Goal: Task Accomplishment & Management: Manage account settings

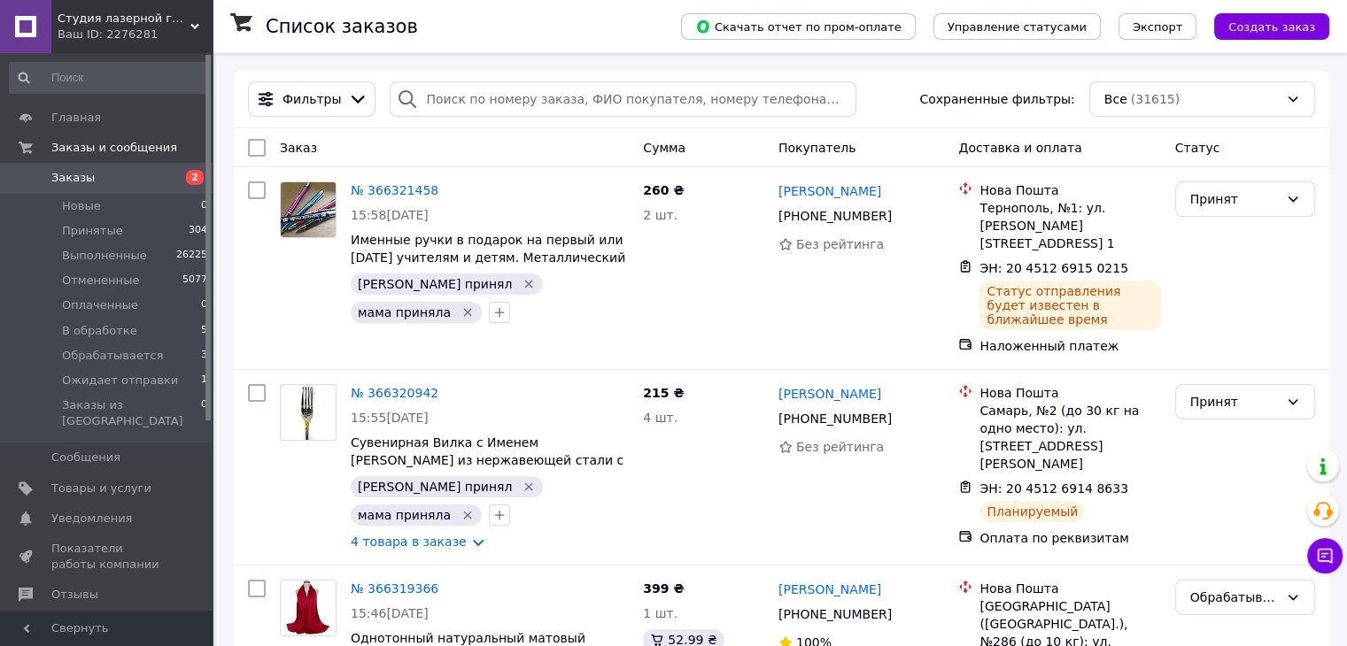
click at [71, 171] on span "Заказы" at bounding box center [72, 178] width 43 height 16
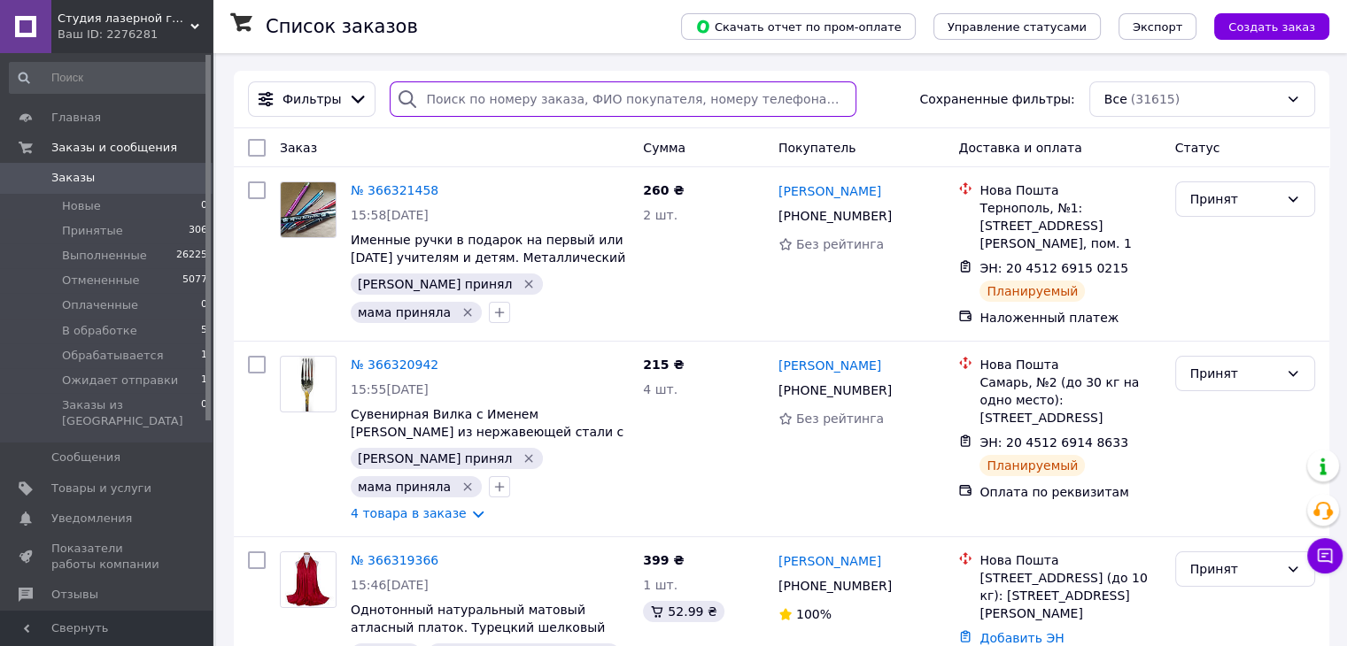
click at [495, 91] on input "search" at bounding box center [623, 98] width 467 height 35
paste input "20451263610641"
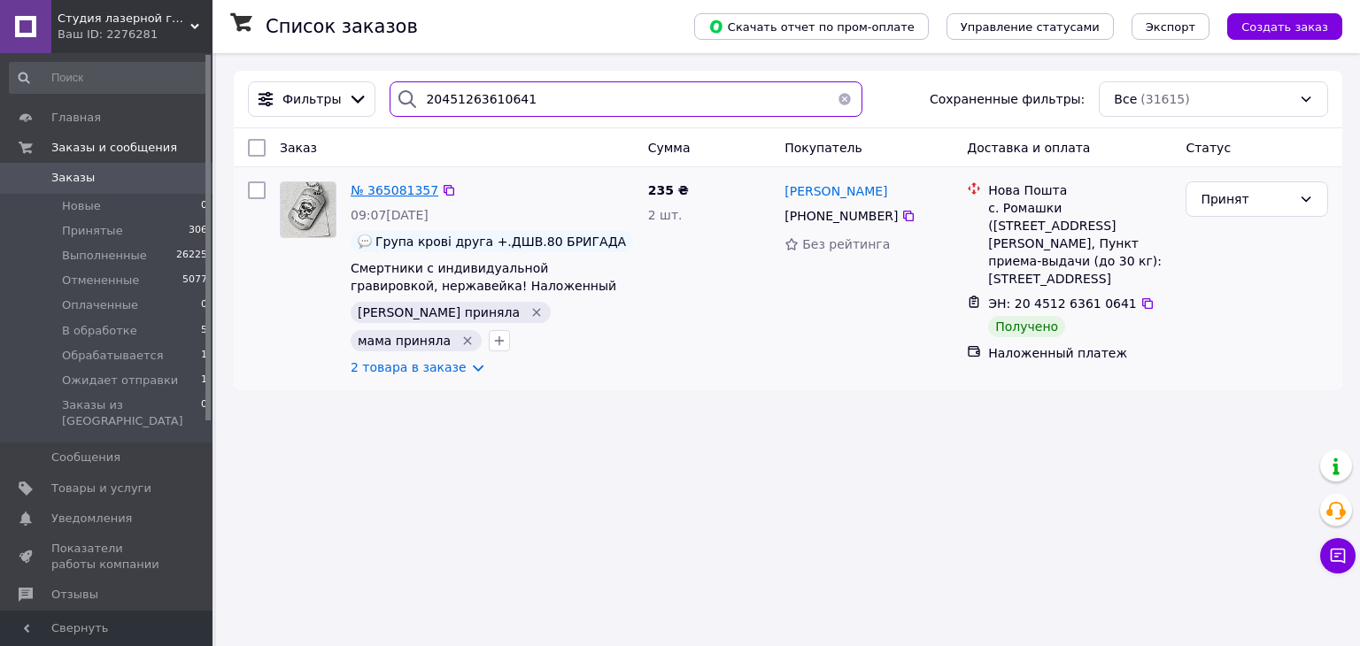
type input "20451263610641"
click at [399, 183] on span "№ 365081357" at bounding box center [395, 190] width 88 height 14
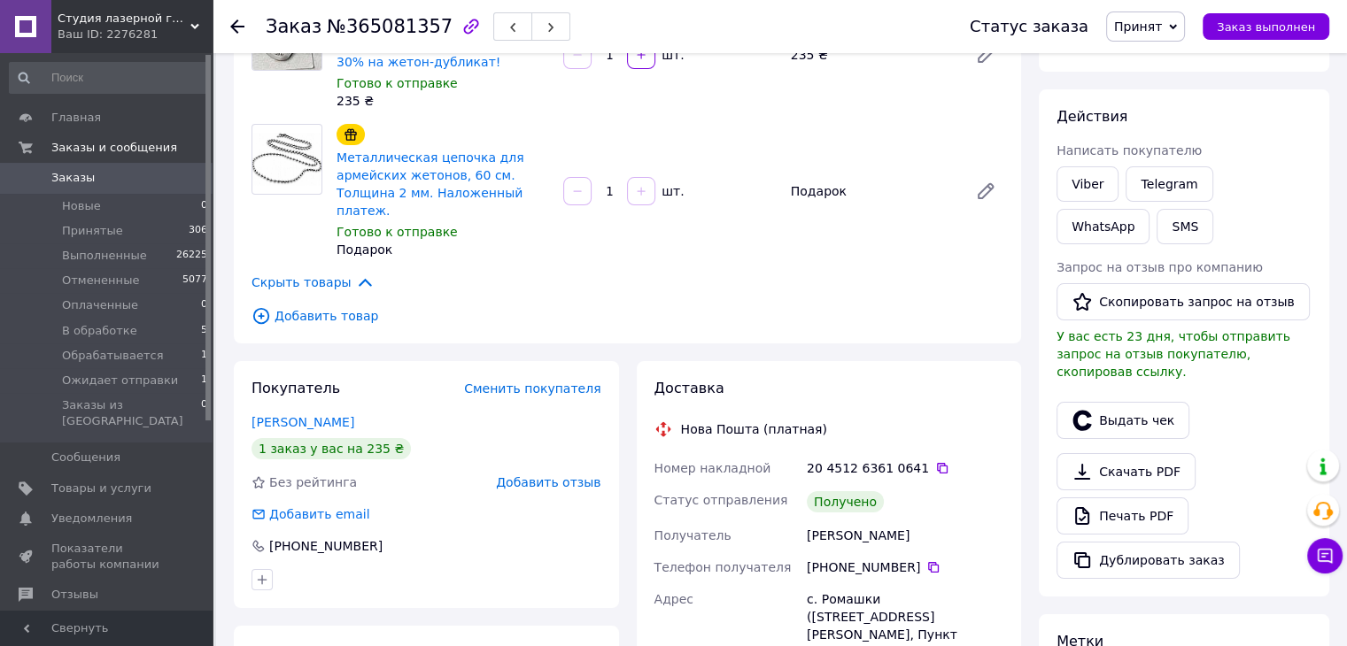
scroll to position [266, 0]
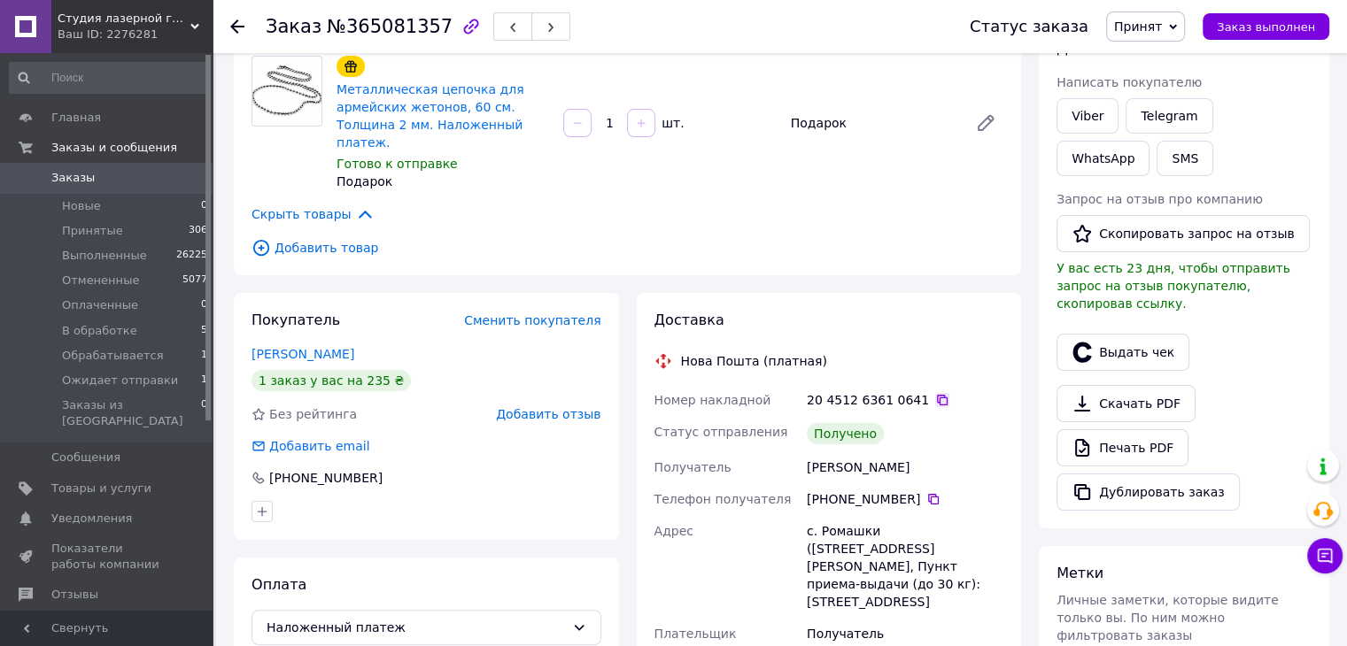
click at [935, 393] on icon at bounding box center [942, 400] width 14 height 14
click at [1070, 334] on button "Выдать чек" at bounding box center [1122, 352] width 133 height 37
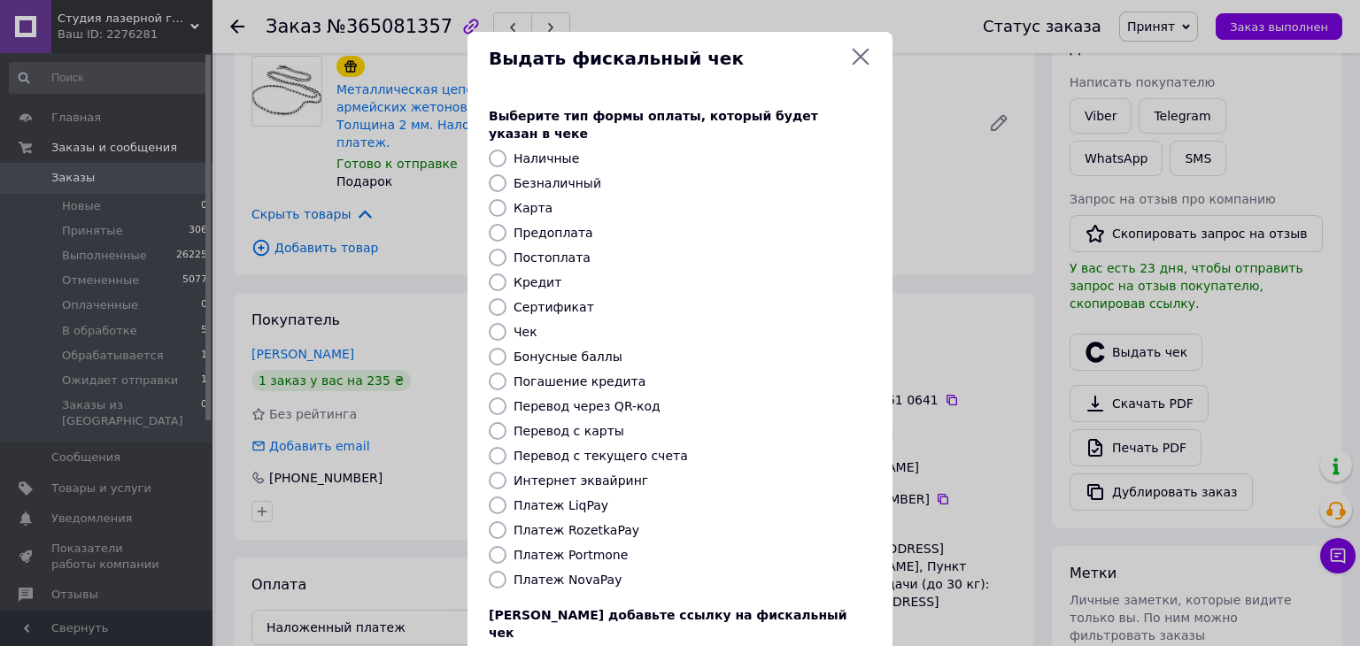
click at [537, 251] on label "Постоплата" at bounding box center [552, 258] width 77 height 14
click at [507, 249] on input "Постоплата" at bounding box center [498, 258] width 18 height 18
radio input "true"
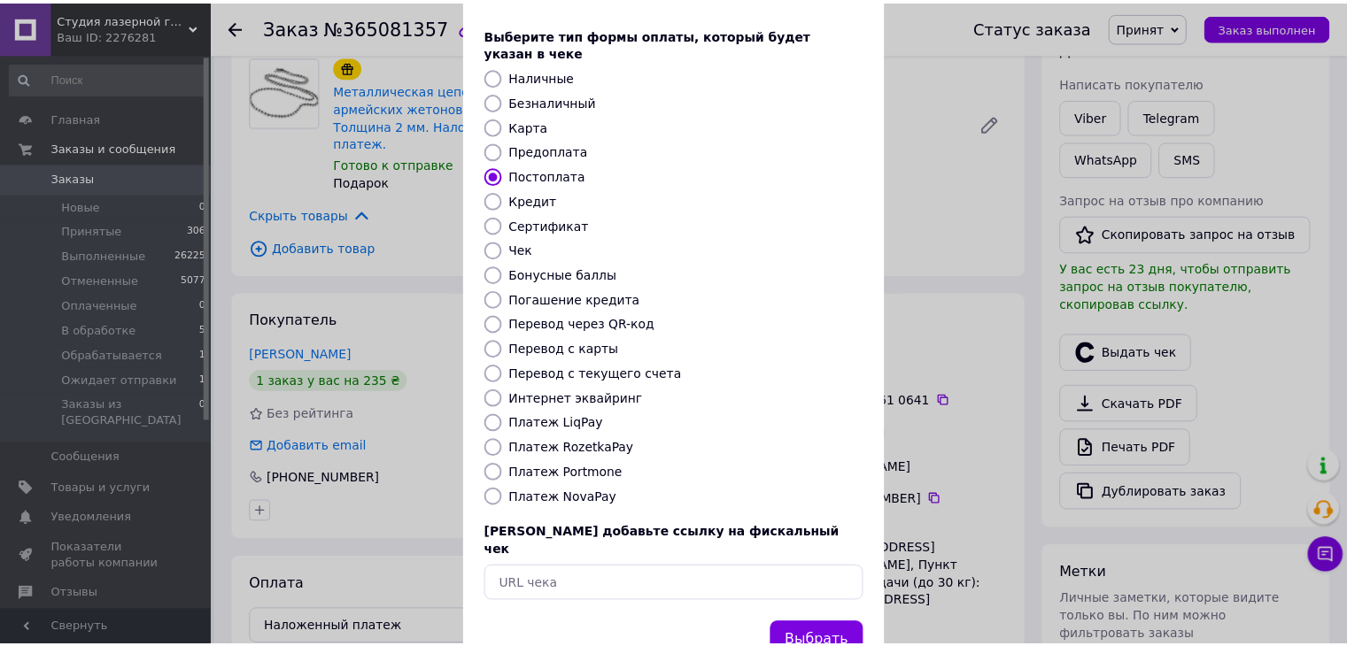
scroll to position [89, 0]
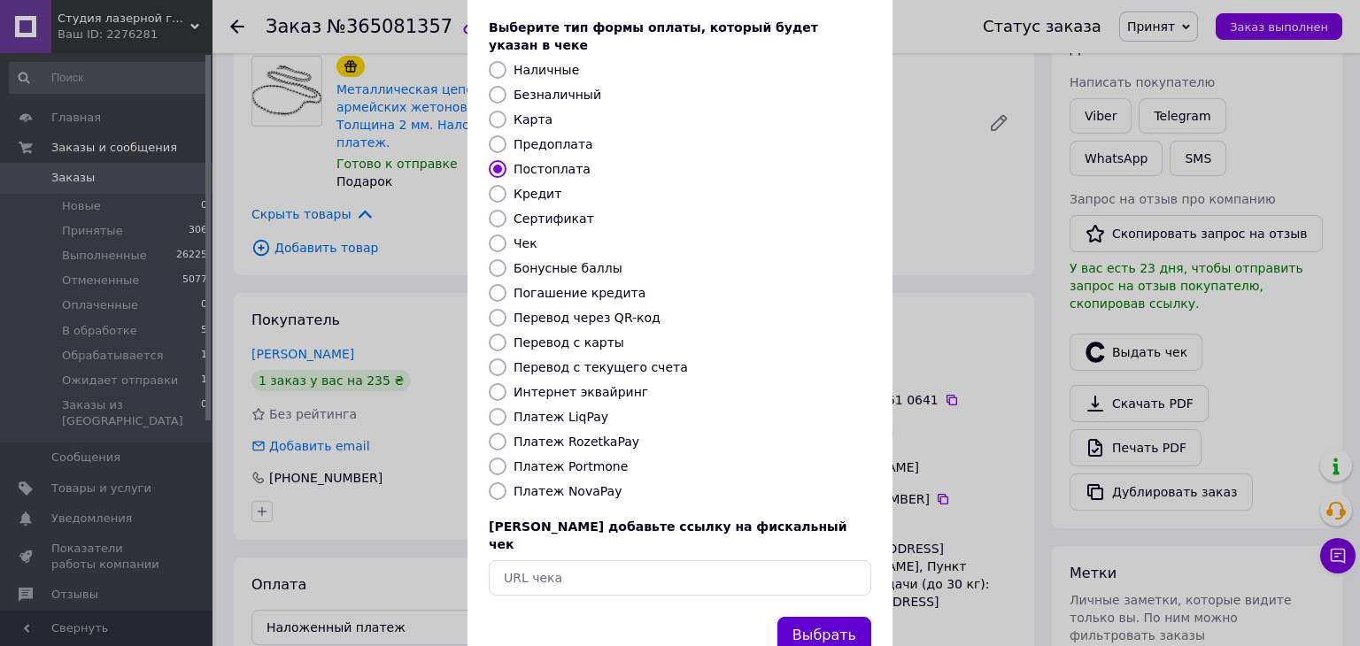
click at [824, 617] on button "Выбрать" at bounding box center [824, 636] width 94 height 38
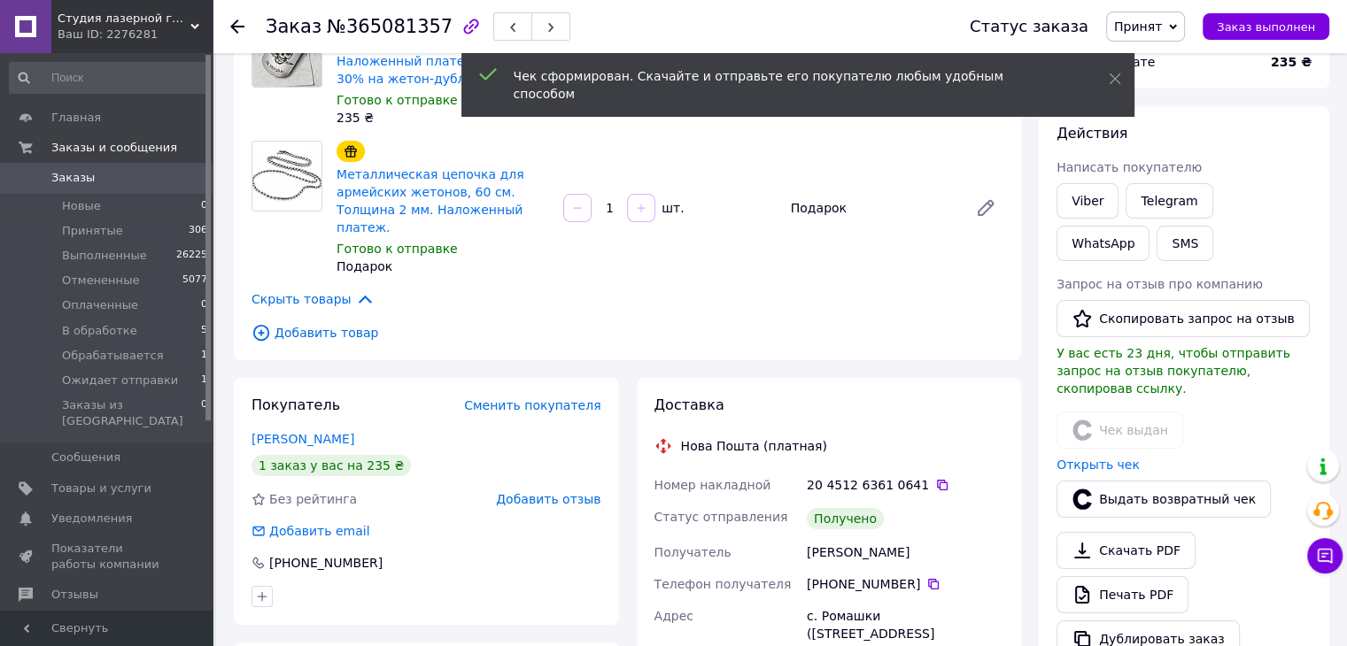
scroll to position [177, 0]
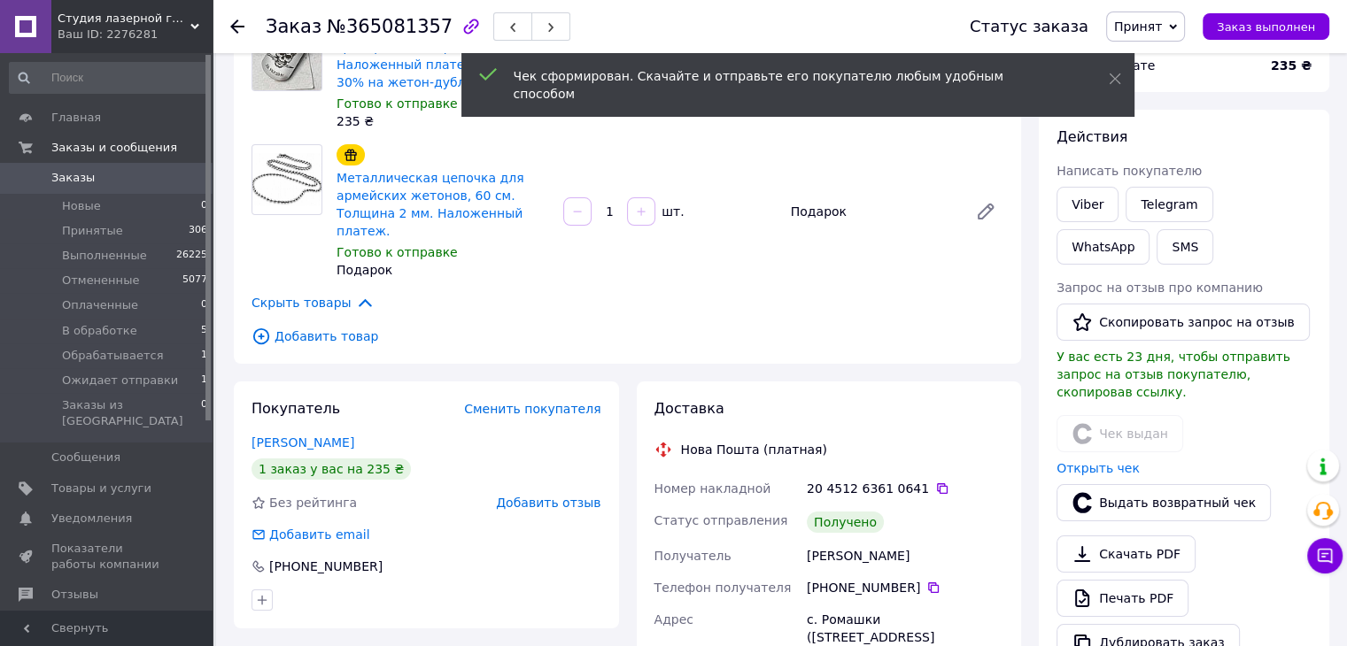
click at [1158, 24] on span "Принят" at bounding box center [1138, 26] width 48 height 14
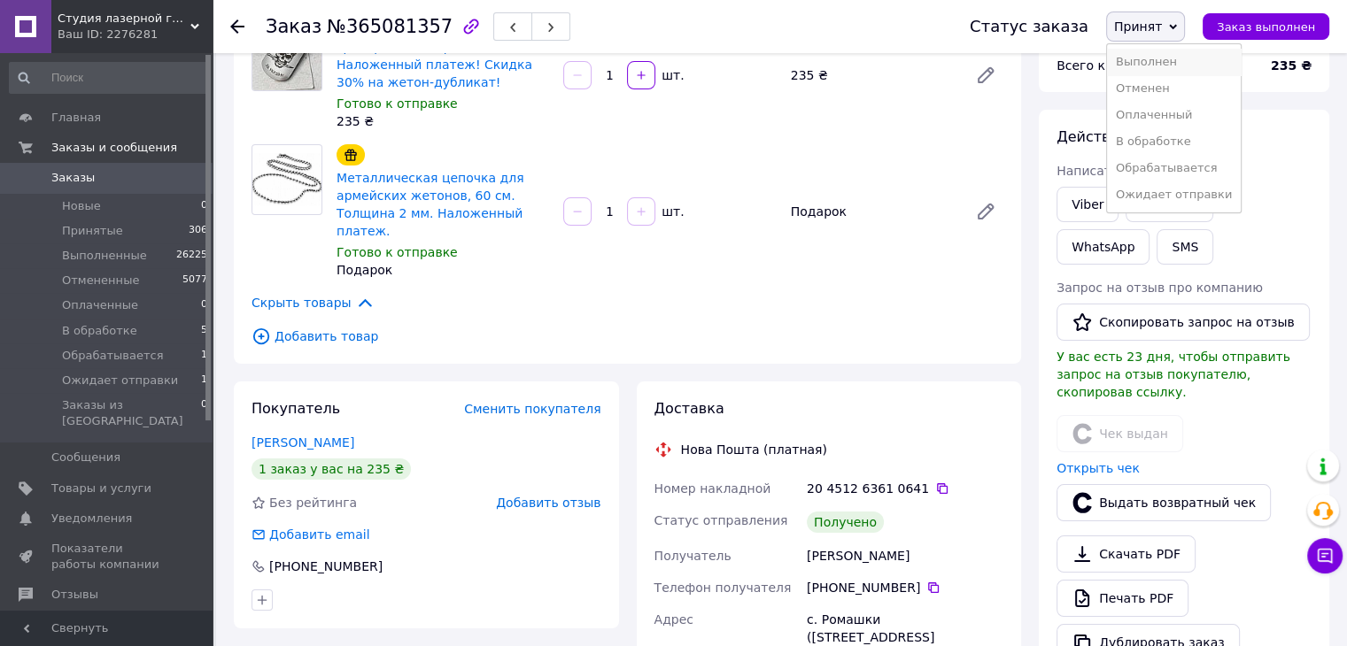
click at [1166, 61] on li "Выполнен" at bounding box center [1174, 62] width 134 height 27
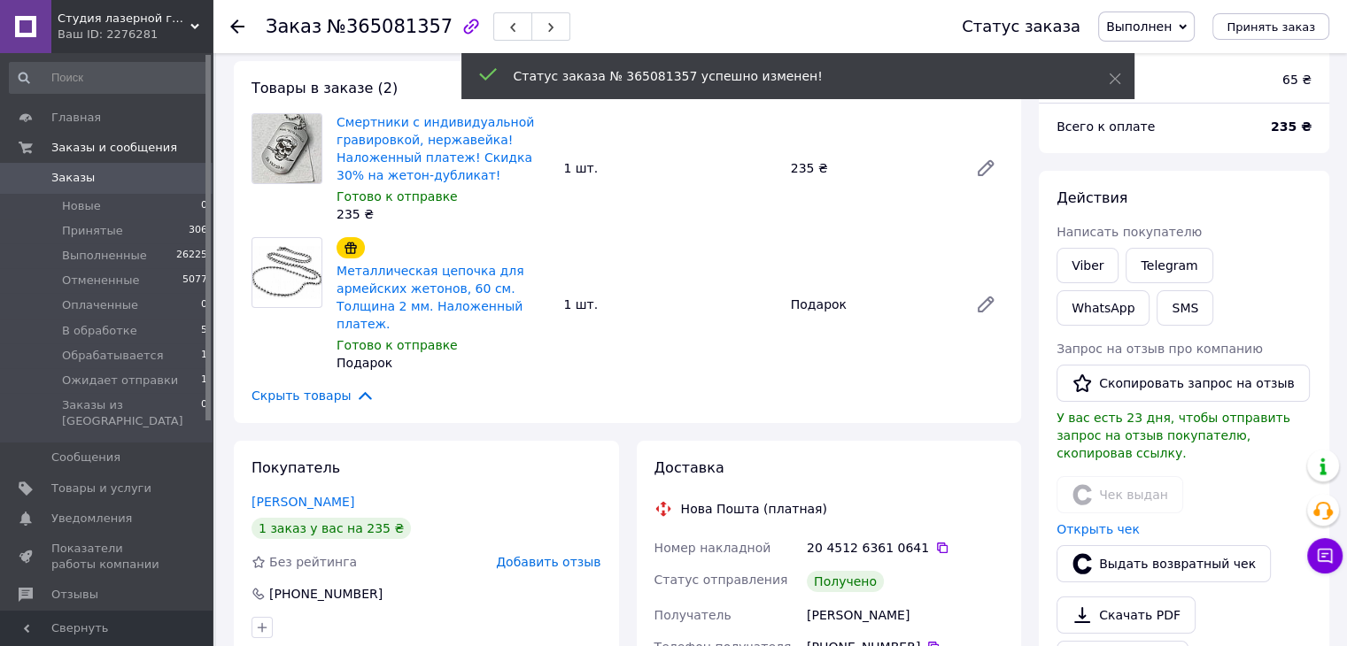
scroll to position [89, 0]
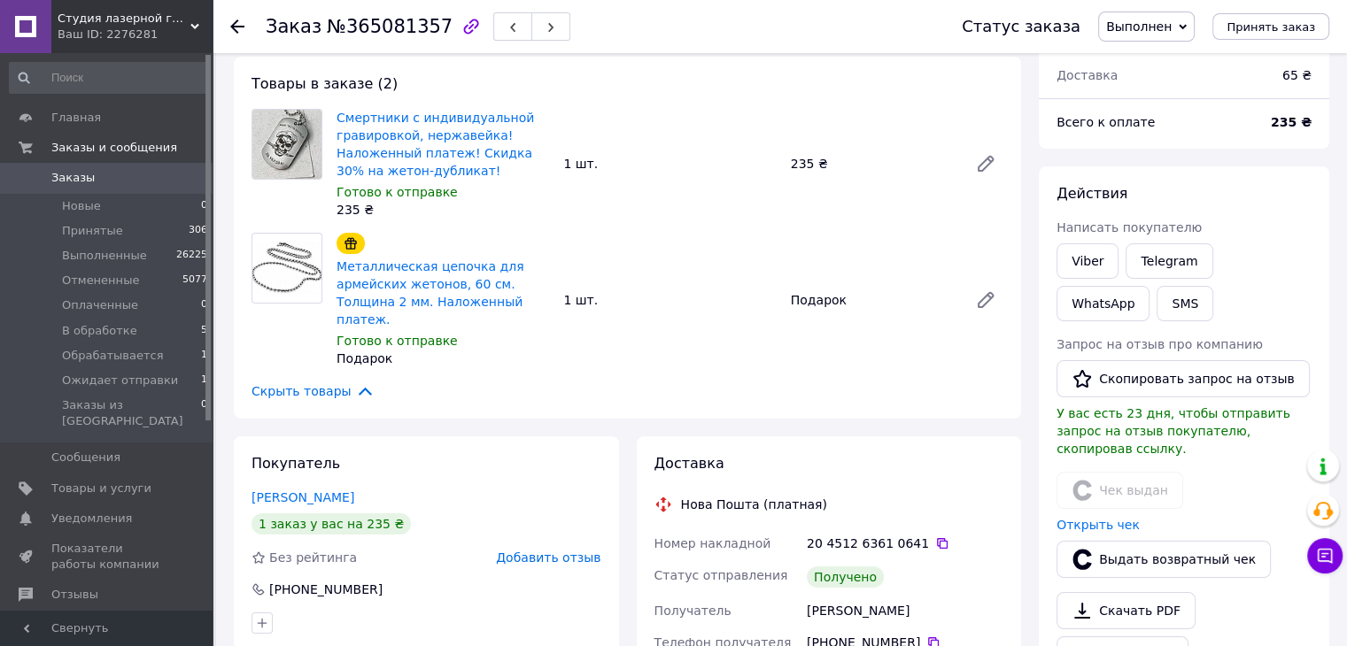
drag, startPoint x: 928, startPoint y: 529, endPoint x: 921, endPoint y: 448, distance: 80.9
click at [937, 538] on icon at bounding box center [942, 543] width 11 height 11
click at [232, 30] on icon at bounding box center [237, 26] width 14 height 14
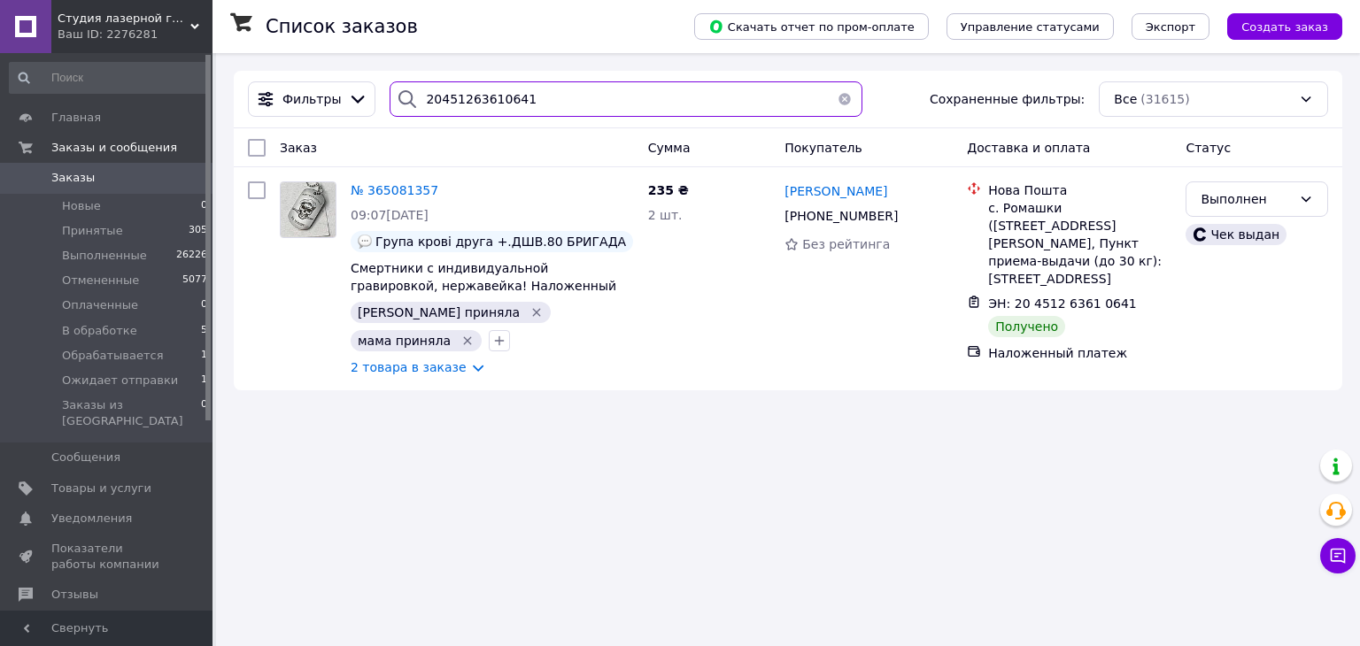
click at [527, 106] on input "20451263610641" at bounding box center [626, 98] width 472 height 35
click at [525, 105] on input "20451263610641" at bounding box center [626, 98] width 472 height 35
paste input "715286"
type input "20451263715286"
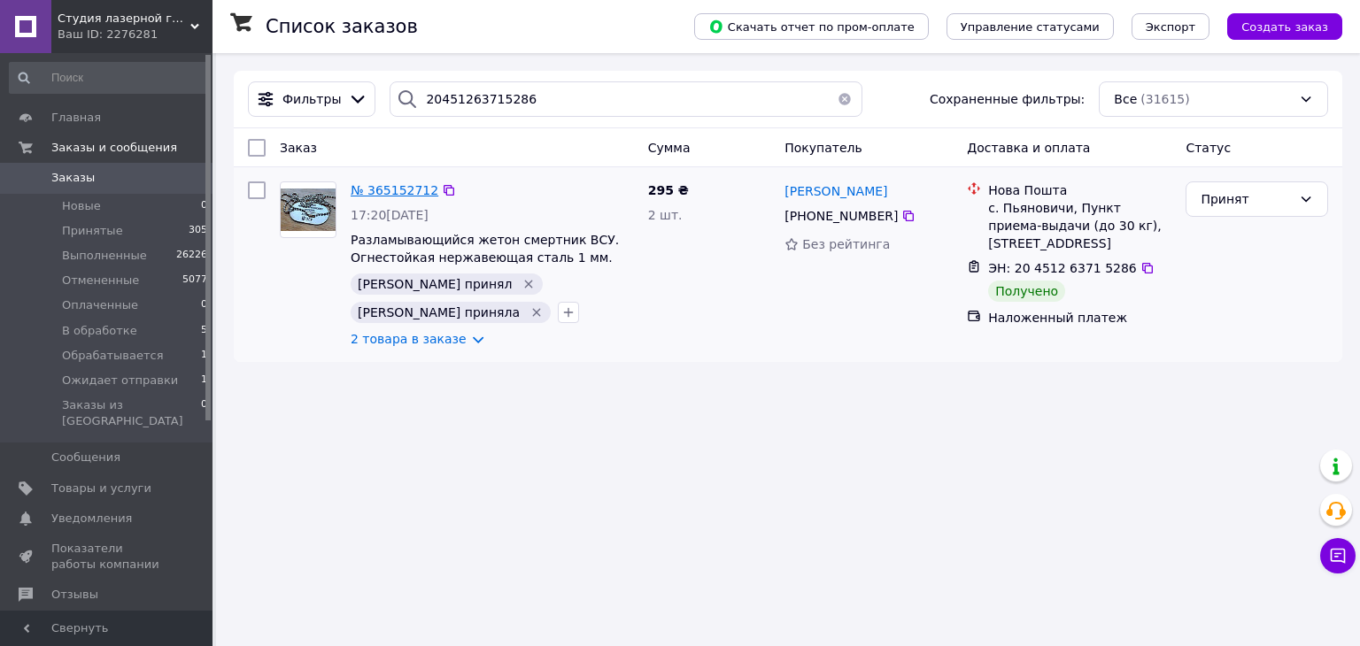
click at [390, 197] on span "№ 365152712" at bounding box center [395, 190] width 88 height 14
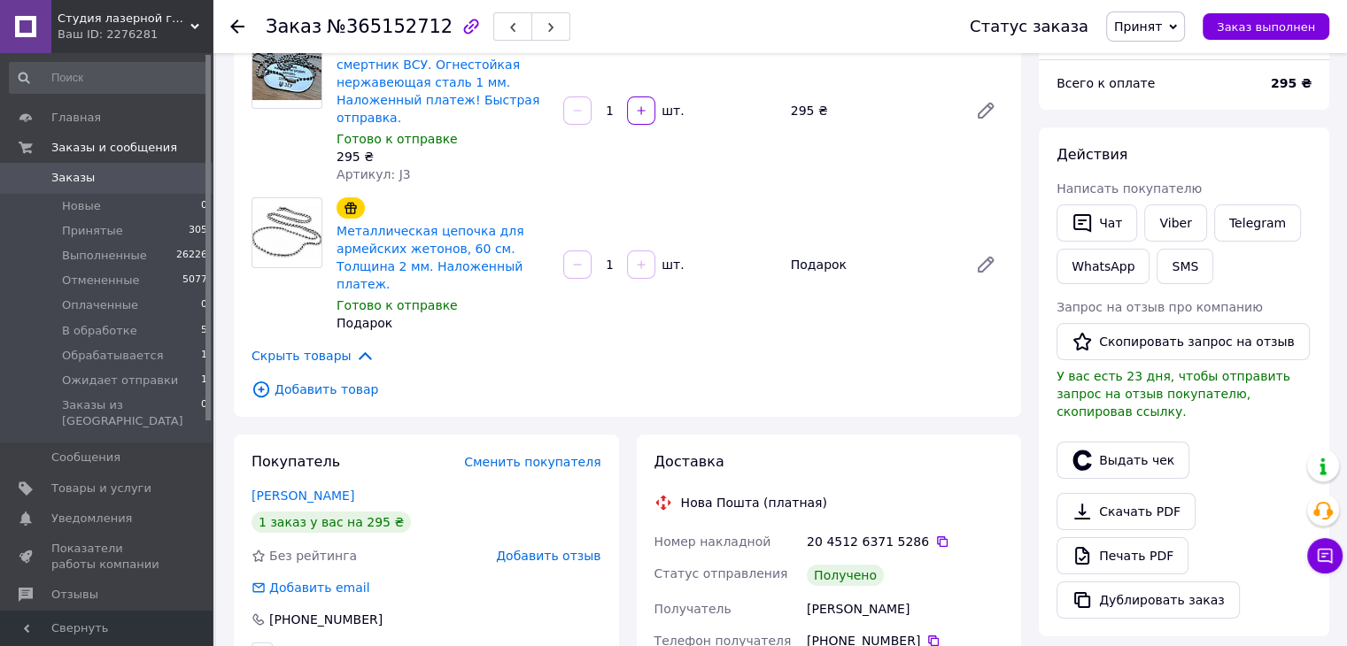
scroll to position [177, 0]
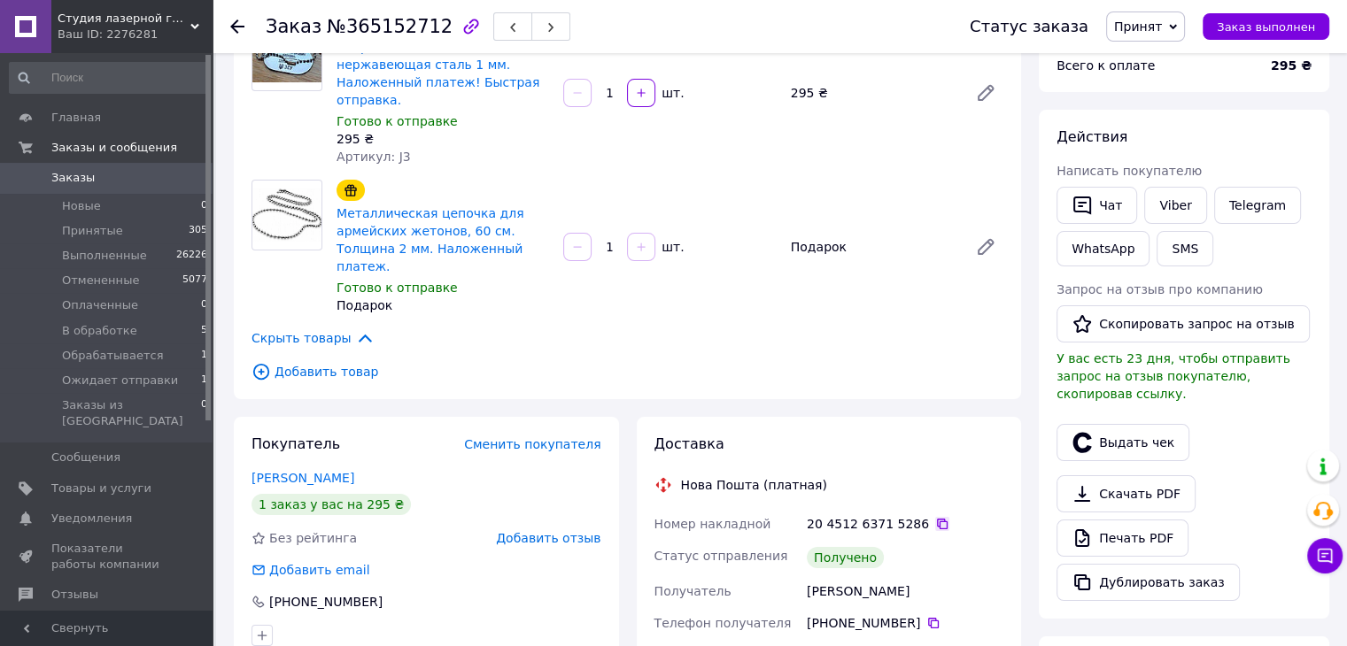
click at [935, 517] on icon at bounding box center [942, 524] width 14 height 14
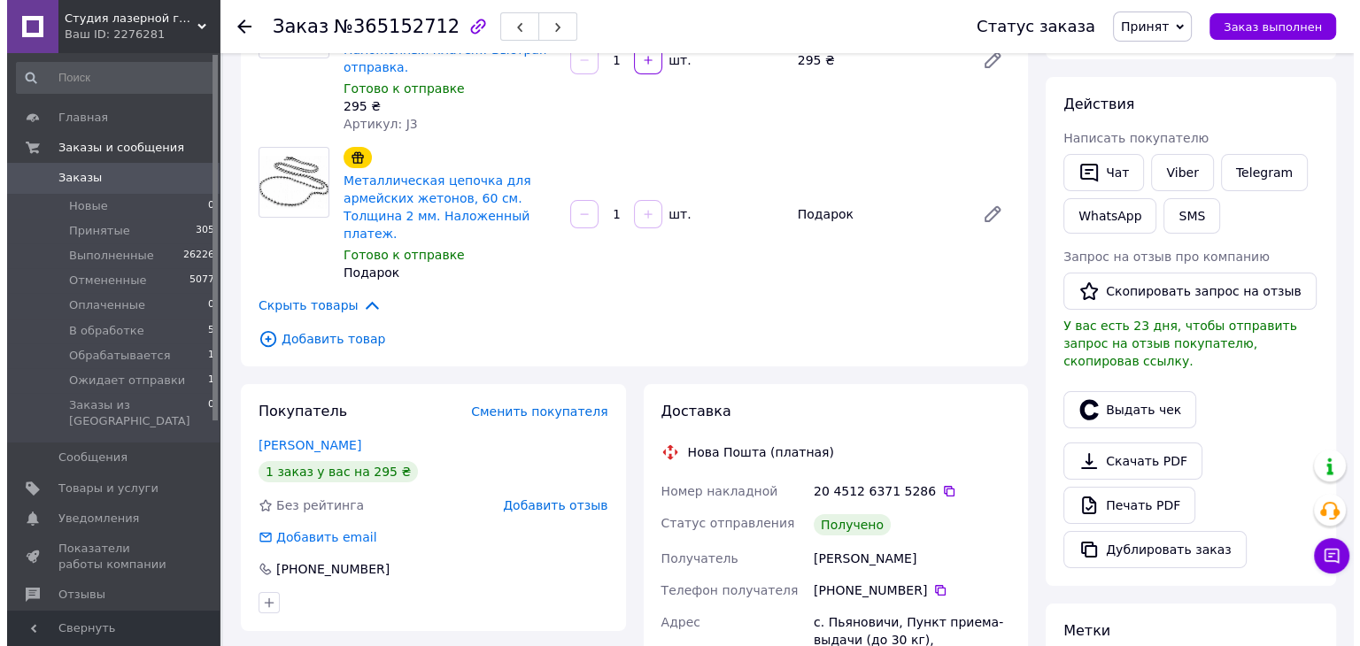
scroll to position [266, 0]
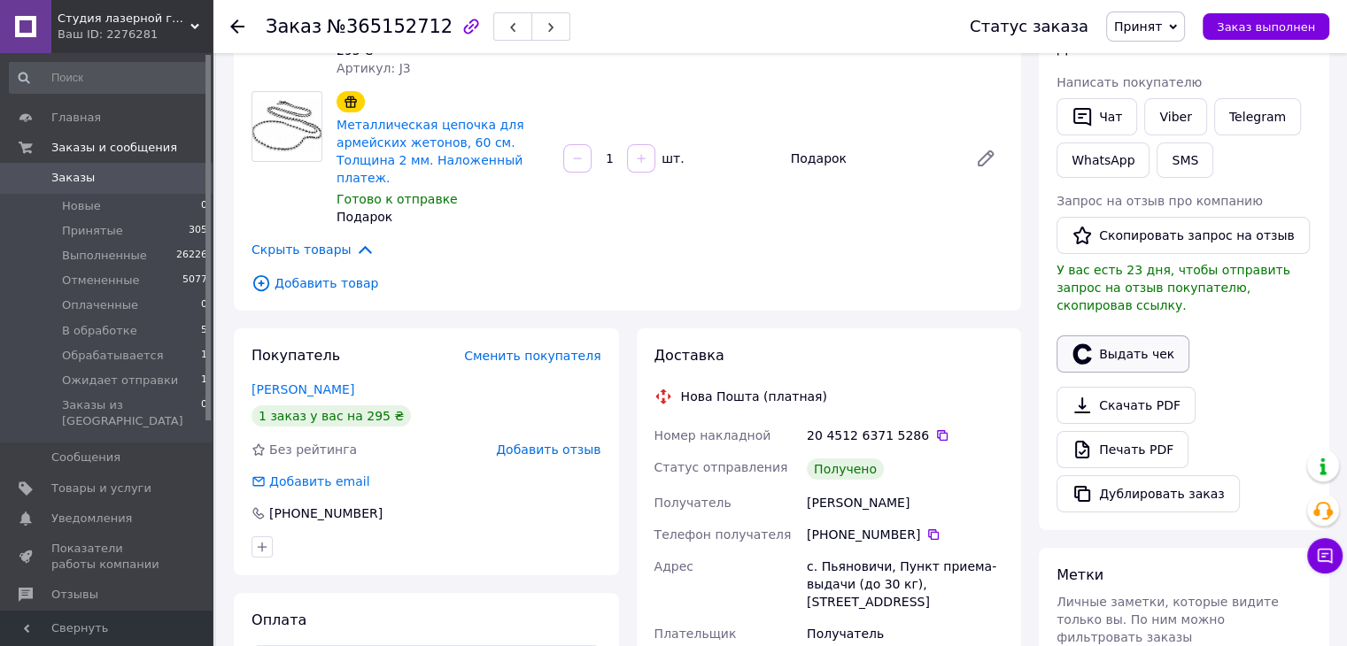
click at [1085, 344] on icon "button" at bounding box center [1081, 354] width 21 height 21
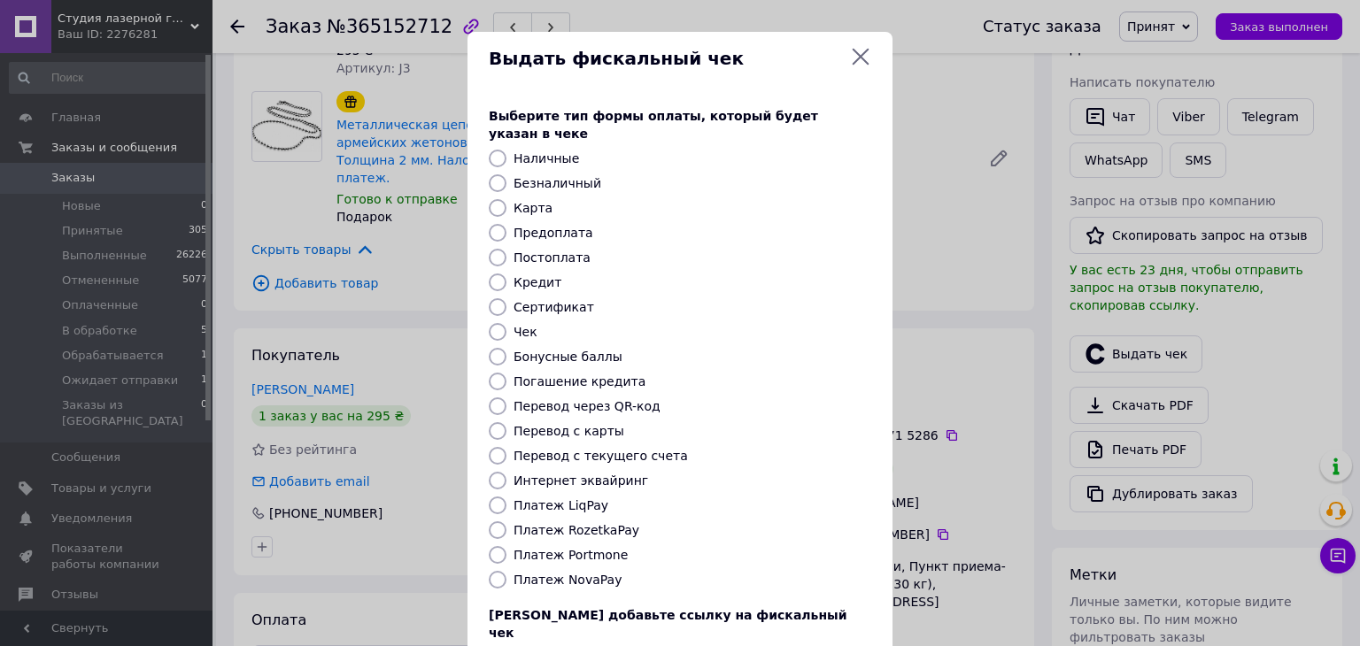
click at [545, 251] on label "Постоплата" at bounding box center [552, 258] width 77 height 14
click at [507, 249] on input "Постоплата" at bounding box center [498, 258] width 18 height 18
radio input "true"
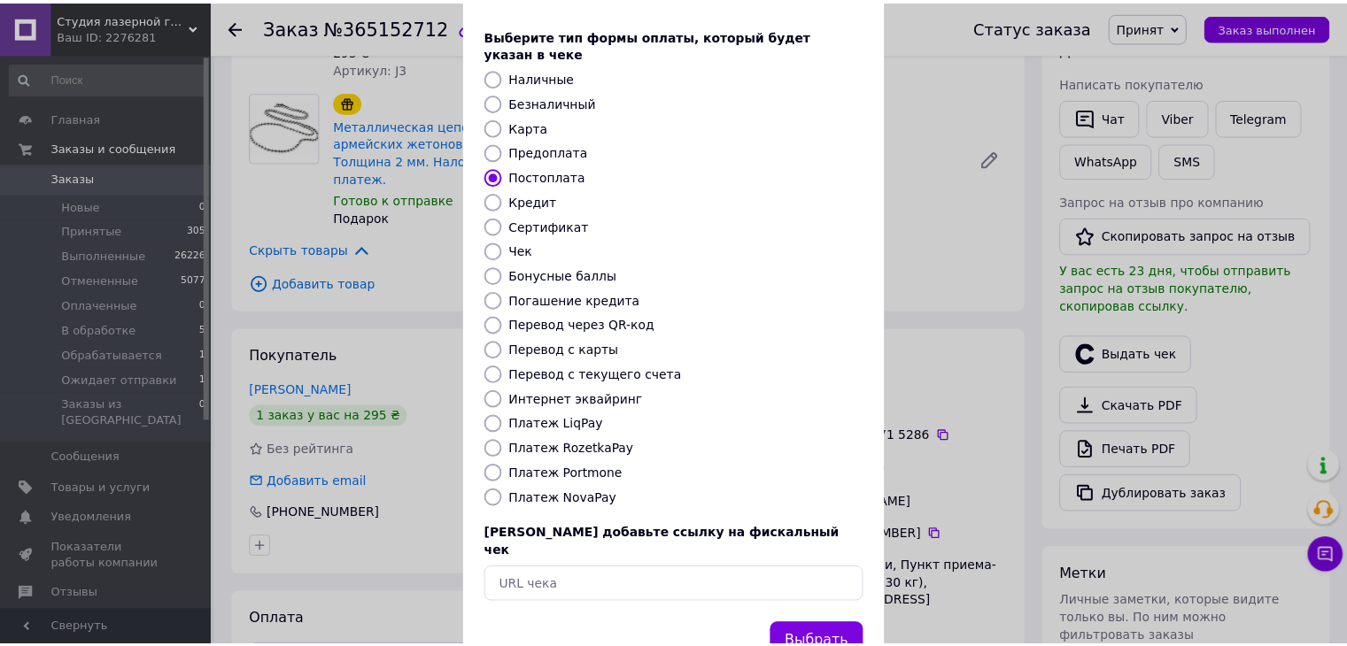
scroll to position [89, 0]
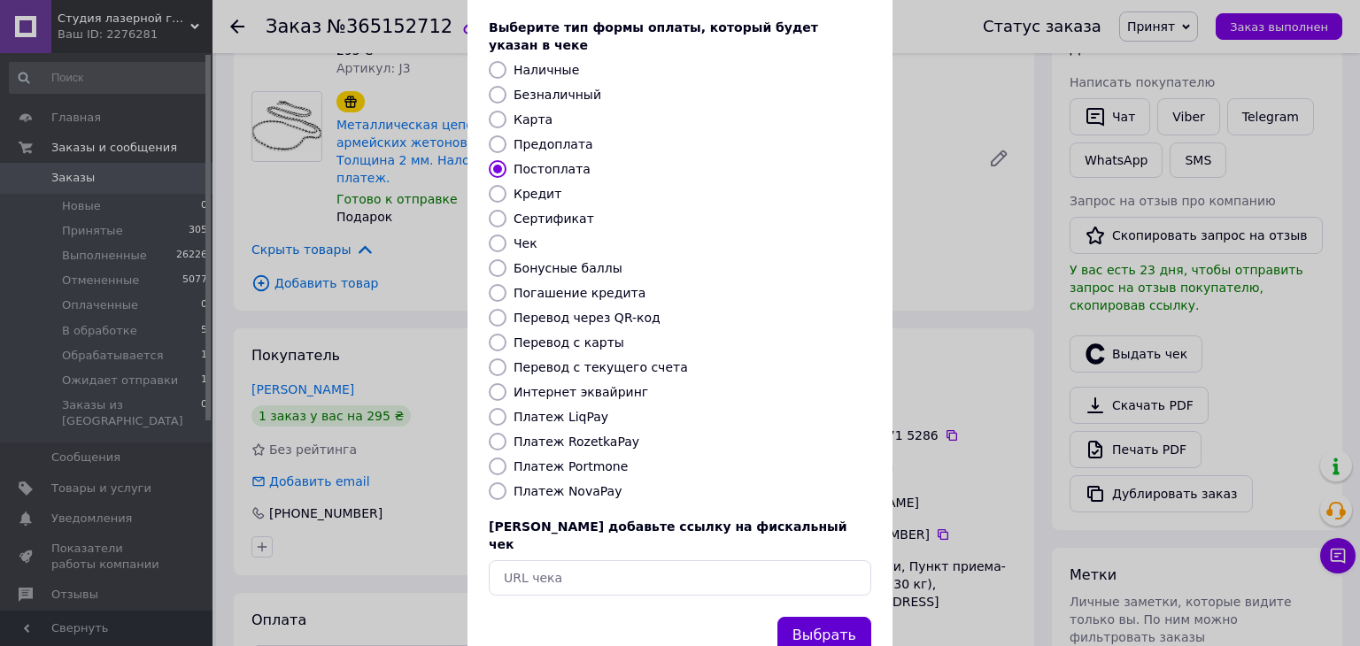
click at [843, 617] on button "Выбрать" at bounding box center [824, 636] width 94 height 38
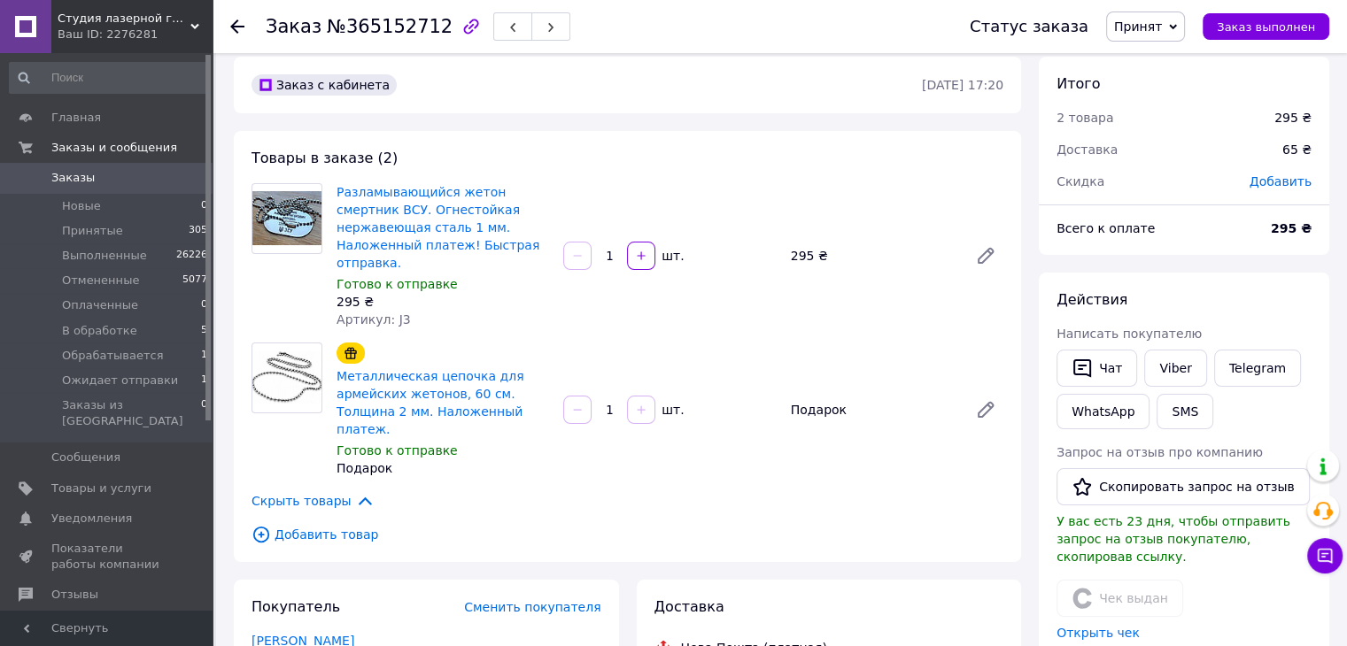
scroll to position [0, 0]
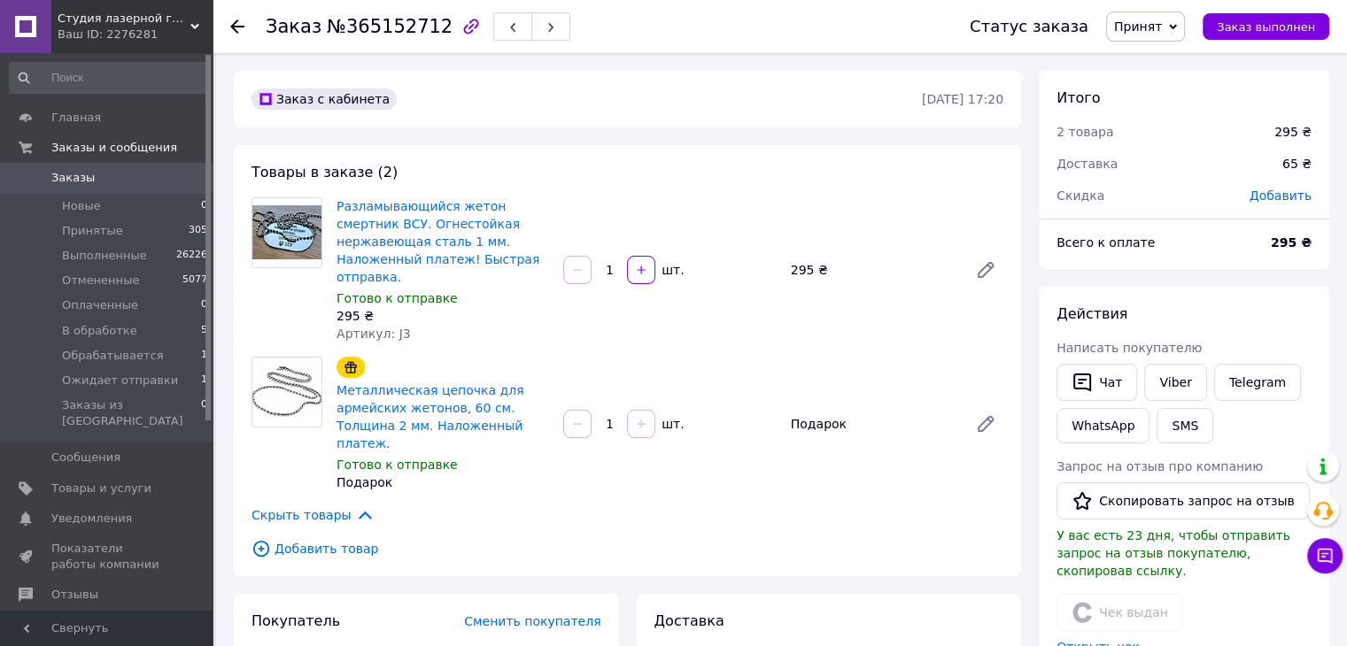
click at [1154, 43] on div "Статус заказа Принят Выполнен Отменен Оплаченный В обработке Обрабатывается Ожи…" at bounding box center [1131, 26] width 395 height 53
click at [1158, 36] on span "Принят" at bounding box center [1145, 27] width 79 height 30
click at [1155, 63] on li "Выполнен" at bounding box center [1174, 62] width 134 height 27
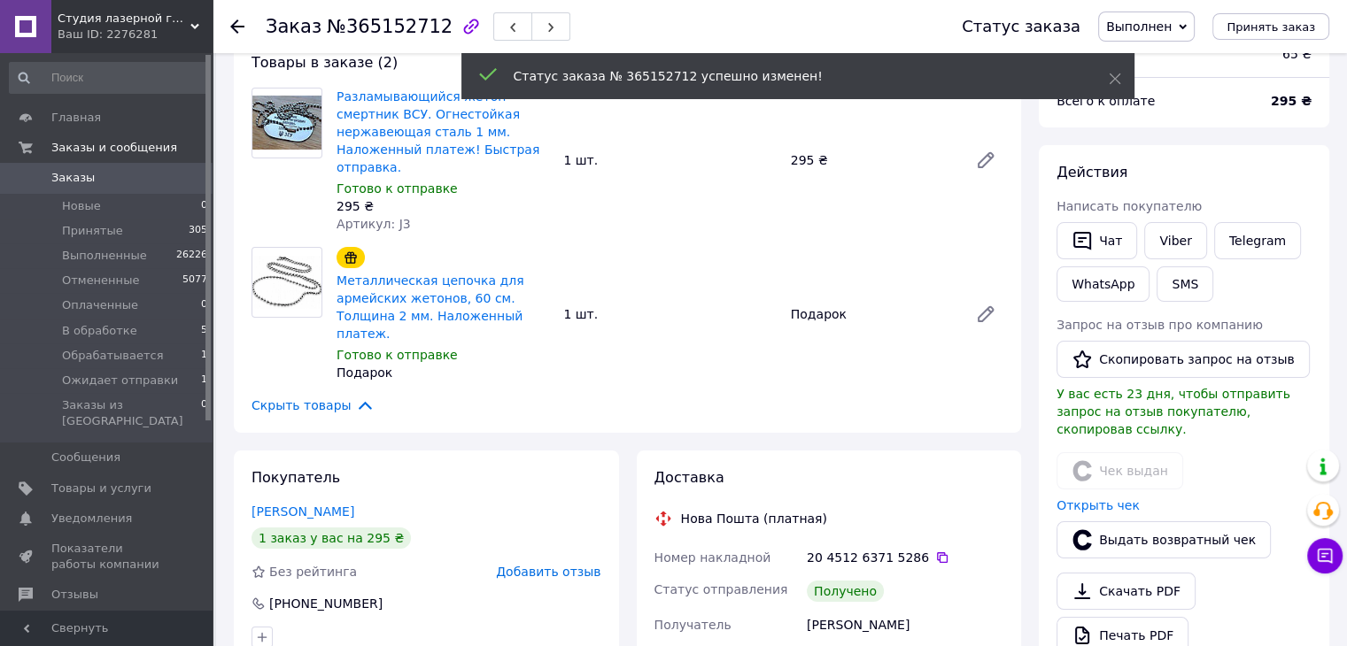
scroll to position [177, 0]
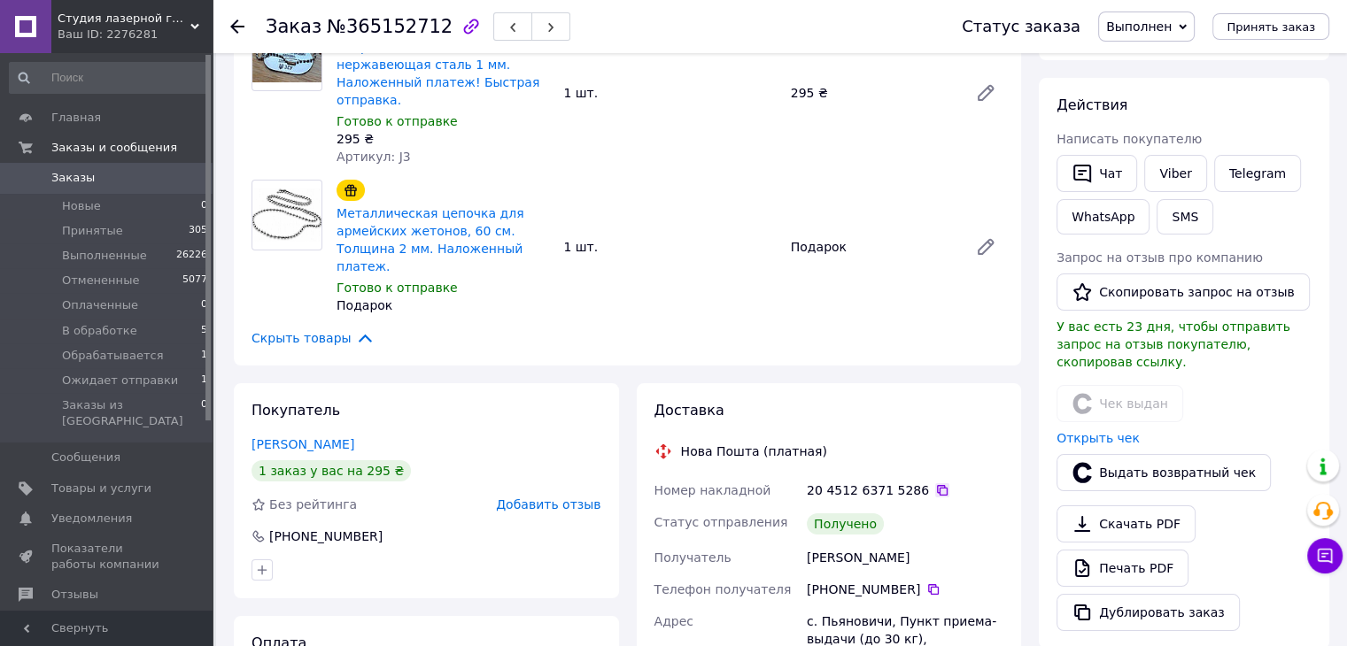
click at [928, 482] on div "20 4512 6371 5286" at bounding box center [905, 491] width 197 height 18
drag, startPoint x: 921, startPoint y: 447, endPoint x: 818, endPoint y: 300, distance: 179.3
click at [919, 475] on div "20 4512 6371 5286" at bounding box center [905, 491] width 204 height 32
click at [935, 483] on icon at bounding box center [942, 490] width 14 height 14
click at [234, 21] on icon at bounding box center [237, 26] width 14 height 14
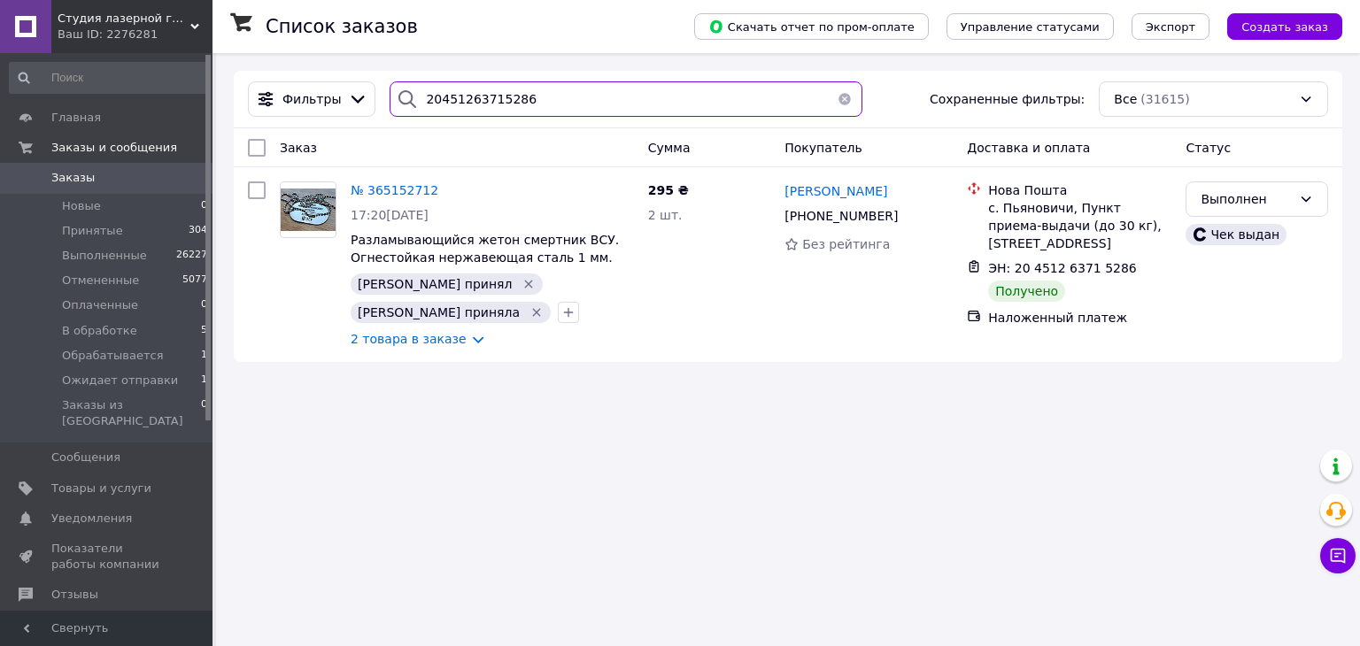
click at [526, 102] on input "20451263715286" at bounding box center [626, 98] width 472 height 35
paste input "4581098"
type input "20451264581098"
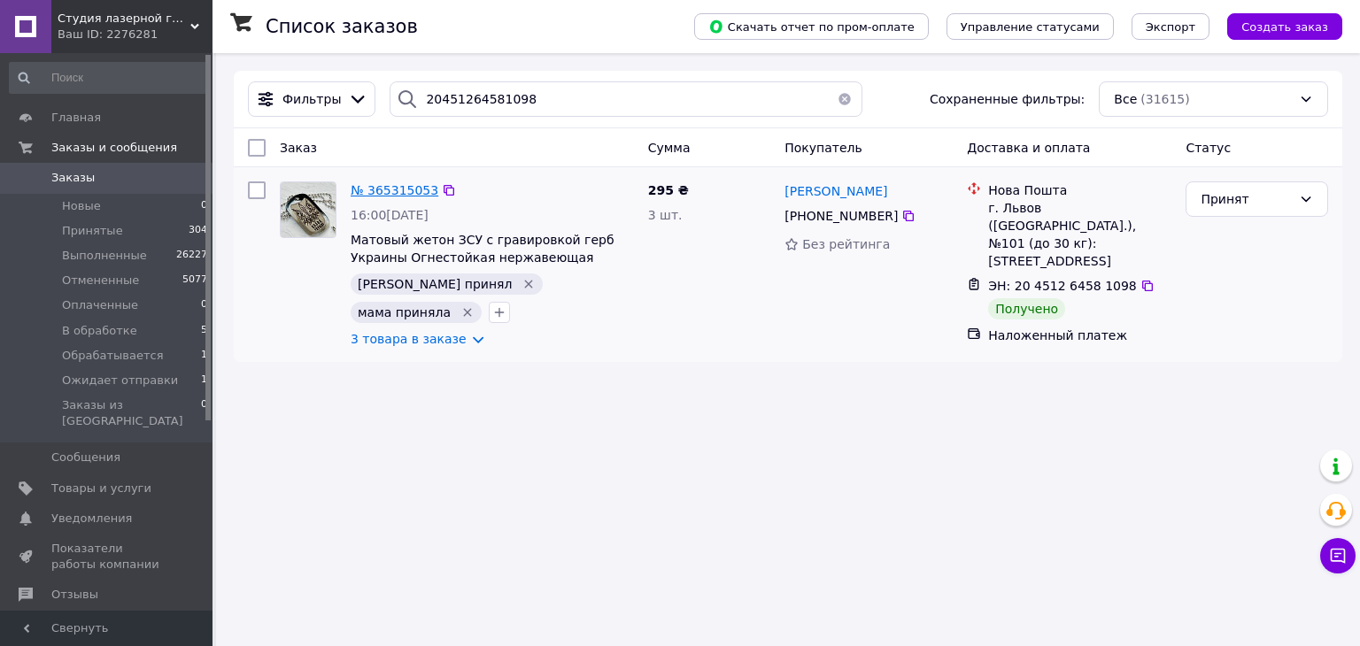
click at [409, 195] on span "№ 365315053" at bounding box center [395, 190] width 88 height 14
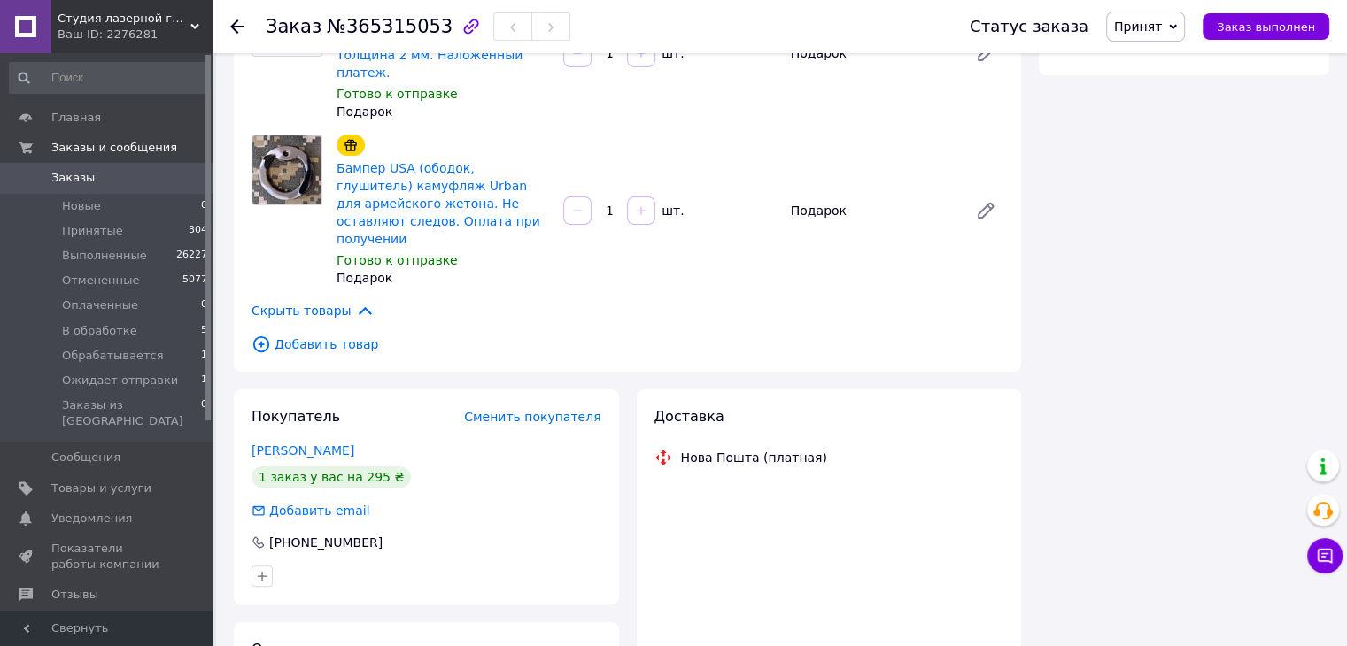
scroll to position [354, 0]
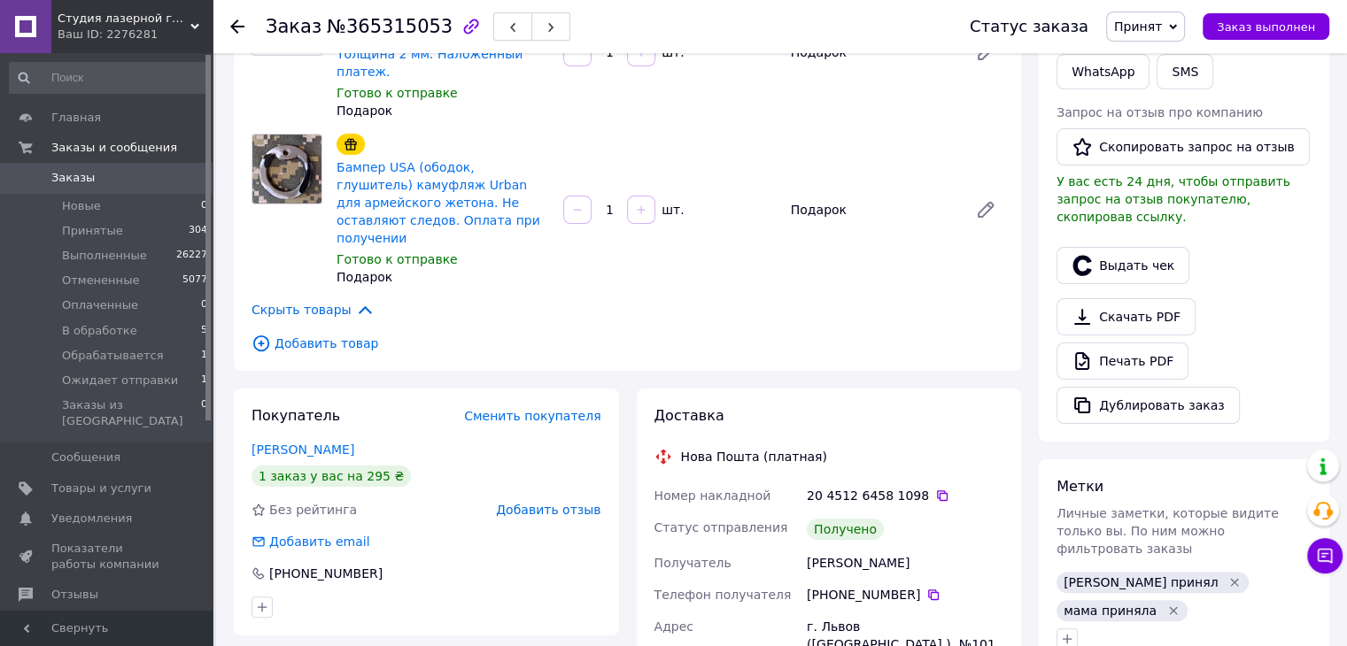
click at [930, 480] on div "20 4512 6458 1098" at bounding box center [905, 496] width 204 height 32
click at [935, 489] on icon at bounding box center [942, 496] width 14 height 14
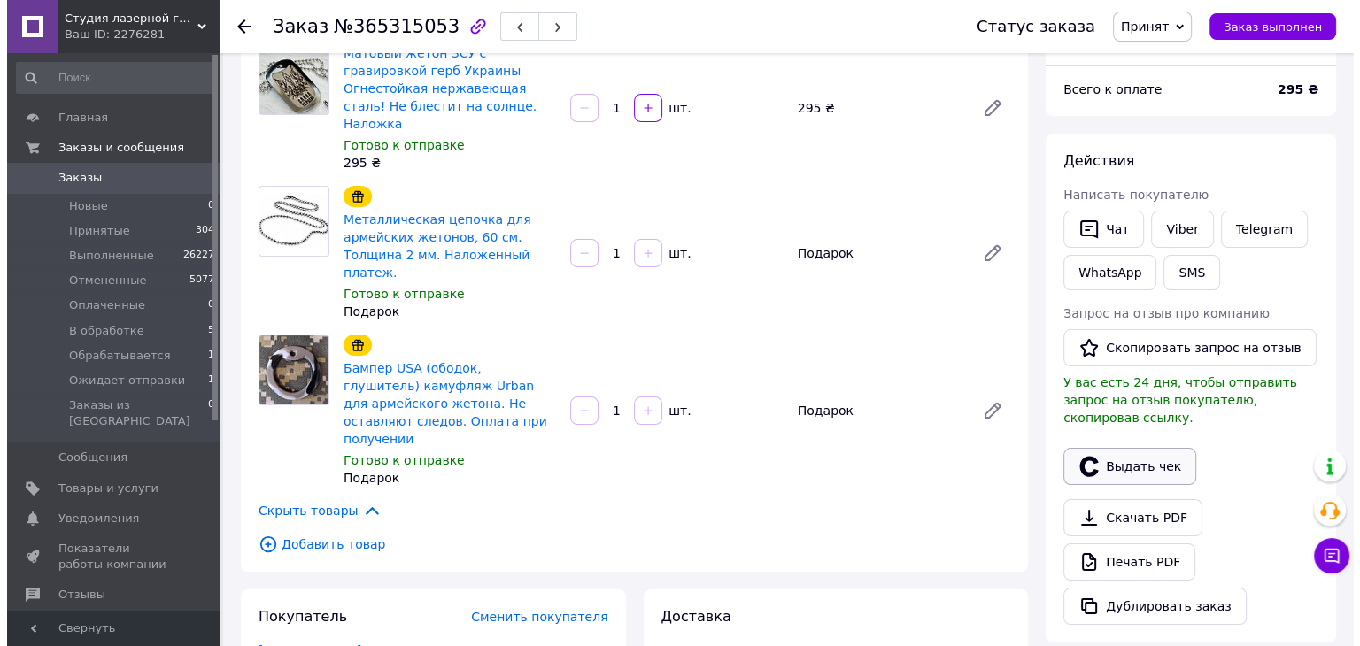
scroll to position [177, 0]
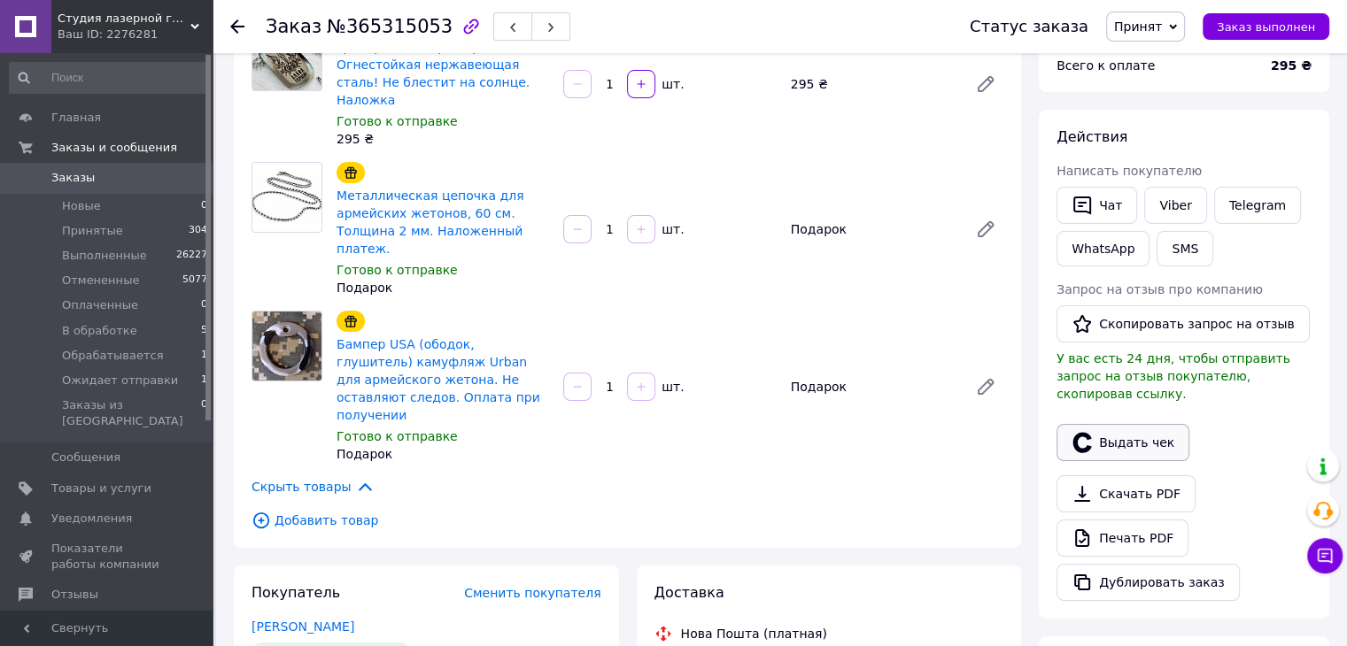
click at [1133, 437] on button "Выдать чек" at bounding box center [1122, 442] width 133 height 37
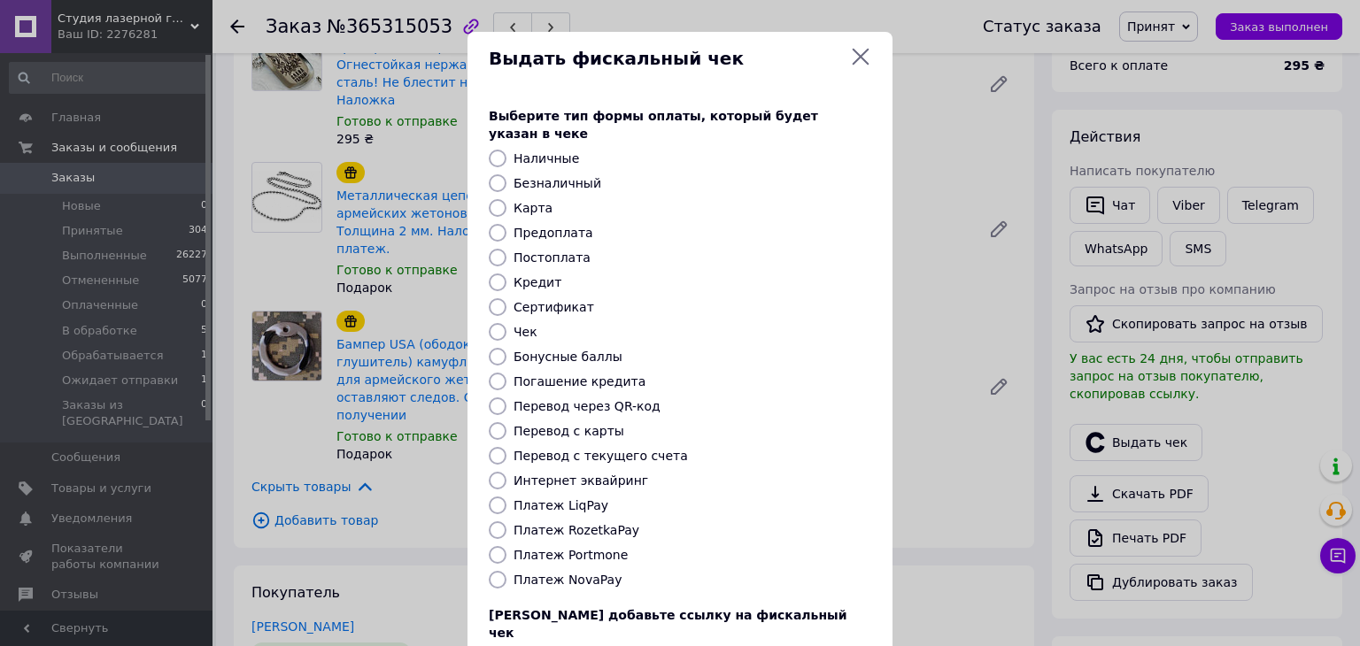
click at [537, 251] on label "Постоплата" at bounding box center [552, 258] width 77 height 14
click at [507, 249] on input "Постоплата" at bounding box center [498, 258] width 18 height 18
radio input "true"
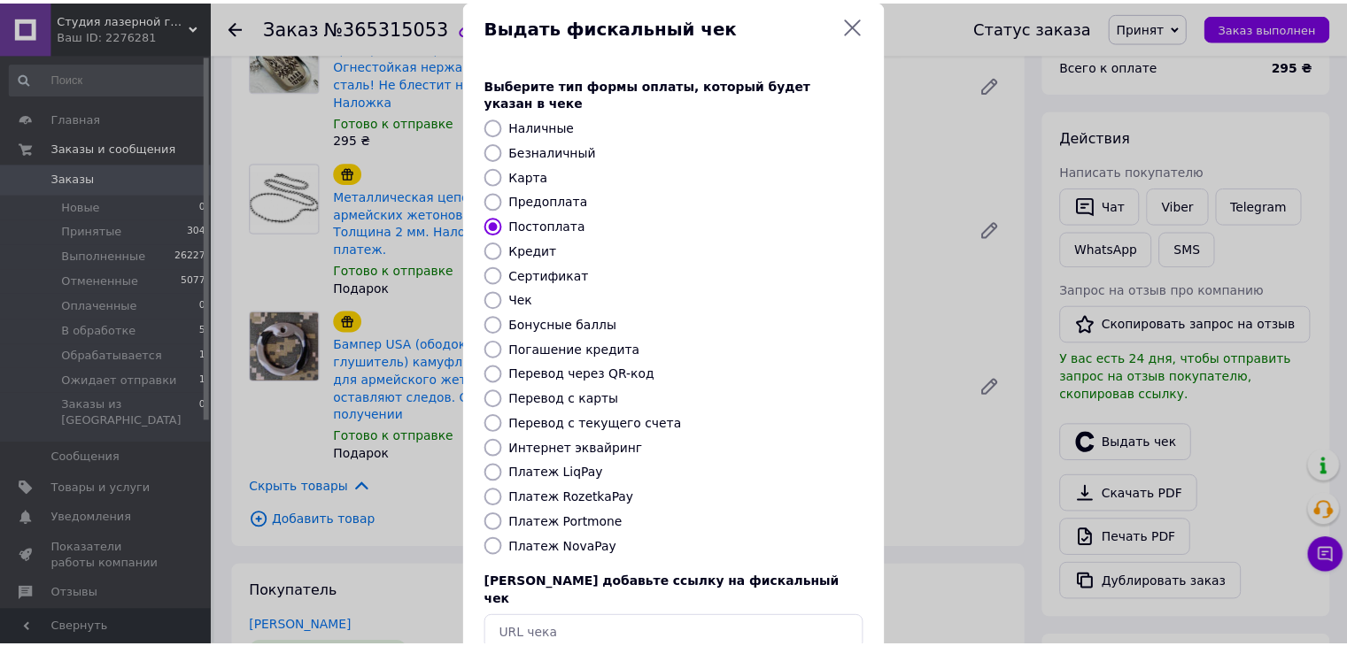
scroll to position [113, 0]
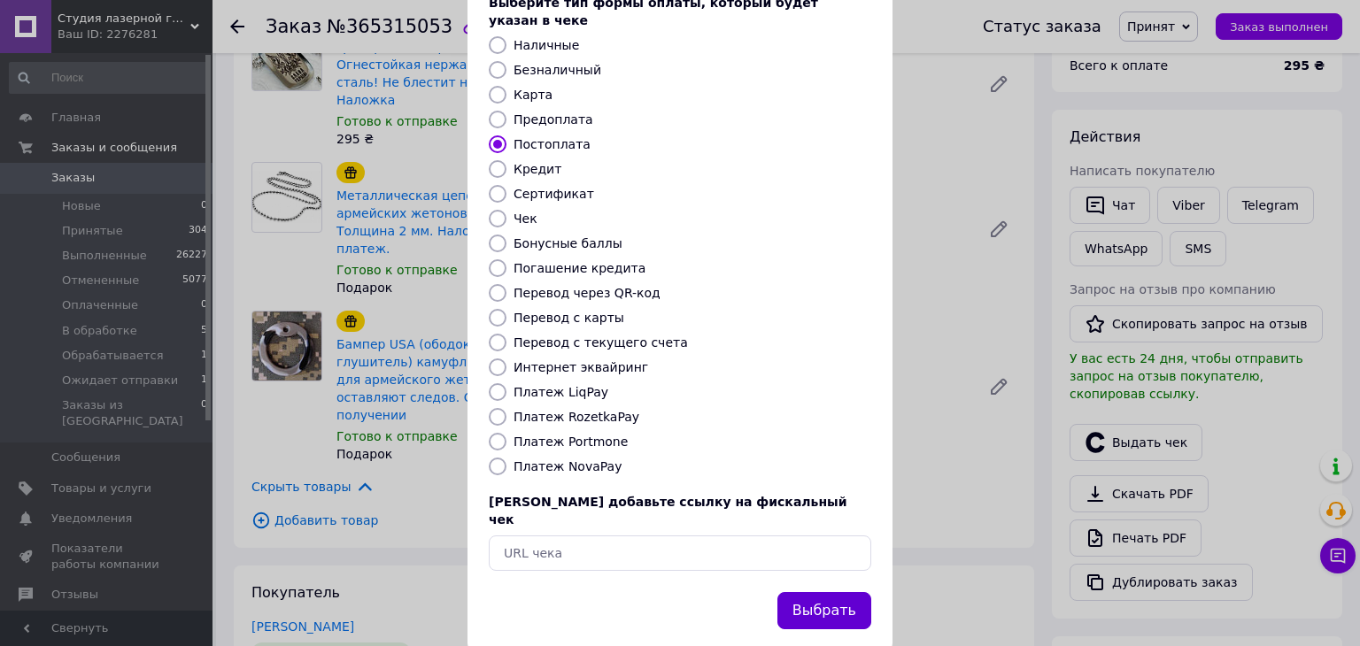
click at [836, 592] on button "Выбрать" at bounding box center [824, 611] width 94 height 38
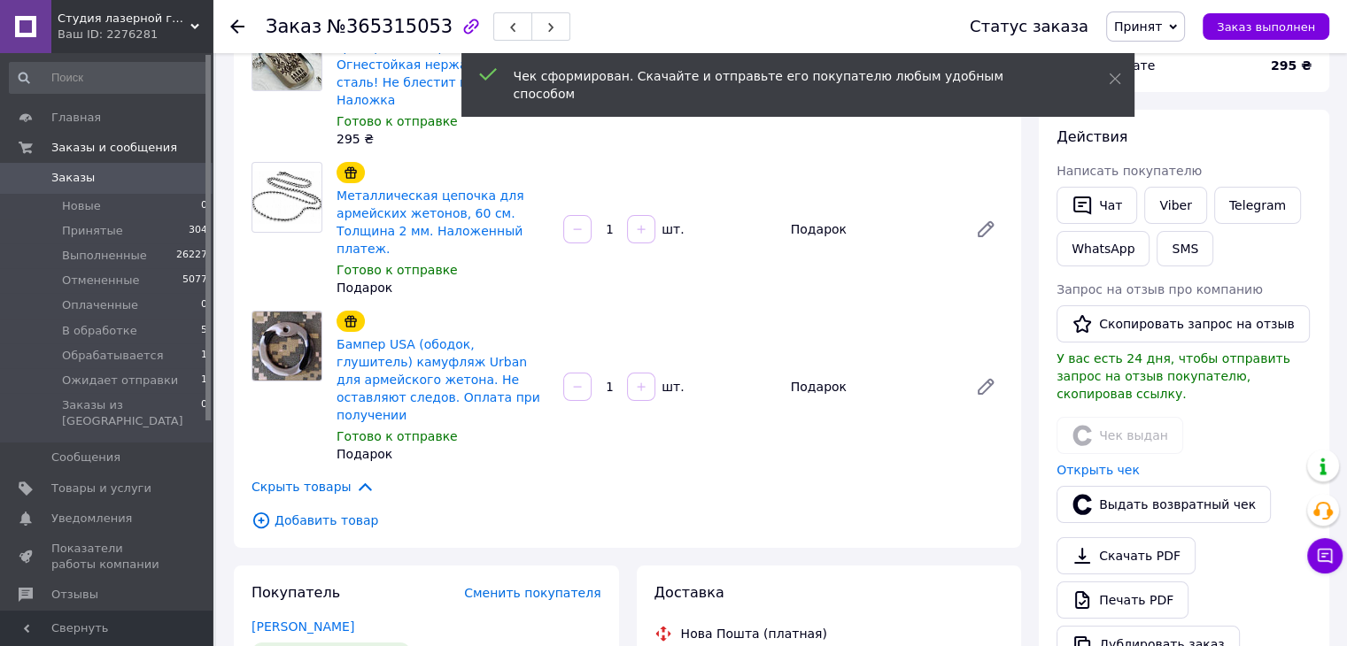
click at [1162, 25] on span "Принят" at bounding box center [1138, 26] width 48 height 14
click at [1166, 61] on li "Выполнен" at bounding box center [1174, 62] width 134 height 27
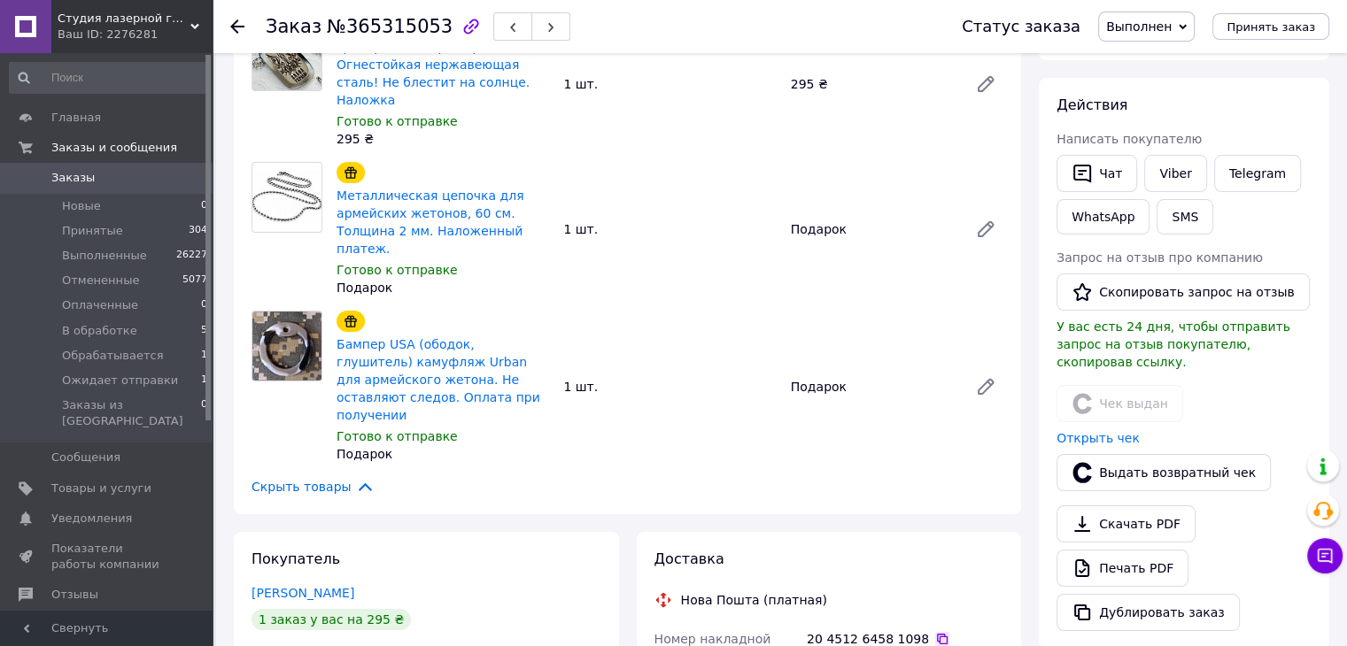
click at [937, 634] on icon at bounding box center [942, 639] width 11 height 11
click at [230, 27] on icon at bounding box center [237, 26] width 14 height 14
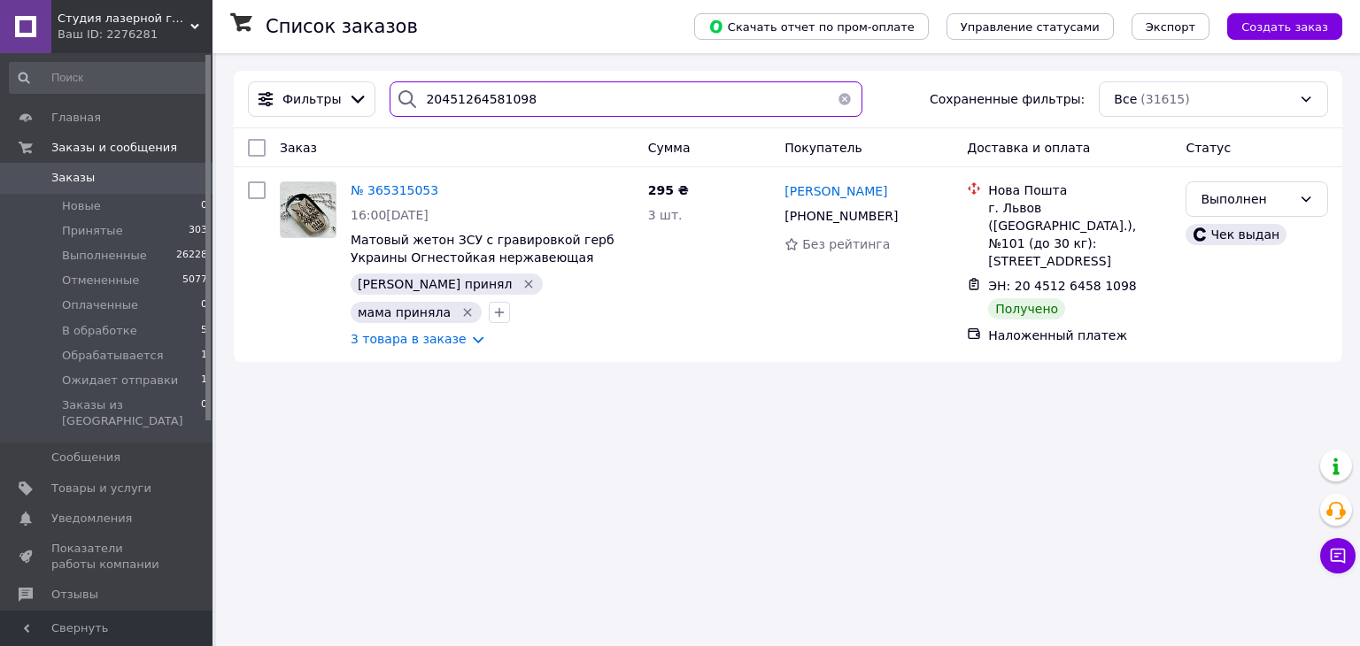
click at [549, 104] on input "20451264581098" at bounding box center [626, 98] width 472 height 35
paste input "5975122"
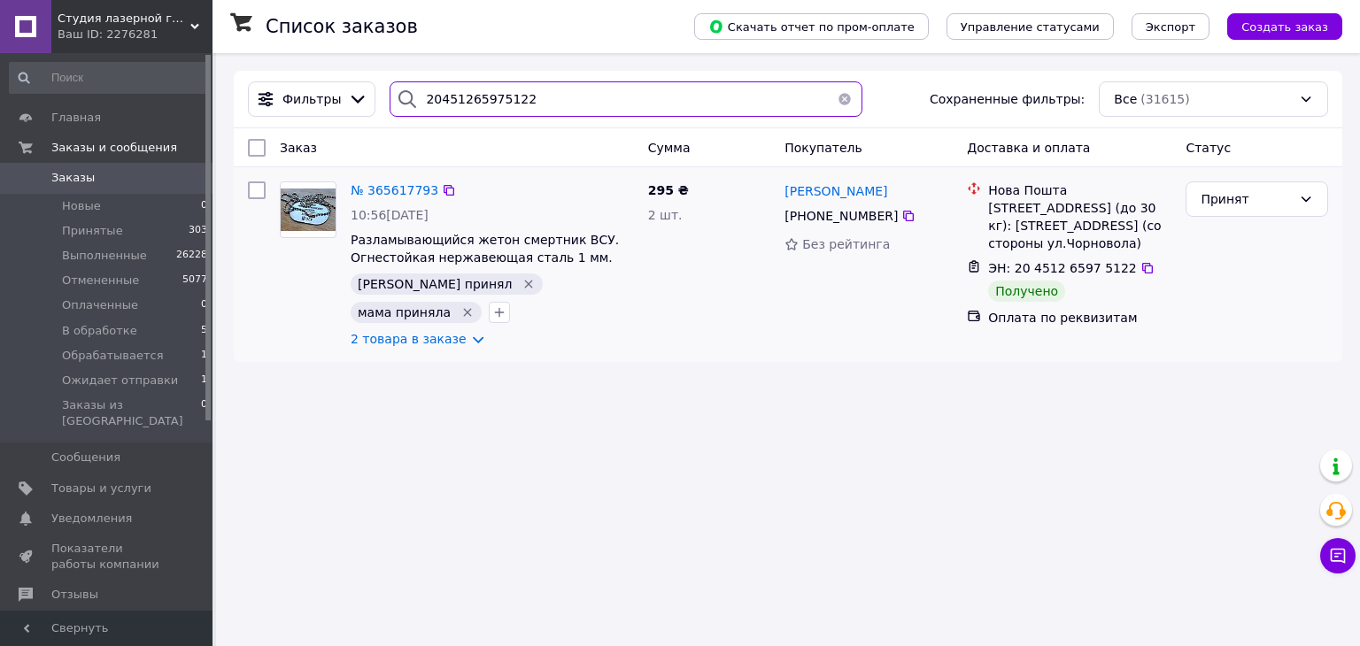
type input "20451265975122"
click at [382, 181] on div "№ 365617793" at bounding box center [394, 190] width 91 height 21
click at [393, 195] on span "№ 365617793" at bounding box center [395, 190] width 88 height 14
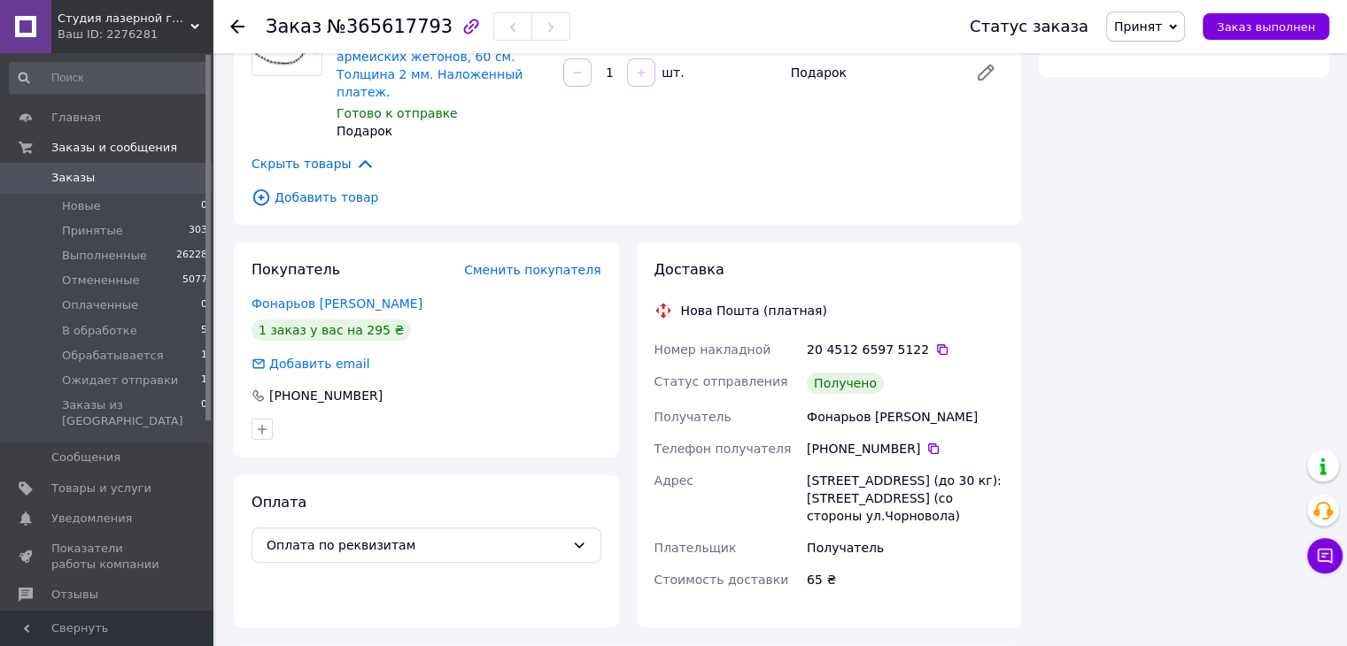
scroll to position [354, 0]
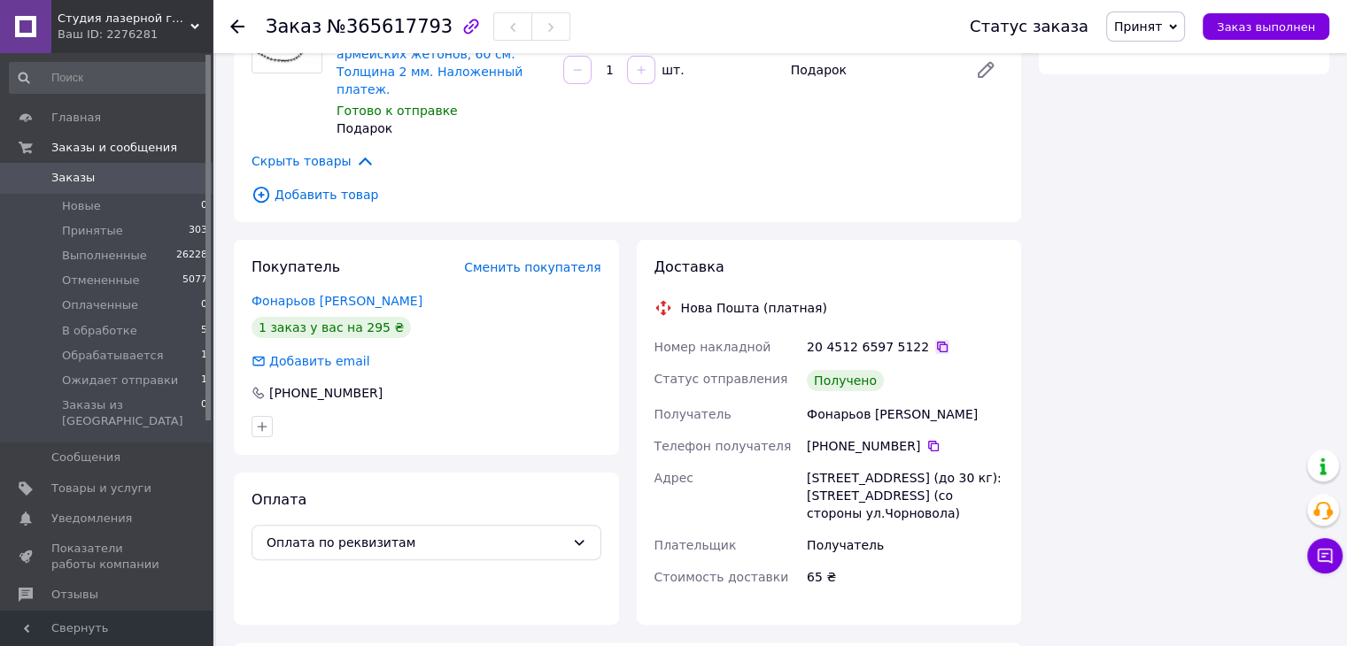
click at [935, 340] on icon at bounding box center [942, 347] width 14 height 14
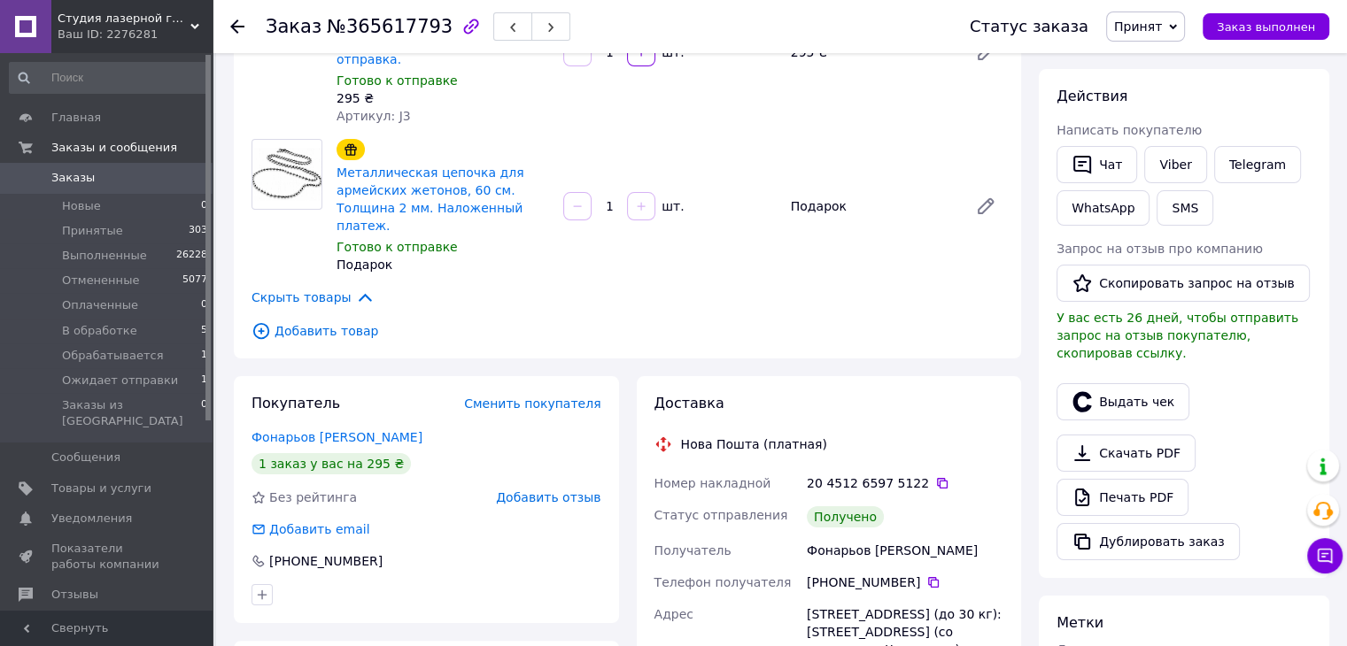
scroll to position [266, 0]
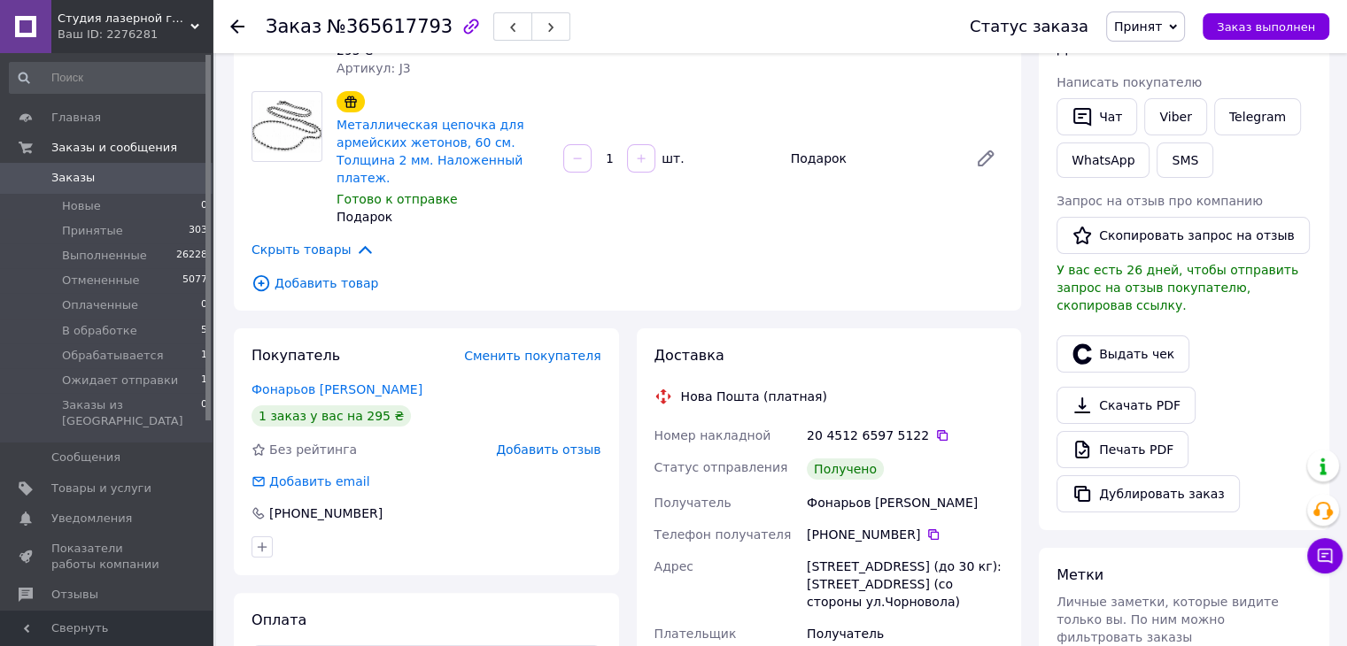
click at [1166, 41] on span "Принят" at bounding box center [1145, 27] width 79 height 30
click at [1162, 54] on li "Выполнен" at bounding box center [1174, 62] width 134 height 27
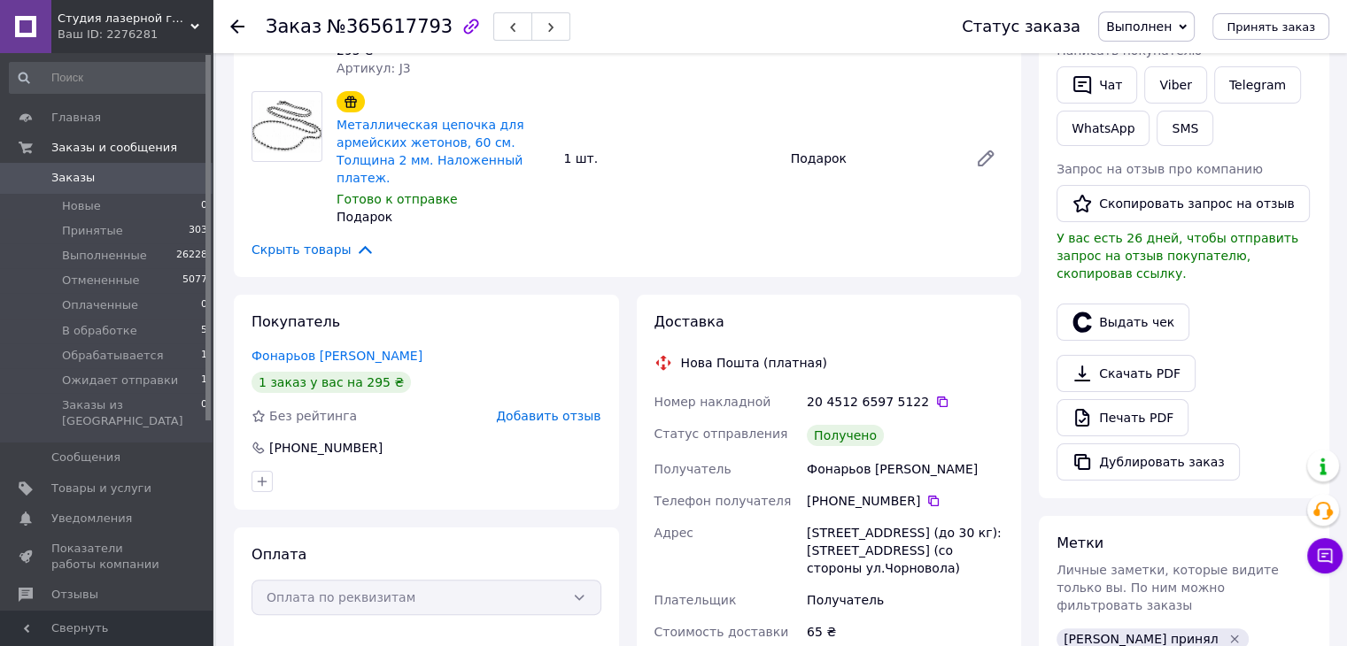
click at [247, 27] on div at bounding box center [247, 26] width 35 height 53
click at [232, 28] on icon at bounding box center [237, 26] width 14 height 14
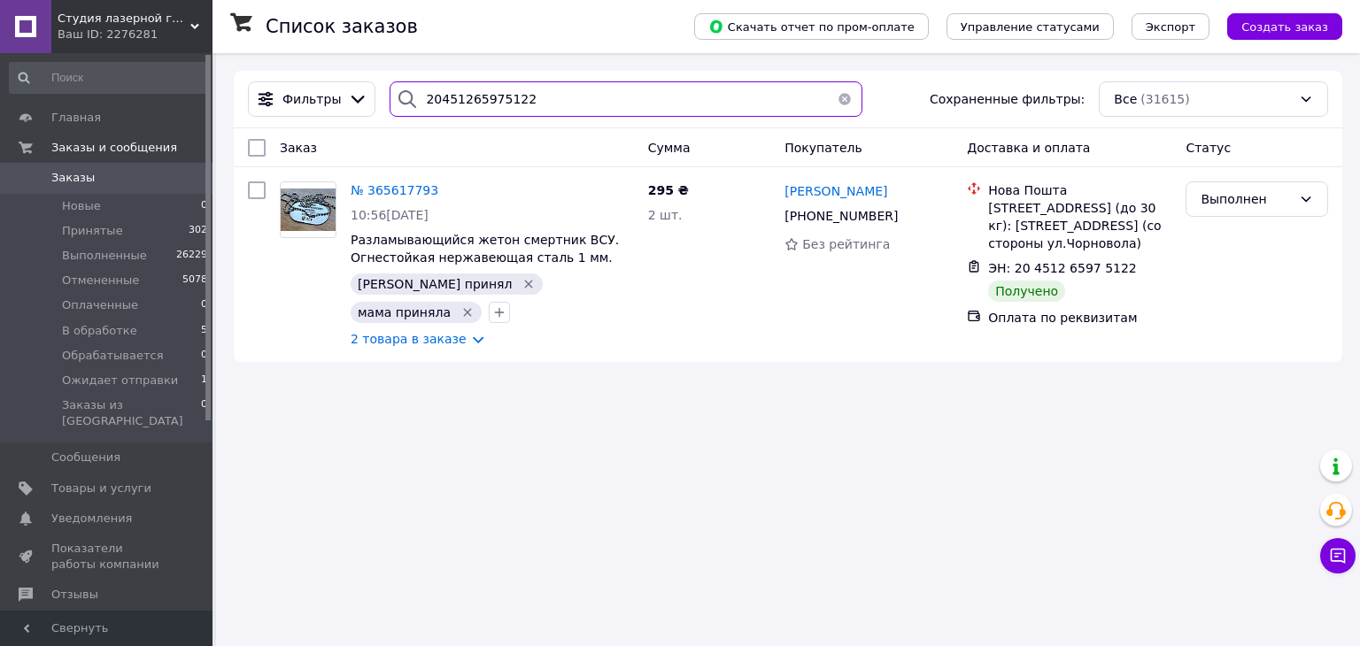
click at [497, 101] on input "20451265975122" at bounding box center [626, 98] width 472 height 35
paste input "6182431"
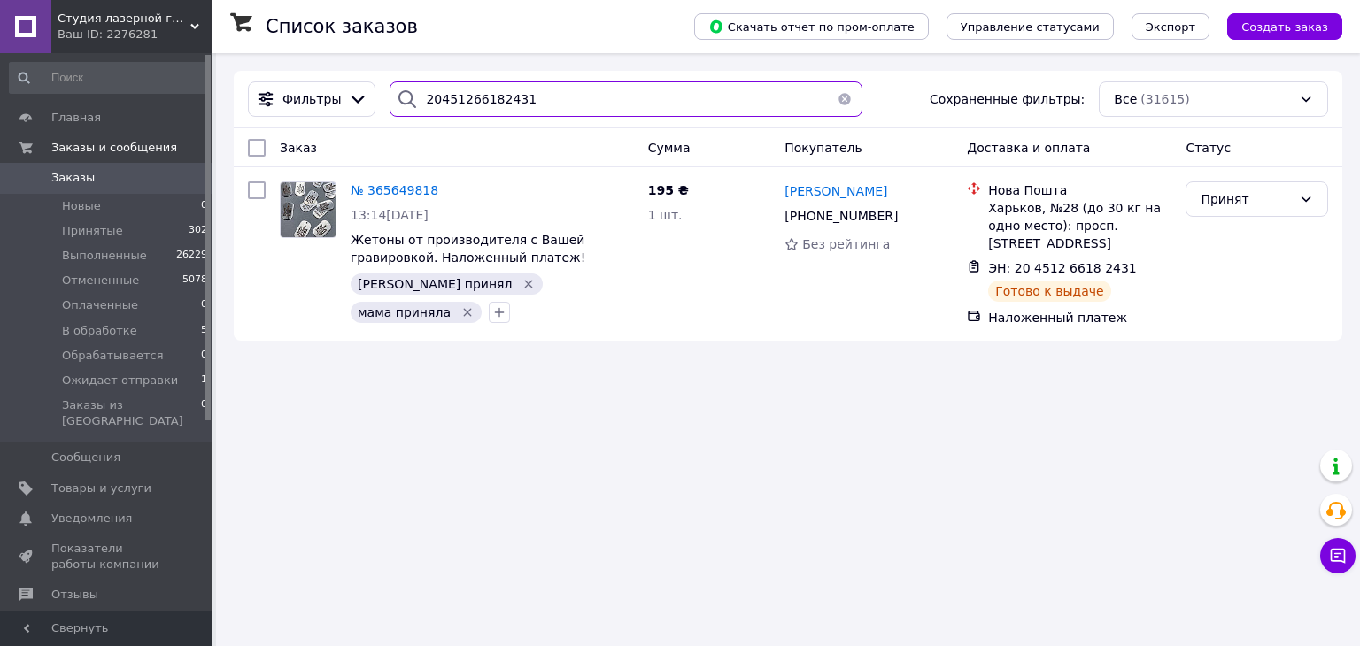
type input "20451266182431"
click at [1280, 198] on div "Принят" at bounding box center [1246, 198] width 91 height 19
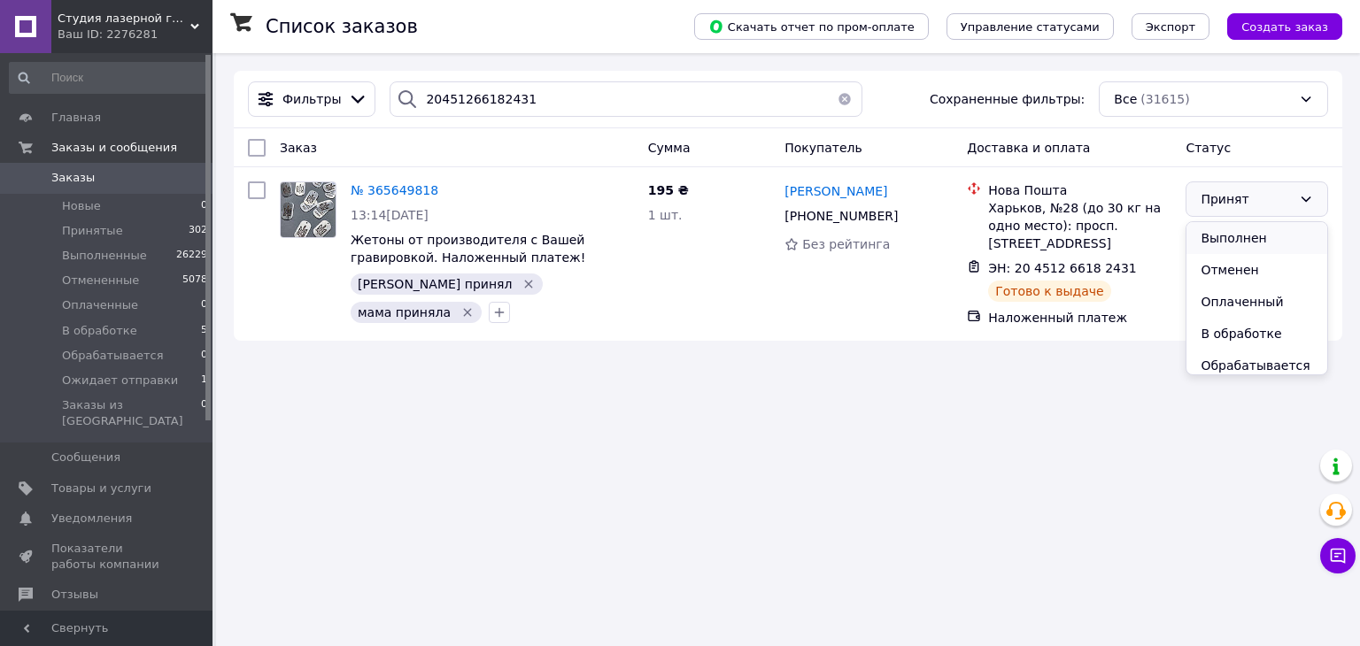
click at [1269, 231] on li "Выполнен" at bounding box center [1257, 238] width 141 height 32
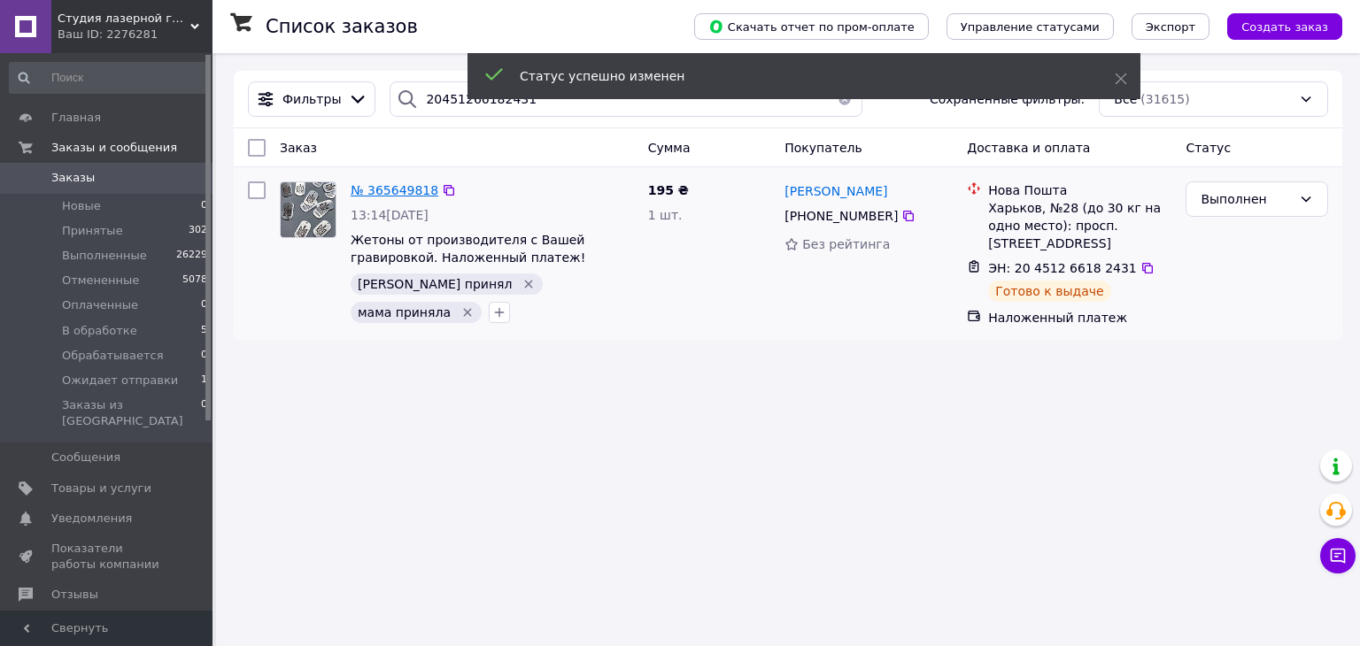
click at [391, 185] on span "№ 365649818" at bounding box center [395, 190] width 88 height 14
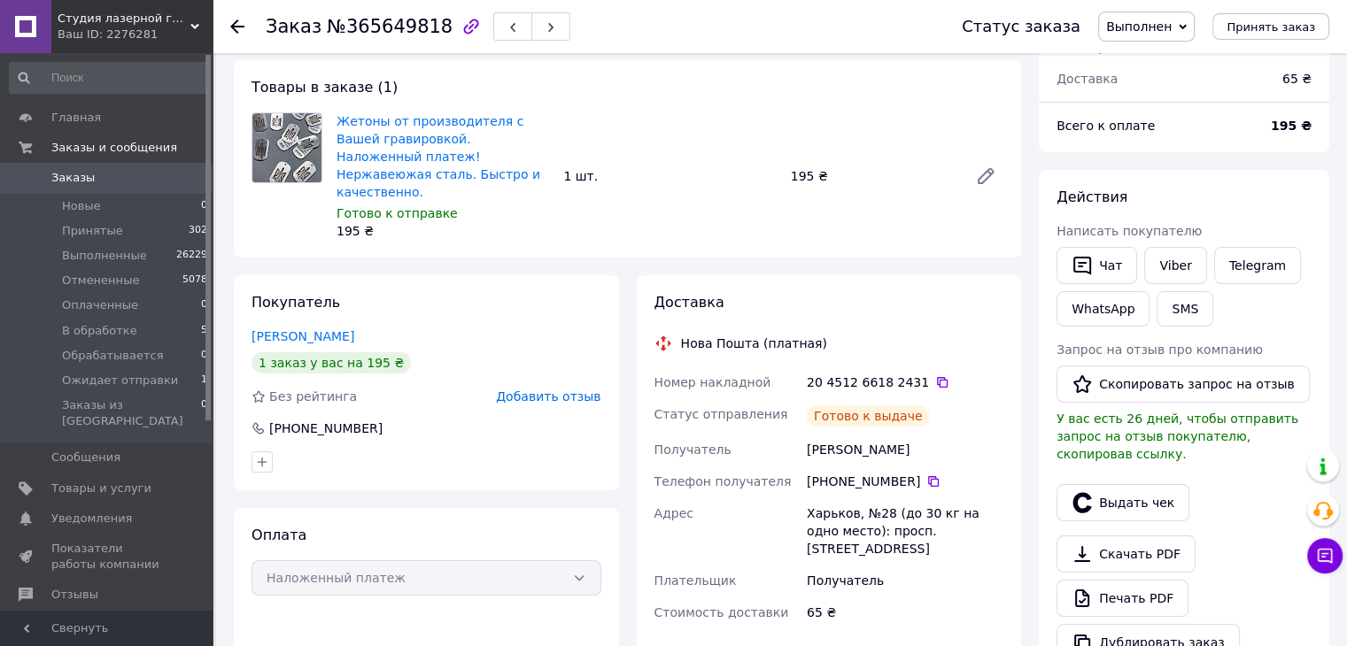
scroll to position [89, 0]
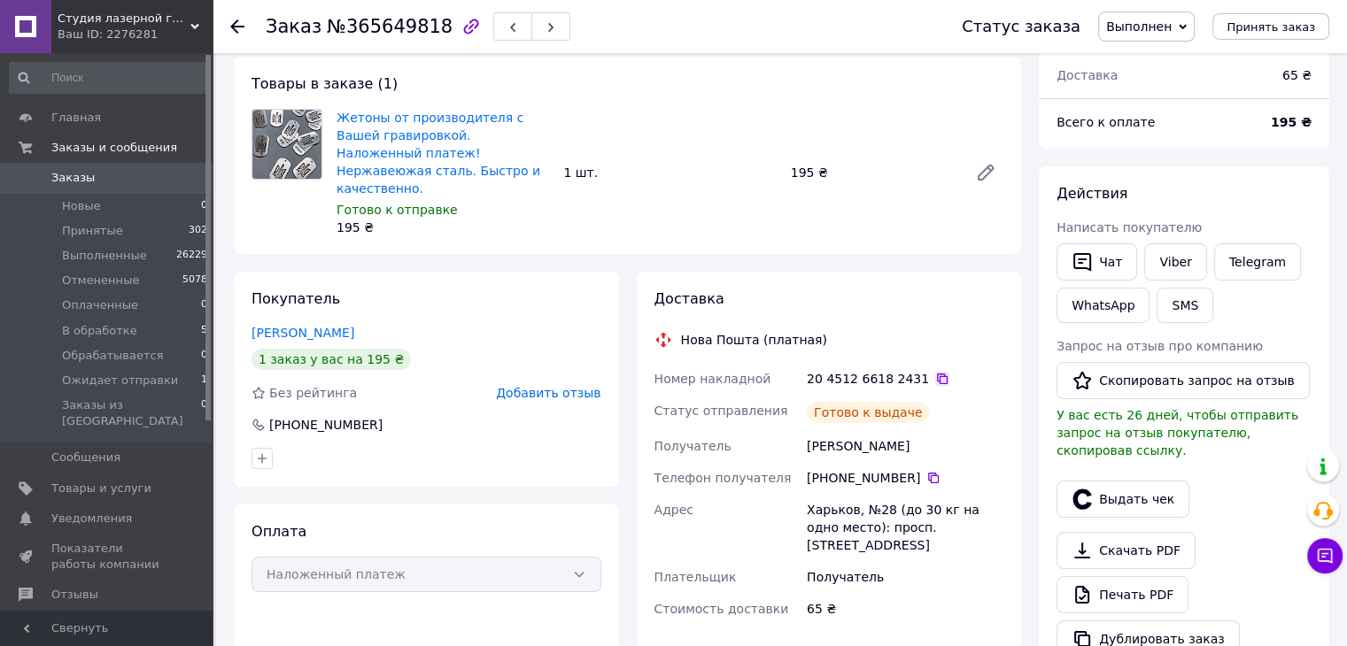
click at [935, 372] on icon at bounding box center [942, 379] width 14 height 14
drag, startPoint x: 1277, startPoint y: 122, endPoint x: 1311, endPoint y: 118, distance: 34.8
click at [1311, 117] on div "195 ₴" at bounding box center [1291, 122] width 62 height 39
click at [1314, 120] on div "195 ₴" at bounding box center [1291, 122] width 62 height 39
click at [1143, 481] on button "Выдать чек" at bounding box center [1122, 499] width 133 height 37
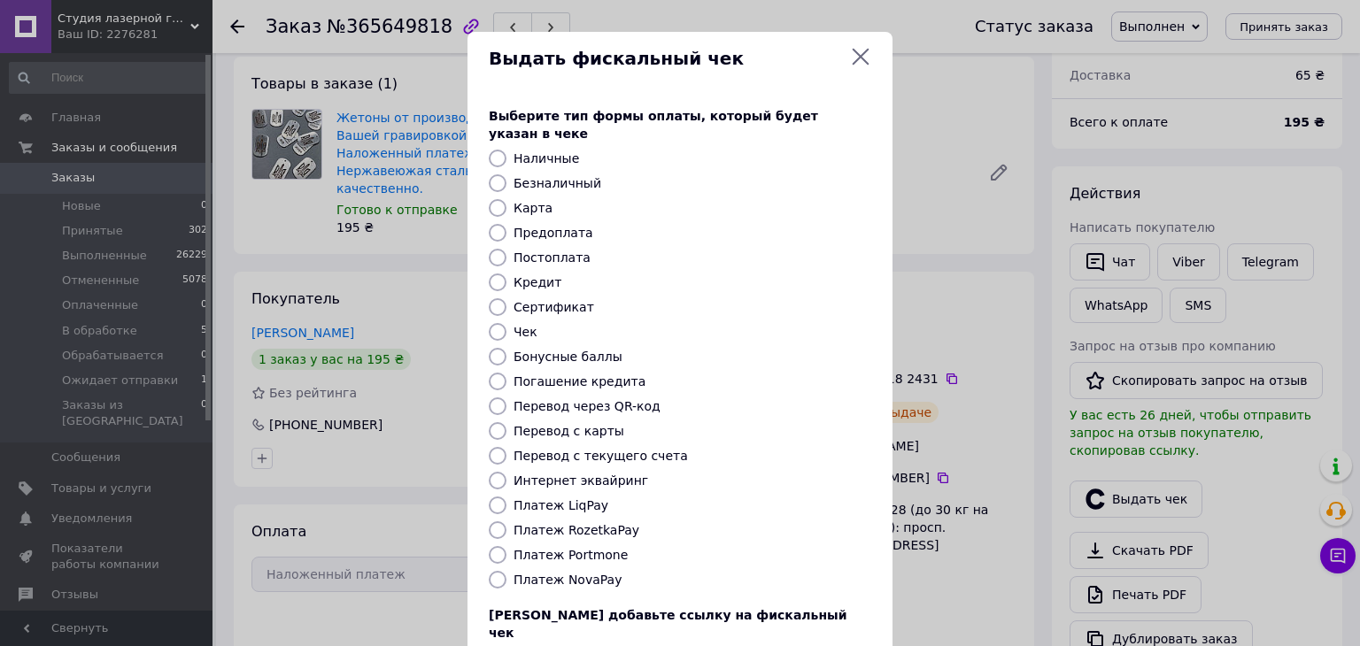
click at [530, 226] on label "Предоплата" at bounding box center [554, 233] width 80 height 14
click at [507, 224] on input "Предоплата" at bounding box center [498, 233] width 18 height 18
radio input "true"
click at [530, 251] on label "Постоплата" at bounding box center [552, 258] width 77 height 14
click at [507, 249] on input "Постоплата" at bounding box center [498, 258] width 18 height 18
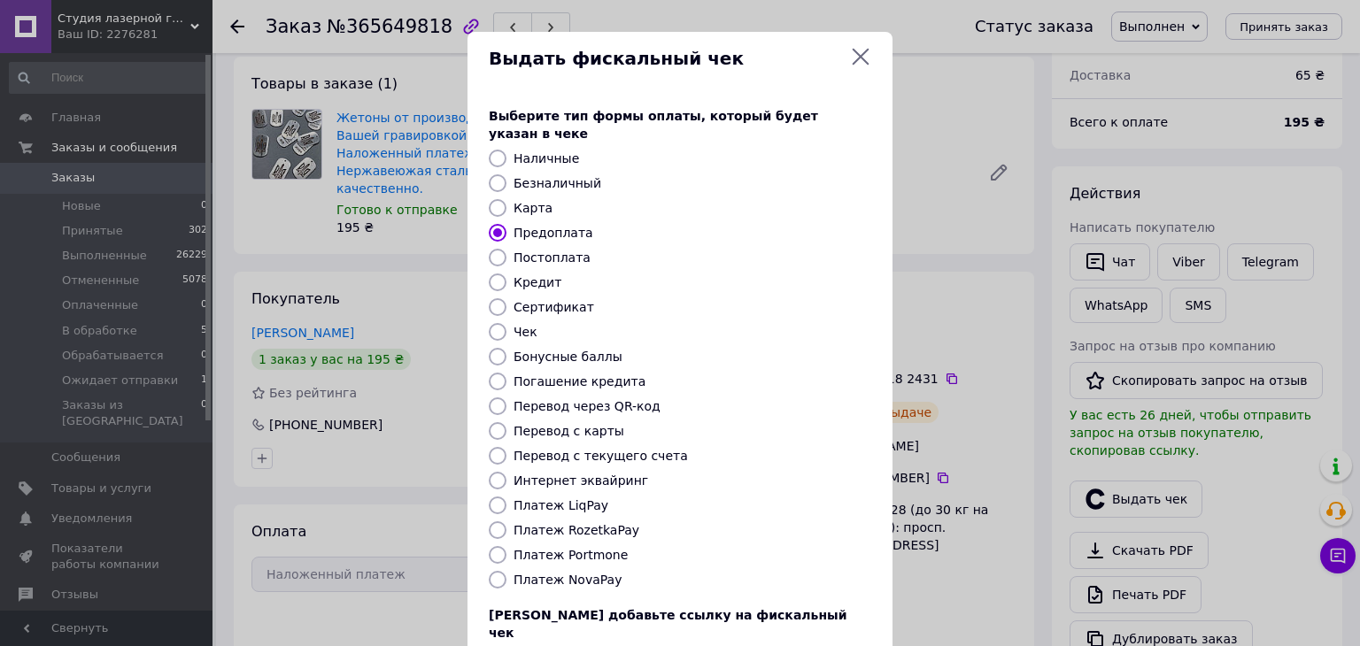
radio input "true"
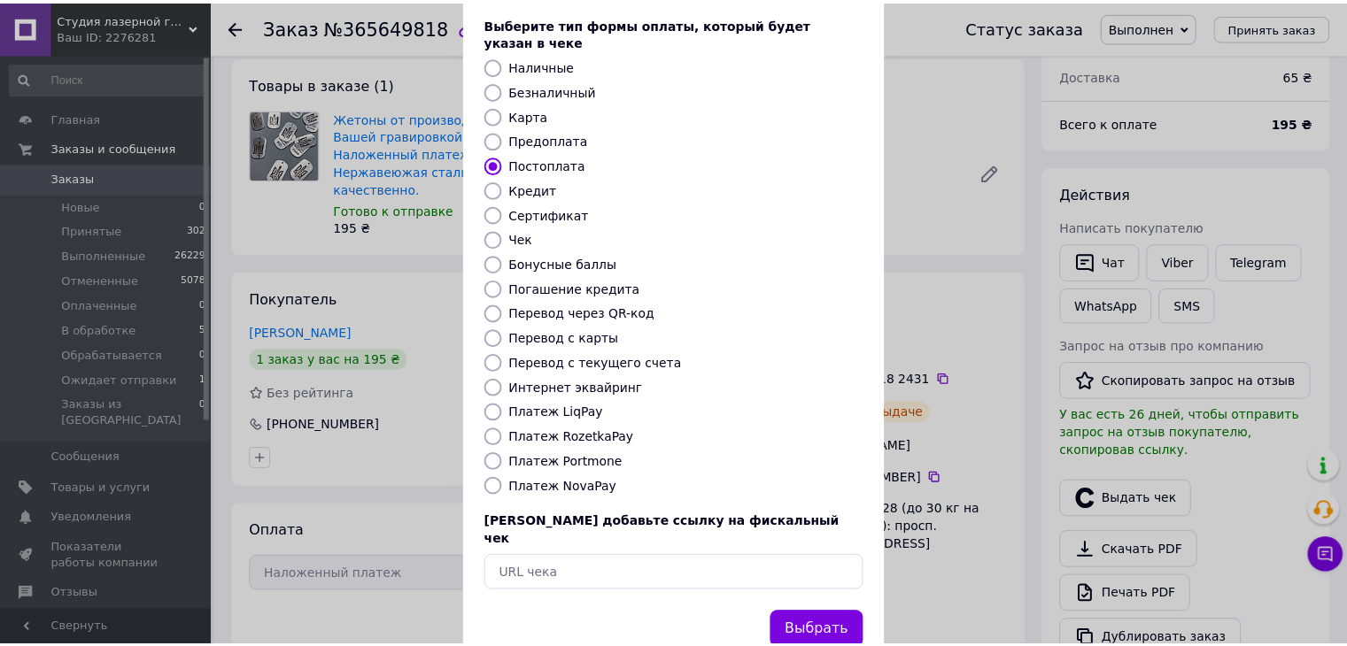
scroll to position [113, 0]
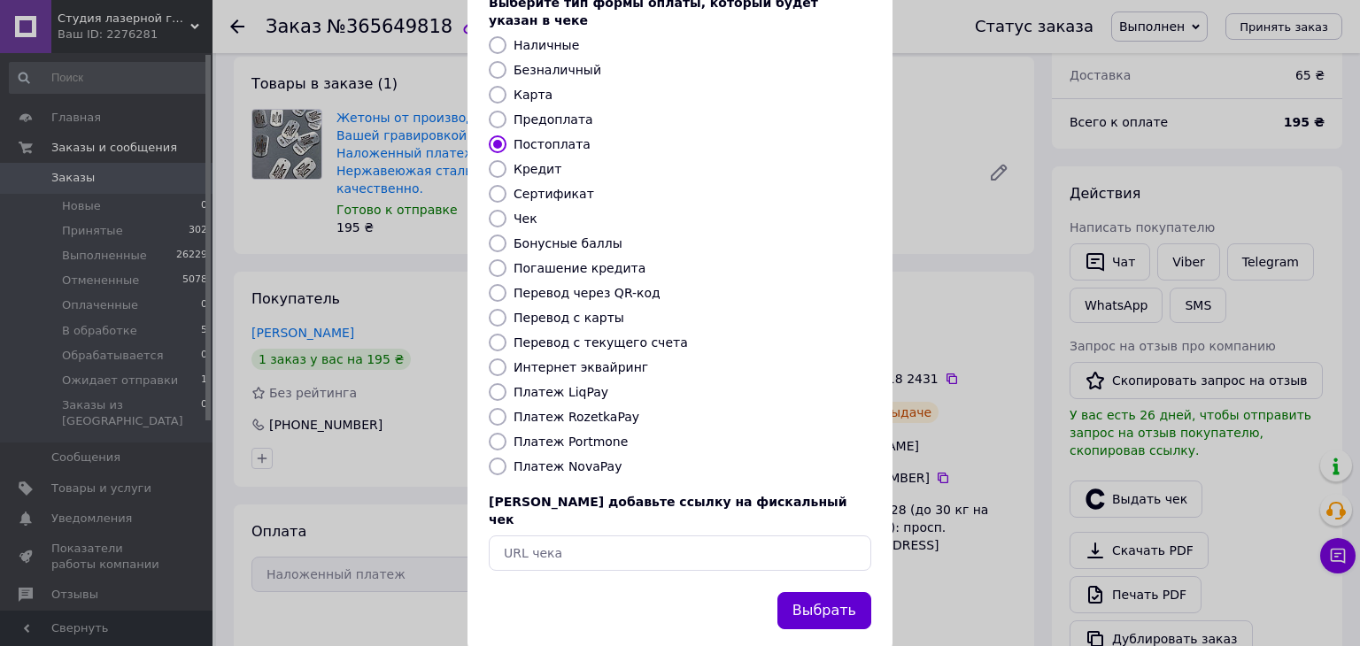
click at [811, 592] on button "Выбрать" at bounding box center [824, 611] width 94 height 38
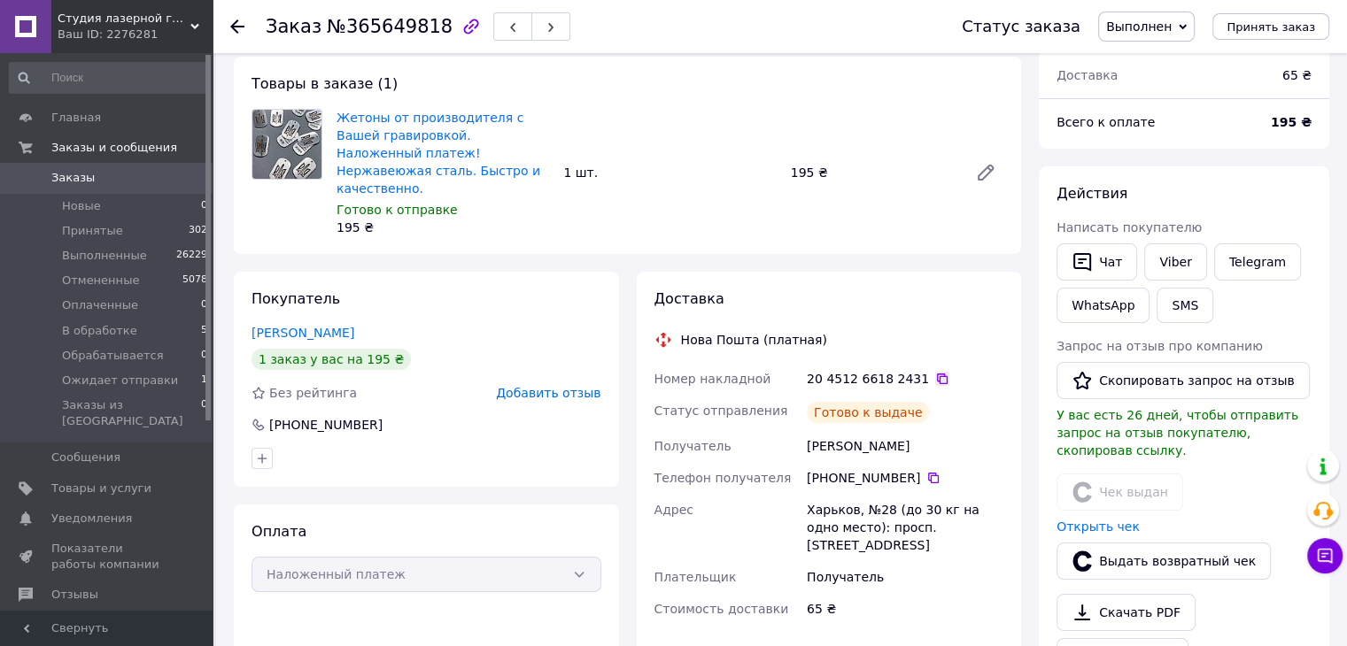
click at [935, 372] on icon at bounding box center [942, 379] width 14 height 14
click at [236, 33] on icon at bounding box center [237, 26] width 14 height 14
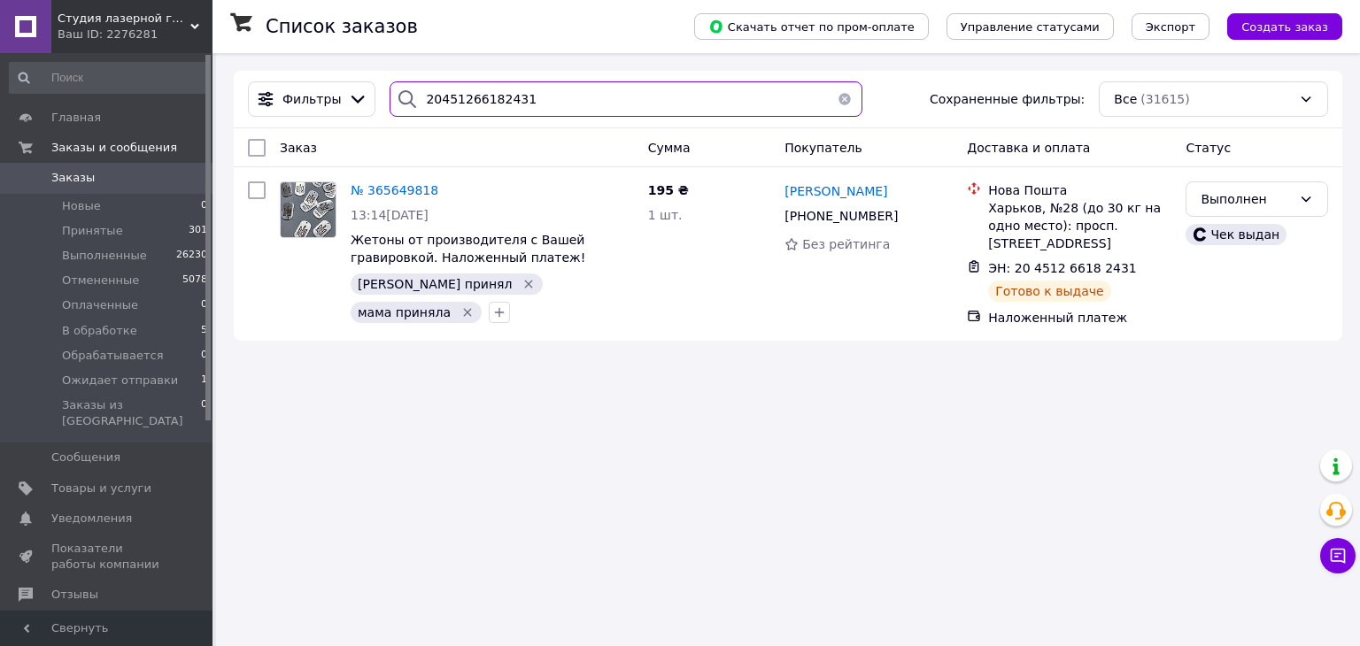
click at [543, 97] on input "20451266182431" at bounding box center [626, 98] width 472 height 35
paste input "569568"
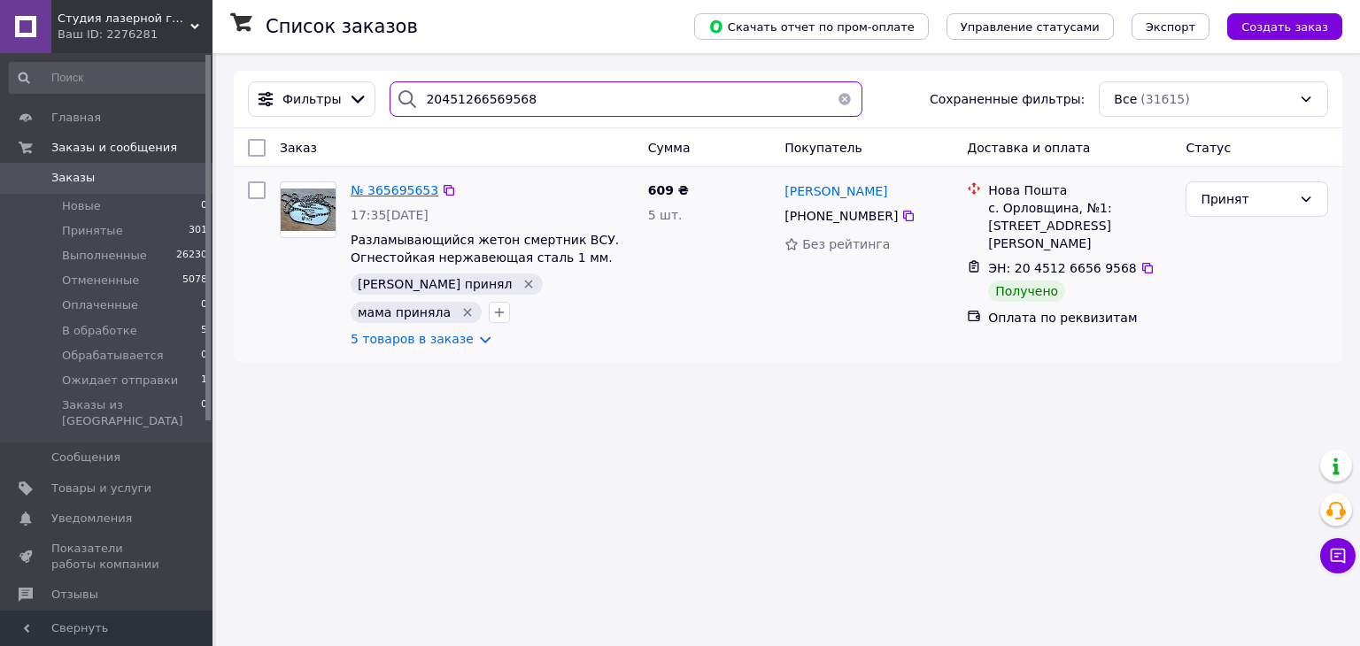
type input "20451266569568"
click at [382, 186] on span "№ 365695653" at bounding box center [395, 190] width 88 height 14
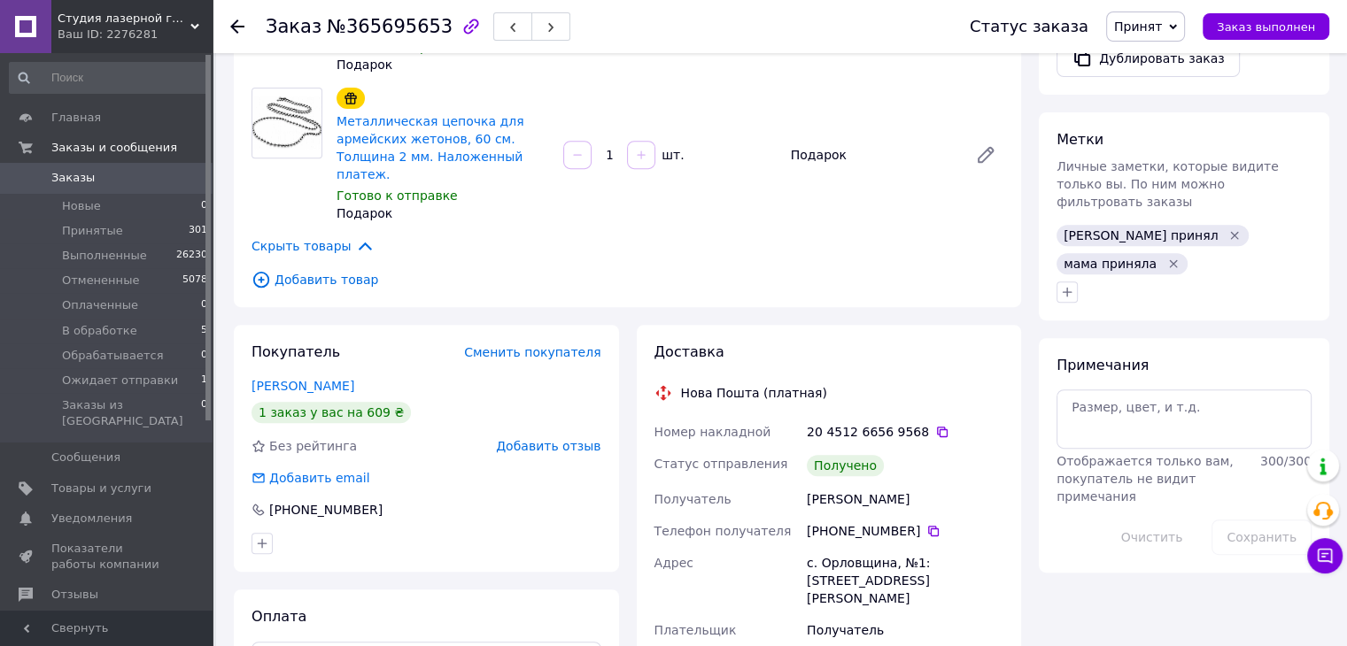
scroll to position [708, 0]
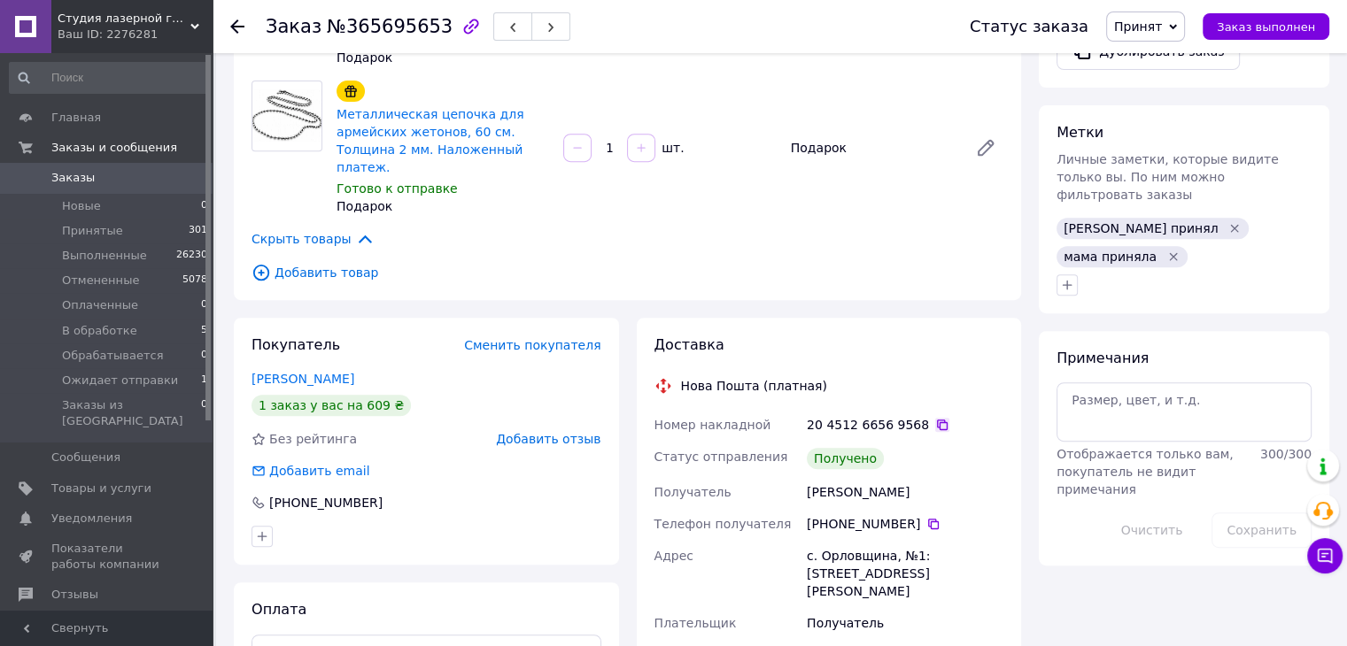
click at [937, 420] on icon at bounding box center [942, 425] width 11 height 11
click at [1142, 26] on span "Принят" at bounding box center [1138, 26] width 48 height 14
click at [1149, 56] on li "Выполнен" at bounding box center [1174, 62] width 134 height 27
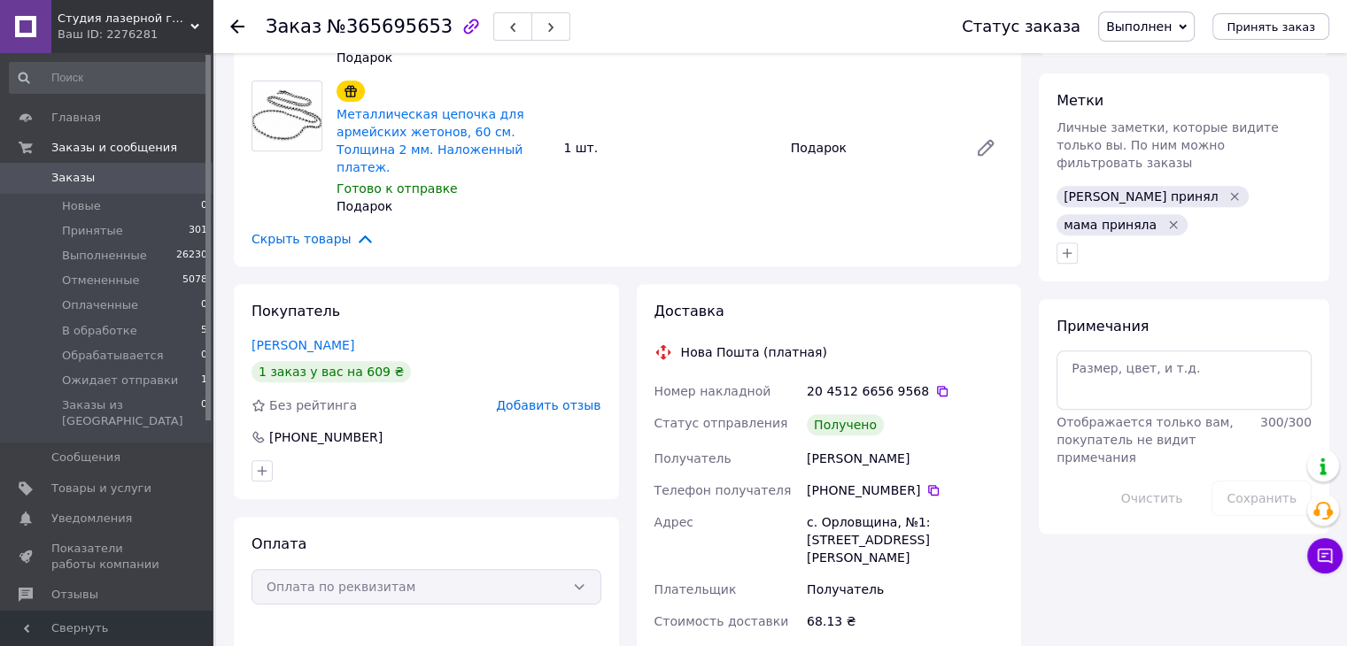
click at [248, 29] on div at bounding box center [247, 26] width 35 height 53
click at [232, 24] on use at bounding box center [237, 26] width 14 height 14
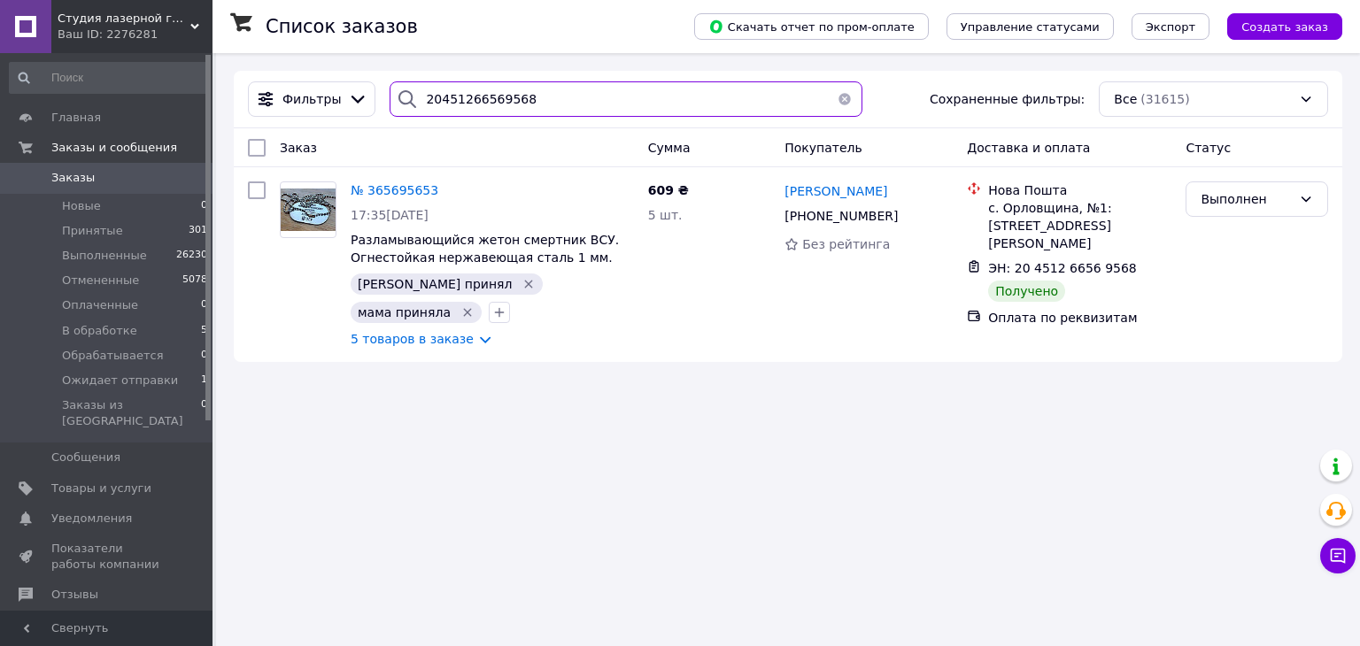
click at [538, 114] on input "20451266569568" at bounding box center [626, 98] width 472 height 35
paste input "98831"
type input "20451266598831"
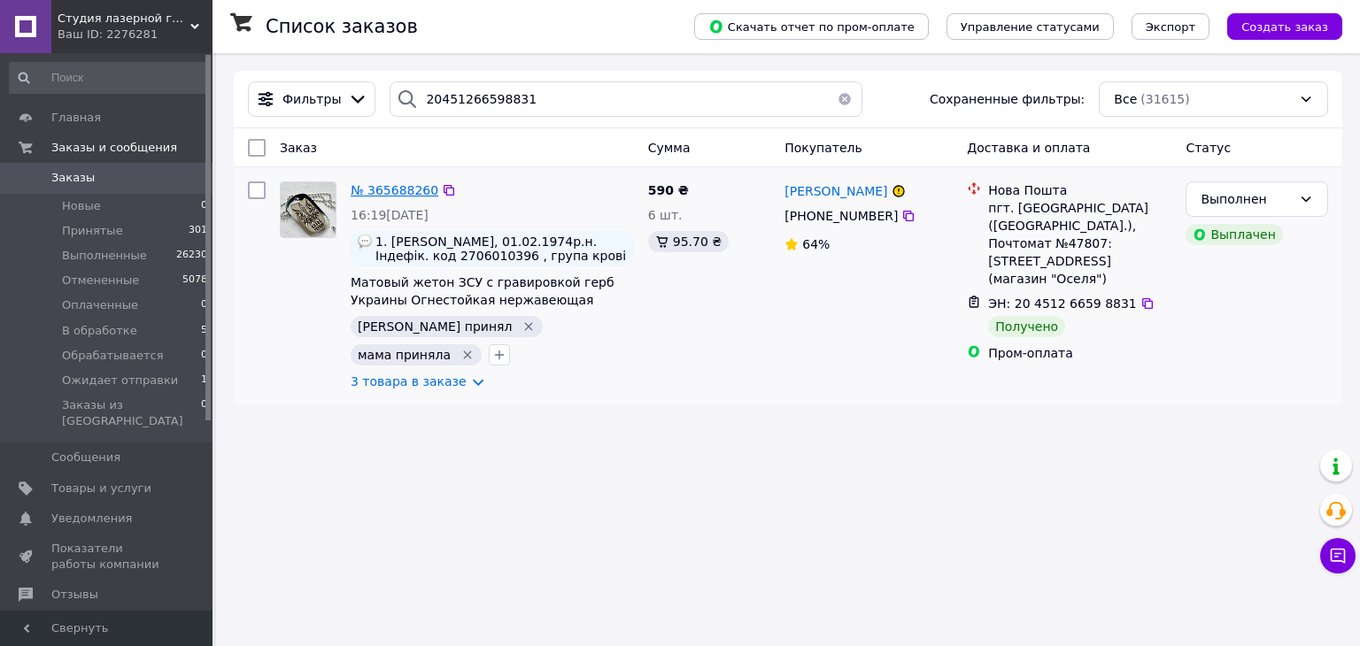
click at [382, 193] on span "№ 365688260" at bounding box center [395, 190] width 88 height 14
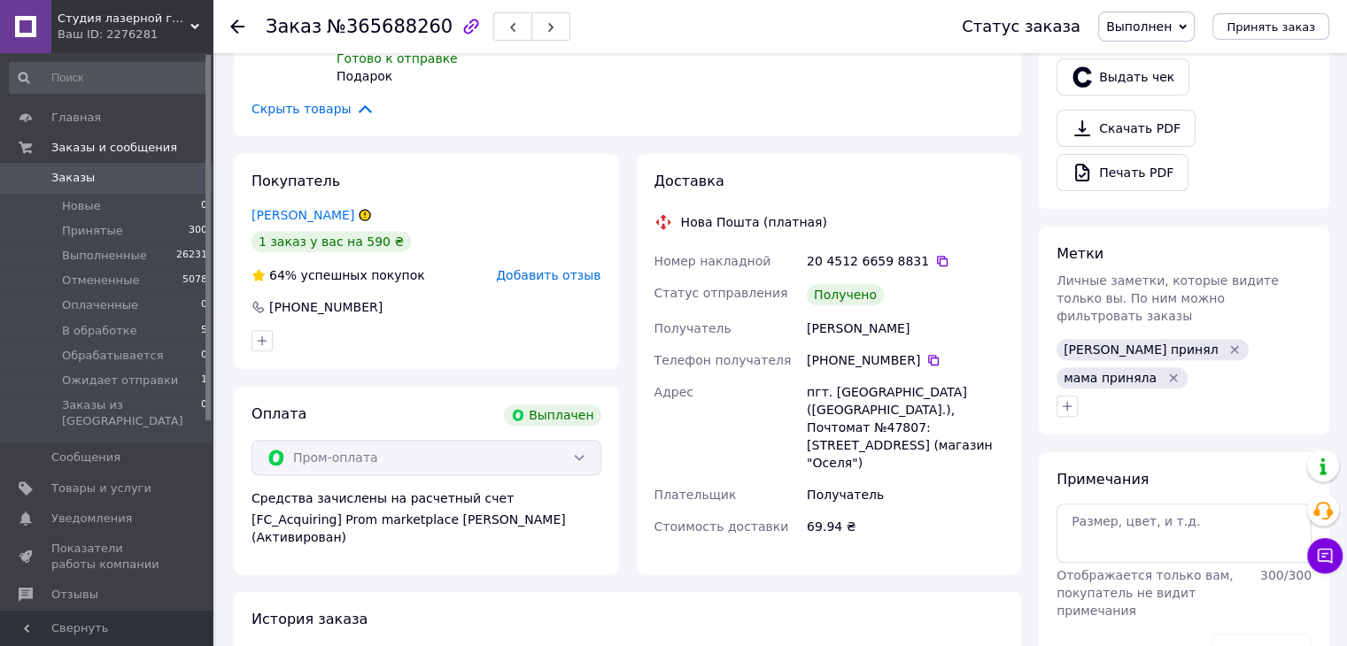
scroll to position [620, 0]
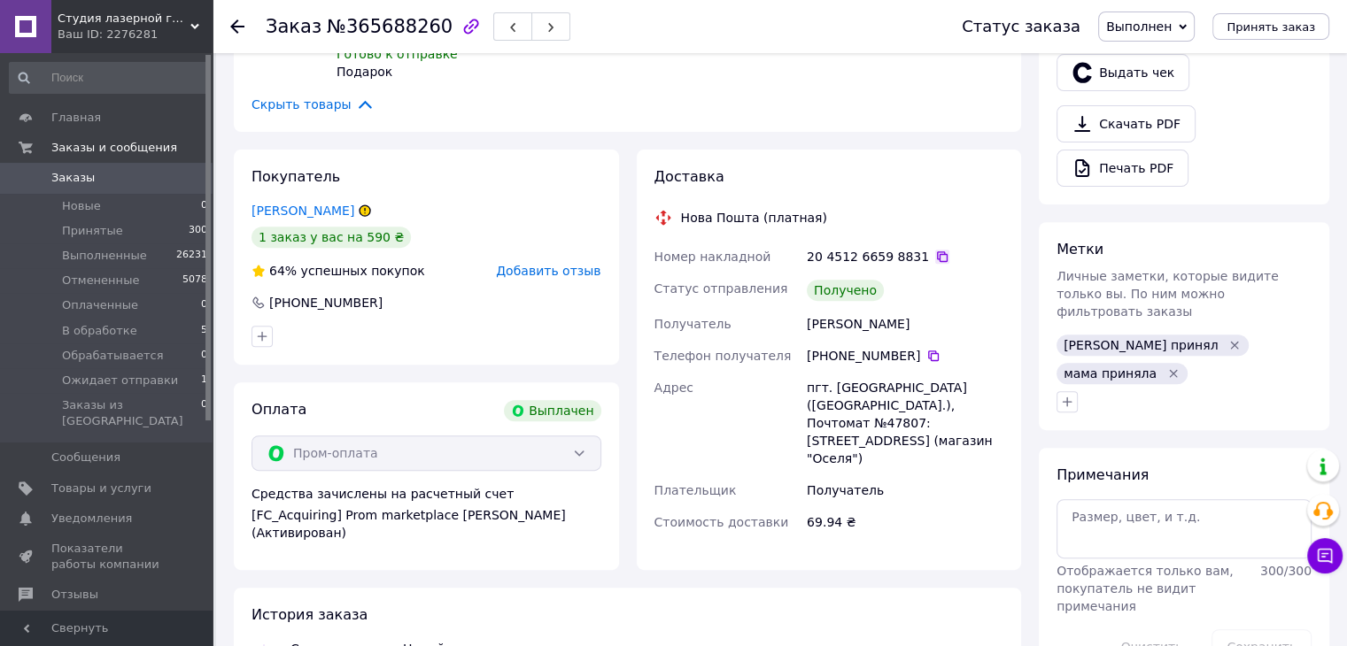
click at [935, 250] on icon at bounding box center [942, 257] width 14 height 14
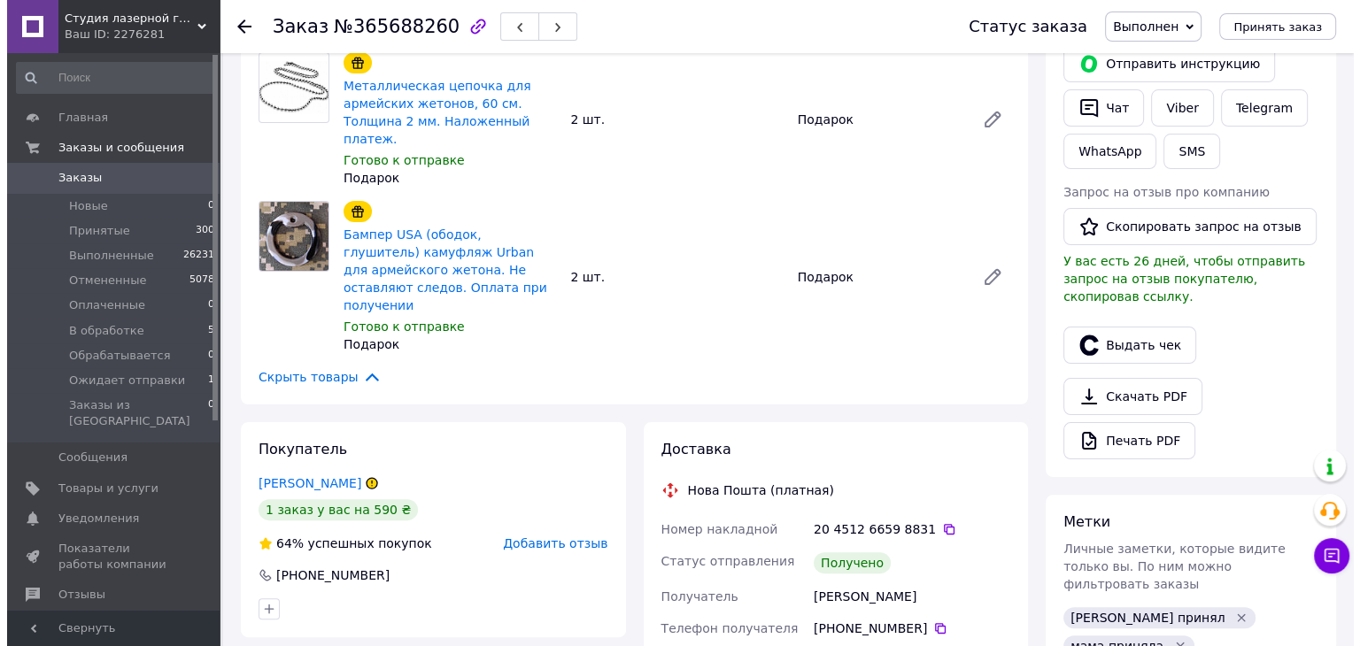
scroll to position [354, 0]
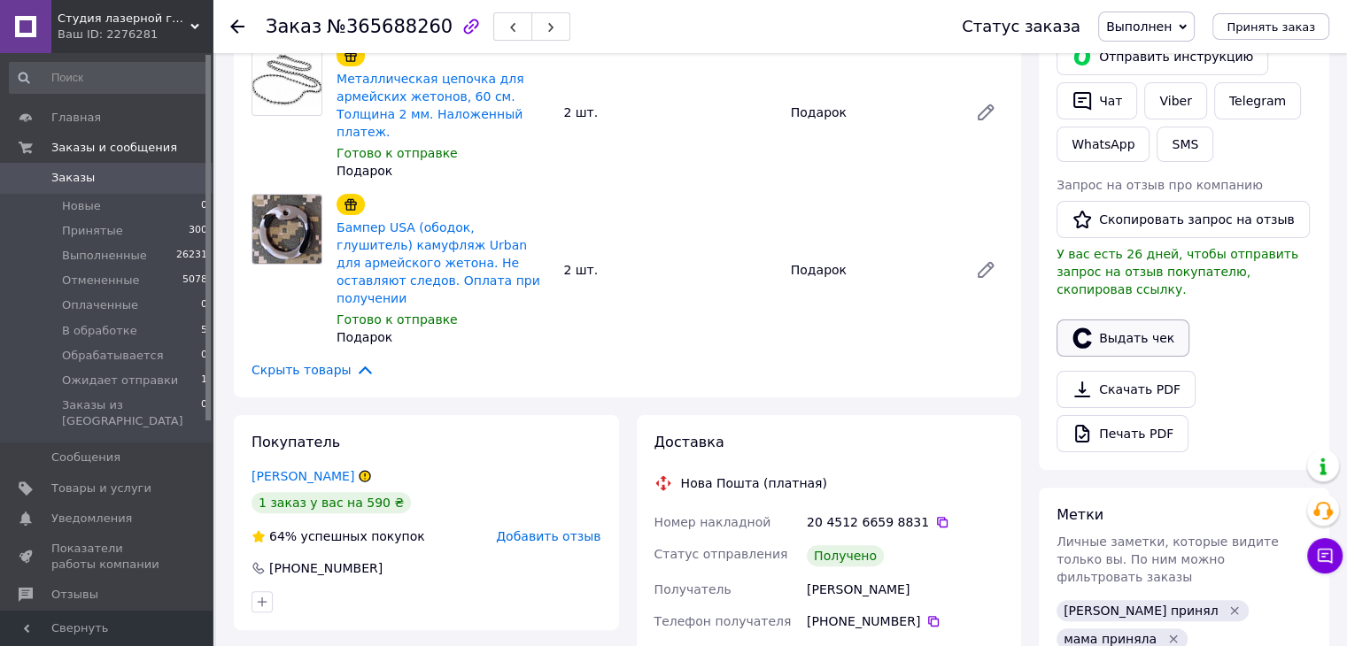
click at [1088, 328] on icon "button" at bounding box center [1081, 338] width 21 height 21
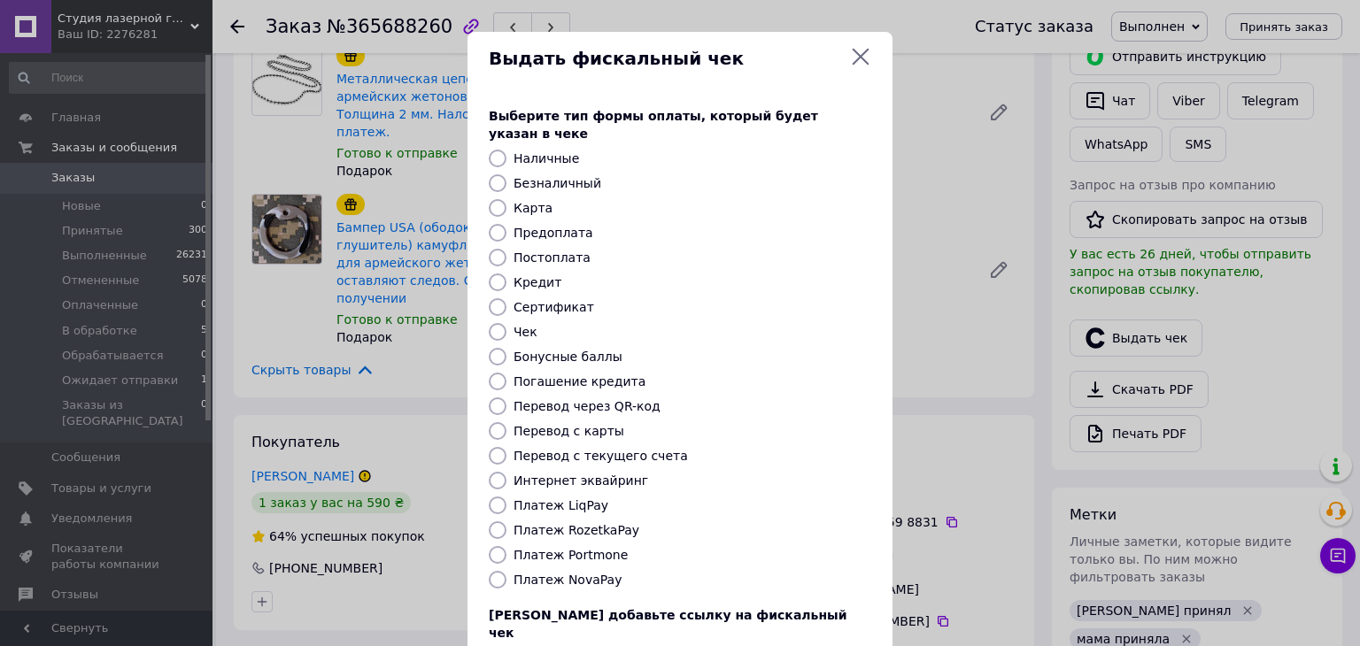
click at [557, 523] on label "Платеж RozetkaPay" at bounding box center [577, 530] width 126 height 14
click at [507, 522] on input "Платеж RozetkaPay" at bounding box center [498, 531] width 18 height 18
radio input "true"
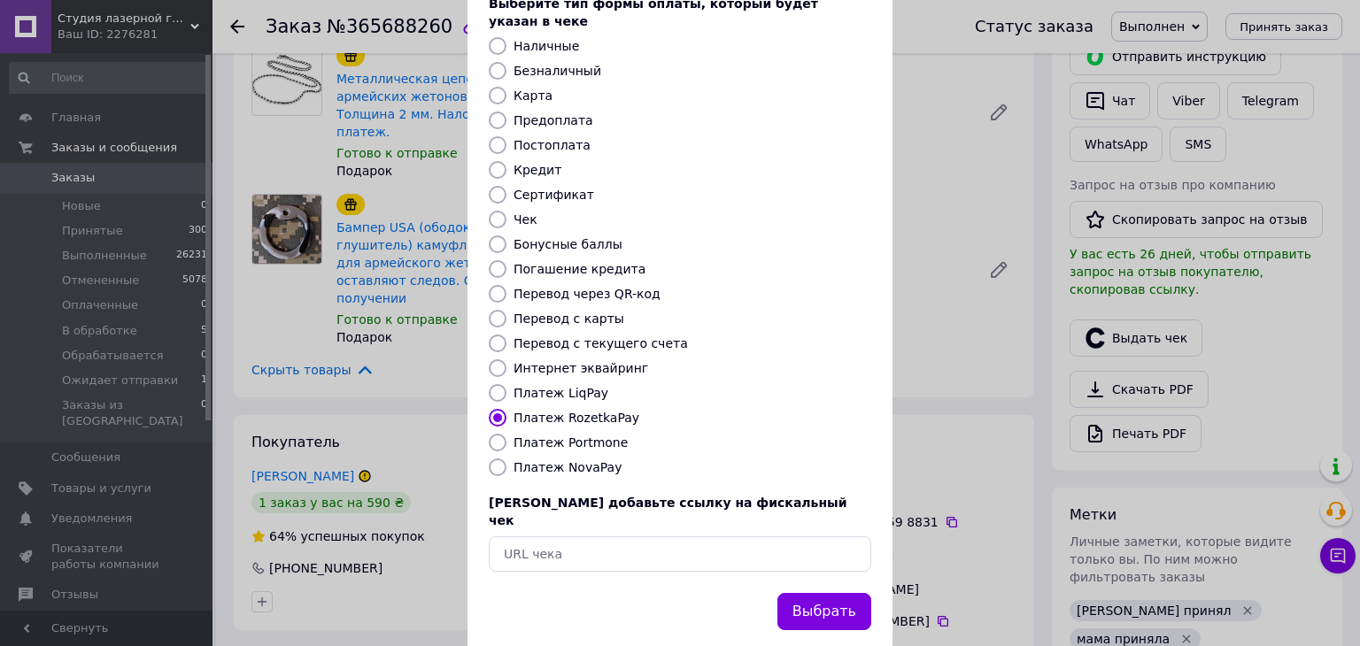
scroll to position [113, 0]
click at [824, 592] on button "Выбрать" at bounding box center [824, 611] width 94 height 38
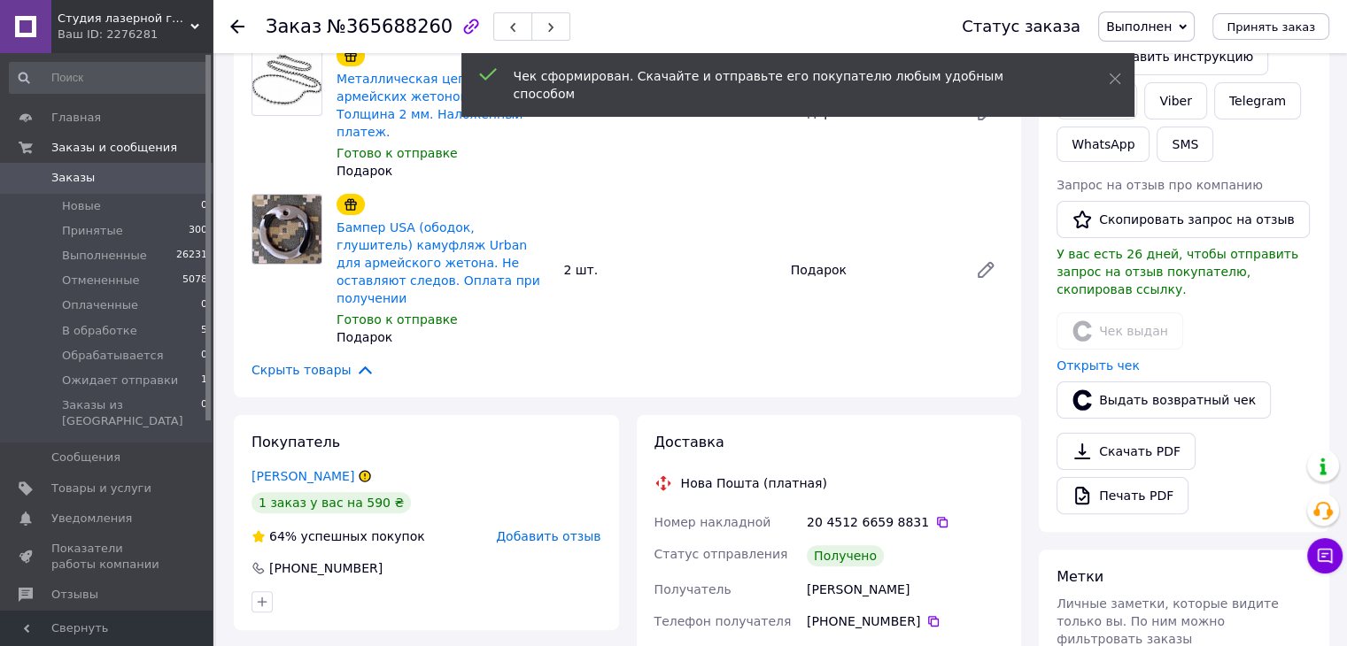
click at [574, 530] on span "Добавить отзыв" at bounding box center [548, 537] width 104 height 14
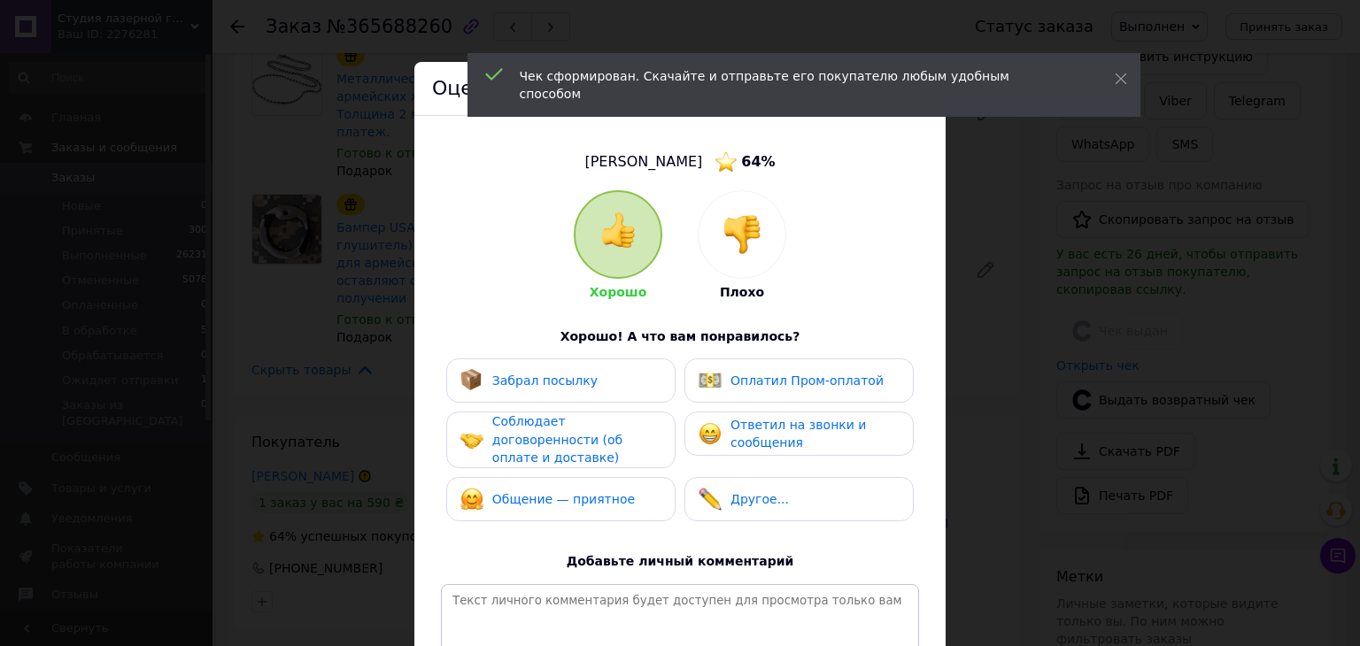
click at [568, 380] on span "Забрал посылку" at bounding box center [544, 381] width 105 height 14
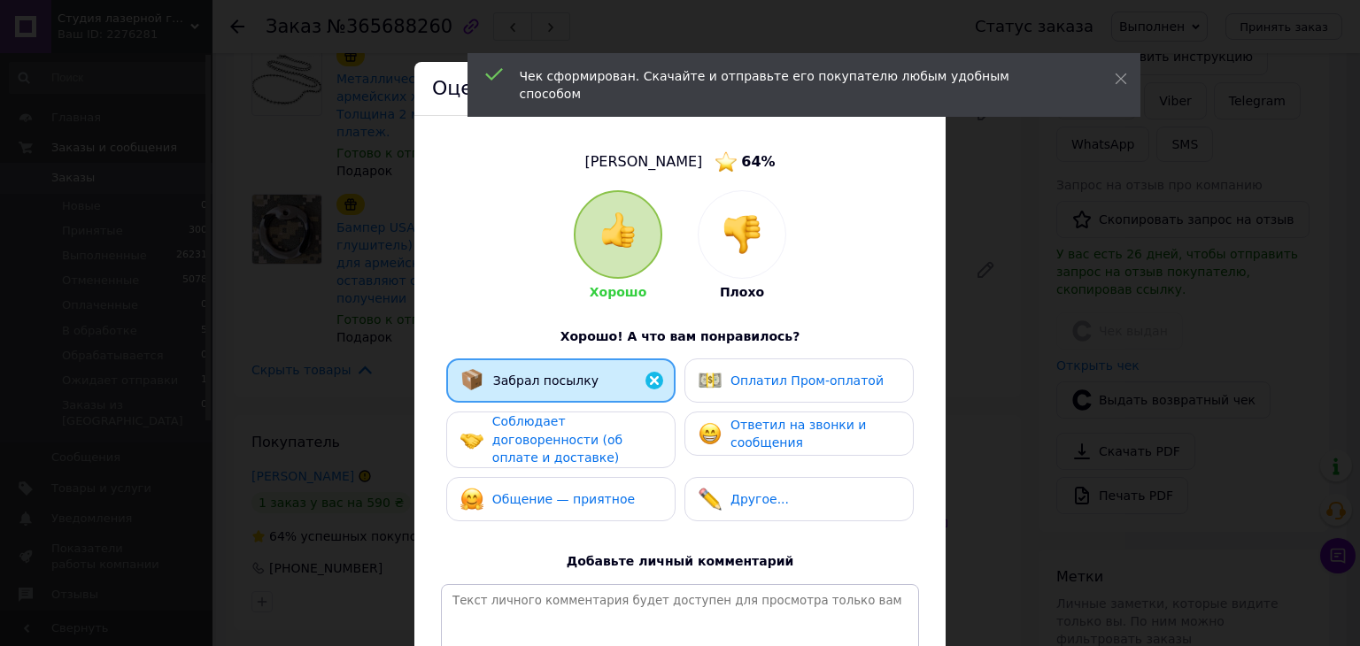
click at [566, 423] on span "Соблюдает договоренности (об оплате и доставке)" at bounding box center [557, 439] width 130 height 50
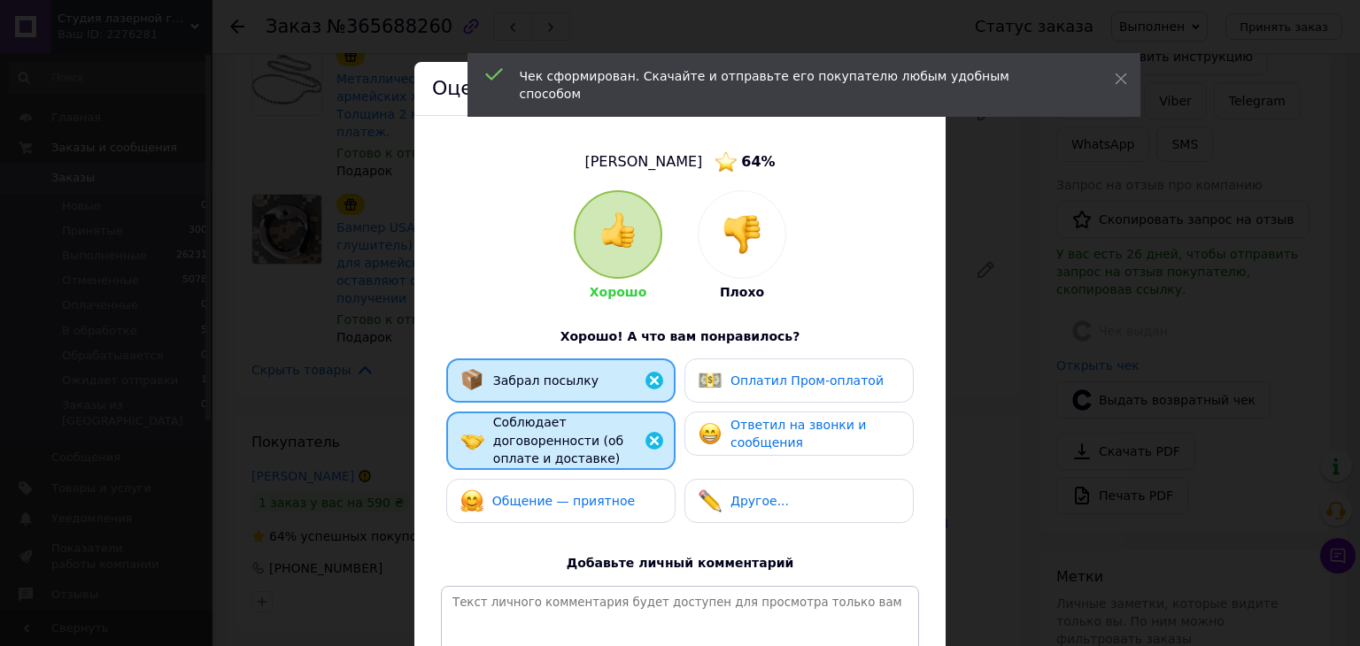
click at [576, 494] on span "Общение — приятное" at bounding box center [563, 501] width 143 height 14
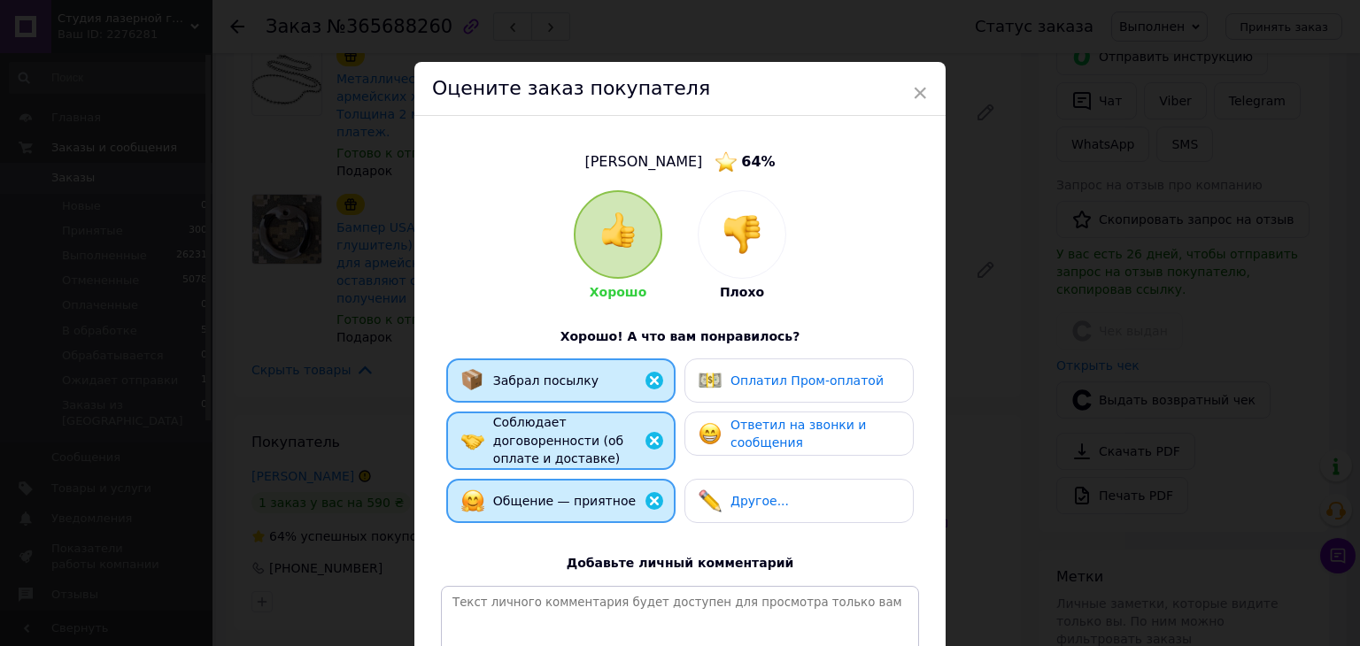
click at [742, 430] on span "Ответил на звонки и сообщения" at bounding box center [798, 434] width 135 height 33
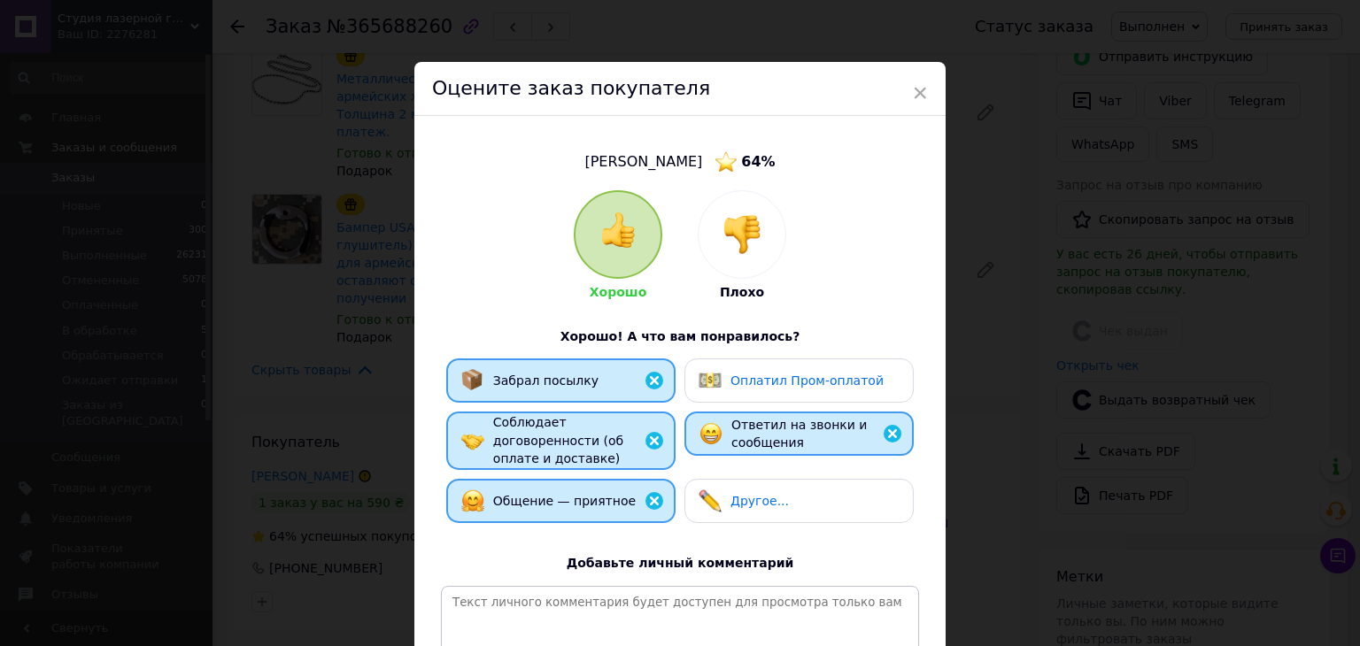
click at [738, 397] on div "Оплатил Пром-оплатой" at bounding box center [798, 381] width 229 height 44
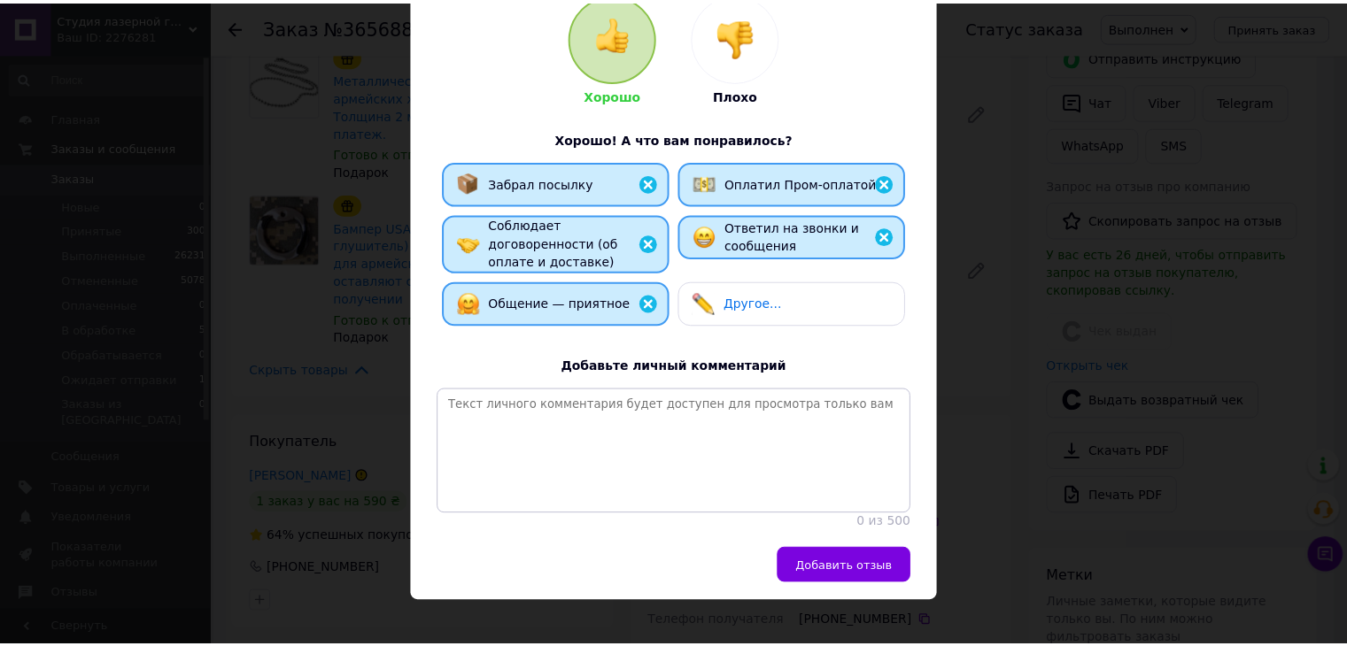
scroll to position [220, 0]
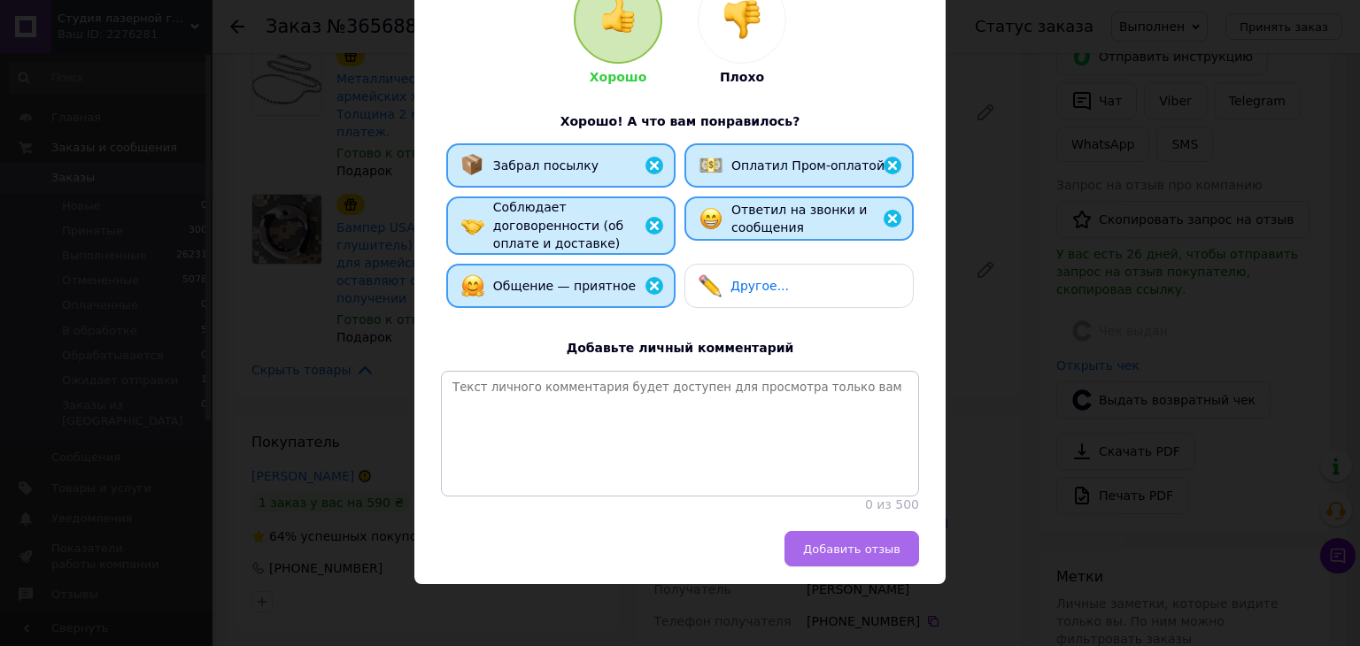
click at [845, 558] on button "Добавить отзыв" at bounding box center [852, 548] width 135 height 35
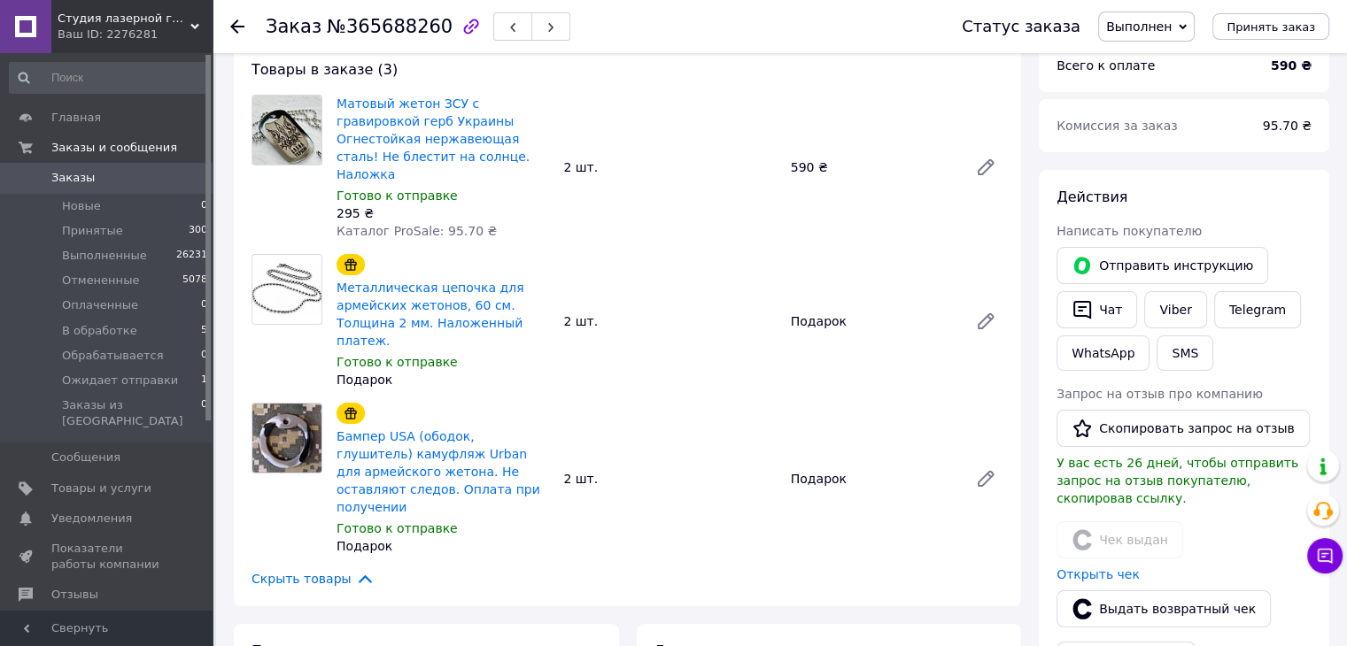
scroll to position [177, 0]
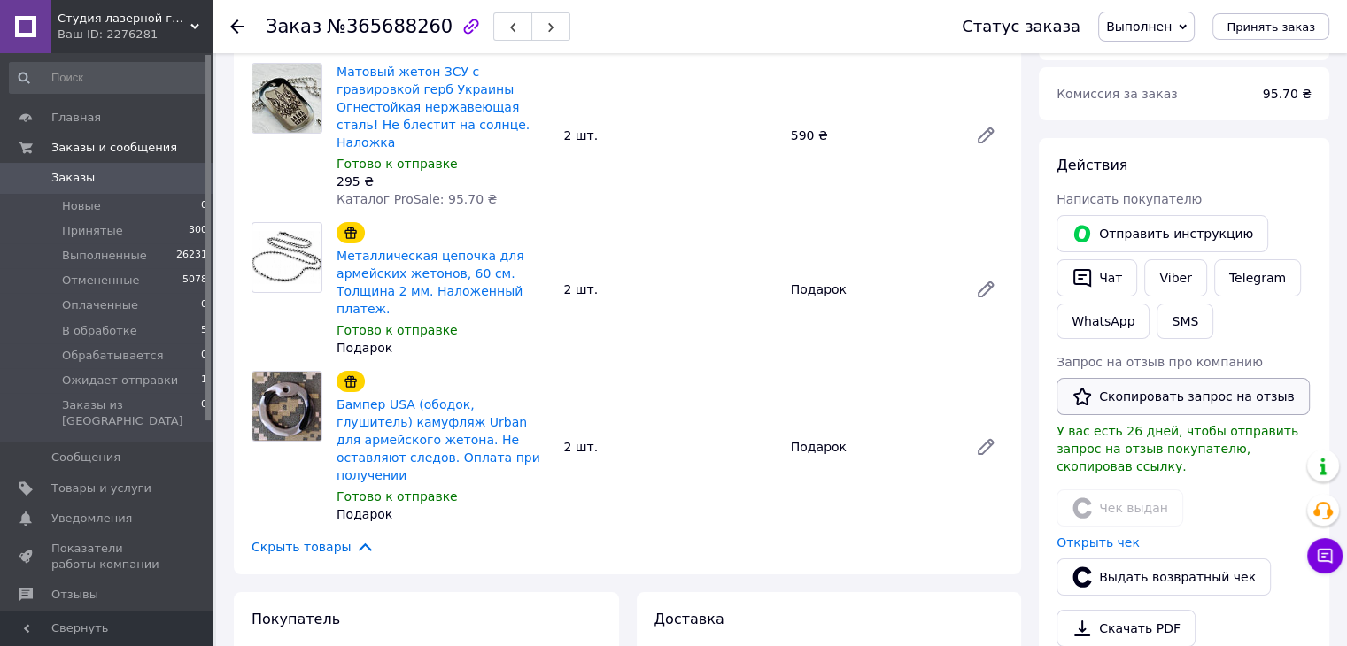
click at [1116, 398] on button "Скопировать запрос на отзыв" at bounding box center [1182, 396] width 253 height 37
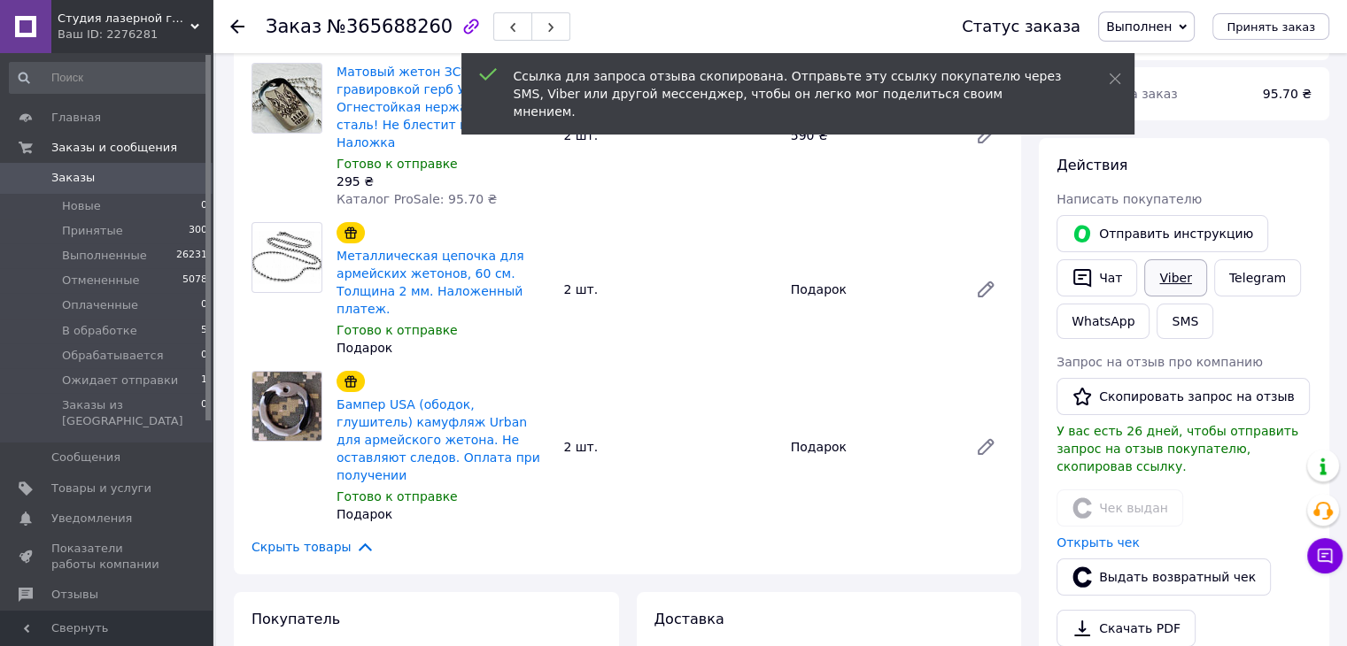
click at [1159, 270] on link "Viber" at bounding box center [1175, 277] width 62 height 37
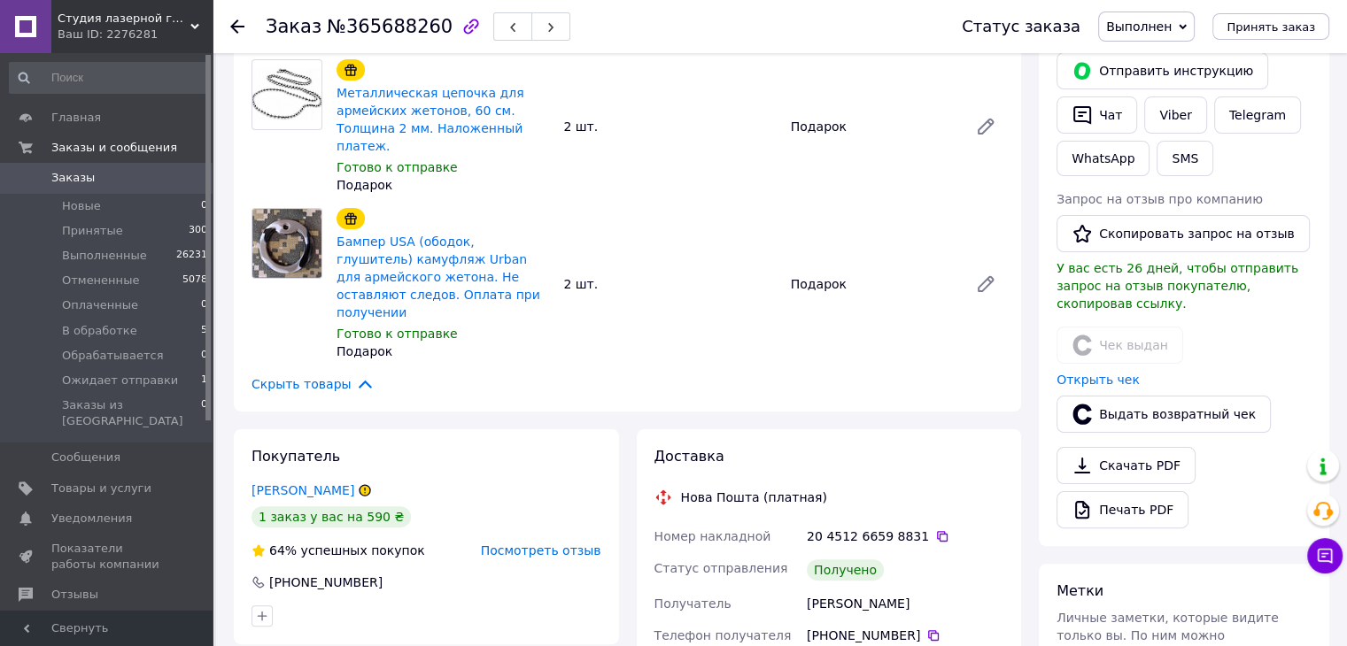
scroll to position [266, 0]
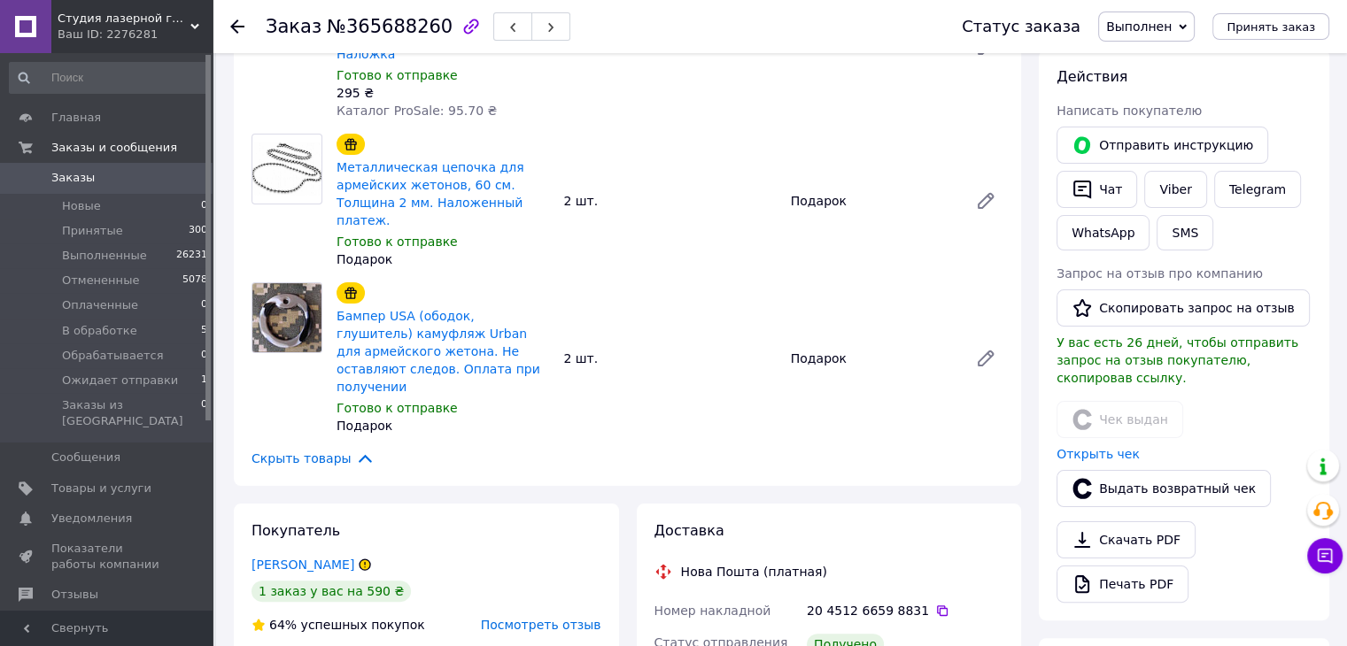
click at [244, 25] on div at bounding box center [247, 26] width 35 height 53
click at [241, 25] on icon at bounding box center [237, 26] width 14 height 14
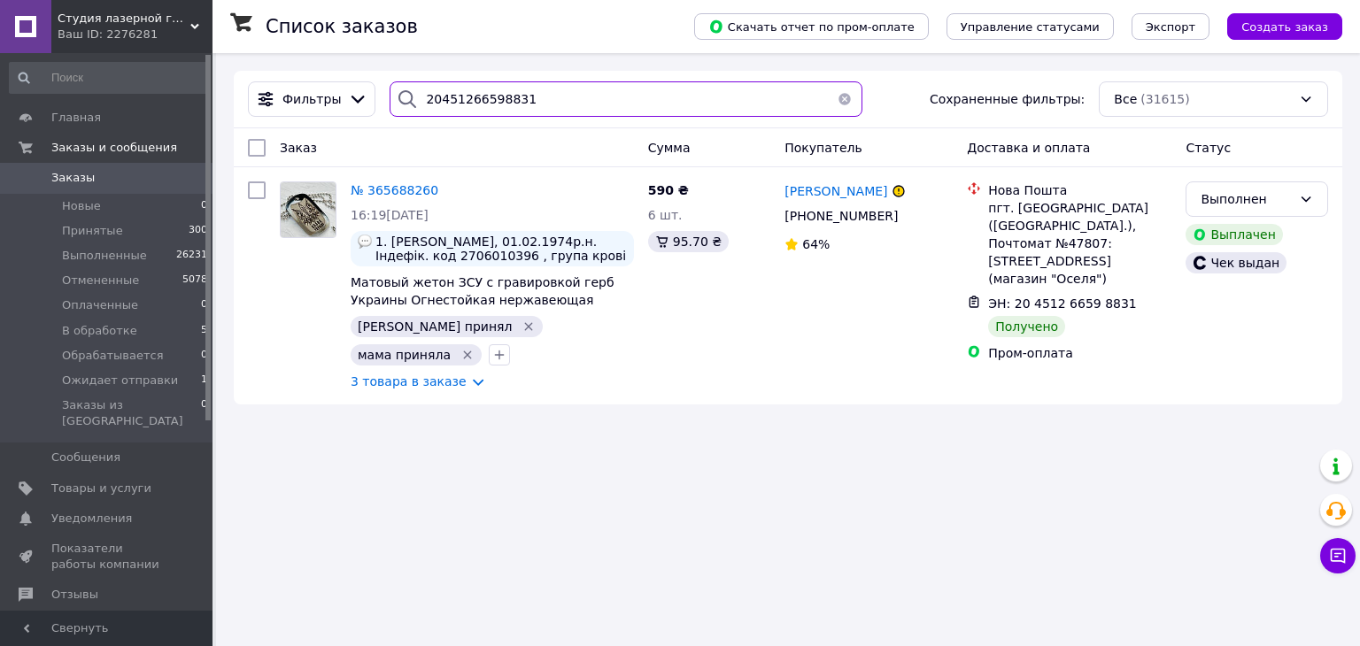
click at [512, 89] on input "20451266598831" at bounding box center [626, 98] width 472 height 35
paste input "4596188"
type input "20451264596188"
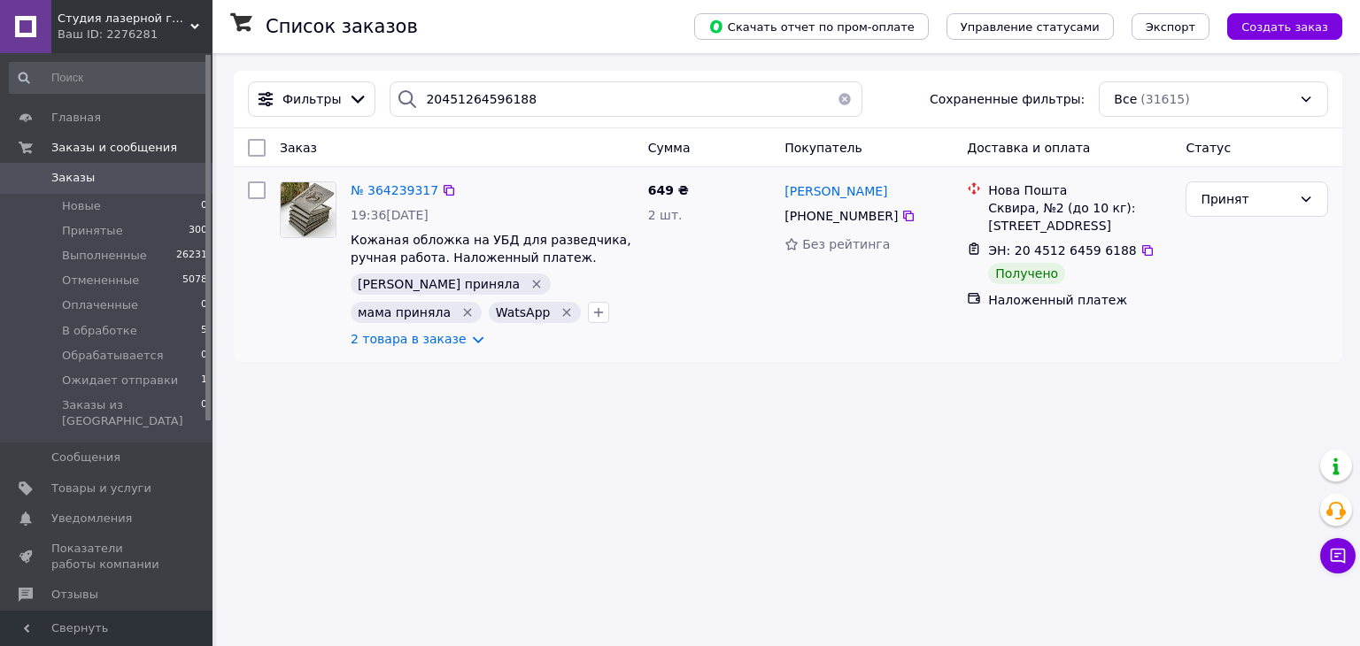
click at [397, 180] on div "№ 364239317" at bounding box center [394, 190] width 91 height 21
click at [397, 188] on span "№ 364239317" at bounding box center [395, 190] width 88 height 14
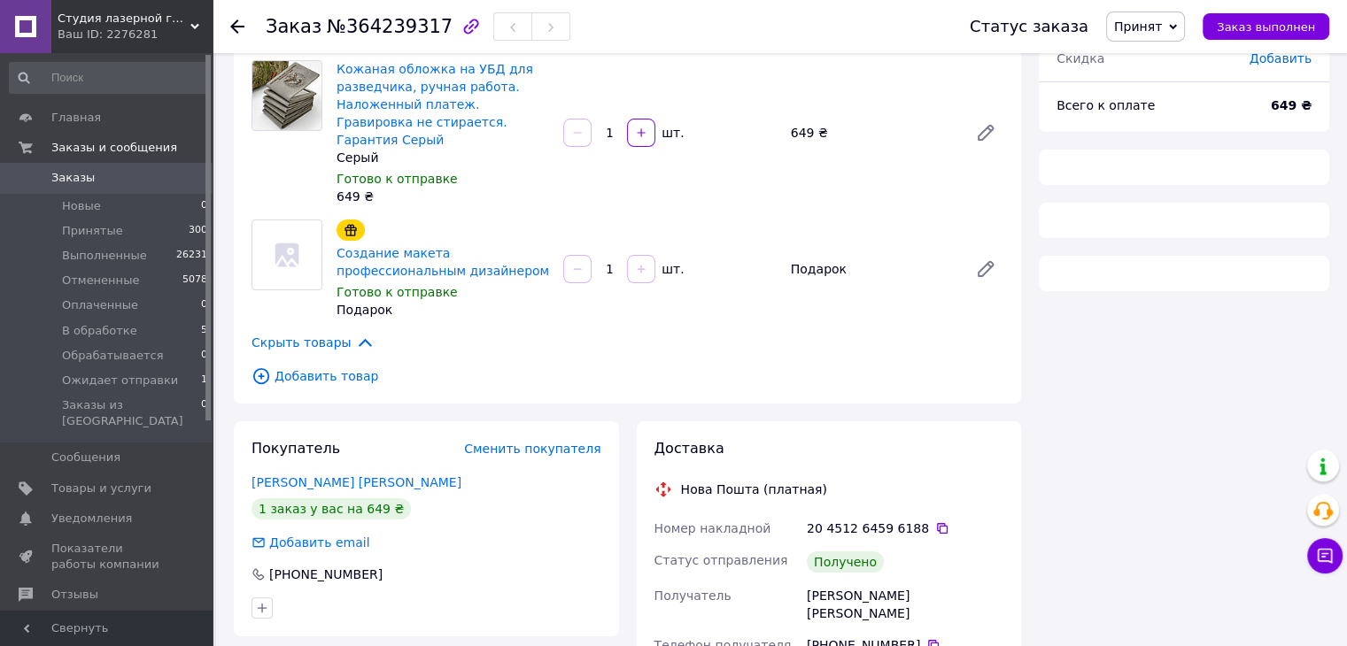
scroll to position [177, 0]
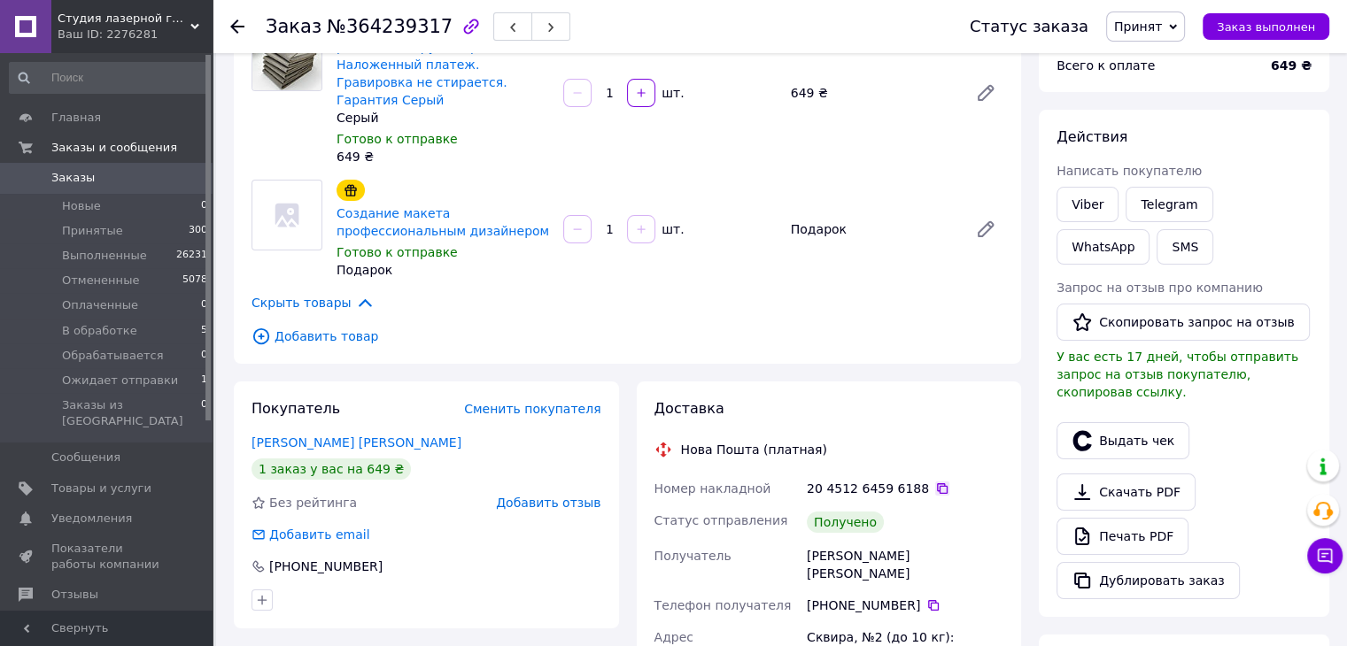
click at [937, 483] on icon at bounding box center [942, 488] width 11 height 11
click at [1098, 422] on button "Выдать чек" at bounding box center [1122, 440] width 133 height 37
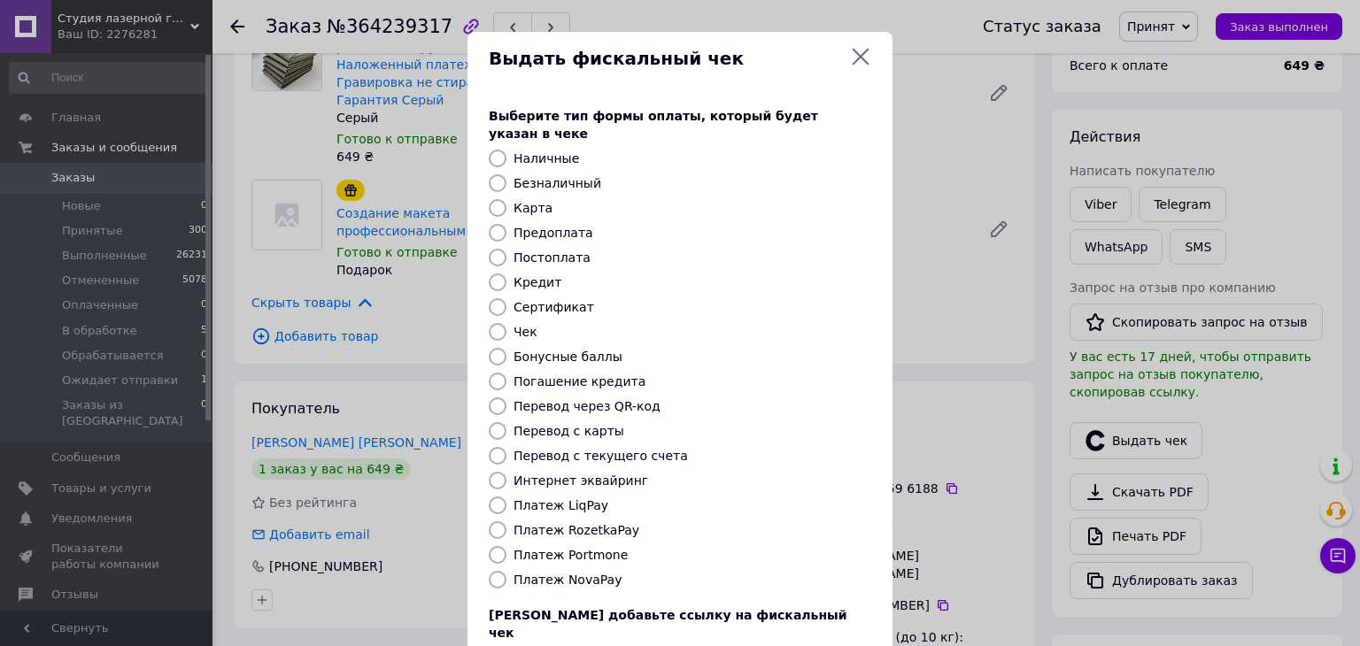
click at [533, 251] on label "Постоплата" at bounding box center [552, 258] width 77 height 14
click at [507, 249] on input "Постоплата" at bounding box center [498, 258] width 18 height 18
radio input "true"
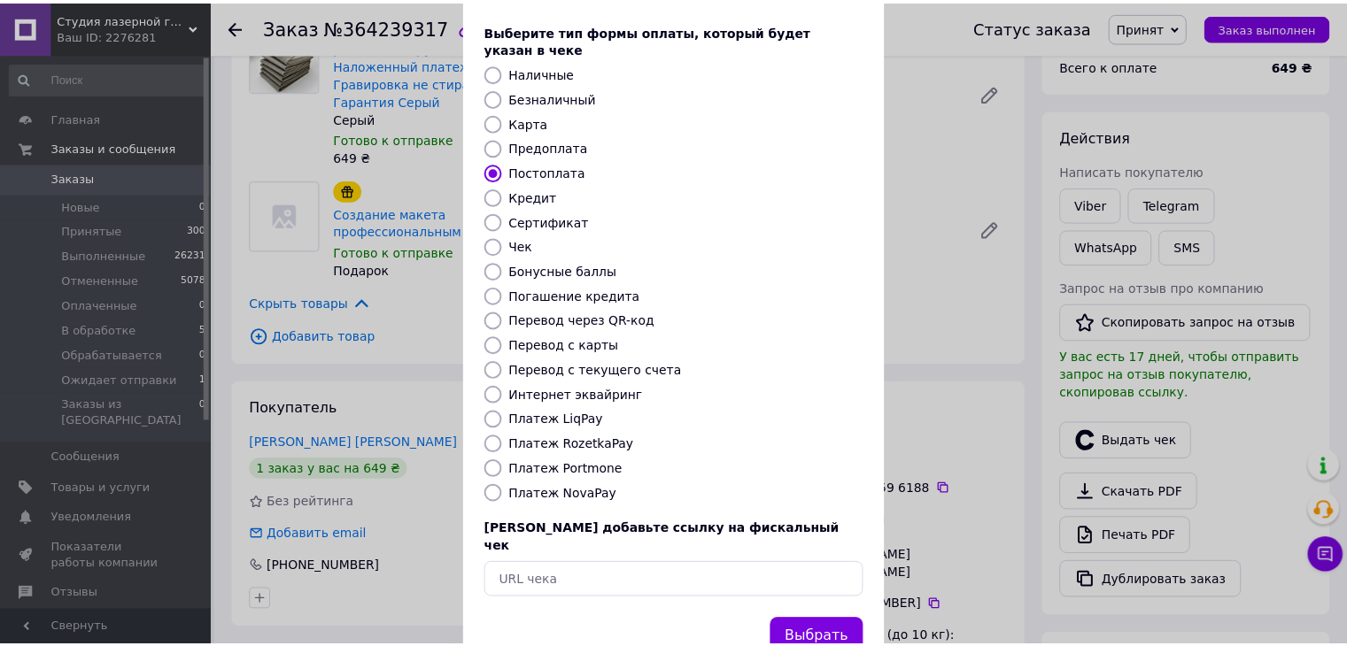
scroll to position [113, 0]
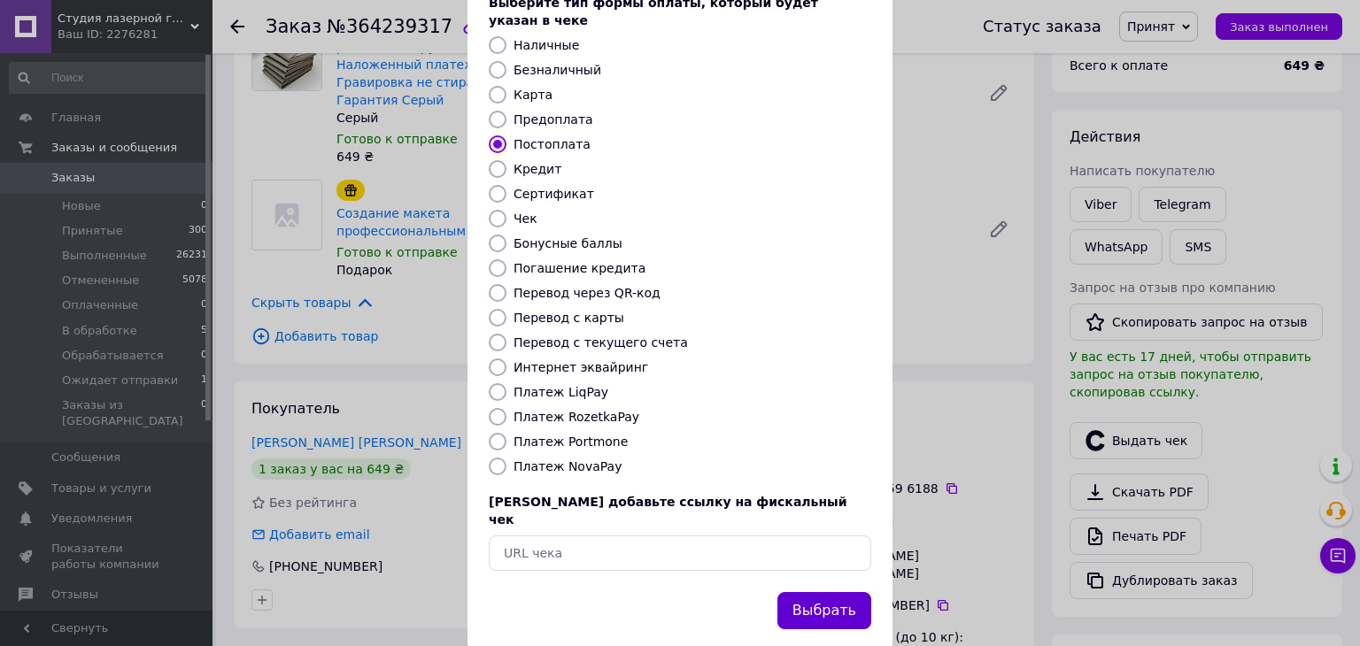
click at [839, 592] on button "Выбрать" at bounding box center [824, 611] width 94 height 38
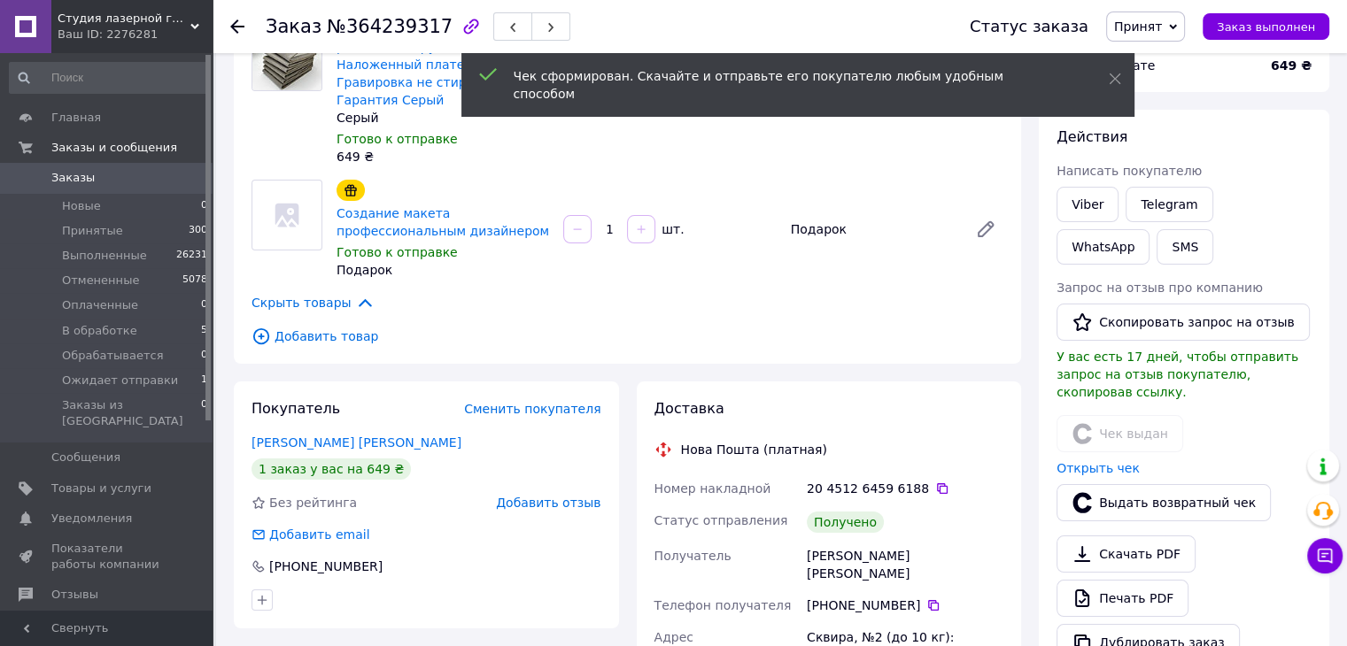
click at [1162, 24] on span "Принят" at bounding box center [1138, 26] width 48 height 14
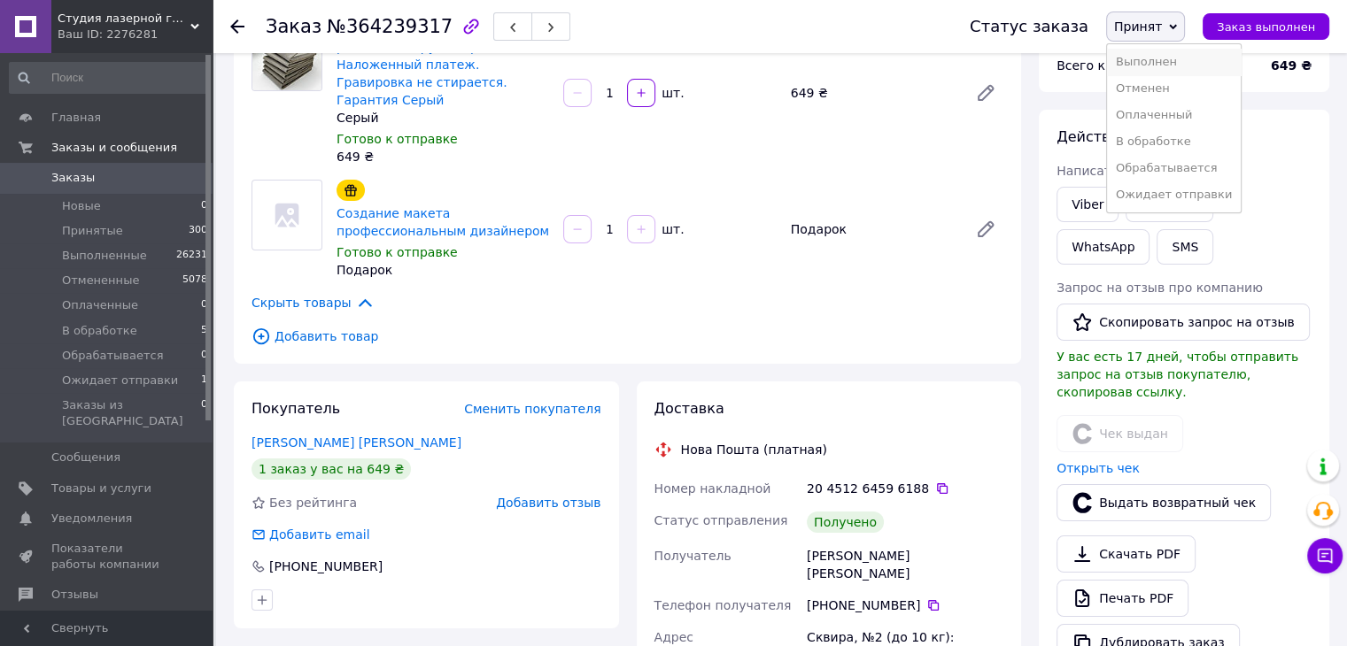
click at [1161, 50] on li "Выполнен" at bounding box center [1174, 62] width 134 height 27
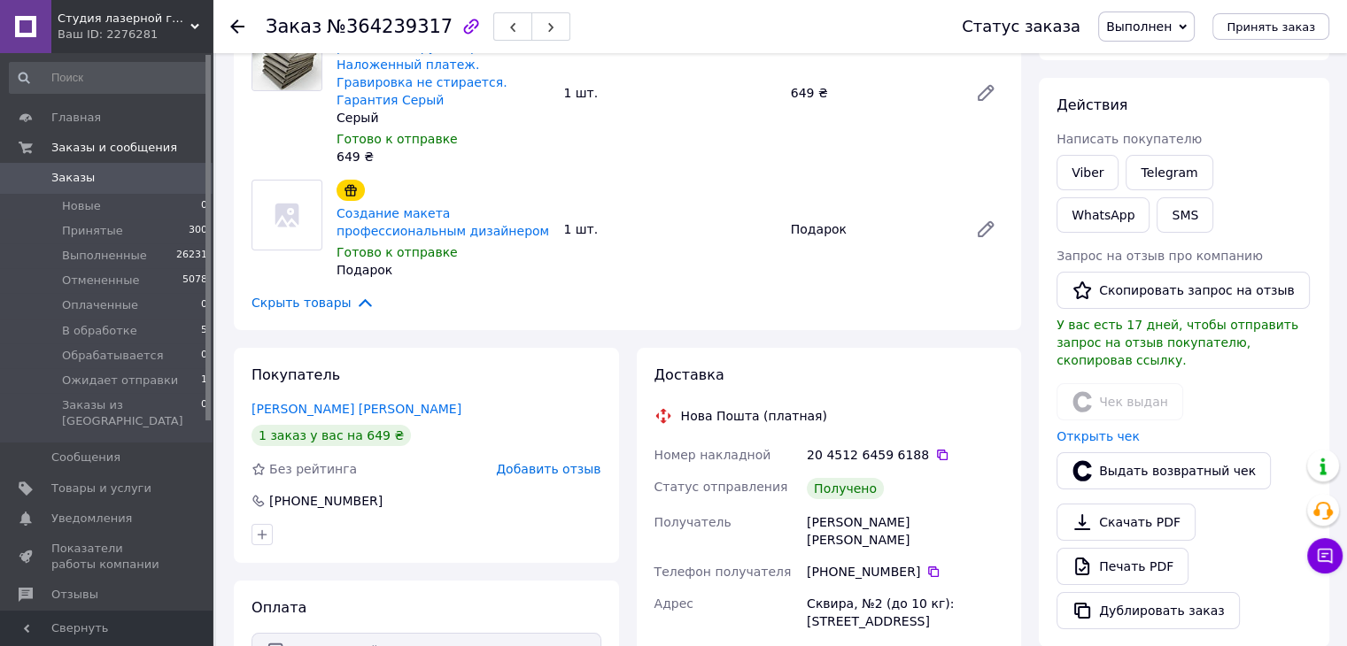
drag, startPoint x: 921, startPoint y: 431, endPoint x: 779, endPoint y: 267, distance: 217.3
click at [935, 448] on icon at bounding box center [942, 455] width 14 height 14
click at [227, 24] on div "Заказ №364239317 Статус заказа Выполнен Принят Отменен Оплаченный В обработке О…" at bounding box center [780, 26] width 1134 height 53
click at [235, 24] on icon at bounding box center [237, 26] width 14 height 14
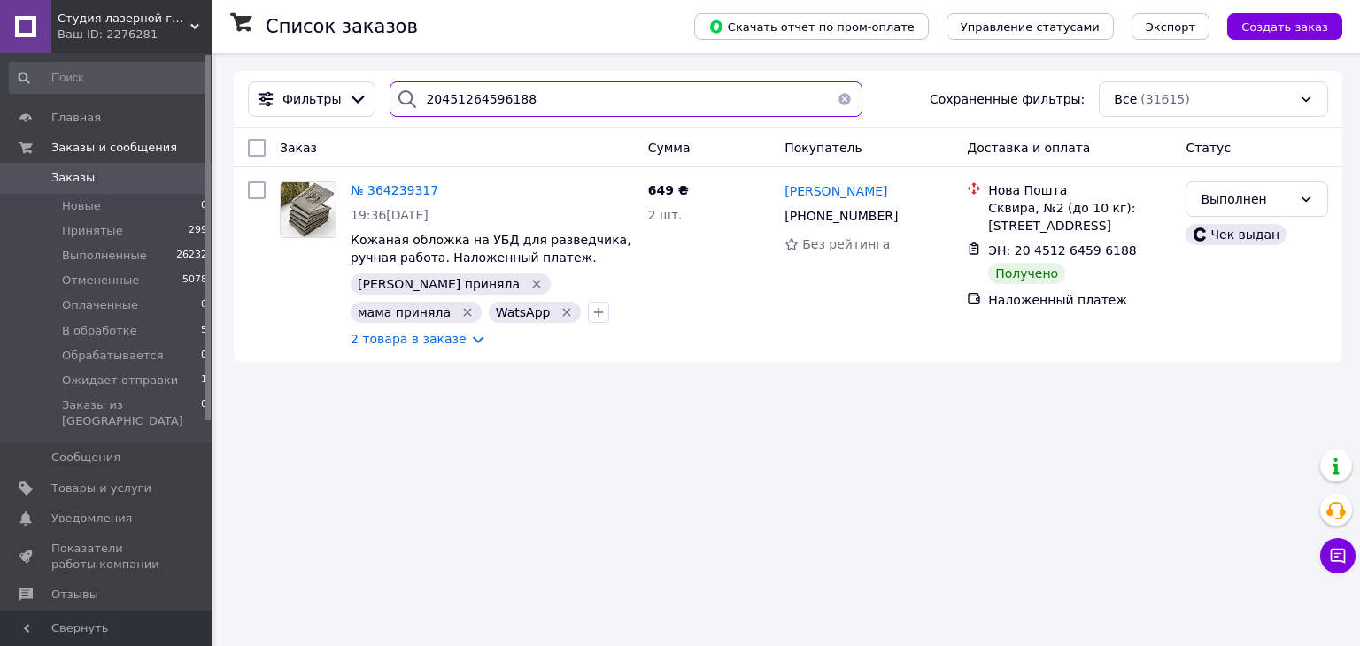
click at [499, 90] on input "20451264596188" at bounding box center [626, 98] width 472 height 35
paste input "626040"
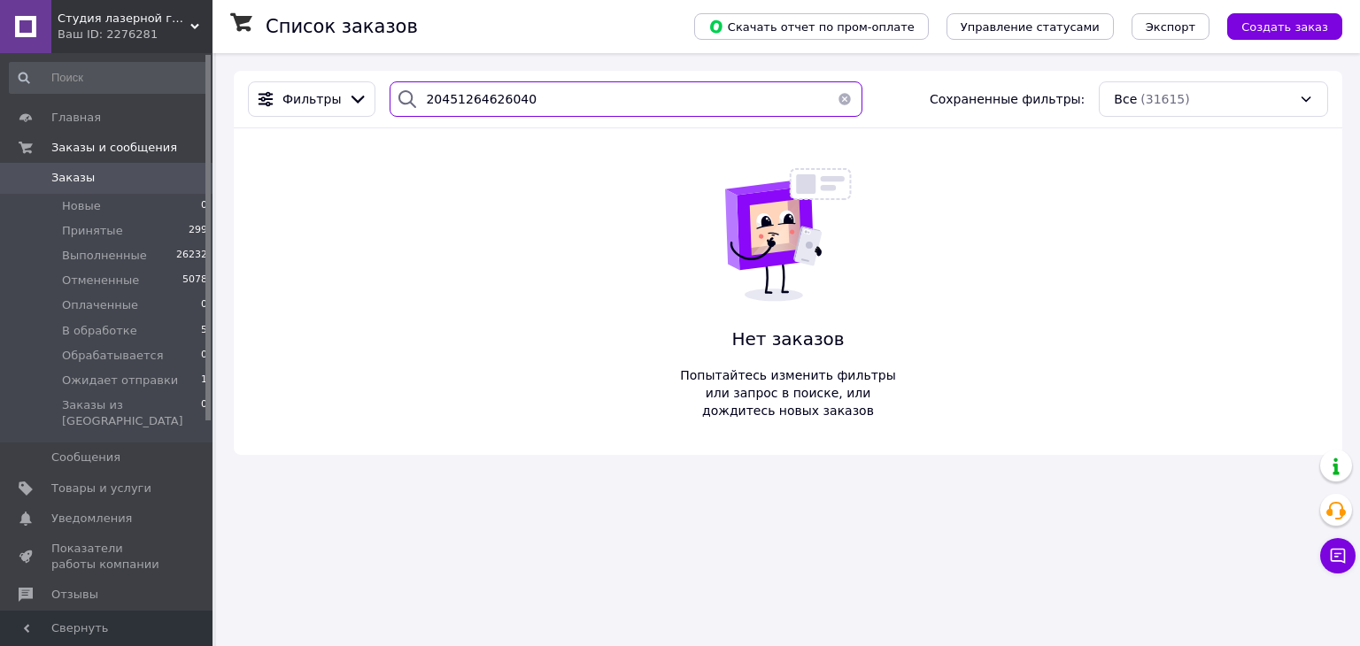
click at [473, 92] on input "20451264626040" at bounding box center [626, 98] width 472 height 35
click at [473, 93] on input "20451264626040" at bounding box center [626, 98] width 472 height 35
paste input "380992404461"
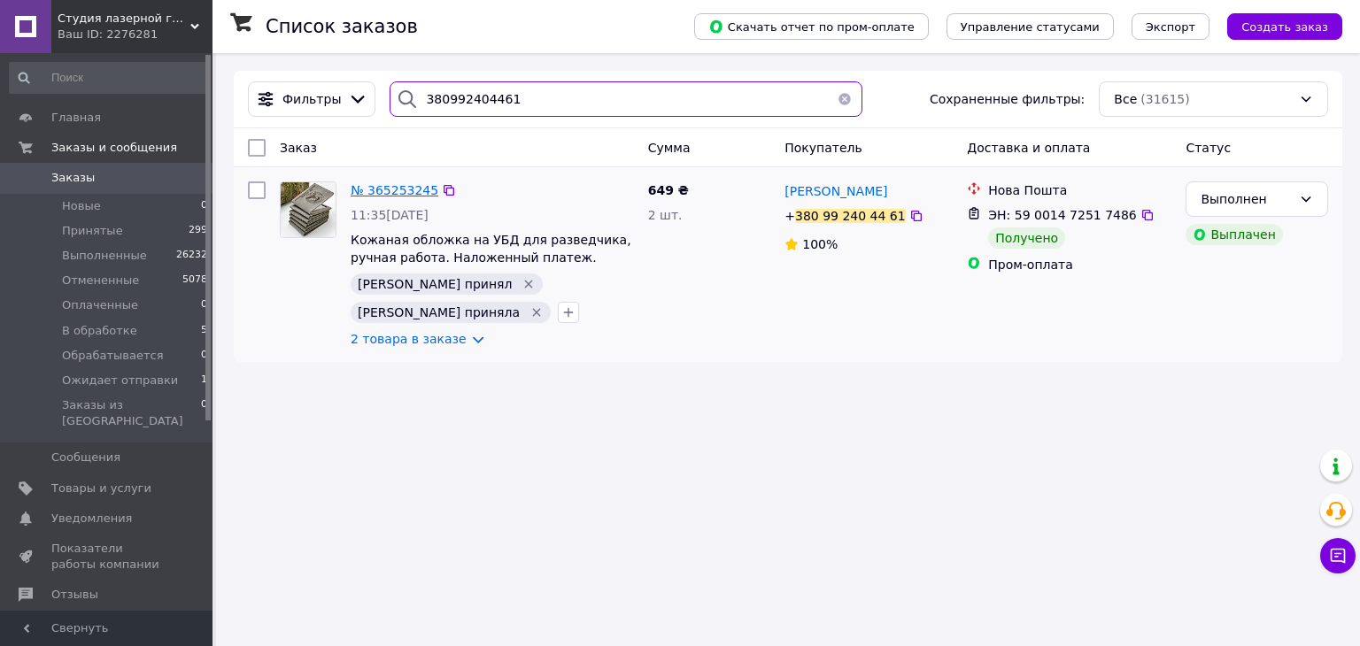
type input "380992404461"
click at [390, 185] on span "№ 365253245" at bounding box center [395, 190] width 88 height 14
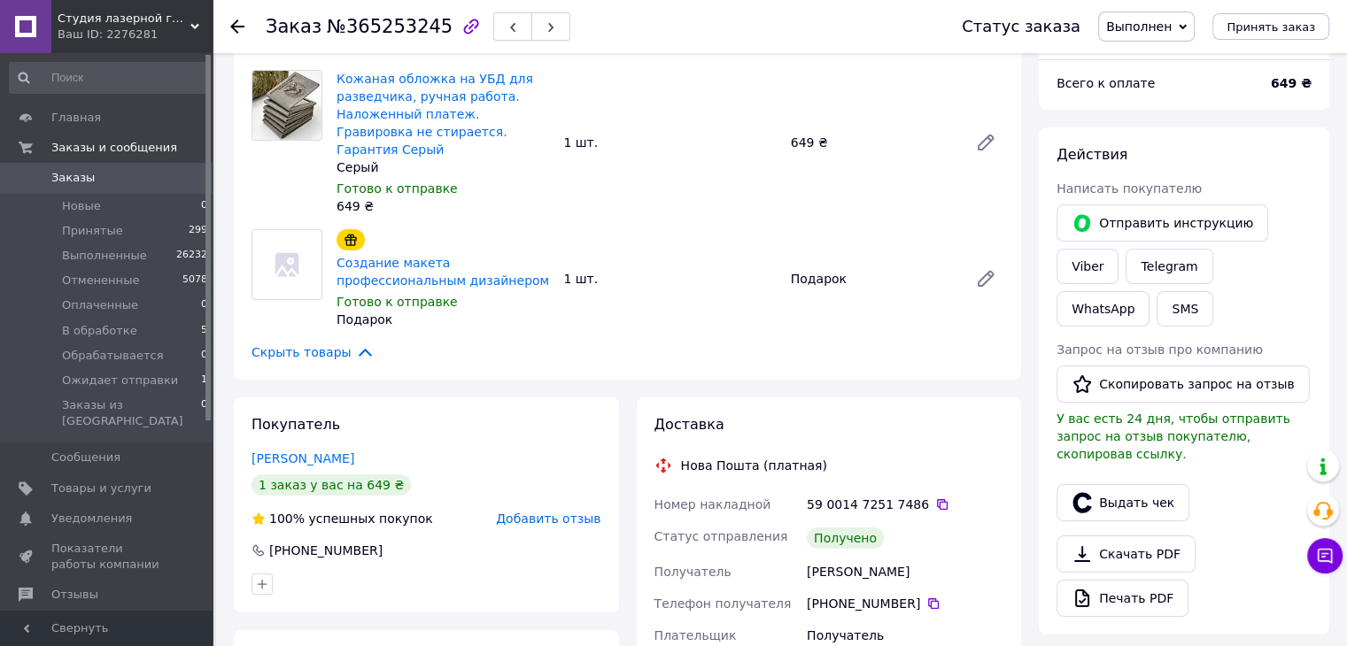
scroll to position [177, 0]
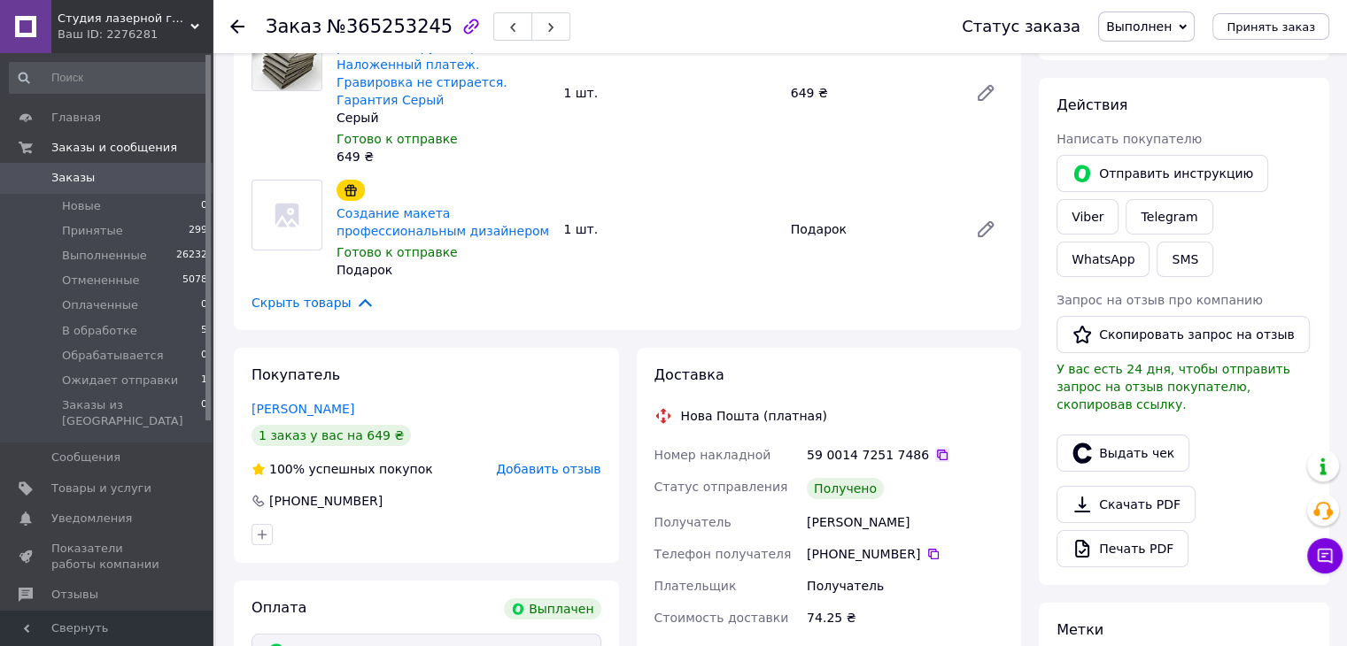
click at [937, 450] on icon at bounding box center [942, 455] width 11 height 11
click at [1111, 436] on button "Выдать чек" at bounding box center [1122, 453] width 133 height 37
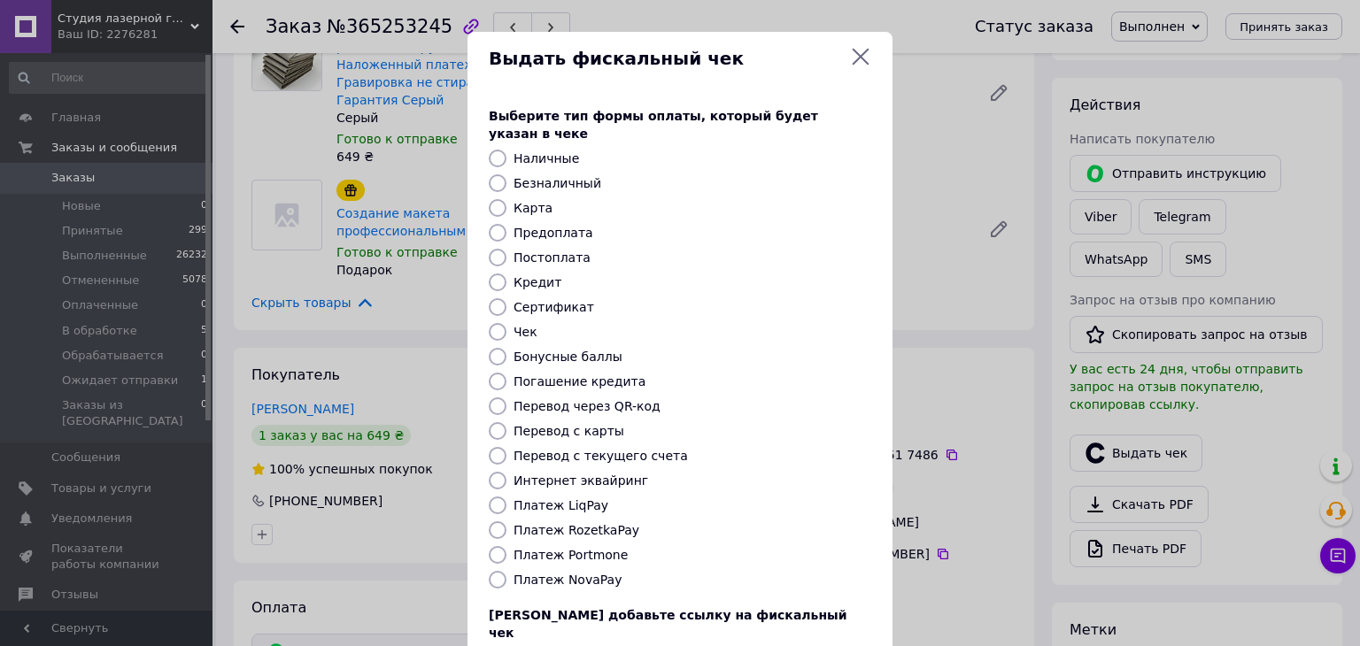
click at [573, 523] on label "Платеж RozetkaPay" at bounding box center [577, 530] width 126 height 14
click at [507, 522] on input "Платеж RozetkaPay" at bounding box center [498, 531] width 18 height 18
radio input "true"
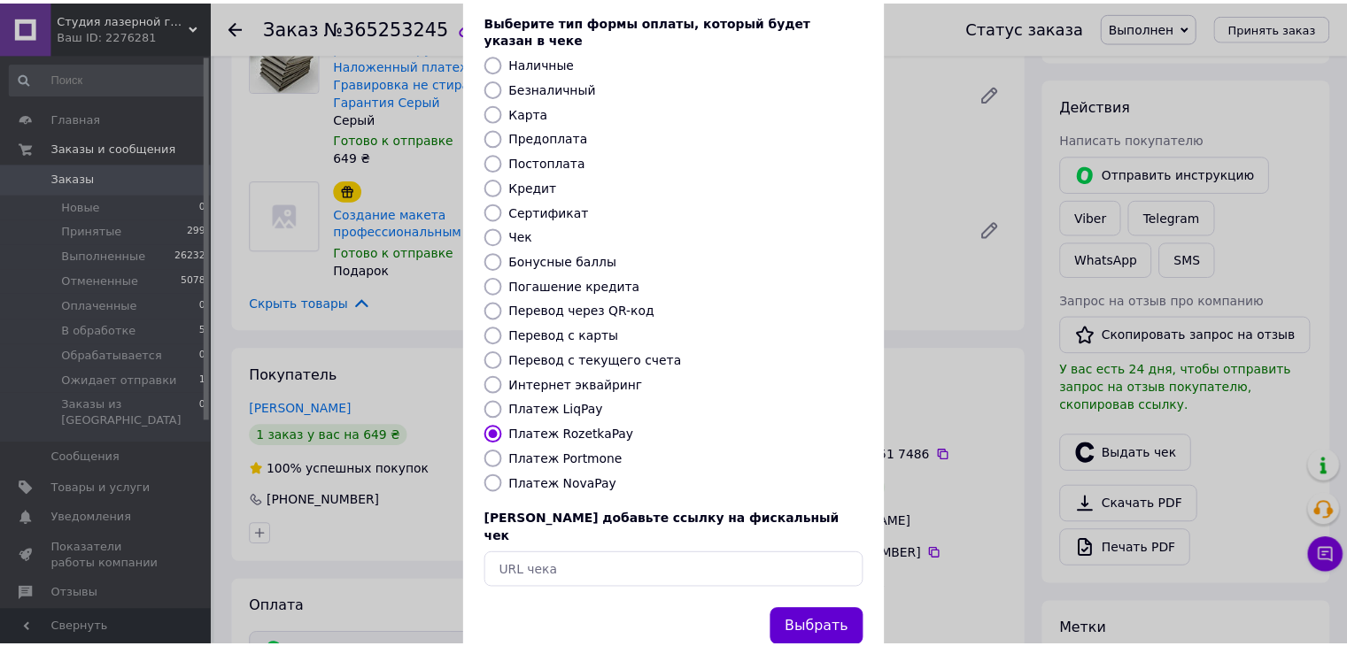
scroll to position [113, 0]
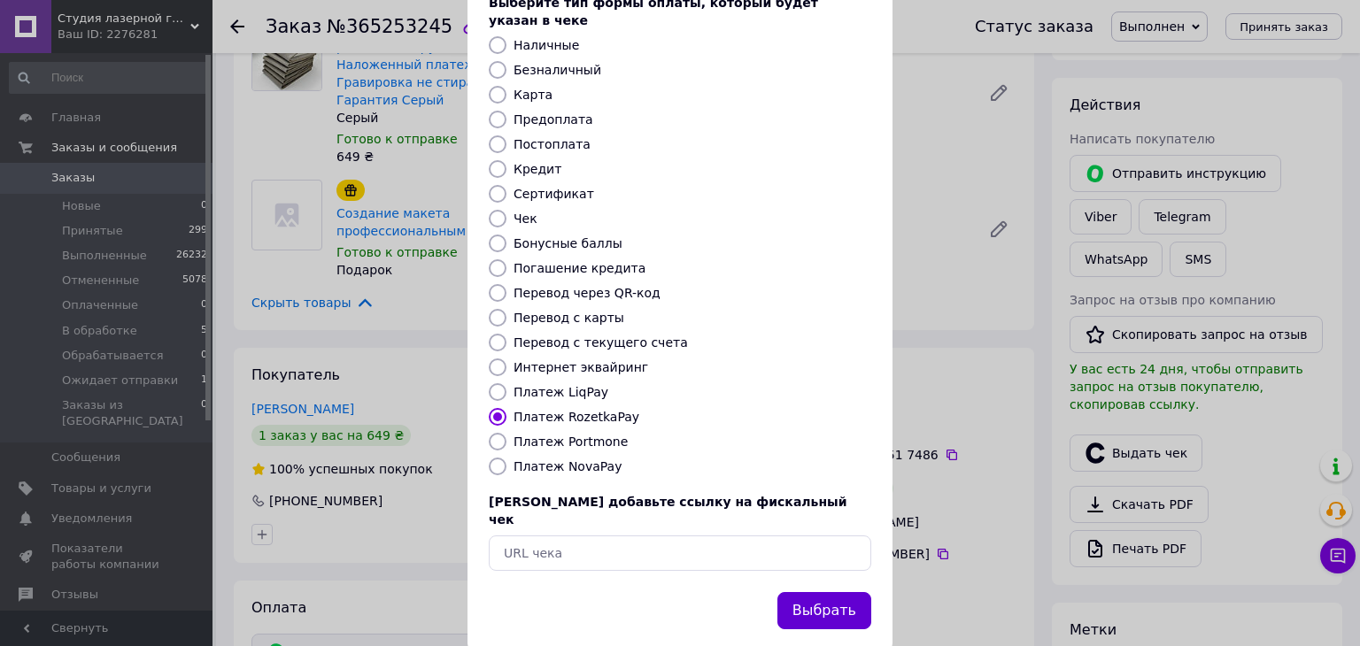
click at [832, 592] on button "Выбрать" at bounding box center [824, 611] width 94 height 38
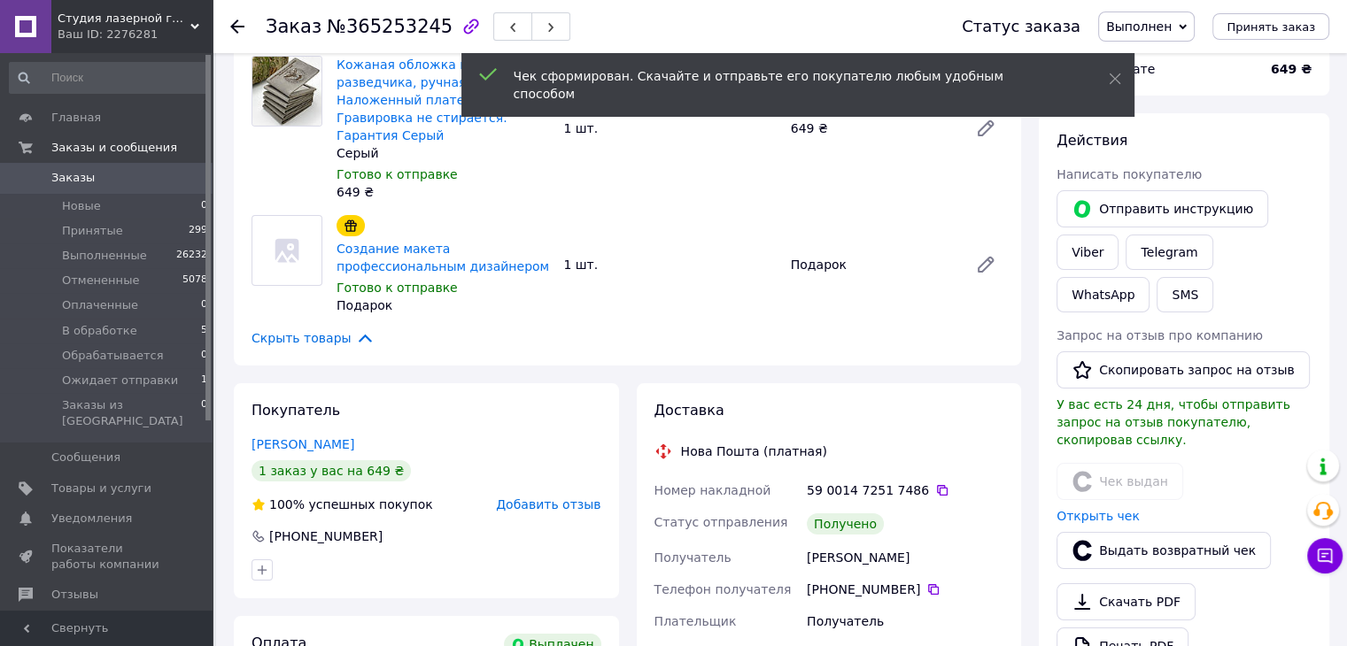
scroll to position [177, 0]
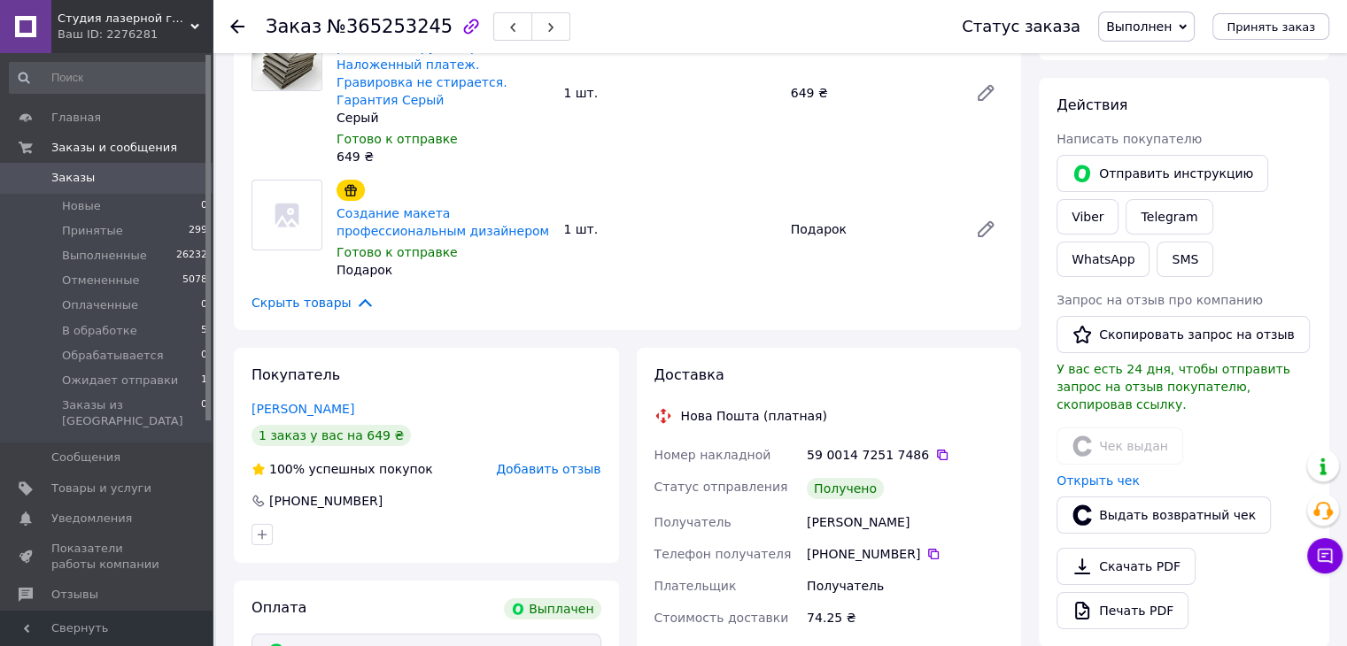
click at [237, 29] on icon at bounding box center [237, 26] width 14 height 14
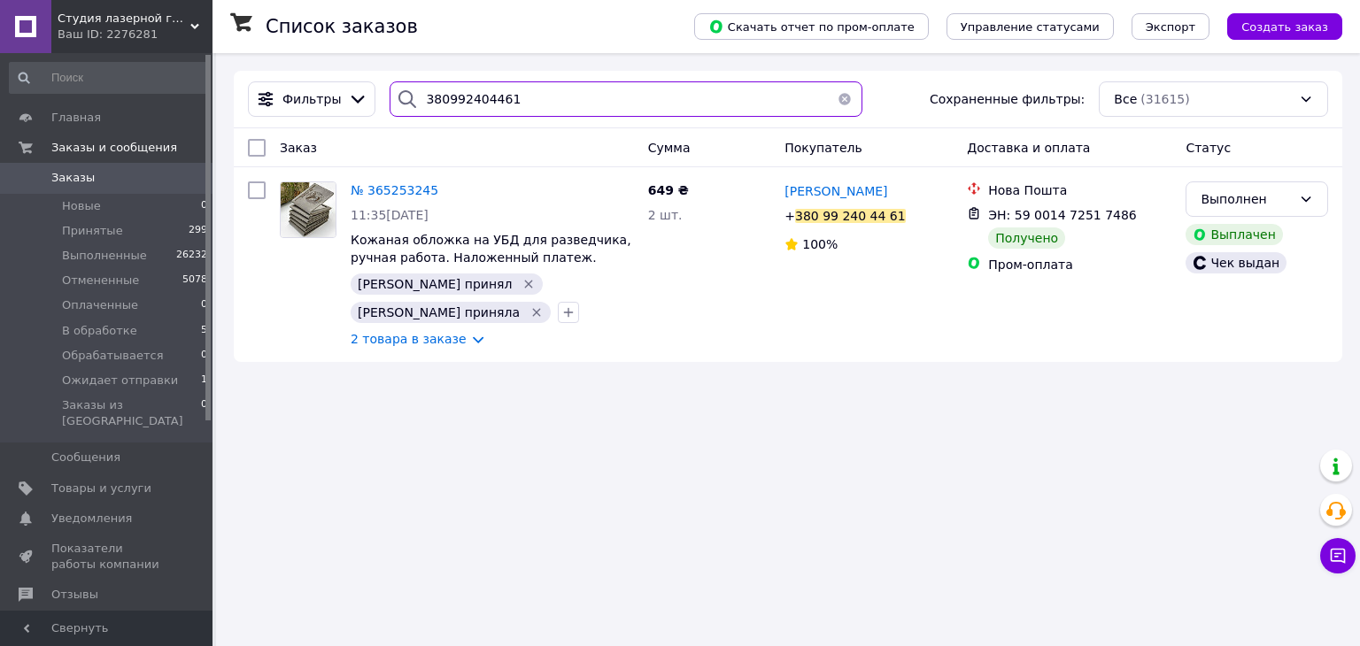
click at [544, 110] on input "380992404461" at bounding box center [626, 98] width 472 height 35
paste input "20451265526493"
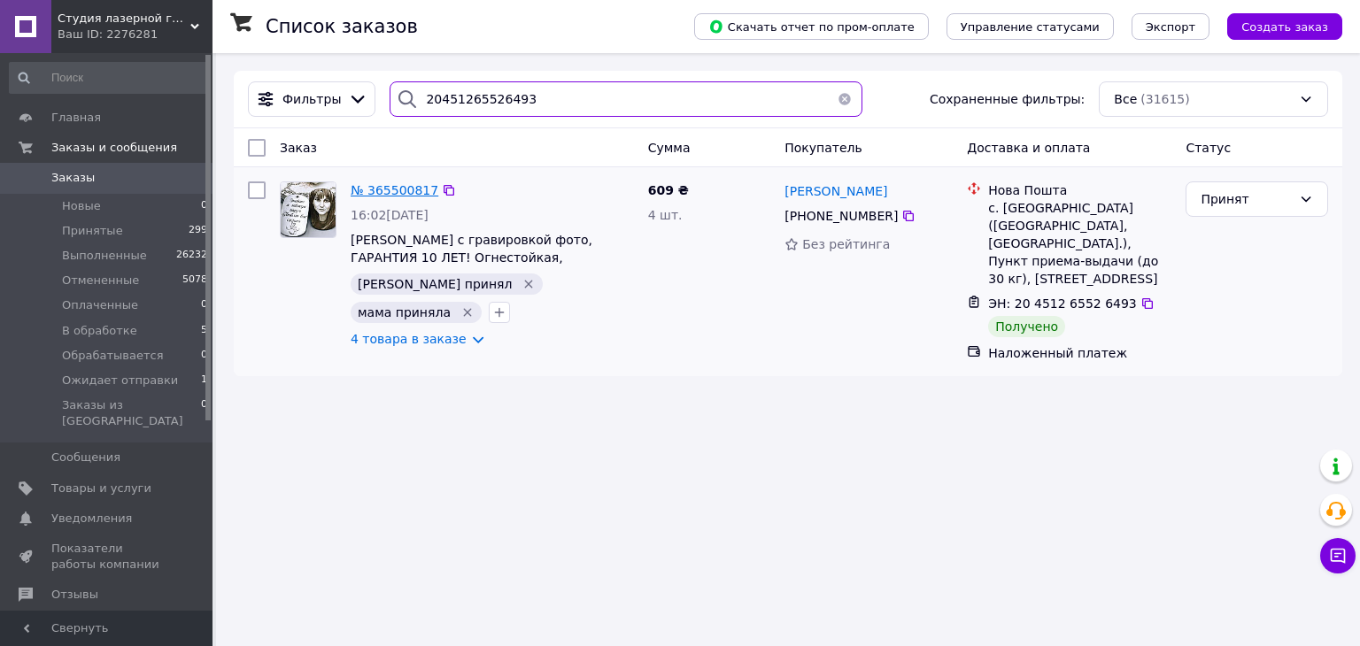
type input "20451265526493"
click at [373, 190] on span "№ 365500817" at bounding box center [395, 190] width 88 height 14
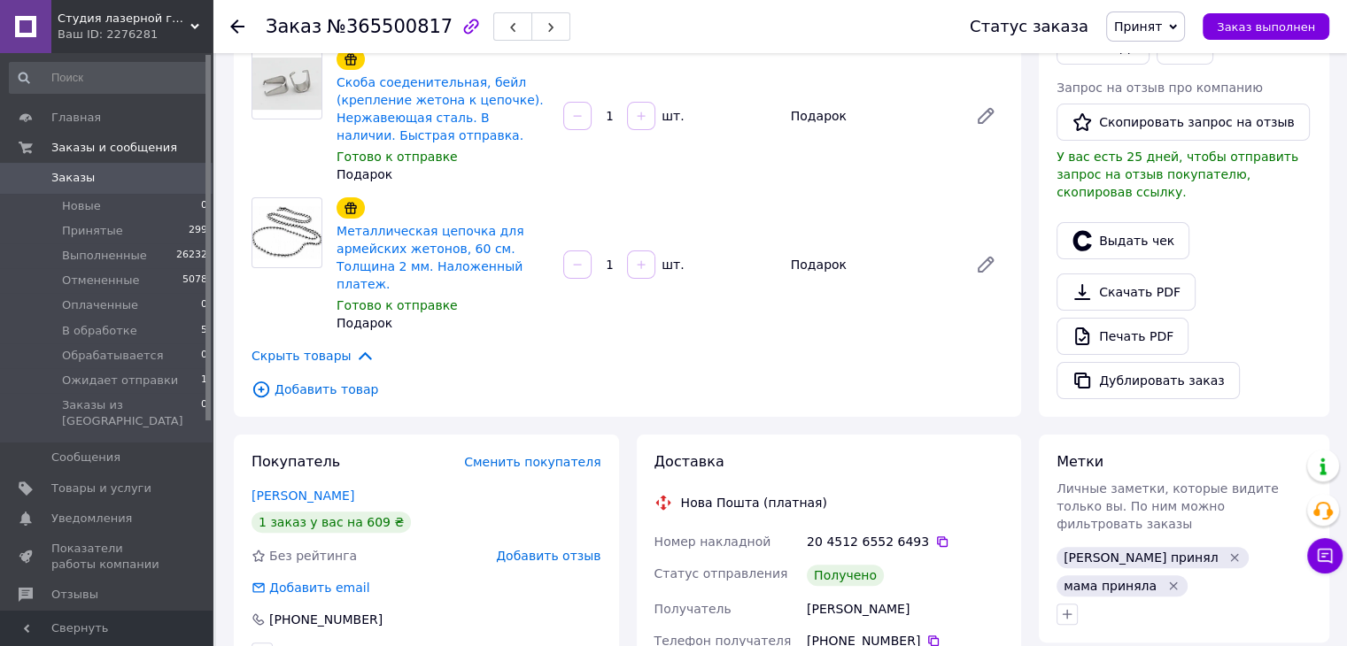
scroll to position [443, 0]
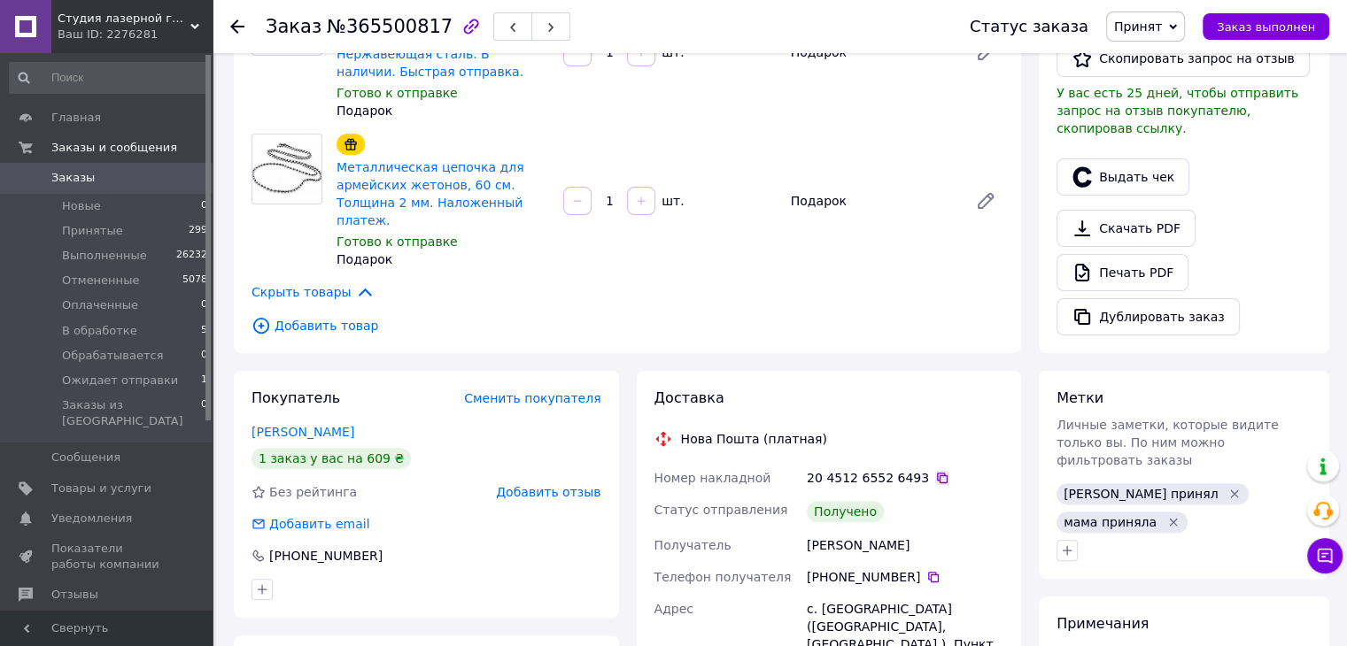
click at [935, 471] on icon at bounding box center [942, 478] width 14 height 14
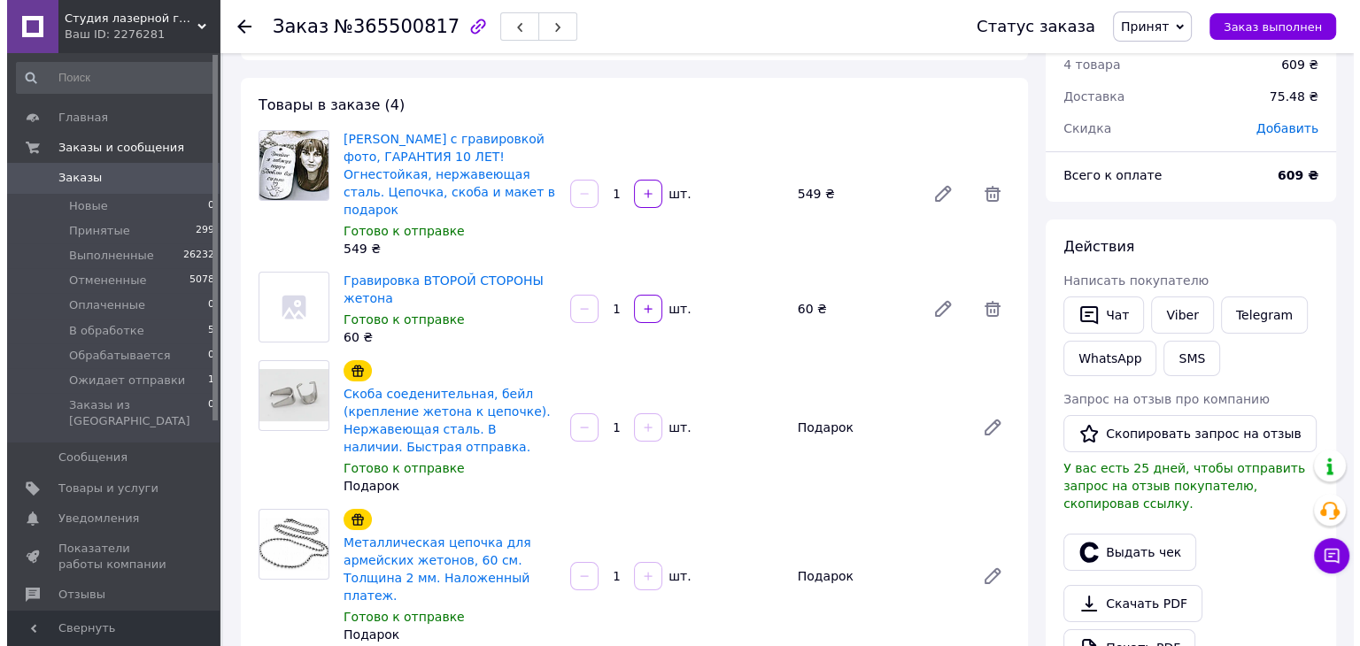
scroll to position [266, 0]
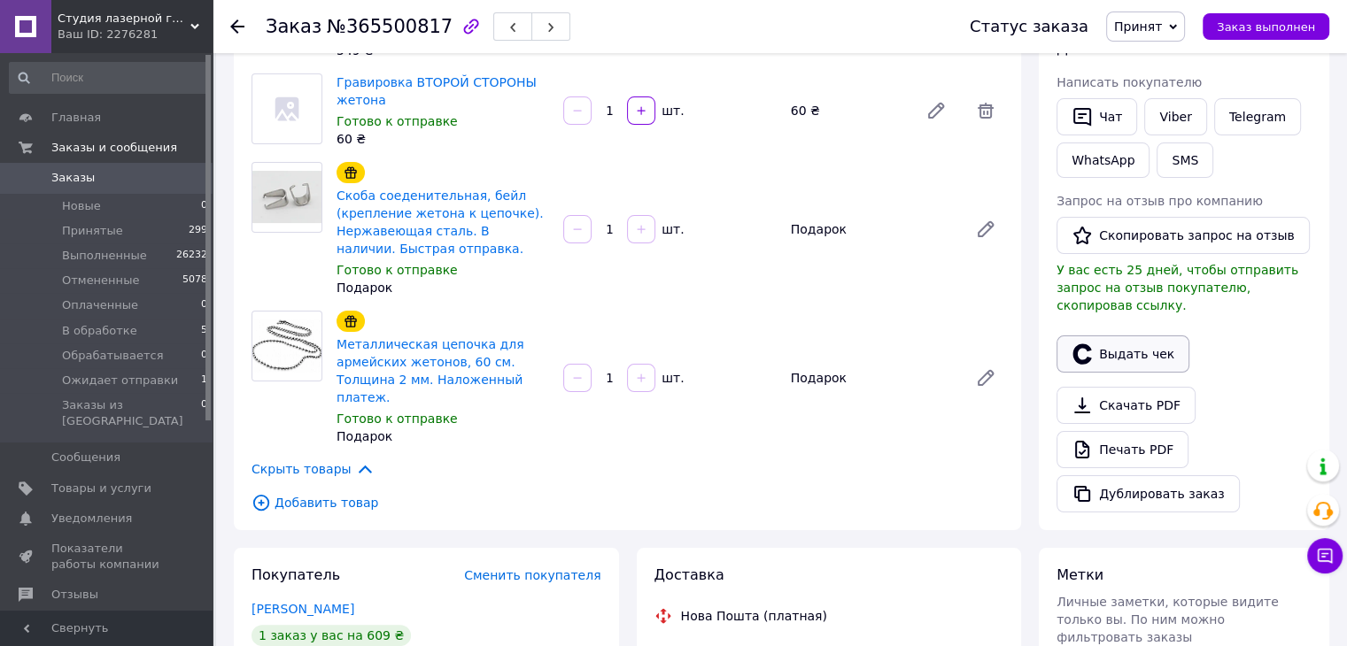
click at [1126, 336] on button "Выдать чек" at bounding box center [1122, 354] width 133 height 37
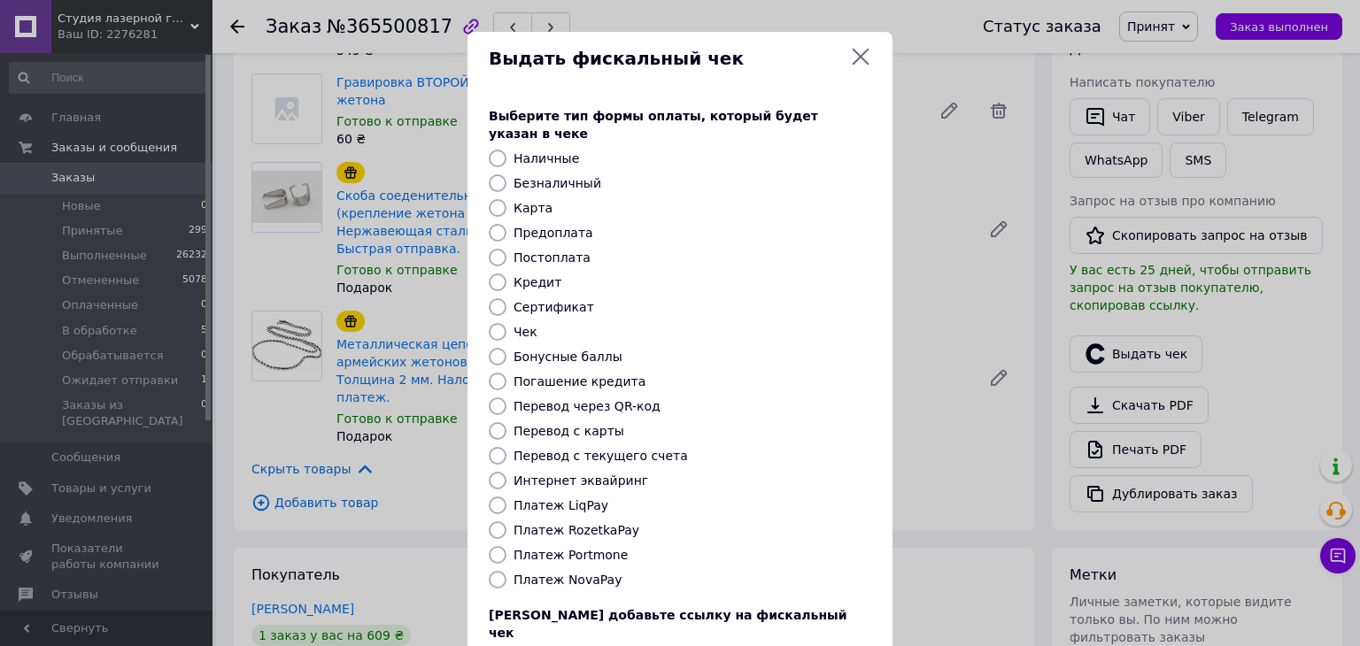
click at [533, 251] on label "Постоплата" at bounding box center [552, 258] width 77 height 14
click at [507, 249] on input "Постоплата" at bounding box center [498, 258] width 18 height 18
radio input "true"
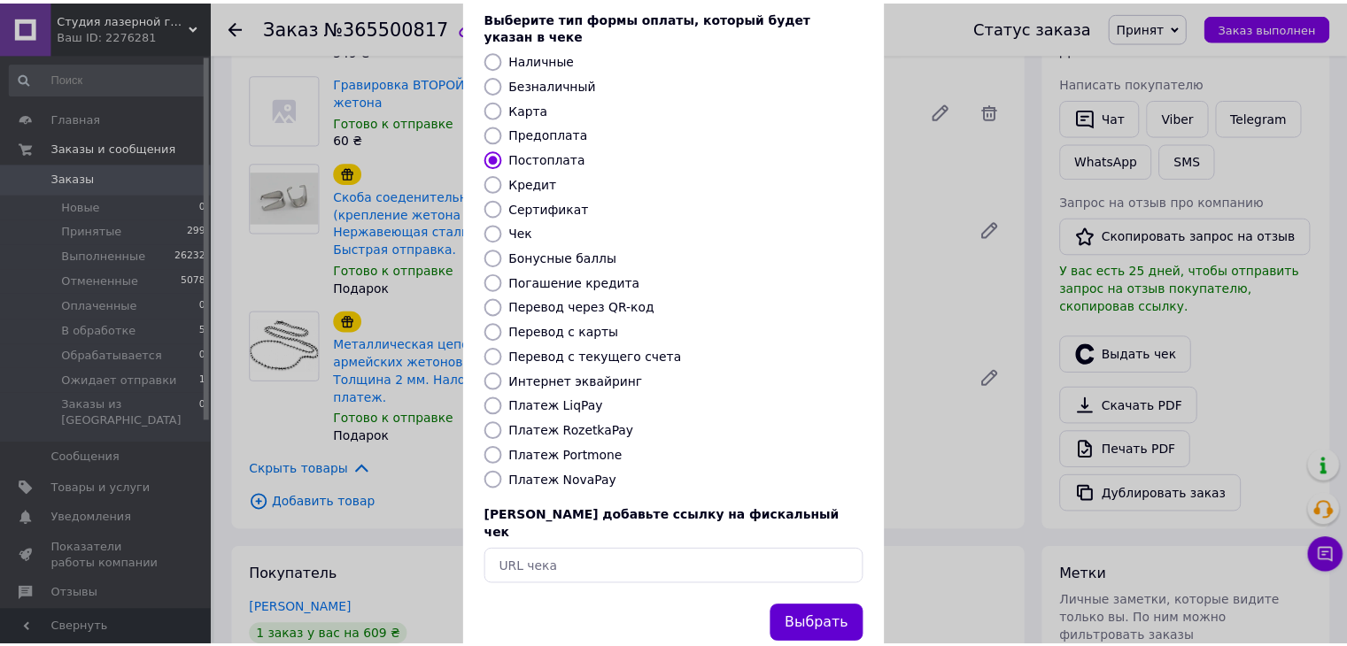
scroll to position [113, 0]
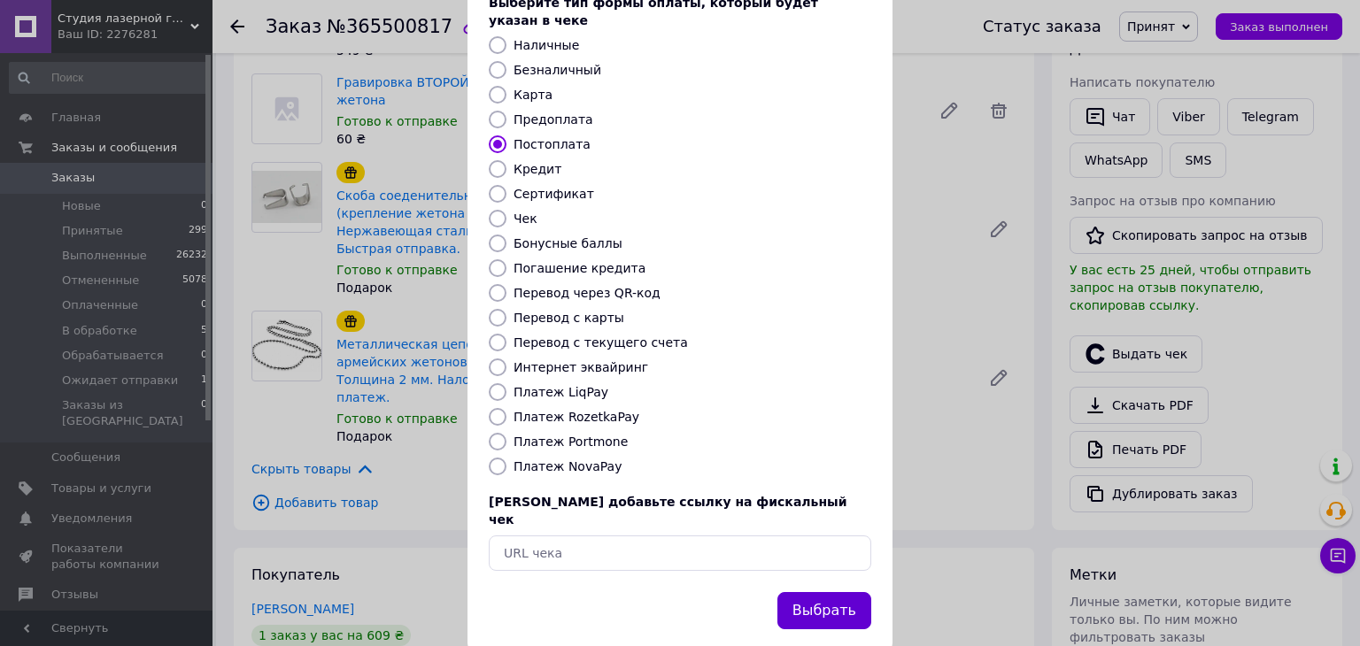
click at [815, 592] on button "Выбрать" at bounding box center [824, 611] width 94 height 38
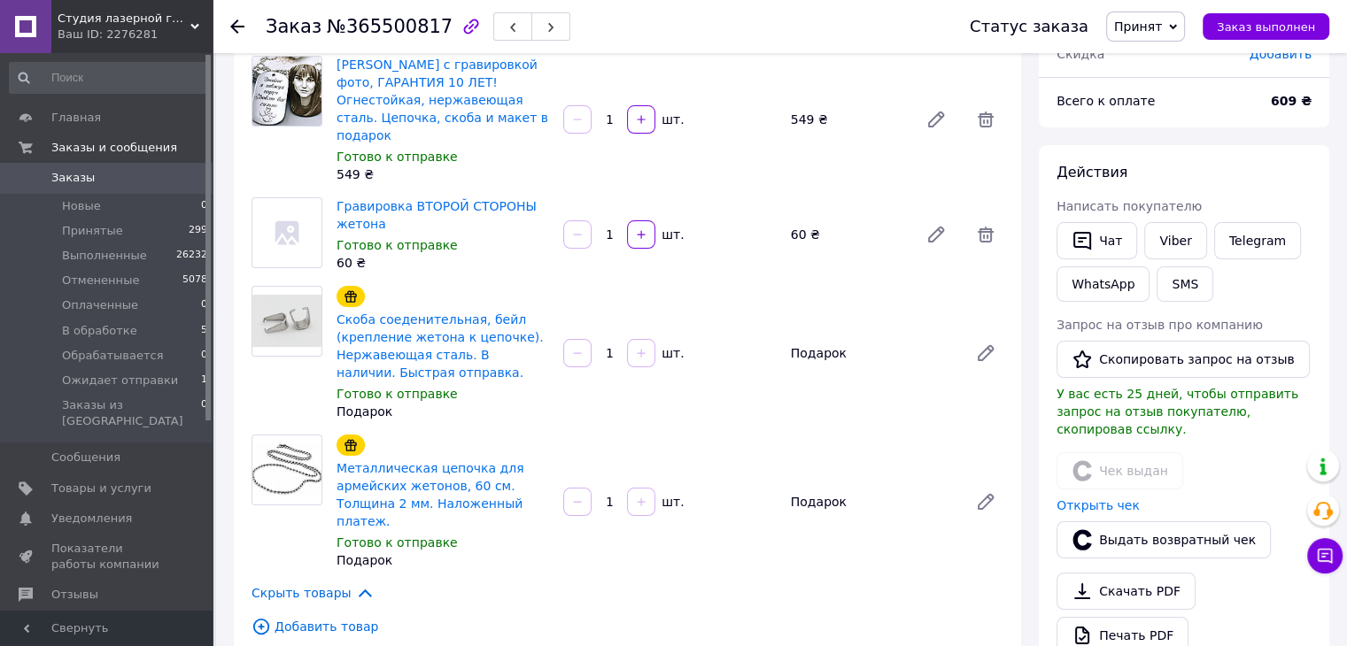
scroll to position [0, 0]
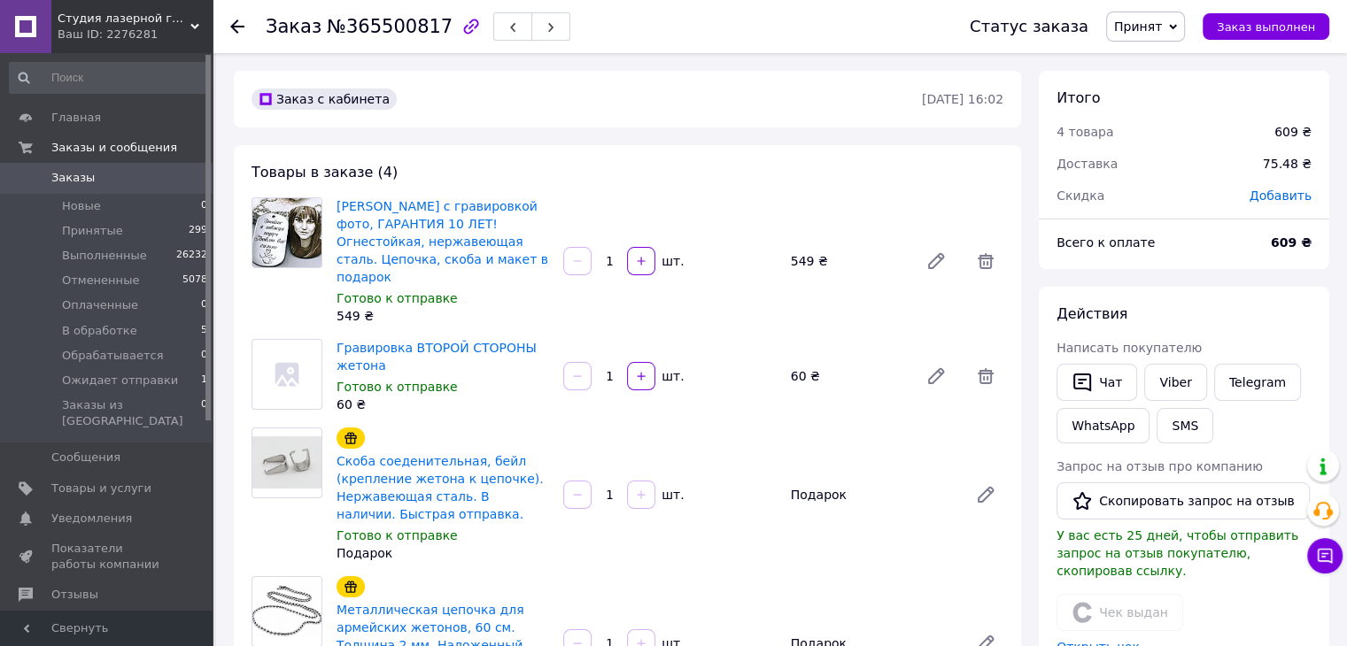
click at [1133, 35] on span "Принят" at bounding box center [1145, 27] width 79 height 30
click at [1138, 51] on li "Выполнен" at bounding box center [1174, 62] width 134 height 27
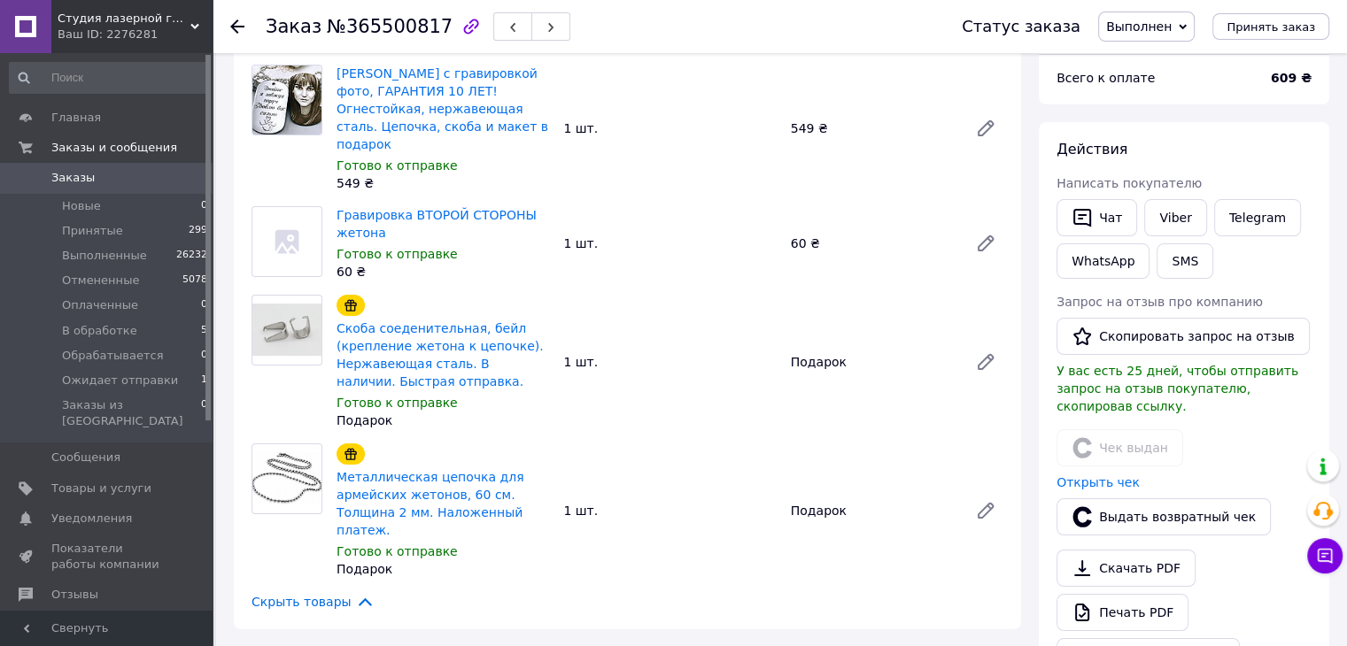
scroll to position [443, 0]
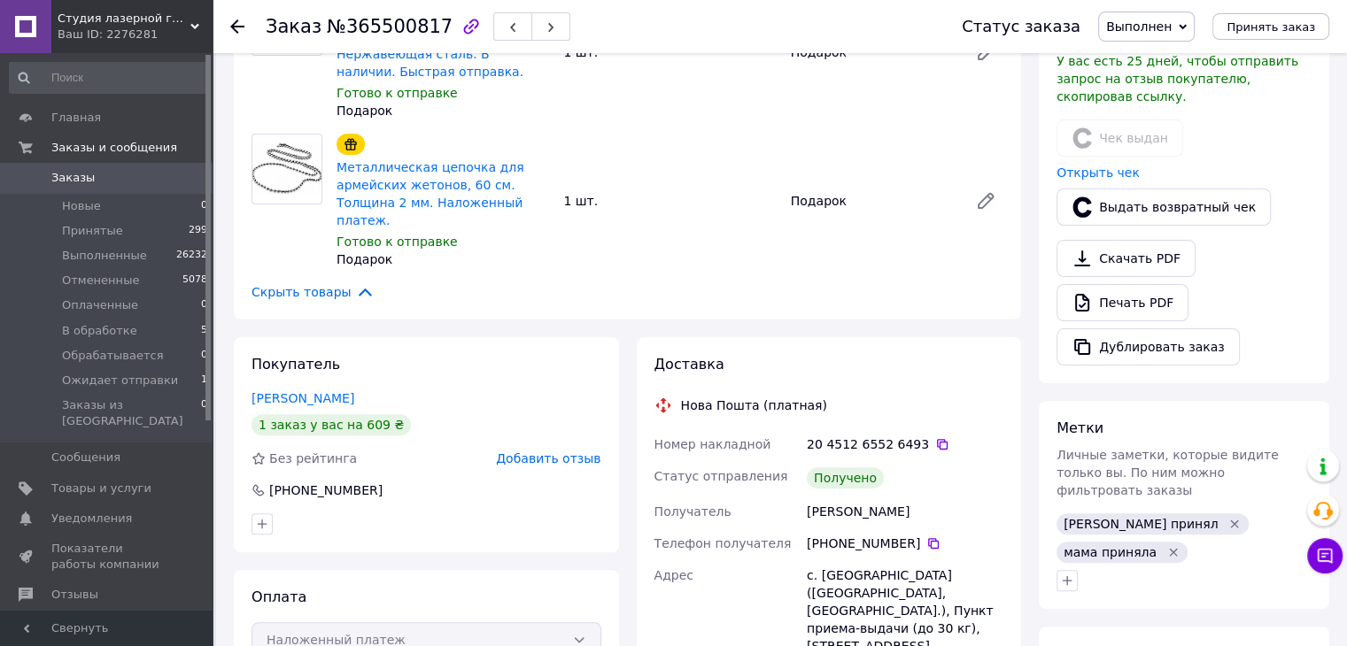
click at [917, 429] on div "20 4512 6552 6493" at bounding box center [905, 445] width 204 height 32
click at [937, 439] on icon at bounding box center [942, 444] width 11 height 11
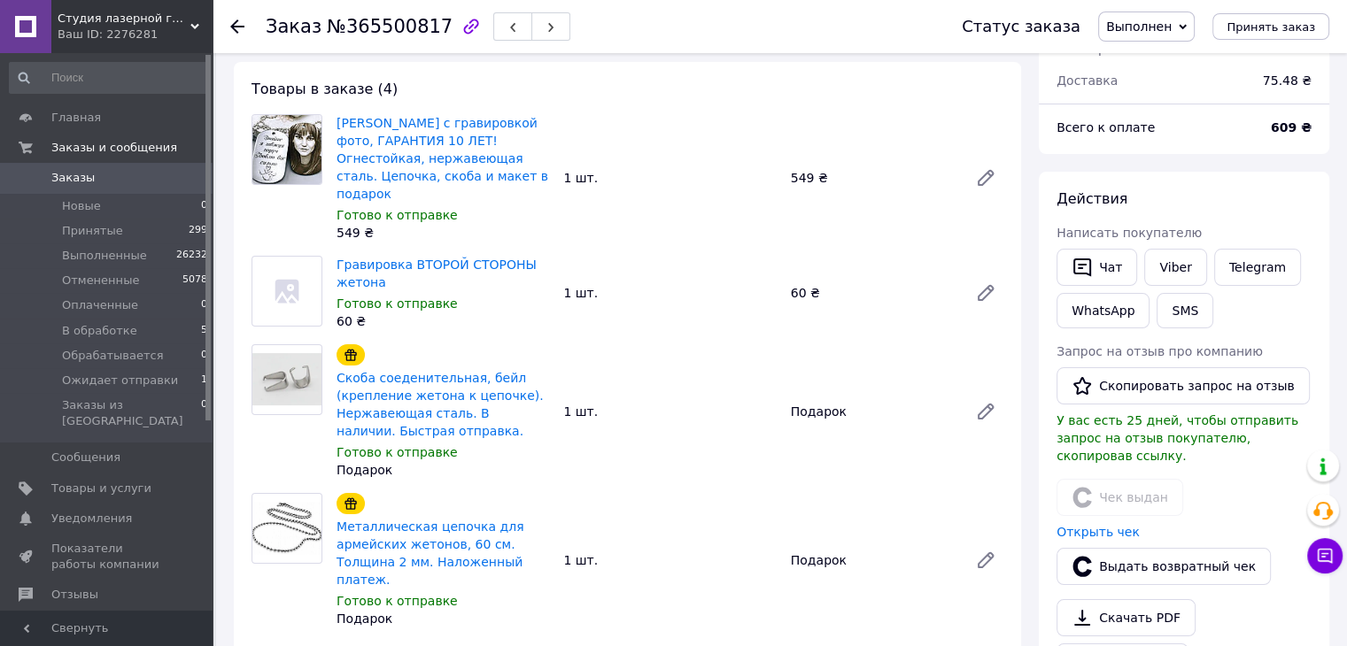
scroll to position [0, 0]
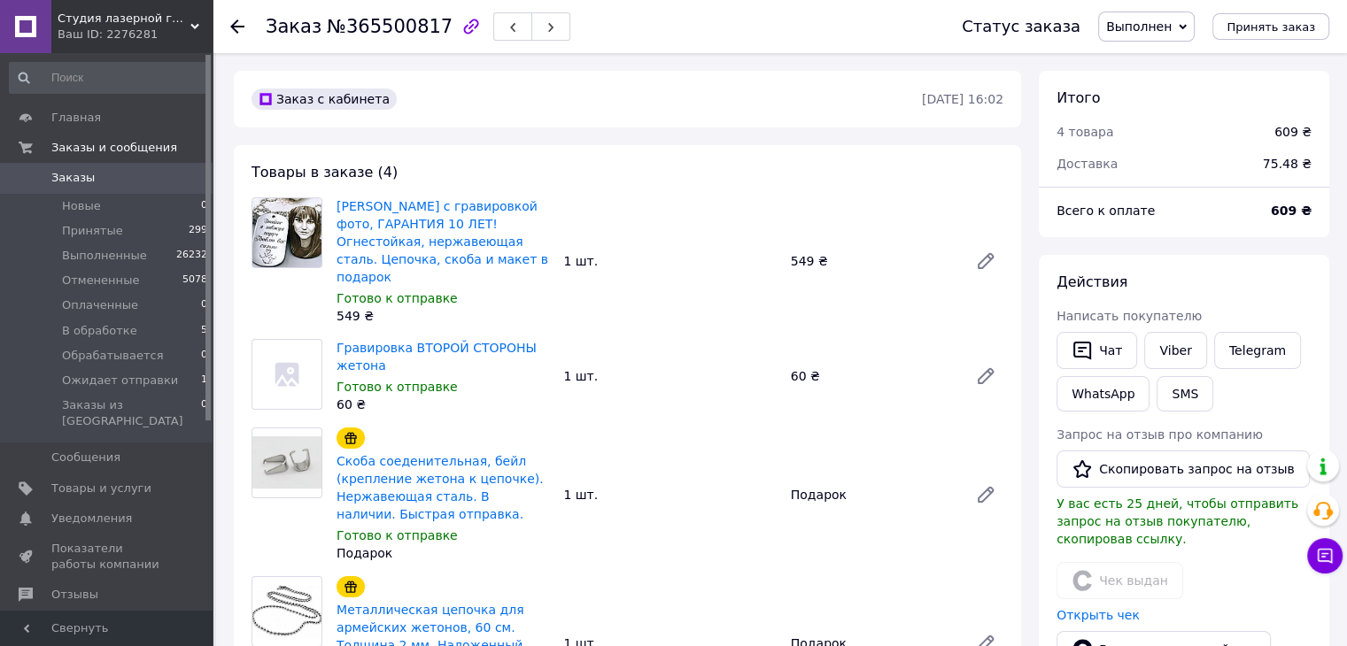
click at [237, 24] on icon at bounding box center [237, 26] width 14 height 14
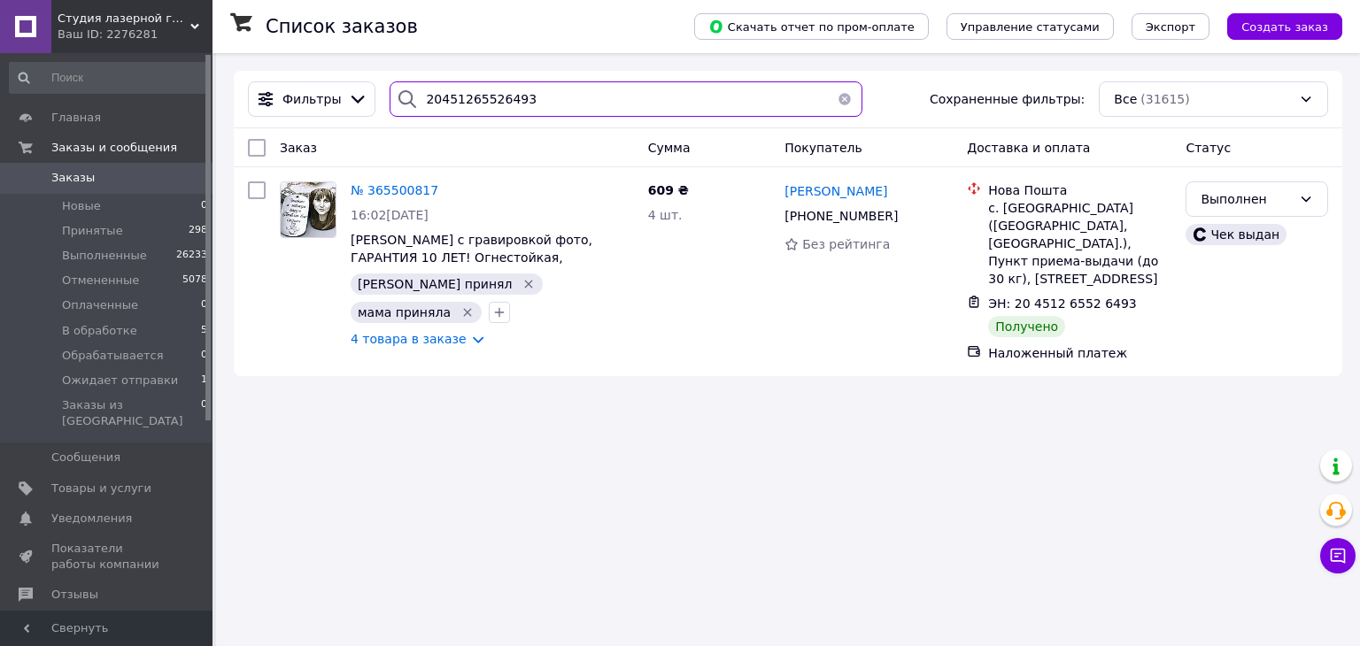
click at [491, 107] on input "20451265526493" at bounding box center [626, 98] width 472 height 35
click at [491, 105] on input "м" at bounding box center [626, 98] width 472 height 35
paste input "20451266606053"
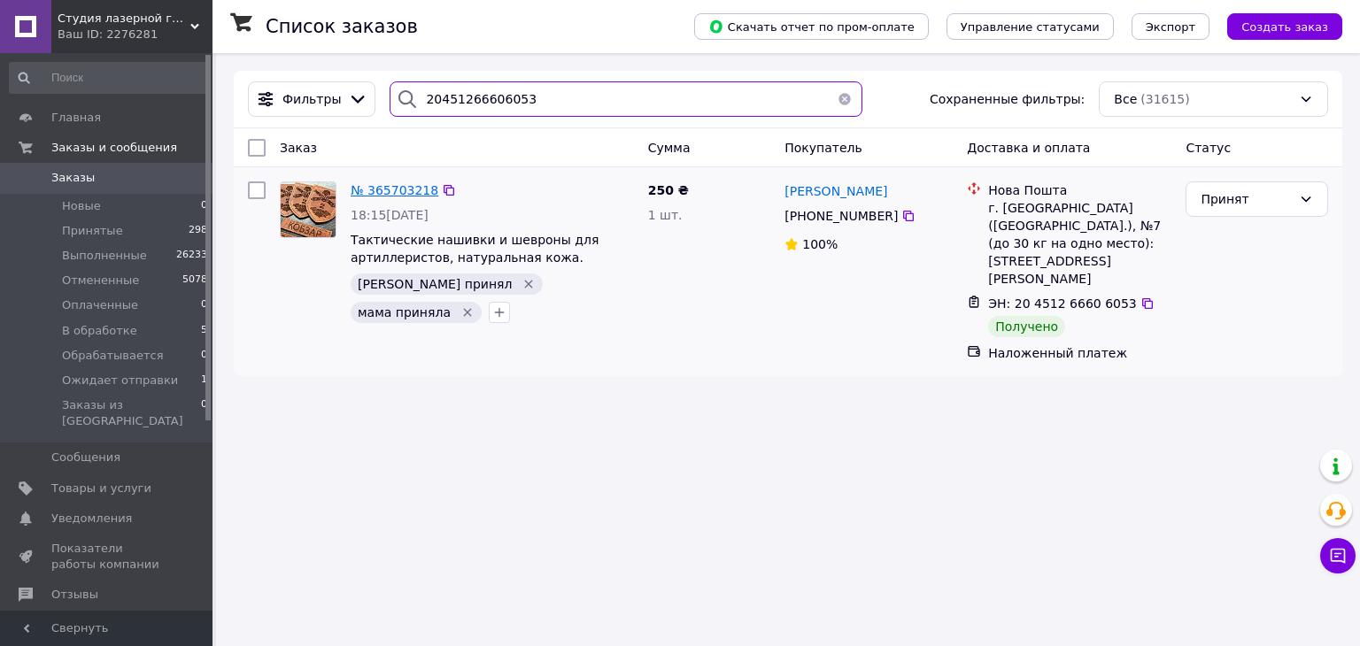
type input "20451266606053"
click at [375, 187] on span "№ 365703218" at bounding box center [395, 190] width 88 height 14
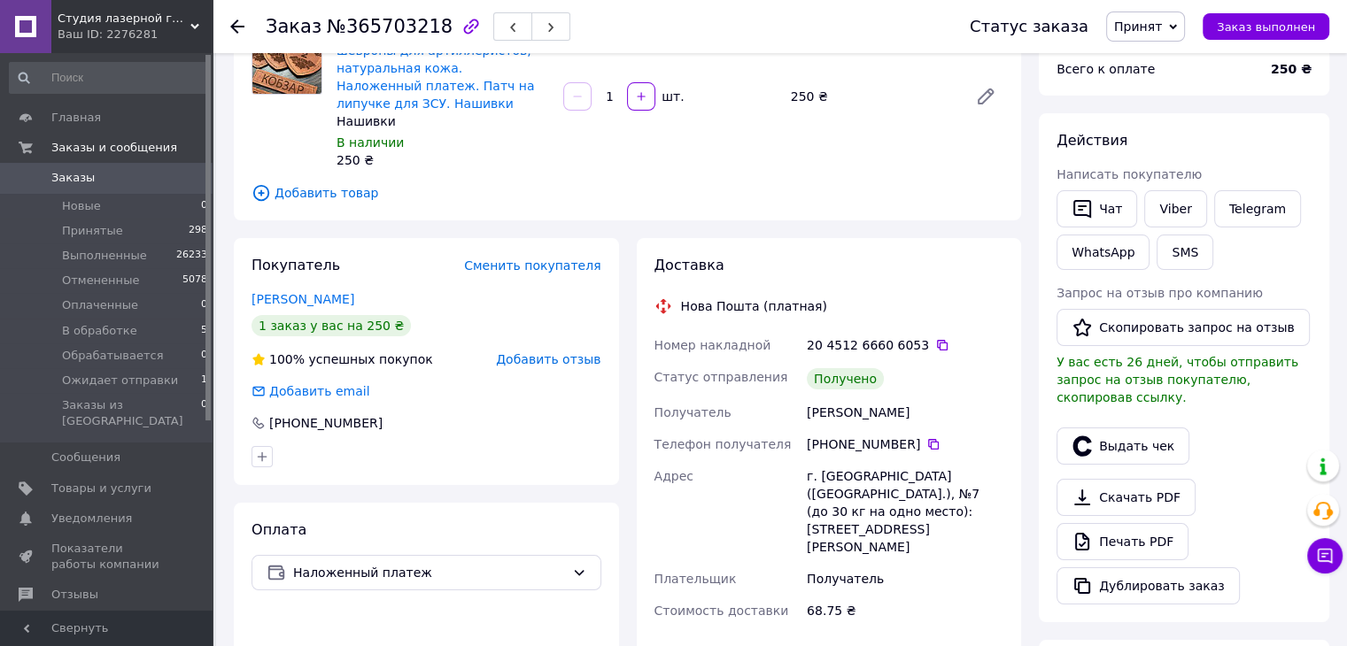
scroll to position [177, 0]
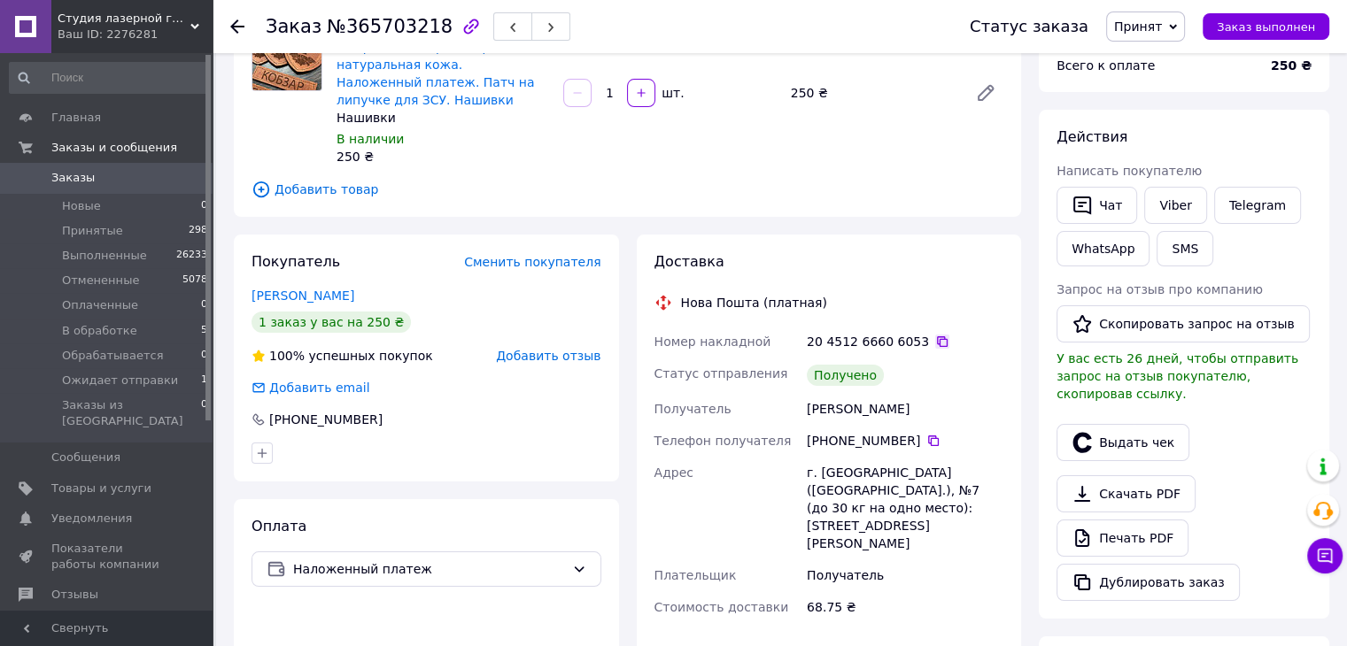
click at [935, 335] on icon at bounding box center [942, 342] width 14 height 14
click at [1108, 431] on button "Выдать чек" at bounding box center [1122, 442] width 133 height 37
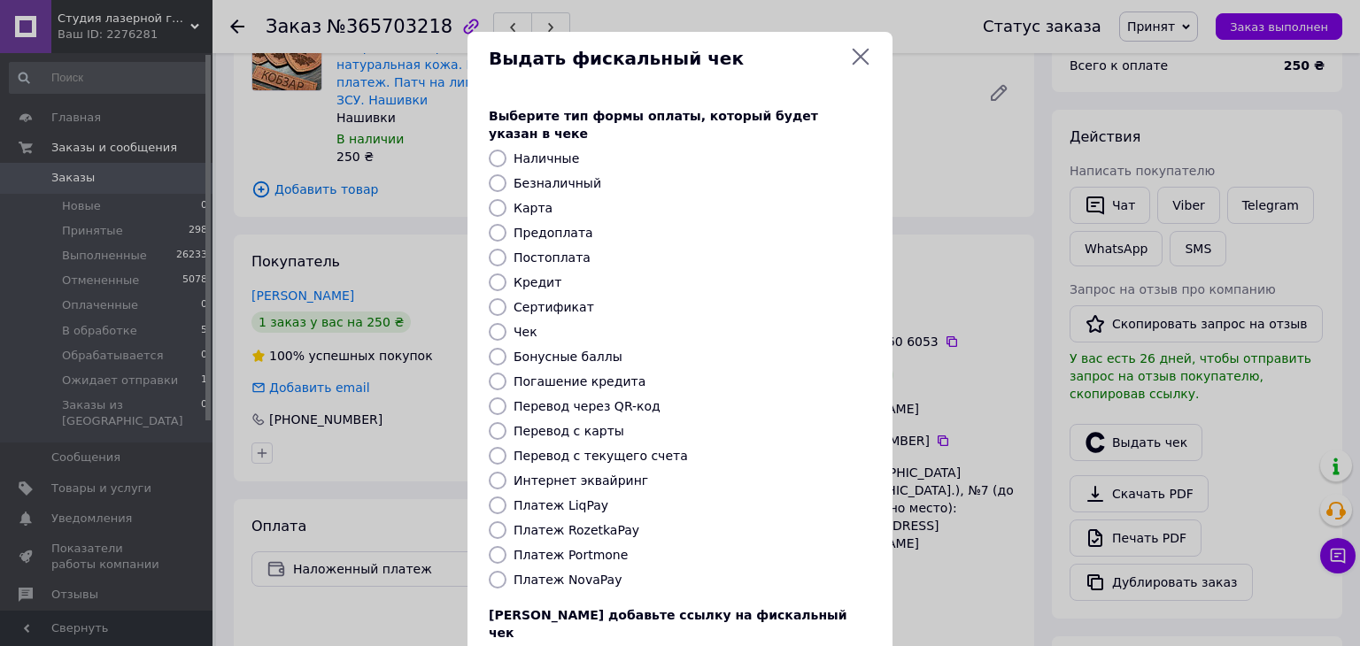
click at [533, 251] on label "Постоплата" at bounding box center [552, 258] width 77 height 14
click at [507, 249] on input "Постоплата" at bounding box center [498, 258] width 18 height 18
radio input "true"
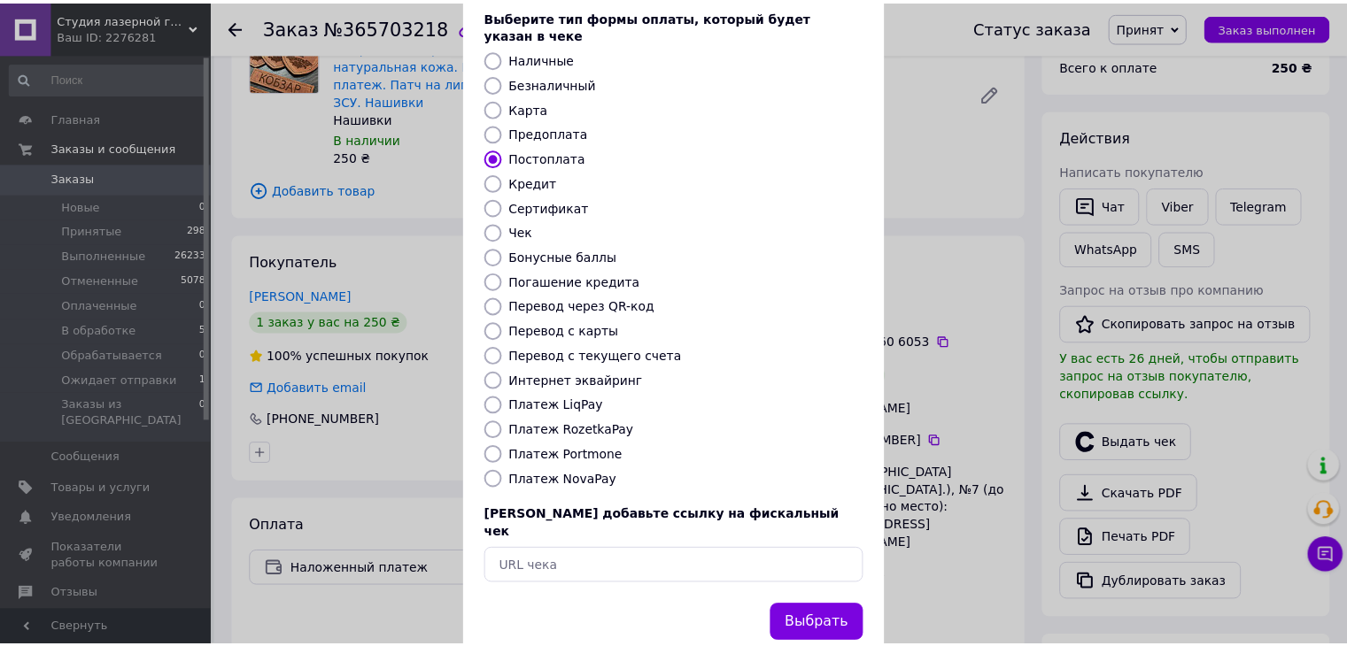
scroll to position [113, 0]
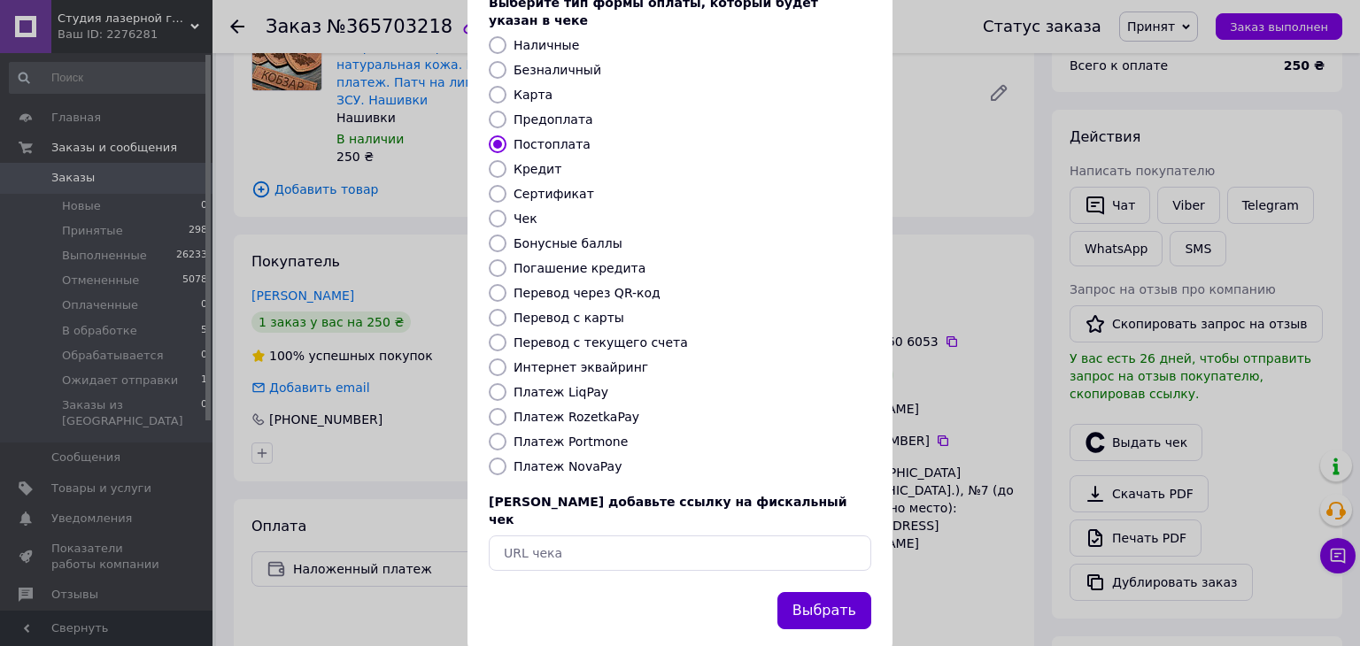
click at [826, 592] on button "Выбрать" at bounding box center [824, 611] width 94 height 38
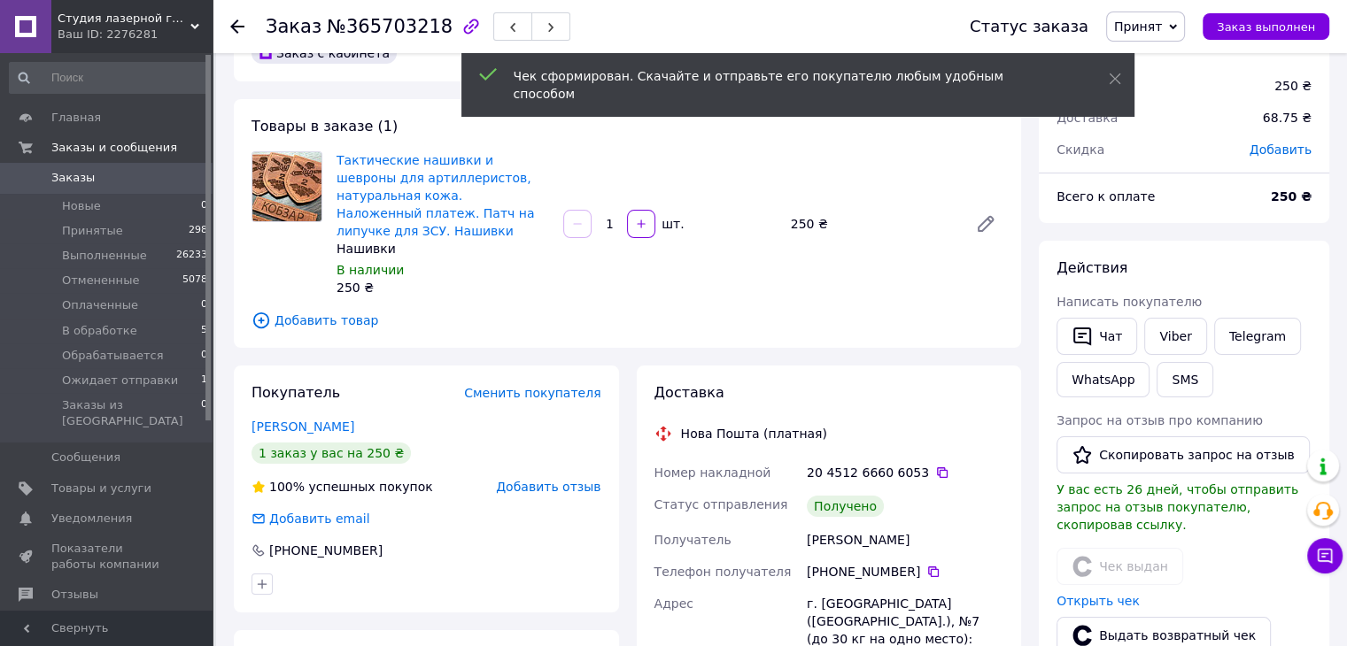
scroll to position [0, 0]
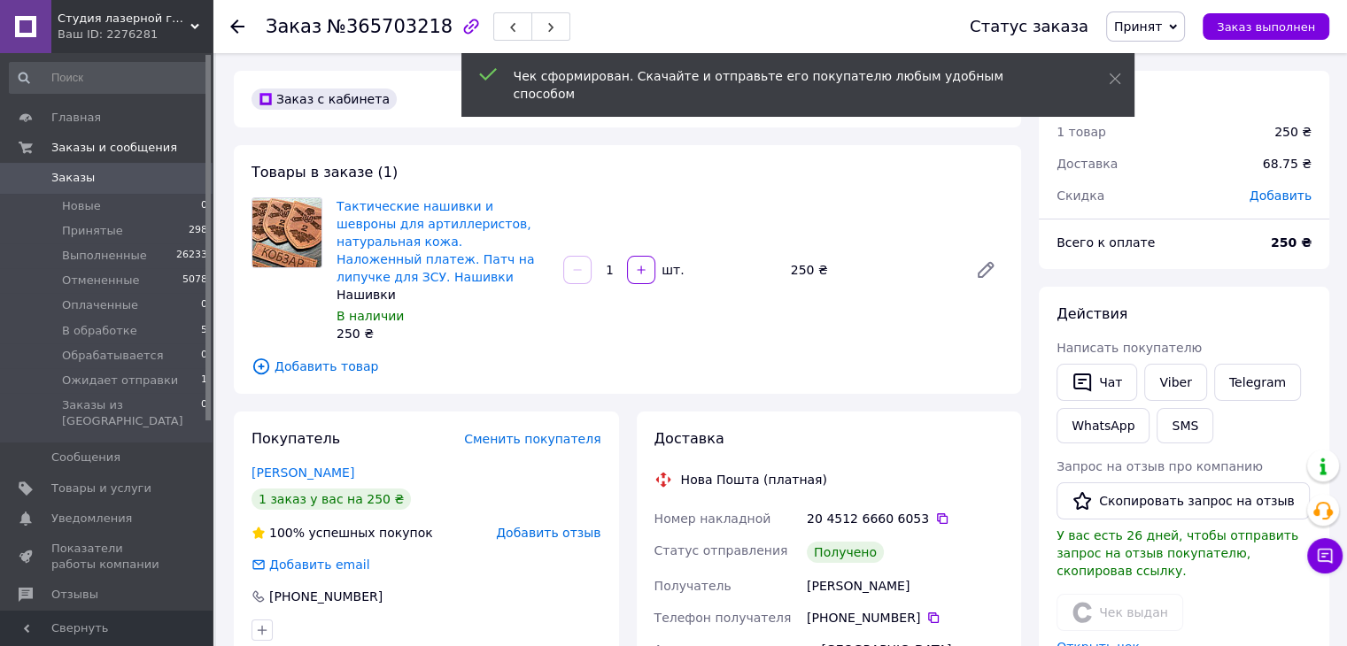
click at [1135, 25] on span "Принят" at bounding box center [1138, 26] width 48 height 14
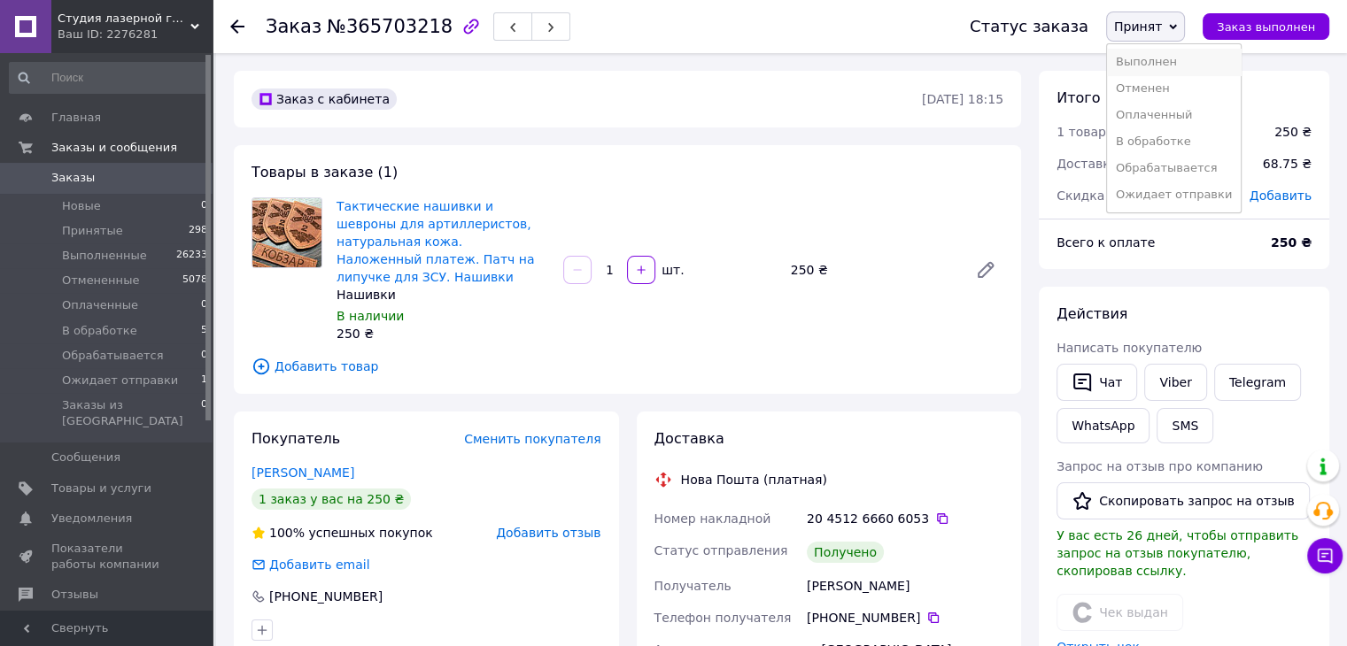
click at [1158, 59] on li "Выполнен" at bounding box center [1174, 62] width 134 height 27
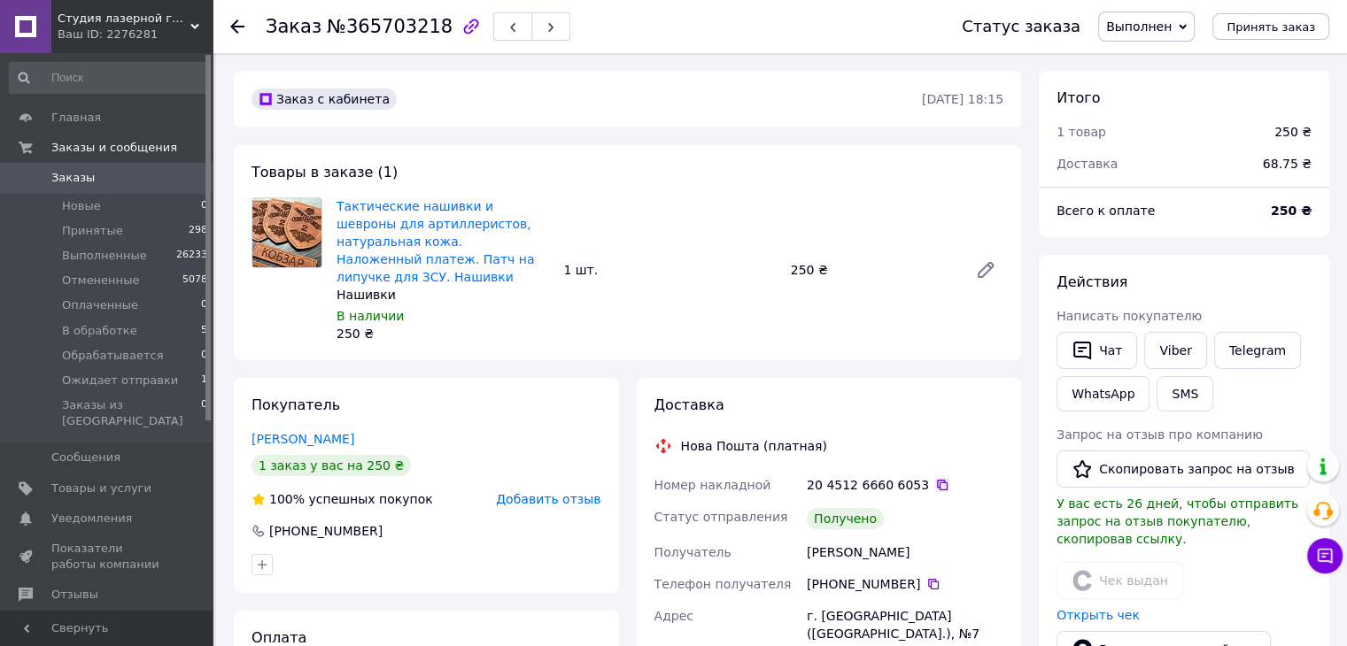
click at [935, 478] on icon at bounding box center [942, 485] width 14 height 14
click at [237, 23] on icon at bounding box center [237, 26] width 14 height 14
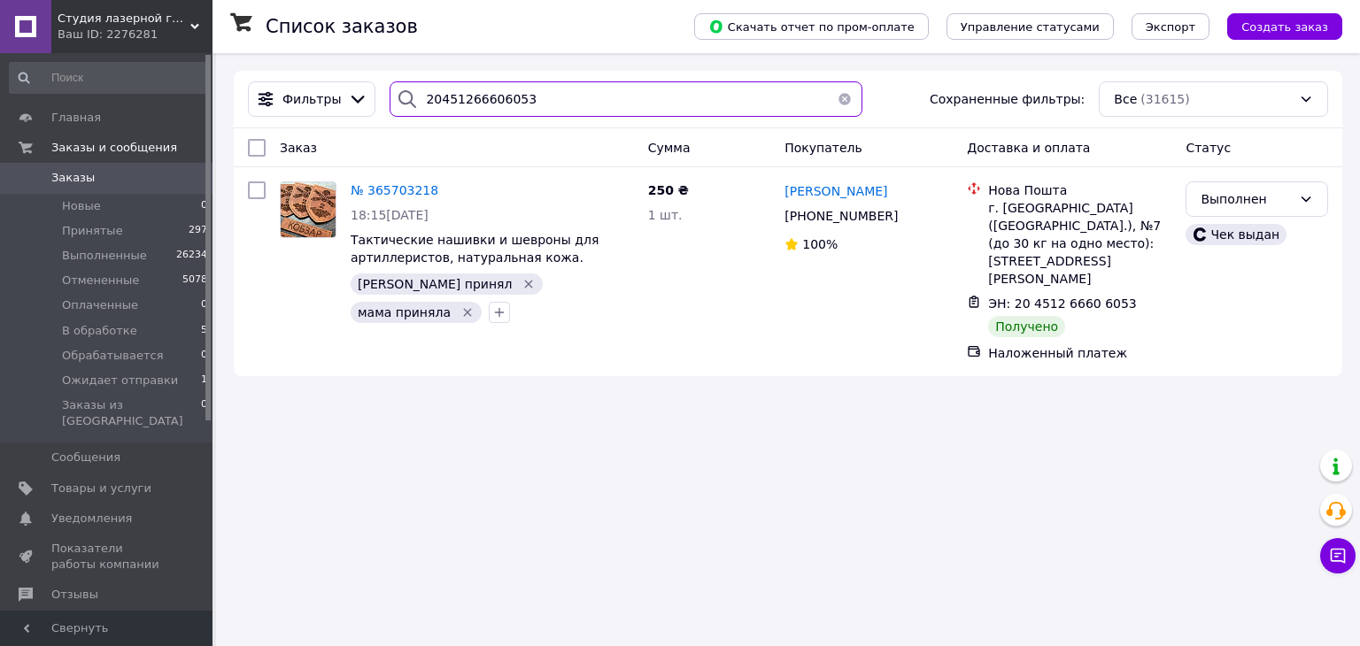
click at [474, 104] on input "20451266606053" at bounding box center [626, 98] width 472 height 35
paste input "847948"
type input "20451266847948"
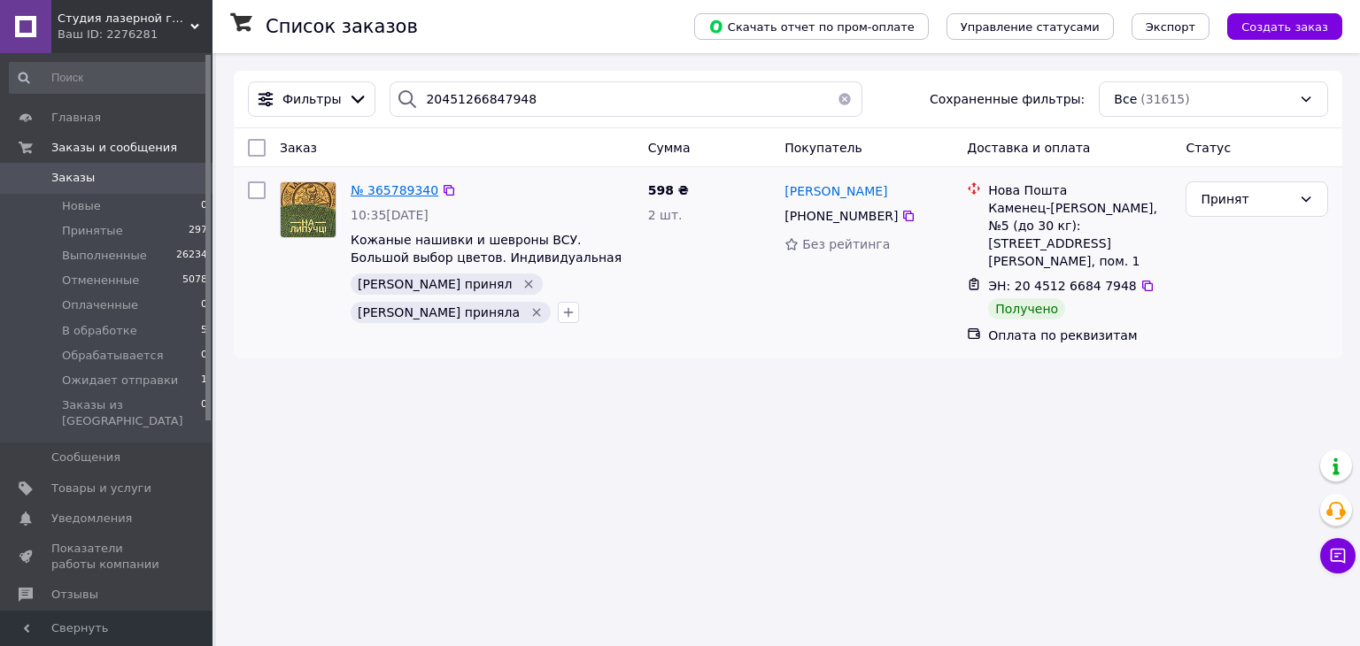
click at [400, 184] on span "№ 365789340" at bounding box center [395, 190] width 88 height 14
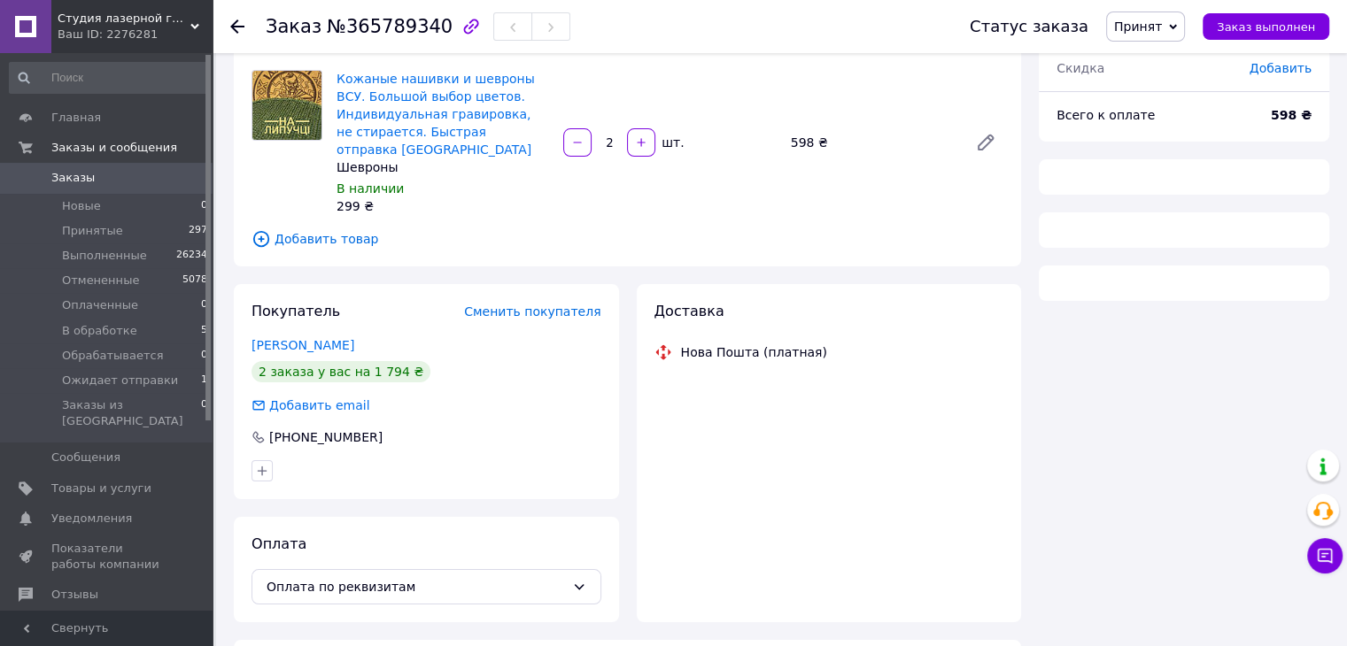
scroll to position [175, 0]
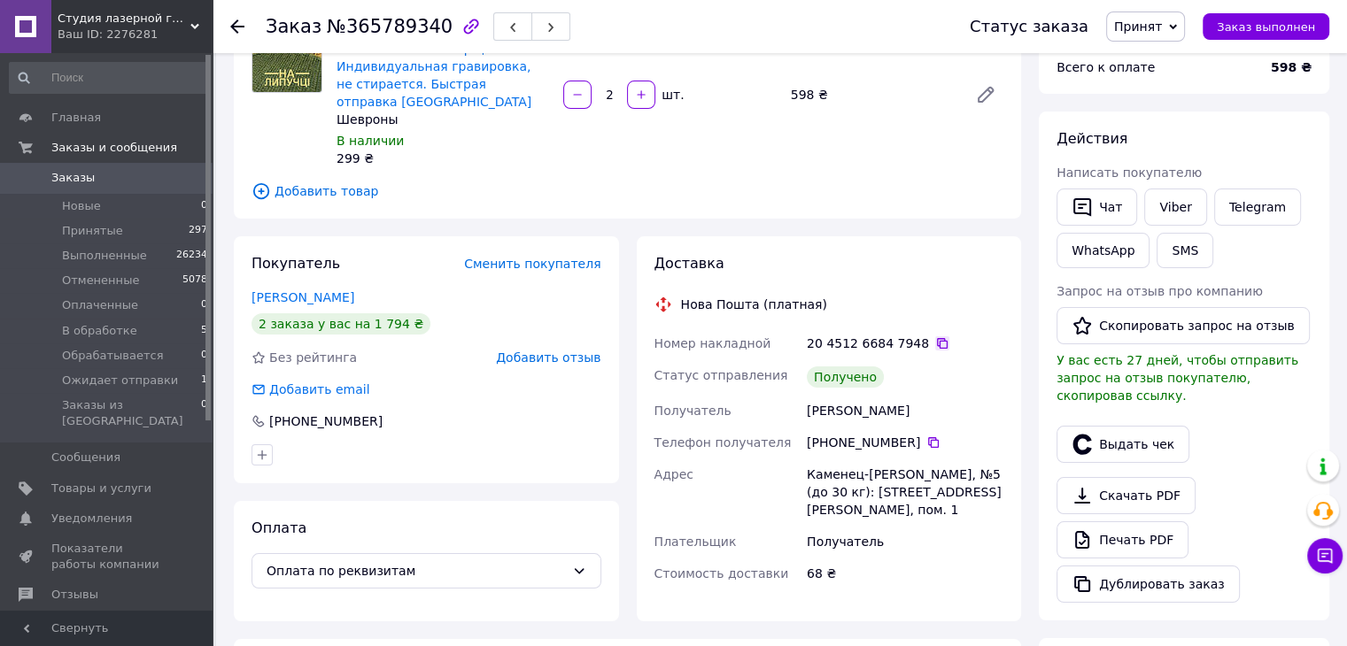
click at [937, 338] on icon at bounding box center [942, 343] width 11 height 11
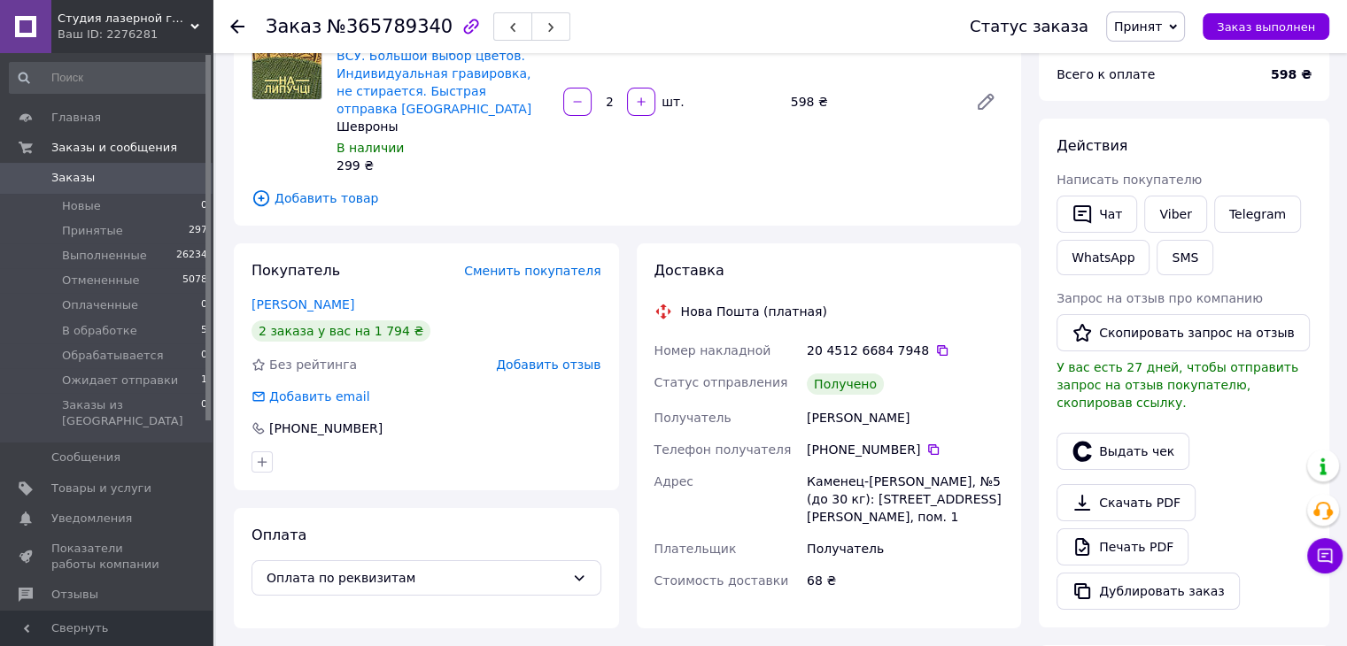
scroll to position [177, 0]
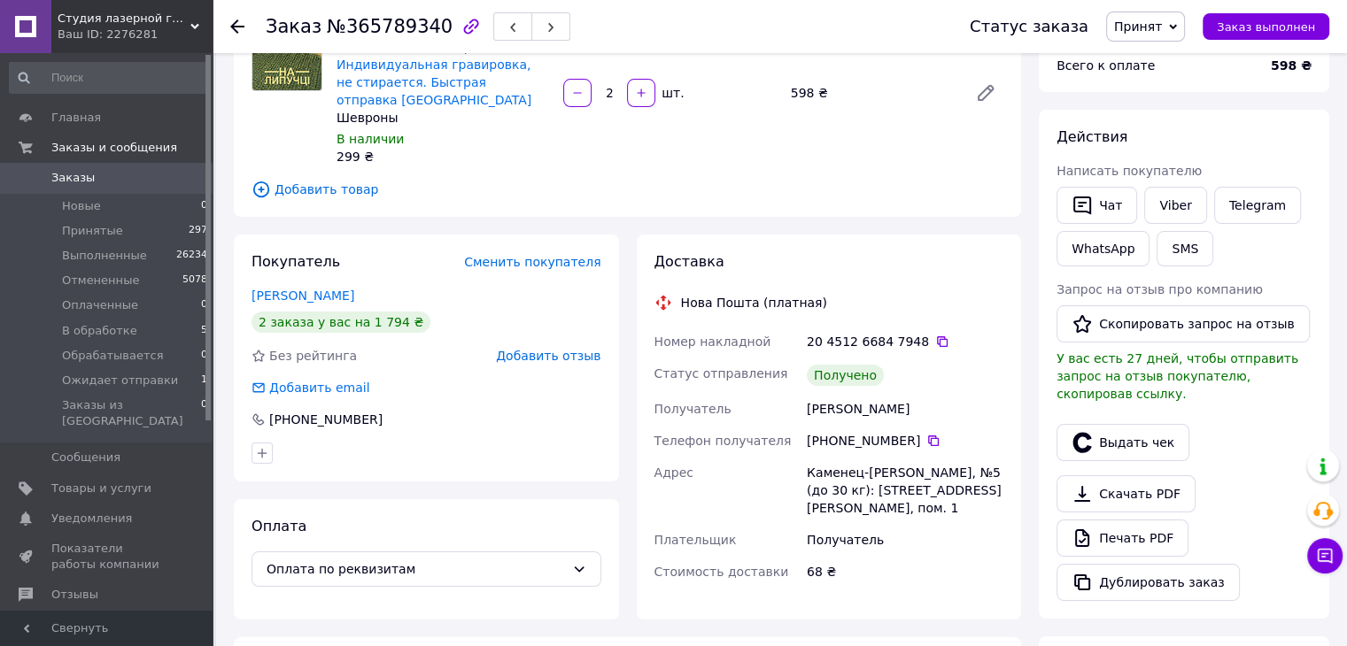
click at [1137, 32] on span "Принят" at bounding box center [1138, 26] width 48 height 14
click at [1141, 57] on li "Выполнен" at bounding box center [1174, 62] width 134 height 27
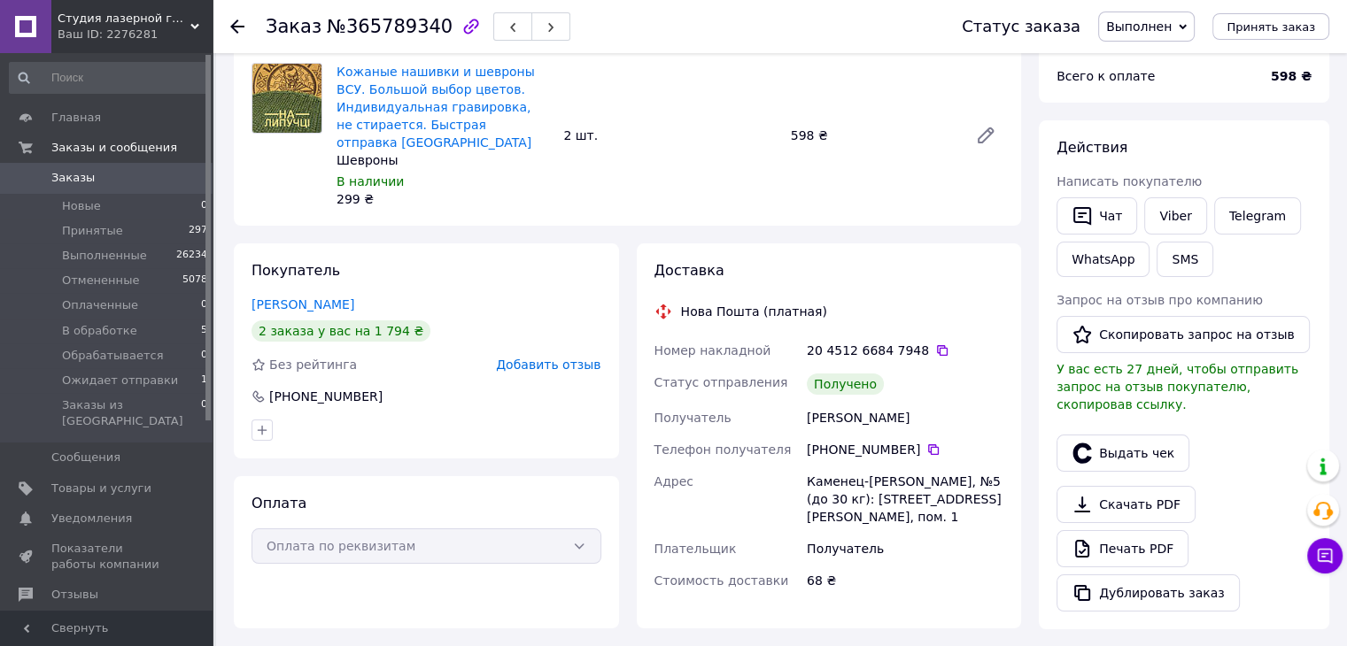
scroll to position [0, 0]
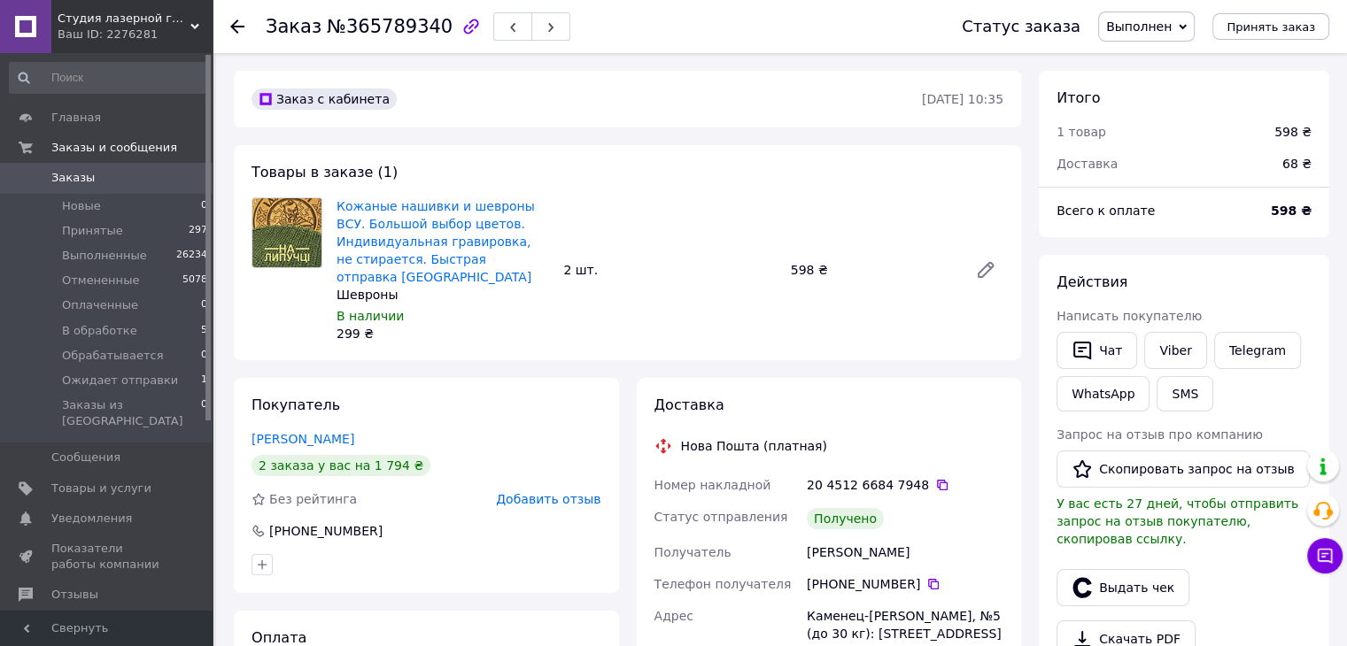
click at [241, 24] on icon at bounding box center [237, 26] width 14 height 14
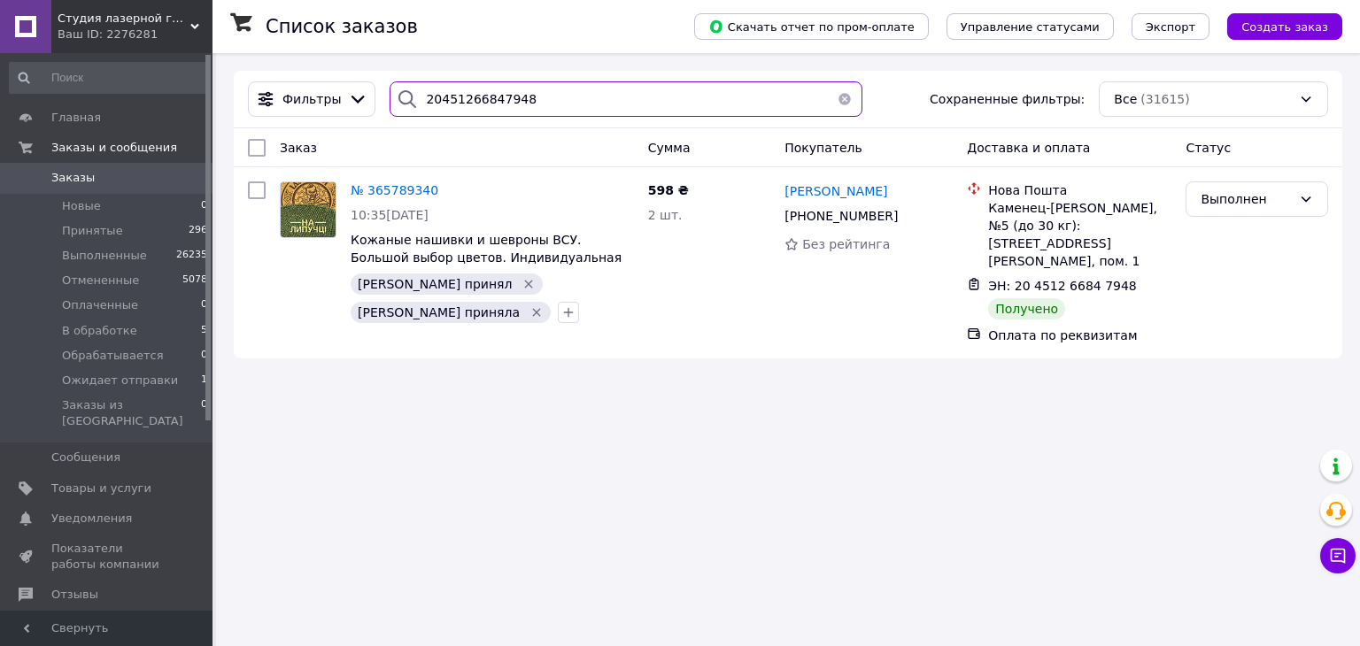
click at [493, 104] on input "20451266847948" at bounding box center [626, 98] width 472 height 35
paste input "7892657"
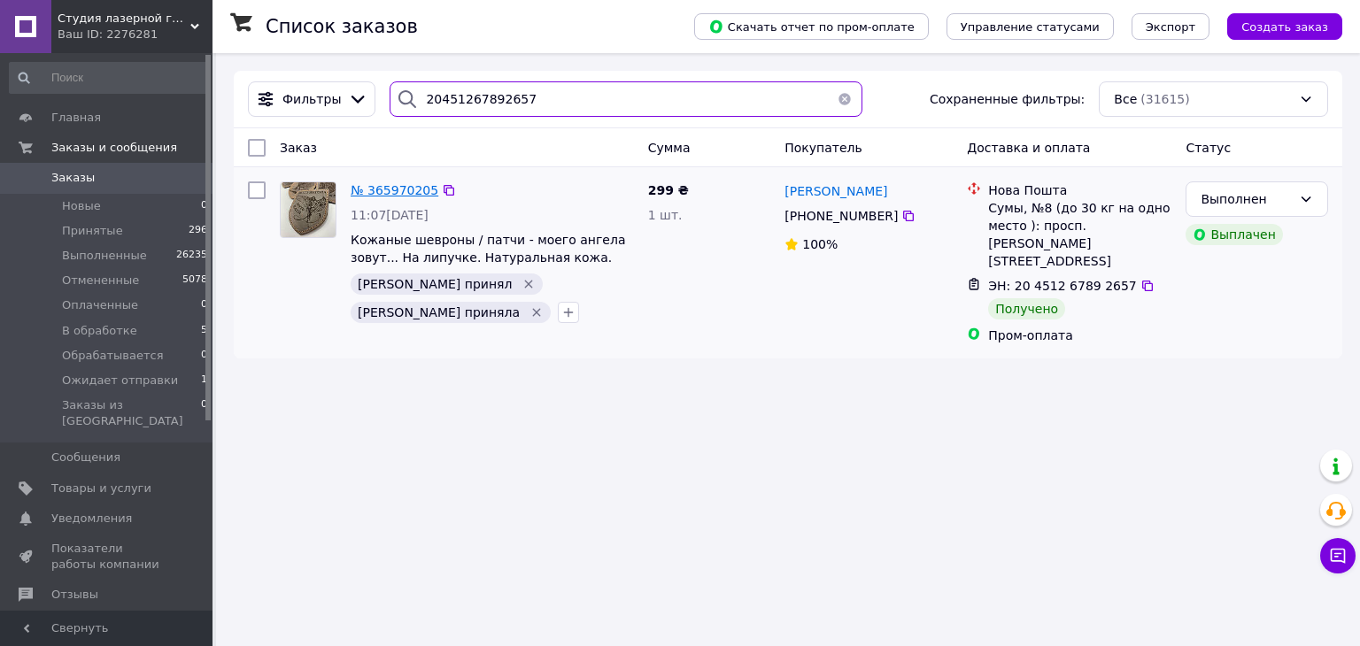
type input "20451267892657"
click at [386, 194] on span "№ 365970205" at bounding box center [395, 190] width 88 height 14
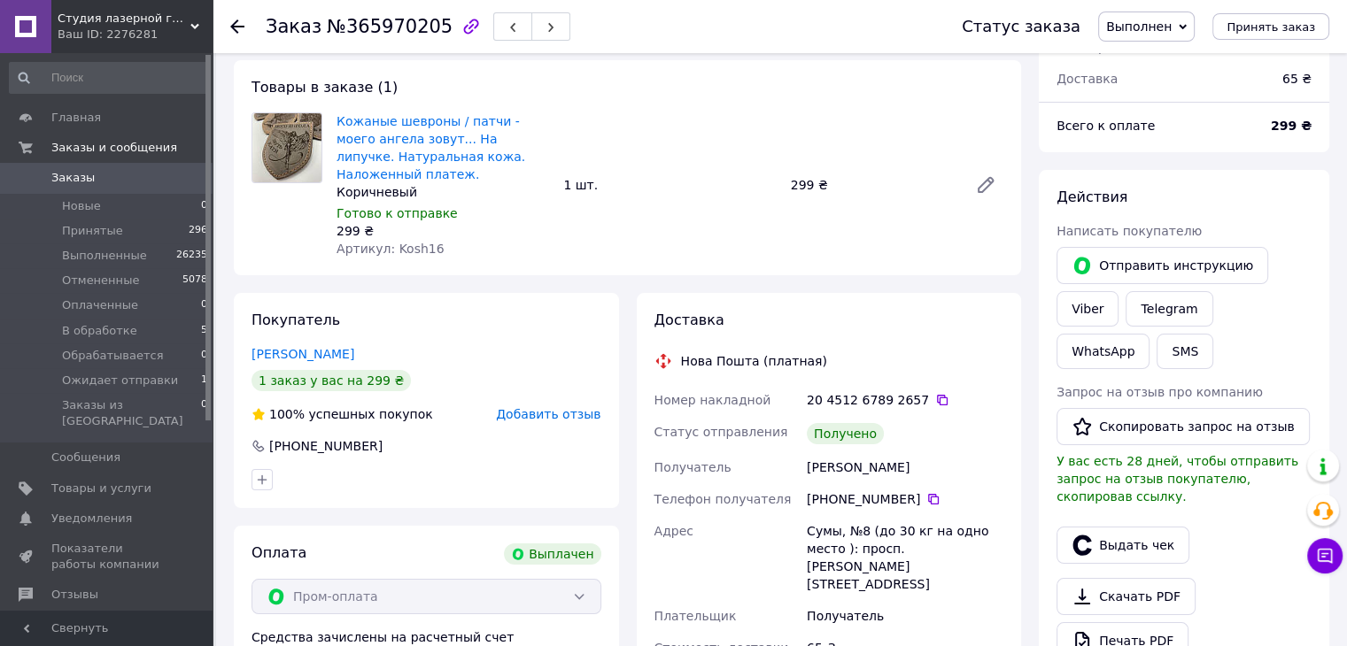
scroll to position [89, 0]
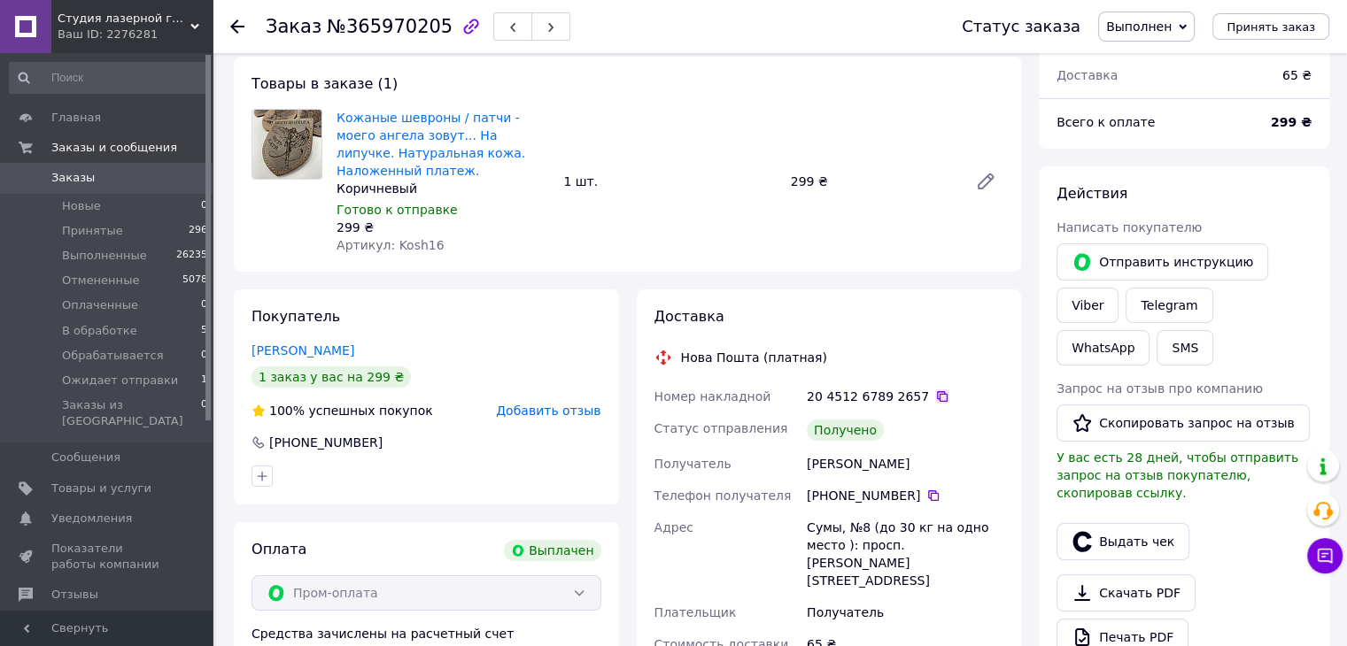
click at [935, 395] on icon at bounding box center [942, 397] width 14 height 14
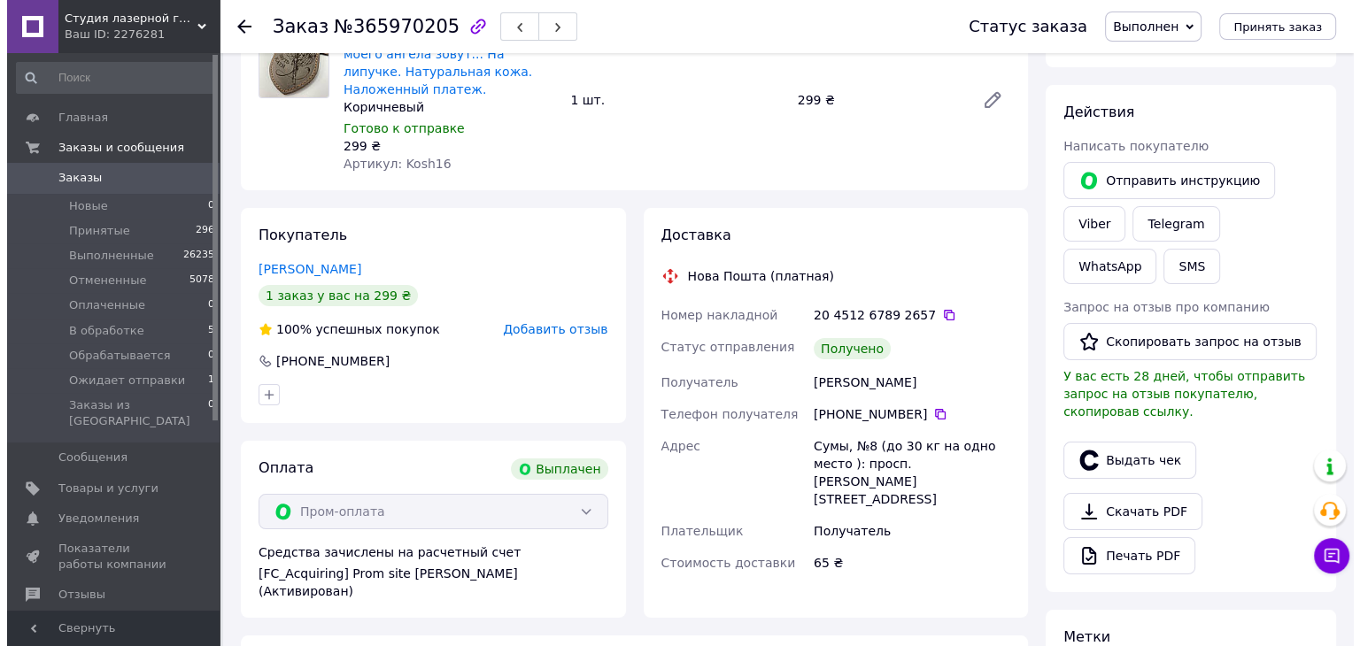
scroll to position [177, 0]
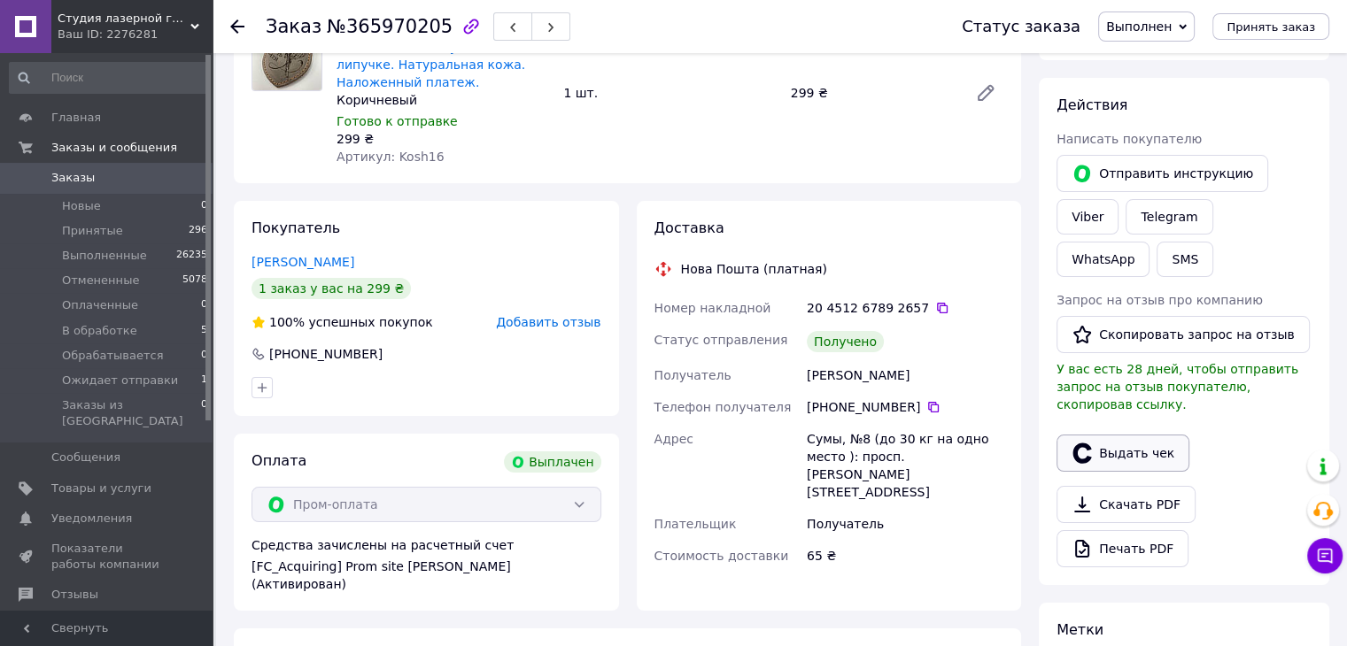
click at [1092, 441] on button "Выдать чек" at bounding box center [1122, 453] width 133 height 37
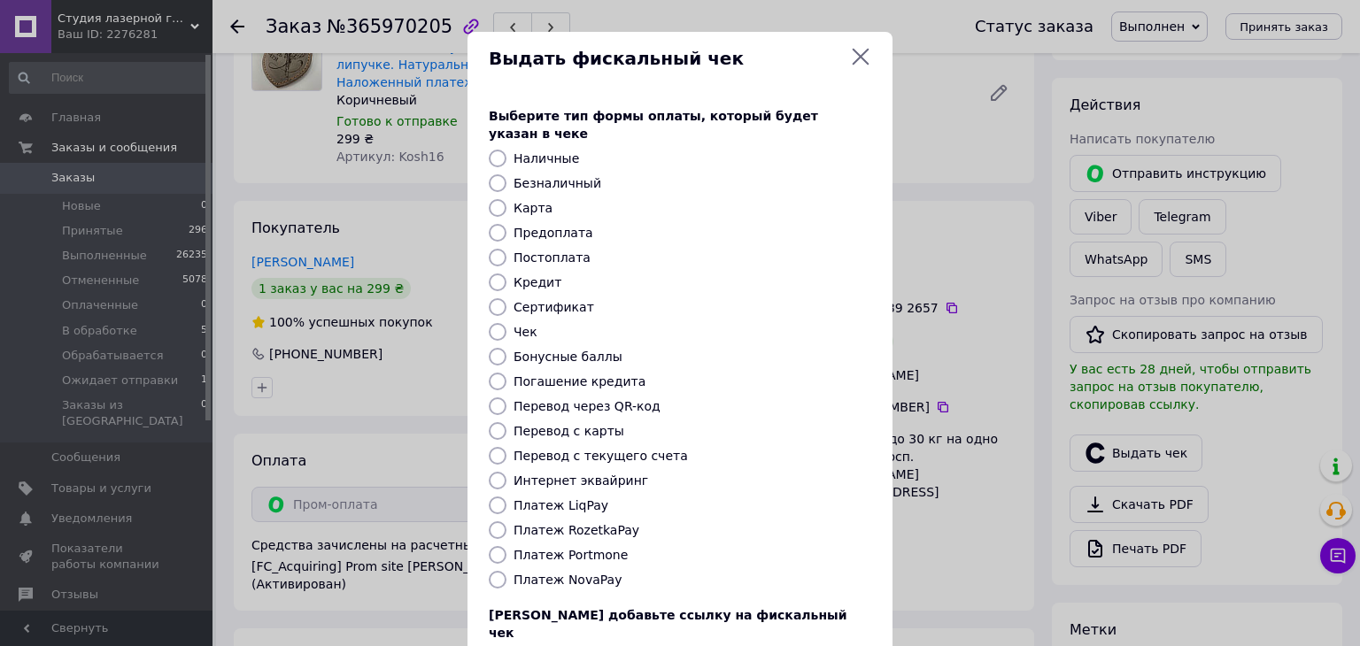
click at [570, 523] on label "Платеж RozetkaPay" at bounding box center [577, 530] width 126 height 14
click at [507, 522] on input "Платеж RozetkaPay" at bounding box center [498, 531] width 18 height 18
radio input "true"
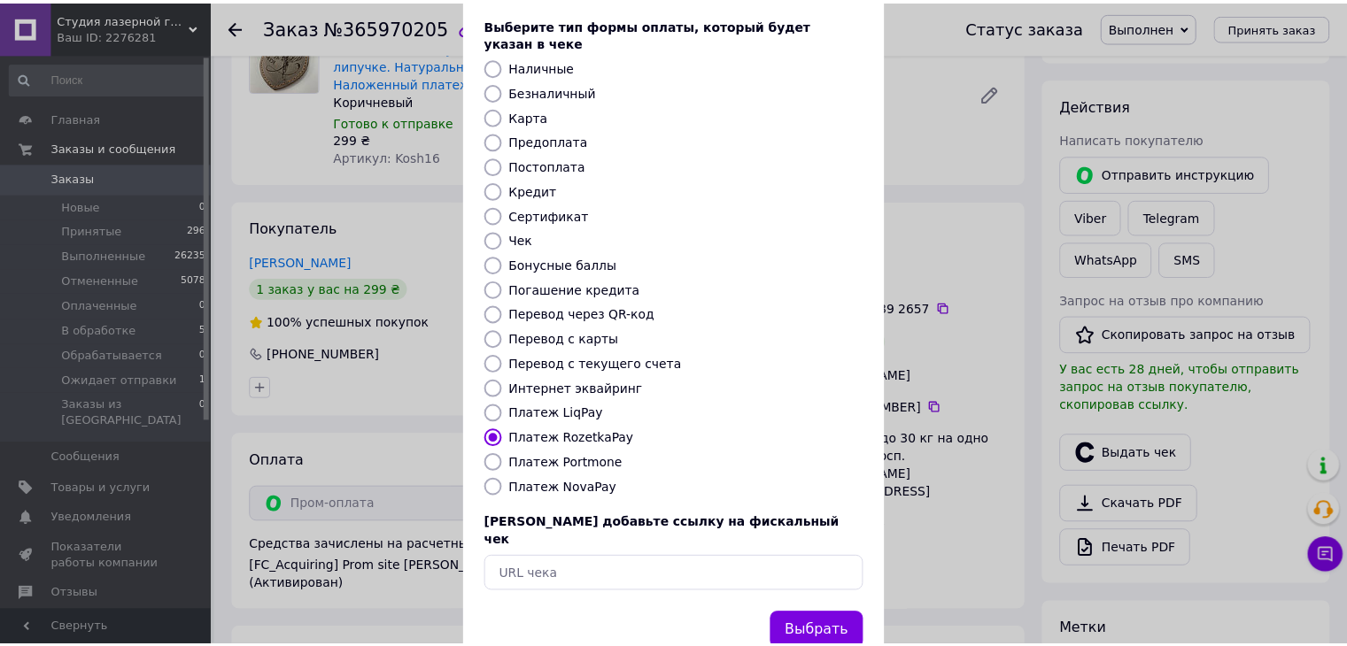
scroll to position [113, 0]
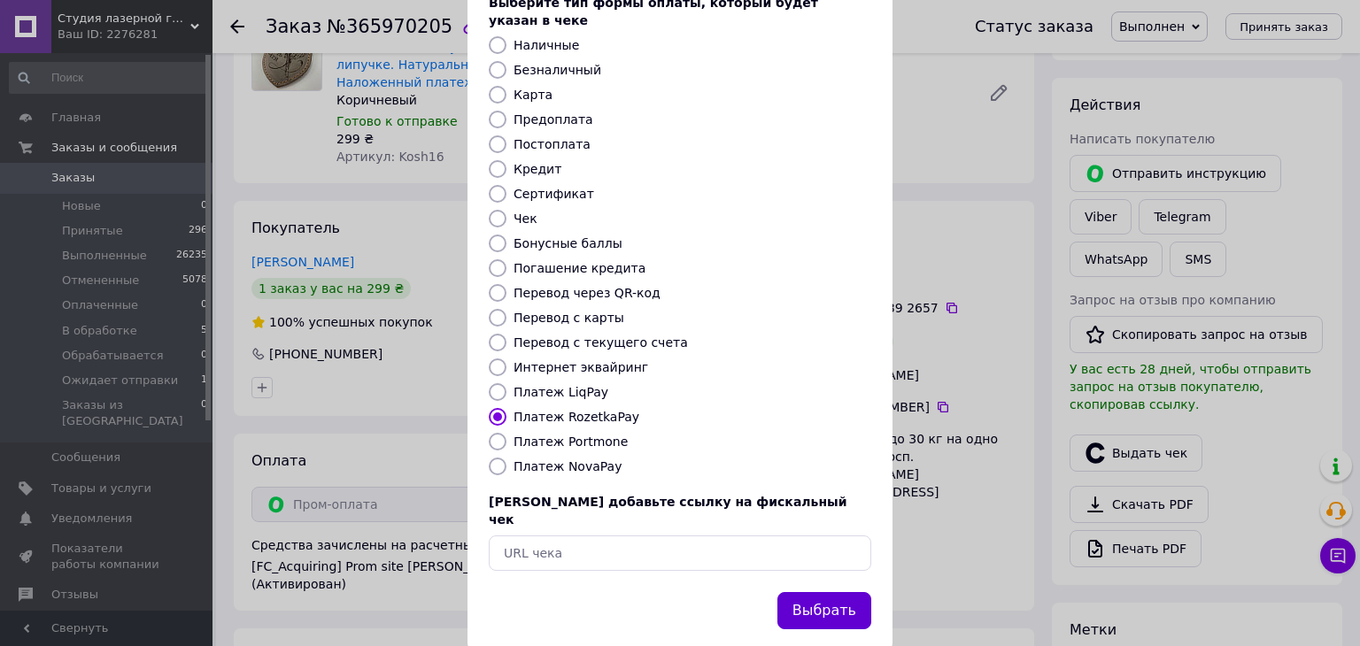
click at [810, 592] on button "Выбрать" at bounding box center [824, 611] width 94 height 38
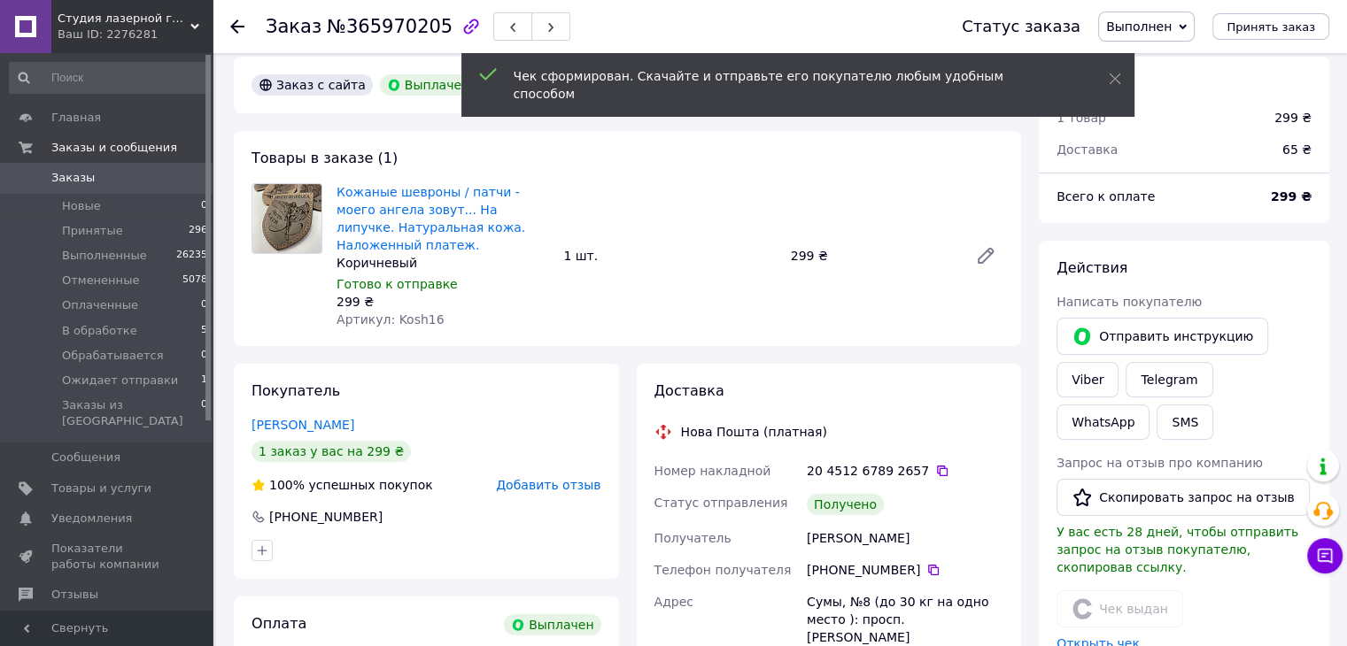
scroll to position [0, 0]
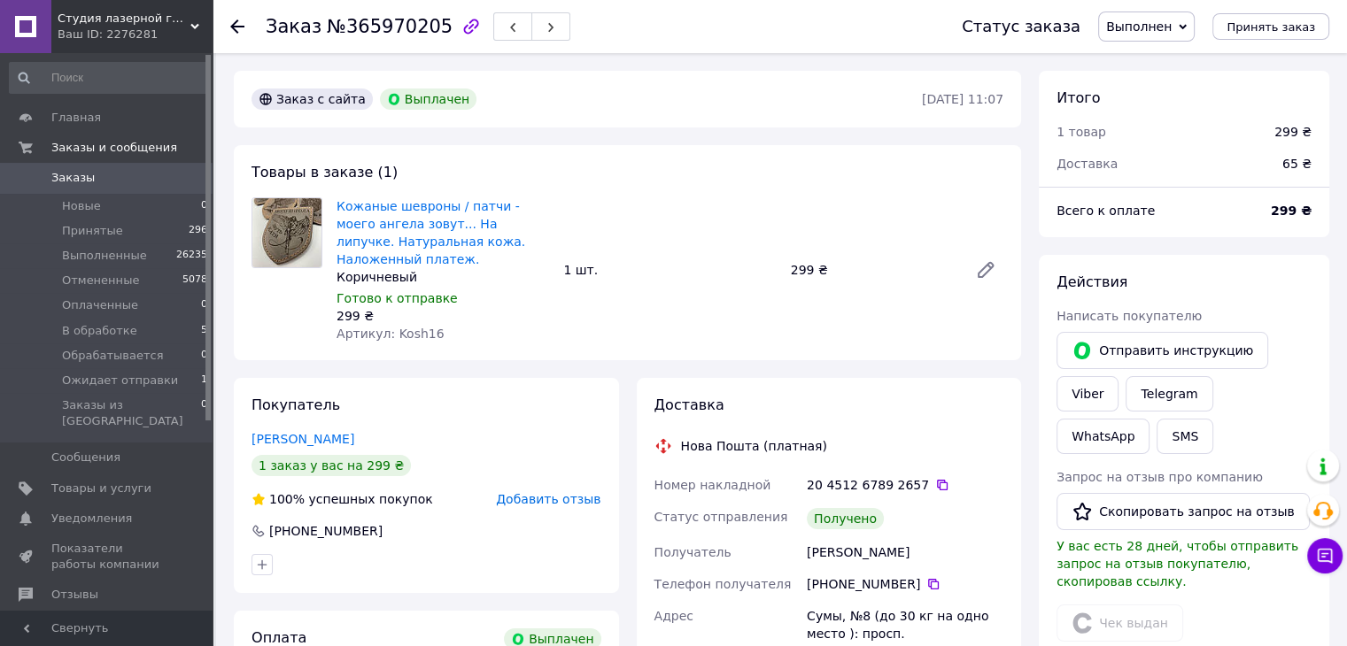
click at [230, 30] on icon at bounding box center [237, 26] width 14 height 14
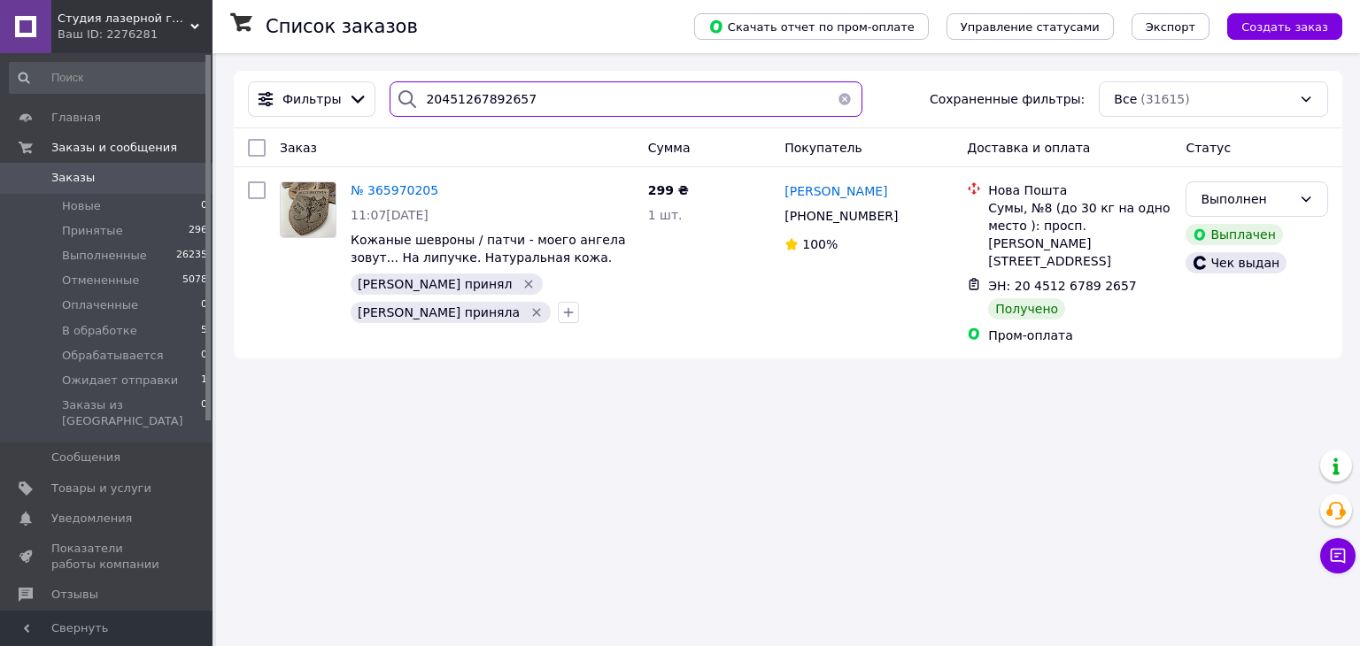
click at [429, 107] on input "20451267892657" at bounding box center [626, 98] width 472 height 35
paste input "3340835"
type input "20451263340835"
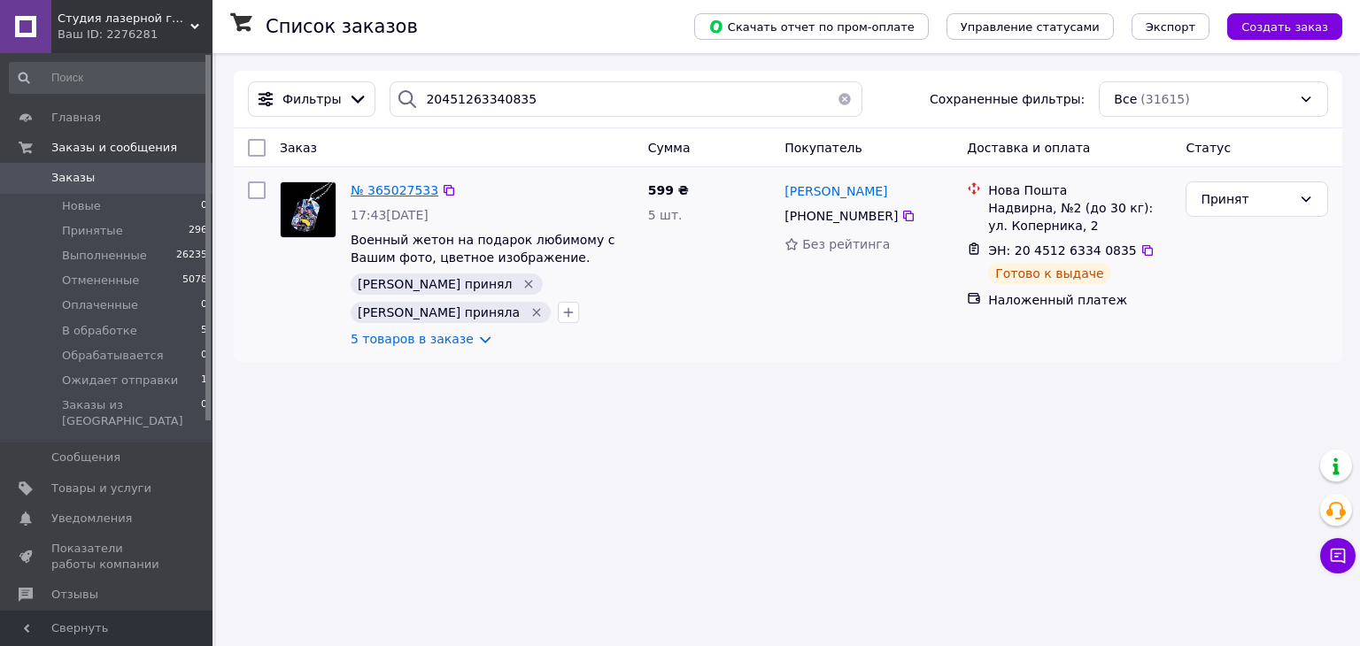
click at [390, 186] on span "№ 365027533" at bounding box center [395, 190] width 88 height 14
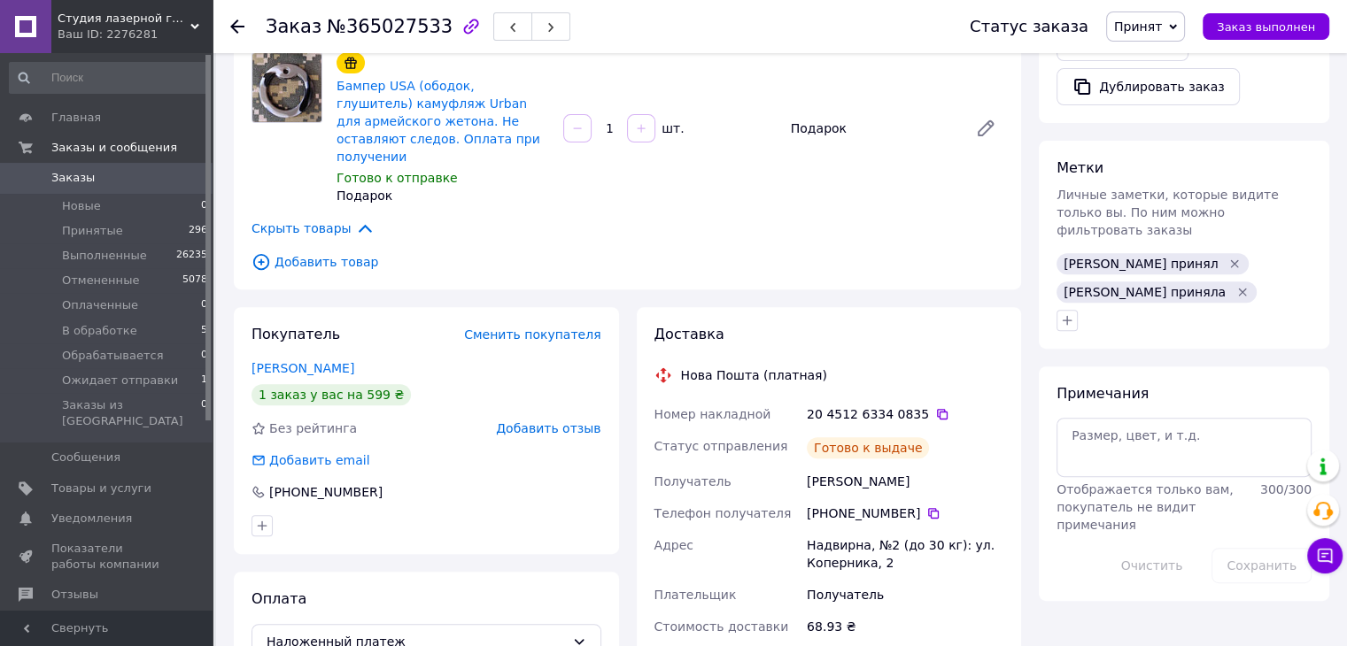
scroll to position [708, 0]
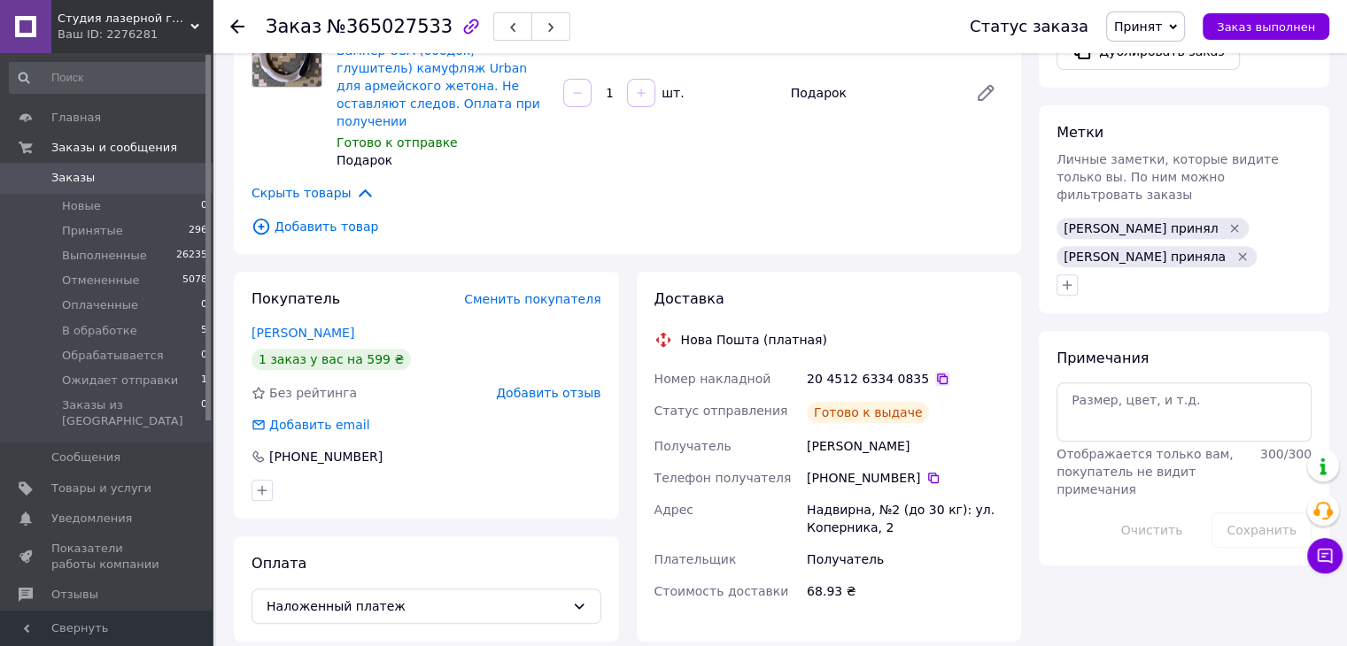
click at [935, 372] on icon at bounding box center [942, 379] width 14 height 14
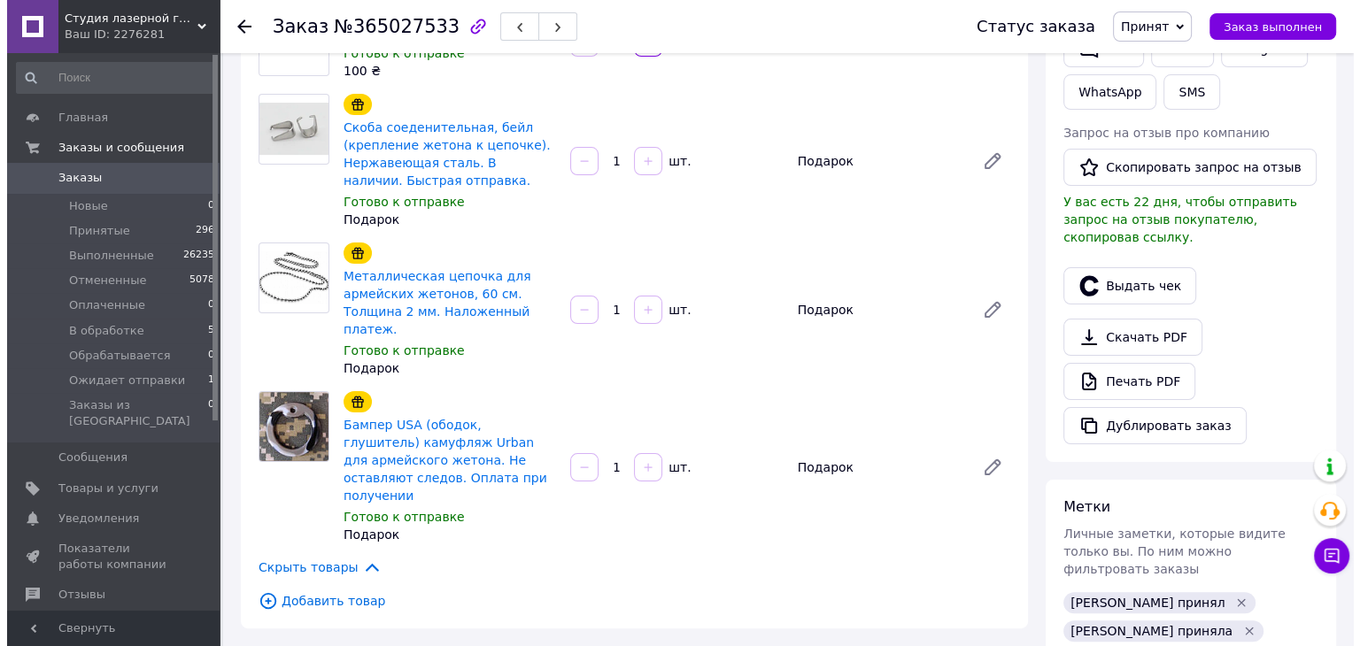
scroll to position [266, 0]
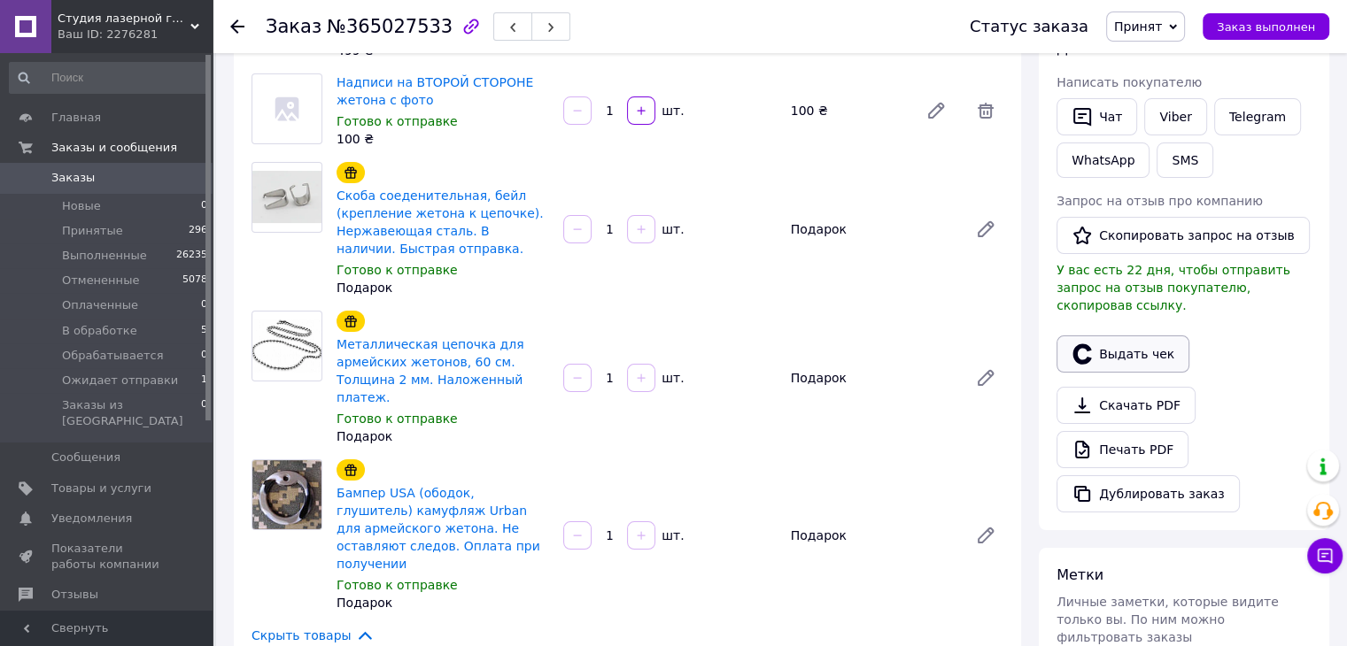
click at [1108, 337] on button "Выдать чек" at bounding box center [1122, 354] width 133 height 37
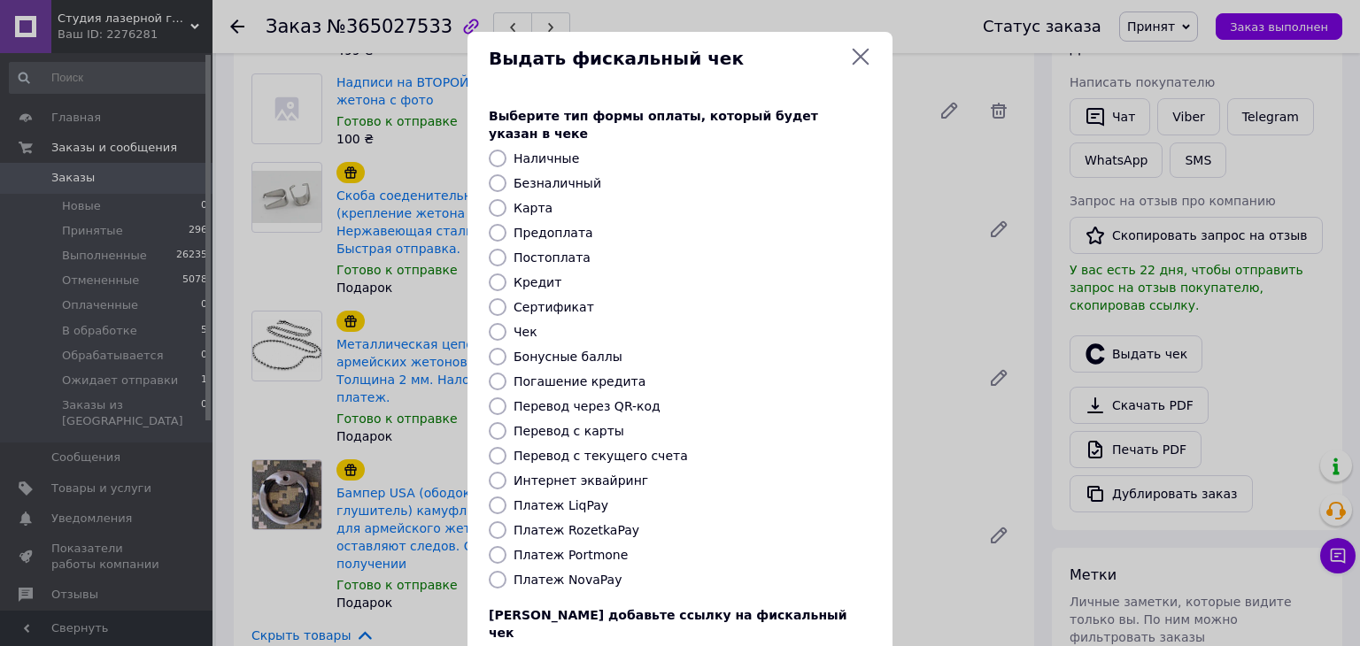
click at [529, 251] on label "Постоплата" at bounding box center [552, 258] width 77 height 14
click at [507, 249] on input "Постоплата" at bounding box center [498, 258] width 18 height 18
radio input "true"
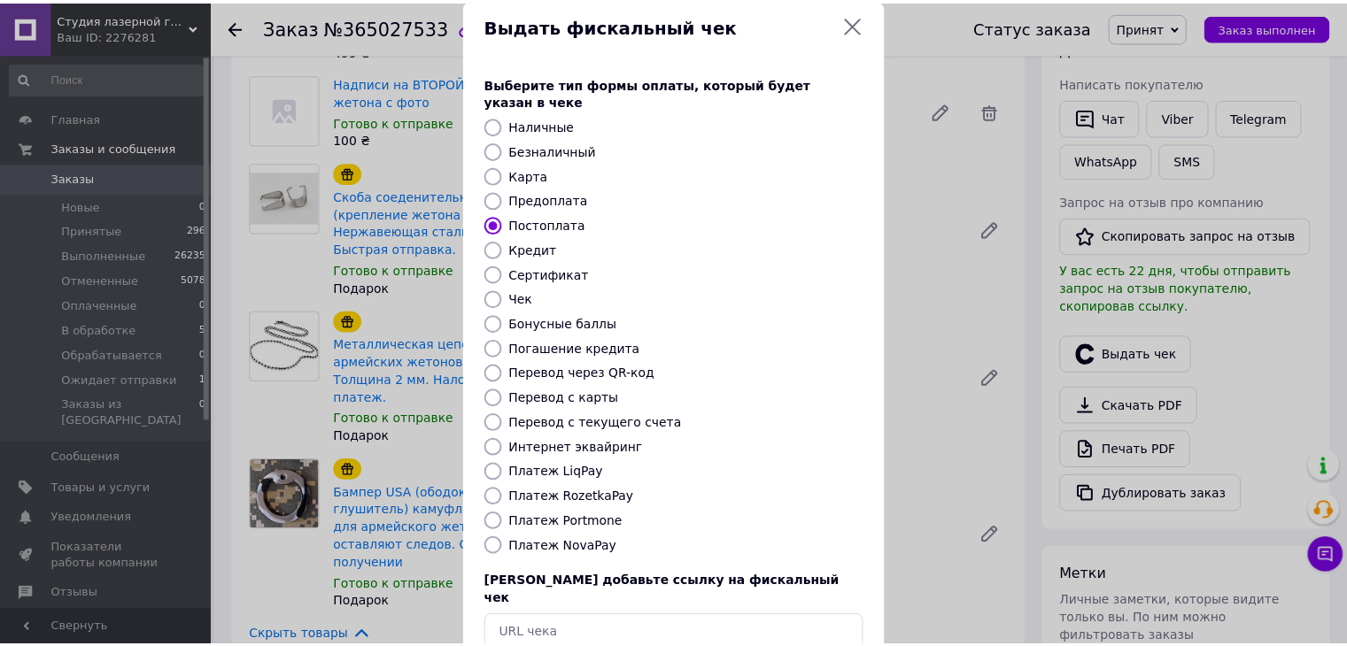
scroll to position [113, 0]
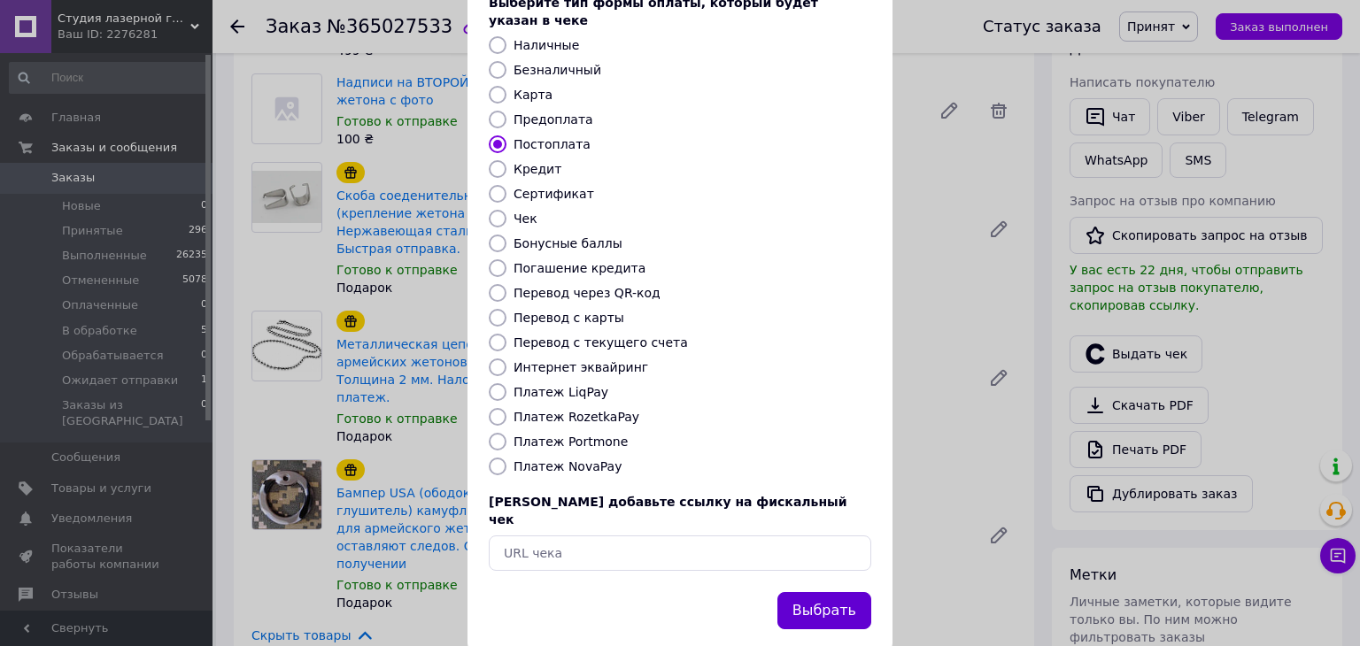
click at [832, 592] on button "Выбрать" at bounding box center [824, 611] width 94 height 38
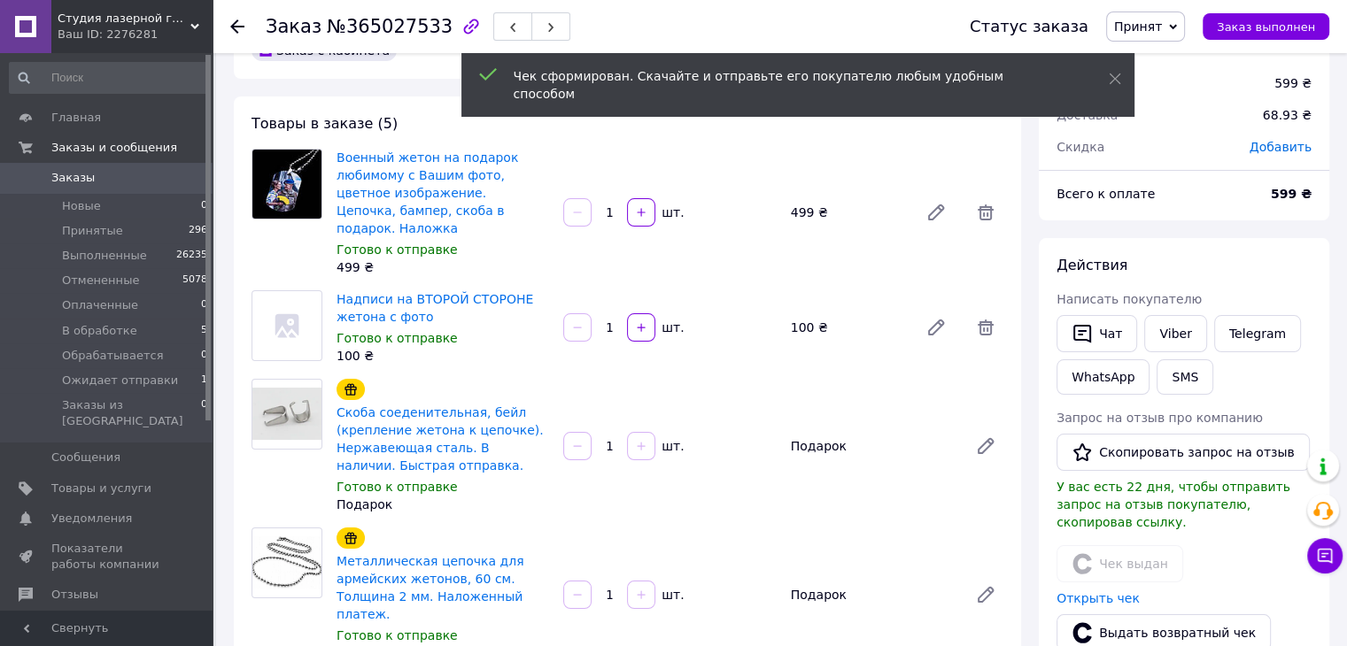
scroll to position [0, 0]
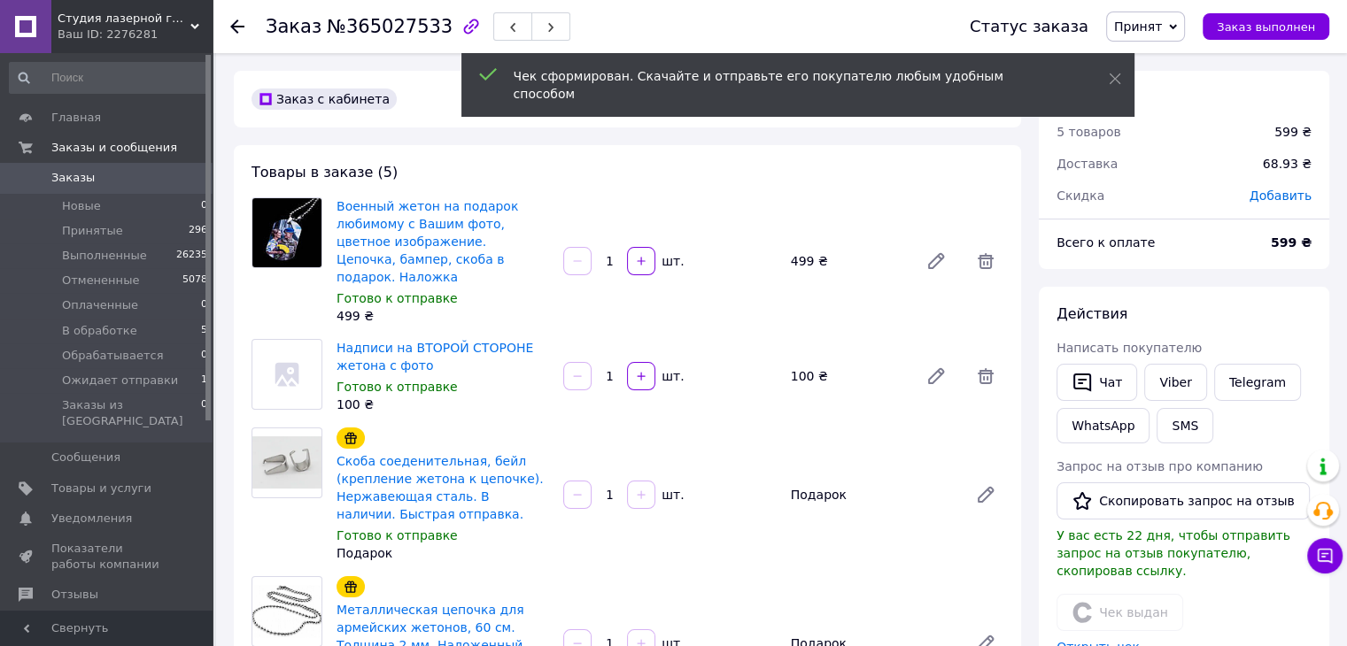
click at [1162, 34] on span "Принят" at bounding box center [1138, 26] width 48 height 14
click at [1173, 65] on li "Выполнен" at bounding box center [1174, 62] width 134 height 27
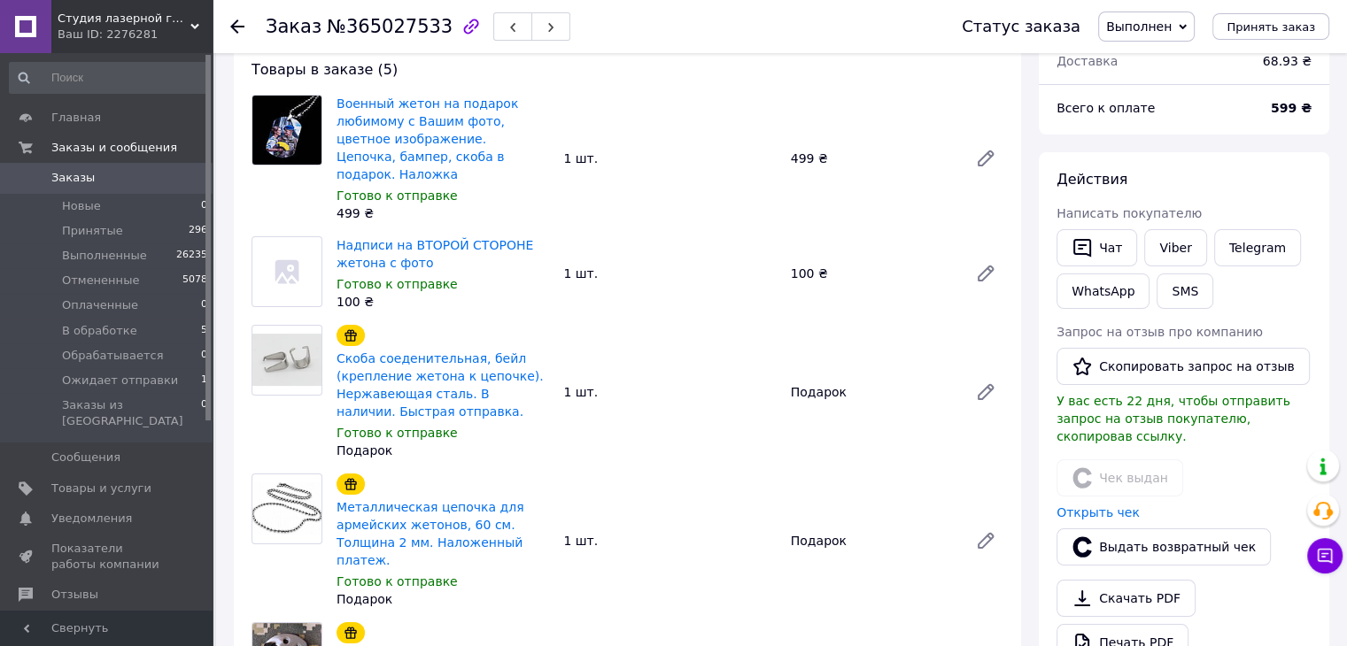
scroll to position [443, 0]
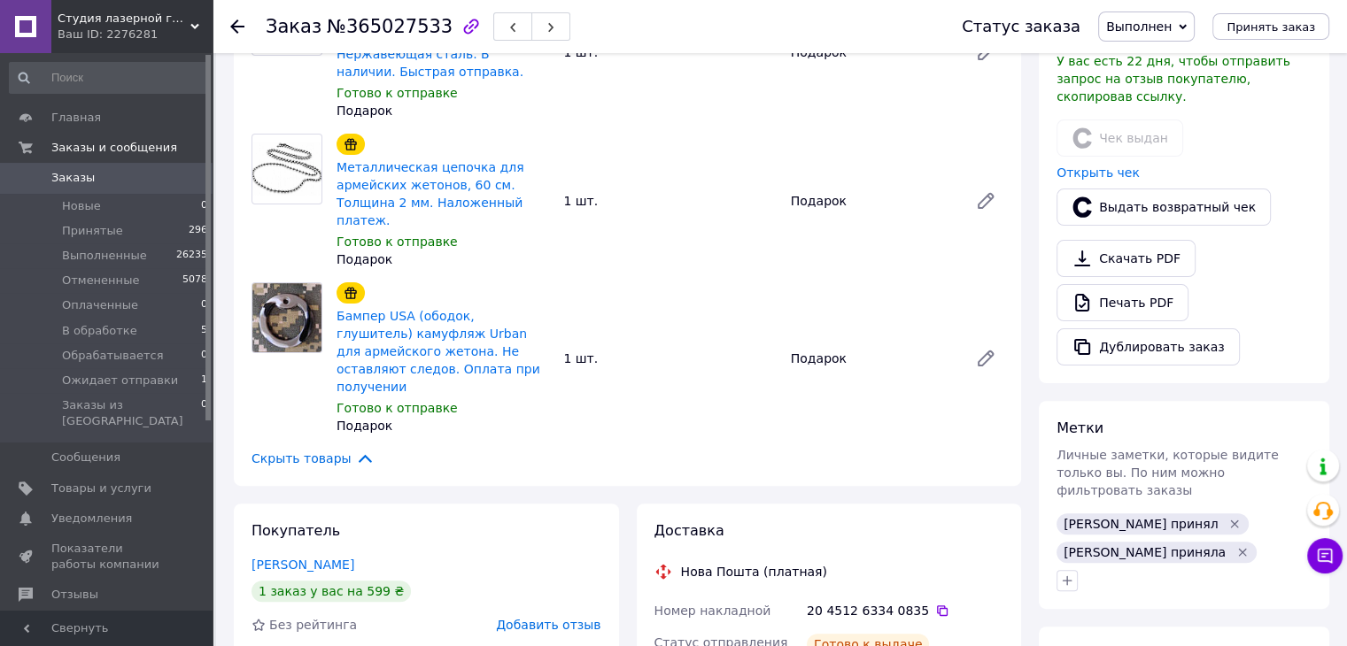
click at [935, 604] on icon at bounding box center [942, 611] width 14 height 14
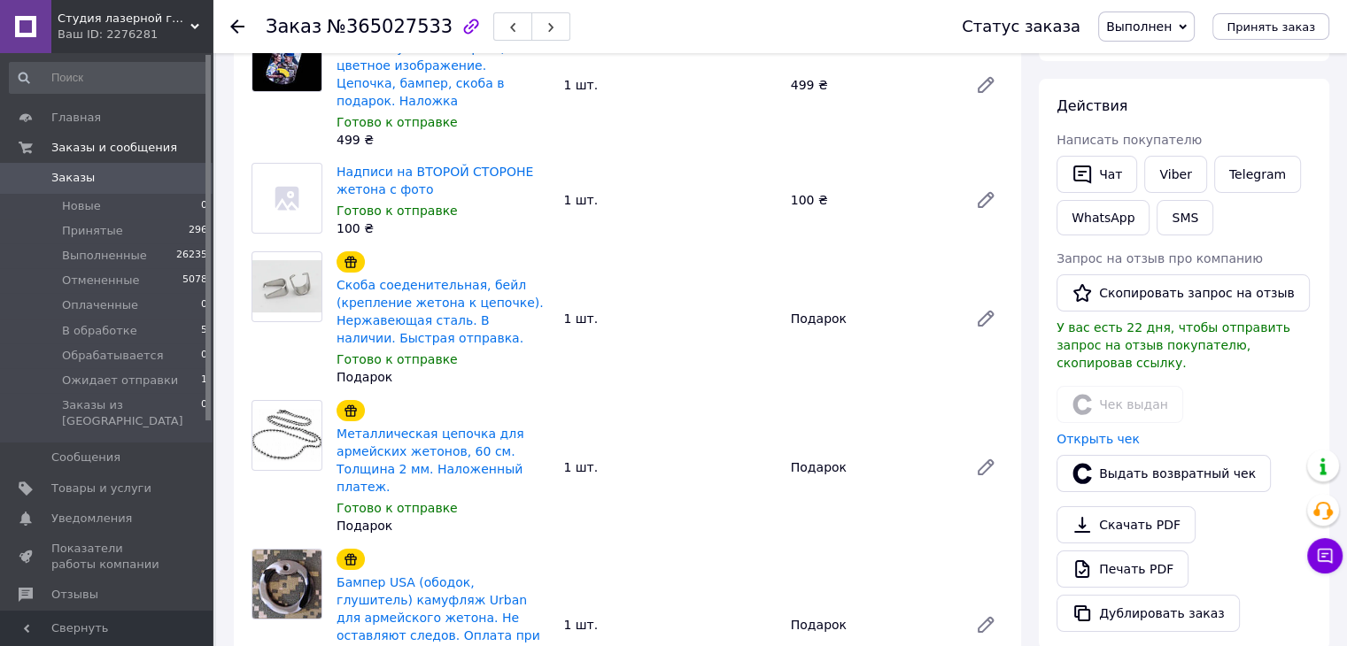
scroll to position [89, 0]
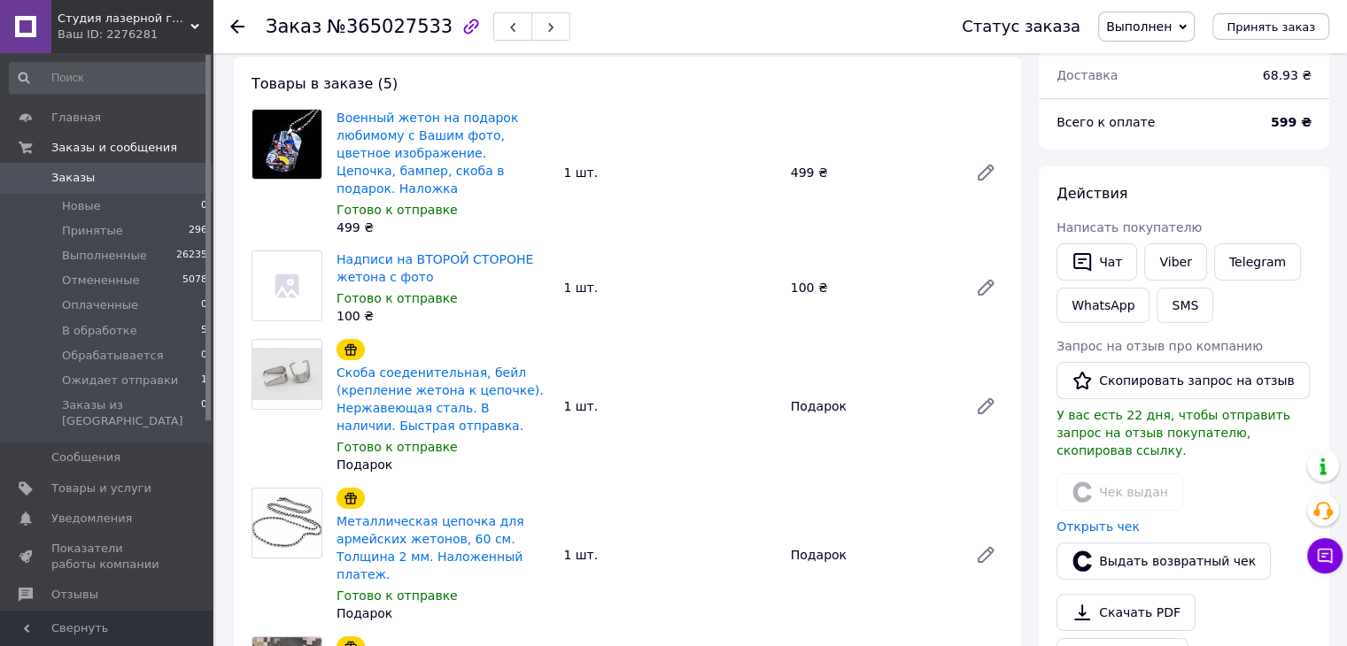
click at [237, 28] on icon at bounding box center [237, 26] width 14 height 14
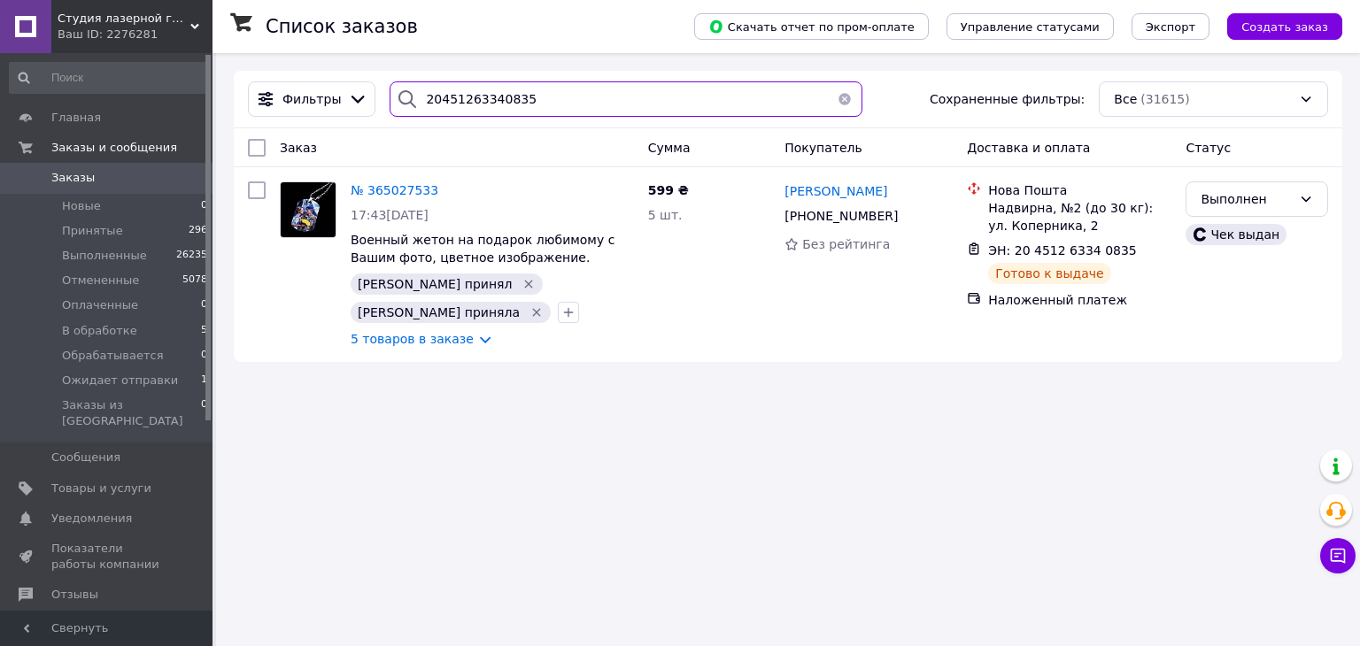
click at [512, 104] on input "20451263340835" at bounding box center [626, 98] width 472 height 35
paste input "733512"
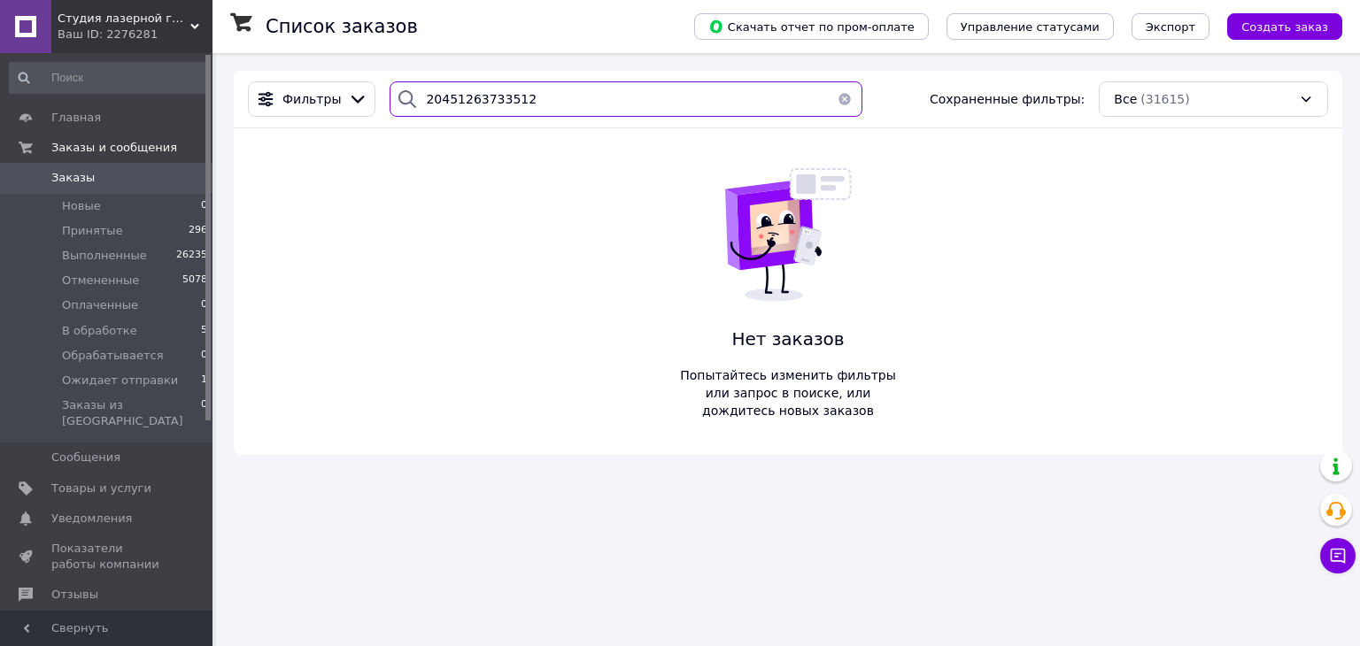
click at [507, 103] on input "20451263733512" at bounding box center [626, 98] width 472 height 35
paste input "0993915427"
type input "0993915427"
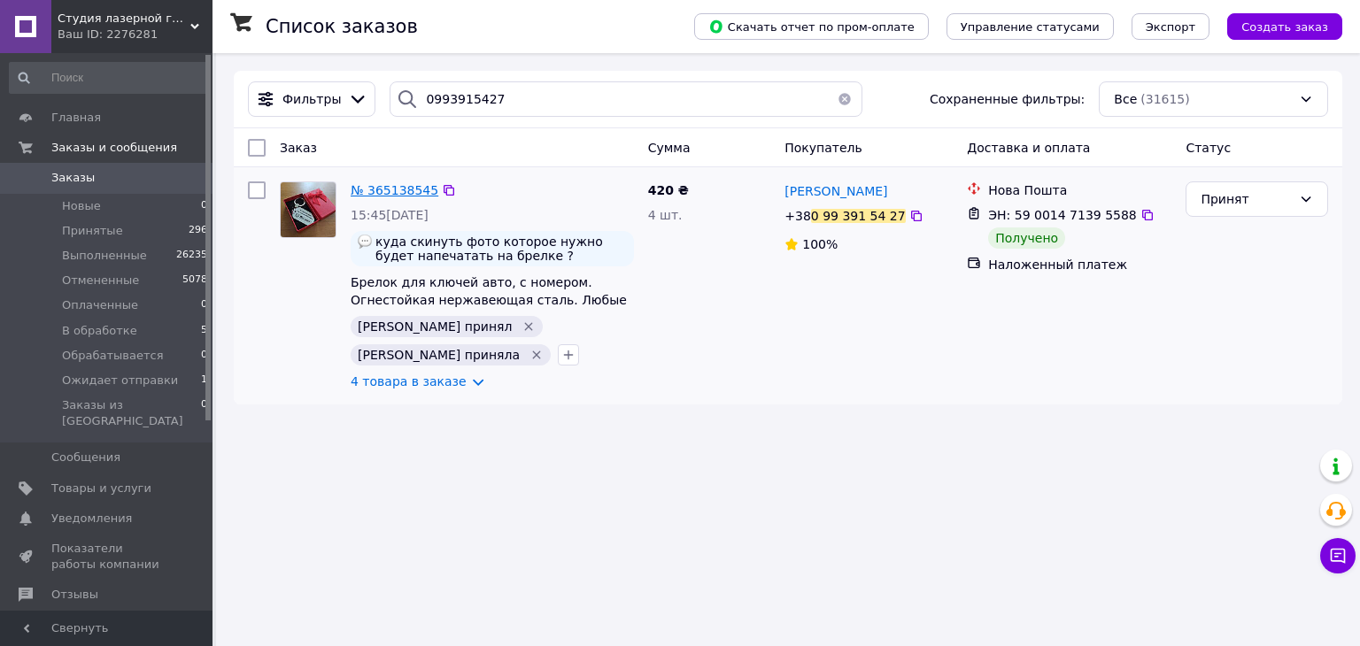
click at [399, 191] on span "№ 365138545" at bounding box center [395, 190] width 88 height 14
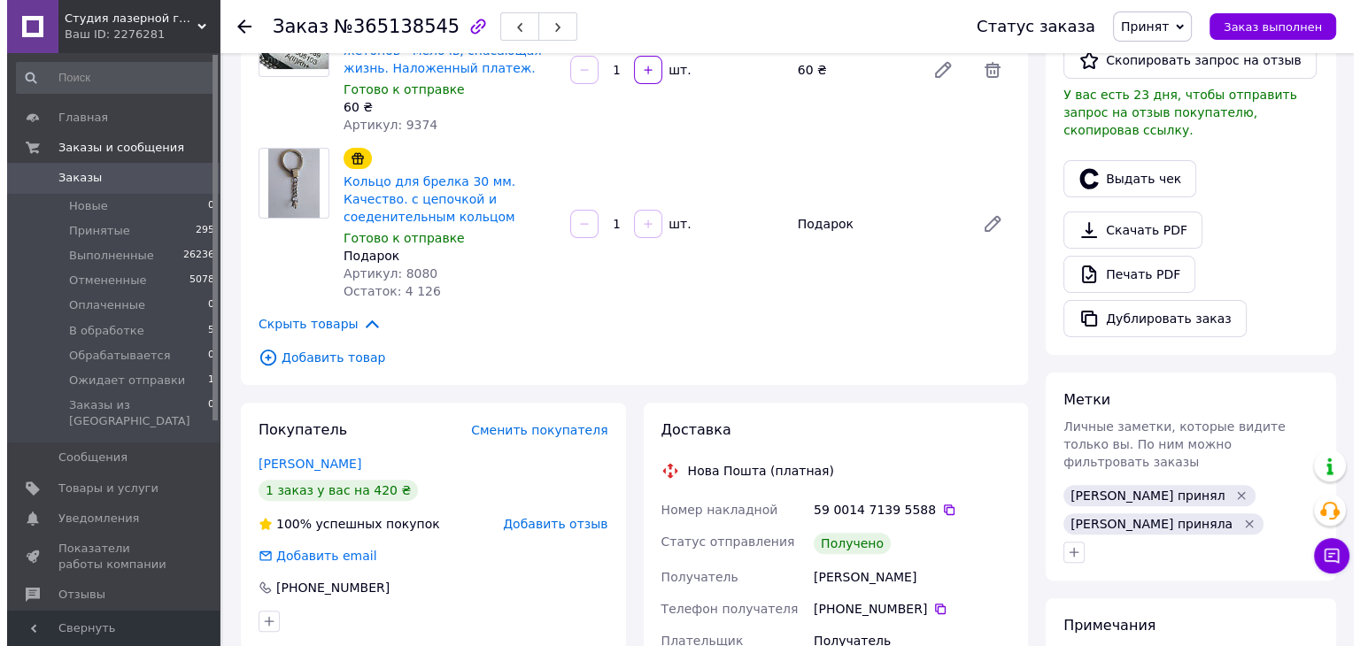
scroll to position [443, 0]
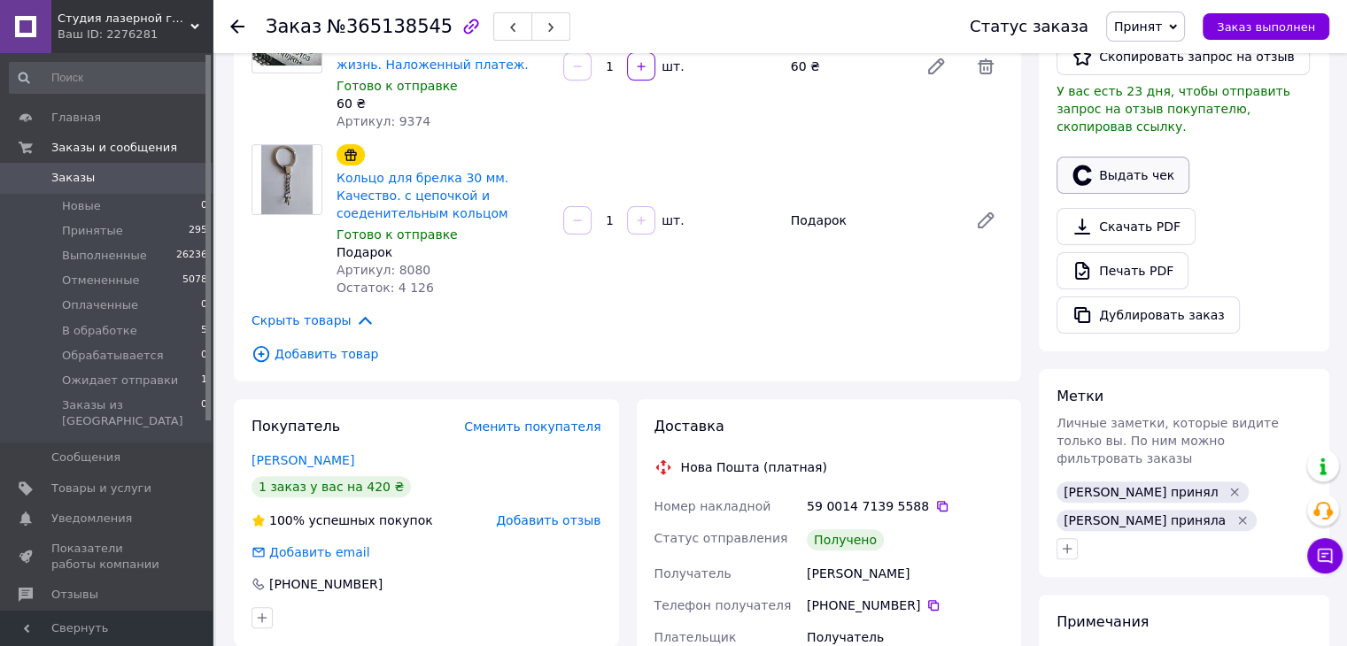
click at [1095, 166] on button "Выдать чек" at bounding box center [1122, 175] width 133 height 37
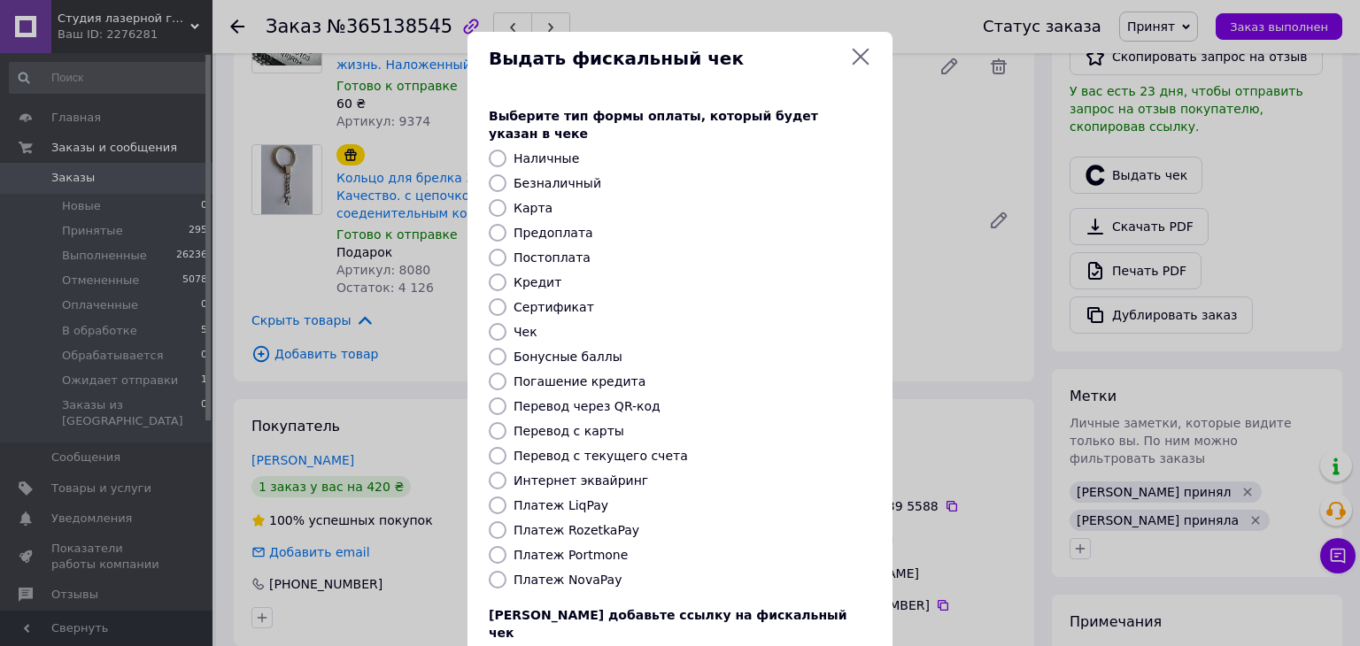
click at [526, 251] on label "Постоплата" at bounding box center [552, 258] width 77 height 14
click at [507, 249] on input "Постоплата" at bounding box center [498, 258] width 18 height 18
radio input "true"
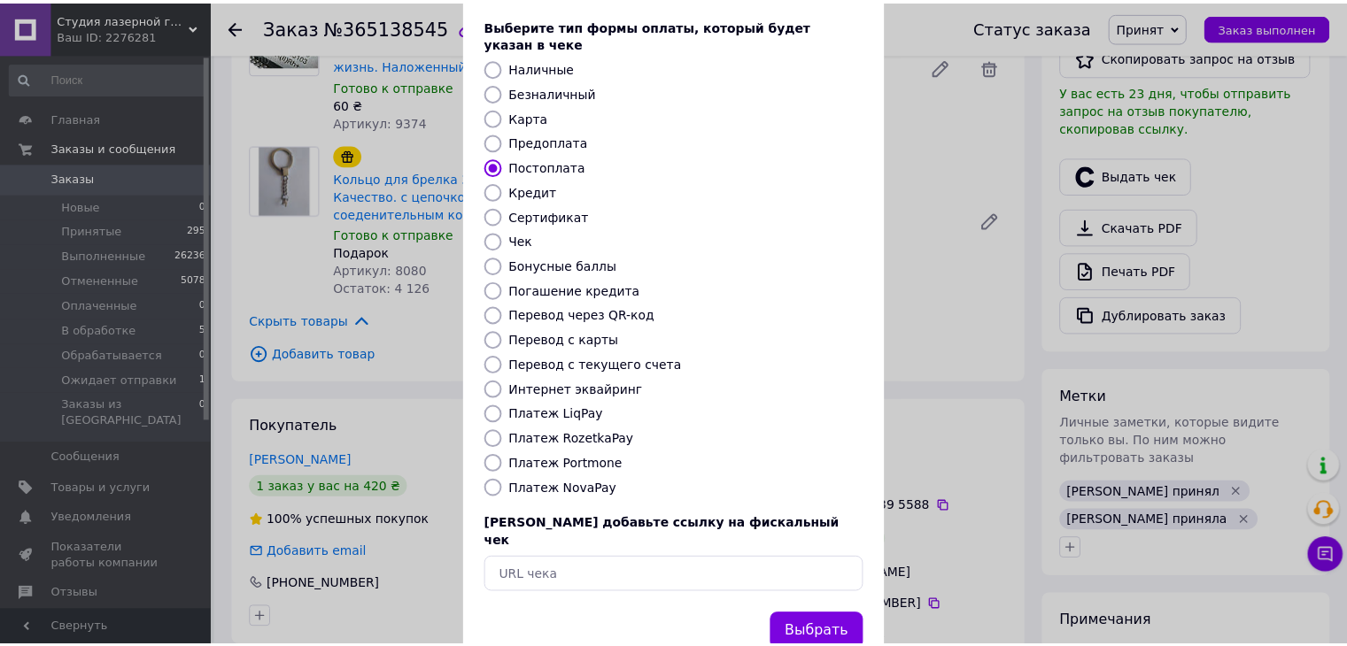
scroll to position [113, 0]
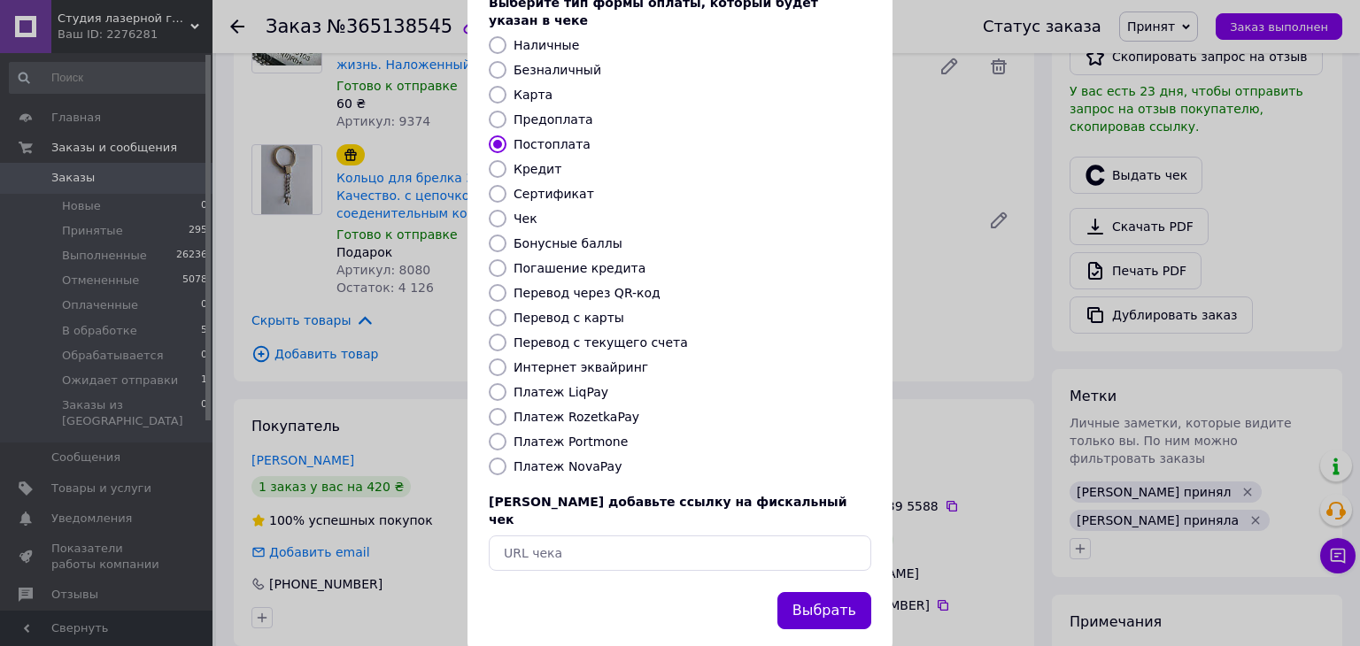
click at [815, 592] on button "Выбрать" at bounding box center [824, 611] width 94 height 38
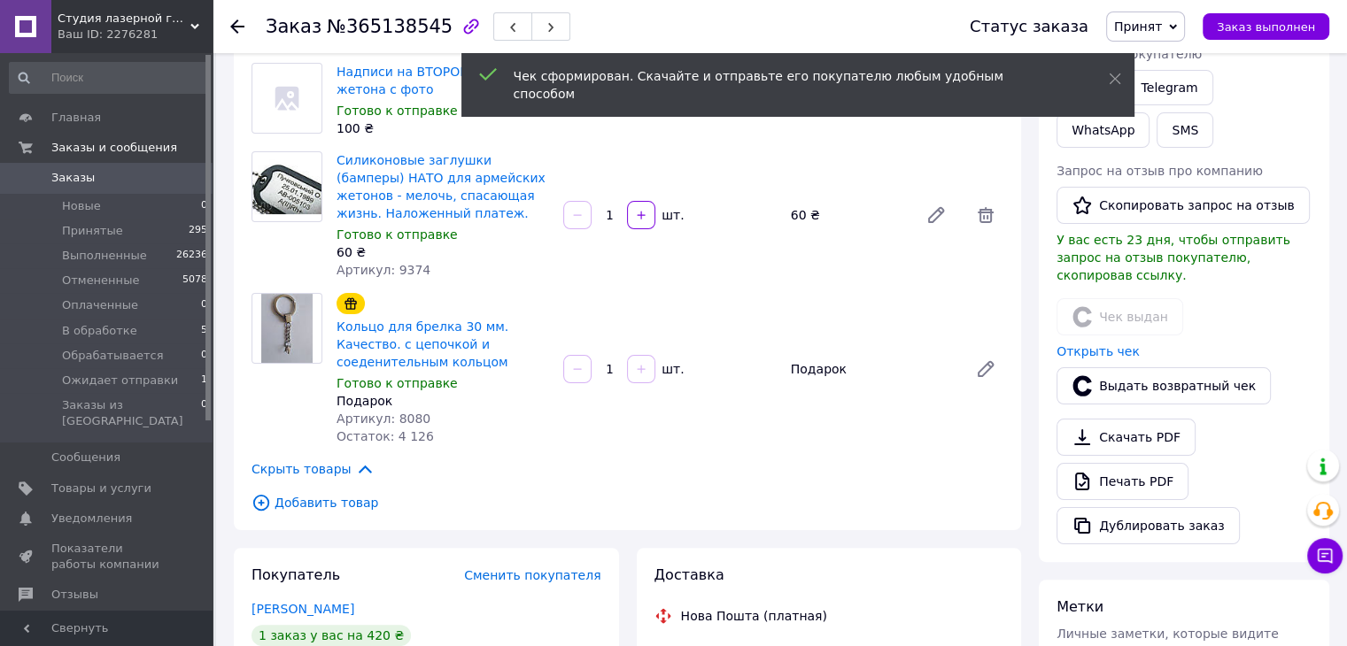
scroll to position [266, 0]
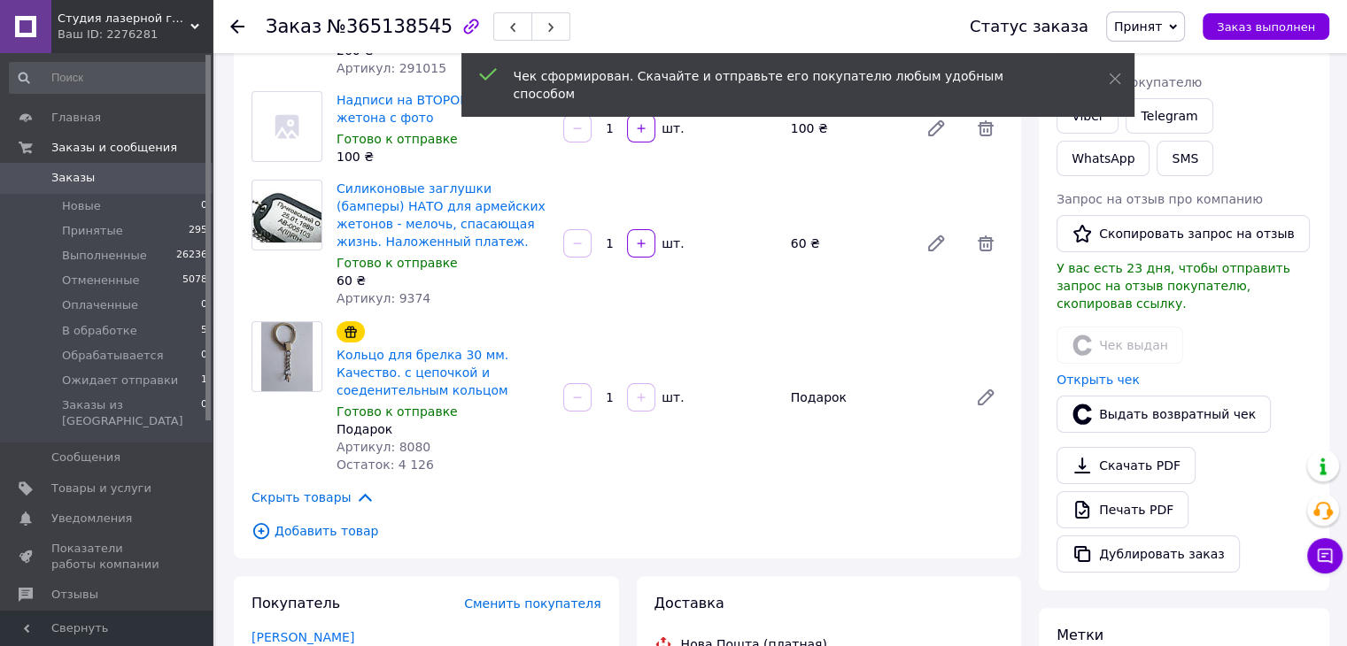
click at [1155, 29] on span "Принят" at bounding box center [1138, 26] width 48 height 14
click at [1158, 43] on ul "Выполнен Отменен Оплаченный В обработке Обрабатывается Ожидает отправки" at bounding box center [1173, 128] width 135 height 170
click at [1161, 38] on span "Принят" at bounding box center [1145, 27] width 79 height 30
click at [1162, 61] on li "Выполнен" at bounding box center [1174, 62] width 134 height 27
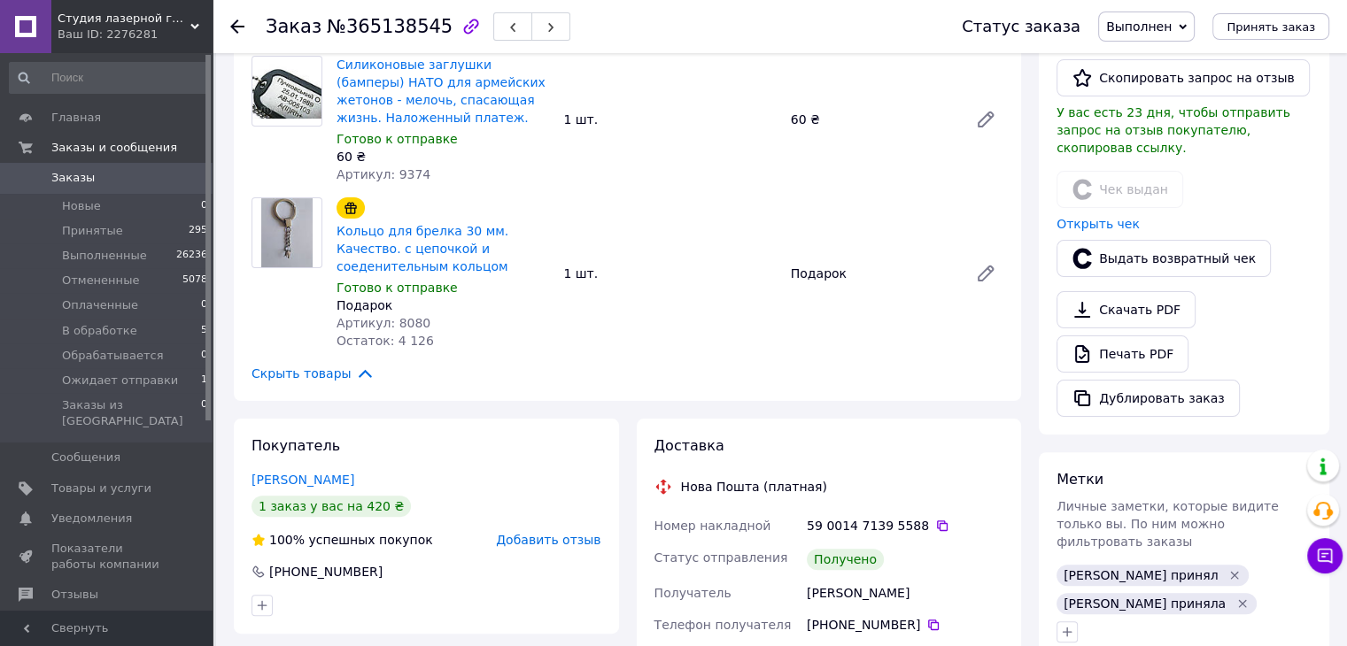
scroll to position [531, 0]
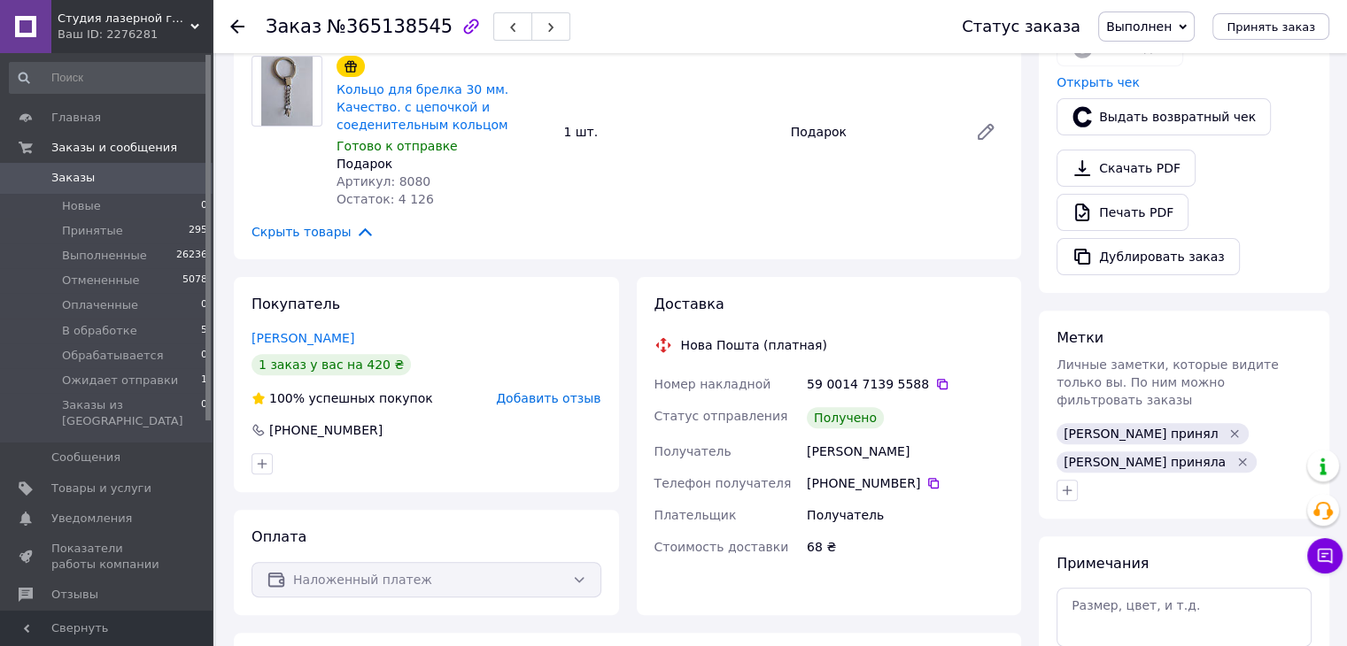
click at [235, 26] on use at bounding box center [237, 26] width 14 height 14
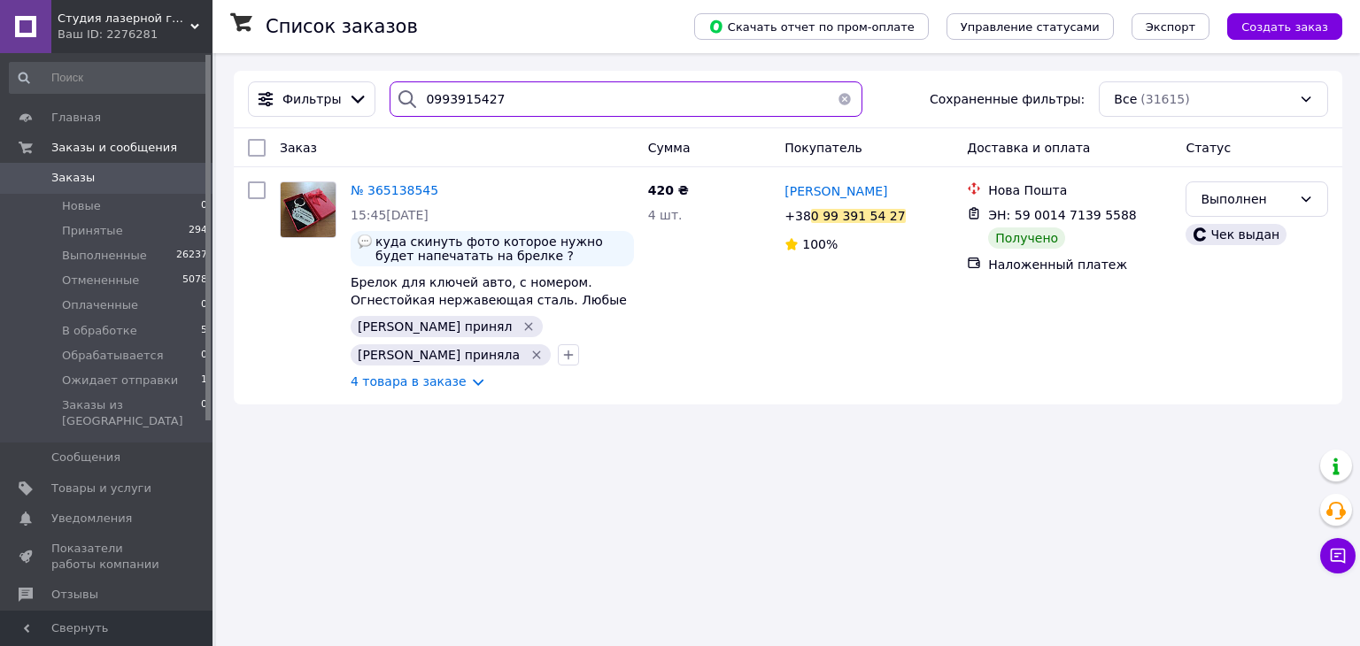
click at [444, 104] on input "0993915427" at bounding box center [626, 98] width 472 height 35
paste input "20451265571809"
type input "20451265571809"
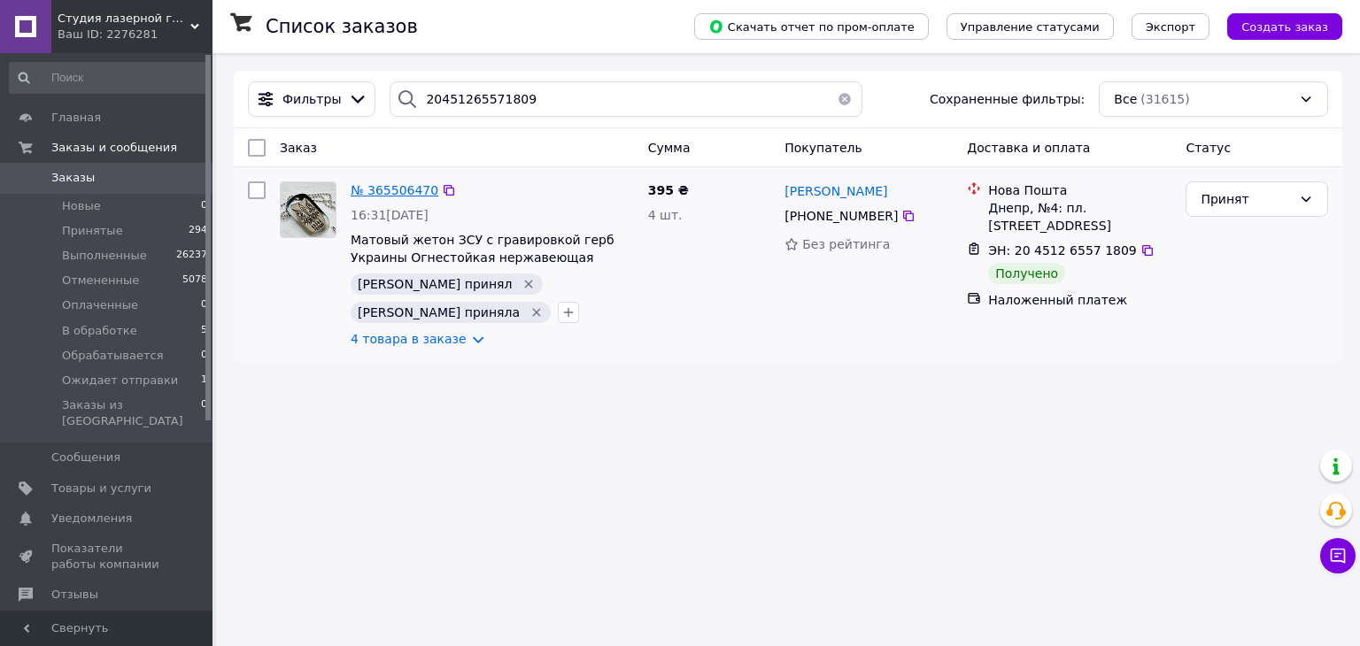
click at [404, 189] on span "№ 365506470" at bounding box center [395, 190] width 88 height 14
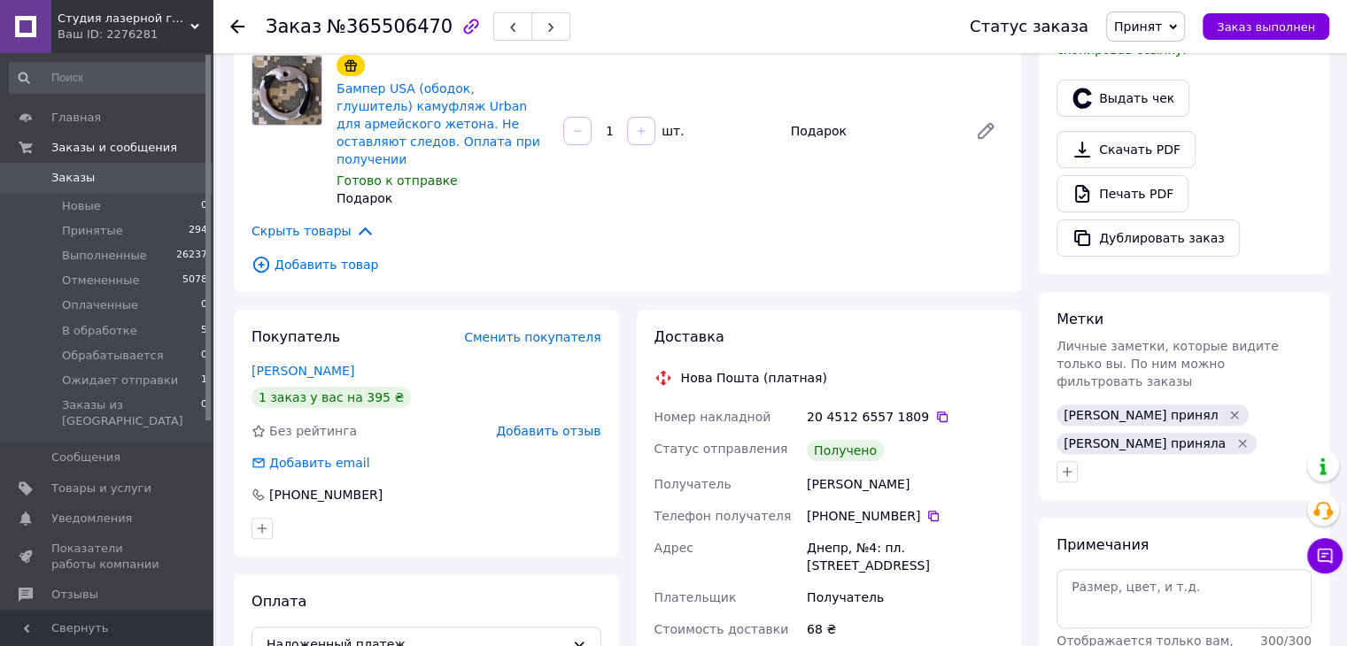
scroll to position [531, 0]
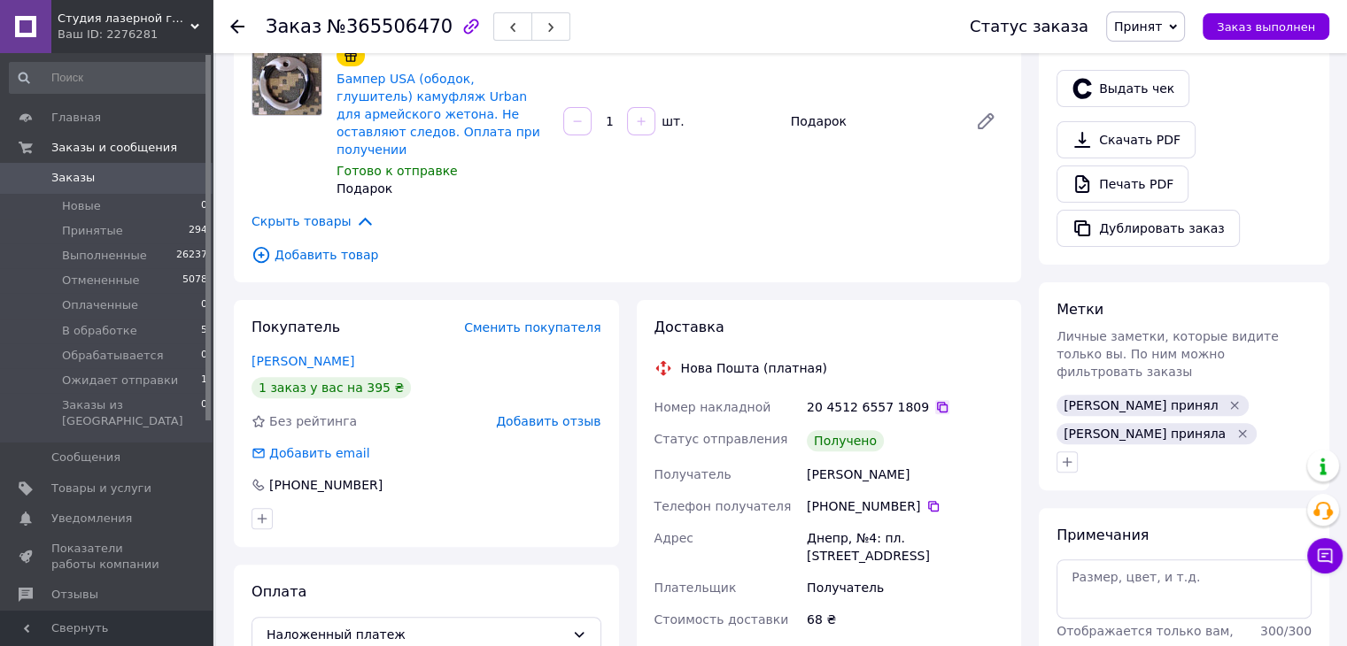
click at [935, 400] on icon at bounding box center [942, 407] width 14 height 14
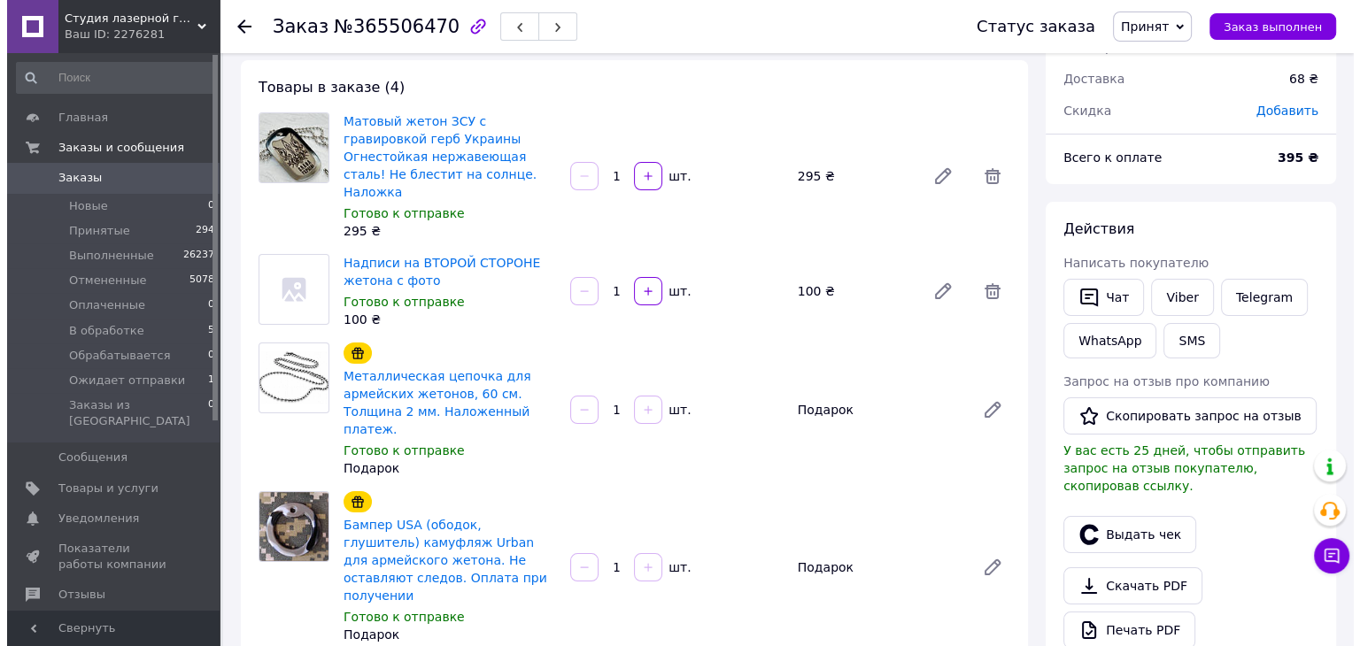
scroll to position [89, 0]
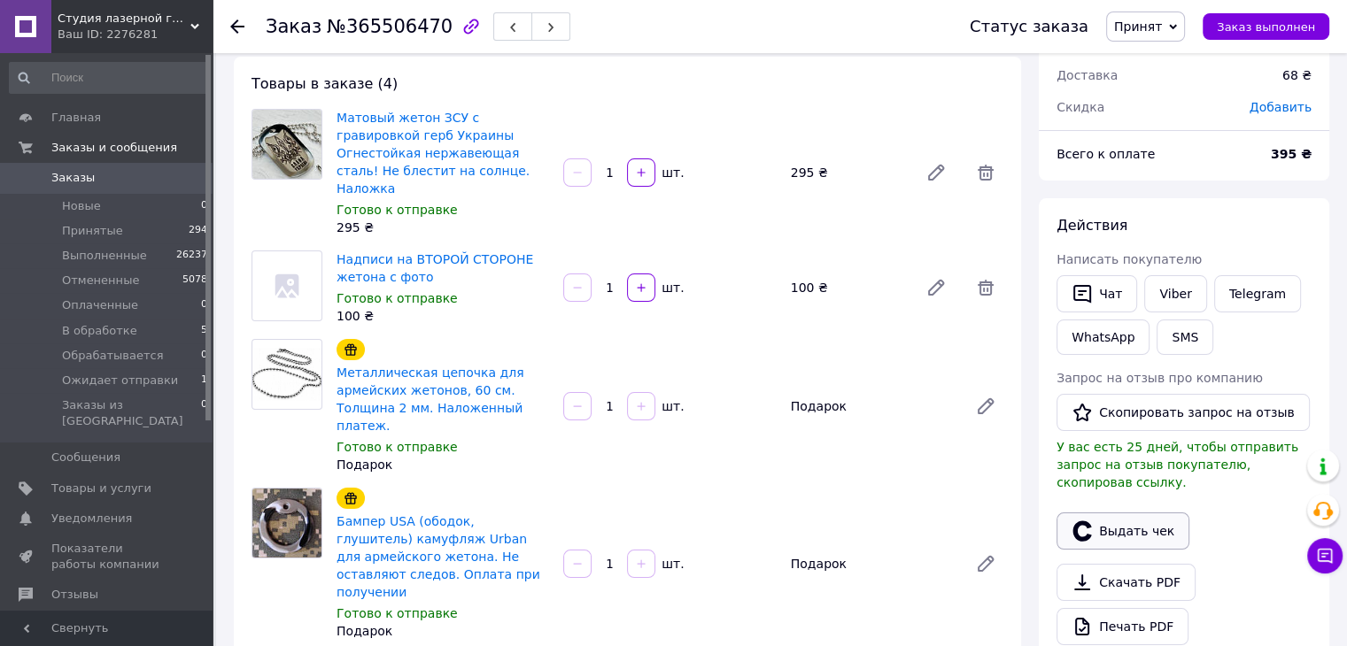
click at [1133, 513] on button "Выдать чек" at bounding box center [1122, 531] width 133 height 37
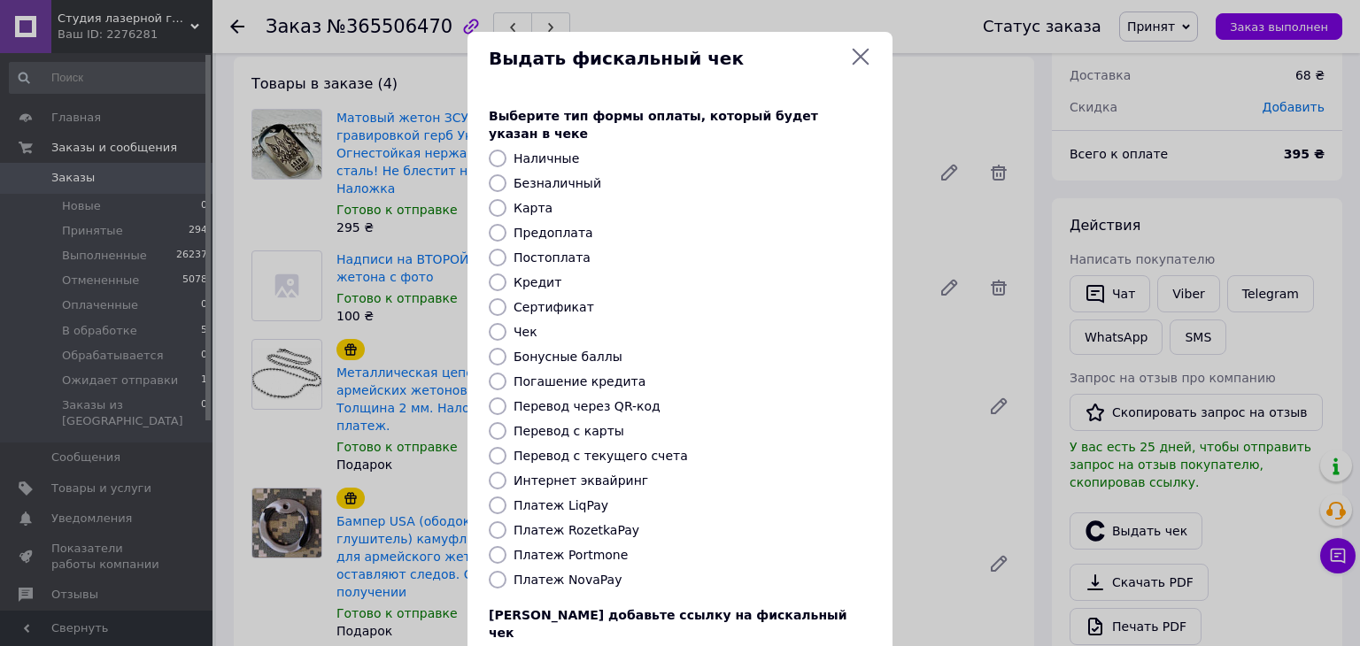
click at [541, 251] on label "Постоплата" at bounding box center [552, 258] width 77 height 14
click at [507, 249] on input "Постоплата" at bounding box center [498, 258] width 18 height 18
radio input "true"
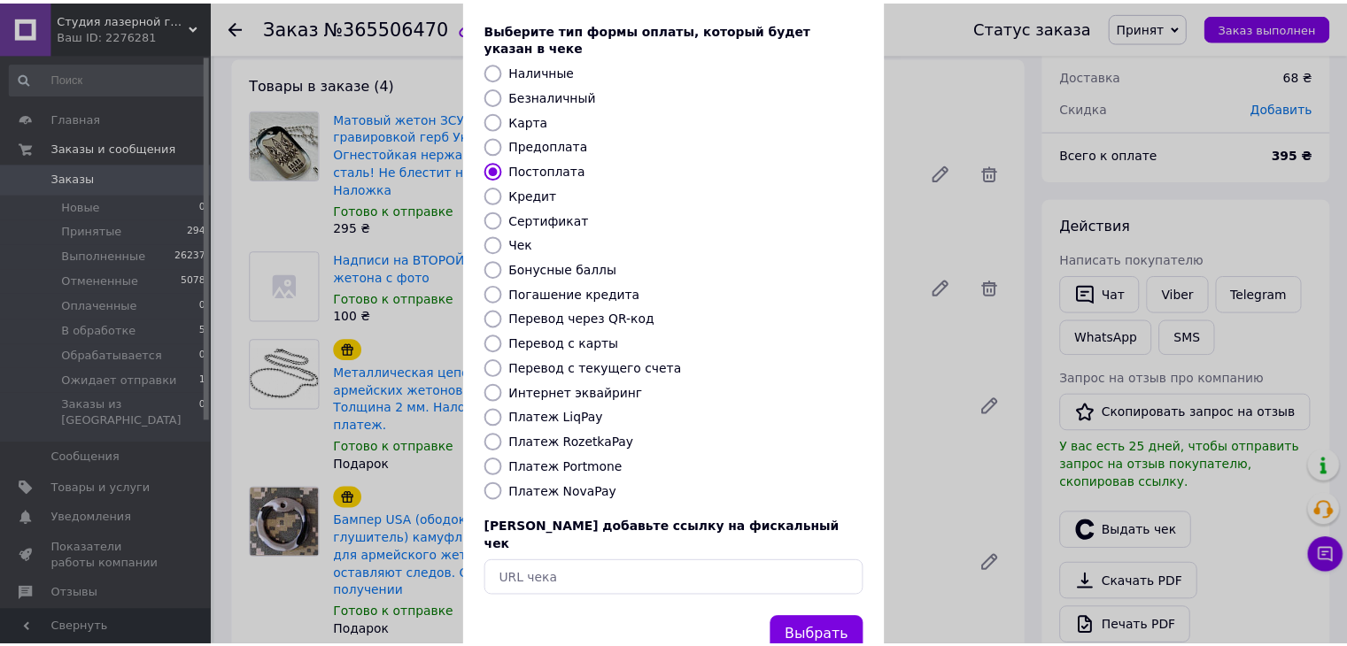
scroll to position [113, 0]
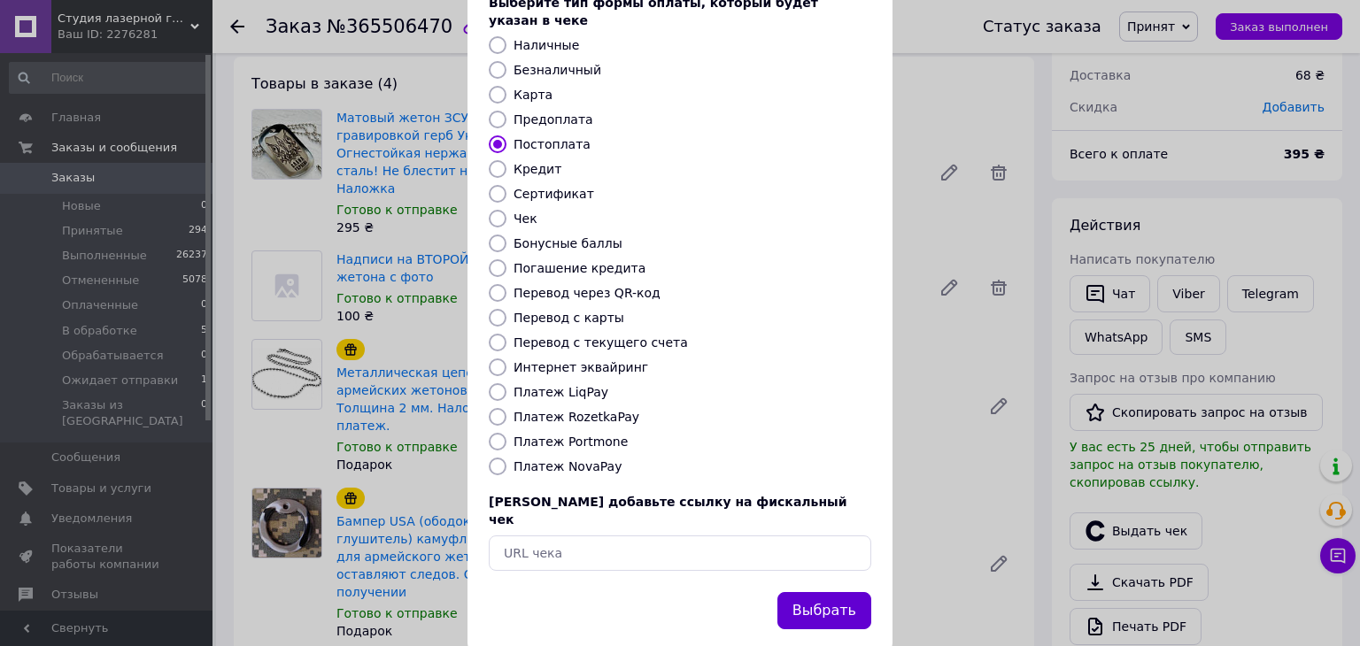
click at [816, 592] on button "Выбрать" at bounding box center [824, 611] width 94 height 38
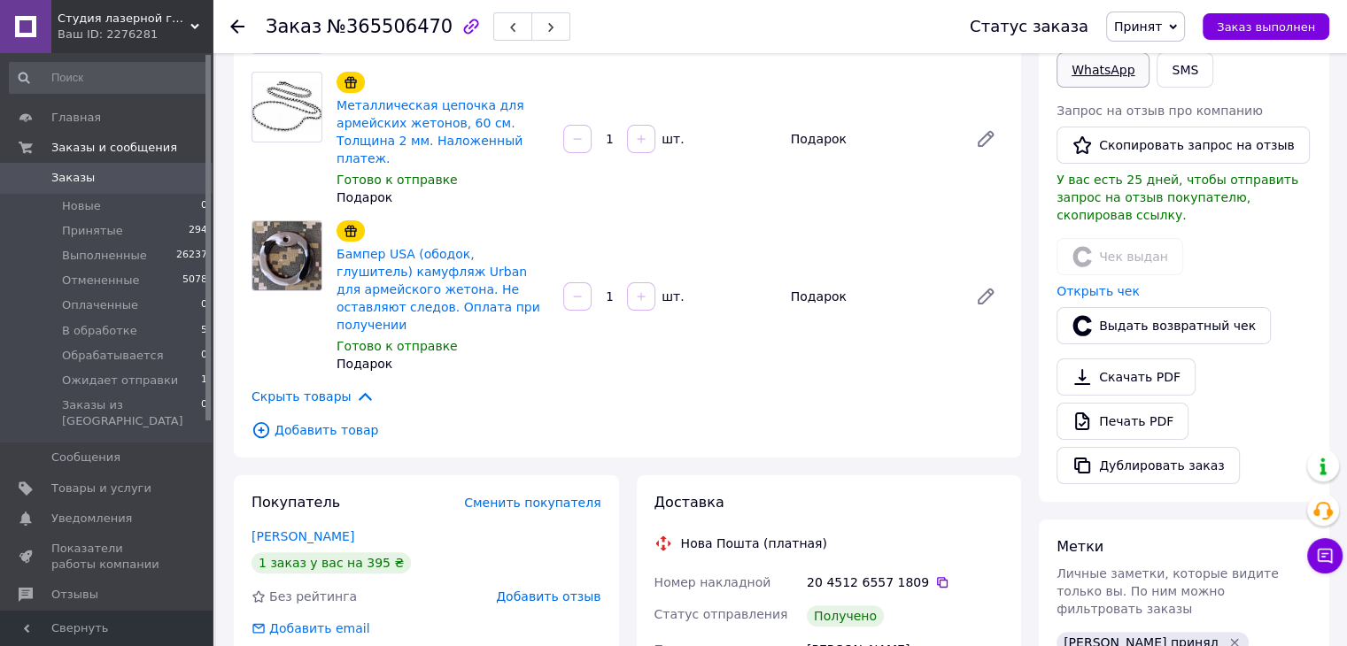
scroll to position [354, 0]
click at [1135, 34] on span "Принят" at bounding box center [1138, 26] width 48 height 14
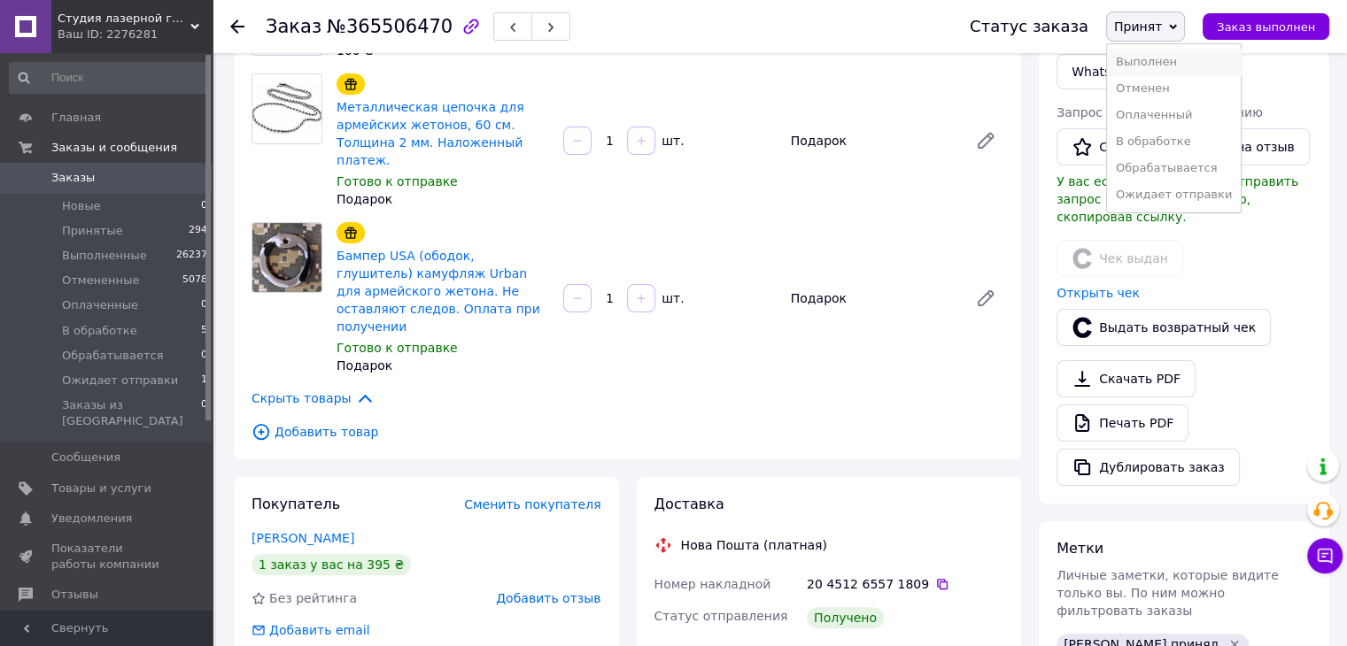
click at [1153, 58] on li "Выполнен" at bounding box center [1174, 62] width 134 height 27
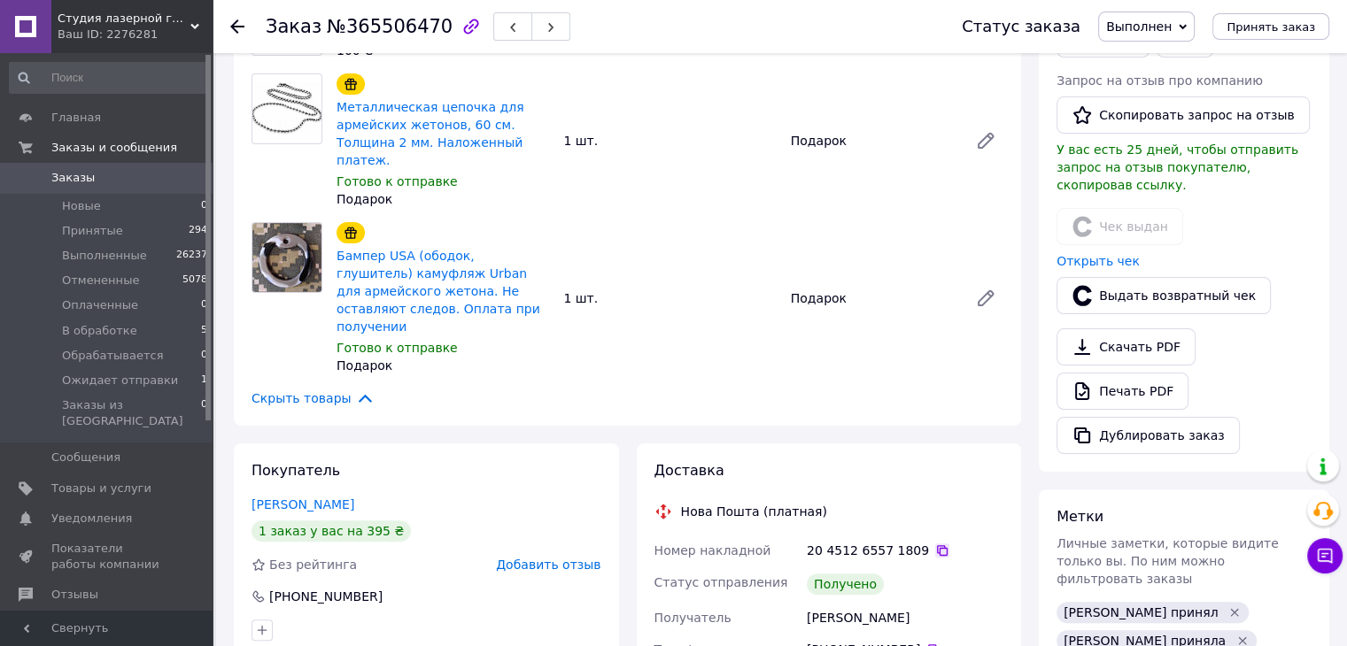
click at [935, 544] on icon at bounding box center [942, 551] width 14 height 14
click at [233, 23] on use at bounding box center [237, 26] width 14 height 14
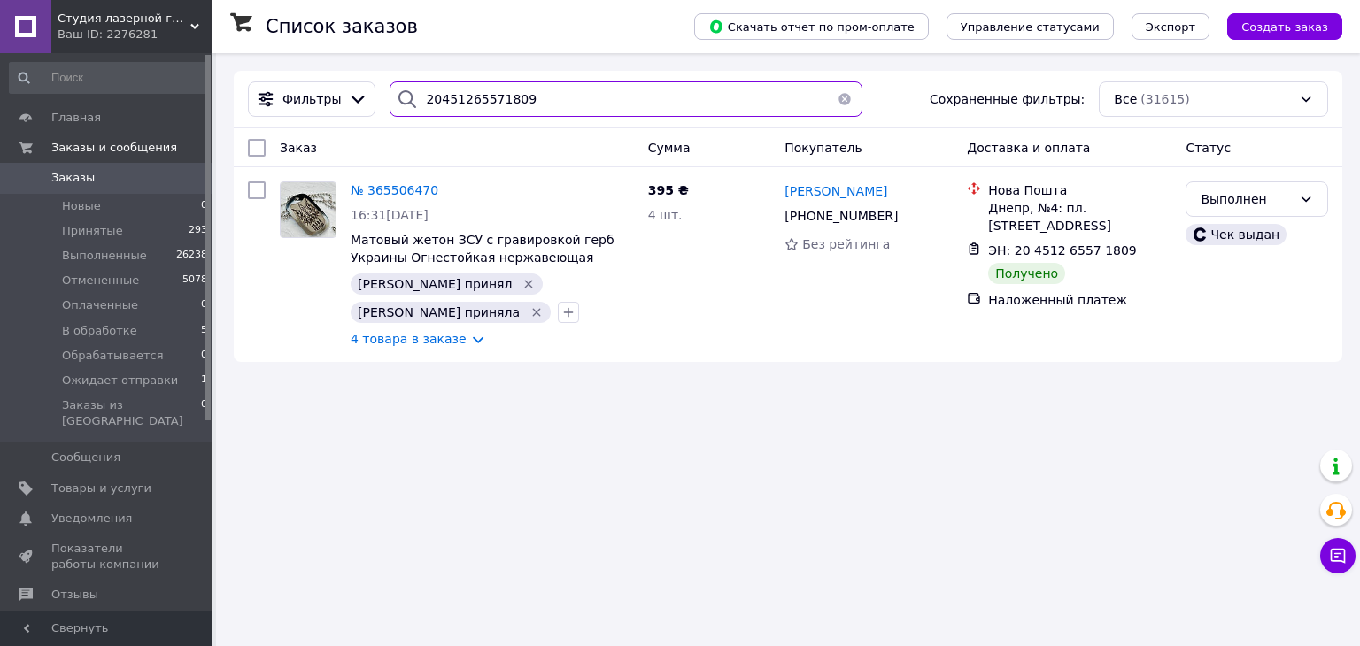
click at [454, 89] on input "20451265571809" at bounding box center [626, 98] width 472 height 35
paste input "665572"
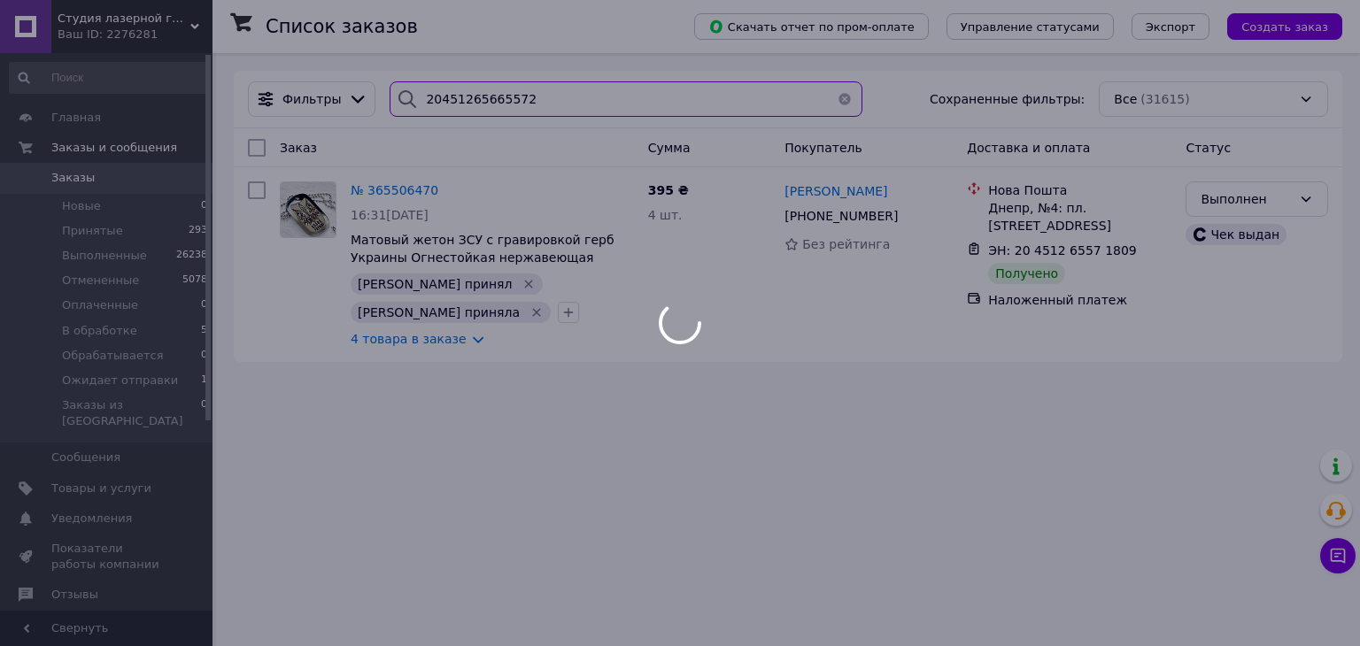
type input "20451265665572"
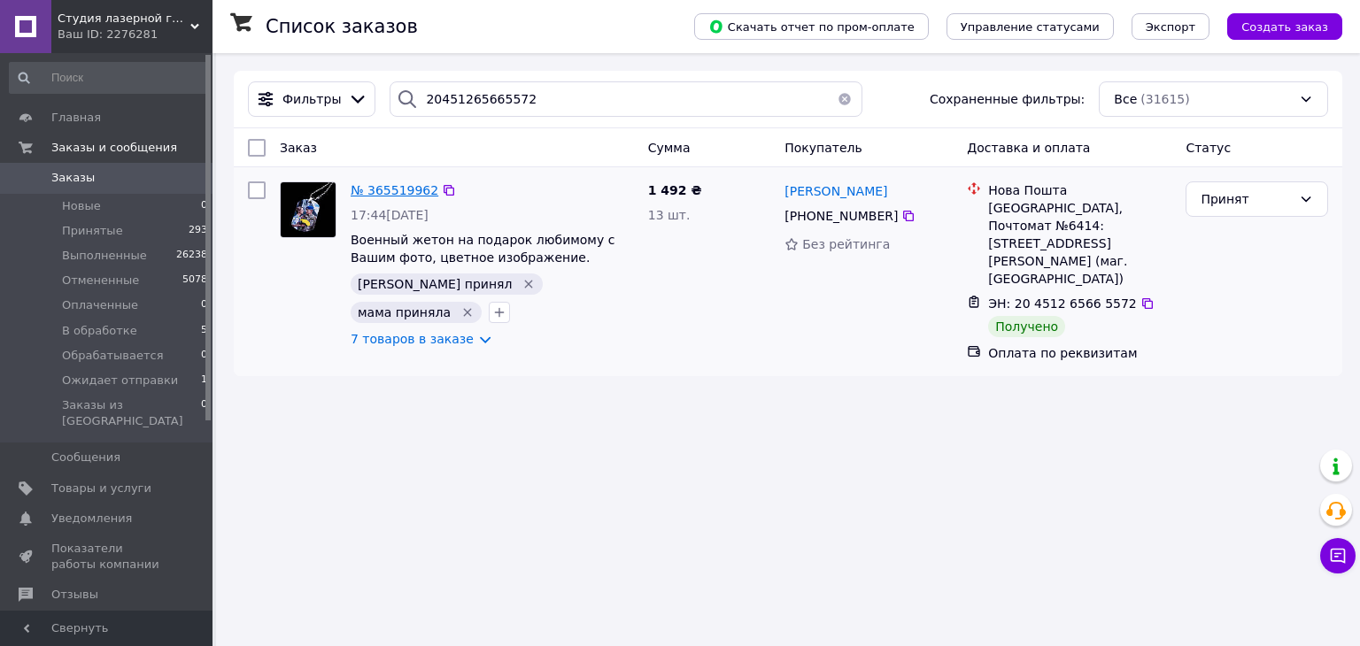
click at [412, 197] on span "№ 365519962" at bounding box center [395, 190] width 88 height 14
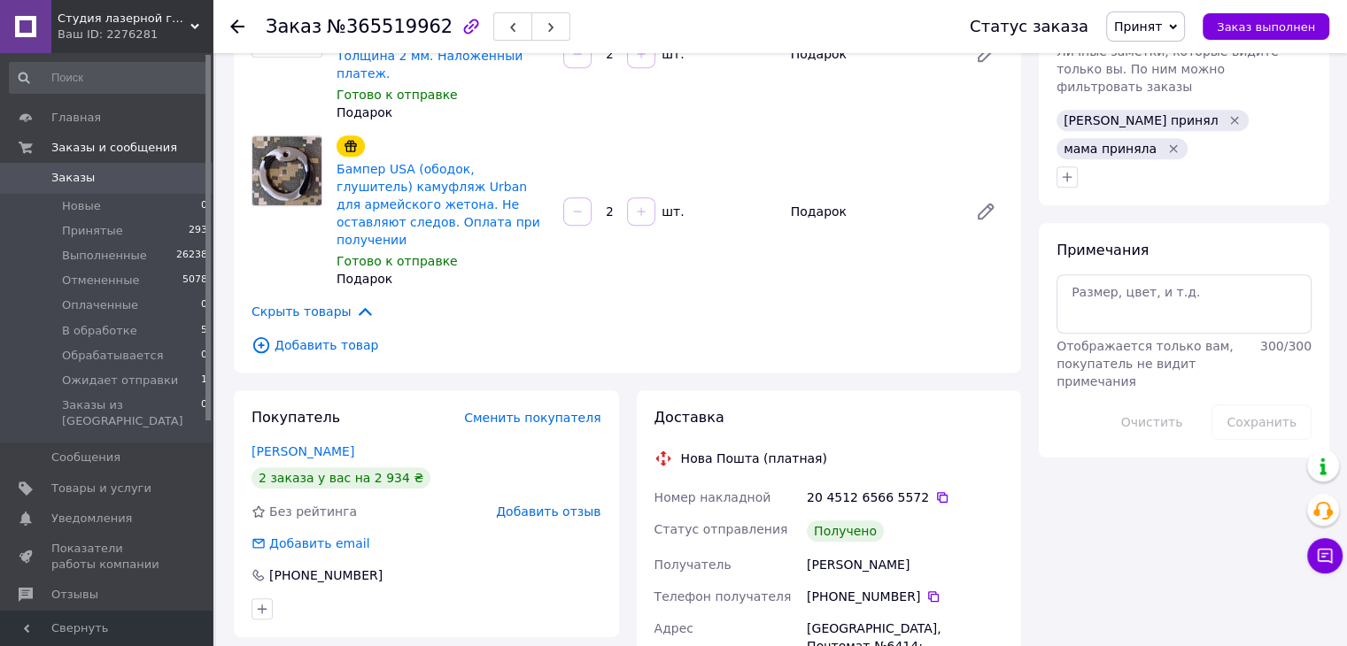
scroll to position [886, 0]
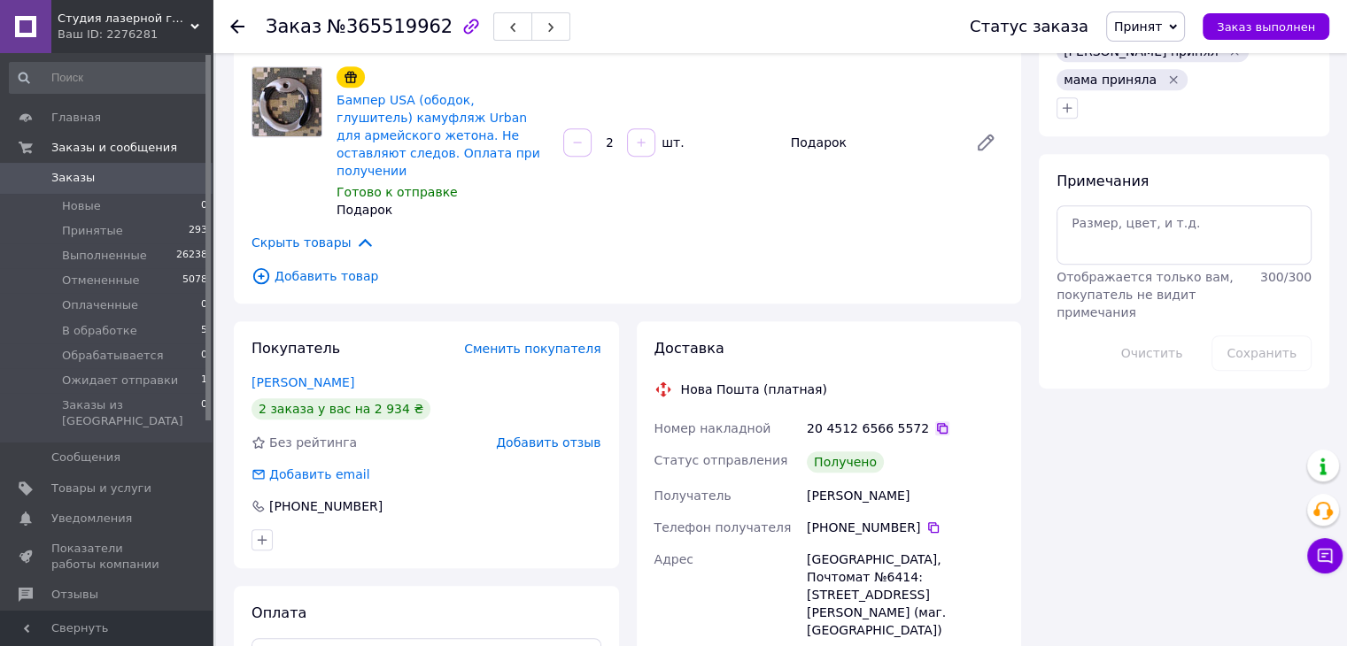
click at [935, 422] on icon at bounding box center [942, 429] width 14 height 14
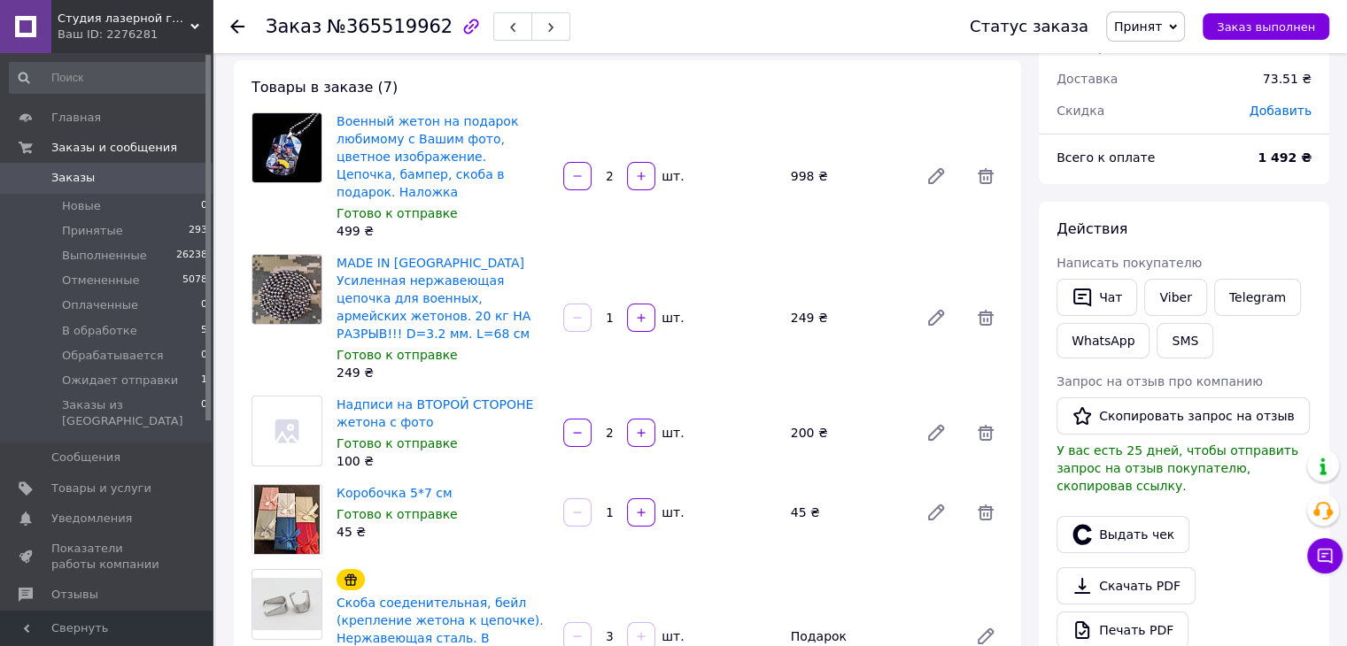
scroll to position [89, 0]
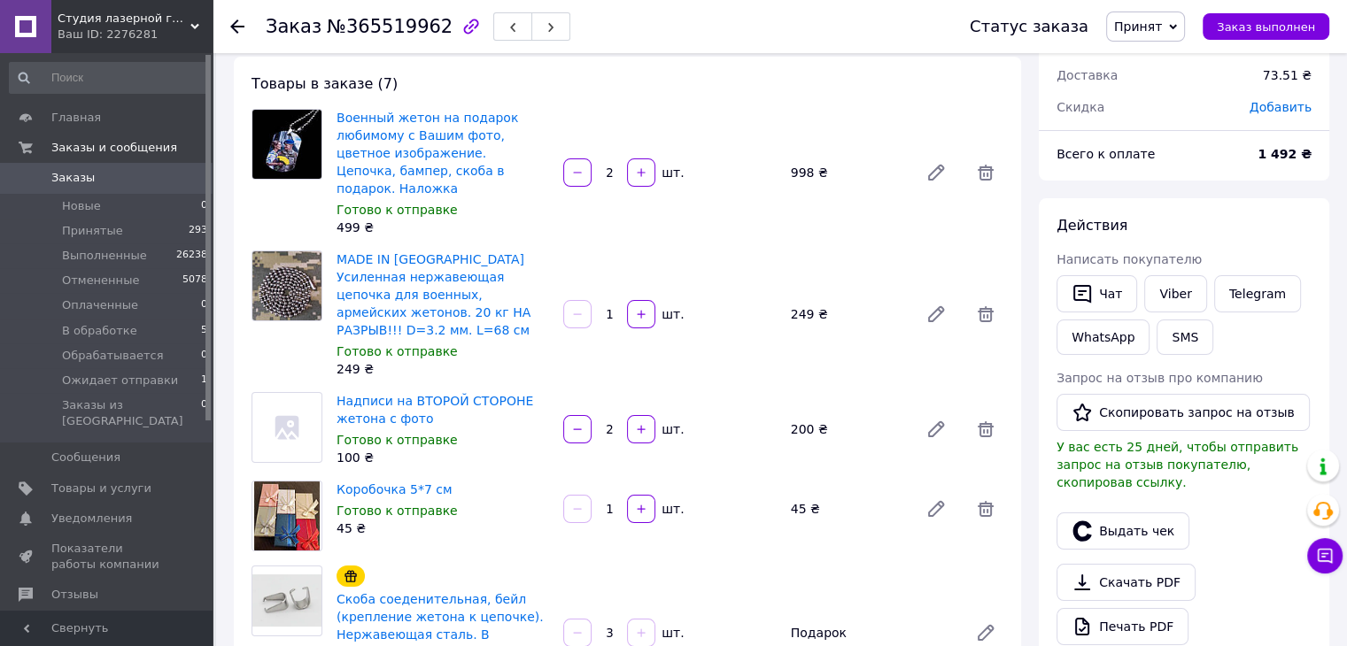
click at [1138, 35] on span "Принят" at bounding box center [1145, 27] width 79 height 30
click at [1144, 59] on li "Выполнен" at bounding box center [1174, 62] width 134 height 27
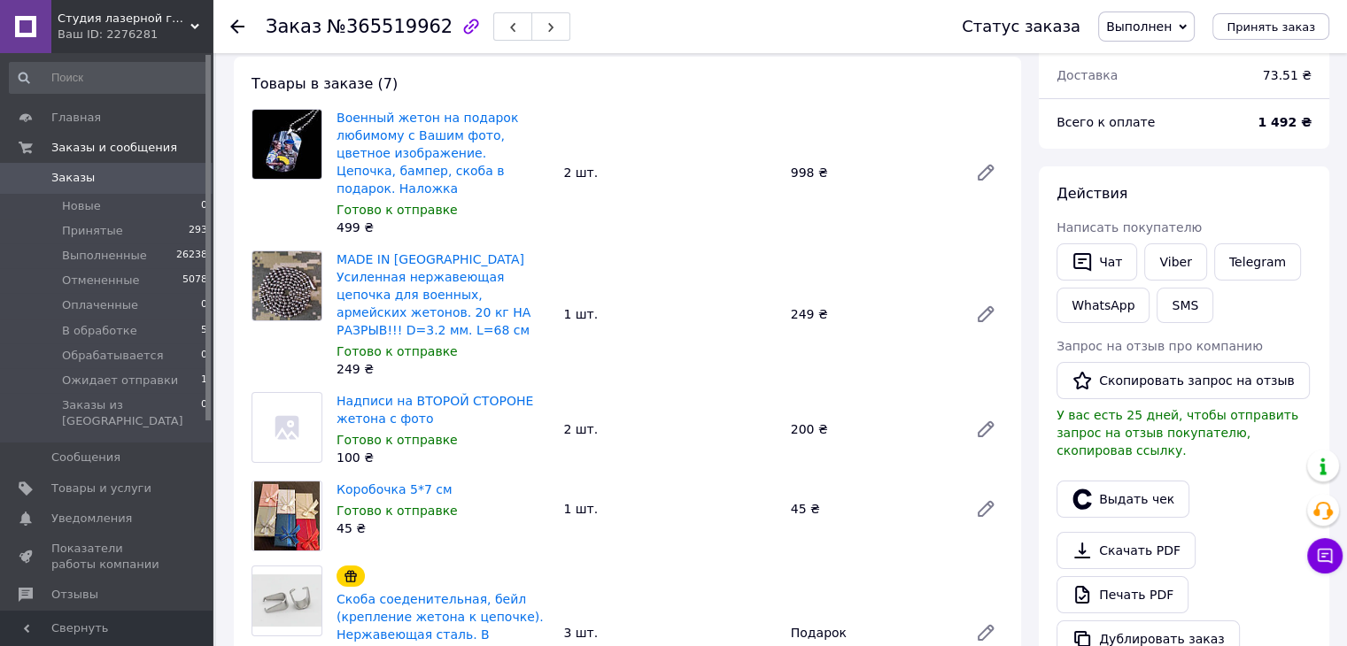
click at [239, 22] on icon at bounding box center [237, 26] width 14 height 14
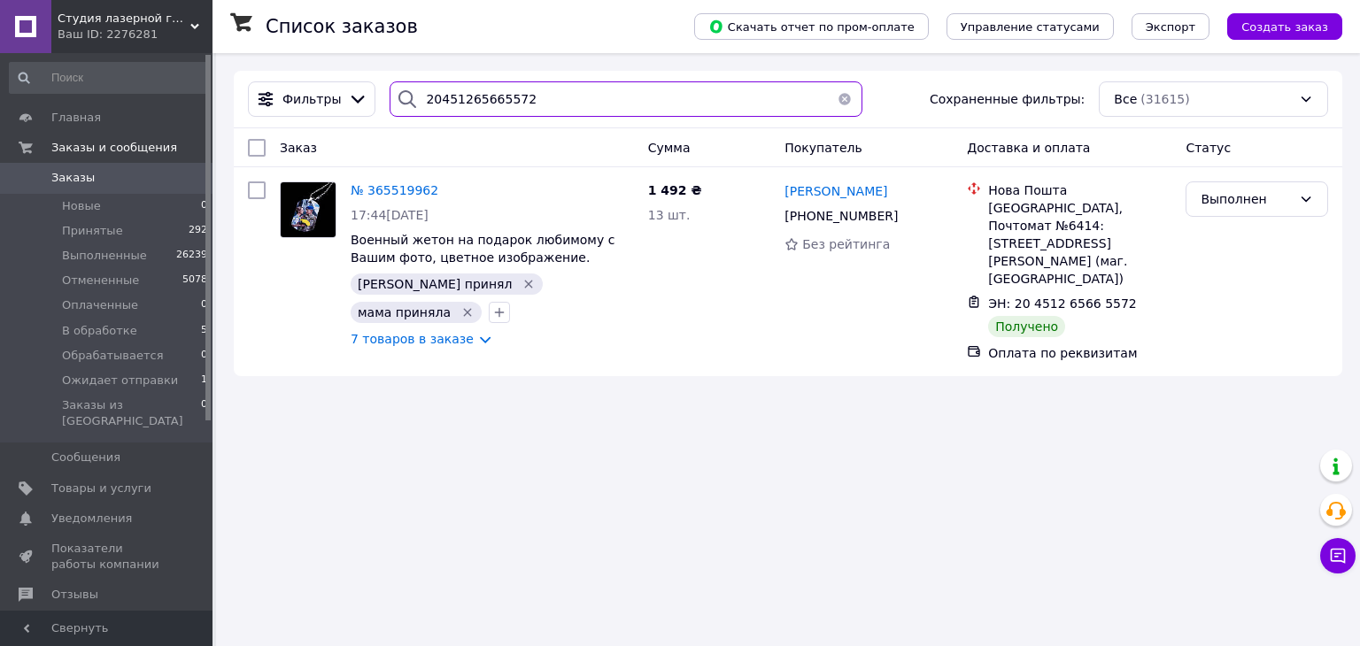
click at [489, 110] on input "20451265665572" at bounding box center [626, 98] width 472 height 35
paste input "940089"
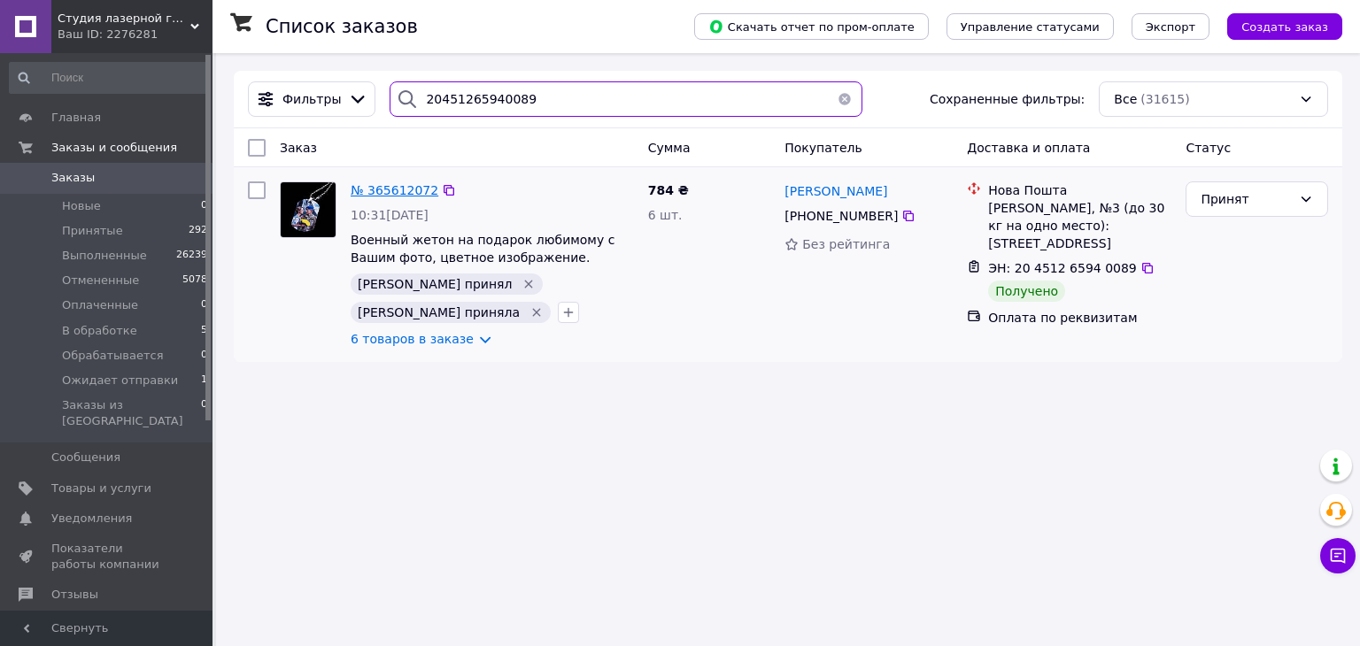
type input "20451265940089"
click at [396, 189] on span "№ 365612072" at bounding box center [395, 190] width 88 height 14
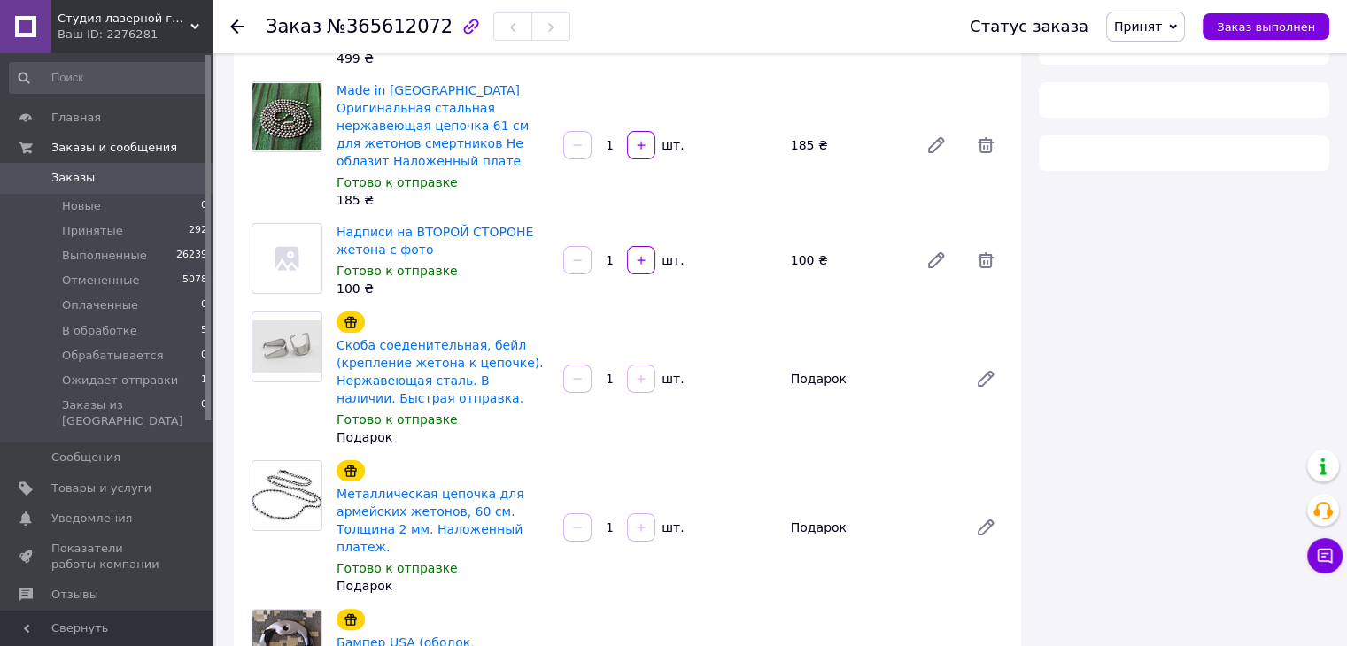
scroll to position [620, 0]
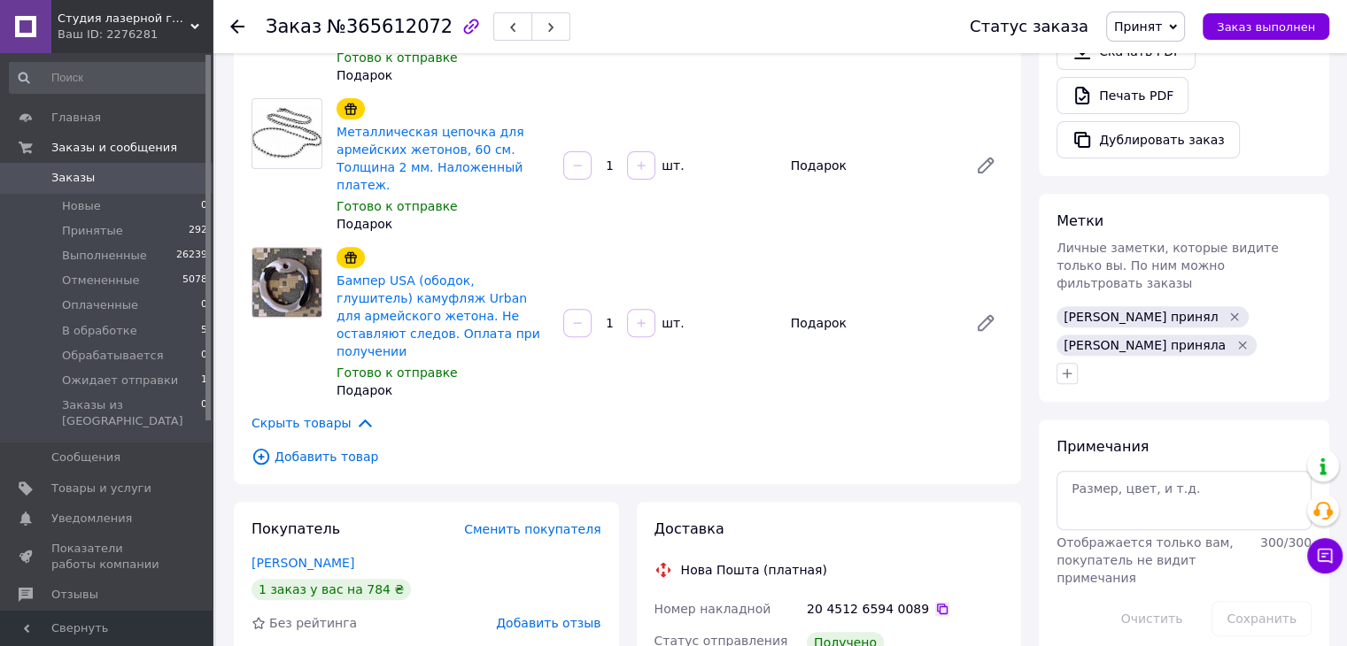
click at [935, 602] on icon at bounding box center [942, 609] width 14 height 14
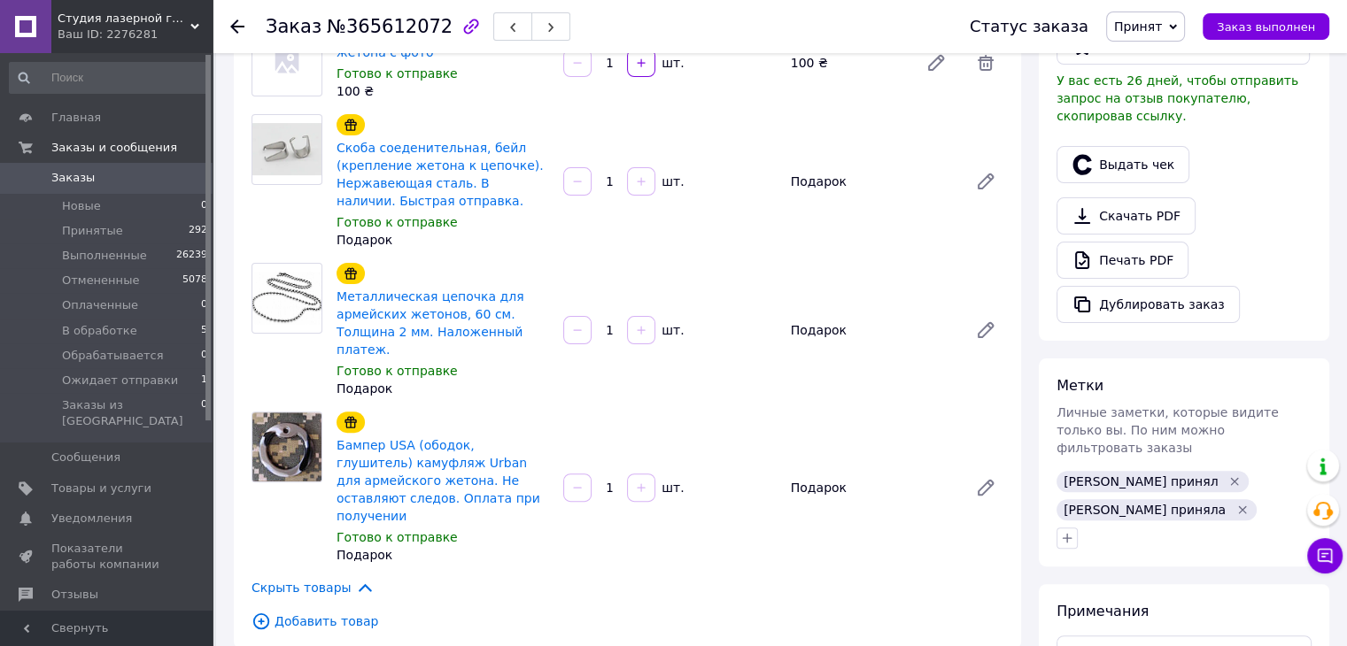
scroll to position [443, 0]
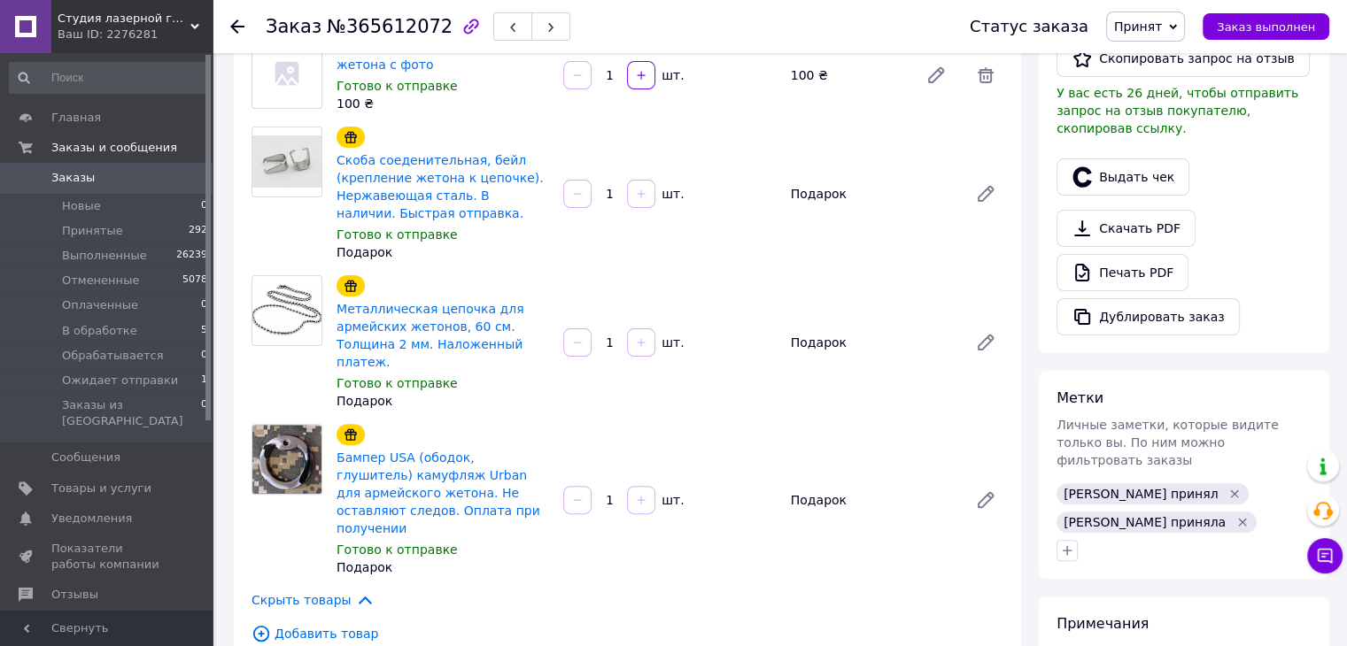
click at [1143, 27] on span "Принят" at bounding box center [1138, 26] width 48 height 14
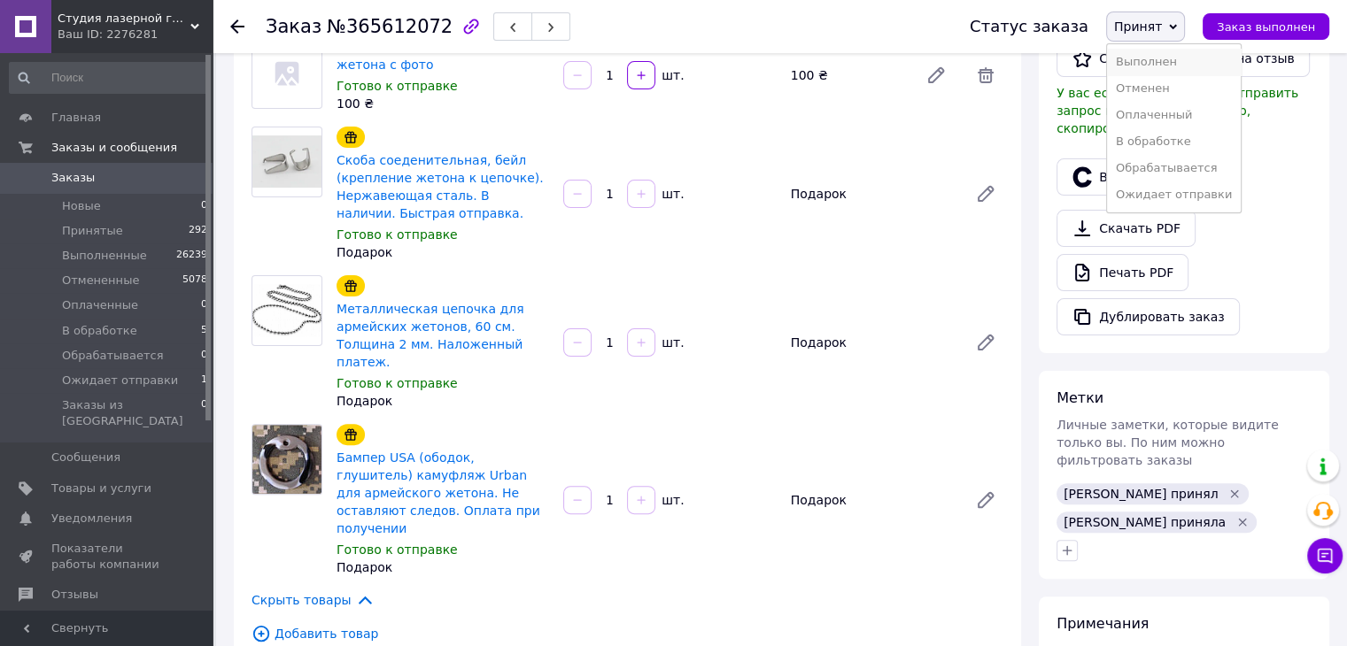
click at [1158, 58] on li "Выполнен" at bounding box center [1174, 62] width 134 height 27
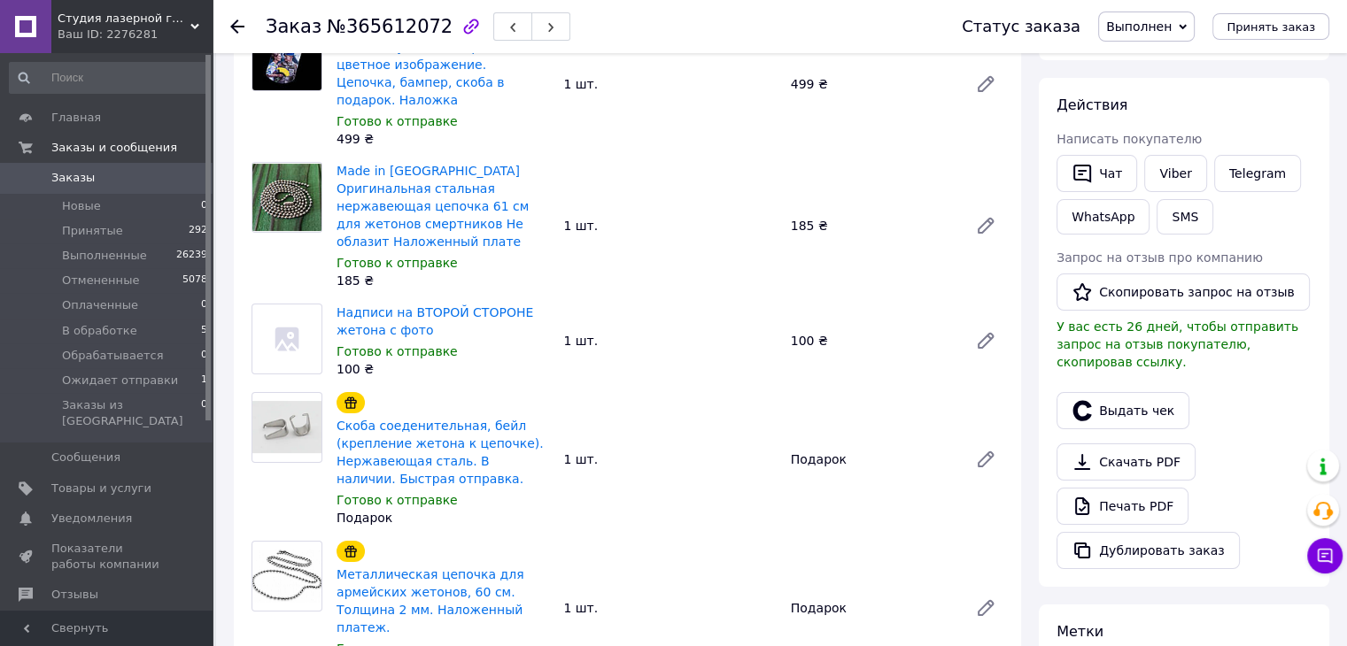
scroll to position [177, 0]
click at [244, 27] on div at bounding box center [247, 26] width 35 height 53
click at [234, 28] on use at bounding box center [237, 26] width 14 height 14
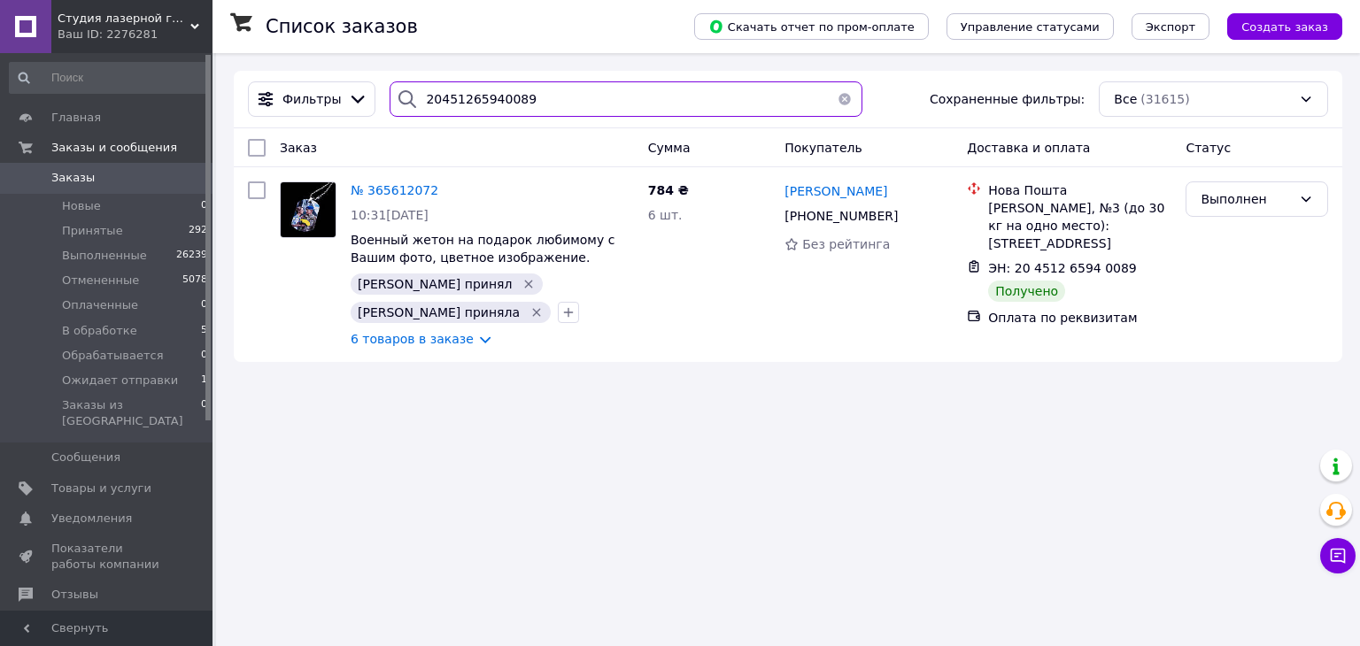
click at [616, 104] on input "20451265940089" at bounding box center [626, 98] width 472 height 35
paste input "6562843"
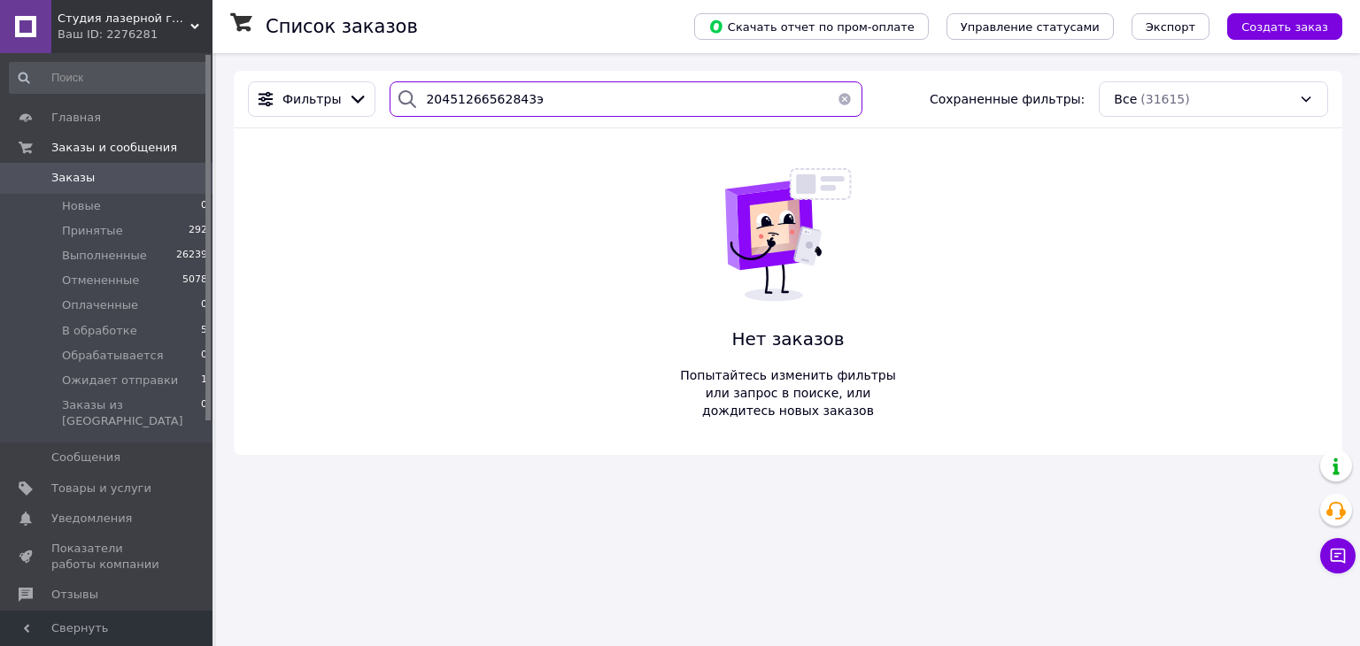
type input "20451266562843"
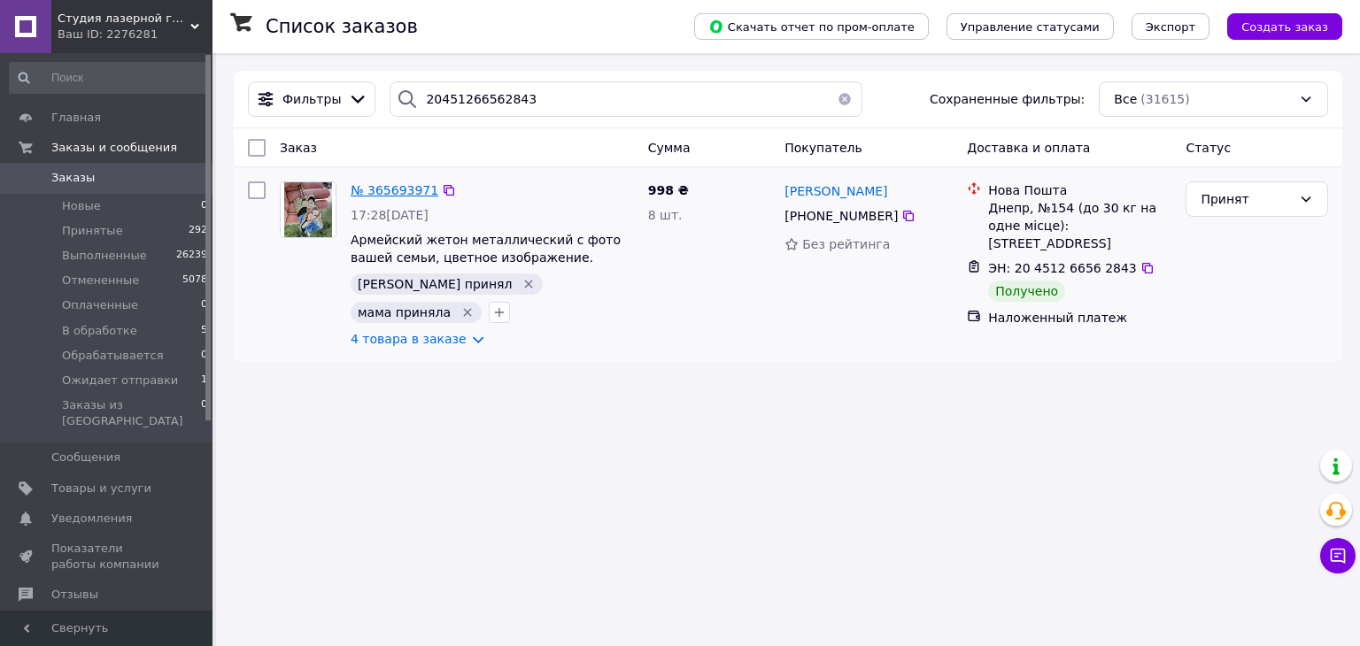
click at [393, 194] on span "№ 365693971" at bounding box center [395, 190] width 88 height 14
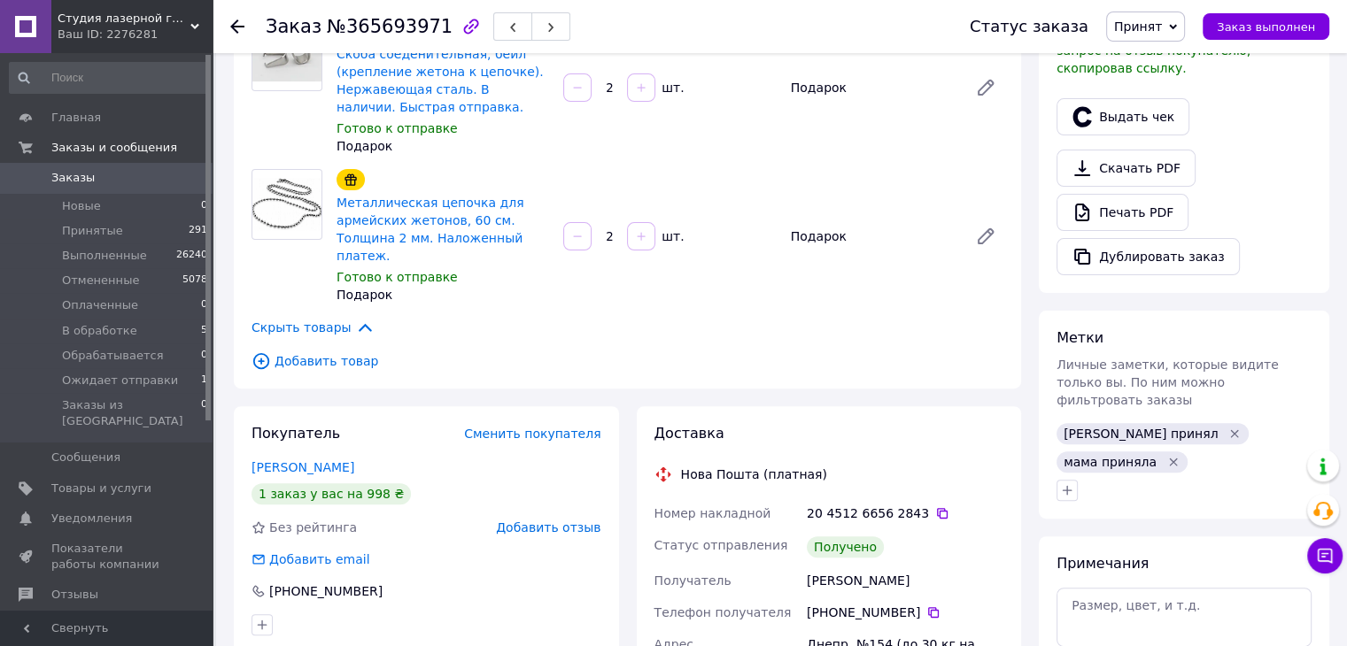
scroll to position [531, 0]
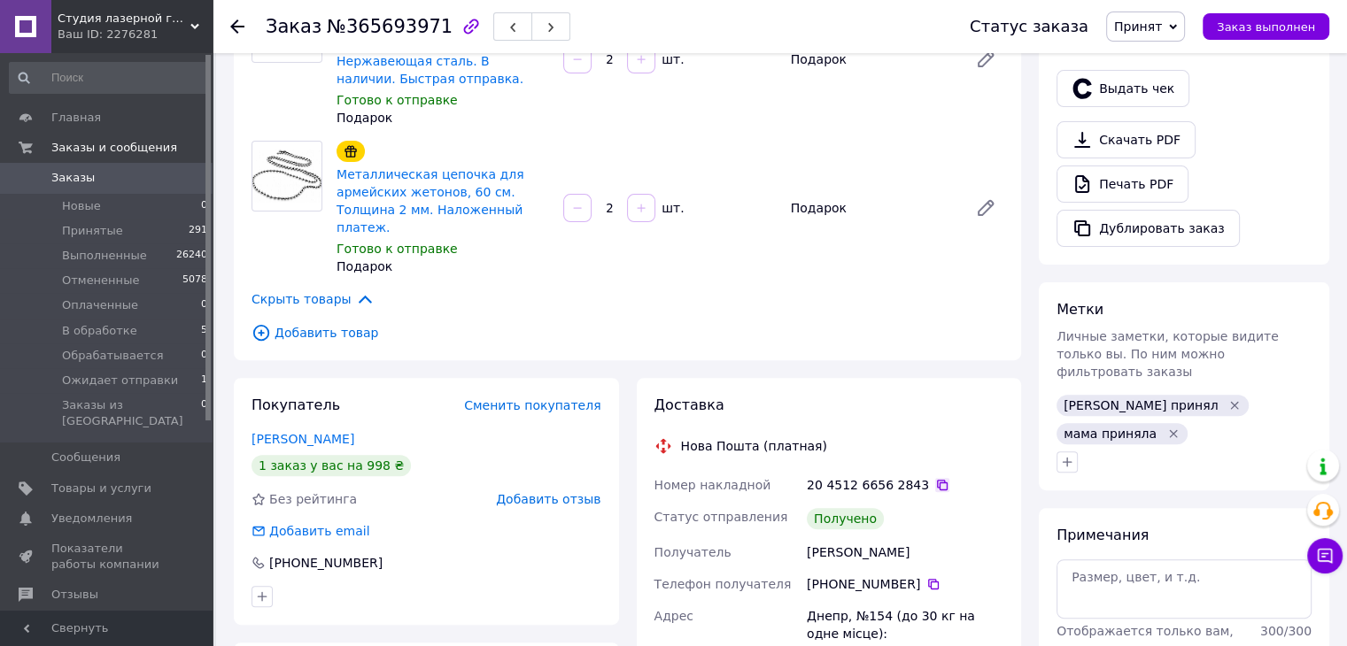
click at [937, 480] on icon at bounding box center [942, 485] width 11 height 11
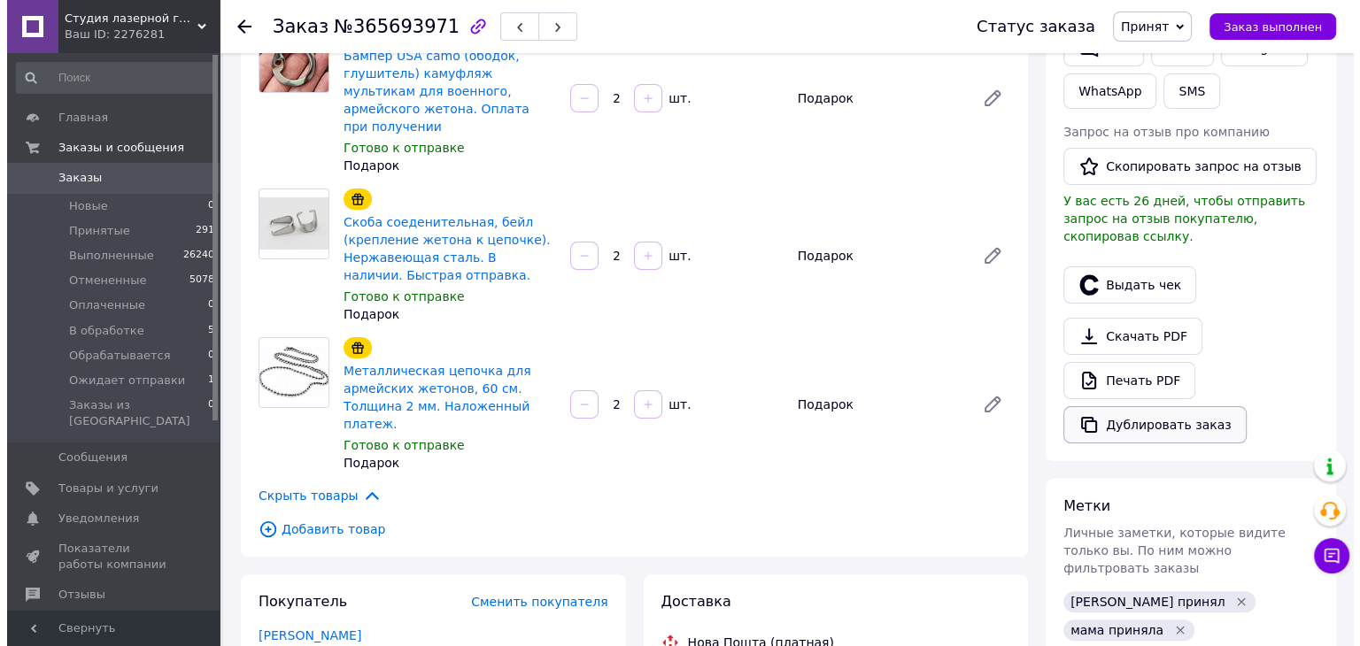
scroll to position [354, 0]
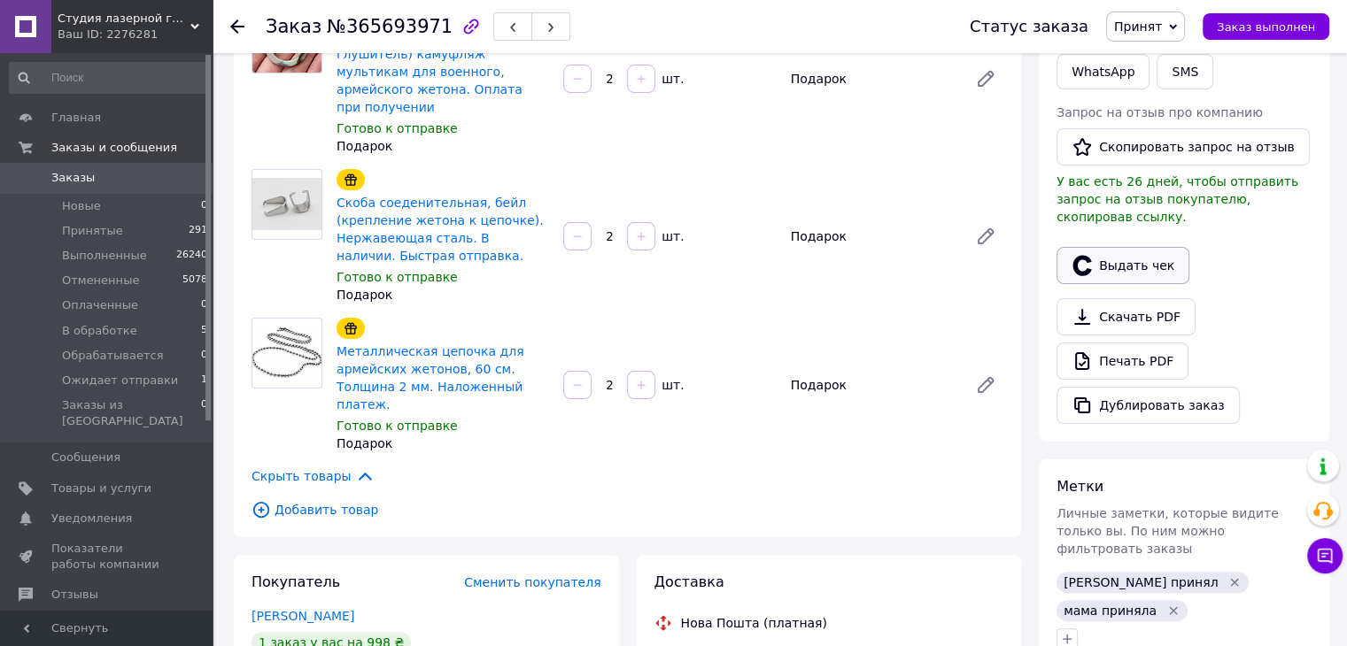
click at [1120, 247] on button "Выдать чек" at bounding box center [1122, 265] width 133 height 37
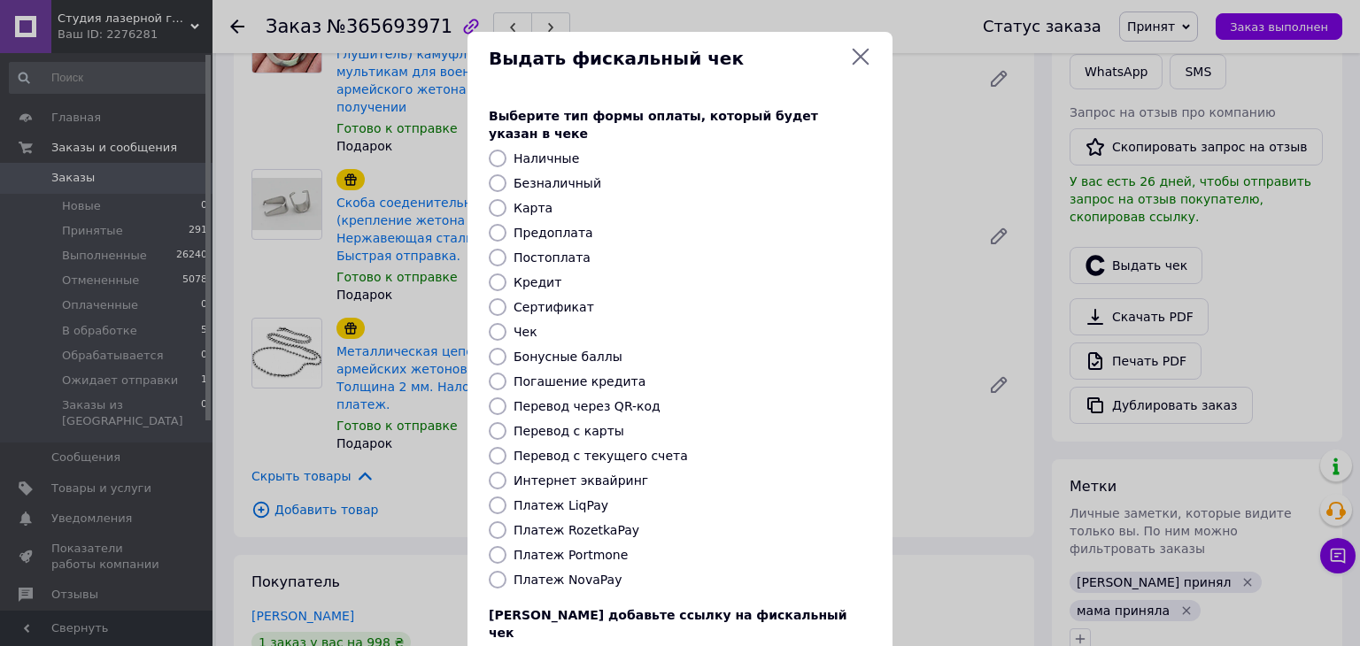
click at [533, 251] on label "Постоплата" at bounding box center [552, 258] width 77 height 14
click at [507, 249] on input "Постоплата" at bounding box center [498, 258] width 18 height 18
radio input "true"
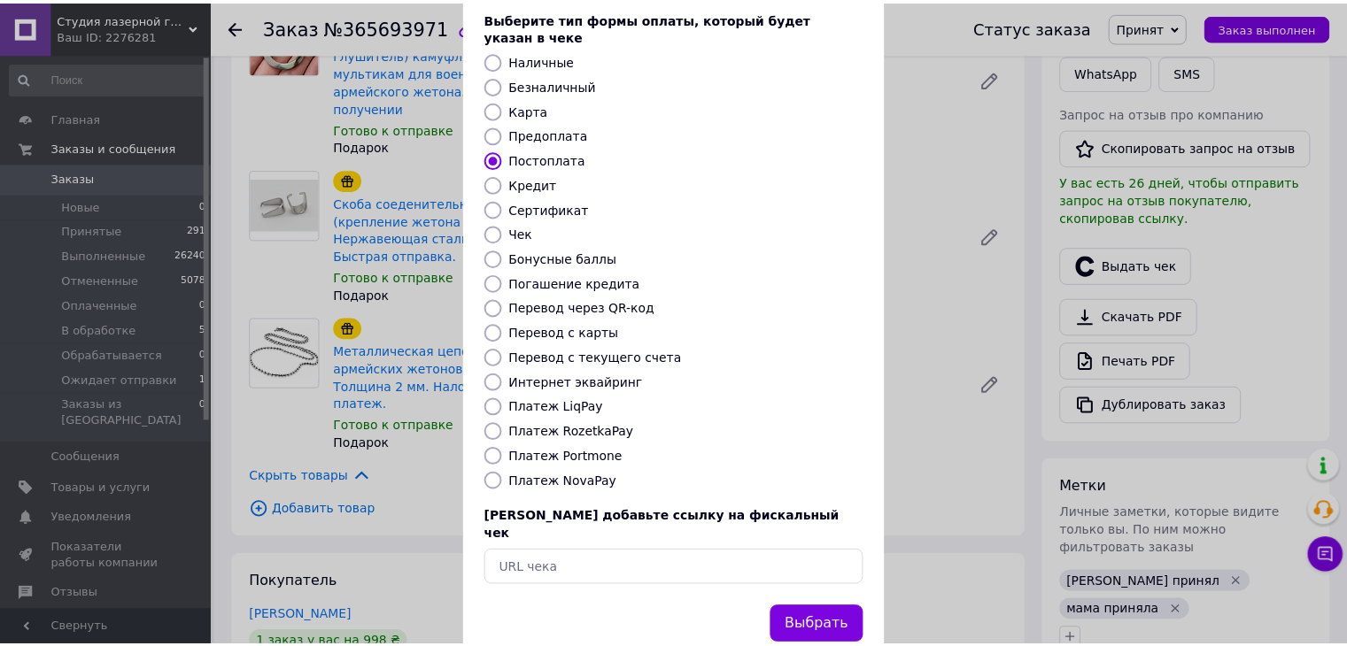
scroll to position [113, 0]
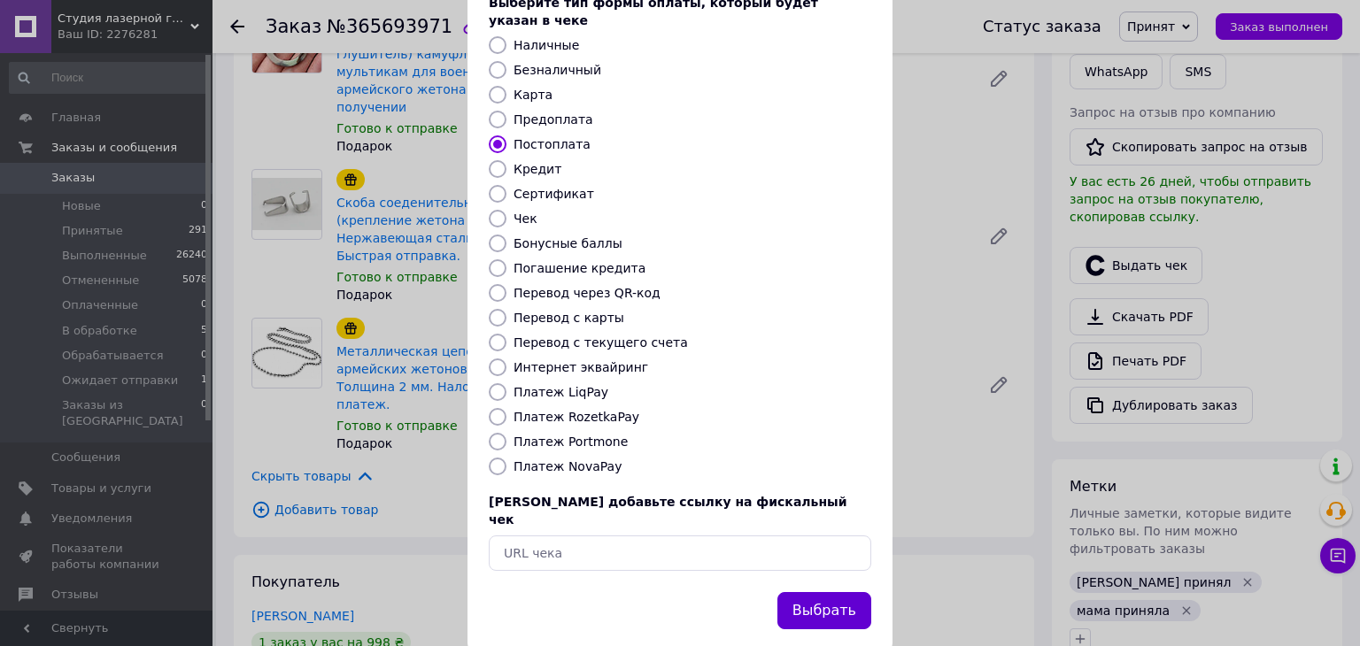
click at [832, 592] on button "Выбрать" at bounding box center [824, 611] width 94 height 38
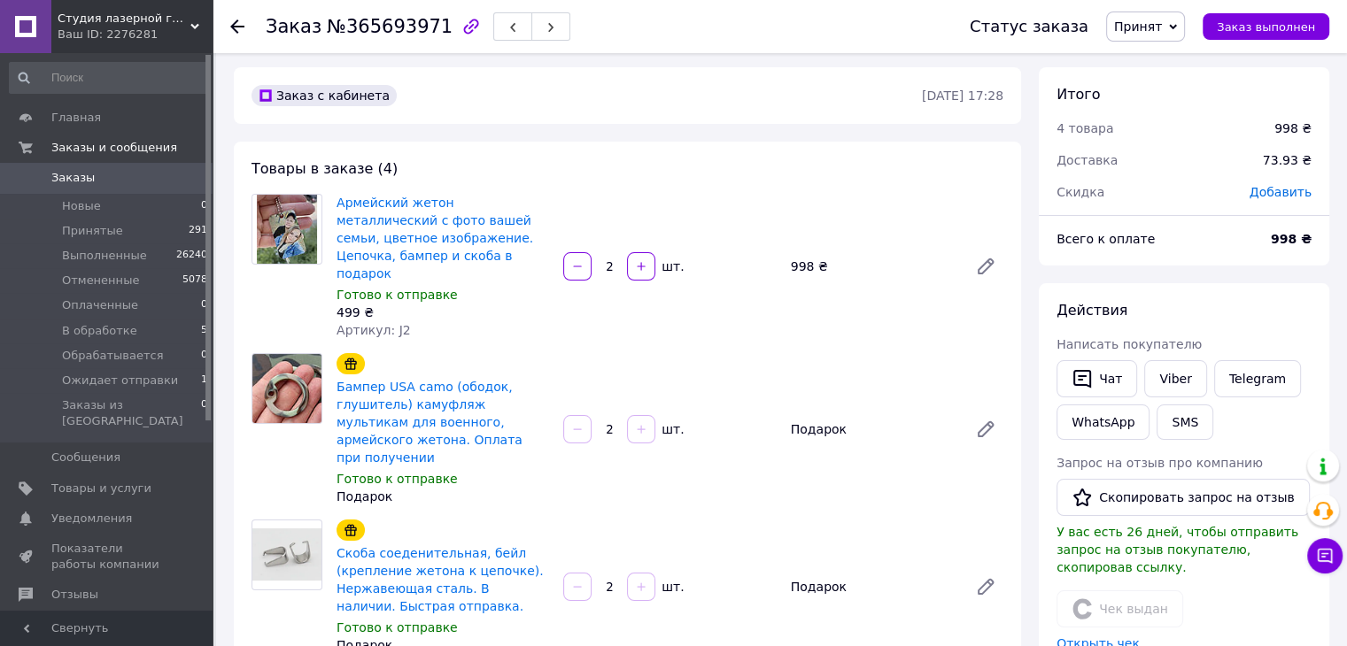
scroll to position [0, 0]
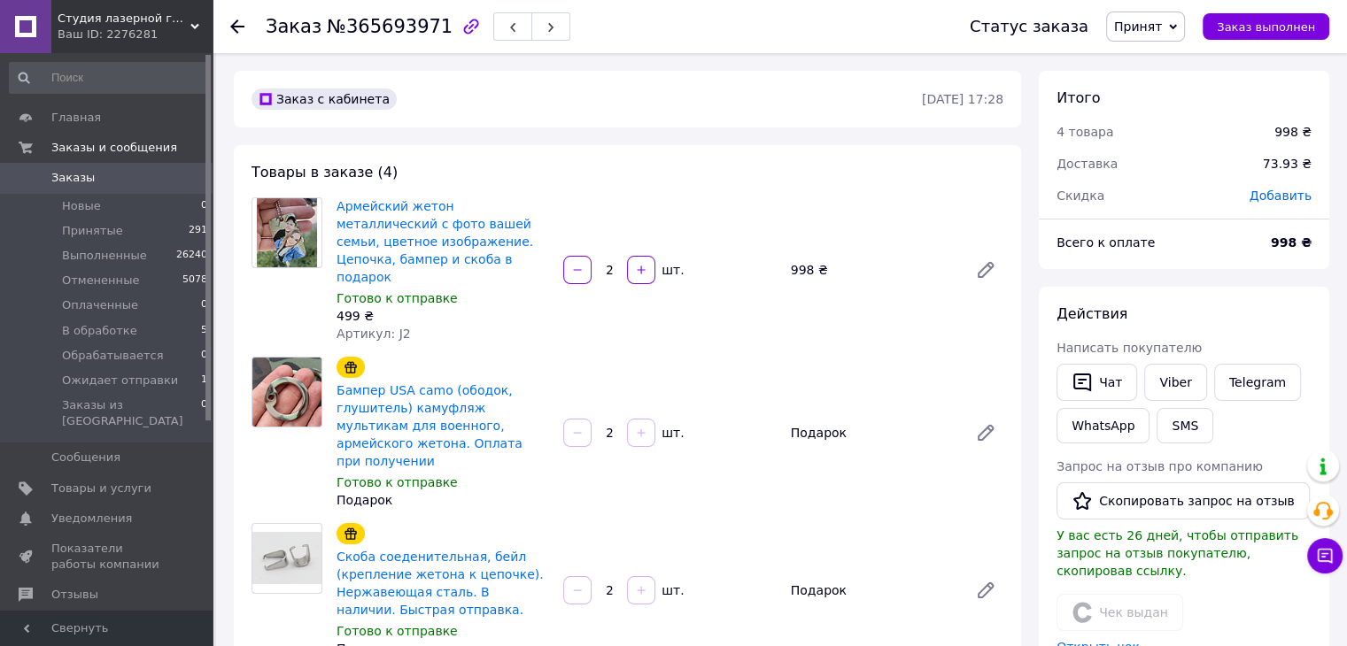
click at [1162, 23] on span "Принят" at bounding box center [1138, 26] width 48 height 14
click at [1162, 58] on li "Выполнен" at bounding box center [1174, 62] width 134 height 27
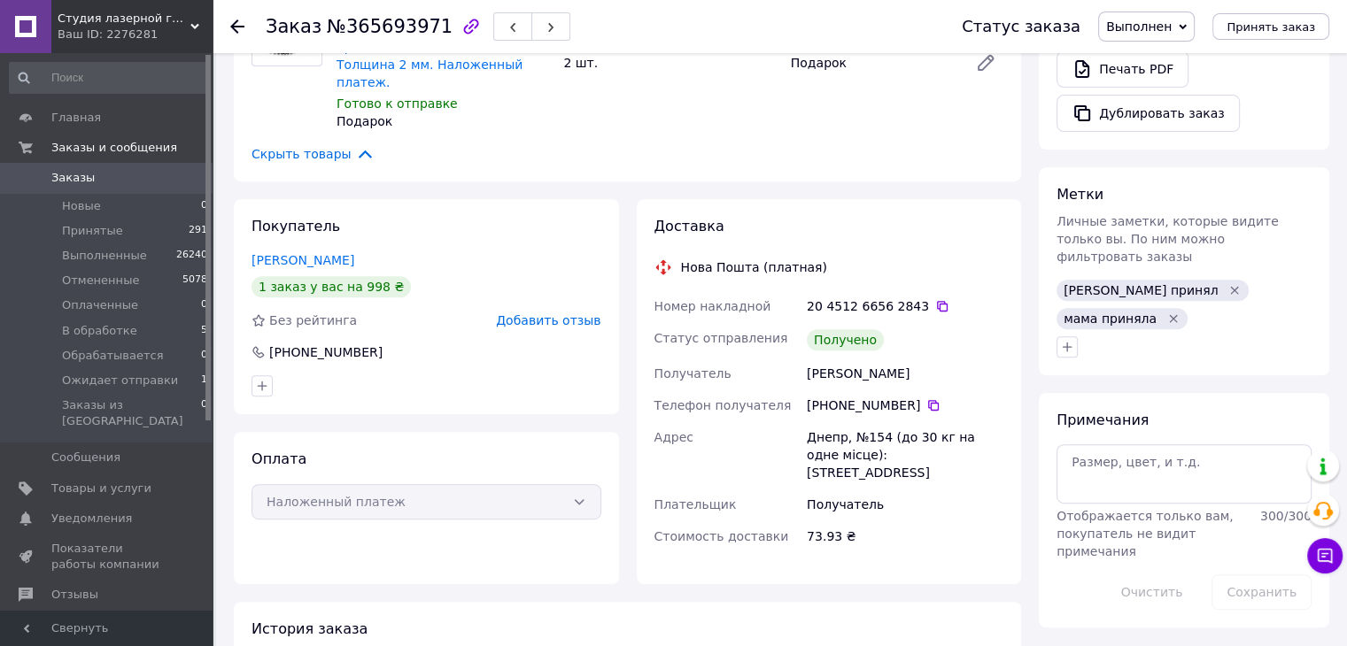
scroll to position [708, 0]
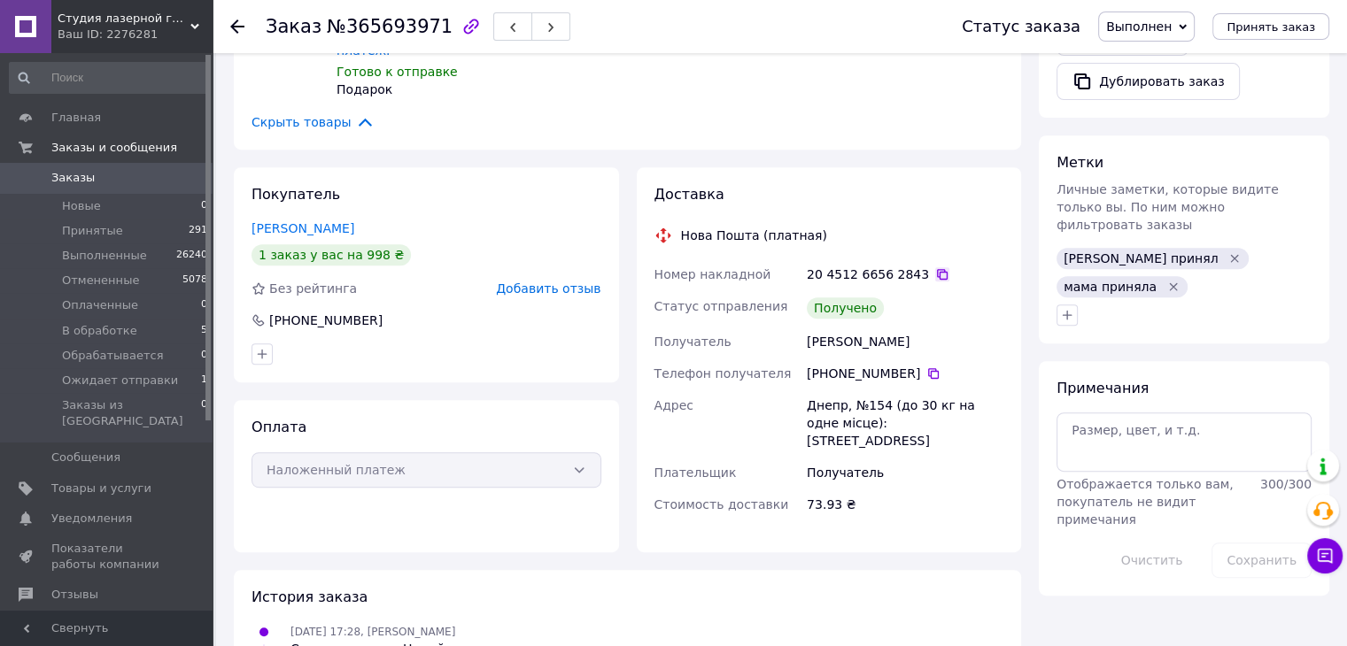
click at [937, 269] on icon at bounding box center [942, 274] width 11 height 11
click at [232, 22] on icon at bounding box center [237, 26] width 14 height 14
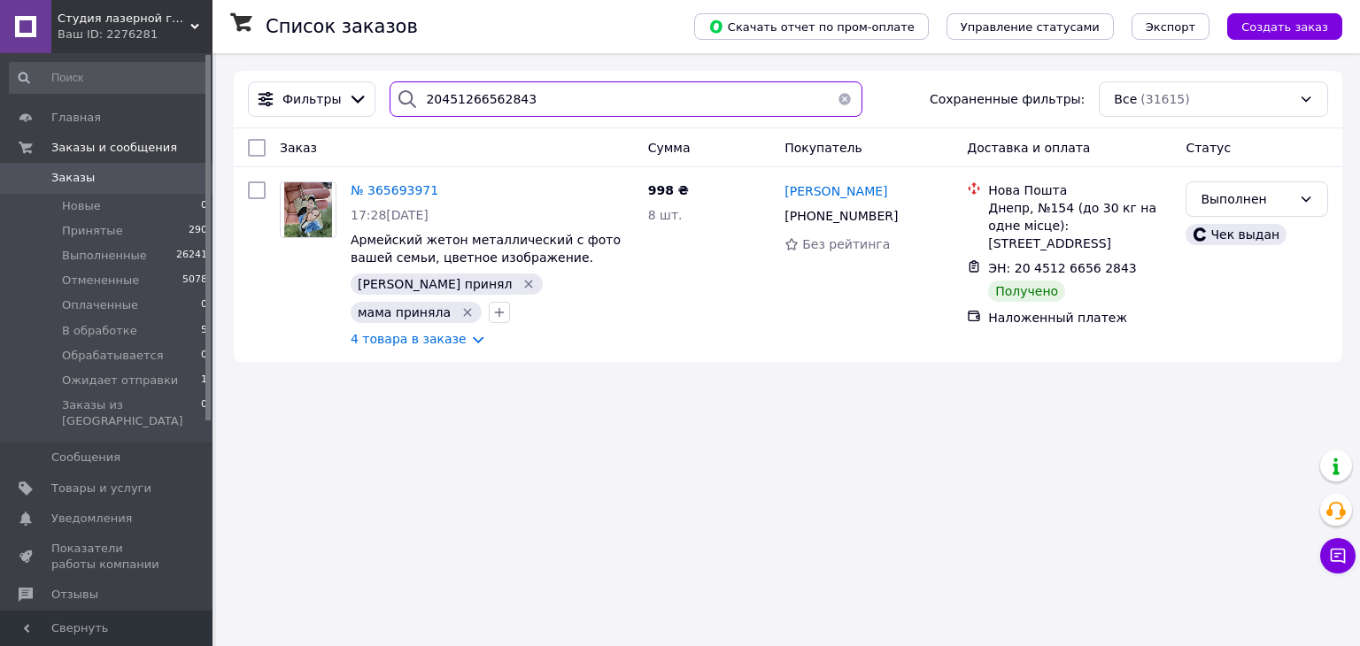
click at [508, 100] on input "20451266562843" at bounding box center [626, 98] width 472 height 35
paste input "7356566"
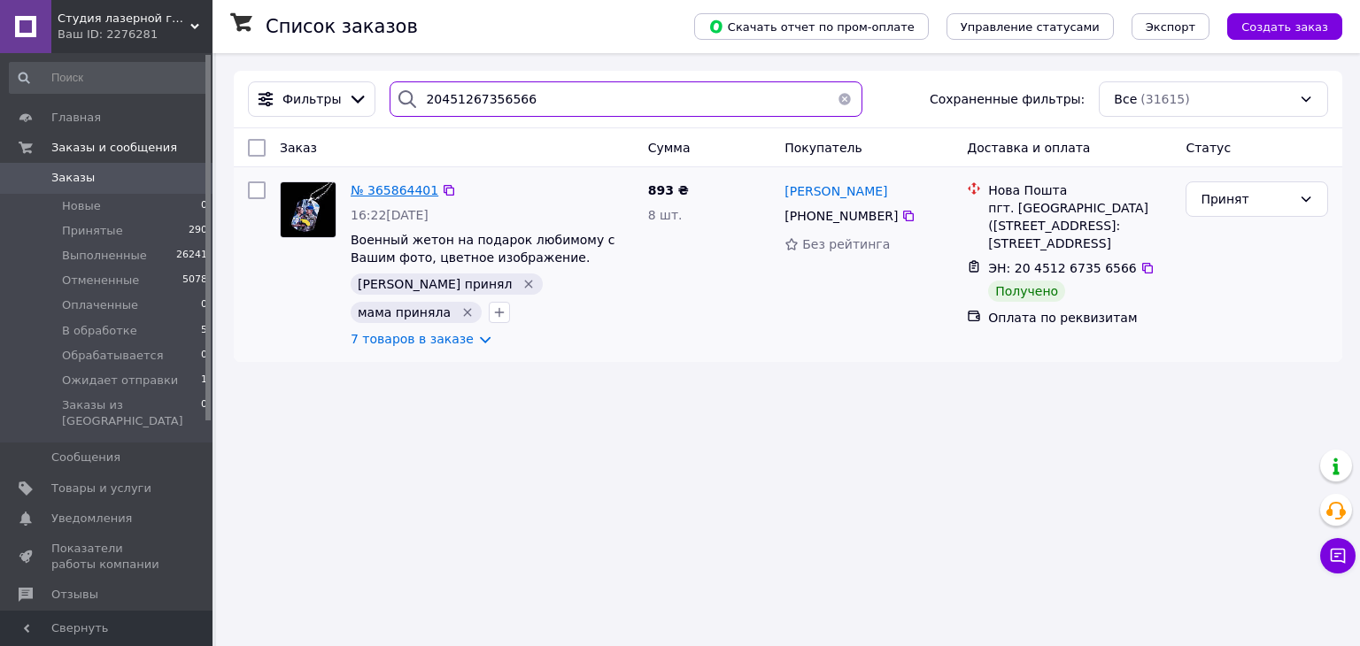
type input "20451267356566"
click at [391, 188] on span "№ 365864401" at bounding box center [395, 190] width 88 height 14
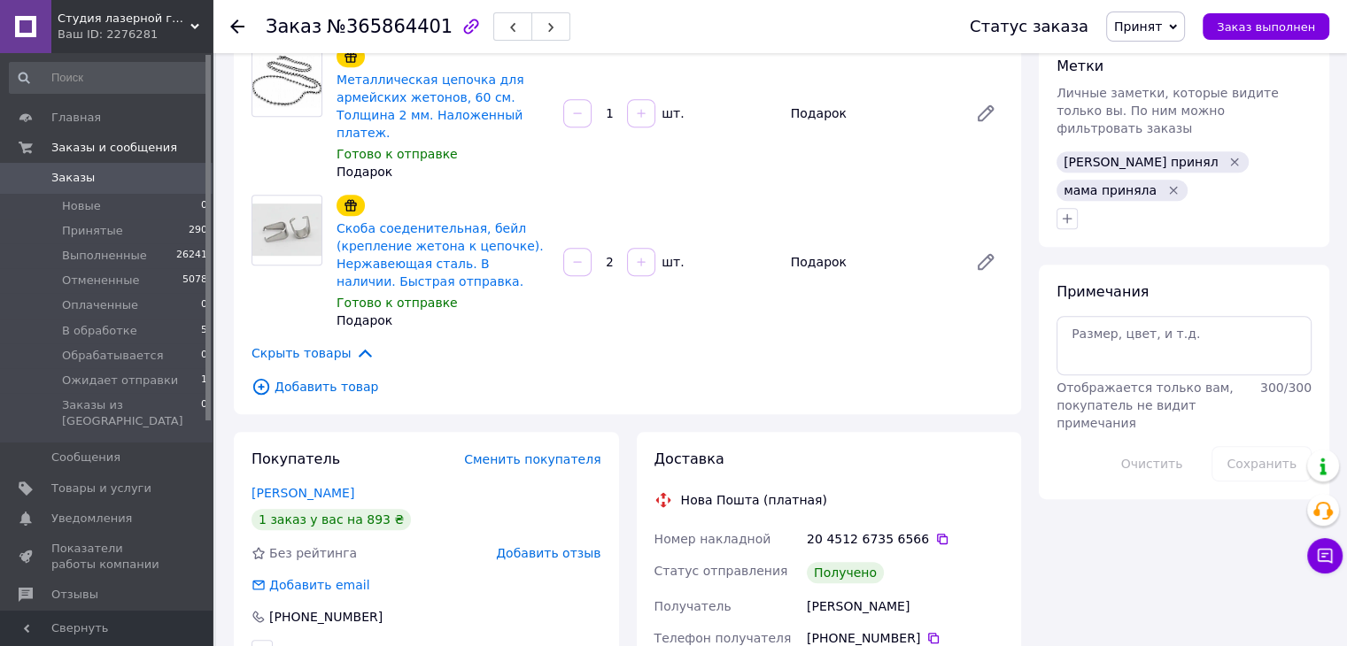
scroll to position [797, 0]
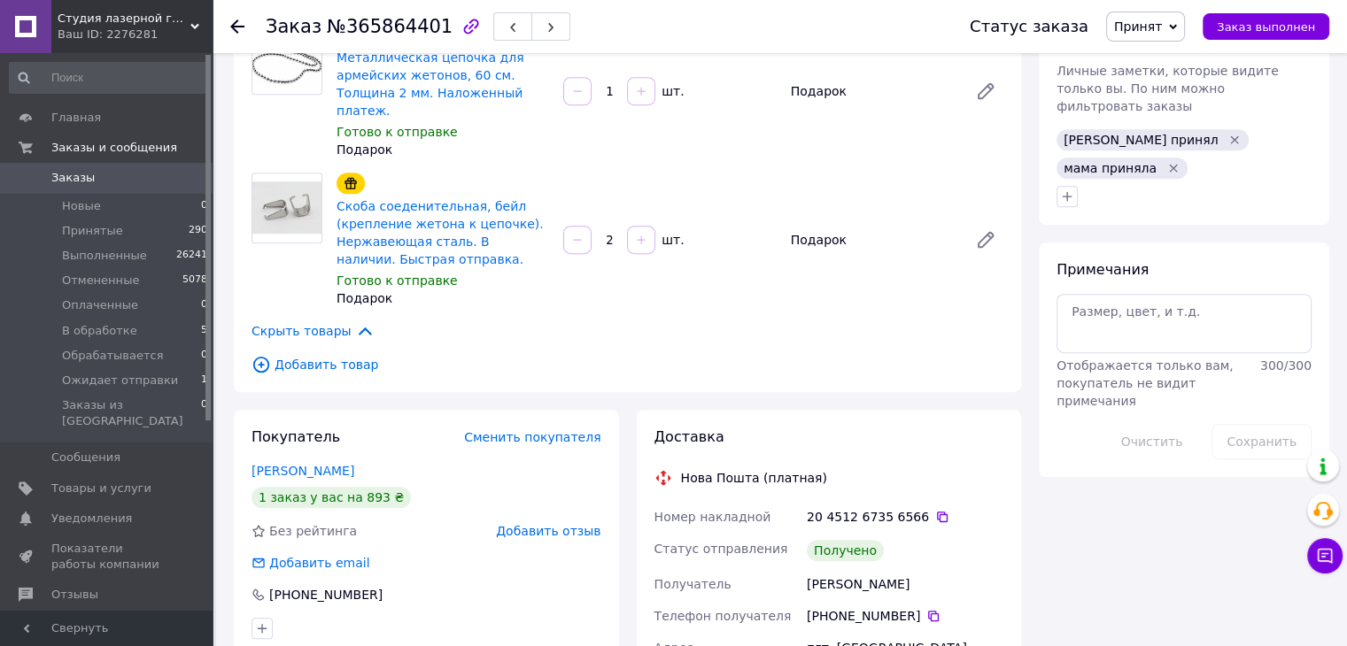
click at [931, 508] on div "20 4512 6735 6566" at bounding box center [905, 517] width 197 height 18
click at [937, 512] on icon at bounding box center [942, 517] width 11 height 11
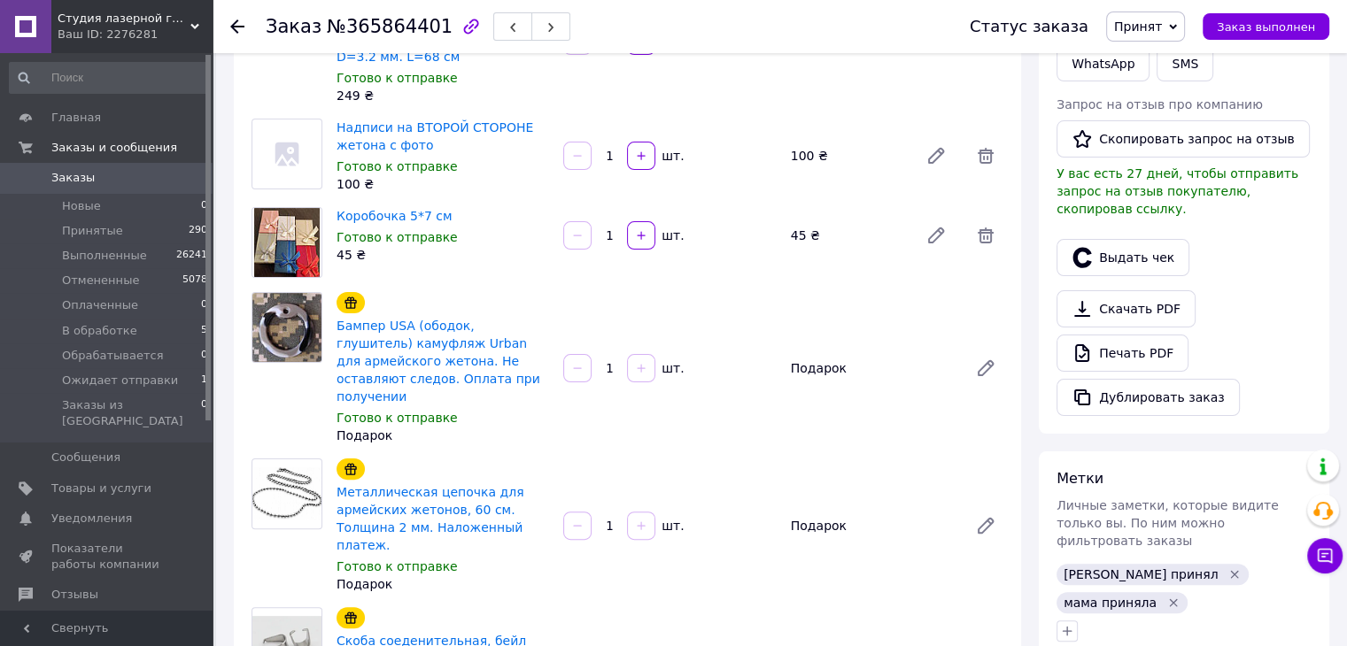
scroll to position [266, 0]
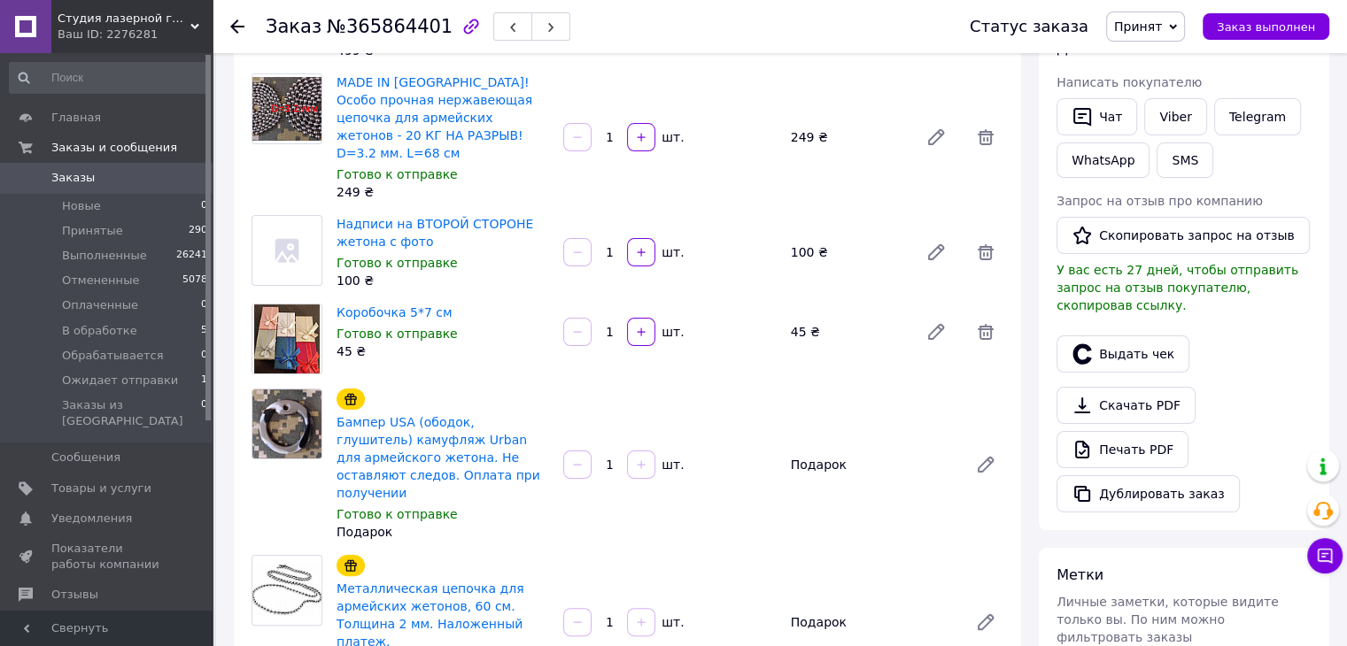
click at [1156, 36] on span "Принят" at bounding box center [1145, 27] width 79 height 30
click at [1158, 56] on li "Выполнен" at bounding box center [1174, 62] width 134 height 27
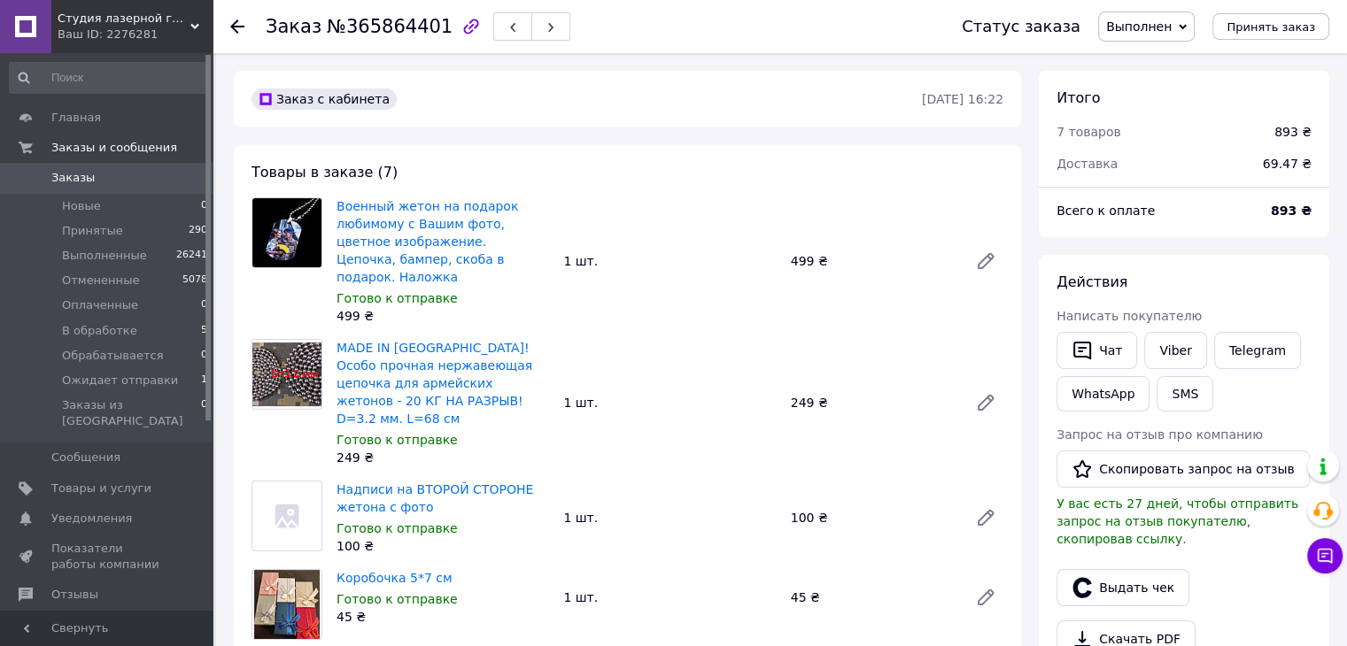
scroll to position [0, 0]
click at [241, 26] on use at bounding box center [237, 26] width 14 height 14
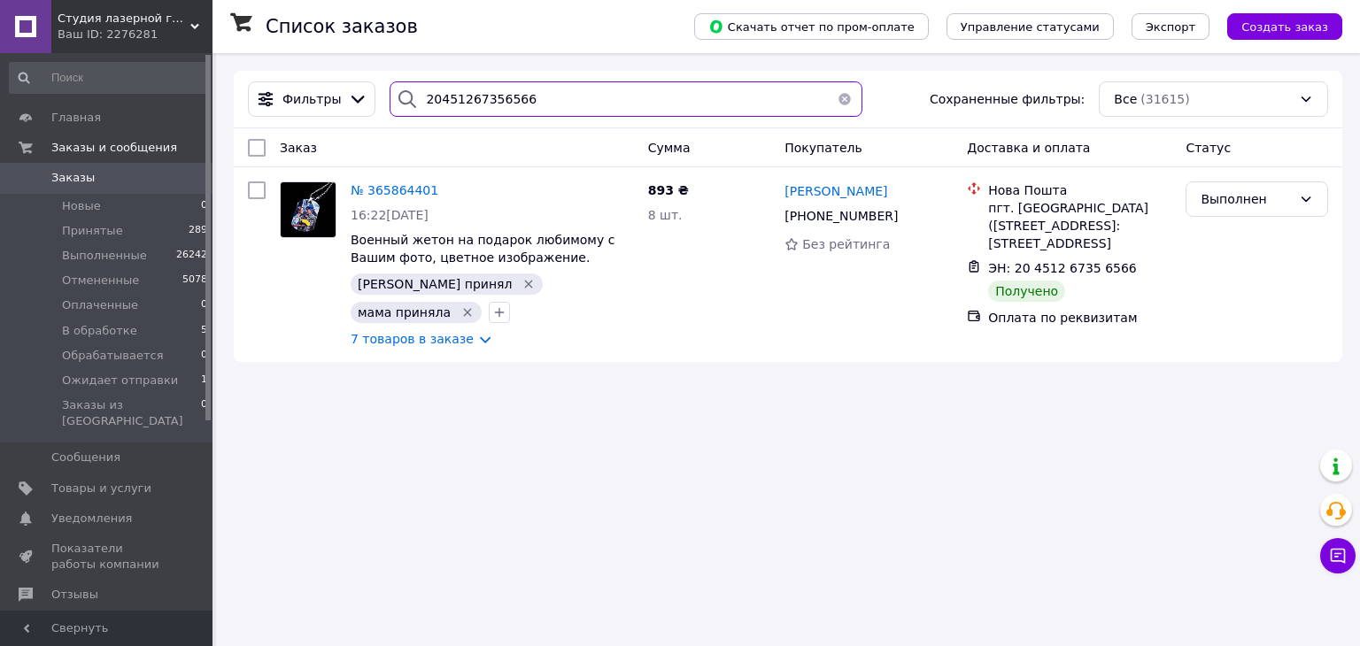
click at [517, 94] on input "20451267356566" at bounding box center [626, 98] width 472 height 35
paste input "62997"
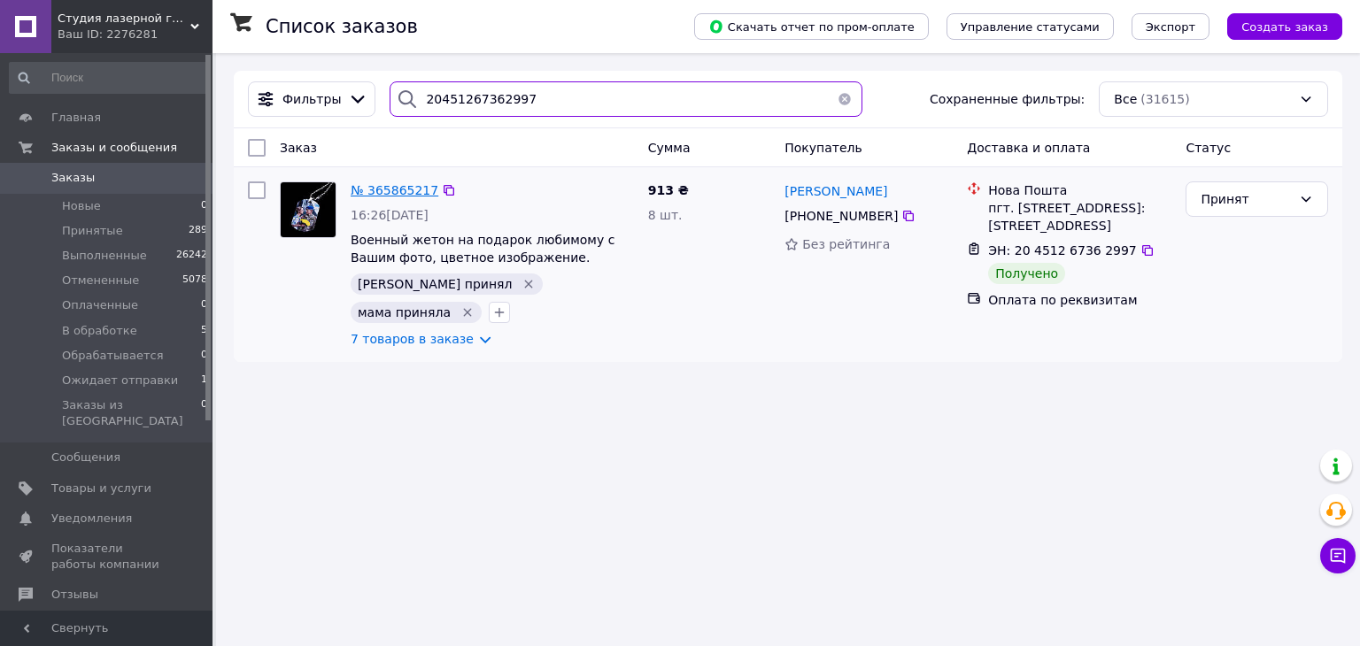
type input "20451267362997"
click at [382, 186] on span "№ 365865217" at bounding box center [395, 190] width 88 height 14
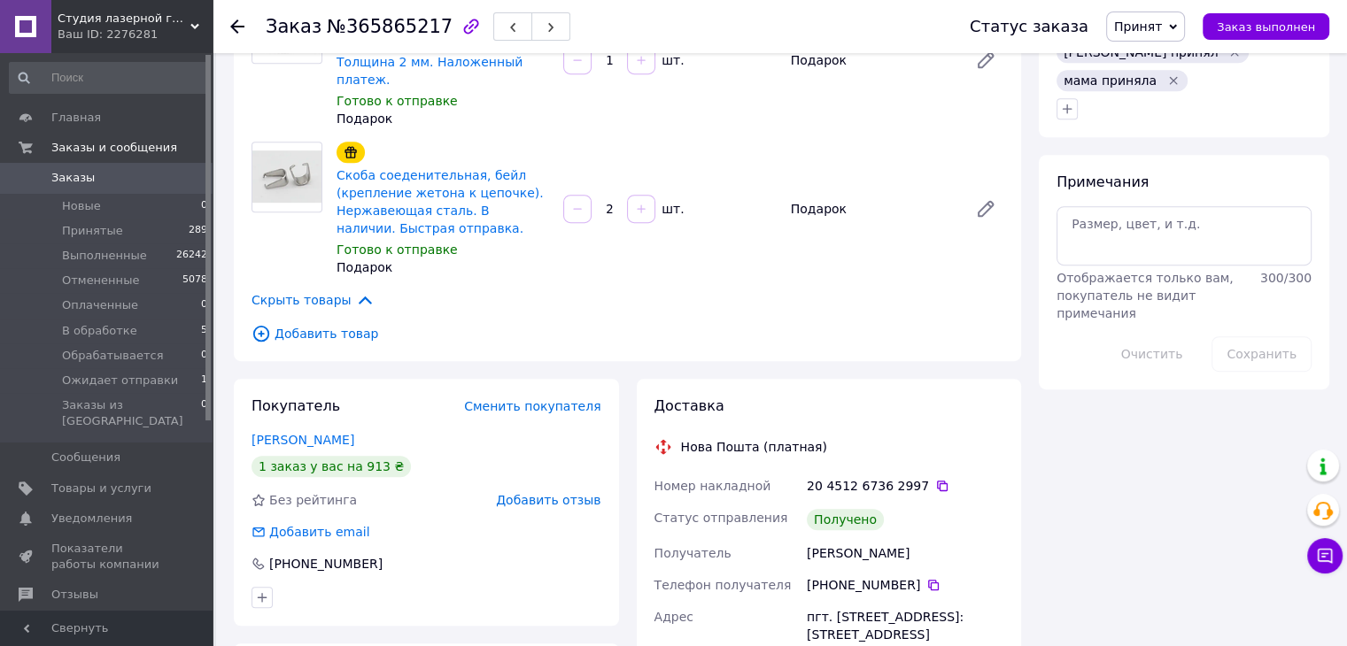
scroll to position [886, 0]
click at [935, 478] on icon at bounding box center [942, 485] width 14 height 14
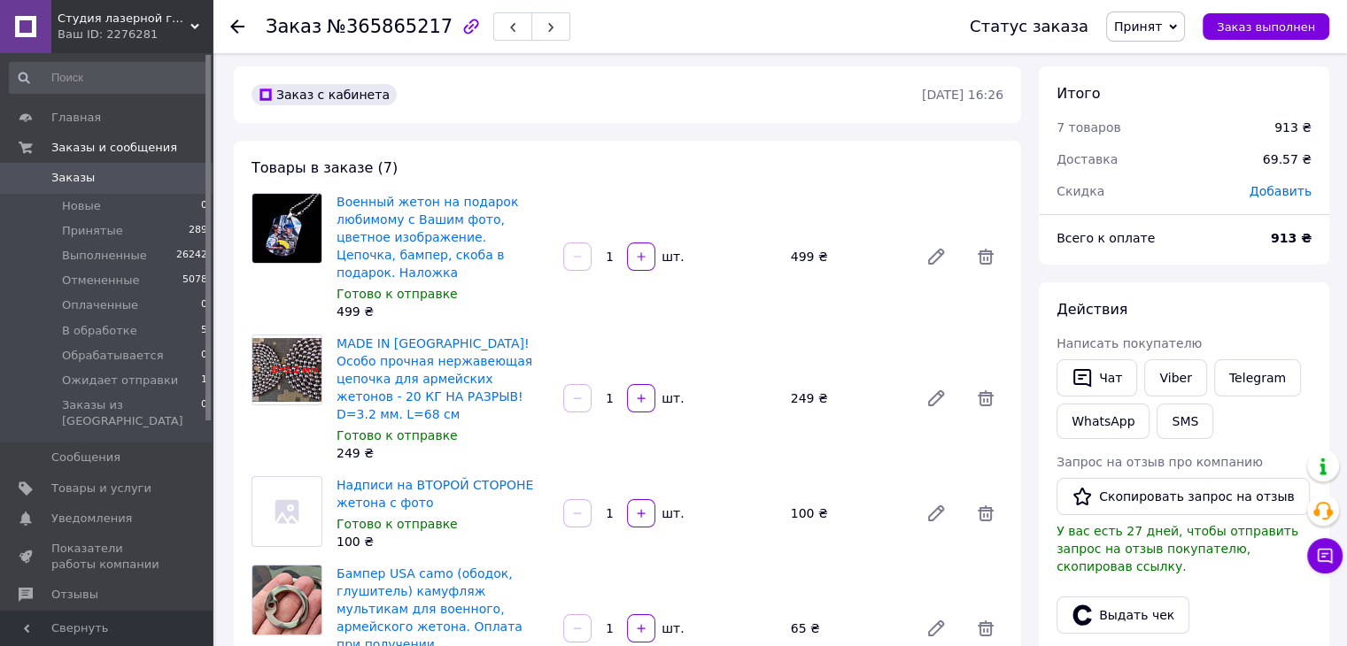
scroll to position [0, 0]
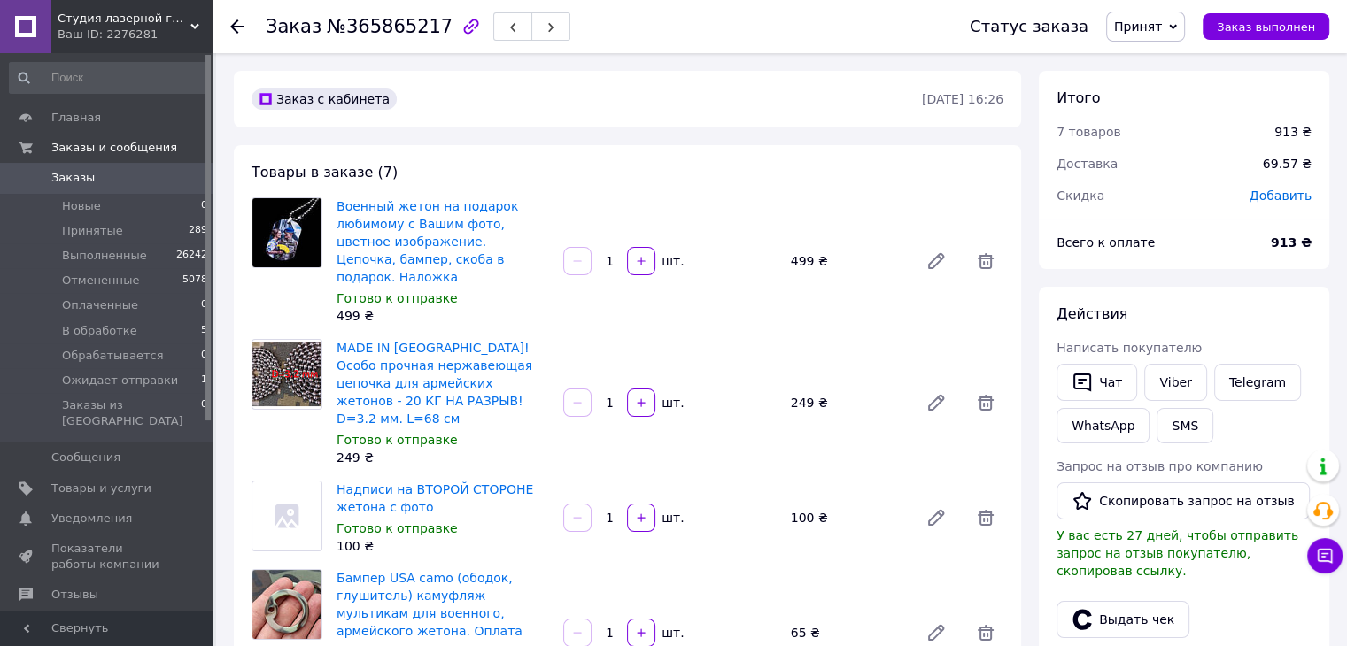
click at [1139, 38] on span "Принят" at bounding box center [1145, 27] width 79 height 30
click at [1144, 50] on li "Выполнен" at bounding box center [1174, 62] width 134 height 27
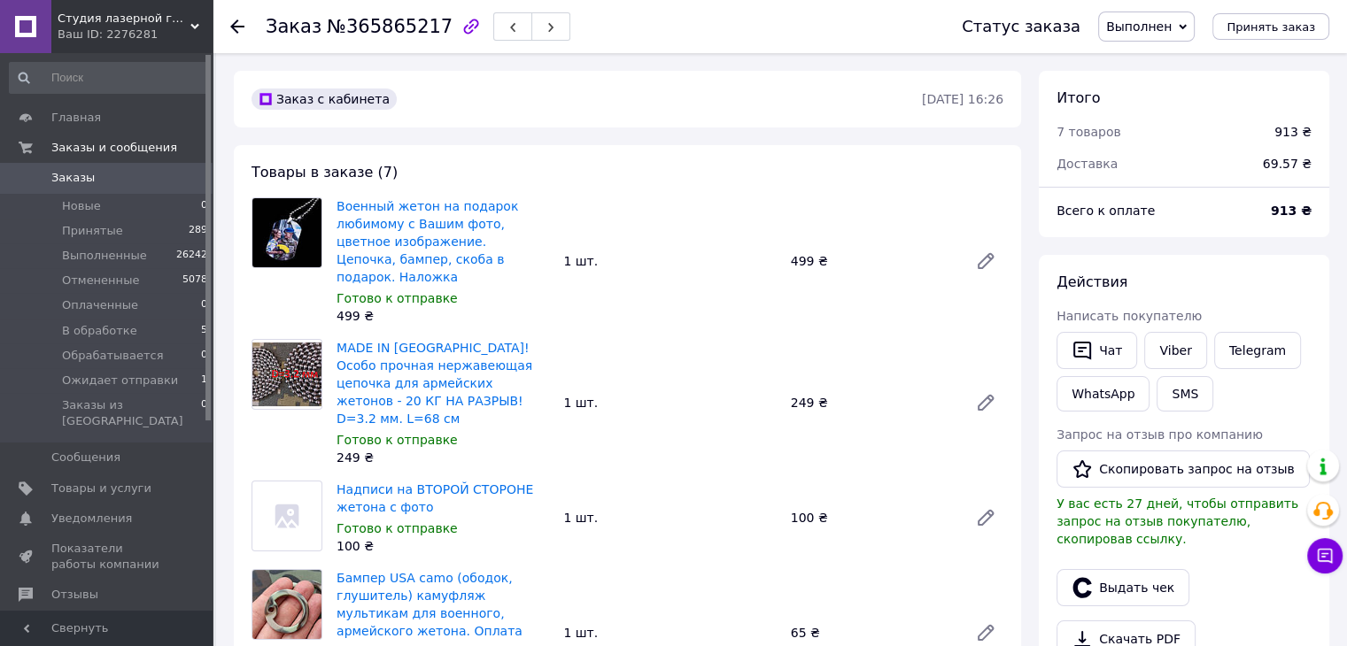
drag, startPoint x: 249, startPoint y: 14, endPoint x: 234, endPoint y: 21, distance: 16.6
click at [248, 14] on div at bounding box center [247, 26] width 35 height 53
click at [234, 22] on use at bounding box center [237, 26] width 14 height 14
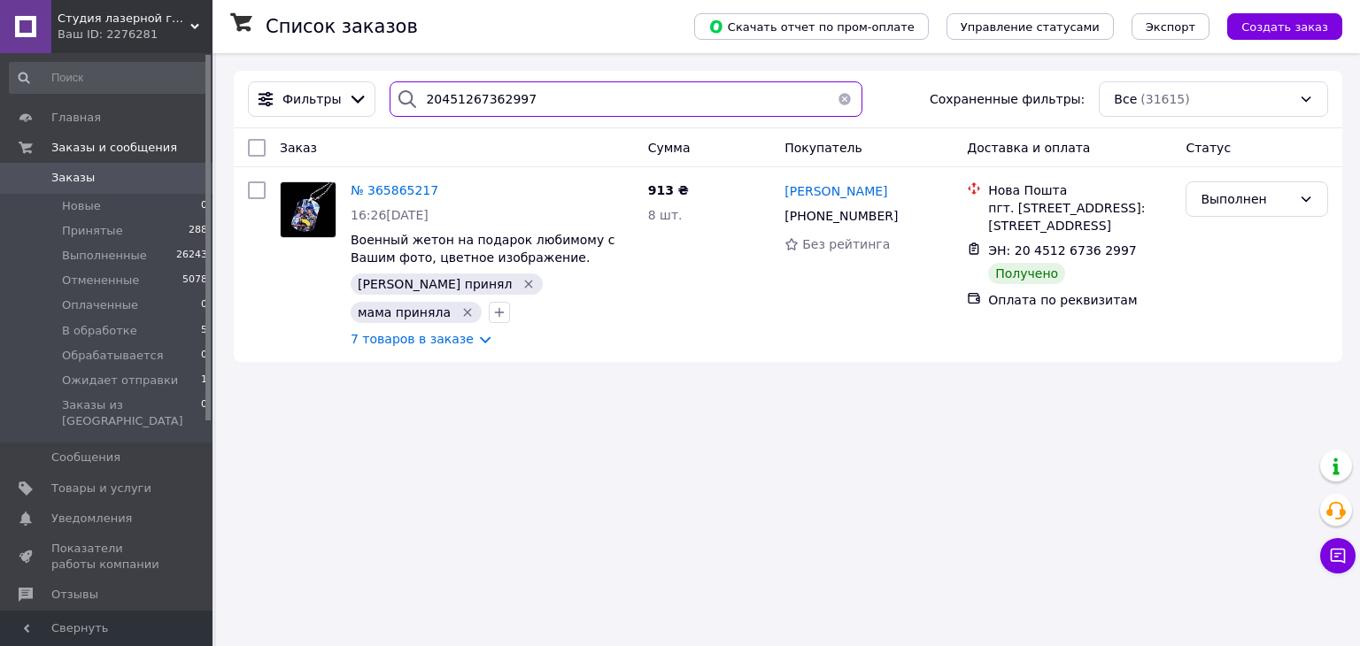
click at [455, 104] on input "20451267362997" at bounding box center [626, 98] width 472 height 35
paste input "857641"
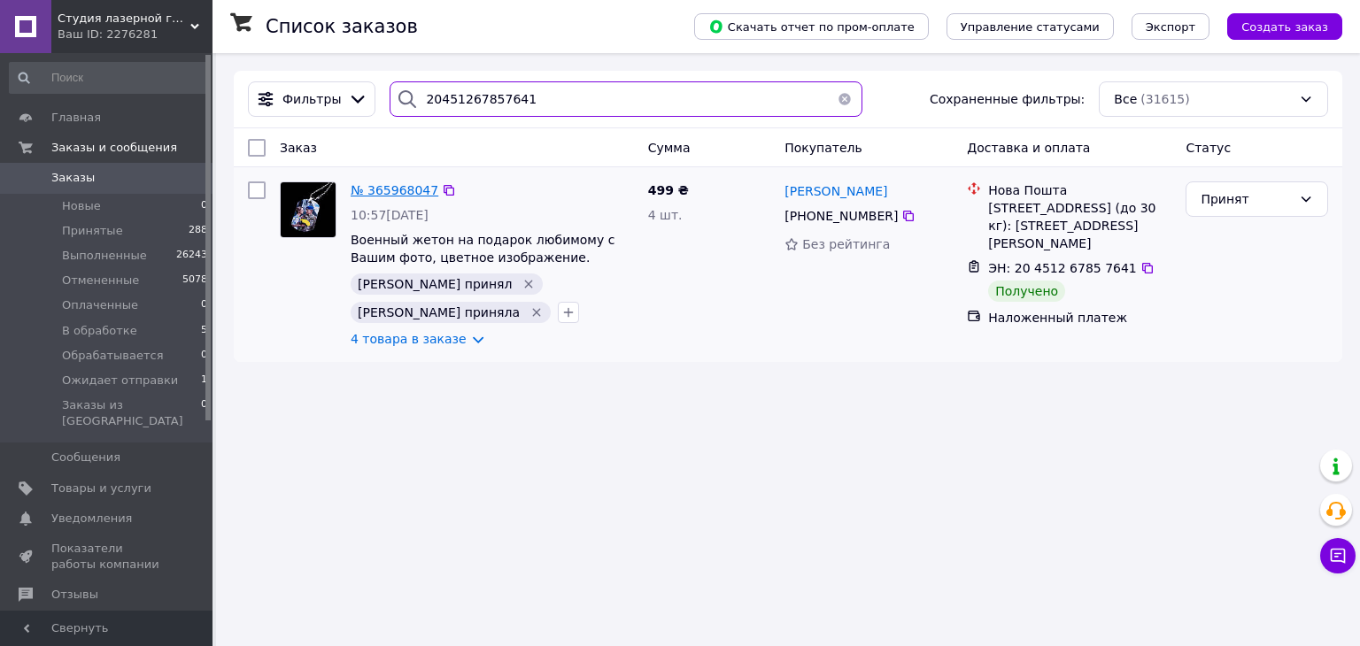
type input "20451267857641"
click at [387, 185] on span "№ 365968047" at bounding box center [395, 190] width 88 height 14
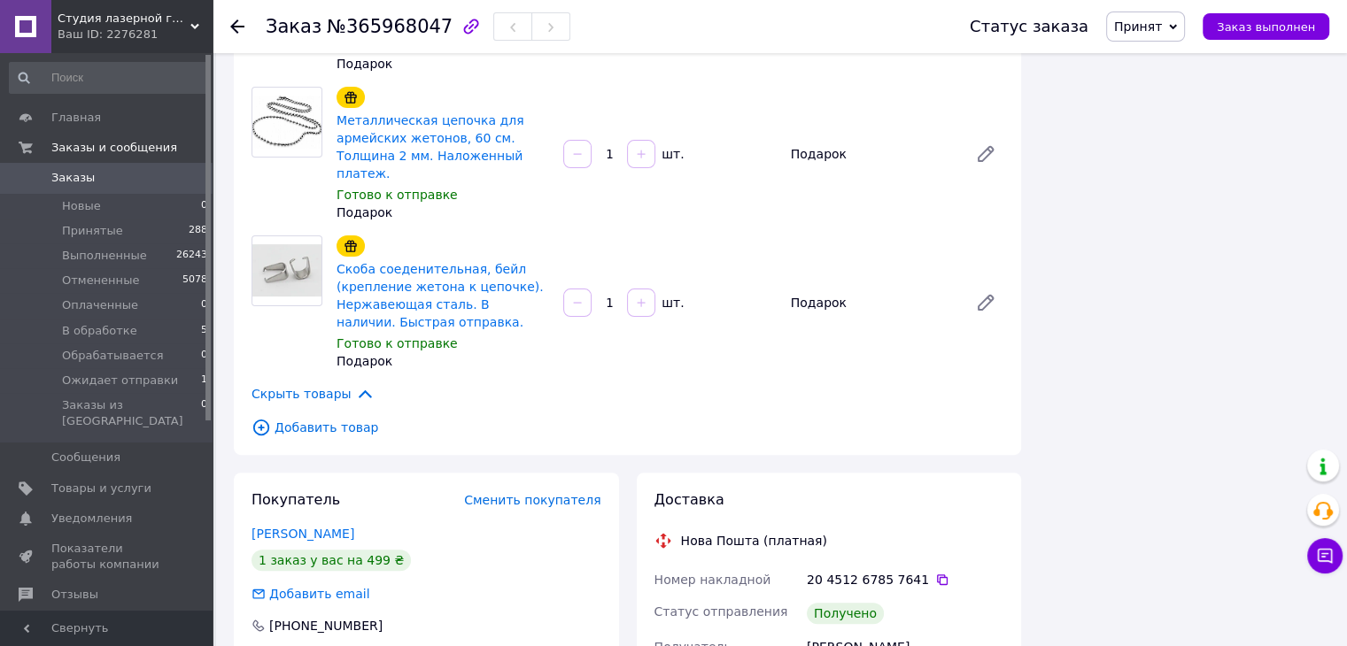
scroll to position [443, 0]
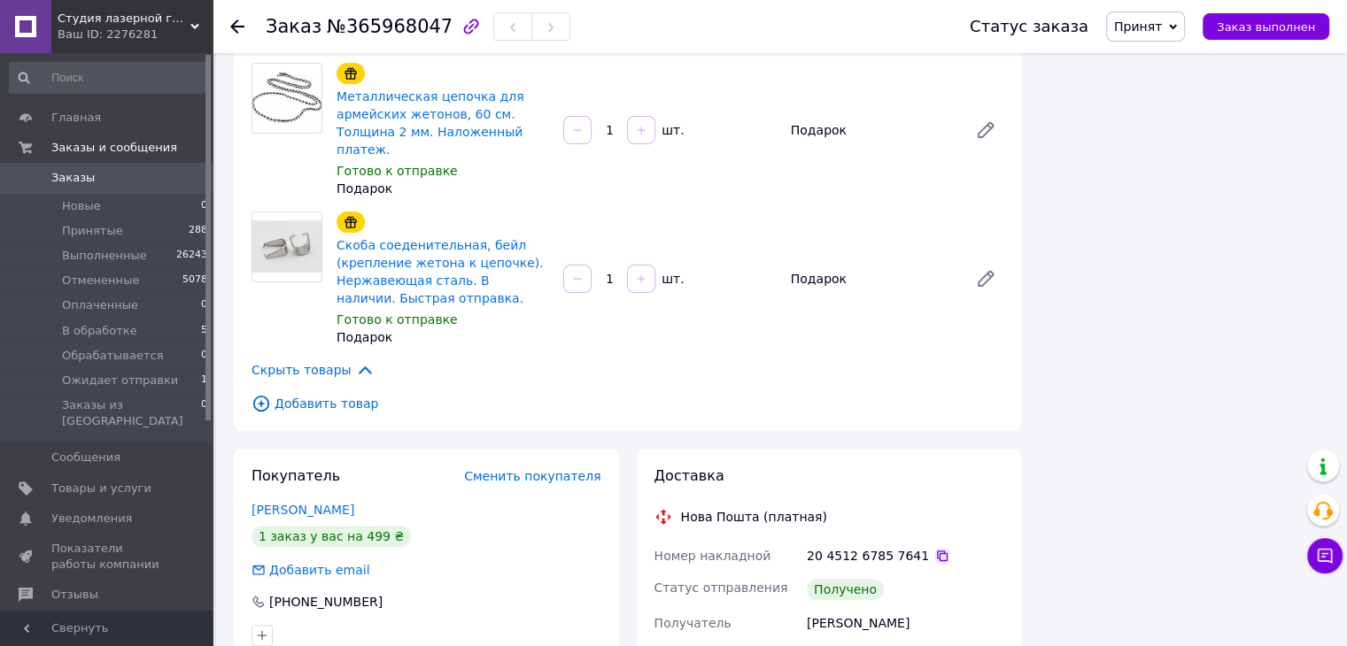
click at [935, 549] on icon at bounding box center [942, 556] width 14 height 14
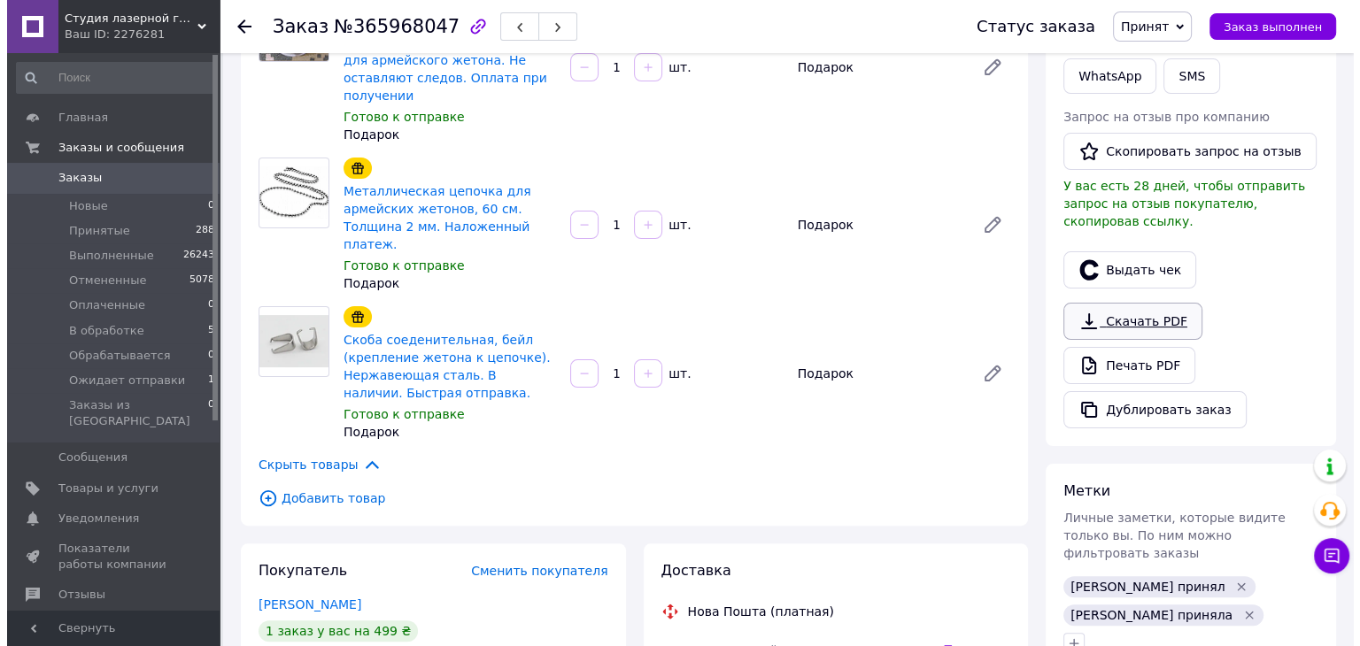
scroll to position [354, 0]
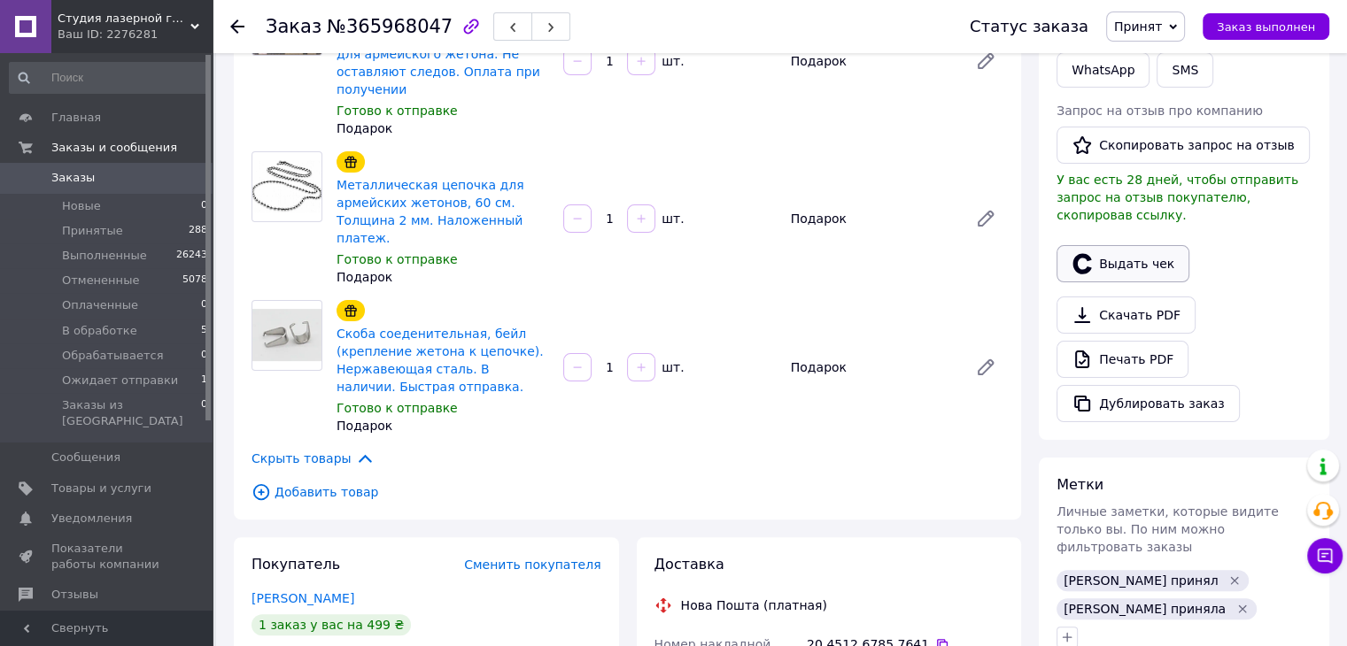
click at [1102, 251] on button "Выдать чек" at bounding box center [1122, 263] width 133 height 37
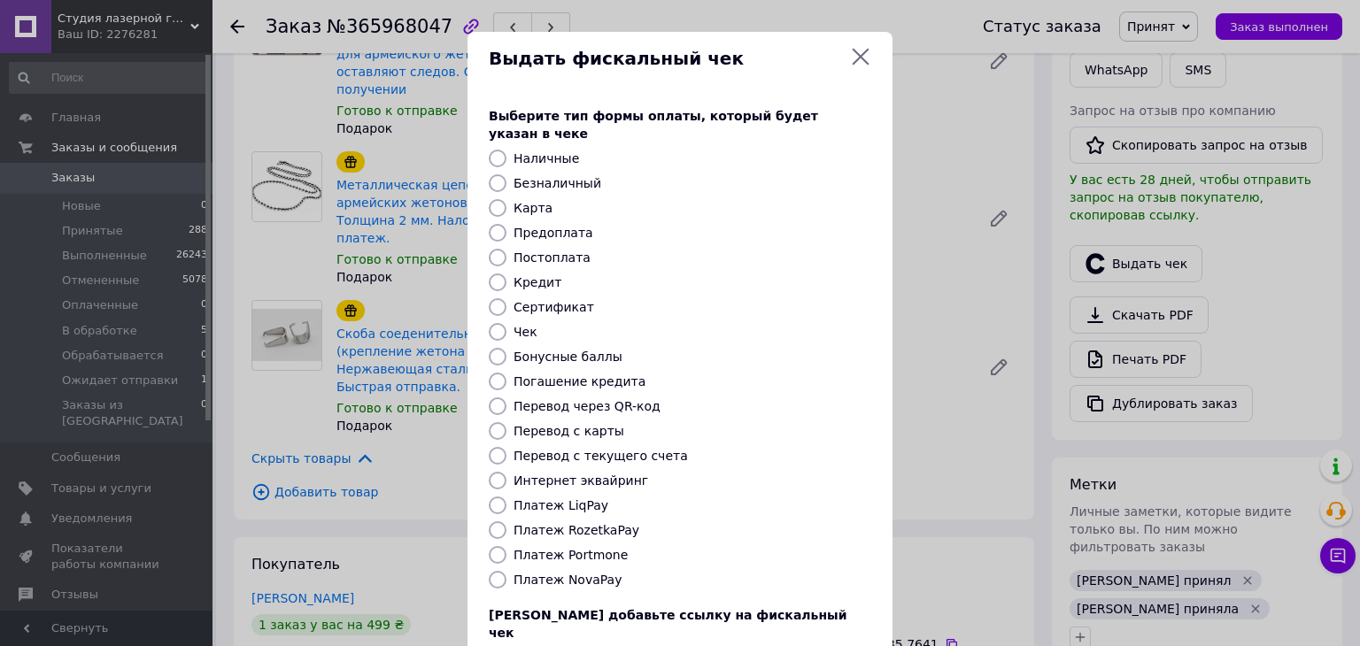
drag, startPoint x: 541, startPoint y: 243, endPoint x: 558, endPoint y: 253, distance: 19.9
click at [539, 251] on label "Постоплата" at bounding box center [552, 258] width 77 height 14
click at [507, 249] on input "Постоплата" at bounding box center [498, 258] width 18 height 18
radio input "true"
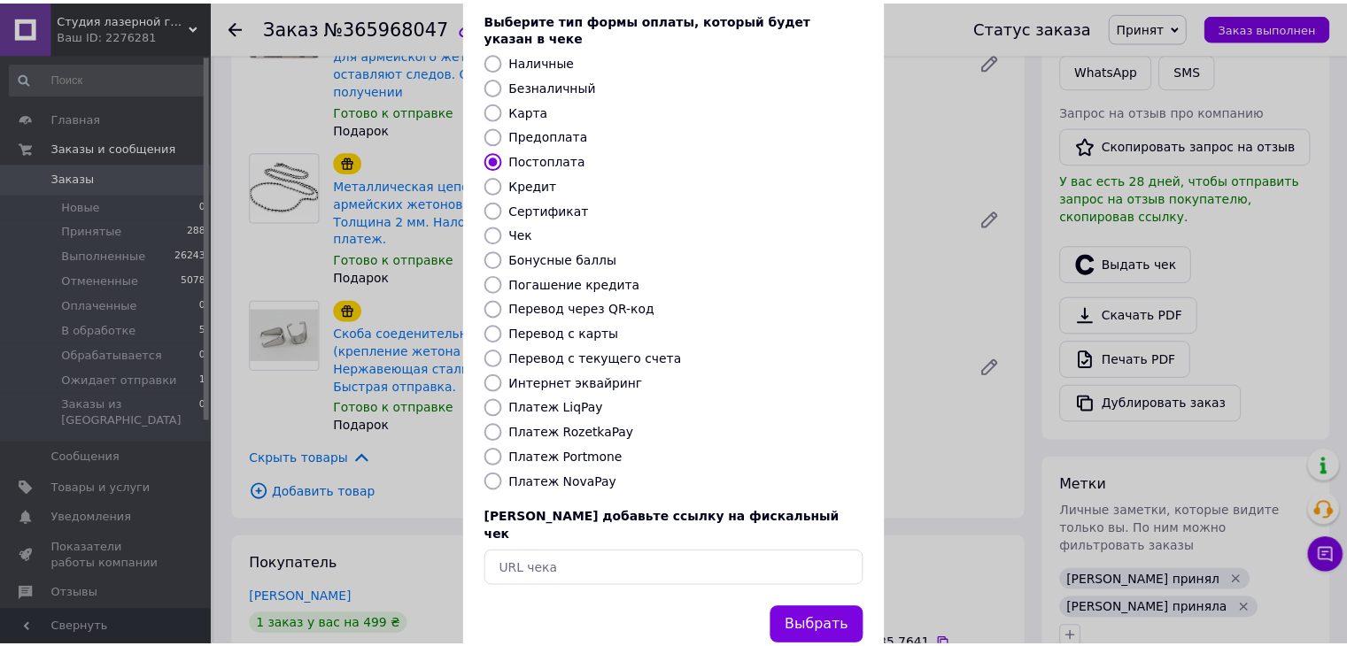
scroll to position [113, 0]
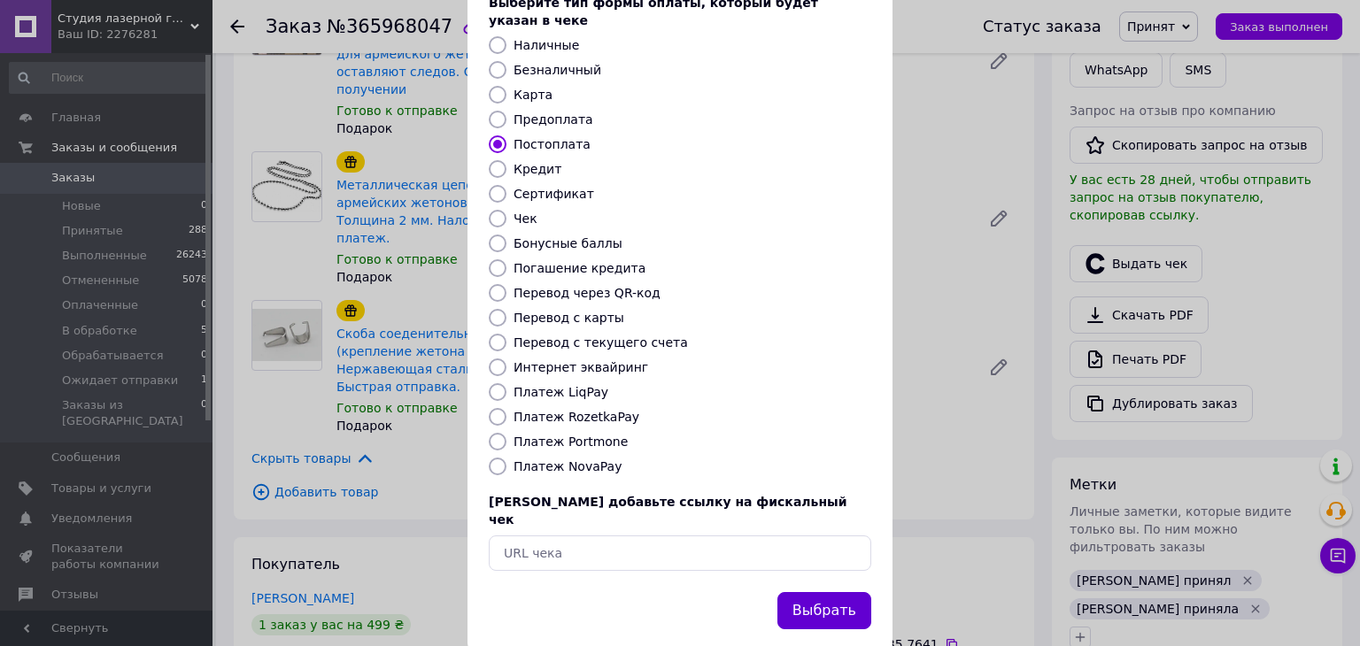
click at [816, 592] on button "Выбрать" at bounding box center [824, 611] width 94 height 38
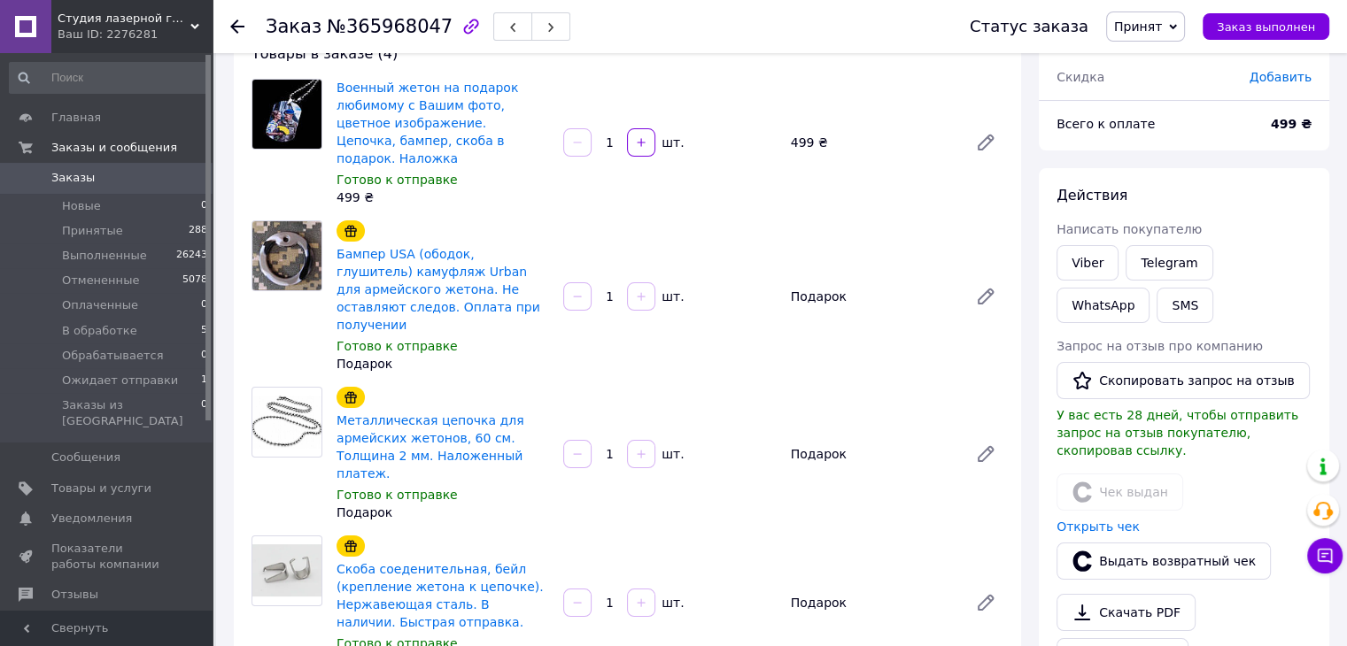
scroll to position [89, 0]
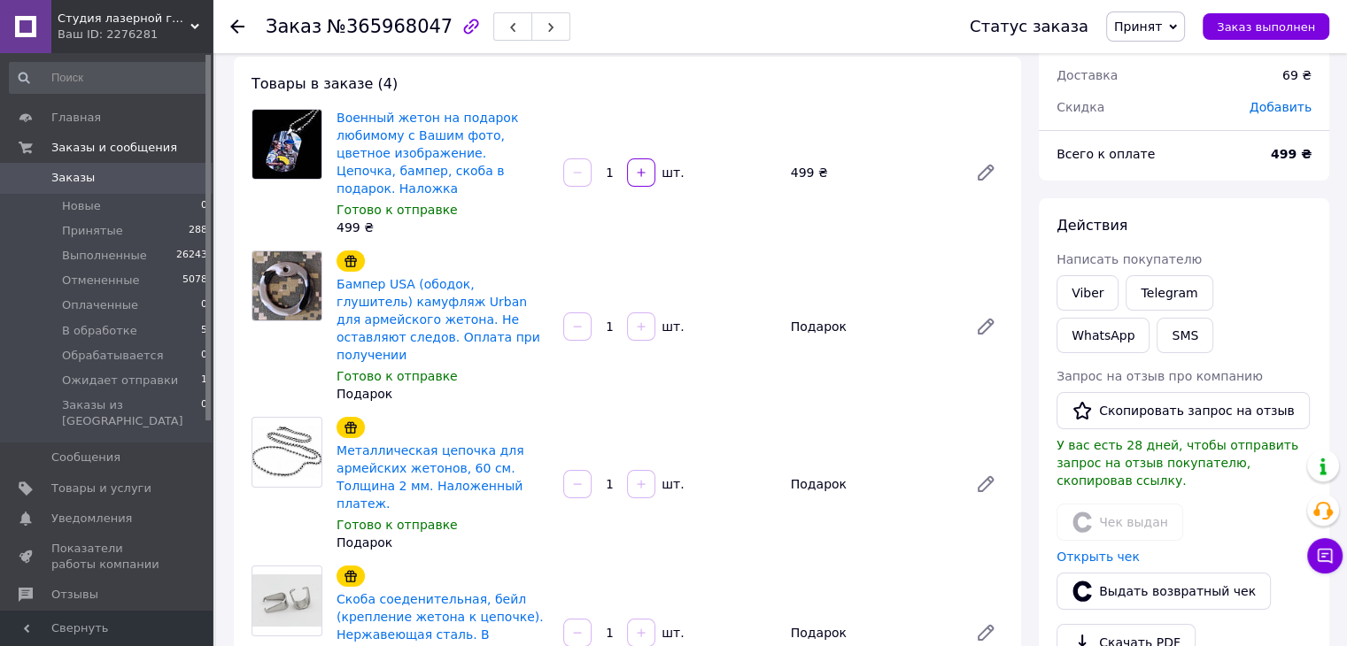
click at [1162, 28] on span "Принят" at bounding box center [1138, 26] width 48 height 14
click at [1163, 43] on ul "Выполнен Отменен Оплаченный В обработке Обрабатывается Ожидает отправки" at bounding box center [1173, 128] width 135 height 170
click at [1165, 35] on span "Принят" at bounding box center [1145, 27] width 79 height 30
click at [1155, 61] on li "Выполнен" at bounding box center [1174, 62] width 134 height 27
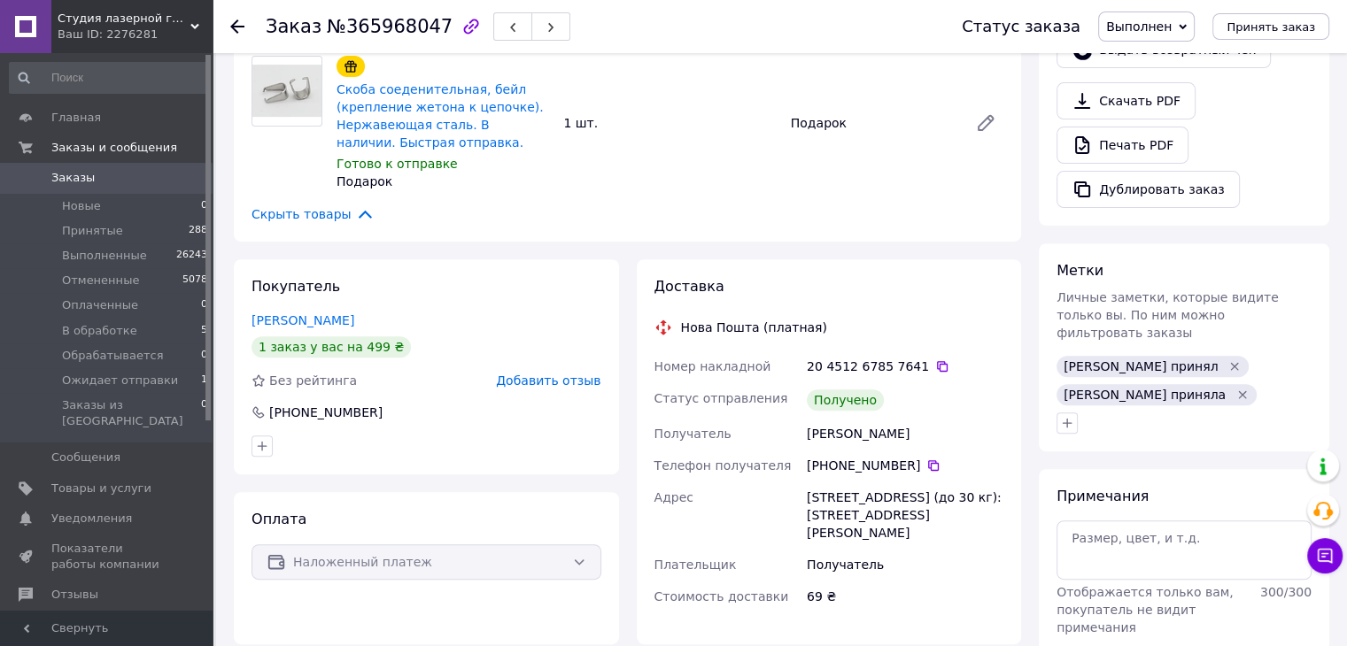
scroll to position [708, 0]
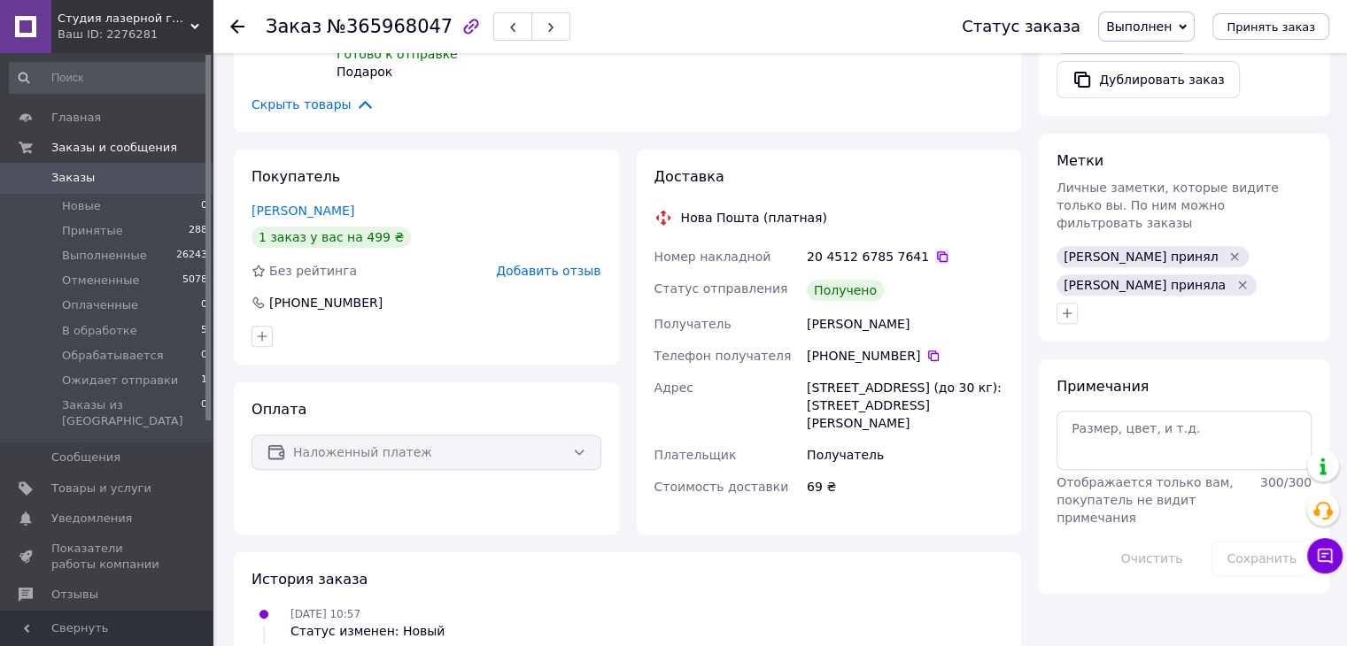
click at [937, 251] on icon at bounding box center [942, 256] width 11 height 11
click at [236, 27] on icon at bounding box center [237, 26] width 14 height 14
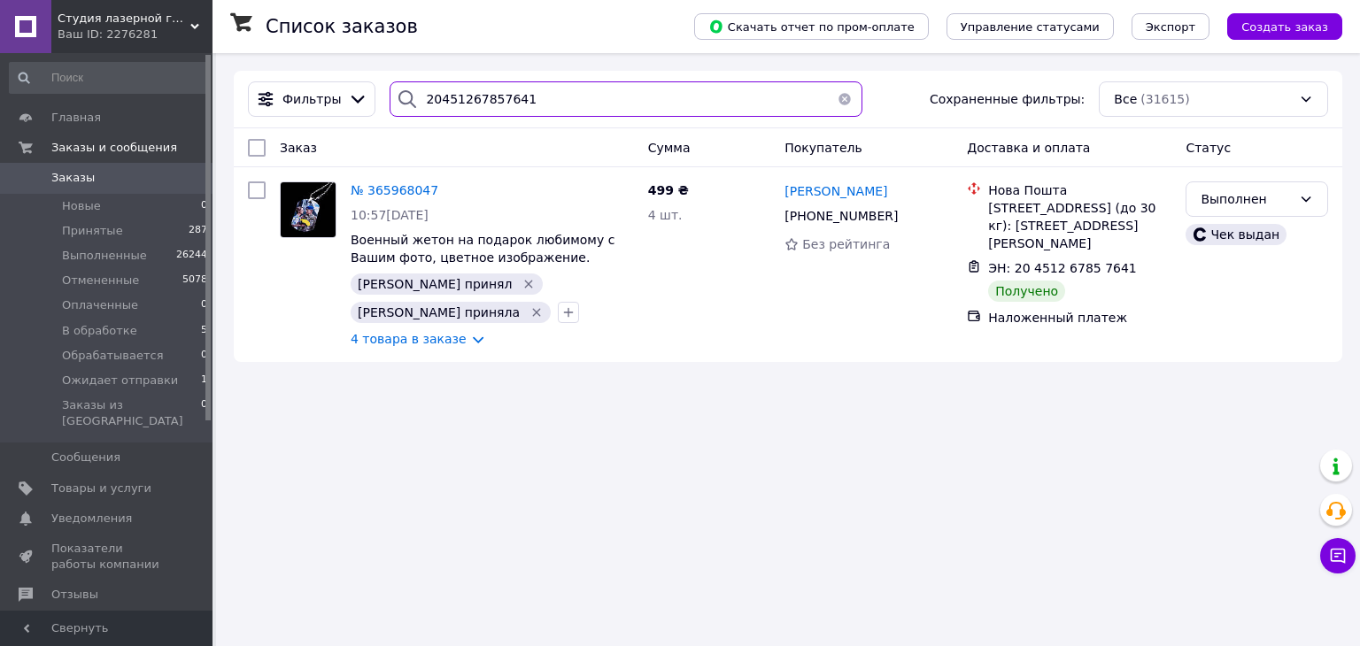
click at [479, 93] on input "20451267857641" at bounding box center [626, 98] width 472 height 35
paste input "380678927677"
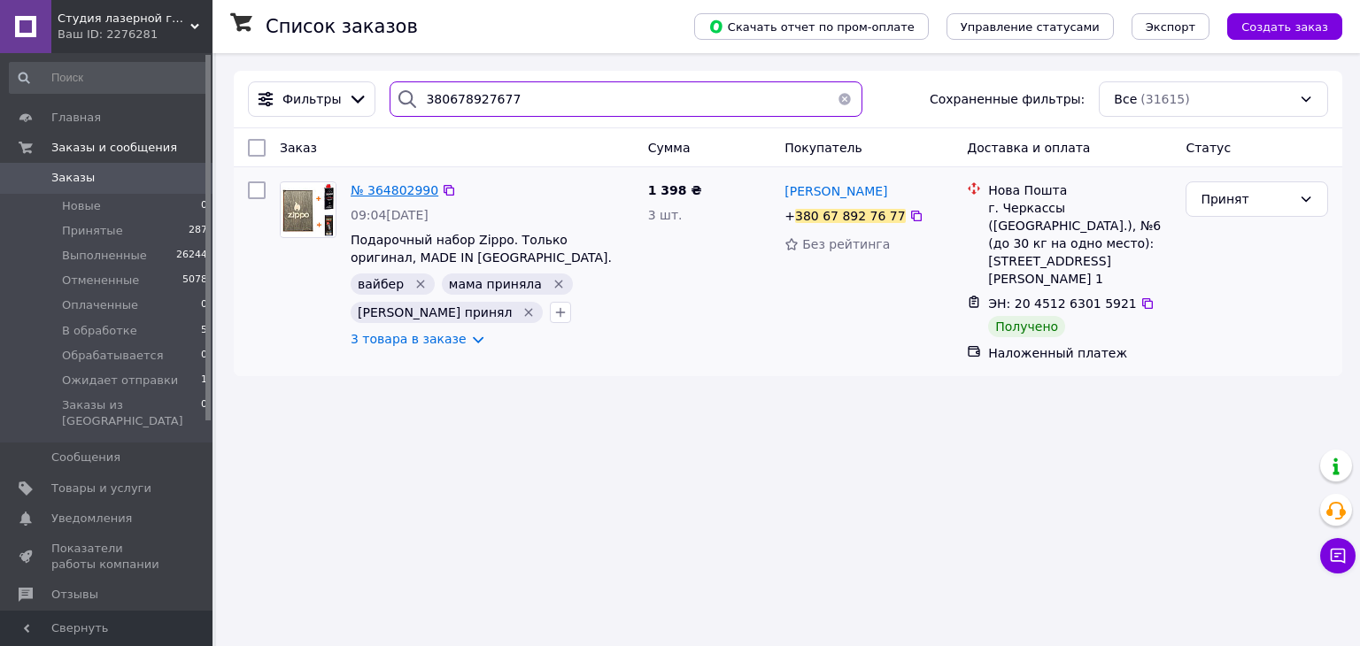
type input "380678927677"
click at [406, 192] on span "№ 364802990" at bounding box center [395, 190] width 88 height 14
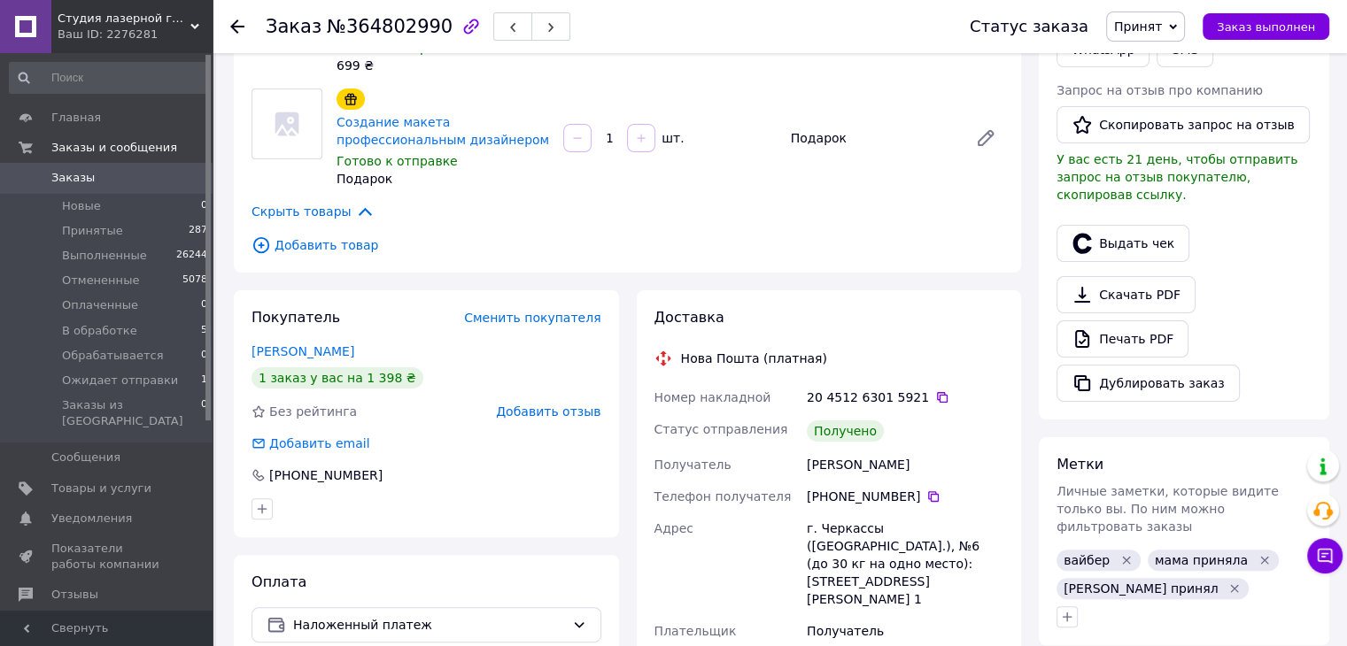
scroll to position [443, 0]
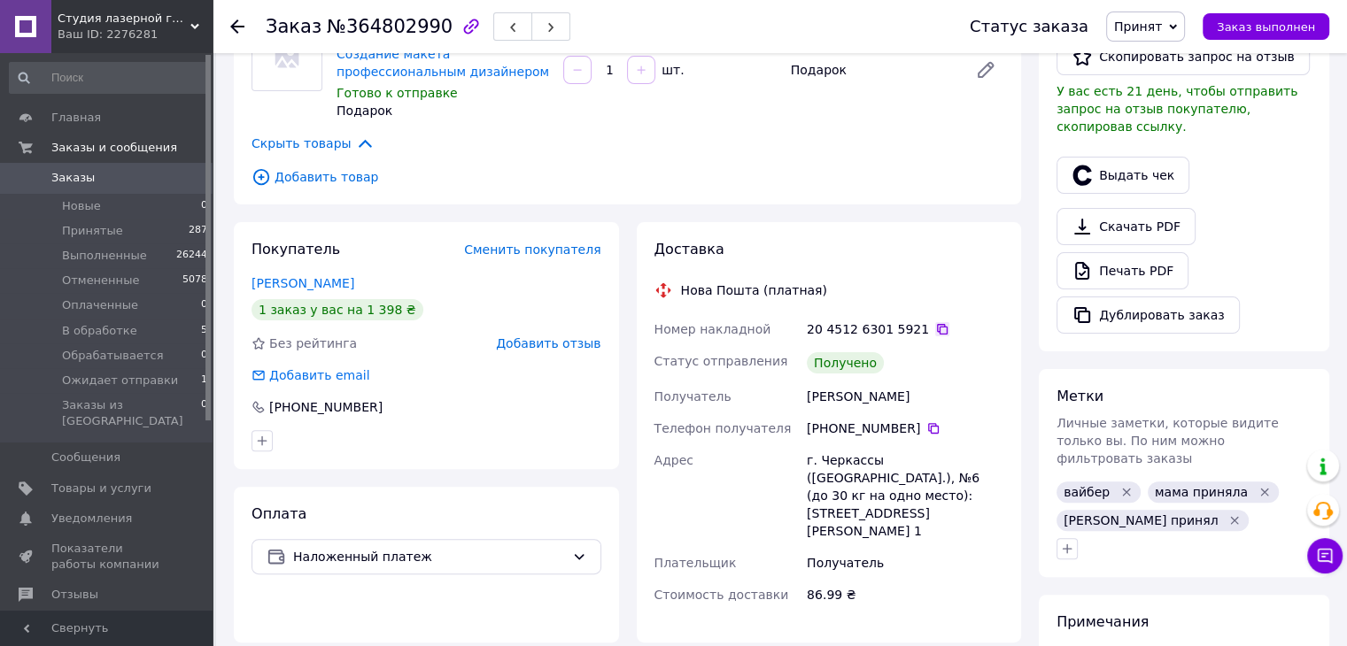
click at [935, 322] on icon at bounding box center [942, 329] width 14 height 14
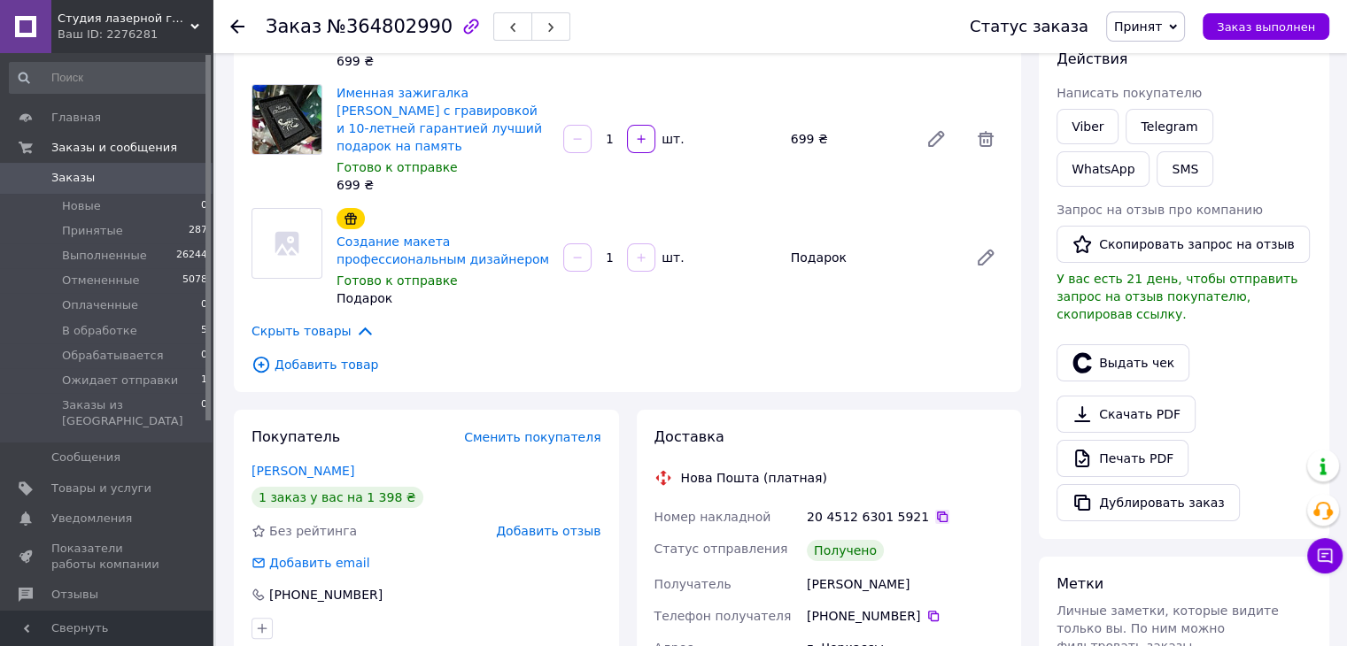
scroll to position [266, 0]
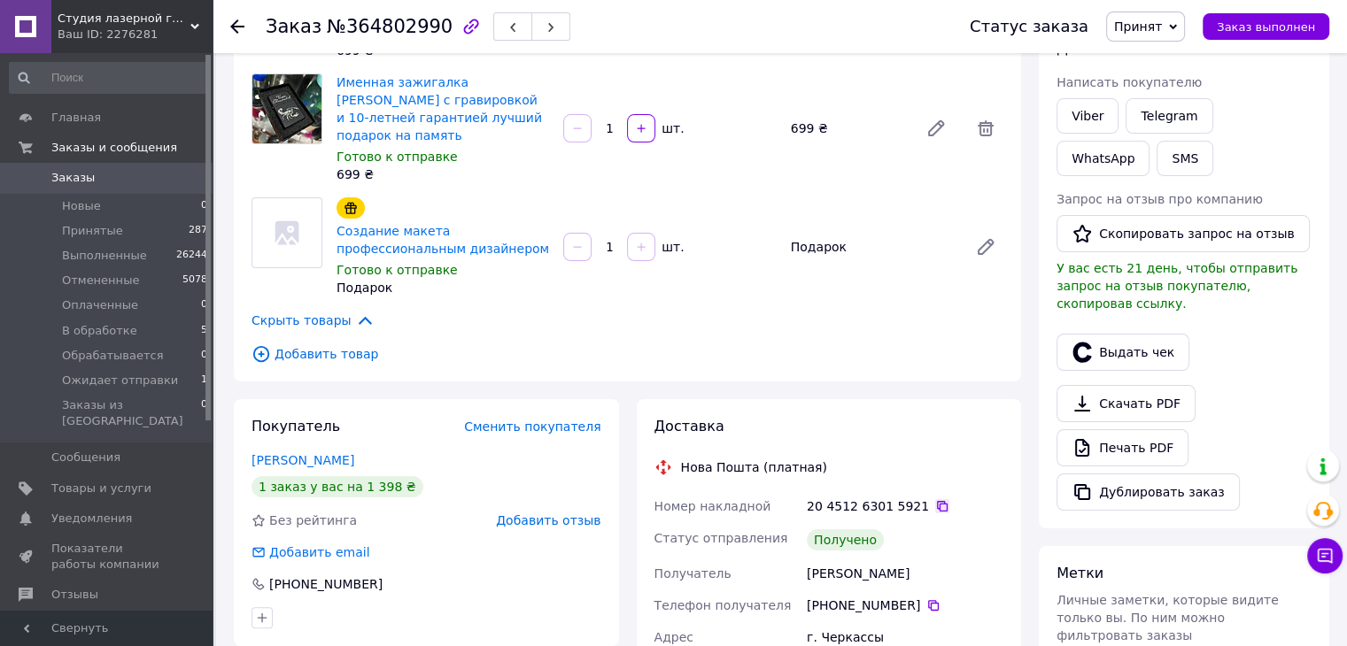
click at [935, 499] on icon at bounding box center [942, 506] width 14 height 14
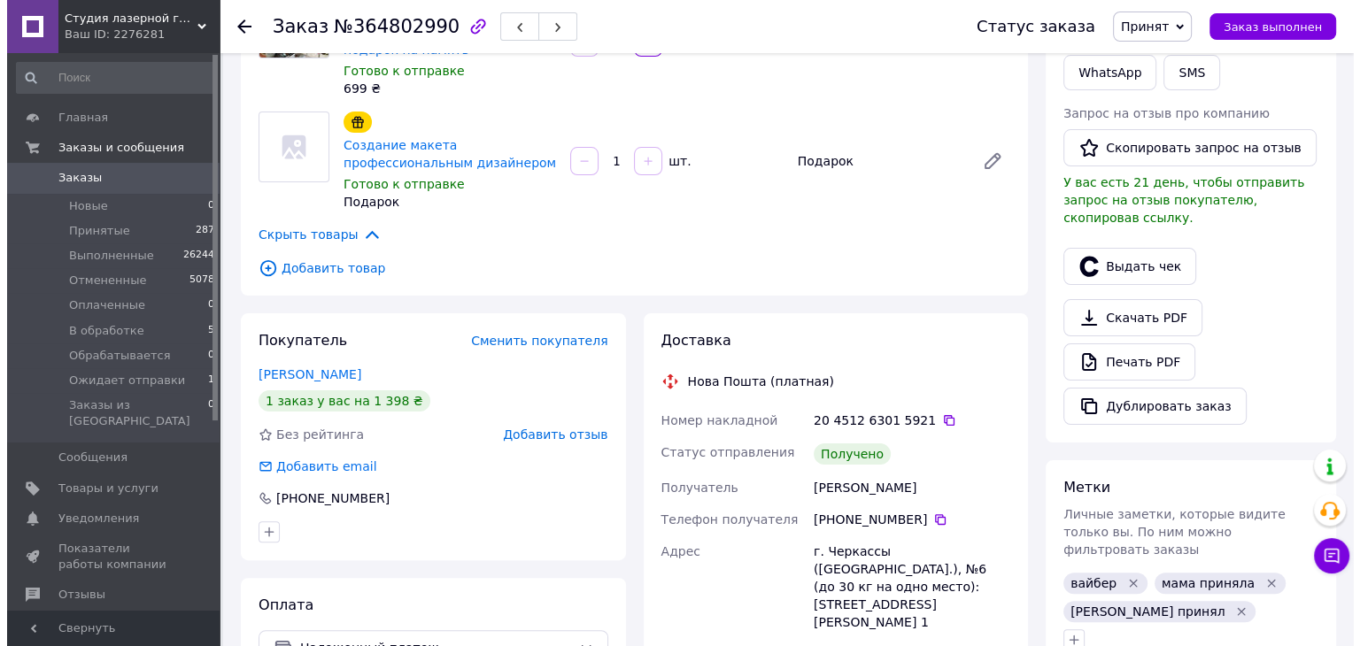
scroll to position [354, 0]
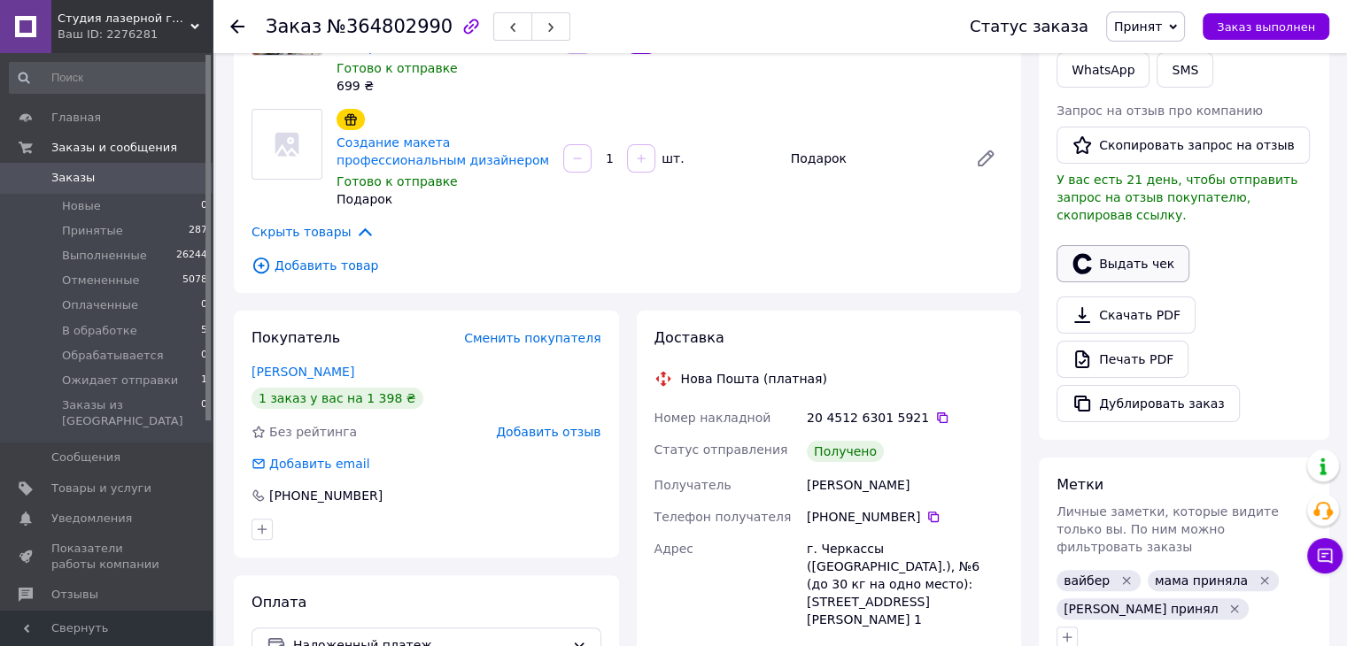
click at [1122, 245] on button "Выдать чек" at bounding box center [1122, 263] width 133 height 37
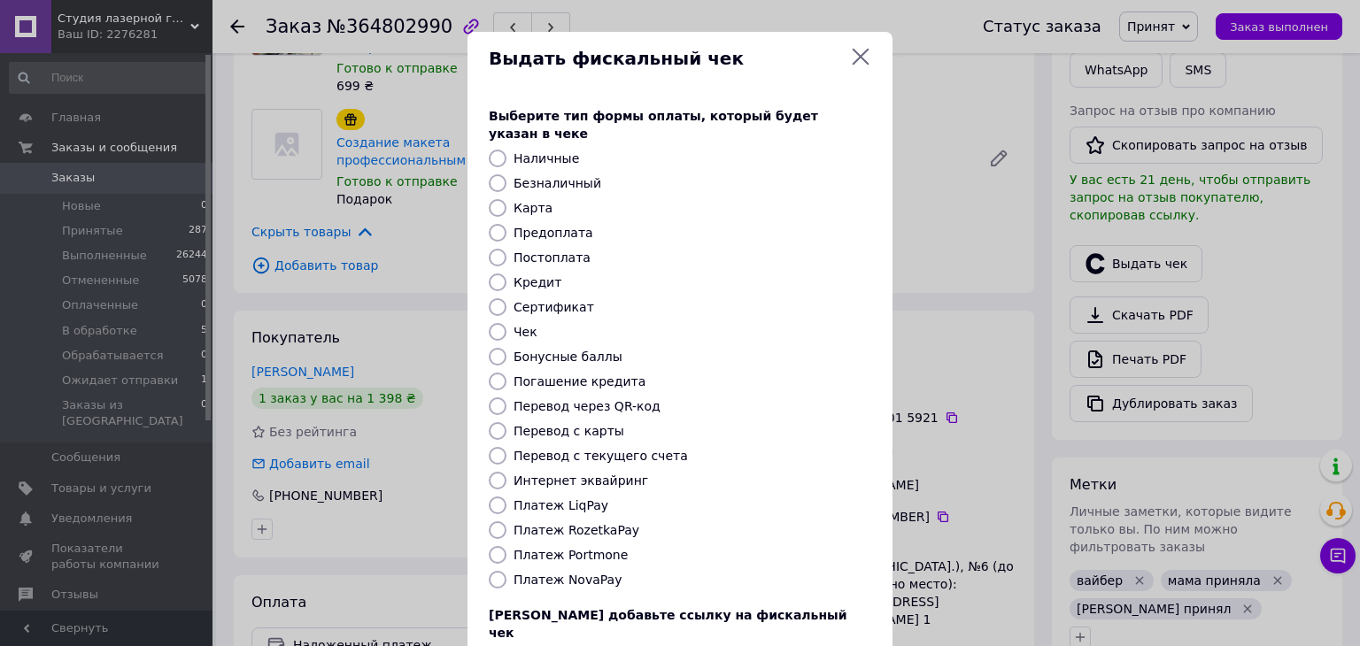
click at [545, 251] on label "Постоплата" at bounding box center [552, 258] width 77 height 14
click at [507, 249] on input "Постоплата" at bounding box center [498, 258] width 18 height 18
radio input "true"
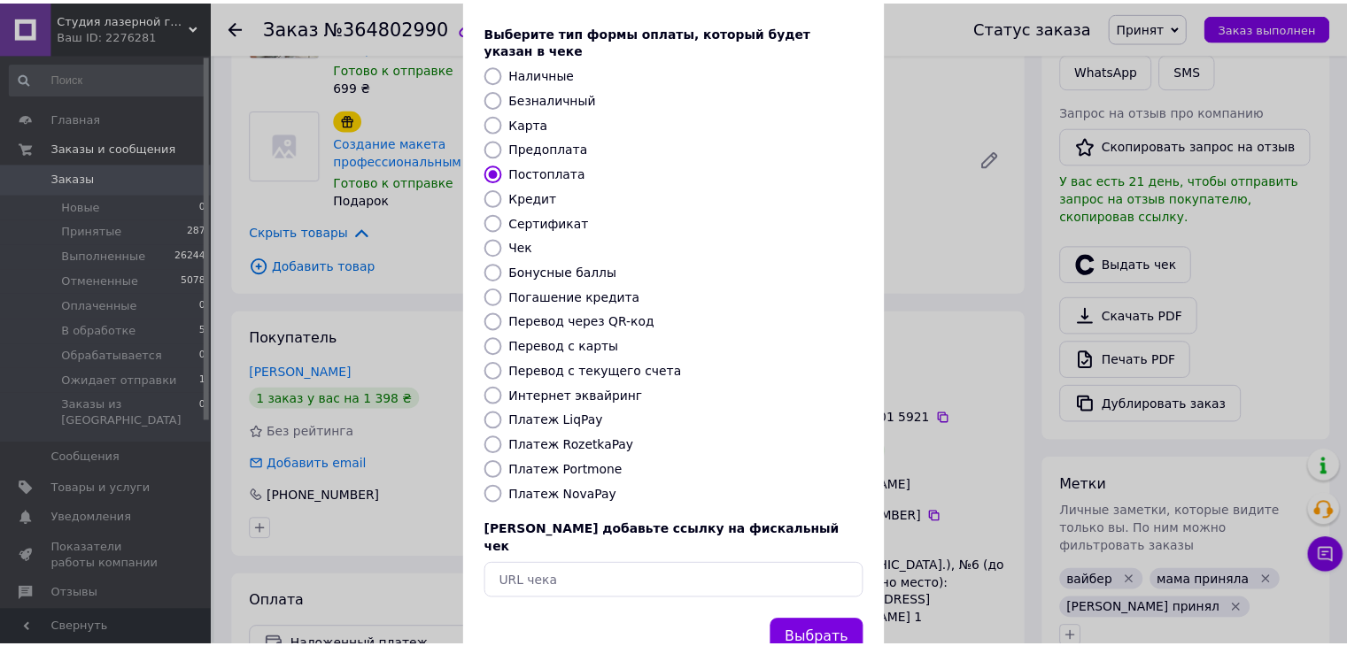
scroll to position [113, 0]
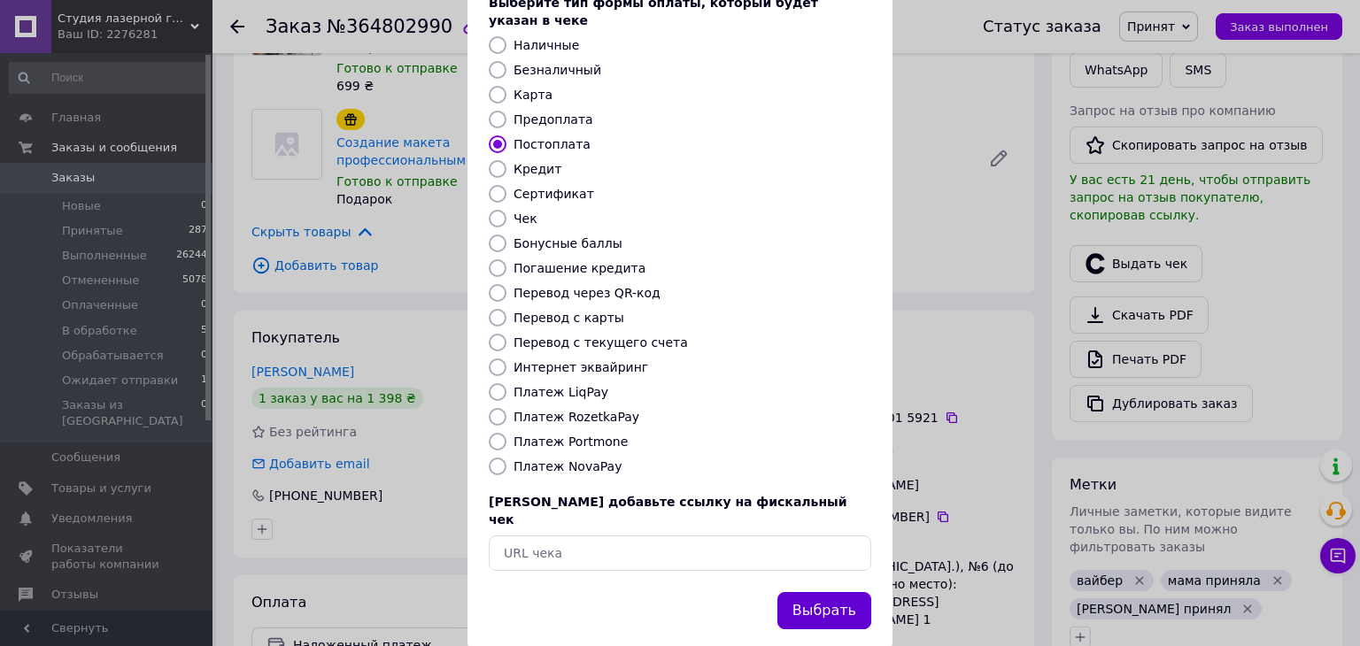
click at [835, 592] on button "Выбрать" at bounding box center [824, 611] width 94 height 38
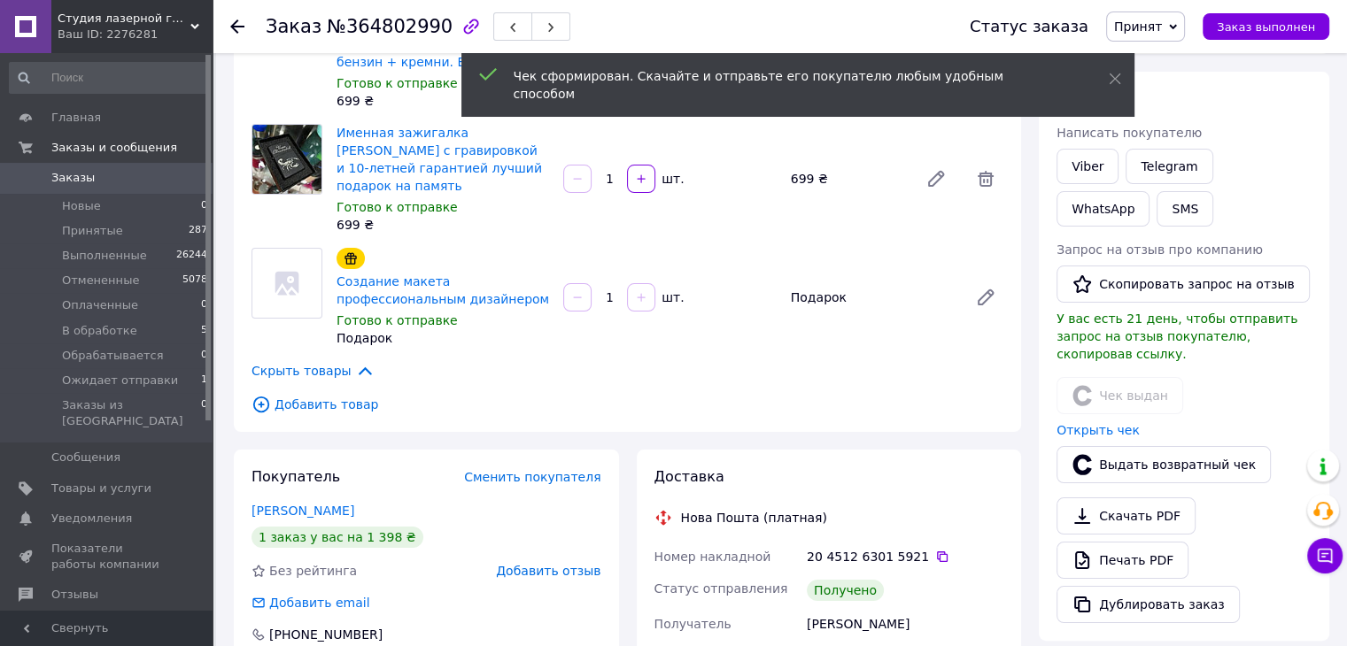
scroll to position [177, 0]
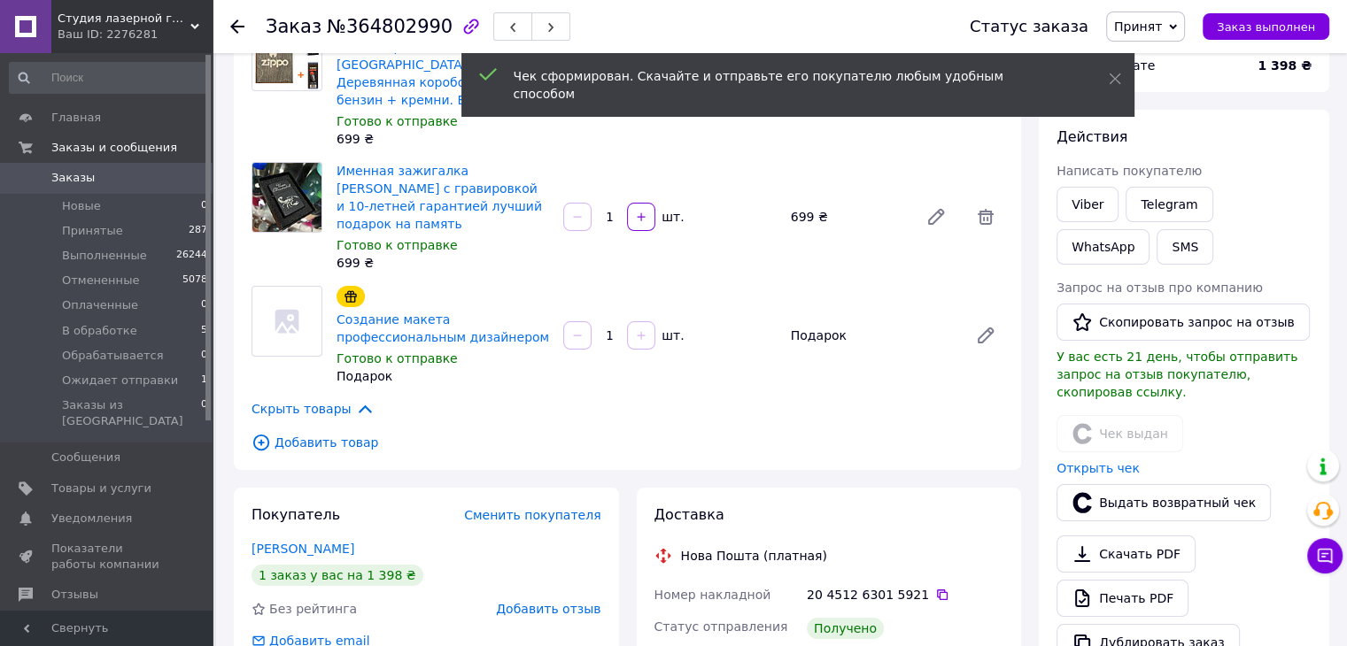
click at [1154, 29] on span "Принят" at bounding box center [1138, 26] width 48 height 14
click at [1162, 54] on li "Выполнен" at bounding box center [1174, 62] width 134 height 27
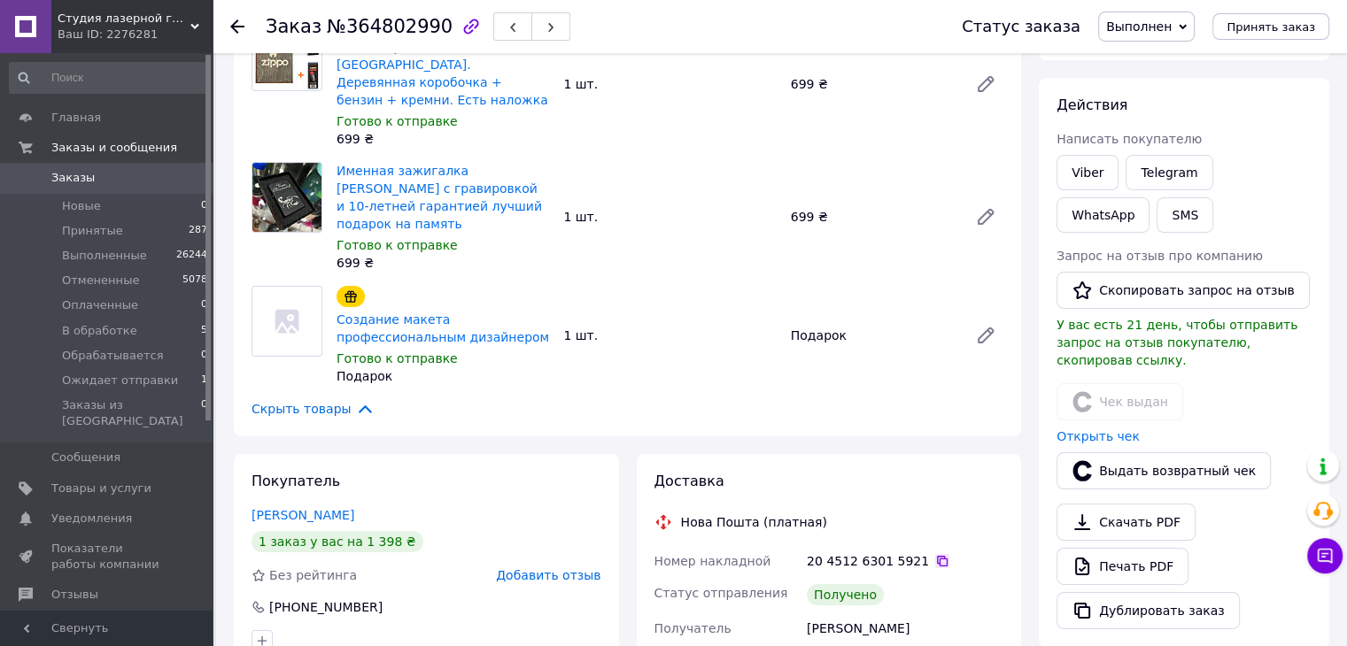
click at [918, 545] on div "20 4512 6301 5921" at bounding box center [905, 561] width 204 height 32
click at [937, 556] on icon at bounding box center [942, 561] width 11 height 11
click at [236, 22] on use at bounding box center [237, 26] width 14 height 14
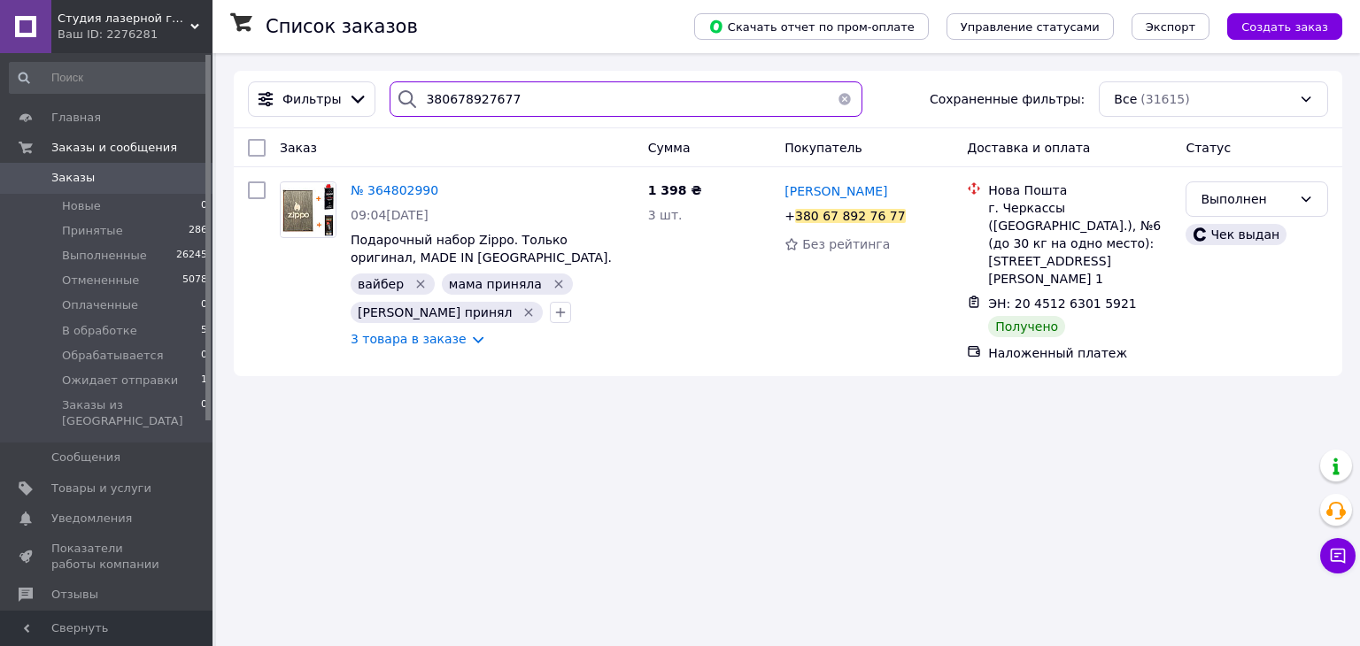
click at [549, 102] on input "380678927677" at bounding box center [626, 98] width 472 height 35
paste input "20451264674263"
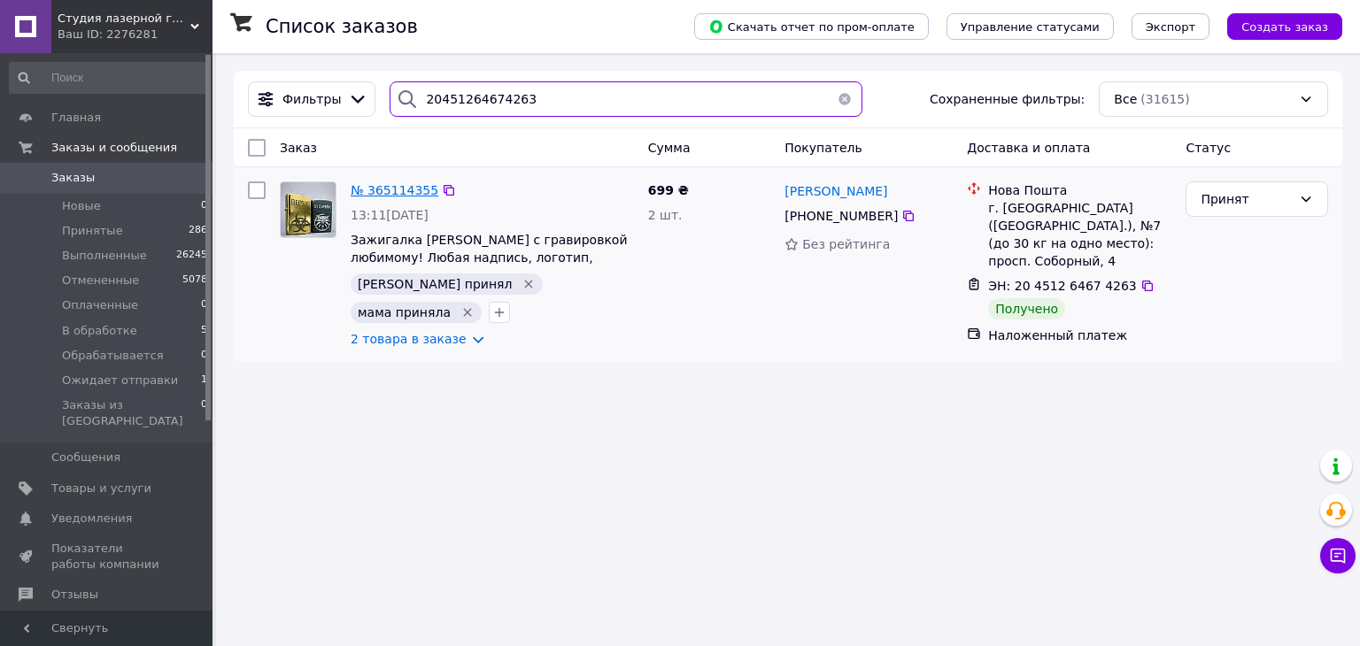
type input "20451264674263"
click at [400, 189] on span "№ 365114355" at bounding box center [395, 190] width 88 height 14
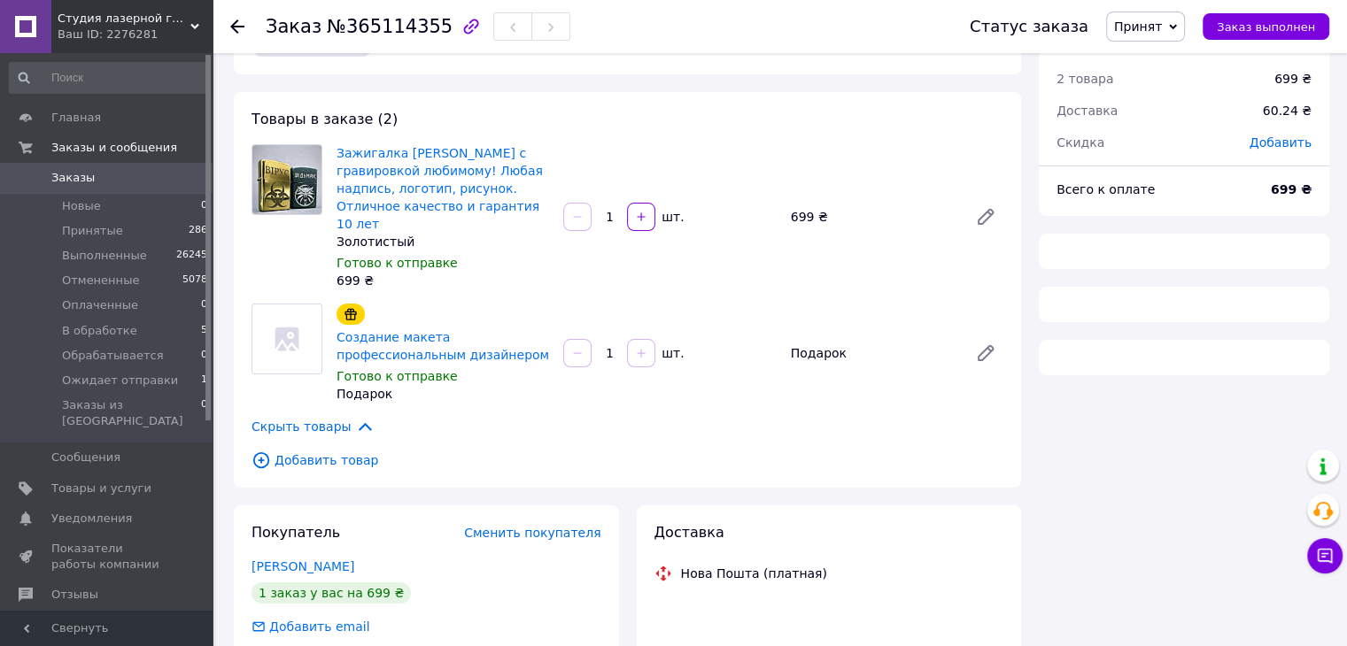
scroll to position [305, 0]
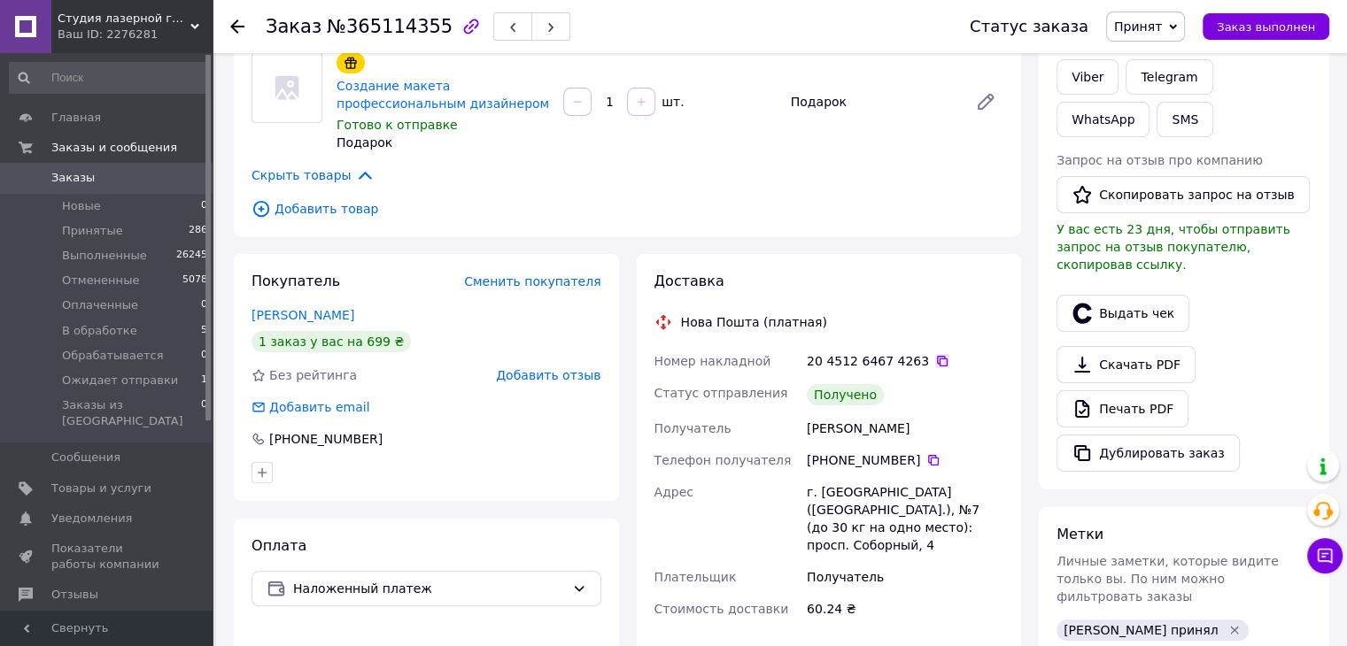
click at [935, 354] on icon at bounding box center [942, 361] width 14 height 14
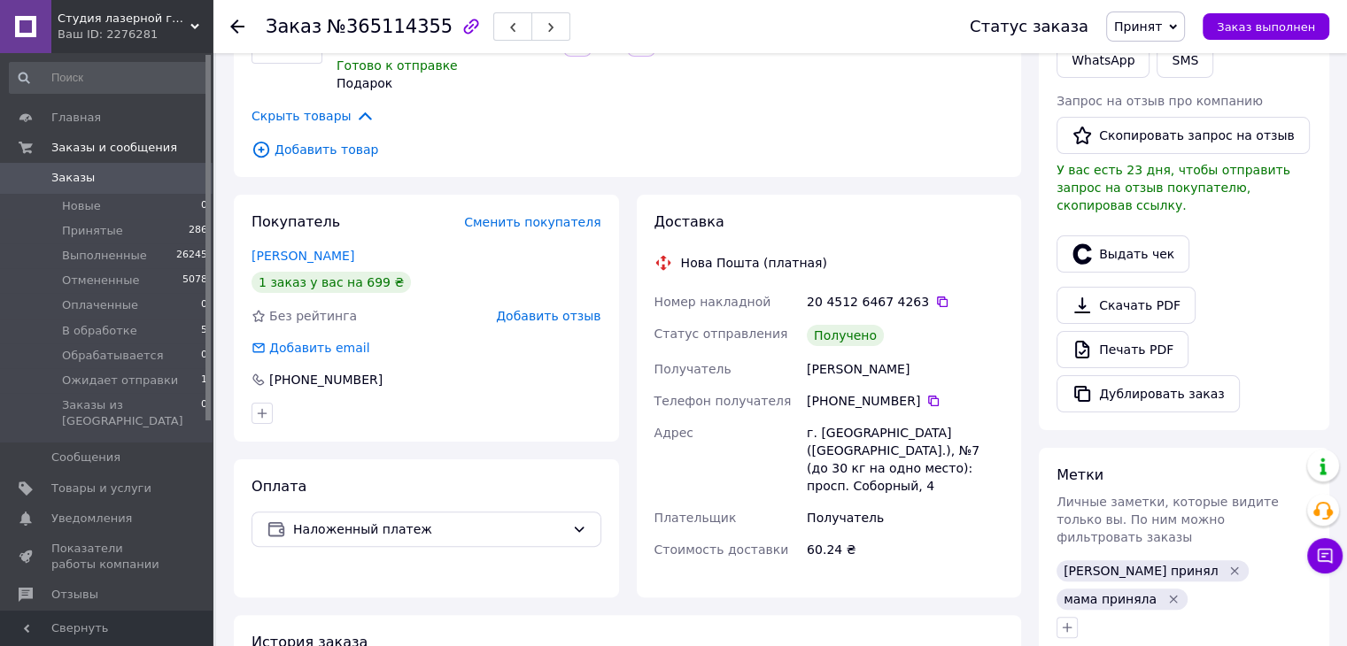
scroll to position [393, 0]
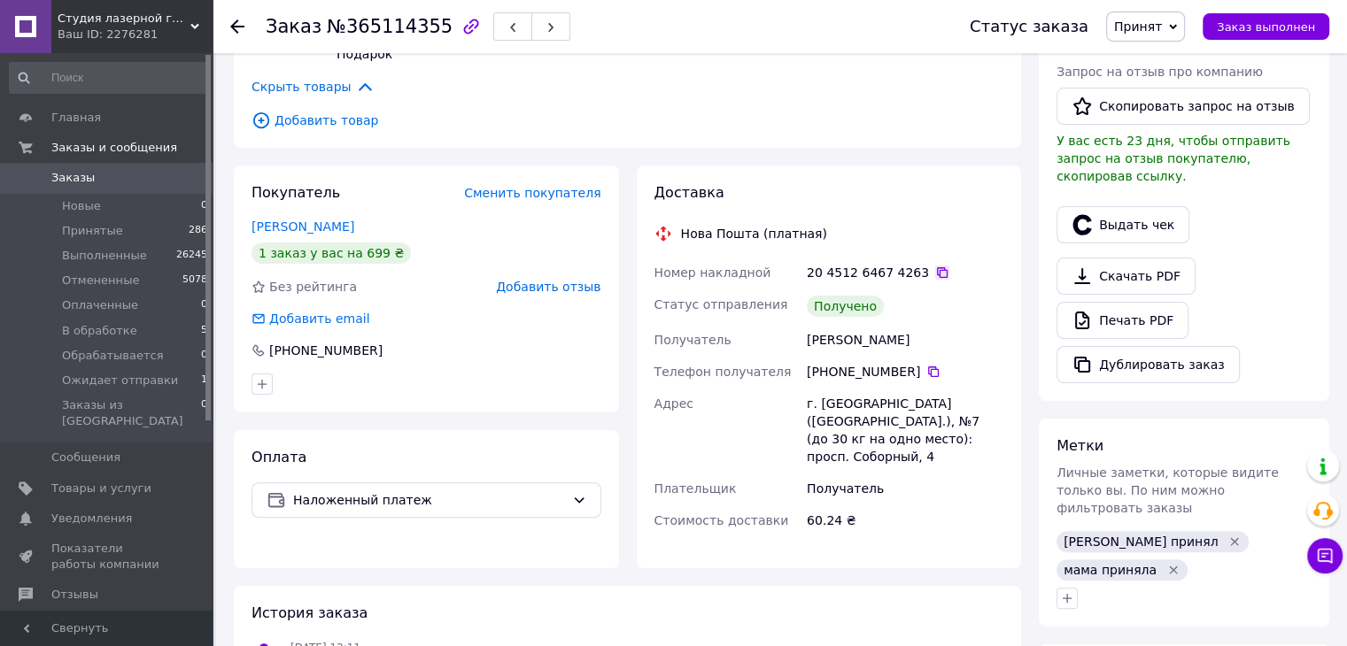
click at [935, 266] on icon at bounding box center [942, 273] width 14 height 14
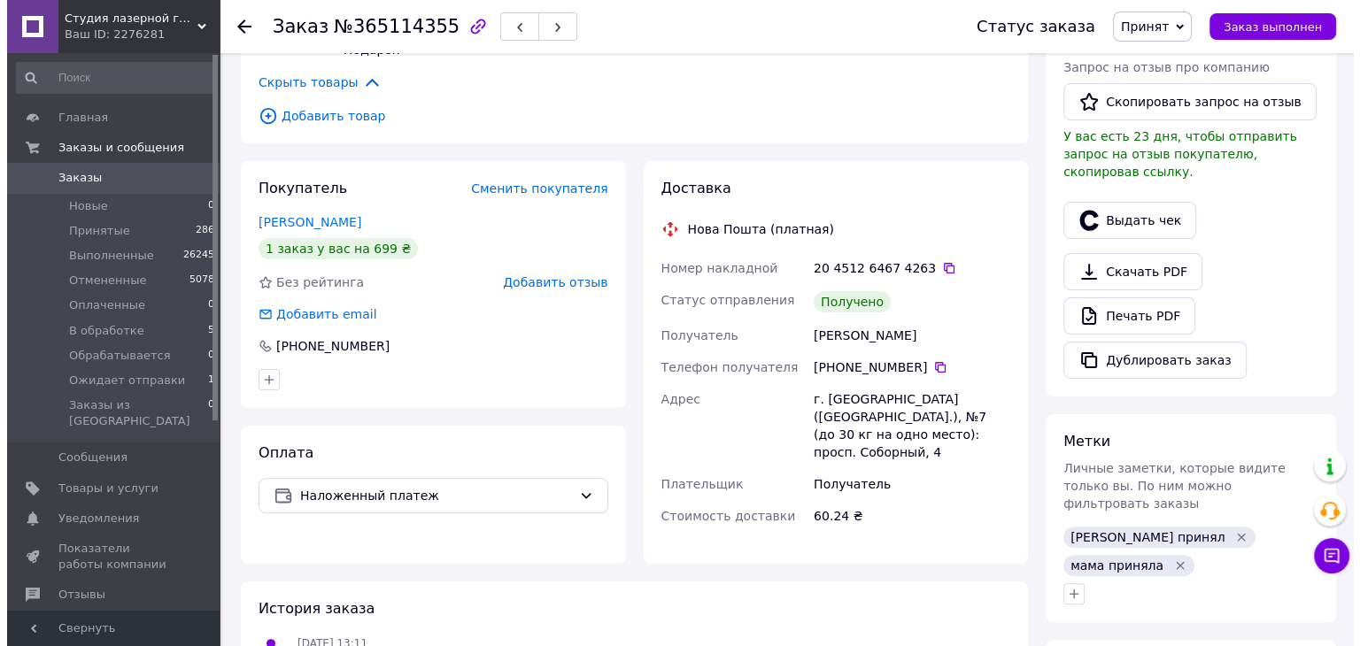
scroll to position [443, 0]
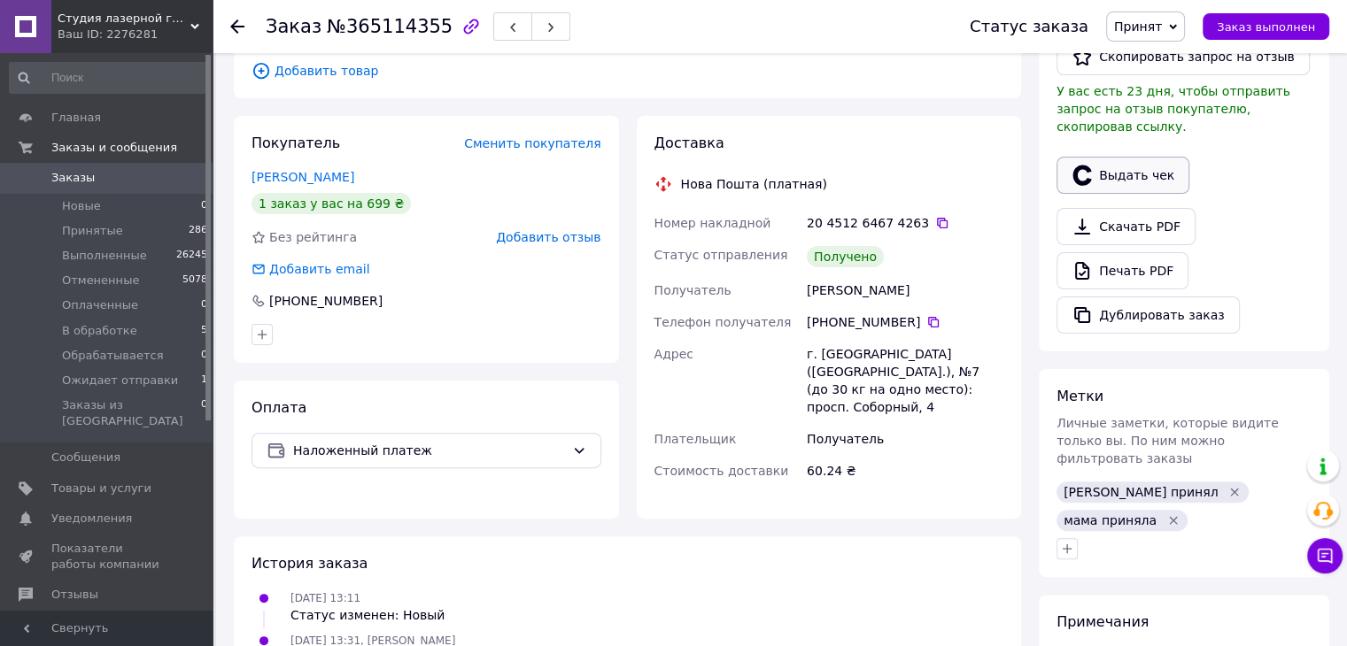
click at [1098, 165] on button "Выдать чек" at bounding box center [1122, 175] width 133 height 37
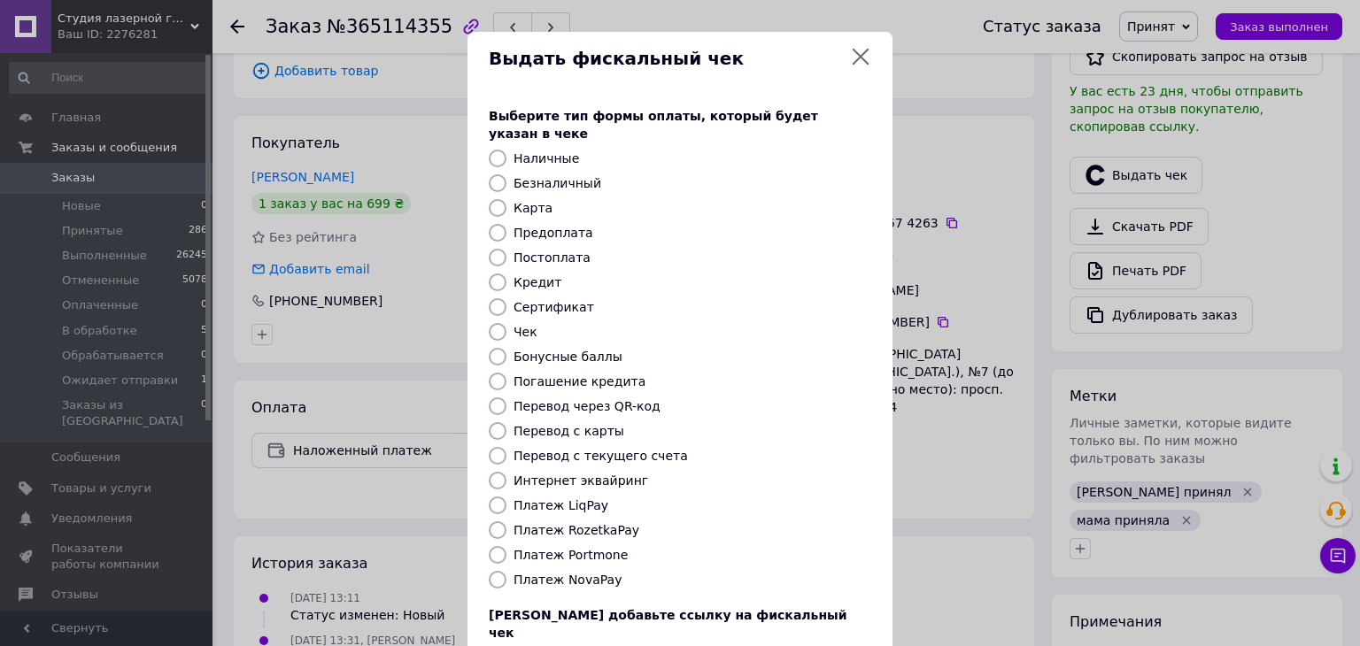
click at [559, 251] on label "Постоплата" at bounding box center [552, 258] width 77 height 14
click at [507, 249] on input "Постоплата" at bounding box center [498, 258] width 18 height 18
radio input "true"
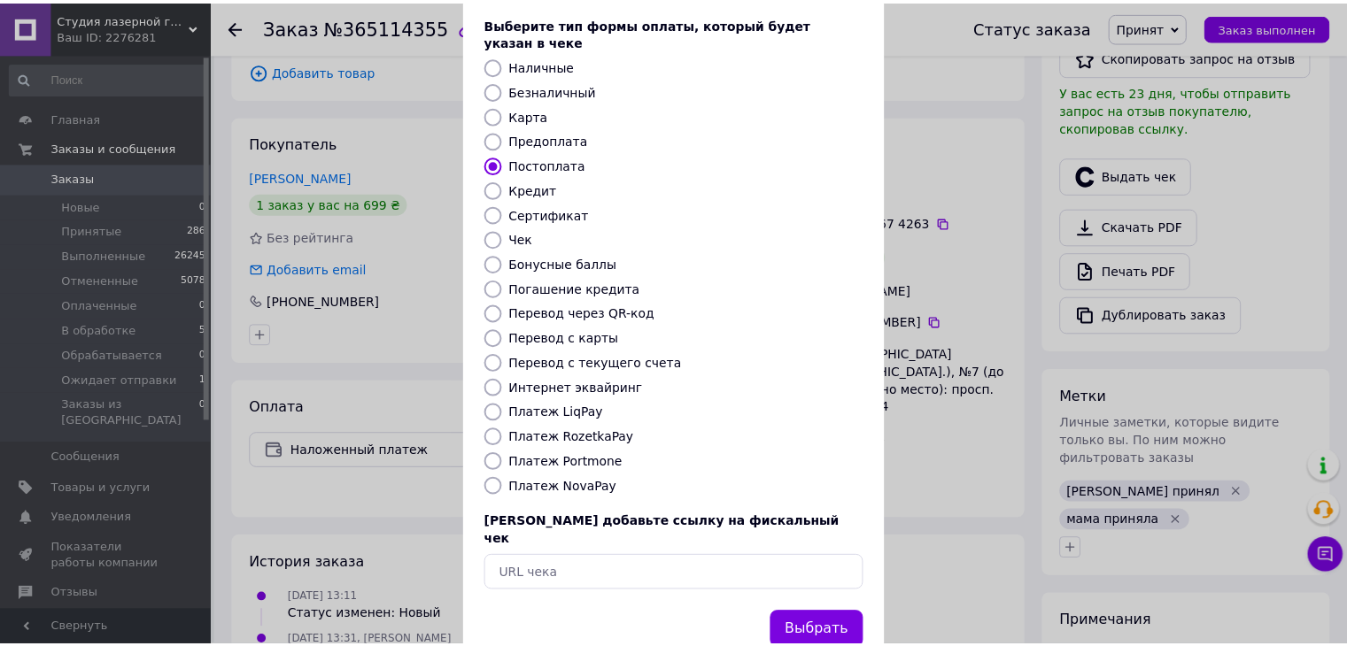
scroll to position [113, 0]
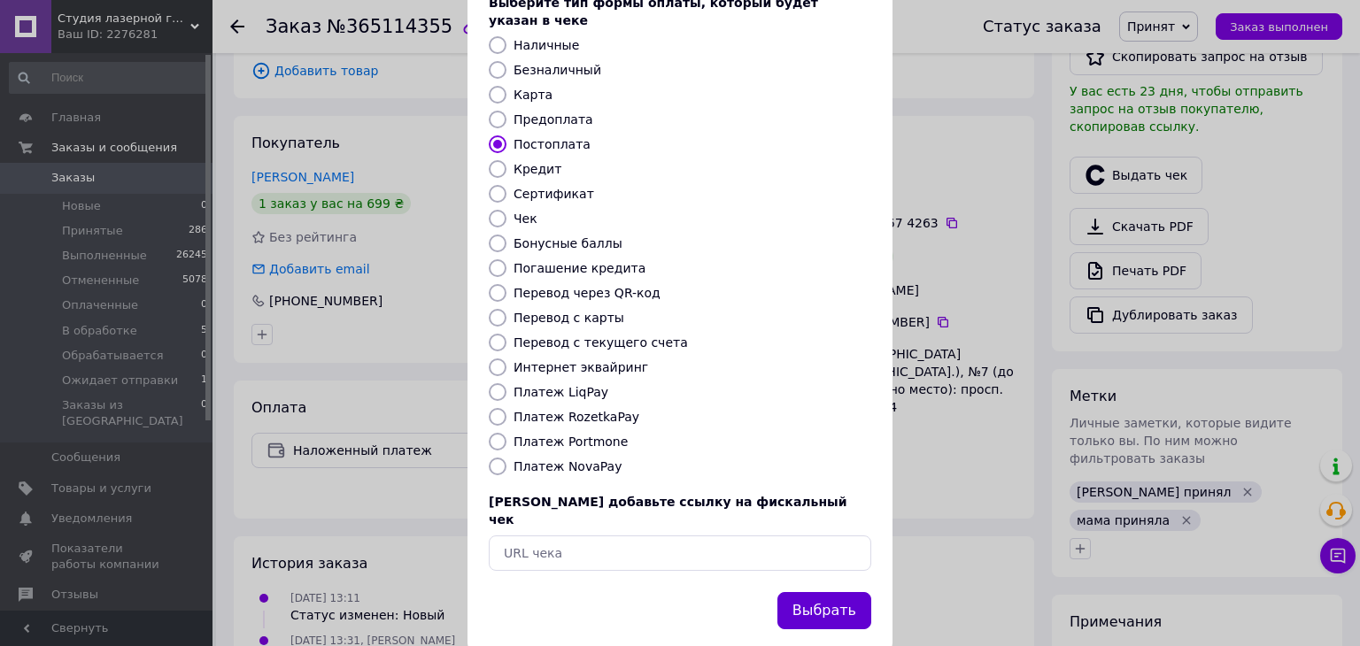
click at [832, 592] on button "Выбрать" at bounding box center [824, 611] width 94 height 38
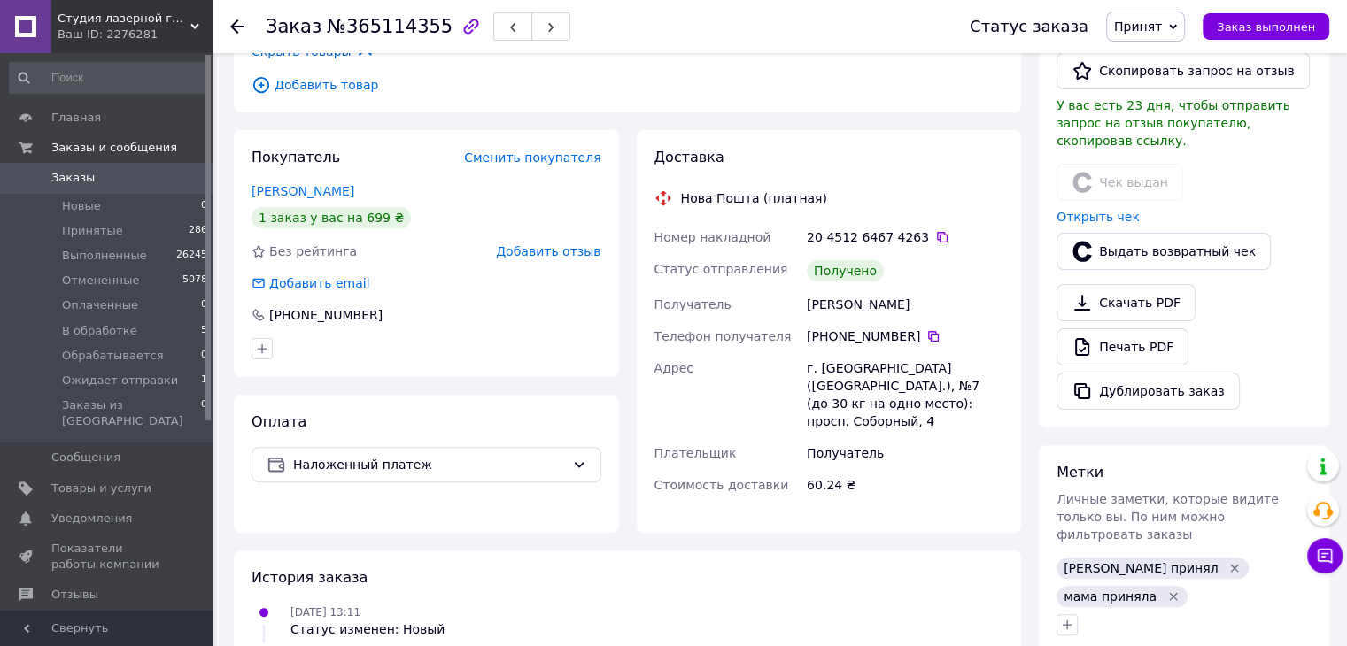
scroll to position [0, 0]
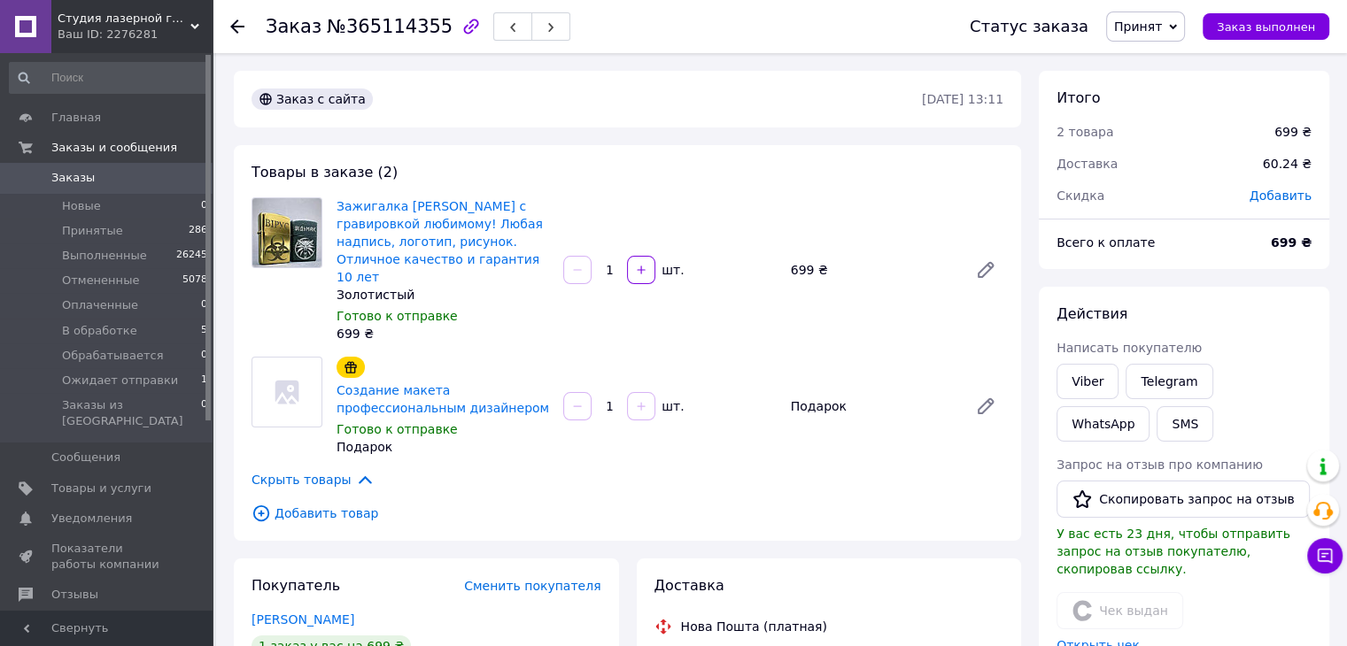
click at [1161, 33] on span "Принят" at bounding box center [1138, 26] width 48 height 14
click at [1171, 55] on li "Выполнен" at bounding box center [1174, 62] width 134 height 27
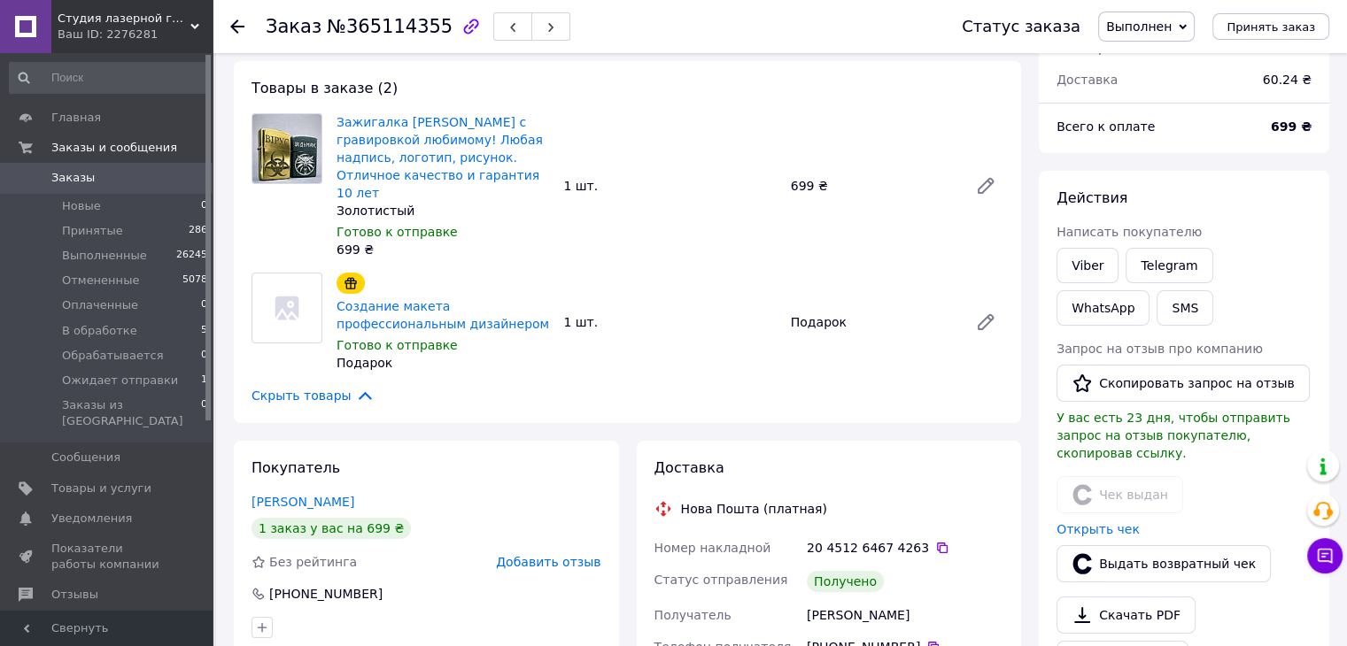
scroll to position [89, 0]
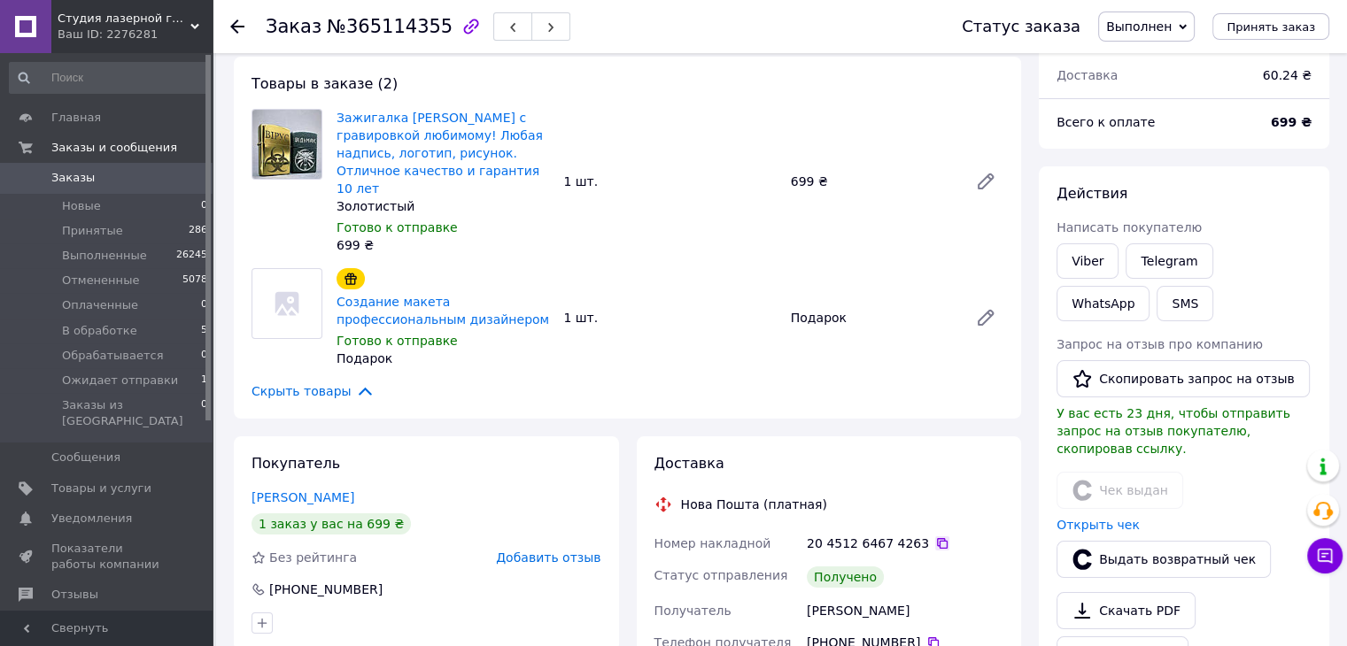
drag, startPoint x: 915, startPoint y: 522, endPoint x: 928, endPoint y: 529, distance: 15.1
click at [920, 535] on div "20 4512 6467 4263" at bounding box center [905, 544] width 197 height 18
click at [937, 538] on icon at bounding box center [942, 543] width 11 height 11
click at [240, 15] on div at bounding box center [247, 26] width 35 height 53
click at [238, 25] on icon at bounding box center [237, 26] width 14 height 14
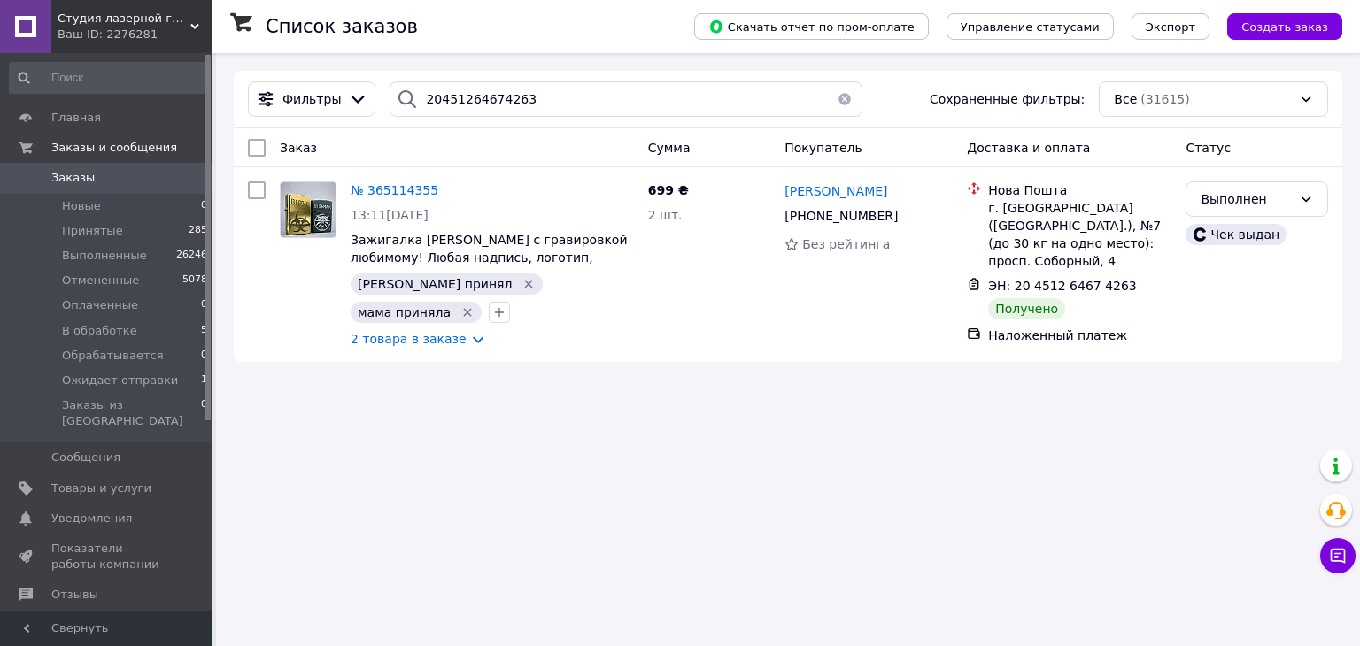
click at [437, 73] on div "Фильтры 20451264674263 Сохраненные фильтры: Все (31615)" at bounding box center [788, 100] width 1109 height 58
click at [436, 111] on input "20451264674263" at bounding box center [626, 98] width 472 height 35
paste input "5072192"
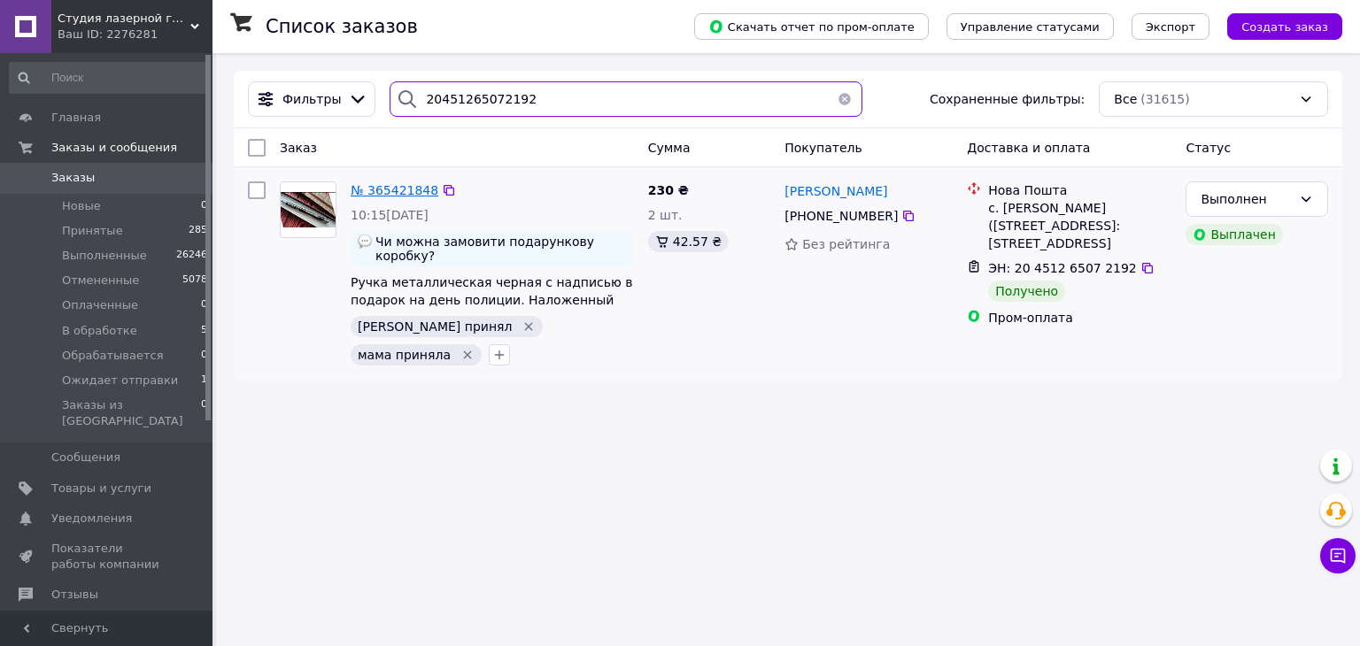
type input "20451265072192"
click at [404, 196] on span "№ 365421848" at bounding box center [395, 190] width 88 height 14
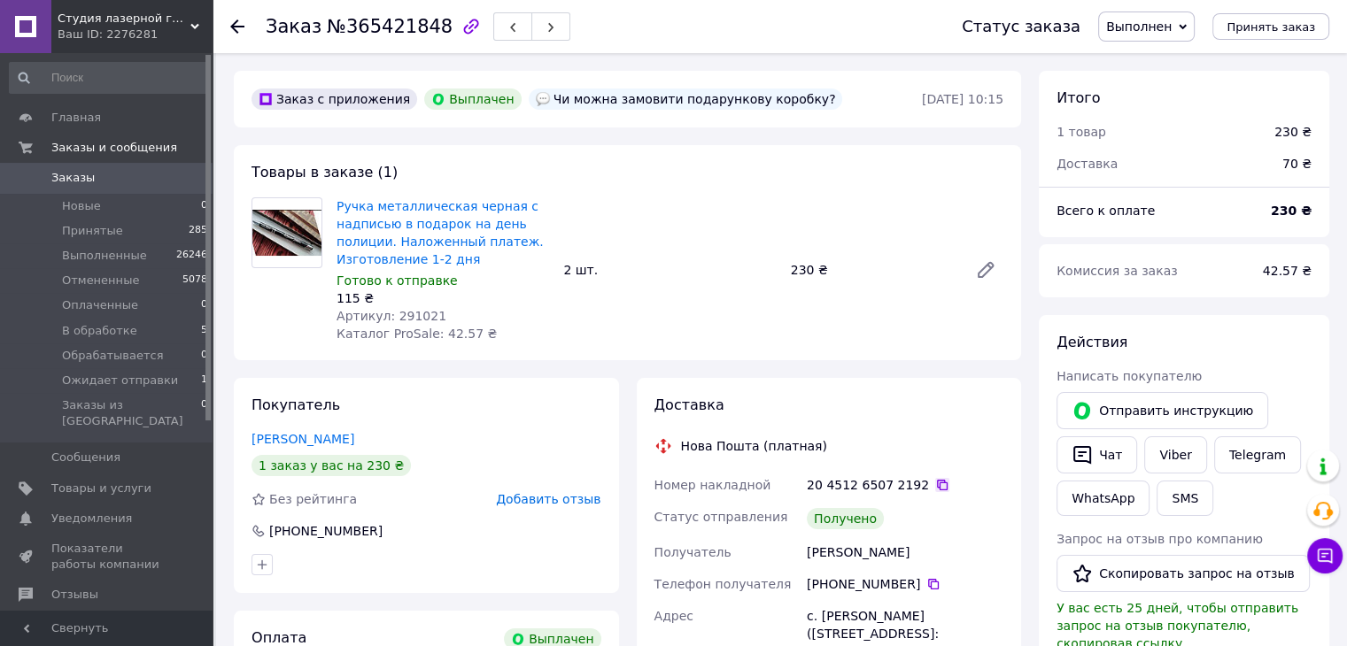
click at [935, 484] on icon at bounding box center [942, 485] width 14 height 14
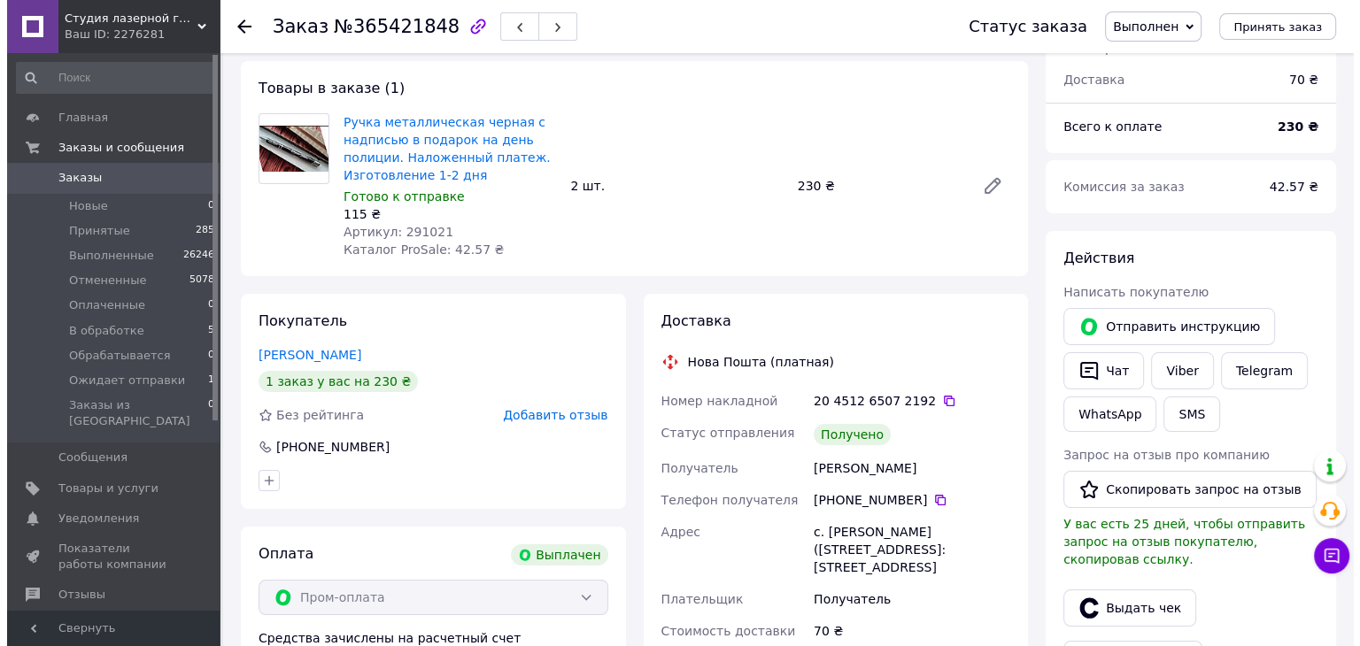
scroll to position [89, 0]
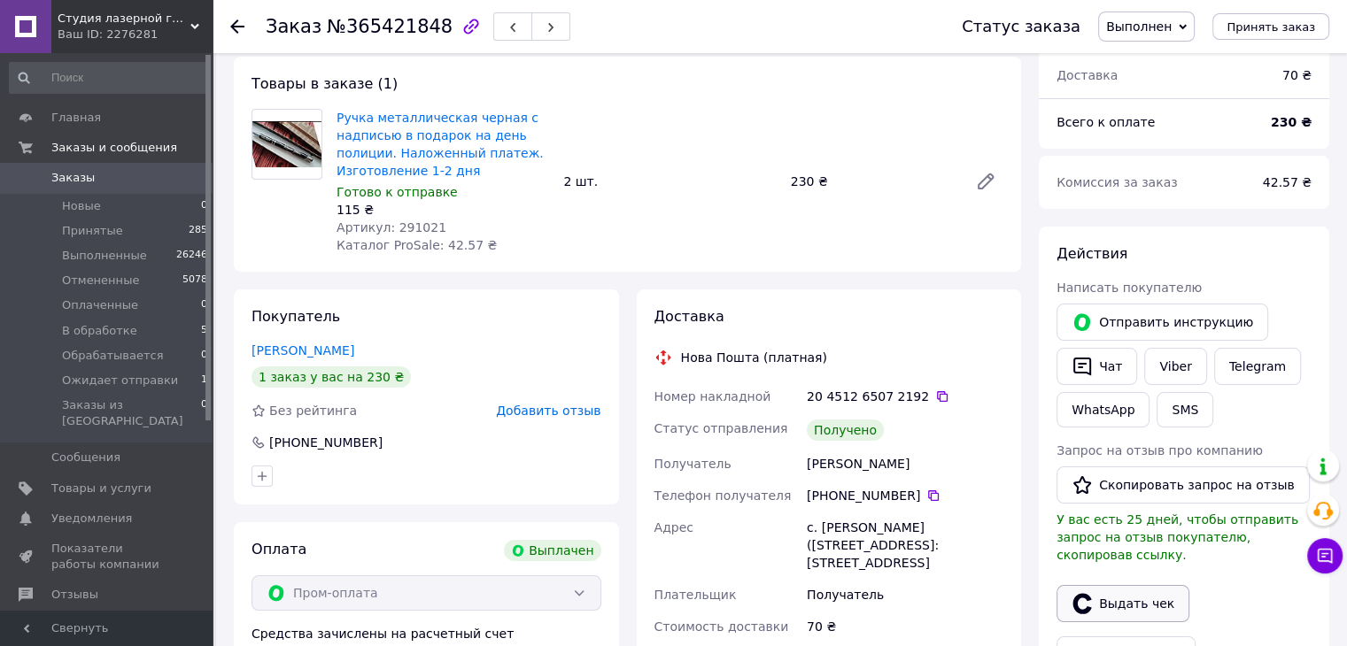
click at [1103, 589] on button "Выдать чек" at bounding box center [1122, 603] width 133 height 37
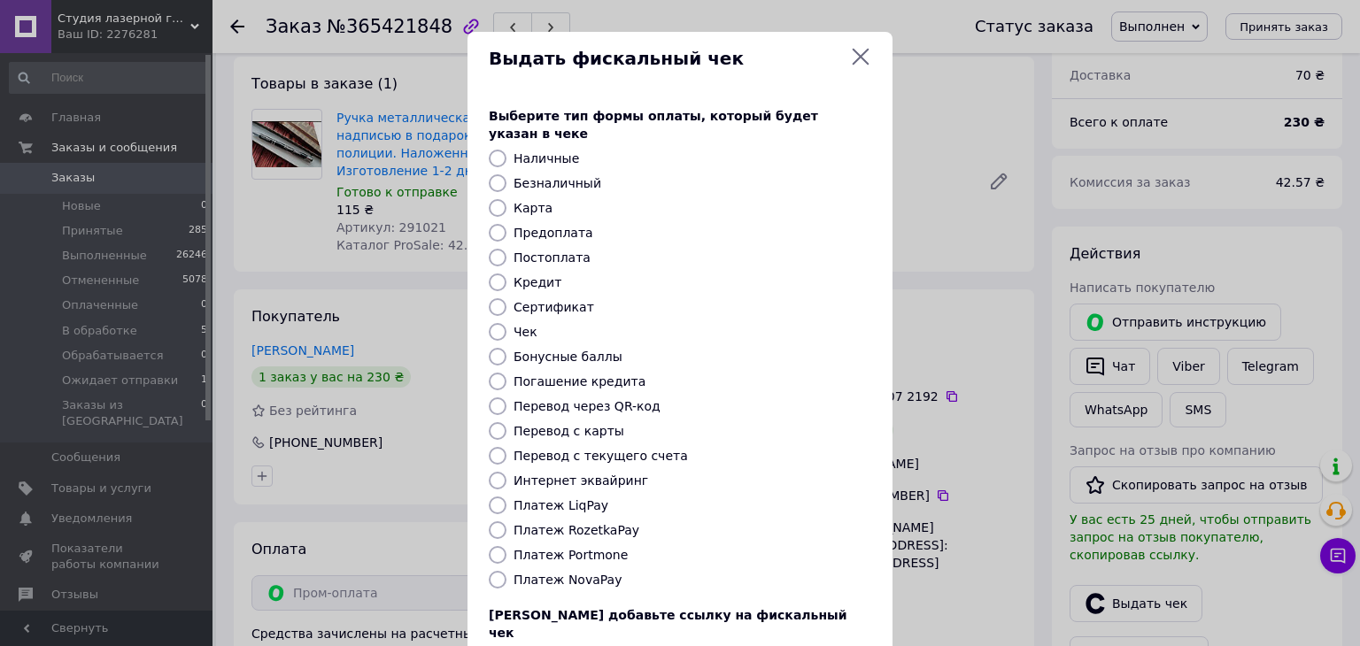
click at [594, 523] on label "Платеж RozetkaPay" at bounding box center [577, 530] width 126 height 14
click at [507, 522] on input "Платеж RozetkaPay" at bounding box center [498, 531] width 18 height 18
radio input "true"
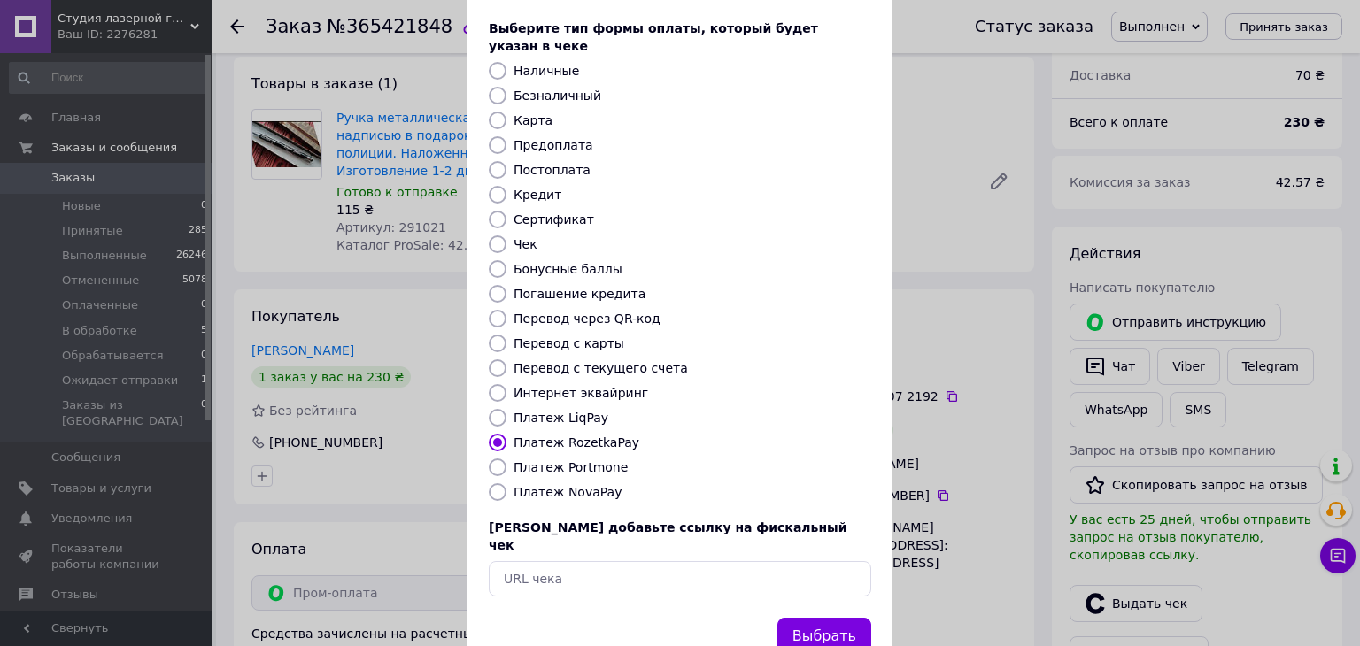
scroll to position [113, 0]
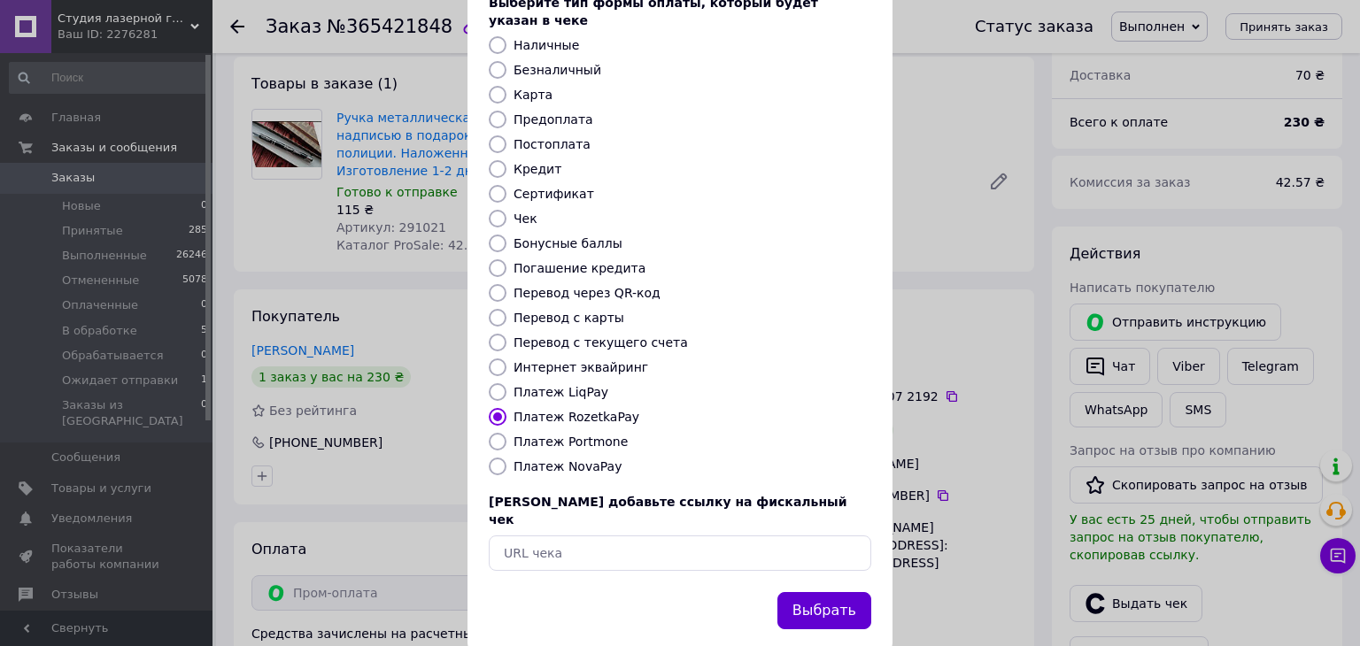
click at [847, 592] on button "Выбрать" at bounding box center [824, 611] width 94 height 38
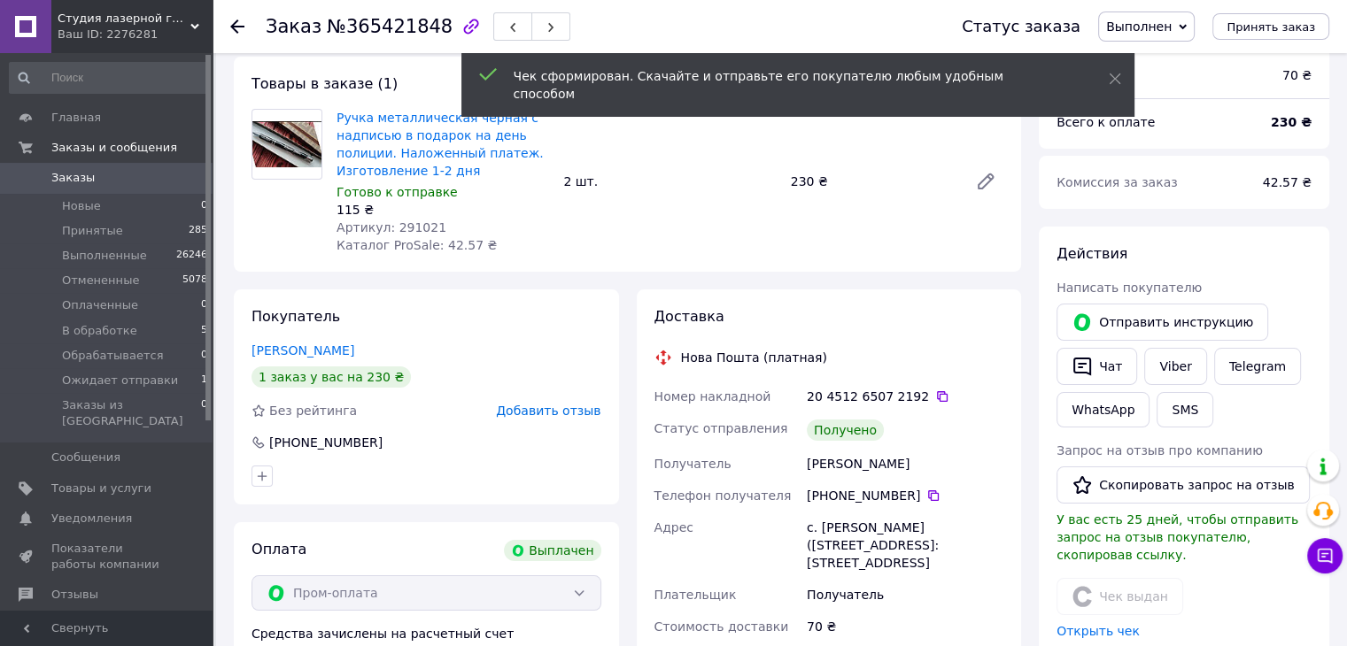
click at [581, 412] on span "Добавить отзыв" at bounding box center [548, 411] width 104 height 14
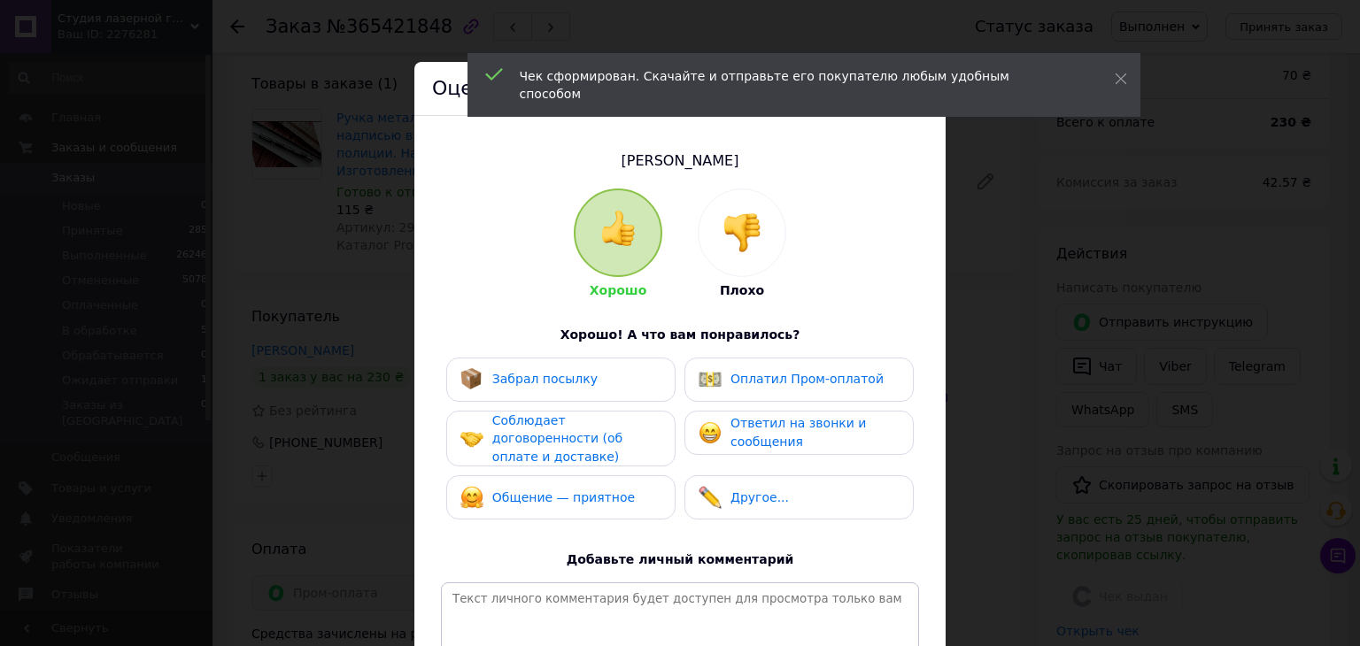
click at [606, 383] on div "Забрал посылку" at bounding box center [560, 379] width 201 height 23
click at [584, 422] on span "Соблюдает договоренности (об оплате и доставке)" at bounding box center [557, 439] width 130 height 50
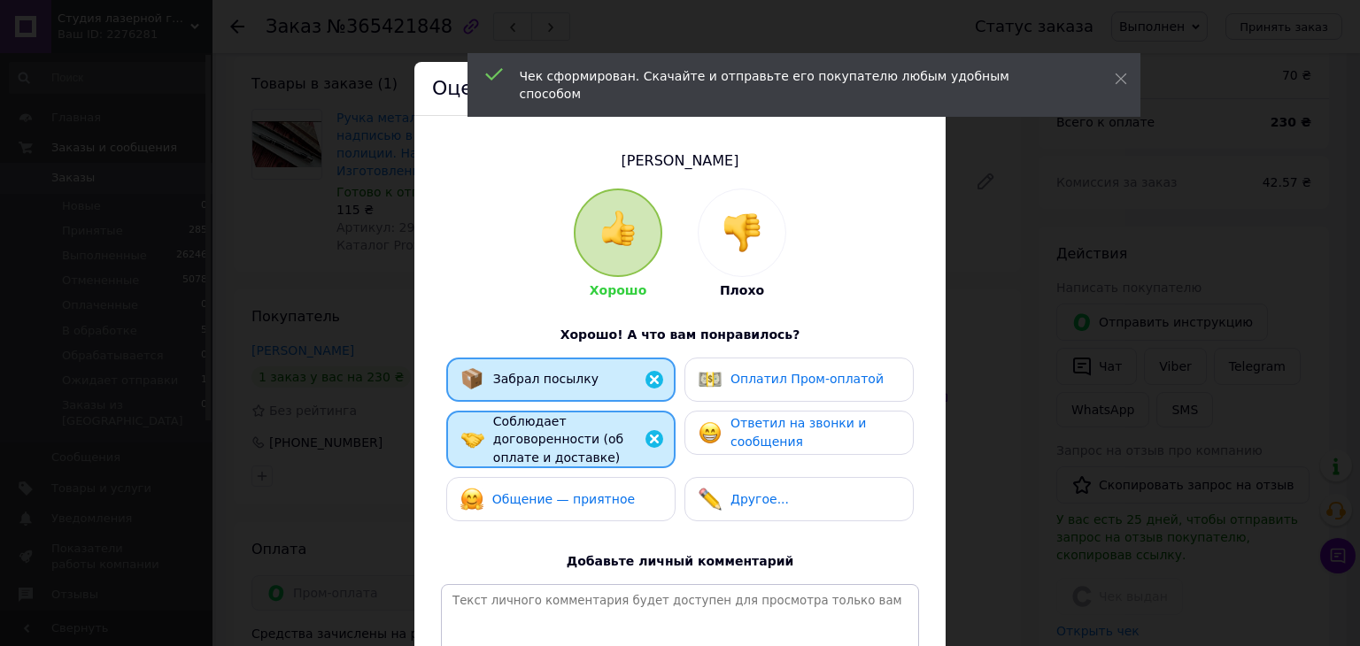
drag, startPoint x: 582, startPoint y: 483, endPoint x: 720, endPoint y: 398, distance: 162.2
click at [592, 488] on div "Общение — приятное" at bounding box center [547, 499] width 174 height 23
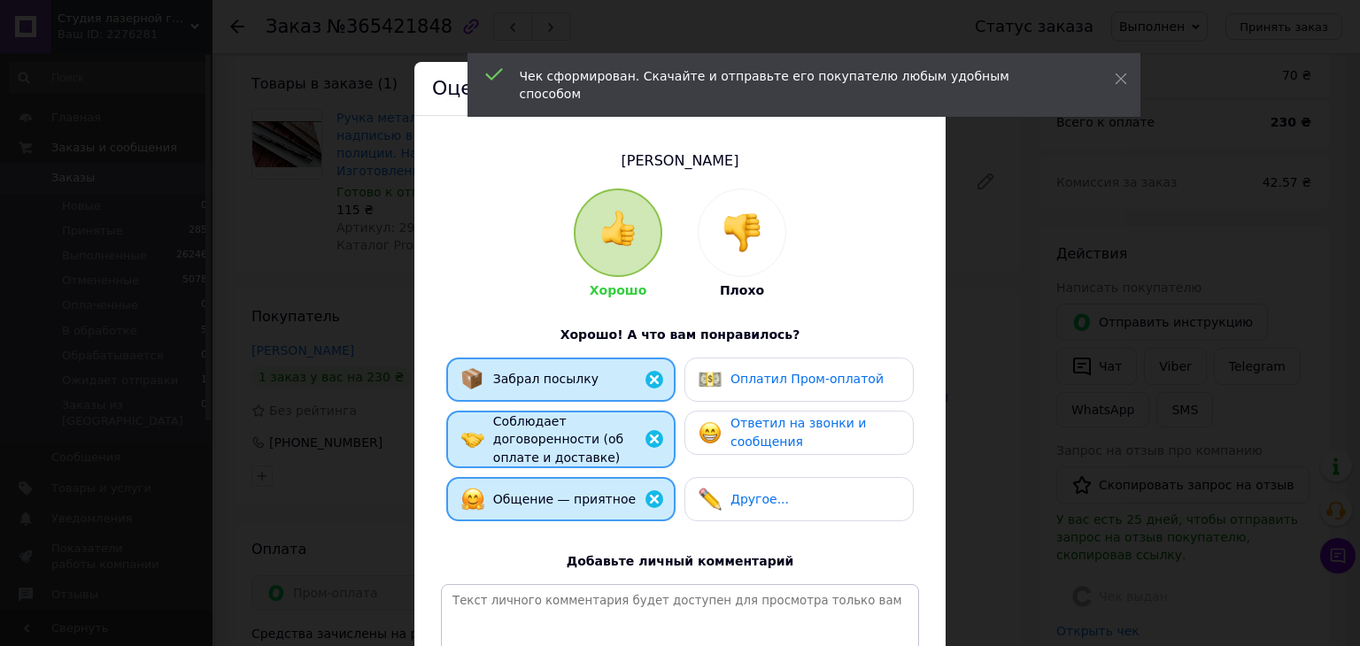
click at [746, 391] on div "Оплатил Пром-оплатой" at bounding box center [791, 379] width 185 height 23
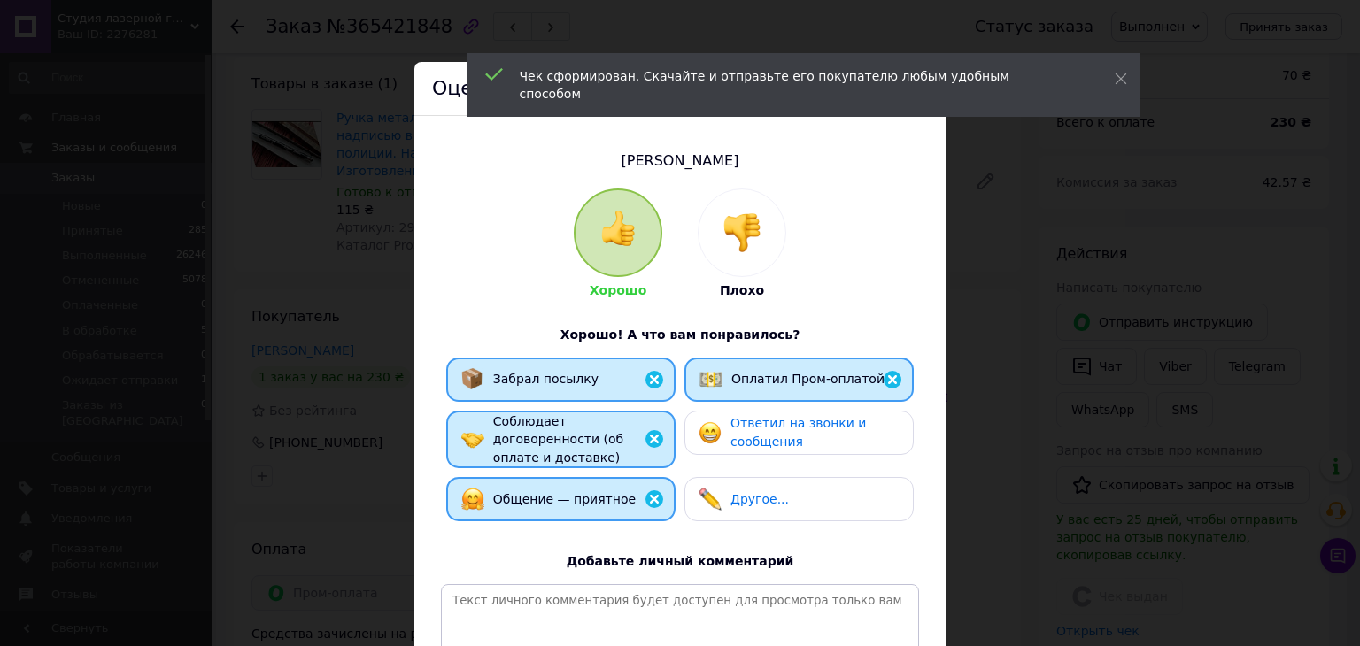
click at [744, 431] on div "Ответил на звонки и сообщения" at bounding box center [815, 432] width 168 height 36
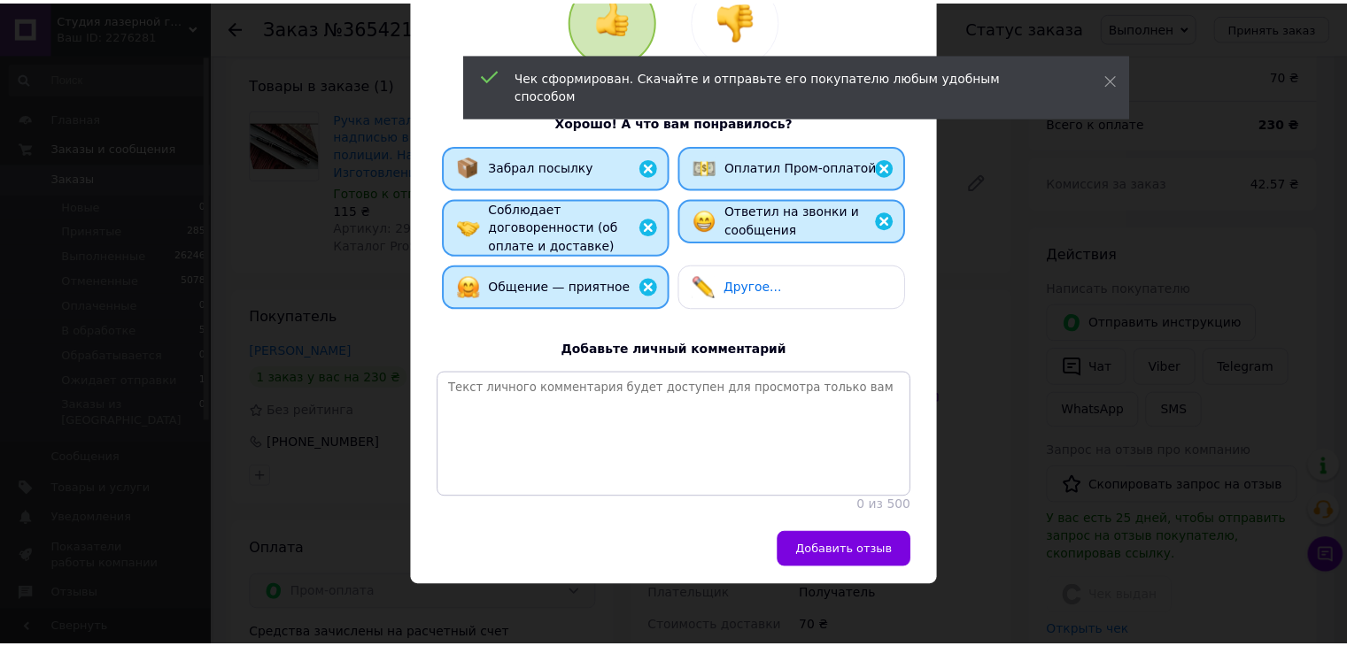
scroll to position [218, 0]
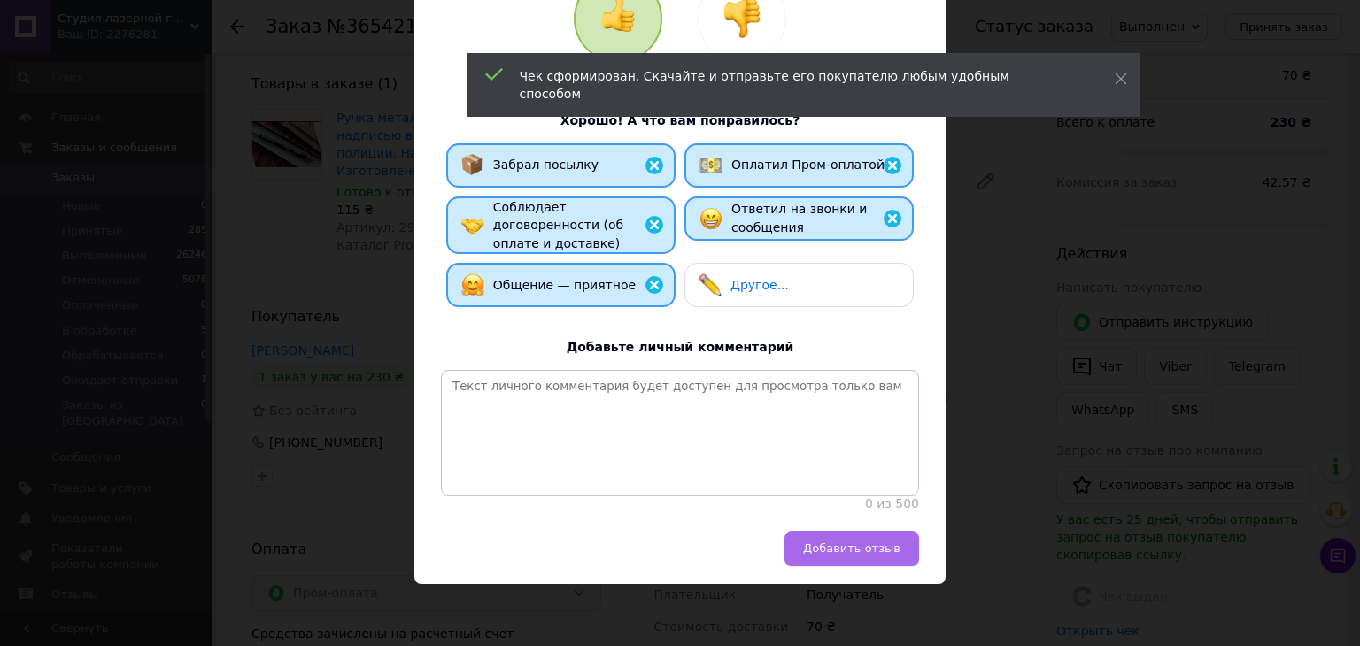
click at [898, 553] on button "Добавить отзыв" at bounding box center [852, 548] width 135 height 35
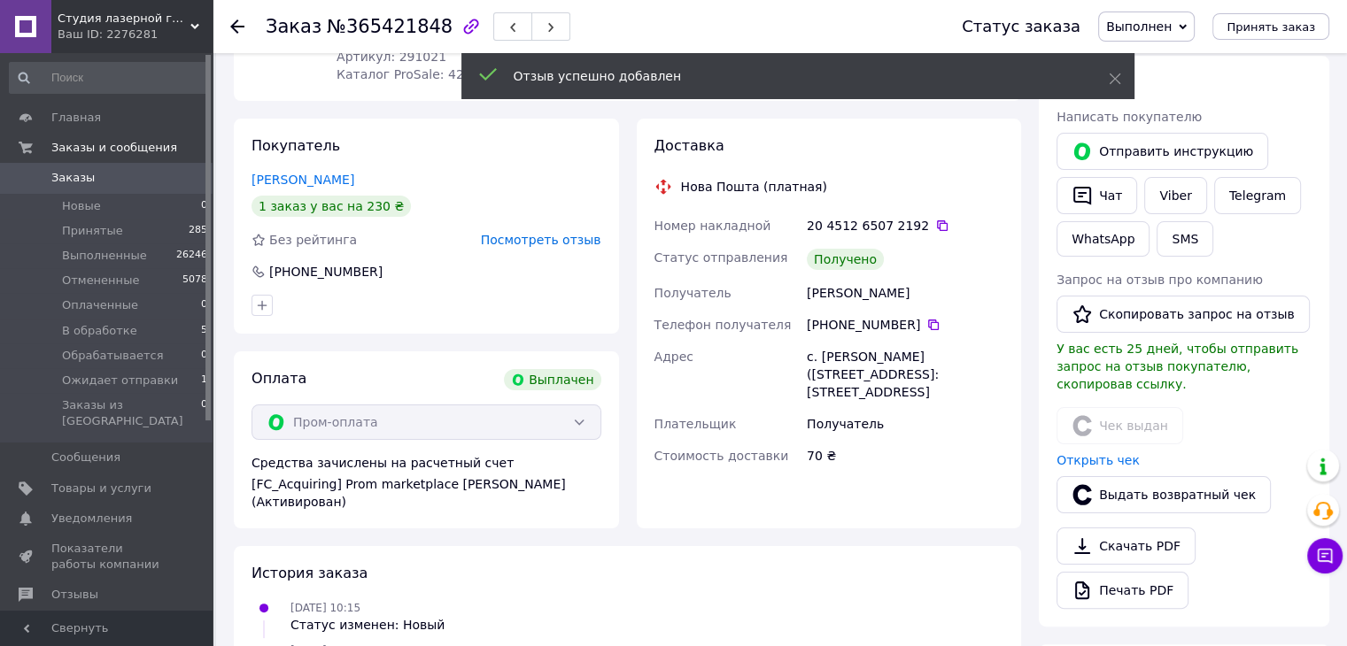
scroll to position [266, 0]
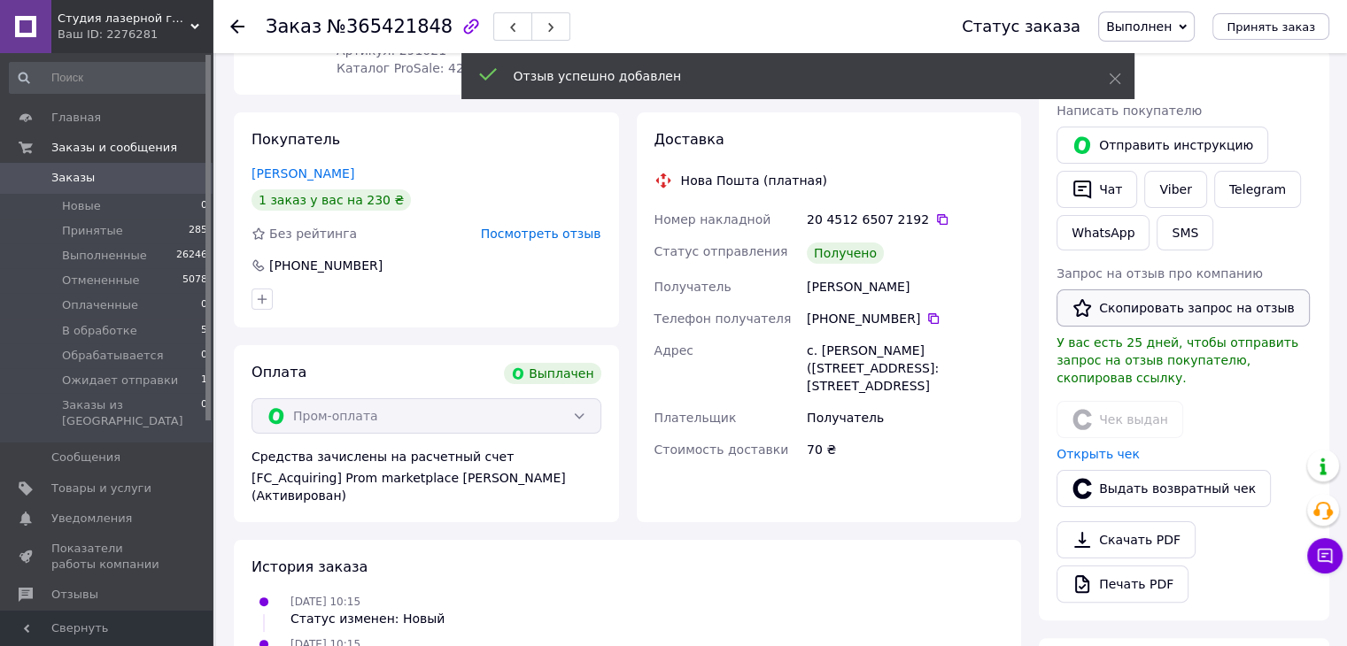
click at [1142, 310] on button "Скопировать запрос на отзыв" at bounding box center [1182, 308] width 253 height 37
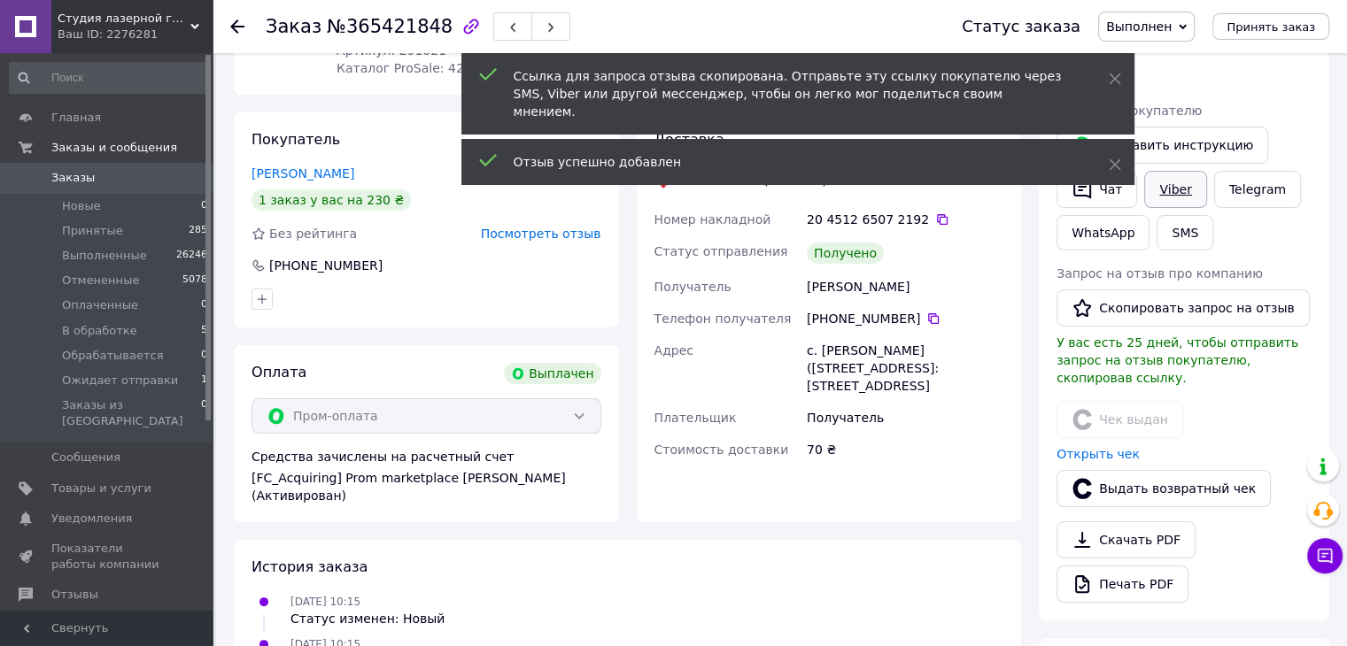
click at [1162, 194] on link "Viber" at bounding box center [1175, 189] width 62 height 37
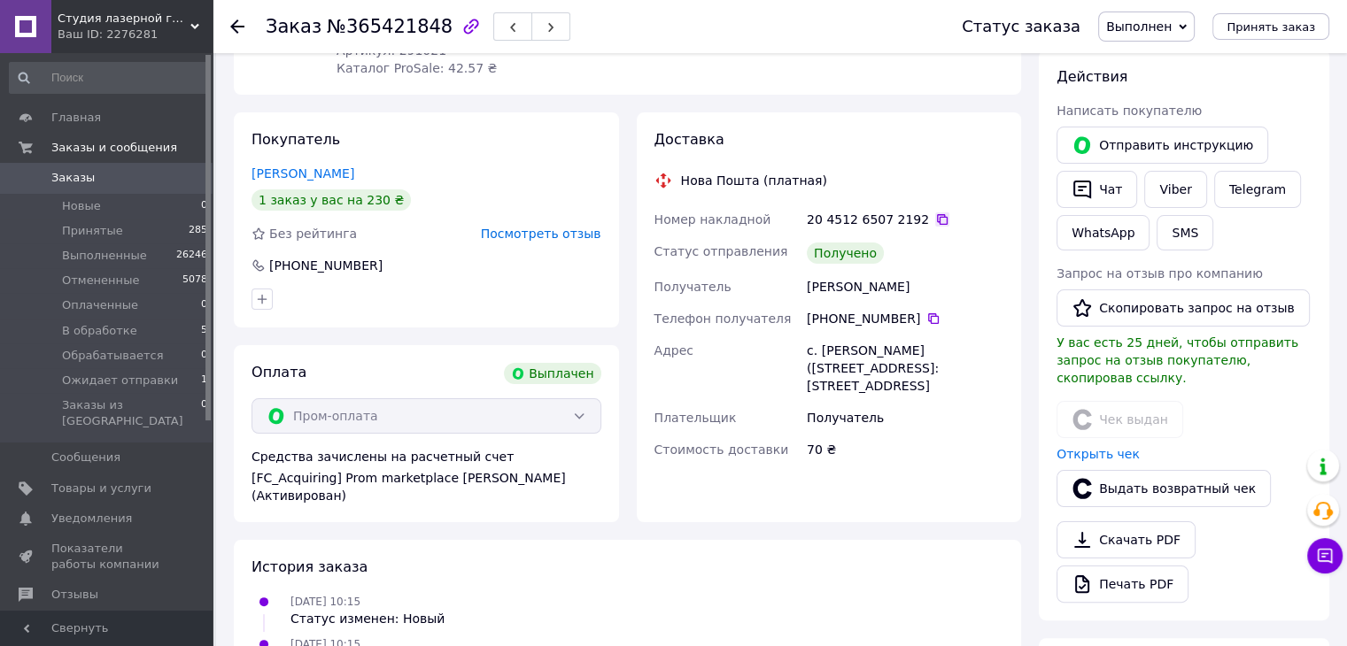
click at [935, 216] on icon at bounding box center [942, 220] width 14 height 14
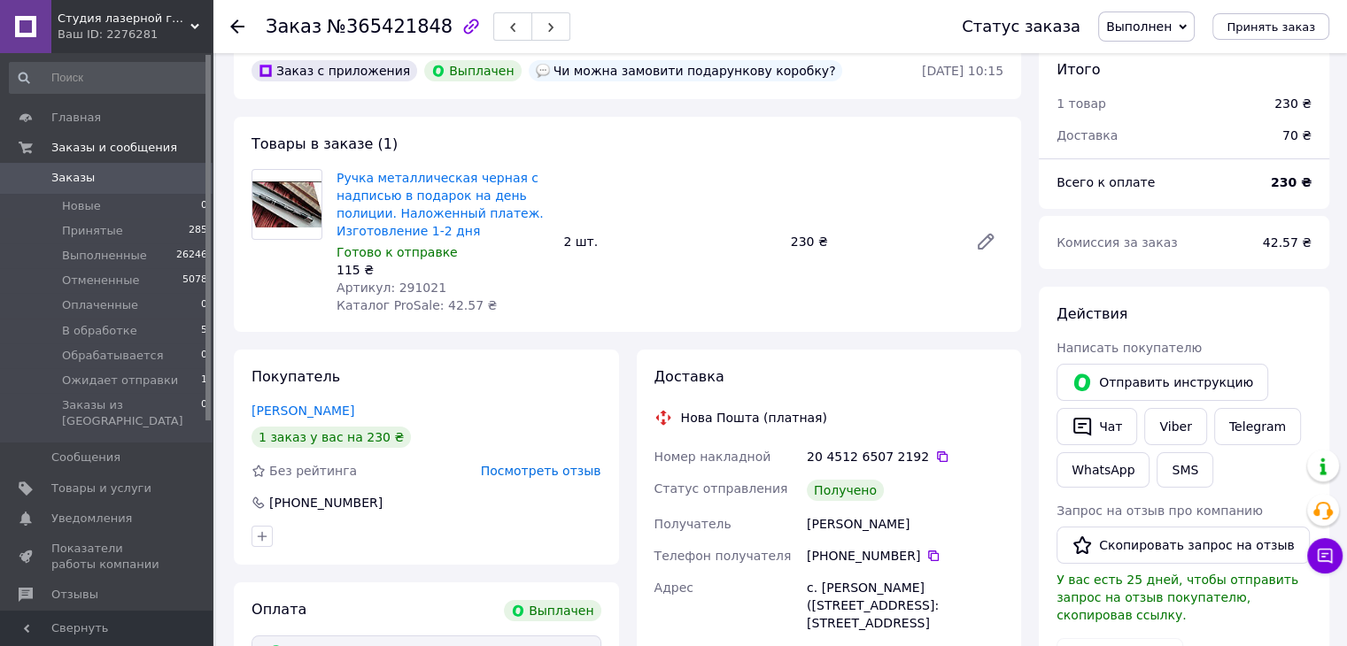
scroll to position [89, 0]
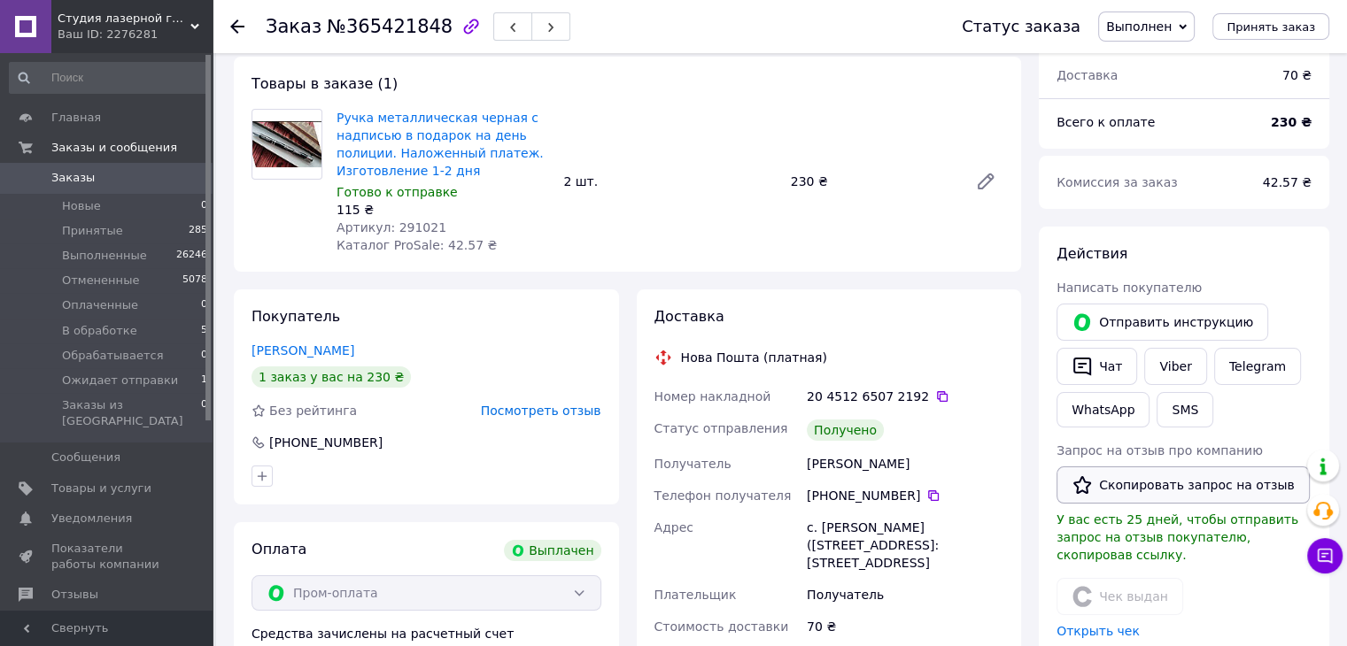
click at [1145, 487] on button "Скопировать запрос на отзыв" at bounding box center [1182, 485] width 253 height 37
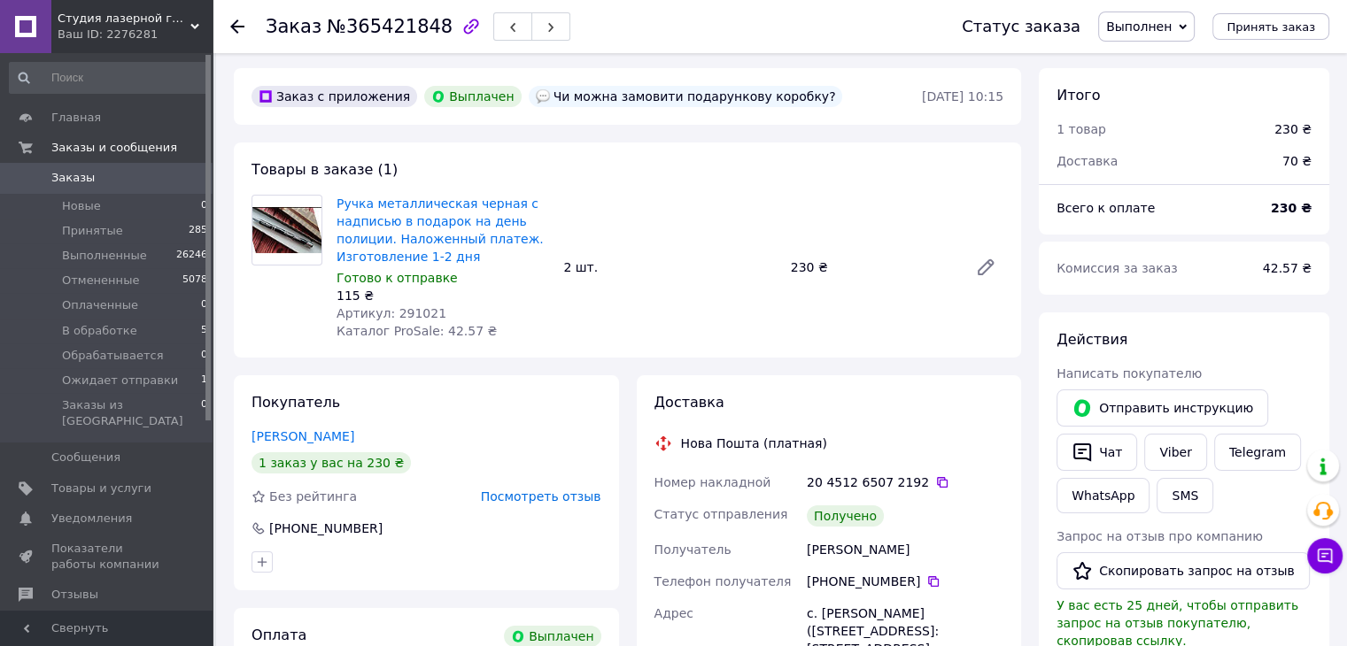
scroll to position [0, 0]
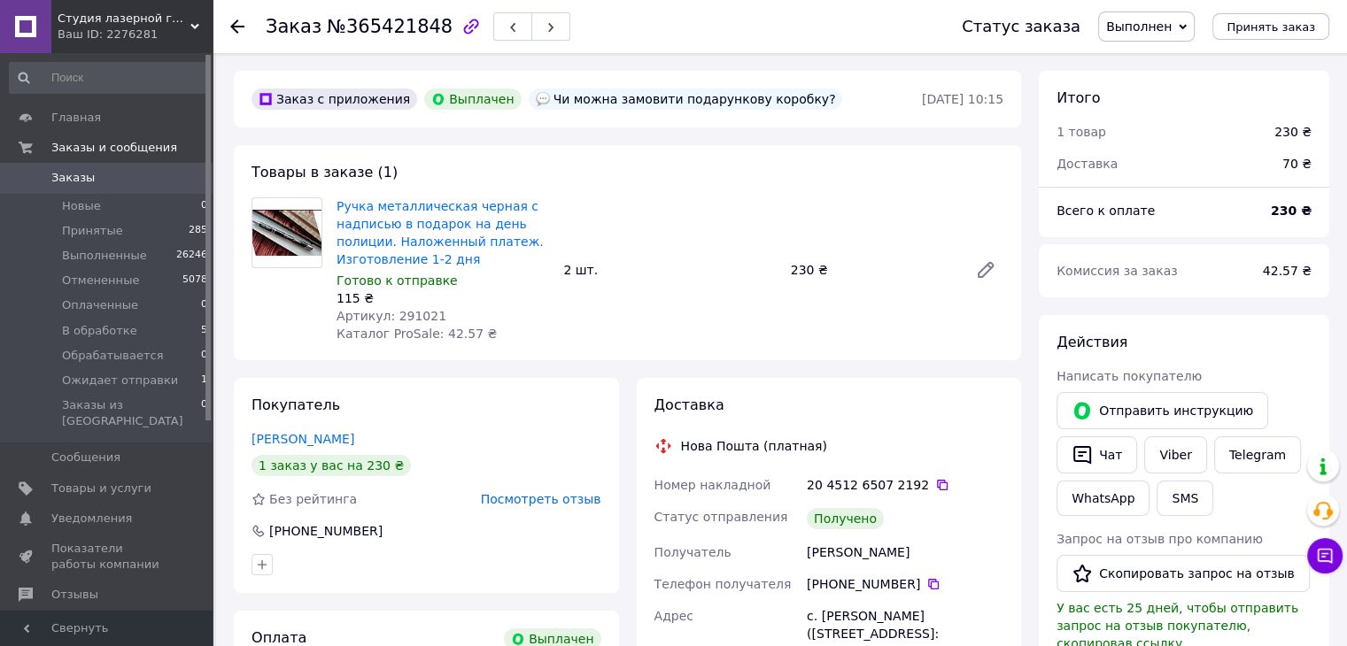
click at [230, 27] on icon at bounding box center [237, 26] width 14 height 14
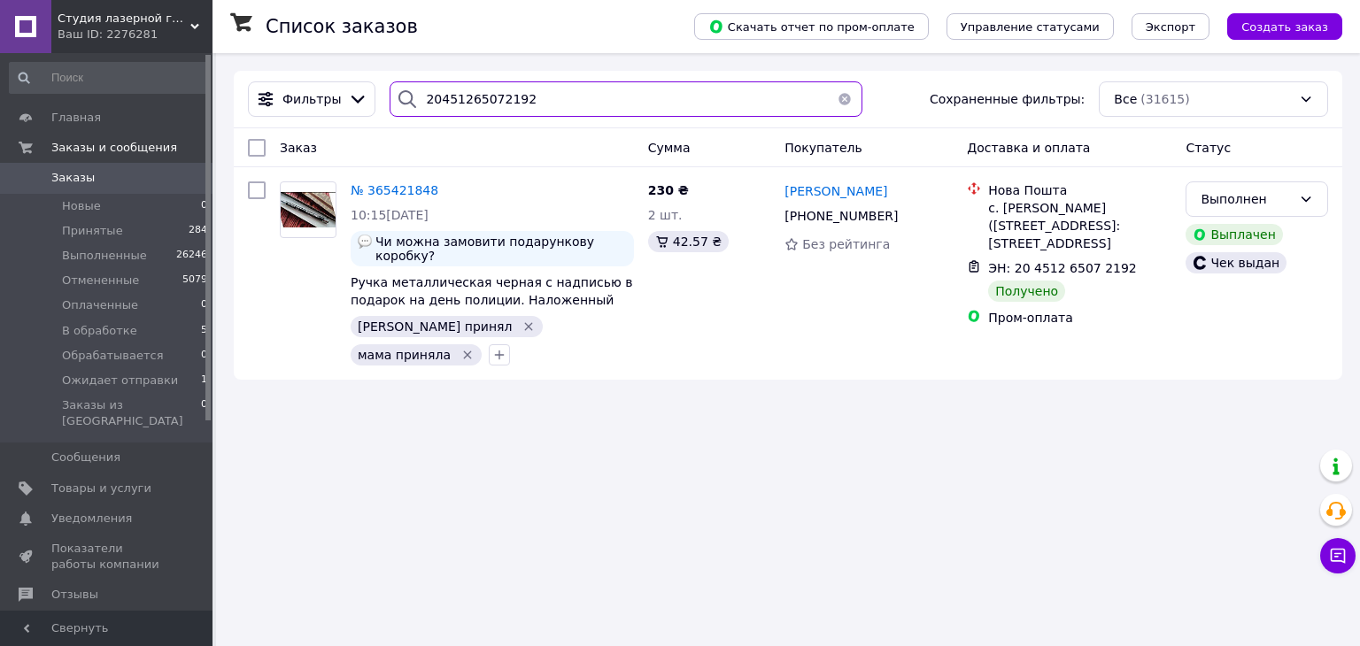
click at [514, 110] on input "20451265072192" at bounding box center [626, 98] width 472 height 35
click at [512, 108] on input "20451265072192" at bounding box center [626, 98] width 472 height 35
paste input "129410"
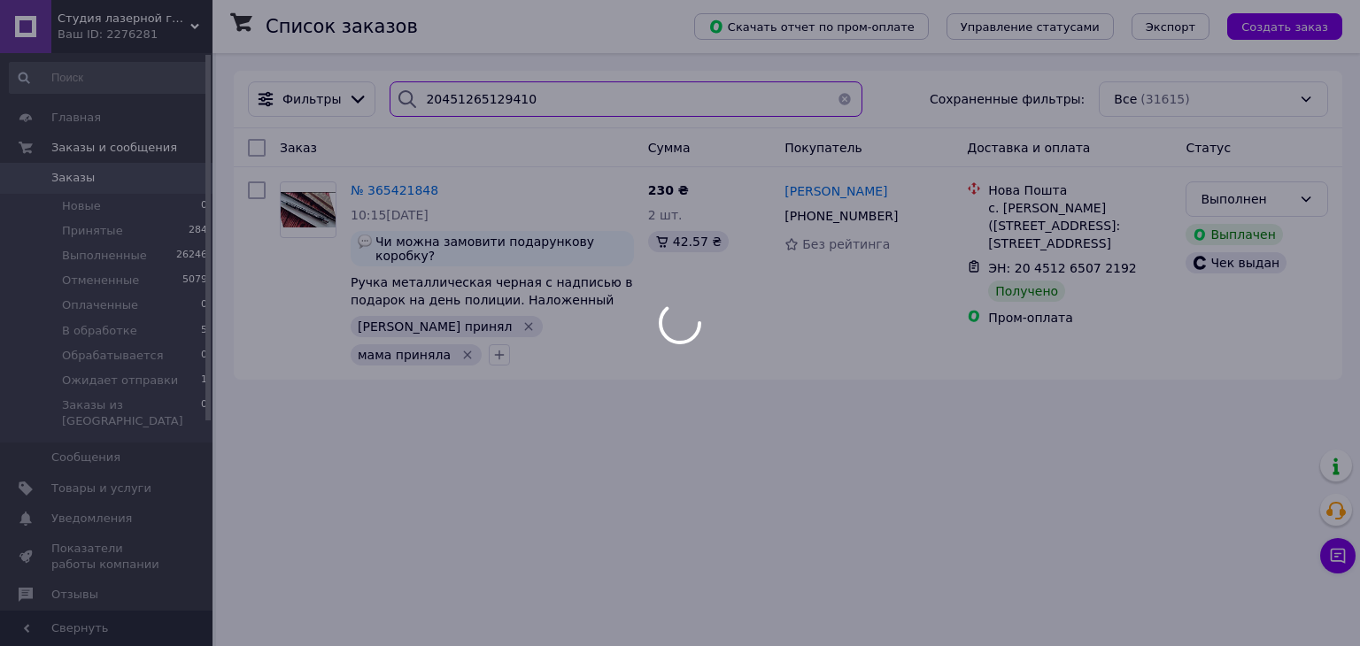
type input "20451265129410"
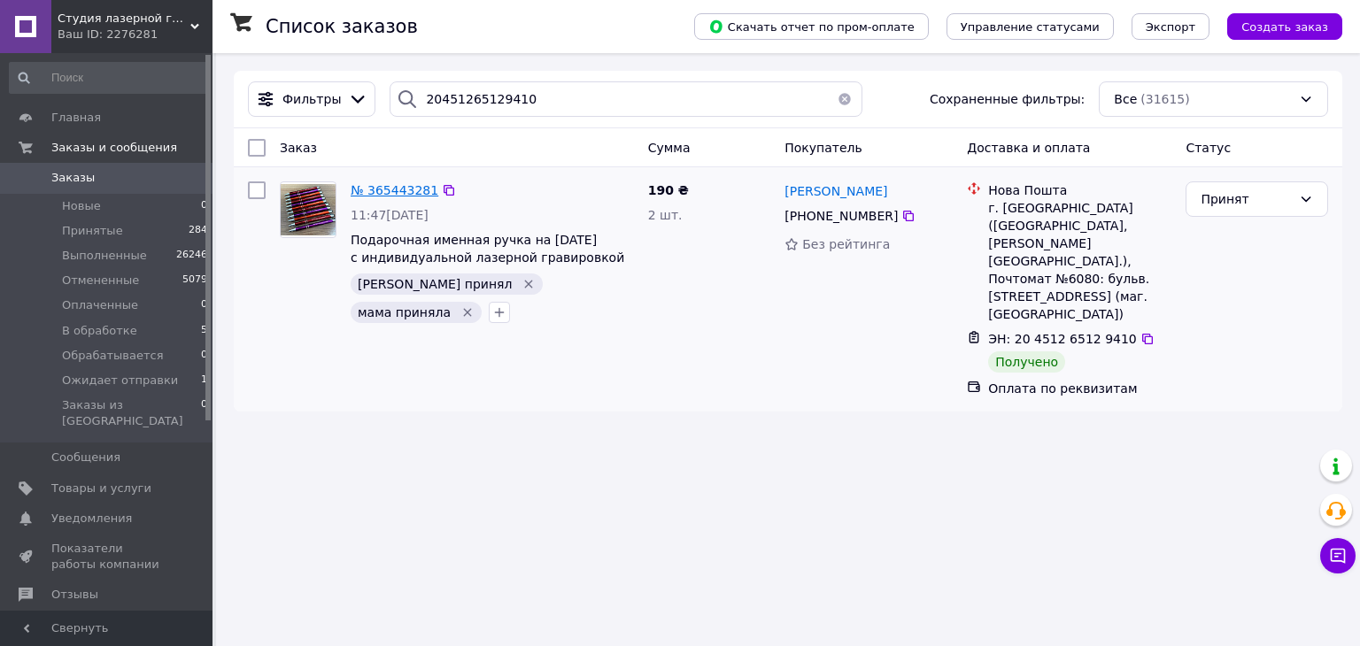
click at [377, 193] on span "№ 365443281" at bounding box center [395, 190] width 88 height 14
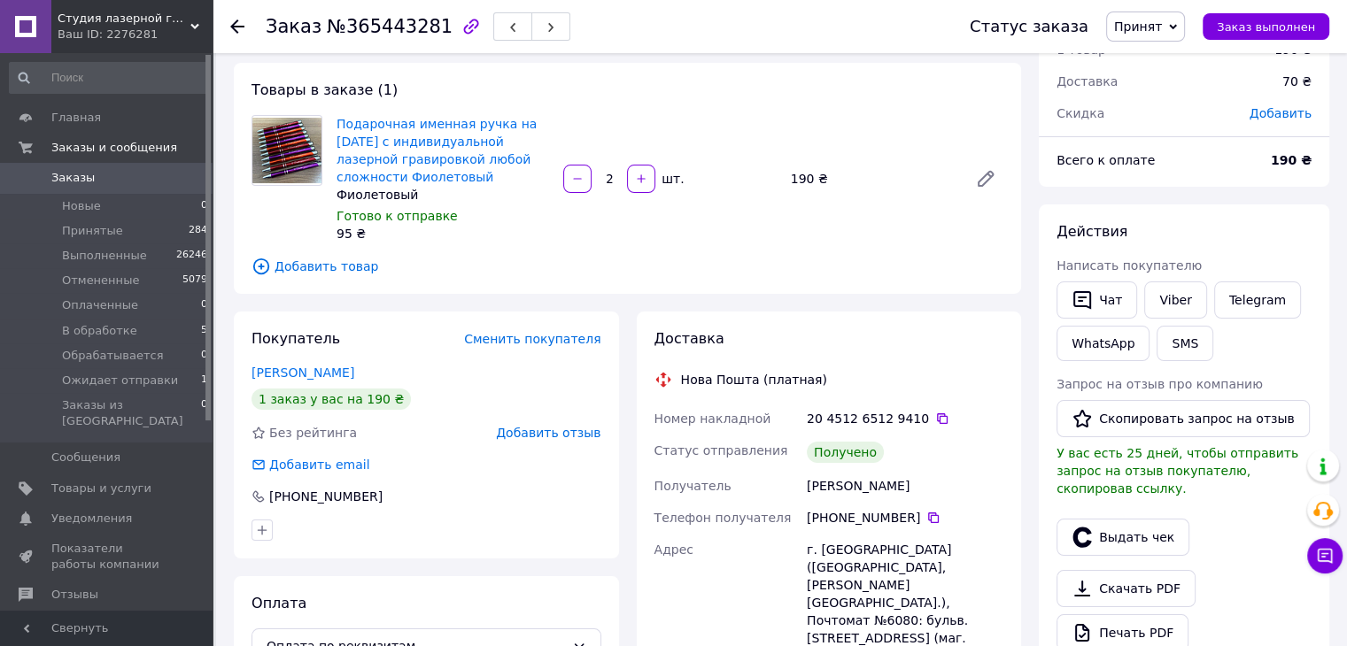
scroll to position [89, 0]
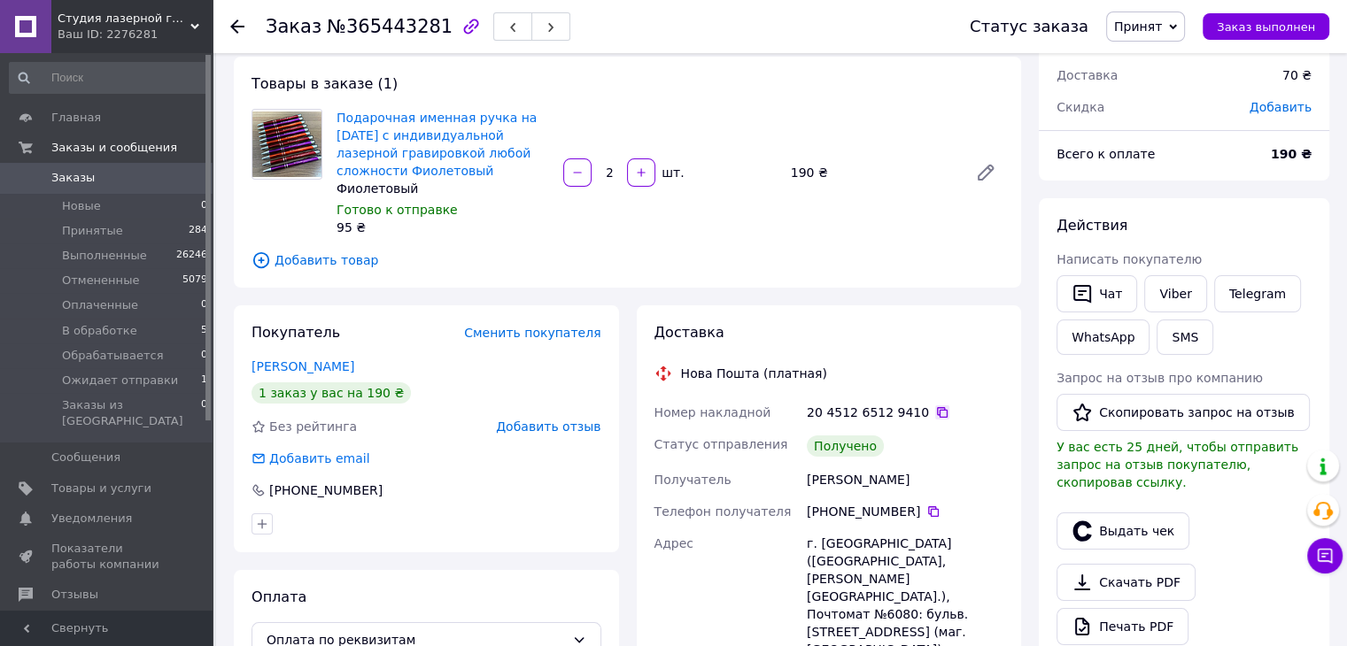
click at [935, 408] on icon at bounding box center [942, 413] width 14 height 14
click at [1137, 33] on span "Принят" at bounding box center [1138, 26] width 48 height 14
click at [1149, 50] on li "Выполнен" at bounding box center [1174, 62] width 134 height 27
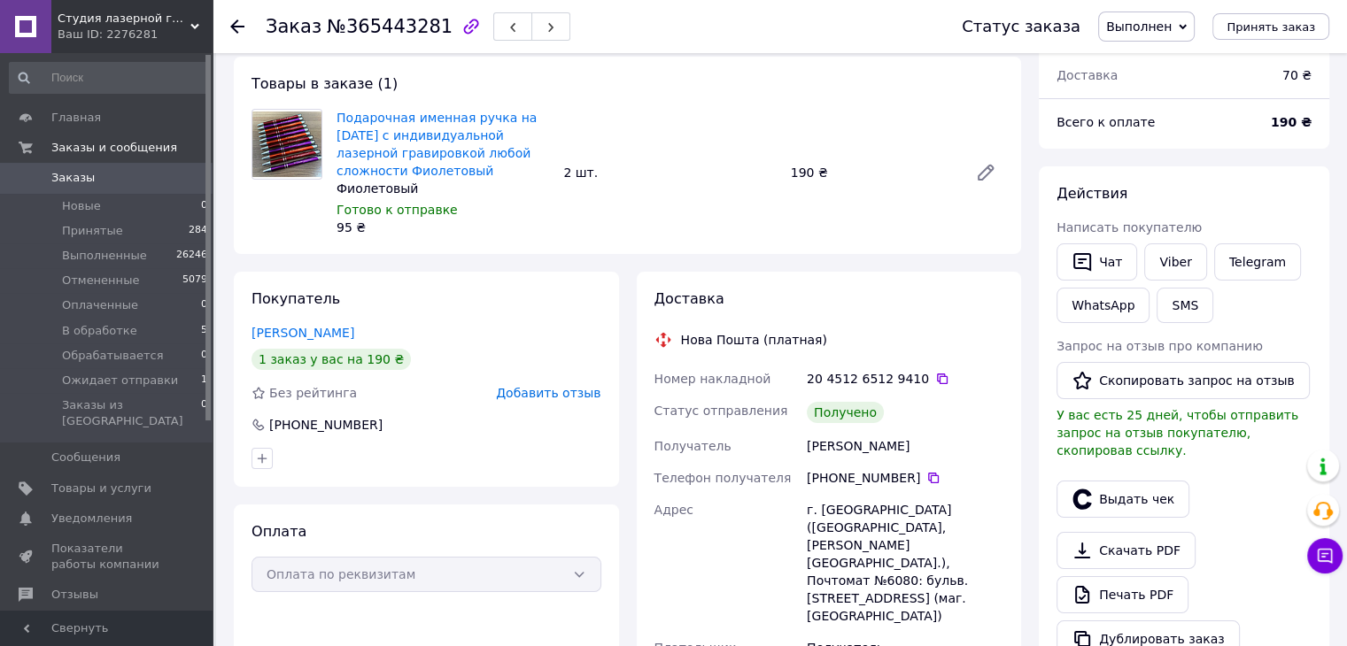
click at [231, 23] on icon at bounding box center [237, 26] width 14 height 14
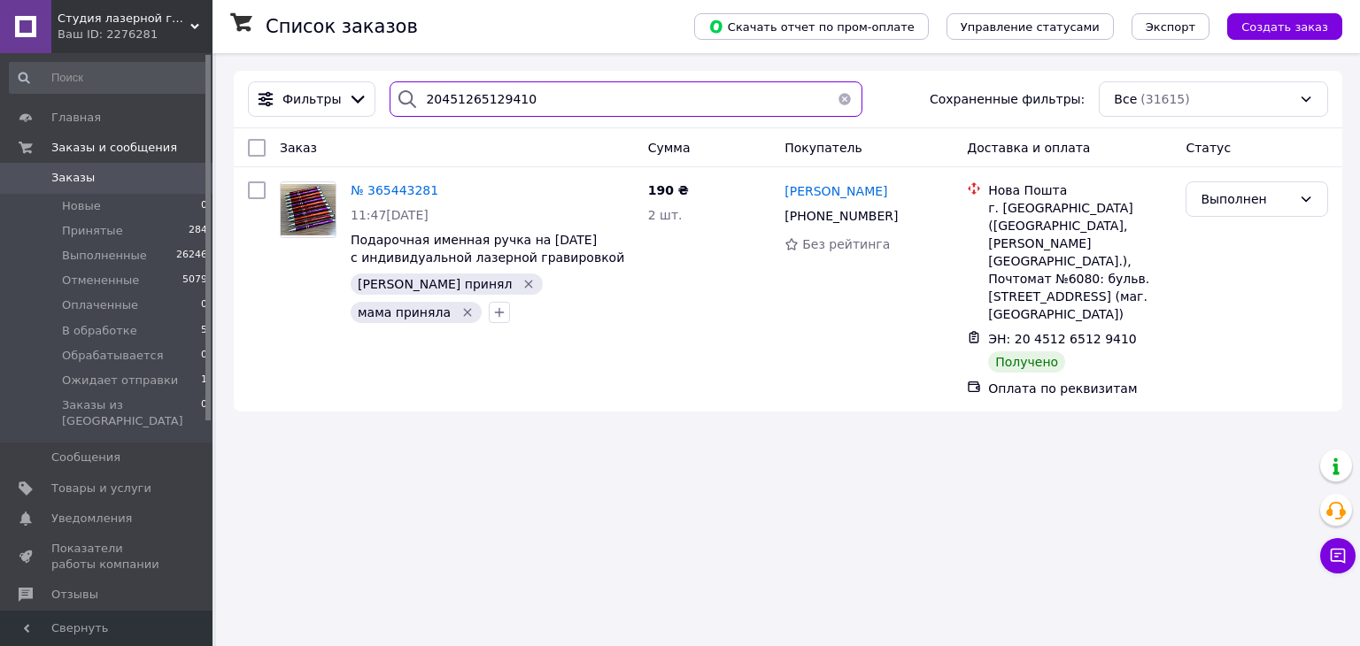
click at [510, 96] on input "20451265129410" at bounding box center [626, 98] width 472 height 35
click at [510, 95] on input "20451265129410" at bounding box center [626, 98] width 472 height 35
paste input "513537"
type input "20451265513537"
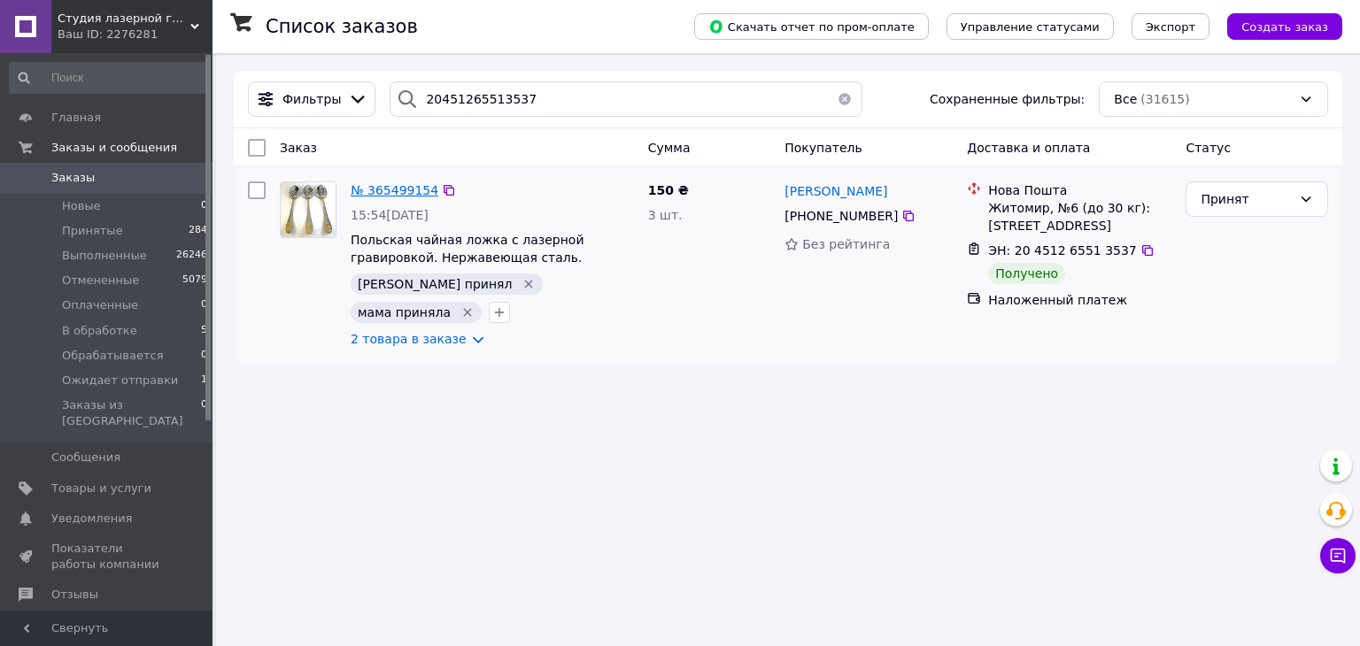
click at [388, 188] on span "№ 365499154" at bounding box center [395, 190] width 88 height 14
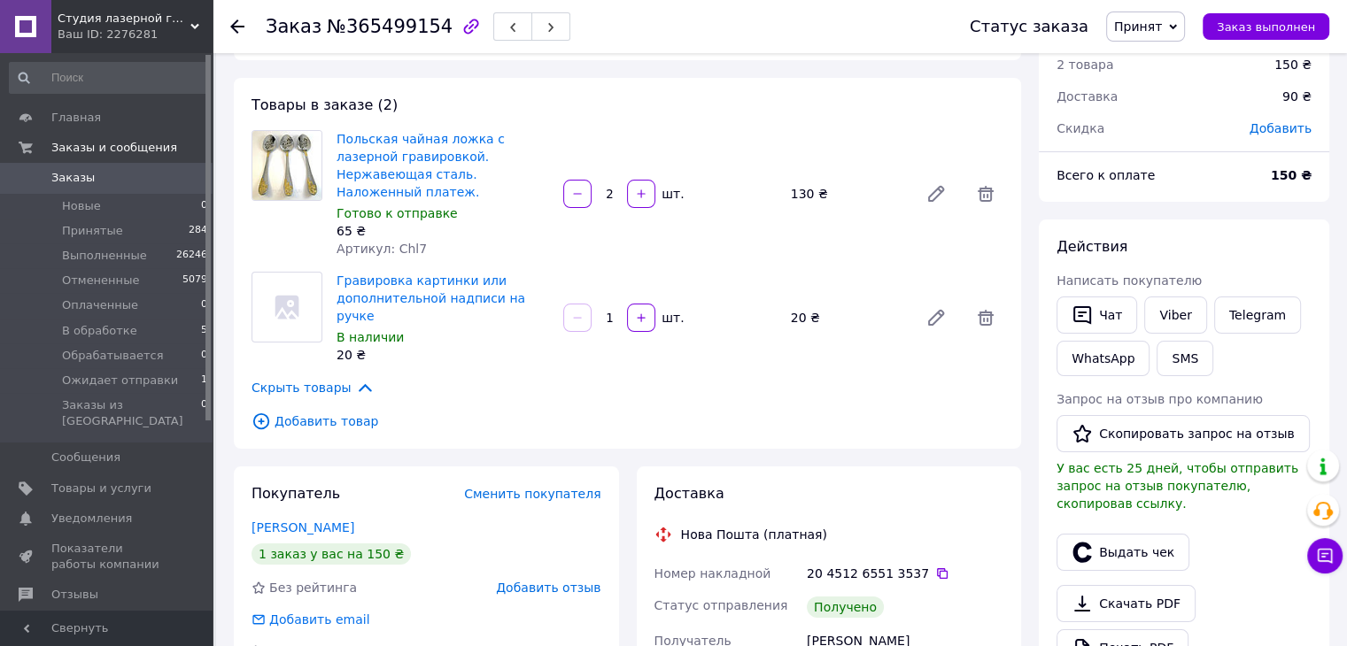
scroll to position [354, 0]
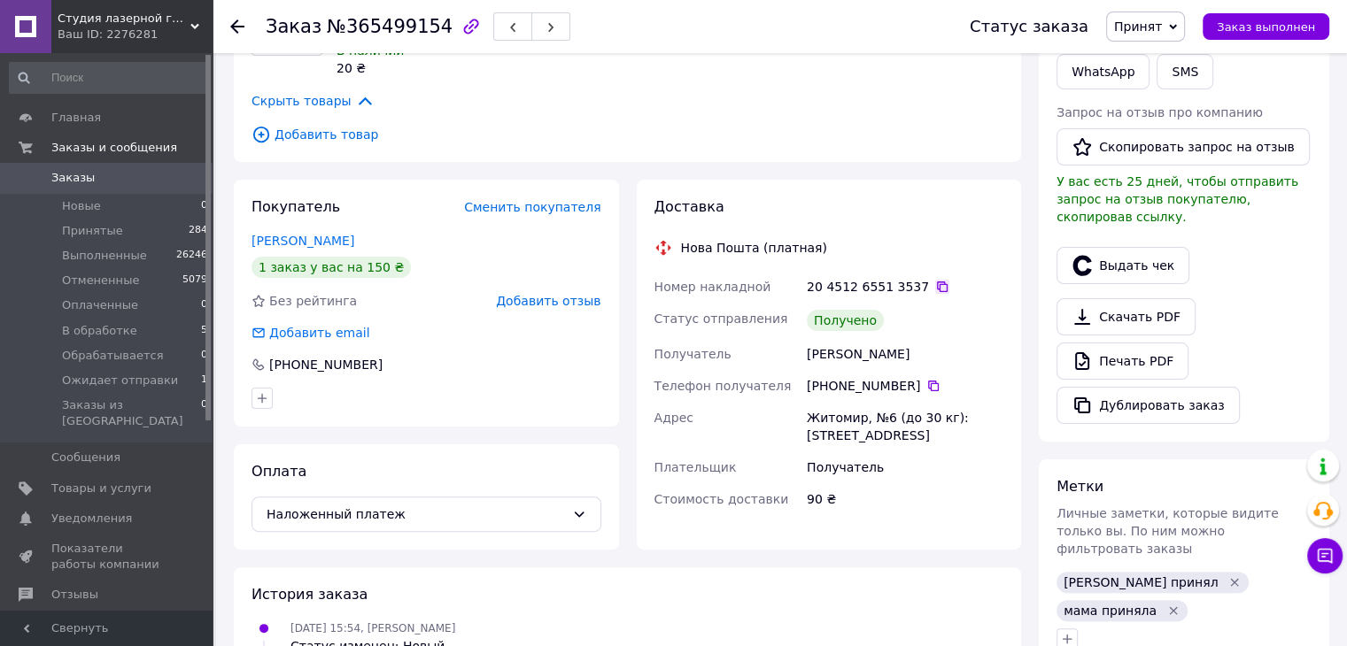
click at [935, 280] on icon at bounding box center [942, 287] width 14 height 14
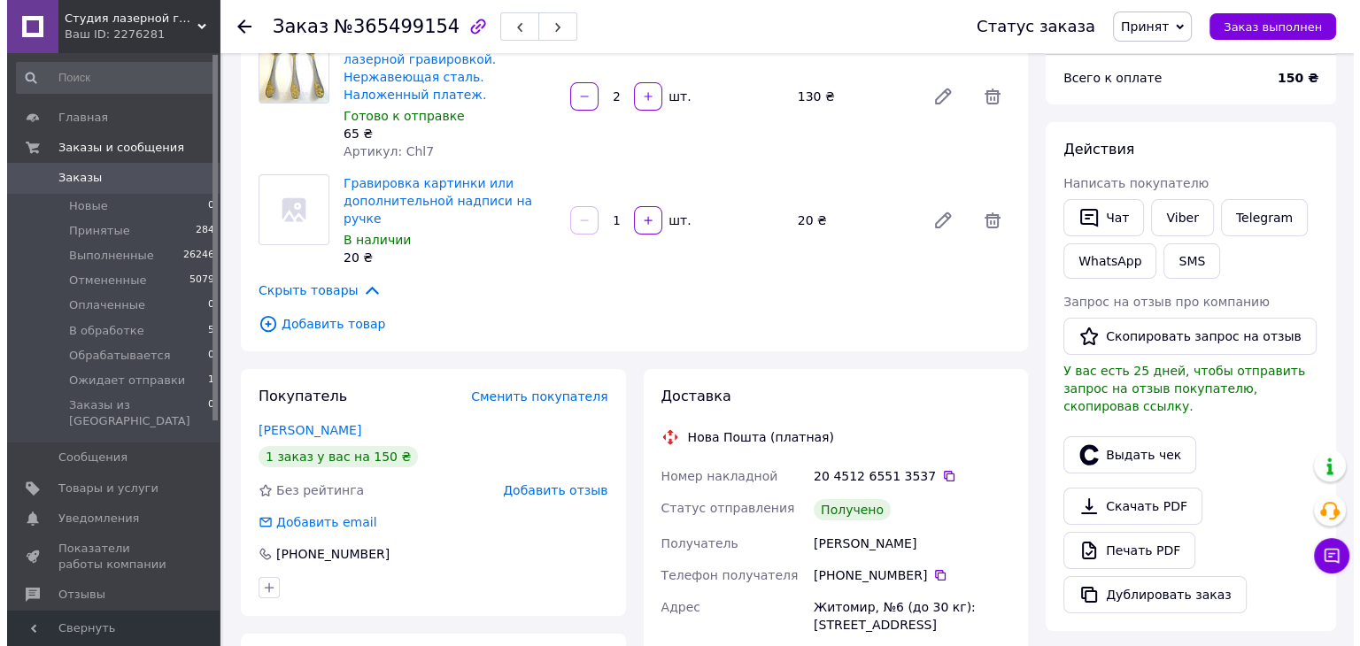
scroll to position [177, 0]
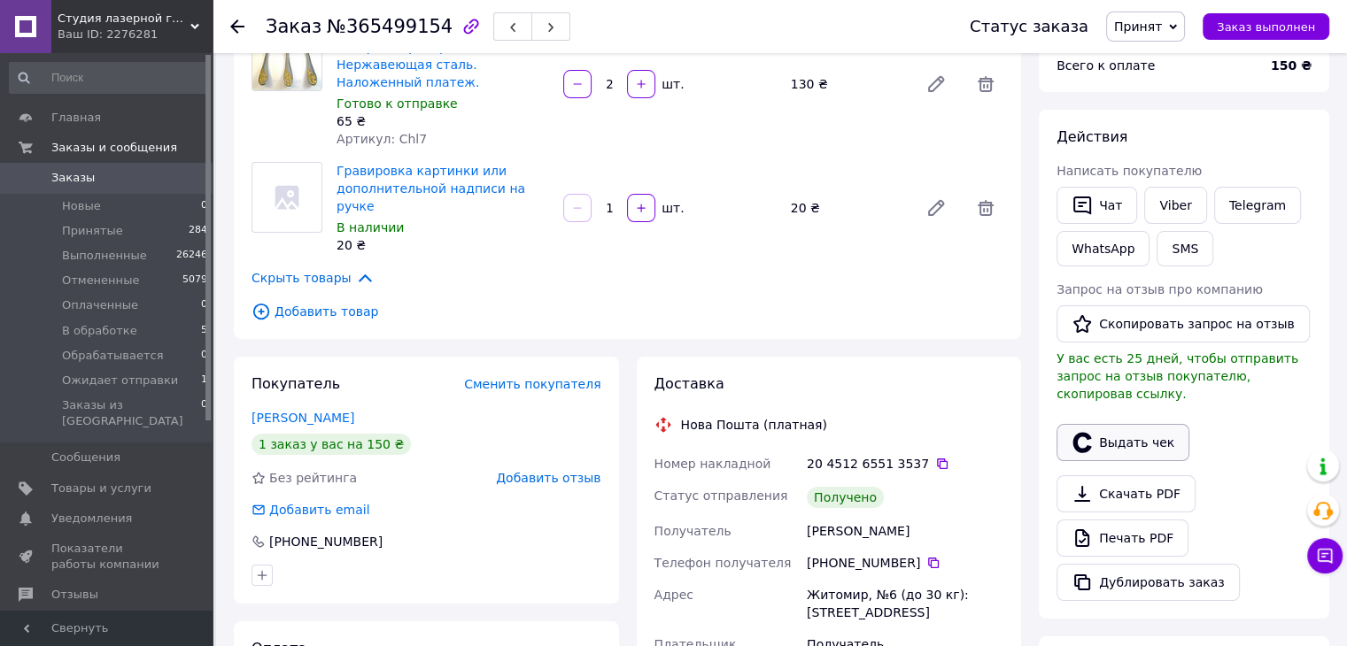
click at [1098, 424] on button "Выдать чек" at bounding box center [1122, 442] width 133 height 37
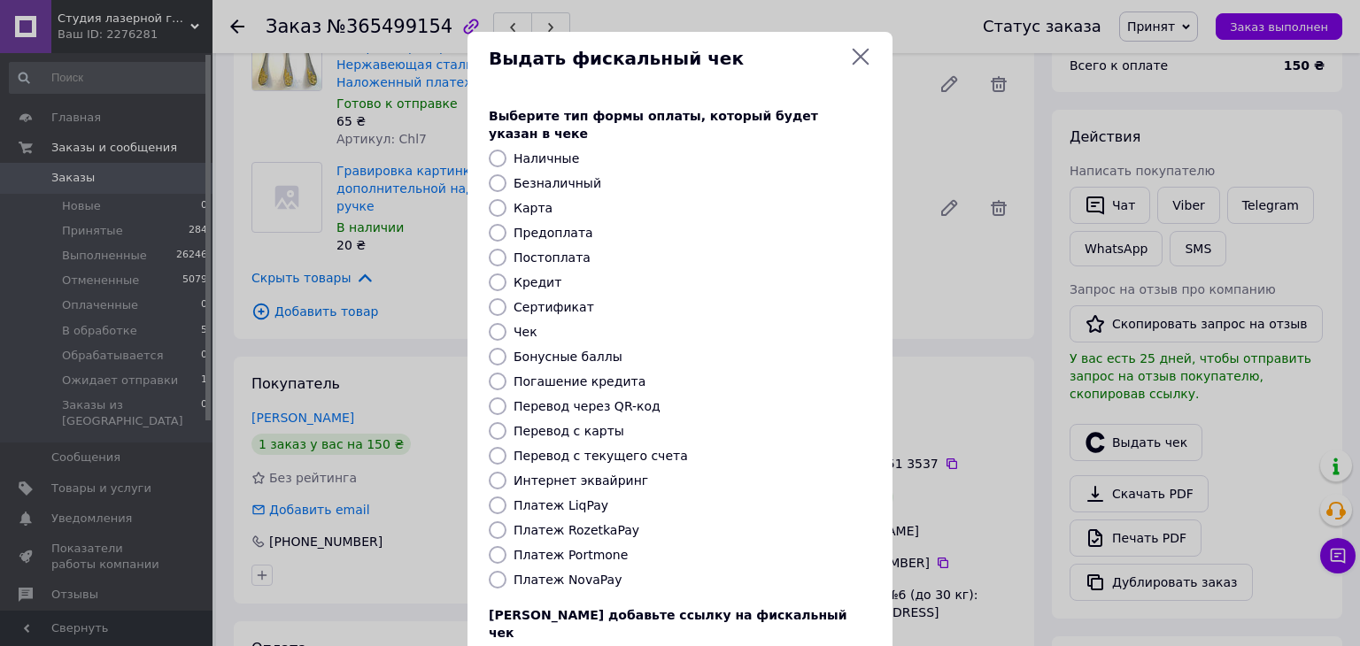
click at [558, 251] on label "Постоплата" at bounding box center [552, 258] width 77 height 14
click at [507, 249] on input "Постоплата" at bounding box center [498, 258] width 18 height 18
radio input "true"
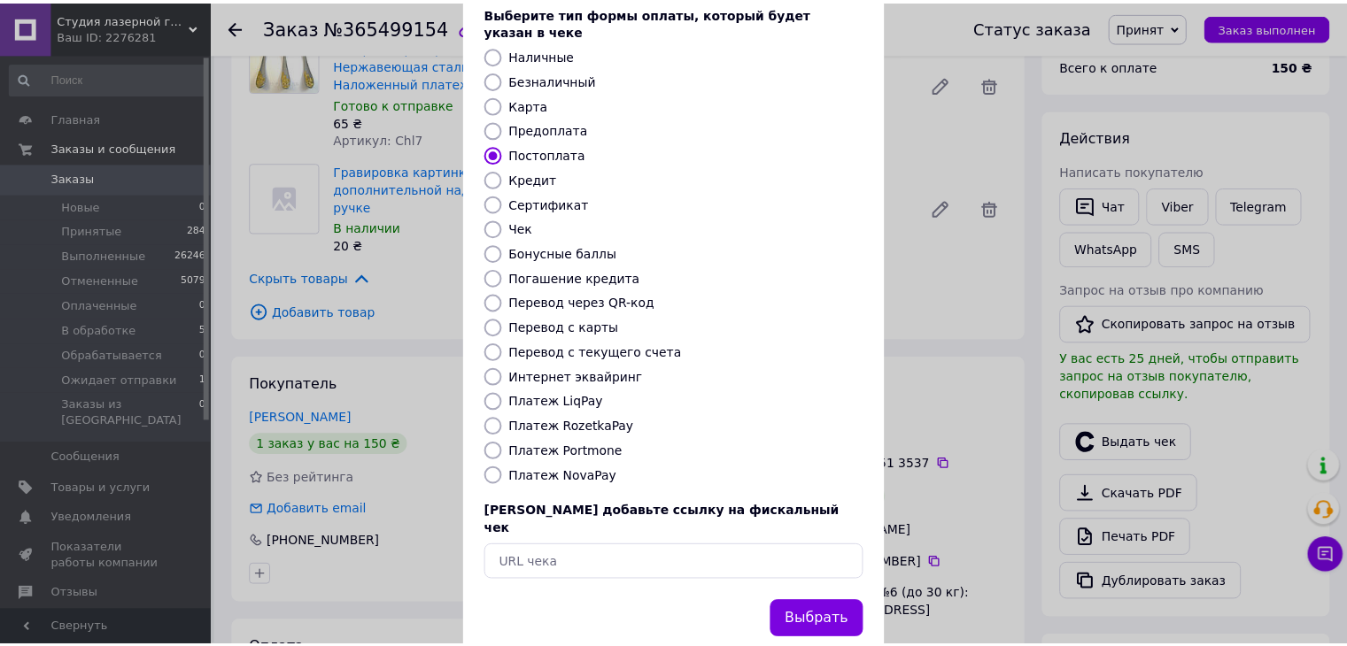
scroll to position [113, 0]
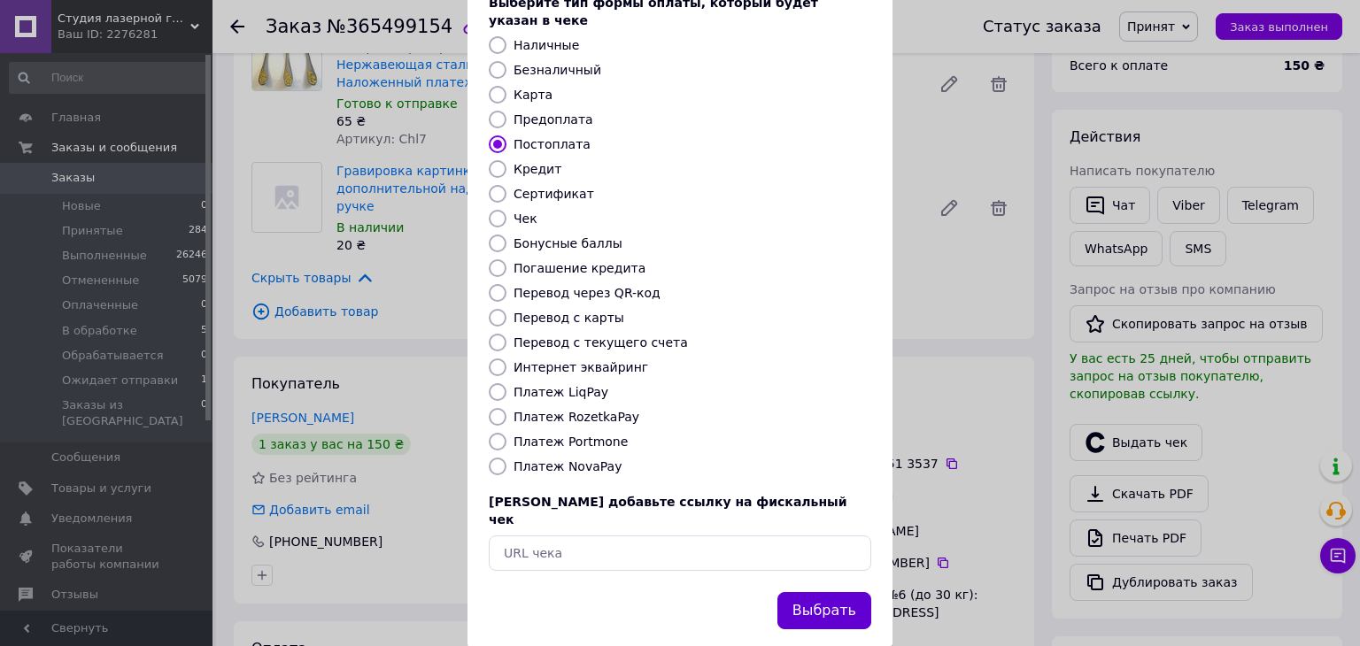
click at [832, 592] on button "Выбрать" at bounding box center [824, 611] width 94 height 38
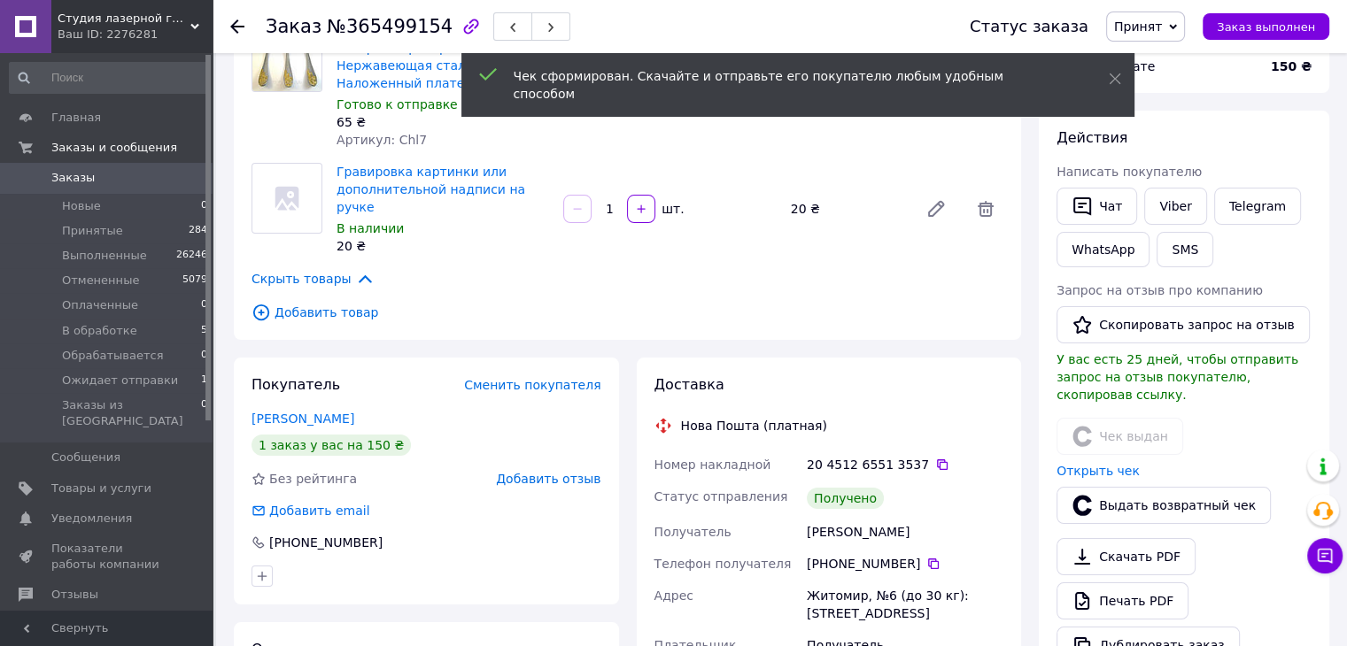
scroll to position [177, 0]
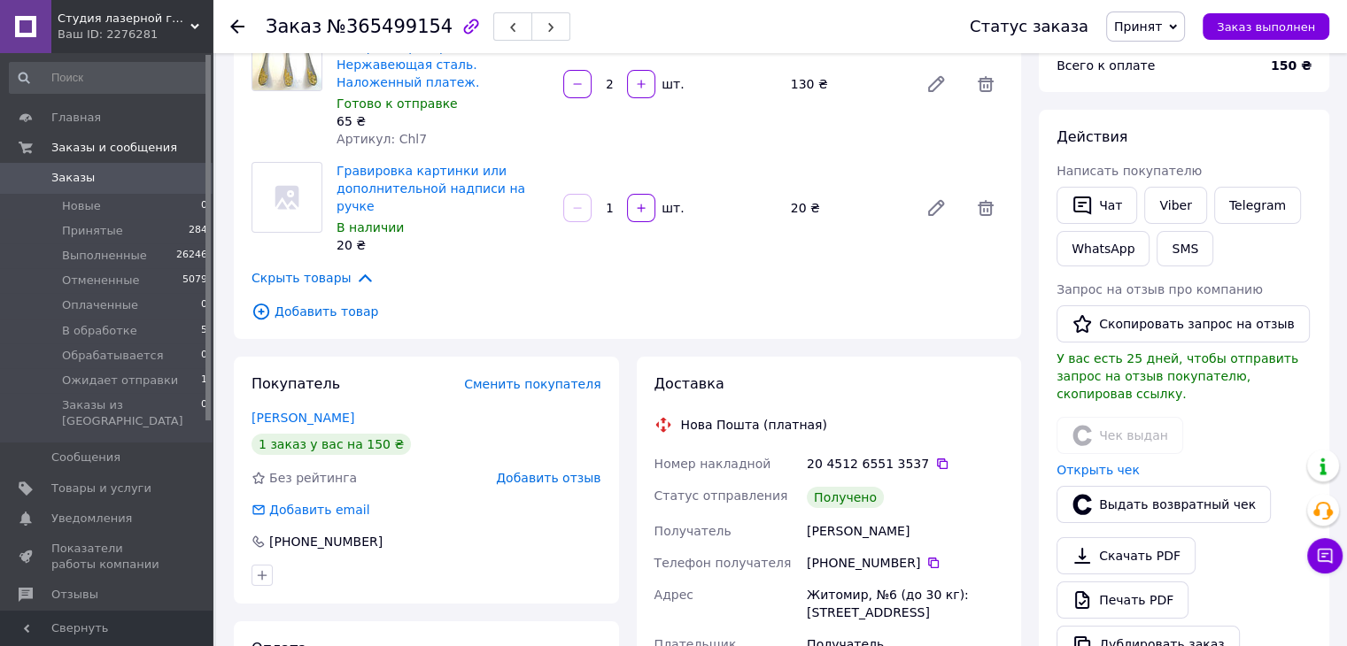
click at [1165, 36] on span "Принят" at bounding box center [1145, 27] width 79 height 30
click at [1156, 61] on li "Выполнен" at bounding box center [1174, 62] width 134 height 27
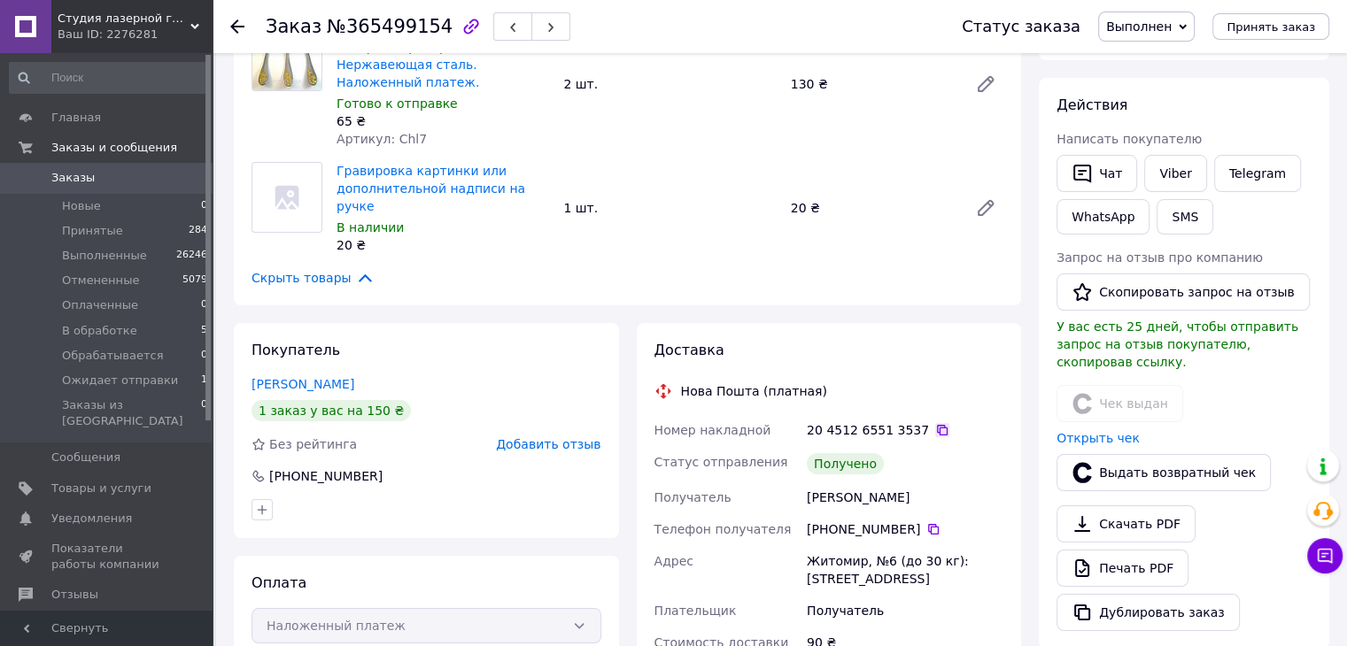
click at [935, 423] on icon at bounding box center [942, 430] width 14 height 14
click at [240, 33] on icon at bounding box center [237, 26] width 14 height 14
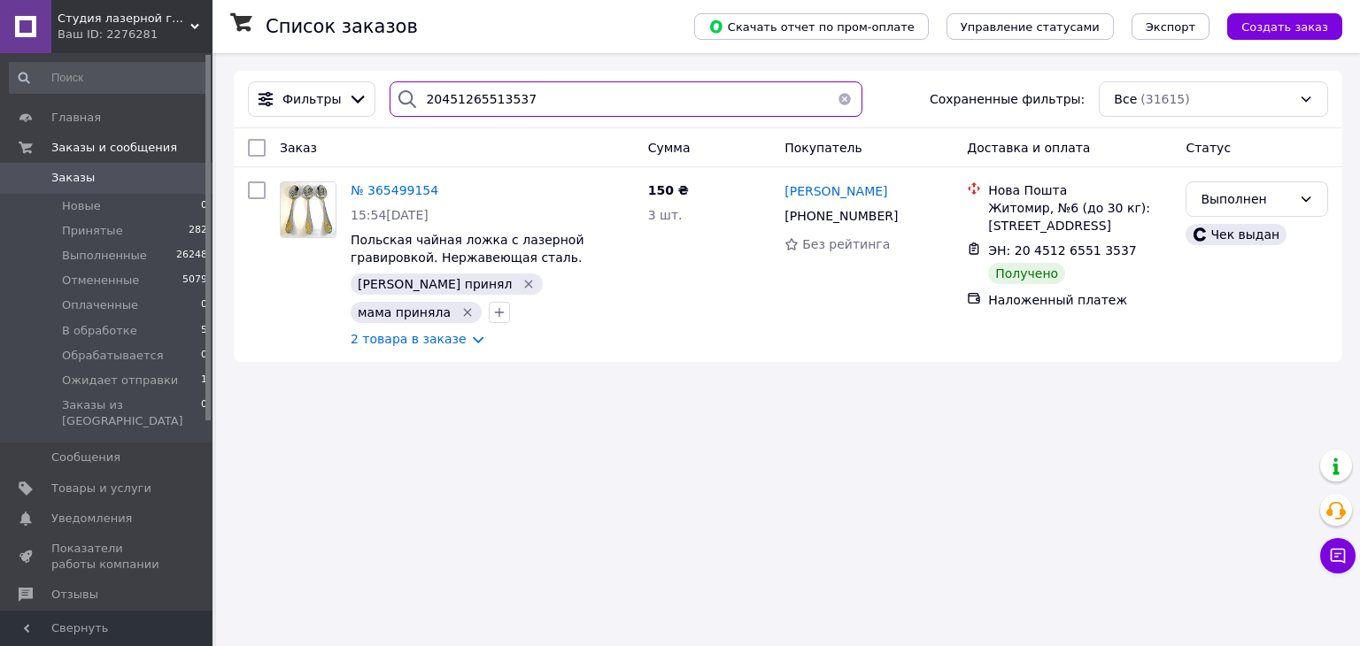
click at [470, 100] on input "20451265513537" at bounding box center [626, 98] width 472 height 35
click at [438, 97] on input "20451265513537" at bounding box center [626, 98] width 472 height 35
paste input "072192"
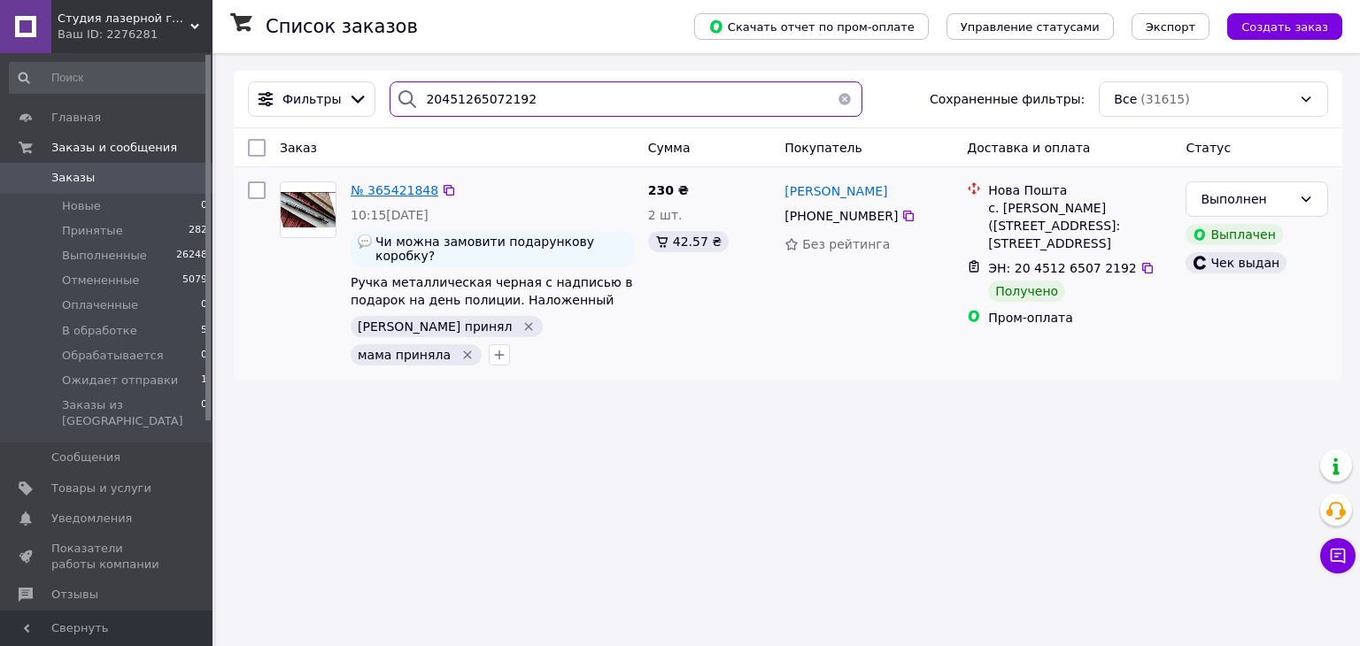
type input "20451265072192"
click at [366, 196] on span "№ 365421848" at bounding box center [395, 190] width 88 height 14
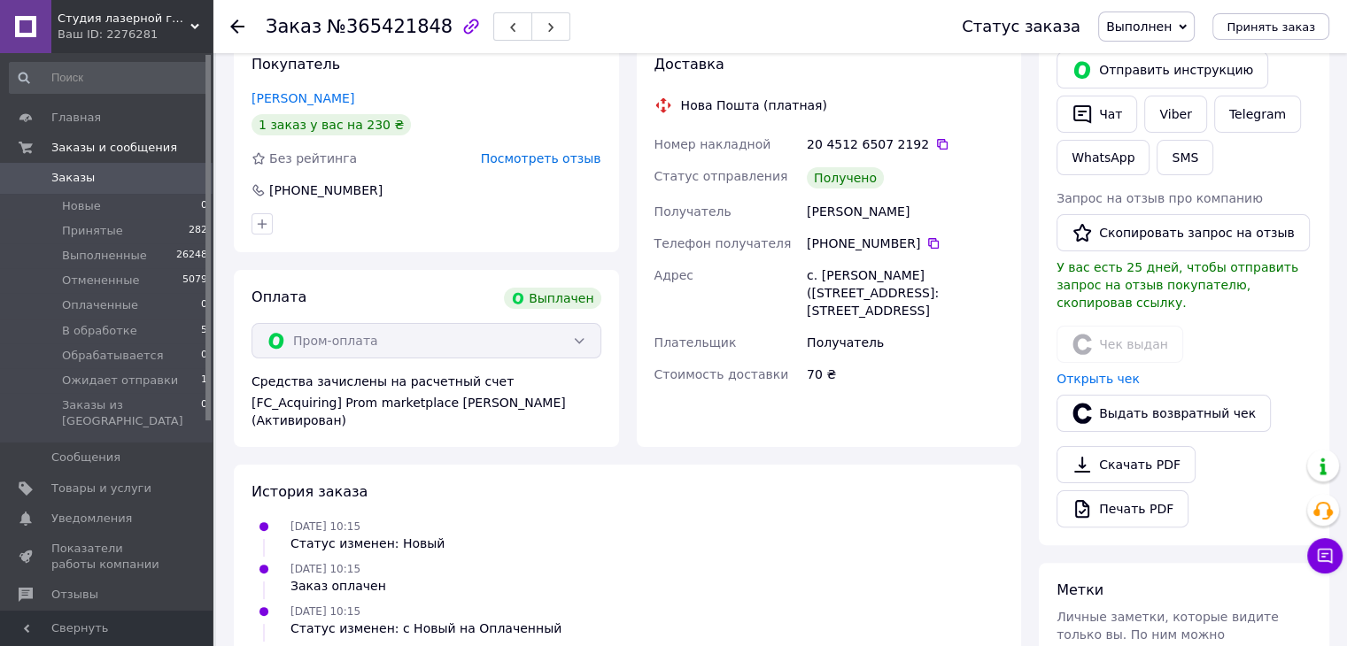
scroll to position [336, 0]
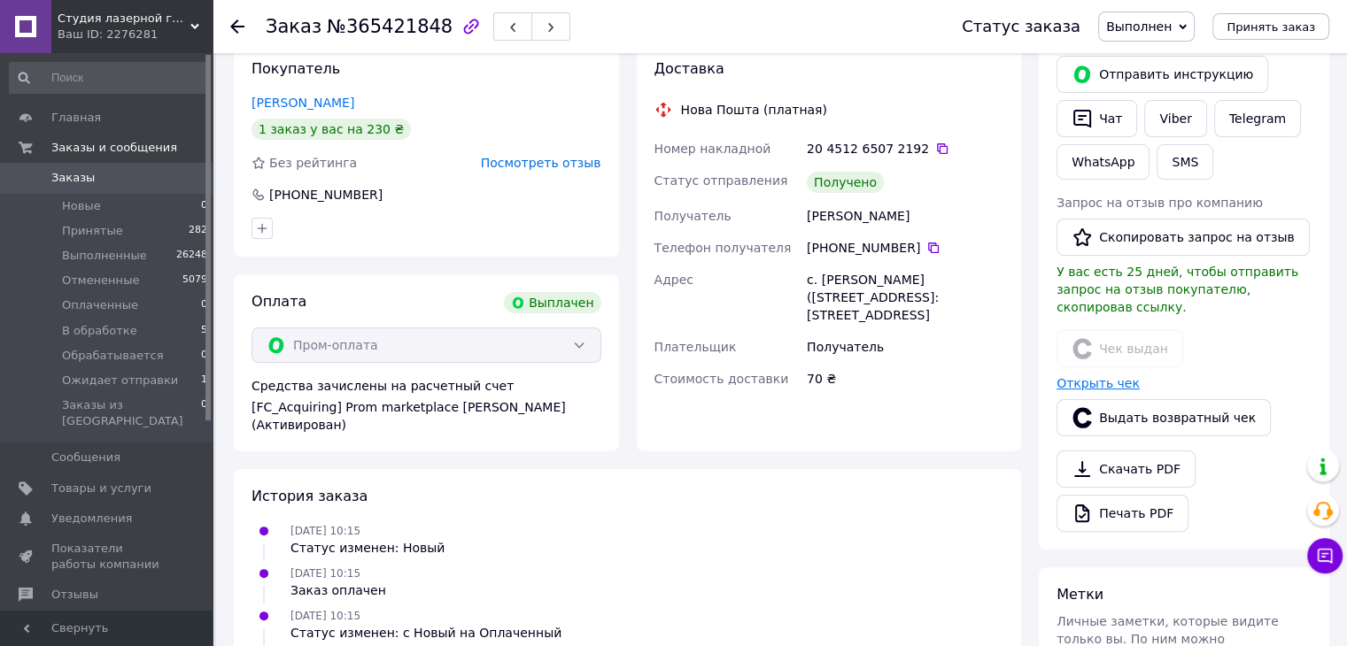
click at [1105, 376] on link "Открыть чек" at bounding box center [1097, 383] width 83 height 14
click at [235, 18] on div at bounding box center [237, 27] width 14 height 18
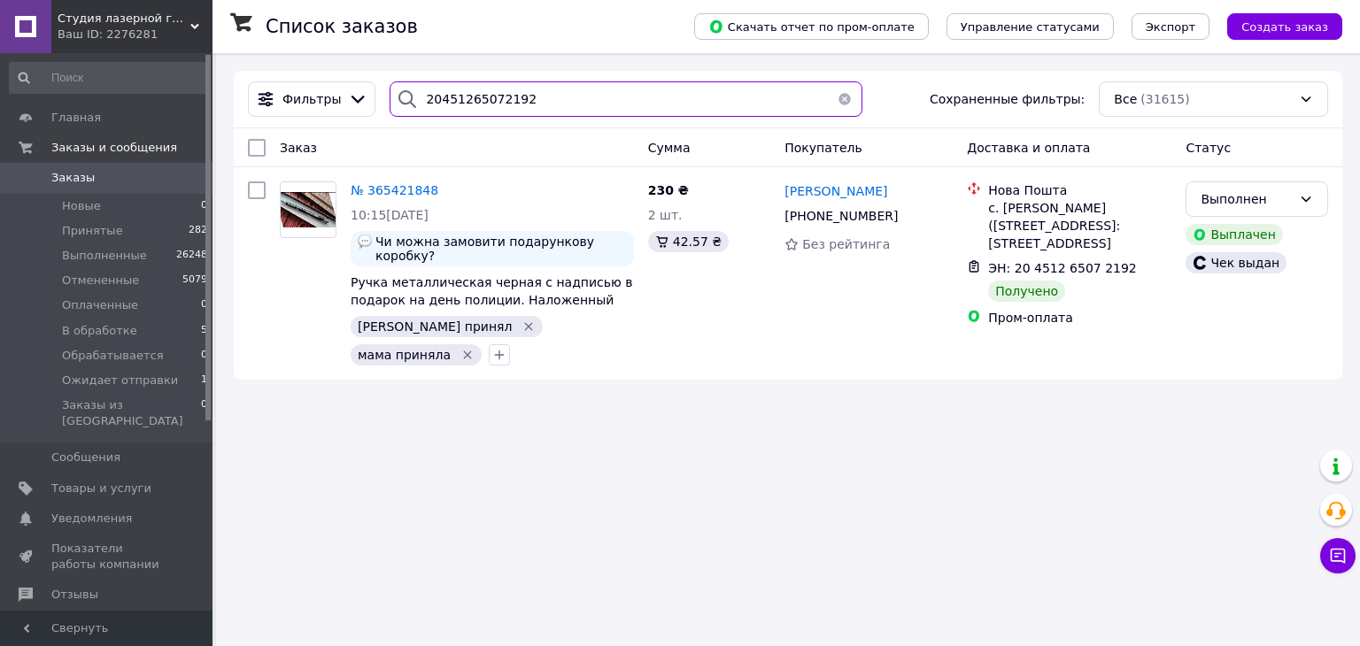
click at [460, 81] on input "20451265072192" at bounding box center [626, 98] width 472 height 35
click at [461, 82] on input "20451265072192" at bounding box center [626, 98] width 472 height 35
paste input "4674263"
type input "20451264674263"
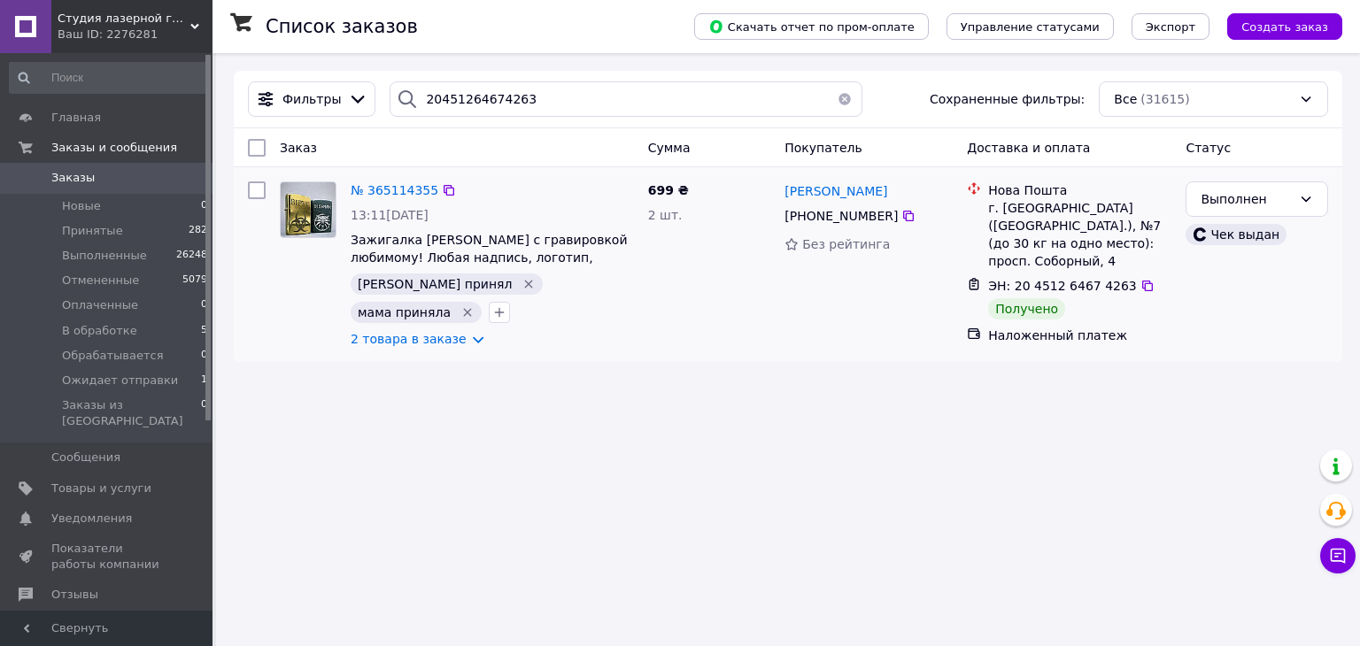
click at [379, 178] on div "№ 365114355 13:11, 05.10.2025 Зажигалка Zippo с гравировкой любимому! Любая над…" at bounding box center [493, 264] width 298 height 181
click at [383, 191] on span "№ 365114355" at bounding box center [395, 190] width 88 height 14
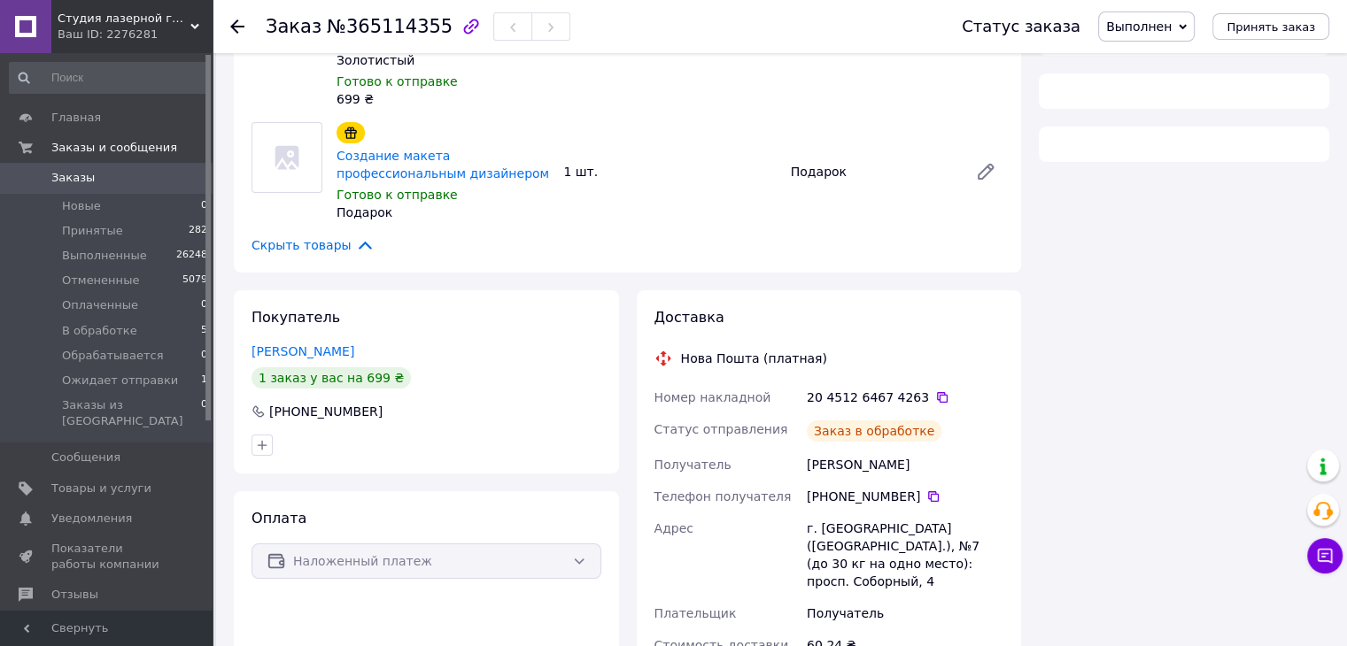
scroll to position [266, 0]
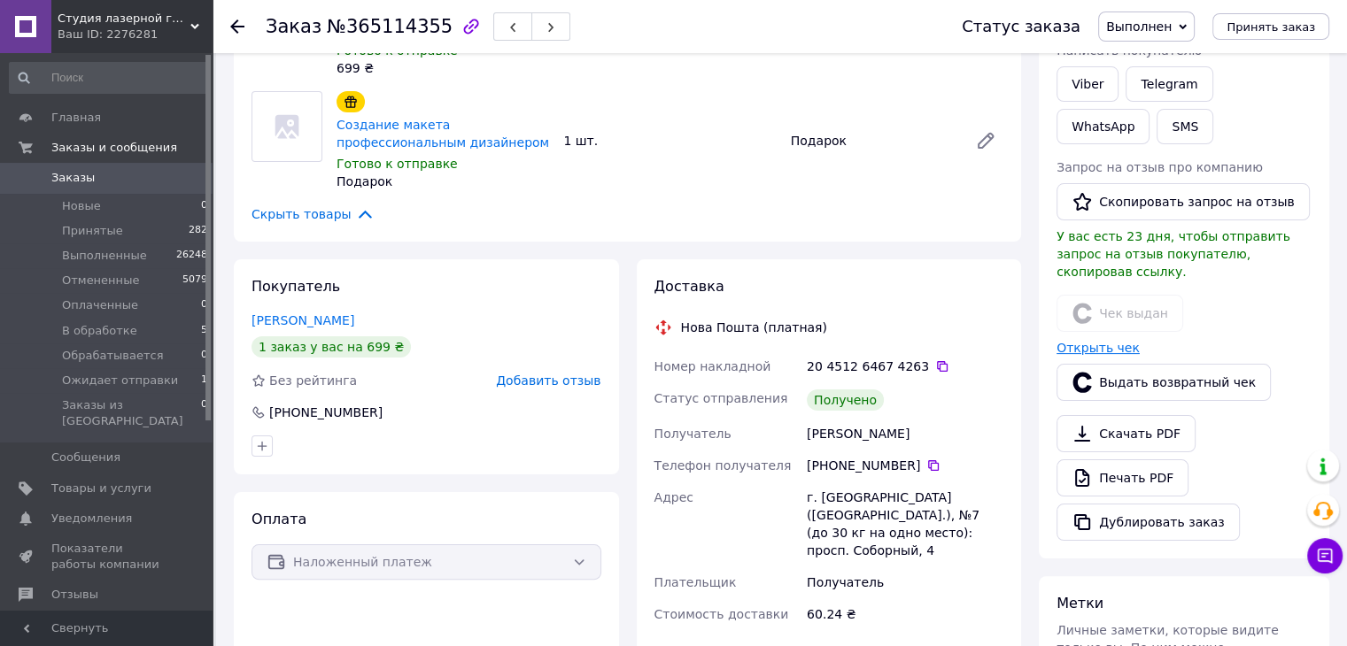
click at [1102, 341] on link "Открыть чек" at bounding box center [1097, 348] width 83 height 14
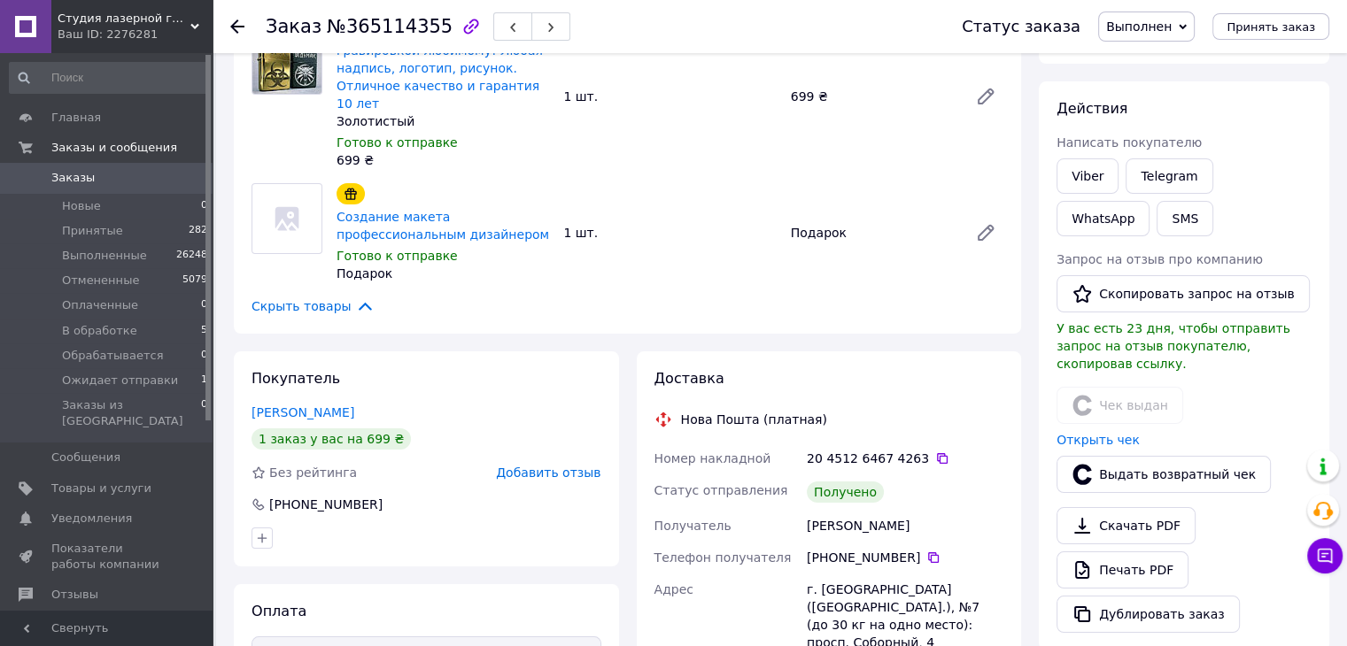
scroll to position [0, 0]
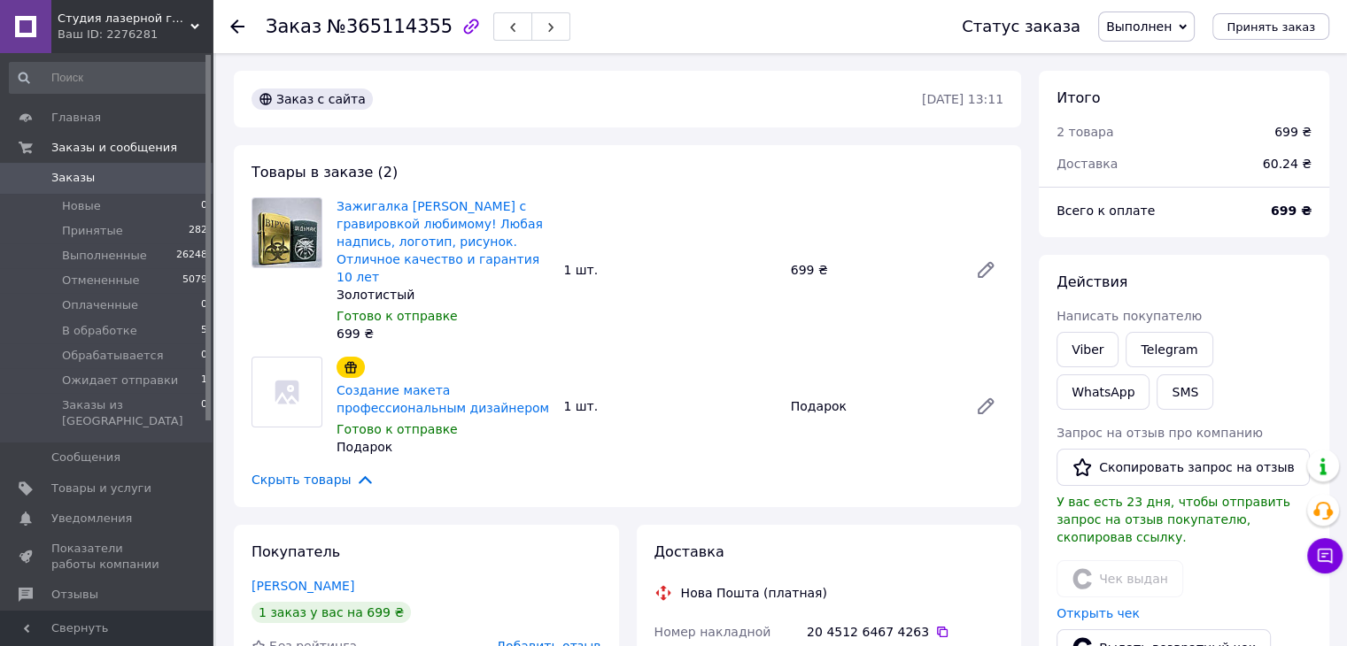
click at [241, 22] on icon at bounding box center [237, 26] width 14 height 14
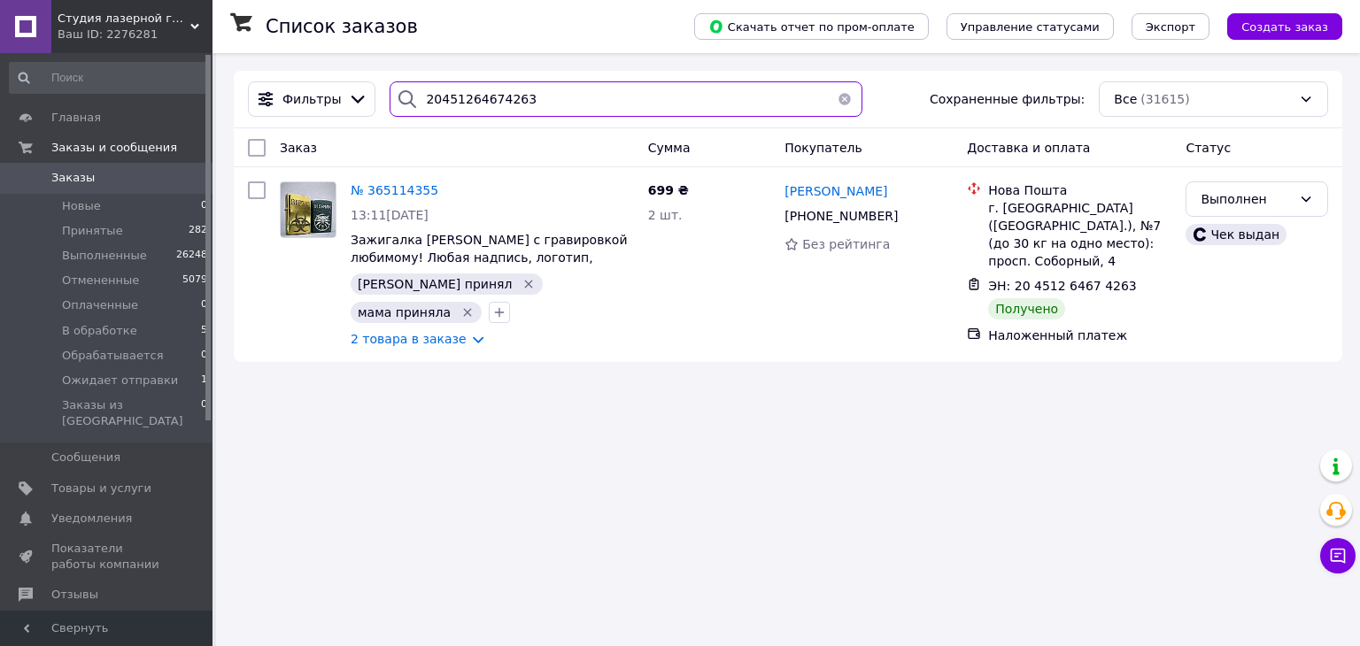
click at [507, 111] on input "20451264674263" at bounding box center [626, 98] width 472 height 35
paste input "5685148"
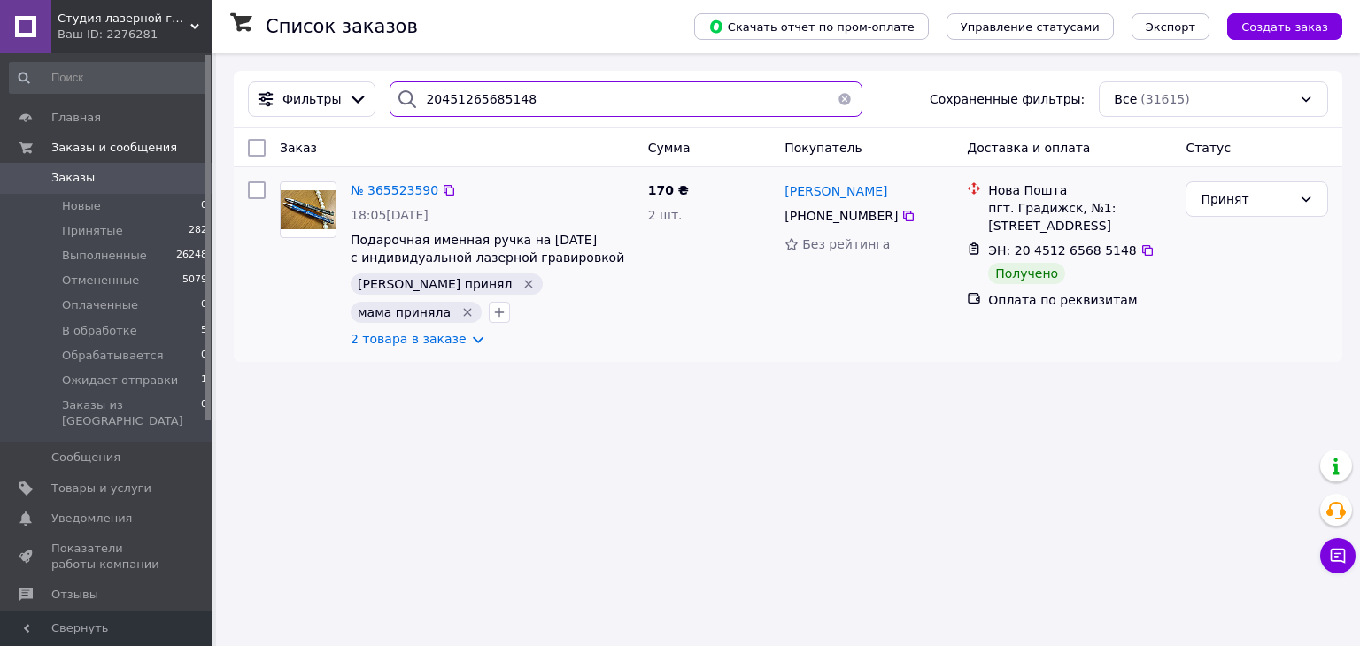
type input "20451265685148"
click at [391, 181] on div "№ 365523590" at bounding box center [394, 190] width 91 height 21
click at [391, 183] on span "№ 365523590" at bounding box center [395, 190] width 88 height 14
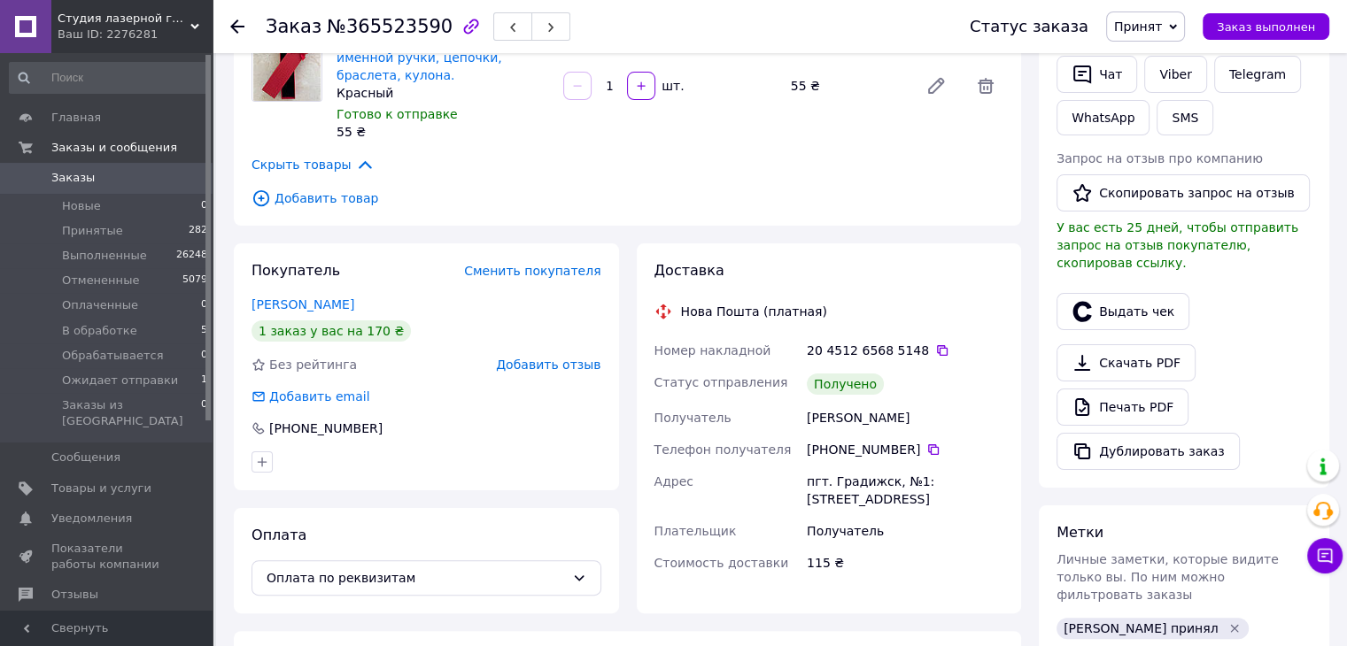
scroll to position [354, 0]
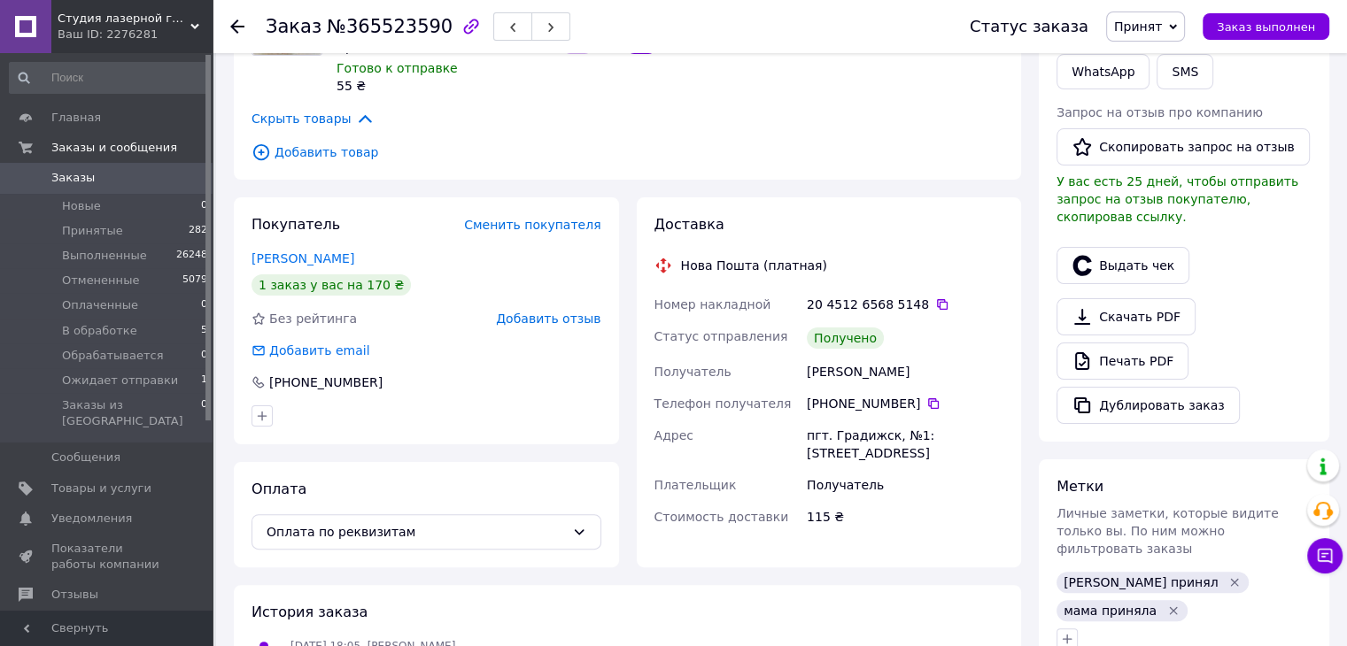
click at [932, 296] on div "20 4512 6568 5148" at bounding box center [905, 305] width 197 height 18
click at [935, 298] on icon at bounding box center [942, 305] width 14 height 14
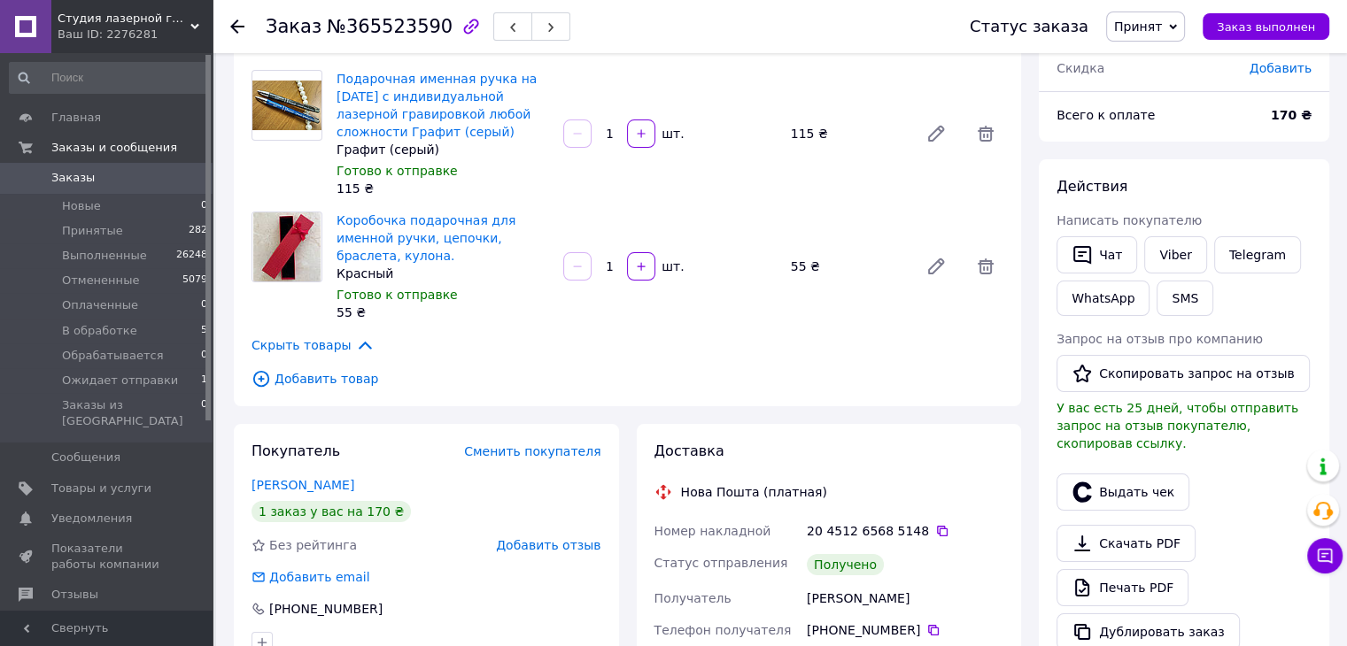
scroll to position [177, 0]
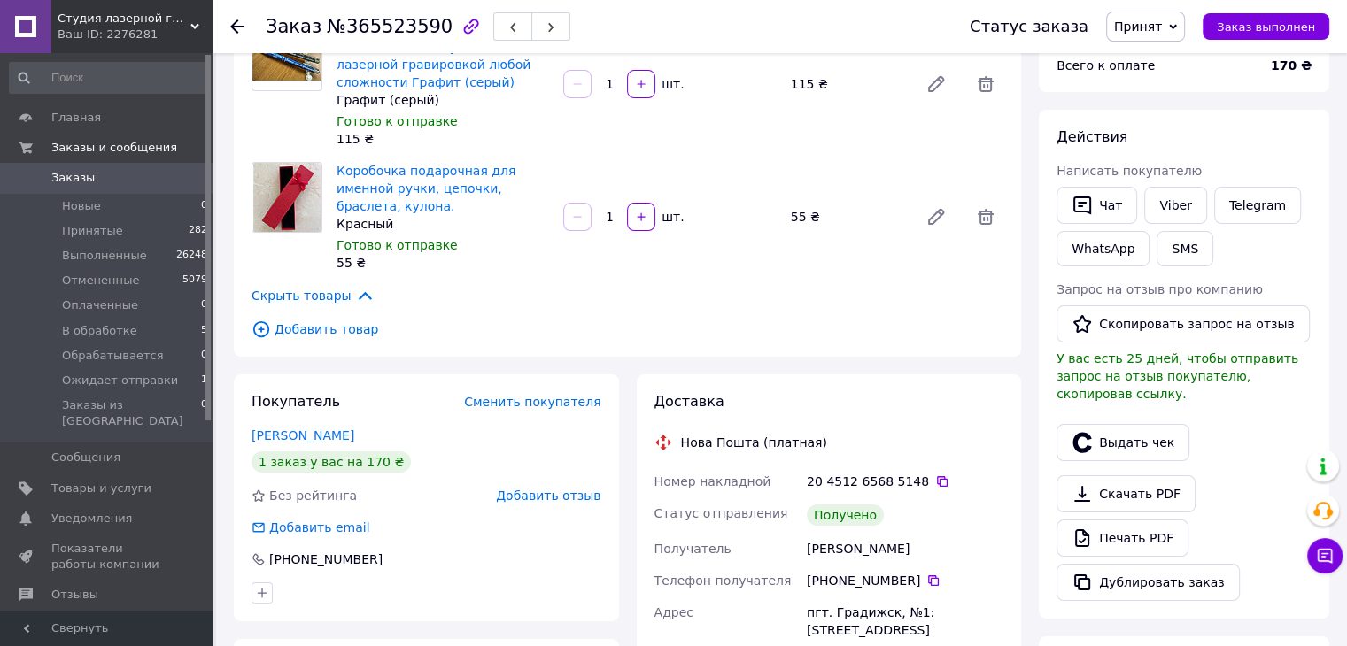
click at [1145, 20] on span "Принят" at bounding box center [1138, 26] width 48 height 14
click at [1156, 59] on li "Выполнен" at bounding box center [1174, 62] width 134 height 27
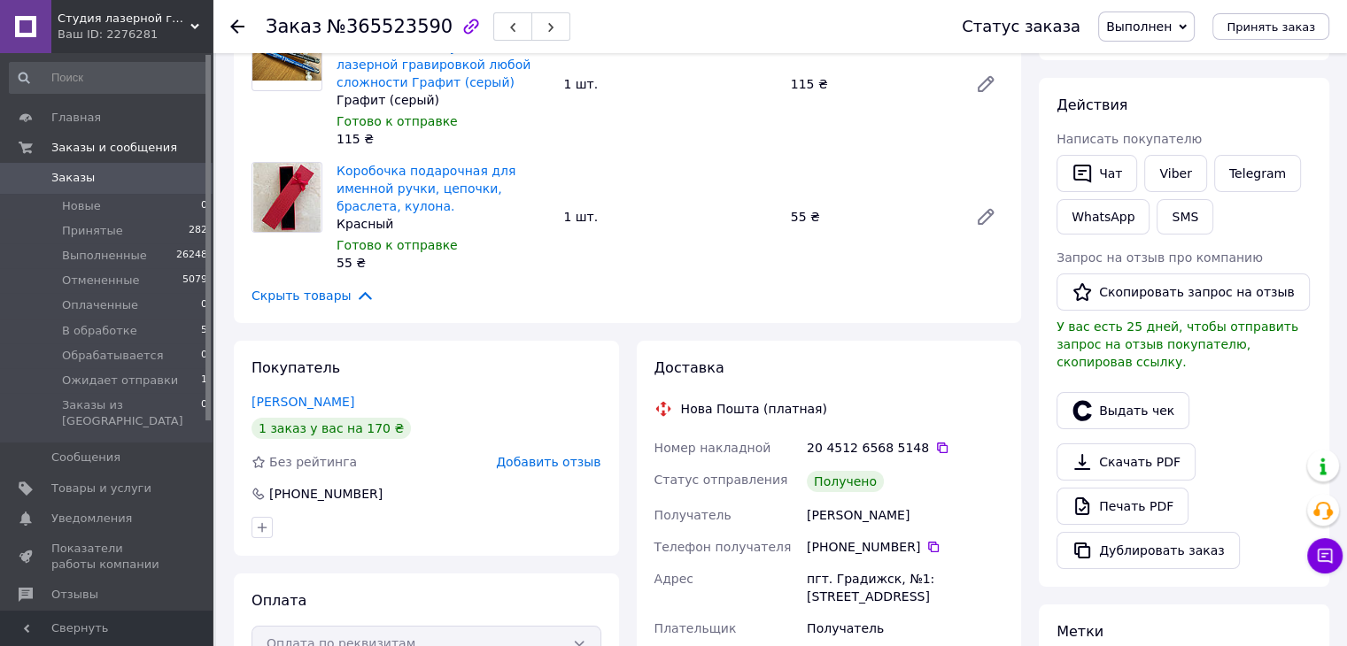
click at [222, 20] on div "Заказ №365523590 Статус заказа Выполнен Принят Отменен Оплаченный В обработке О…" at bounding box center [780, 26] width 1134 height 53
click at [242, 19] on icon at bounding box center [237, 26] width 14 height 14
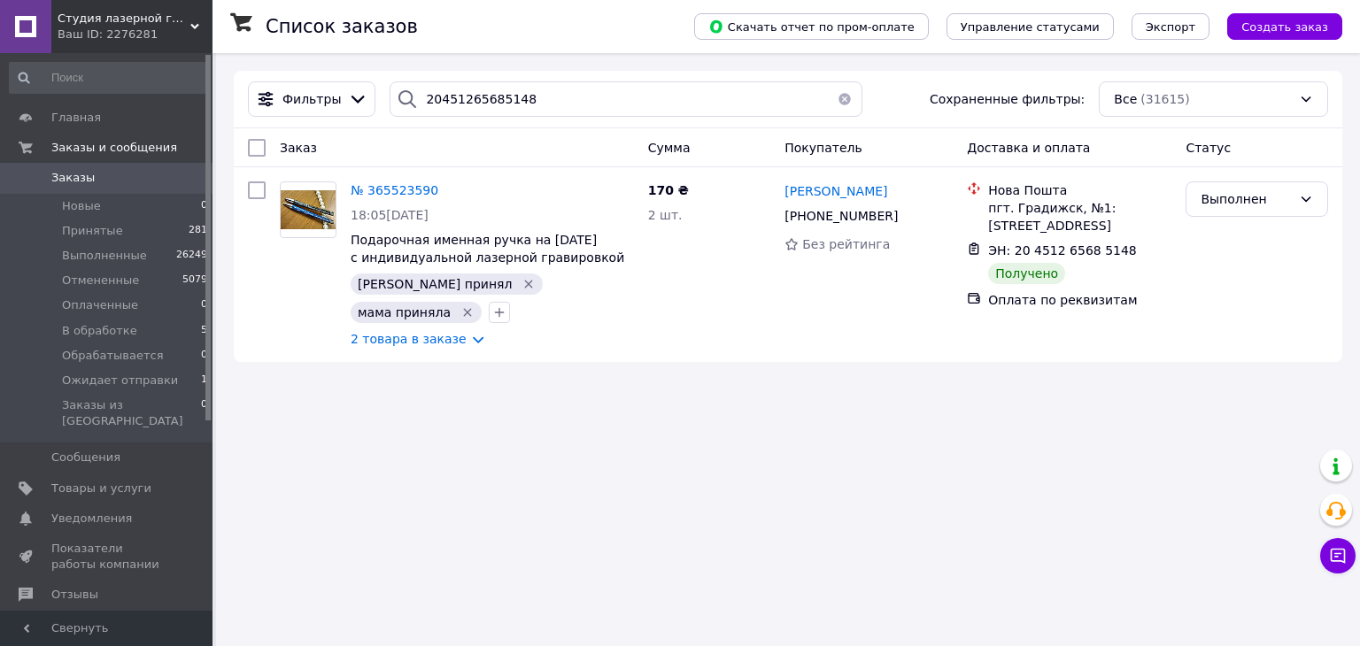
click at [142, 188] on link "Заказы 0" at bounding box center [109, 178] width 218 height 30
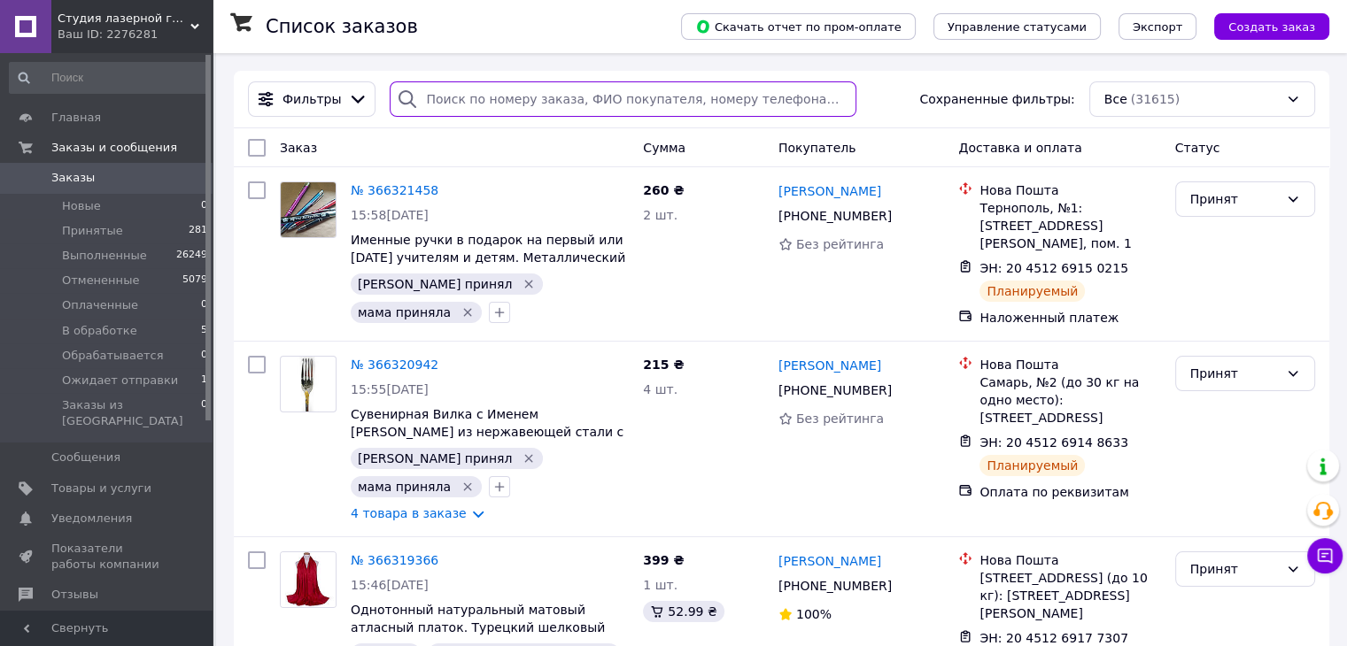
click at [489, 117] on div at bounding box center [623, 98] width 467 height 35
paste input "20451266298288"
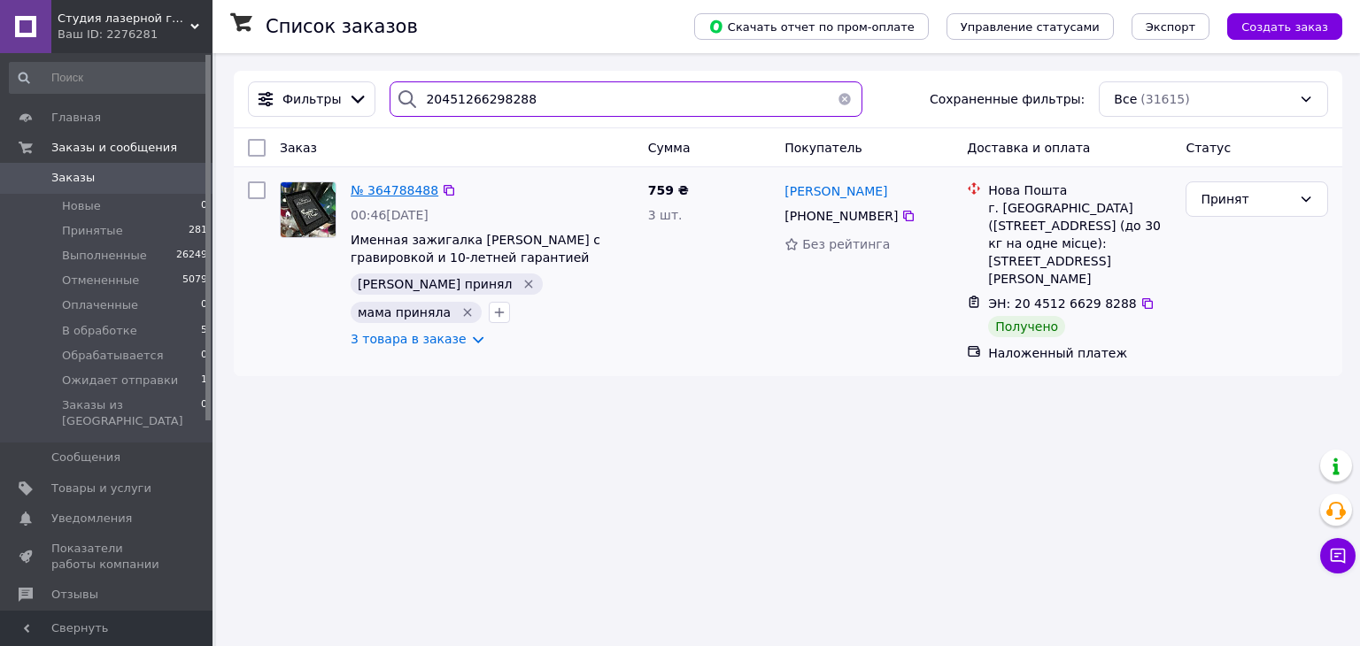
type input "20451266298288"
click at [372, 185] on span "№ 364788488" at bounding box center [395, 190] width 88 height 14
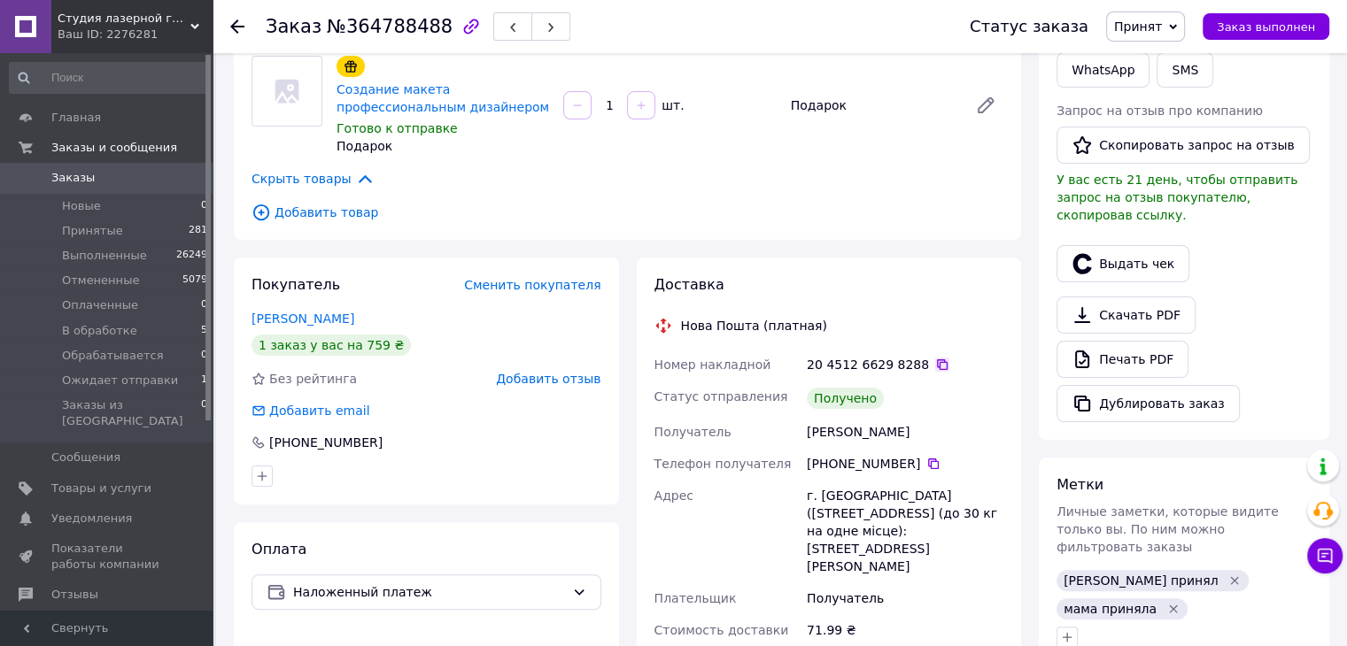
scroll to position [242, 0]
click at [937, 360] on icon at bounding box center [942, 365] width 11 height 11
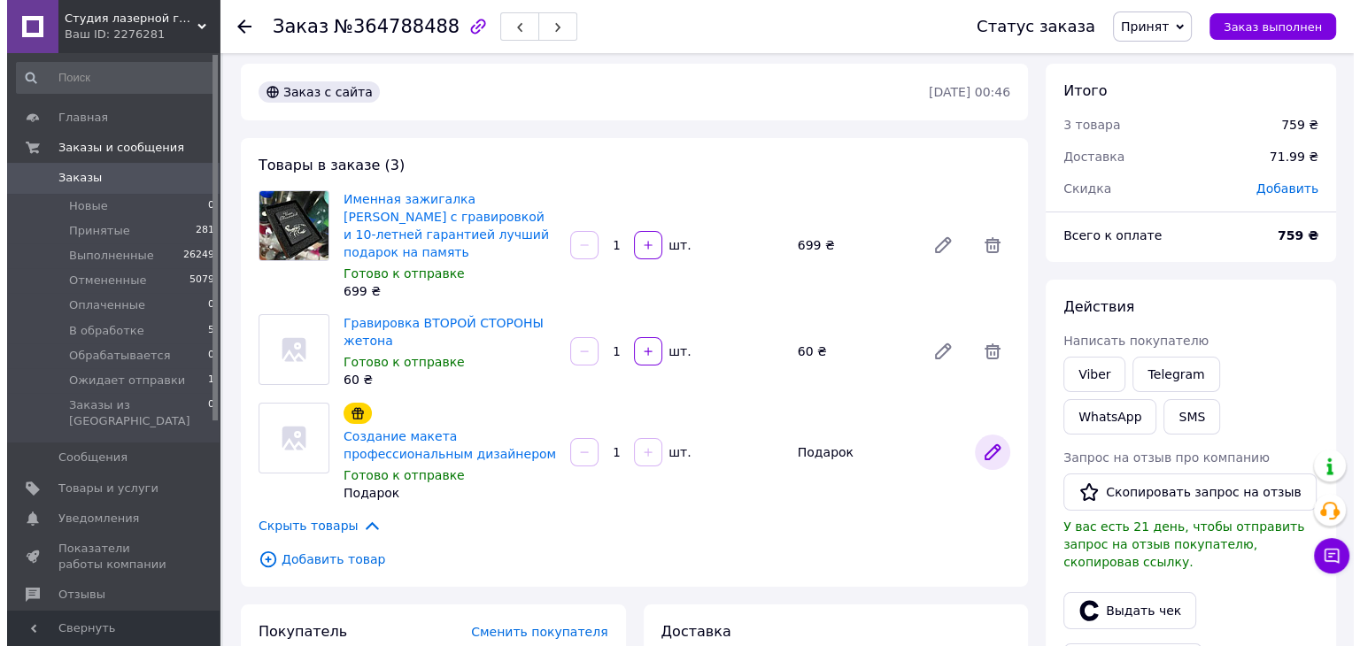
scroll to position [0, 0]
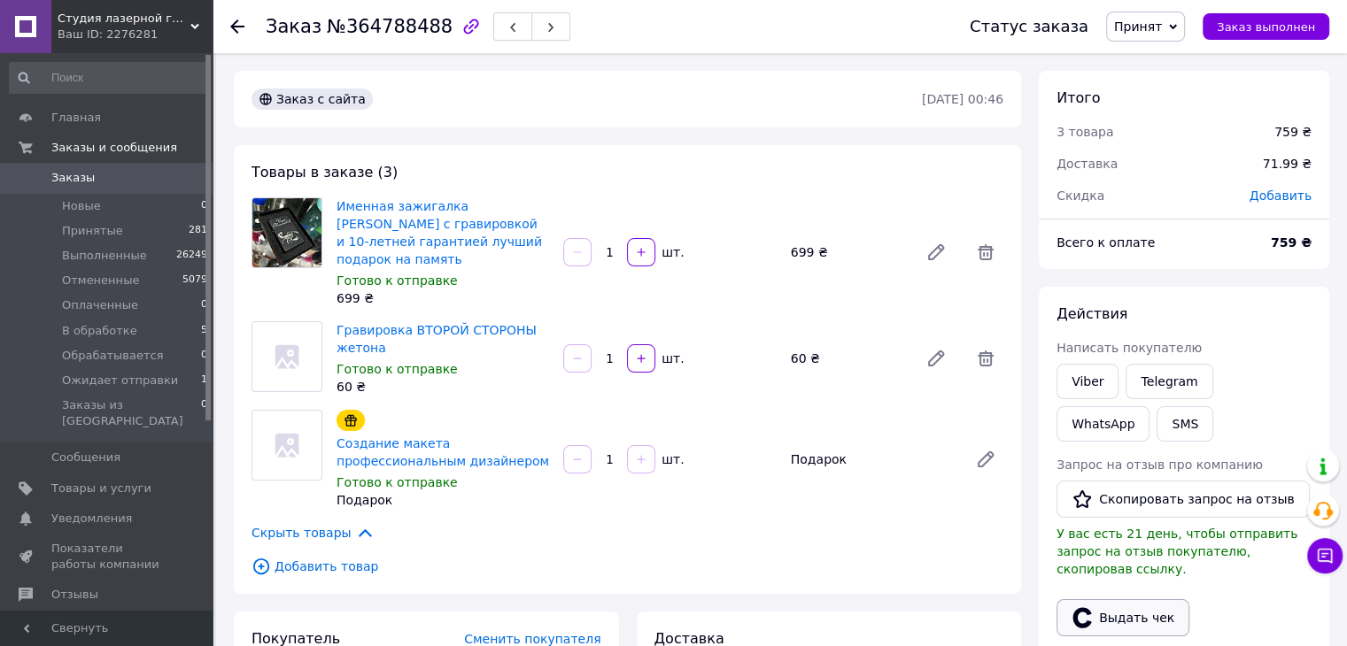
click at [1107, 599] on button "Выдать чек" at bounding box center [1122, 617] width 133 height 37
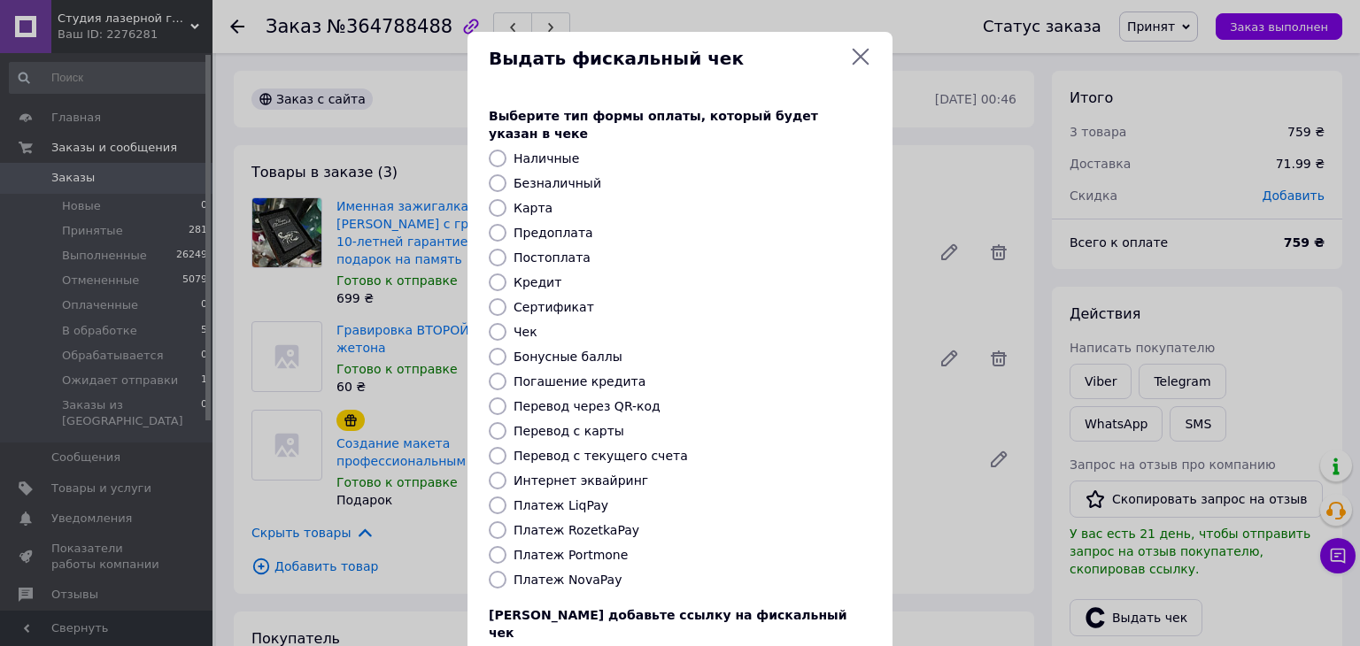
click at [534, 251] on label "Постоплата" at bounding box center [552, 258] width 77 height 14
click at [507, 249] on input "Постоплата" at bounding box center [498, 258] width 18 height 18
radio input "true"
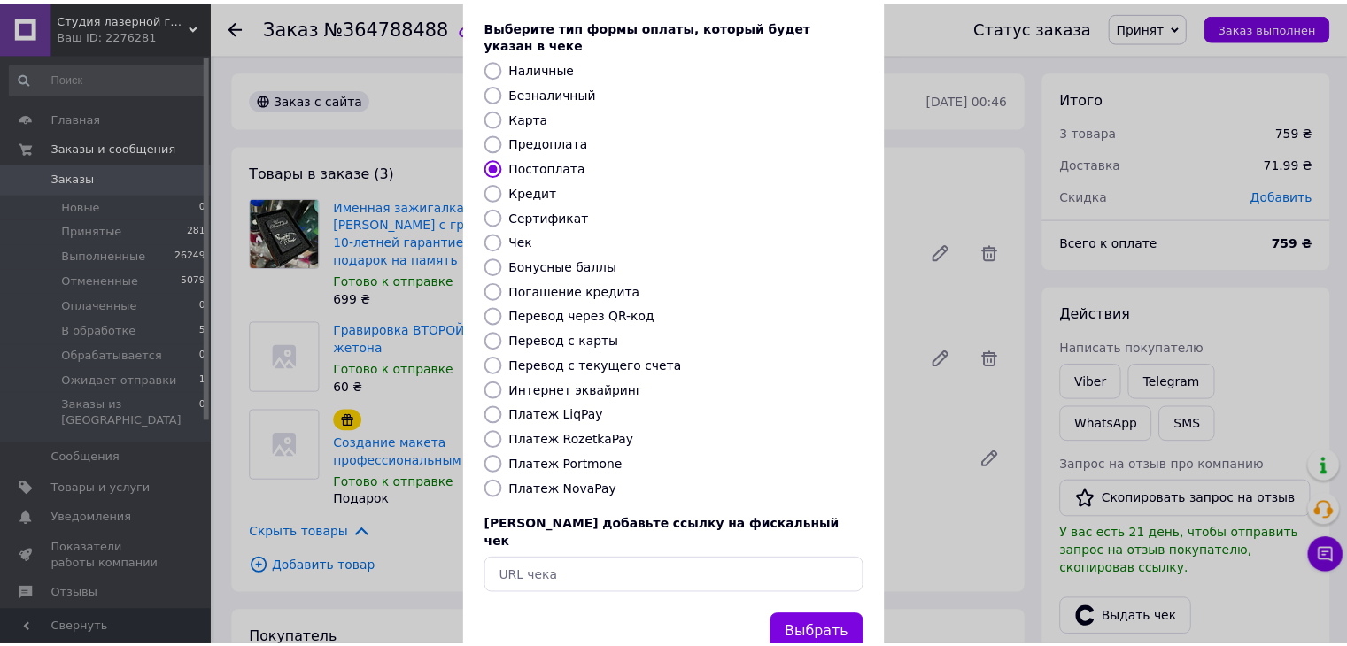
scroll to position [113, 0]
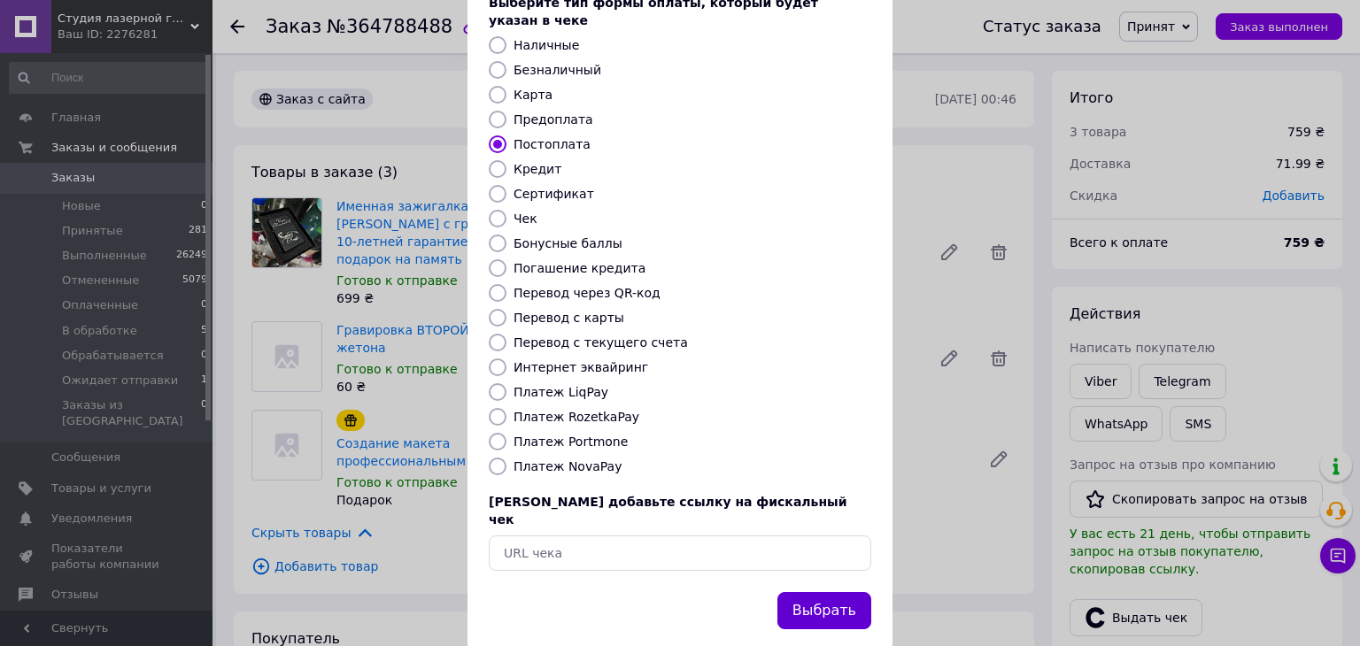
click at [843, 592] on button "Выбрать" at bounding box center [824, 611] width 94 height 38
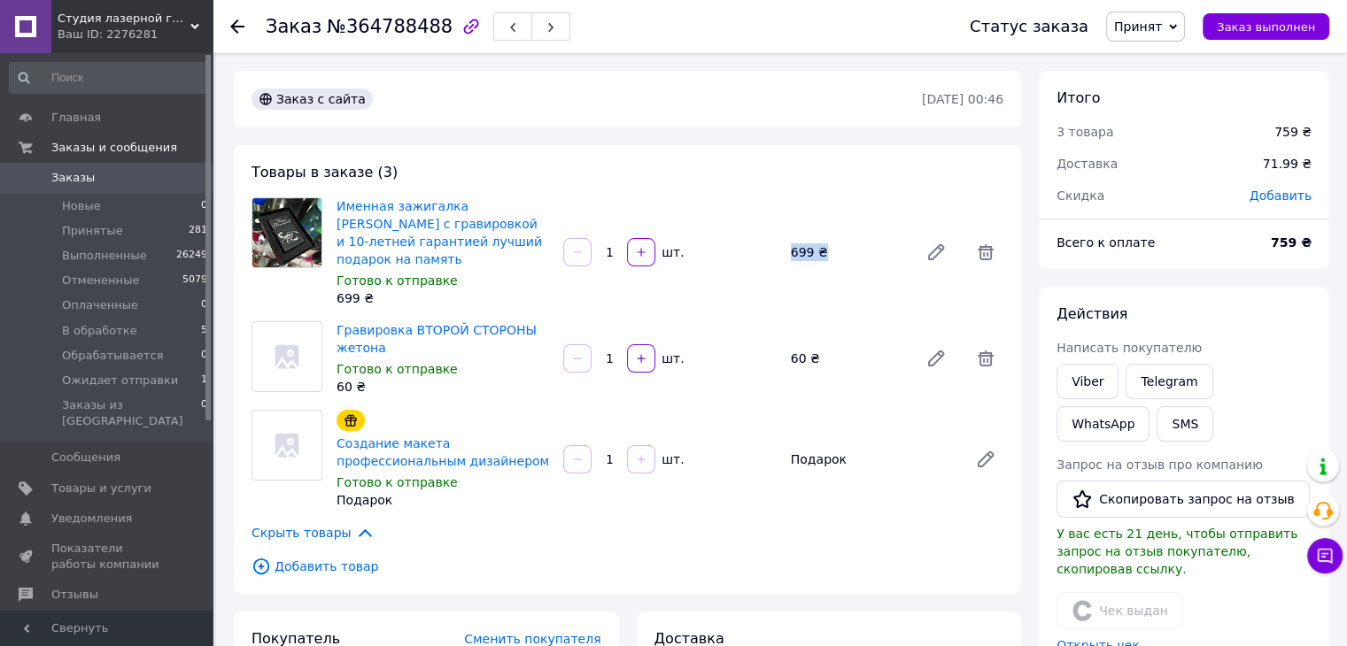
drag, startPoint x: 842, startPoint y: 245, endPoint x: 758, endPoint y: 246, distance: 84.1
click at [758, 246] on div "Именная зажигалка Zippo с гравировкой и 10-летней гарантией лучший подарок на п…" at bounding box center [669, 252] width 681 height 117
click at [818, 245] on div "699 ₴" at bounding box center [848, 252] width 128 height 25
drag, startPoint x: 833, startPoint y: 242, endPoint x: 770, endPoint y: 242, distance: 63.8
click at [770, 242] on div "Именная зажигалка Zippo с гравировкой и 10-летней гарантией лучший подарок на п…" at bounding box center [669, 252] width 681 height 117
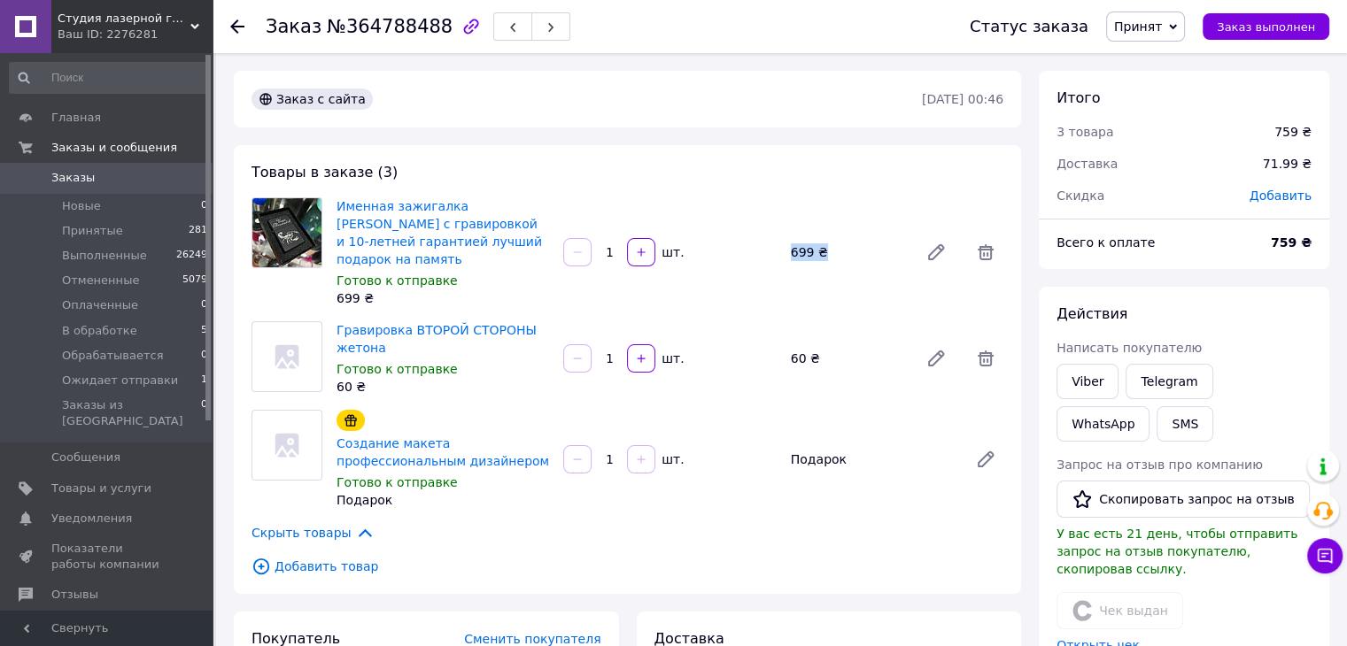
click at [815, 242] on div "699 ₴" at bounding box center [848, 252] width 128 height 25
drag, startPoint x: 834, startPoint y: 241, endPoint x: 785, endPoint y: 245, distance: 48.9
click at [785, 245] on div "699 ₴" at bounding box center [848, 252] width 128 height 25
click at [796, 243] on div "699 ₴" at bounding box center [848, 252] width 128 height 25
drag, startPoint x: 839, startPoint y: 241, endPoint x: 777, endPoint y: 244, distance: 62.0
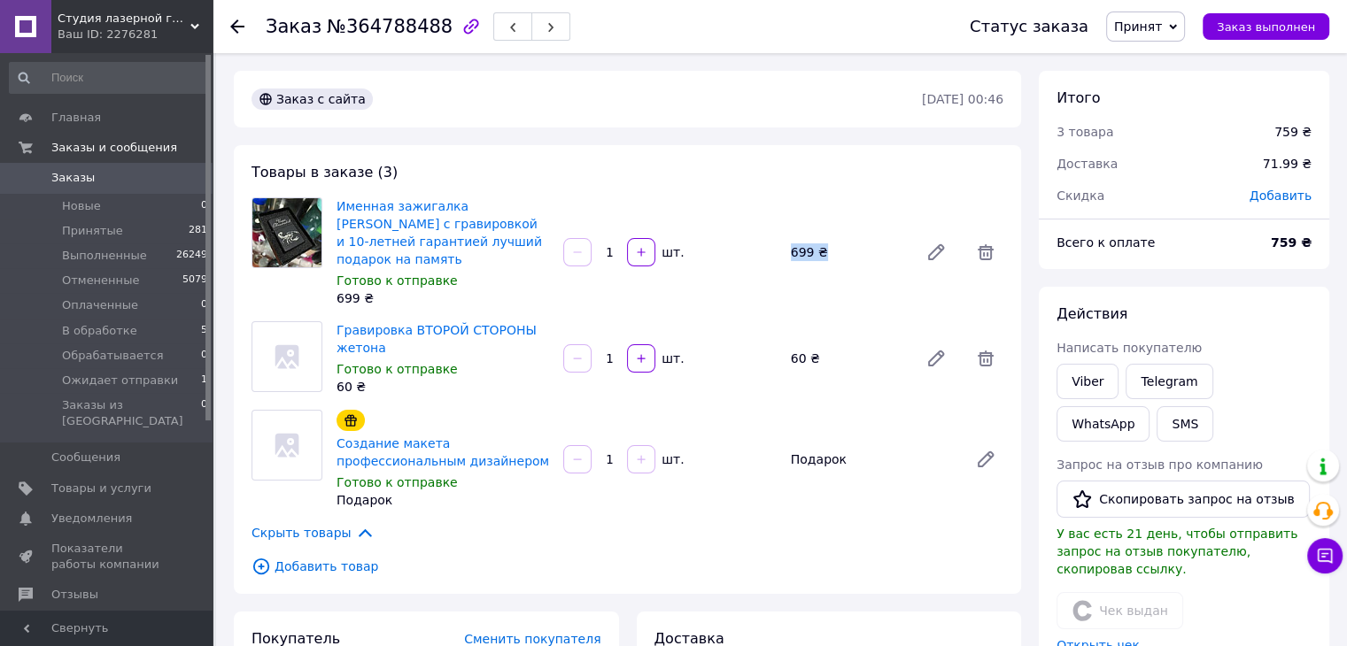
click at [777, 244] on div "Именная зажигалка Zippo с гравировкой и 10-летней гарантией лучший подарок на п…" at bounding box center [669, 252] width 681 height 117
click at [808, 241] on div "699 ₴" at bounding box center [848, 252] width 128 height 25
drag, startPoint x: 830, startPoint y: 241, endPoint x: 781, endPoint y: 244, distance: 48.8
click at [781, 244] on div "Именная зажигалка Zippo с гравировкой и 10-летней гарантией лучший подарок на п…" at bounding box center [669, 252] width 681 height 117
click at [807, 240] on div "699 ₴" at bounding box center [848, 252] width 128 height 25
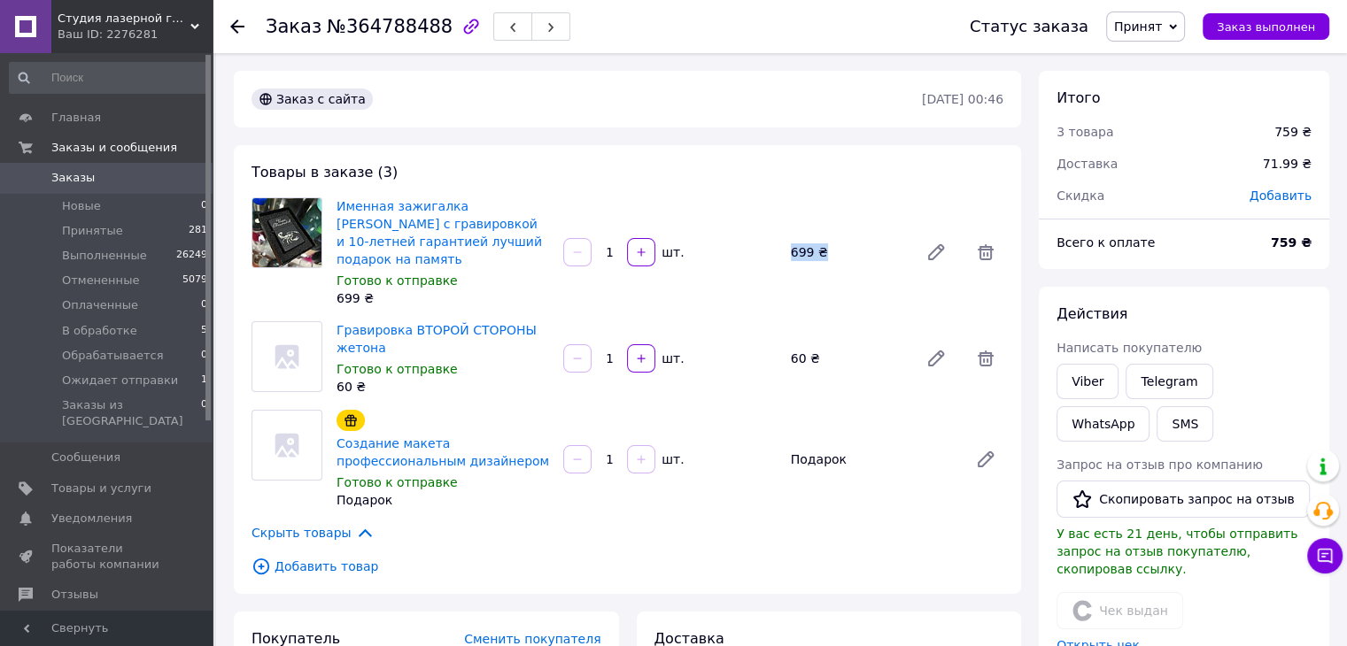
drag, startPoint x: 831, startPoint y: 240, endPoint x: 783, endPoint y: 251, distance: 50.0
click at [784, 251] on div "699 ₴" at bounding box center [848, 252] width 128 height 25
click at [824, 249] on div "699 ₴" at bounding box center [848, 252] width 128 height 25
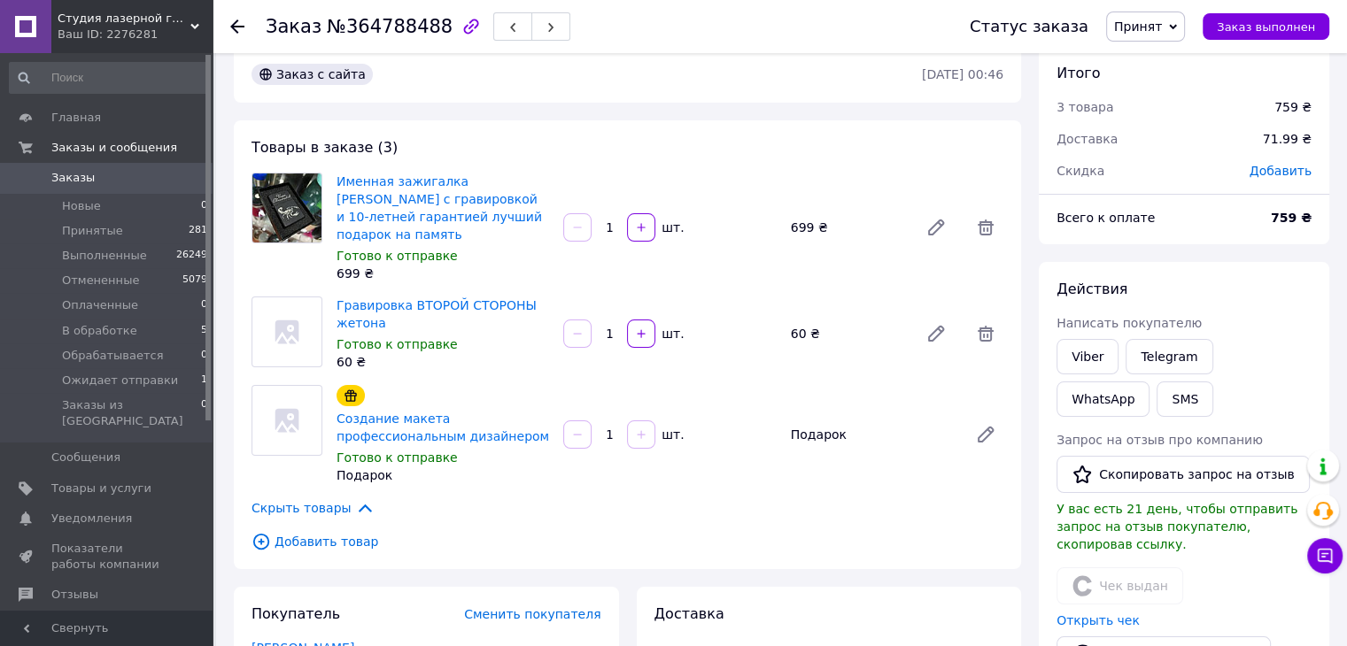
scroll to position [0, 0]
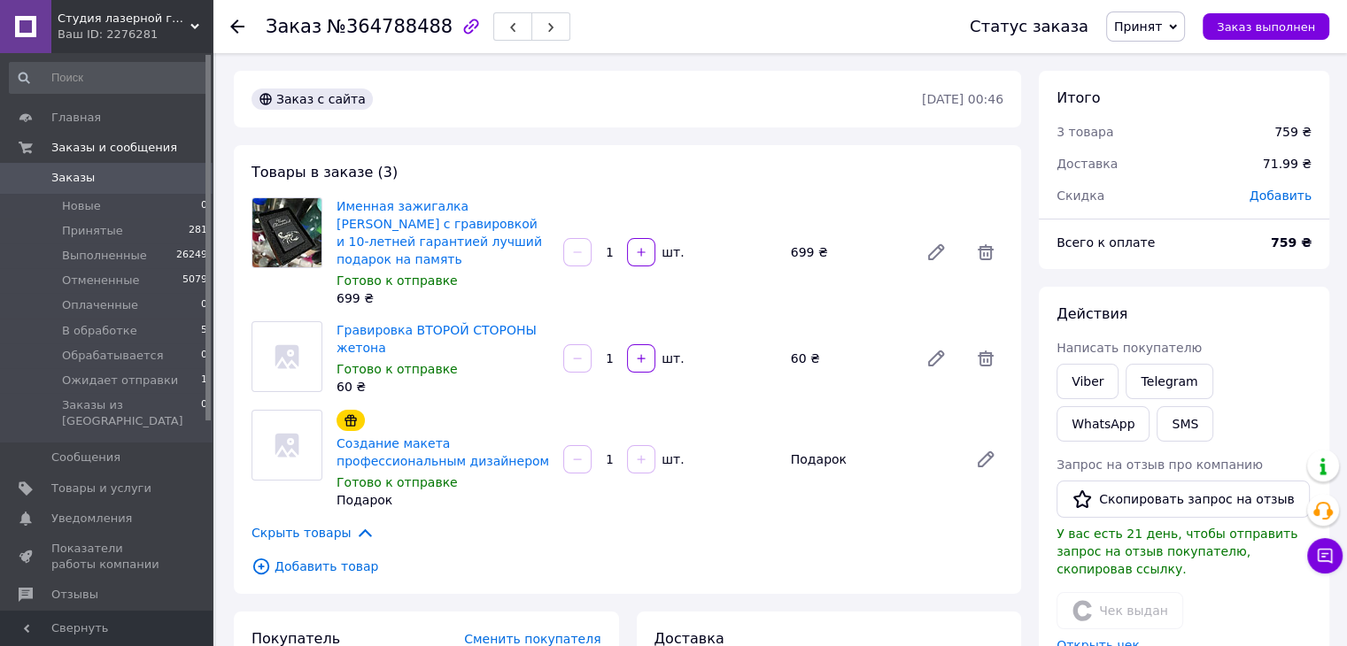
click at [1160, 36] on span "Принят" at bounding box center [1145, 27] width 79 height 30
click at [1161, 53] on li "Выполнен" at bounding box center [1174, 62] width 134 height 27
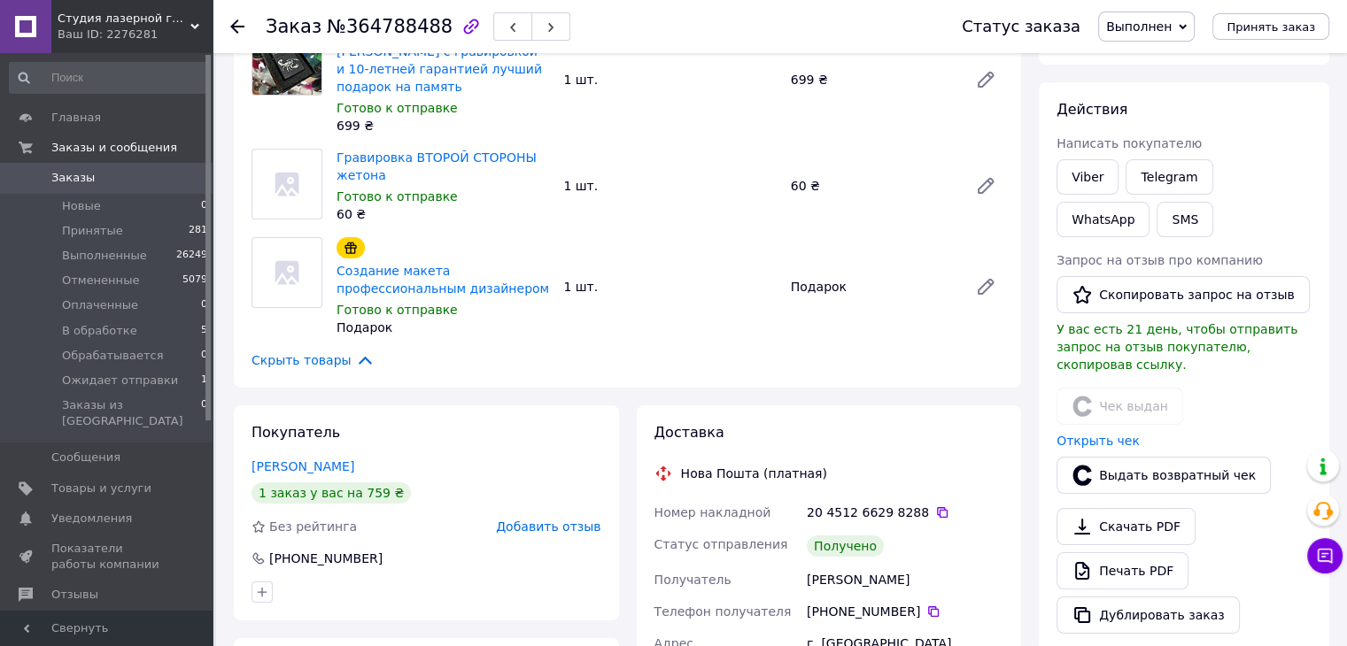
scroll to position [177, 0]
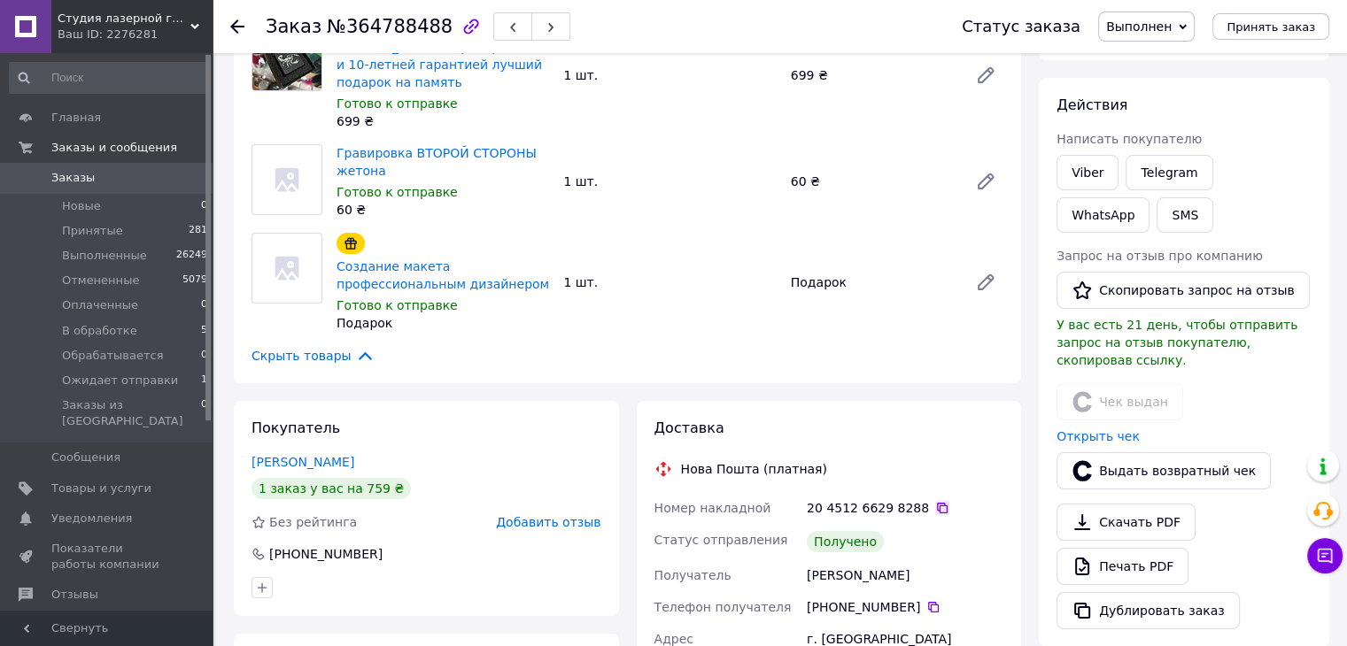
click at [935, 501] on icon at bounding box center [942, 508] width 14 height 14
click at [235, 23] on use at bounding box center [237, 26] width 14 height 14
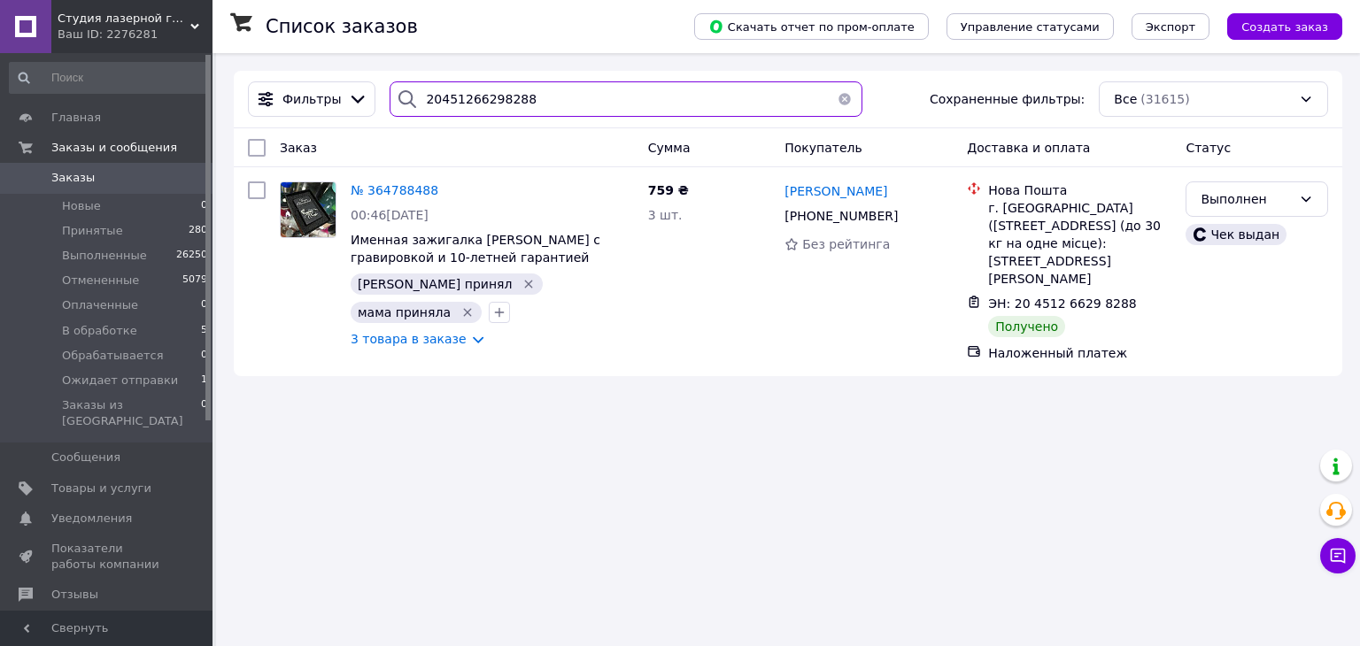
click at [551, 106] on input "20451266298288" at bounding box center [626, 98] width 472 height 35
paste input "594059"
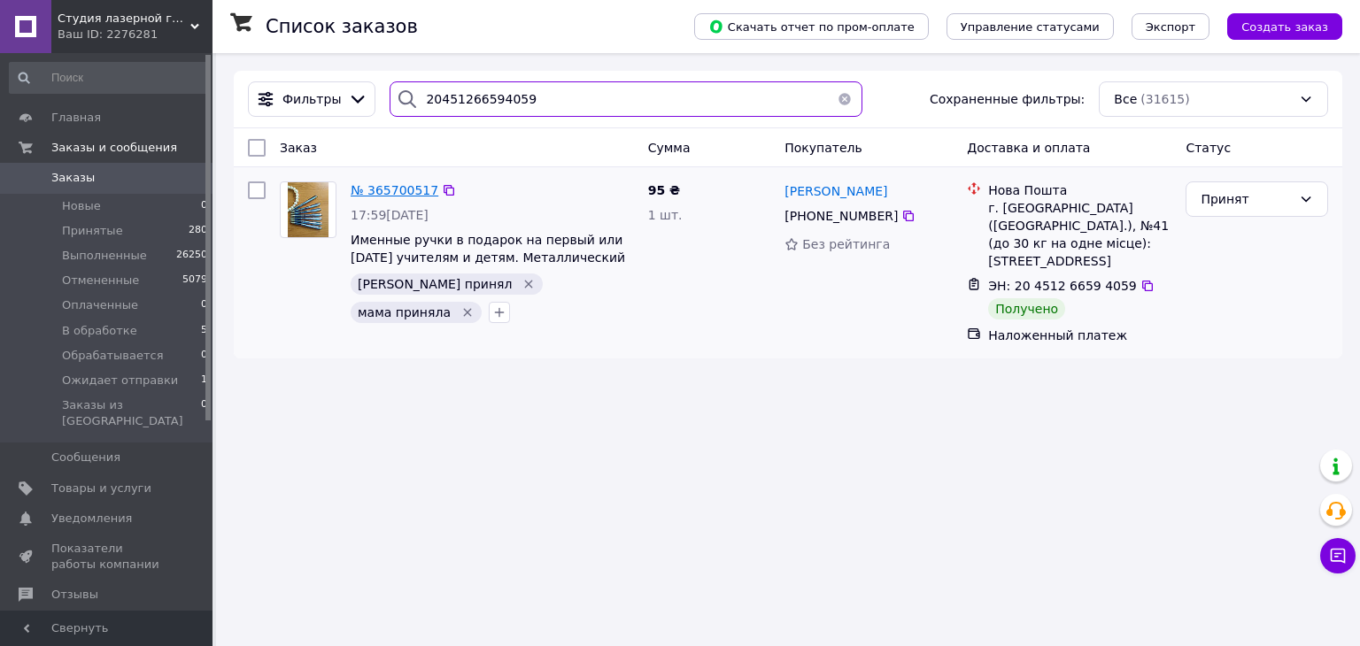
type input "20451266594059"
click at [411, 189] on span "№ 365700517" at bounding box center [395, 190] width 88 height 14
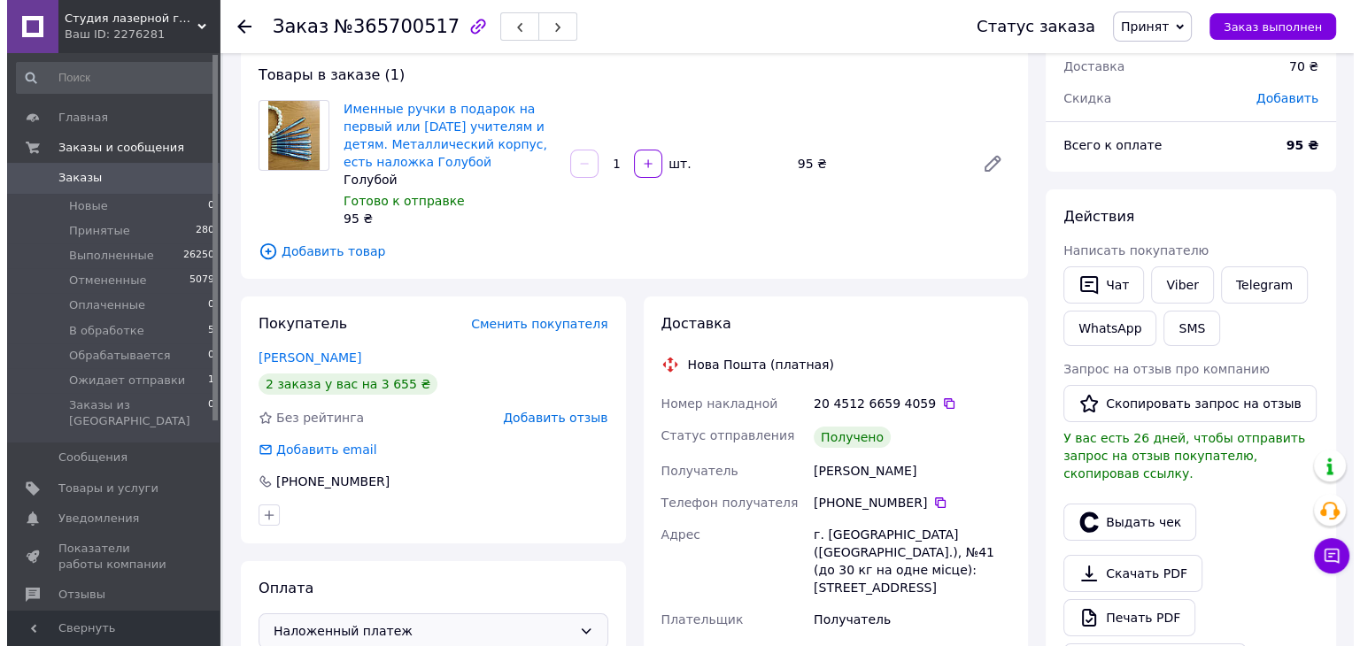
scroll to position [89, 0]
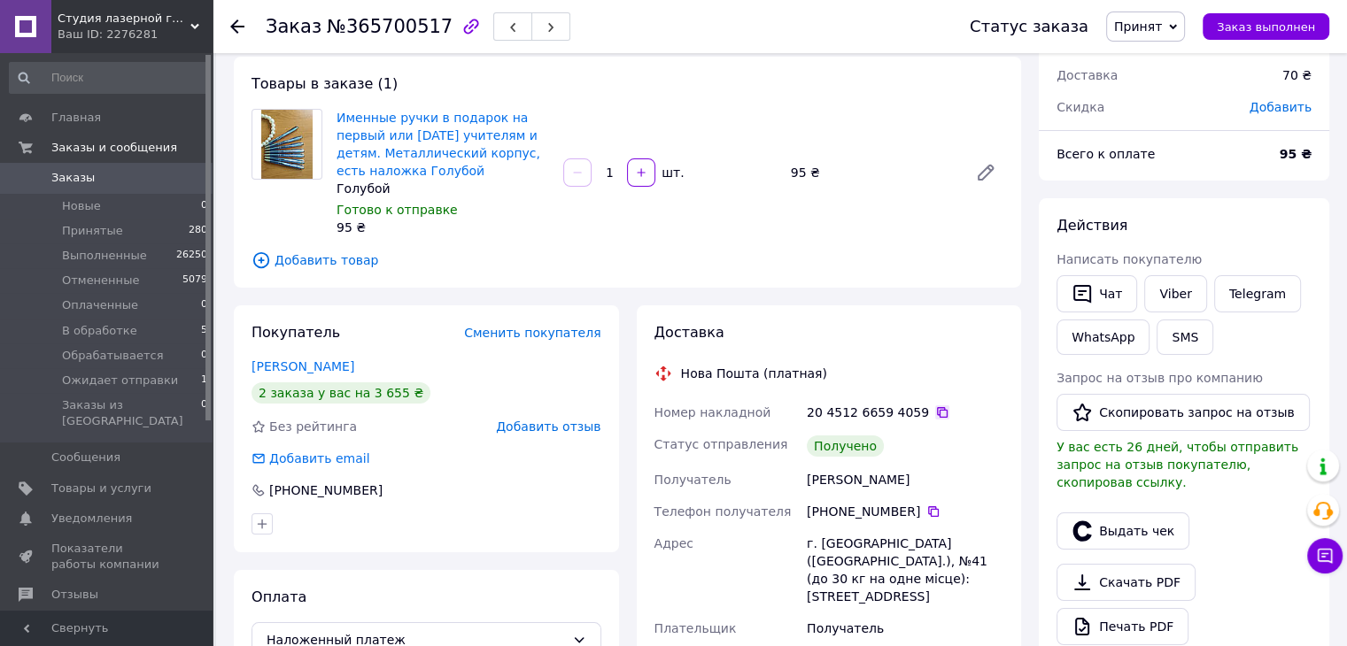
click at [935, 408] on icon at bounding box center [942, 413] width 14 height 14
click at [1119, 514] on button "Выдать чек" at bounding box center [1122, 531] width 133 height 37
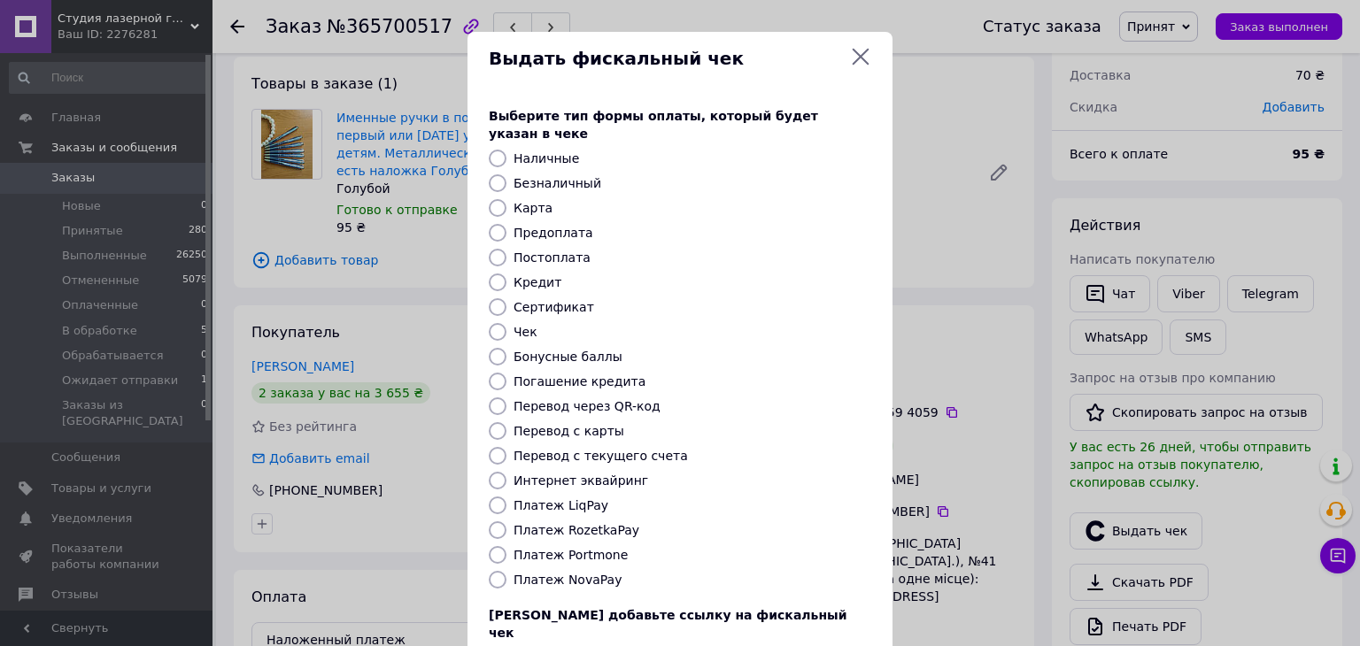
click at [545, 251] on label "Постоплата" at bounding box center [552, 258] width 77 height 14
click at [507, 249] on input "Постоплата" at bounding box center [498, 258] width 18 height 18
radio input "true"
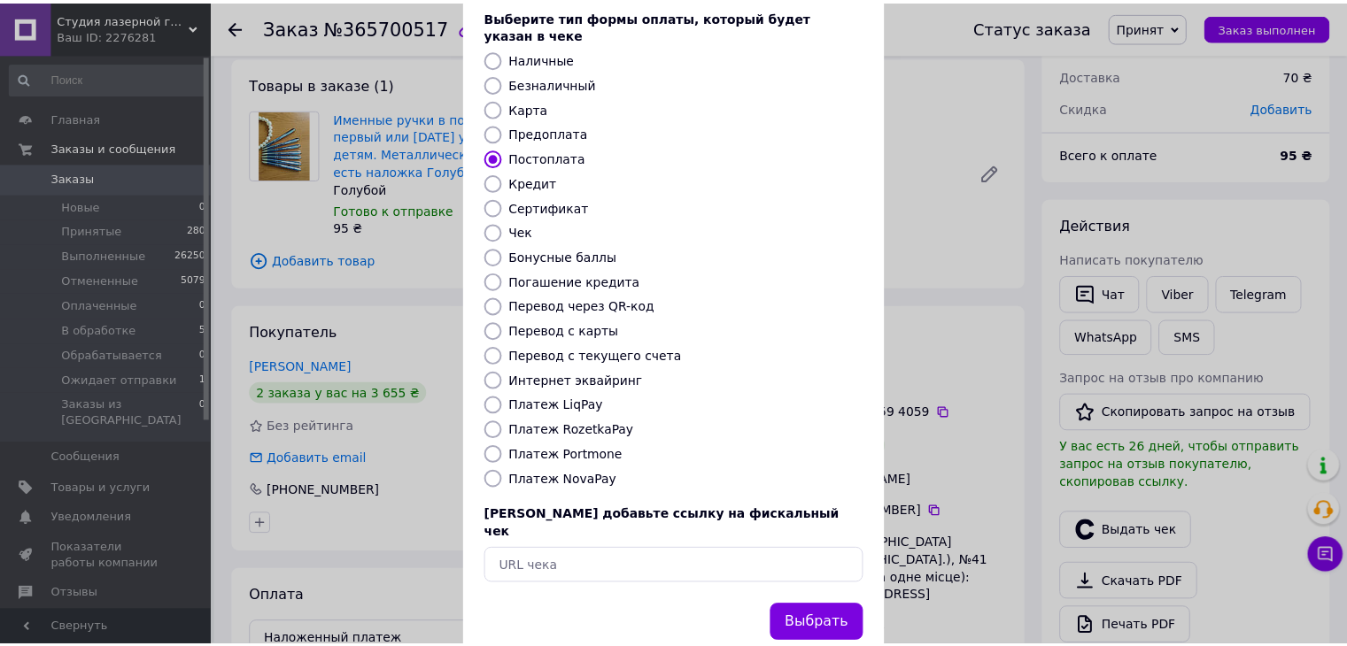
scroll to position [113, 0]
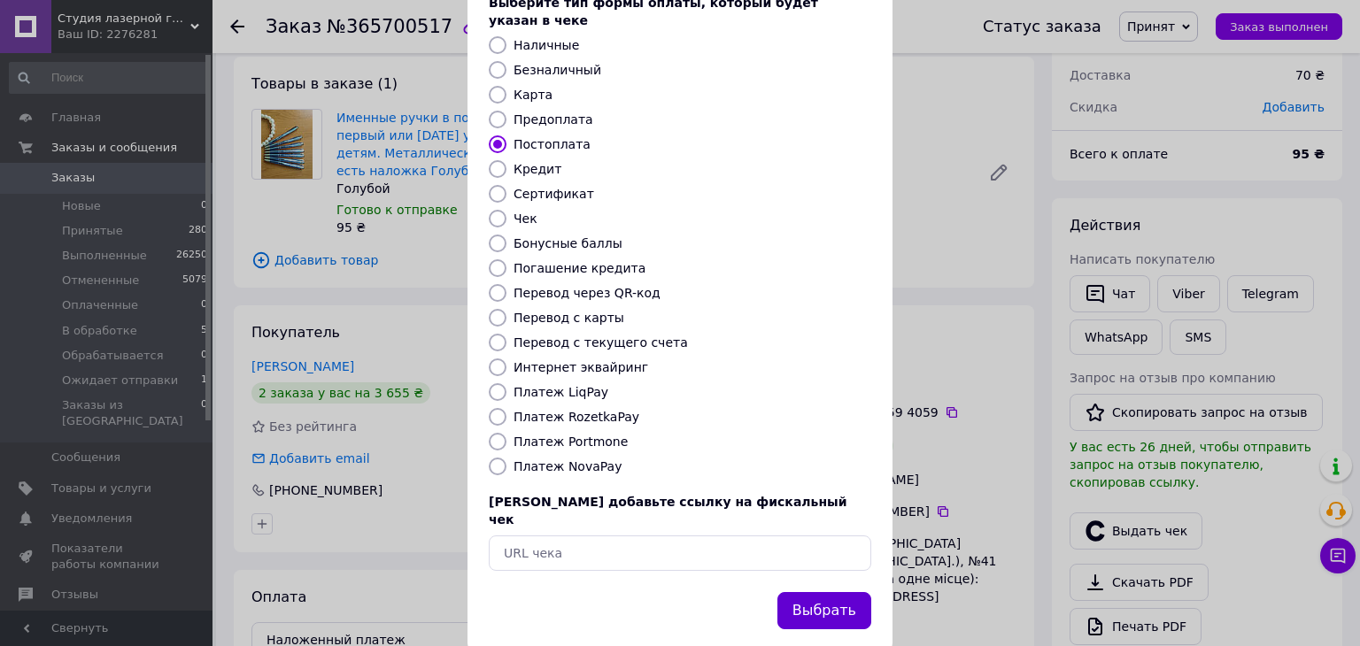
click at [837, 592] on button "Выбрать" at bounding box center [824, 611] width 94 height 38
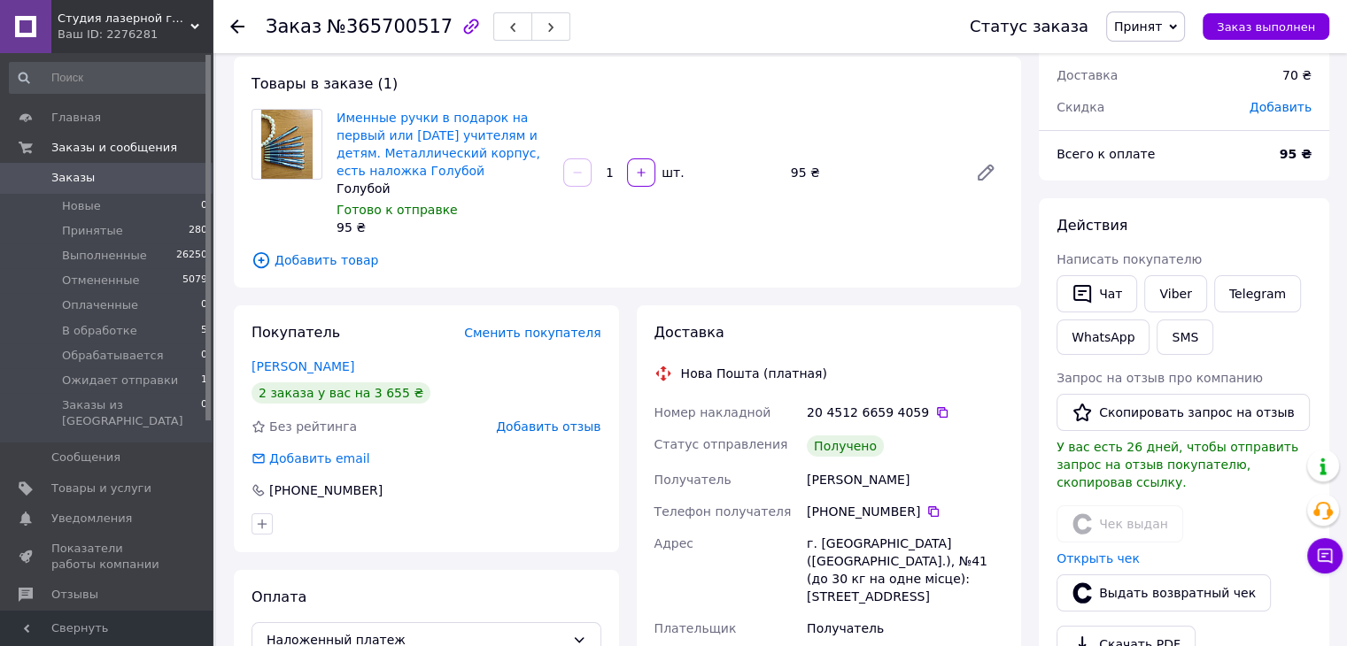
click at [1162, 33] on span "Принят" at bounding box center [1138, 26] width 48 height 14
click at [1158, 57] on li "Выполнен" at bounding box center [1174, 62] width 134 height 27
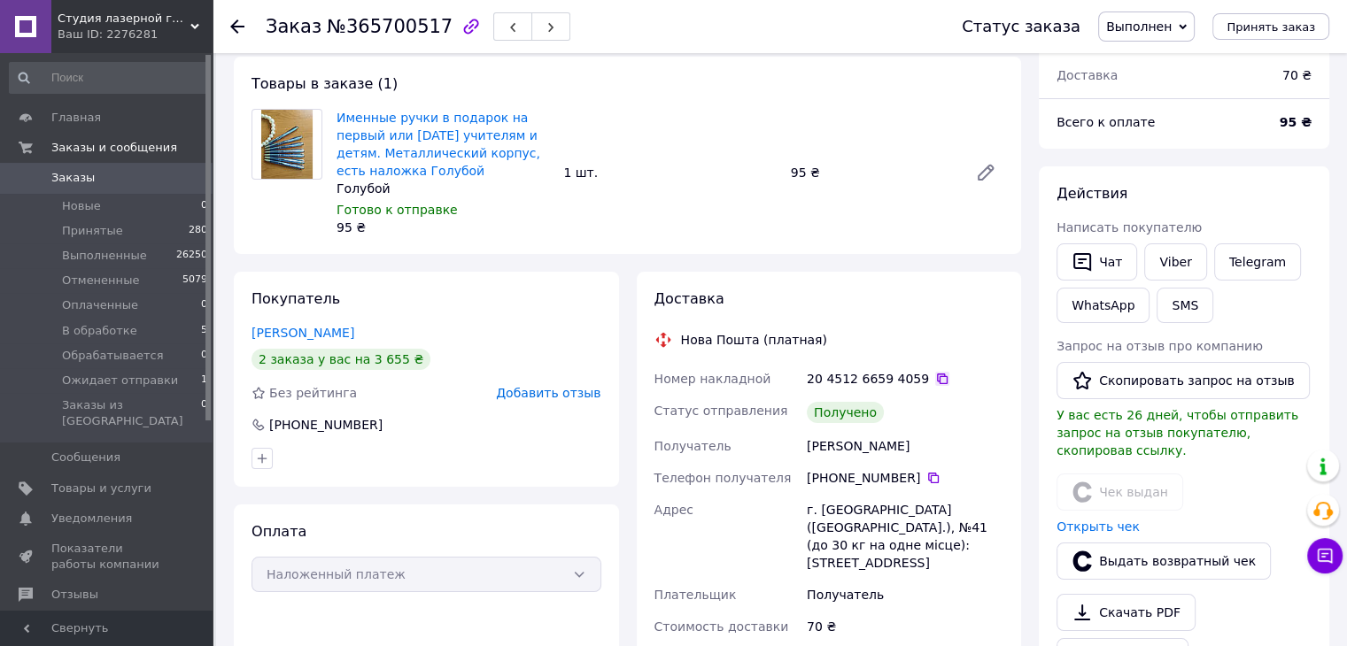
click at [918, 373] on div "20 4512 6659 4059" at bounding box center [905, 379] width 197 height 18
drag, startPoint x: 924, startPoint y: 377, endPoint x: 917, endPoint y: 370, distance: 10.0
click at [935, 377] on icon at bounding box center [942, 379] width 14 height 14
click at [243, 33] on icon at bounding box center [237, 26] width 14 height 14
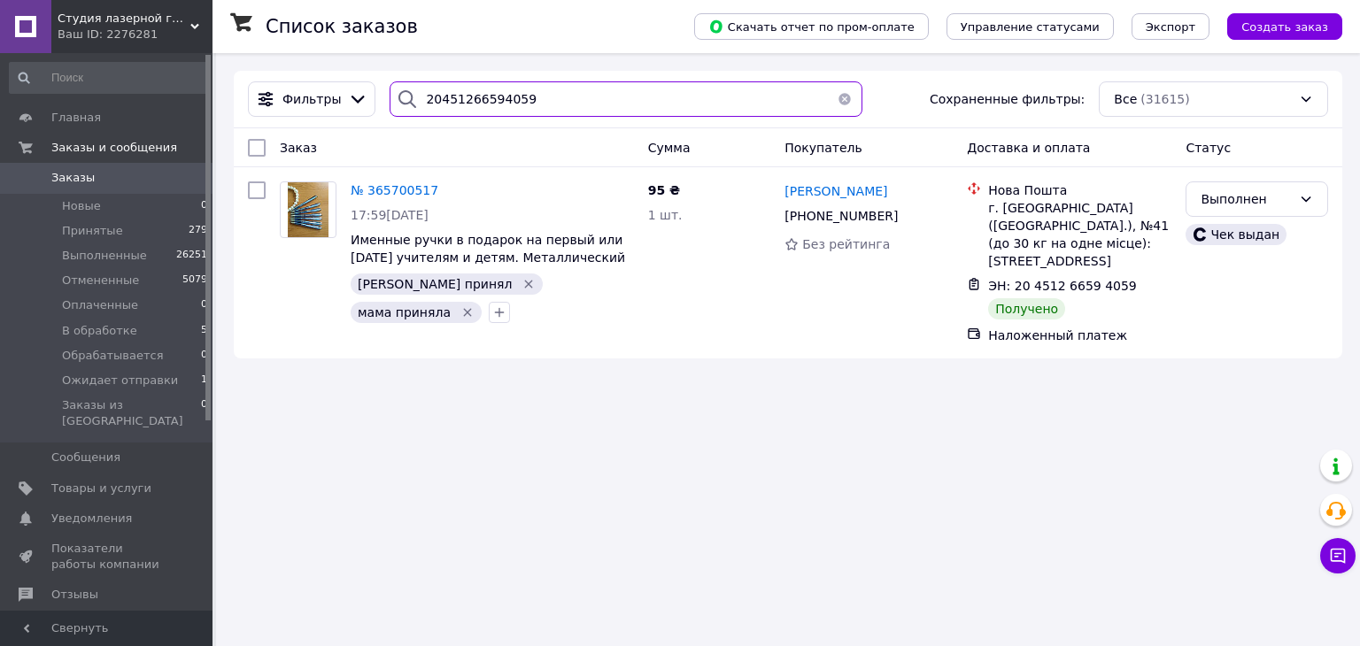
click at [494, 104] on input "20451266594059" at bounding box center [626, 98] width 472 height 35
paste input "929153"
type input "20451266929153"
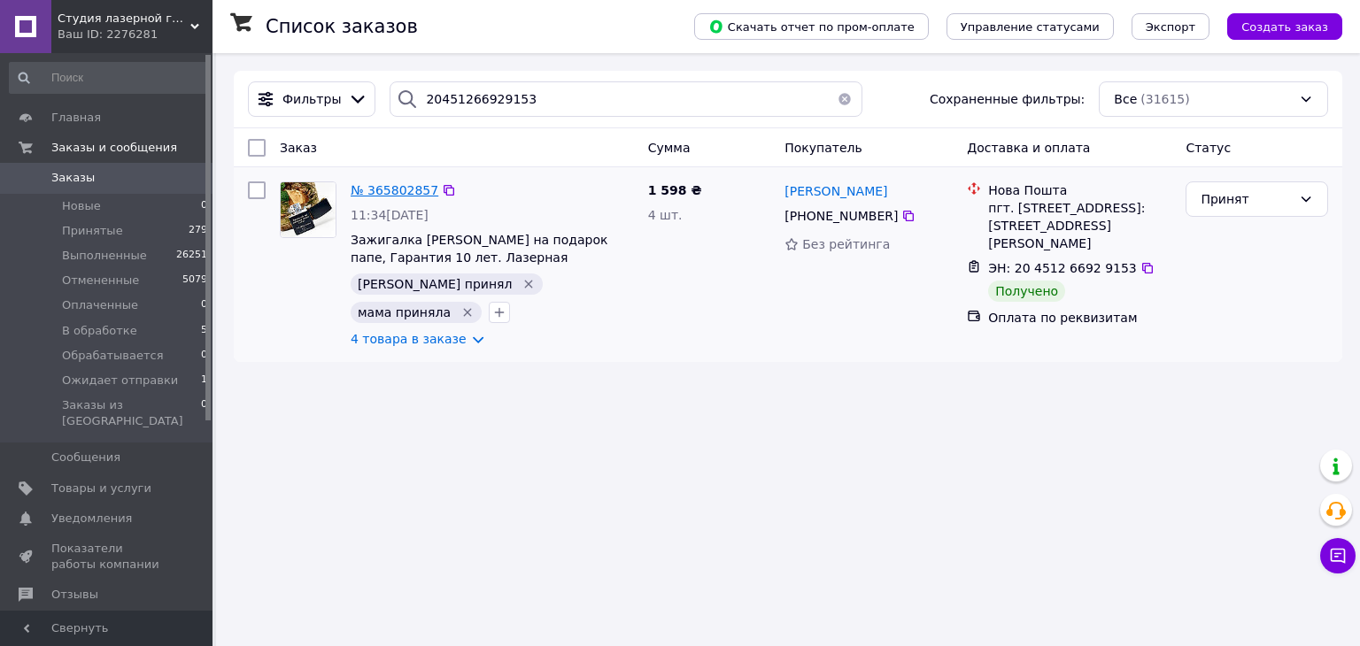
click at [397, 192] on span "№ 365802857" at bounding box center [395, 190] width 88 height 14
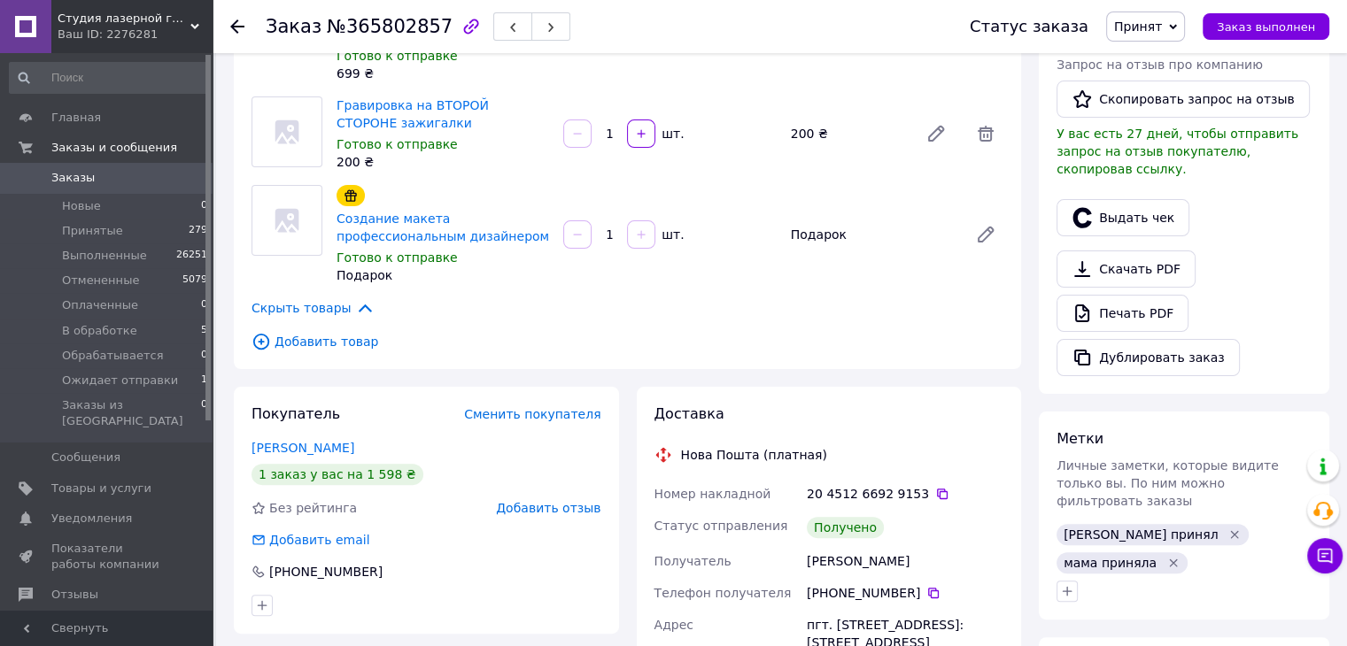
scroll to position [437, 0]
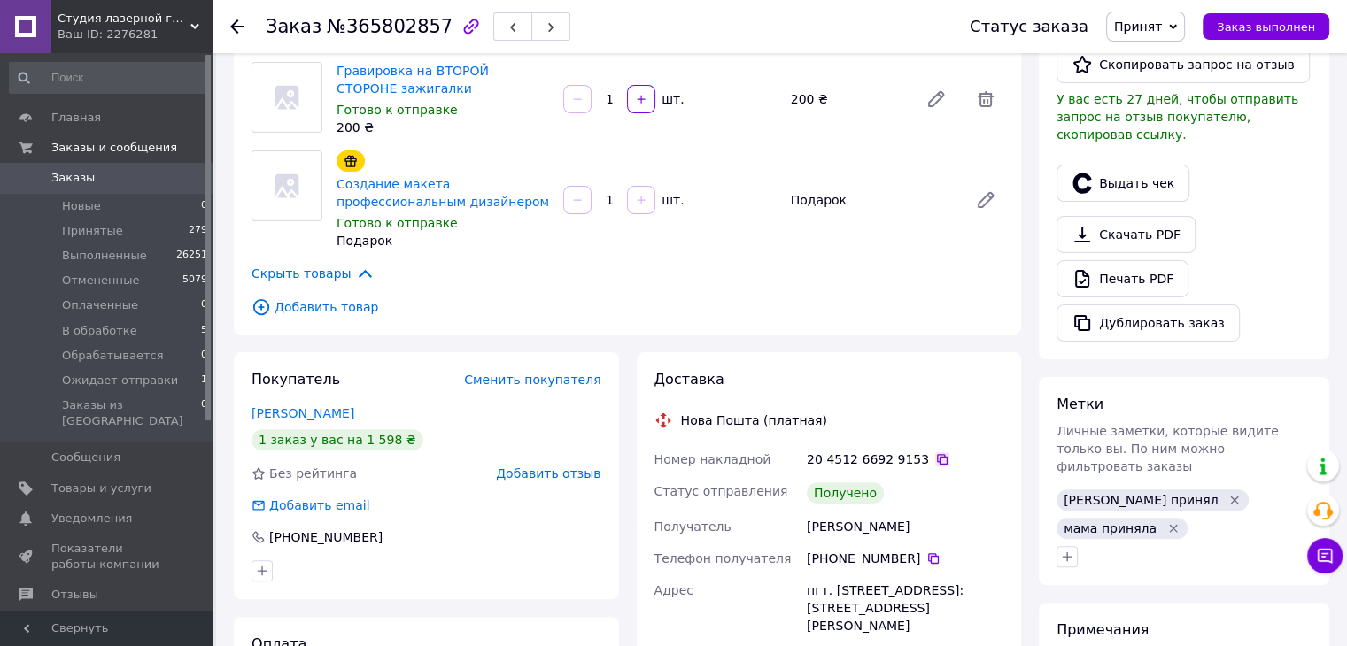
click at [935, 452] on icon at bounding box center [942, 459] width 14 height 14
click at [1155, 22] on span "Принят" at bounding box center [1138, 26] width 48 height 14
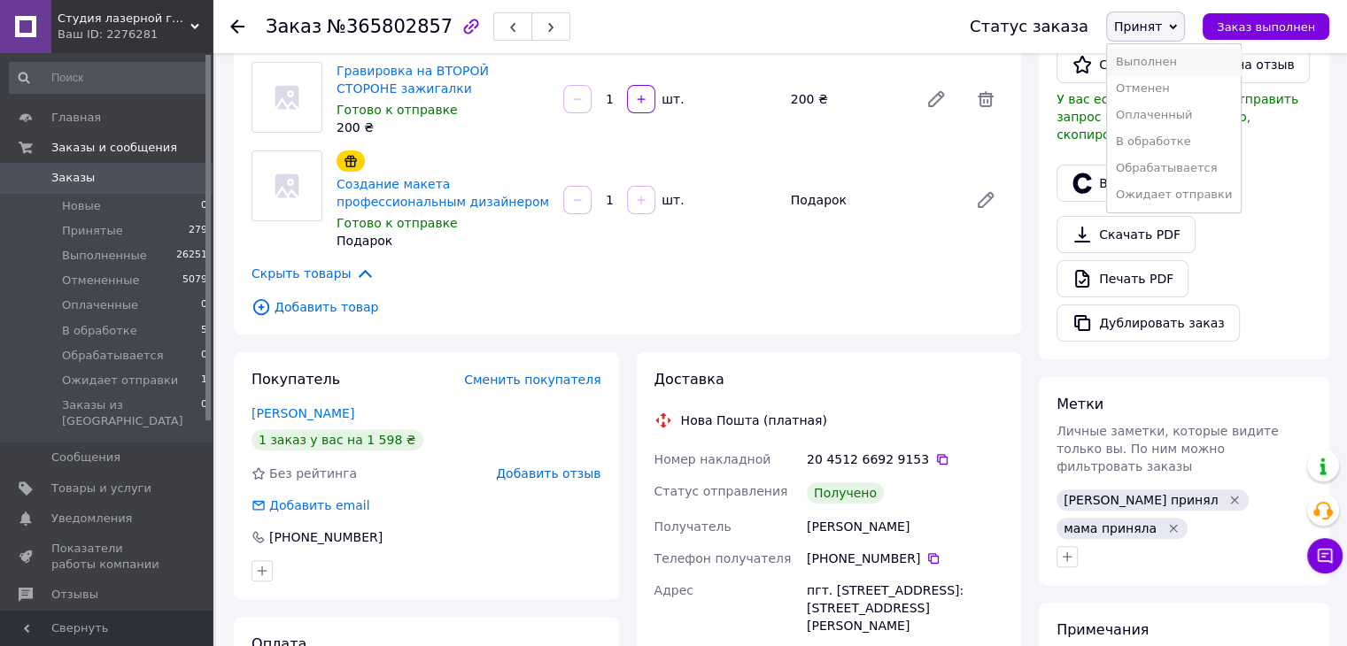
click at [1152, 62] on li "Выполнен" at bounding box center [1174, 62] width 134 height 27
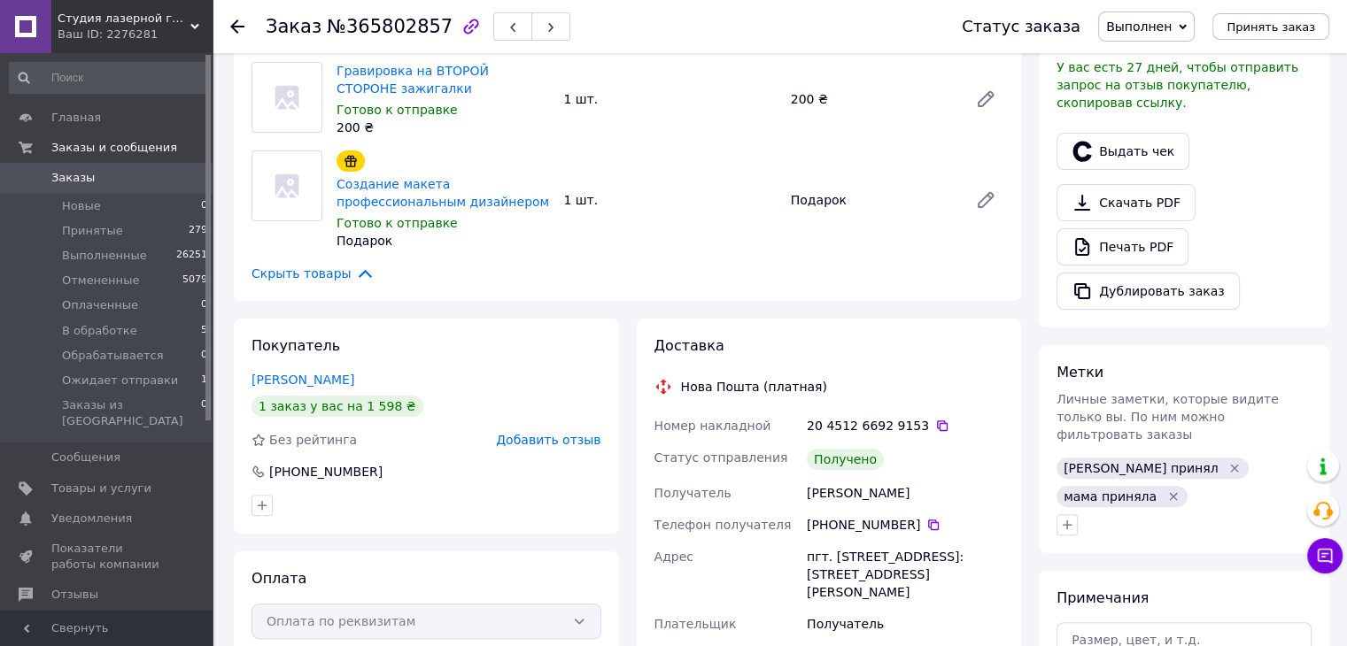
click at [236, 25] on icon at bounding box center [237, 26] width 14 height 14
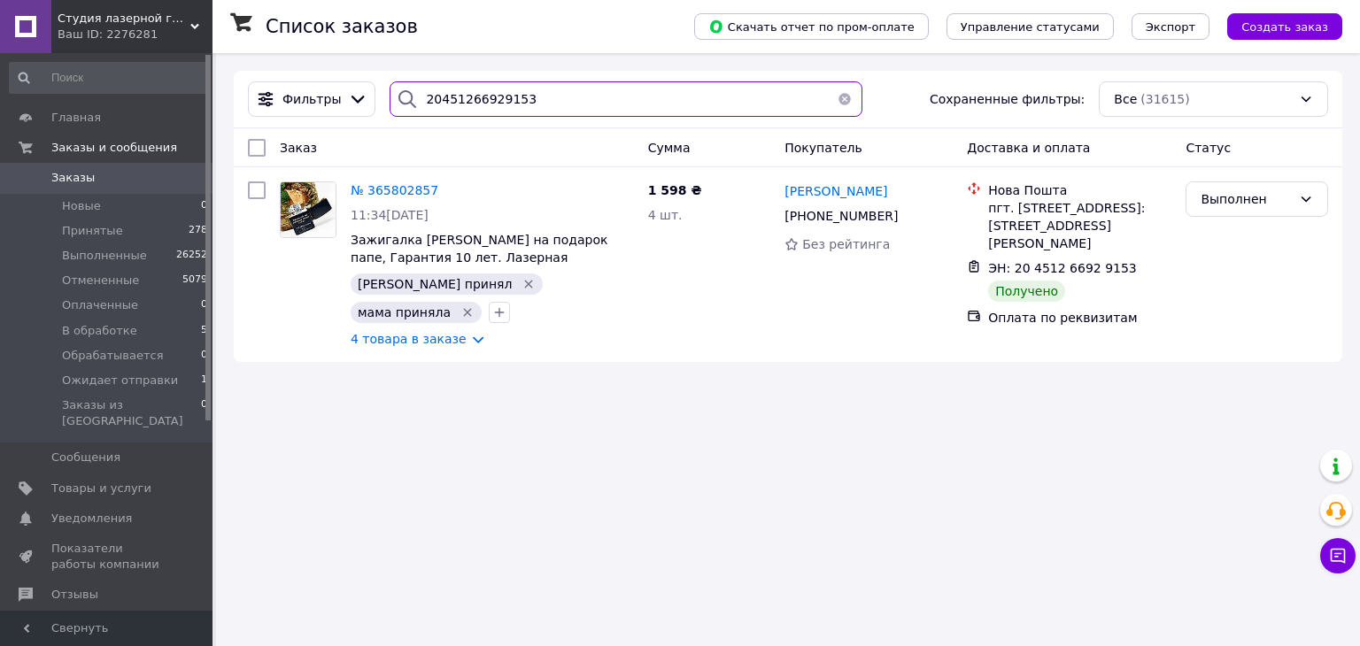
click at [524, 90] on input "20451266929153" at bounding box center [626, 98] width 472 height 35
click at [485, 109] on input "20451266929153" at bounding box center [626, 98] width 472 height 35
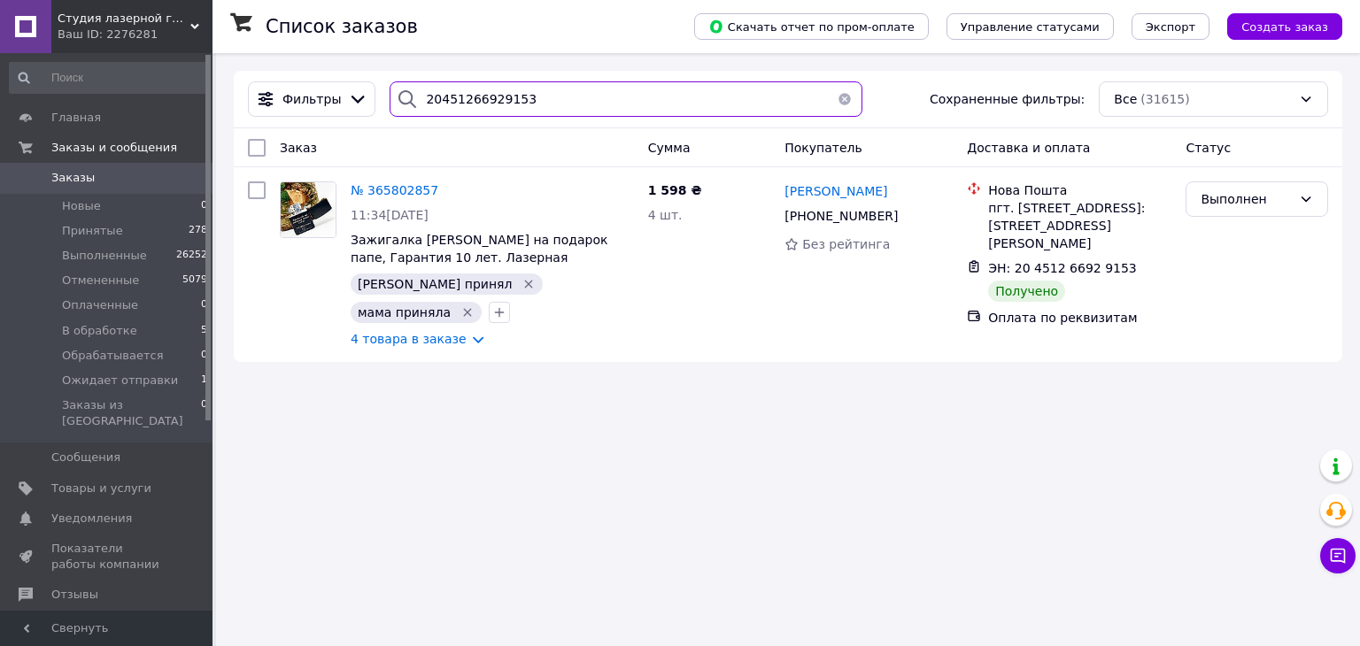
paste input "7051007"
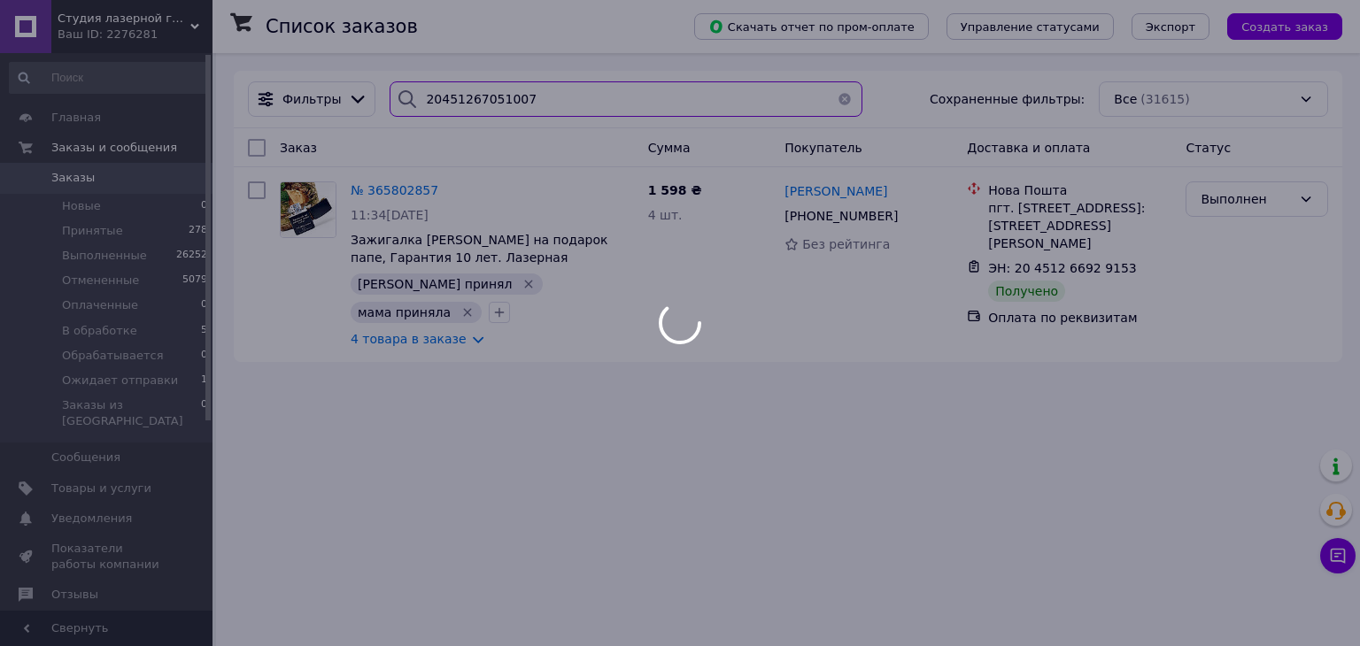
type input "20451267051007"
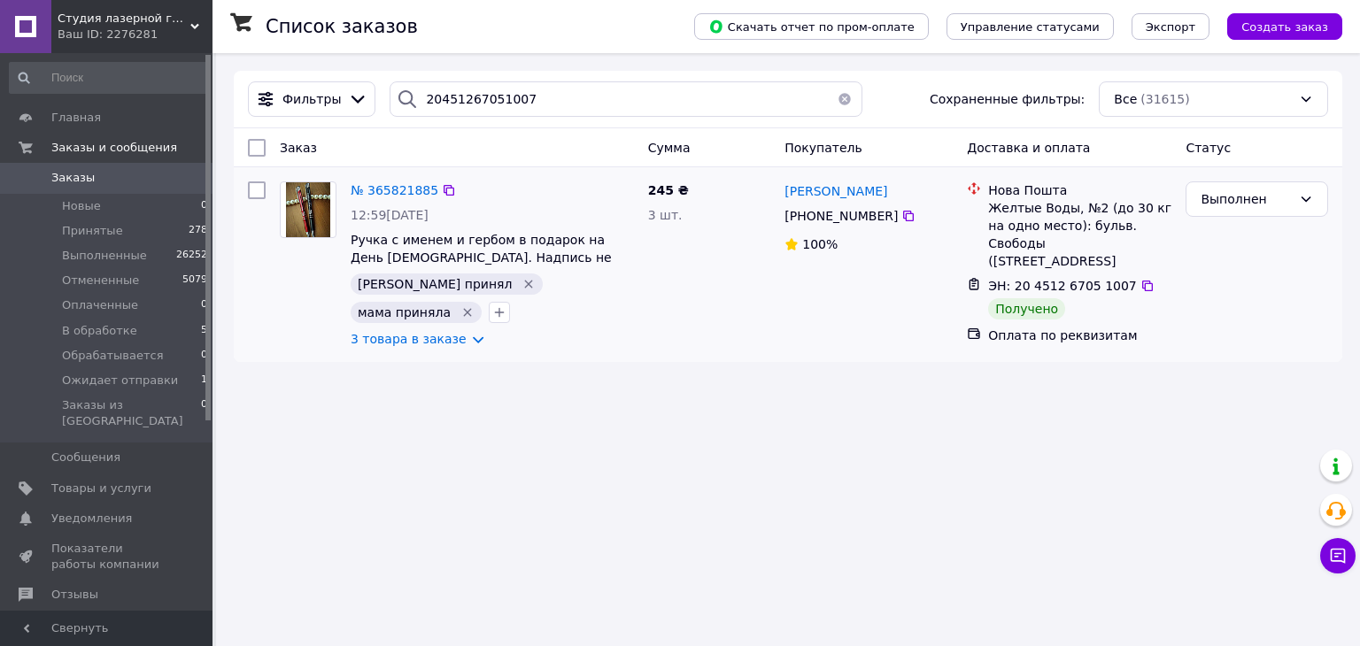
click at [412, 179] on div "№ 365821885 12:59, 09.10.2025 Ручка с именем и гербом в подарок на День Козацтв…" at bounding box center [493, 264] width 298 height 181
click at [406, 188] on span "№ 365821885" at bounding box center [395, 190] width 88 height 14
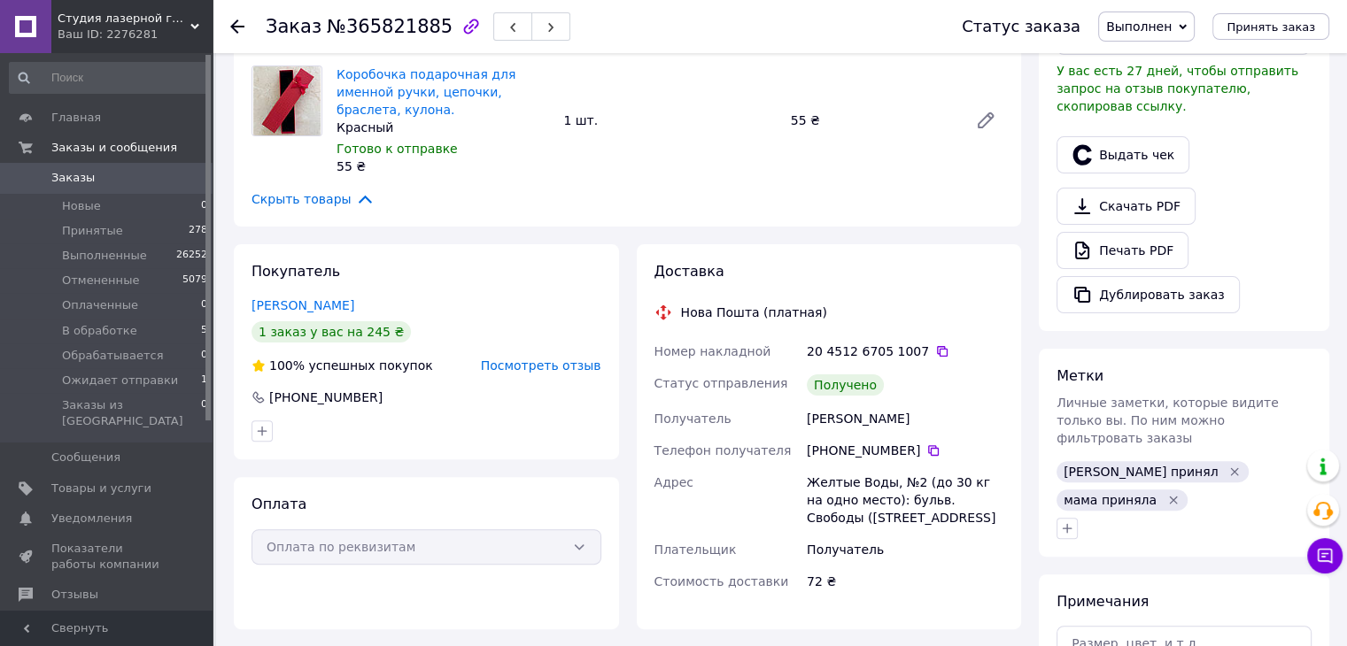
scroll to position [443, 0]
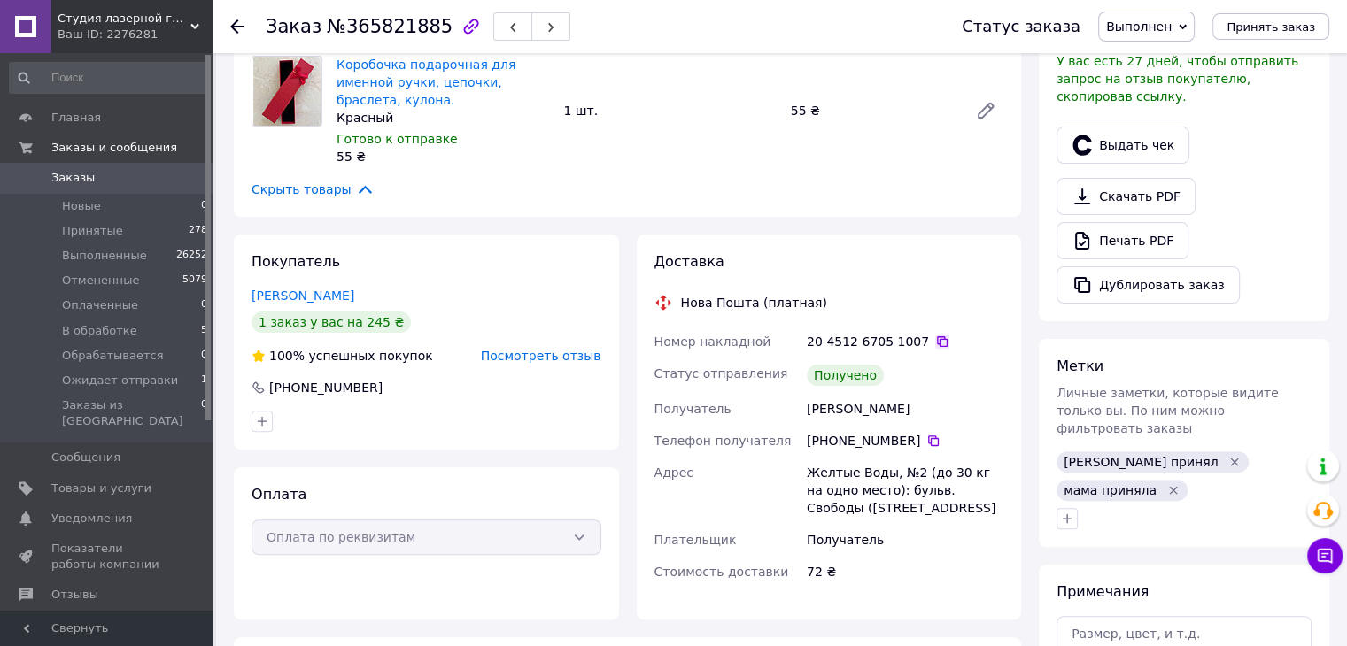
click at [937, 336] on icon at bounding box center [942, 341] width 11 height 11
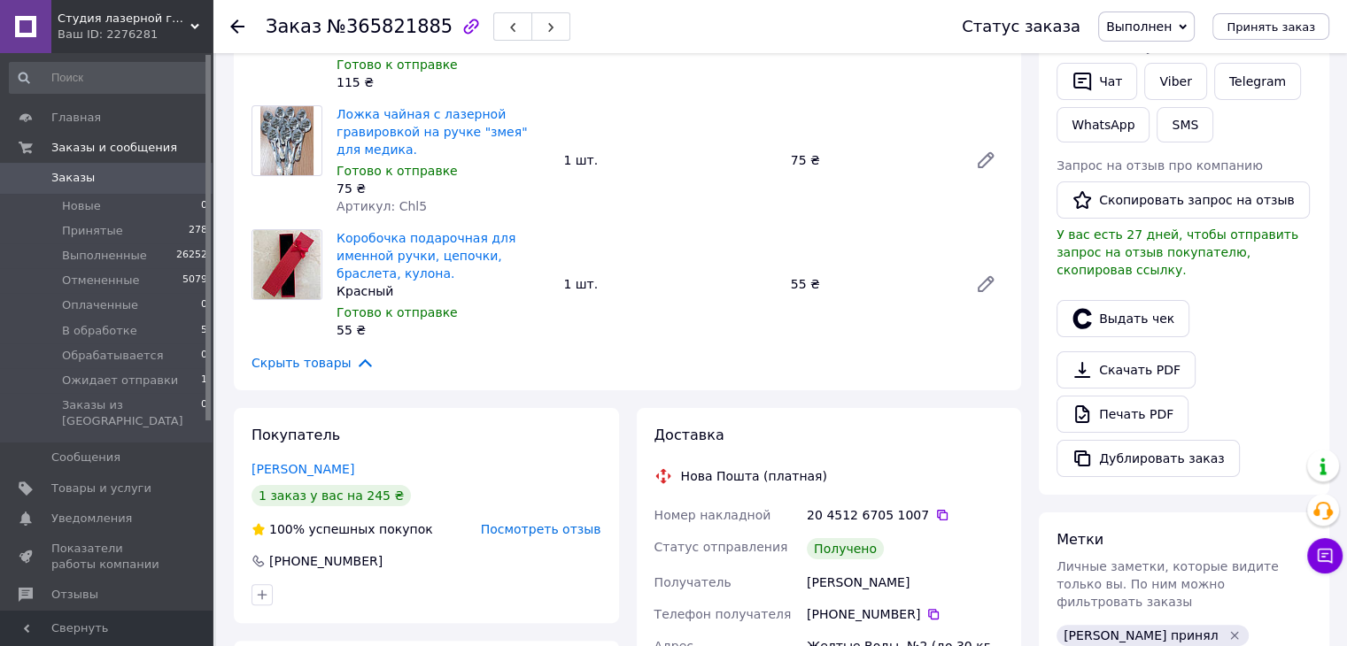
scroll to position [266, 0]
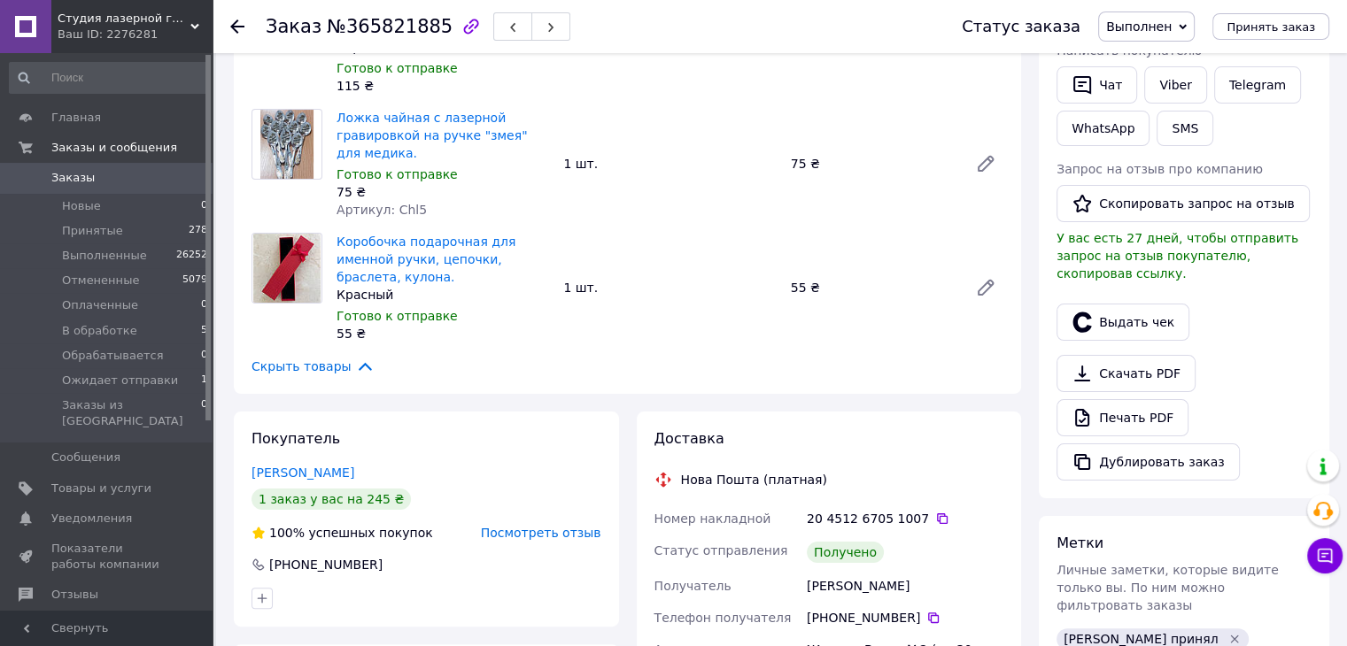
click at [238, 23] on icon at bounding box center [237, 26] width 14 height 14
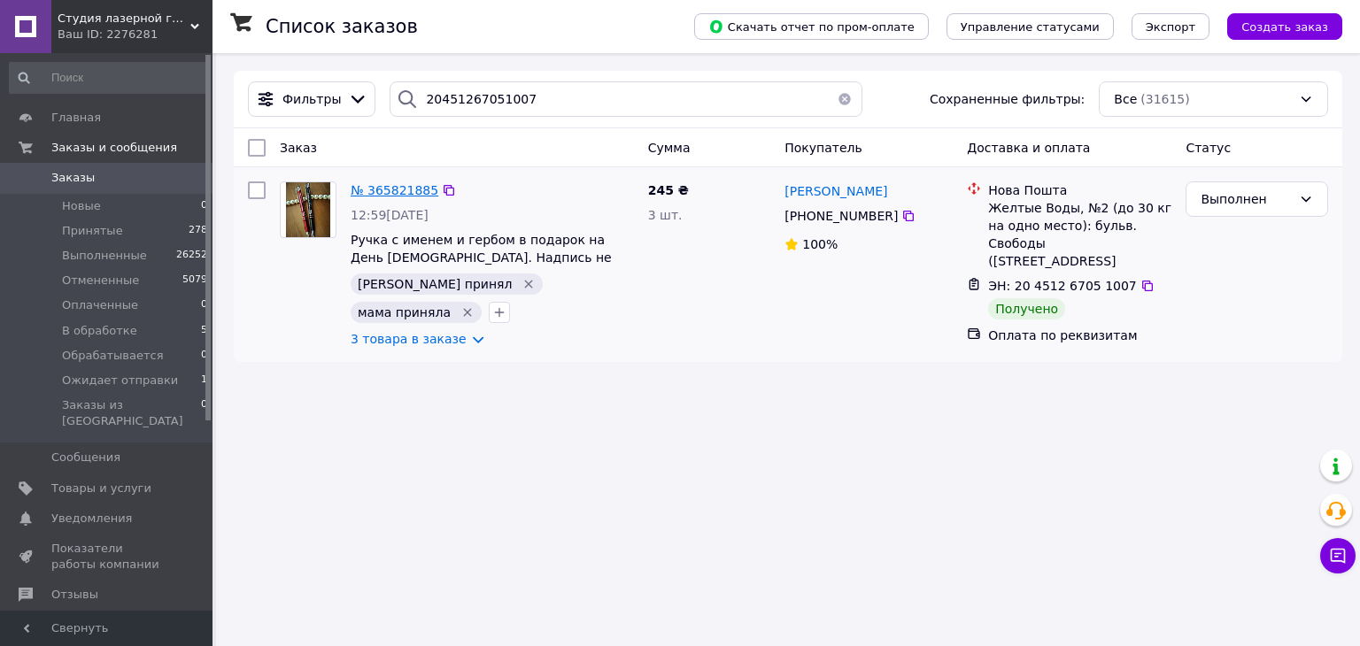
click at [393, 190] on span "№ 365821885" at bounding box center [395, 190] width 88 height 14
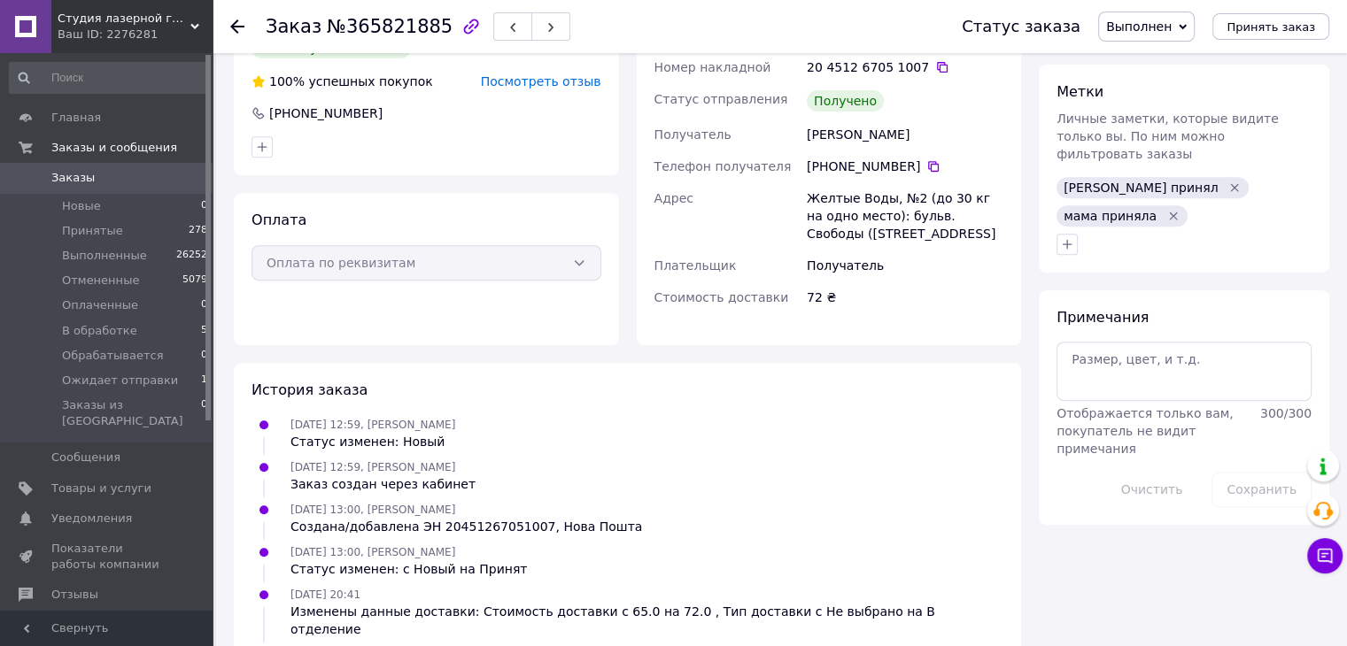
scroll to position [719, 0]
click at [933, 456] on div "09.10.2025 12:59, Артем Савченко Заказ создан через кабинет" at bounding box center [627, 473] width 766 height 35
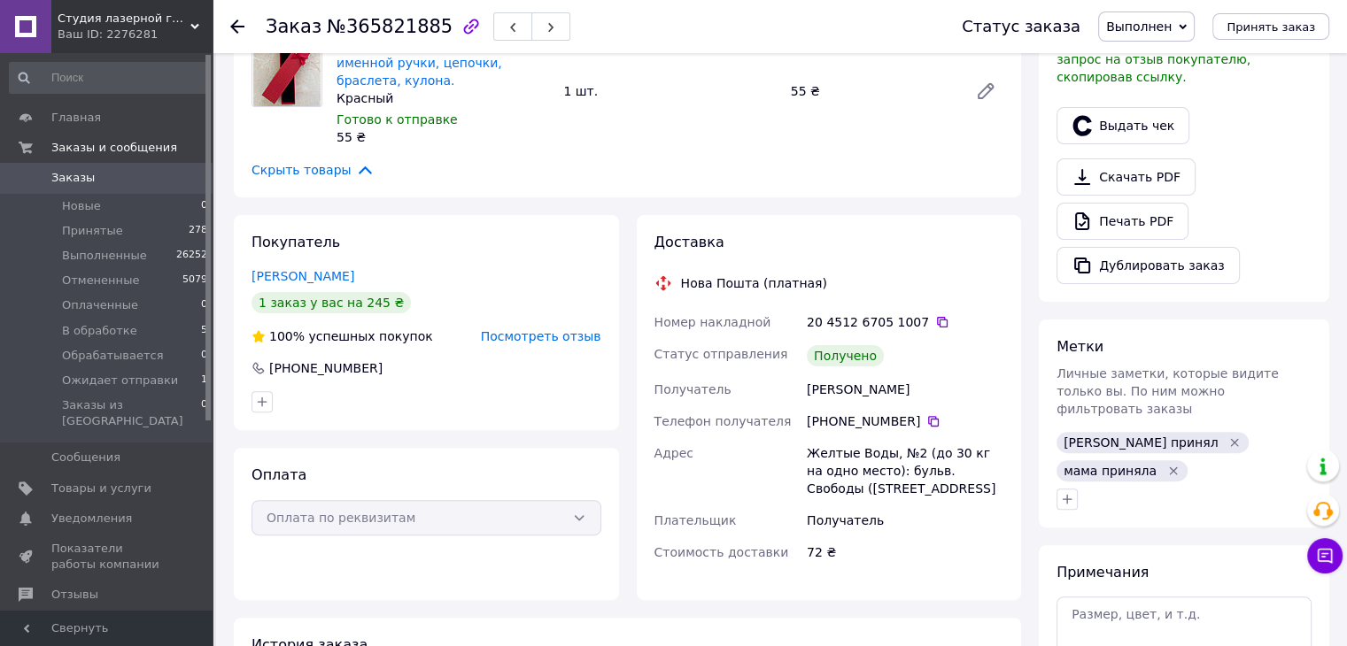
scroll to position [453, 0]
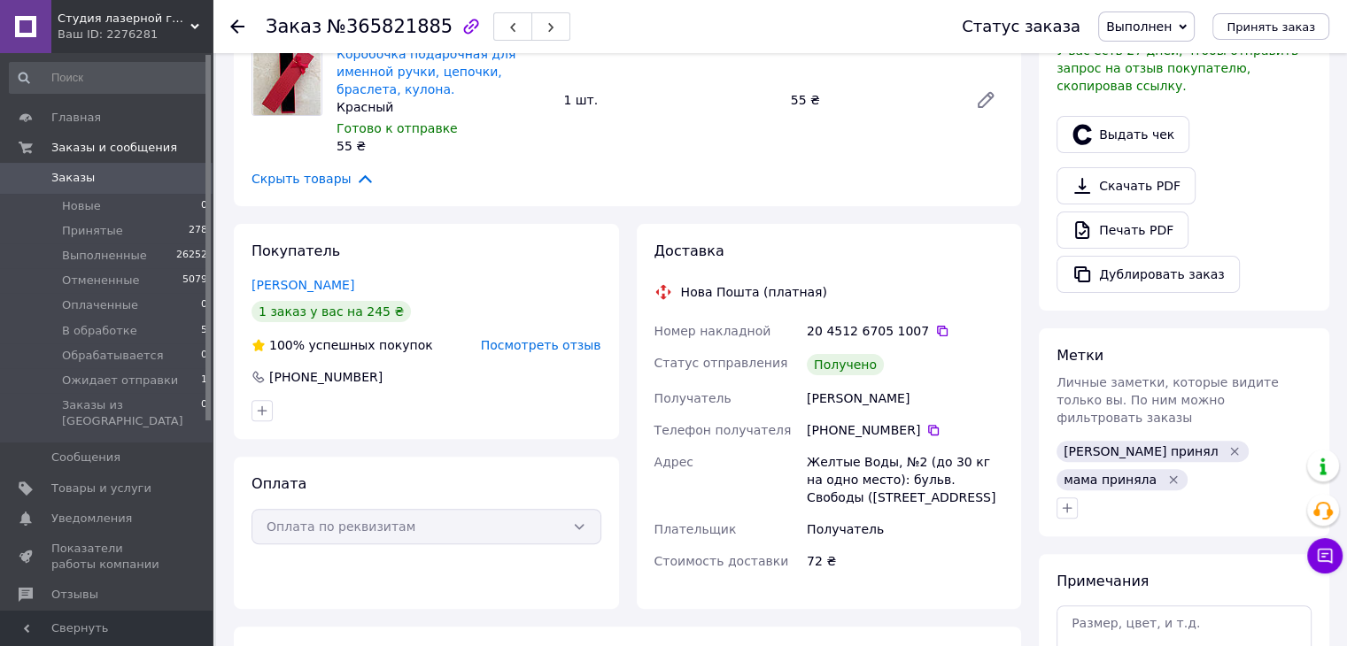
click at [243, 23] on icon at bounding box center [237, 26] width 14 height 14
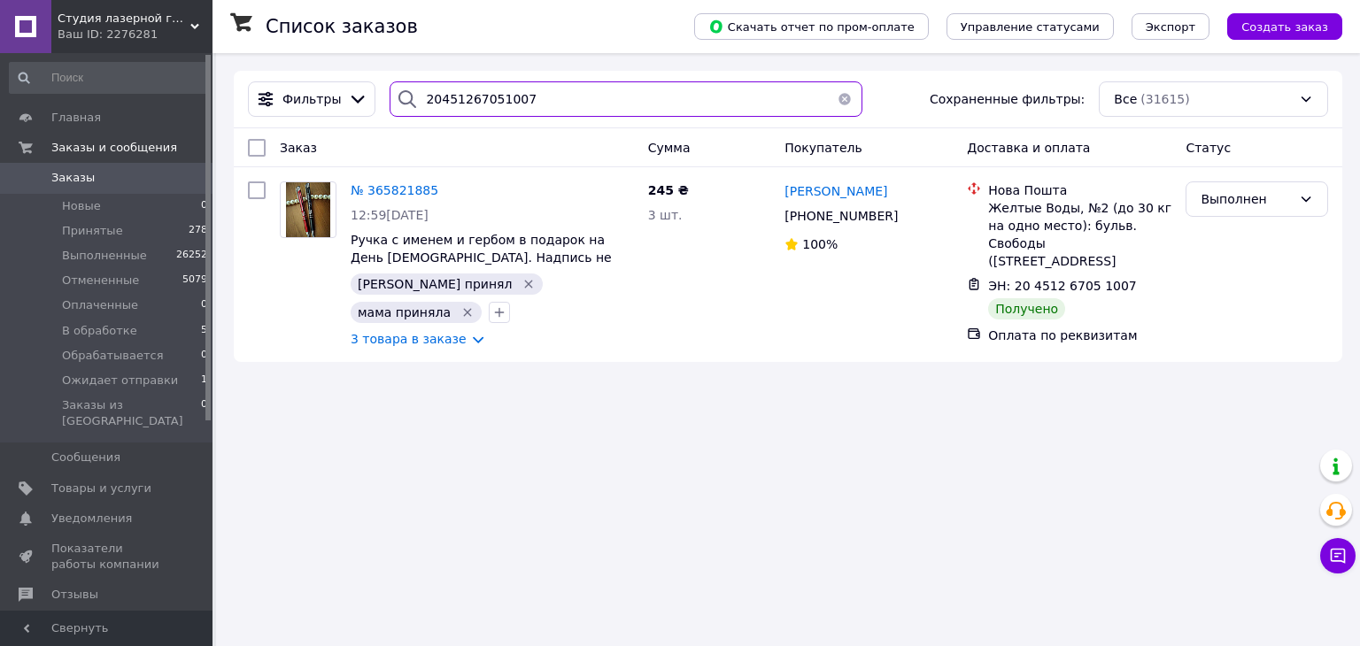
click at [507, 93] on input "20451267051007" at bounding box center [626, 98] width 472 height 35
paste input "41668"
type input "20451267416687"
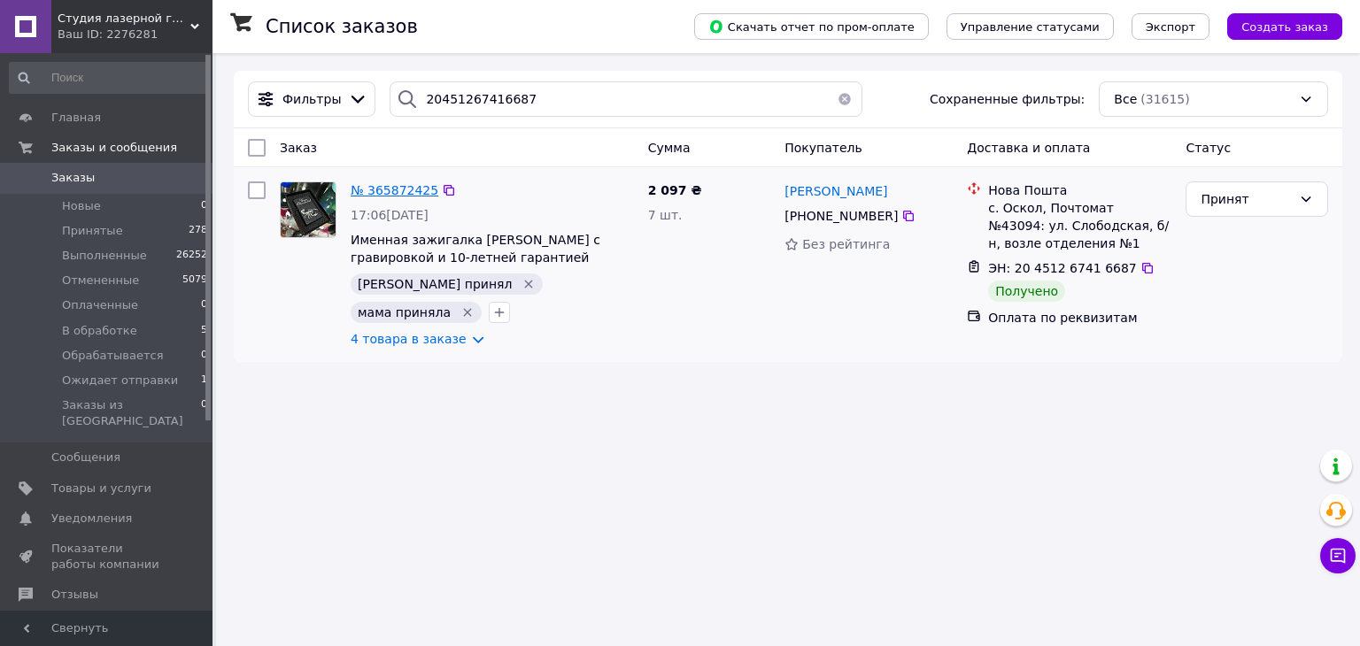
click at [392, 196] on span "№ 365872425" at bounding box center [395, 190] width 88 height 14
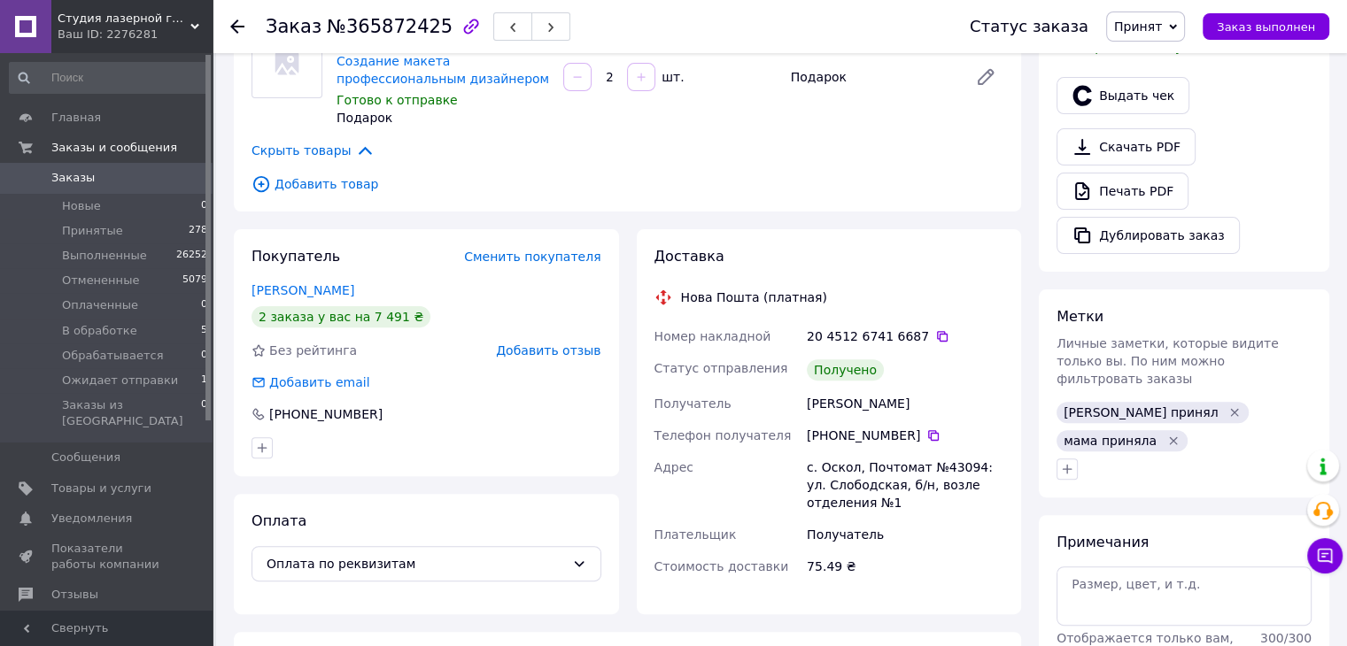
scroll to position [531, 0]
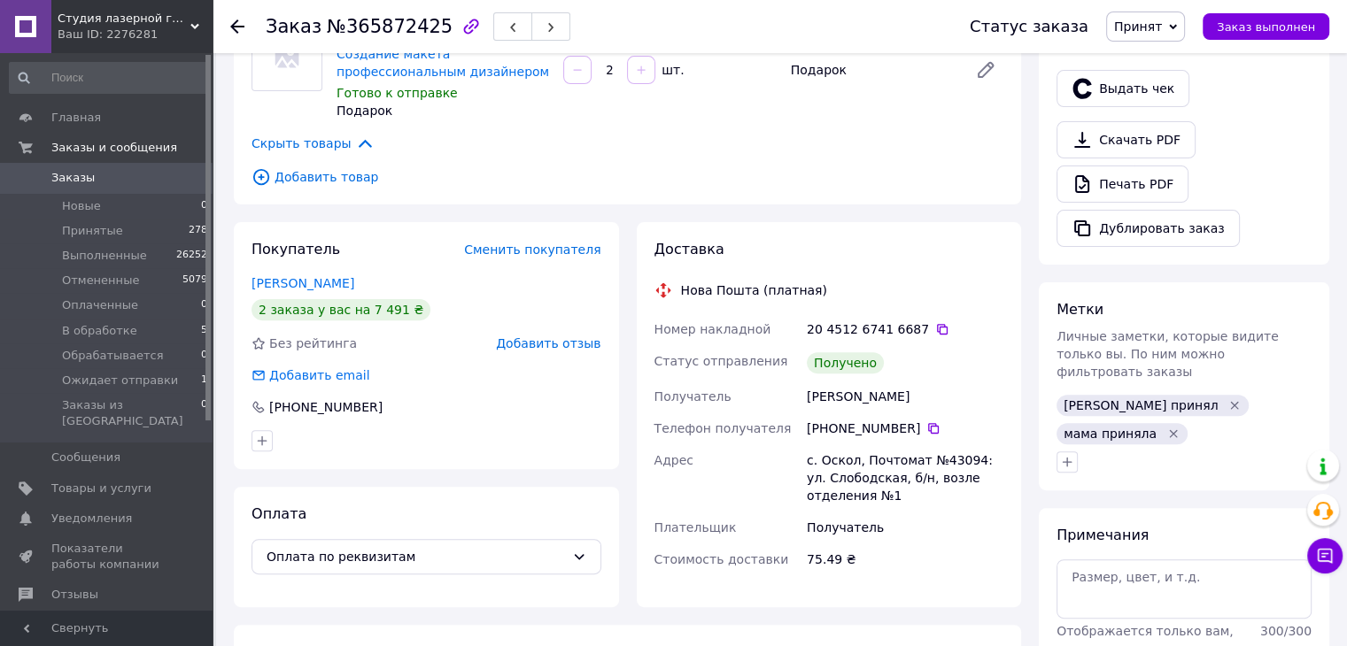
click at [916, 321] on div "20 4512 6741 6687" at bounding box center [905, 330] width 197 height 18
click at [935, 322] on icon at bounding box center [942, 329] width 14 height 14
click at [1142, 31] on span "Принят" at bounding box center [1138, 26] width 48 height 14
click at [1147, 55] on li "Выполнен" at bounding box center [1174, 62] width 134 height 27
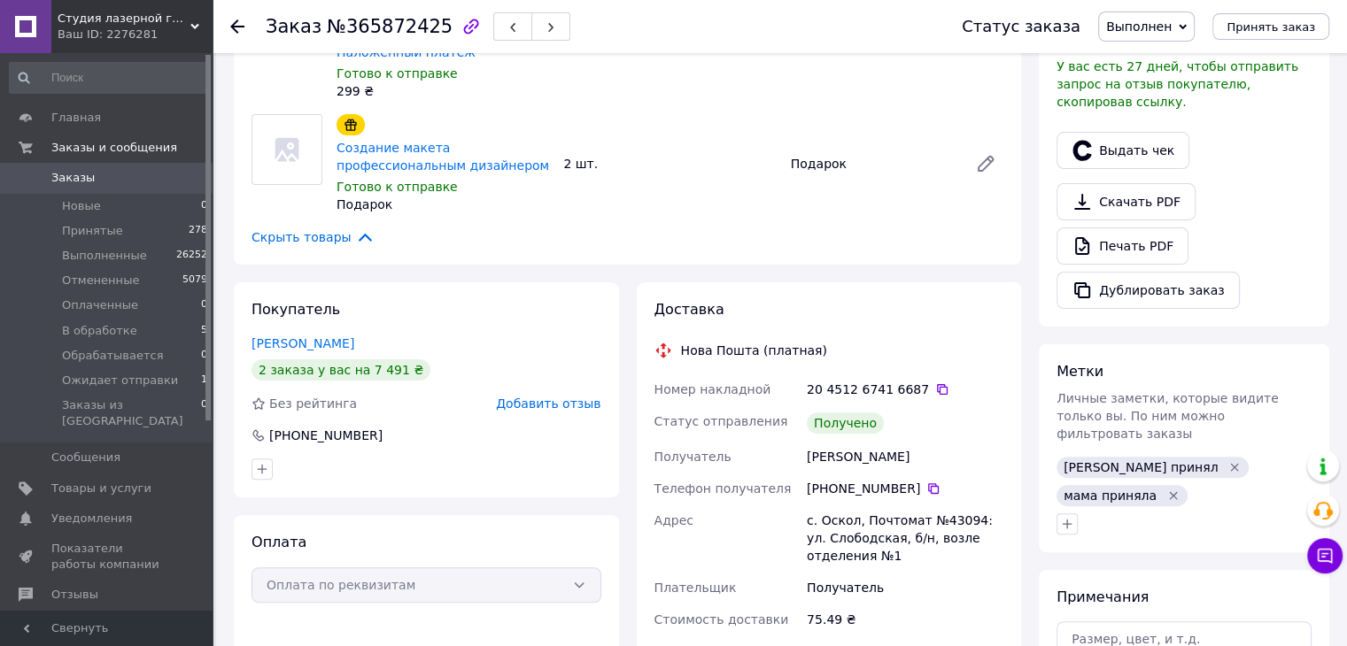
scroll to position [0, 0]
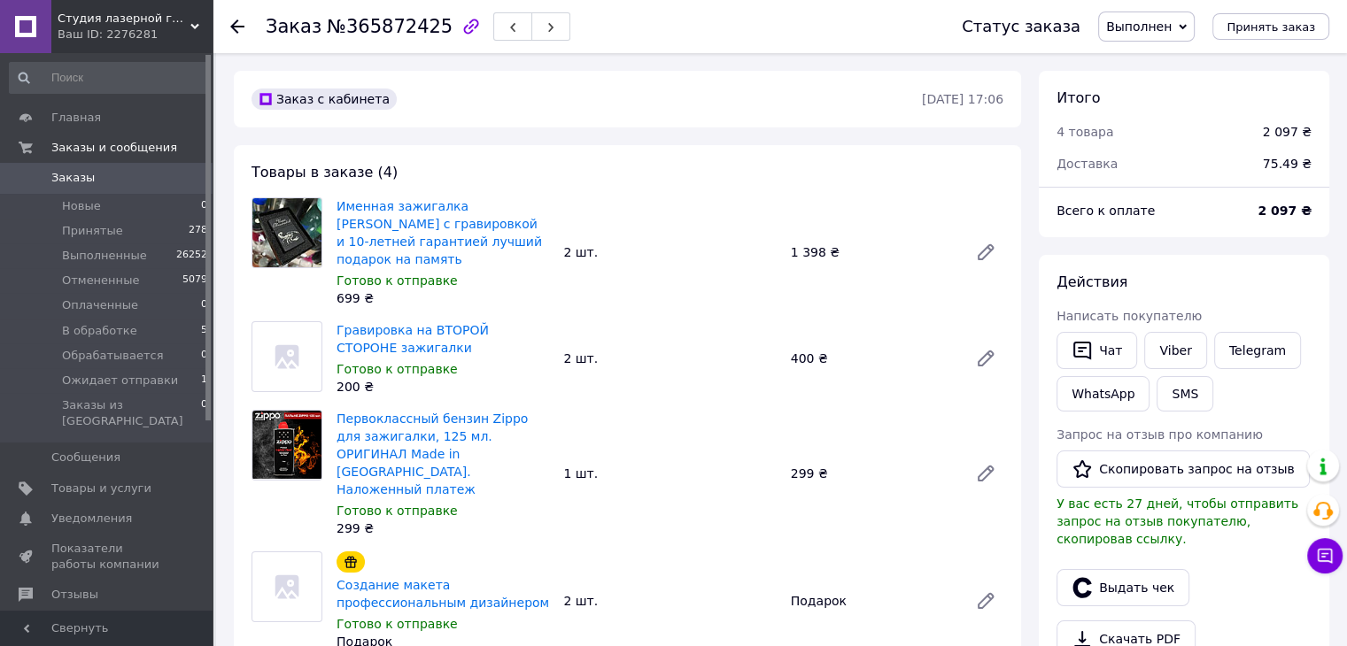
click at [228, 31] on div "Заказ №365872425 Статус заказа Выполнен Принят Отменен Оплаченный В обработке О…" at bounding box center [780, 26] width 1134 height 53
click at [232, 24] on use at bounding box center [237, 26] width 14 height 14
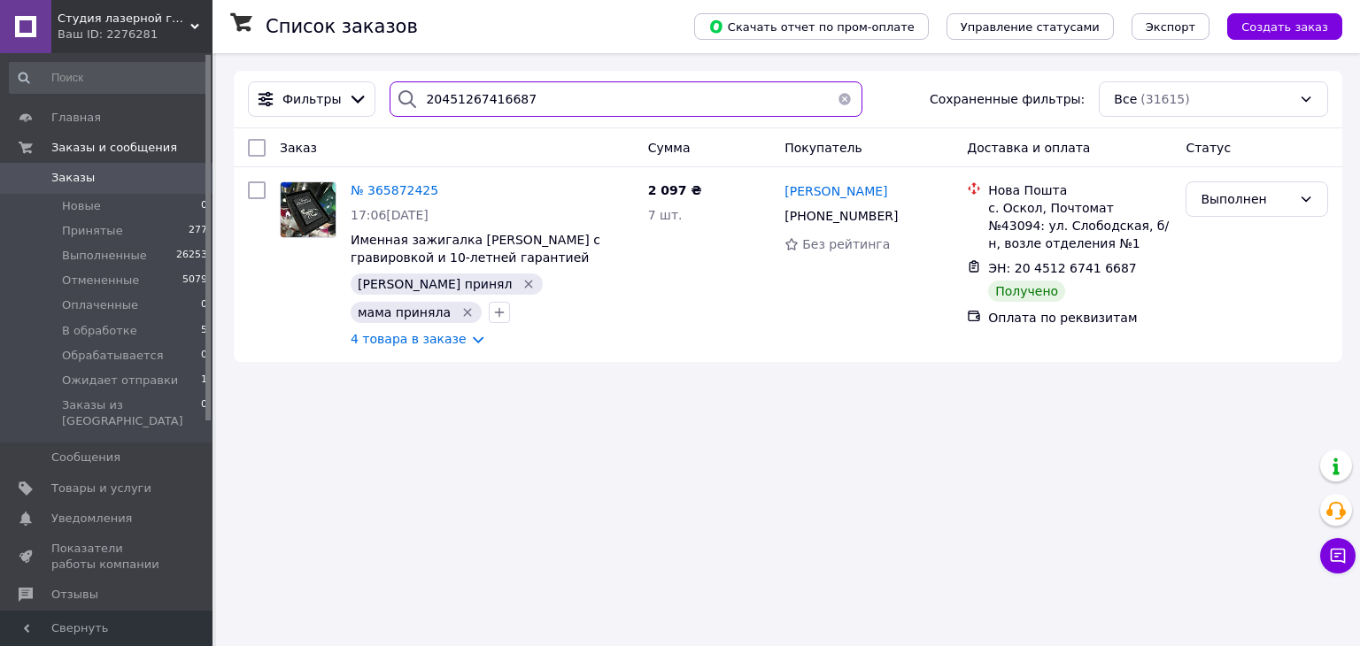
click at [579, 110] on input "20451267416687" at bounding box center [626, 98] width 472 height 35
paste input "86712"
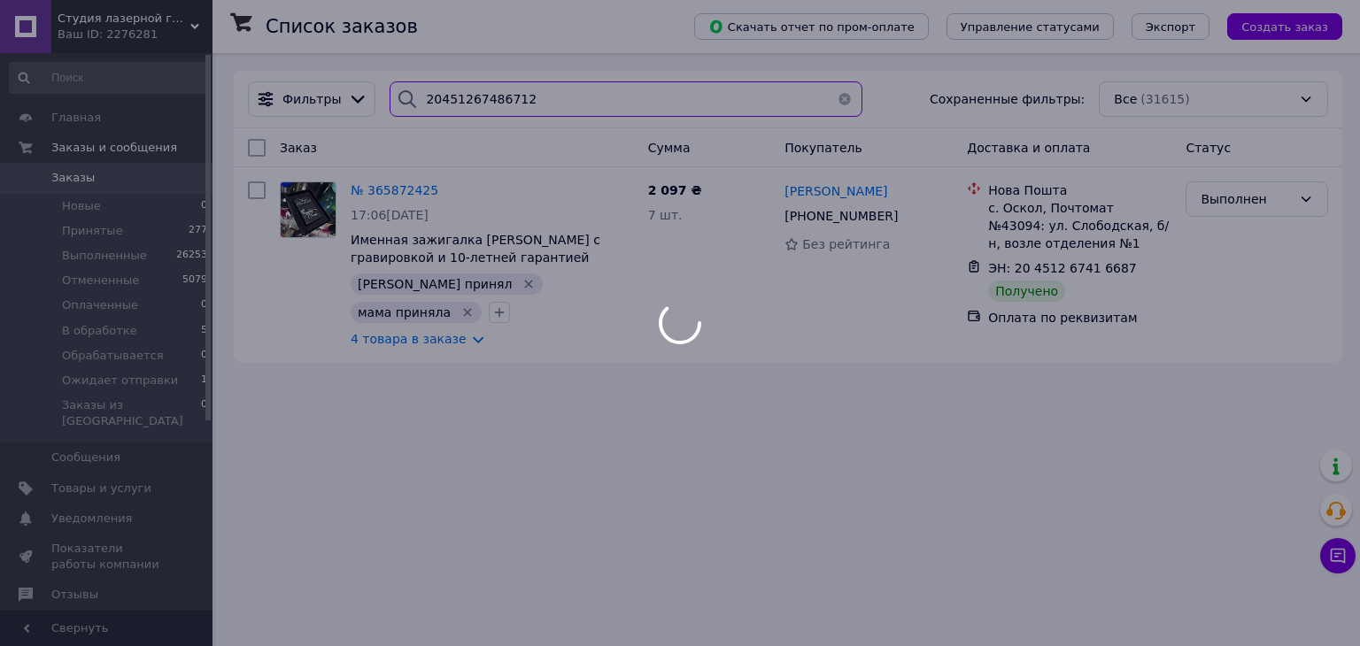
type input "20451267486712"
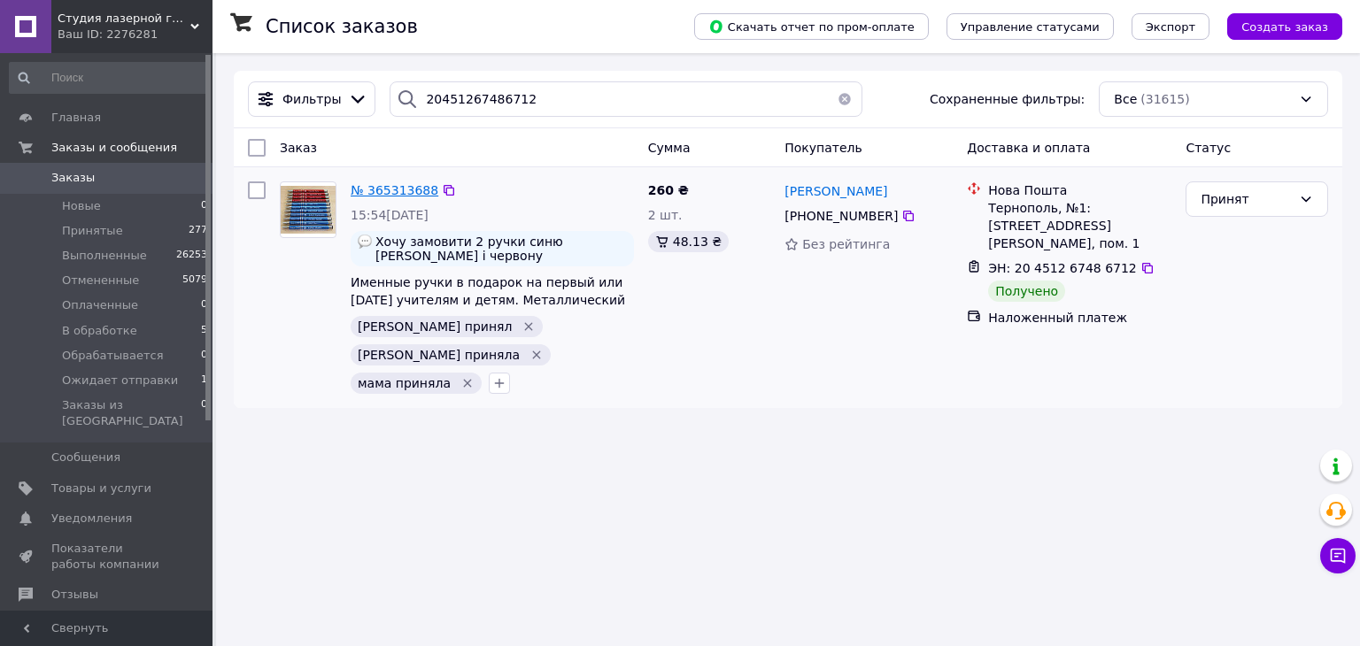
click at [388, 192] on span "№ 365313688" at bounding box center [395, 190] width 88 height 14
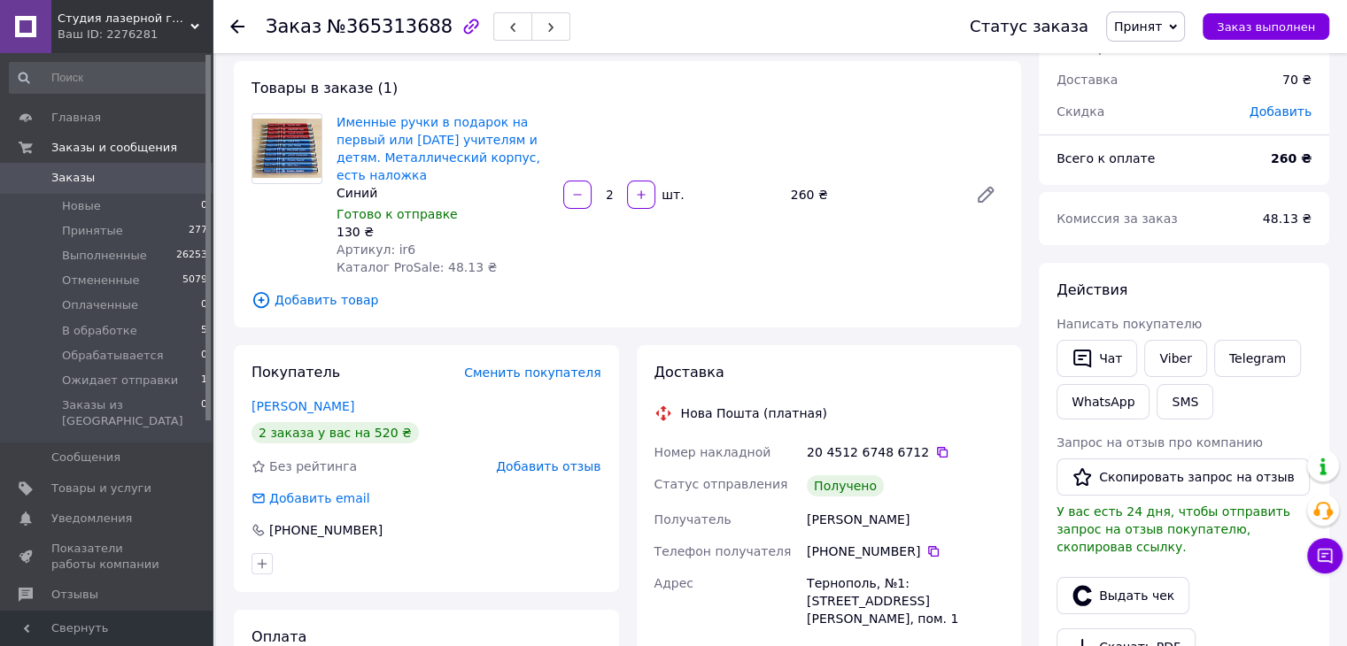
scroll to position [89, 0]
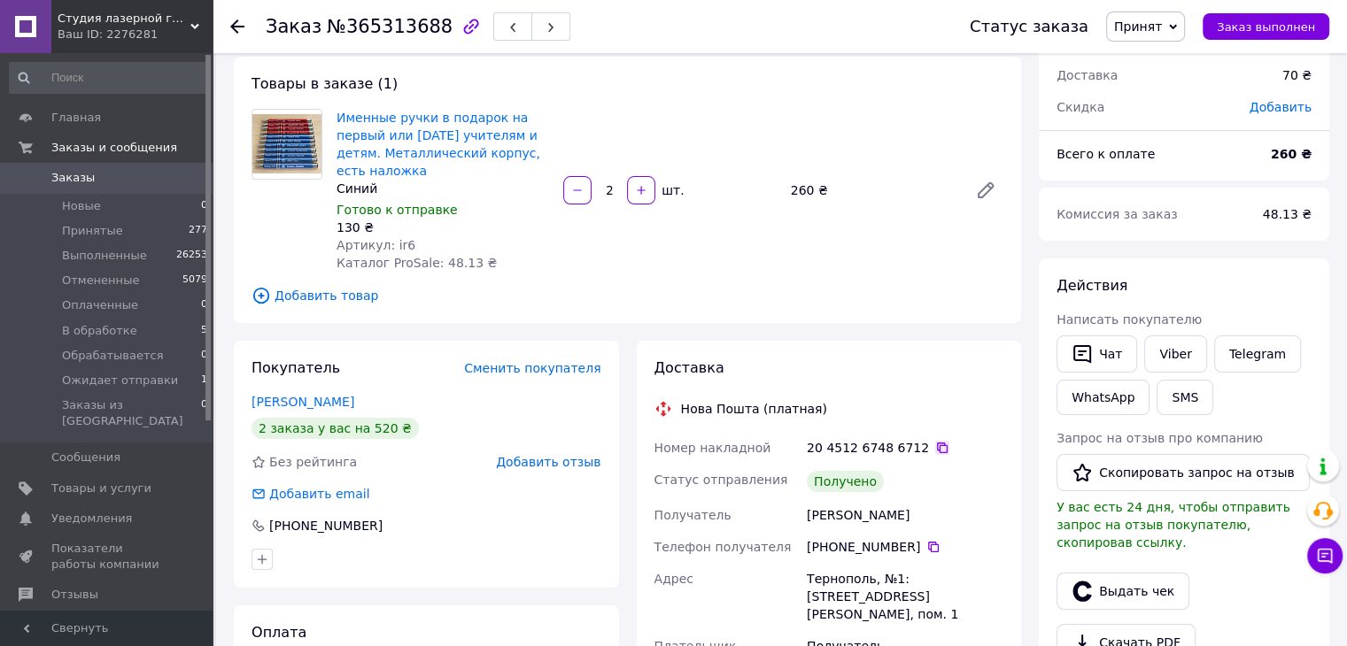
click at [935, 449] on icon at bounding box center [942, 448] width 14 height 14
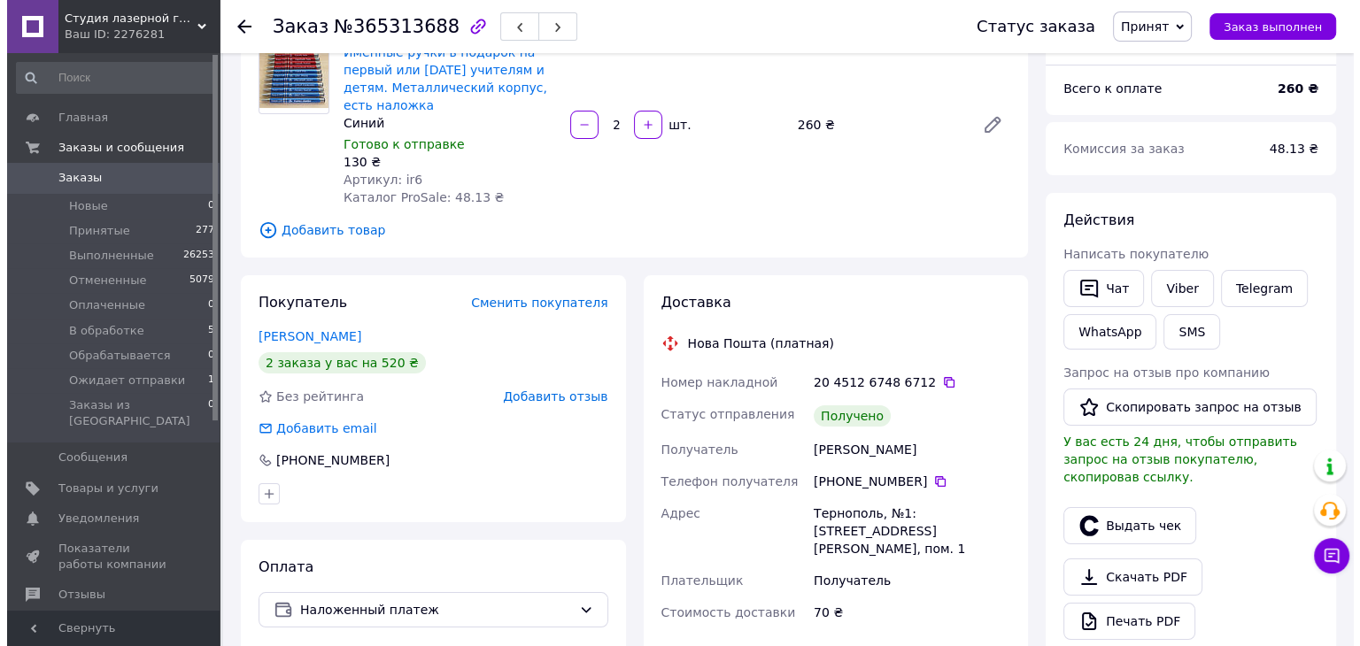
scroll to position [177, 0]
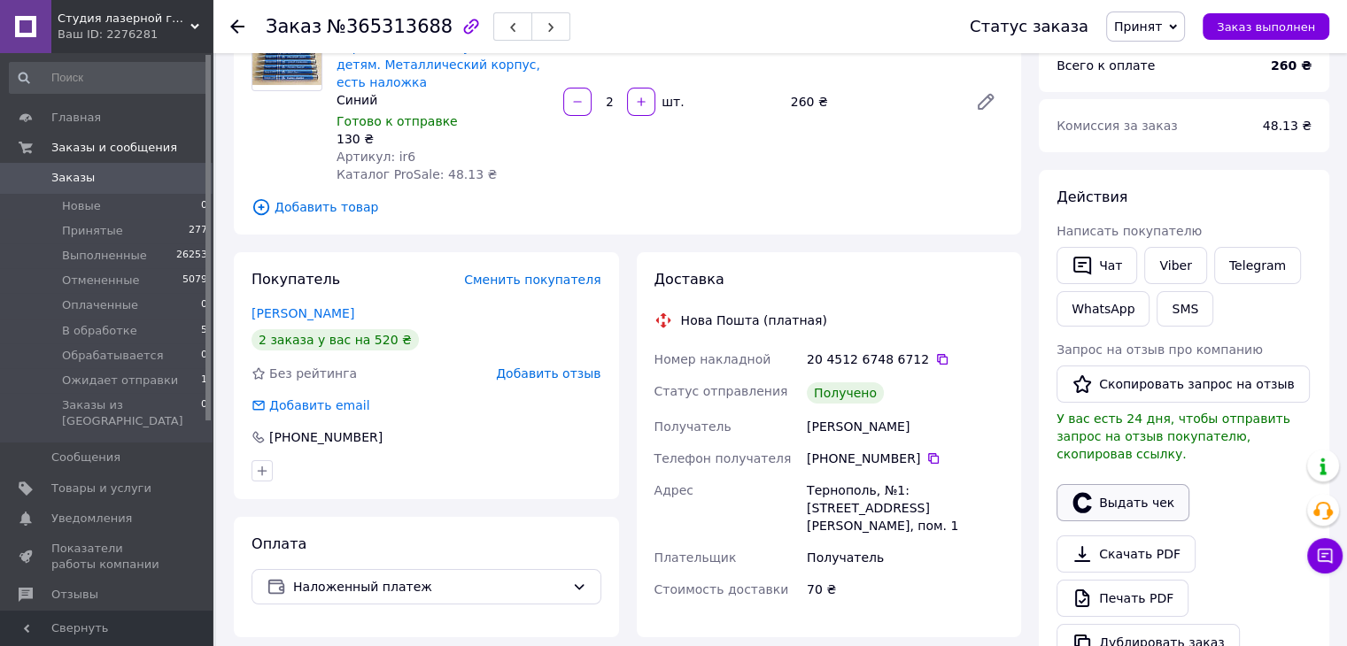
click at [1089, 492] on icon "button" at bounding box center [1081, 502] width 19 height 20
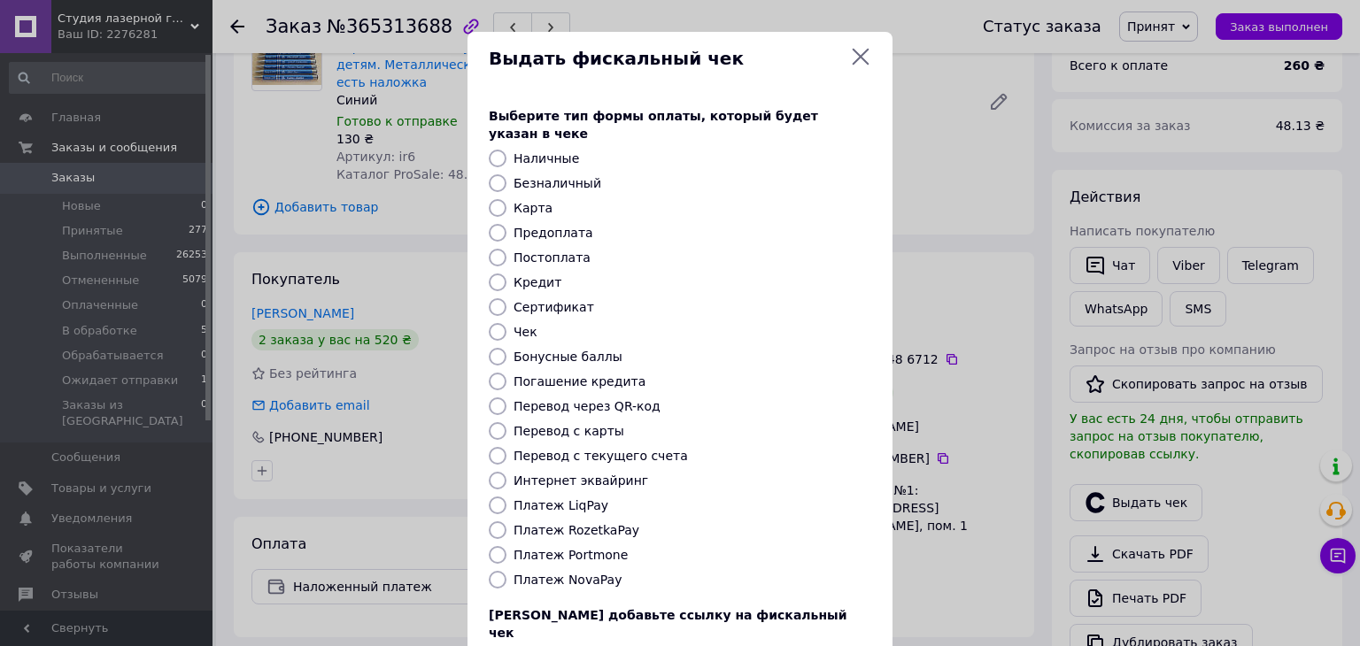
click at [523, 251] on label "Постоплата" at bounding box center [552, 258] width 77 height 14
click at [507, 249] on input "Постоплата" at bounding box center [498, 258] width 18 height 18
radio input "true"
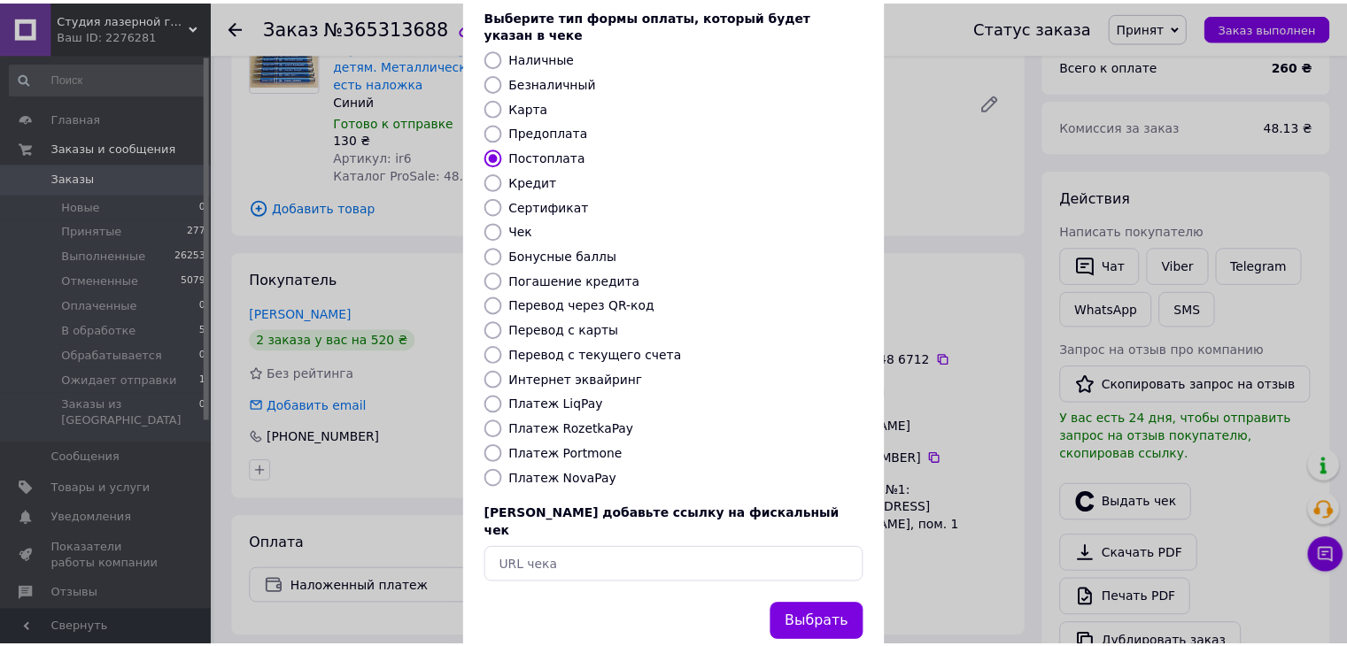
scroll to position [113, 0]
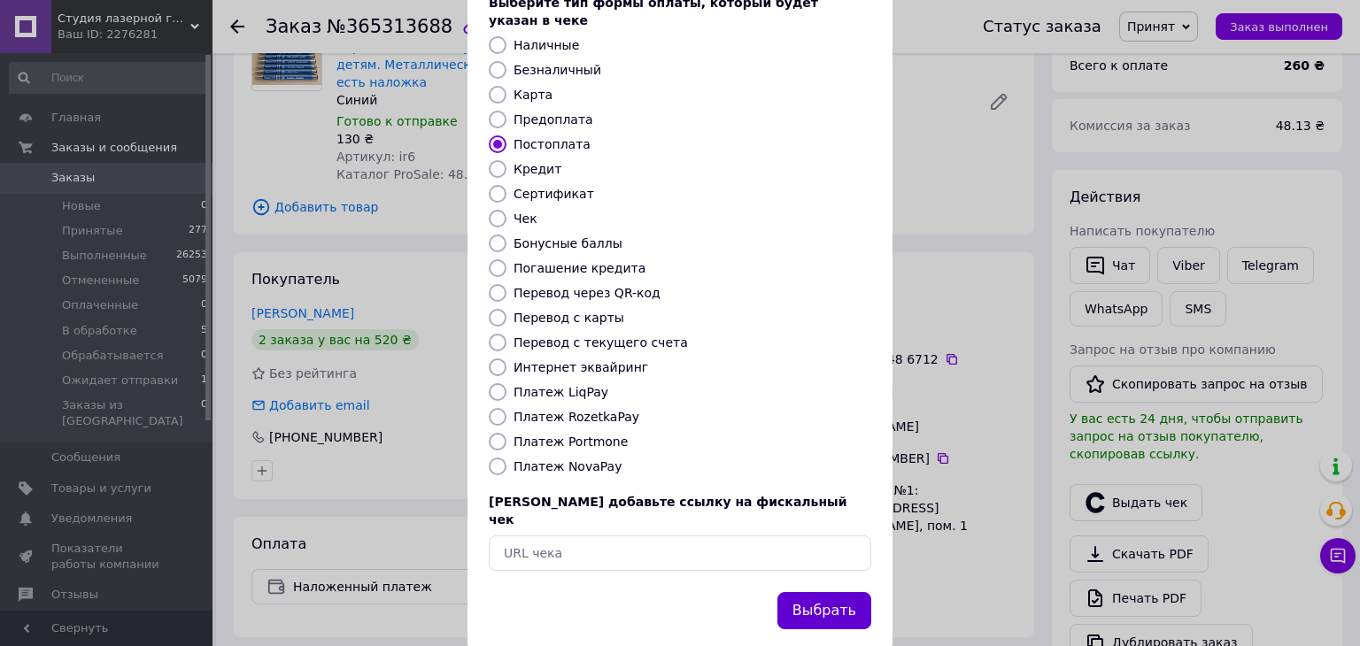
click at [839, 592] on button "Выбрать" at bounding box center [824, 611] width 94 height 38
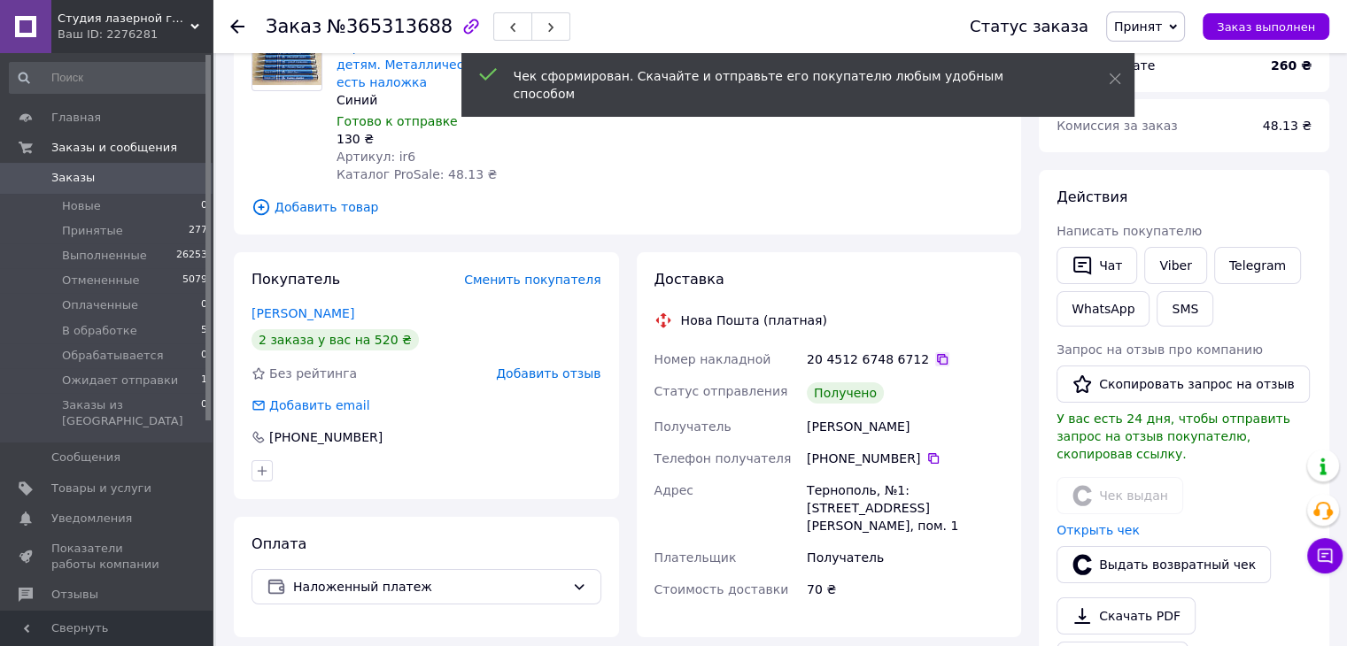
click at [937, 360] on icon at bounding box center [942, 359] width 11 height 11
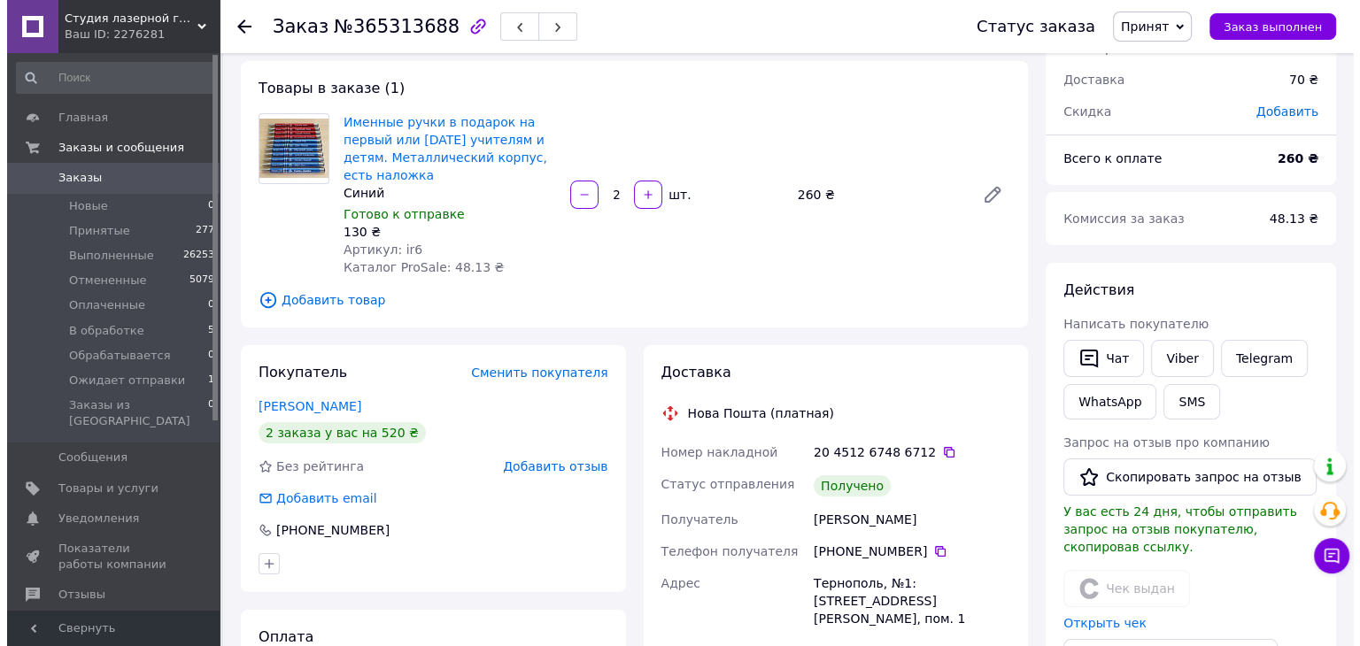
scroll to position [89, 0]
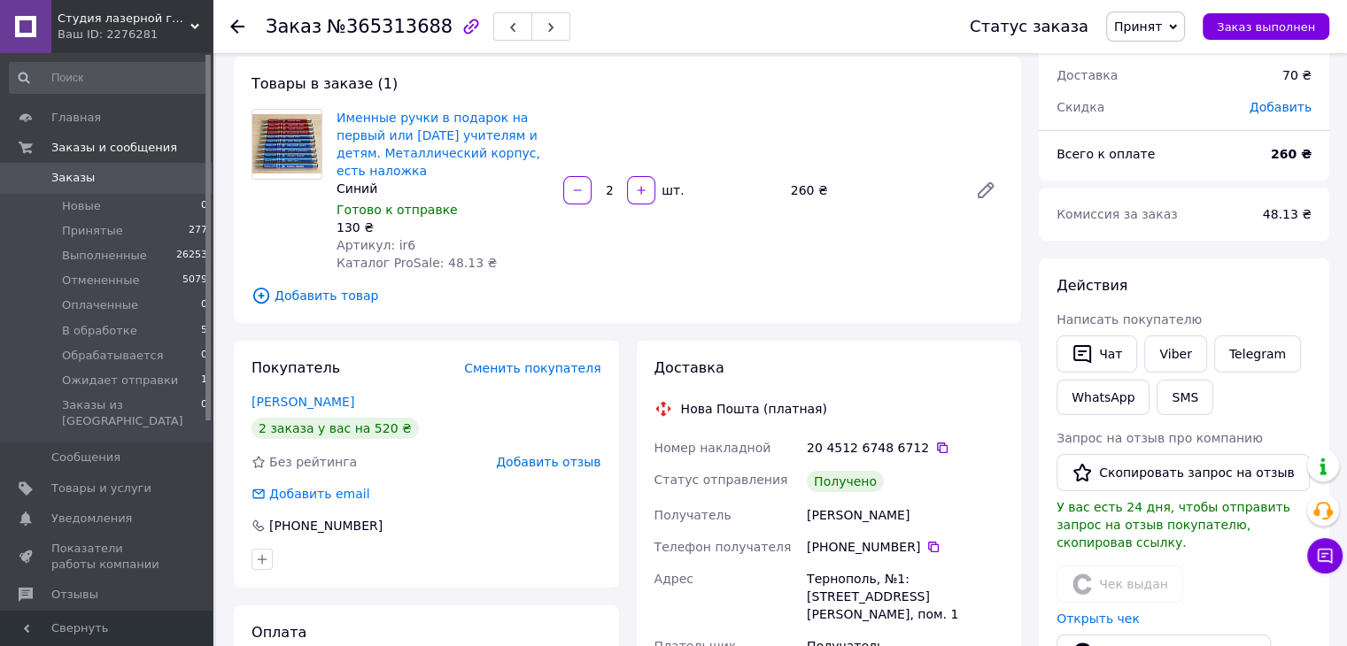
click at [550, 465] on span "Добавить отзыв" at bounding box center [548, 462] width 104 height 14
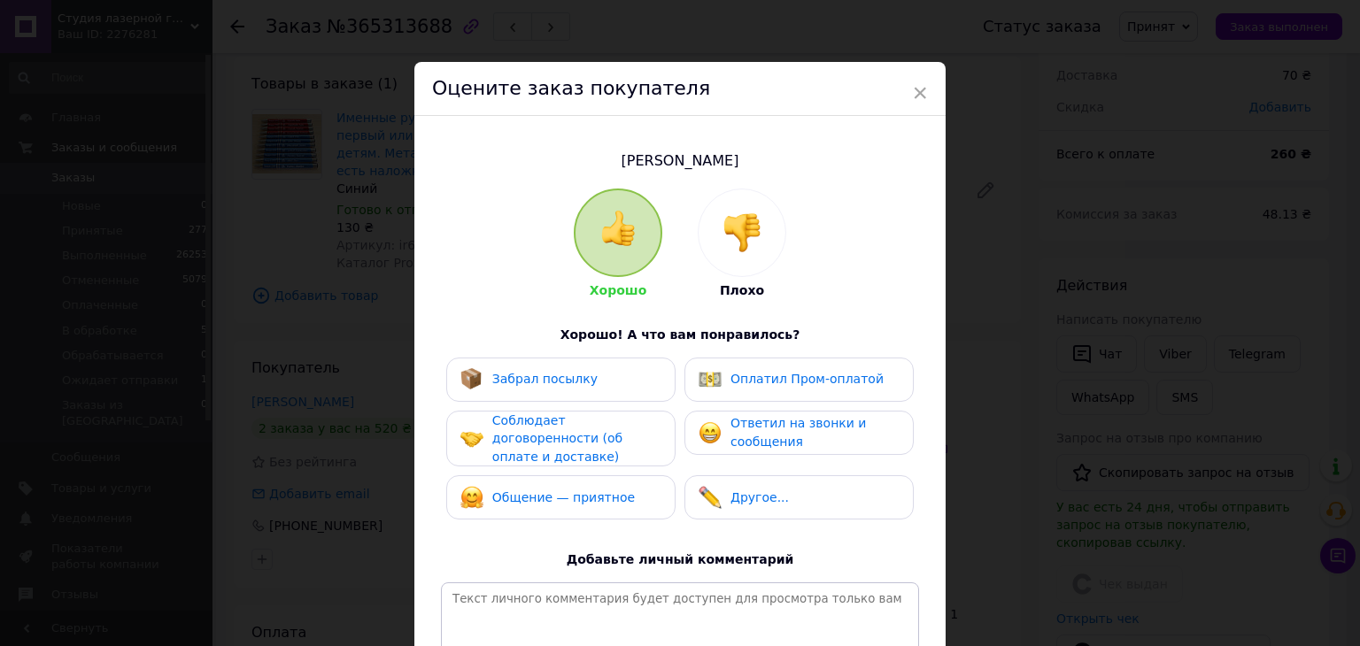
click at [588, 387] on div "Забрал посылку" at bounding box center [560, 379] width 201 height 23
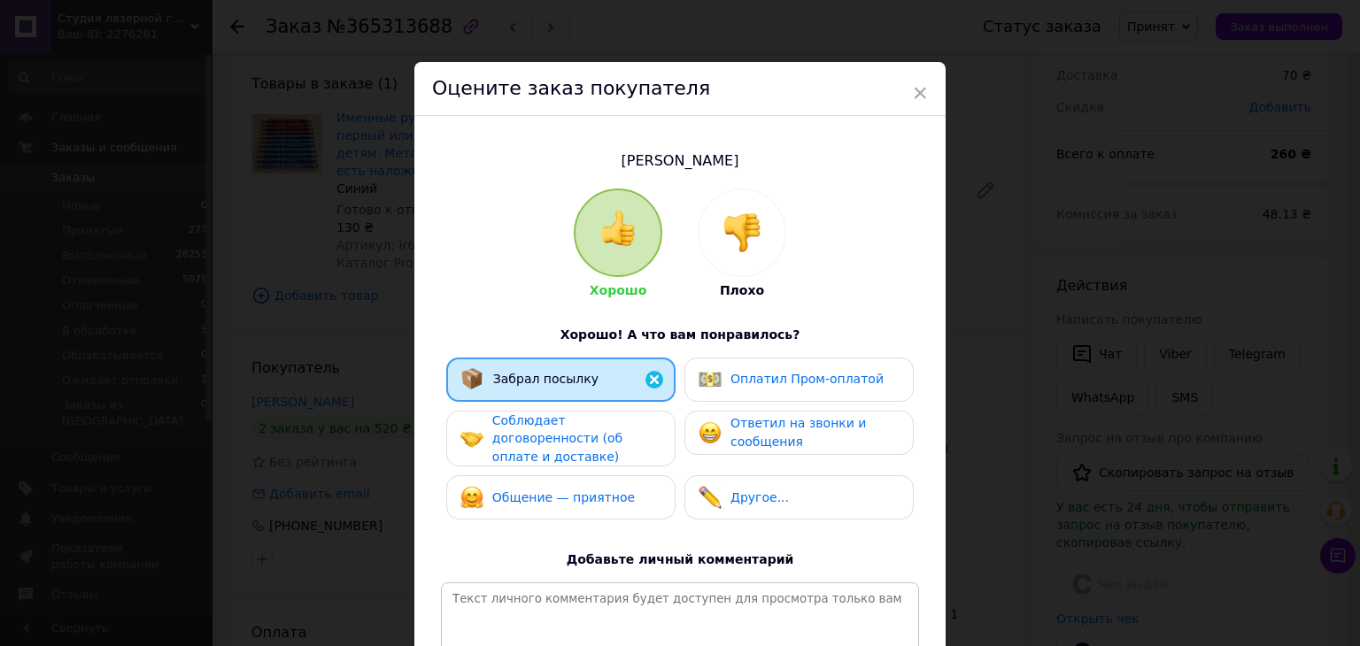
drag, startPoint x: 582, startPoint y: 429, endPoint x: 578, endPoint y: 476, distance: 46.2
click at [582, 433] on span "Соблюдает договоренности (об оплате и доставке)" at bounding box center [557, 439] width 130 height 50
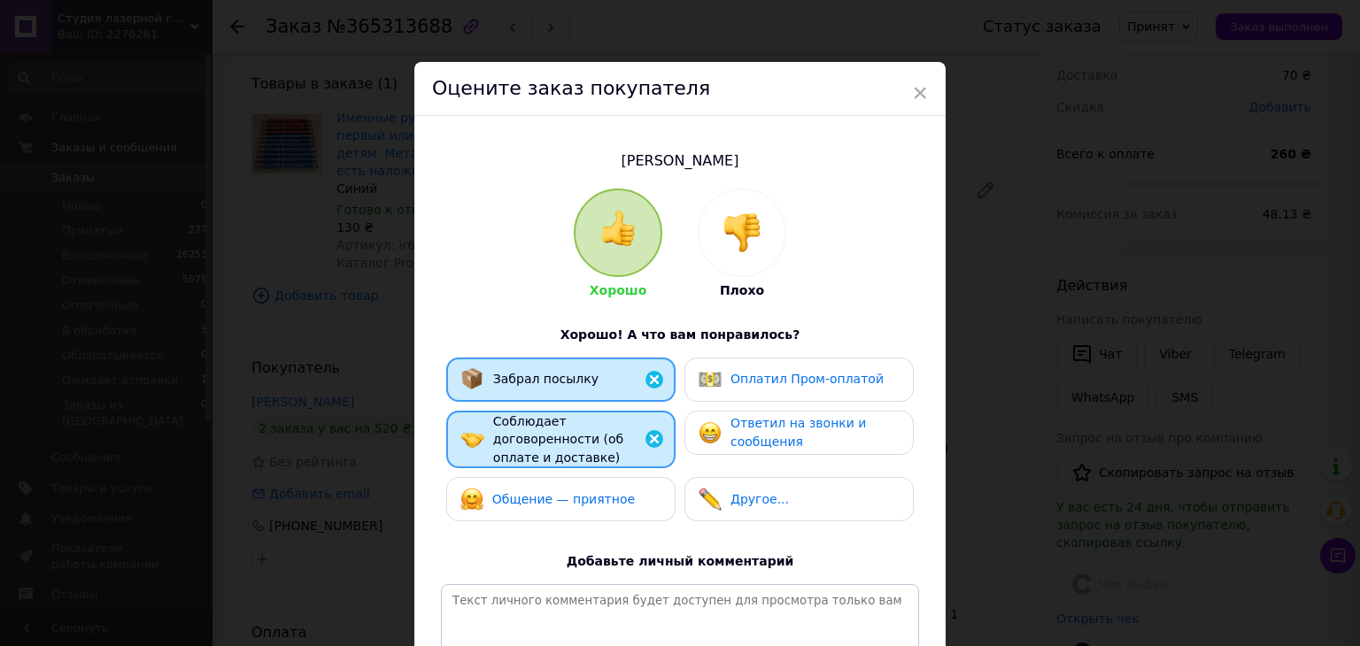
click at [578, 492] on span "Общение — приятное" at bounding box center [563, 499] width 143 height 14
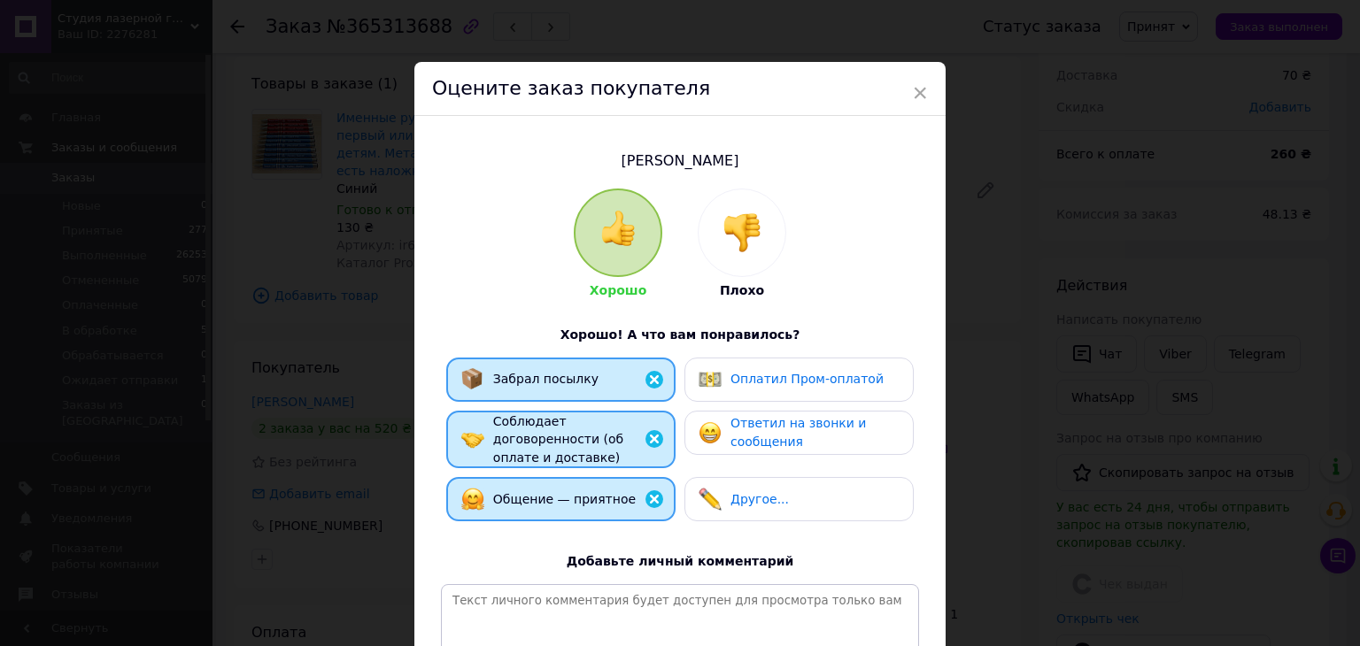
click at [745, 431] on div "Ответил на звонки и сообщения" at bounding box center [815, 432] width 168 height 36
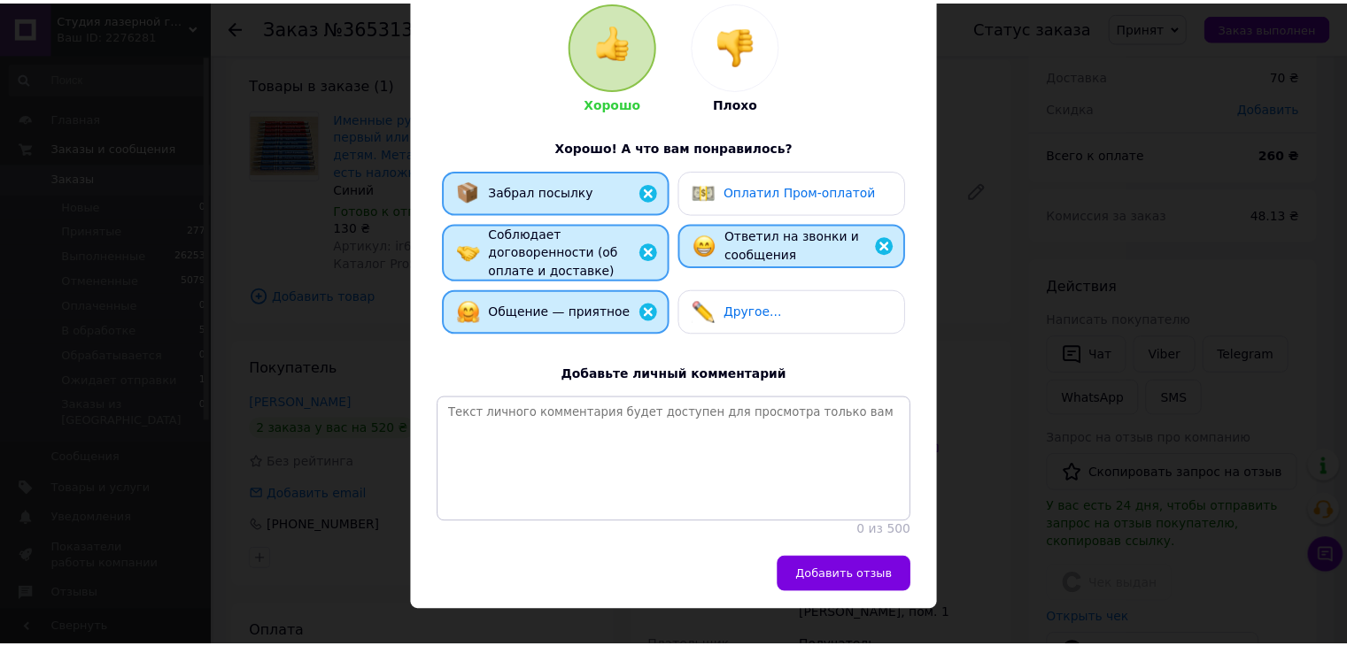
scroll to position [218, 0]
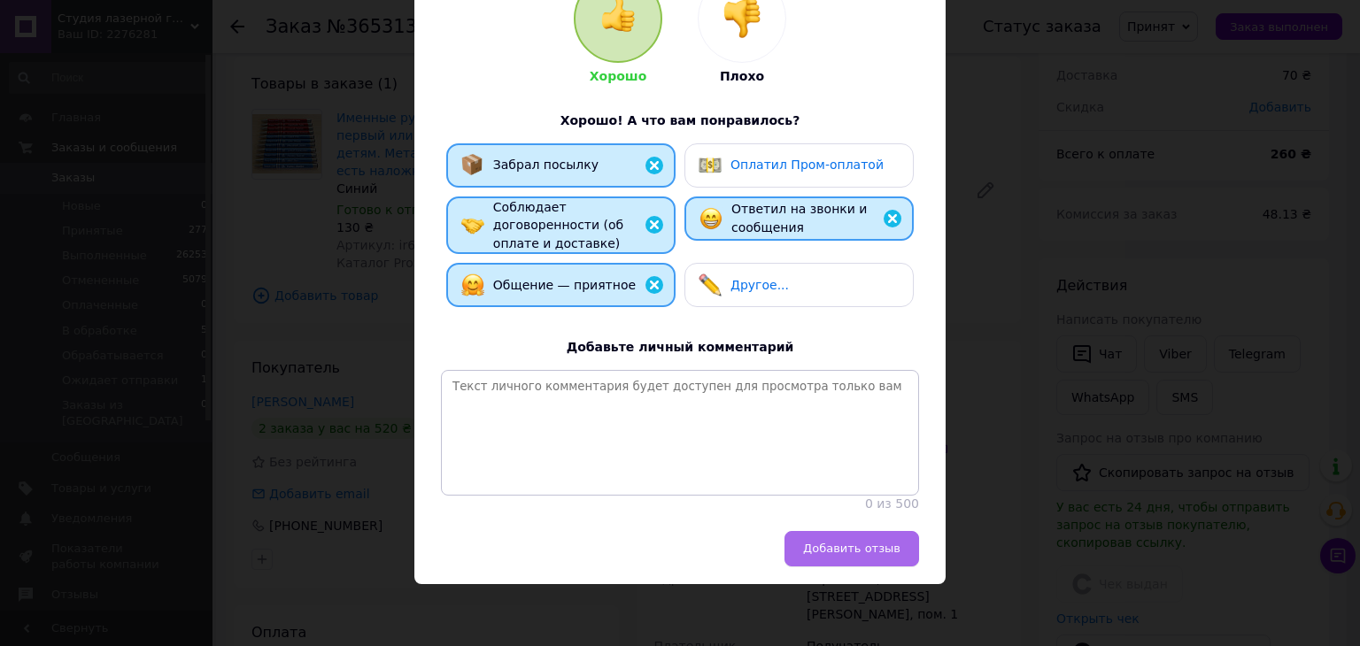
click at [883, 554] on span "Добавить отзыв" at bounding box center [851, 548] width 97 height 13
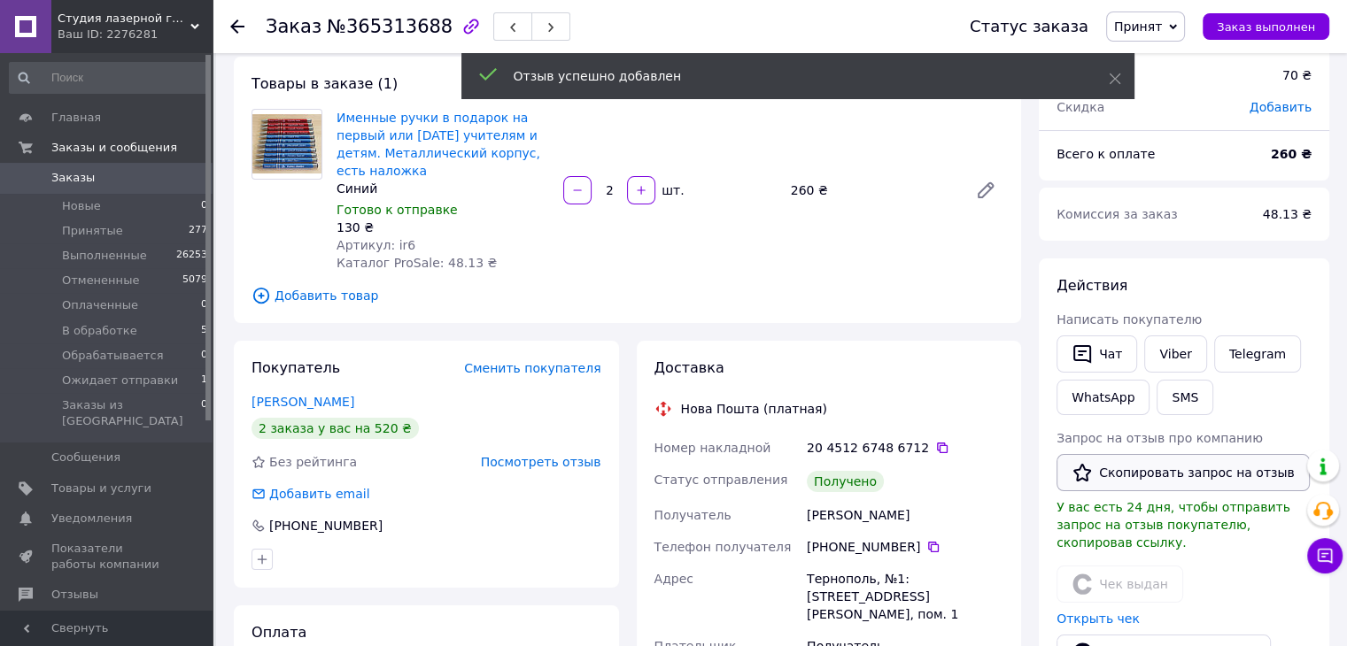
click at [1108, 477] on button "Скопировать запрос на отзыв" at bounding box center [1182, 472] width 253 height 37
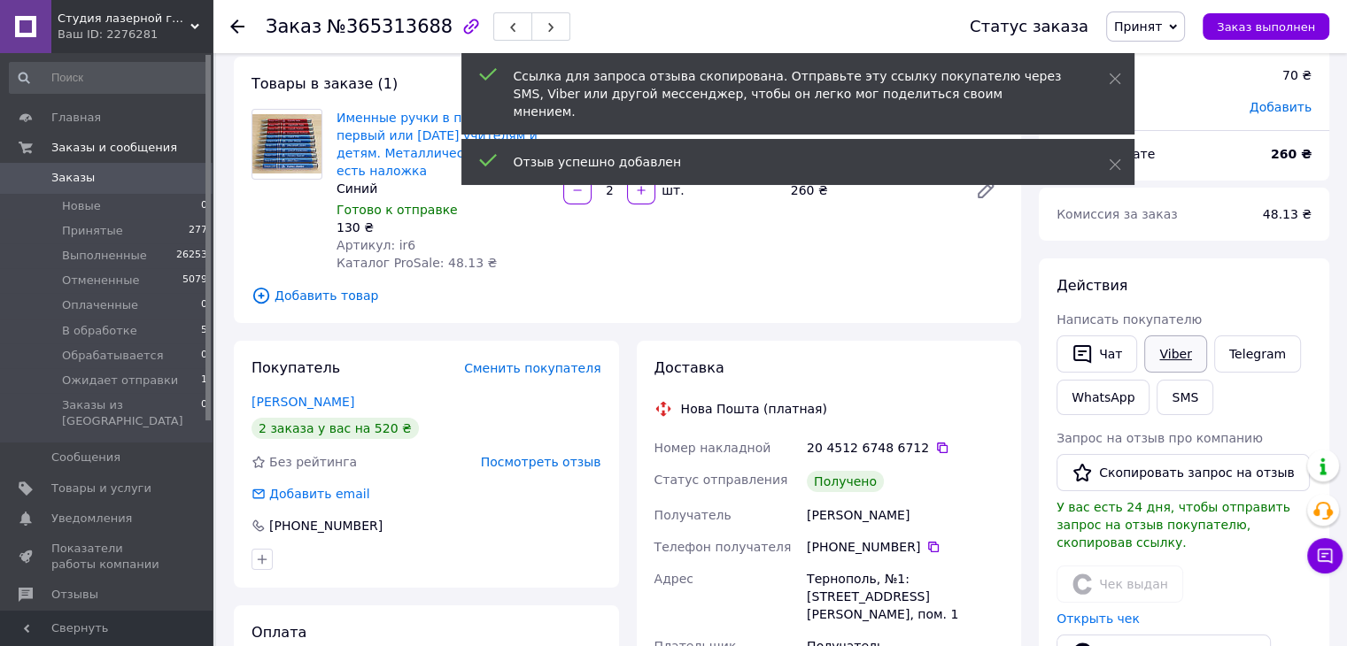
click at [1165, 344] on link "Viber" at bounding box center [1175, 354] width 62 height 37
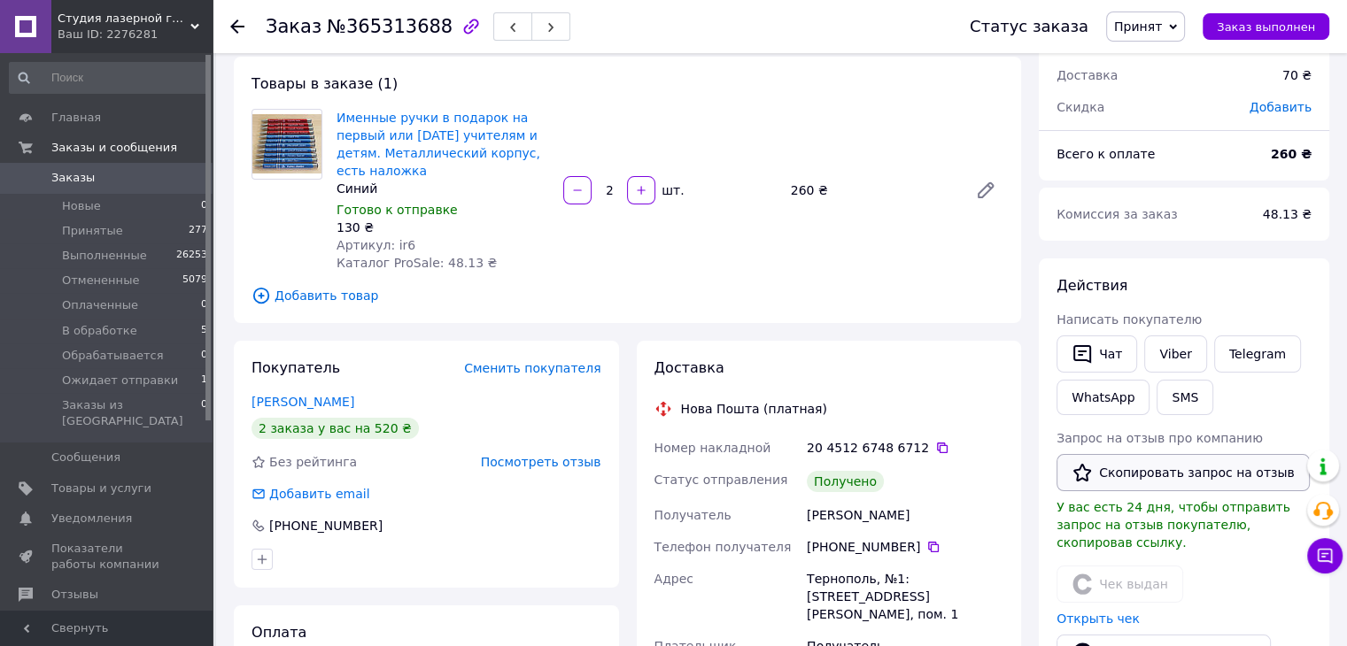
click at [1169, 471] on button "Скопировать запрос на отзыв" at bounding box center [1182, 472] width 253 height 37
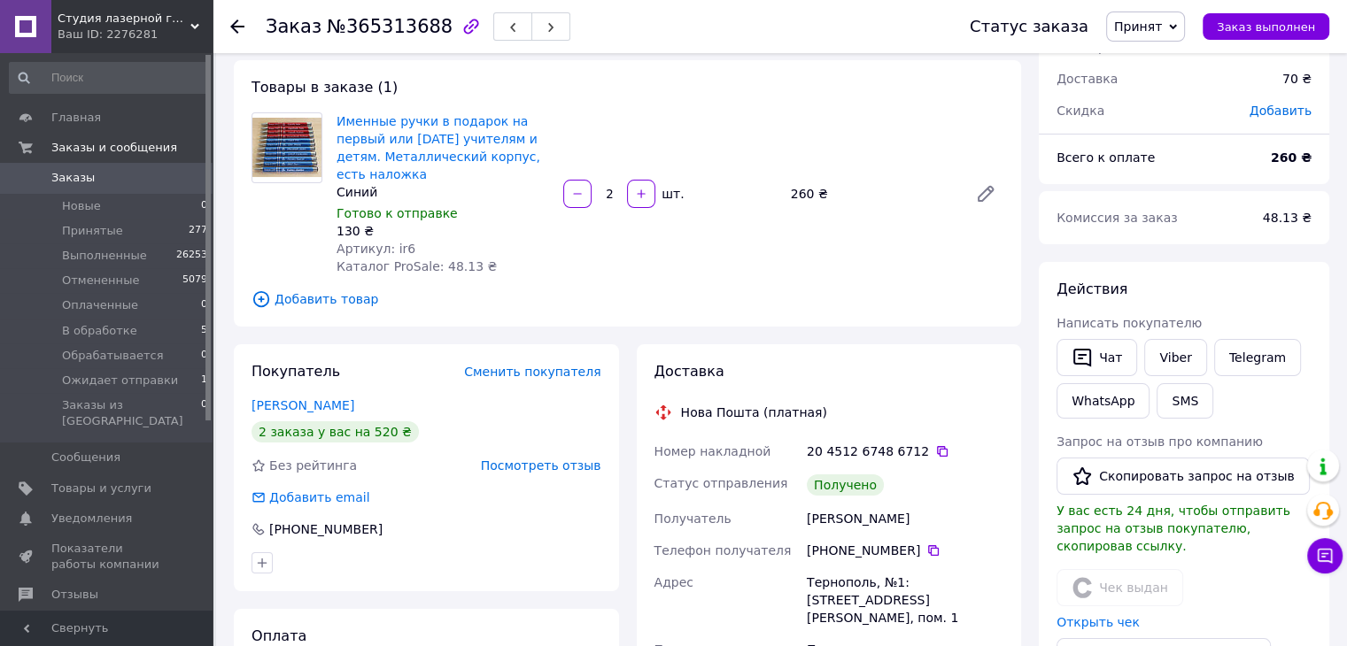
scroll to position [89, 0]
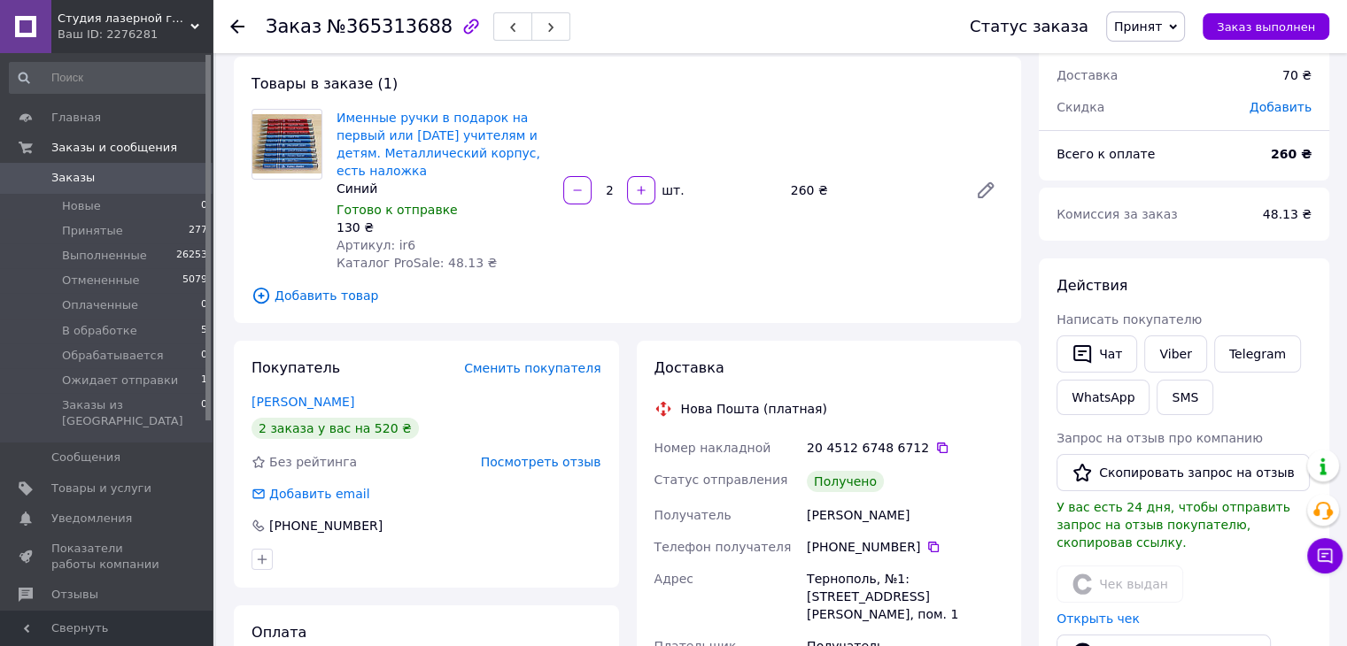
click at [1151, 27] on span "Принят" at bounding box center [1138, 26] width 48 height 14
click at [1161, 67] on li "Выполнен" at bounding box center [1174, 62] width 134 height 27
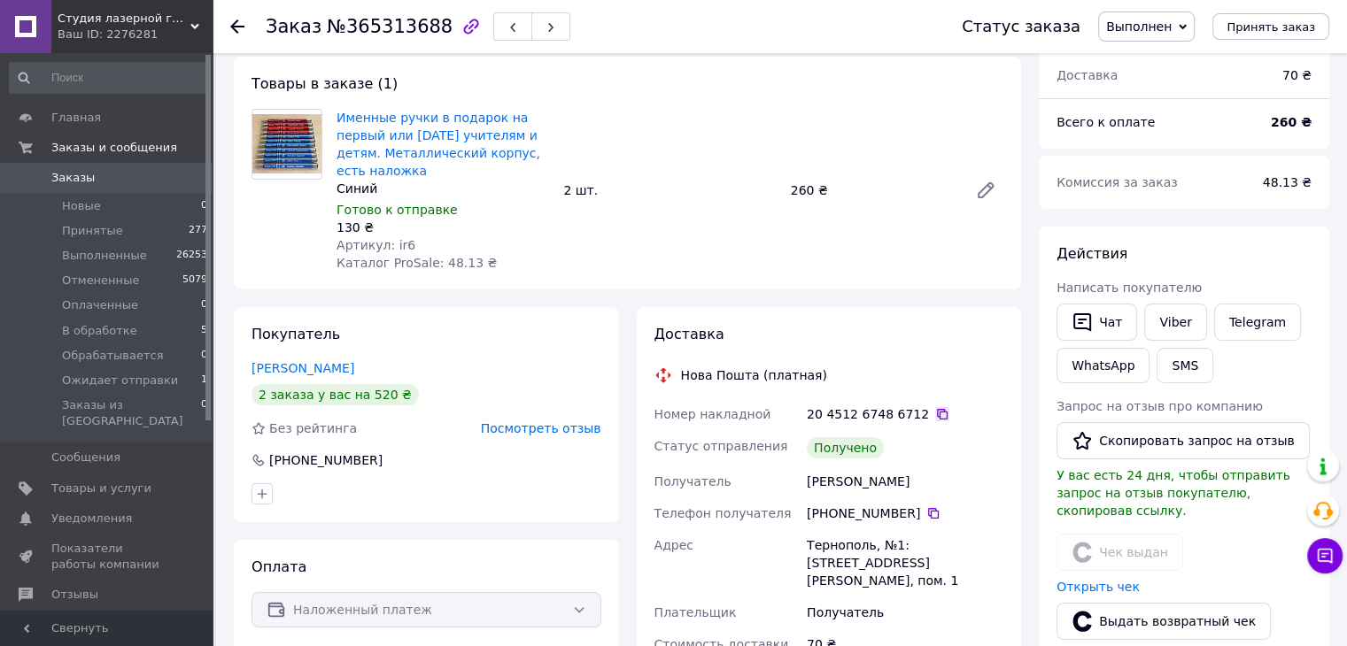
click at [937, 419] on icon at bounding box center [942, 414] width 11 height 11
click at [238, 21] on icon at bounding box center [237, 26] width 14 height 14
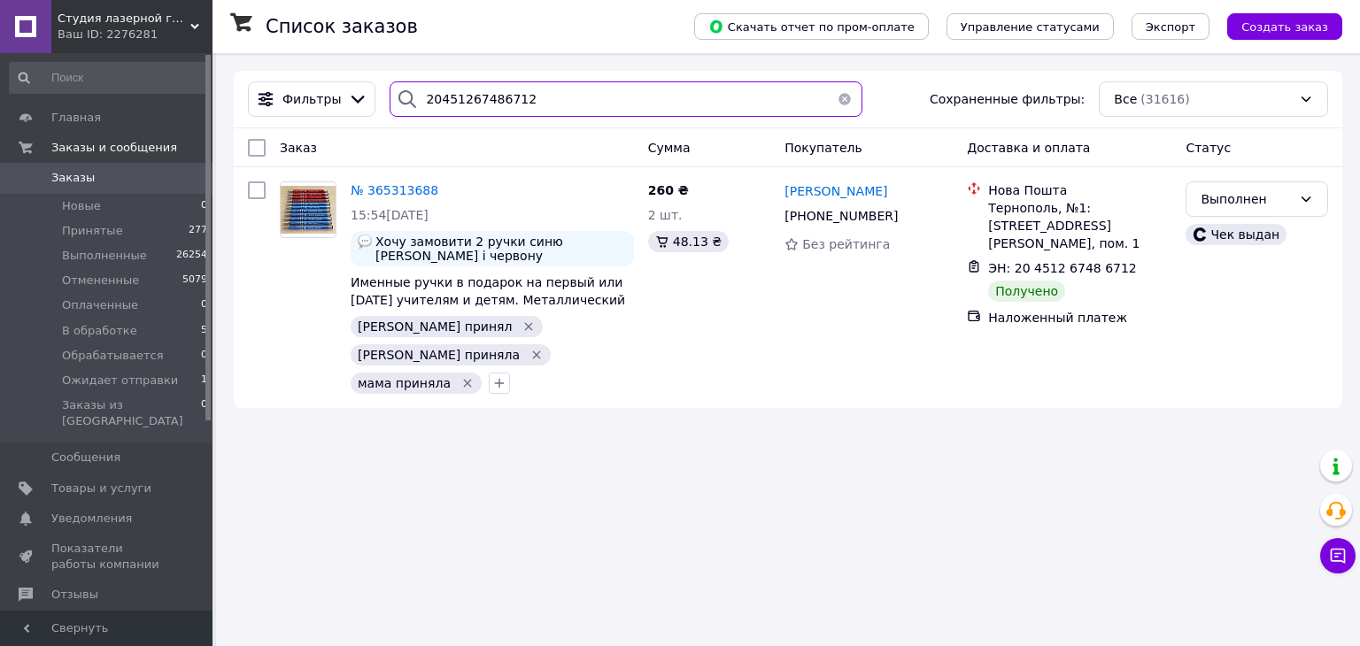
click at [517, 97] on input "20451267486712" at bounding box center [626, 98] width 472 height 35
paste input "670517"
type input "20451267670517"
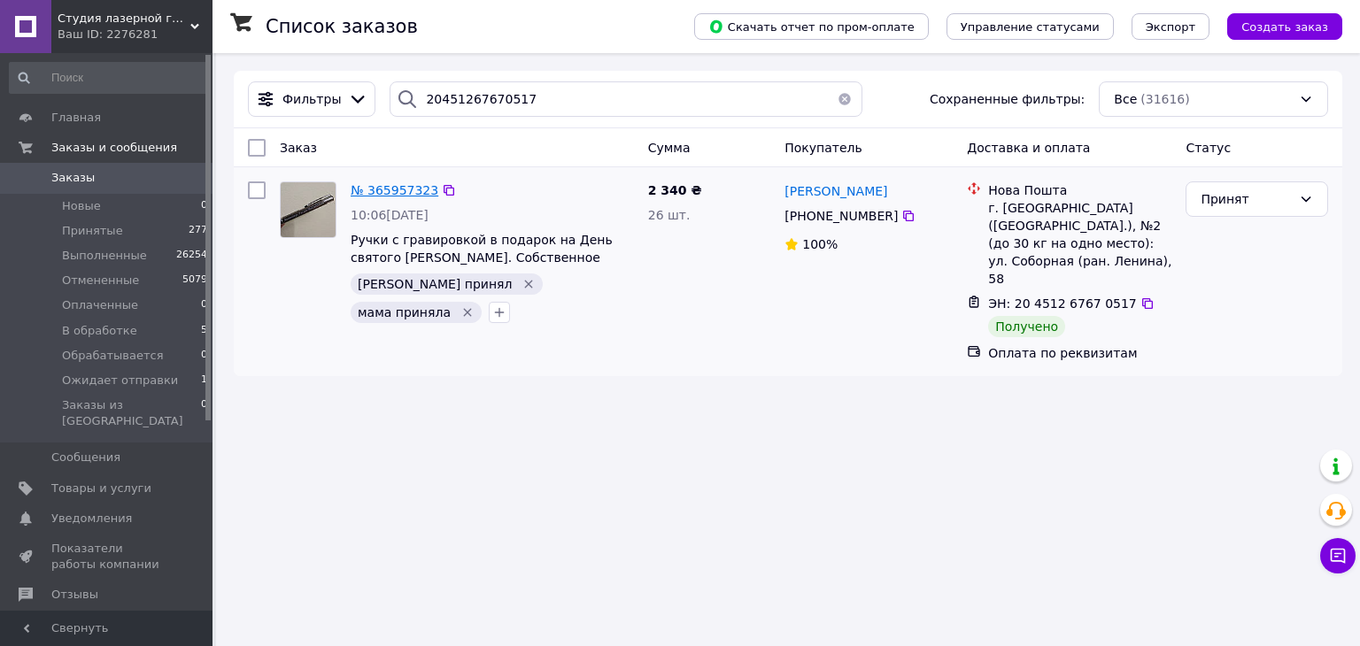
click at [386, 187] on span "№ 365957323" at bounding box center [395, 190] width 88 height 14
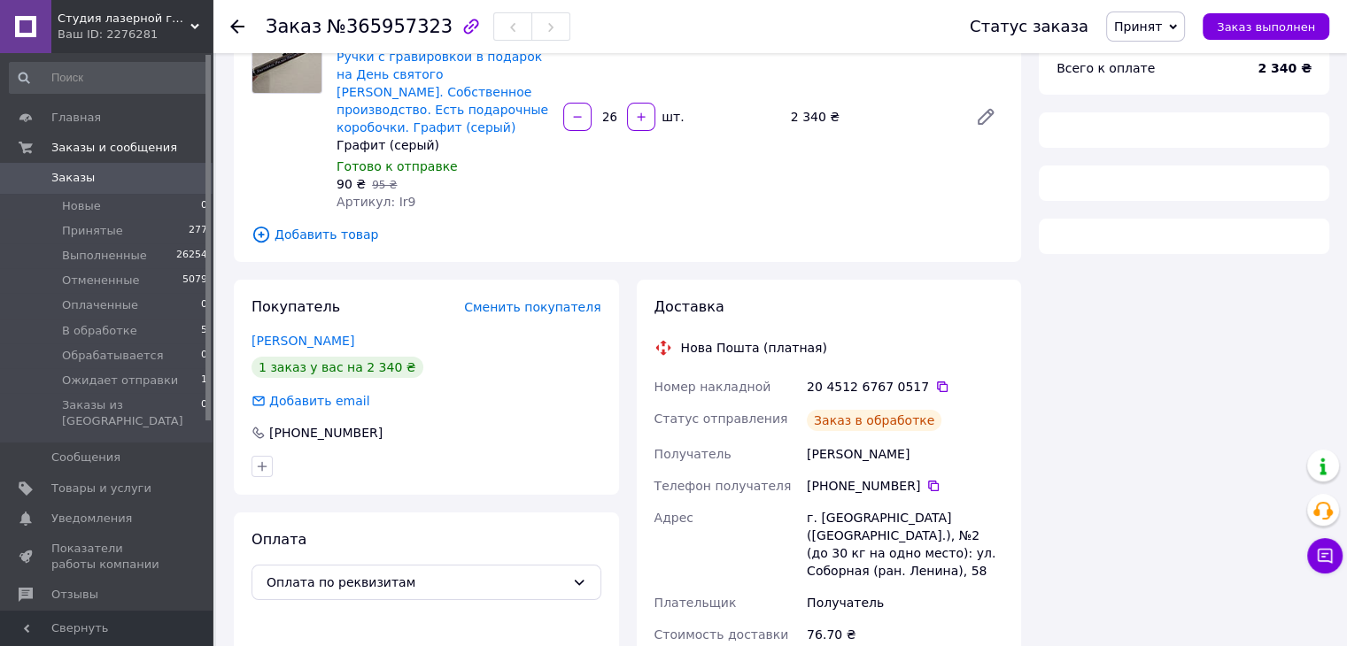
scroll to position [266, 0]
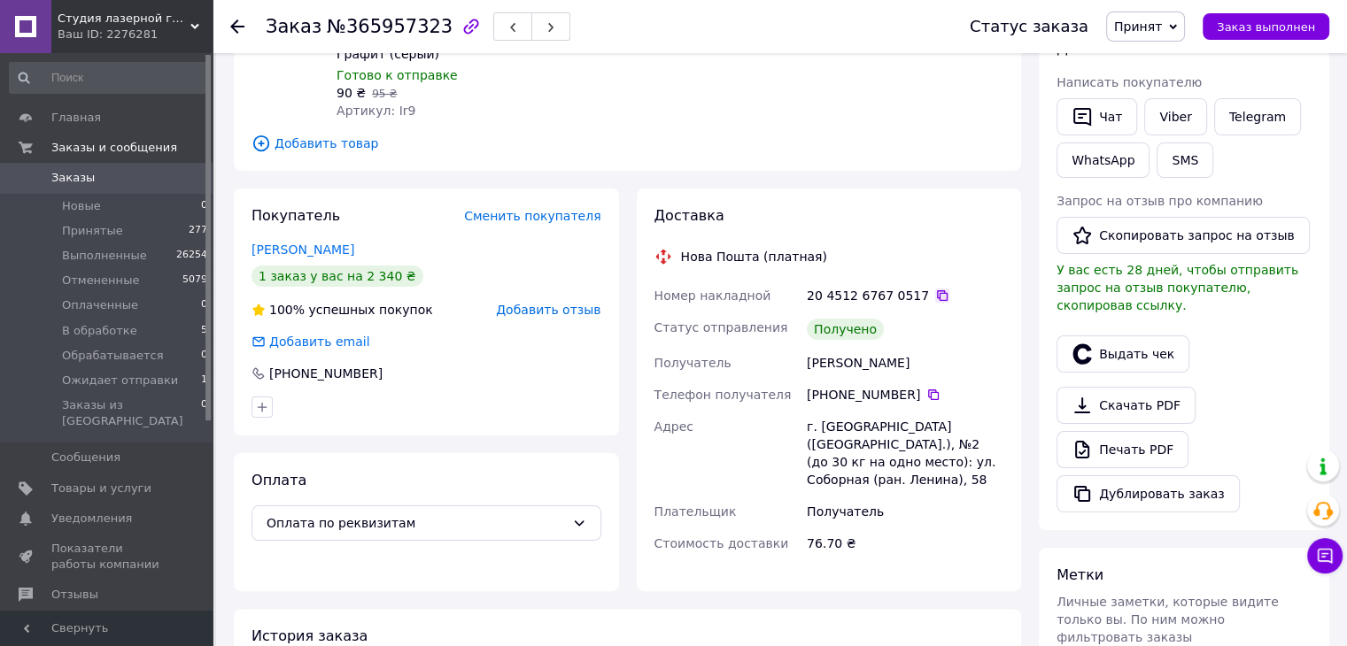
click at [935, 289] on icon at bounding box center [942, 296] width 14 height 14
click at [1149, 26] on span "Принят" at bounding box center [1138, 26] width 48 height 14
click at [1155, 61] on li "Выполнен" at bounding box center [1174, 62] width 134 height 27
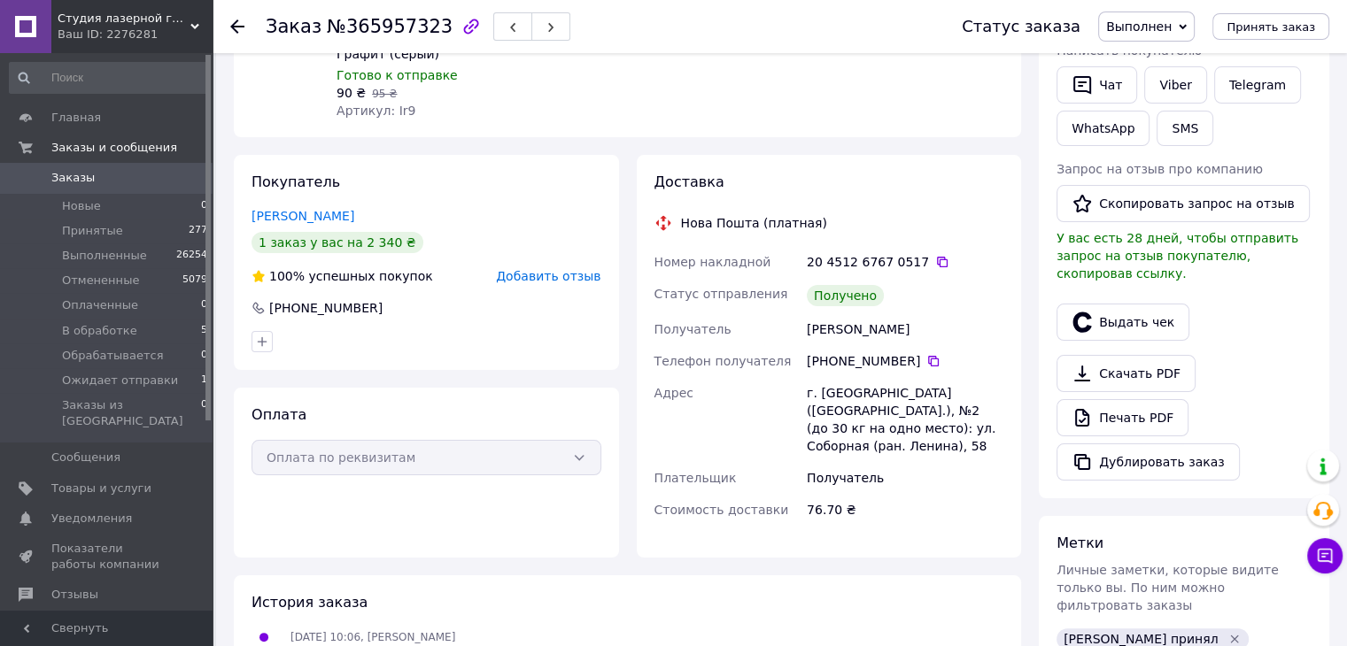
click at [235, 32] on icon at bounding box center [237, 26] width 14 height 14
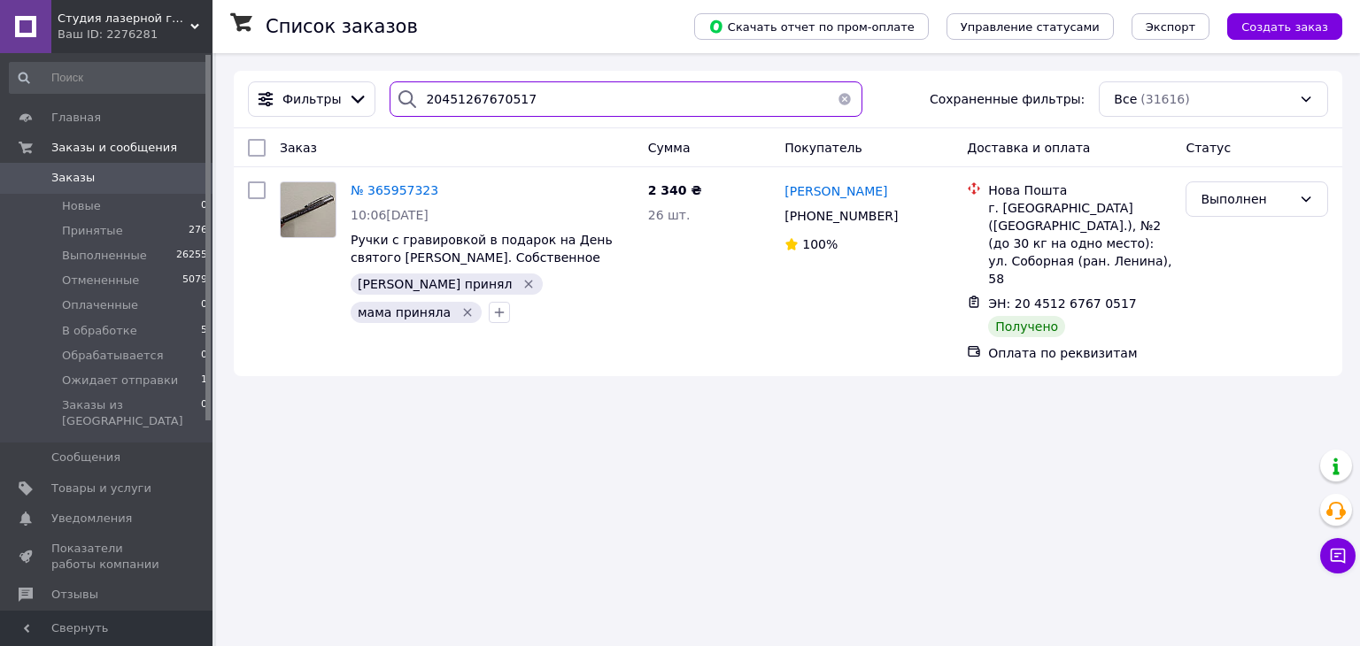
click at [464, 102] on input "20451267670517" at bounding box center [626, 98] width 472 height 35
paste input "4548194"
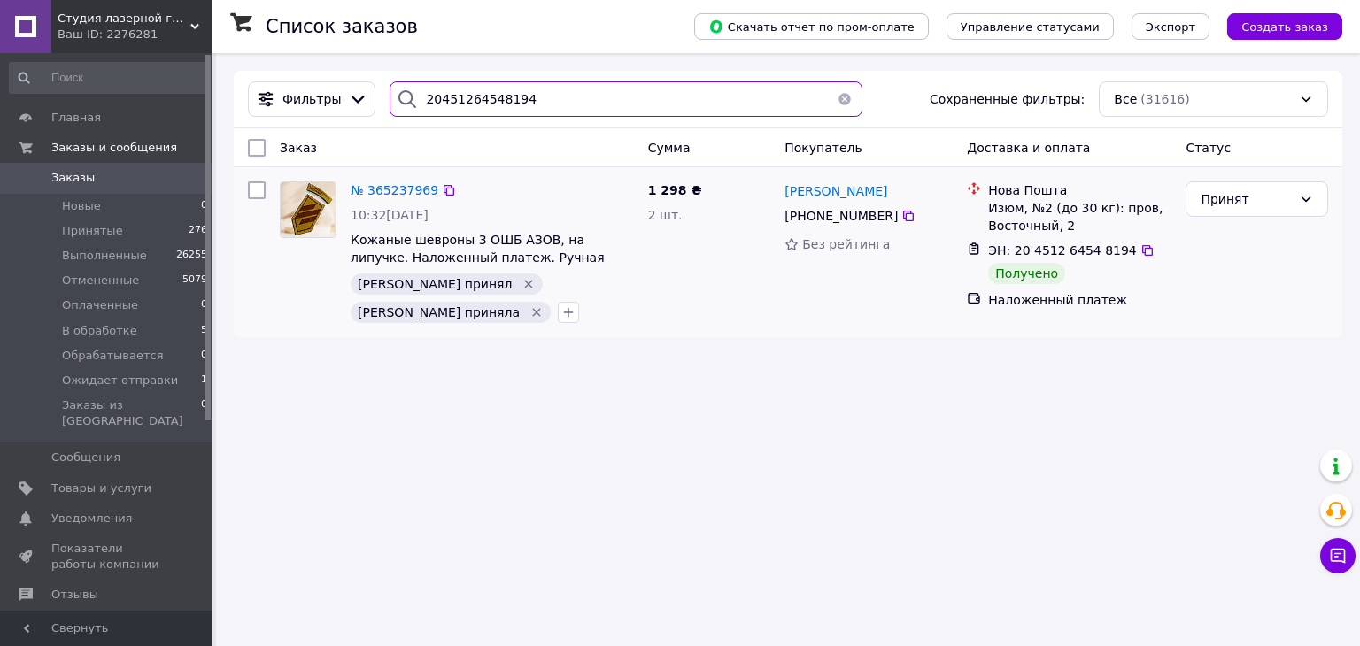
type input "20451264548194"
click at [367, 184] on span "№ 365237969" at bounding box center [395, 190] width 88 height 14
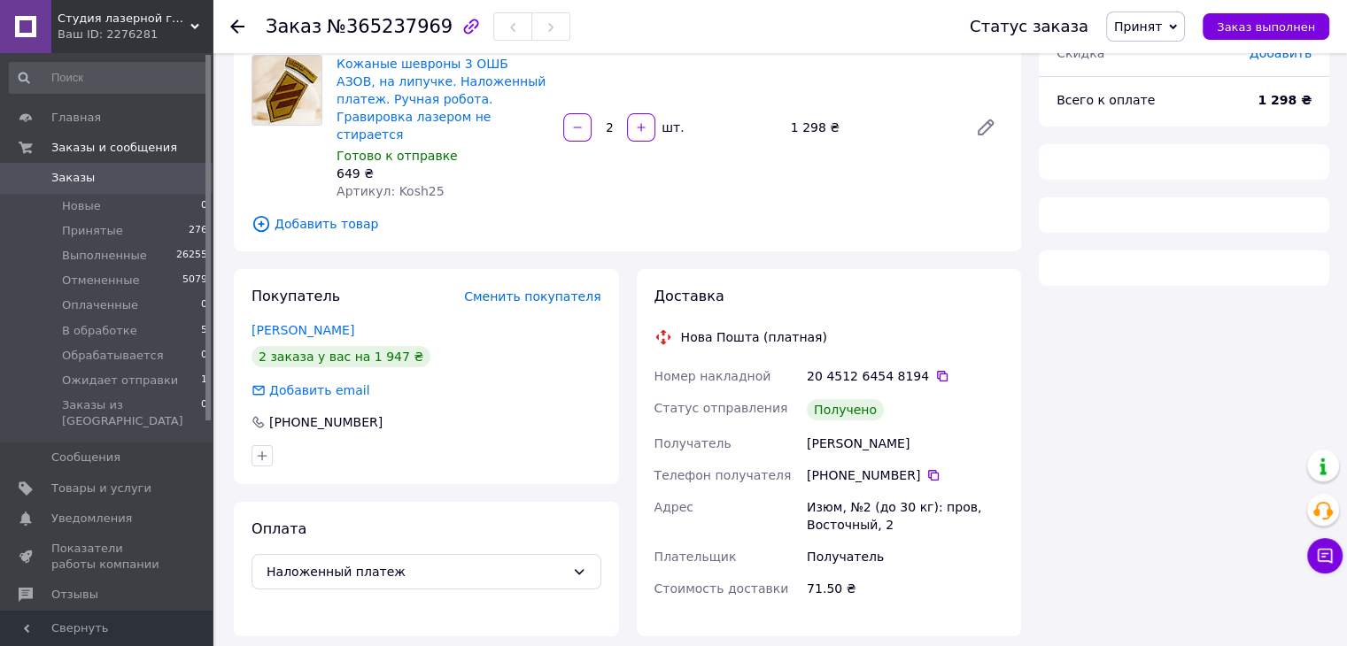
scroll to position [177, 0]
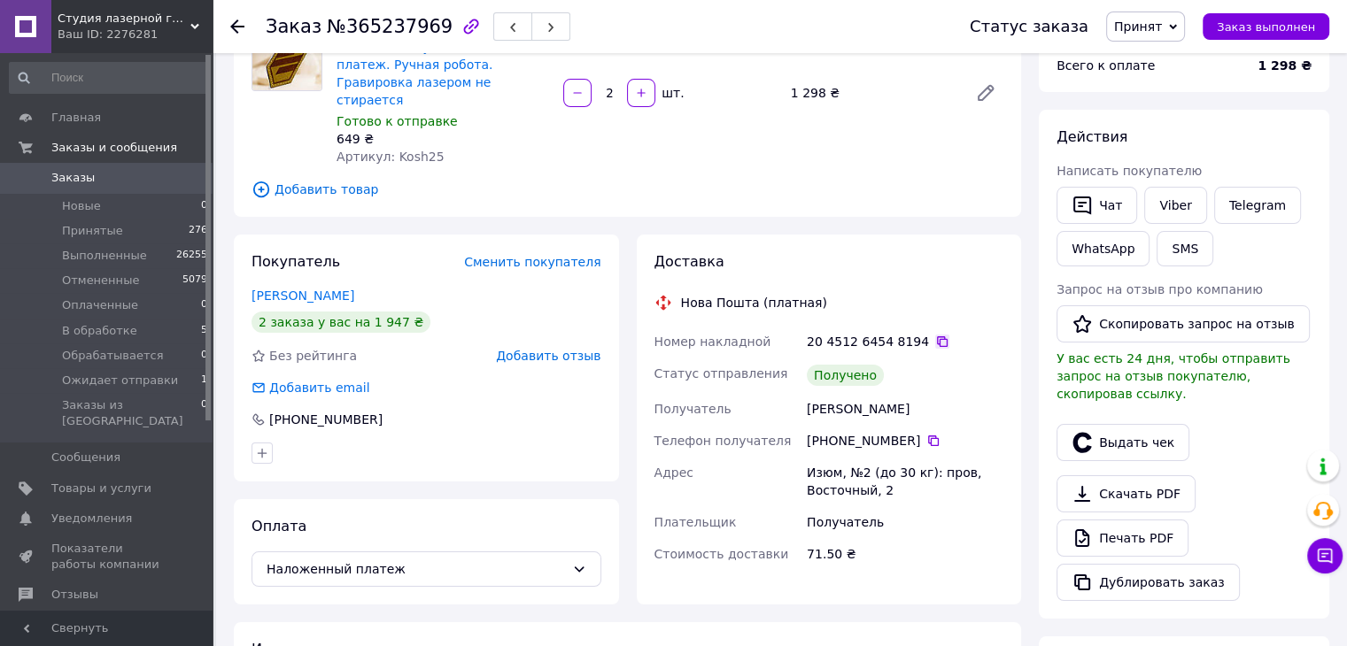
click at [935, 335] on icon at bounding box center [942, 342] width 14 height 14
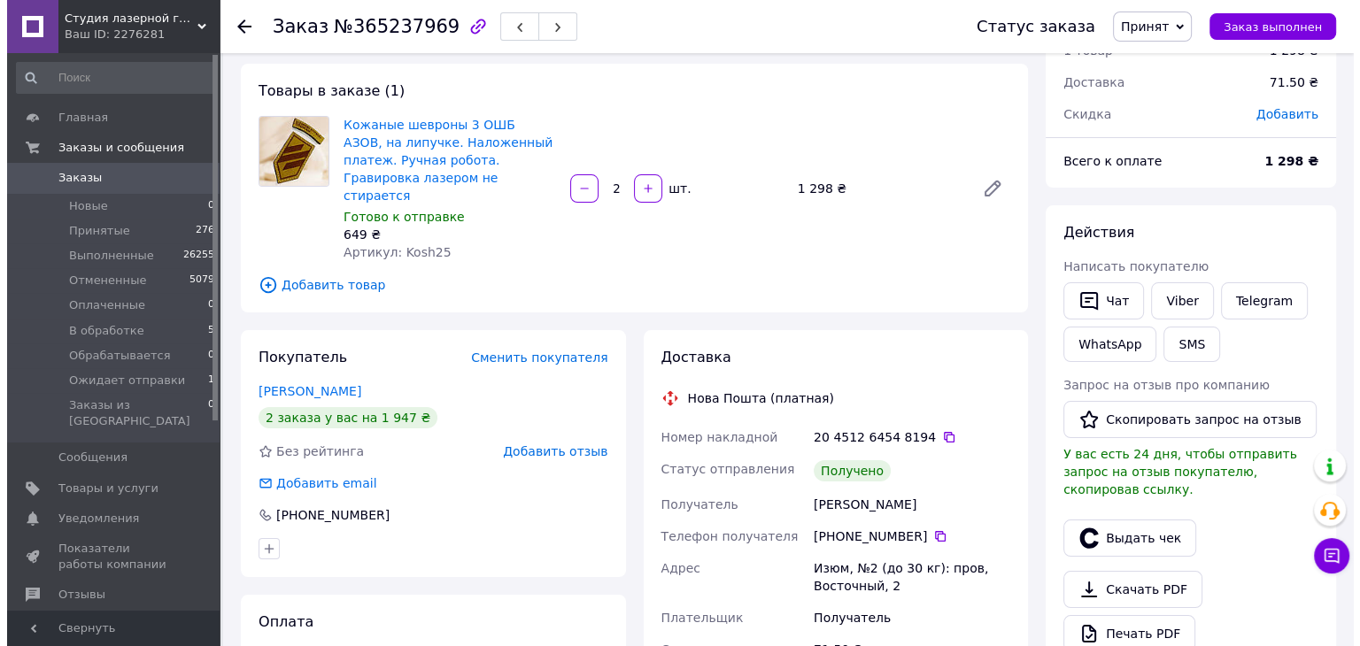
scroll to position [89, 0]
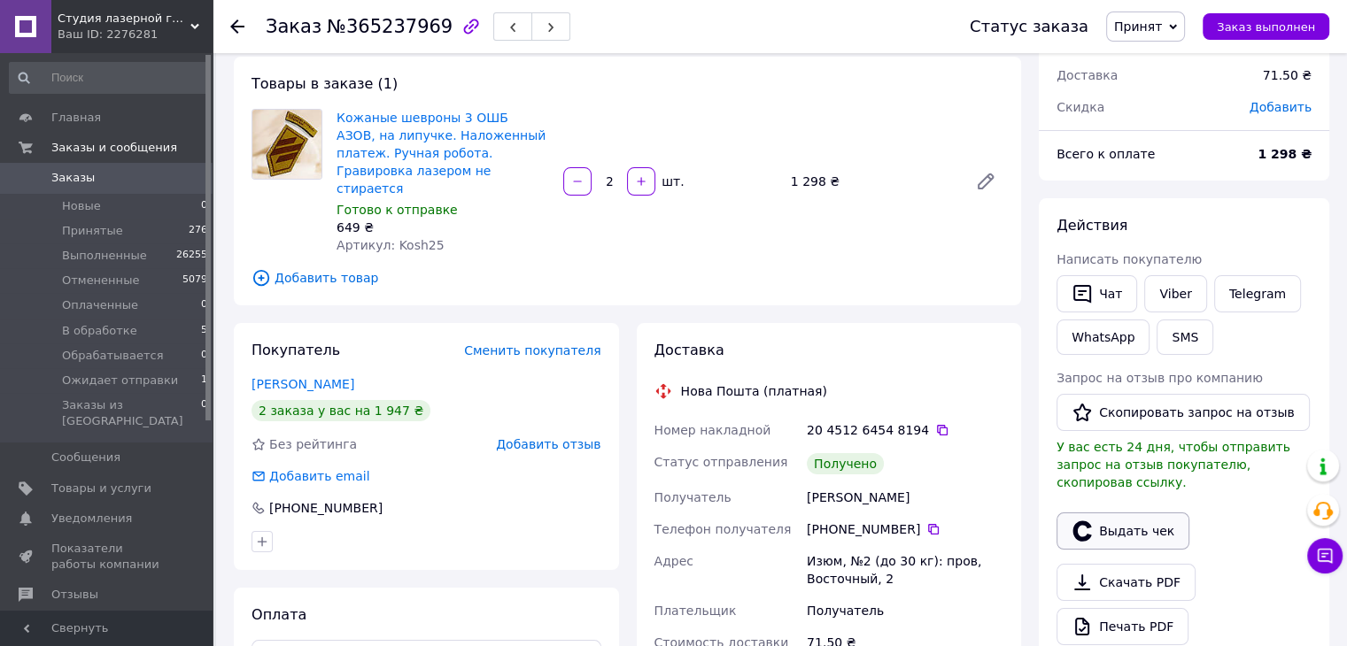
click at [1081, 521] on icon "button" at bounding box center [1081, 531] width 21 height 21
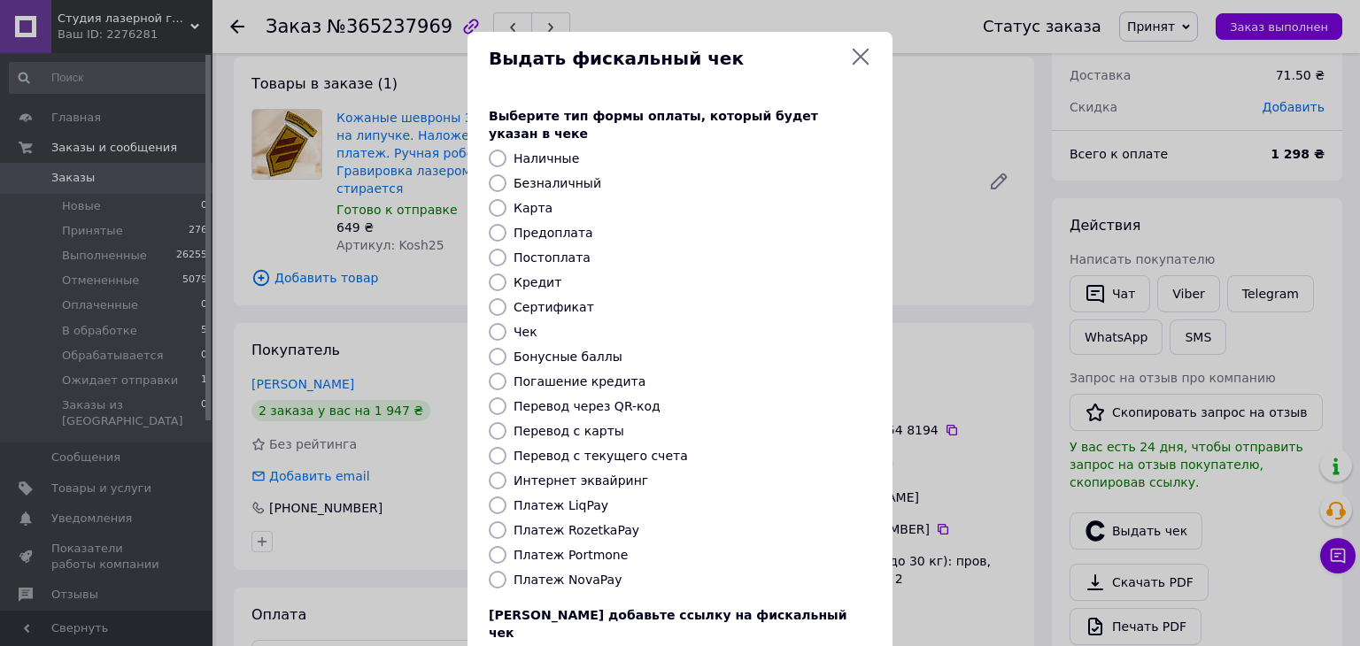
click at [553, 251] on label "Постоплата" at bounding box center [552, 258] width 77 height 14
click at [507, 249] on input "Постоплата" at bounding box center [498, 258] width 18 height 18
radio input "true"
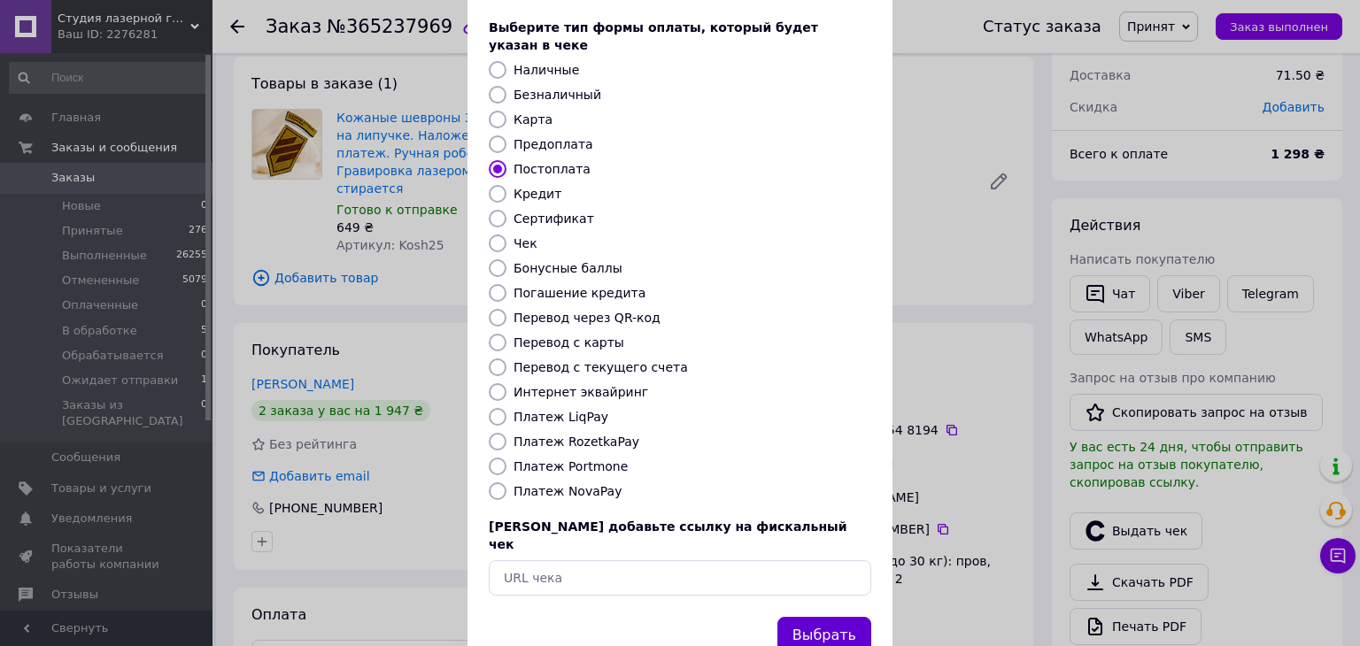
click at [852, 617] on button "Выбрать" at bounding box center [824, 636] width 94 height 38
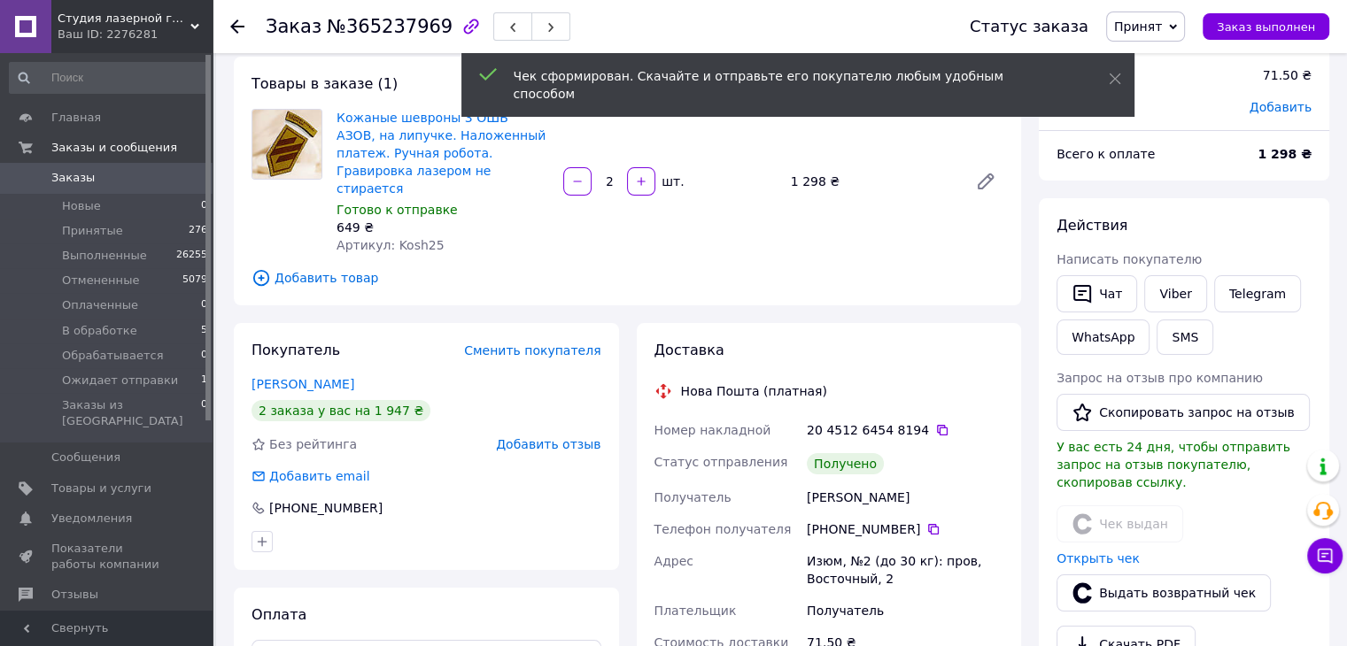
drag, startPoint x: 1169, startPoint y: 25, endPoint x: 1168, endPoint y: 51, distance: 26.6
click at [1162, 27] on span "Принят" at bounding box center [1138, 26] width 48 height 14
click at [1167, 57] on li "Выполнен" at bounding box center [1174, 62] width 134 height 27
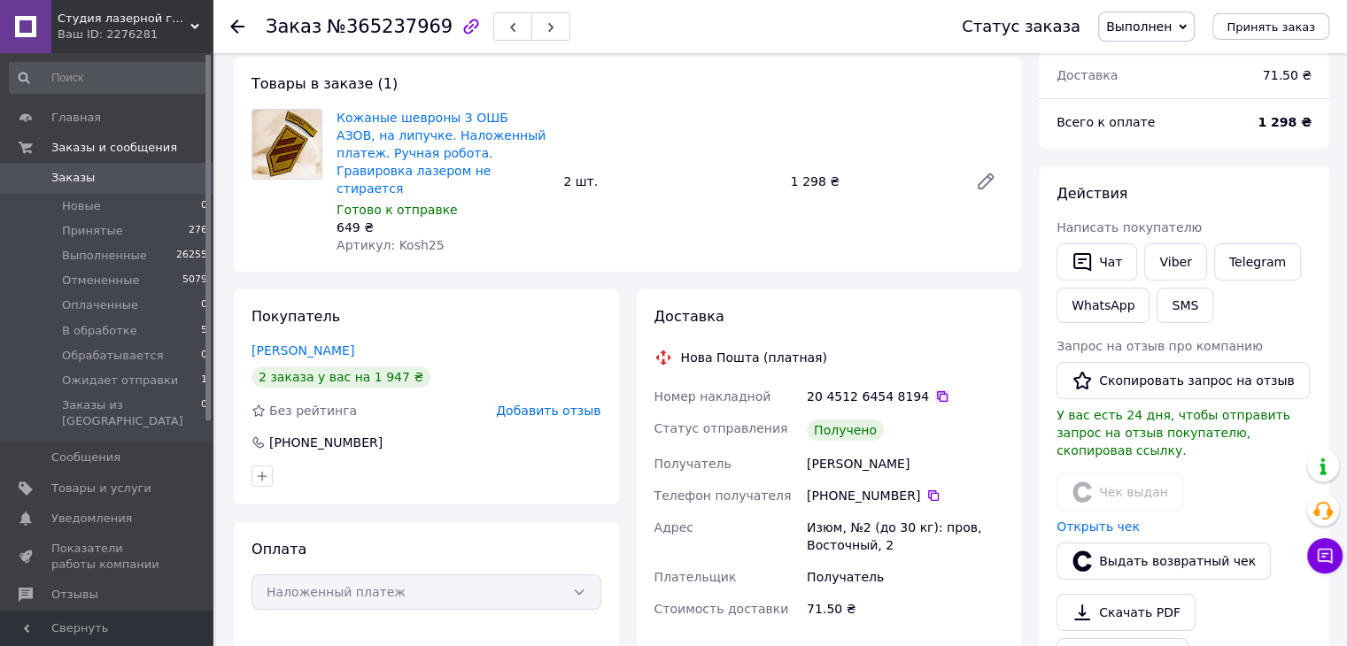
click at [935, 390] on icon at bounding box center [942, 397] width 14 height 14
click at [229, 28] on div "Заказ №365237969 Статус заказа Выполнен Принят Отменен Оплаченный В обработке О…" at bounding box center [780, 26] width 1134 height 53
click at [230, 21] on icon at bounding box center [237, 26] width 14 height 14
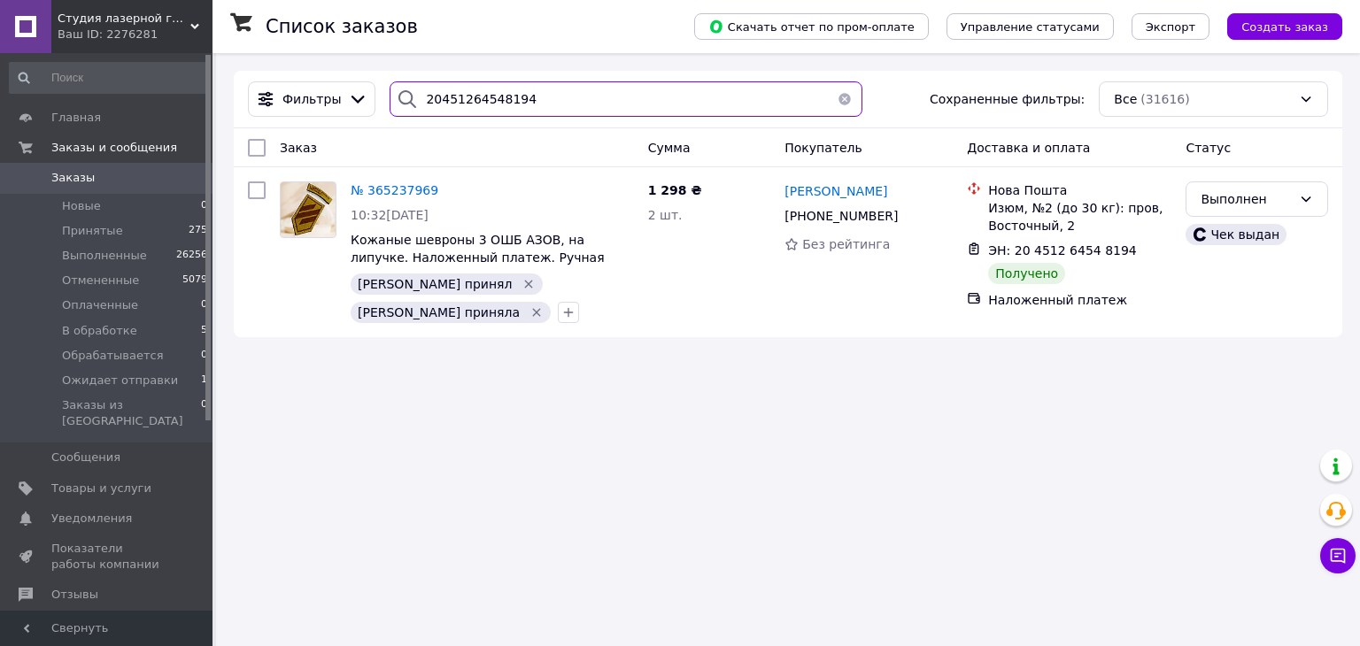
click at [452, 99] on input "20451264548194" at bounding box center [626, 98] width 472 height 35
click at [281, 320] on div "№ 365237969 10:32, 06.10.2025 Кожаные шевроны 3 ОШБ АЗОВ, на липучке. Наложенны…" at bounding box center [788, 252] width 1109 height 170
click at [538, 93] on input "20451264548194" at bounding box center [626, 98] width 472 height 35
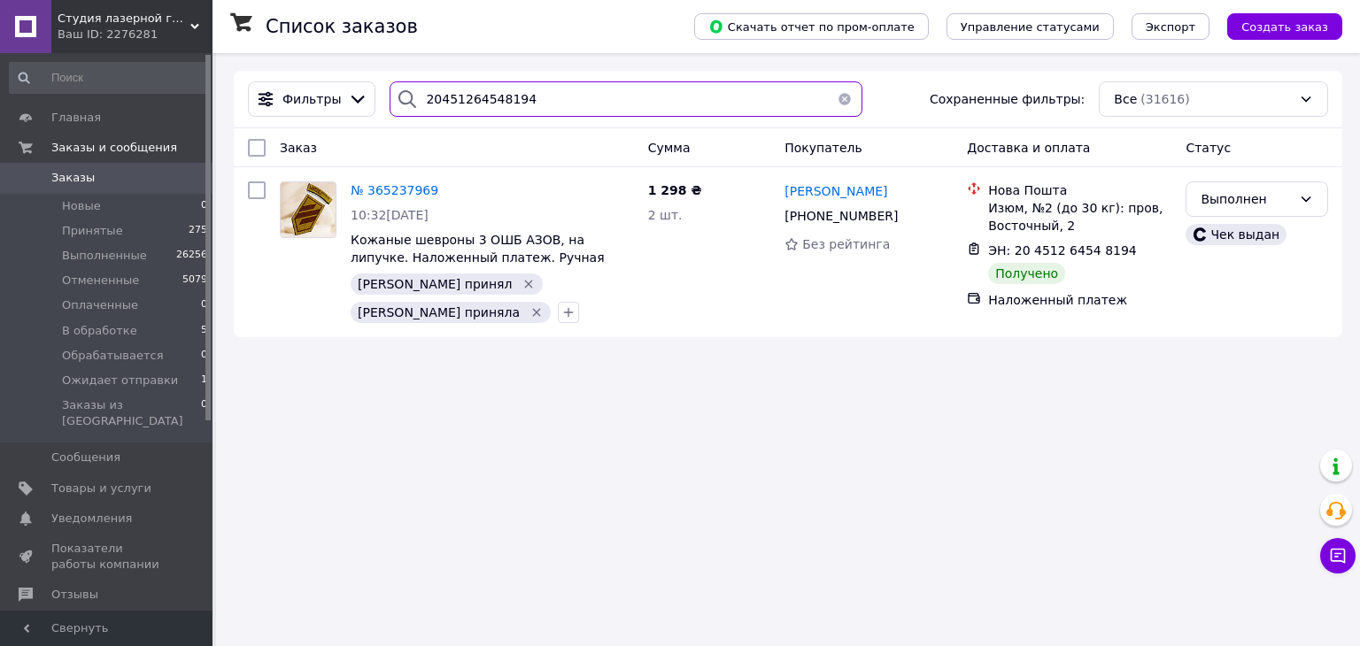
paste input "614745"
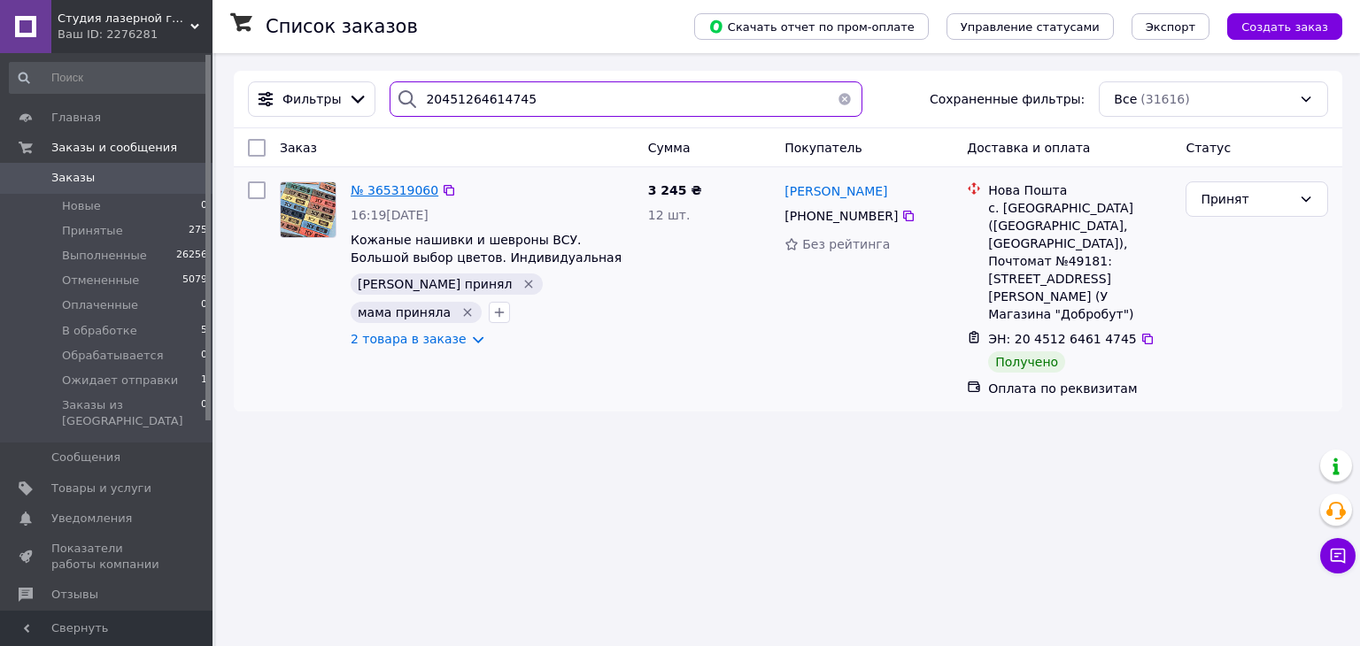
type input "20451264614745"
click at [415, 192] on span "№ 365319060" at bounding box center [395, 190] width 88 height 14
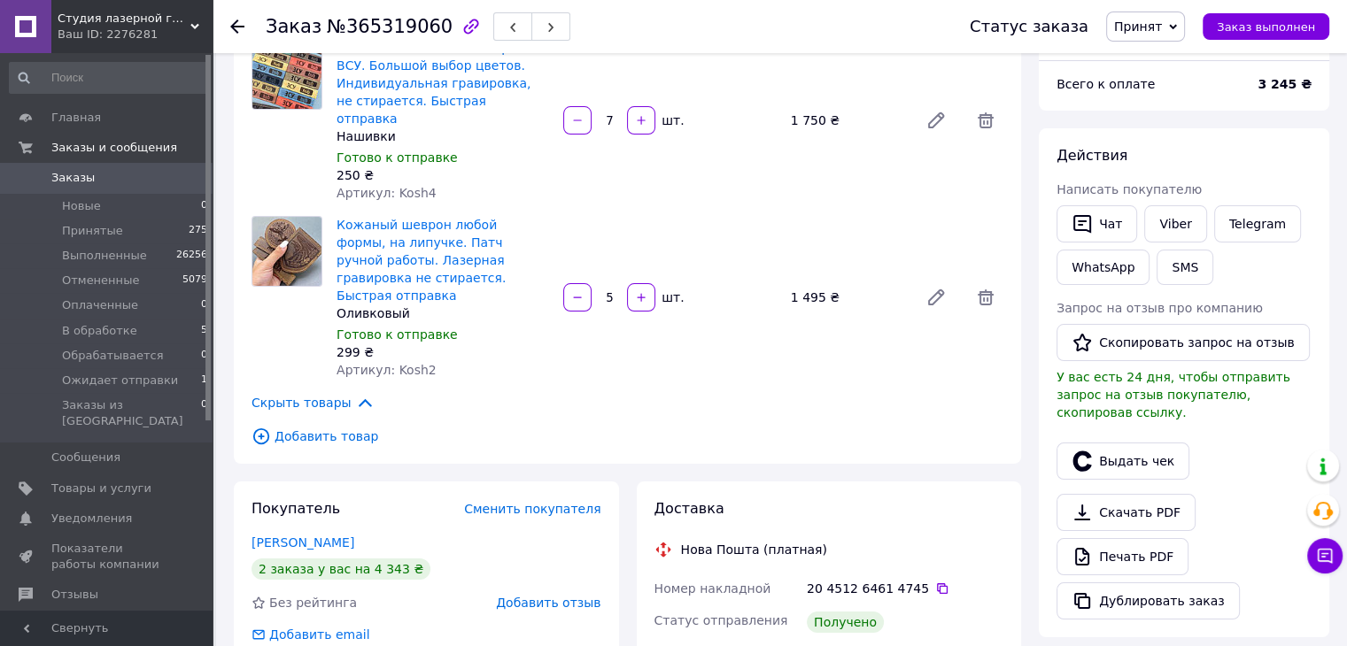
scroll to position [177, 0]
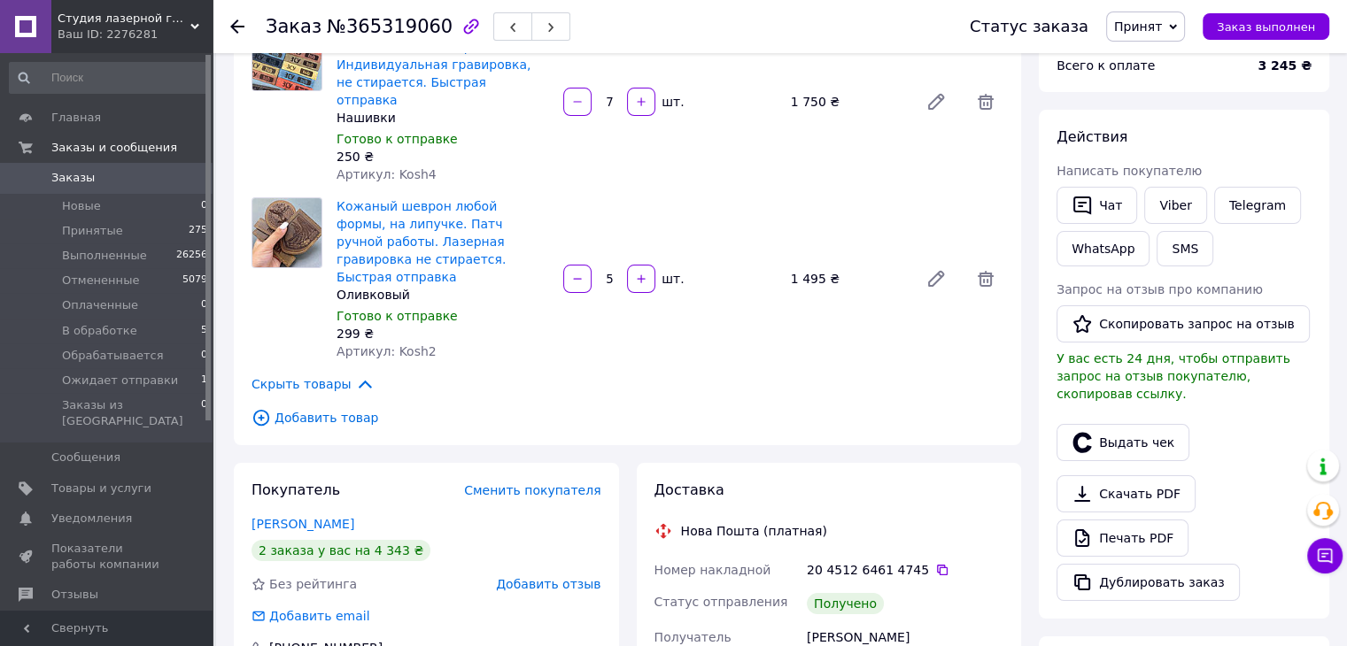
click at [937, 565] on icon at bounding box center [942, 570] width 11 height 11
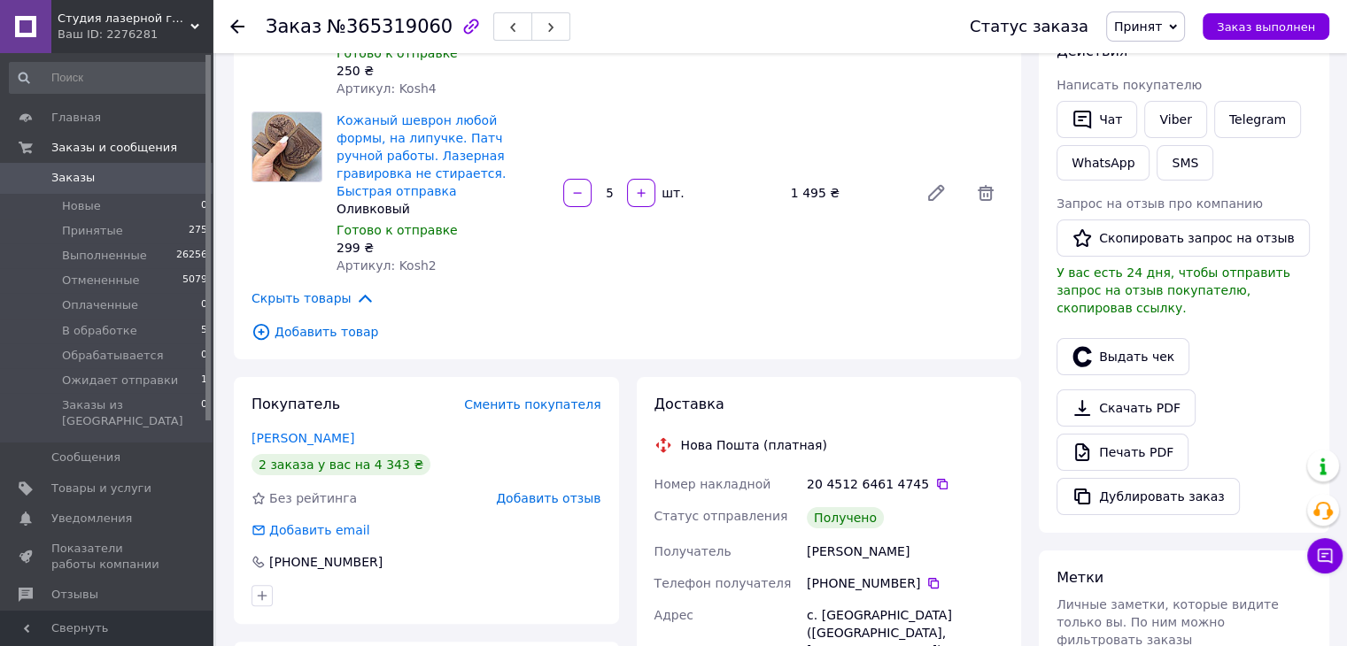
scroll to position [266, 0]
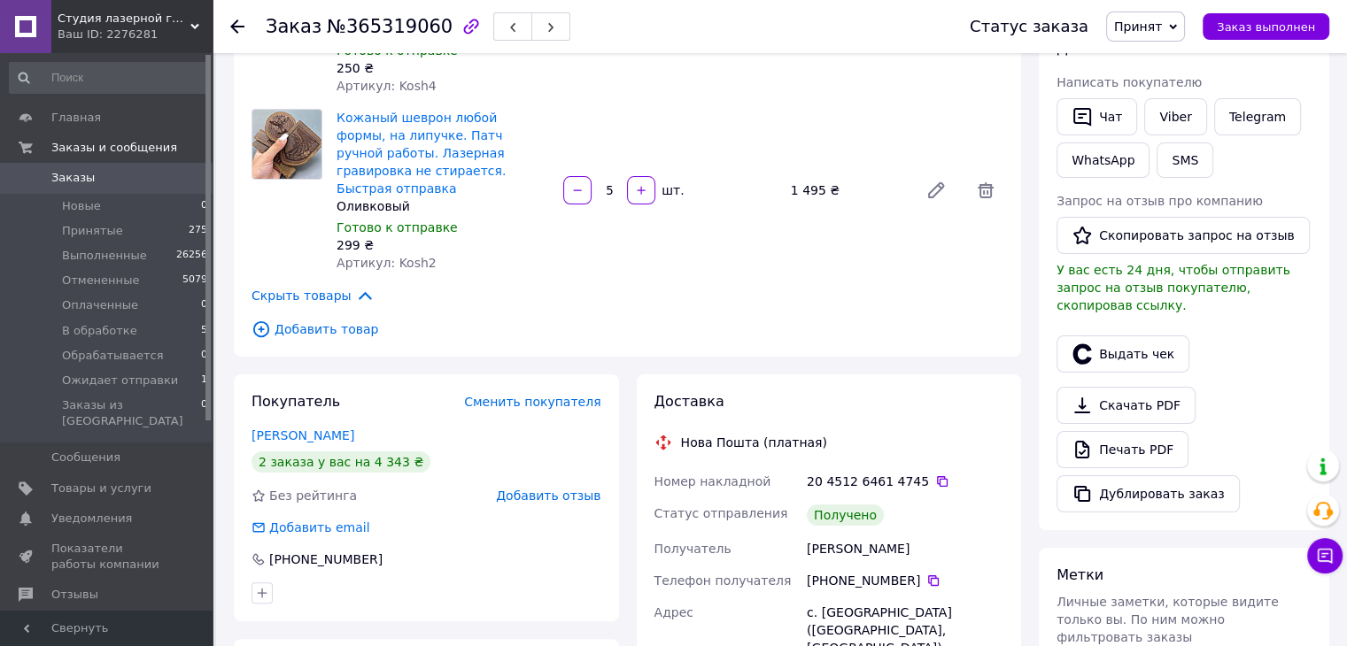
click at [1156, 25] on span "Принят" at bounding box center [1138, 26] width 48 height 14
click at [1158, 58] on li "Выполнен" at bounding box center [1174, 62] width 134 height 27
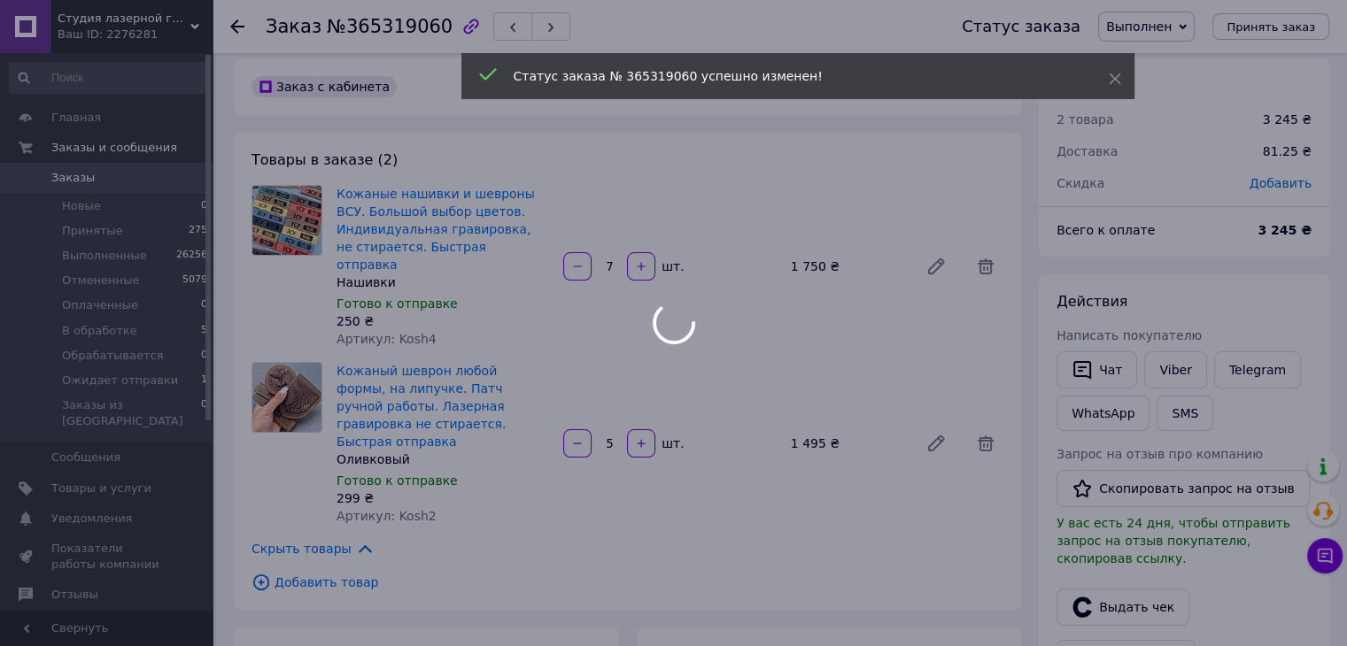
scroll to position [0, 0]
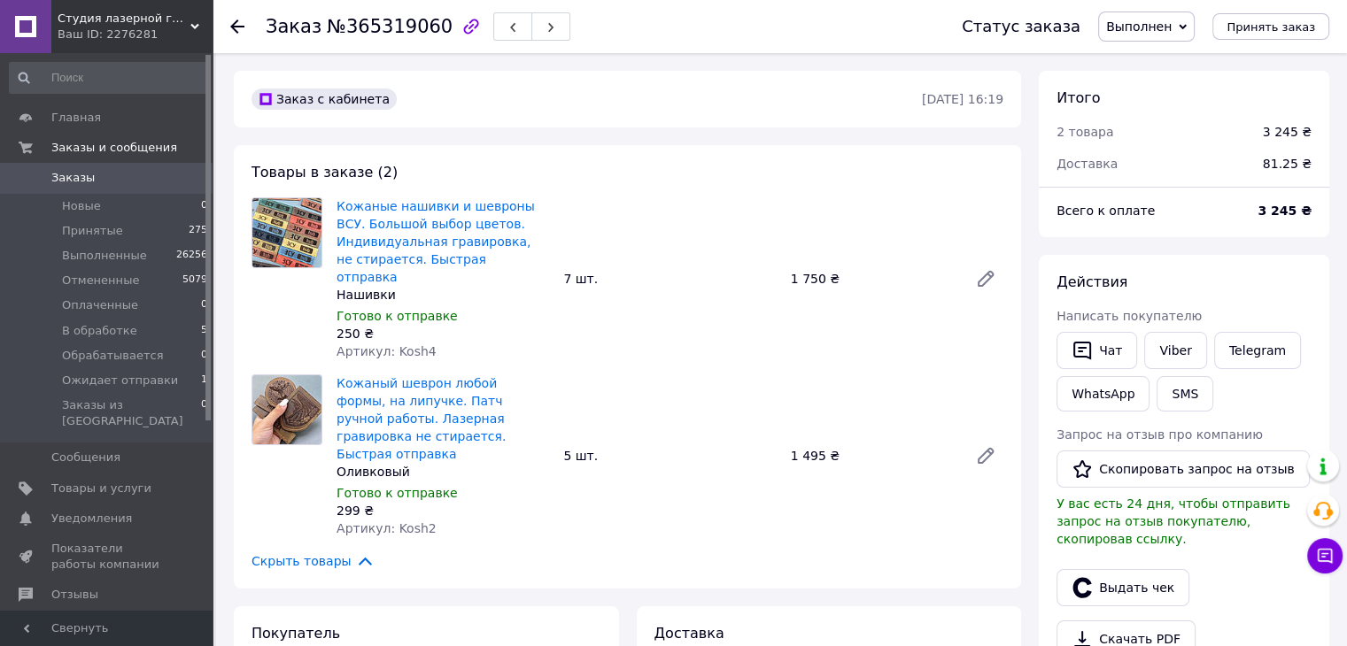
click at [233, 21] on icon at bounding box center [237, 26] width 14 height 14
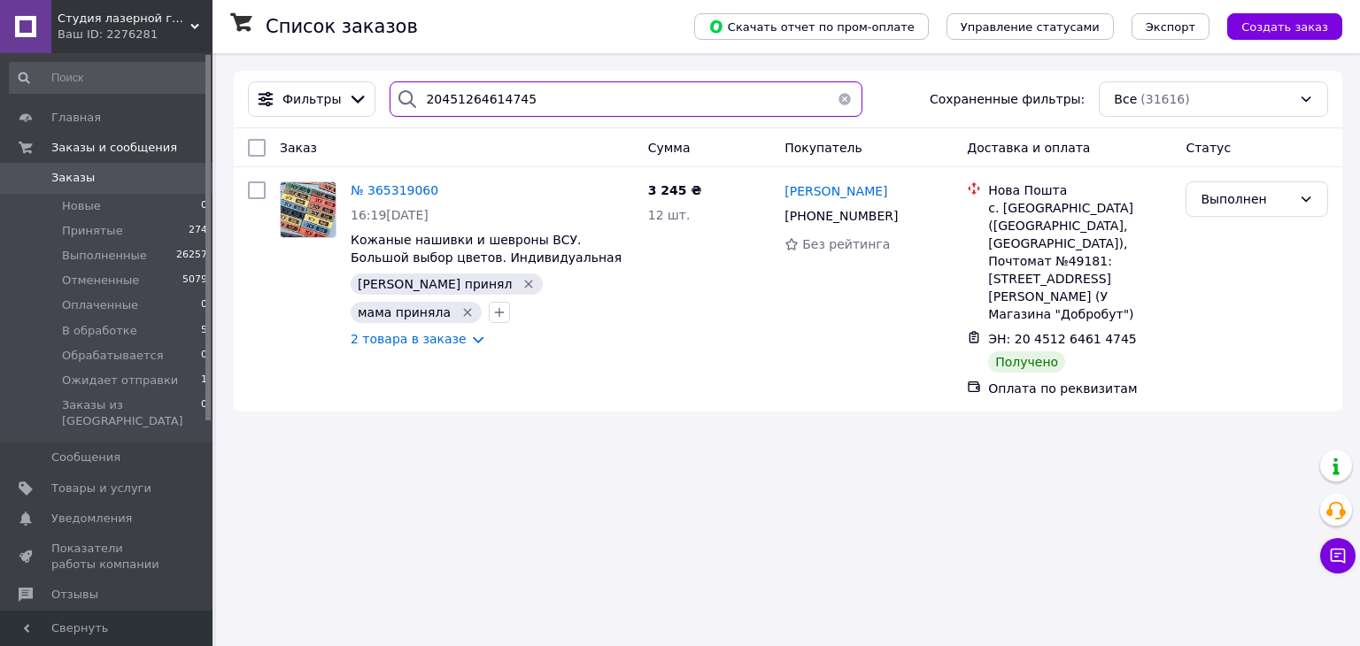
click at [496, 108] on input "20451264614745" at bounding box center [626, 98] width 472 height 35
click at [476, 107] on input "20451264614745" at bounding box center [626, 98] width 472 height 35
paste input "57870"
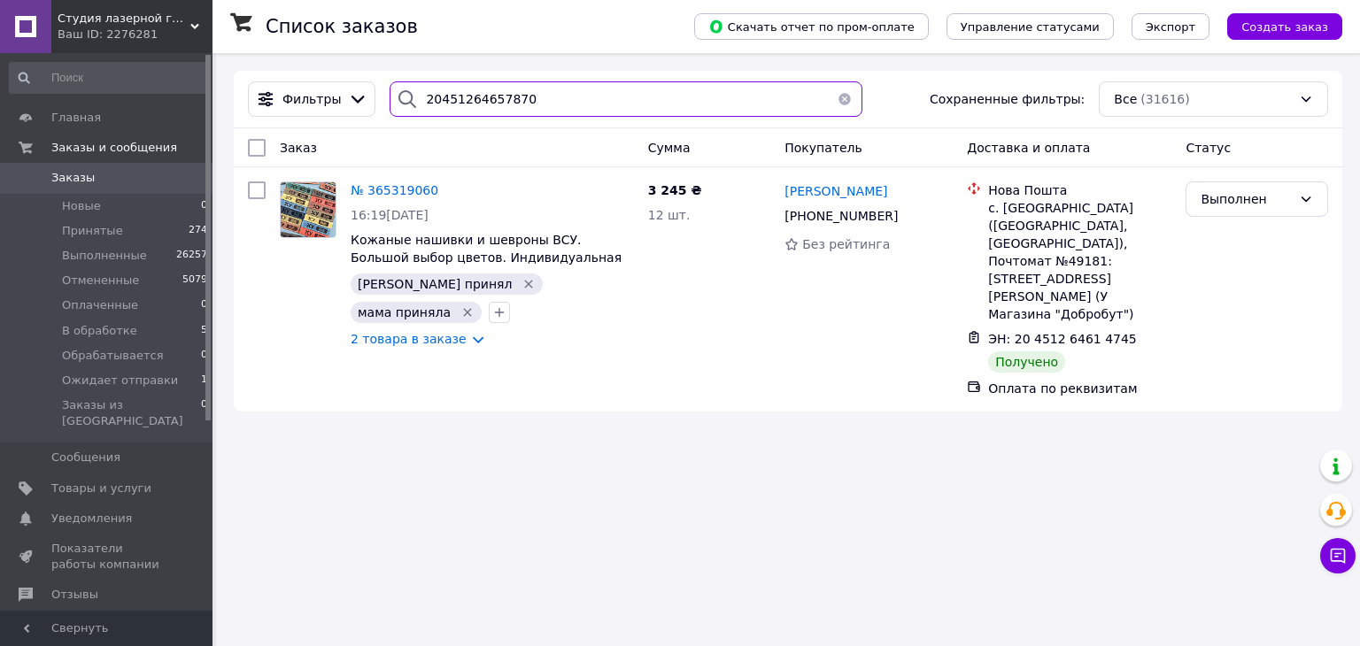
type input "20451264657870"
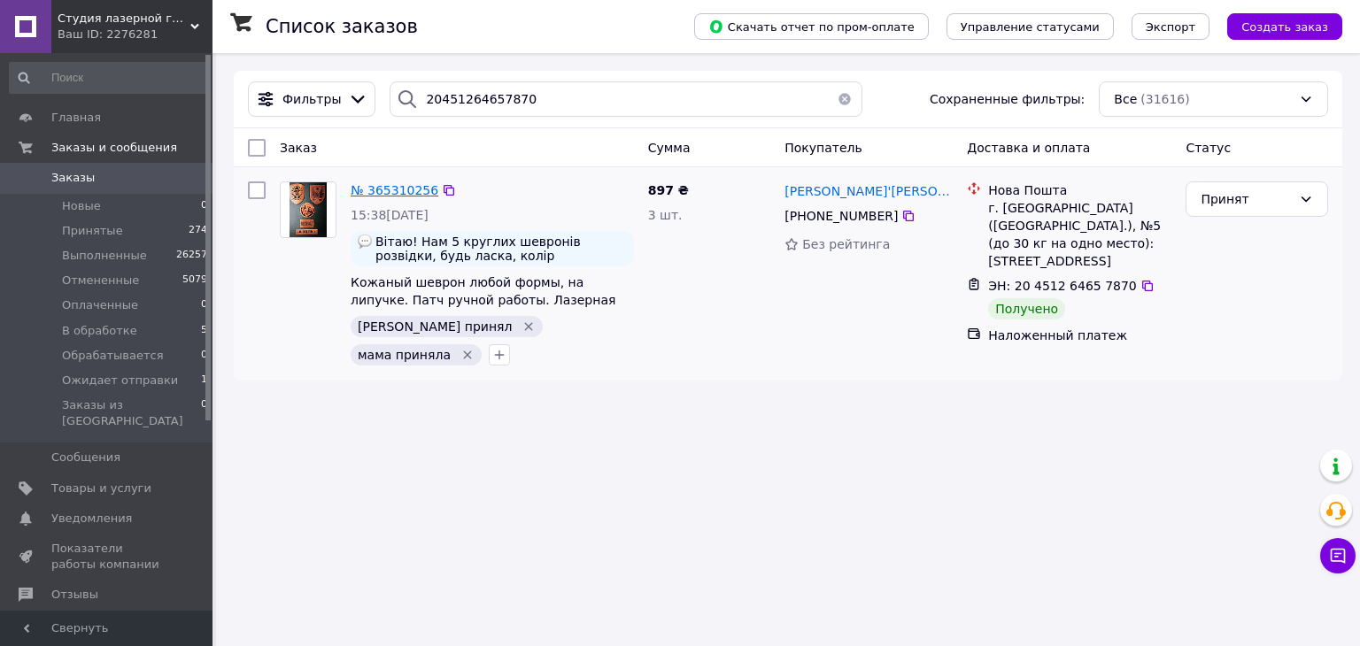
click at [379, 197] on span "№ 365310256" at bounding box center [395, 190] width 88 height 14
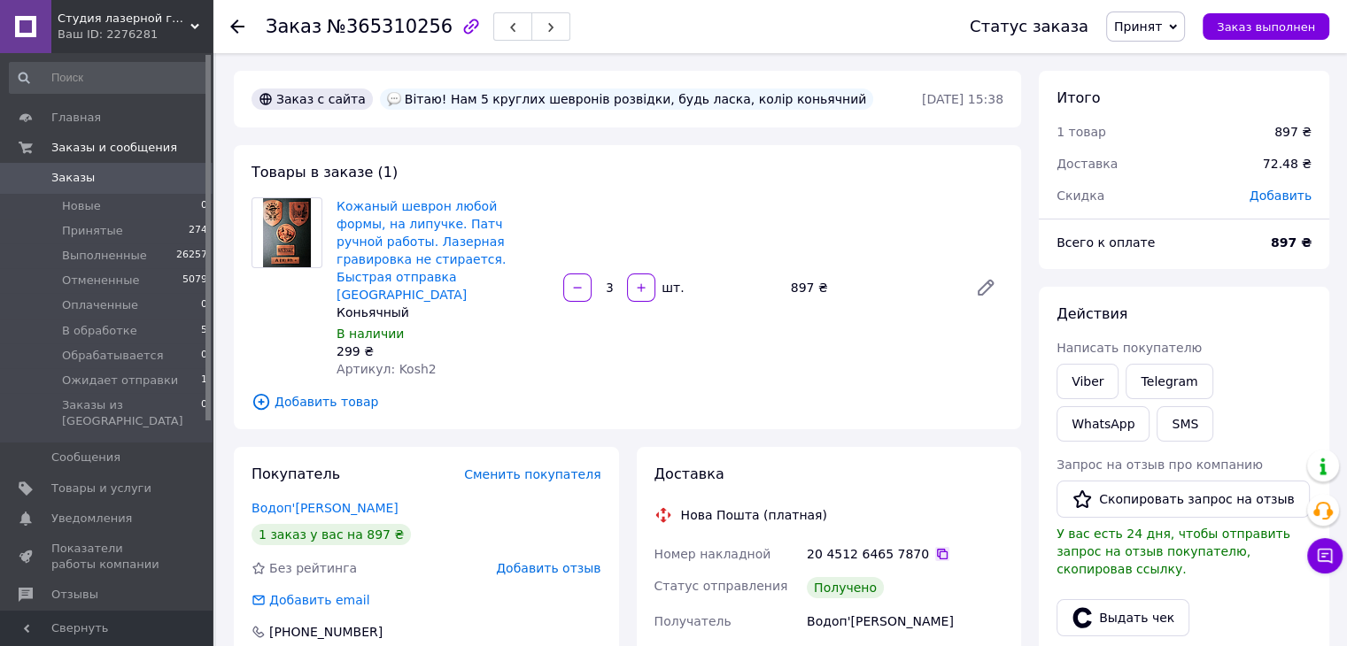
click at [935, 547] on icon at bounding box center [942, 554] width 14 height 14
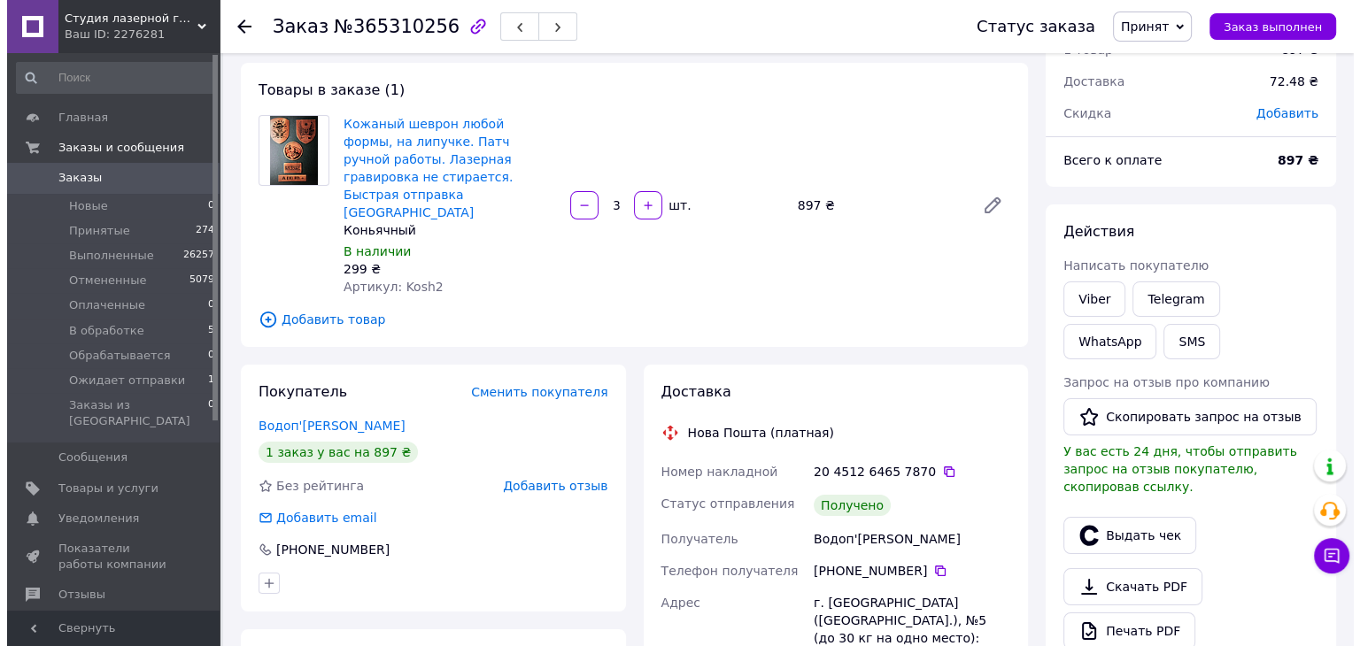
scroll to position [89, 0]
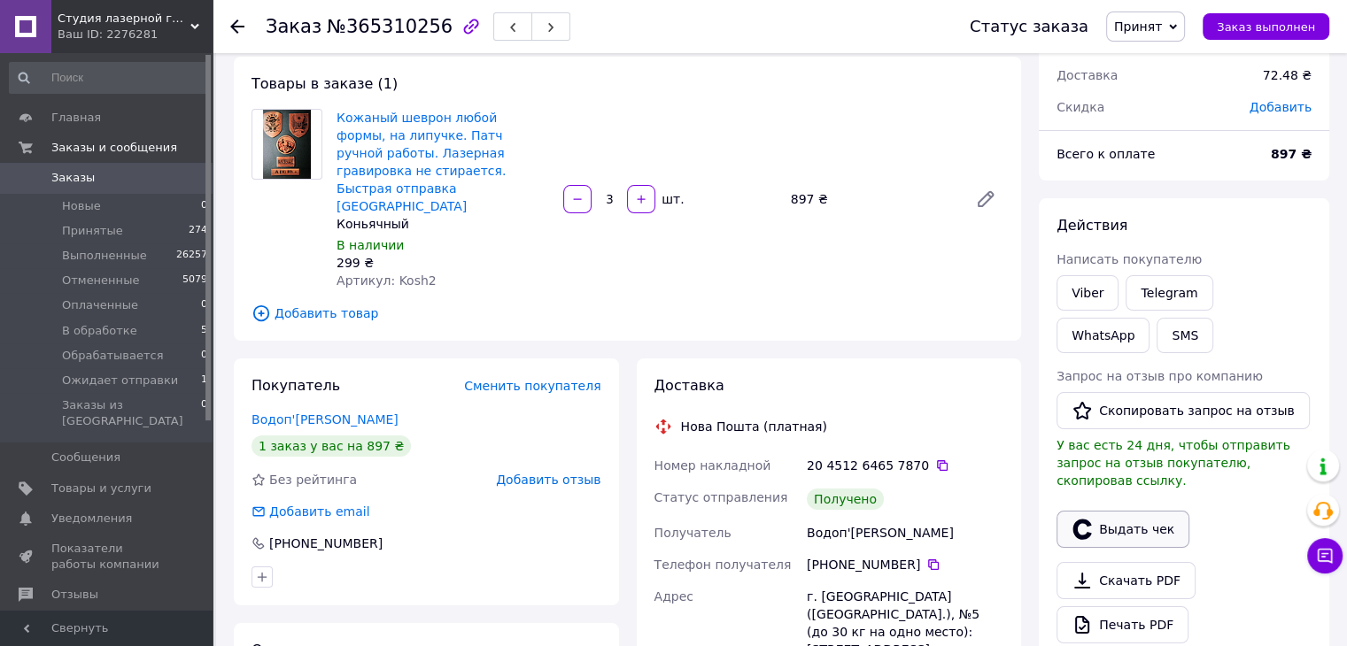
click at [1104, 511] on button "Выдать чек" at bounding box center [1122, 529] width 133 height 37
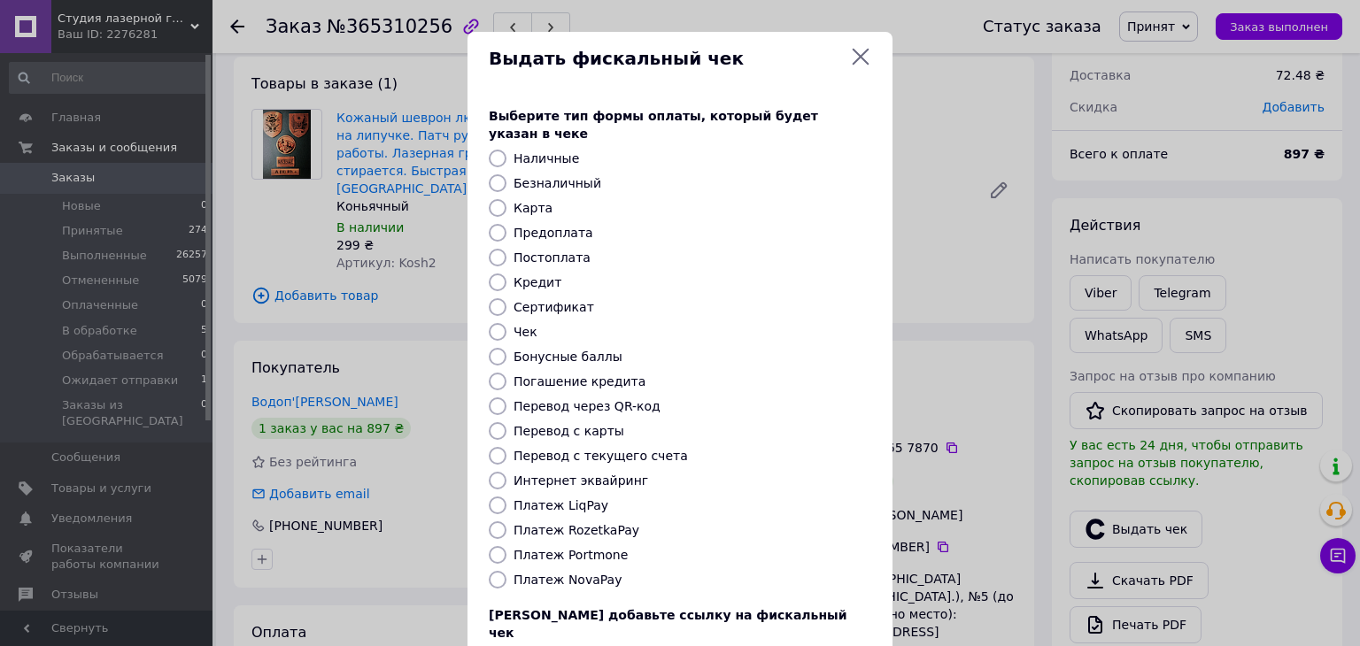
click at [538, 251] on label "Постоплата" at bounding box center [552, 258] width 77 height 14
click at [507, 249] on input "Постоплата" at bounding box center [498, 258] width 18 height 18
radio input "true"
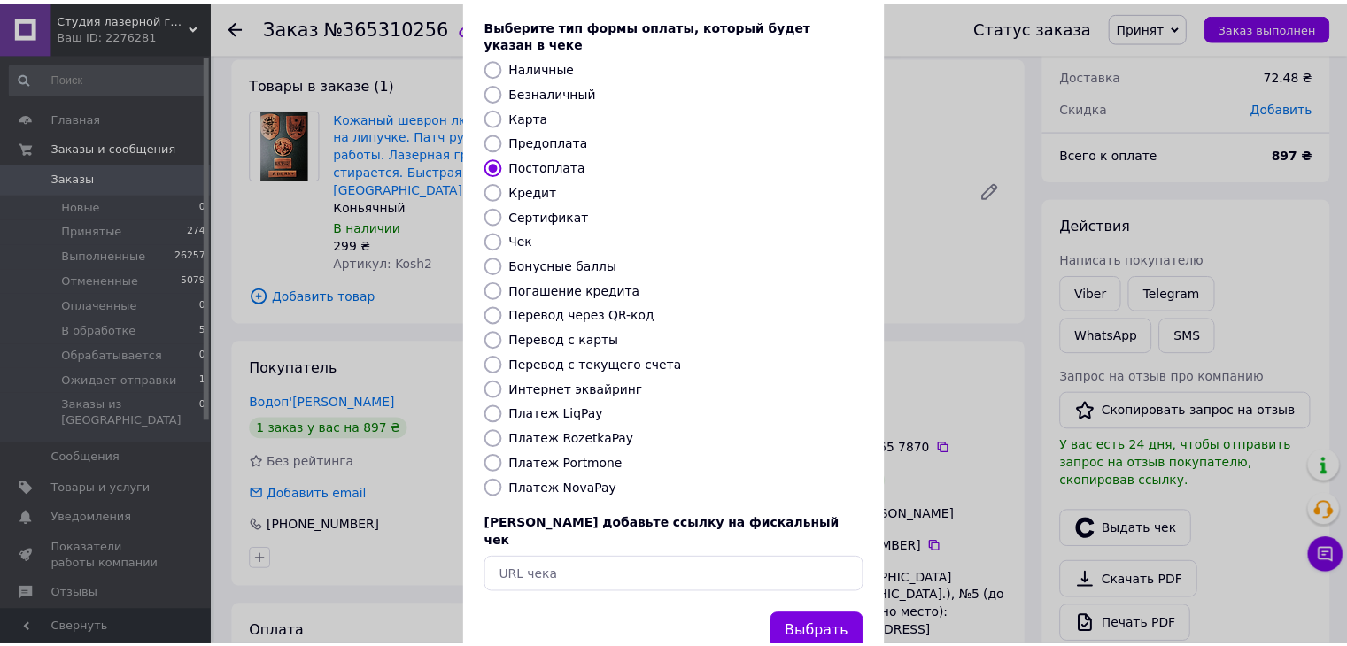
scroll to position [113, 0]
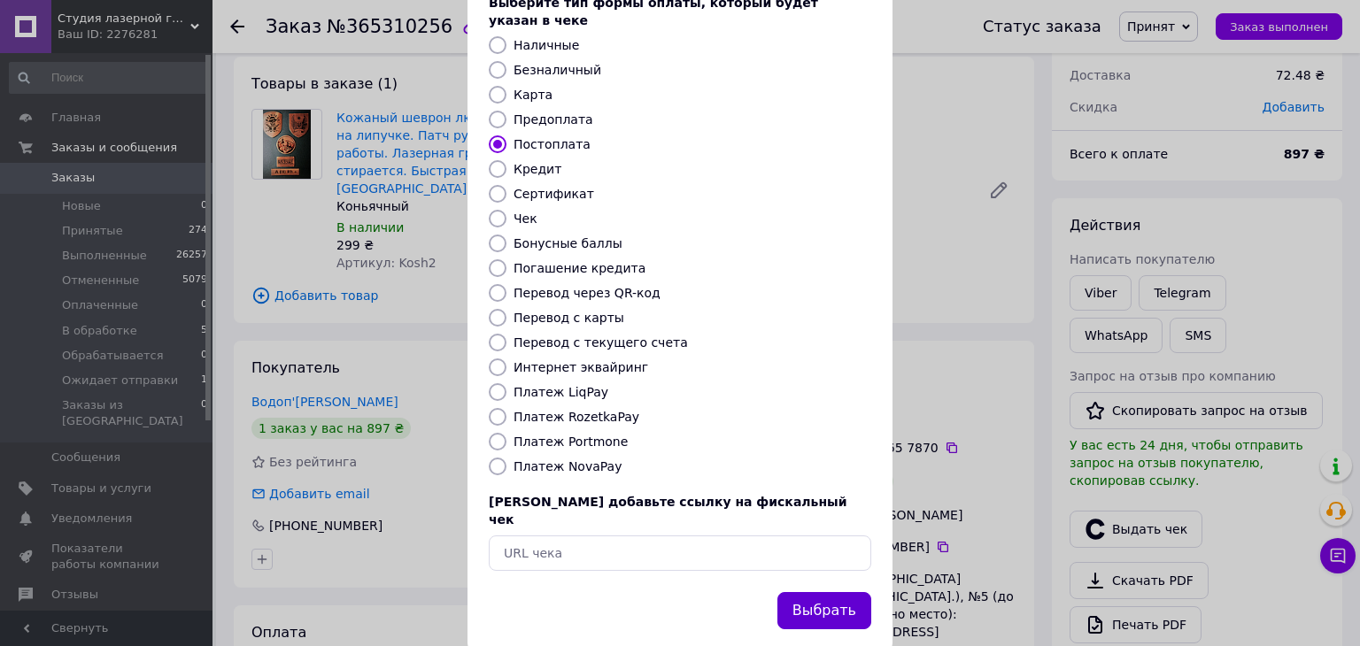
click at [832, 592] on button "Выбрать" at bounding box center [824, 611] width 94 height 38
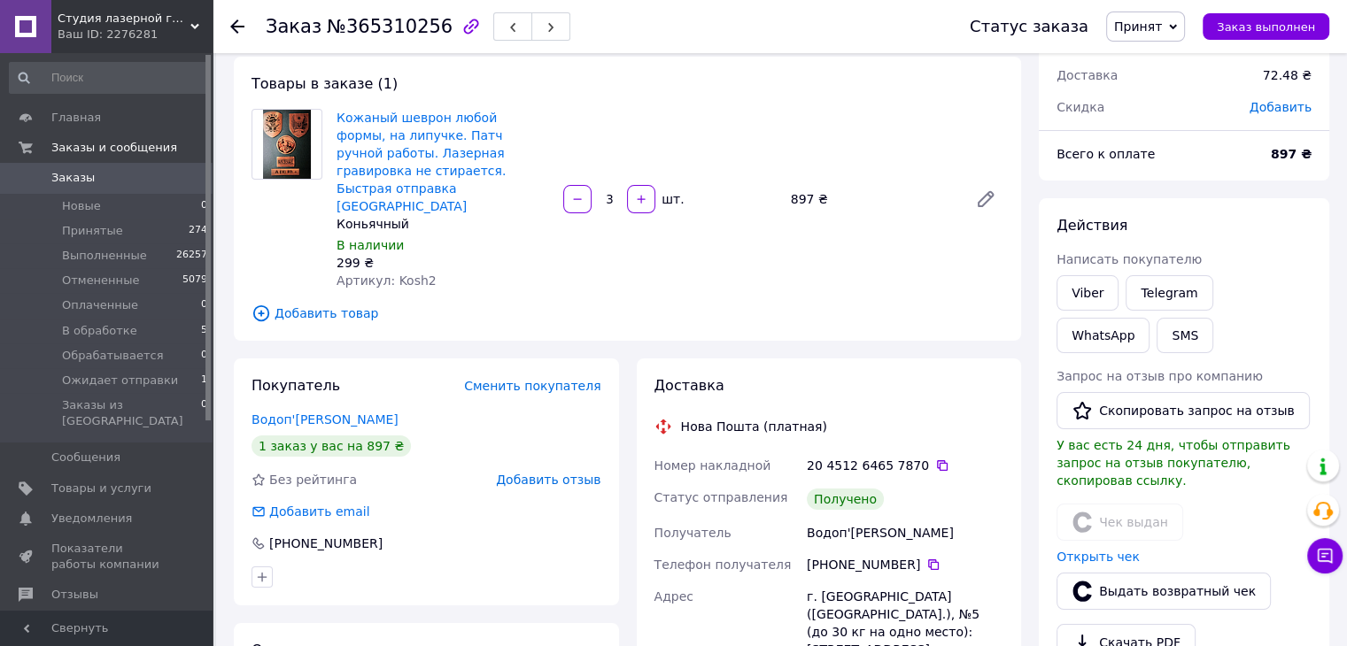
click at [1145, 35] on span "Принят" at bounding box center [1145, 27] width 79 height 30
click at [1149, 72] on li "Выполнен" at bounding box center [1174, 62] width 134 height 27
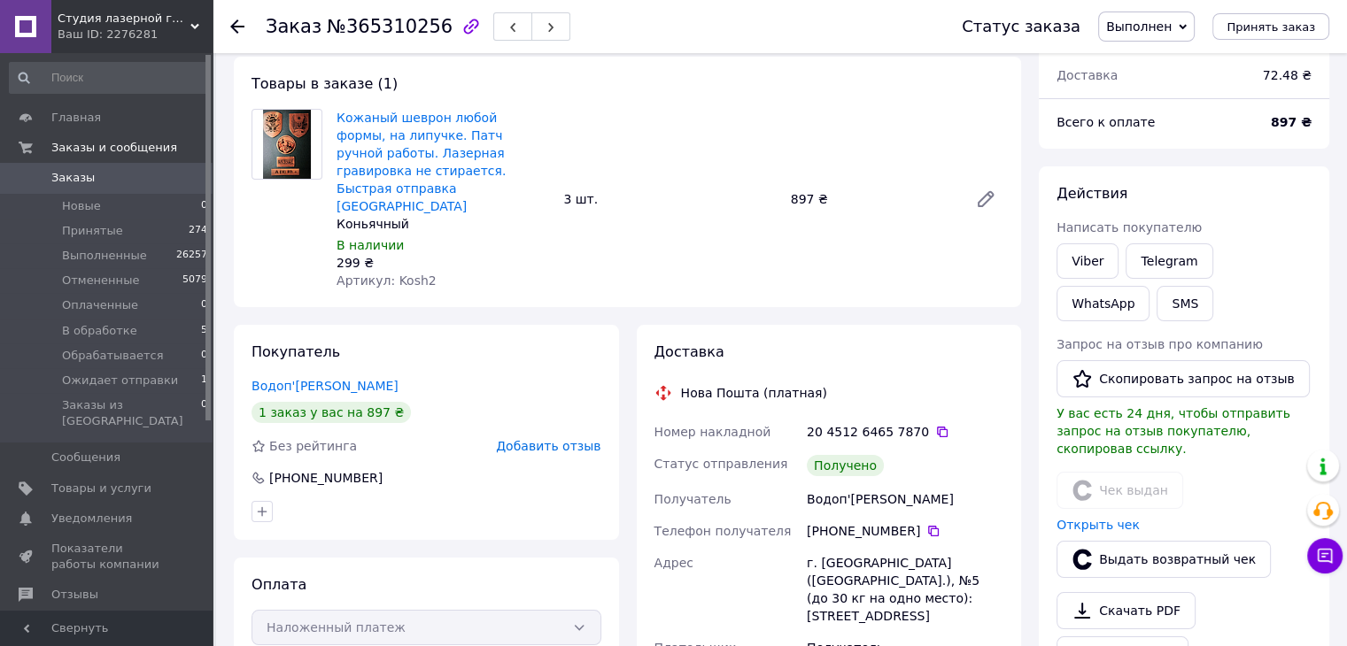
click at [241, 19] on icon at bounding box center [237, 26] width 14 height 14
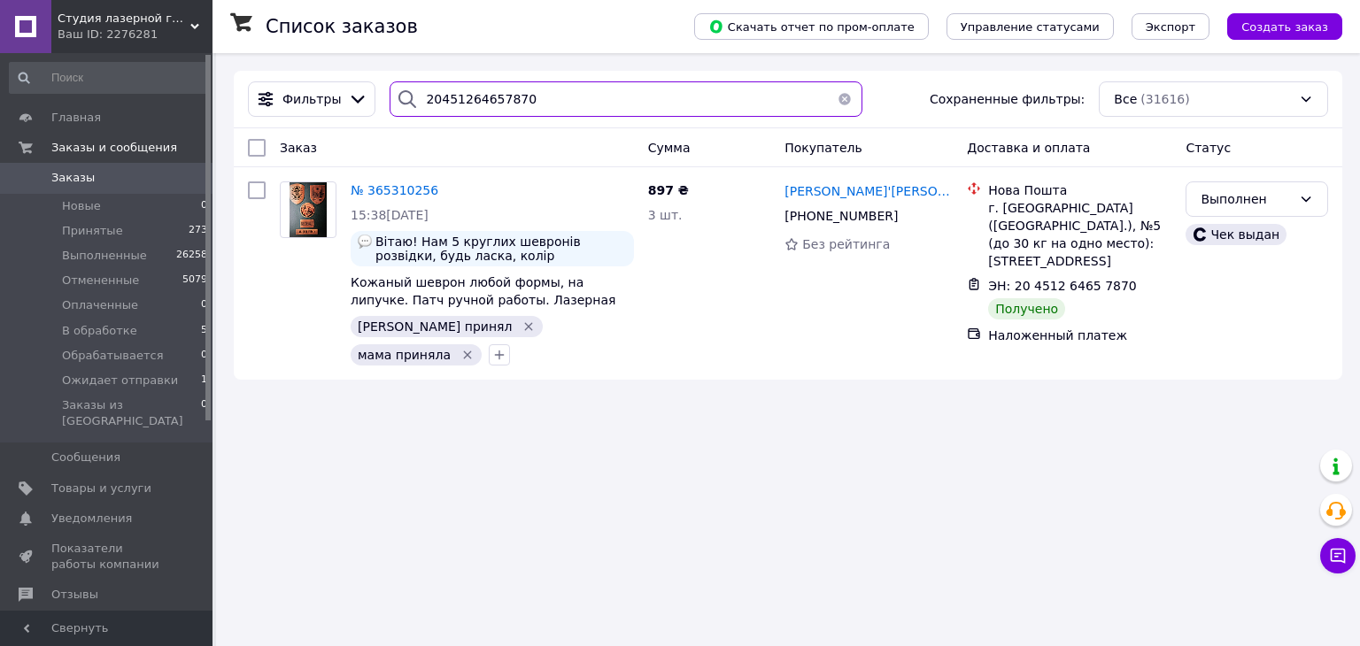
click at [470, 97] on input "20451264657870" at bounding box center [626, 98] width 472 height 35
paste input "594750"
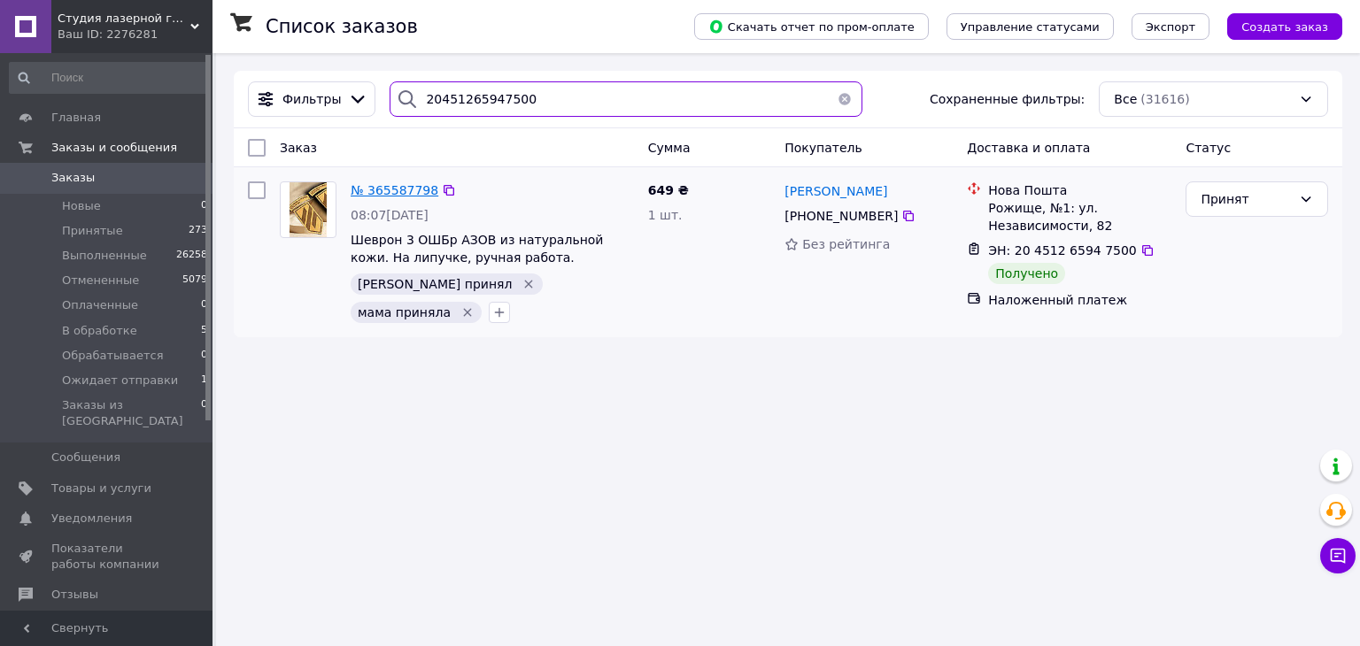
type input "20451265947500"
click at [380, 189] on span "№ 365587798" at bounding box center [395, 190] width 88 height 14
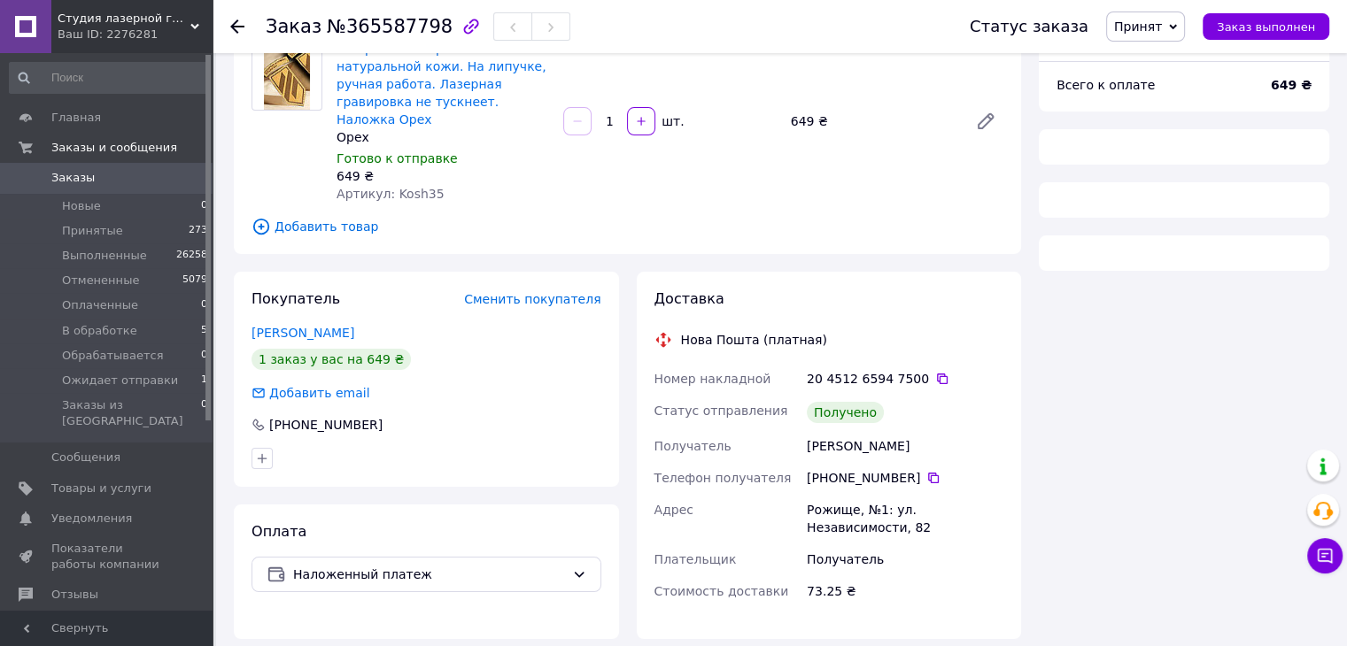
scroll to position [177, 0]
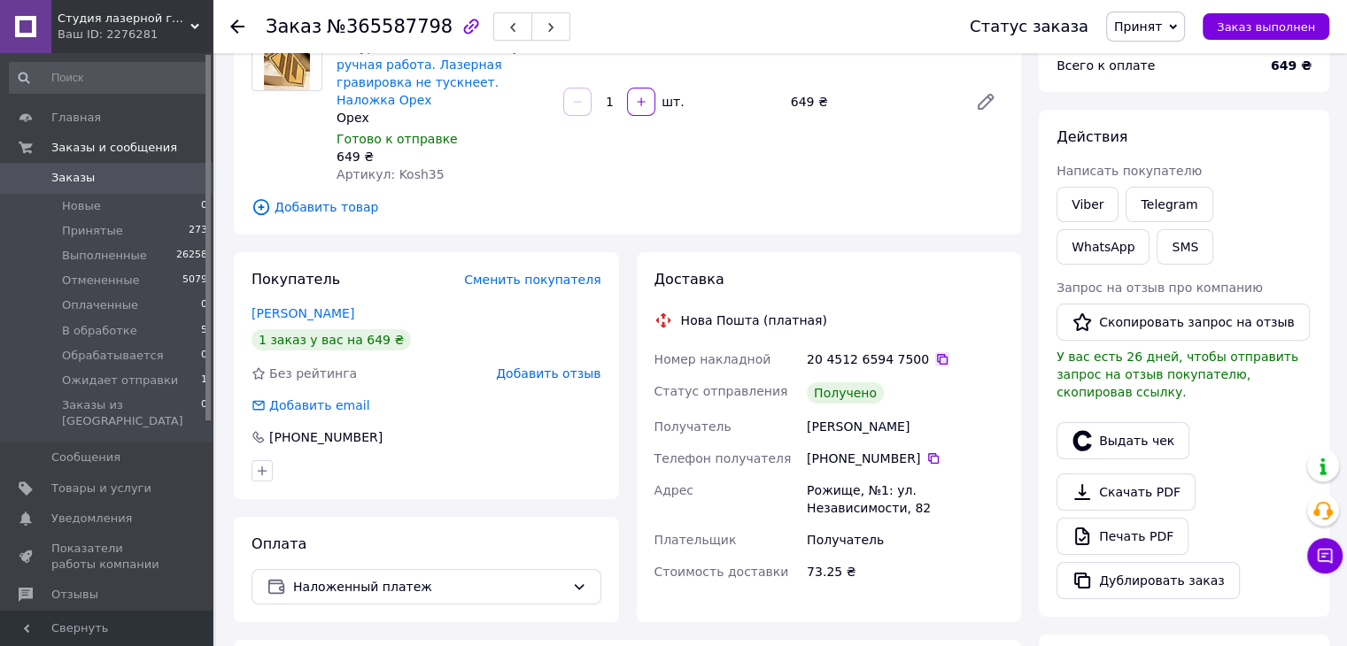
click at [935, 352] on icon at bounding box center [942, 359] width 14 height 14
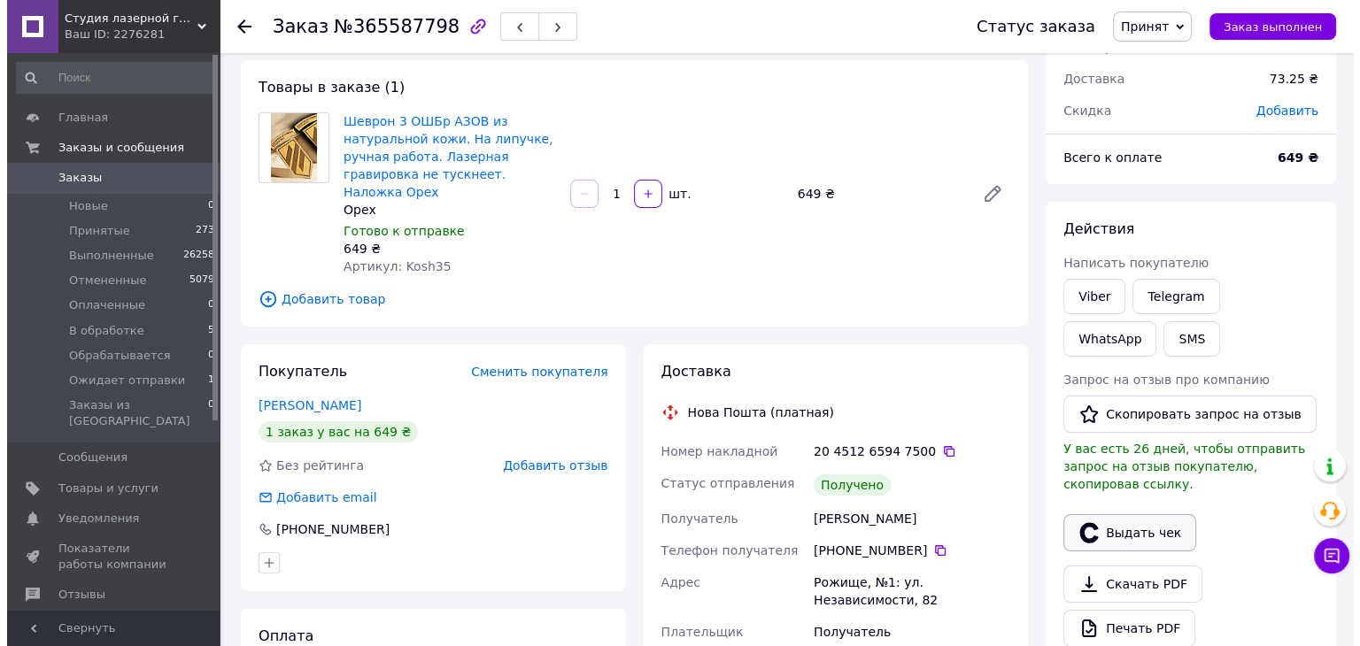
scroll to position [89, 0]
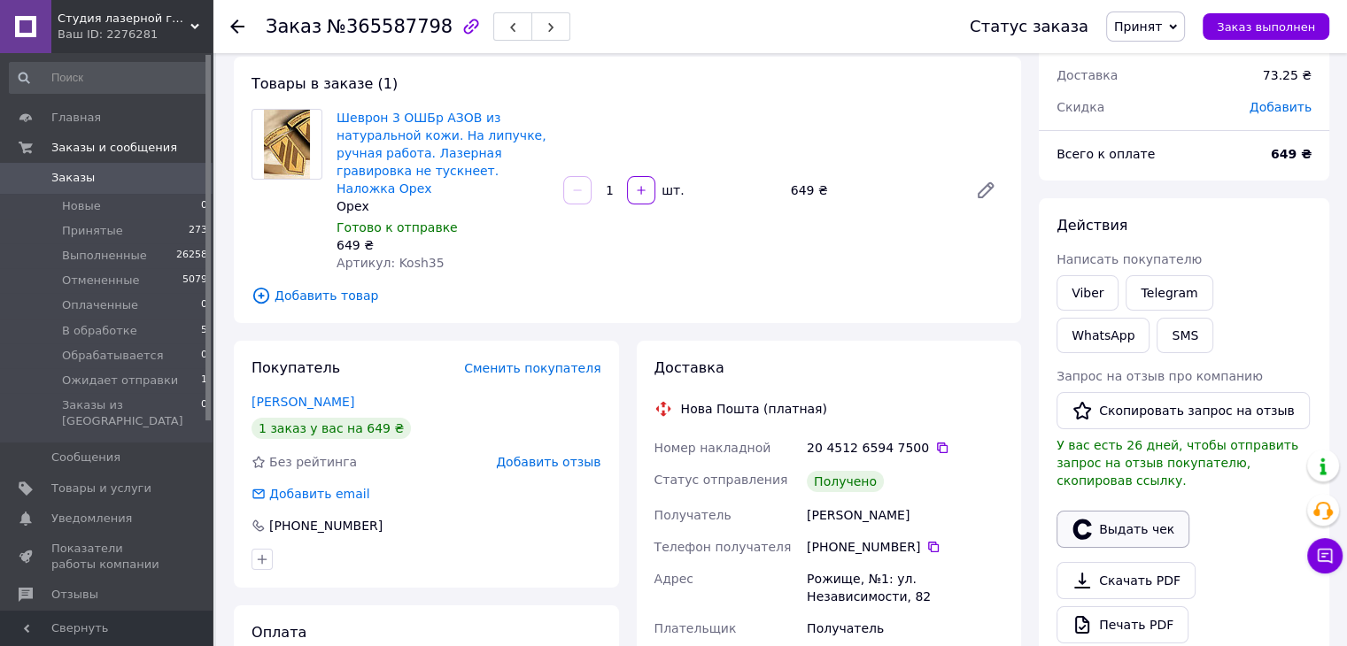
click at [1076, 522] on button "Выдать чек" at bounding box center [1122, 529] width 133 height 37
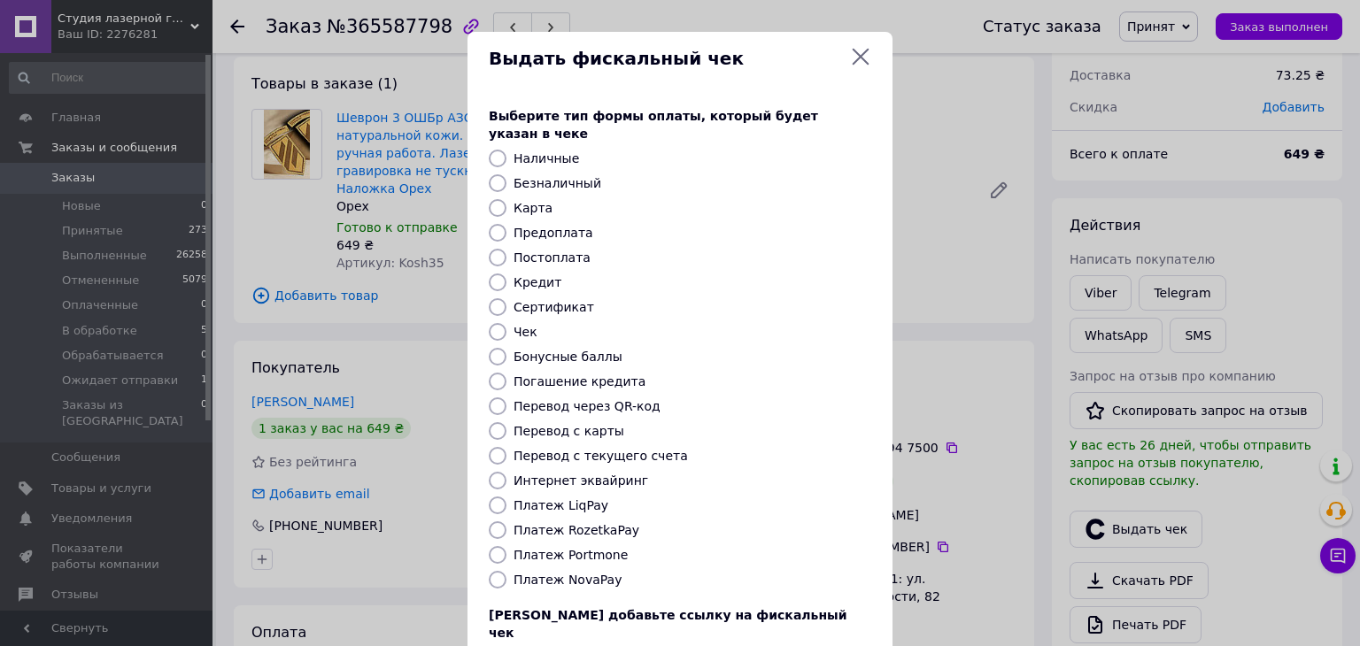
click at [560, 251] on label "Постоплата" at bounding box center [552, 258] width 77 height 14
click at [507, 249] on input "Постоплата" at bounding box center [498, 258] width 18 height 18
radio input "true"
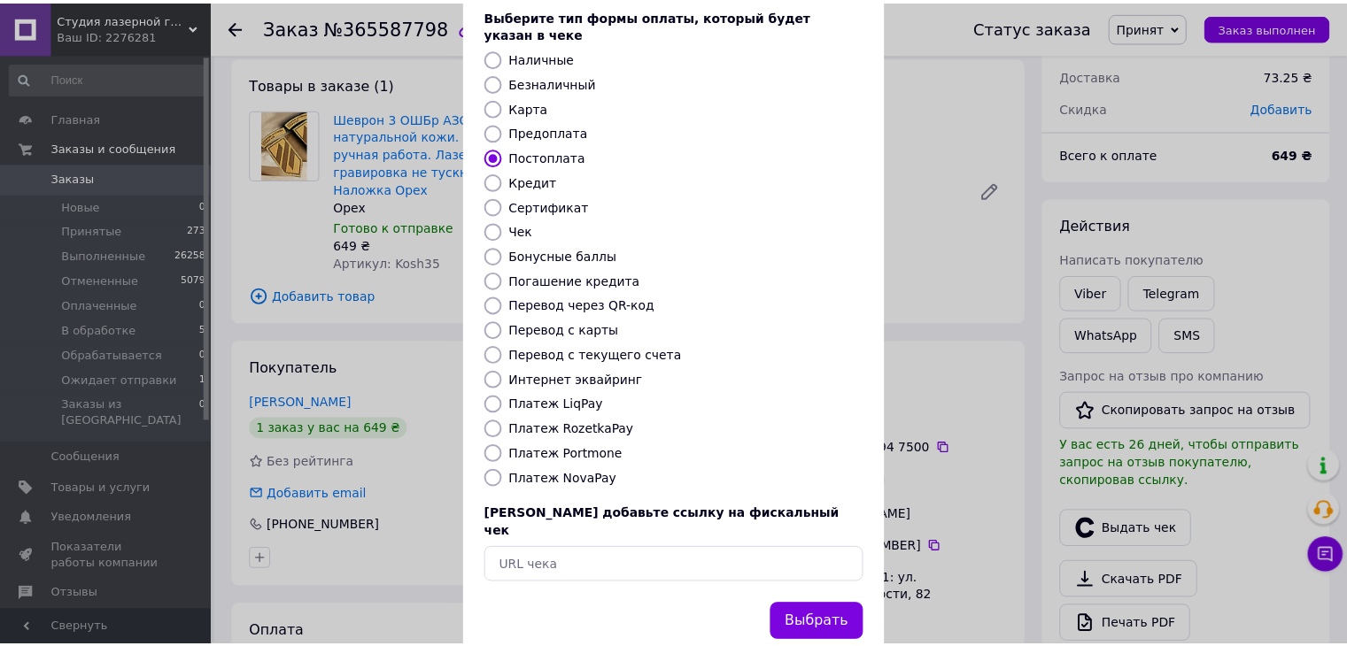
scroll to position [113, 0]
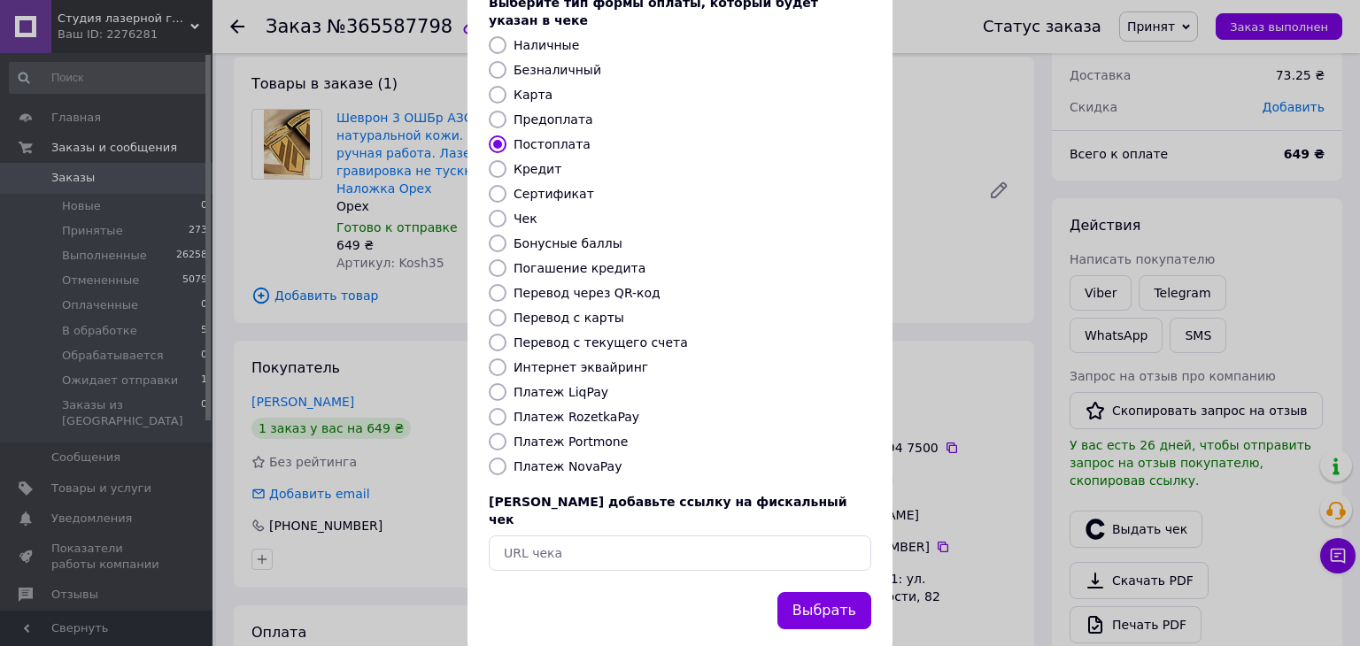
click at [844, 598] on div "Выбрать" at bounding box center [680, 621] width 425 height 59
click at [840, 592] on button "Выбрать" at bounding box center [824, 611] width 94 height 38
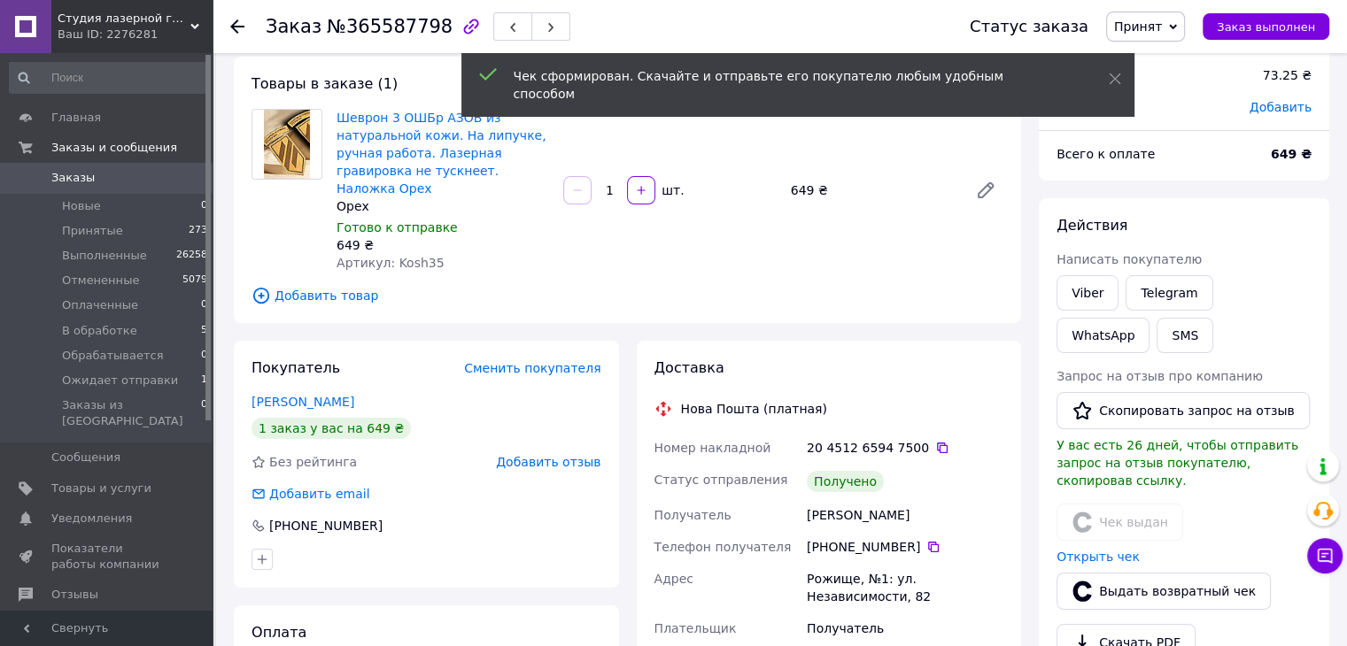
click at [1161, 31] on span "Принят" at bounding box center [1138, 26] width 48 height 14
click at [1164, 58] on li "Выполнен" at bounding box center [1174, 62] width 134 height 27
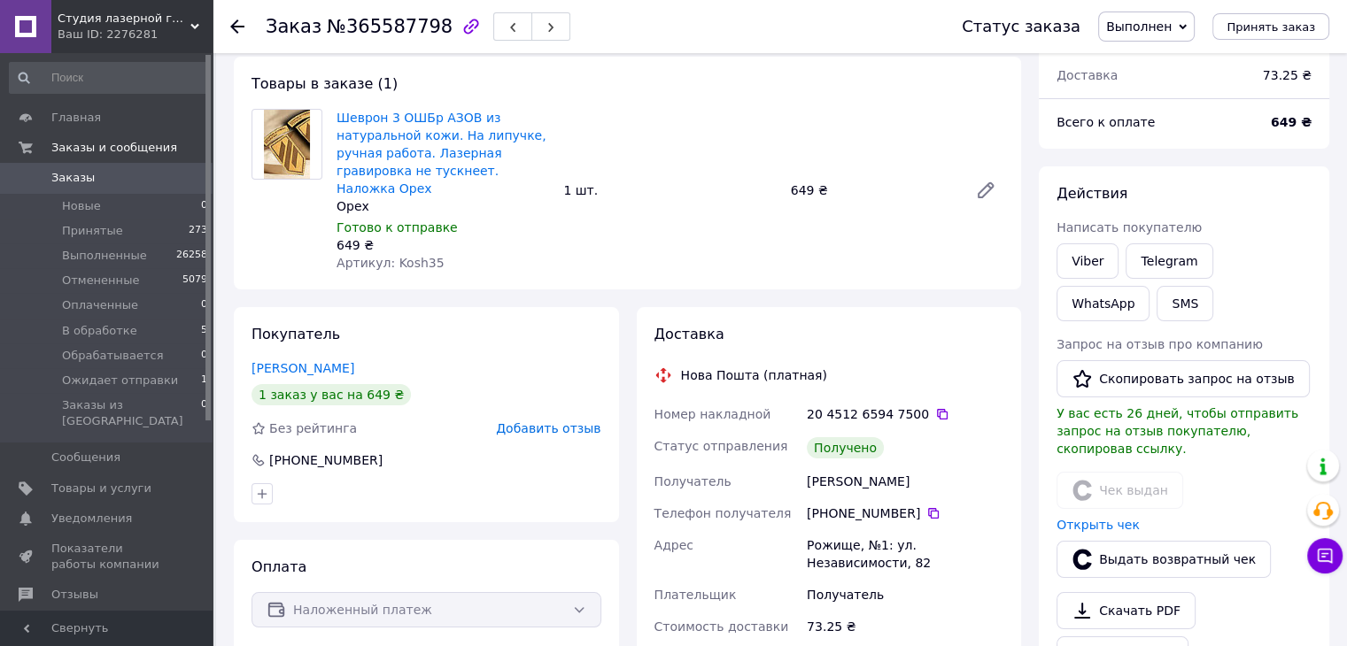
drag, startPoint x: 921, startPoint y: 397, endPoint x: 904, endPoint y: 341, distance: 58.3
click at [937, 409] on icon at bounding box center [942, 414] width 11 height 11
click at [242, 24] on icon at bounding box center [237, 26] width 14 height 14
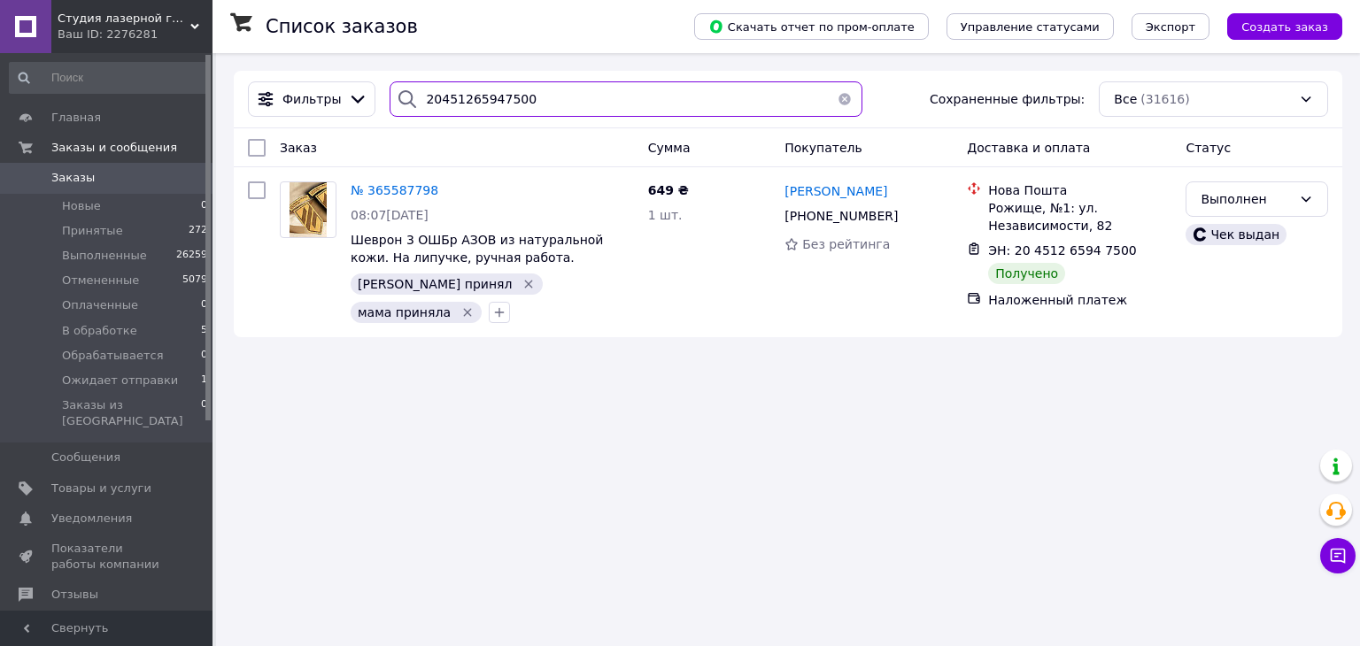
click at [517, 100] on input "20451265947500" at bounding box center [626, 98] width 472 height 35
paste input "7911964"
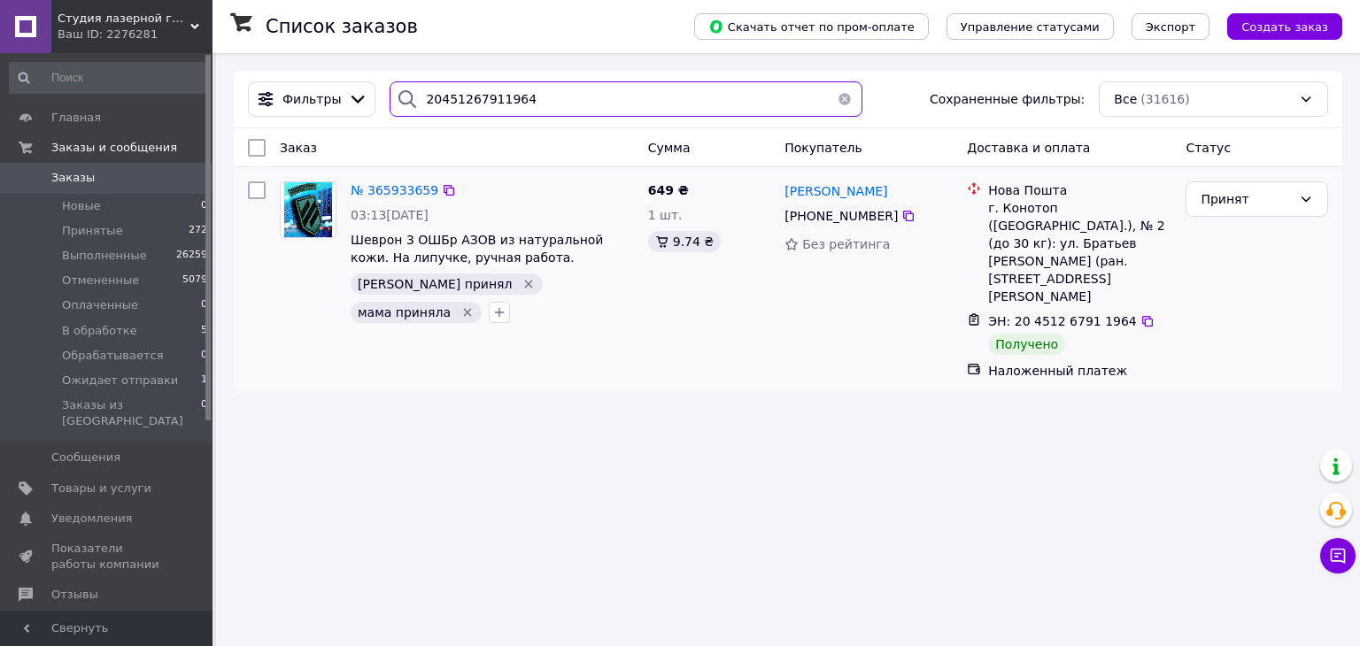
type input "20451267911964"
click at [382, 180] on div "№ 365933659" at bounding box center [394, 190] width 91 height 21
click at [383, 190] on span "№ 365933659" at bounding box center [395, 190] width 88 height 14
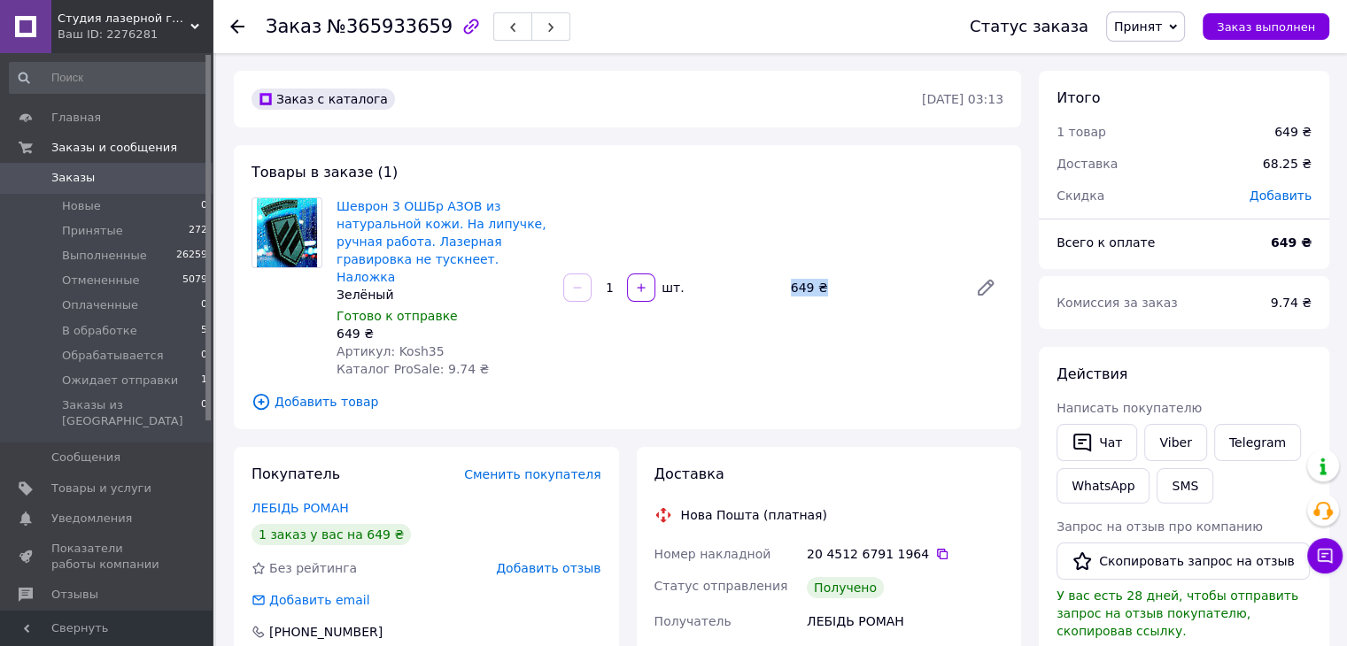
drag, startPoint x: 776, startPoint y: 278, endPoint x: 844, endPoint y: 277, distance: 68.2
click at [844, 277] on div "Шеврон 3 ОШБр АЗОВ из натуральной кожи. На липучке, ручная работа. Лазерная гра…" at bounding box center [669, 288] width 681 height 188
click at [844, 277] on div "649 ₴" at bounding box center [872, 287] width 177 height 25
drag, startPoint x: 783, startPoint y: 278, endPoint x: 823, endPoint y: 275, distance: 39.9
click at [823, 275] on div "Шеврон 3 ОШБр АЗОВ из натуральной кожи. На липучке, ручная работа. Лазерная гра…" at bounding box center [669, 288] width 681 height 188
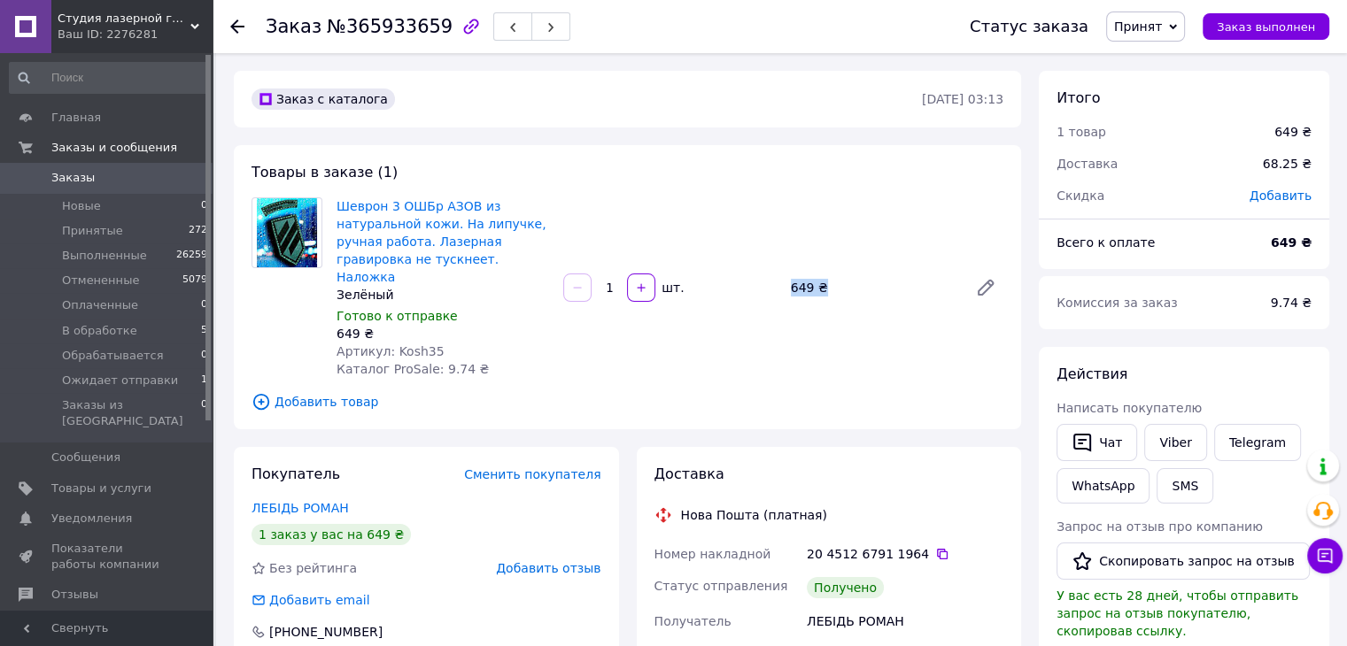
click at [823, 275] on div "649 ₴" at bounding box center [872, 287] width 177 height 25
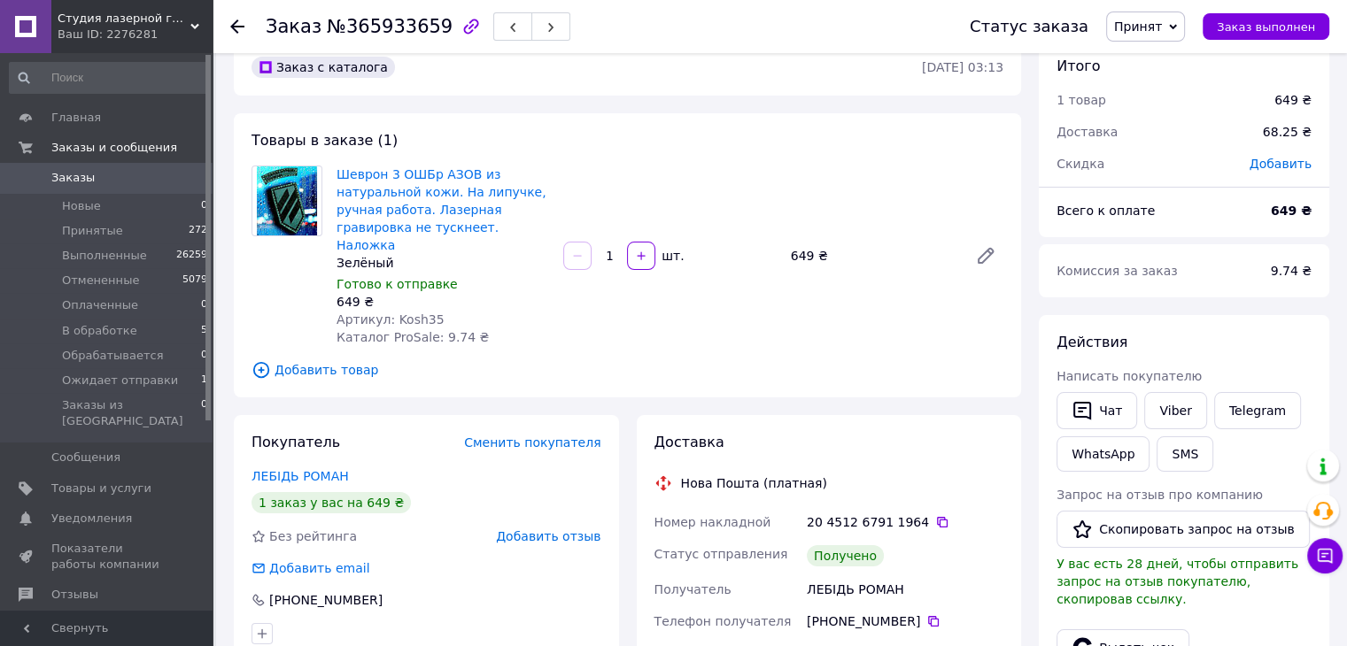
scroll to position [89, 0]
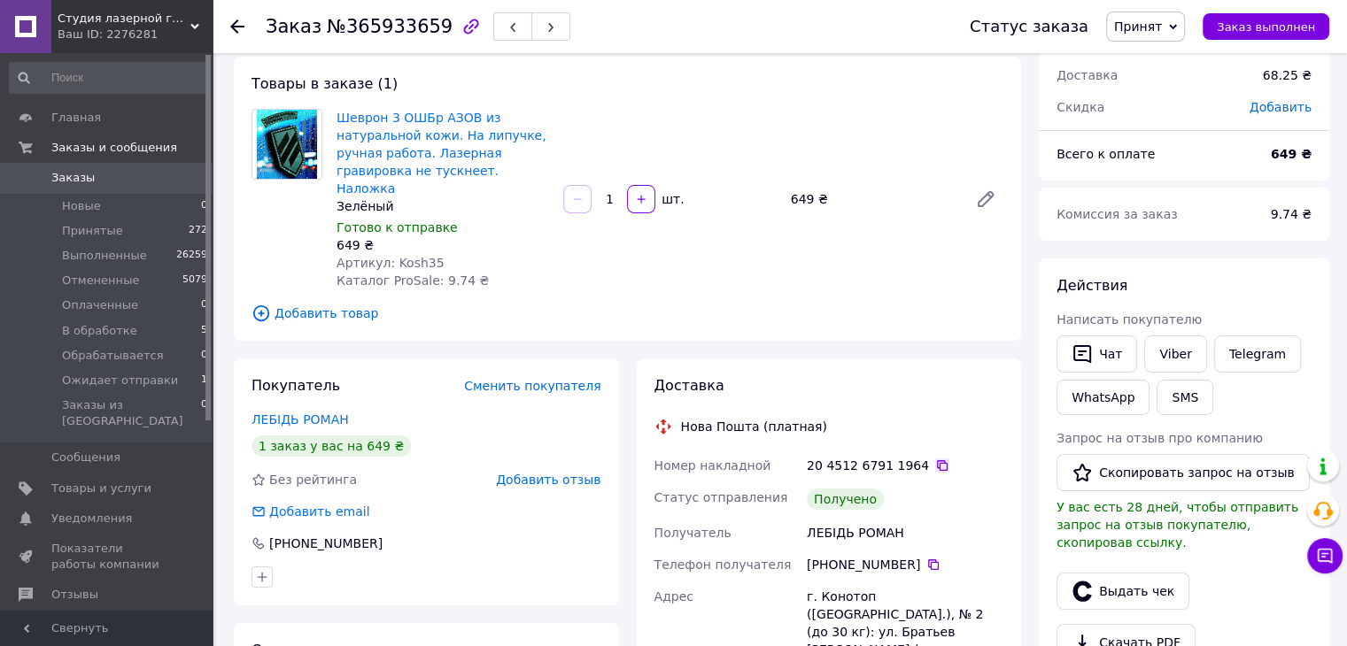
click at [937, 460] on icon at bounding box center [942, 465] width 11 height 11
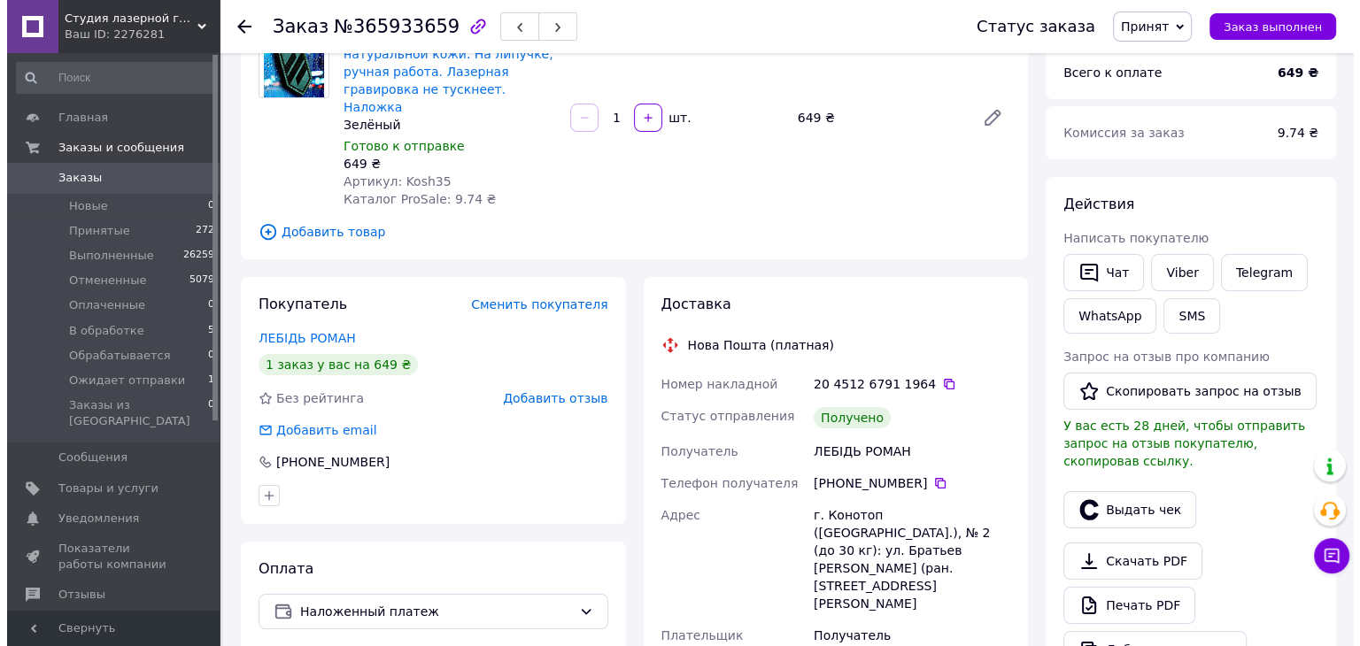
scroll to position [177, 0]
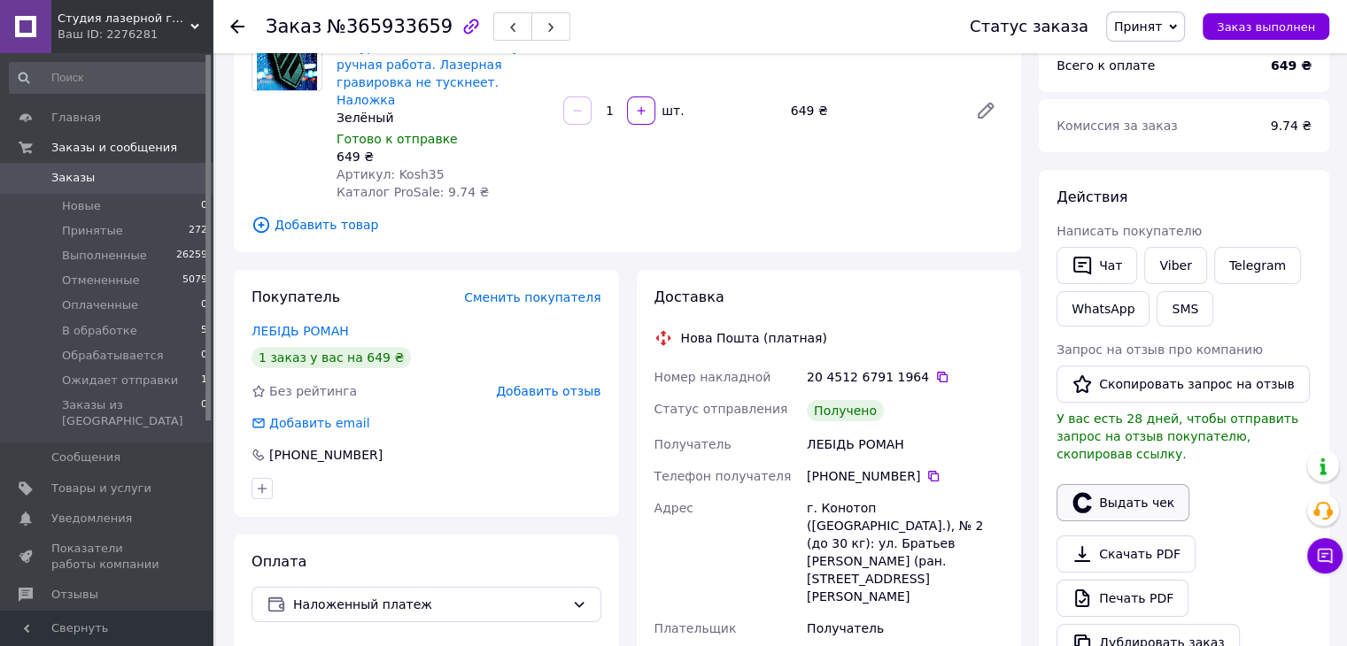
click at [1096, 484] on button "Выдать чек" at bounding box center [1122, 502] width 133 height 37
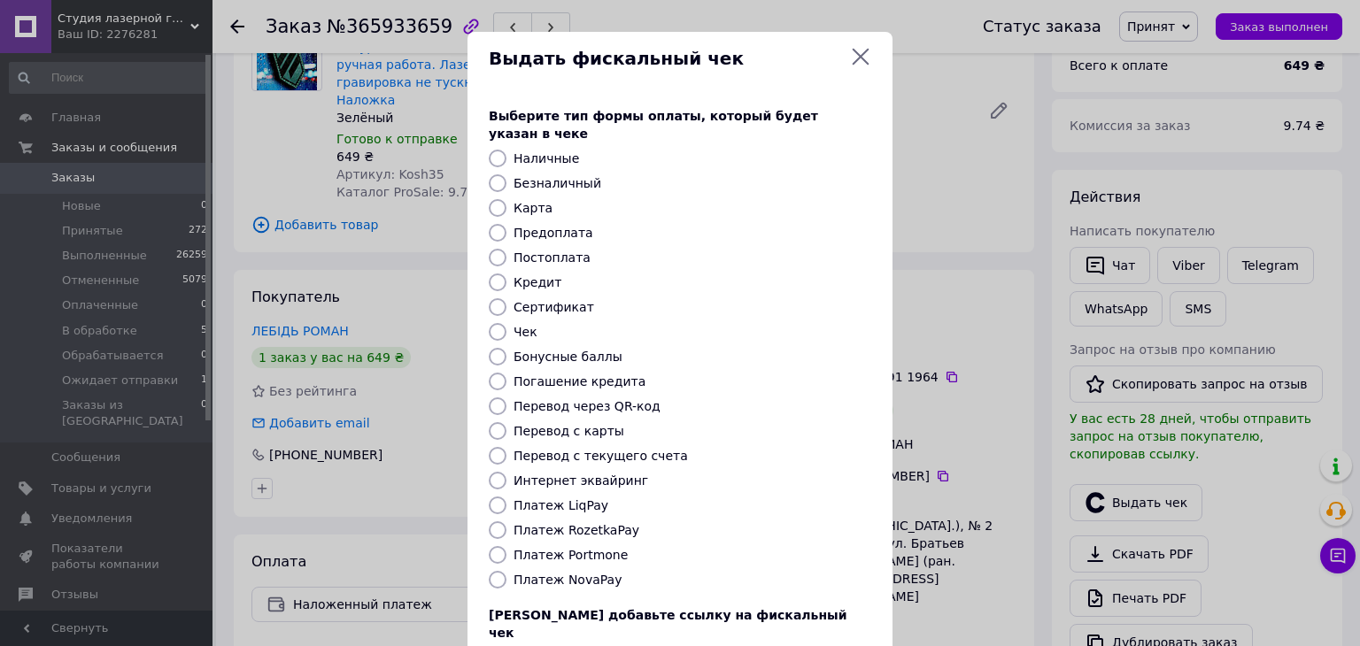
click at [542, 251] on label "Постоплата" at bounding box center [552, 258] width 77 height 14
click at [507, 249] on input "Постоплата" at bounding box center [498, 258] width 18 height 18
radio input "true"
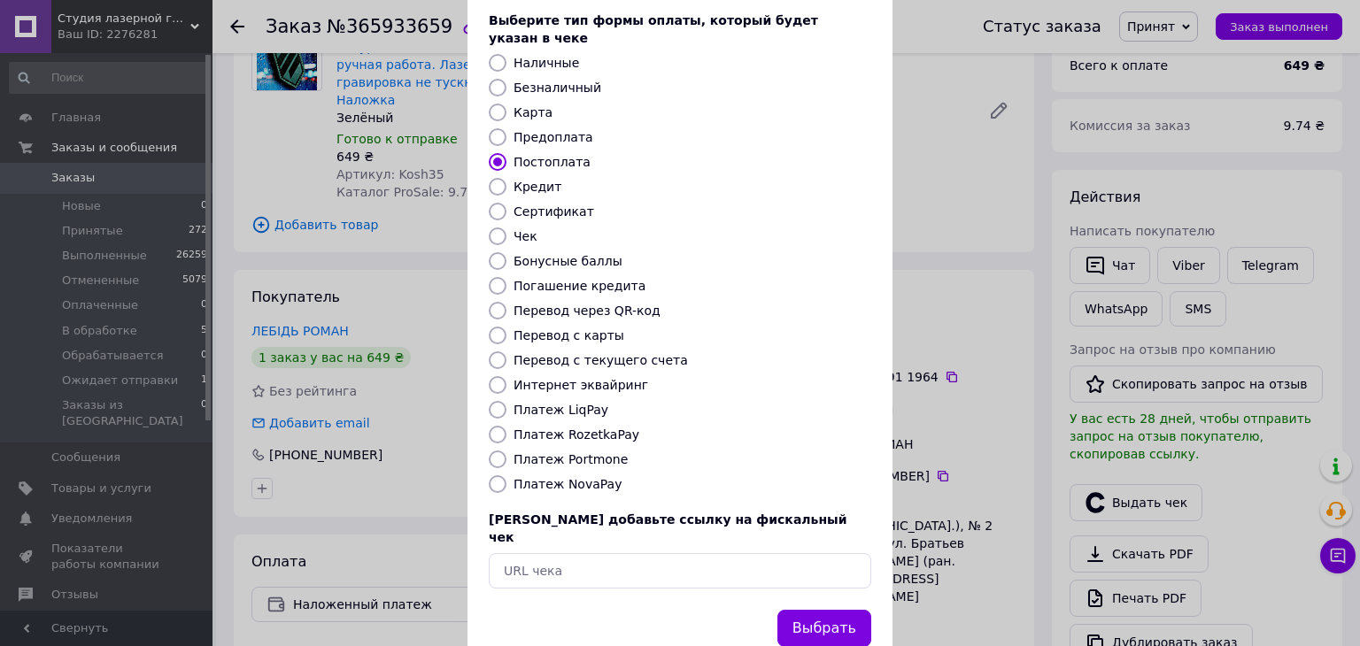
scroll to position [113, 0]
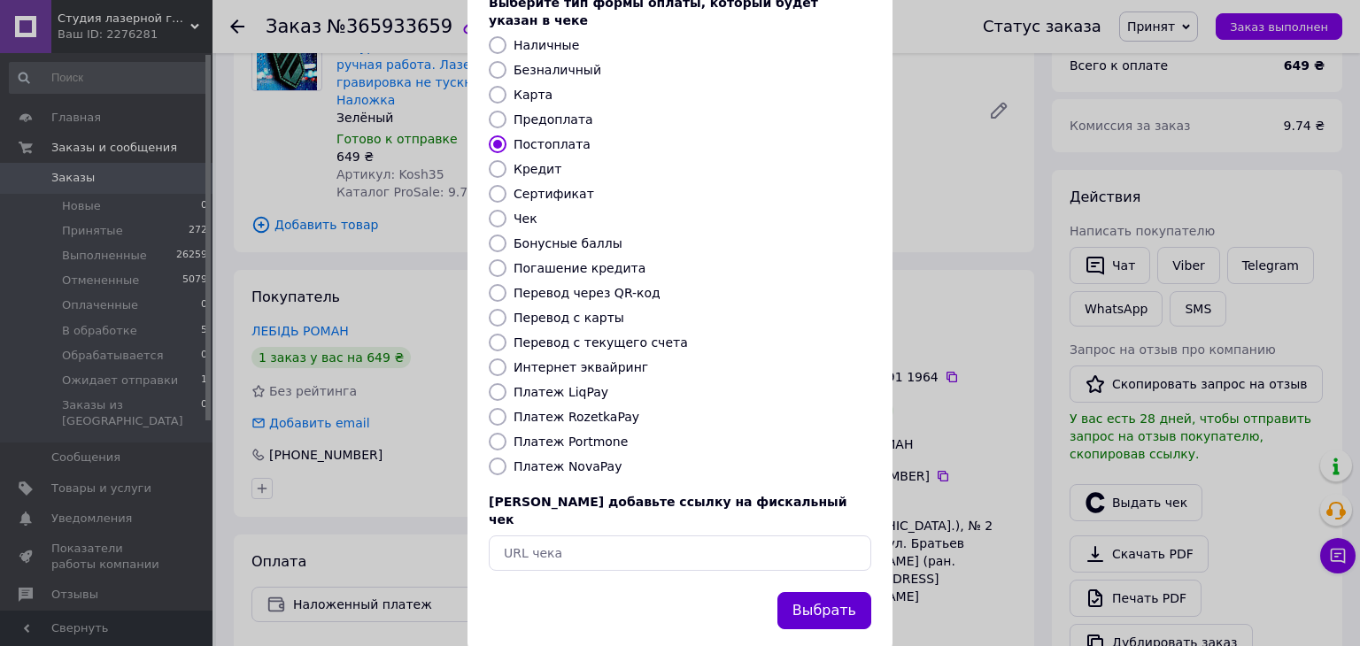
click at [831, 592] on button "Выбрать" at bounding box center [824, 611] width 94 height 38
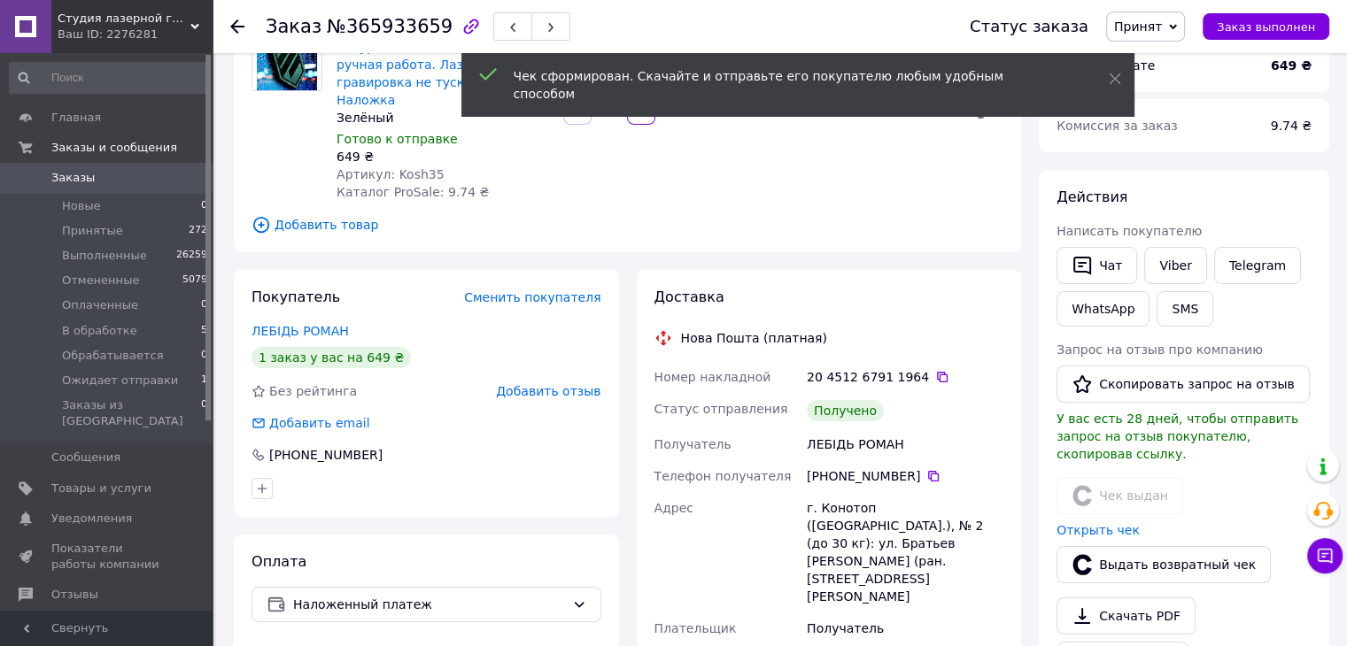
click at [561, 384] on span "Добавить отзыв" at bounding box center [548, 391] width 104 height 14
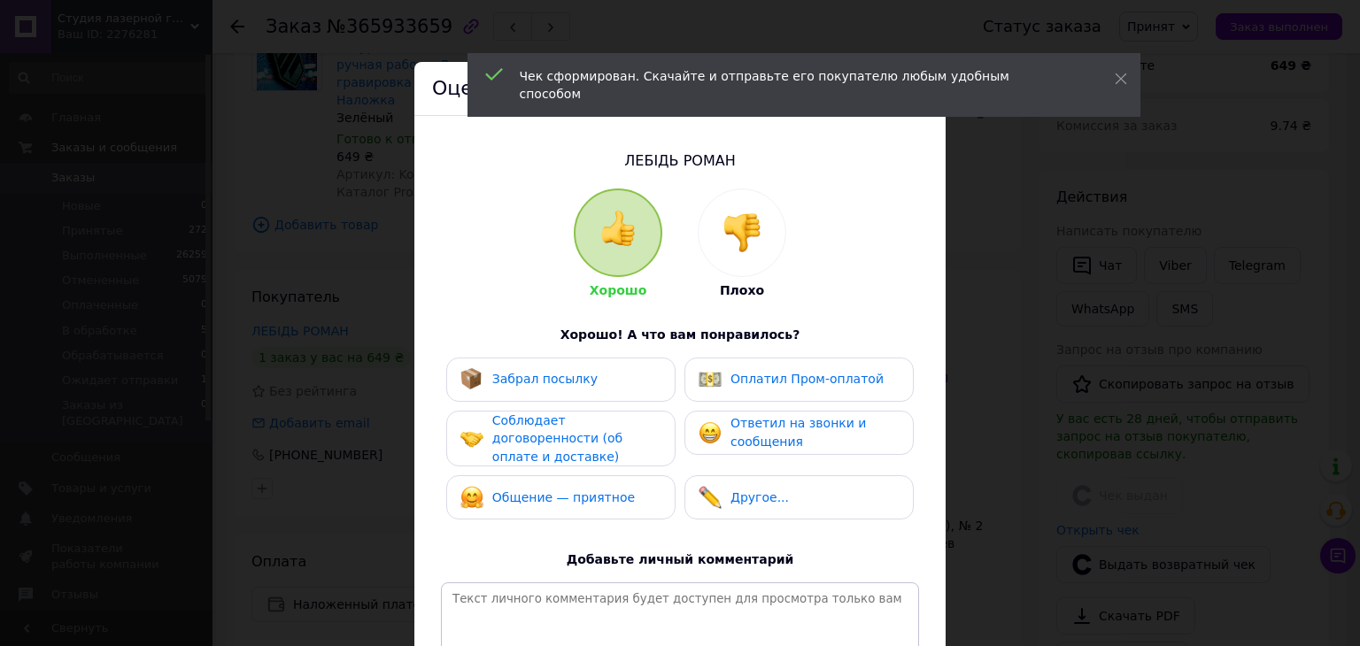
click at [589, 388] on div "Забрал посылку" at bounding box center [560, 379] width 201 height 23
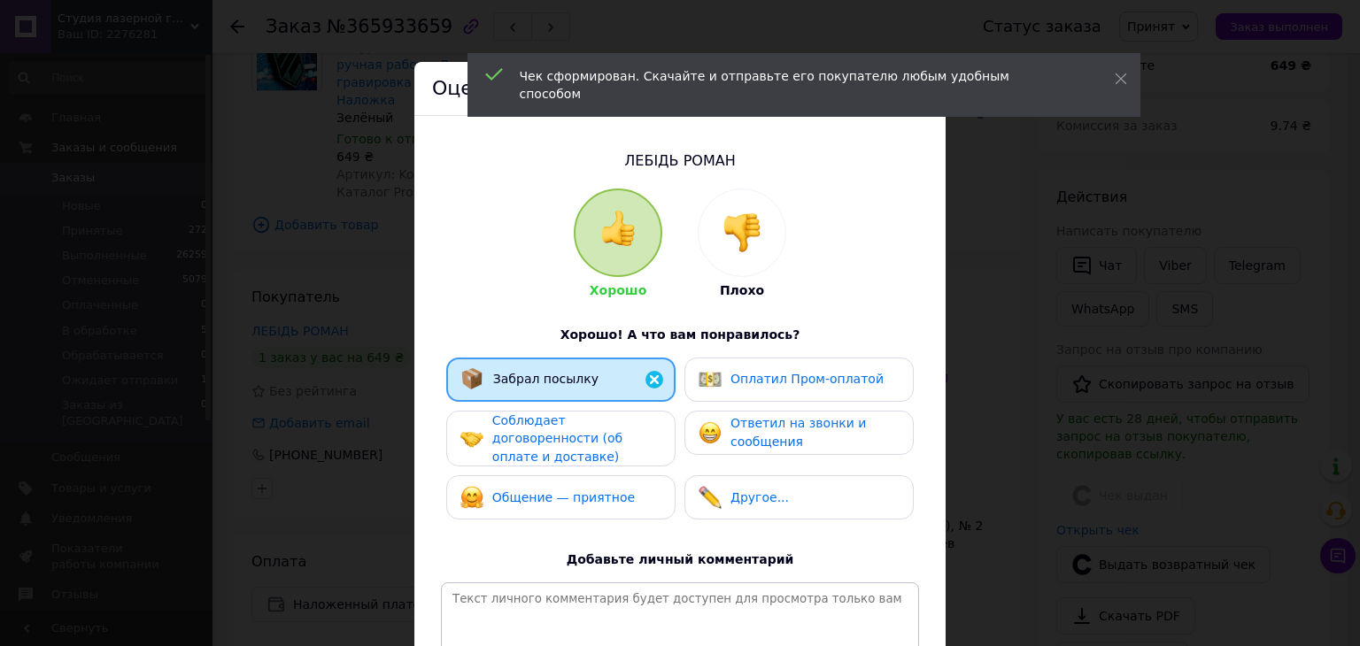
click at [583, 429] on span "Соблюдает договоренности (об оплате и доставке)" at bounding box center [557, 439] width 130 height 50
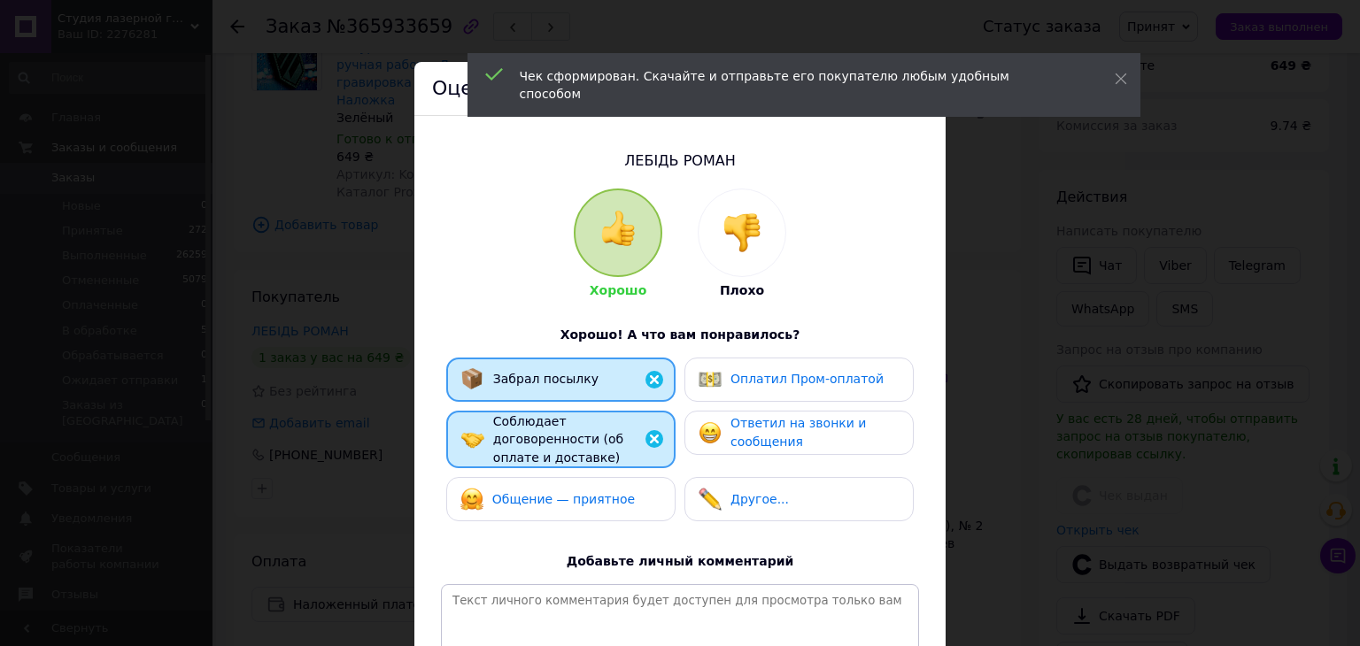
click at [588, 492] on span "Общение — приятное" at bounding box center [563, 499] width 143 height 14
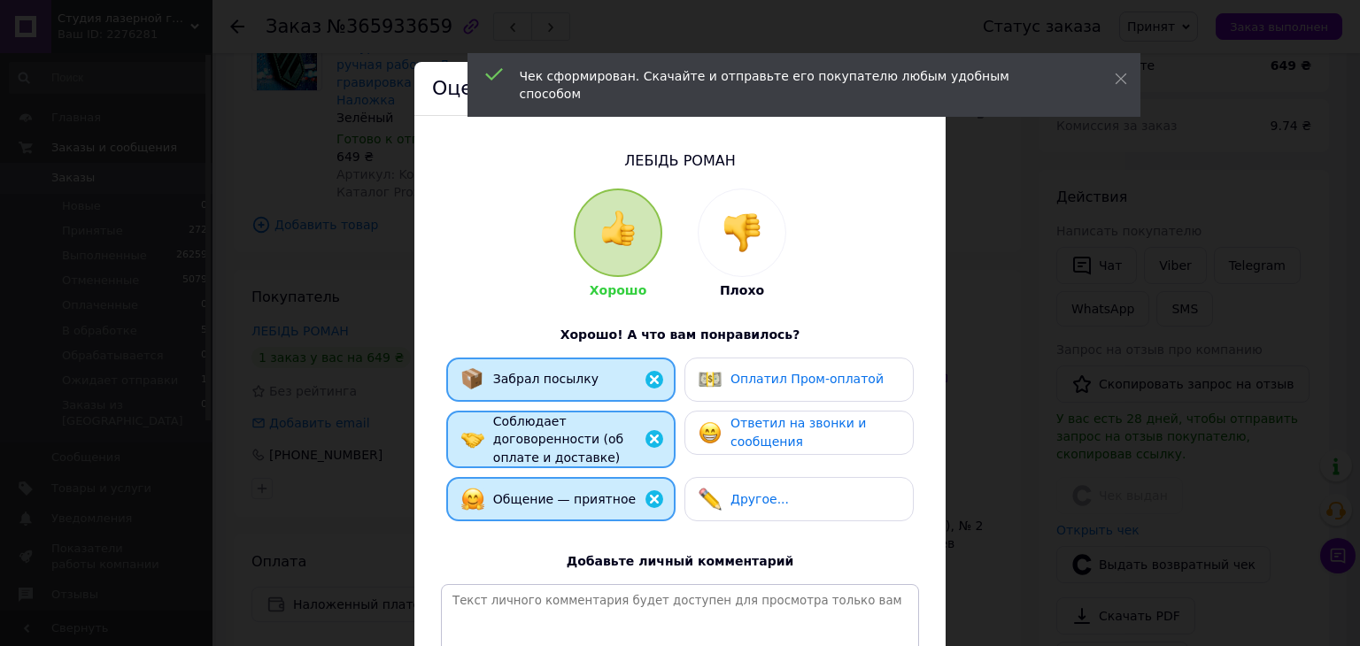
drag, startPoint x: 737, startPoint y: 434, endPoint x: 747, endPoint y: 431, distance: 11.0
click at [738, 434] on span "Ответил на звонки и сообщения" at bounding box center [798, 432] width 135 height 33
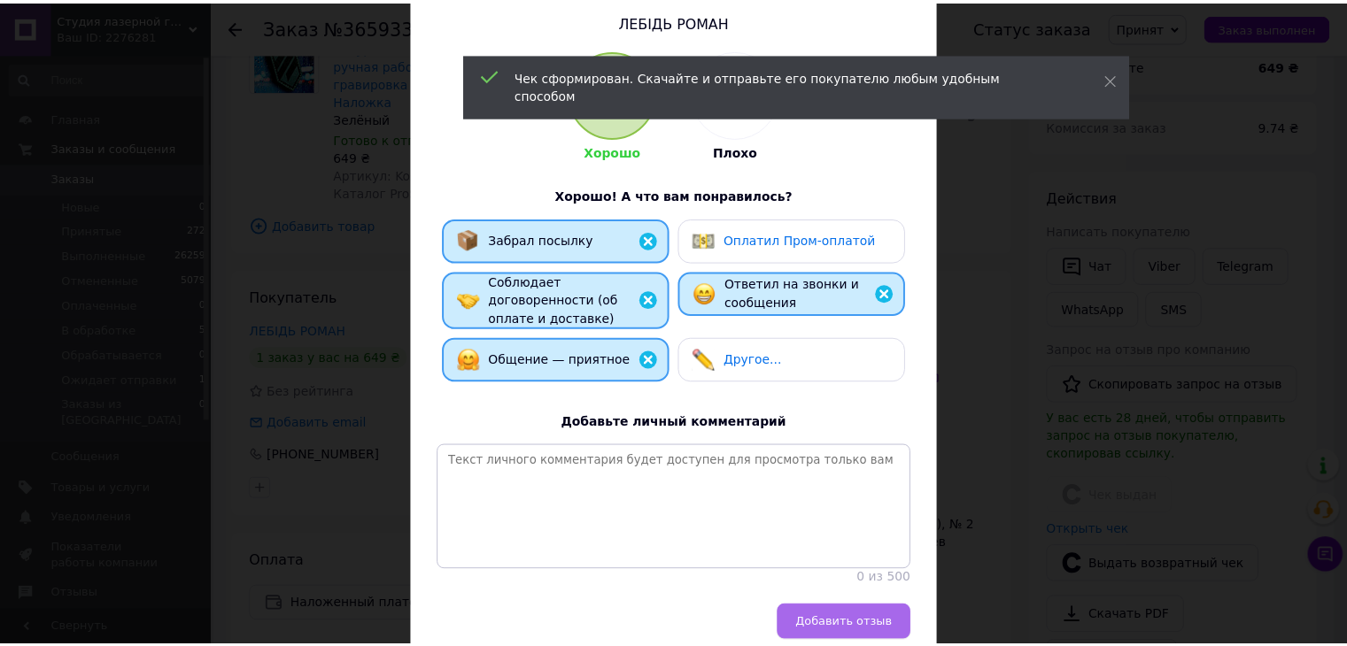
scroll to position [218, 0]
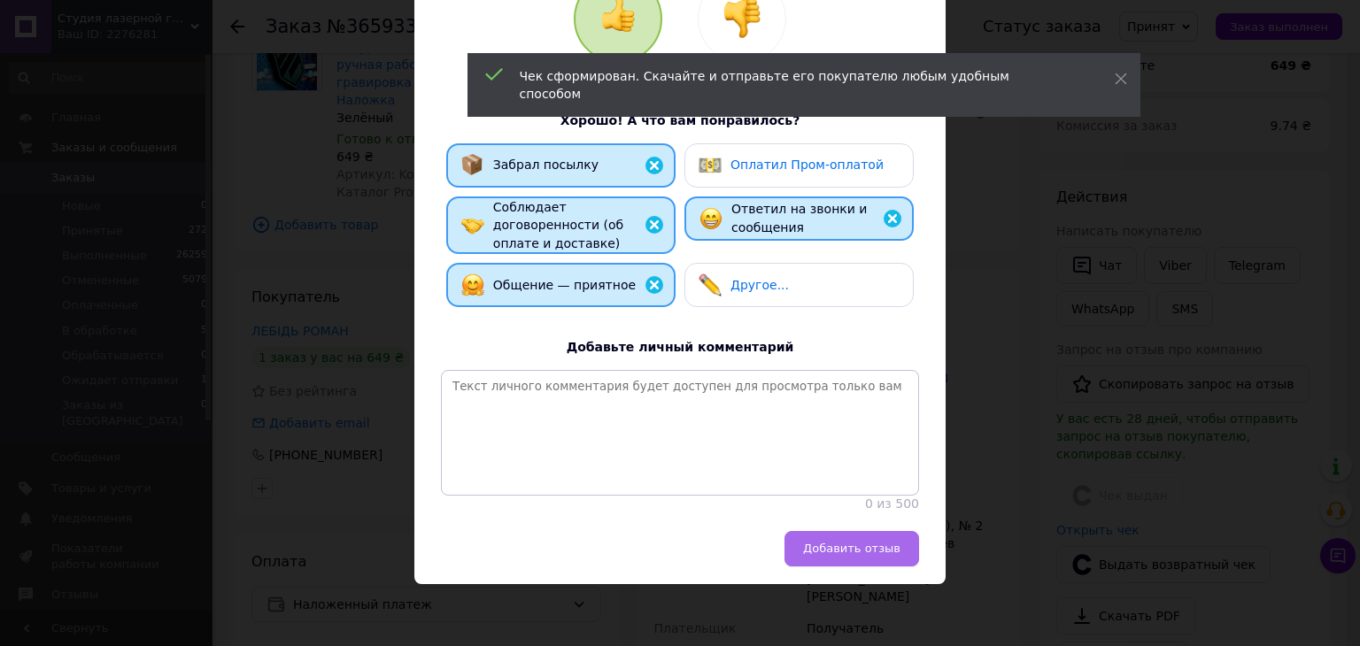
click at [871, 552] on span "Добавить отзыв" at bounding box center [851, 548] width 97 height 13
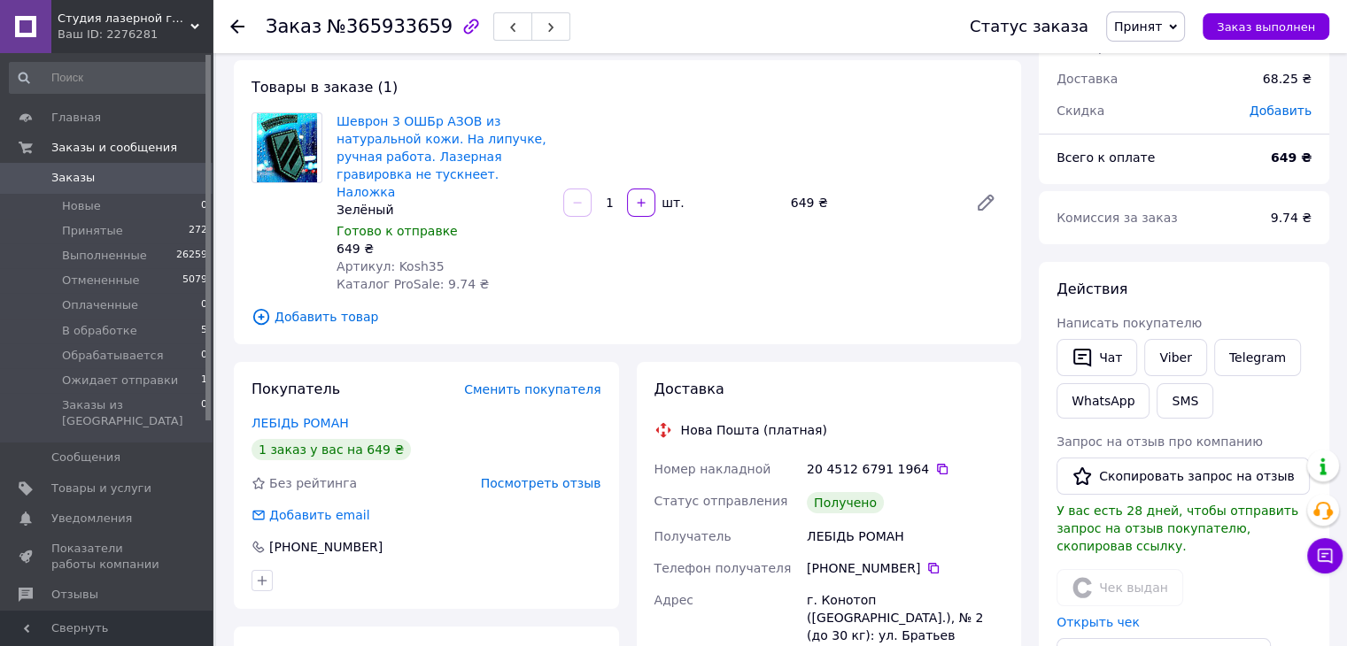
scroll to position [89, 0]
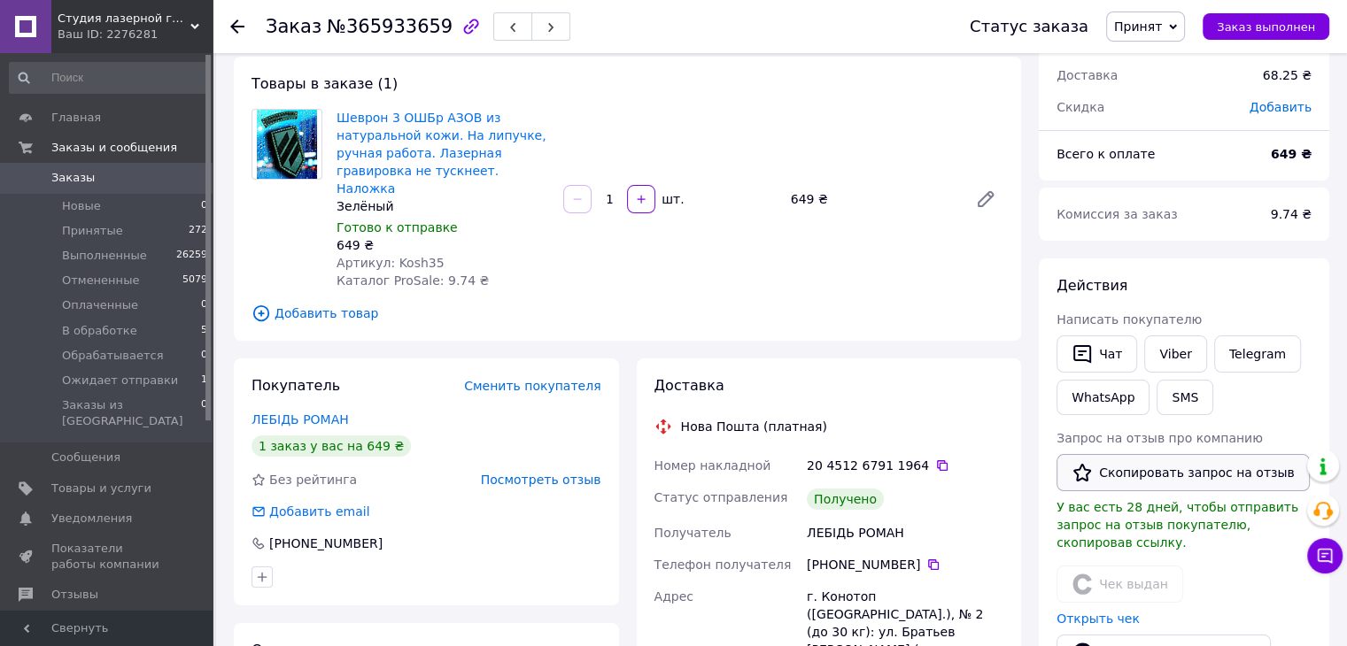
click at [1116, 468] on button "Скопировать запрос на отзыв" at bounding box center [1182, 472] width 253 height 37
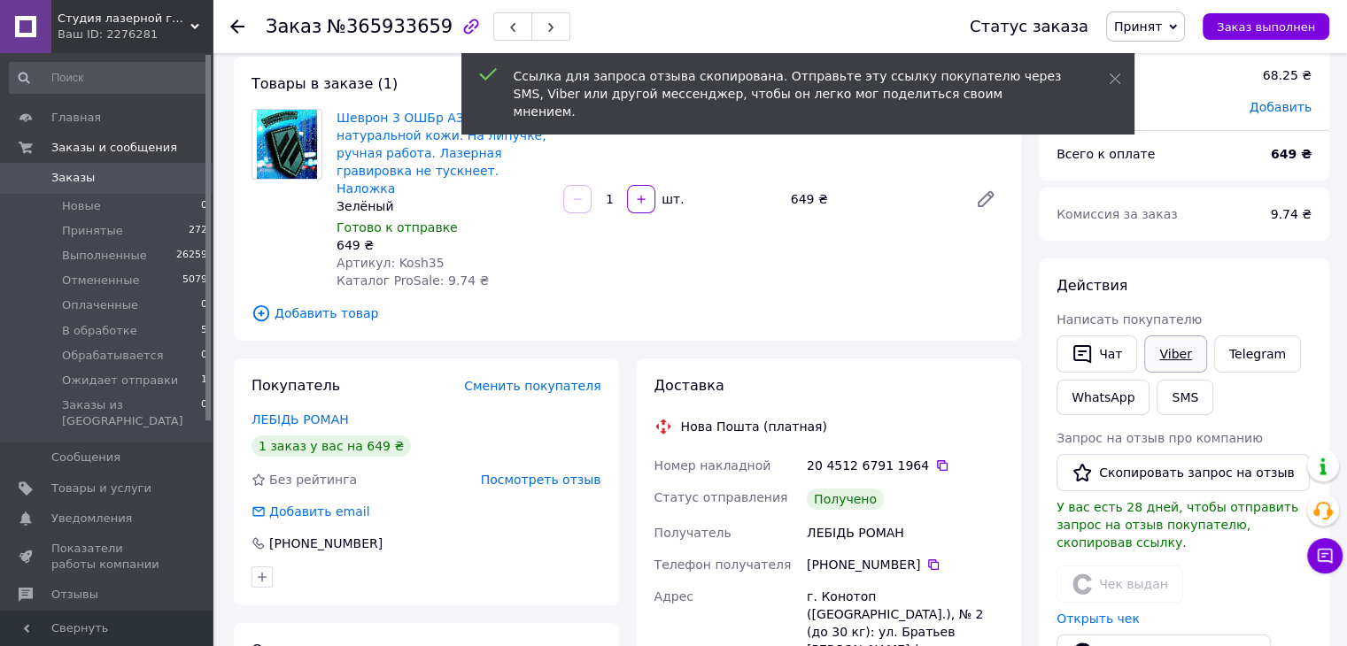
click at [1163, 353] on link "Viber" at bounding box center [1175, 354] width 62 height 37
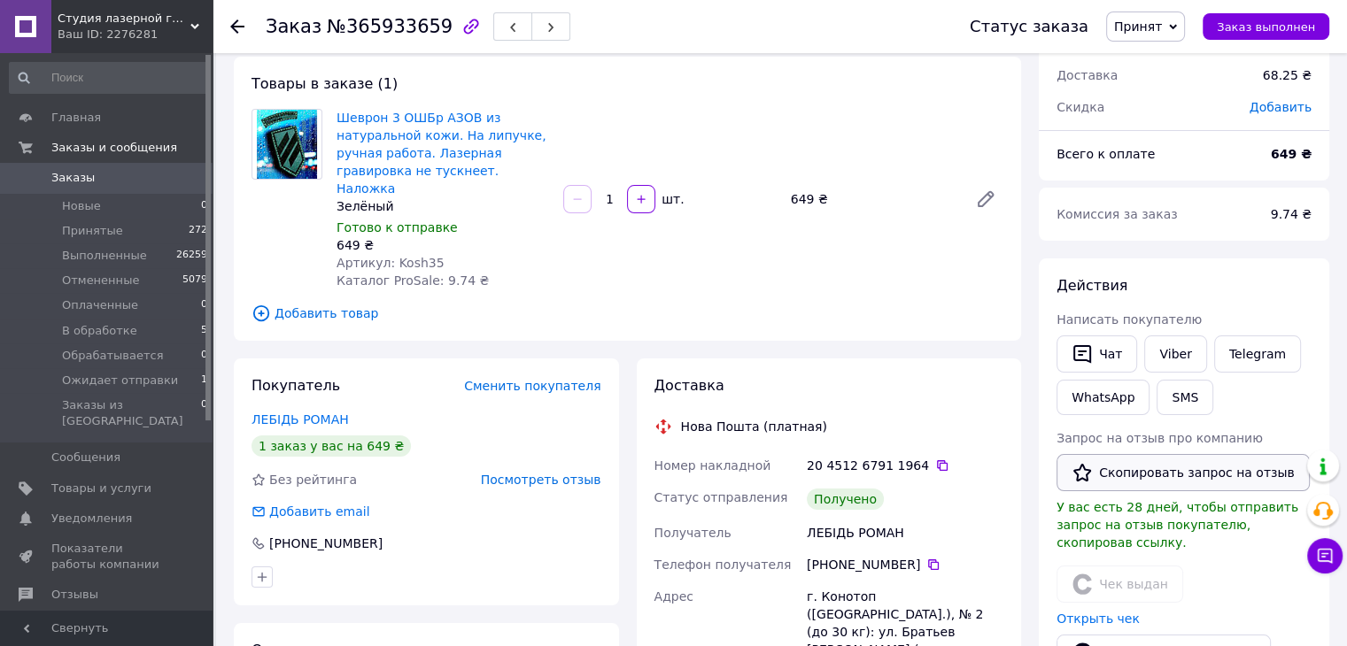
click at [1126, 468] on button "Скопировать запрос на отзыв" at bounding box center [1182, 472] width 253 height 37
drag, startPoint x: 1151, startPoint y: 29, endPoint x: 1156, endPoint y: 55, distance: 26.2
click at [1151, 31] on span "Принят" at bounding box center [1138, 26] width 48 height 14
click at [1156, 55] on li "Выполнен" at bounding box center [1174, 62] width 134 height 27
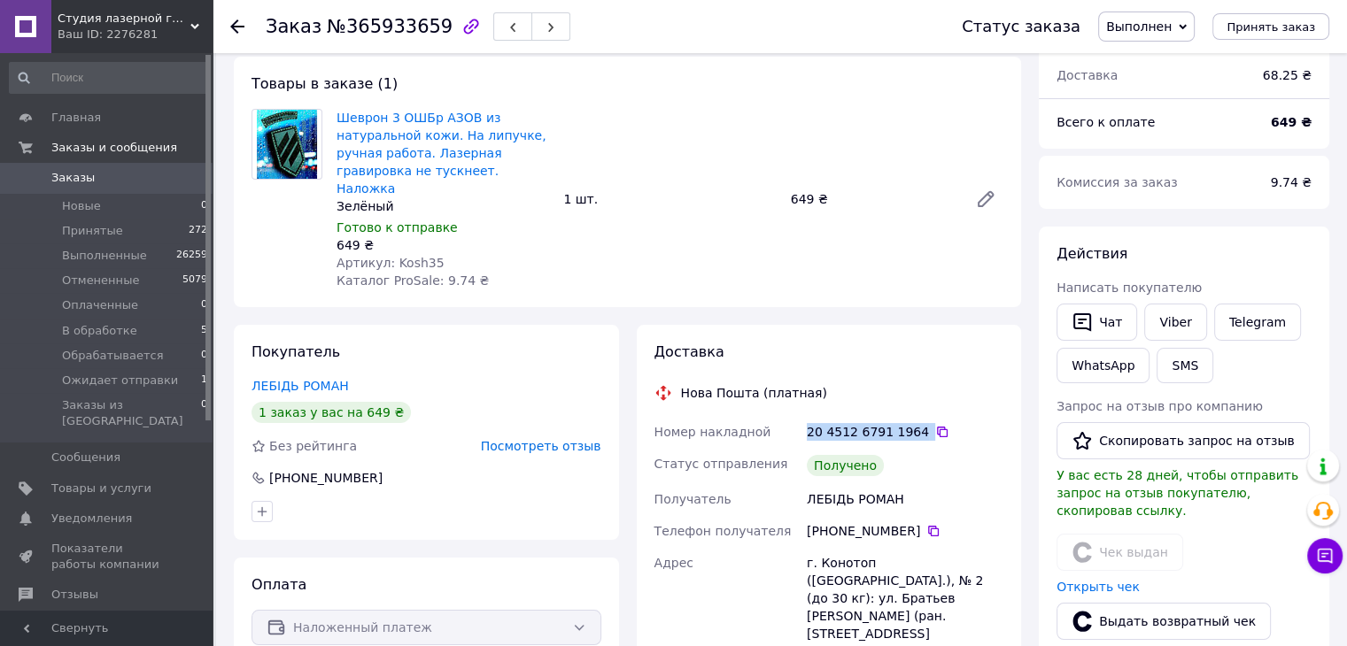
drag, startPoint x: 806, startPoint y: 413, endPoint x: 914, endPoint y: 422, distance: 108.5
click at [918, 423] on div "20 4512 6791 1964" at bounding box center [905, 432] width 197 height 18
click at [914, 448] on div "Получено" at bounding box center [905, 465] width 204 height 35
drag, startPoint x: 921, startPoint y: 413, endPoint x: 912, endPoint y: 401, distance: 14.5
click at [937, 427] on icon at bounding box center [942, 432] width 11 height 11
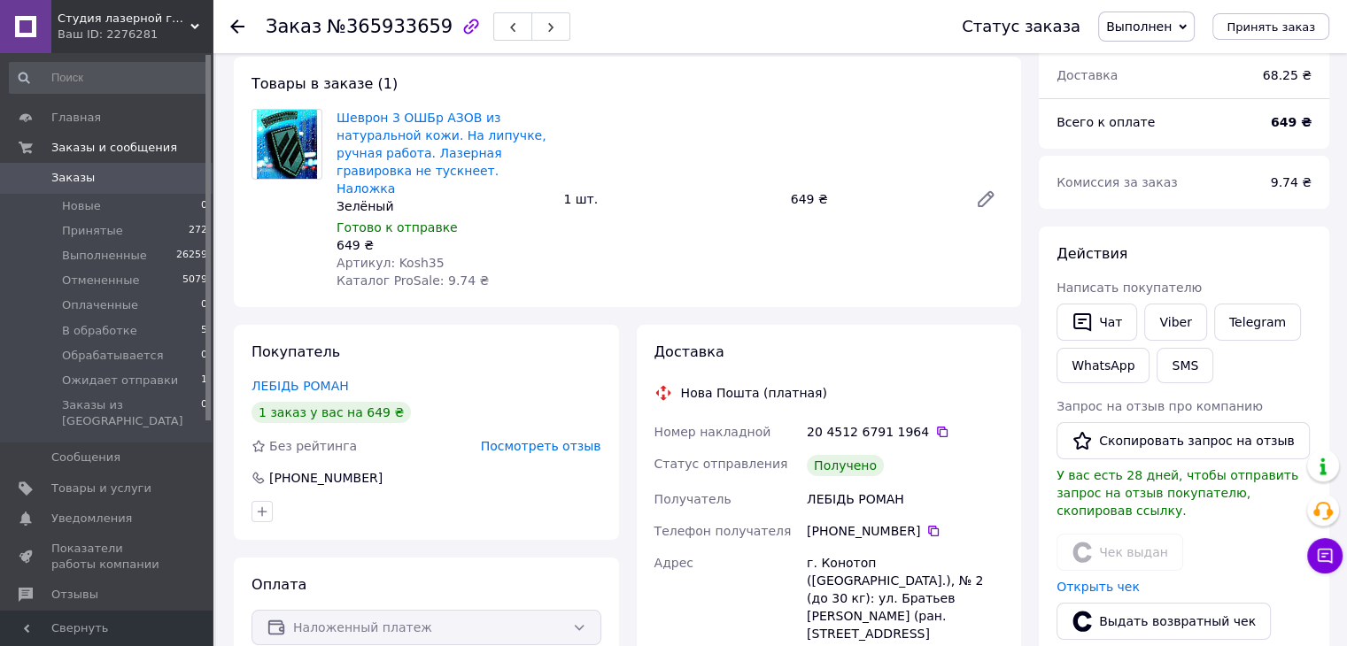
click at [132, 181] on span "Заказы" at bounding box center [107, 178] width 112 height 16
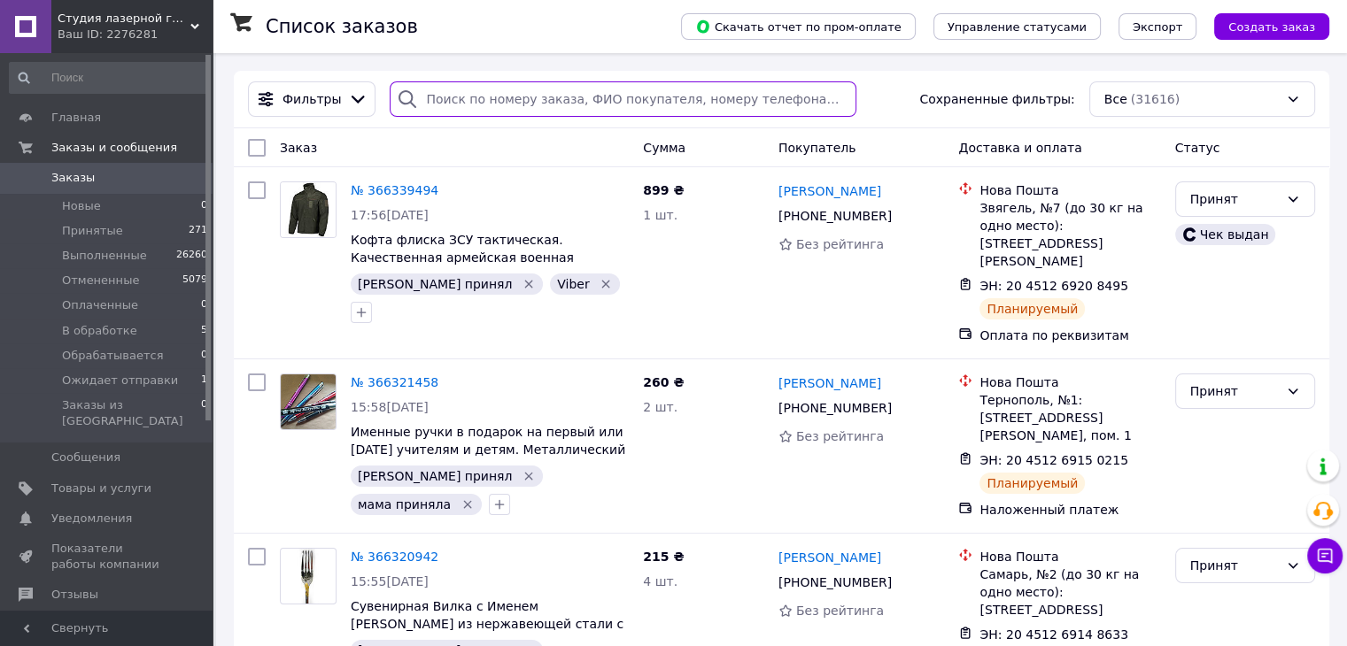
click at [485, 98] on input "search" at bounding box center [623, 98] width 467 height 35
paste input "20451265224827"
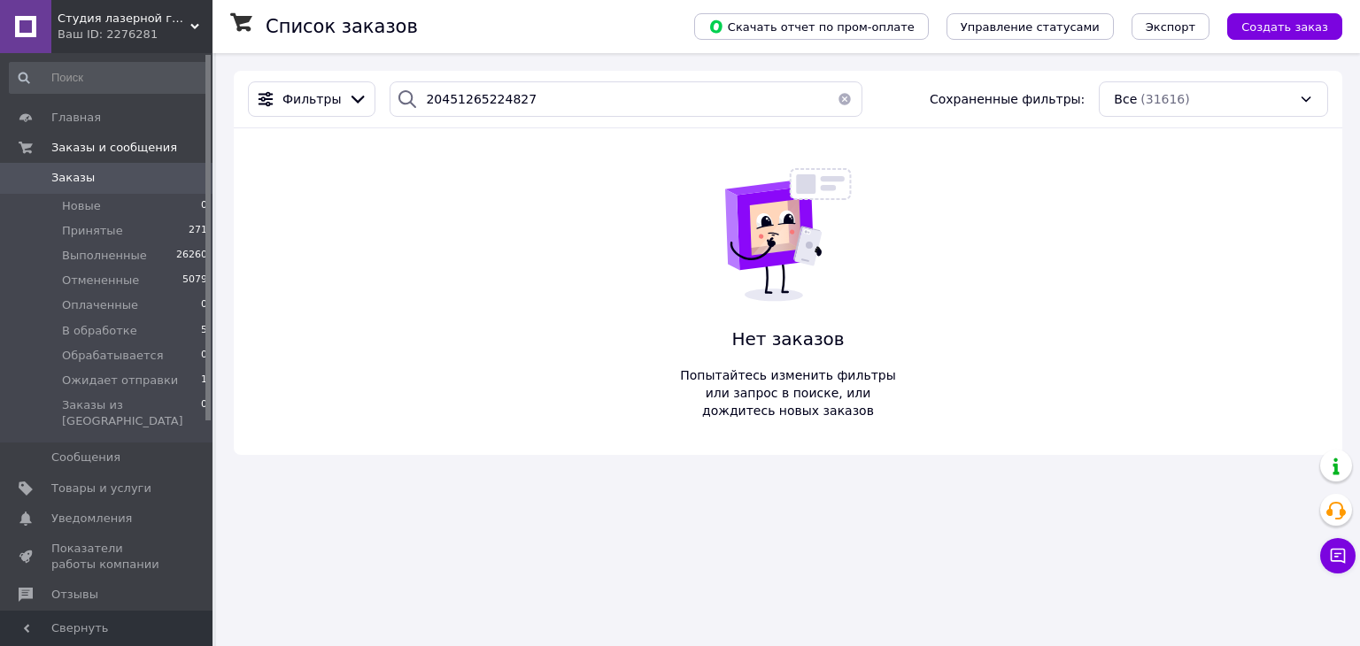
click at [532, 127] on div "Фильтры 20451265224827 Сохраненные фильтры: Все (31616)" at bounding box center [788, 100] width 1109 height 58
click at [528, 96] on input "20451265224827" at bounding box center [626, 98] width 472 height 35
paste input "380991995806"
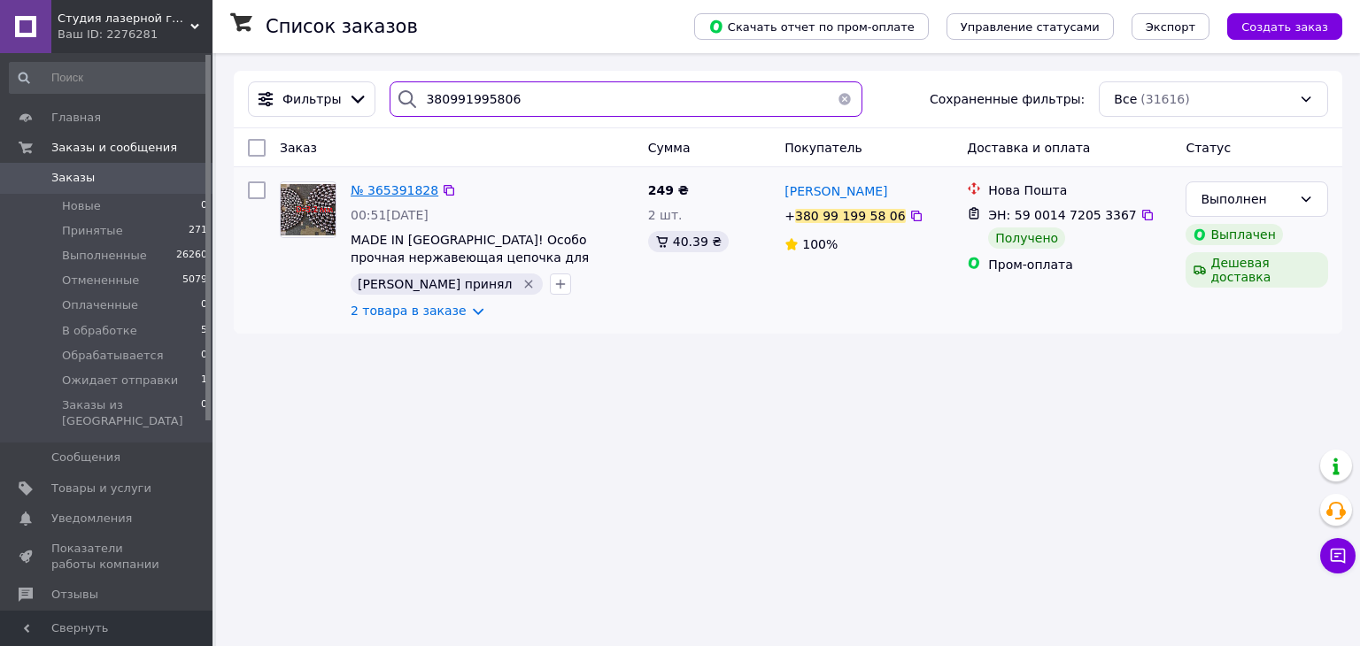
type input "380991995806"
click at [397, 195] on span "№ 365391828" at bounding box center [395, 190] width 88 height 14
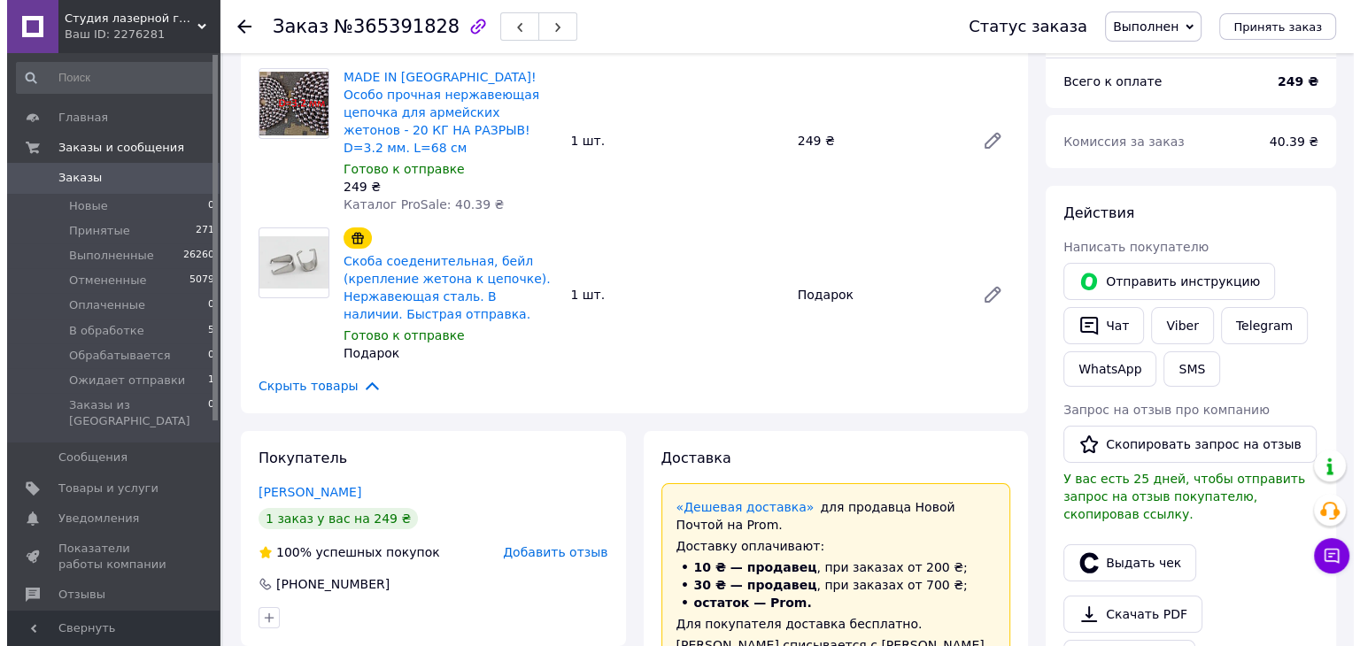
scroll to position [177, 0]
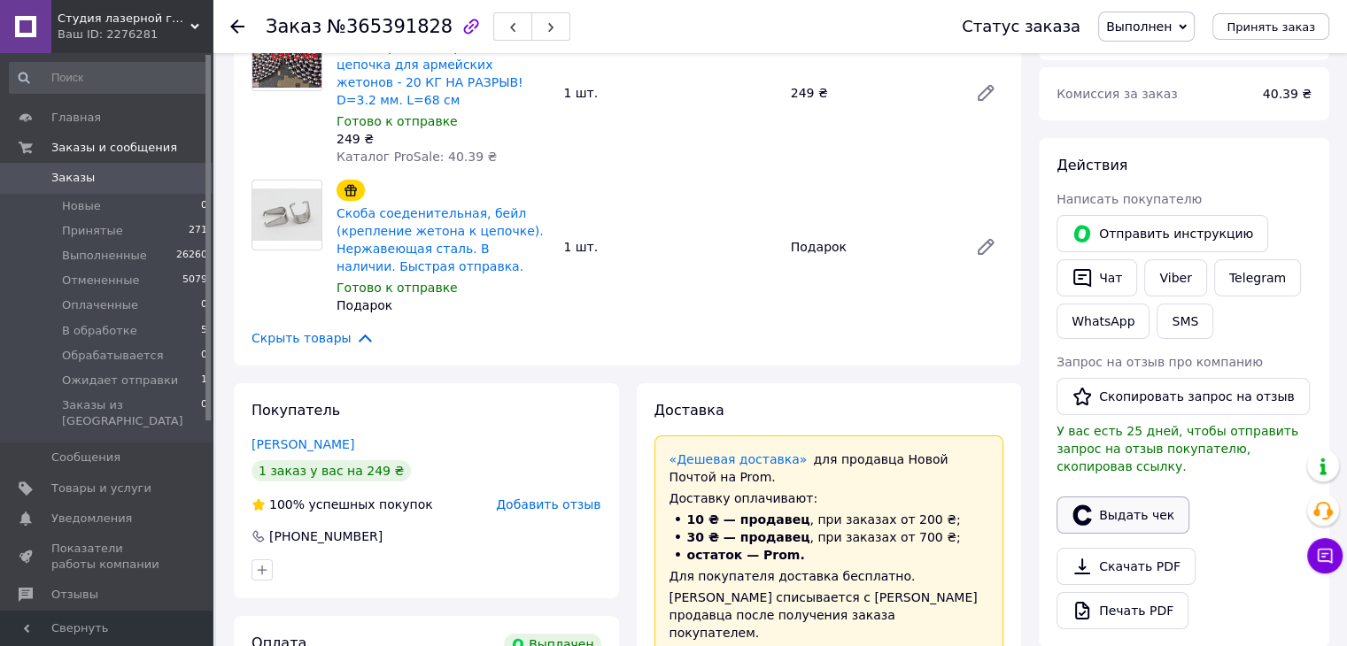
click at [1078, 505] on icon "button" at bounding box center [1081, 515] width 21 height 21
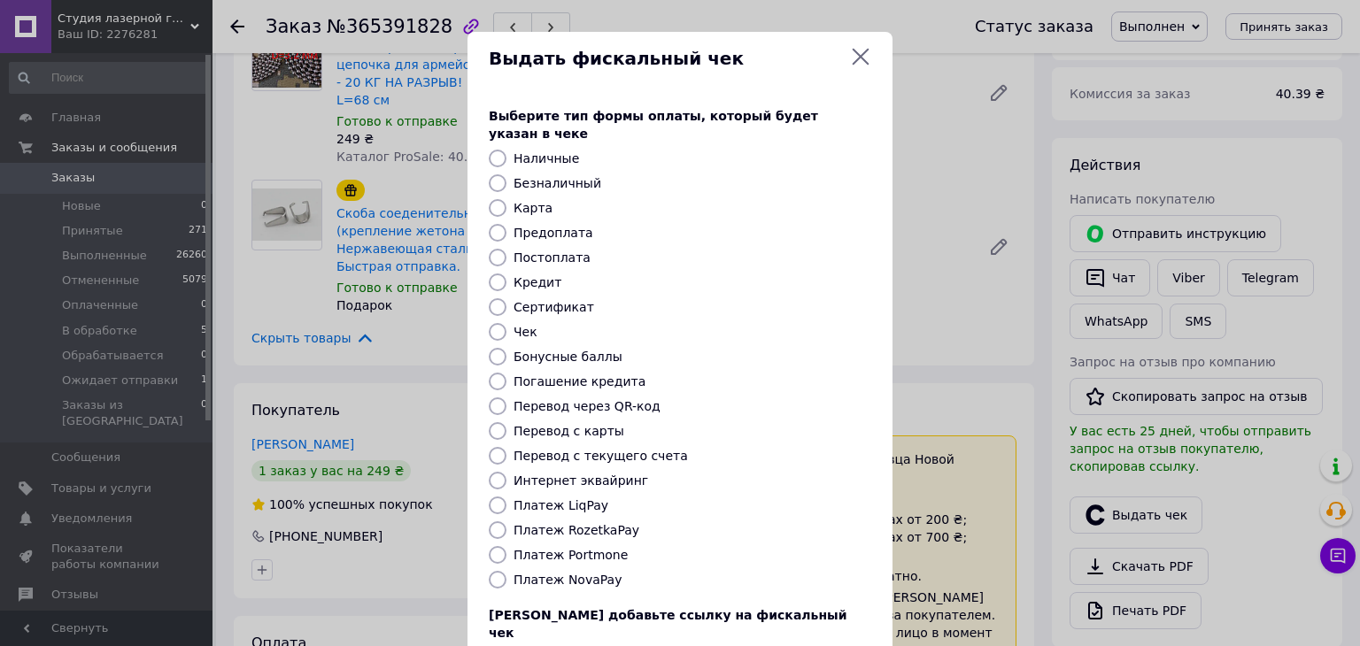
click at [581, 523] on label "Платеж RozetkaPay" at bounding box center [577, 530] width 126 height 14
click at [507, 522] on input "Платеж RozetkaPay" at bounding box center [498, 531] width 18 height 18
radio input "true"
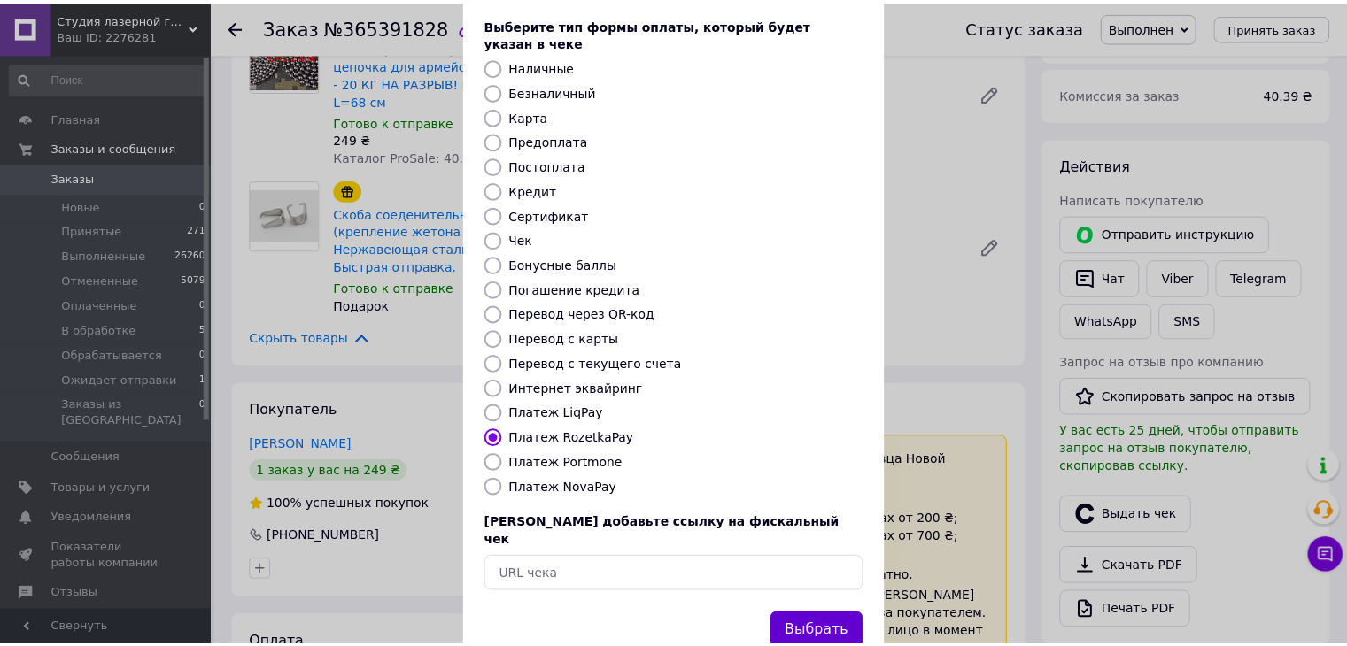
scroll to position [113, 0]
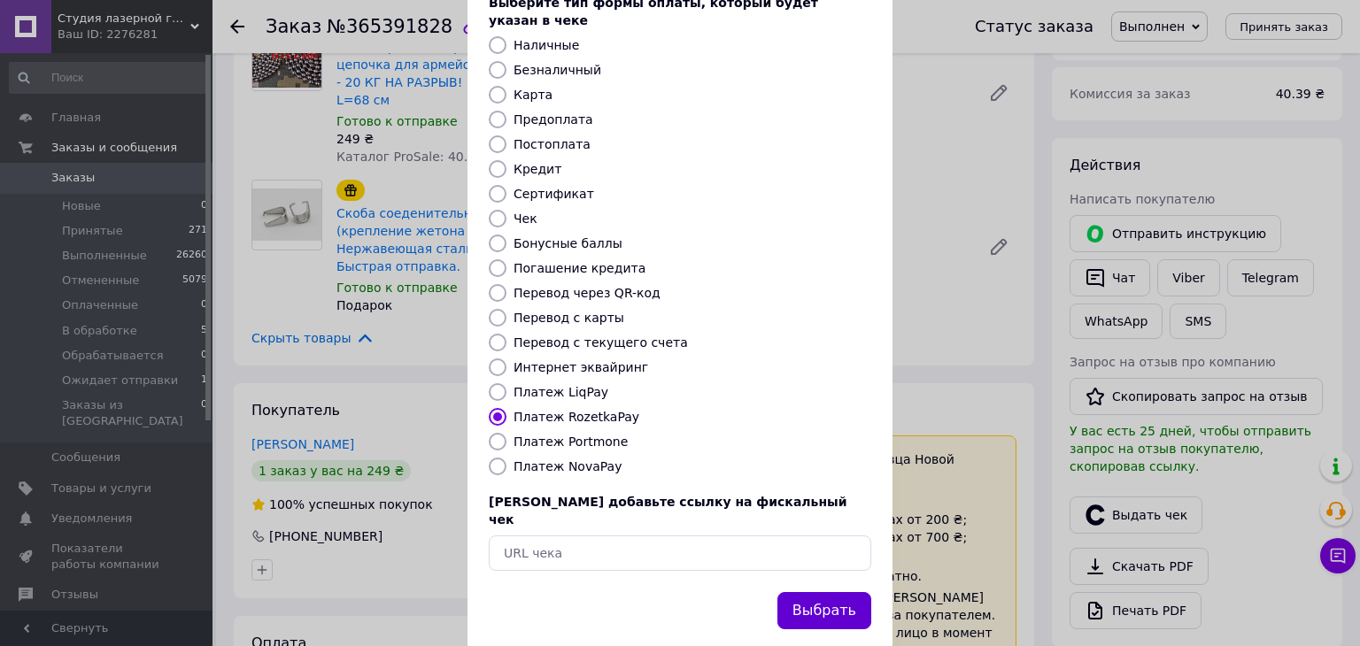
click at [824, 592] on button "Выбрать" at bounding box center [824, 611] width 94 height 38
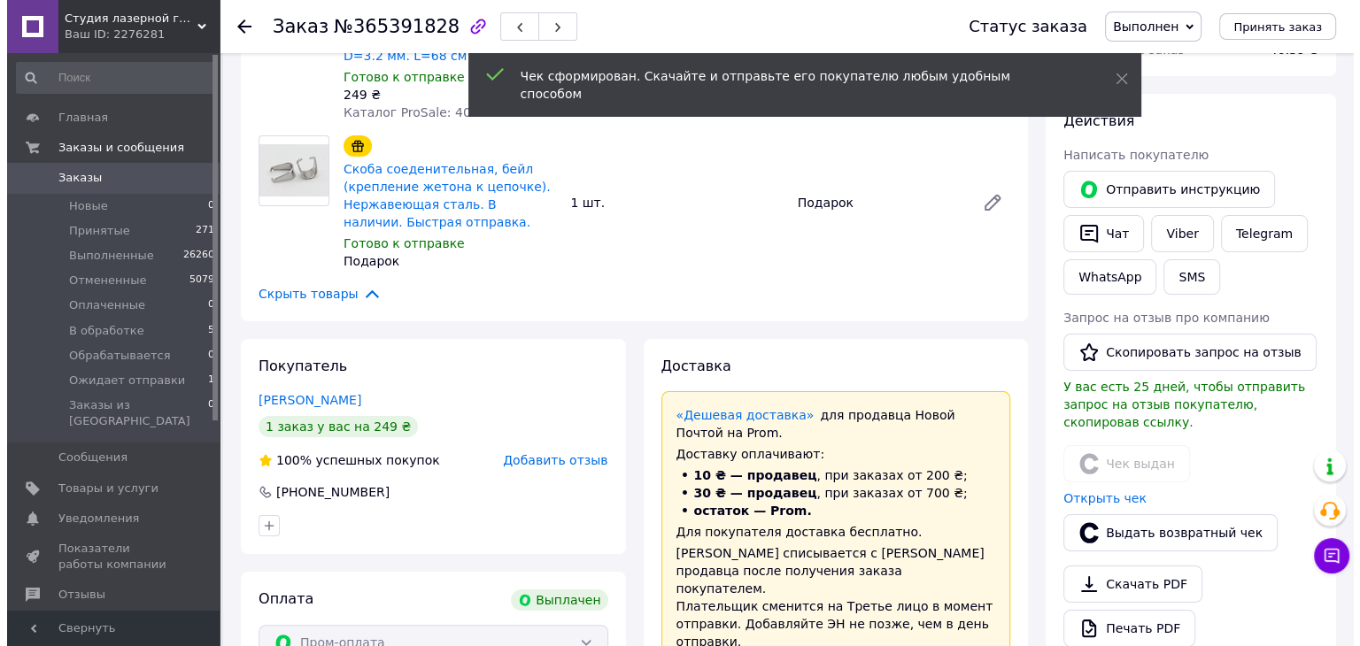
scroll to position [266, 0]
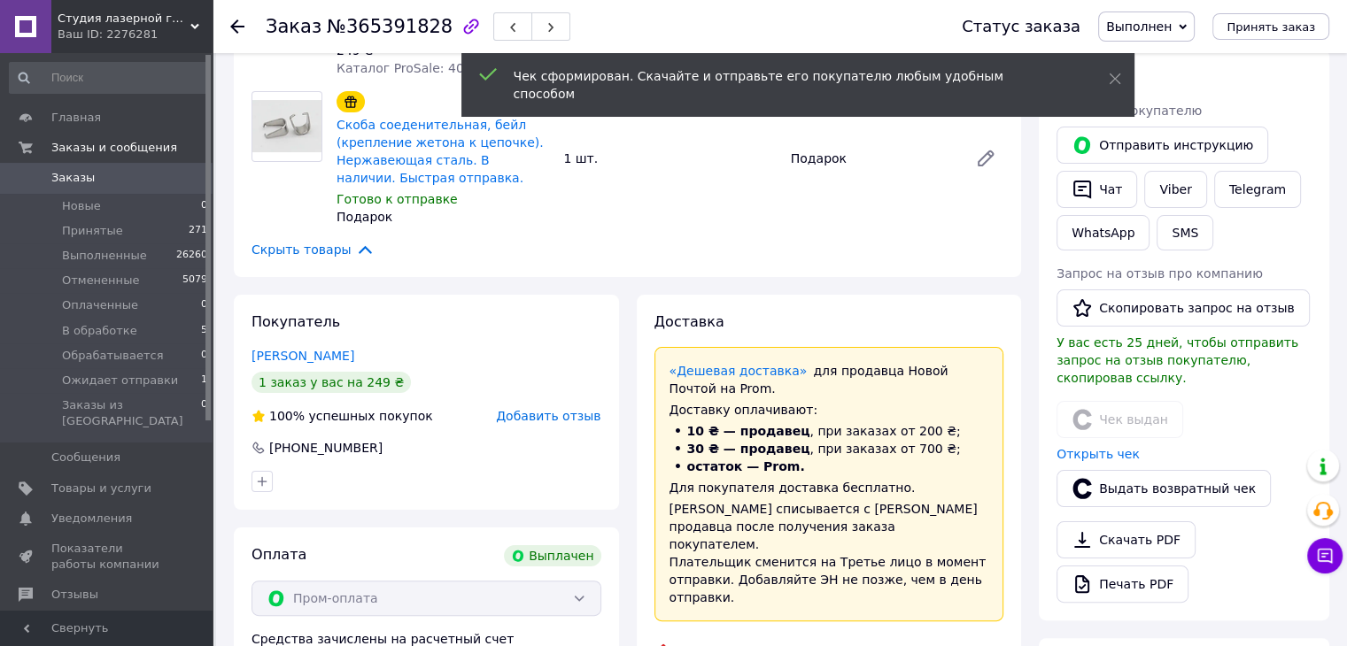
click at [564, 409] on span "Добавить отзыв" at bounding box center [548, 416] width 104 height 14
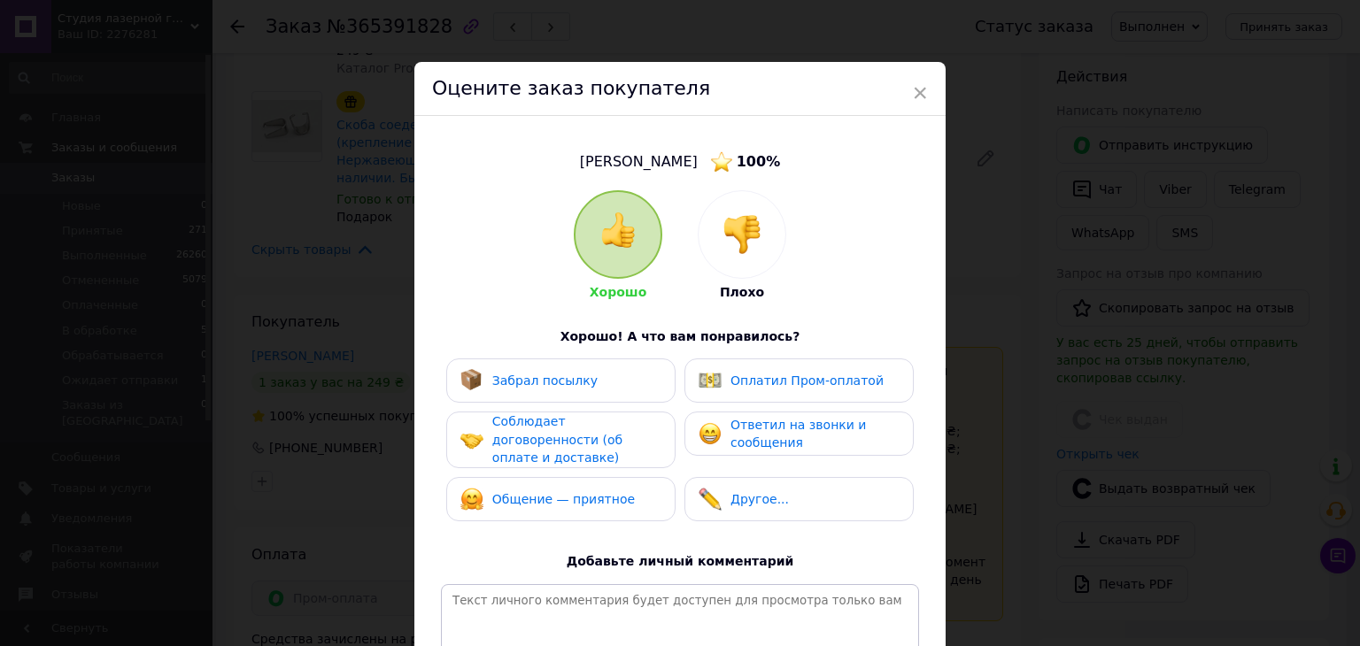
click at [586, 383] on div "Забрал посылку" at bounding box center [560, 380] width 201 height 23
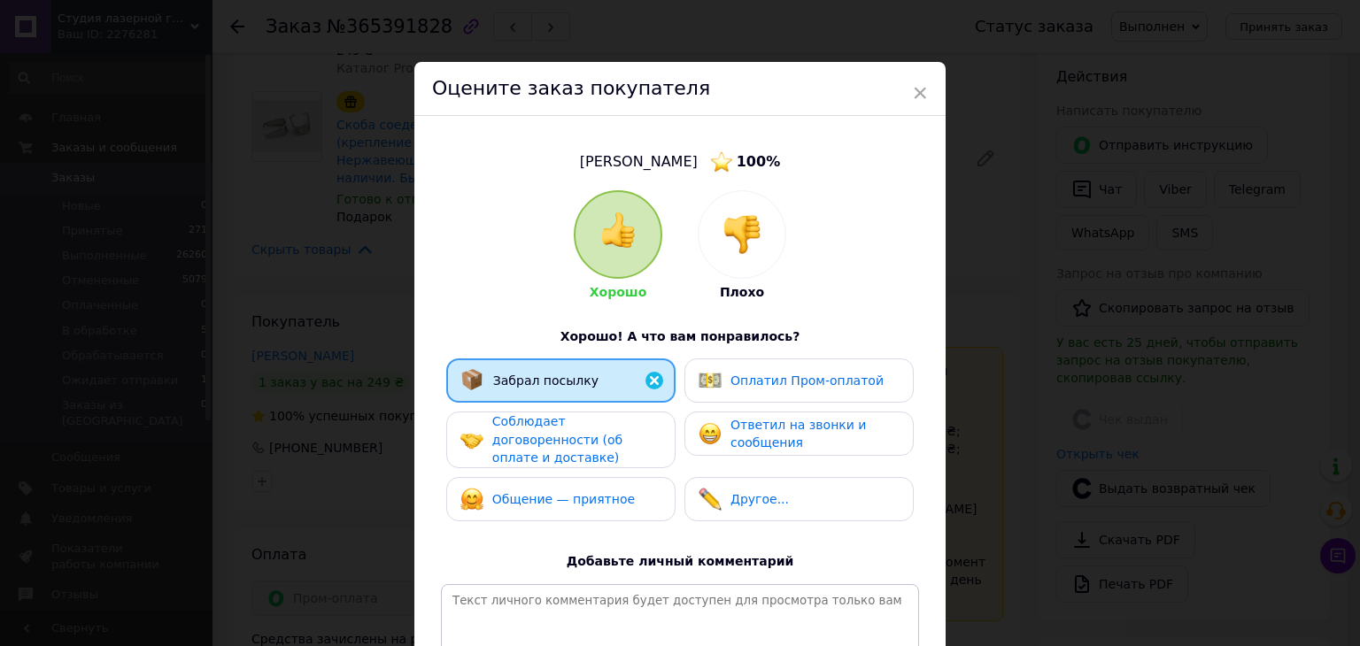
click at [579, 437] on span "Соблюдает договоренности (об оплате и доставке)" at bounding box center [557, 439] width 130 height 50
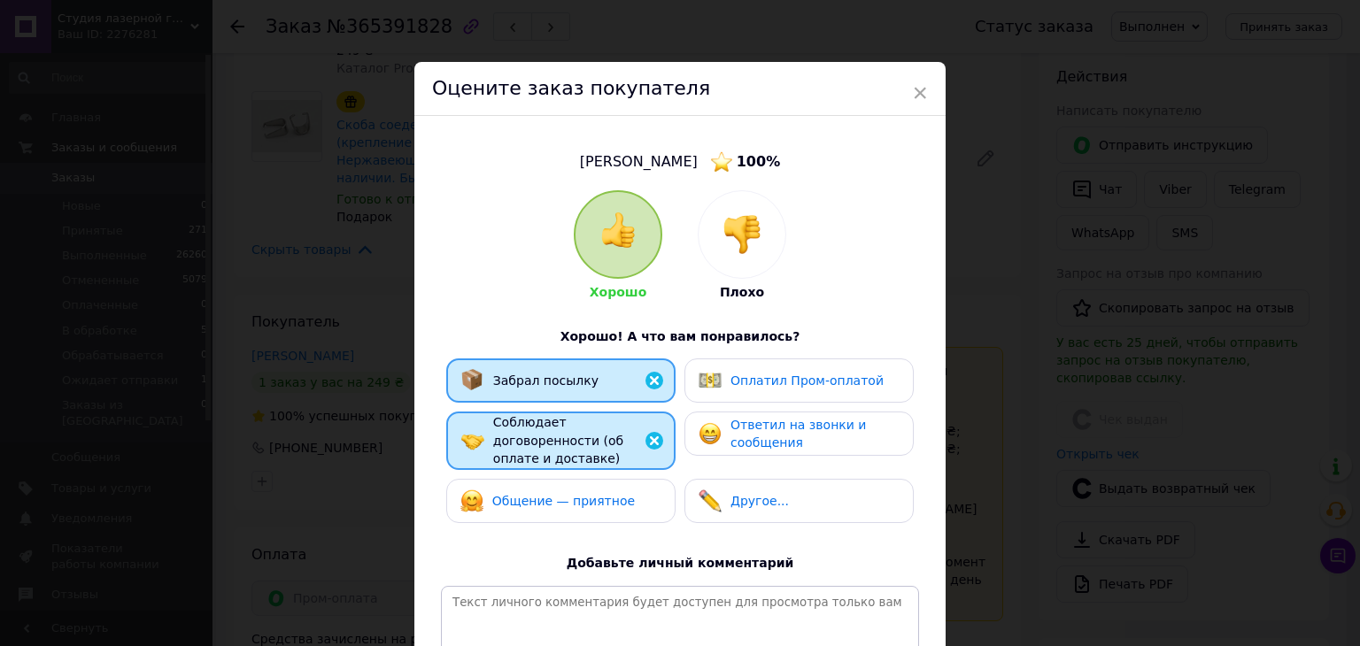
click at [575, 494] on span "Общение — приятное" at bounding box center [563, 501] width 143 height 14
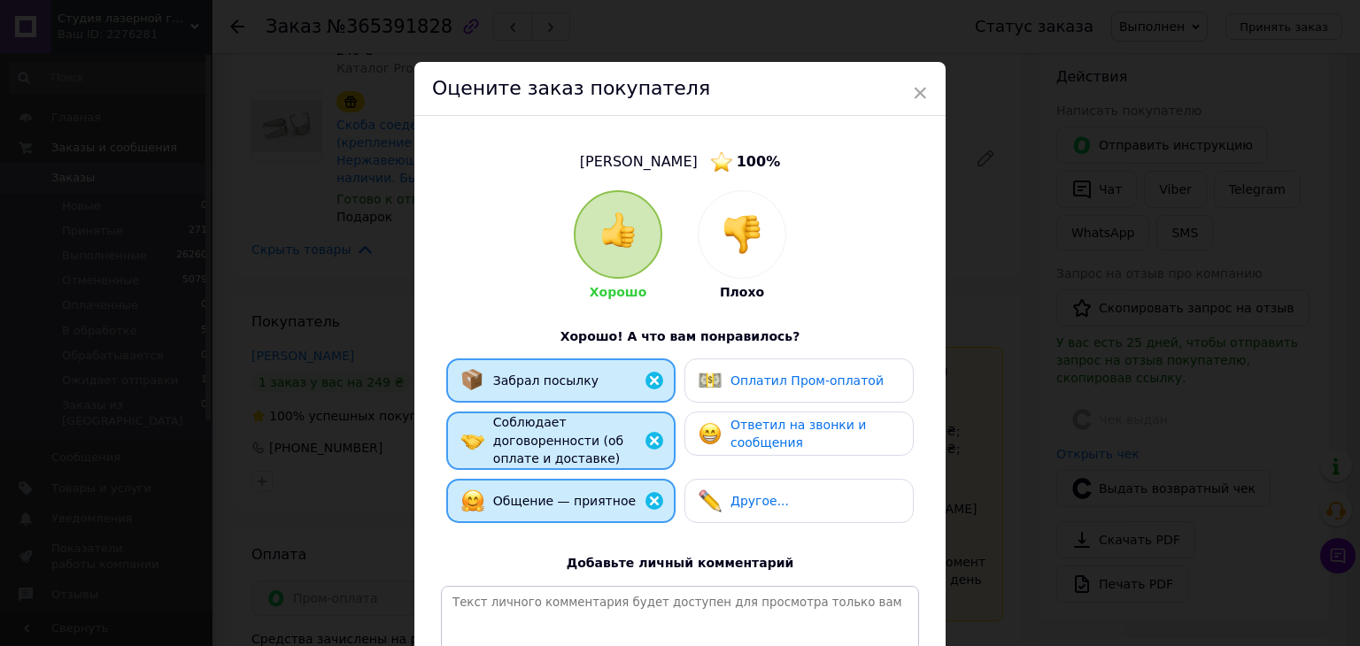
drag, startPoint x: 756, startPoint y: 426, endPoint x: 754, endPoint y: 398, distance: 27.6
click at [755, 421] on span "Ответил на звонки и сообщения" at bounding box center [798, 434] width 135 height 33
click at [757, 391] on div "Оплатил Пром-оплатой" at bounding box center [798, 381] width 229 height 44
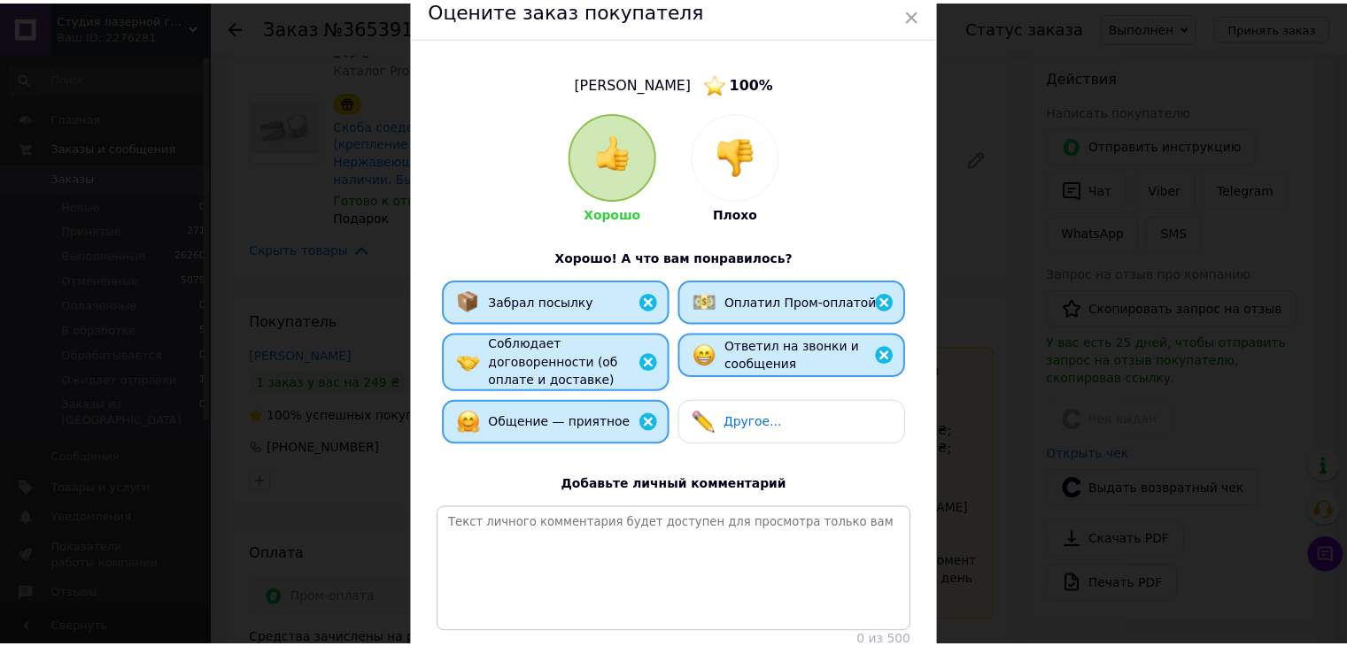
scroll to position [220, 0]
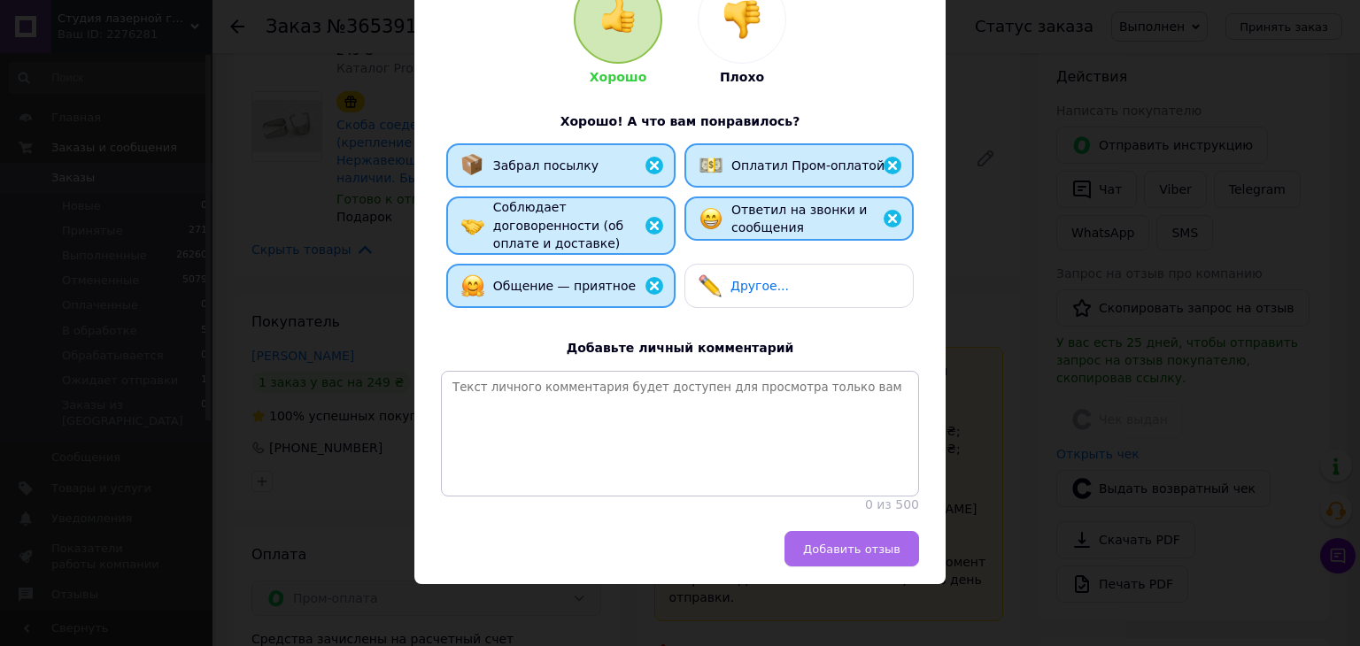
click at [855, 560] on button "Добавить отзыв" at bounding box center [852, 548] width 135 height 35
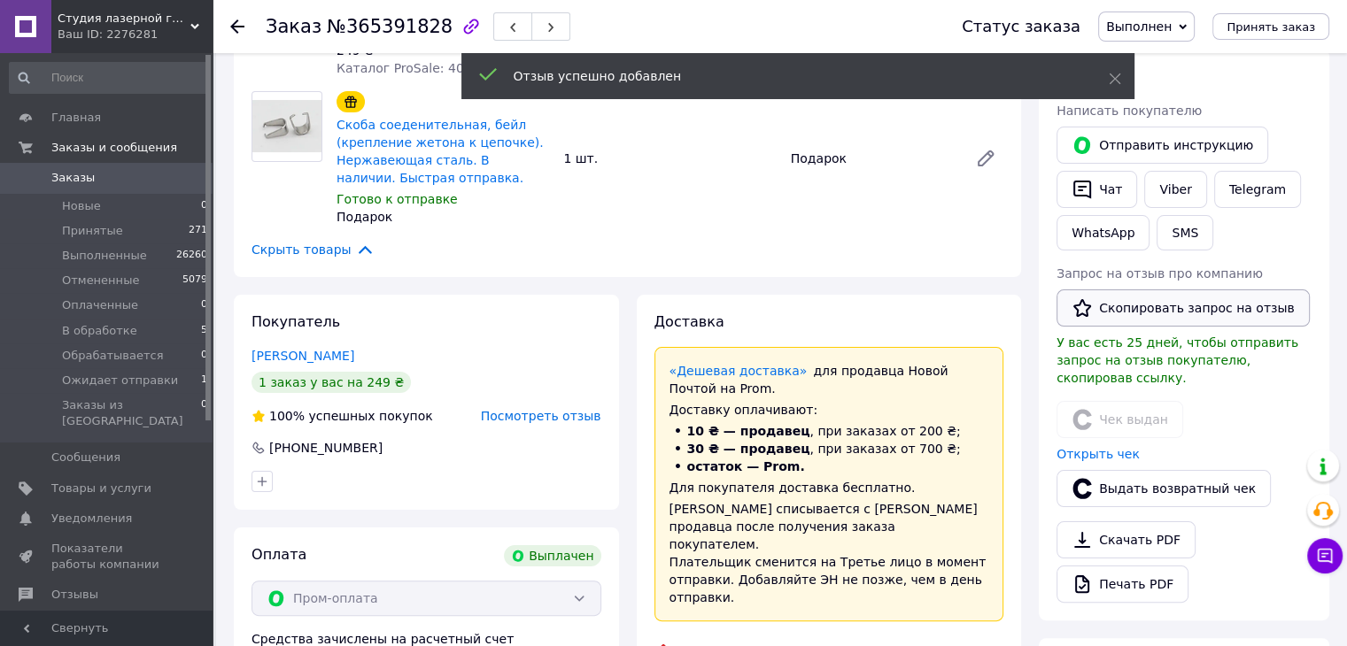
click at [1109, 309] on button "Скопировать запрос на отзыв" at bounding box center [1182, 308] width 253 height 37
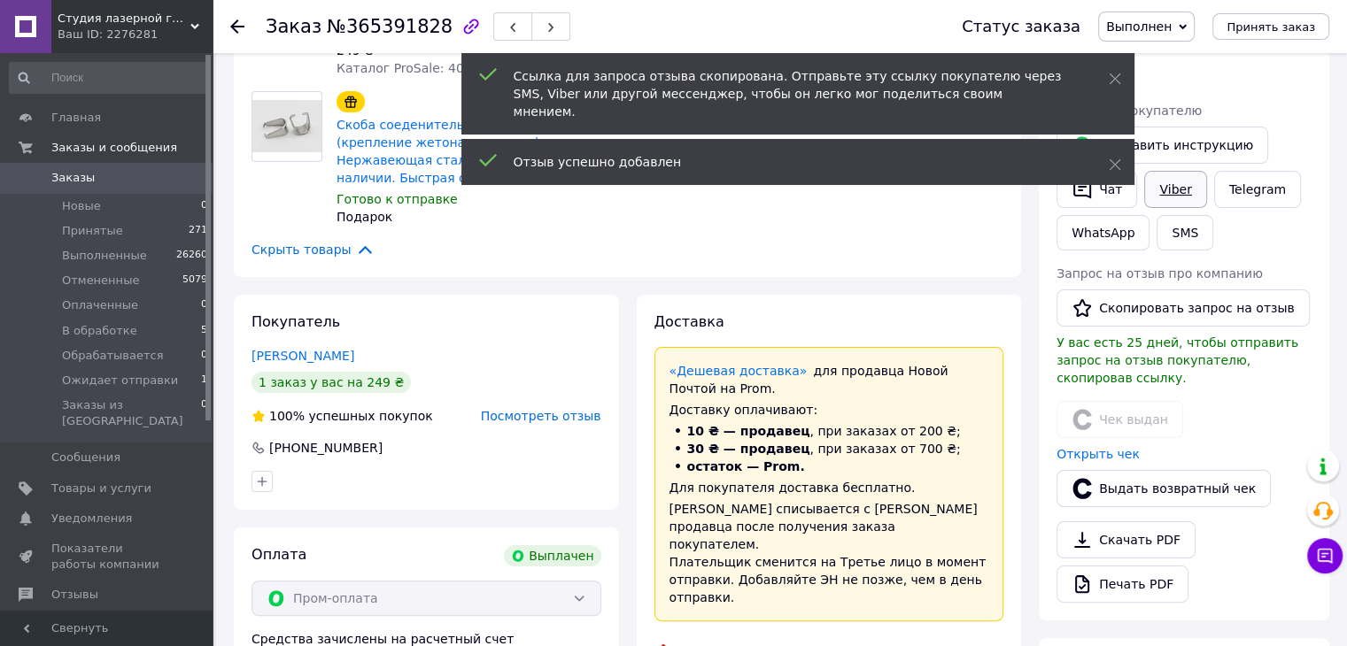
click at [1177, 194] on link "Viber" at bounding box center [1175, 189] width 62 height 37
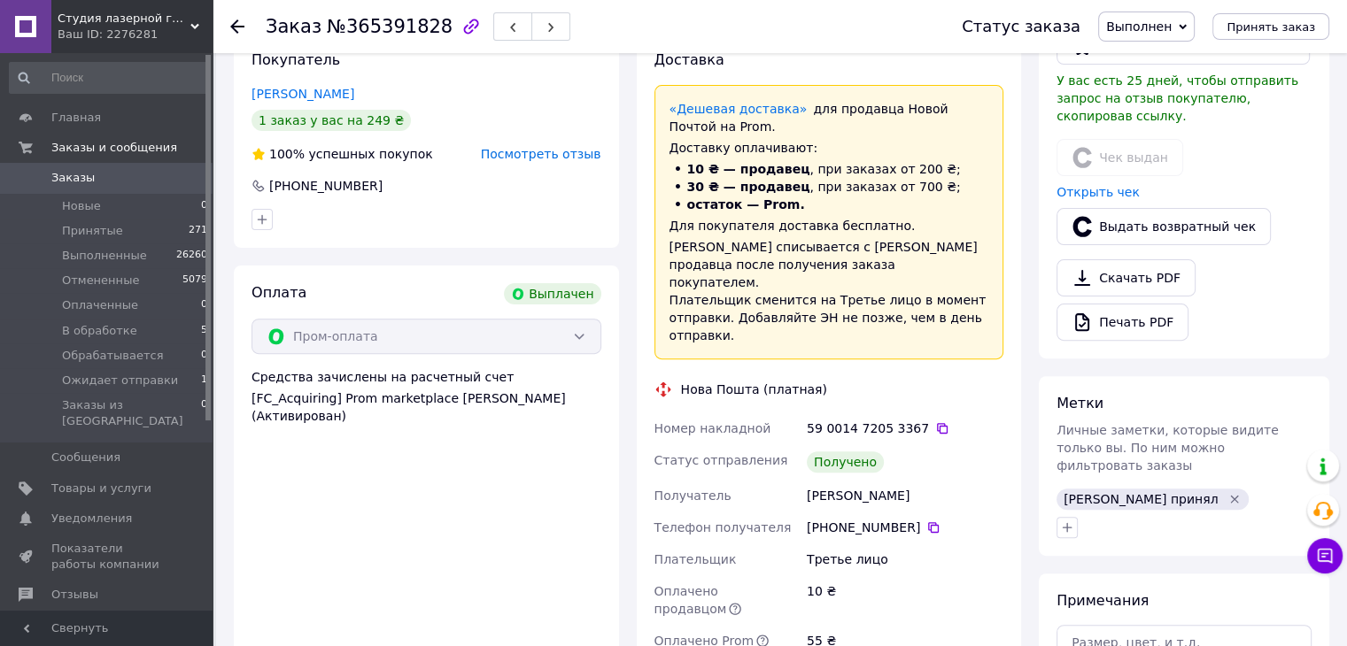
scroll to position [531, 0]
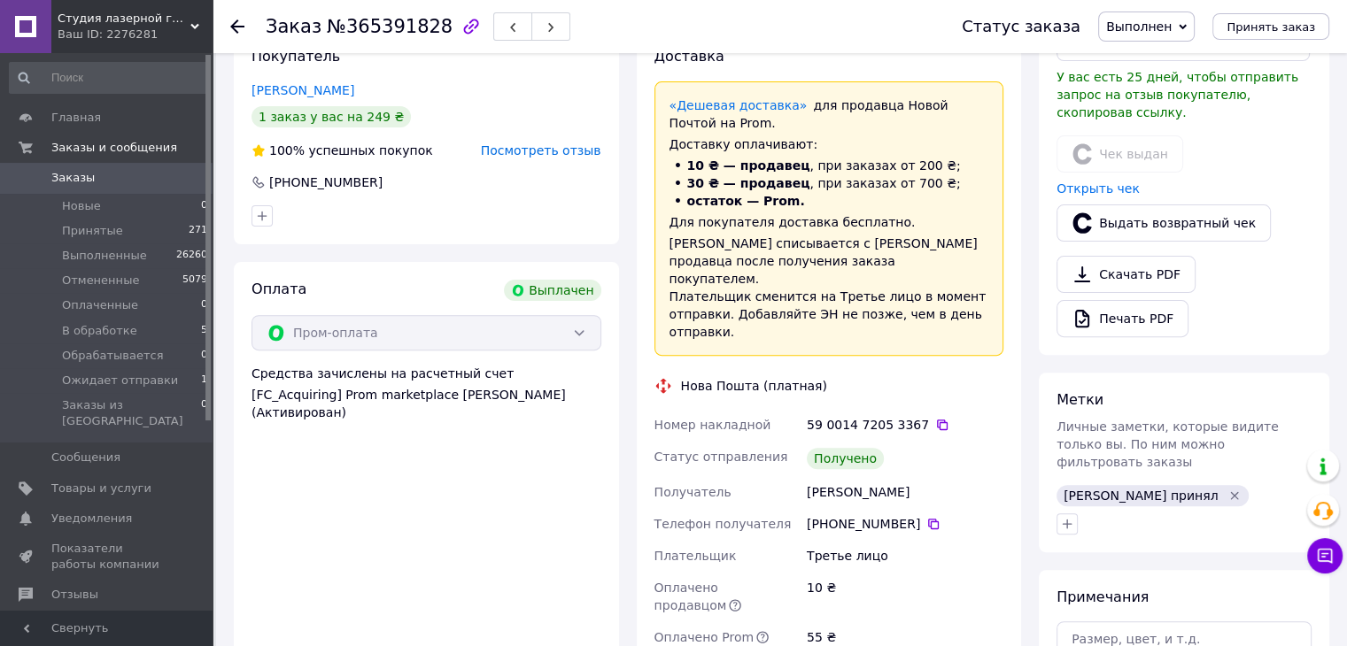
click at [916, 416] on div "59 0014 7205 3367" at bounding box center [905, 425] width 197 height 18
click at [928, 519] on icon at bounding box center [933, 524] width 11 height 11
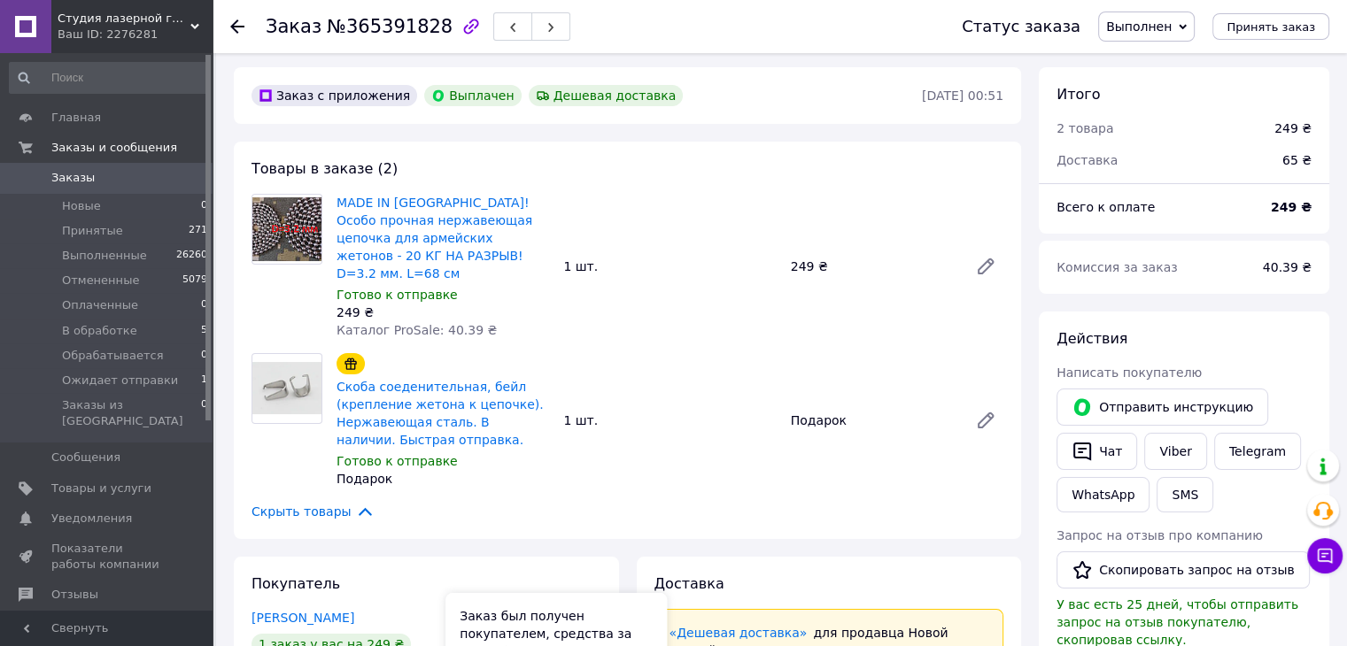
scroll to position [0, 0]
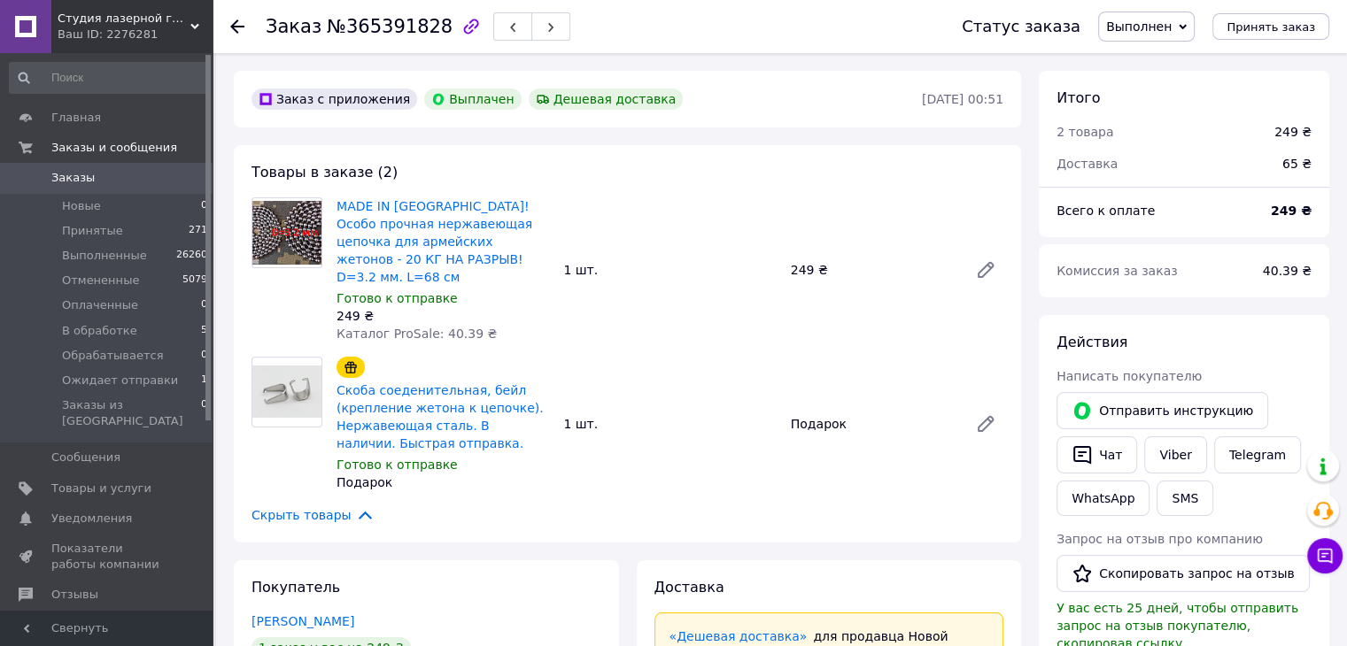
click at [238, 22] on icon at bounding box center [237, 26] width 14 height 14
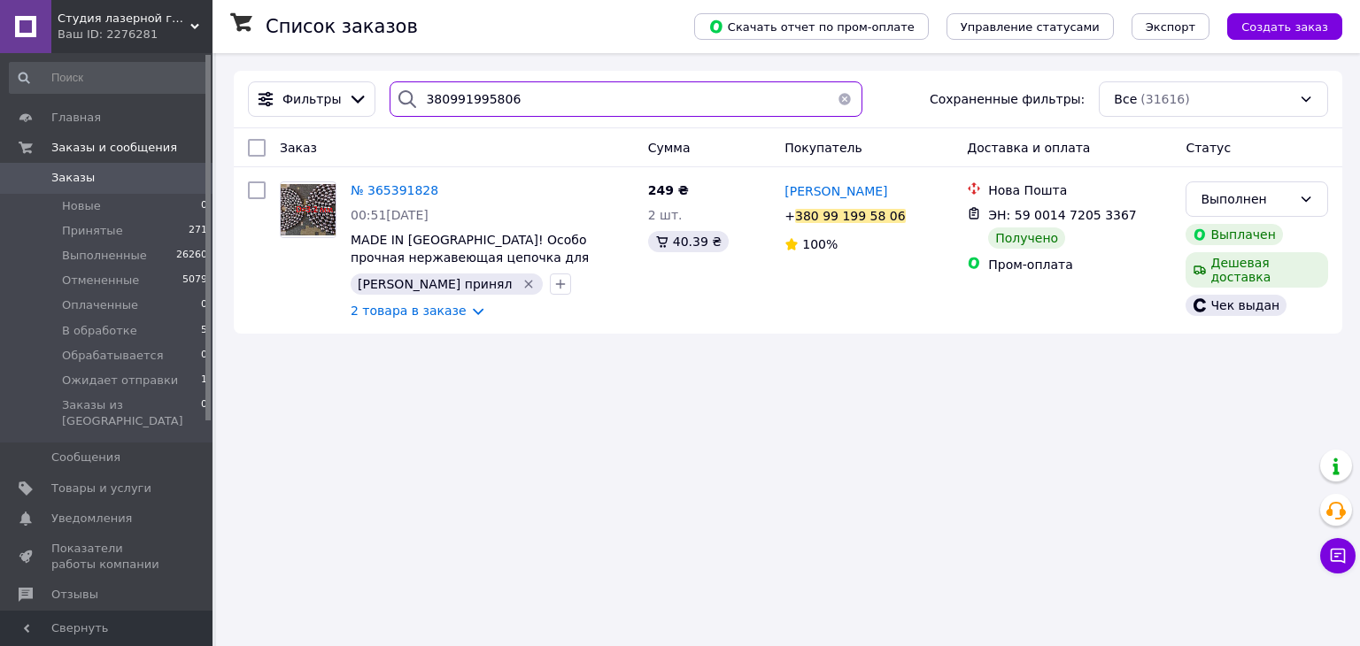
click at [544, 97] on input "380991995806" at bounding box center [626, 98] width 472 height 35
paste input "20451265276322"
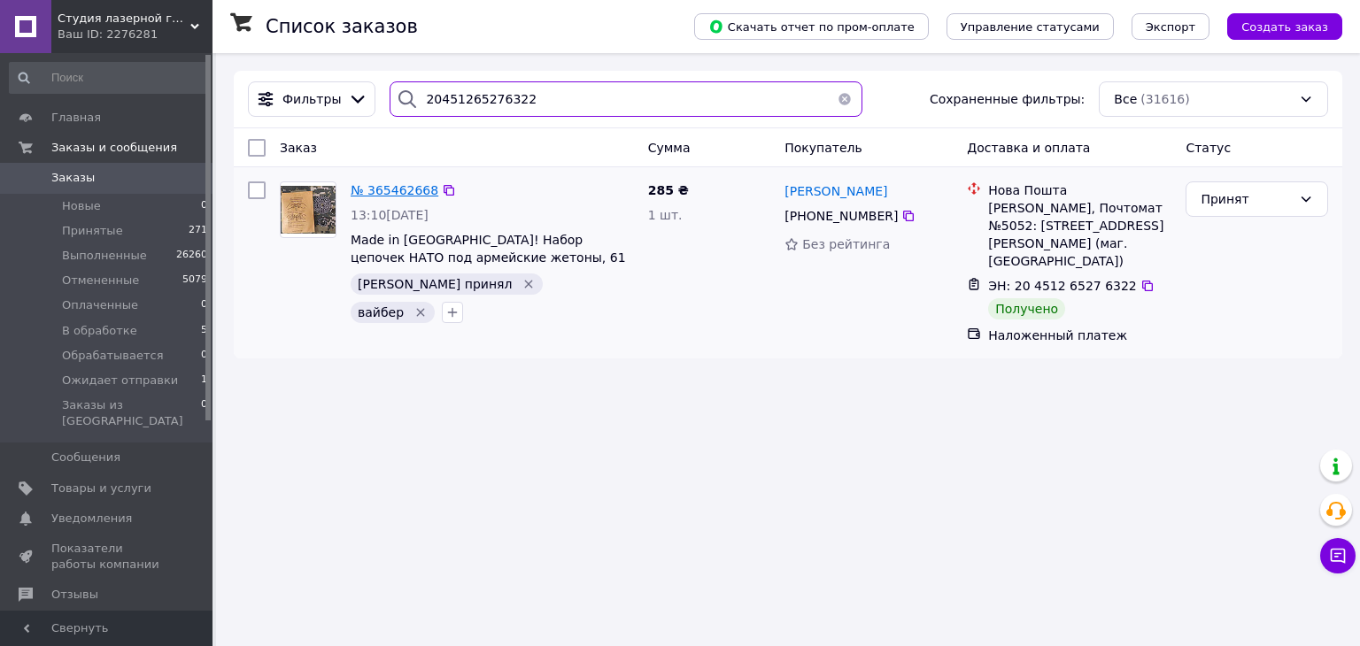
type input "20451265276322"
click at [395, 192] on span "№ 365462668" at bounding box center [395, 190] width 88 height 14
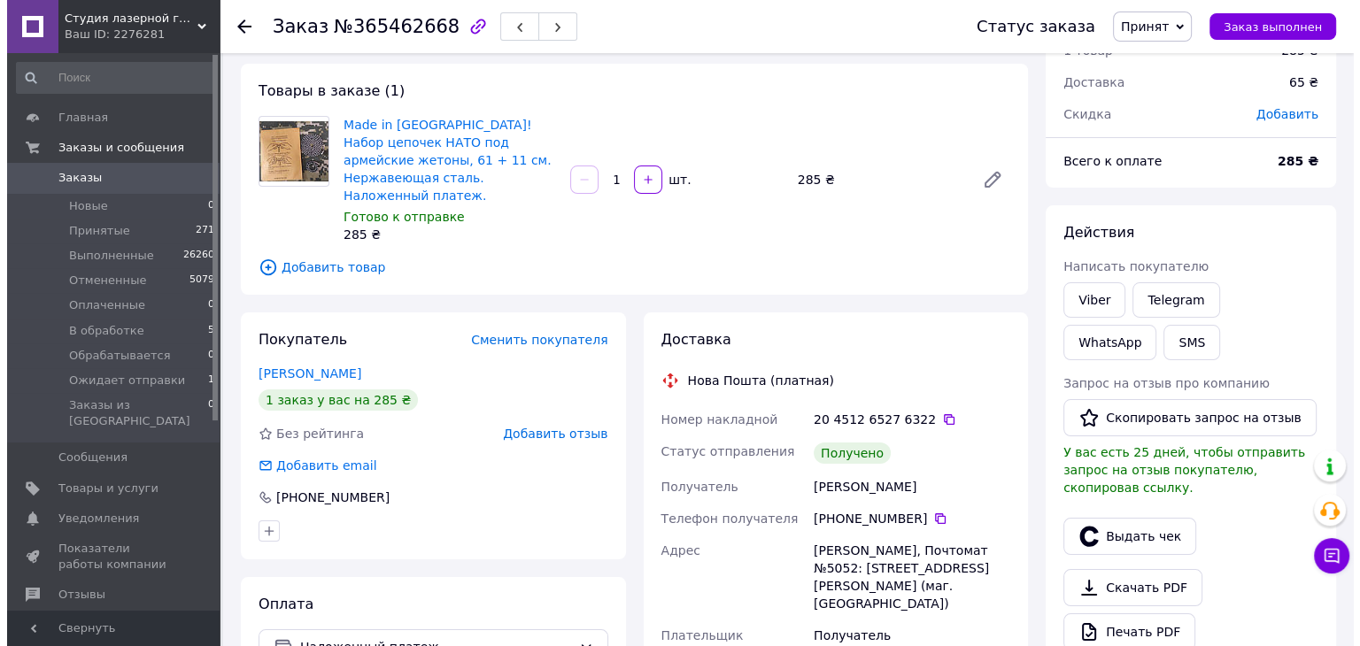
scroll to position [89, 0]
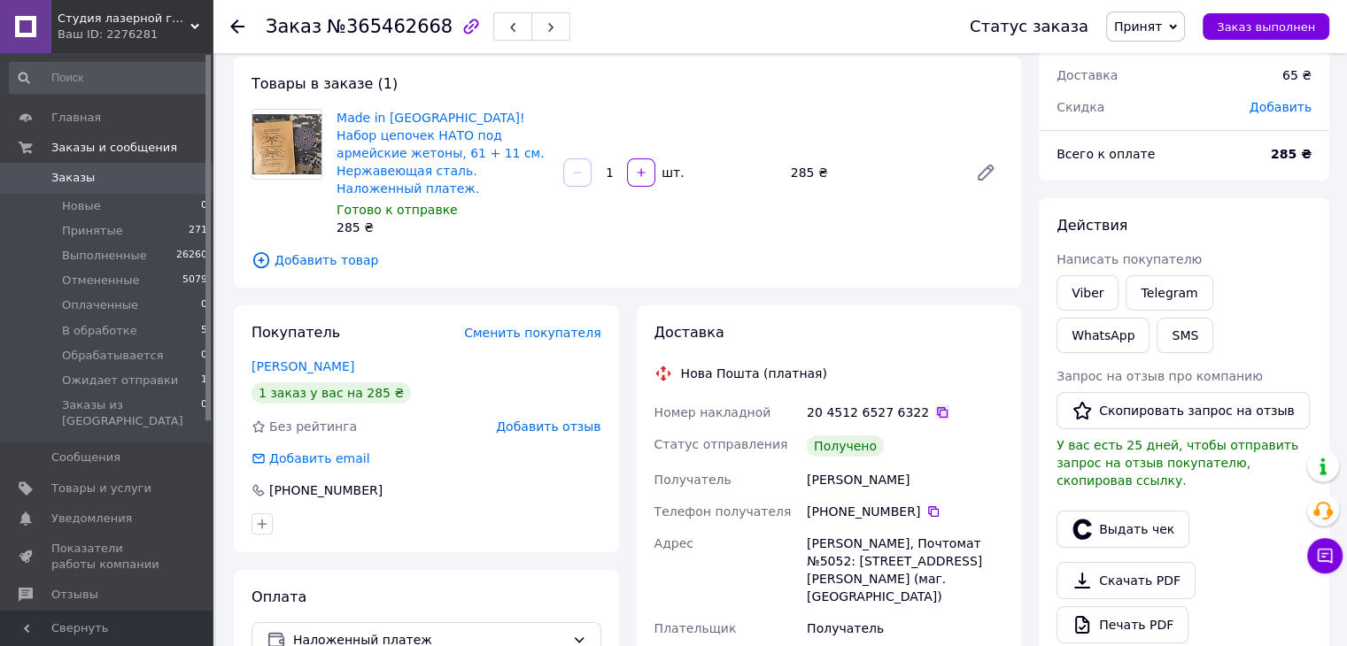
click at [935, 406] on icon at bounding box center [942, 413] width 14 height 14
click at [1095, 511] on button "Выдать чек" at bounding box center [1122, 529] width 133 height 37
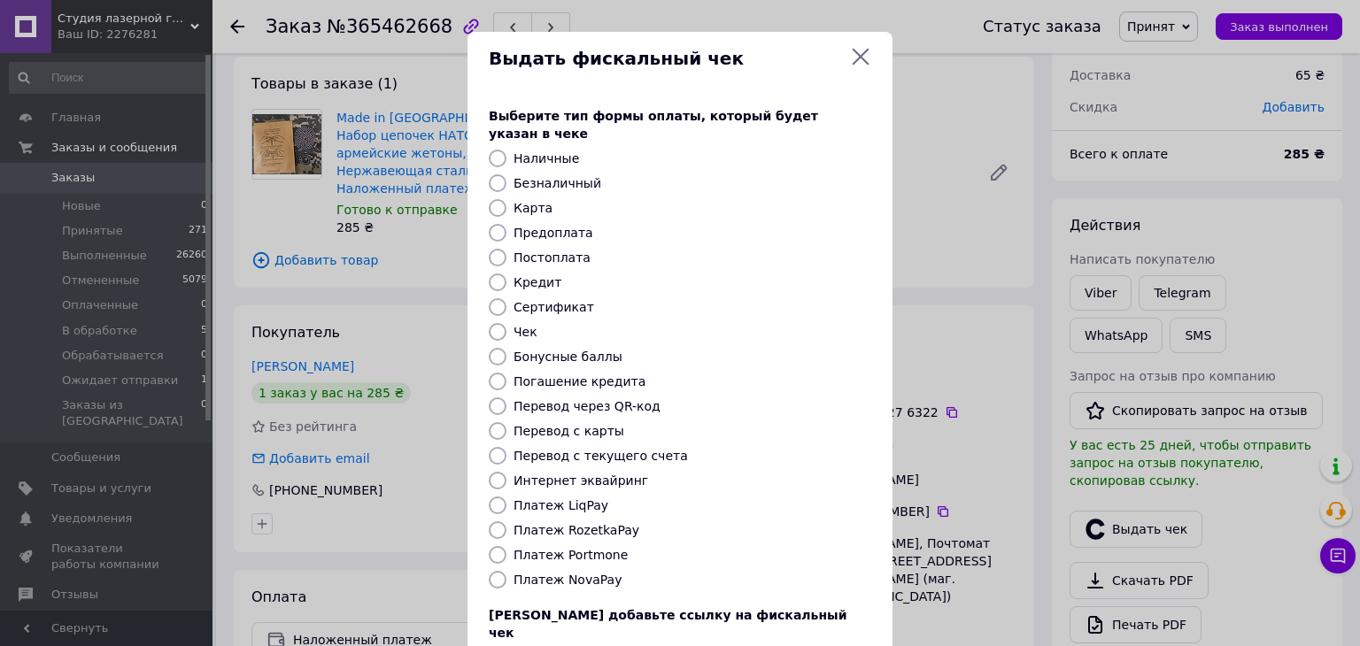
click at [559, 251] on label "Постоплата" at bounding box center [552, 258] width 77 height 14
click at [507, 249] on input "Постоплата" at bounding box center [498, 258] width 18 height 18
radio input "true"
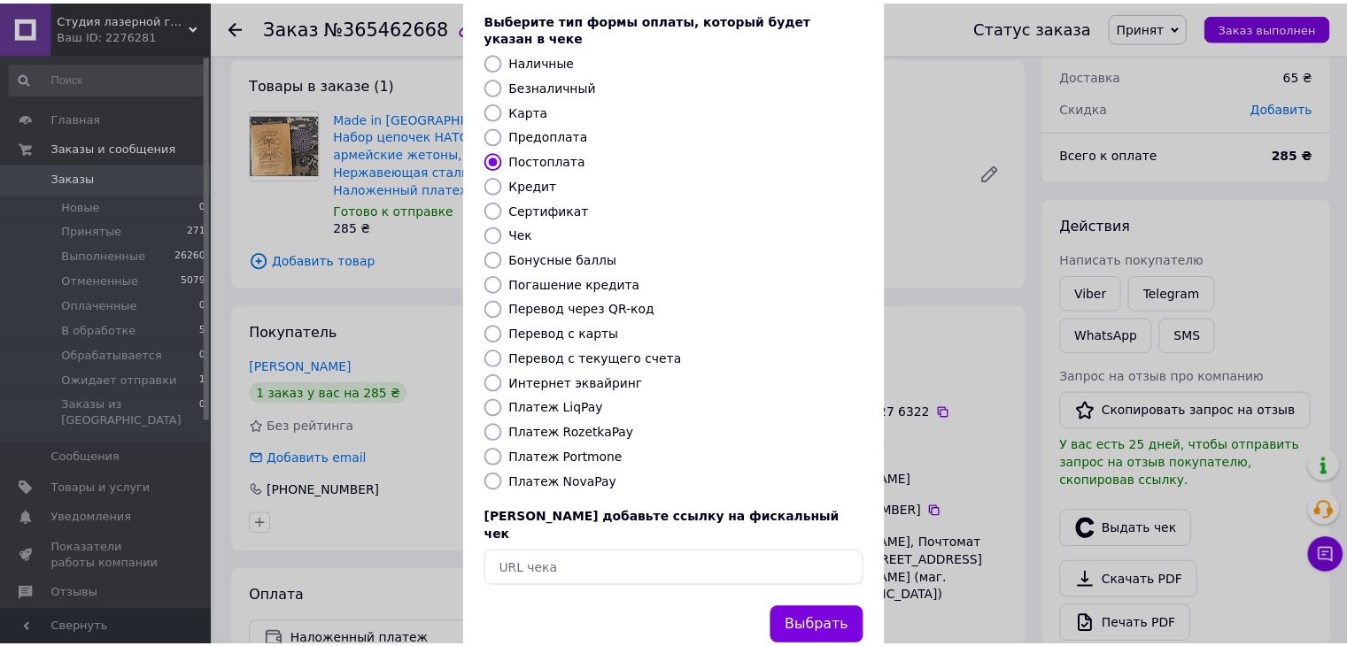
scroll to position [113, 0]
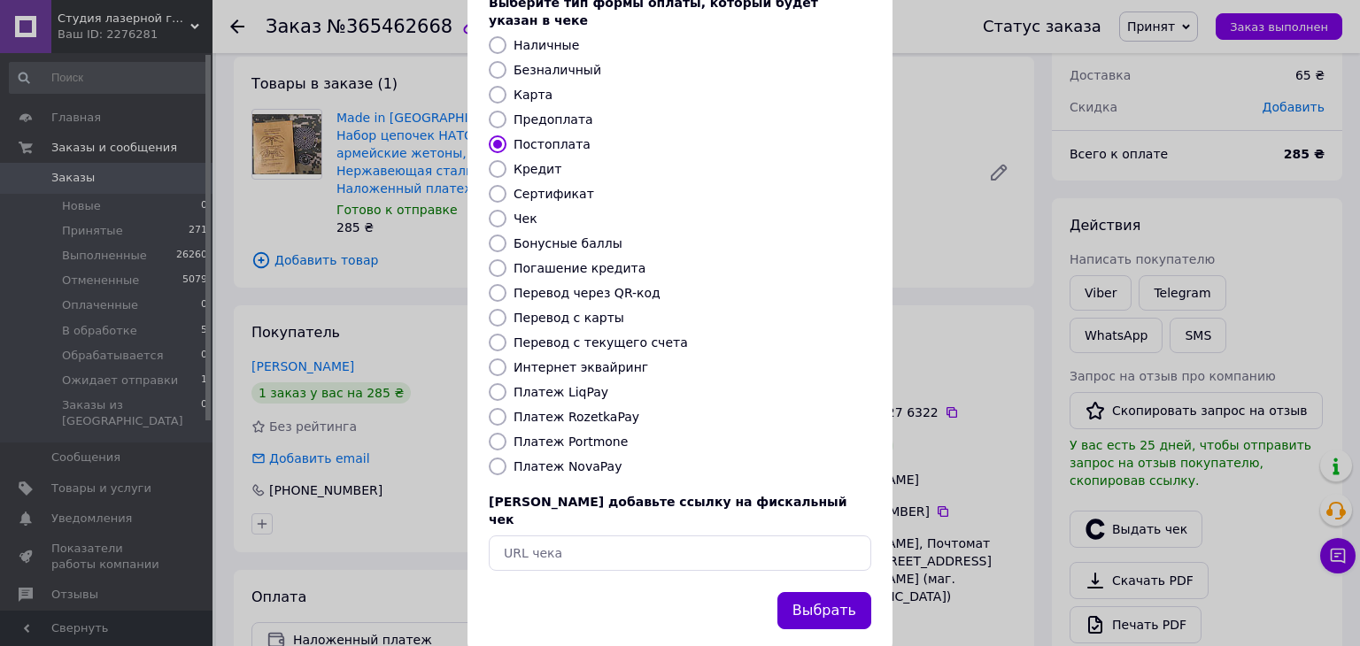
click at [830, 592] on button "Выбрать" at bounding box center [824, 611] width 94 height 38
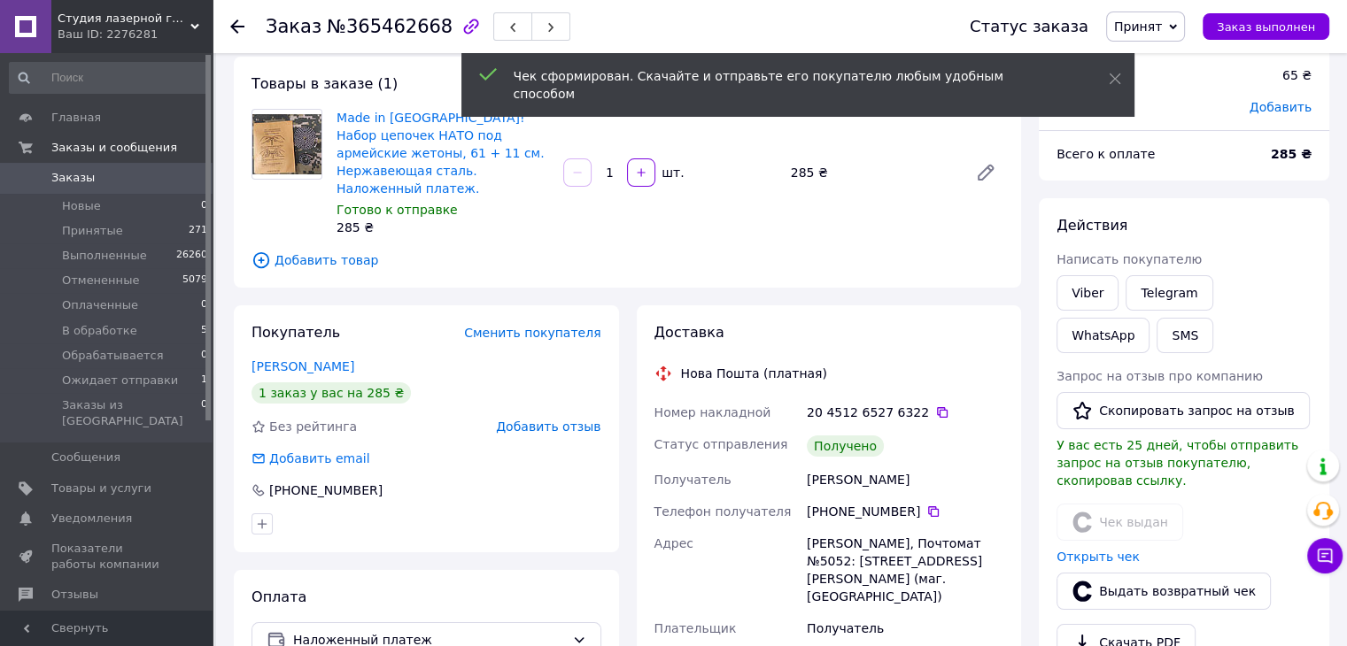
click at [1172, 35] on span "Принят" at bounding box center [1145, 27] width 79 height 30
click at [1176, 50] on li "Выполнен" at bounding box center [1174, 62] width 134 height 27
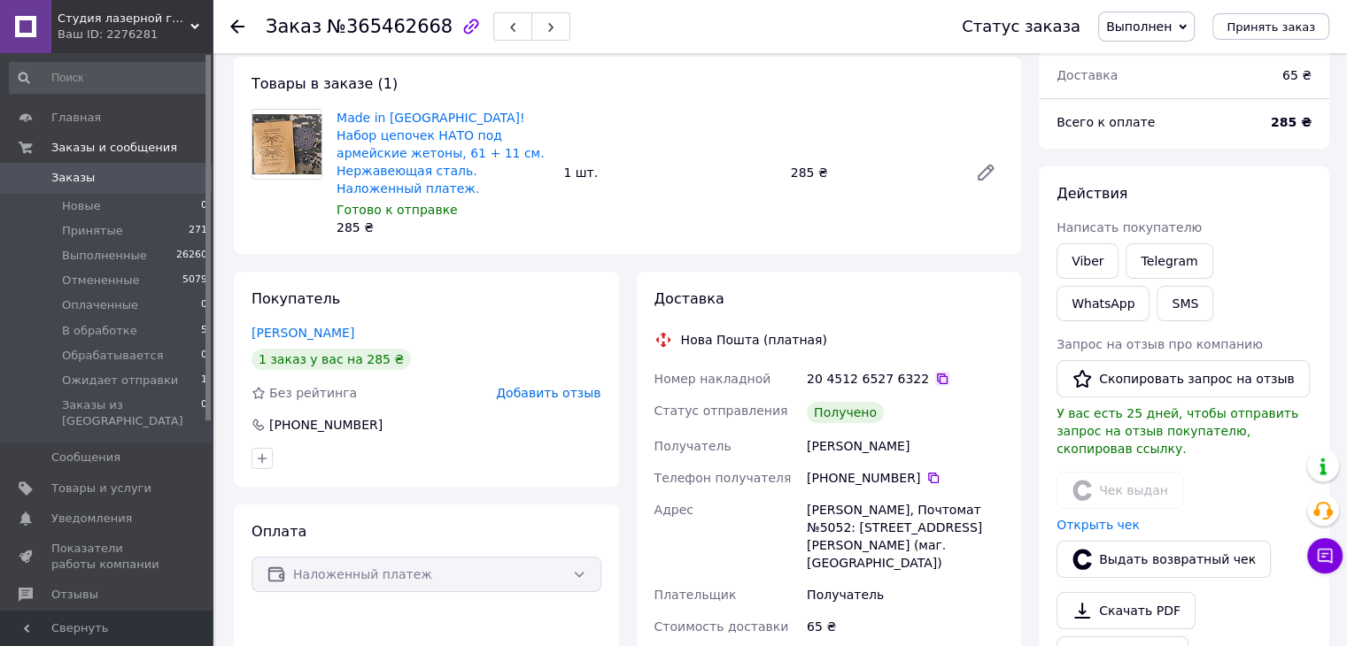
click at [935, 372] on icon at bounding box center [942, 379] width 14 height 14
click at [232, 24] on use at bounding box center [237, 26] width 14 height 14
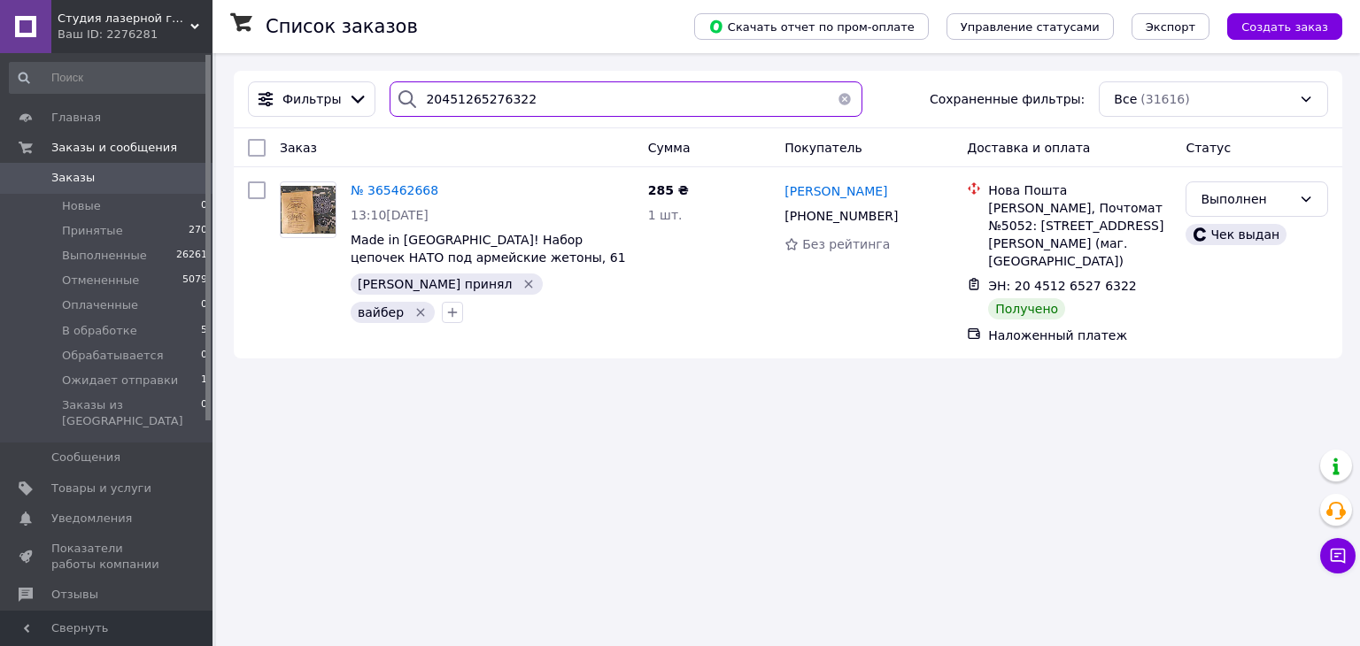
click at [507, 107] on input "20451265276322" at bounding box center [626, 98] width 472 height 35
click at [507, 104] on input "20451265276322" at bounding box center [626, 98] width 472 height 35
paste input "734873"
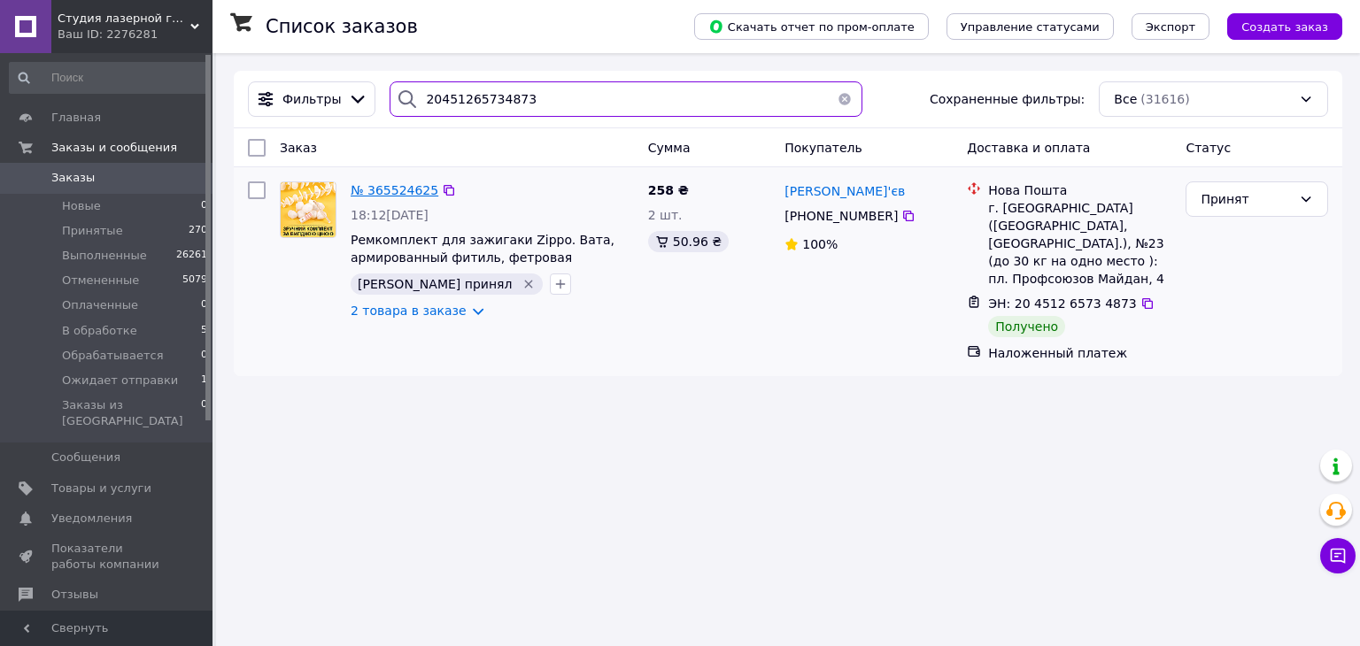
type input "20451265734873"
click at [383, 188] on span "№ 365524625" at bounding box center [395, 190] width 88 height 14
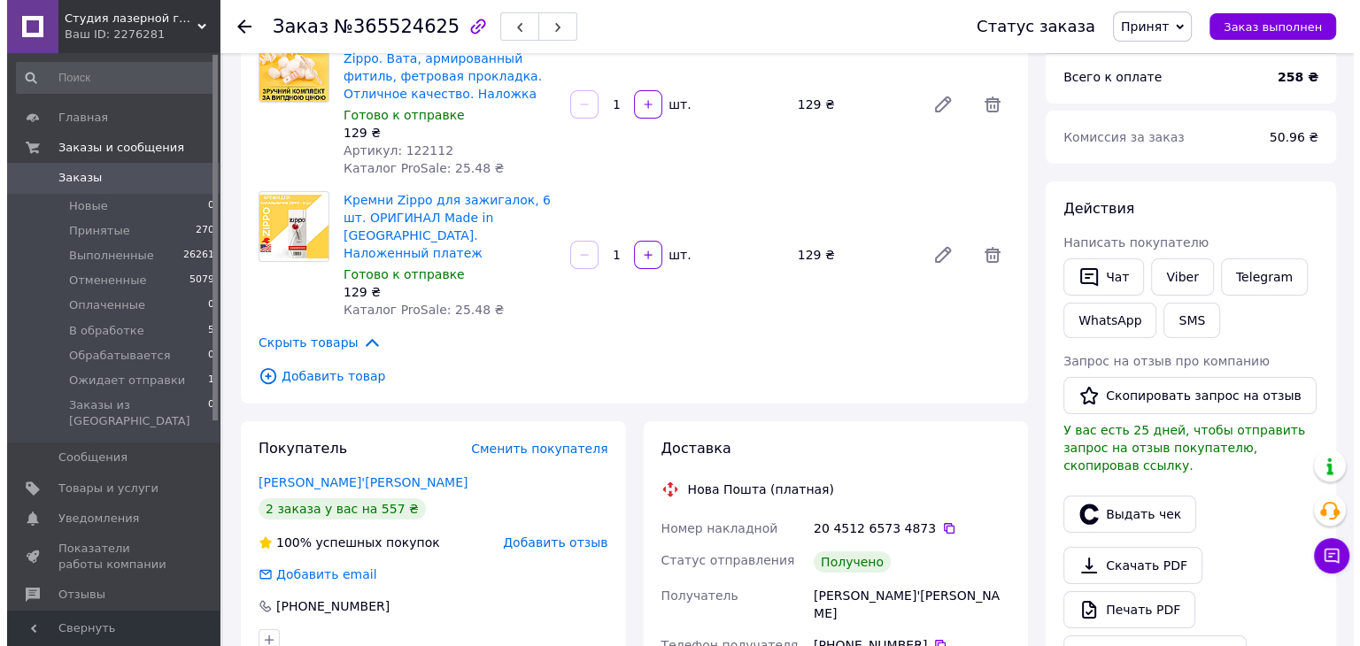
scroll to position [177, 0]
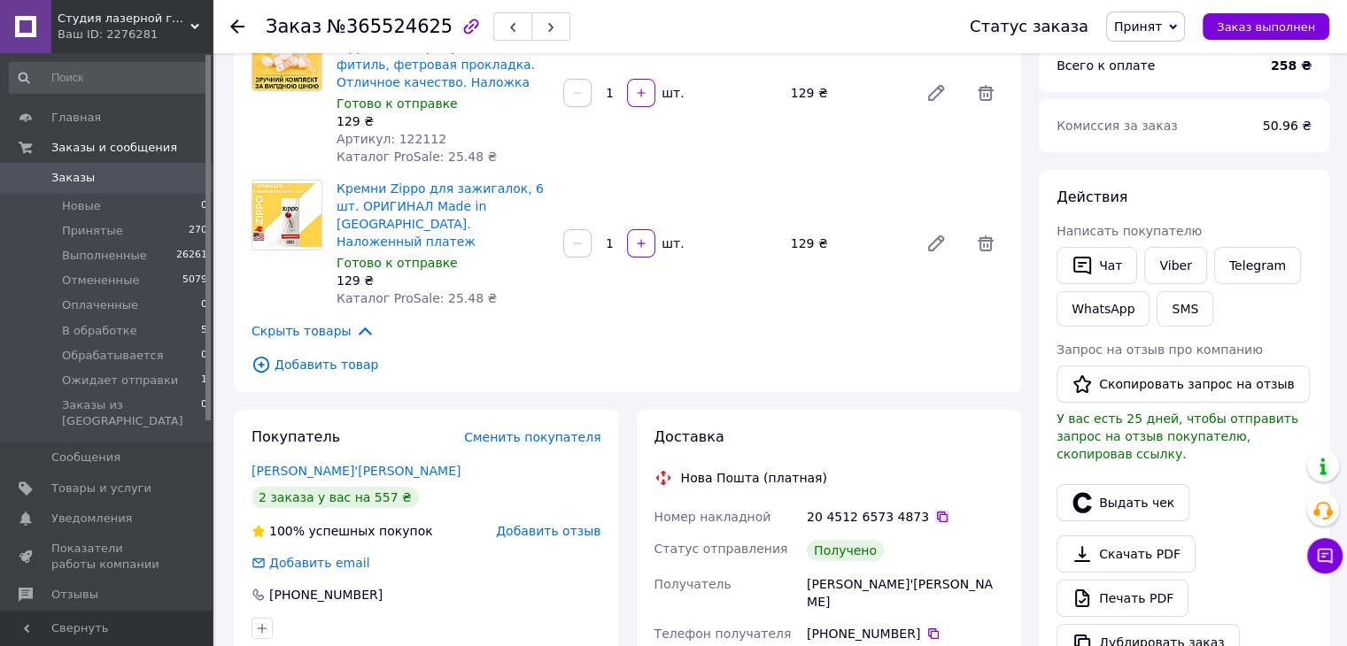
click at [935, 510] on icon at bounding box center [942, 517] width 14 height 14
click at [1112, 484] on button "Выдать чек" at bounding box center [1122, 502] width 133 height 37
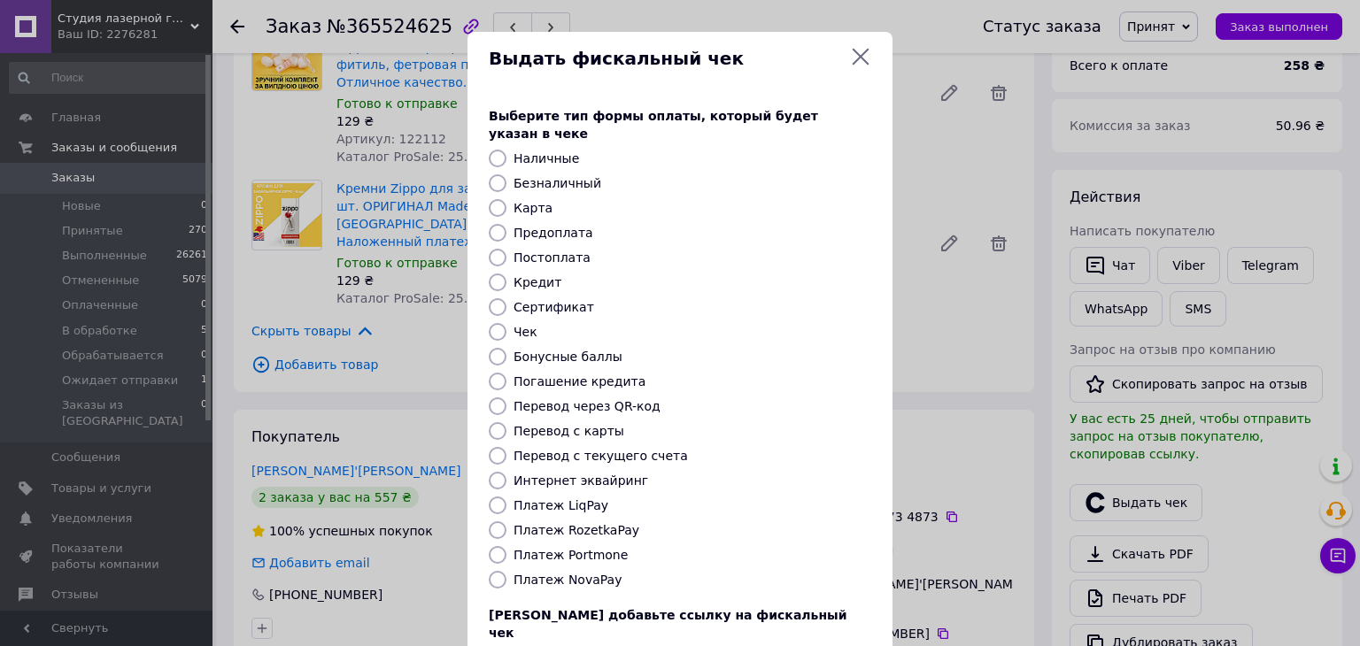
click at [563, 249] on div "Выберите тип формы оплаты, который будет указан в чеке Наличные Безналичный Кар…" at bounding box center [680, 396] width 425 height 620
click at [561, 251] on label "Постоплата" at bounding box center [552, 258] width 77 height 14
click at [507, 249] on input "Постоплата" at bounding box center [498, 258] width 18 height 18
radio input "true"
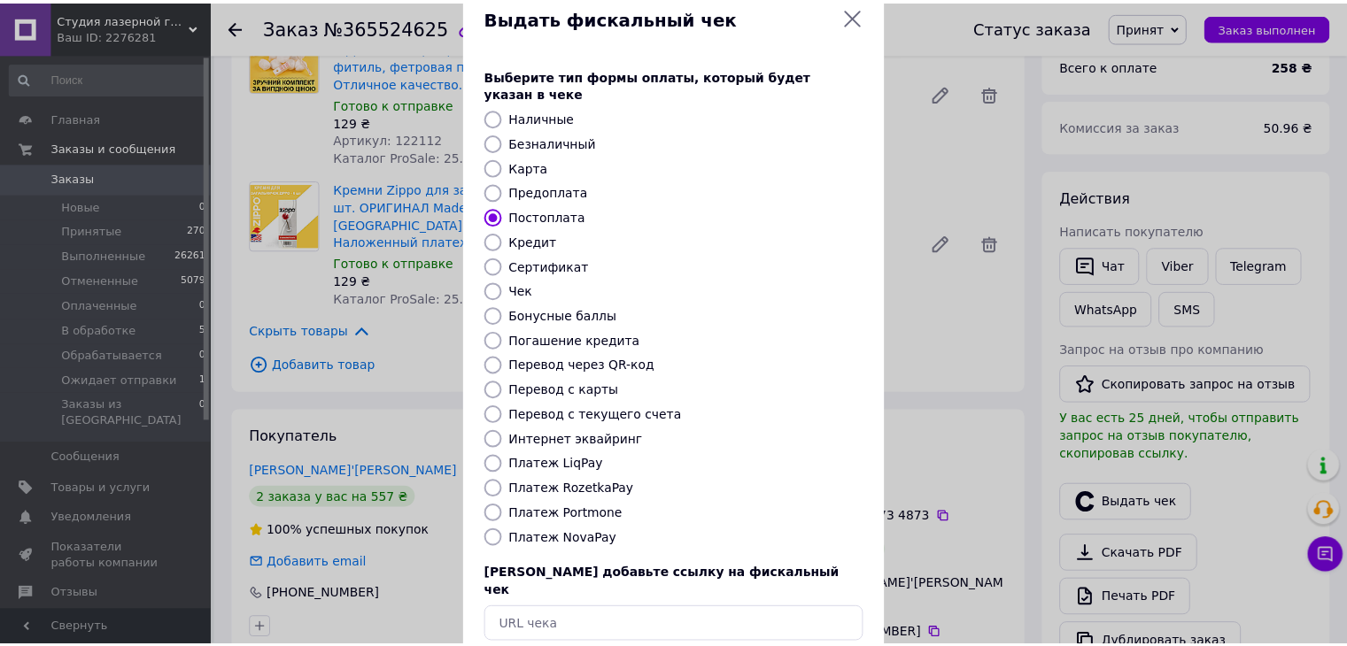
scroll to position [113, 0]
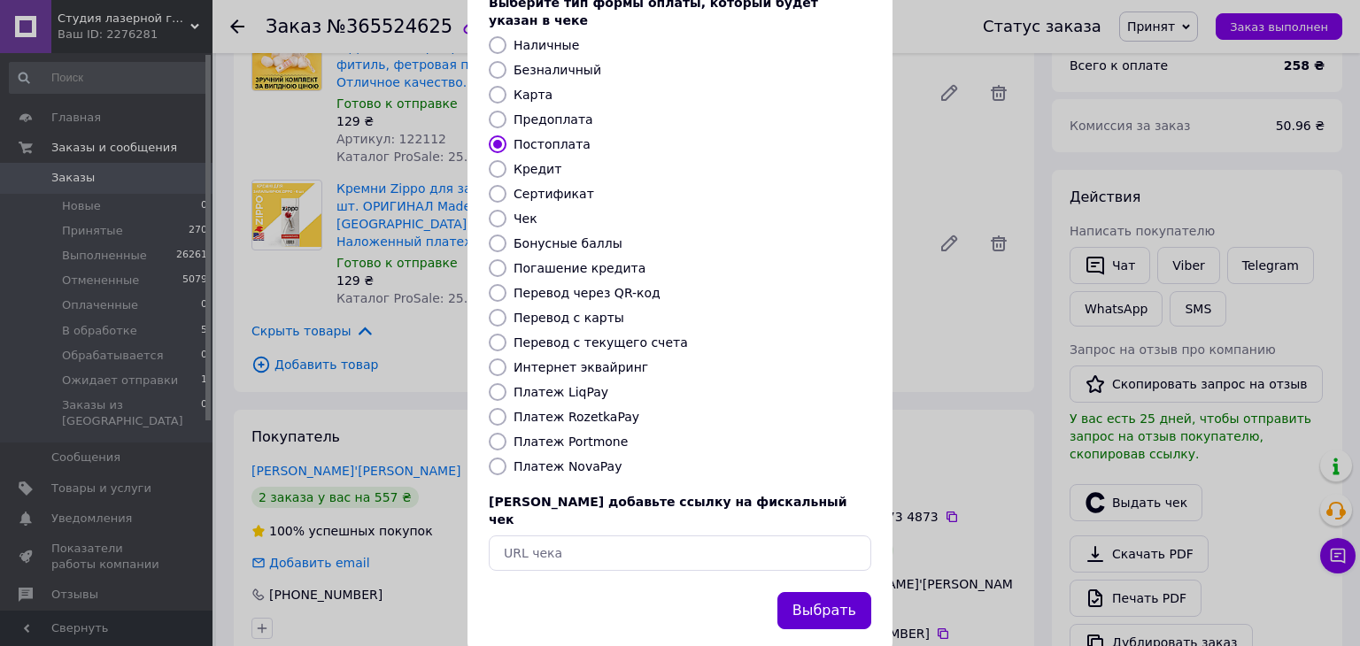
click at [816, 592] on button "Выбрать" at bounding box center [824, 611] width 94 height 38
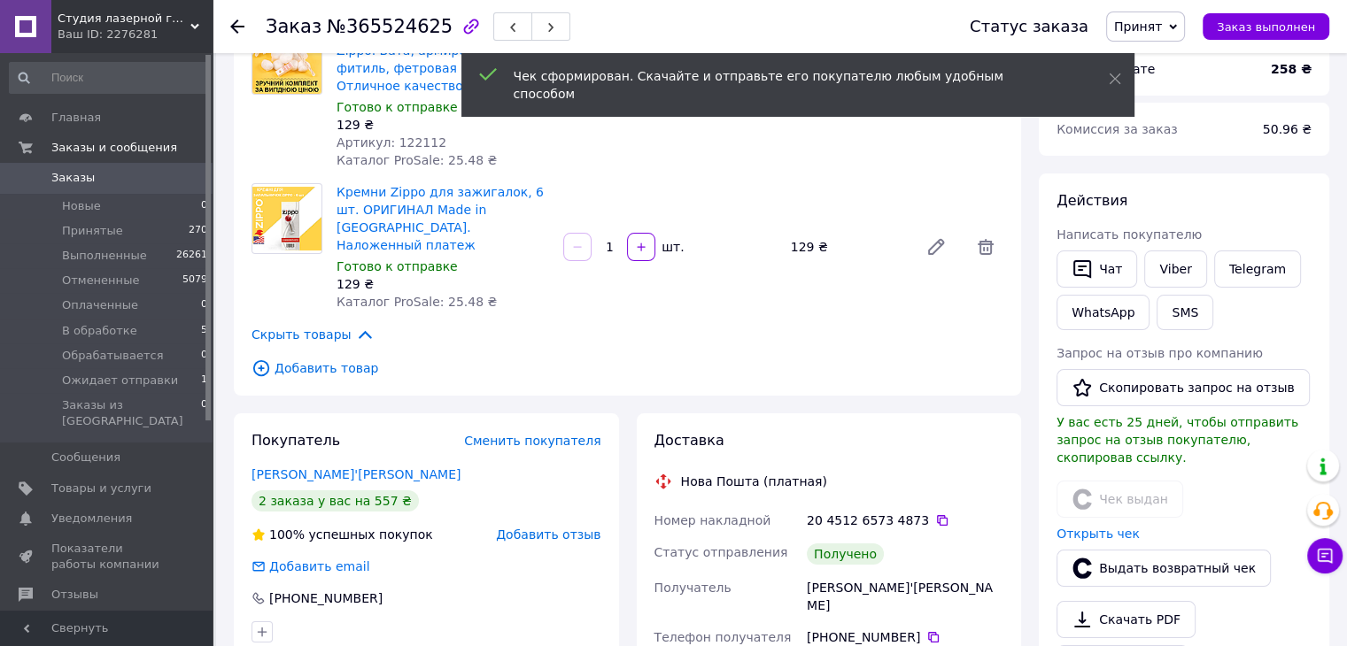
scroll to position [177, 0]
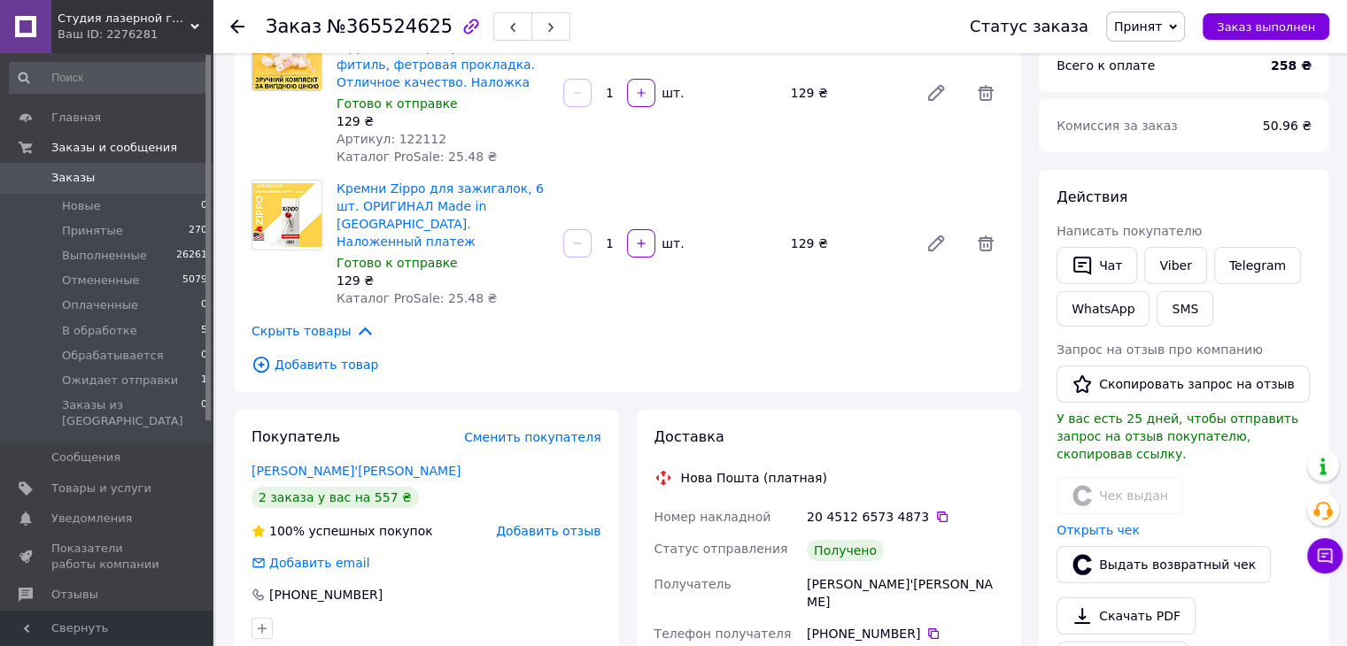
click at [1135, 32] on span "Принят" at bounding box center [1138, 26] width 48 height 14
click at [1146, 58] on li "Выполнен" at bounding box center [1174, 62] width 134 height 27
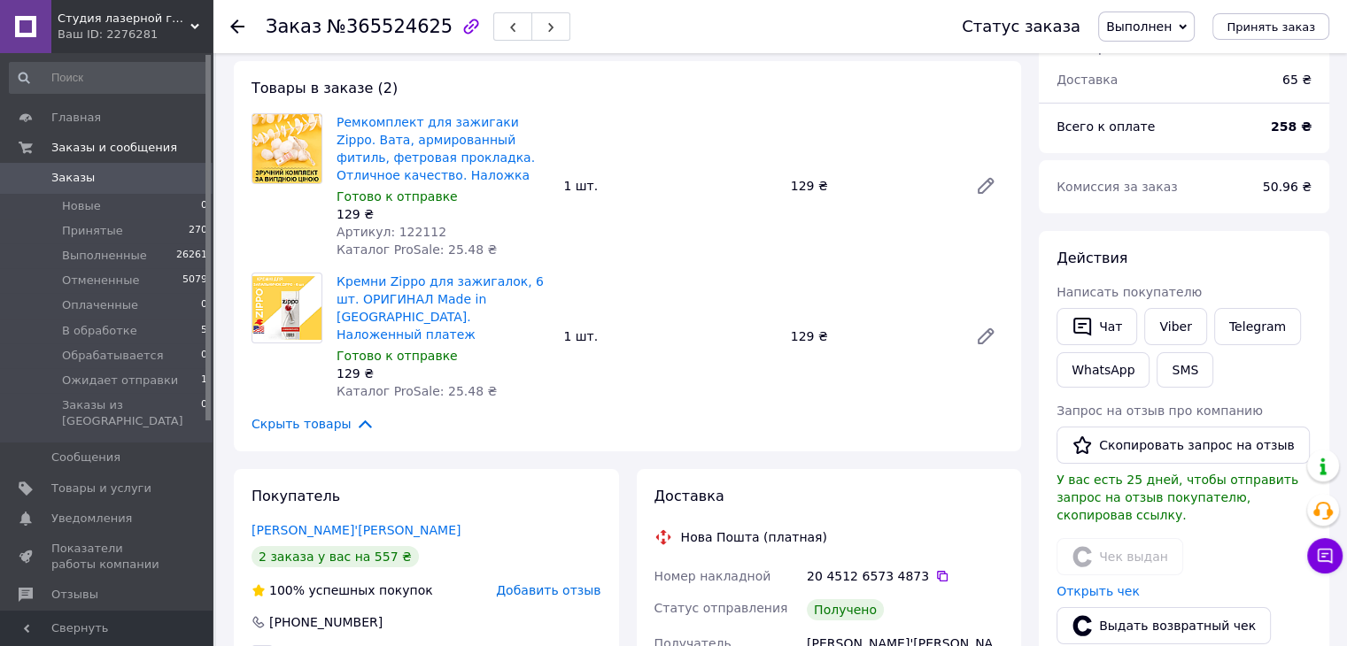
scroll to position [89, 0]
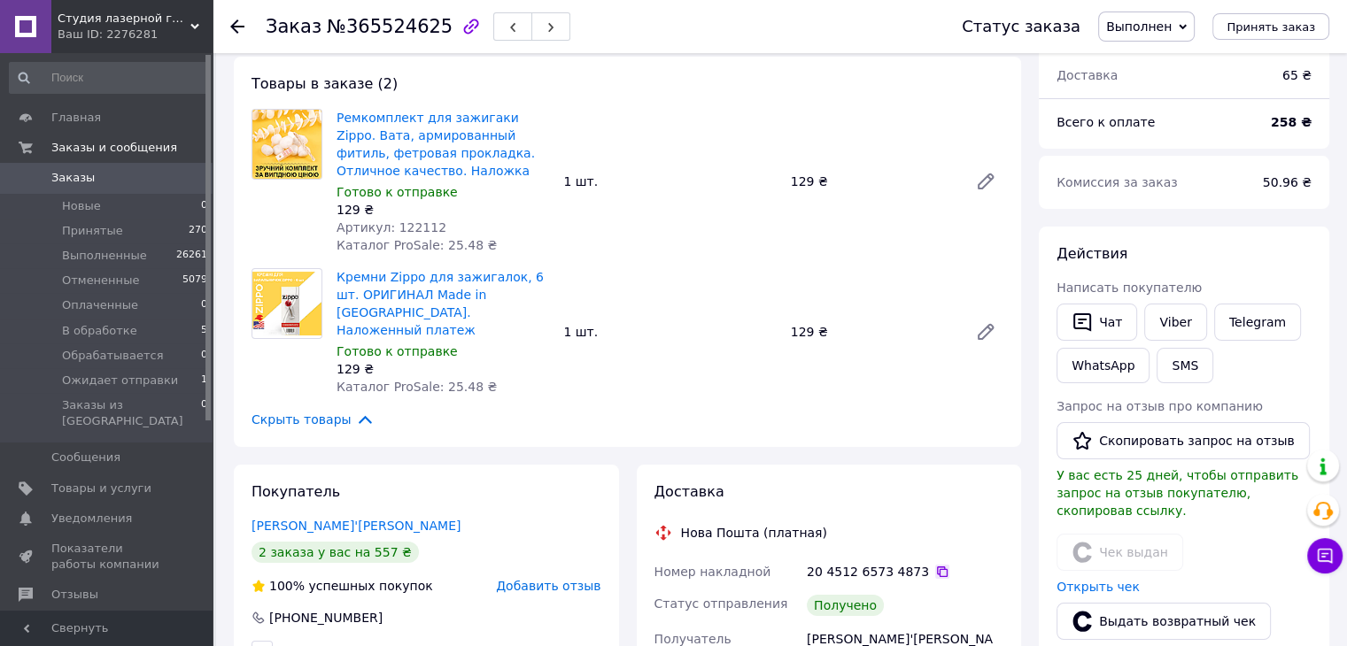
click at [937, 567] on icon at bounding box center [942, 572] width 11 height 11
click at [237, 29] on icon at bounding box center [237, 26] width 14 height 14
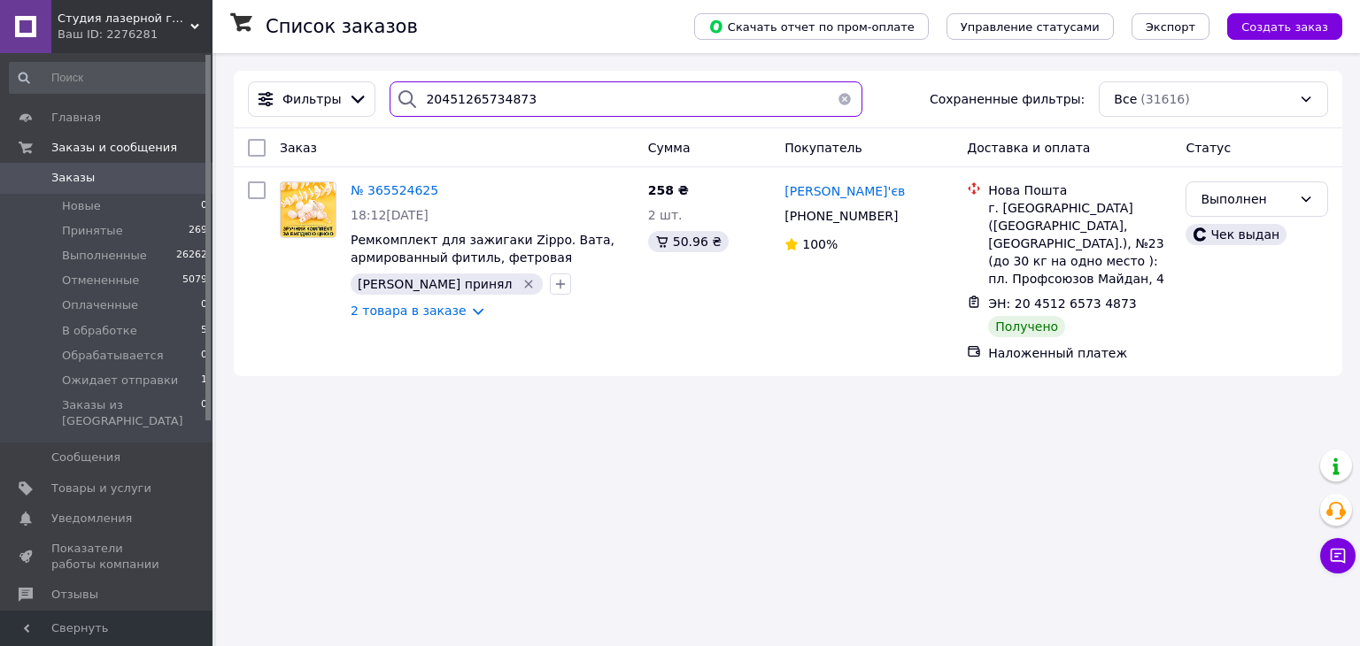
click at [461, 104] on input "20451265734873" at bounding box center [626, 98] width 472 height 35
paste input "282545"
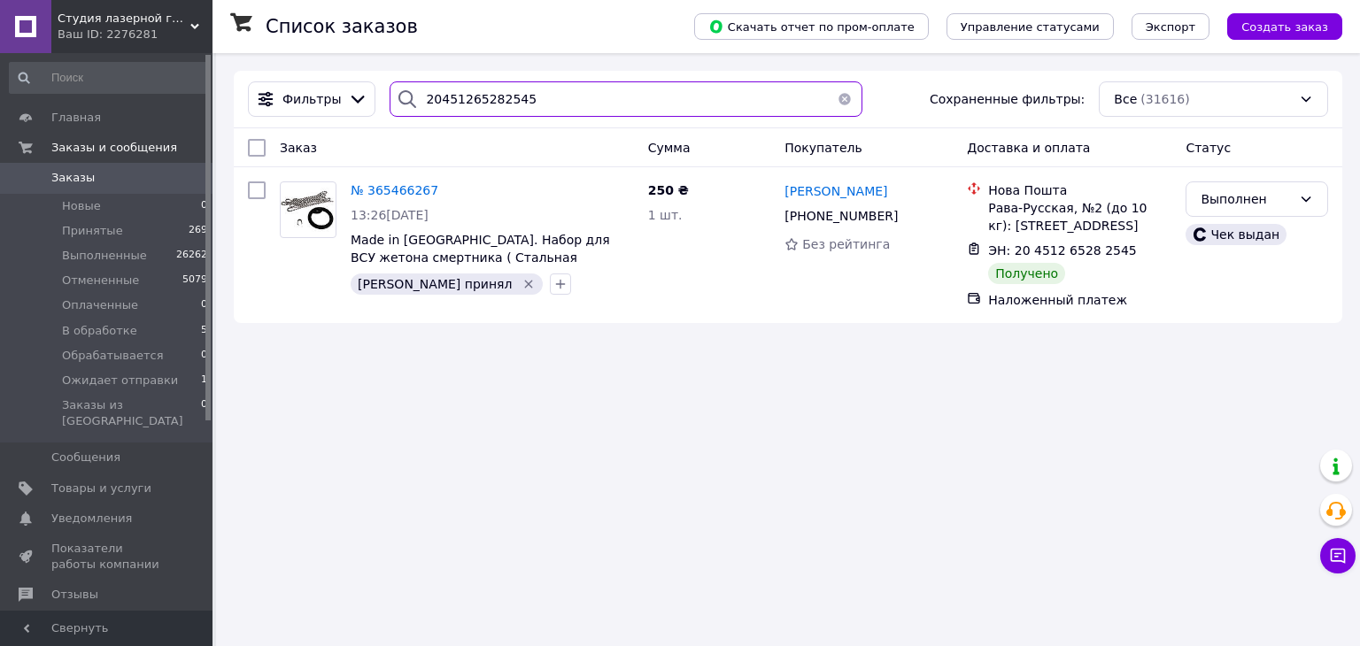
click at [448, 86] on input "20451265282545" at bounding box center [626, 98] width 472 height 35
paste input "732212"
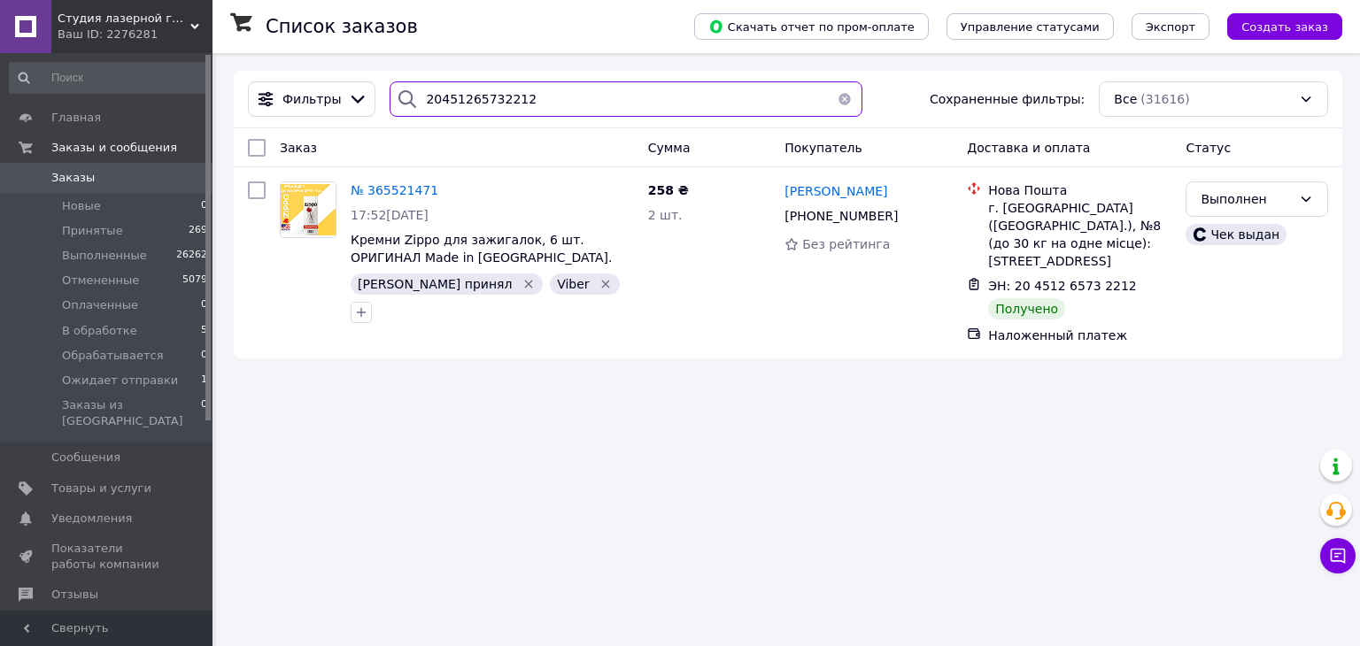
click at [517, 91] on input "20451265732212" at bounding box center [626, 98] width 472 height 35
paste input "6238"
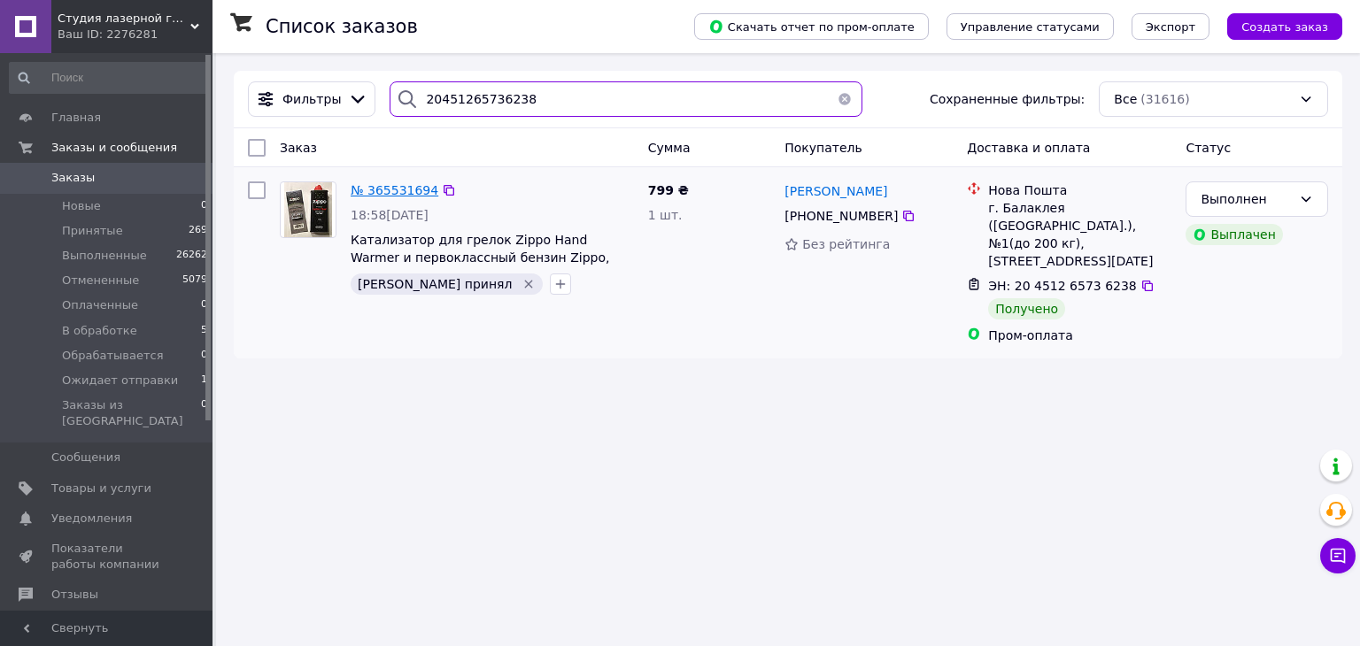
type input "20451265736238"
click at [379, 192] on span "№ 365531694" at bounding box center [395, 190] width 88 height 14
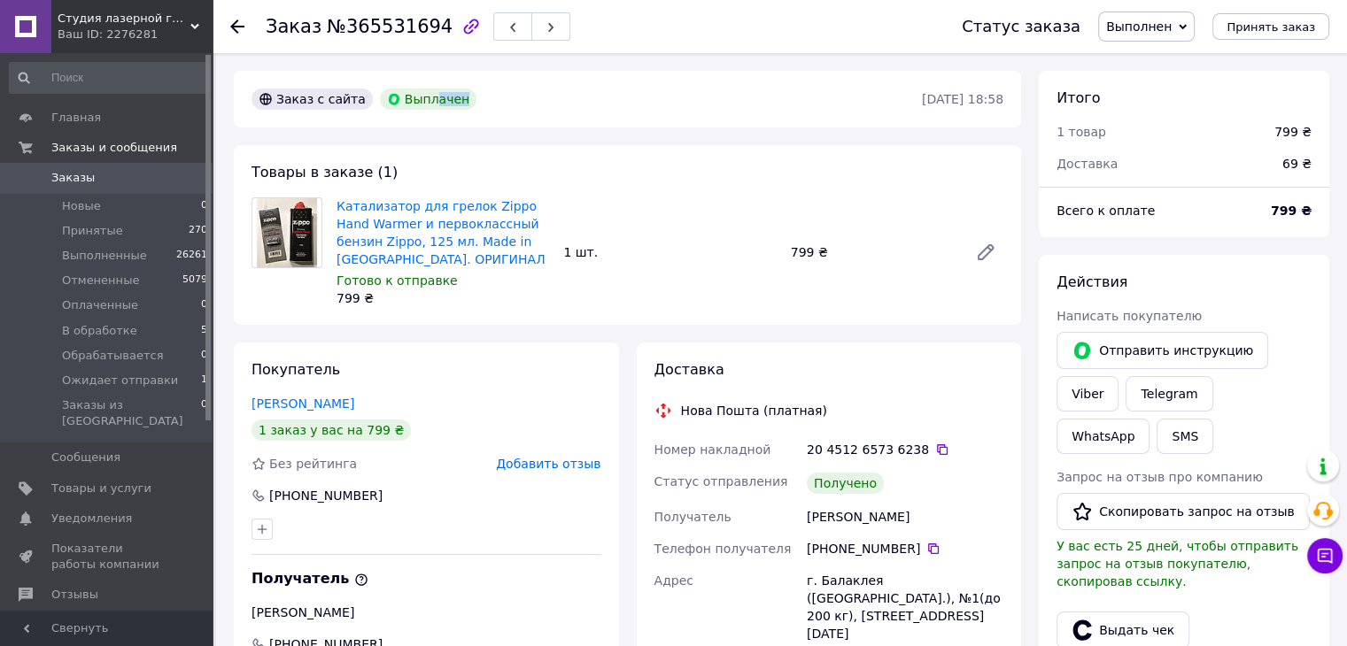
drag, startPoint x: 437, startPoint y: 104, endPoint x: 425, endPoint y: 103, distance: 11.5
click at [419, 102] on div "Заказ с сайта Выплачен" at bounding box center [585, 99] width 674 height 28
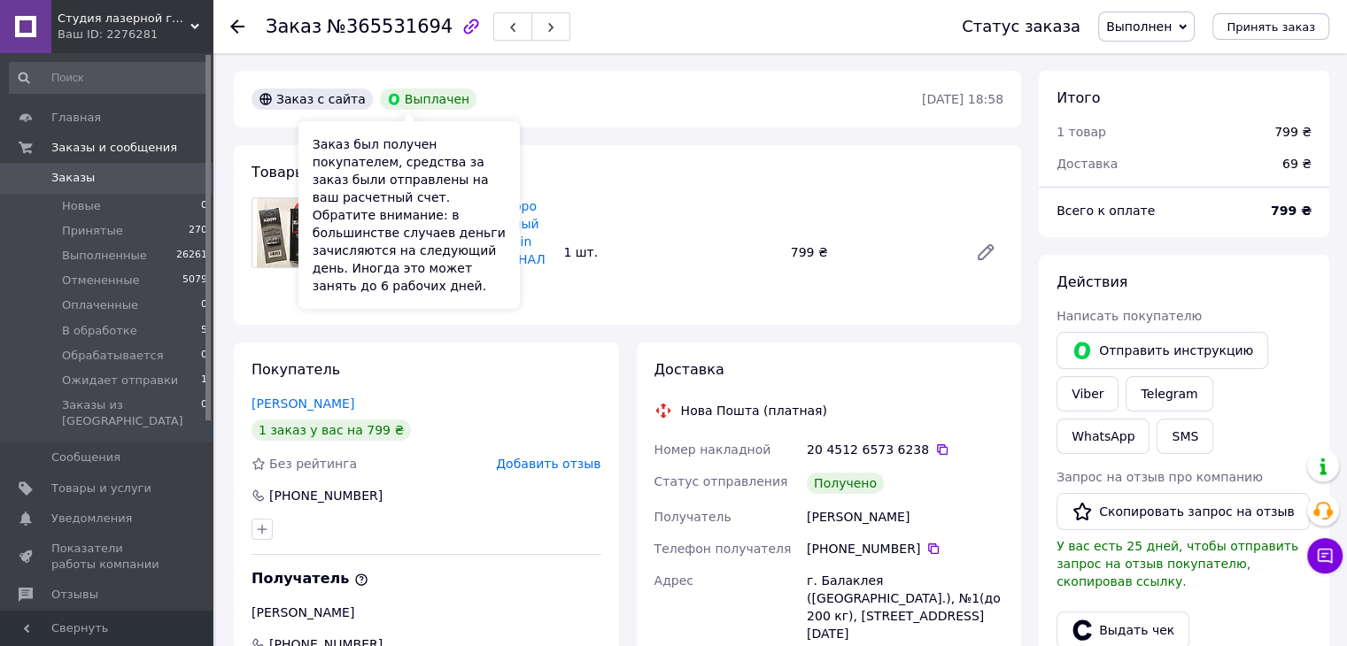
click at [550, 104] on div "Заказ с сайта Выплачен" at bounding box center [585, 99] width 674 height 28
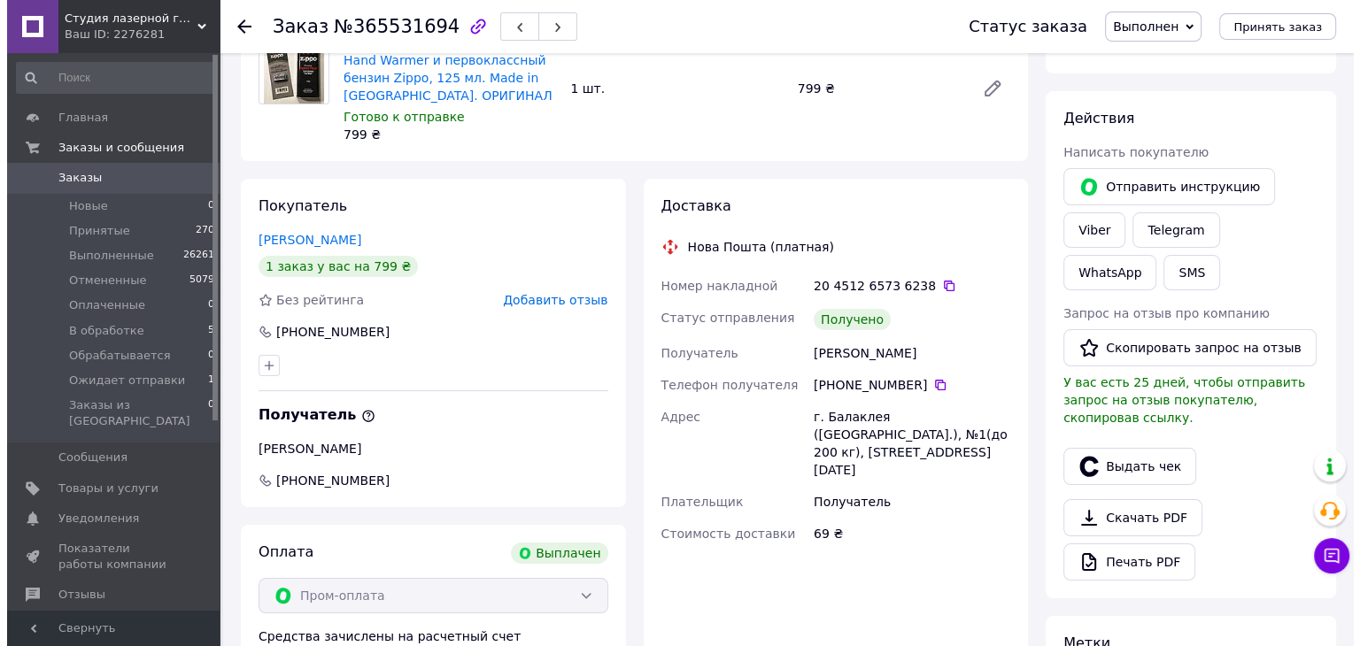
scroll to position [177, 0]
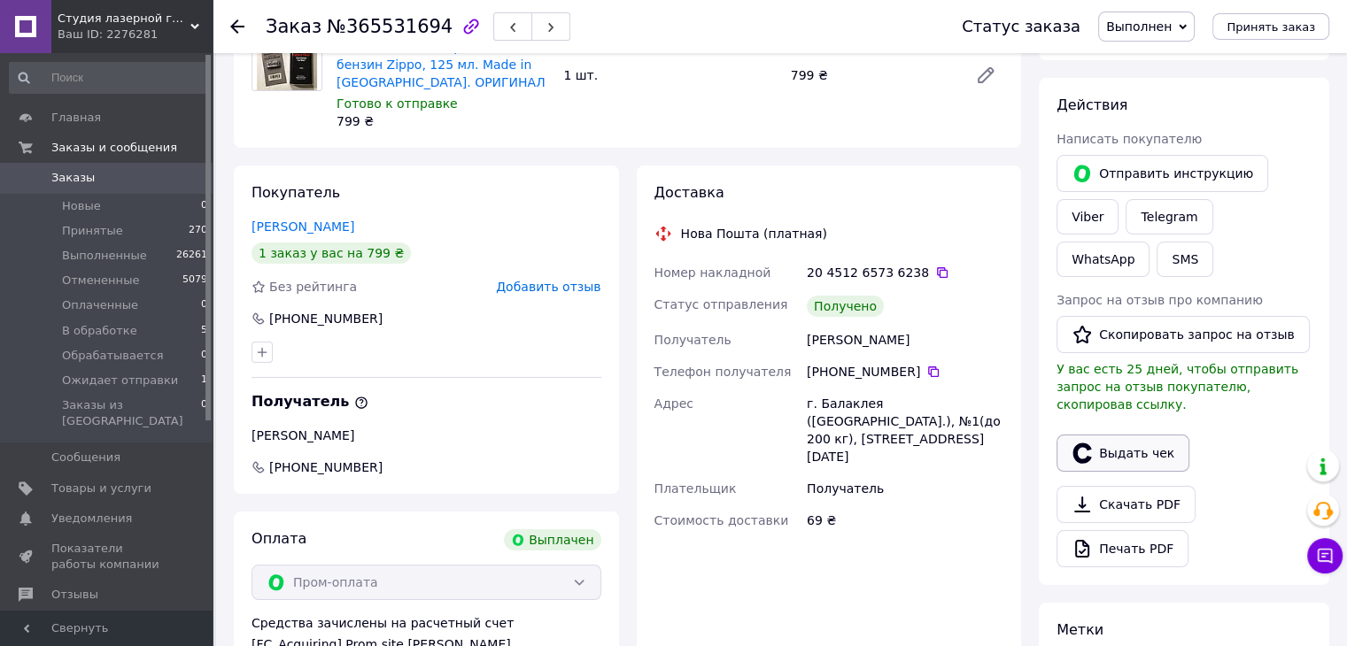
click at [1099, 440] on button "Выдать чек" at bounding box center [1122, 453] width 133 height 37
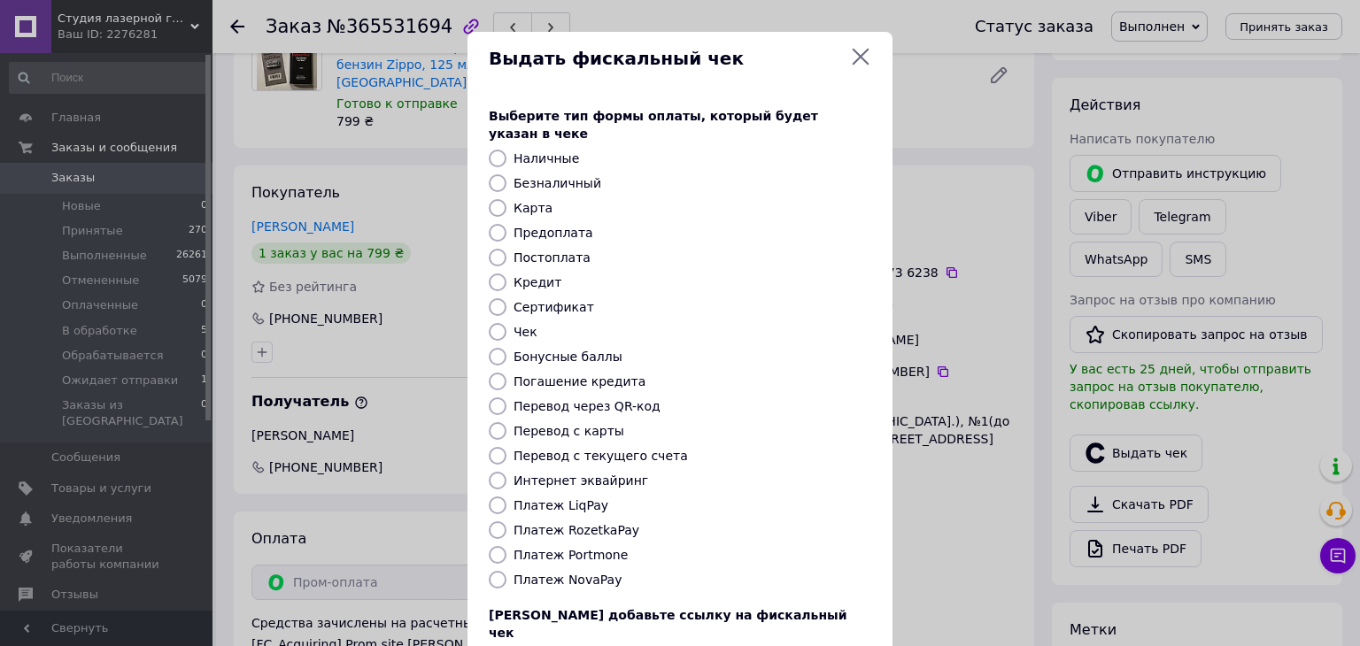
click at [580, 523] on label "Платеж RozetkaPay" at bounding box center [577, 530] width 126 height 14
click at [507, 522] on input "Платеж RozetkaPay" at bounding box center [498, 531] width 18 height 18
radio input "true"
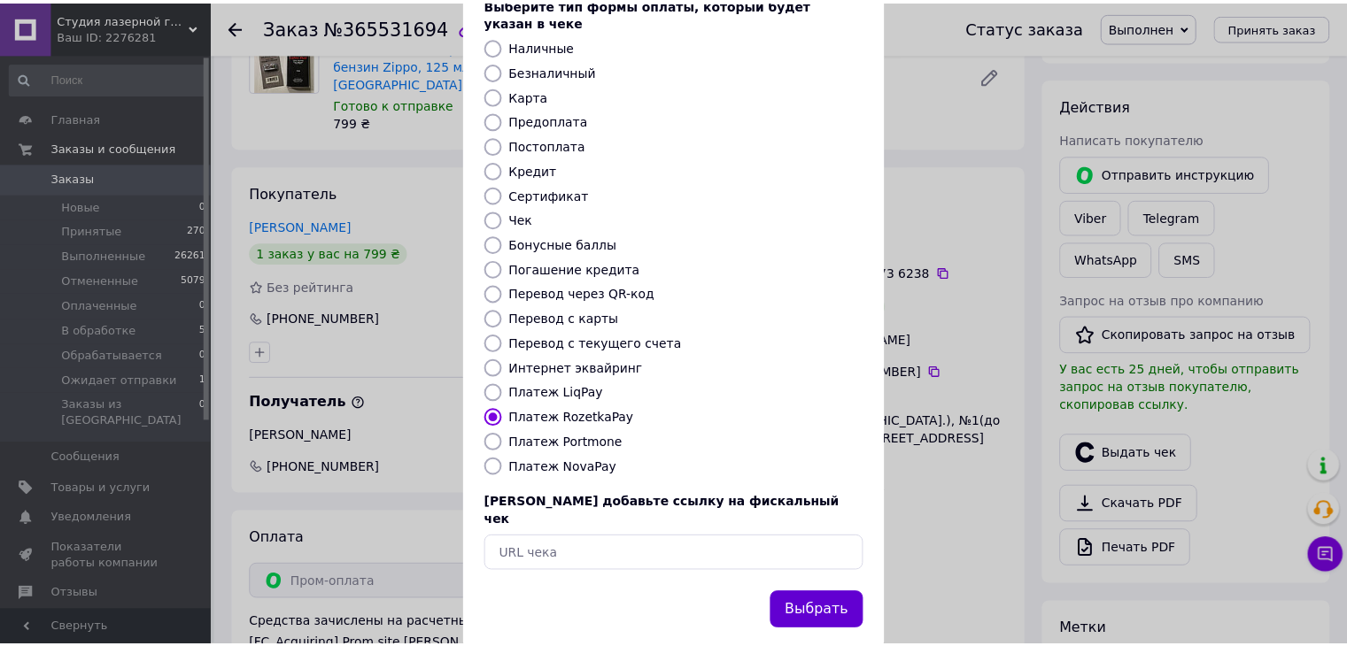
scroll to position [113, 0]
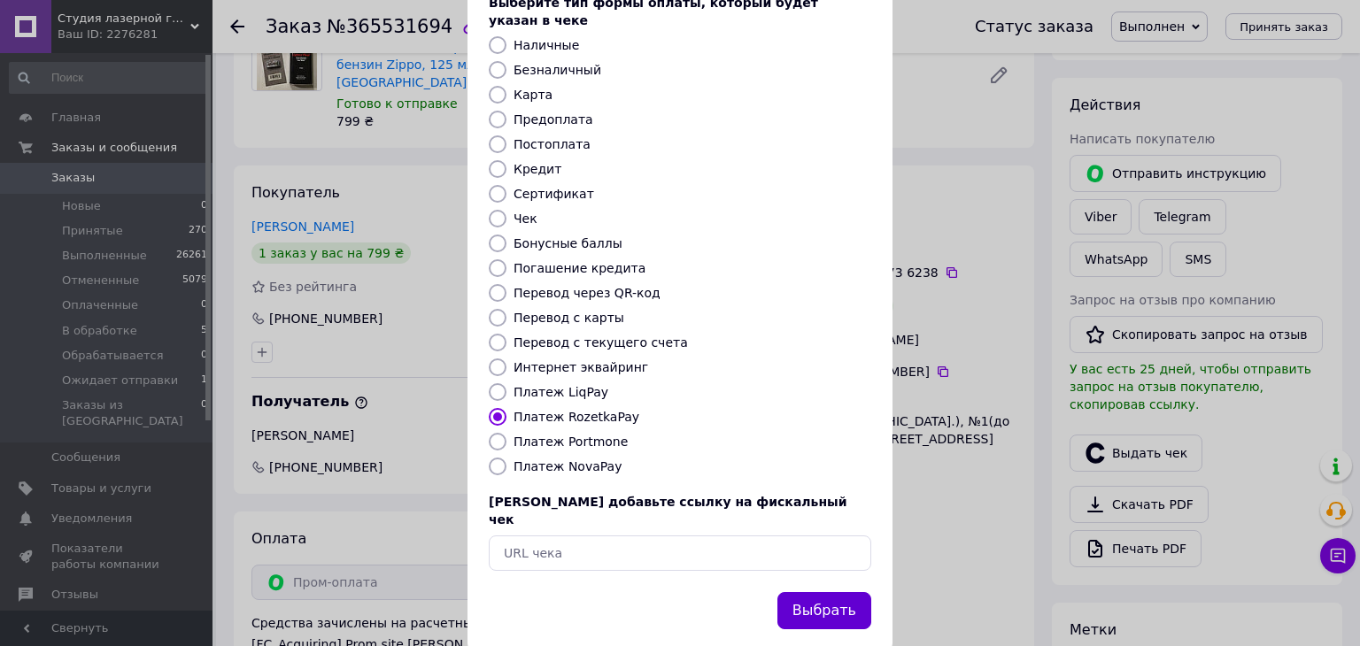
click at [822, 592] on button "Выбрать" at bounding box center [824, 611] width 94 height 38
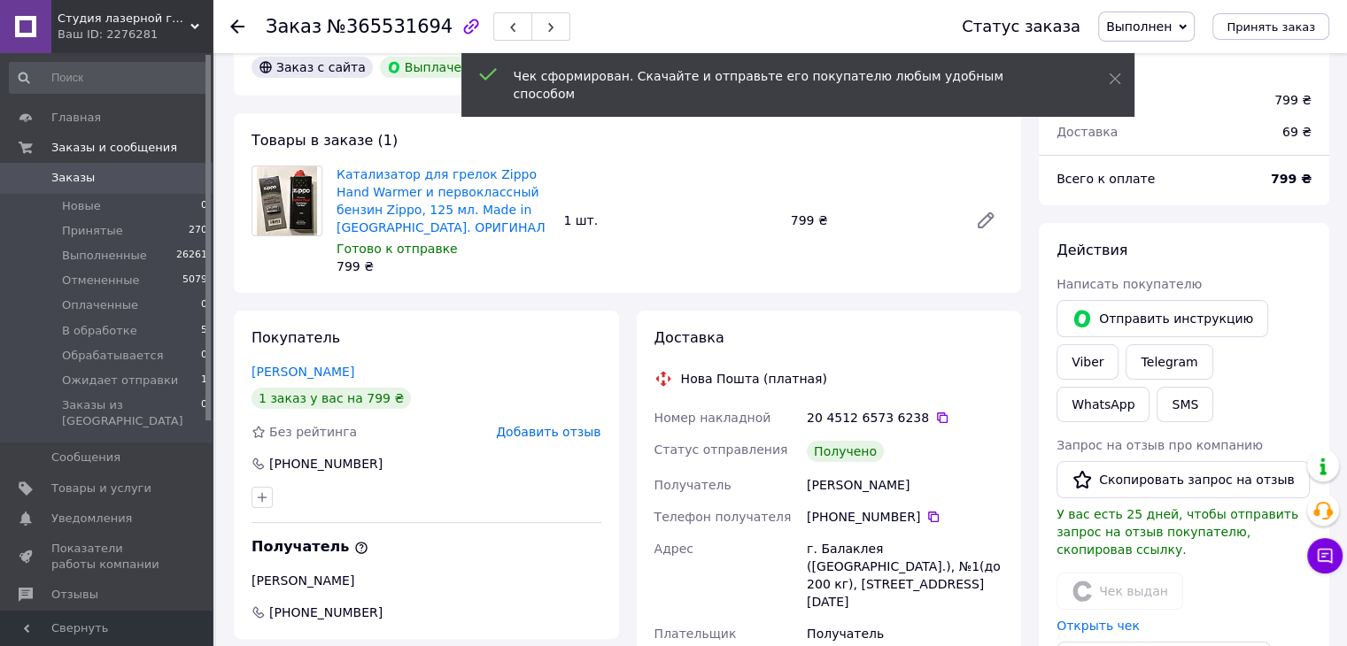
scroll to position [0, 0]
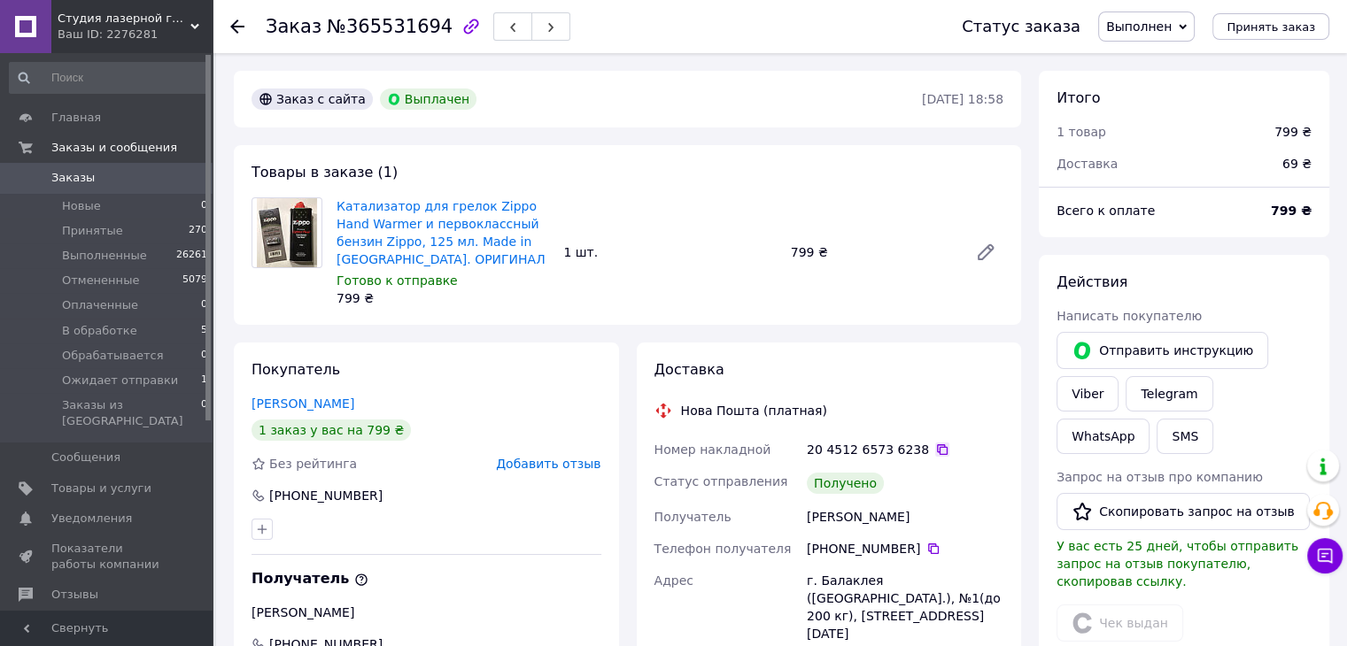
click at [937, 447] on icon at bounding box center [942, 450] width 11 height 11
click at [242, 22] on icon at bounding box center [237, 26] width 14 height 14
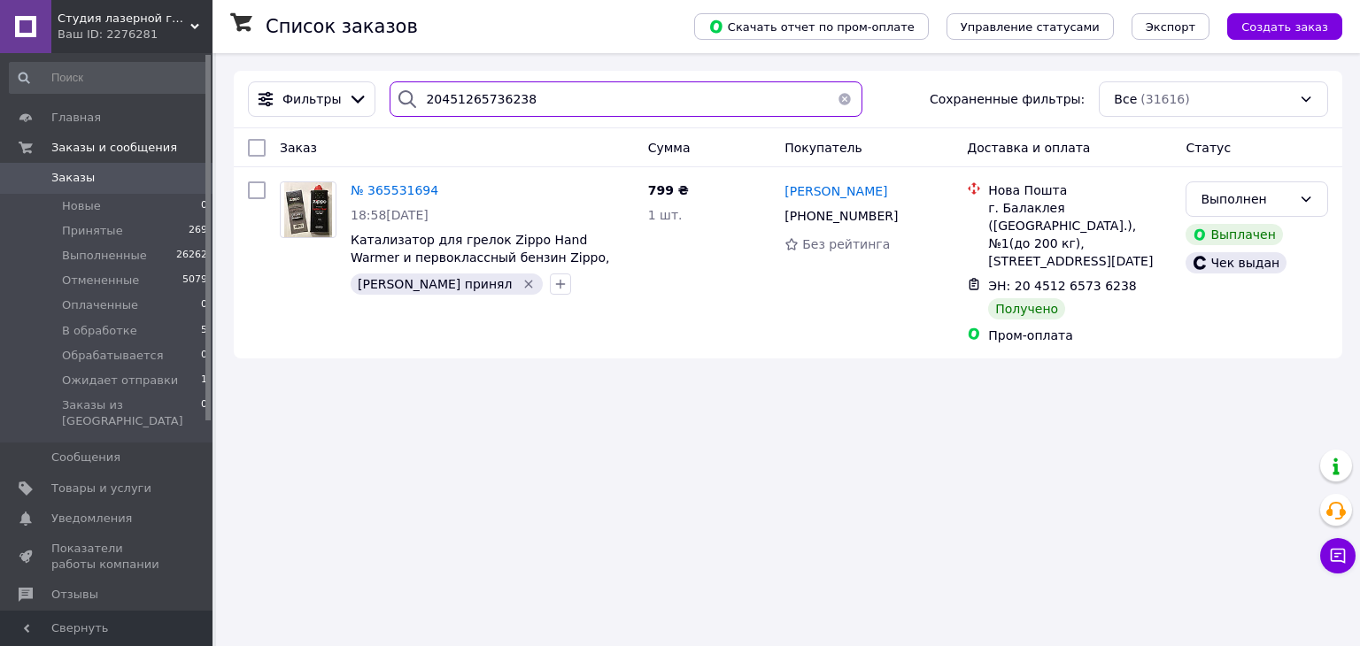
click at [519, 106] on input "20451265736238" at bounding box center [626, 98] width 472 height 35
paste input "6219479"
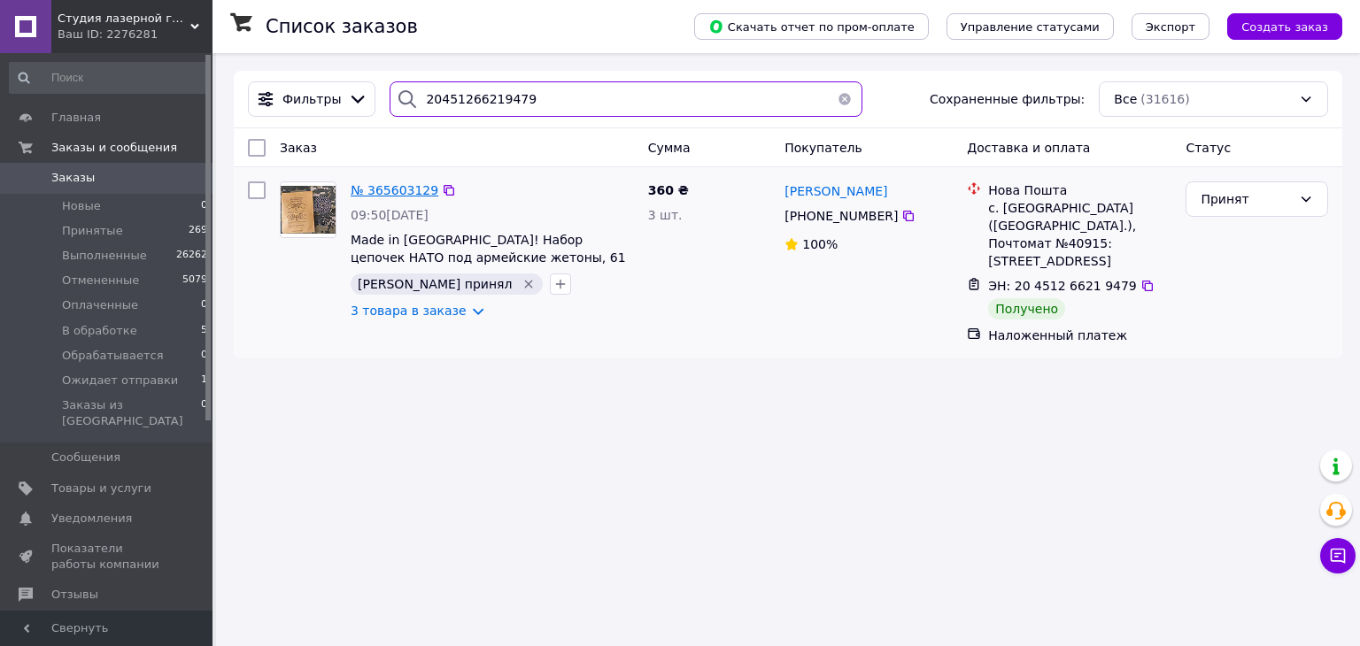
type input "20451266219479"
click at [395, 189] on span "№ 365603129" at bounding box center [395, 190] width 88 height 14
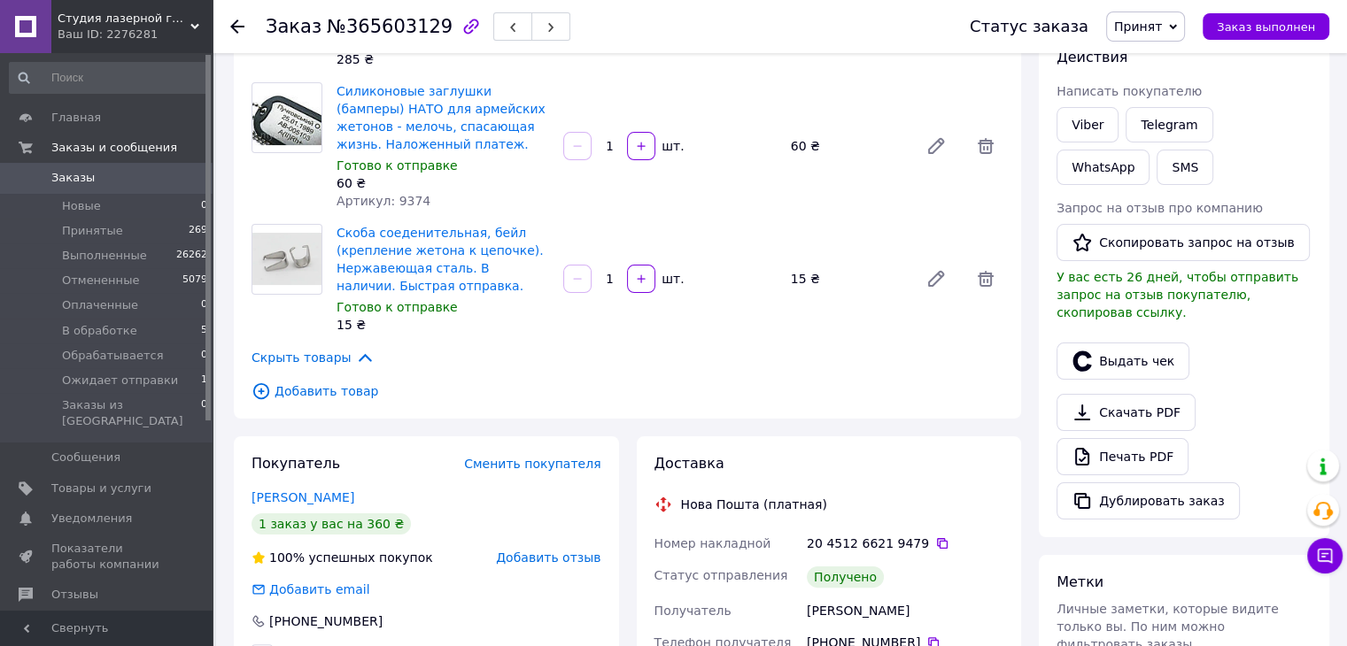
scroll to position [266, 0]
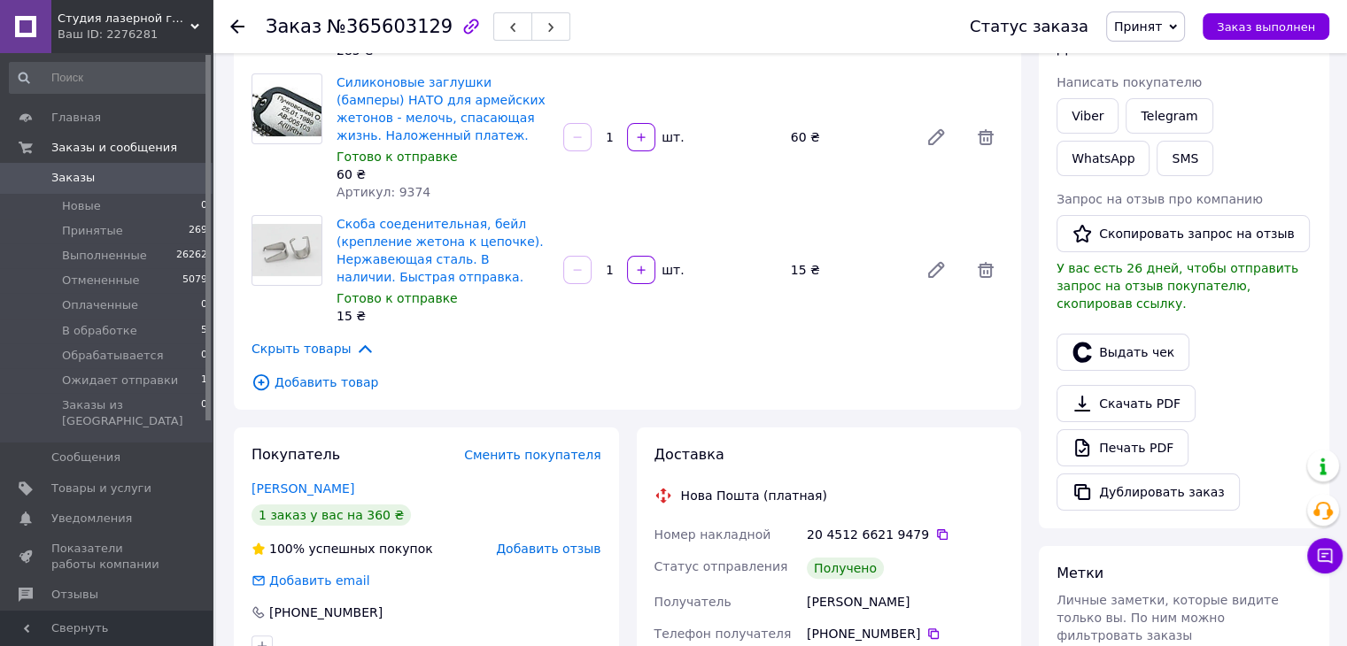
drag, startPoint x: 926, startPoint y: 512, endPoint x: 892, endPoint y: 521, distance: 35.7
click at [935, 528] on icon at bounding box center [942, 535] width 14 height 14
click at [1100, 334] on button "Выдать чек" at bounding box center [1122, 352] width 133 height 37
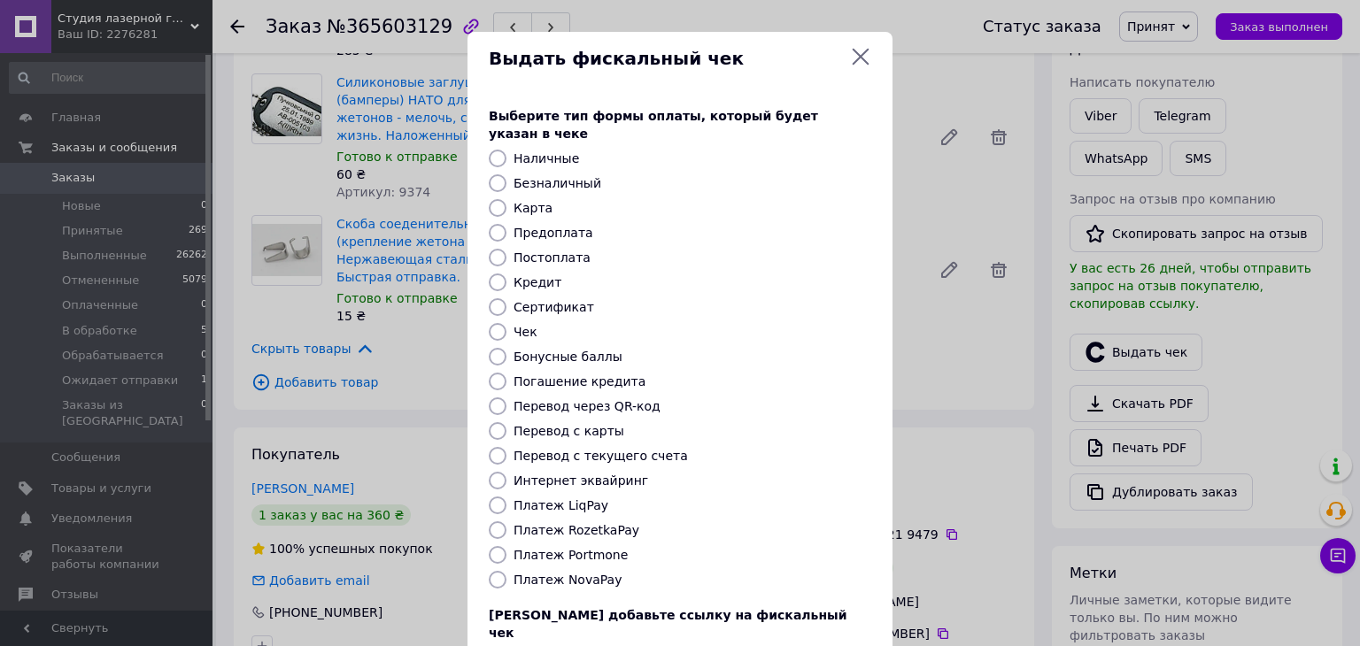
click at [559, 251] on label "Постоплата" at bounding box center [552, 258] width 77 height 14
click at [507, 249] on input "Постоплата" at bounding box center [498, 258] width 18 height 18
radio input "true"
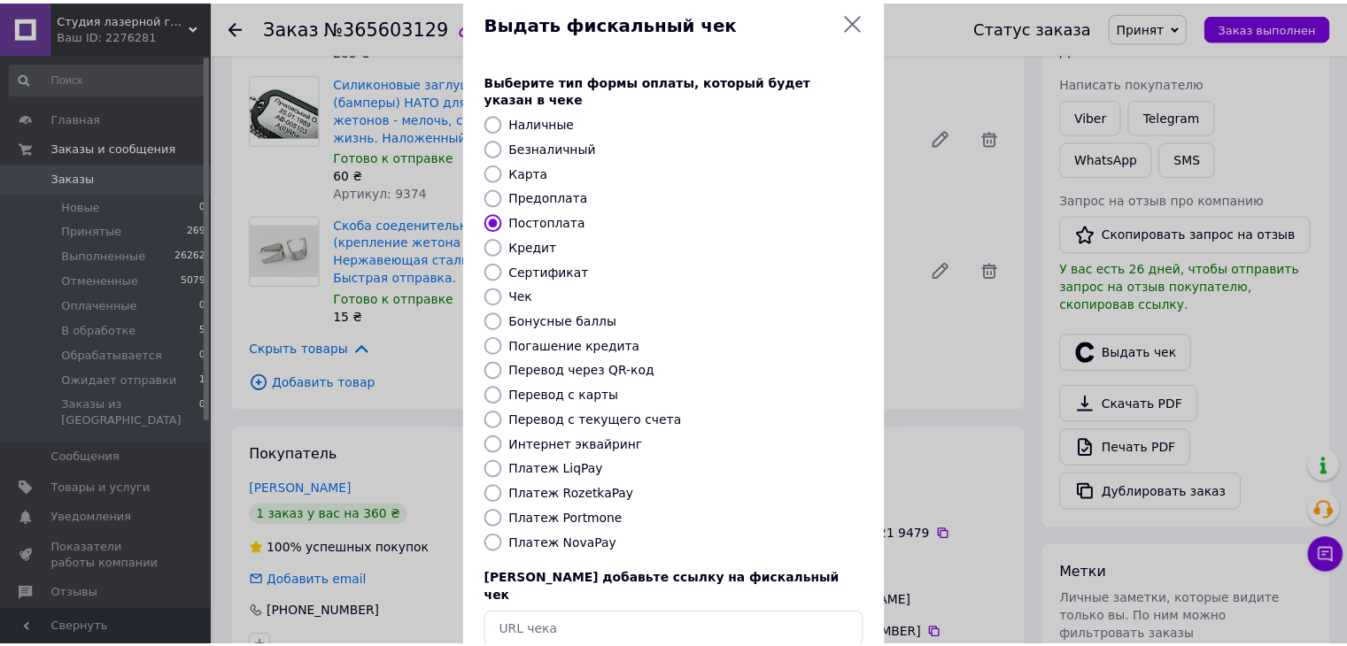
scroll to position [113, 0]
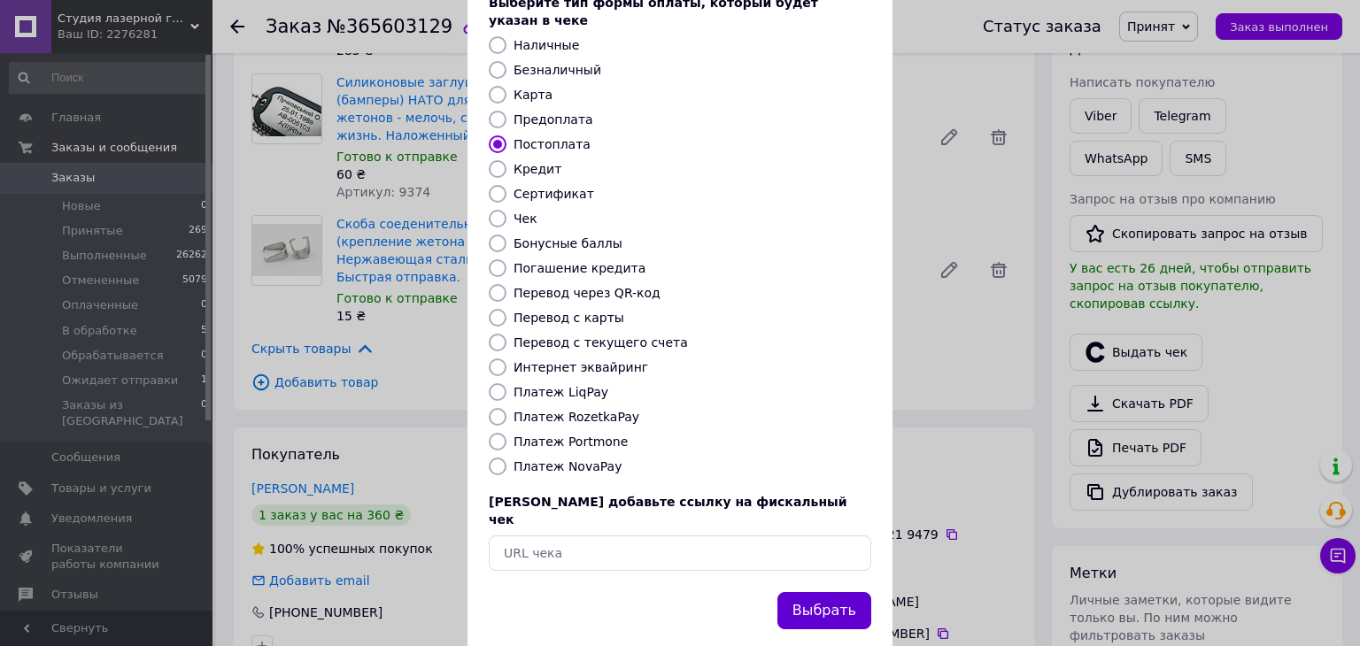
click at [829, 592] on button "Выбрать" at bounding box center [824, 611] width 94 height 38
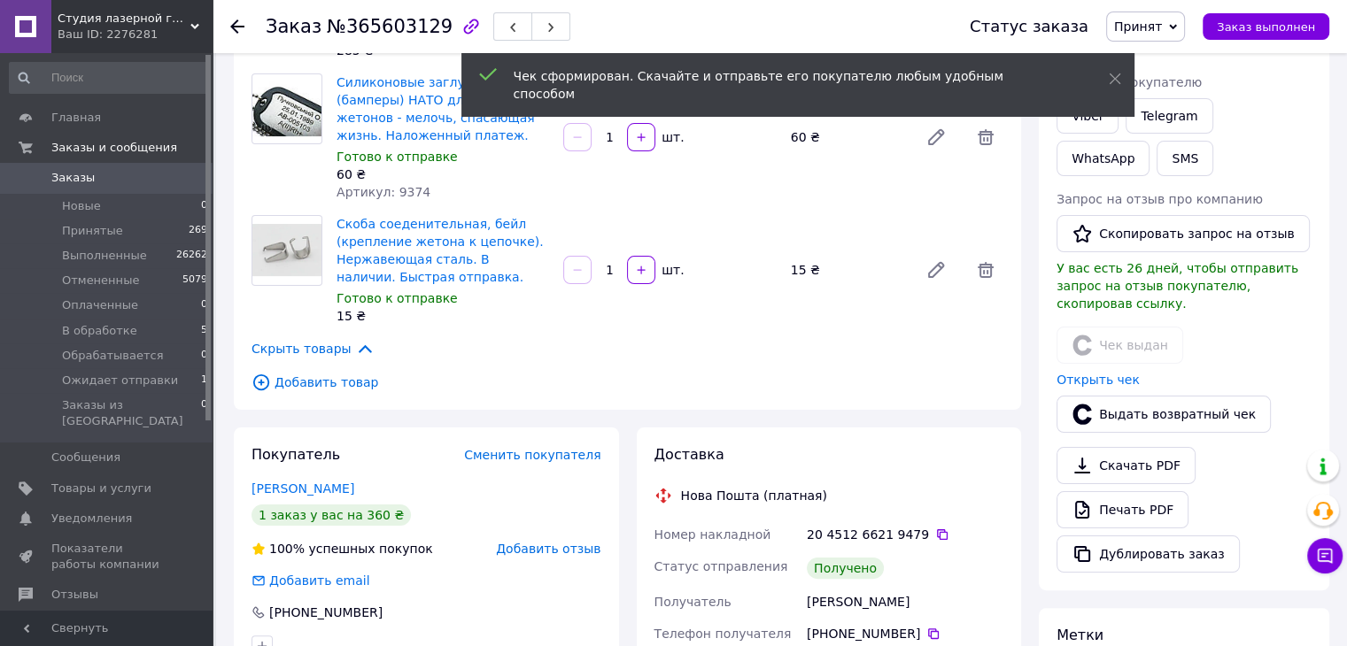
click at [1162, 33] on span "Принят" at bounding box center [1138, 26] width 48 height 14
click at [1173, 49] on li "Выполнен" at bounding box center [1174, 62] width 134 height 27
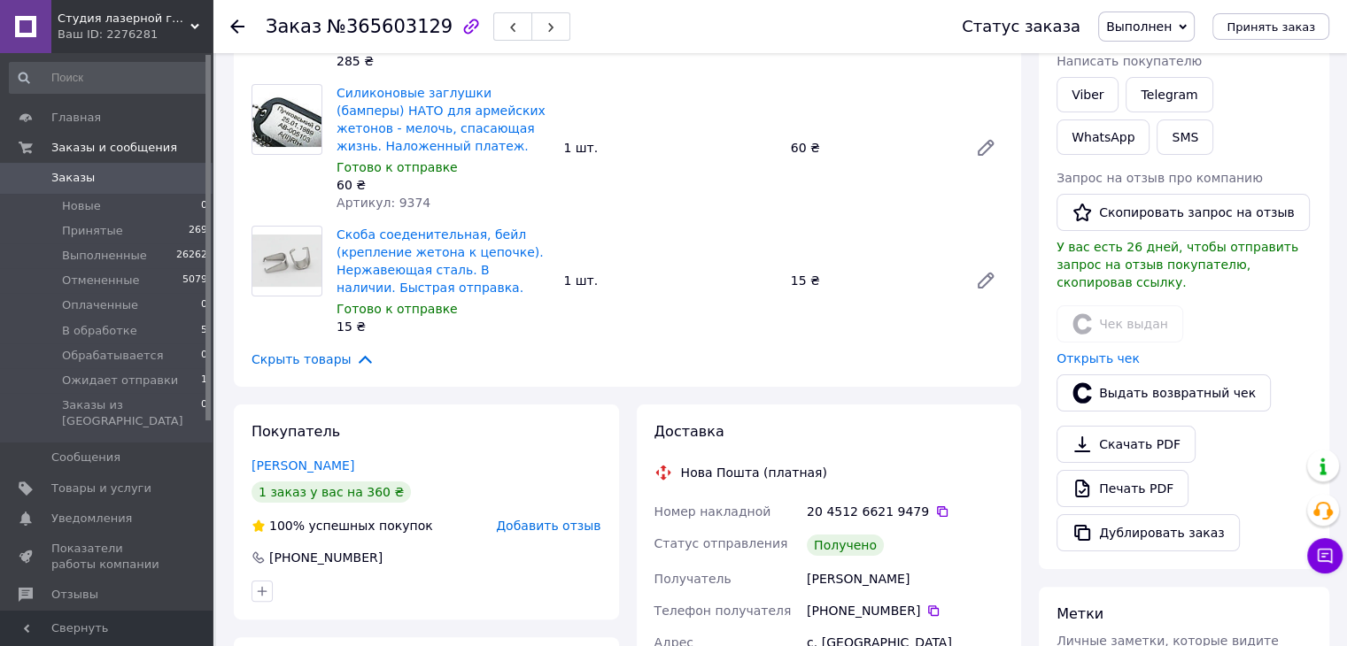
scroll to position [266, 0]
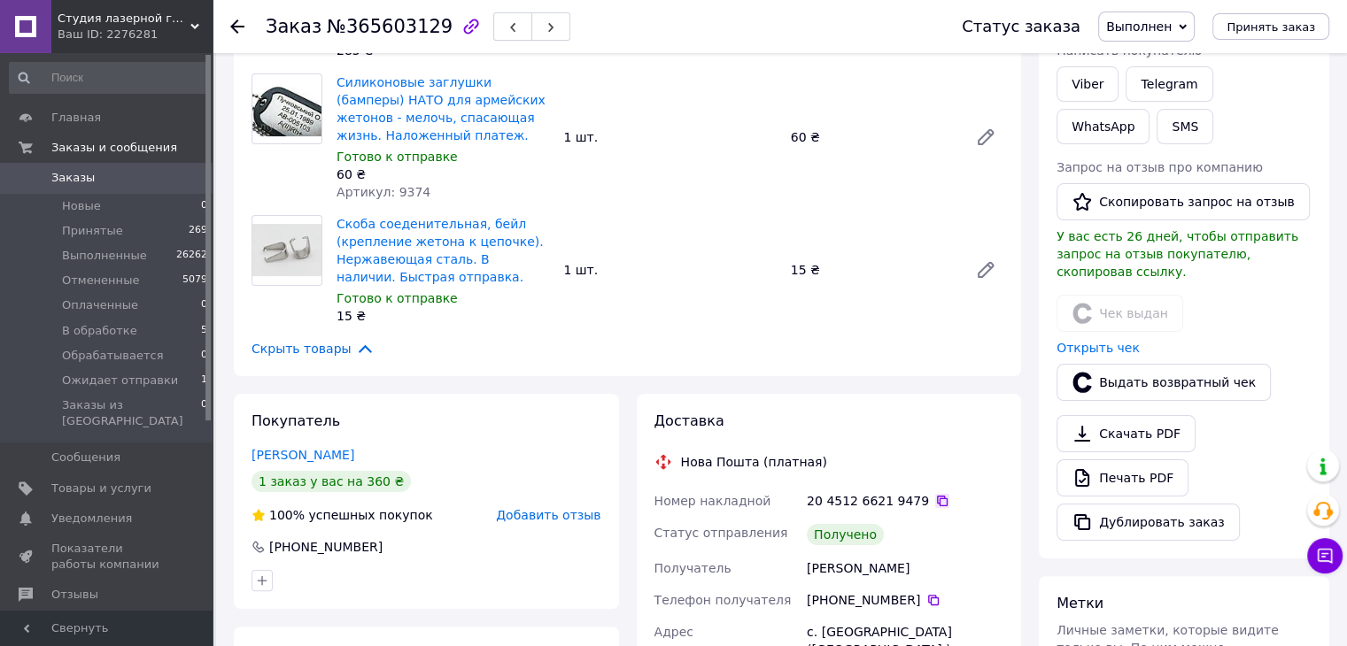
click at [937, 496] on icon at bounding box center [942, 501] width 11 height 11
click at [242, 26] on use at bounding box center [237, 26] width 14 height 14
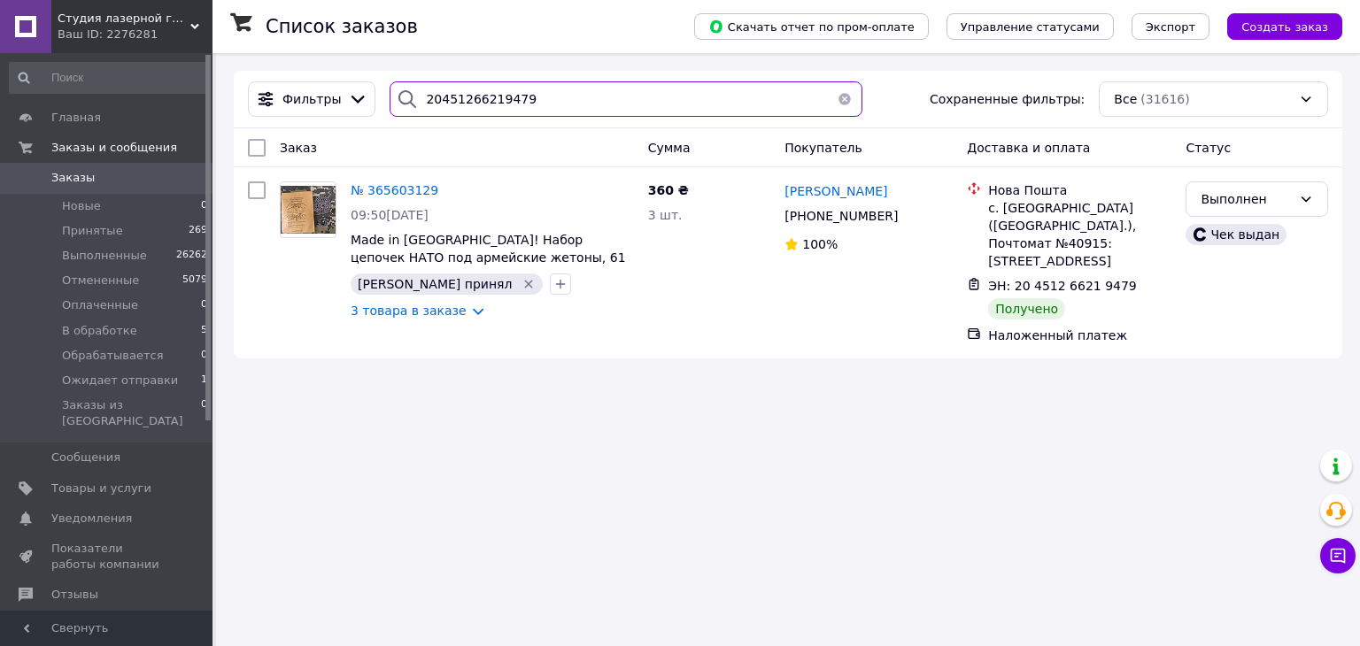
click at [493, 101] on input "20451266219479" at bounding box center [626, 98] width 472 height 35
paste input "26101"
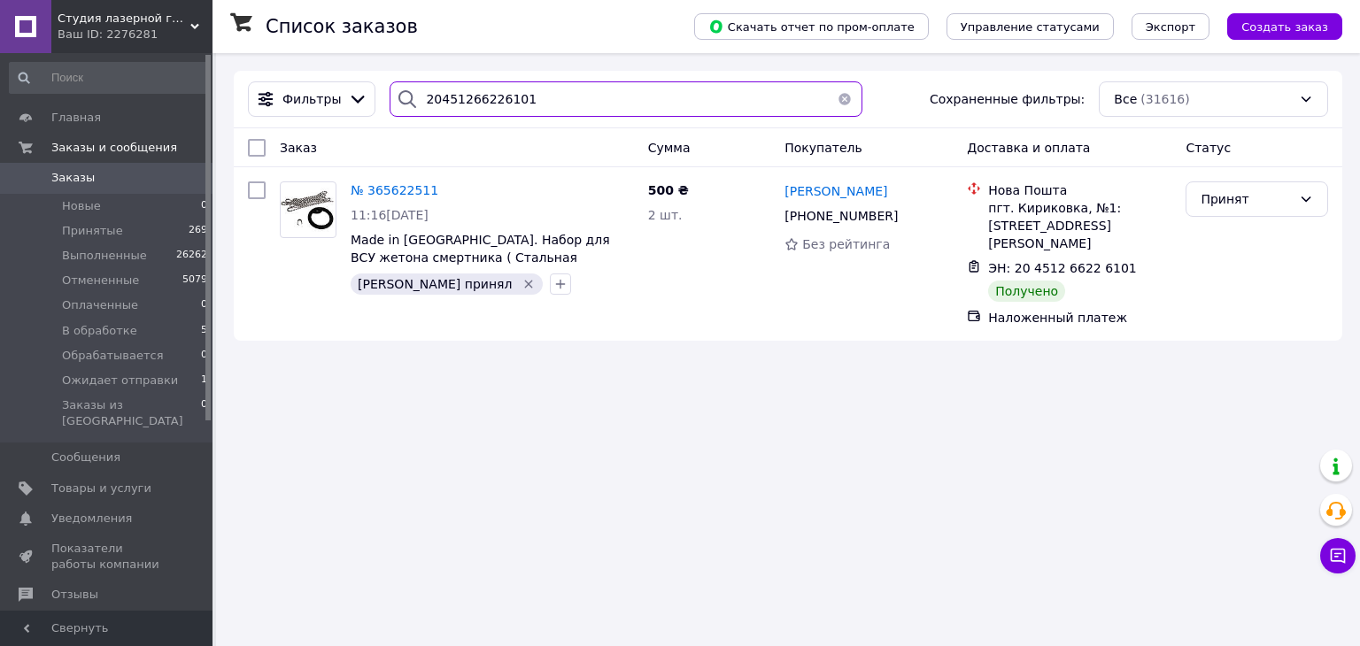
type input "20451266226101"
click at [510, 110] on input "20451266226101" at bounding box center [626, 98] width 472 height 35
click at [510, 111] on input "20451266226101" at bounding box center [626, 98] width 472 height 35
click at [1226, 204] on div "Принят" at bounding box center [1246, 198] width 91 height 19
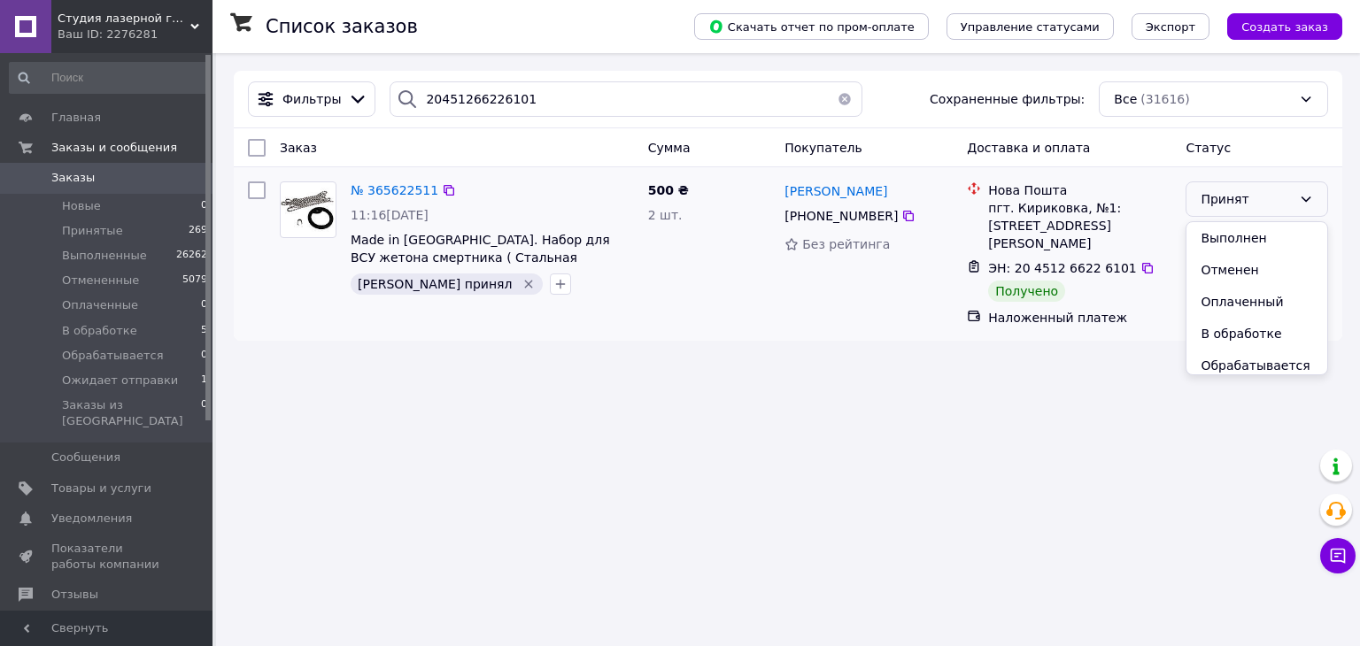
click at [1231, 233] on li "Выполнен" at bounding box center [1257, 238] width 141 height 32
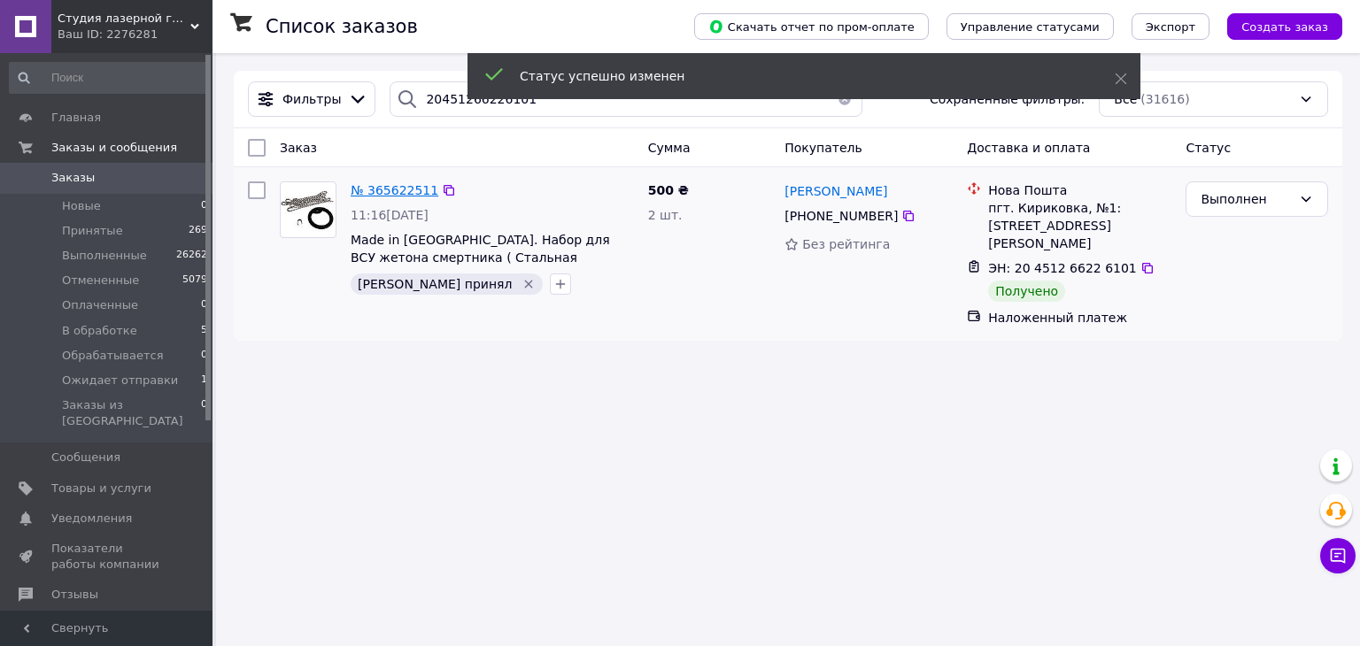
click at [407, 185] on span "№ 365622511" at bounding box center [395, 190] width 88 height 14
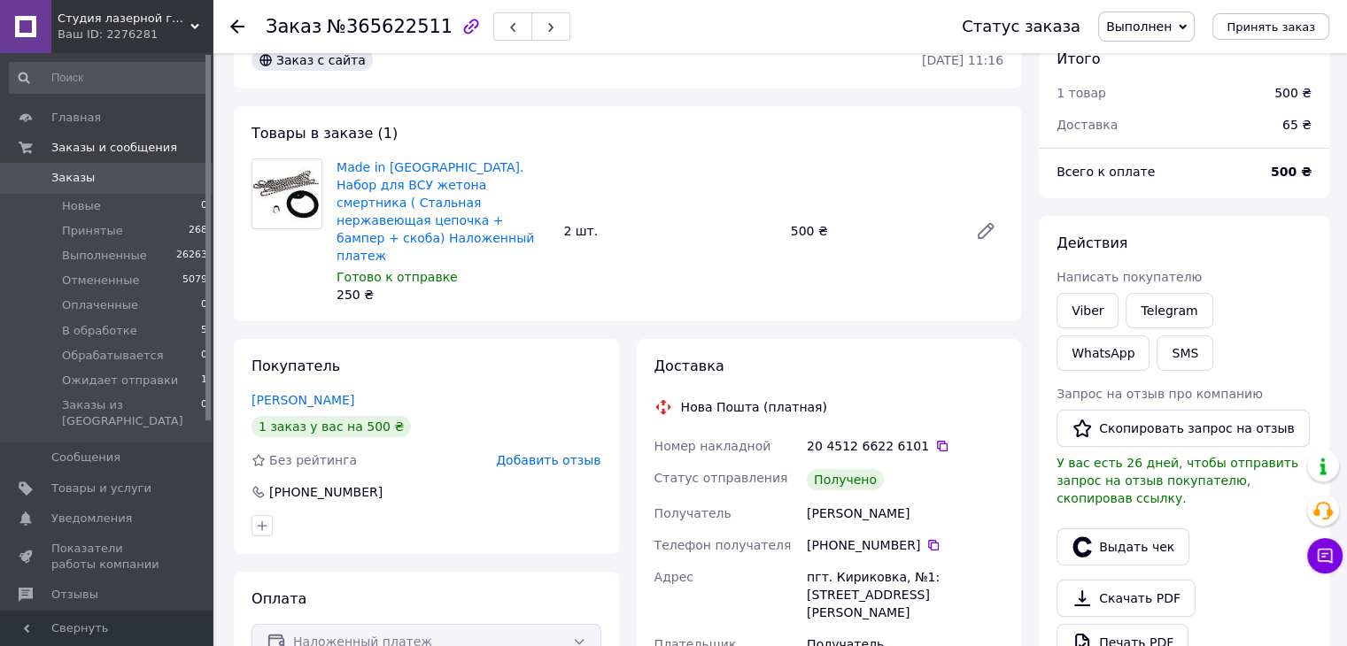
scroll to position [89, 0]
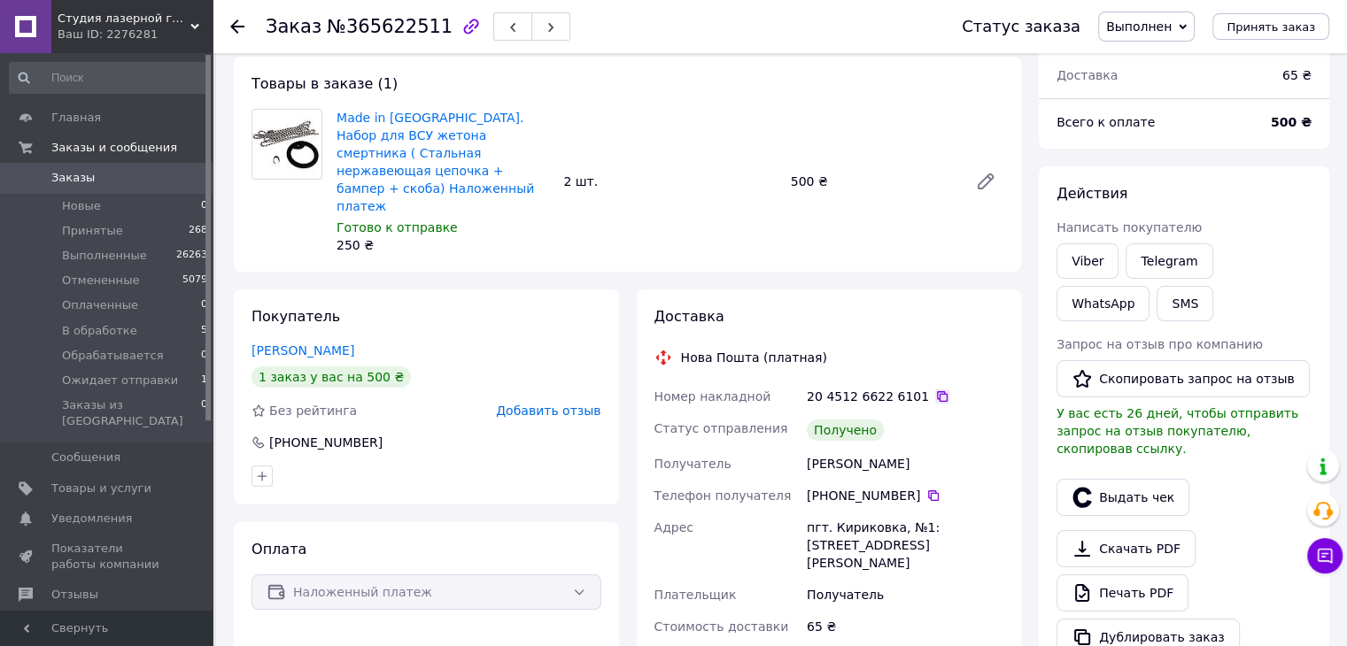
click at [935, 390] on icon at bounding box center [942, 397] width 14 height 14
click at [254, 26] on div at bounding box center [247, 26] width 35 height 53
click at [248, 25] on div at bounding box center [247, 26] width 35 height 53
click at [242, 25] on icon at bounding box center [237, 26] width 14 height 14
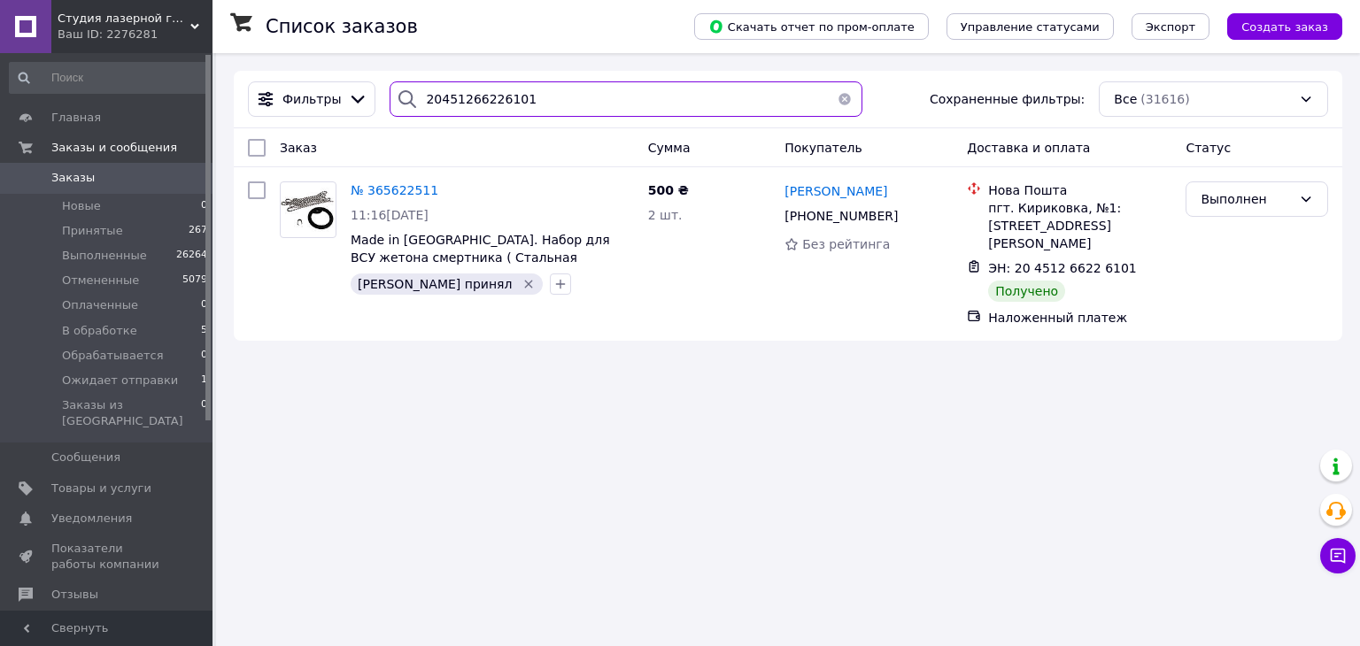
click at [501, 104] on input "20451266226101" at bounding box center [626, 98] width 472 height 35
paste input "33149"
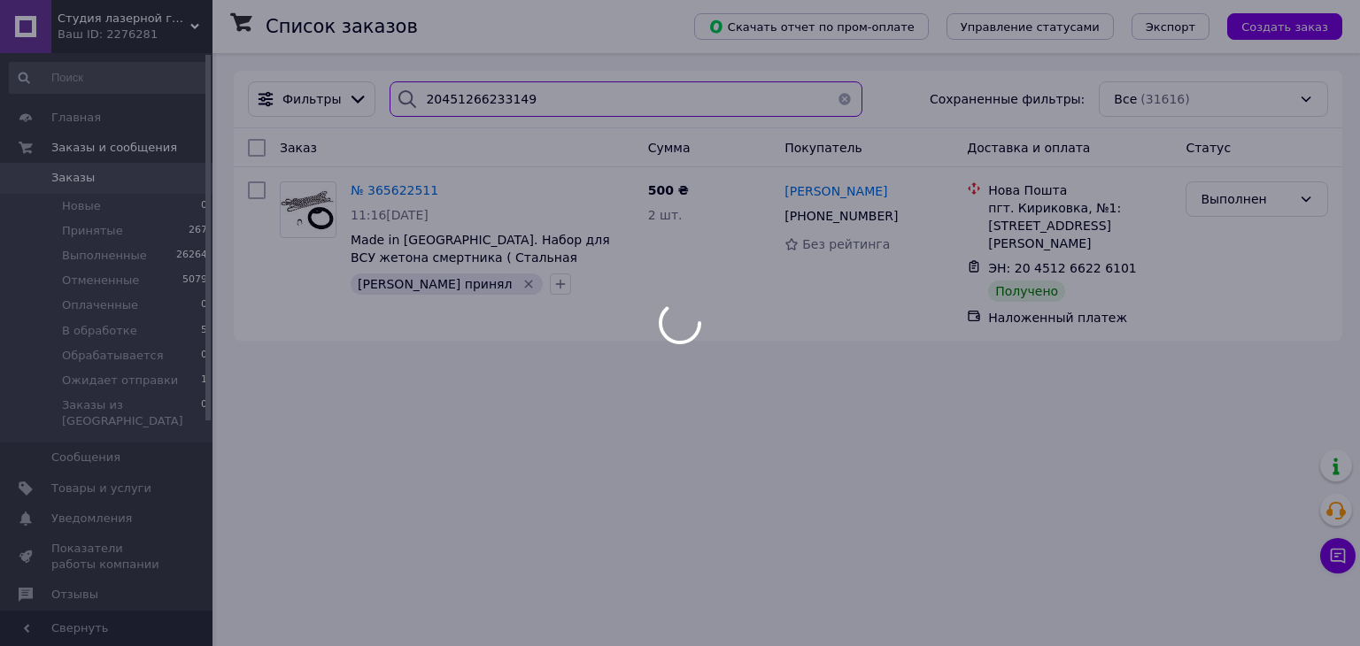
type input "20451266233149"
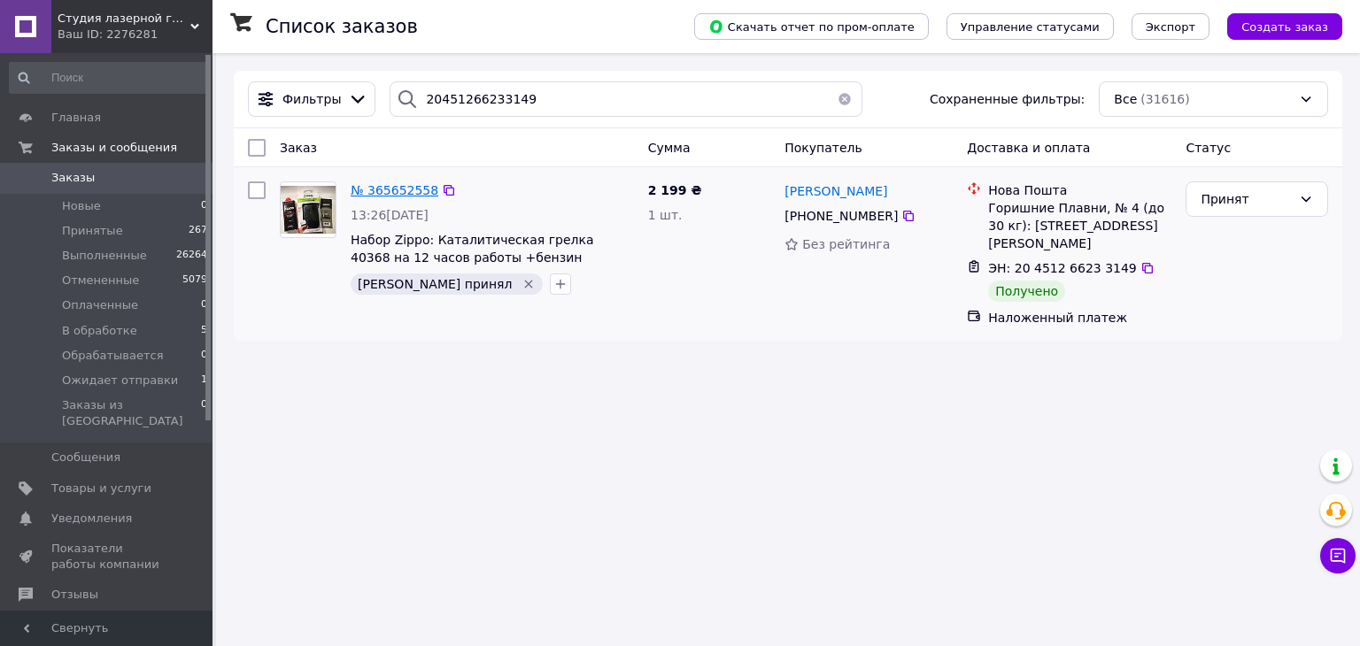
click at [397, 189] on span "№ 365652558" at bounding box center [395, 190] width 88 height 14
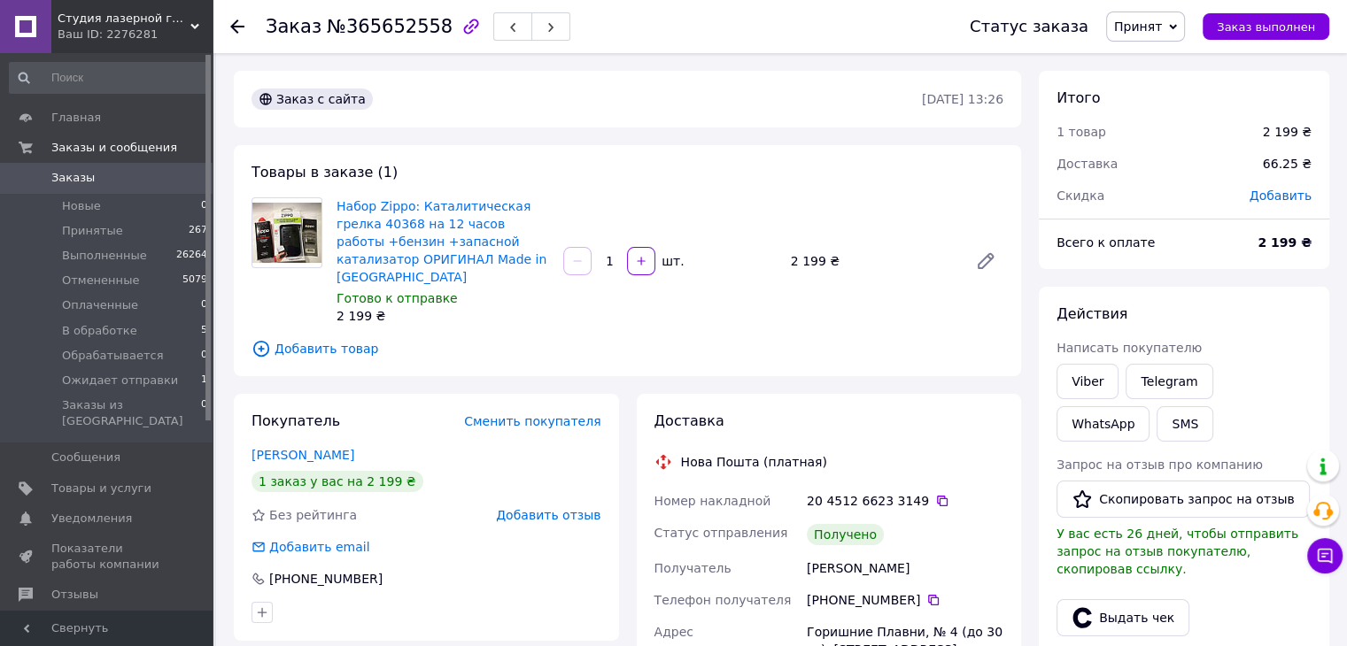
click at [613, 255] on input "1" at bounding box center [609, 261] width 28 height 13
click at [935, 494] on icon at bounding box center [942, 501] width 14 height 14
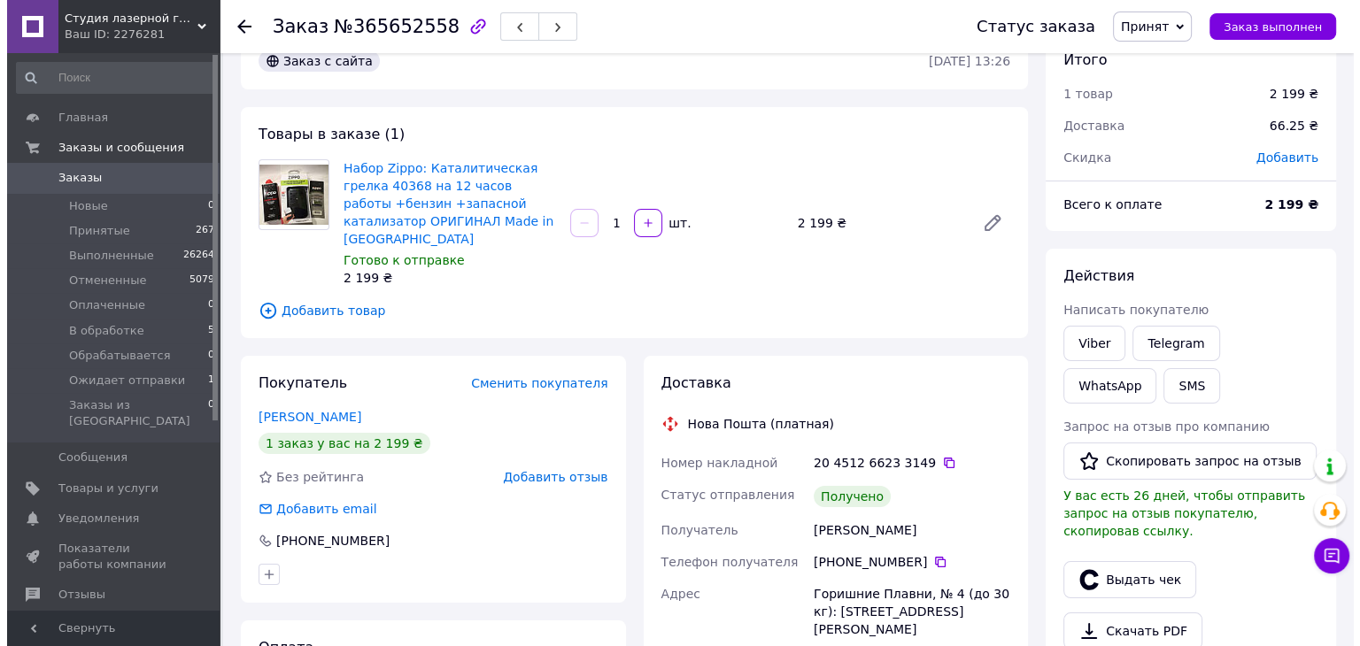
scroll to position [89, 0]
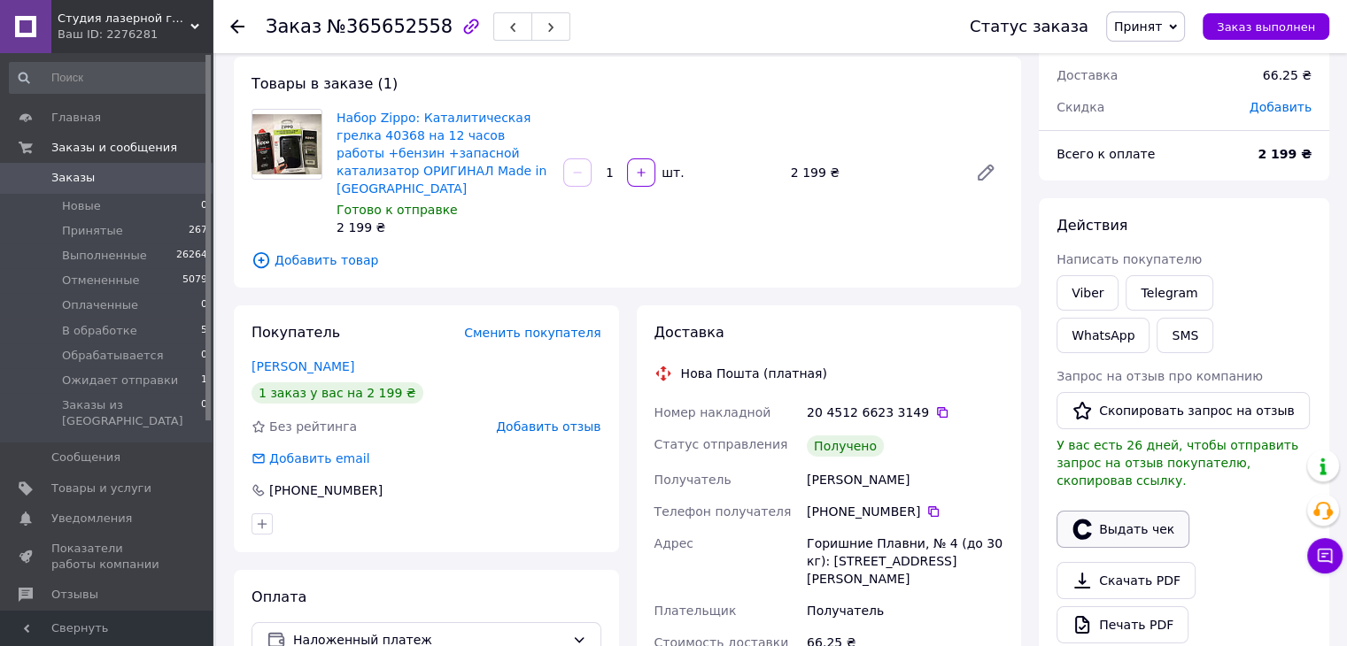
click at [1105, 511] on button "Выдать чек" at bounding box center [1122, 529] width 133 height 37
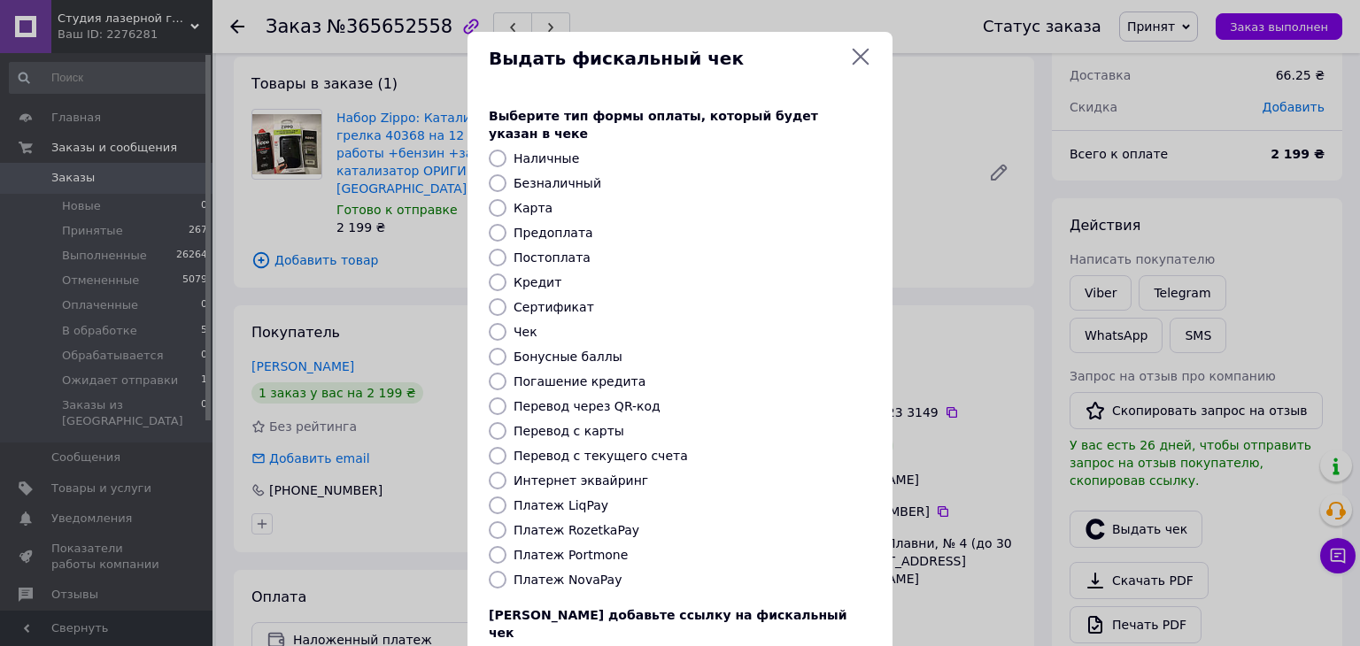
click at [533, 251] on label "Постоплата" at bounding box center [552, 258] width 77 height 14
click at [507, 249] on input "Постоплата" at bounding box center [498, 258] width 18 height 18
radio input "true"
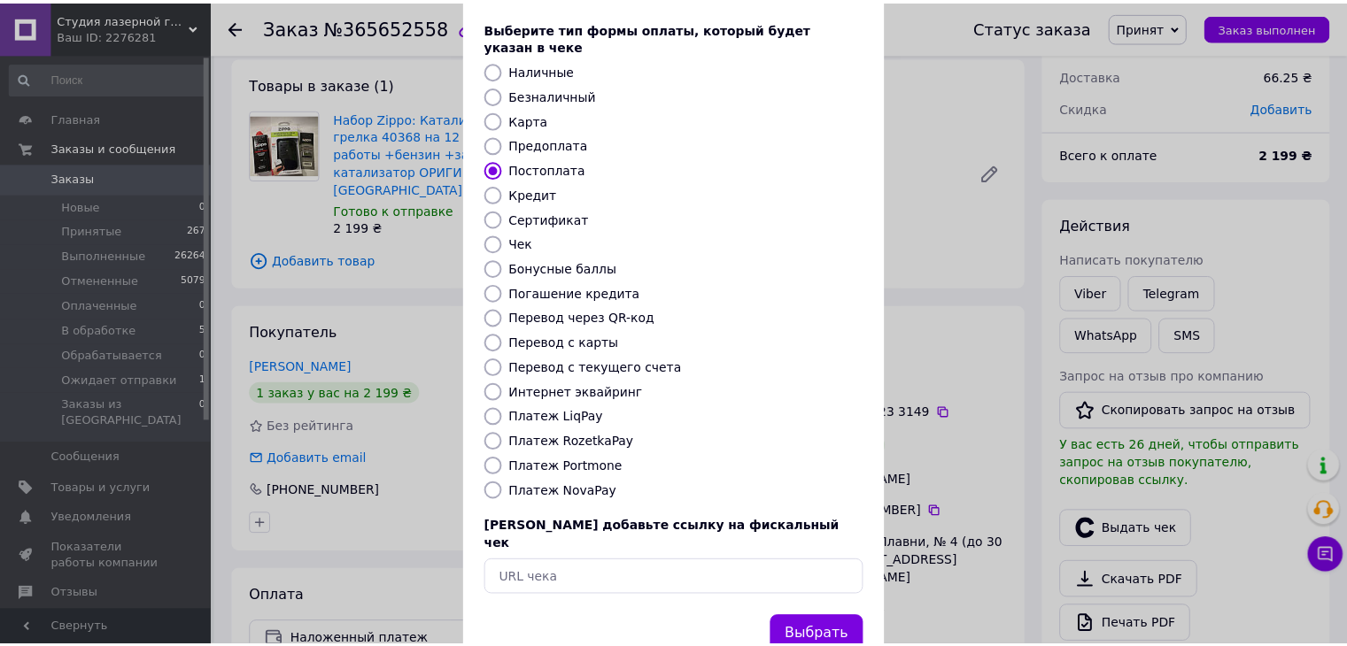
scroll to position [113, 0]
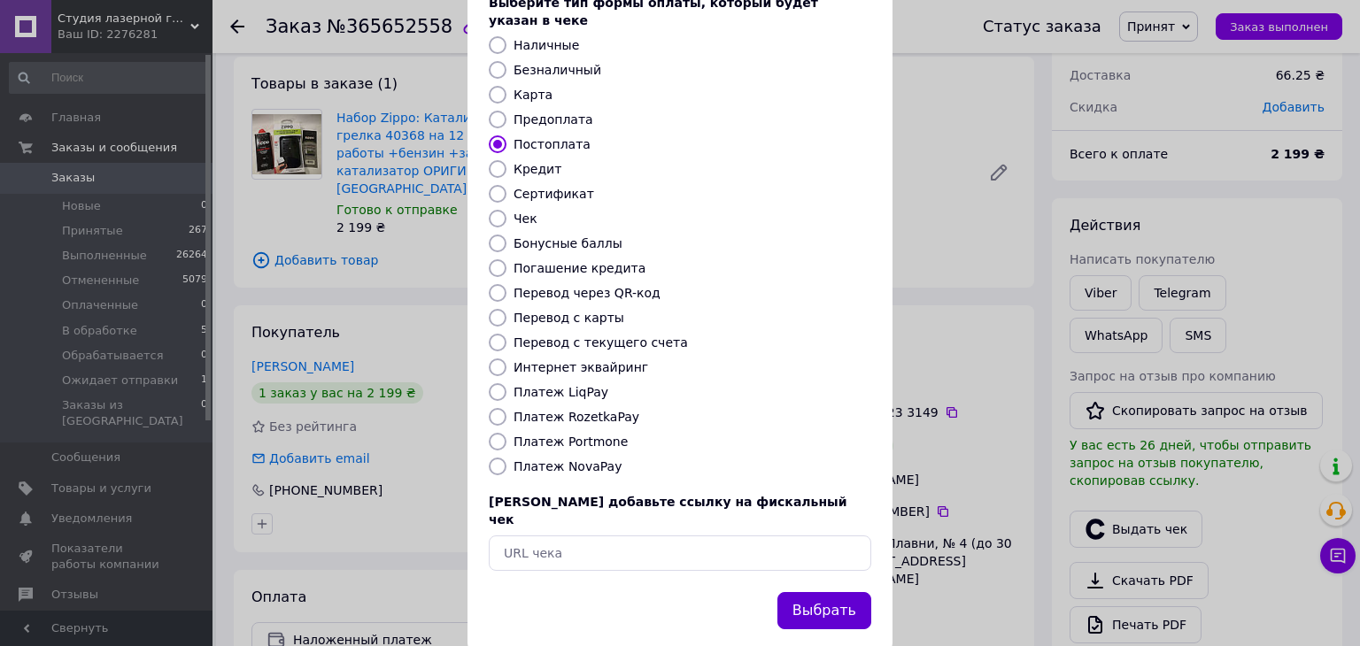
click at [829, 592] on button "Выбрать" at bounding box center [824, 611] width 94 height 38
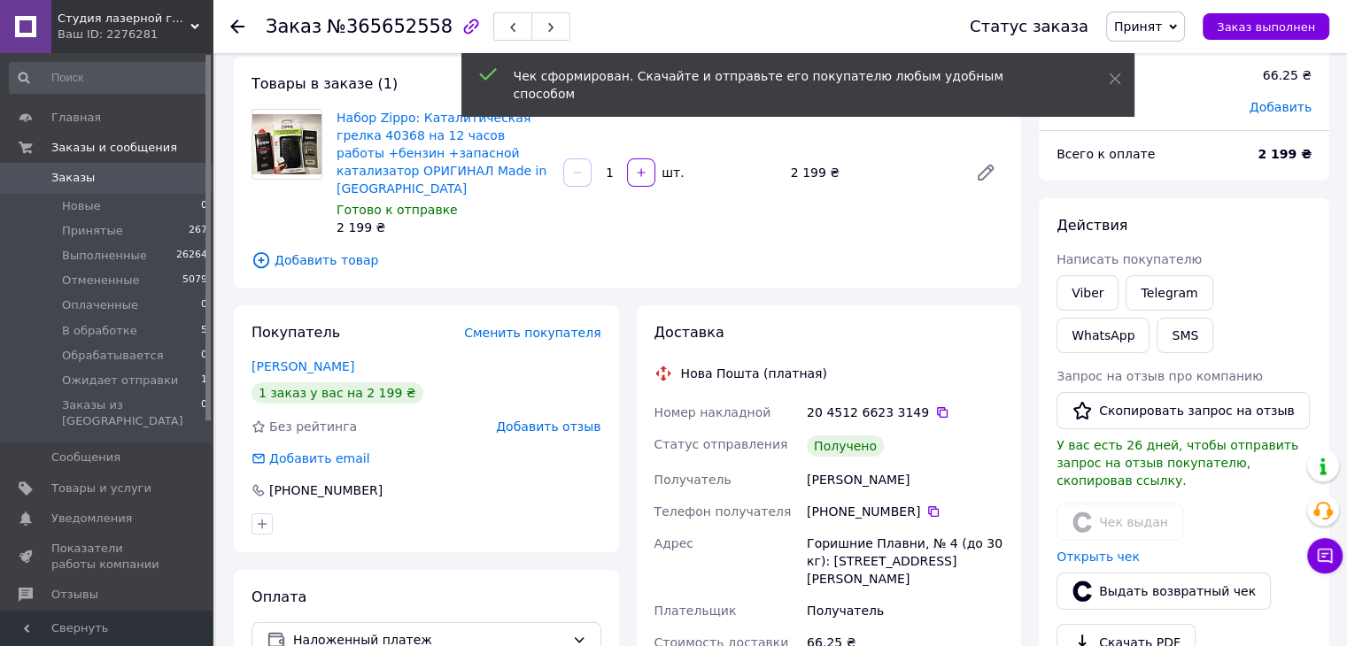
click at [1147, 36] on span "Принят" at bounding box center [1145, 27] width 79 height 30
click at [1158, 66] on li "Выполнен" at bounding box center [1174, 62] width 134 height 27
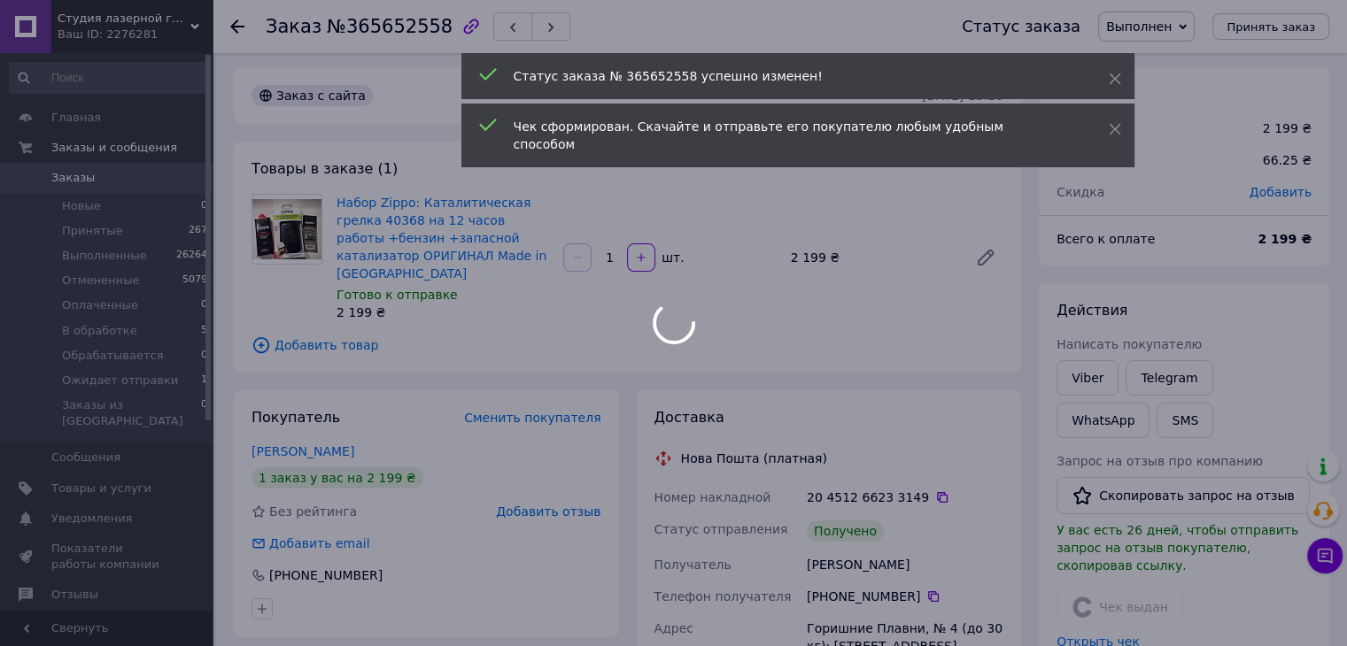
scroll to position [0, 0]
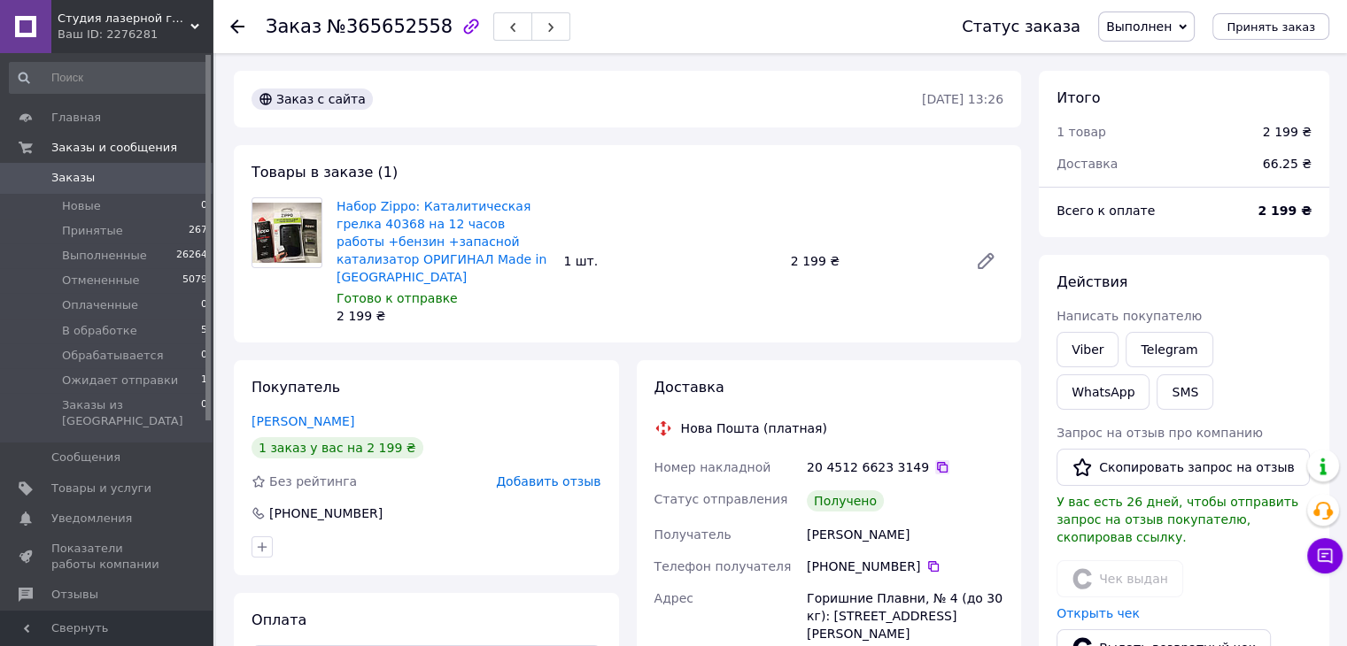
click at [935, 460] on icon at bounding box center [942, 467] width 14 height 14
click at [237, 27] on icon at bounding box center [237, 26] width 14 height 14
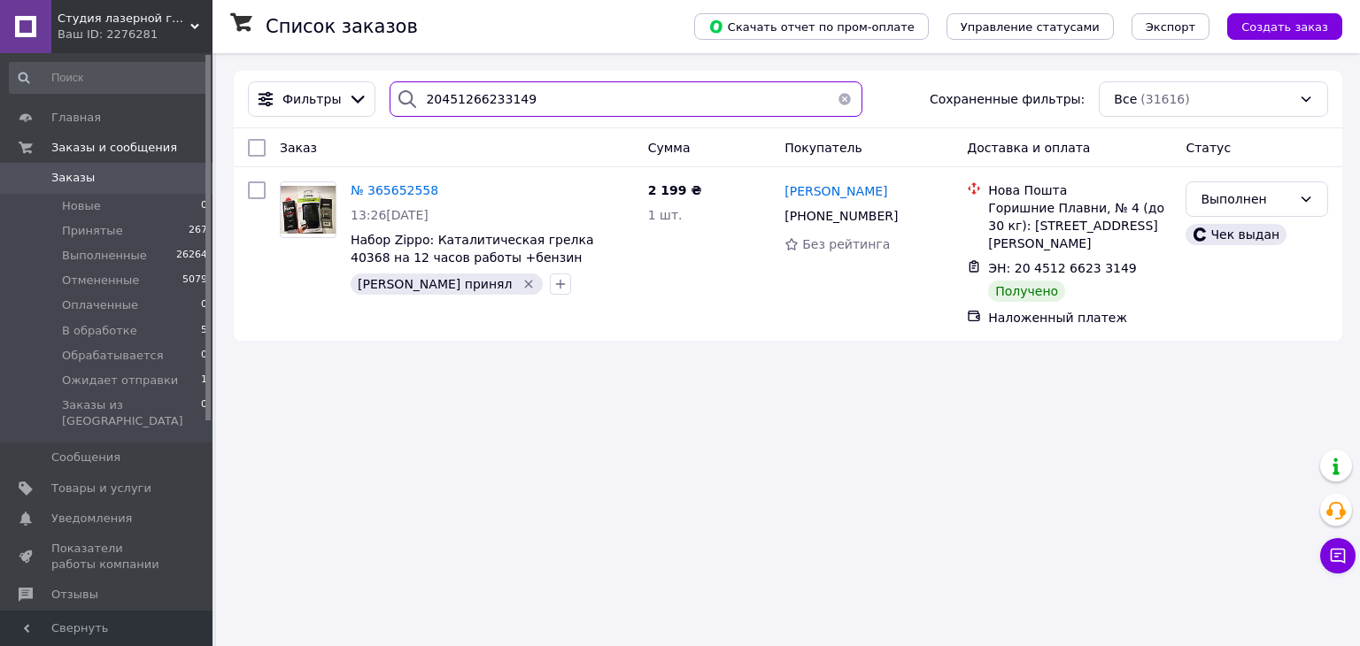
click at [483, 100] on input "20451266233149" at bounding box center [626, 98] width 472 height 35
paste input "494744"
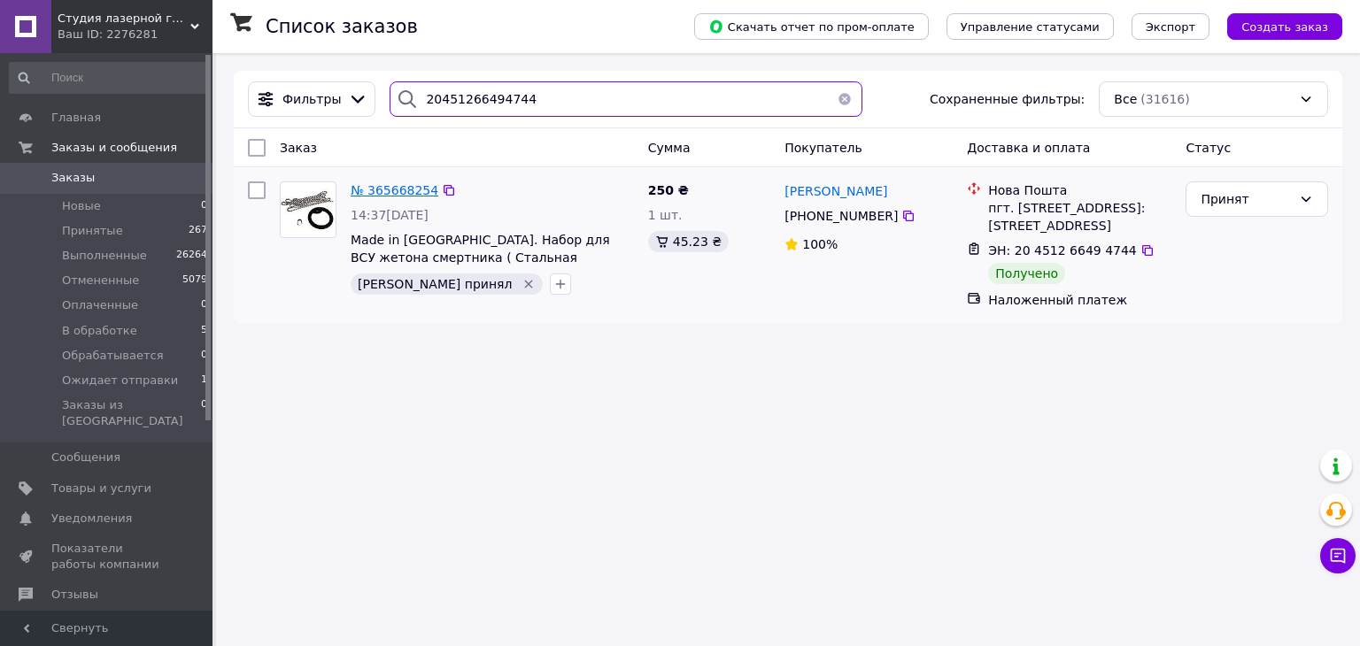
type input "20451266494744"
click at [395, 189] on span "№ 365668254" at bounding box center [395, 190] width 88 height 14
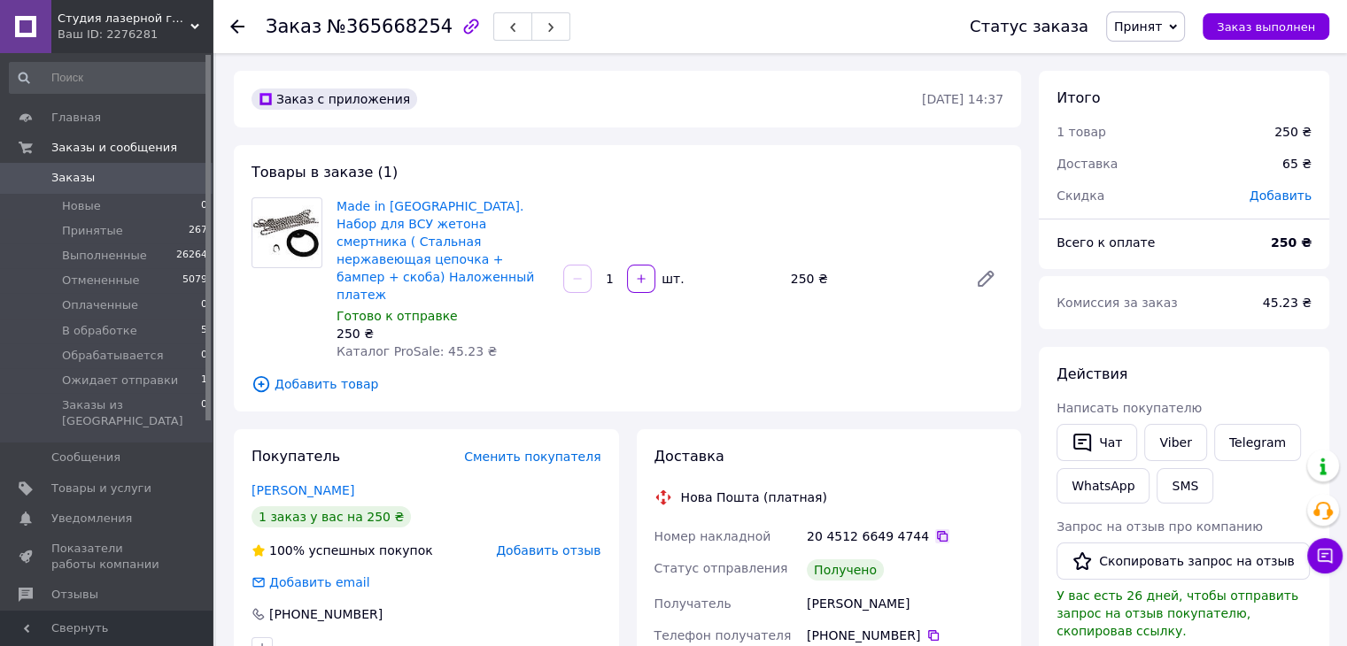
click at [937, 531] on icon at bounding box center [942, 536] width 11 height 11
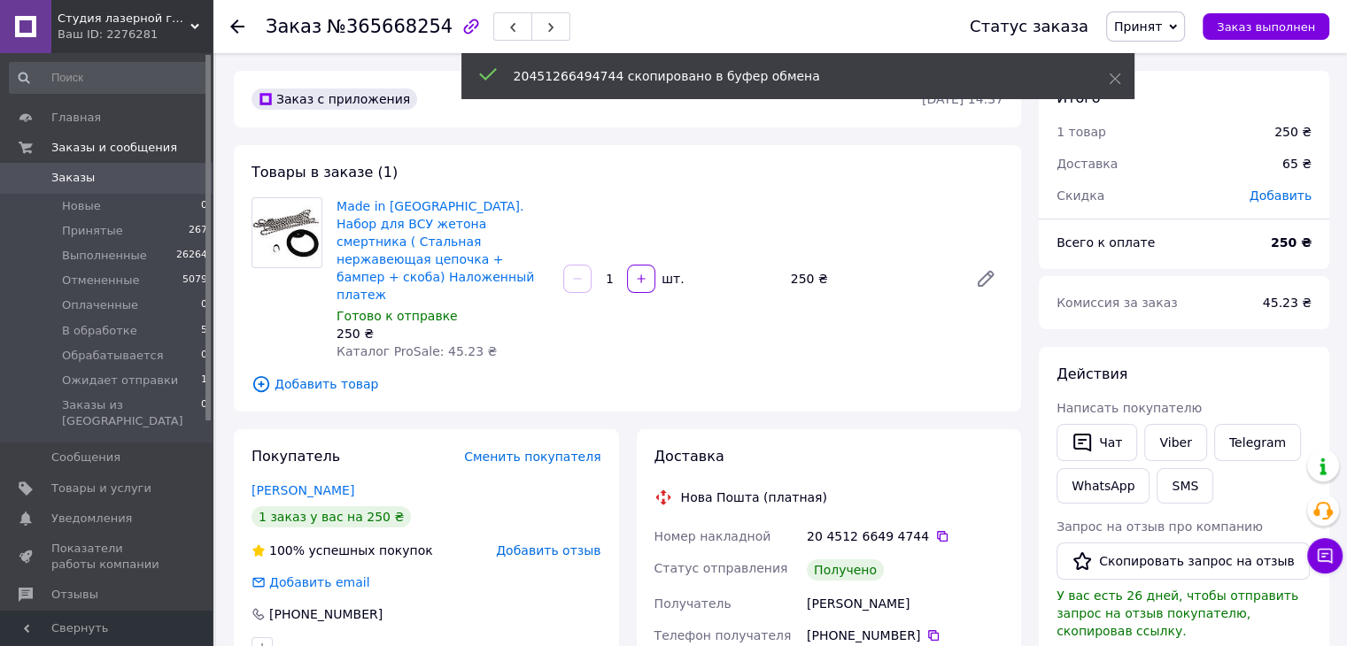
click at [547, 637] on div "Покупатель Сменить покупателя [PERSON_NAME] 1 заказ у вас на 250 ₴ 100% успешны…" at bounding box center [426, 552] width 385 height 247
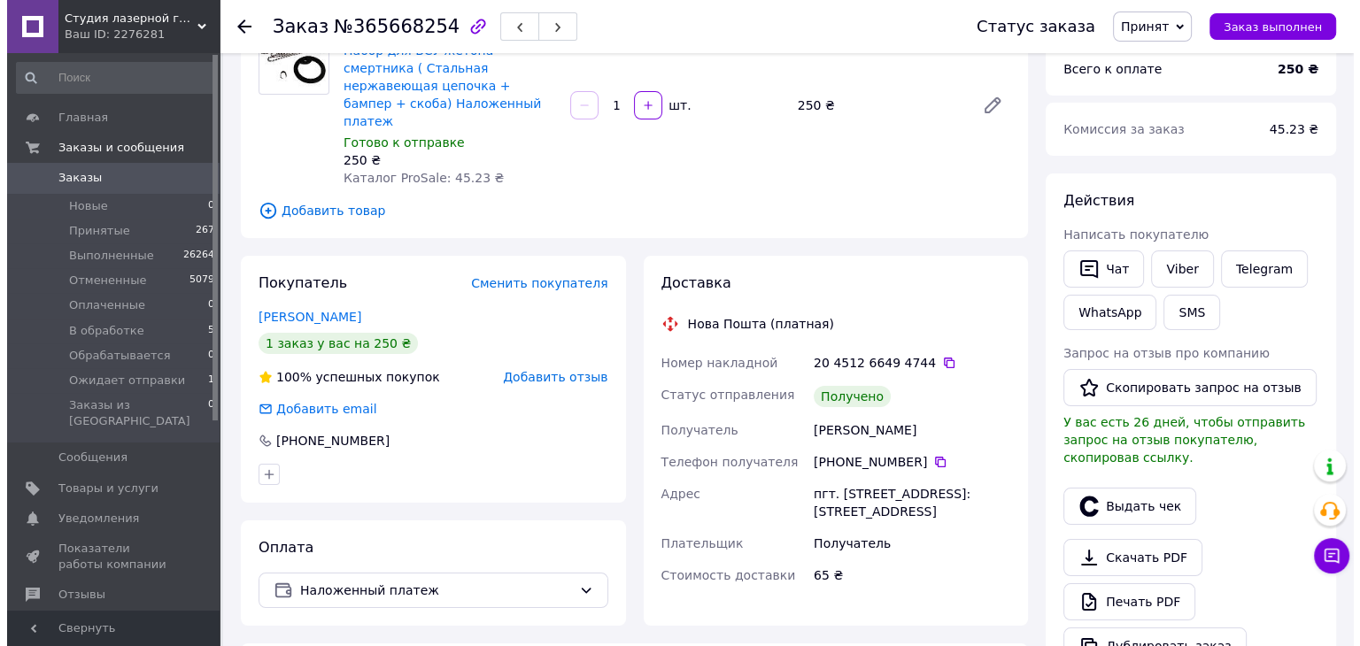
scroll to position [177, 0]
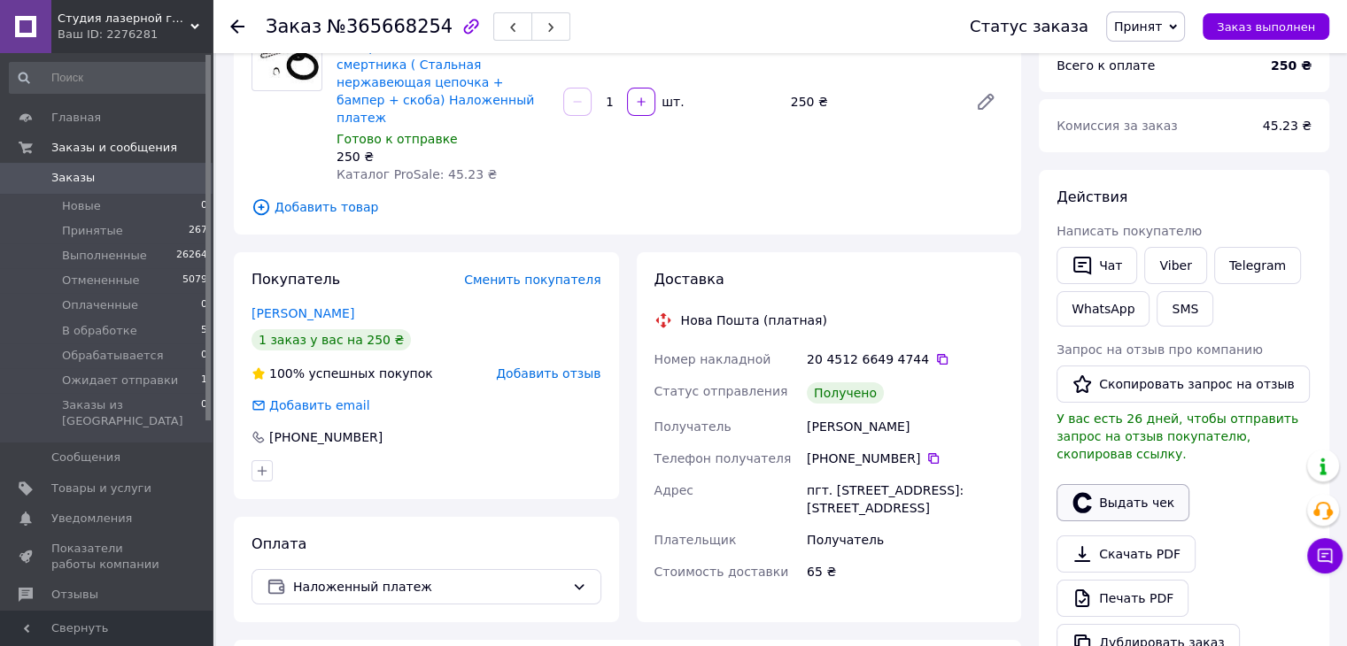
click at [1094, 484] on button "Выдать чек" at bounding box center [1122, 502] width 133 height 37
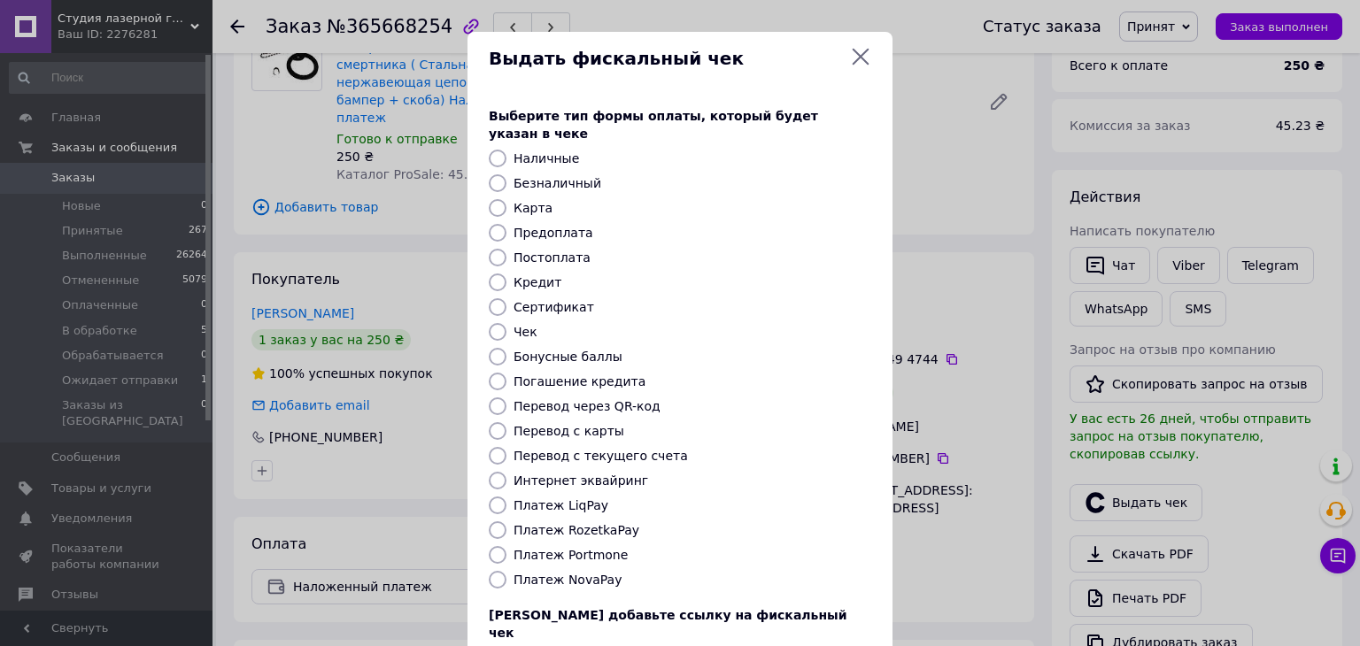
click at [542, 251] on label "Постоплата" at bounding box center [552, 258] width 77 height 14
click at [507, 249] on input "Постоплата" at bounding box center [498, 258] width 18 height 18
radio input "true"
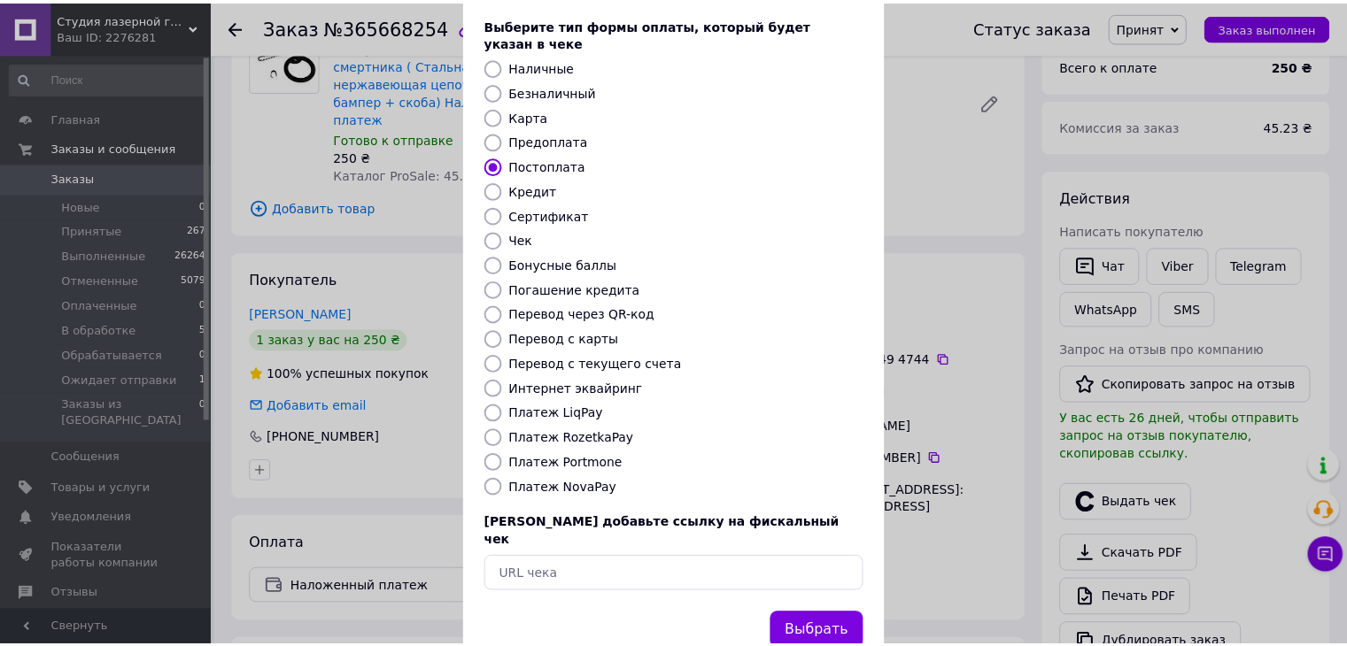
scroll to position [113, 0]
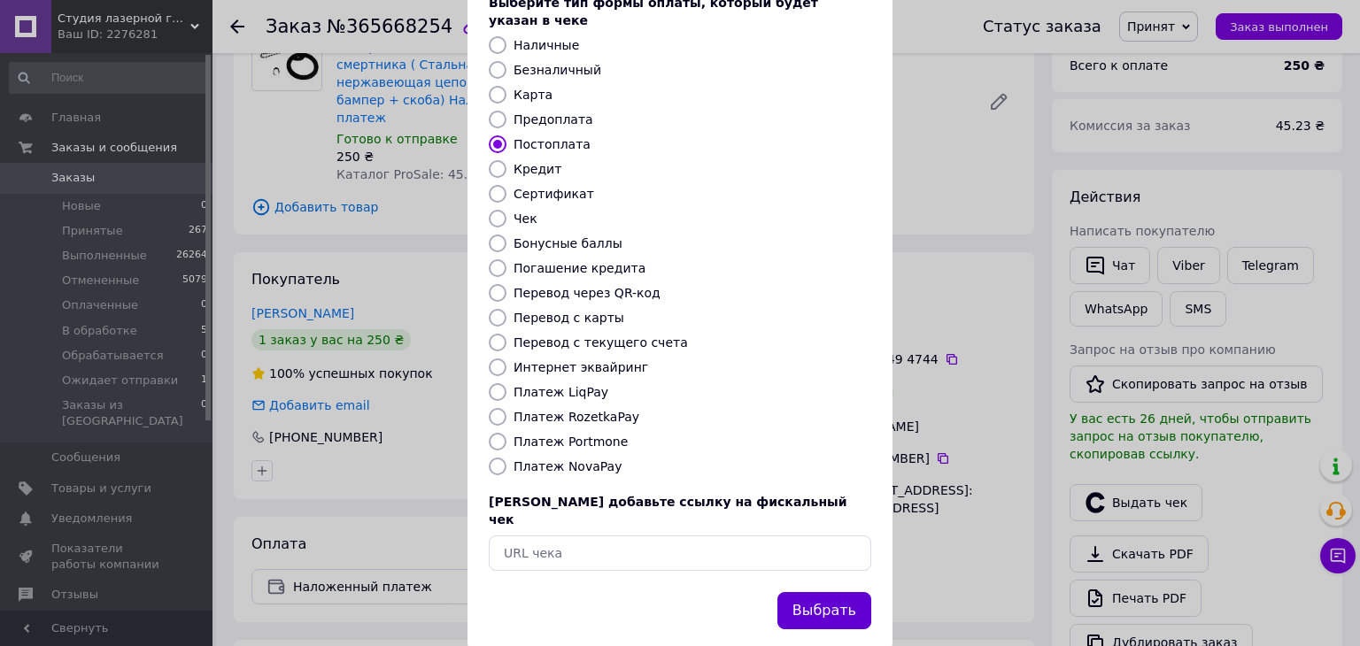
click at [808, 592] on button "Выбрать" at bounding box center [824, 611] width 94 height 38
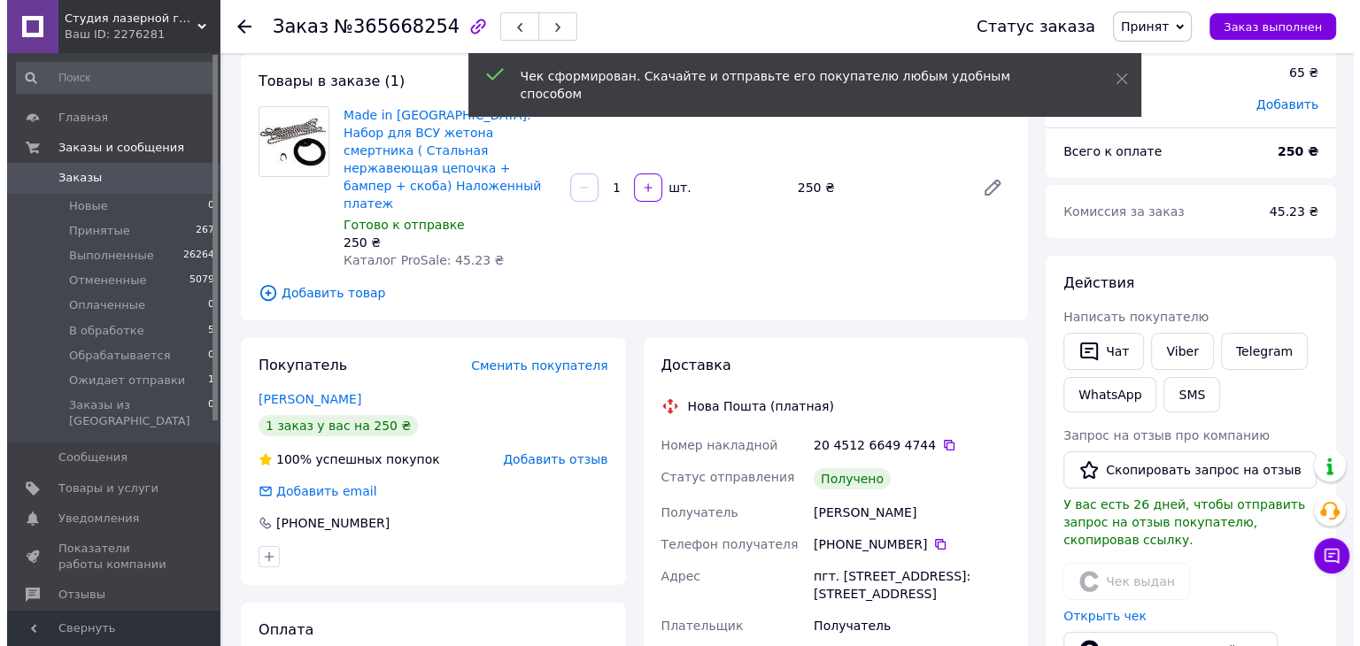
scroll to position [89, 0]
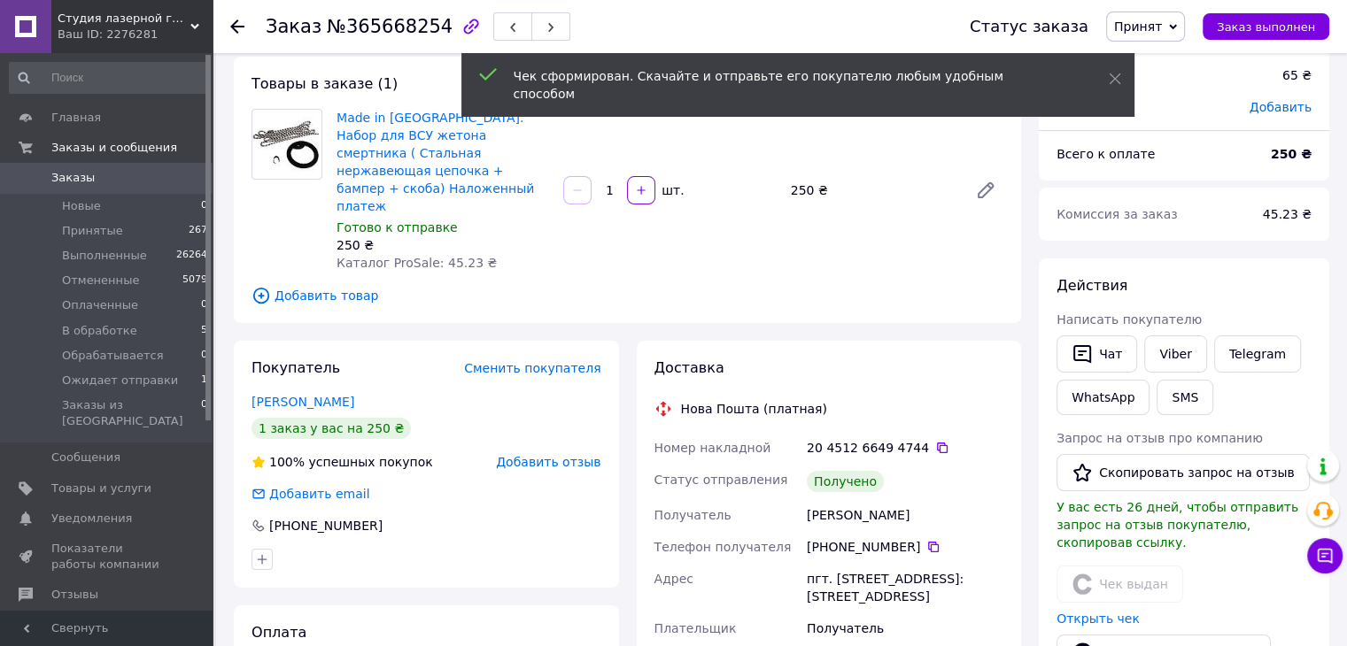
click at [560, 455] on span "Добавить отзыв" at bounding box center [548, 462] width 104 height 14
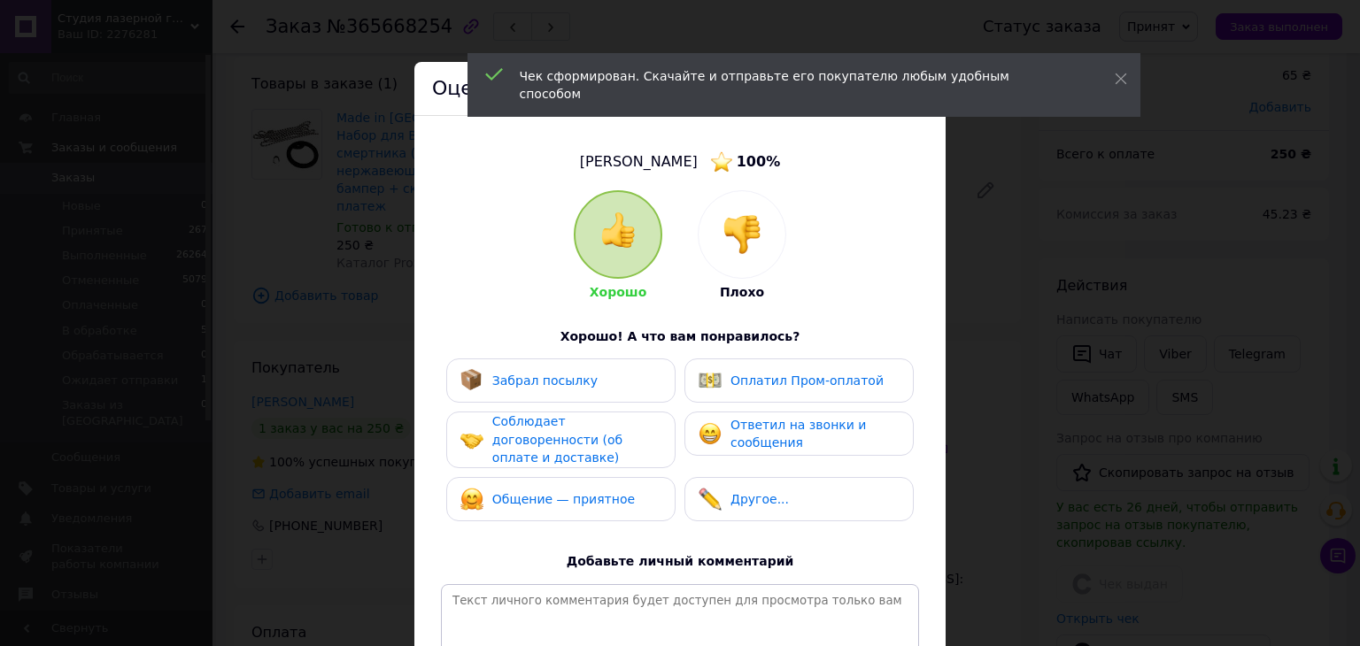
click at [584, 369] on div "Забрал посылку" at bounding box center [560, 380] width 201 height 23
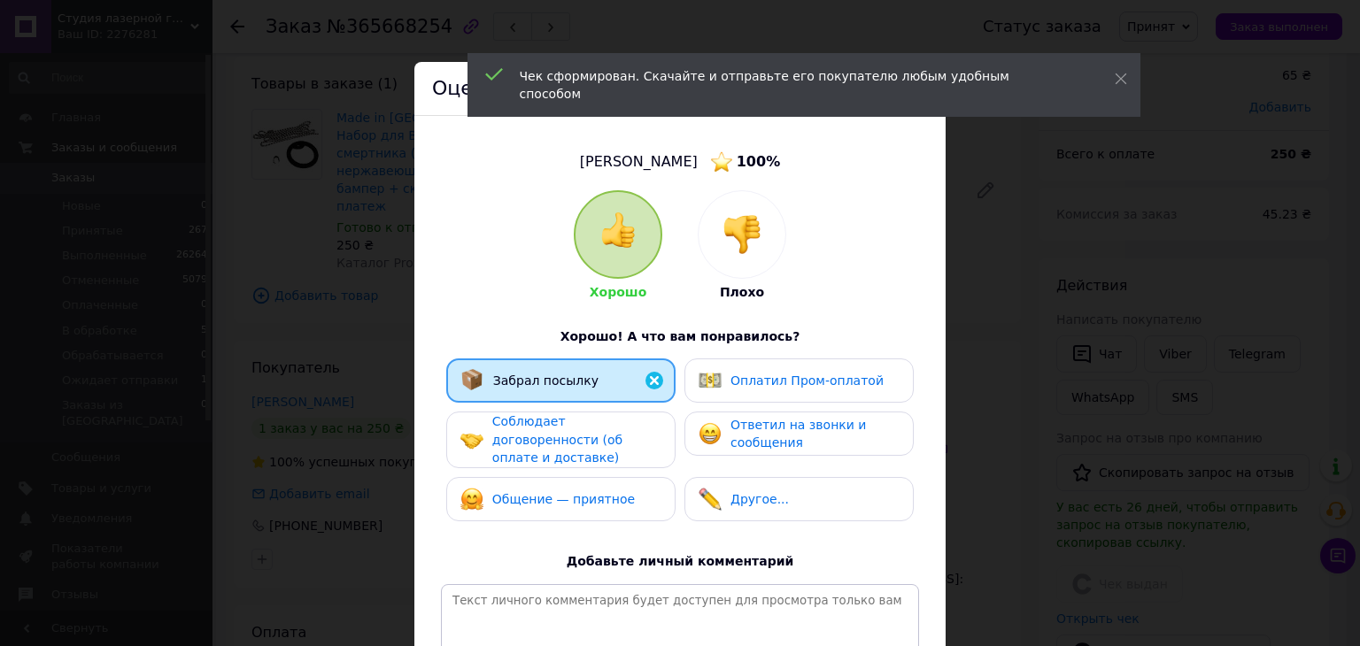
drag, startPoint x: 572, startPoint y: 412, endPoint x: 567, endPoint y: 429, distance: 18.5
click at [572, 420] on div "Соблюдает договоренности (об оплате и доставке)" at bounding box center [560, 440] width 229 height 57
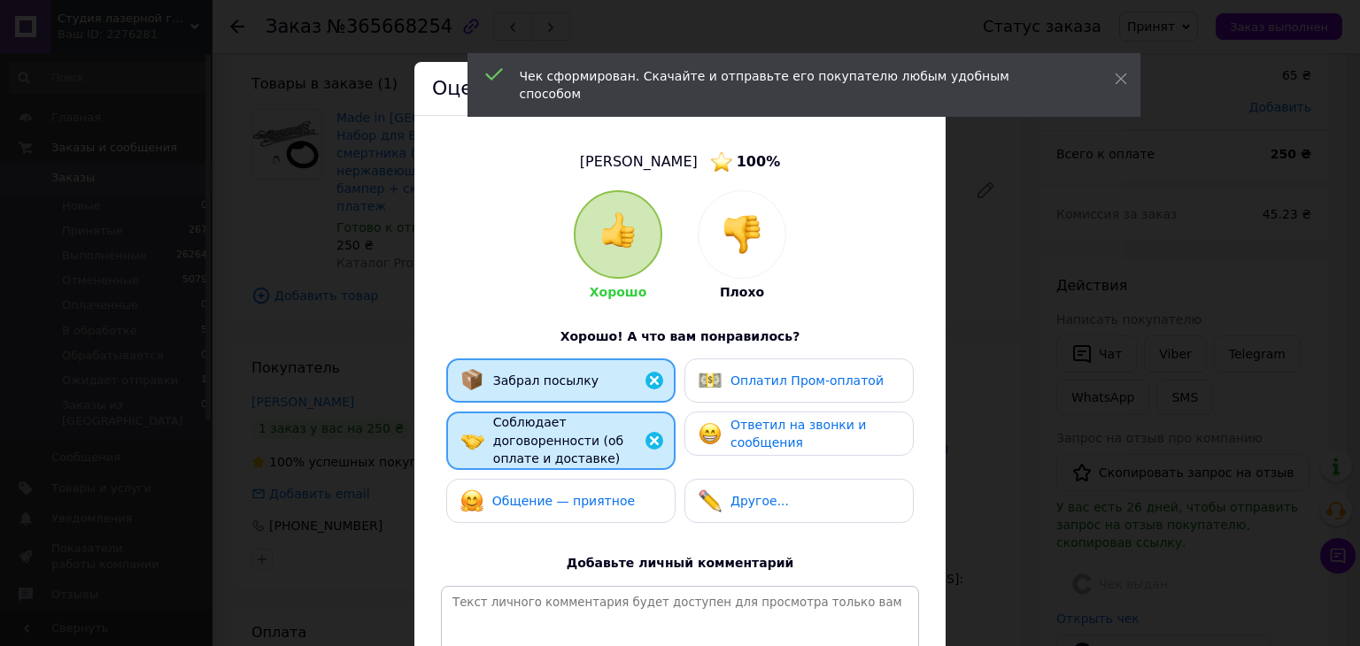
click at [559, 494] on span "Общение — приятное" at bounding box center [563, 501] width 143 height 14
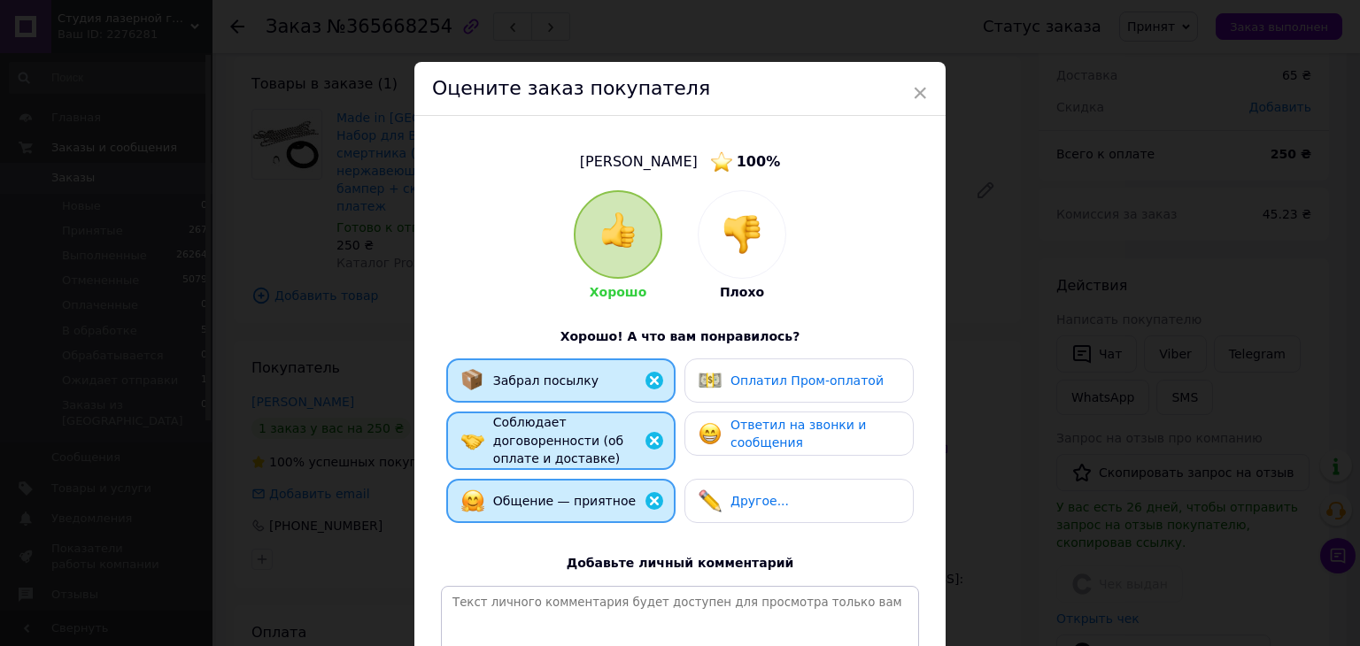
click at [776, 433] on span "Ответил на звонки и сообщения" at bounding box center [798, 434] width 135 height 33
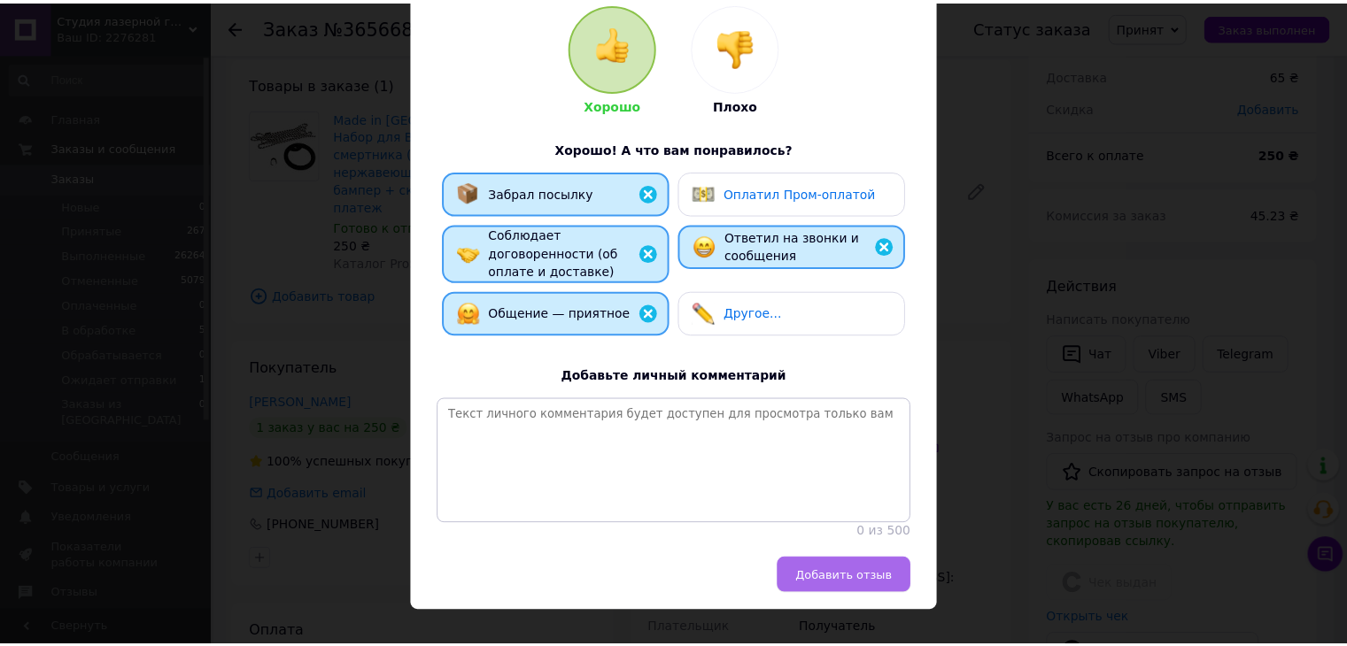
scroll to position [220, 0]
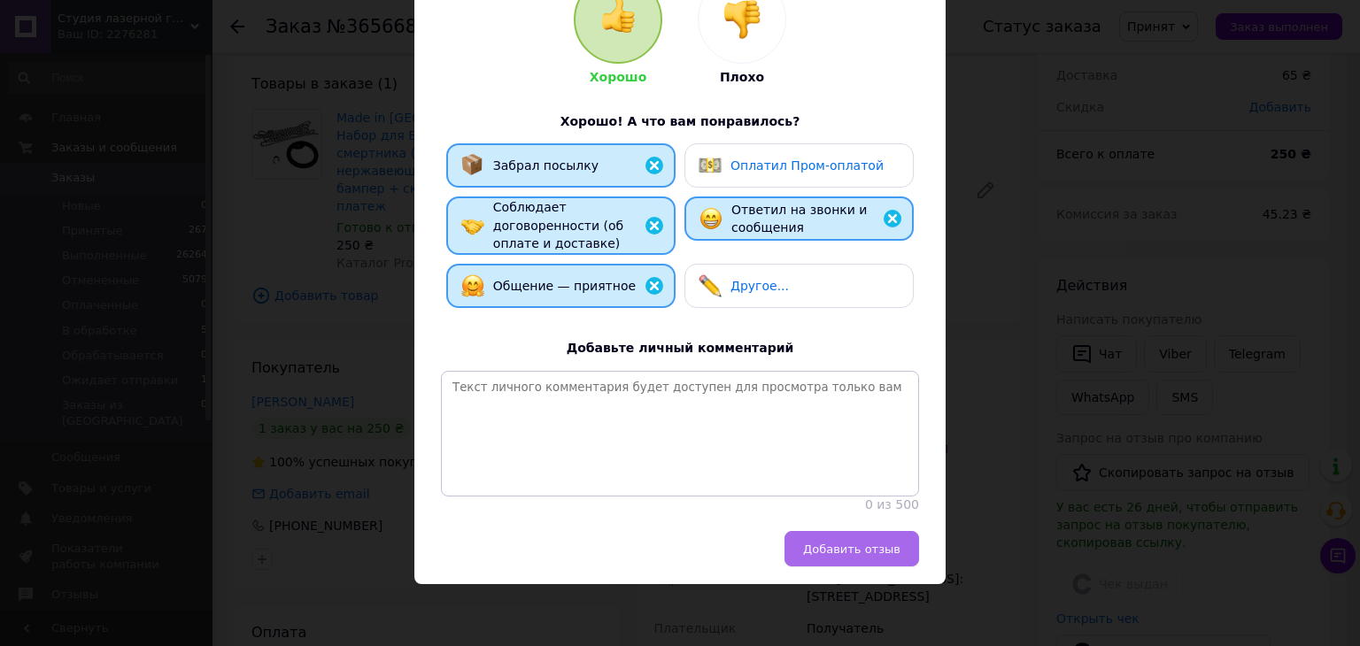
click at [868, 561] on button "Добавить отзыв" at bounding box center [852, 548] width 135 height 35
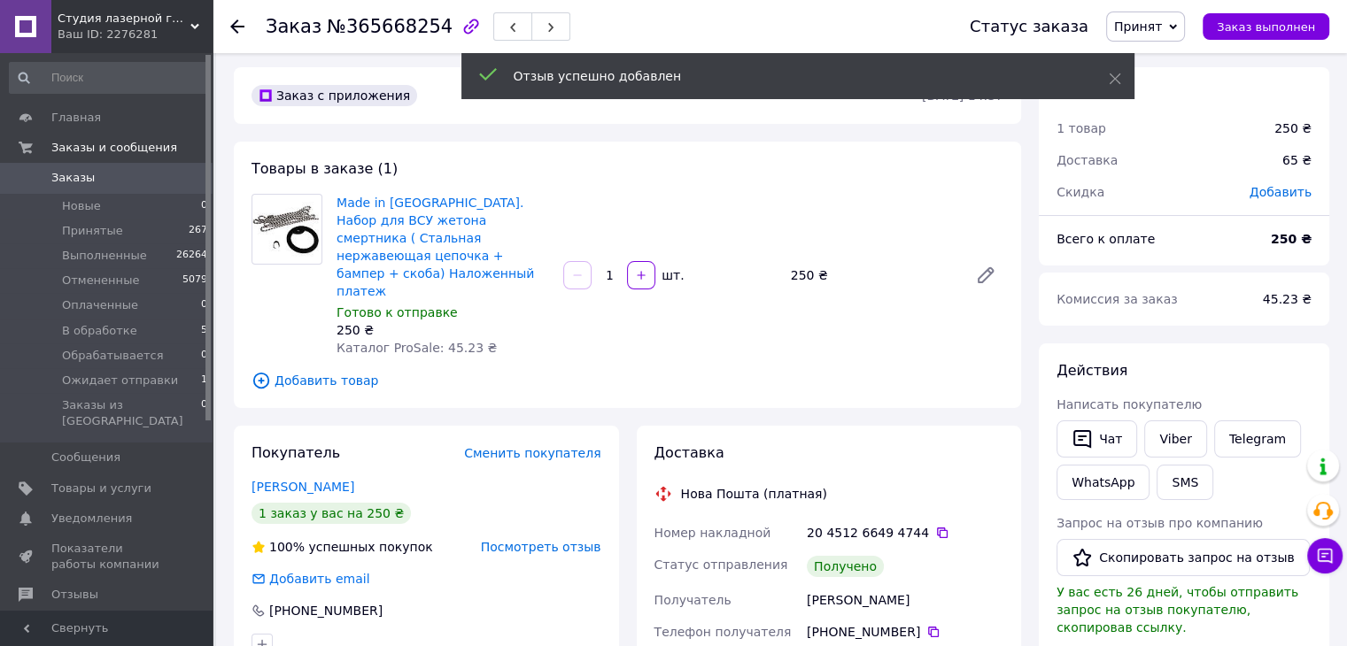
scroll to position [0, 0]
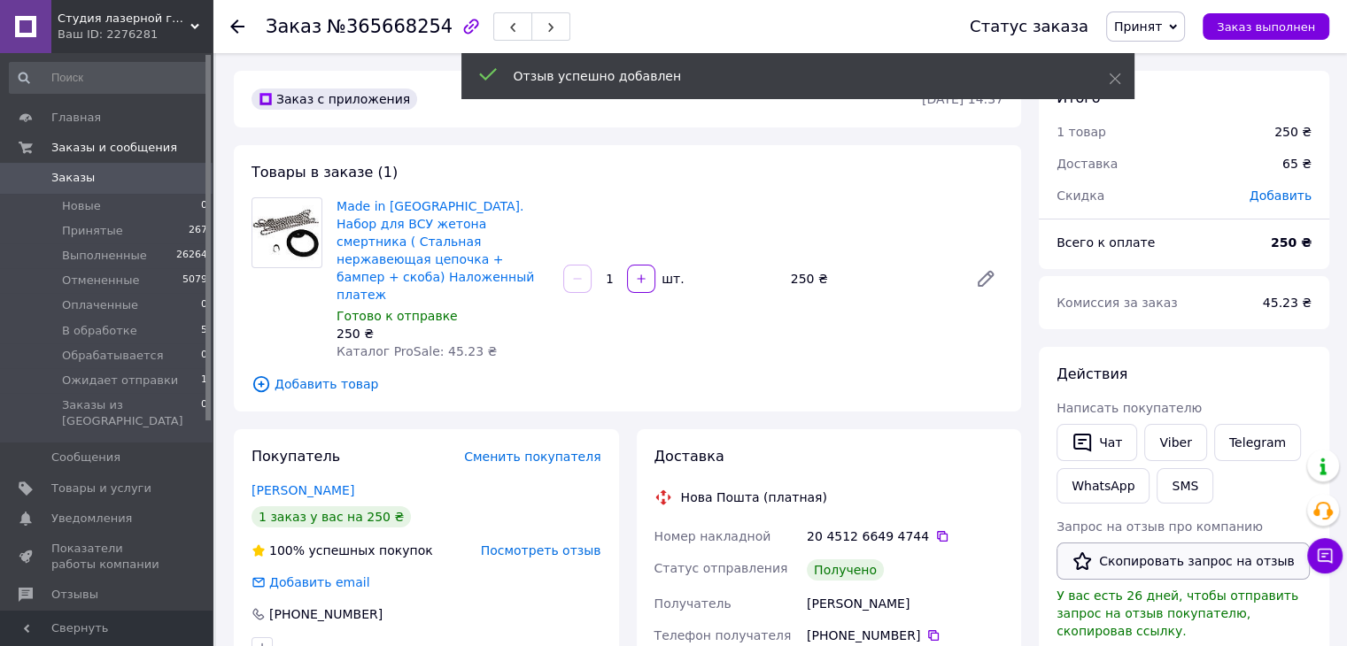
click at [1134, 560] on button "Скопировать запрос на отзыв" at bounding box center [1182, 561] width 253 height 37
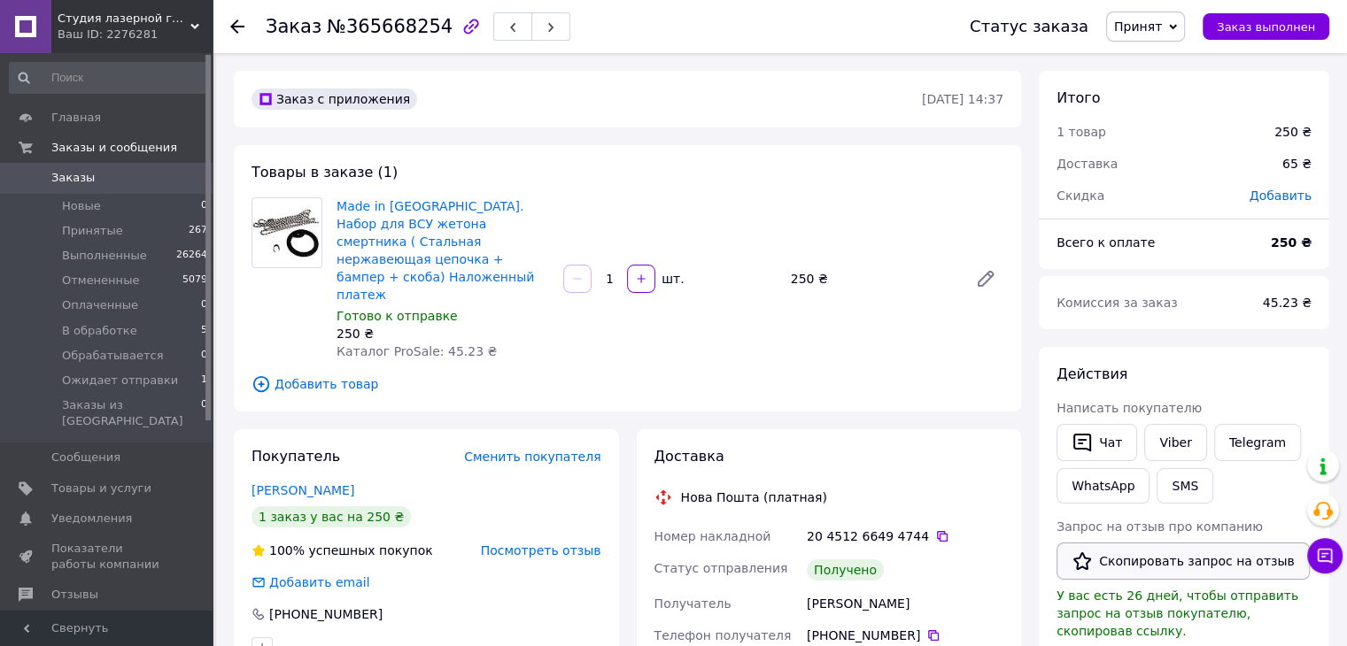
click at [1133, 556] on button "Скопировать запрос на отзыв" at bounding box center [1182, 561] width 253 height 37
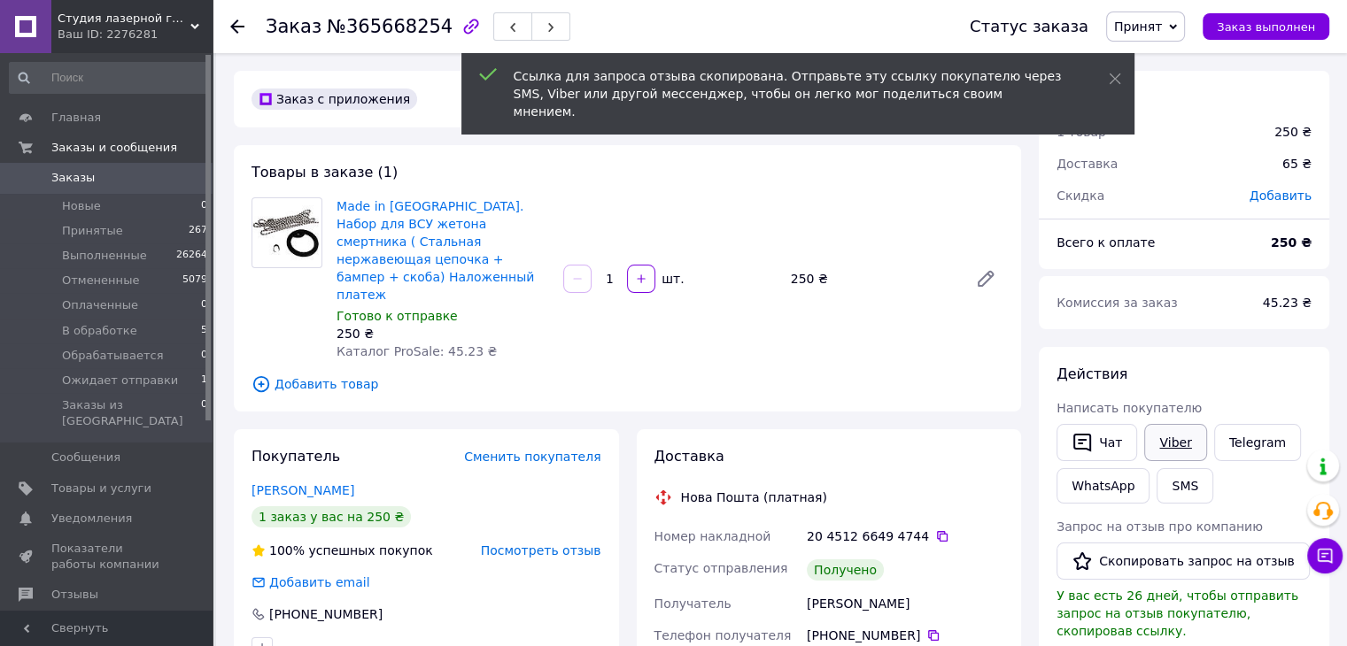
click at [1151, 437] on link "Viber" at bounding box center [1175, 442] width 62 height 37
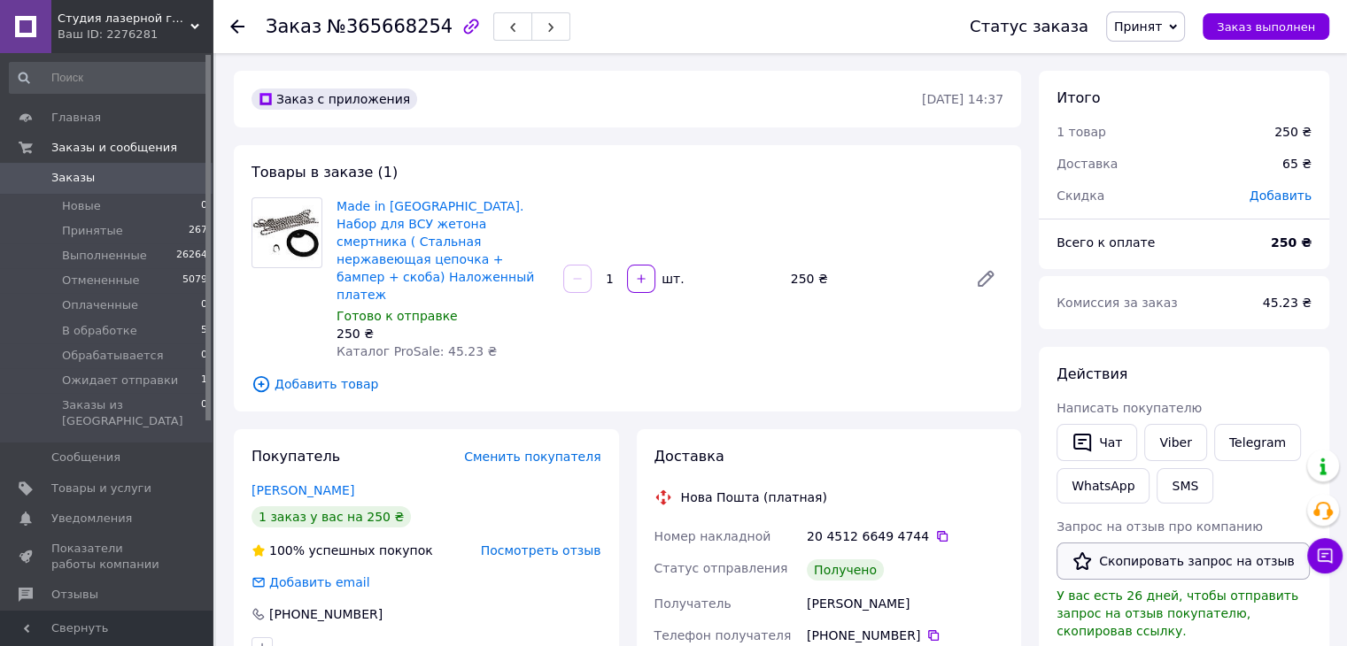
click at [1135, 553] on button "Скопировать запрос на отзыв" at bounding box center [1182, 561] width 253 height 37
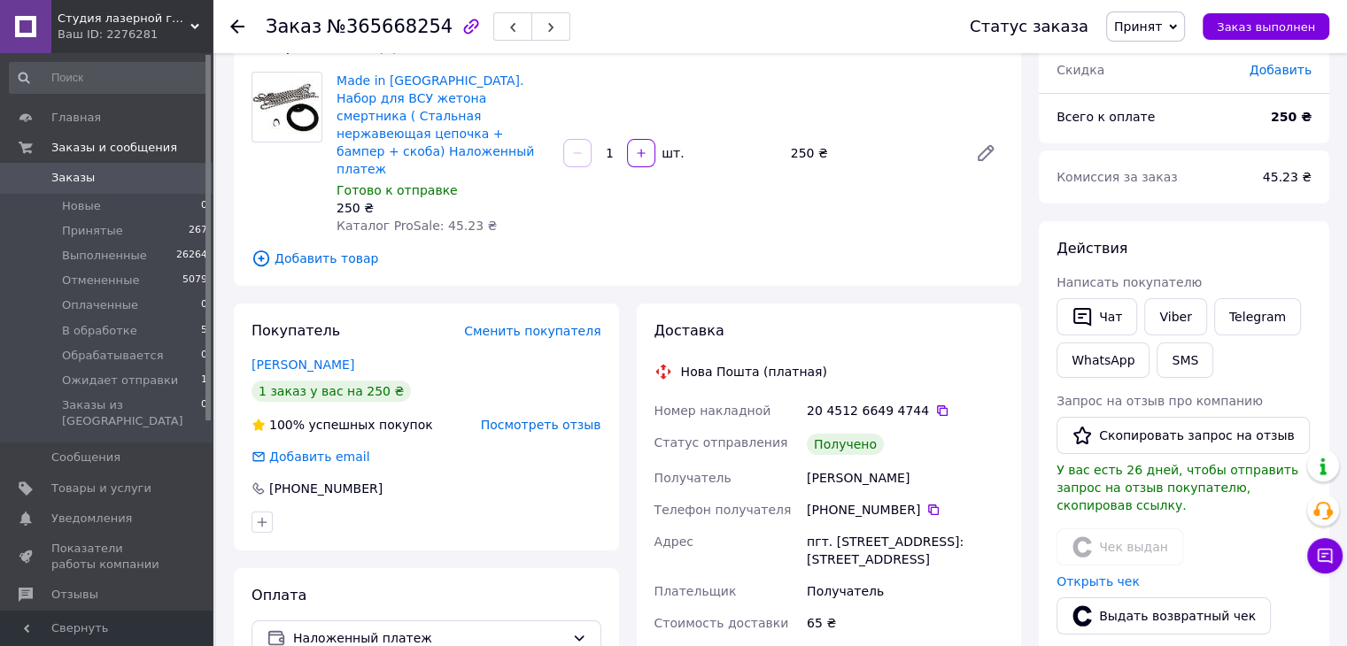
scroll to position [177, 0]
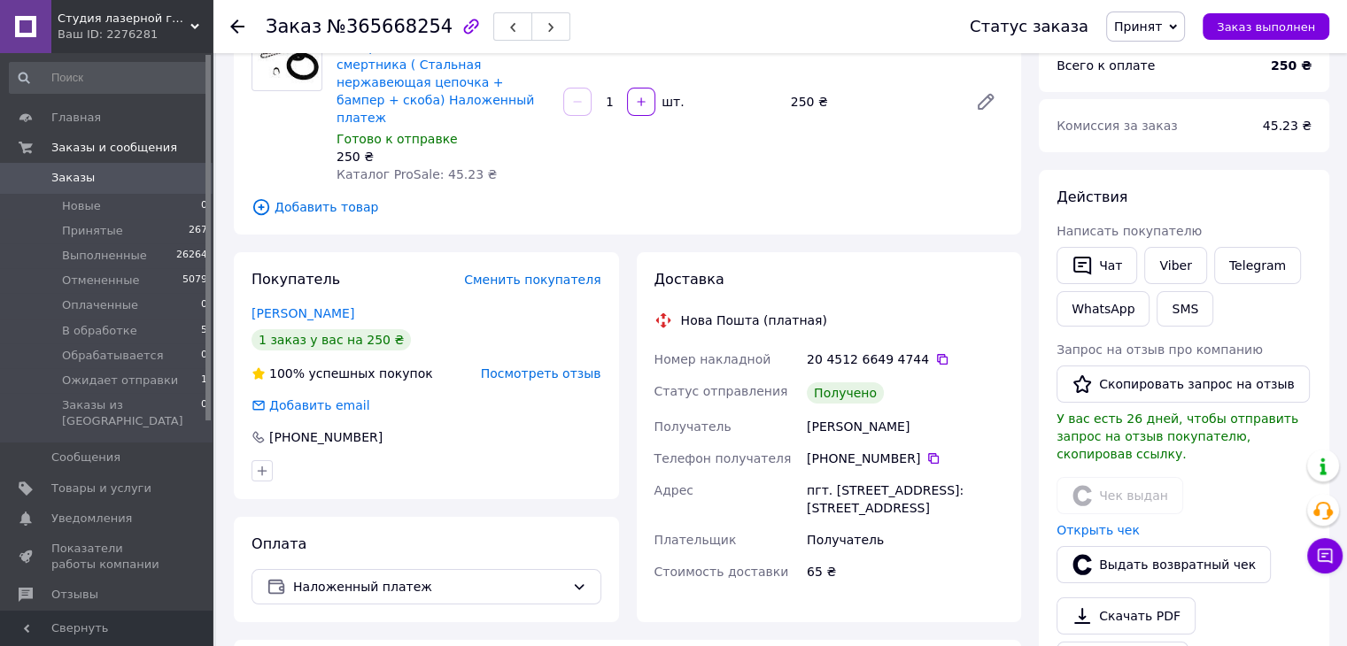
click at [1153, 31] on span "Принят" at bounding box center [1138, 26] width 48 height 14
click at [1166, 63] on li "Выполнен" at bounding box center [1174, 62] width 134 height 27
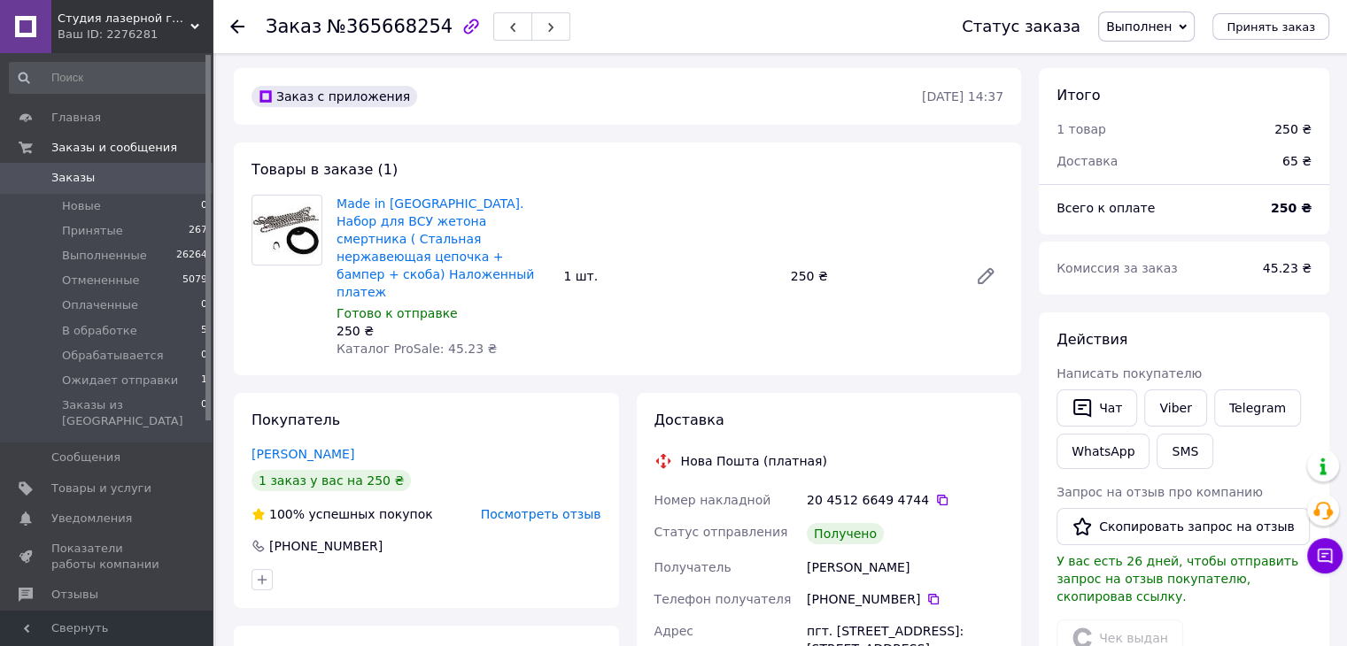
scroll to position [0, 0]
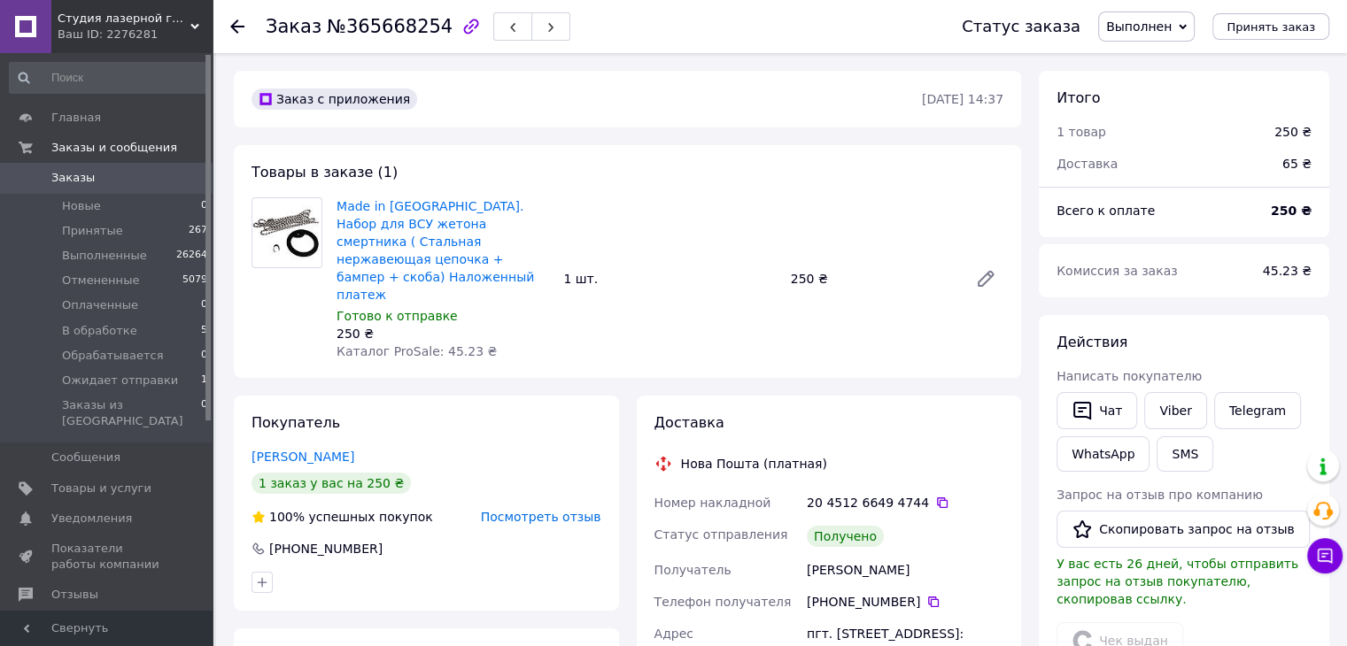
click at [236, 28] on icon at bounding box center [237, 26] width 14 height 14
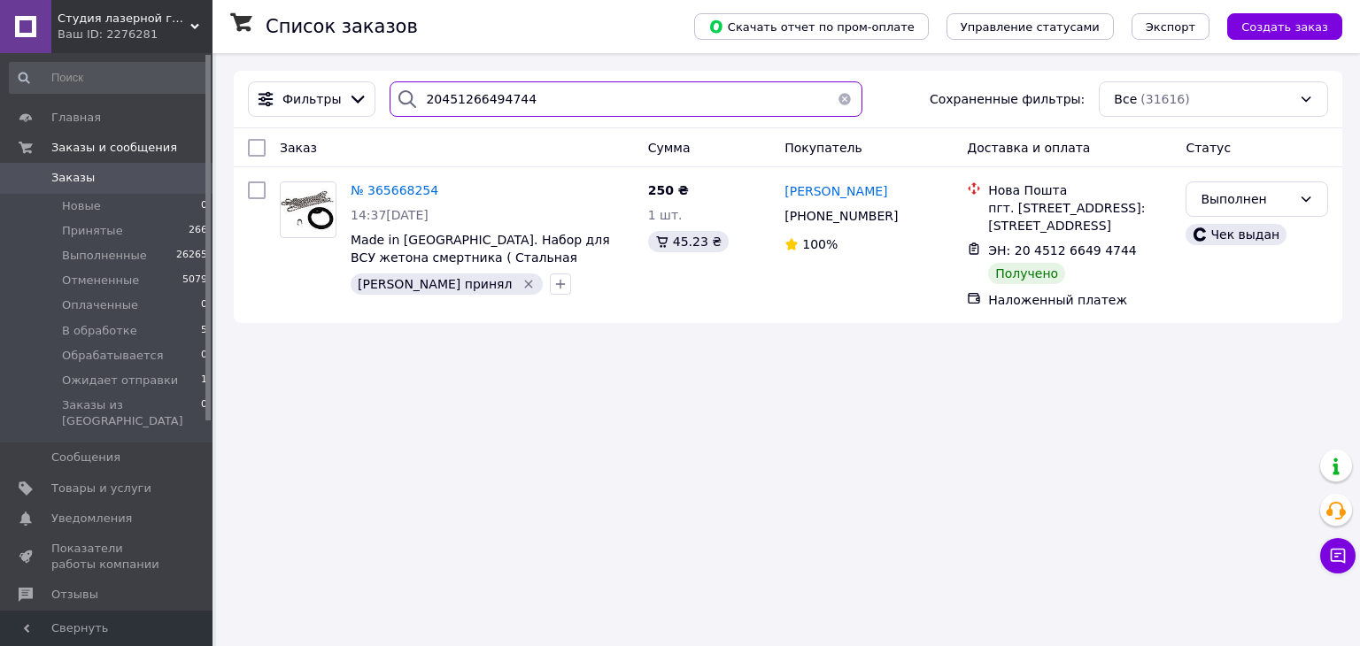
click at [569, 109] on input "20451266494744" at bounding box center [626, 98] width 472 height 35
paste input "8838"
type input "20451266498838"
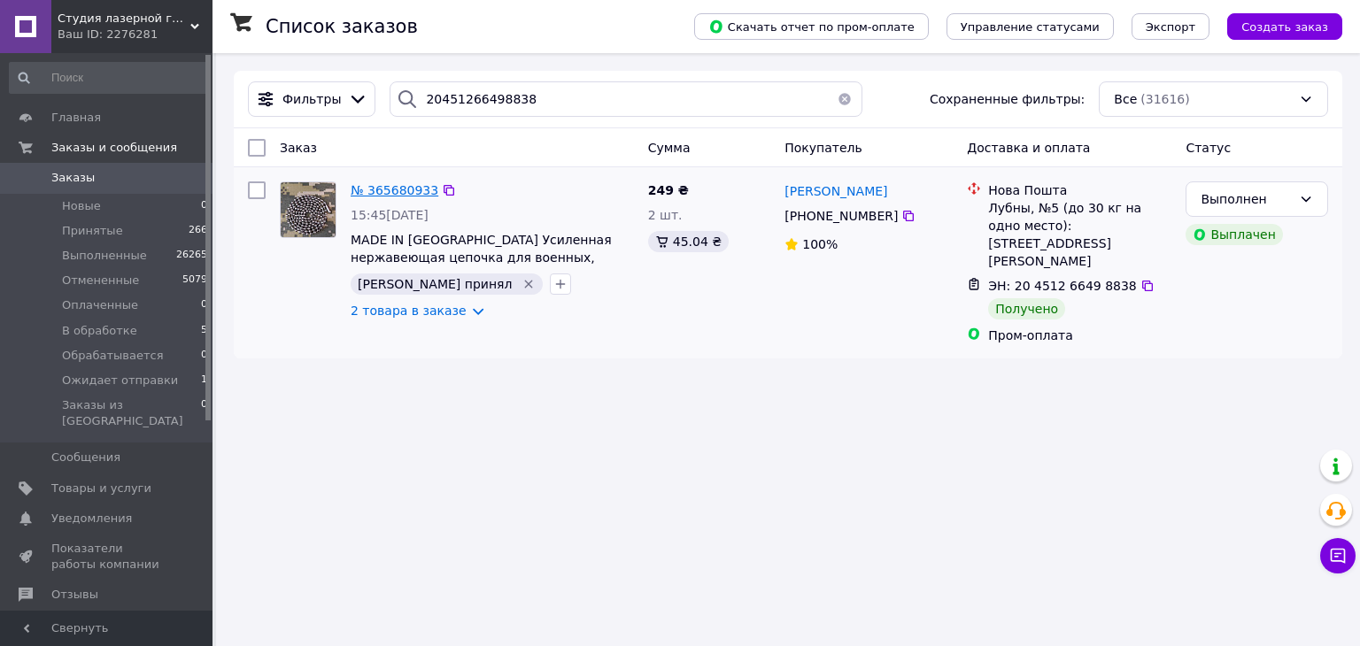
click at [402, 191] on span "№ 365680933" at bounding box center [395, 190] width 88 height 14
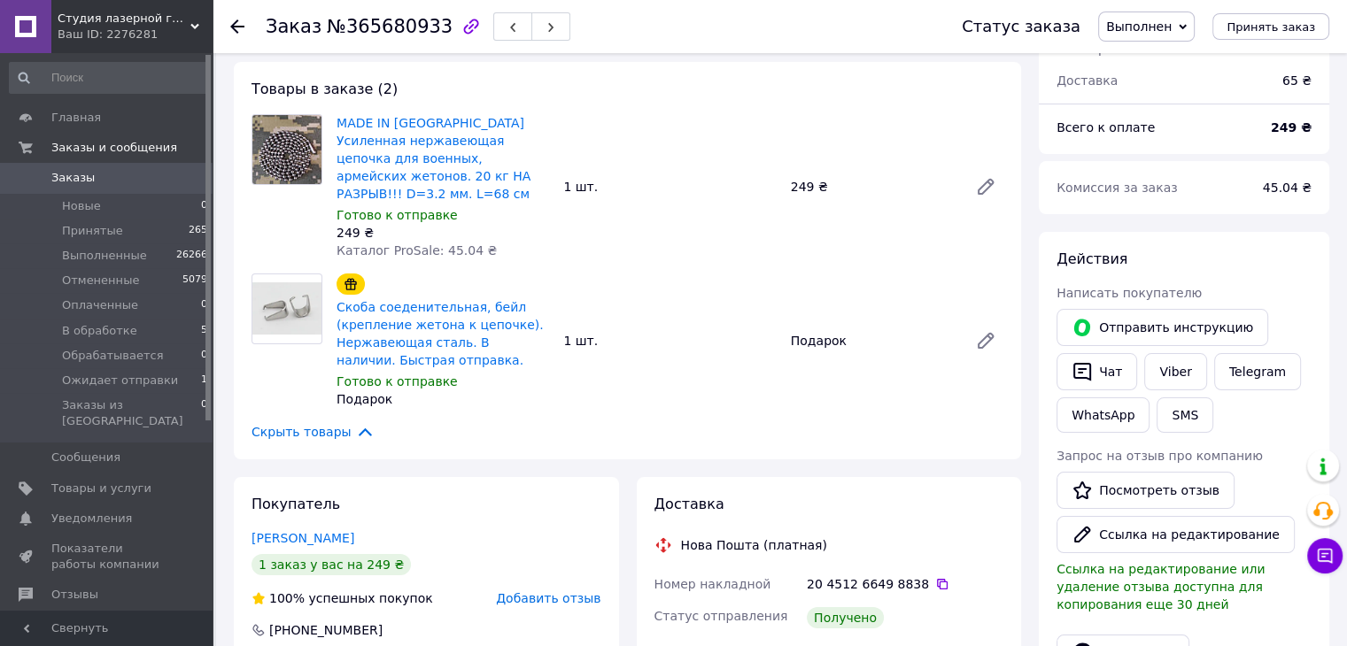
scroll to position [89, 0]
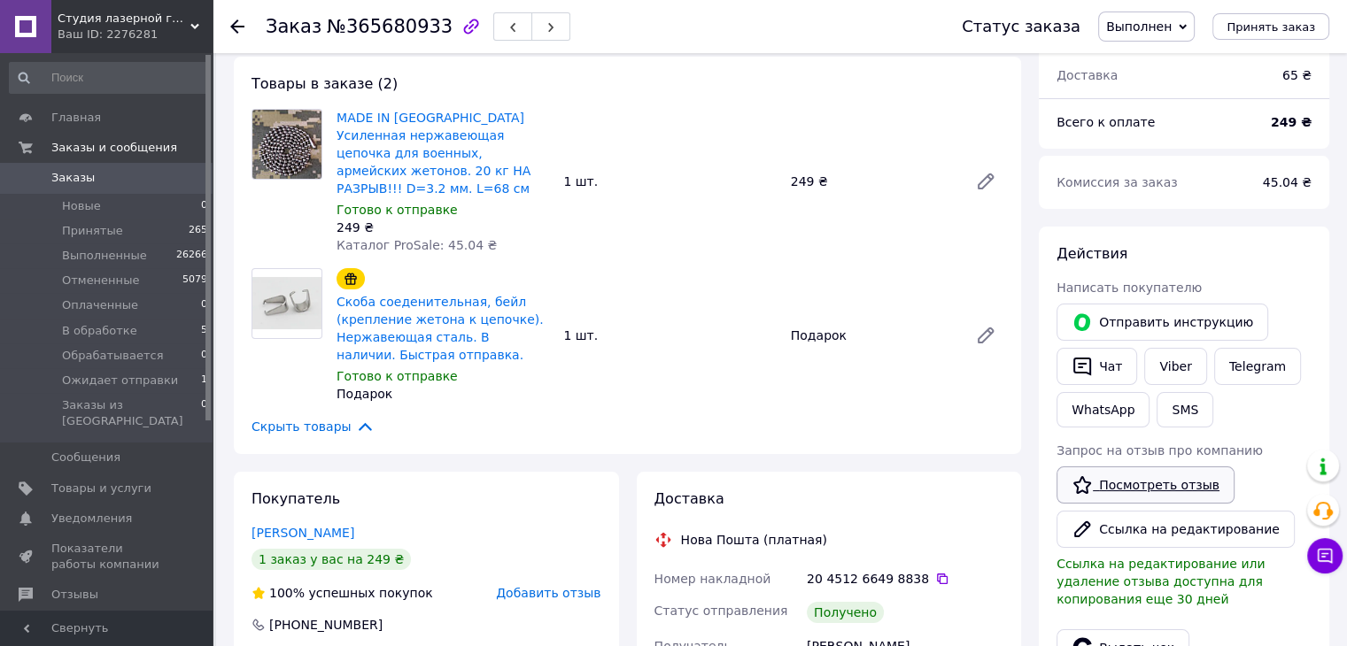
click at [1093, 482] on link "Посмотреть отзыв" at bounding box center [1145, 485] width 178 height 37
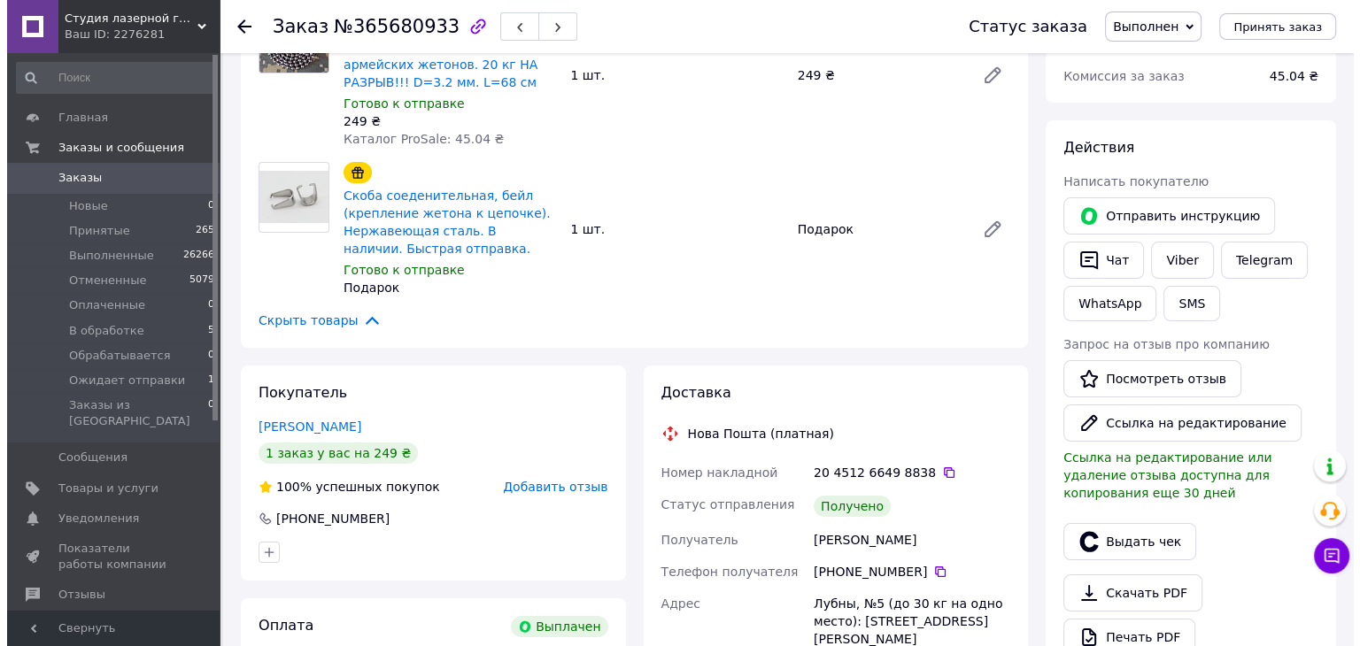
scroll to position [266, 0]
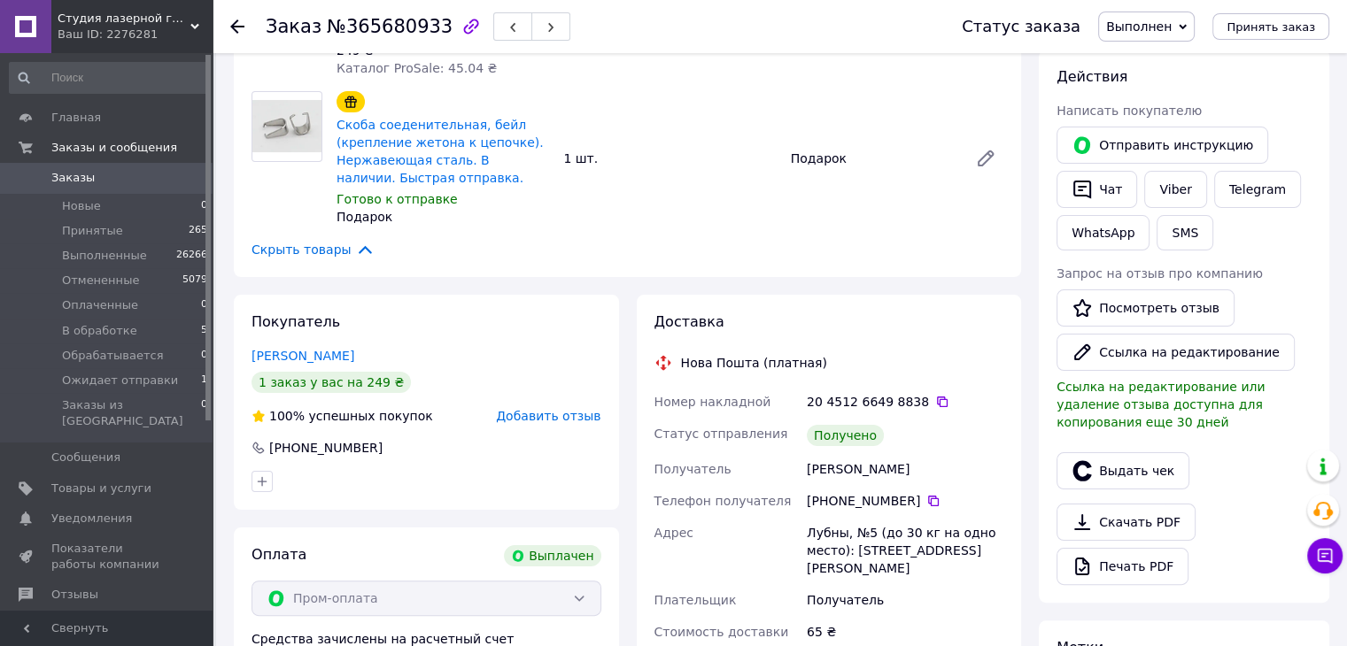
click at [538, 409] on span "Добавить отзыв" at bounding box center [548, 416] width 104 height 14
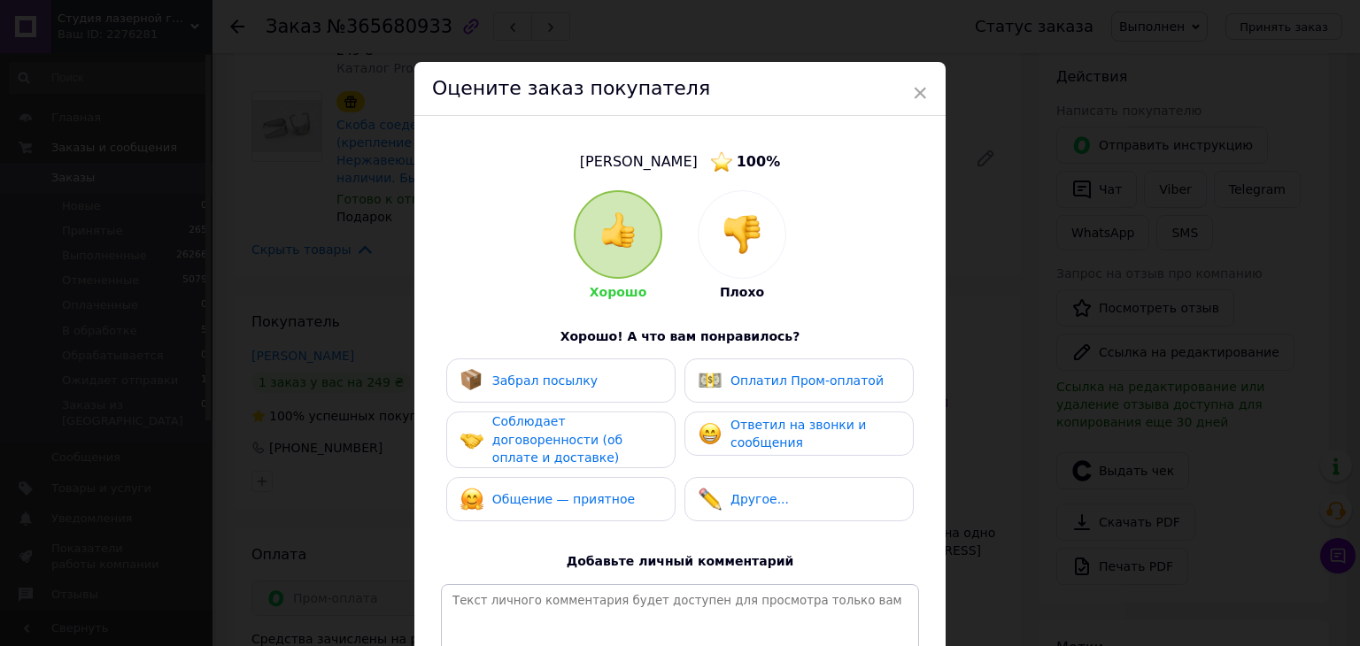
drag, startPoint x: 576, startPoint y: 390, endPoint x: 580, endPoint y: 430, distance: 41.0
click at [576, 398] on div "Забрал посылку" at bounding box center [560, 381] width 229 height 44
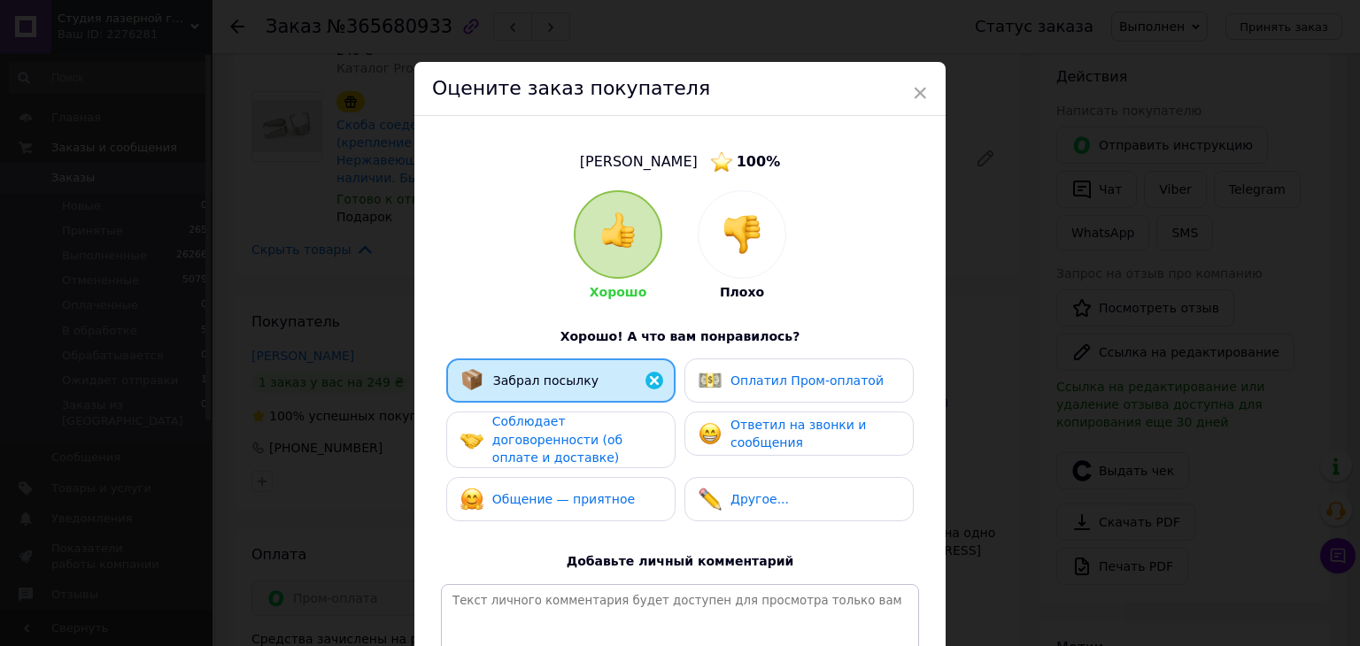
drag, startPoint x: 580, startPoint y: 430, endPoint x: 578, endPoint y: 481, distance: 50.5
click at [580, 432] on span "Соблюдает договоренности (об оплате и доставке)" at bounding box center [557, 439] width 130 height 50
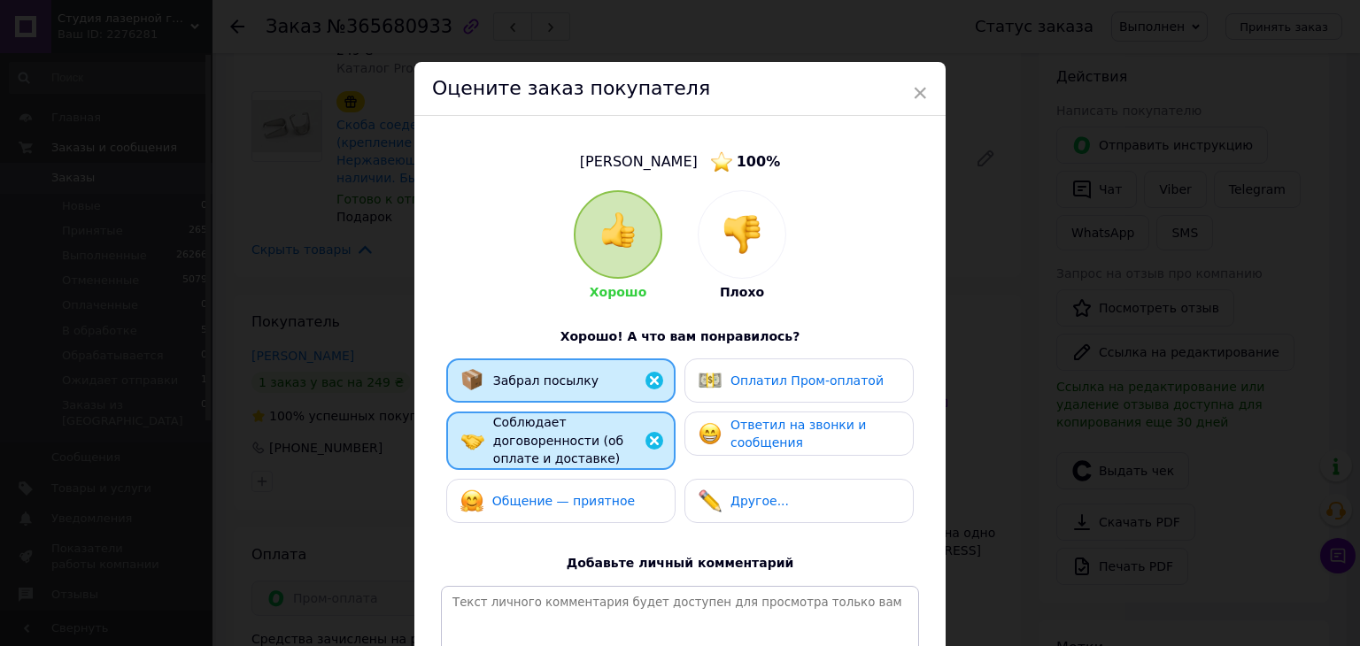
drag, startPoint x: 578, startPoint y: 481, endPoint x: 687, endPoint y: 431, distance: 119.7
click at [580, 494] on span "Общение — приятное" at bounding box center [563, 501] width 143 height 14
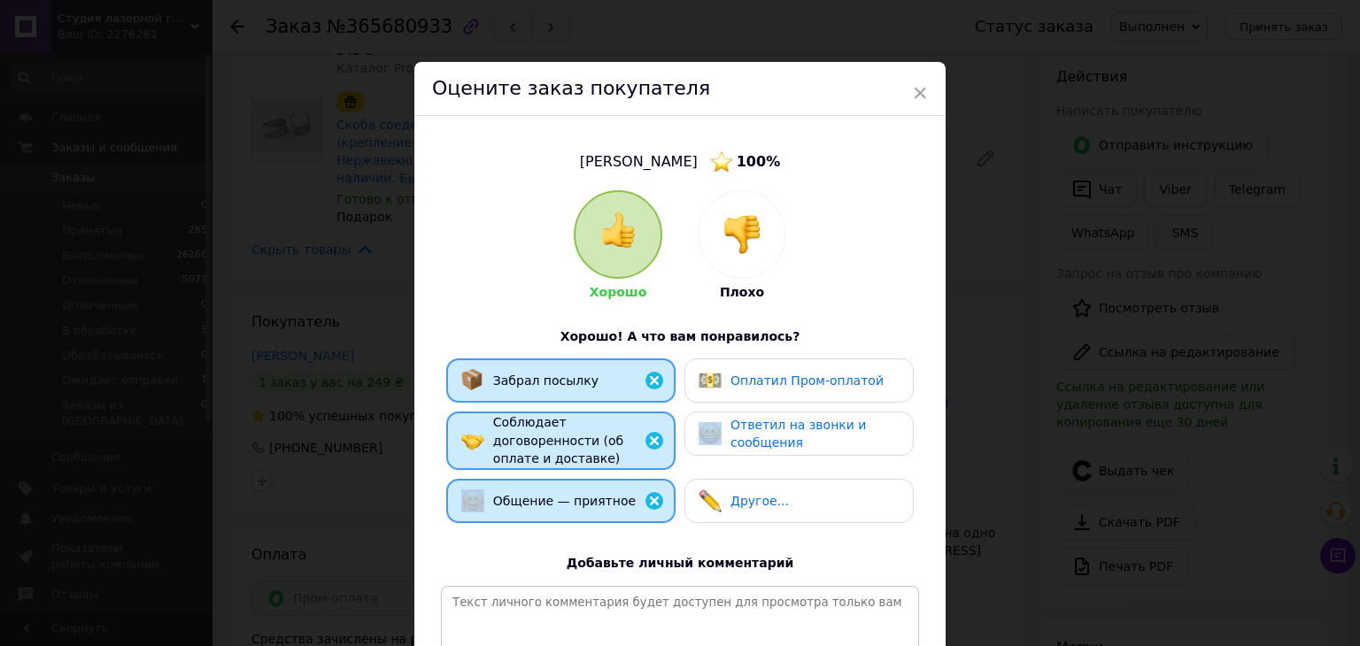
drag, startPoint x: 726, startPoint y: 419, endPoint x: 733, endPoint y: 403, distance: 17.4
click at [727, 416] on div "Ответил на звонки и сообщения" at bounding box center [799, 434] width 200 height 36
click at [744, 381] on div "Оплатил Пром-оплатой" at bounding box center [807, 381] width 153 height 19
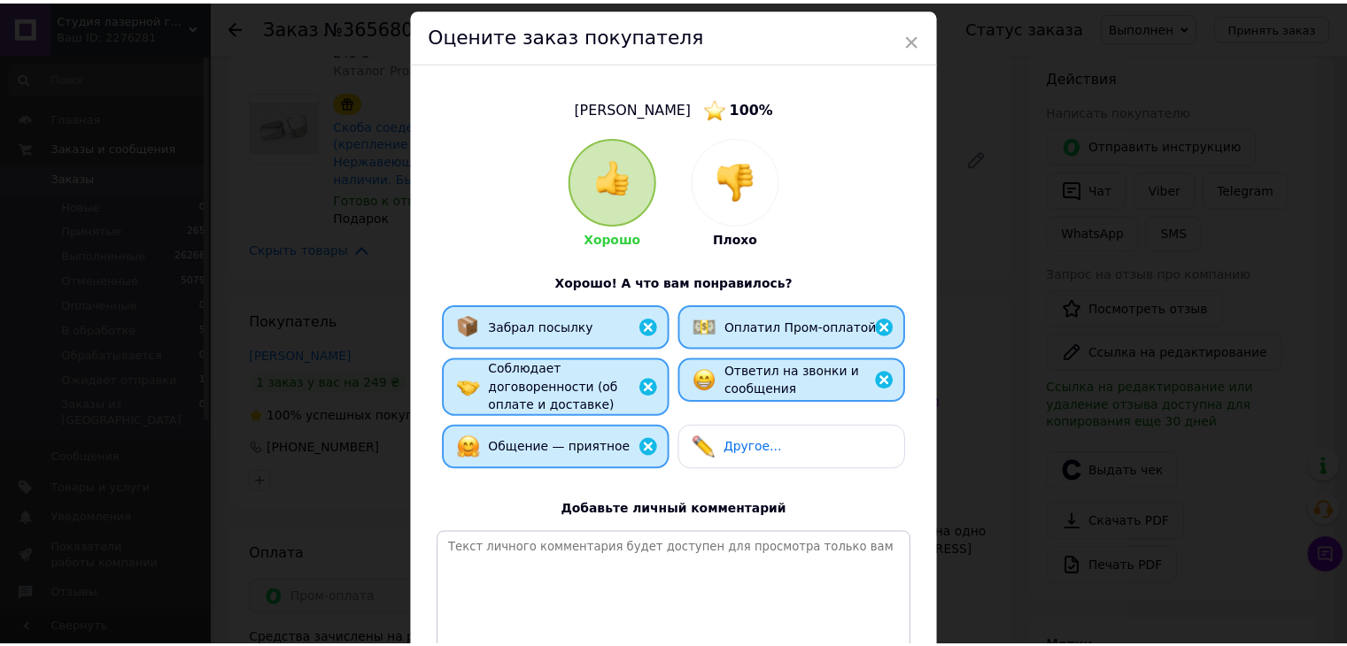
scroll to position [220, 0]
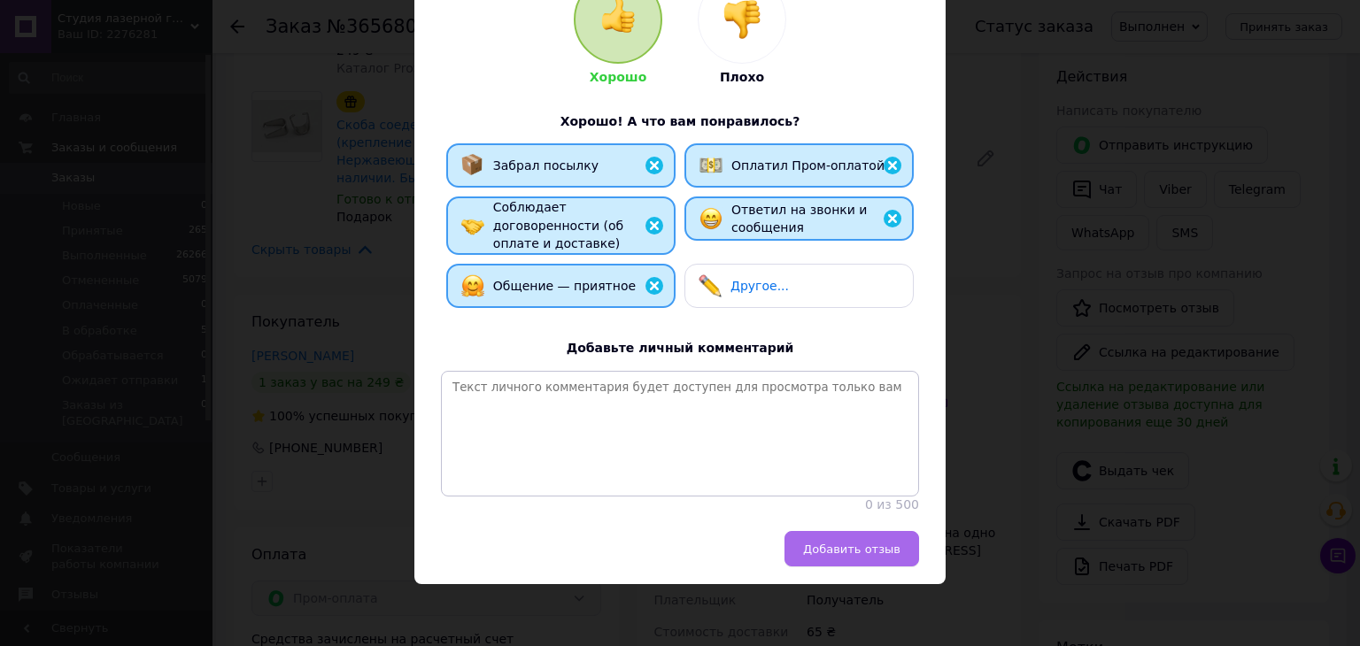
click at [860, 557] on button "Добавить отзыв" at bounding box center [852, 548] width 135 height 35
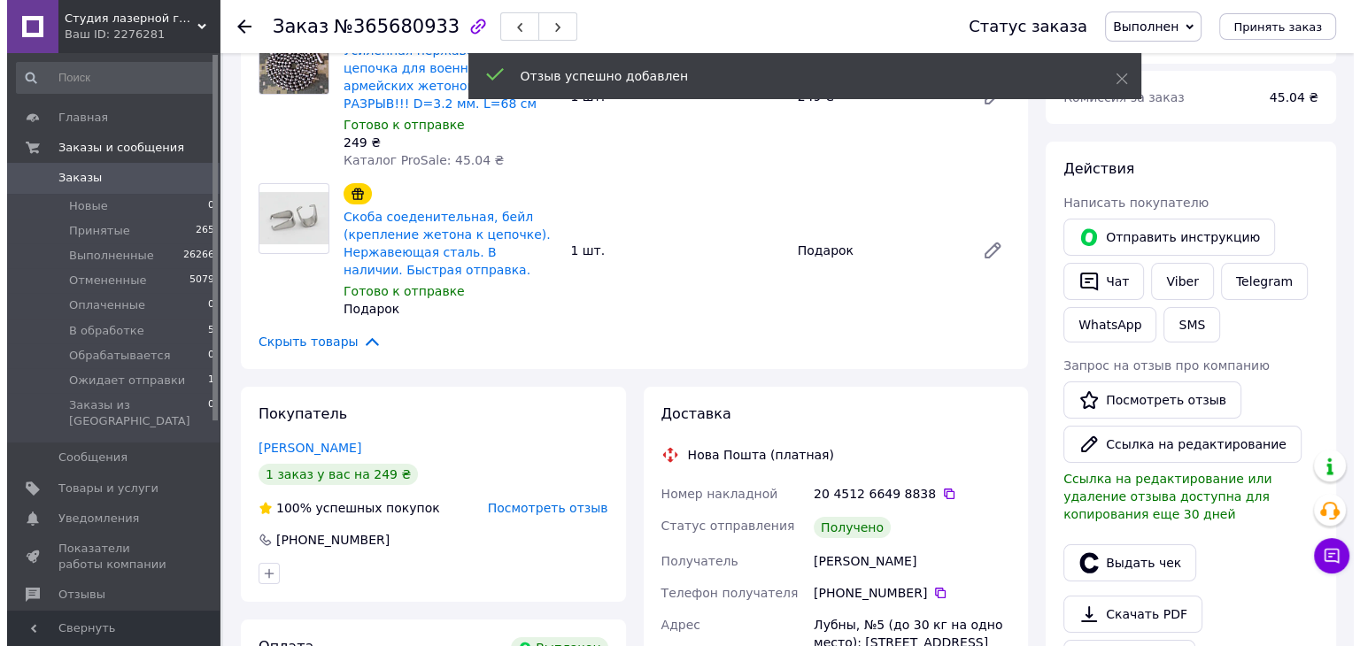
scroll to position [177, 0]
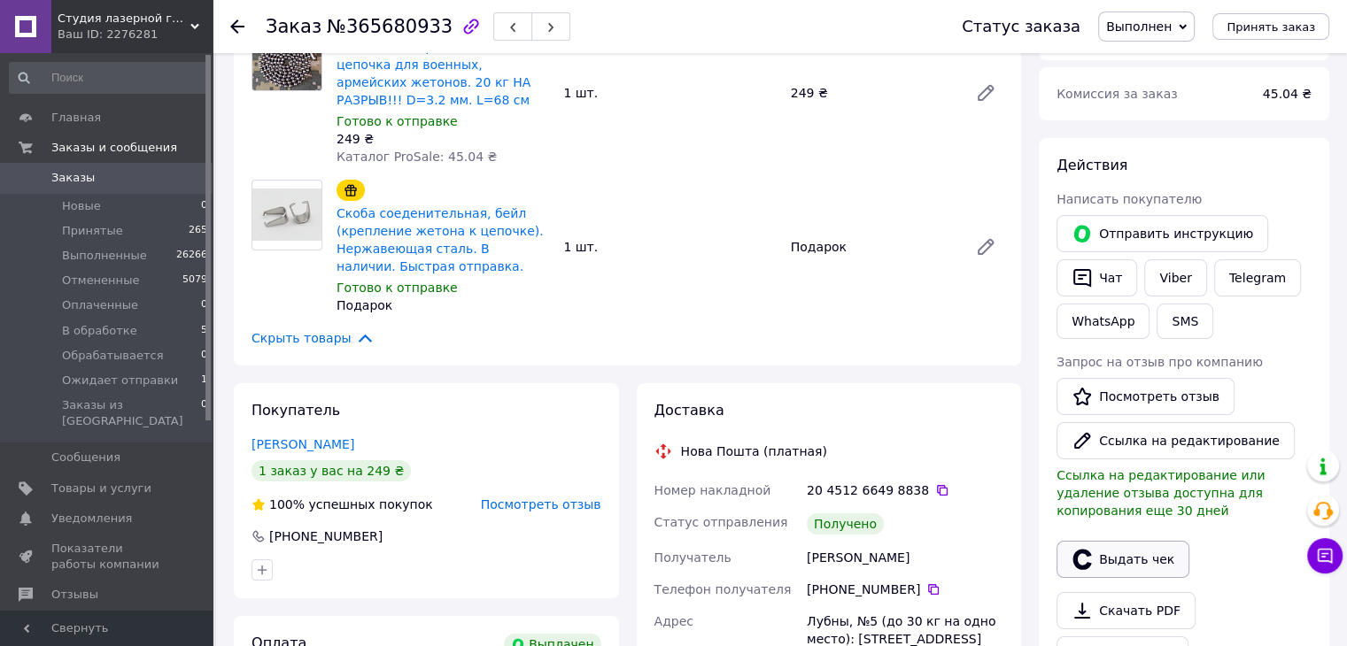
click at [1078, 564] on icon "button" at bounding box center [1081, 559] width 19 height 20
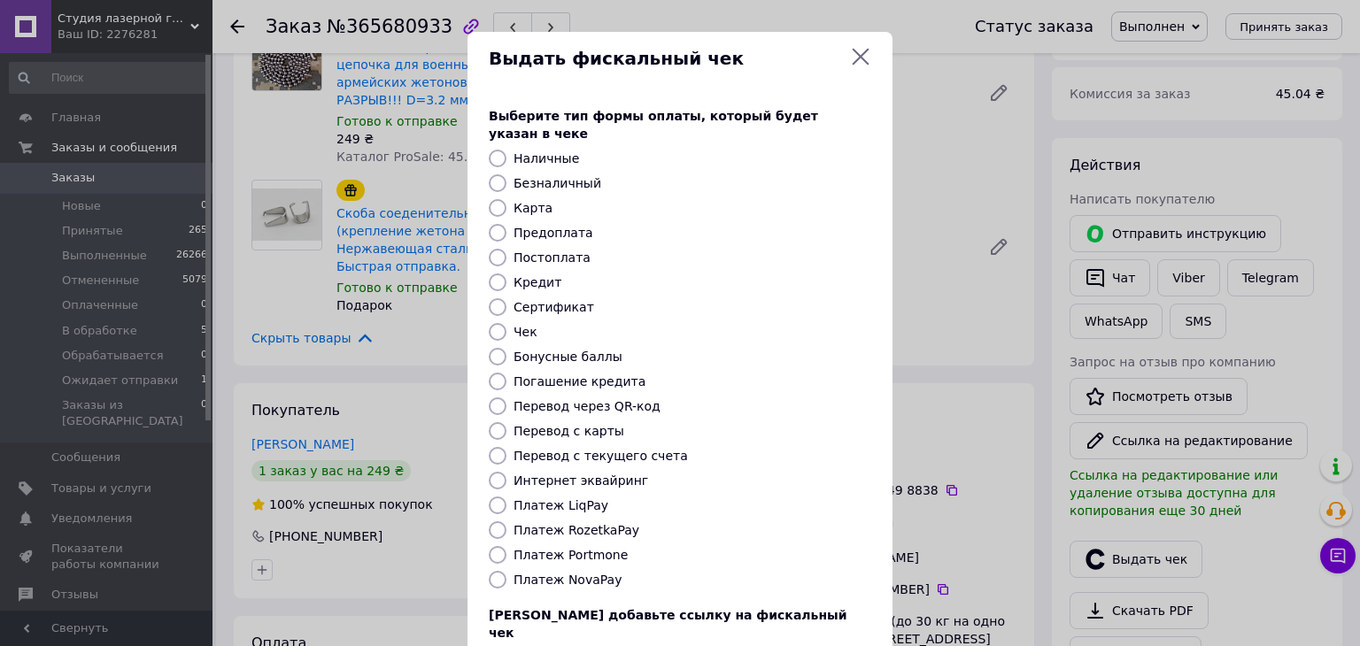
click at [588, 523] on label "Платеж RozetkaPay" at bounding box center [577, 530] width 126 height 14
click at [507, 522] on input "Платеж RozetkaPay" at bounding box center [498, 531] width 18 height 18
radio input "true"
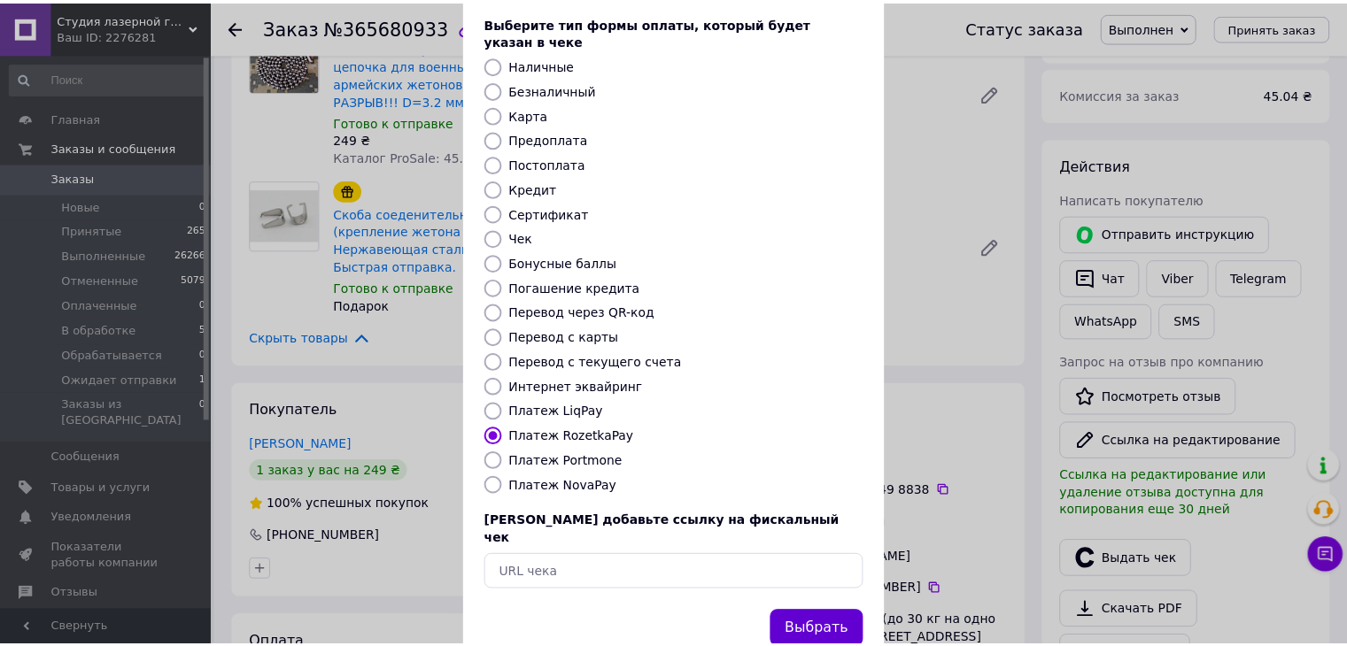
scroll to position [113, 0]
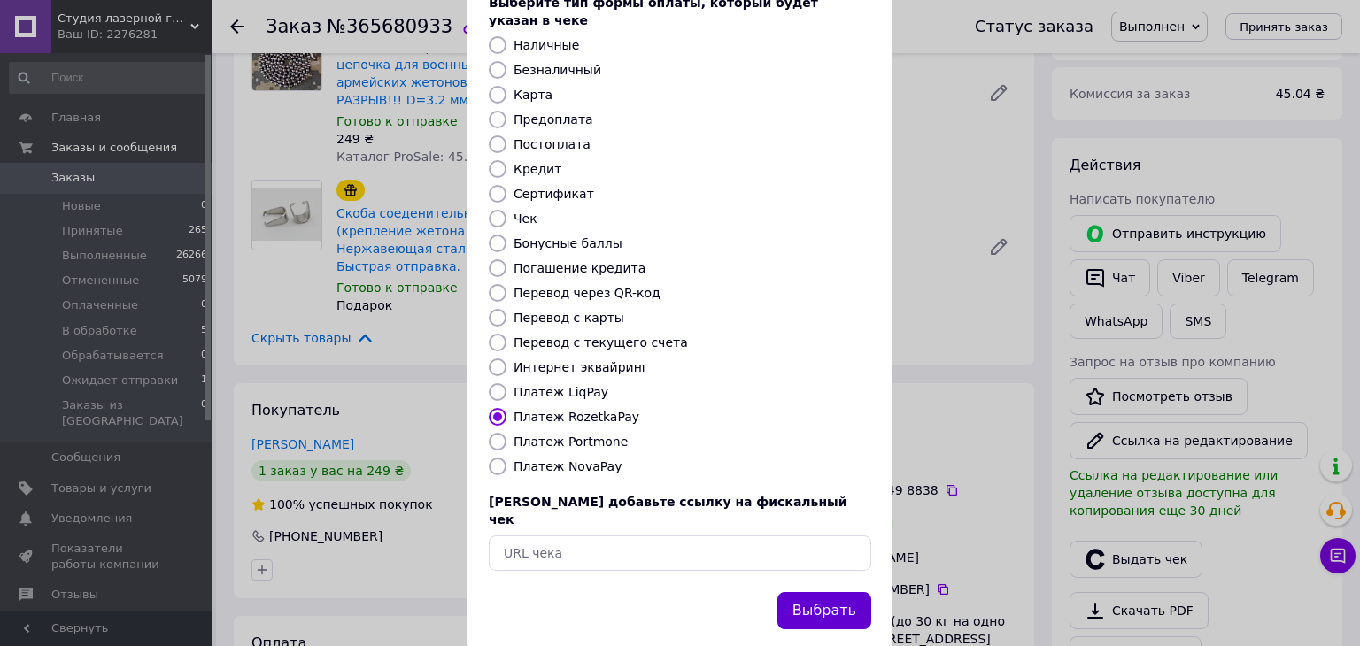
click at [832, 592] on button "Выбрать" at bounding box center [824, 611] width 94 height 38
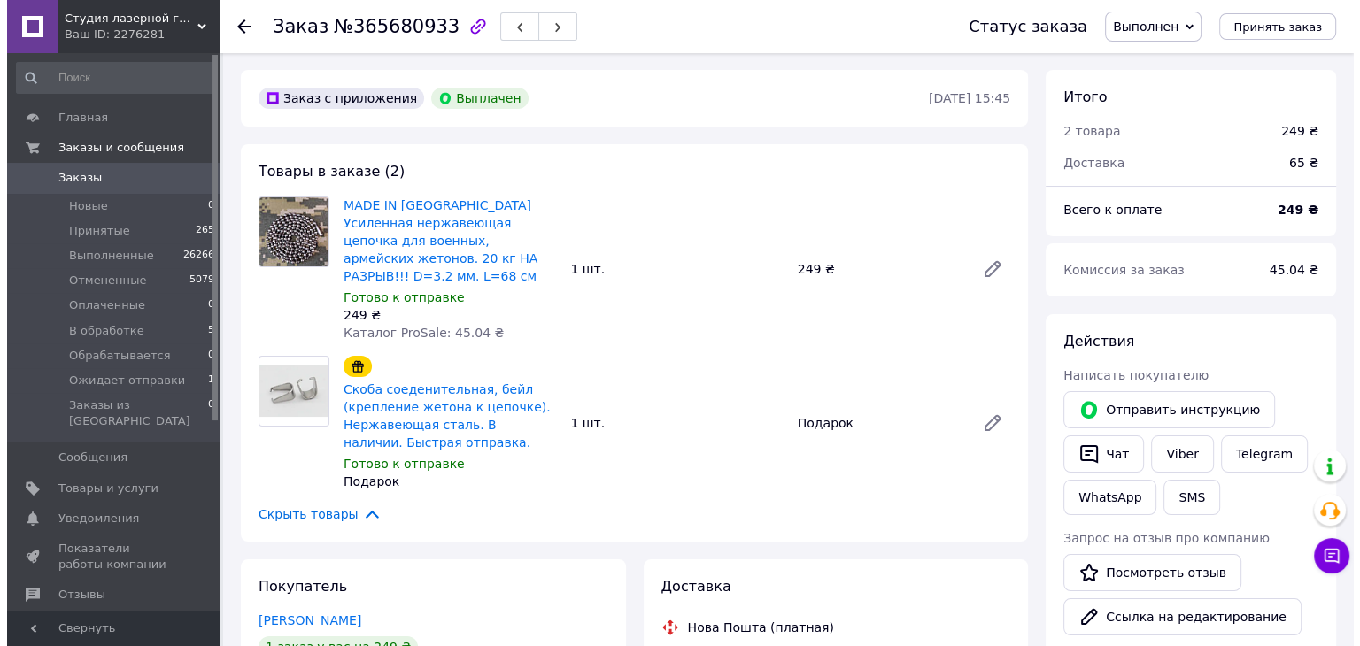
scroll to position [0, 0]
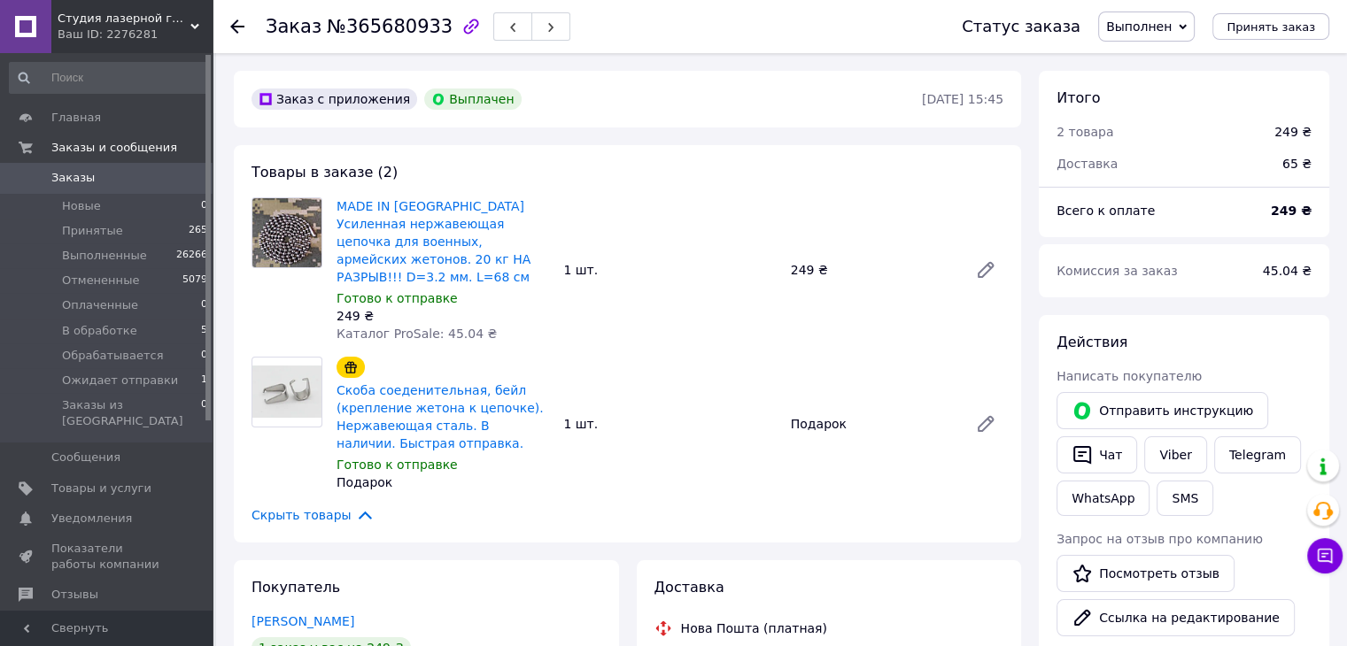
click at [230, 27] on icon at bounding box center [237, 26] width 14 height 14
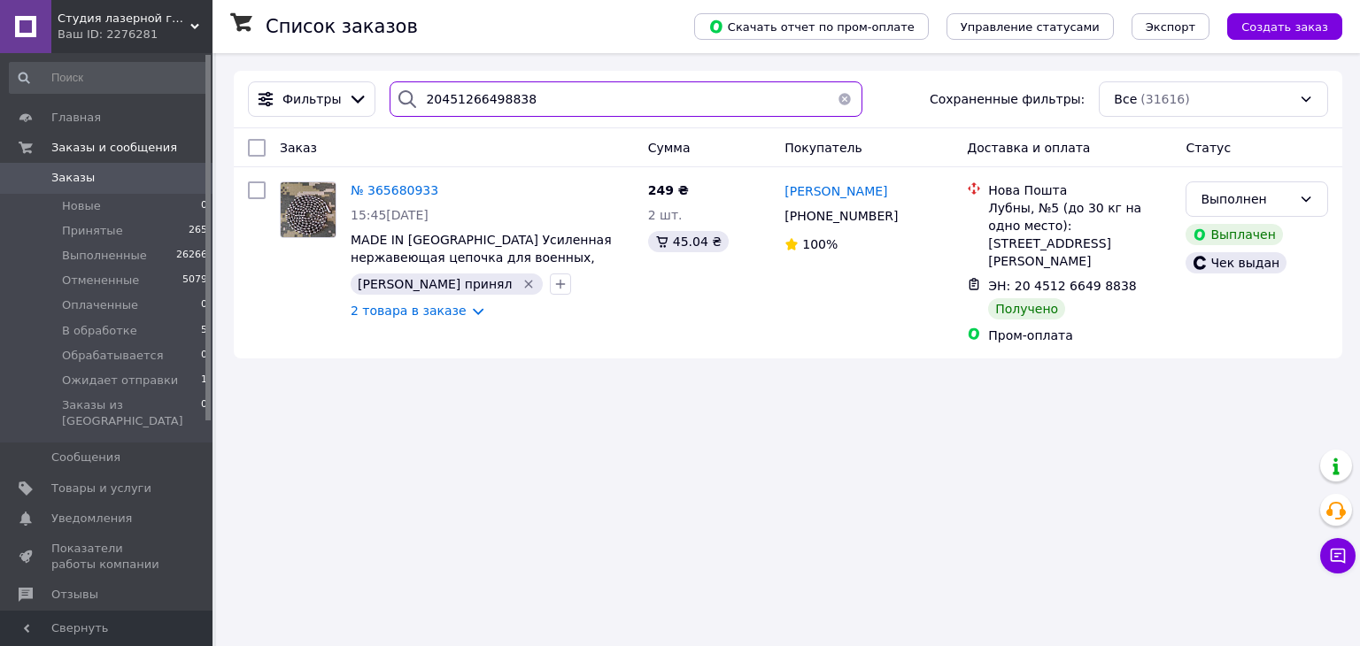
click at [512, 96] on input "20451266498838" at bounding box center [626, 98] width 472 height 35
paste input "503221"
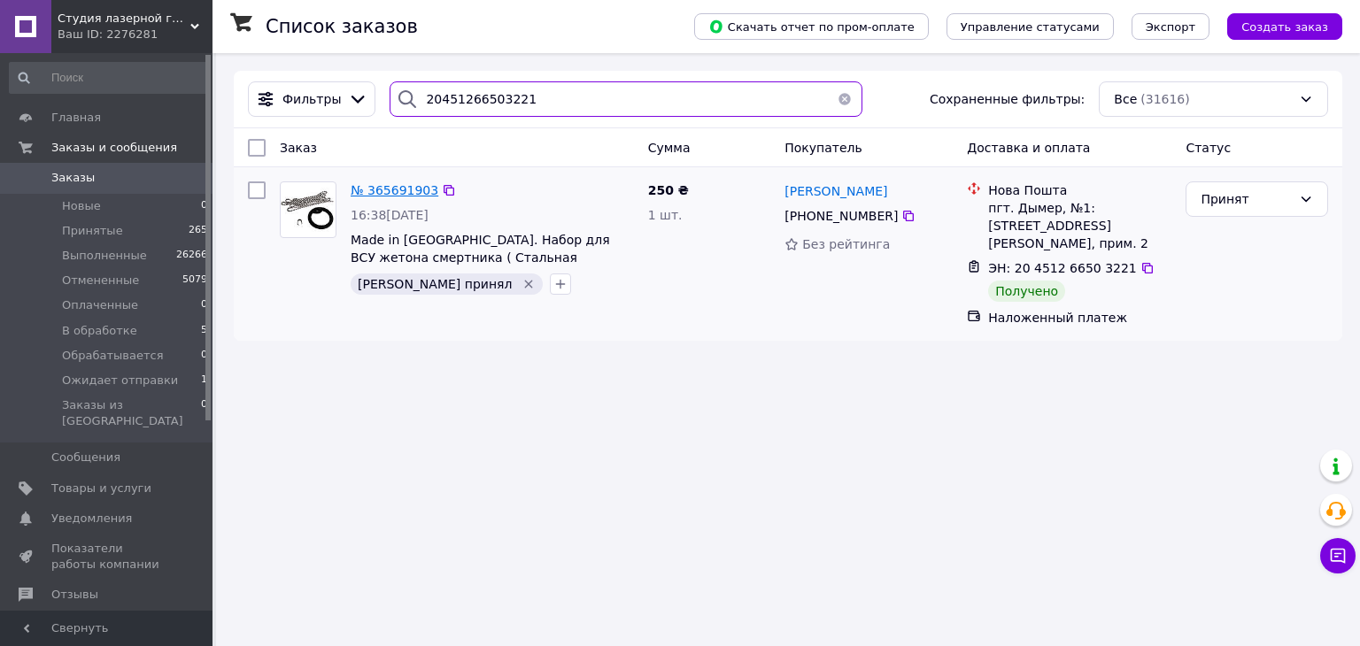
type input "20451266503221"
click at [369, 190] on span "№ 365691903" at bounding box center [395, 190] width 88 height 14
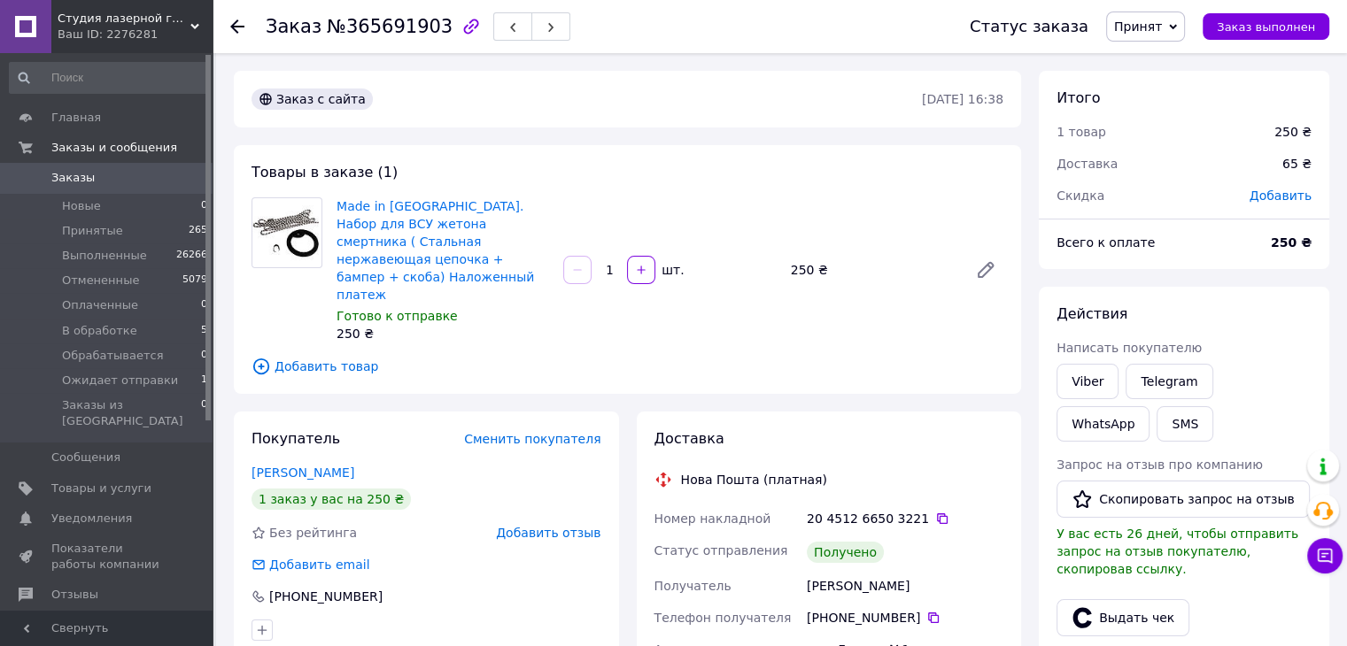
click at [920, 510] on div "20 4512 6650 3221" at bounding box center [905, 519] width 197 height 18
click at [937, 514] on icon at bounding box center [942, 519] width 11 height 11
click at [1094, 599] on button "Выдать чек" at bounding box center [1122, 617] width 133 height 37
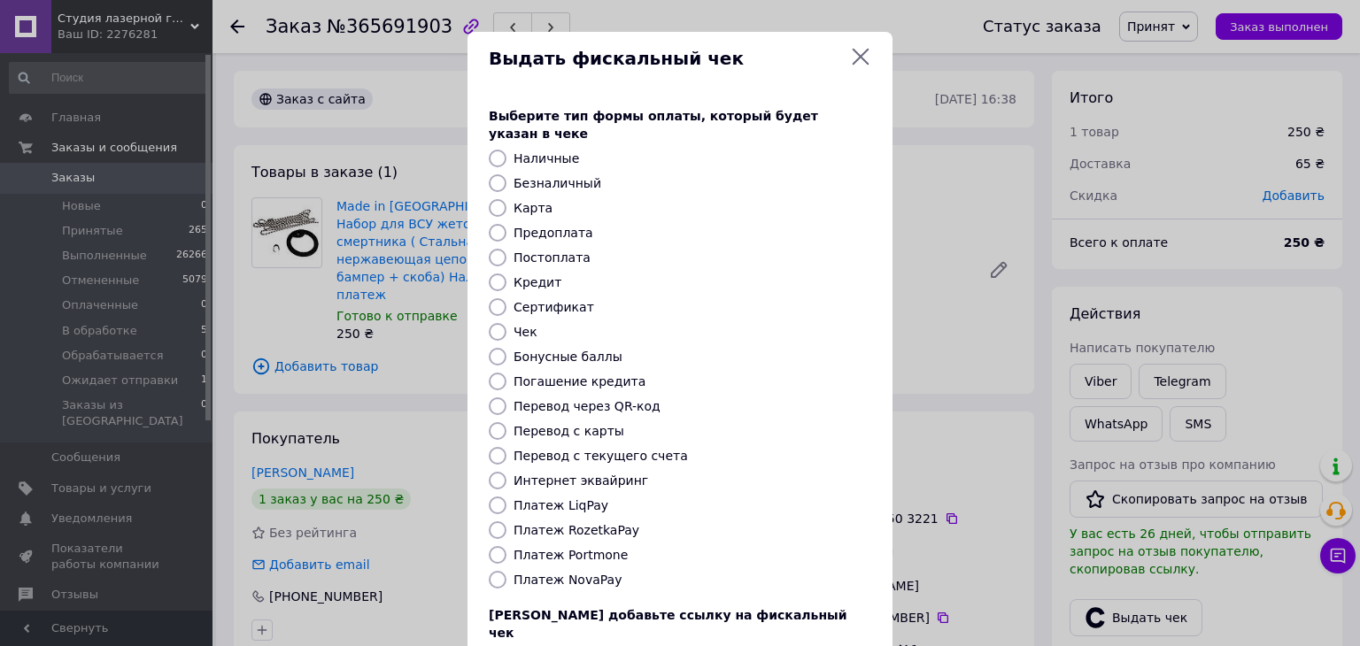
click at [555, 251] on label "Постоплата" at bounding box center [552, 258] width 77 height 14
click at [507, 249] on input "Постоплата" at bounding box center [498, 258] width 18 height 18
radio input "true"
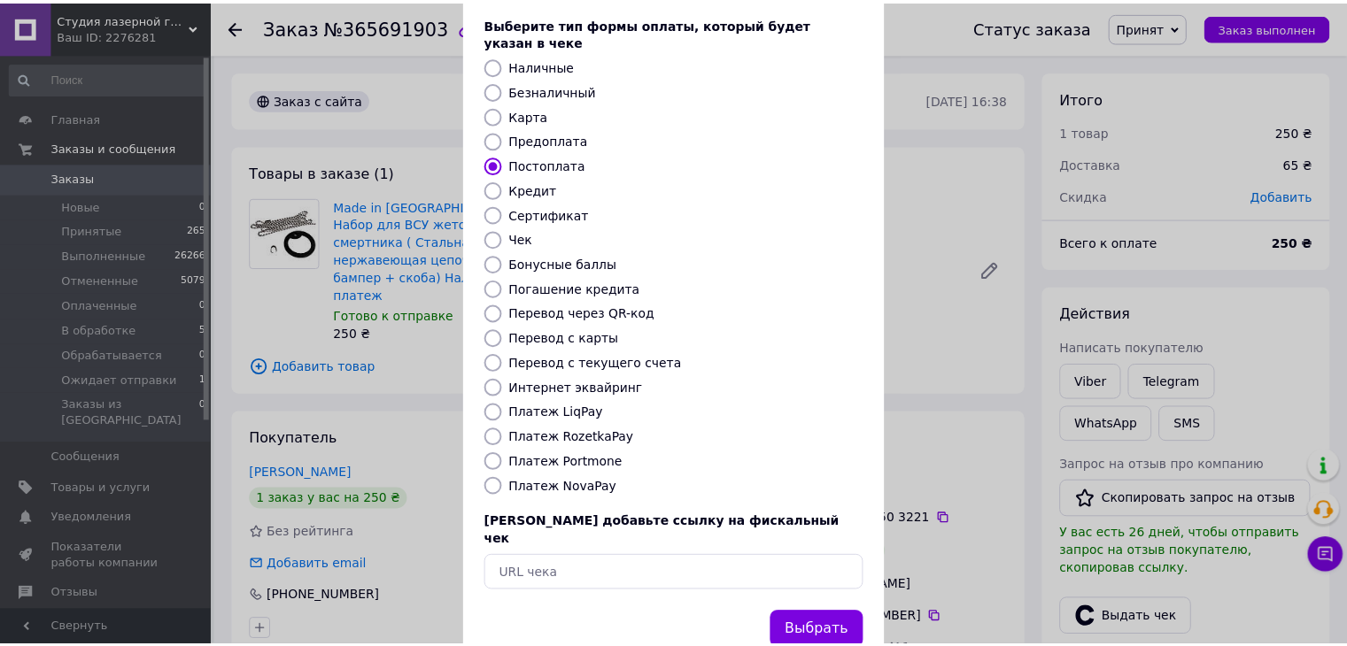
scroll to position [113, 0]
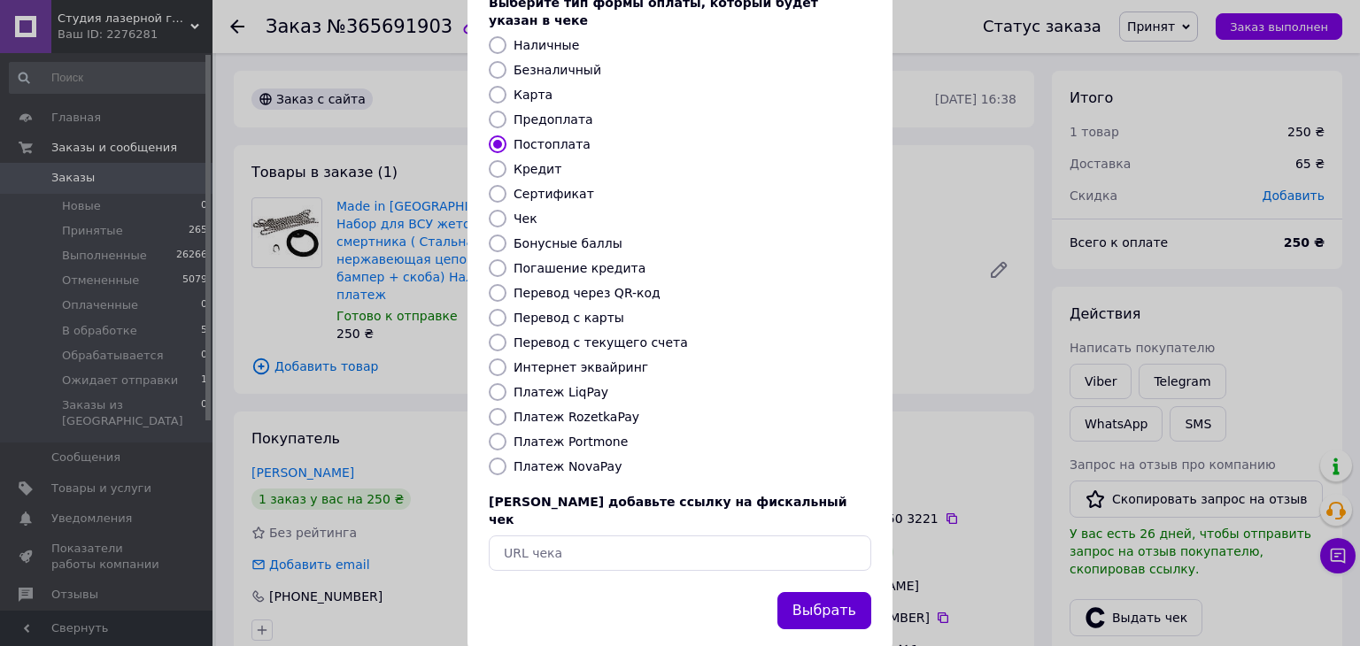
click at [842, 592] on button "Выбрать" at bounding box center [824, 611] width 94 height 38
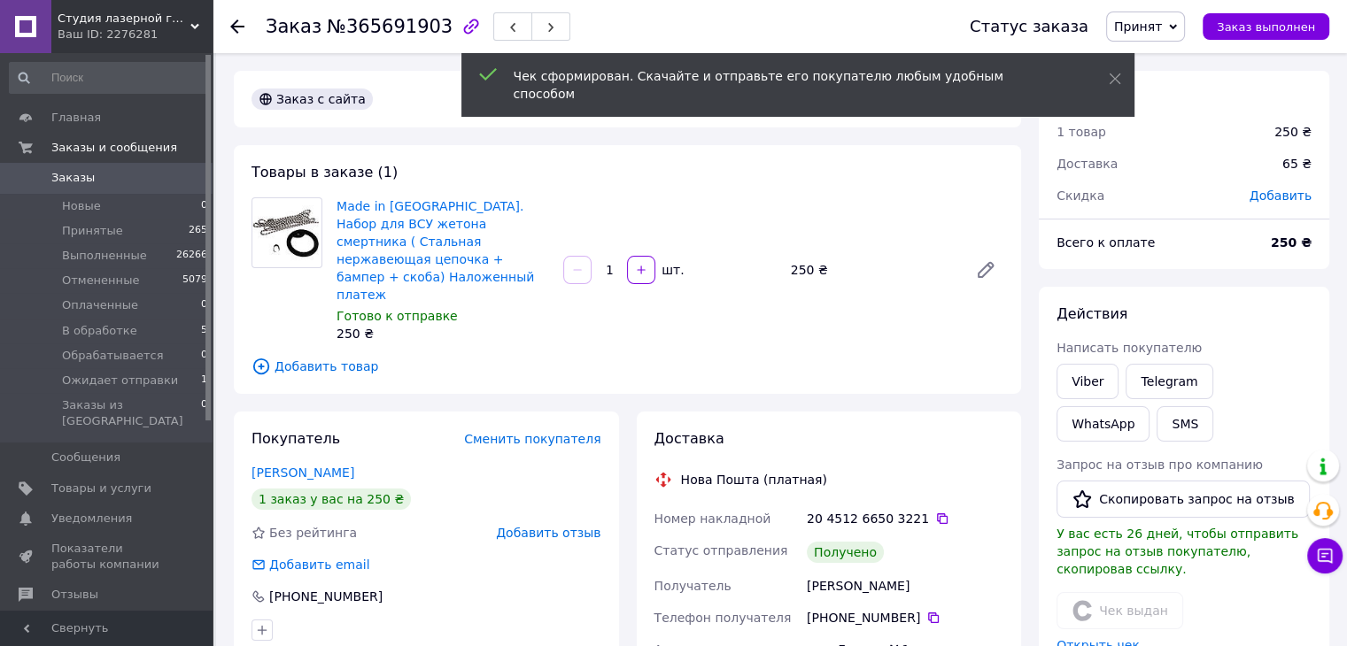
click at [1158, 27] on span "Принят" at bounding box center [1138, 26] width 48 height 14
click at [1166, 59] on li "Выполнен" at bounding box center [1174, 62] width 134 height 27
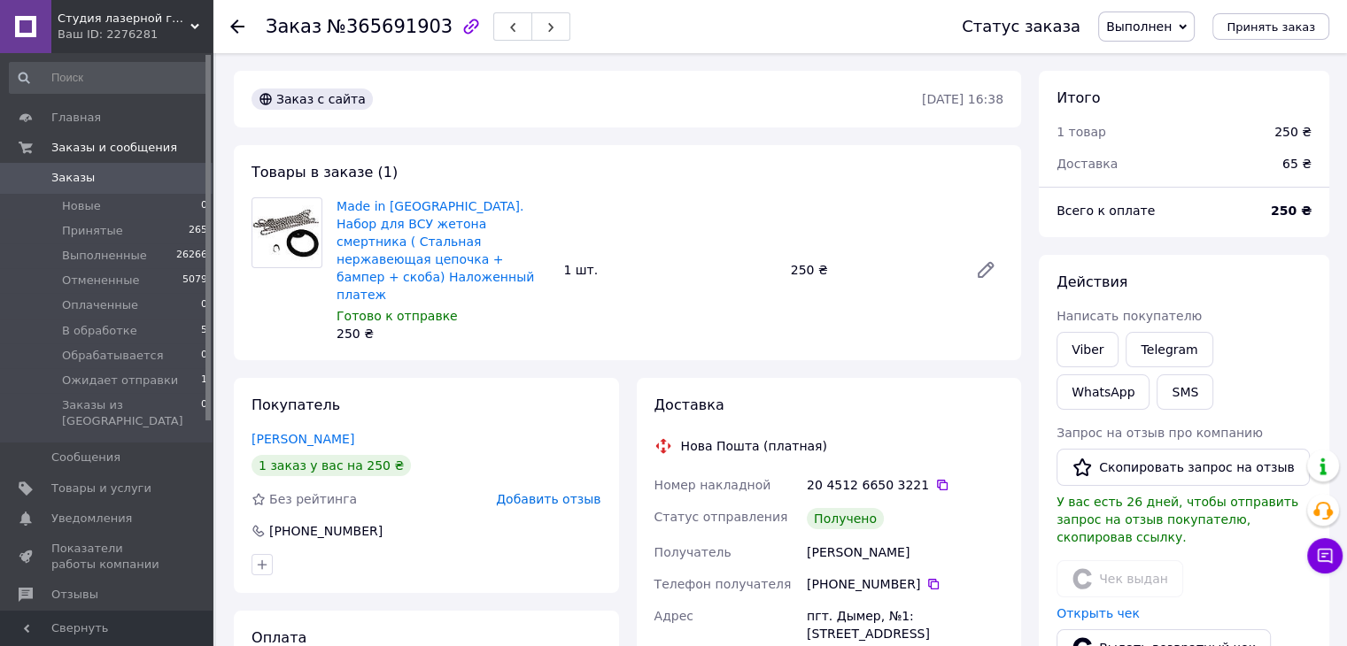
click at [248, 27] on div at bounding box center [247, 26] width 35 height 53
click at [248, 23] on div at bounding box center [247, 26] width 35 height 53
click at [237, 23] on icon at bounding box center [237, 26] width 14 height 14
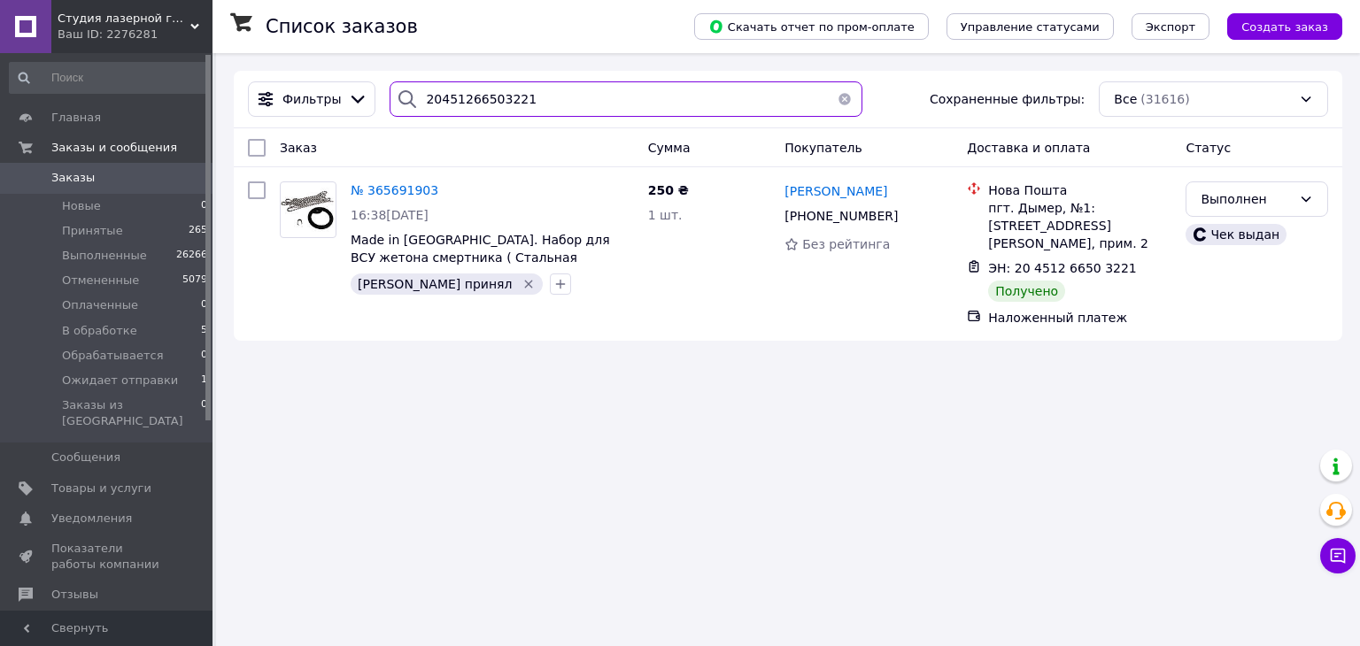
click at [524, 104] on input "20451266503221" at bounding box center [626, 98] width 472 height 35
paste input "635642"
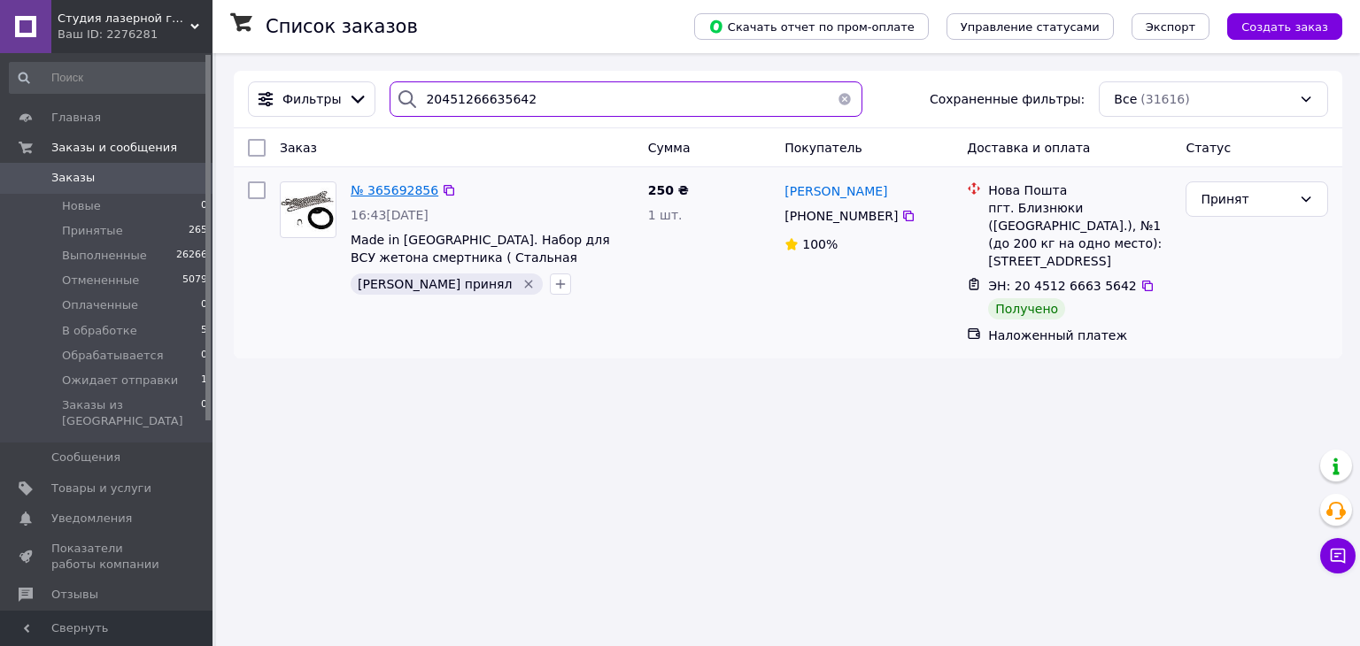
type input "20451266635642"
click at [371, 192] on span "№ 365692856" at bounding box center [395, 190] width 88 height 14
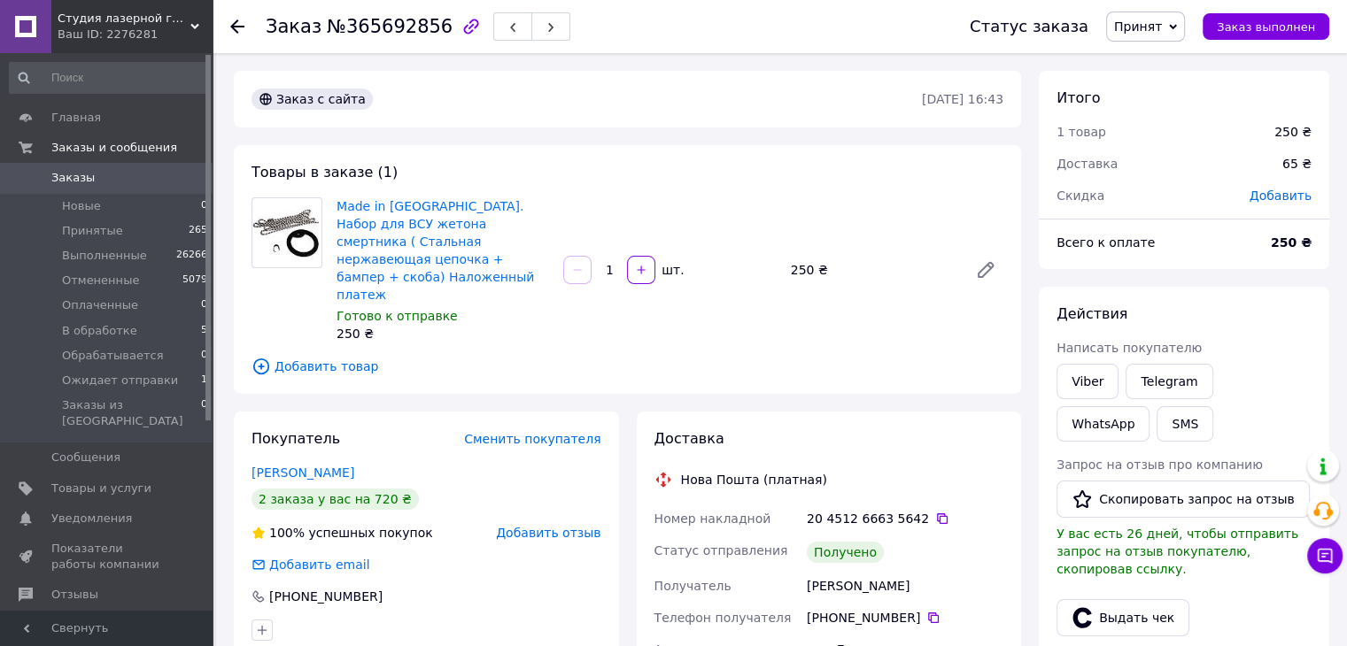
click at [1141, 38] on span "Принят" at bounding box center [1145, 27] width 79 height 30
click at [1146, 54] on li "Выполнен" at bounding box center [1174, 62] width 134 height 27
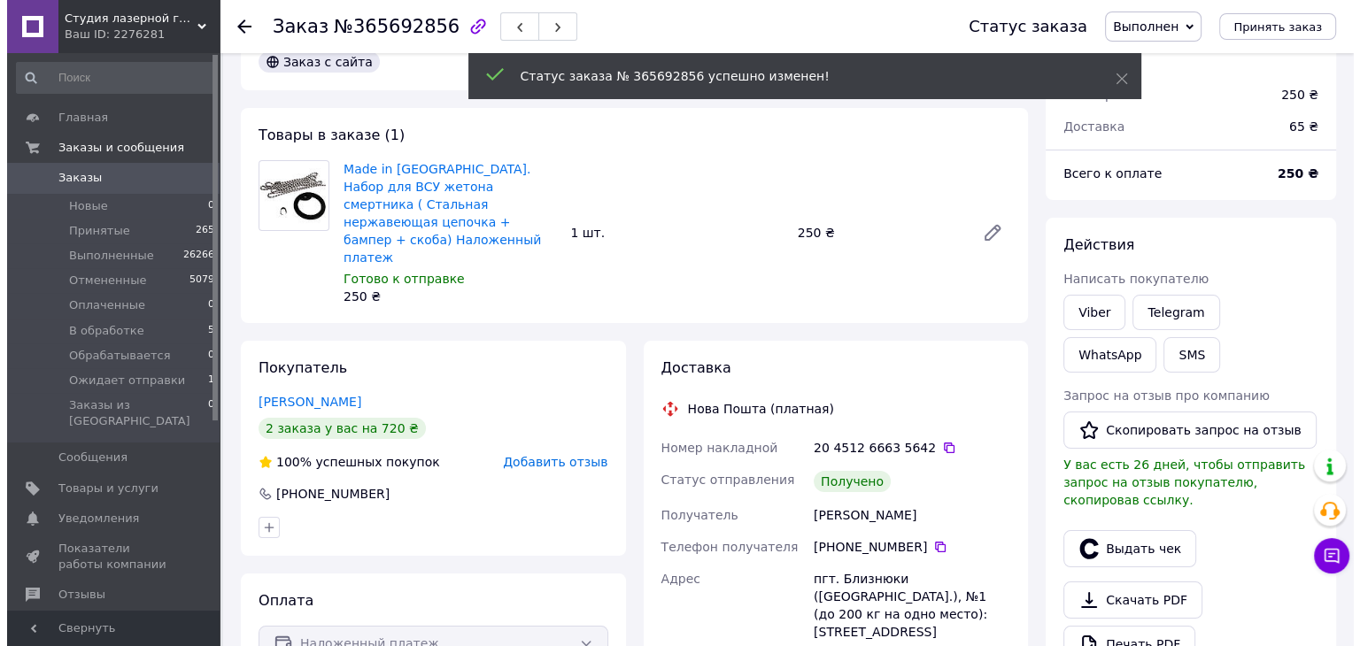
scroll to position [89, 0]
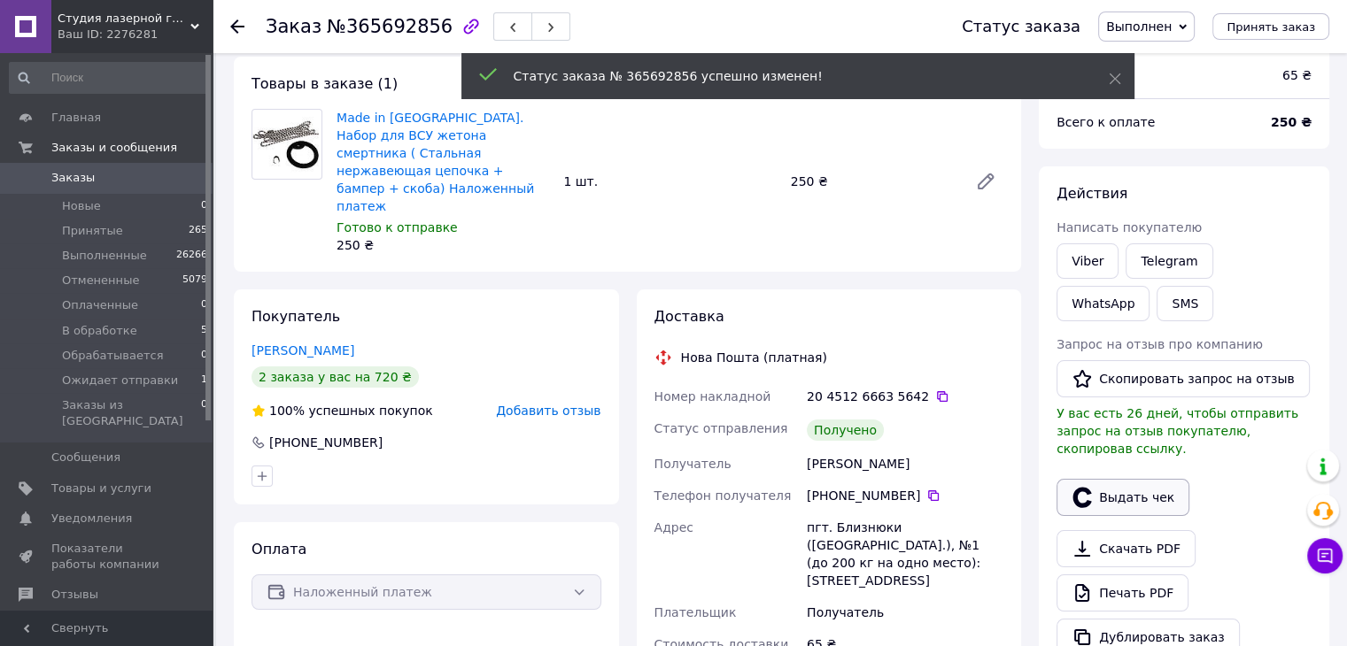
click at [1105, 479] on button "Выдать чек" at bounding box center [1122, 497] width 133 height 37
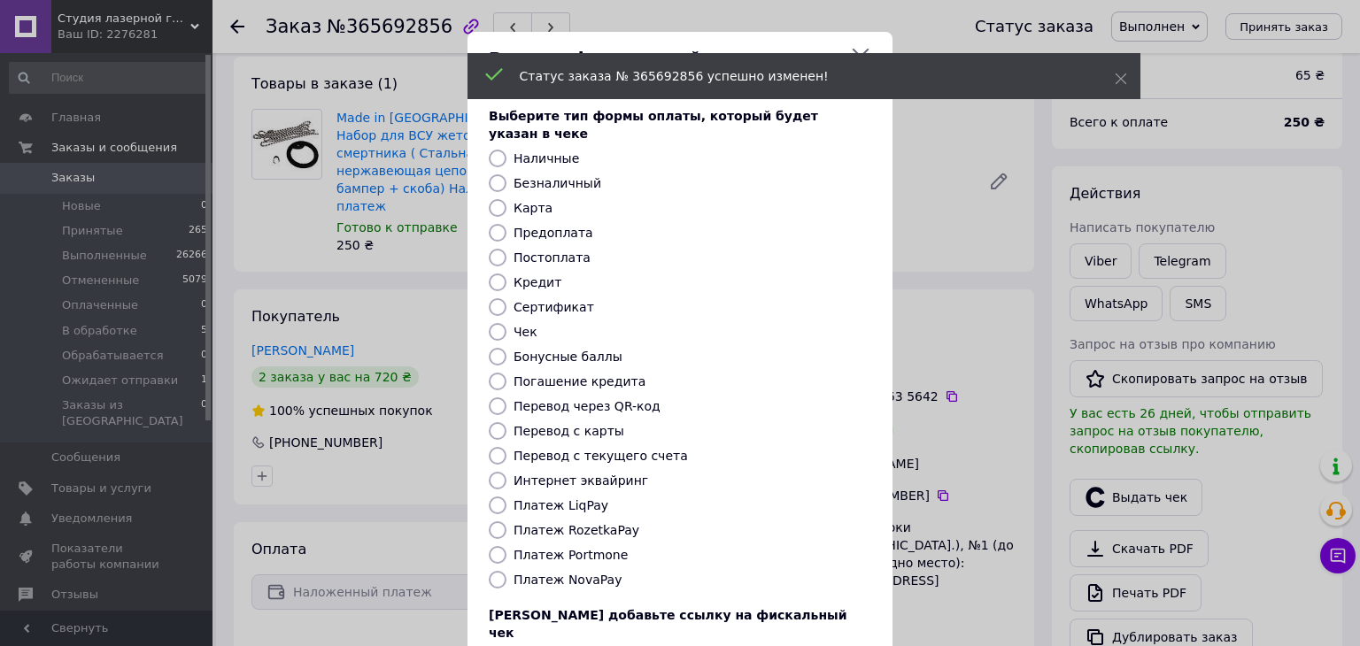
click at [554, 251] on label "Постоплата" at bounding box center [552, 258] width 77 height 14
click at [507, 249] on input "Постоплата" at bounding box center [498, 258] width 18 height 18
radio input "true"
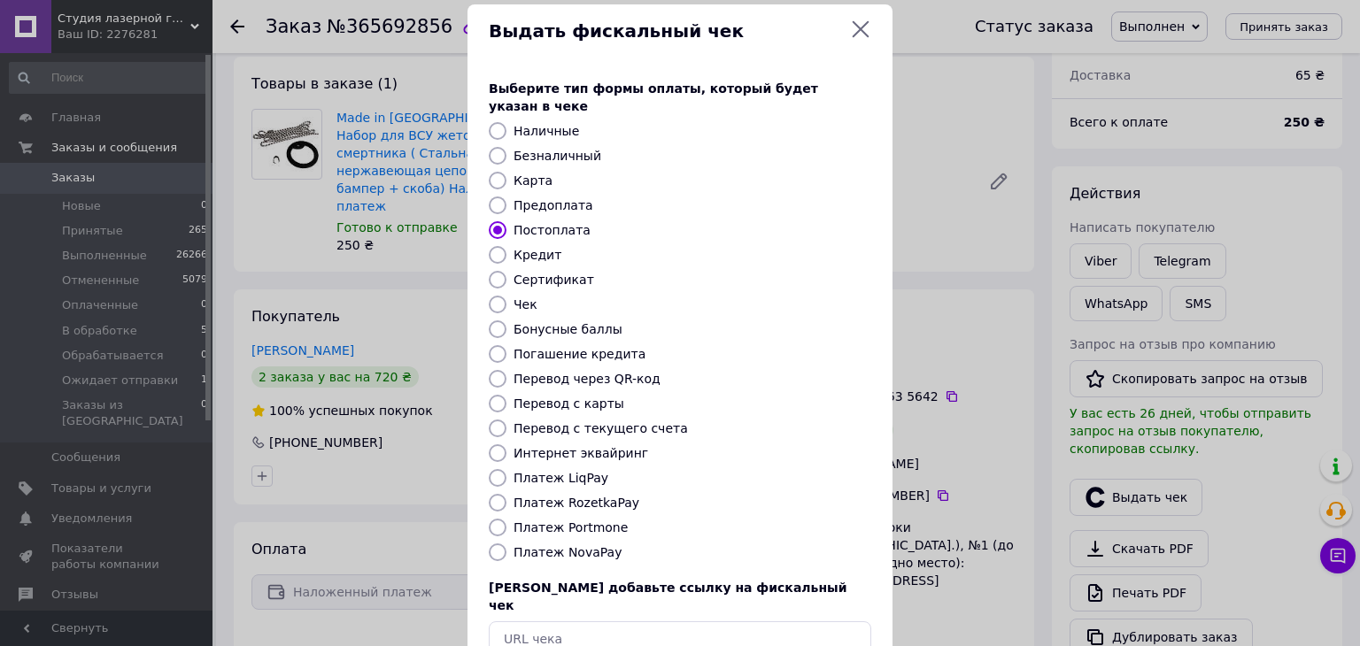
scroll to position [113, 0]
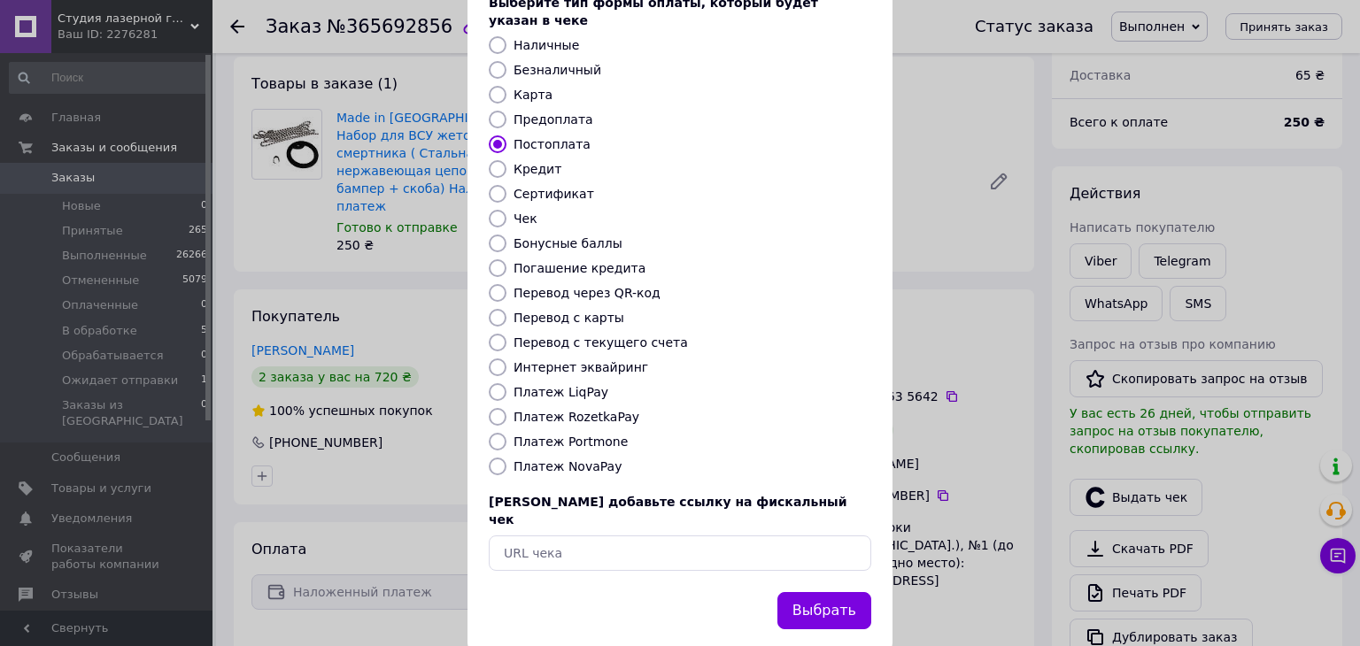
click at [971, 491] on div "Выдать фискальный чек Выберите тип формы оплаты, который будет указан в чеке На…" at bounding box center [680, 285] width 1360 height 796
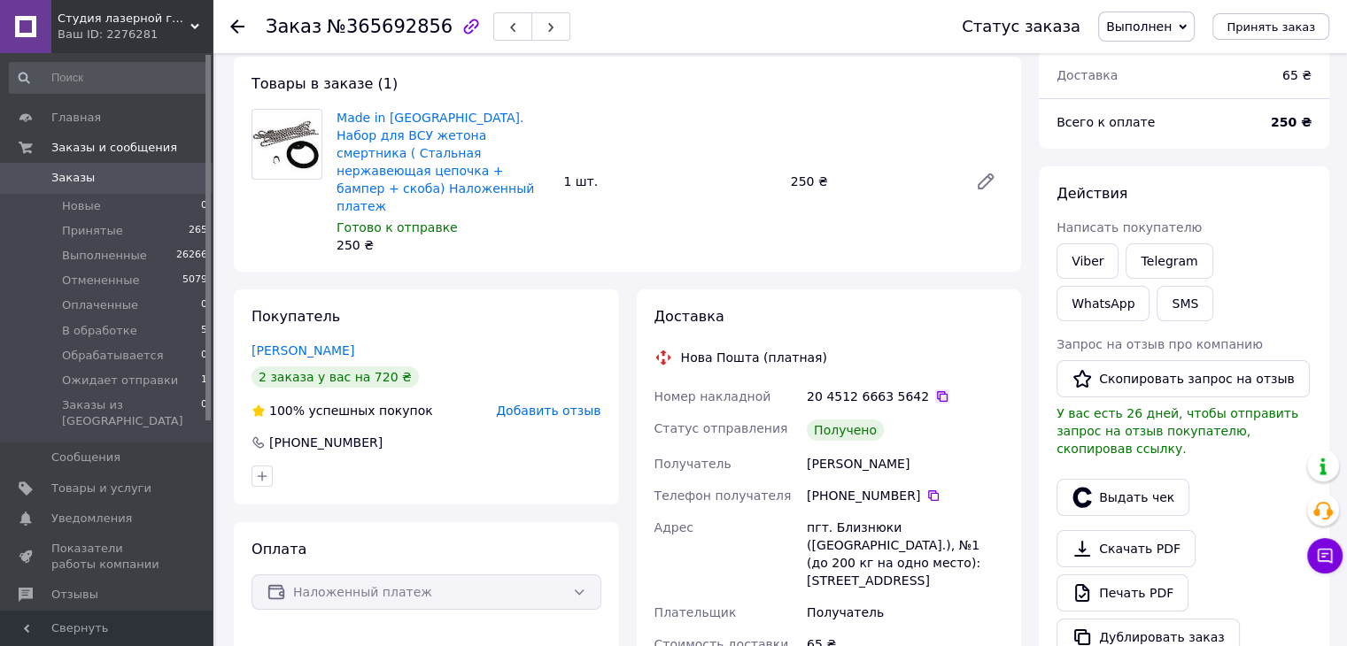
click at [937, 391] on icon at bounding box center [942, 396] width 11 height 11
click at [1117, 479] on button "Выдать чек" at bounding box center [1122, 497] width 133 height 37
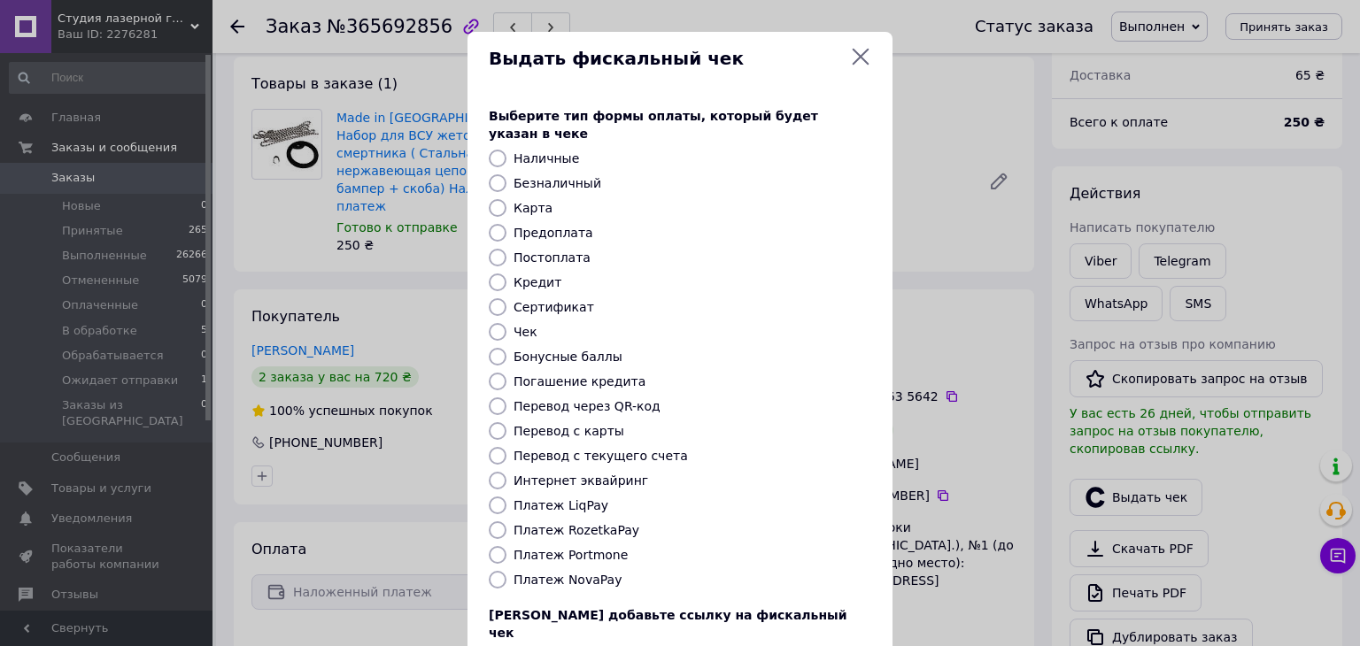
click at [554, 251] on label "Постоплата" at bounding box center [552, 258] width 77 height 14
click at [507, 249] on input "Постоплата" at bounding box center [498, 258] width 18 height 18
radio input "true"
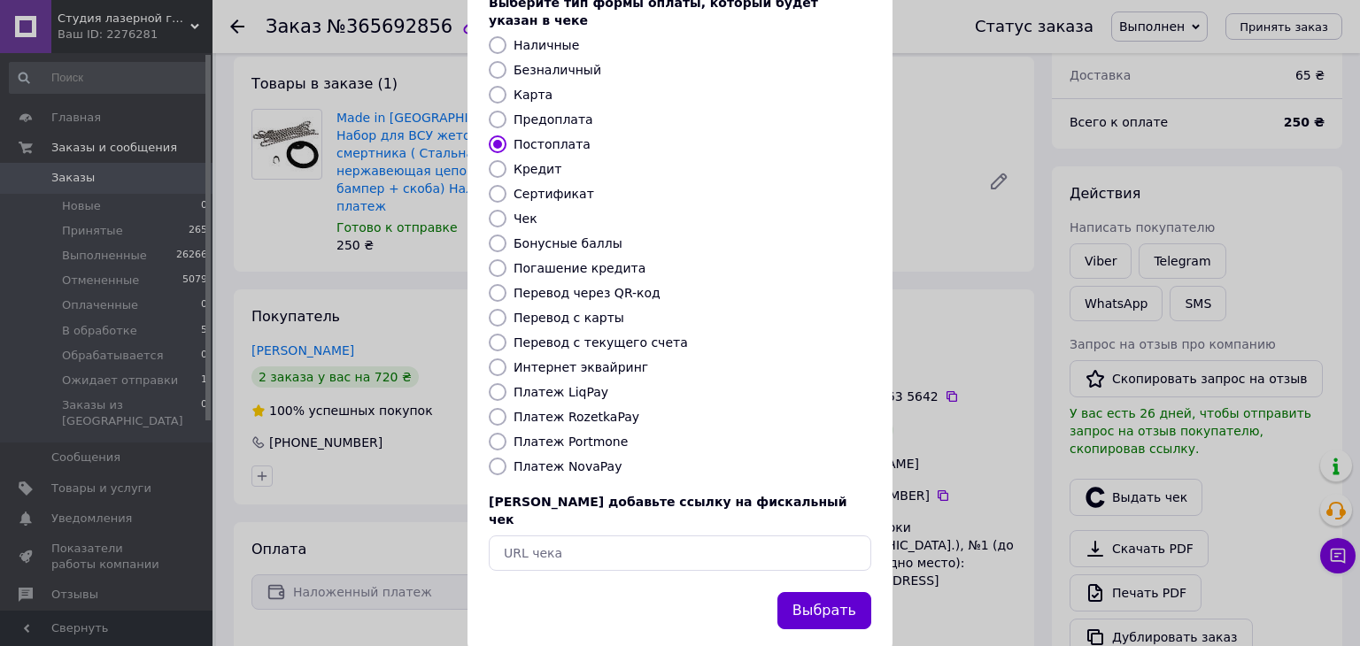
click at [834, 592] on button "Выбрать" at bounding box center [824, 611] width 94 height 38
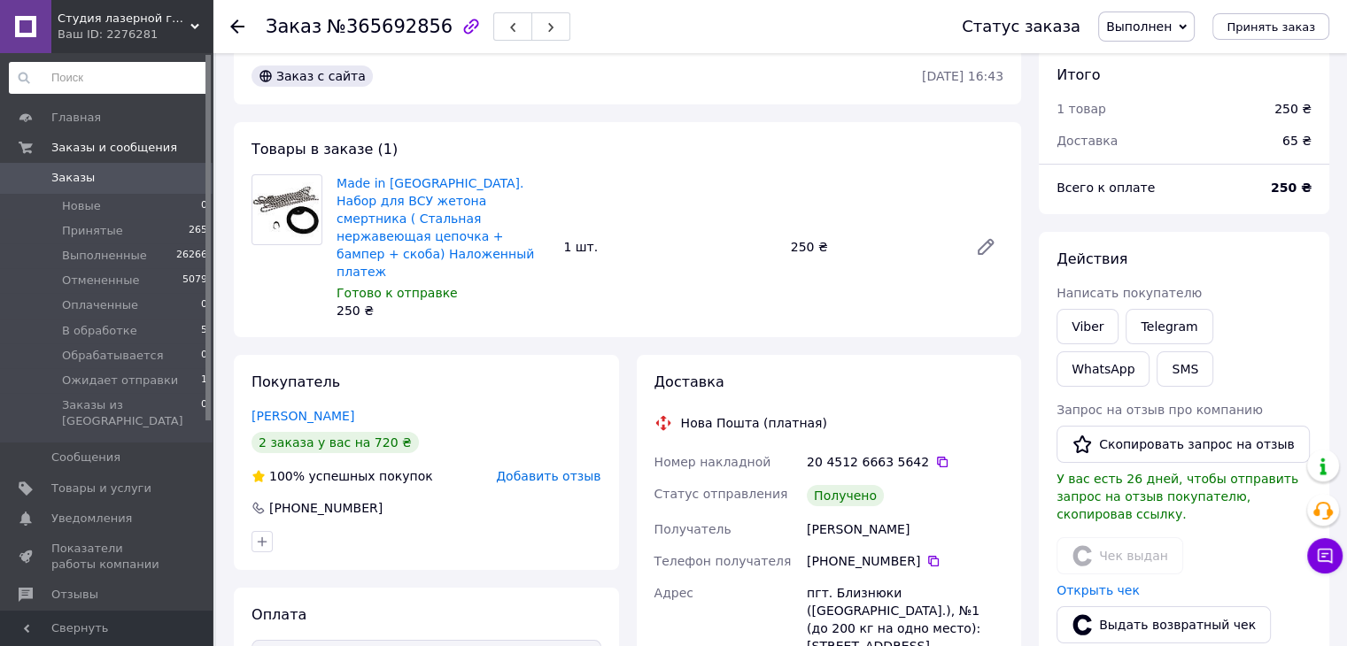
scroll to position [0, 0]
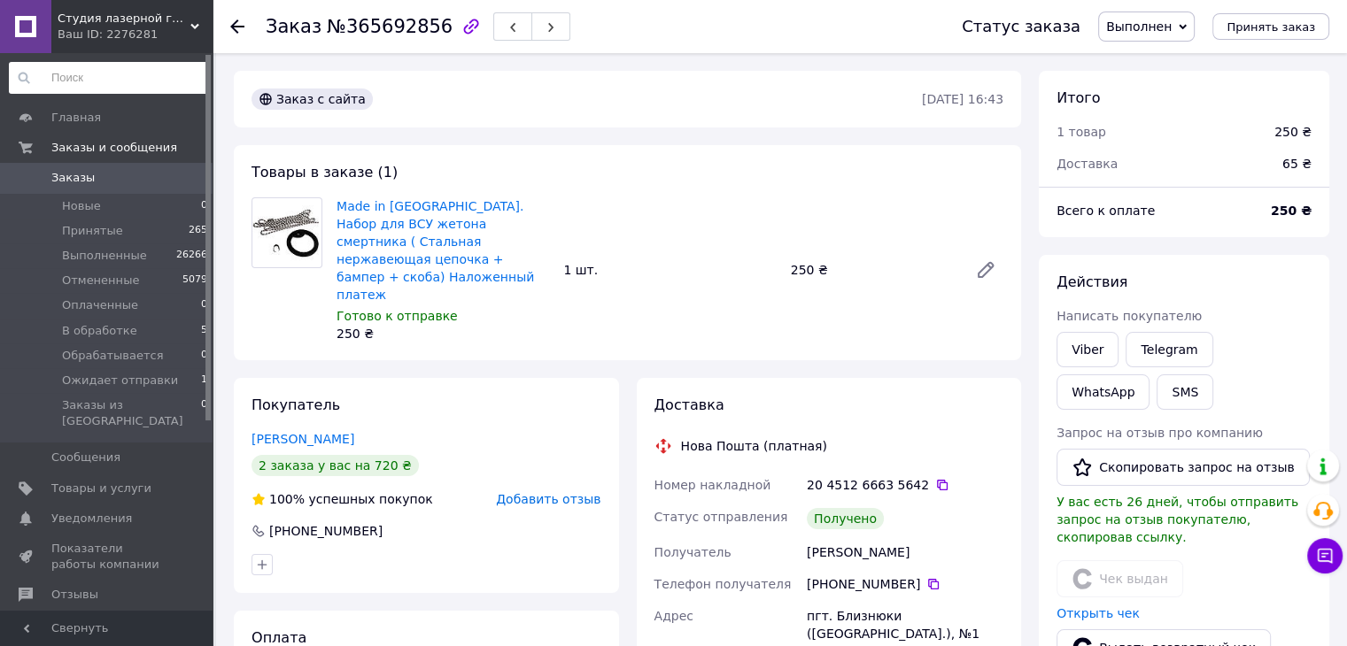
click at [245, 31] on div at bounding box center [247, 26] width 35 height 53
click at [233, 26] on use at bounding box center [237, 26] width 14 height 14
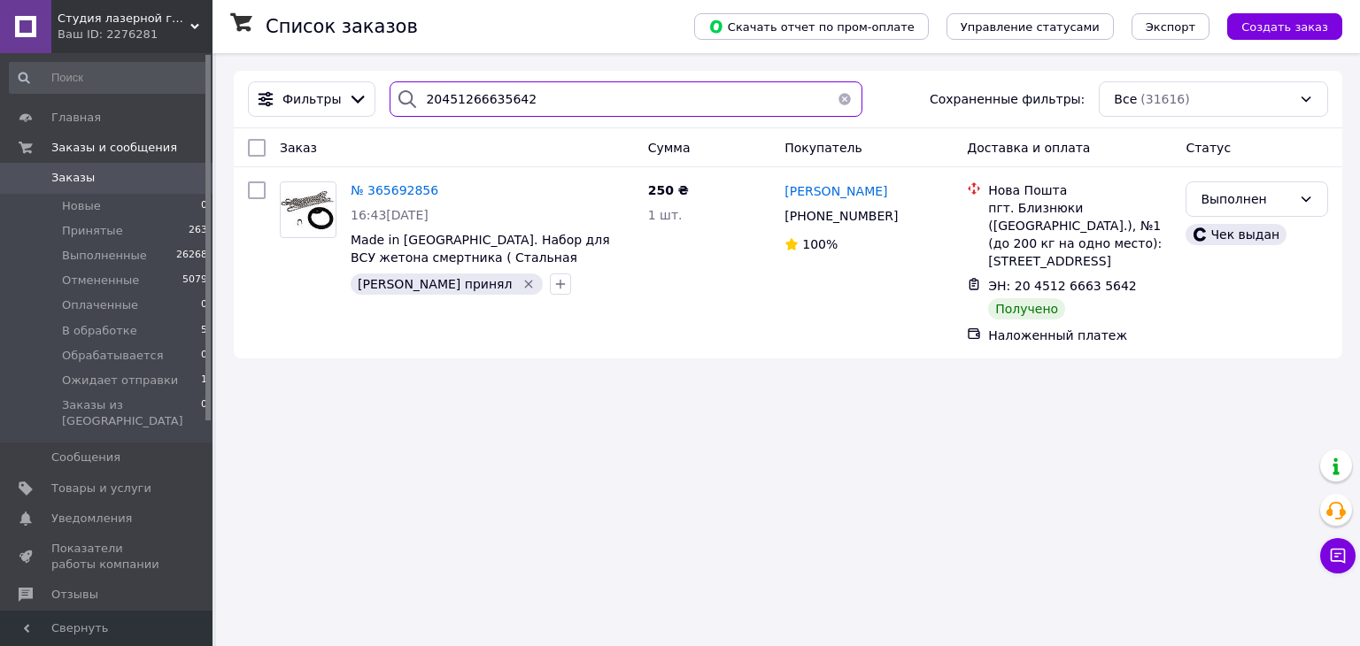
click at [470, 93] on input "20451266635642" at bounding box center [626, 98] width 472 height 35
paste input "6576"
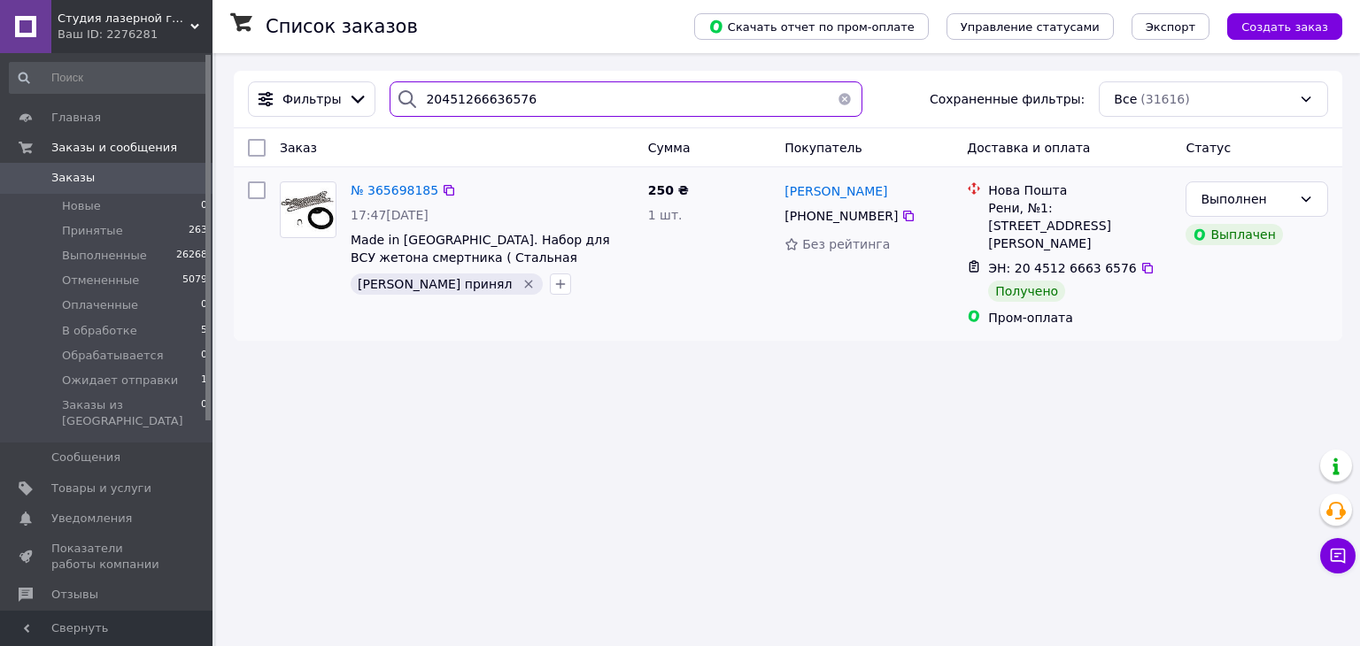
type input "20451266636576"
click at [399, 181] on div "№ 365698185" at bounding box center [394, 190] width 91 height 21
click at [399, 192] on span "№ 365698185" at bounding box center [395, 190] width 88 height 14
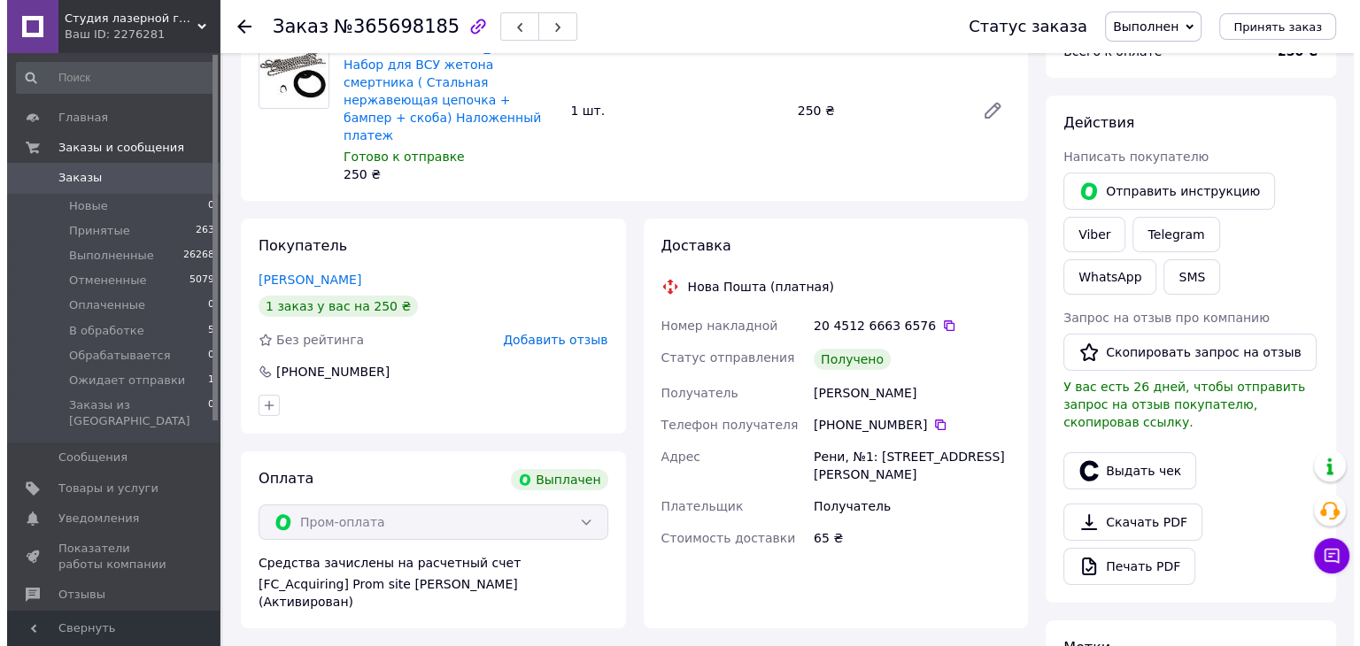
scroll to position [177, 0]
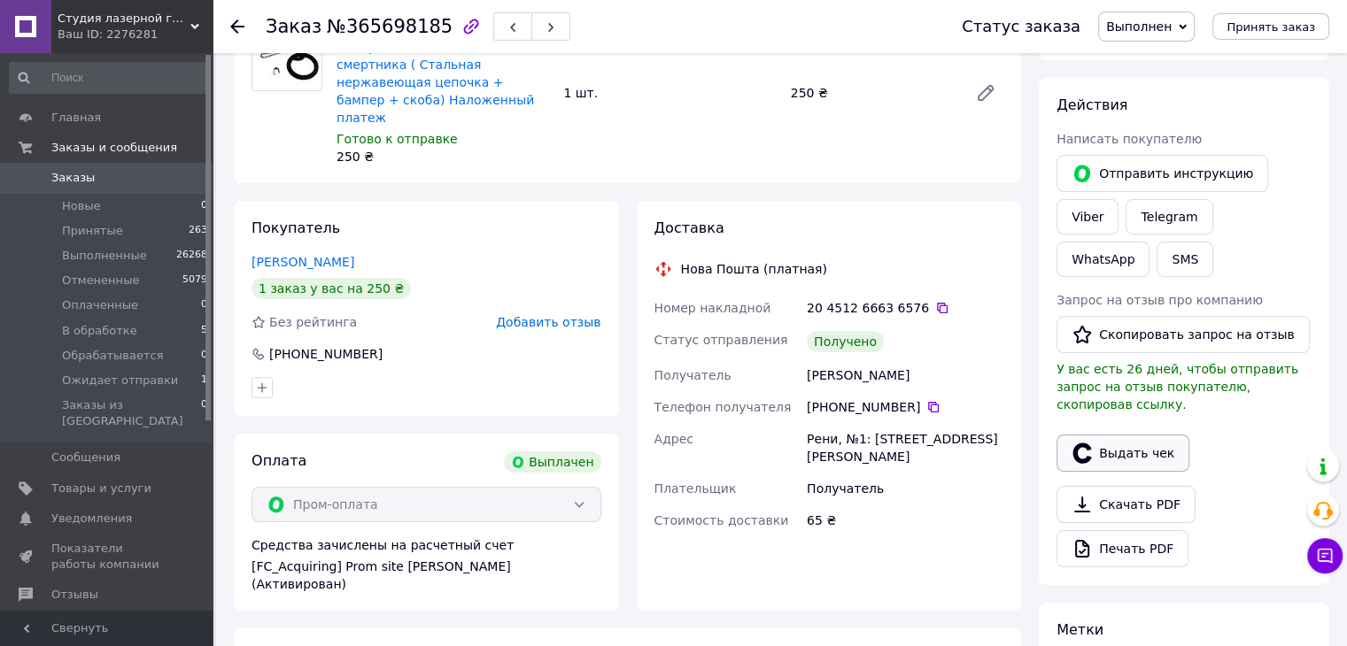
click at [1119, 435] on button "Выдать чек" at bounding box center [1122, 453] width 133 height 37
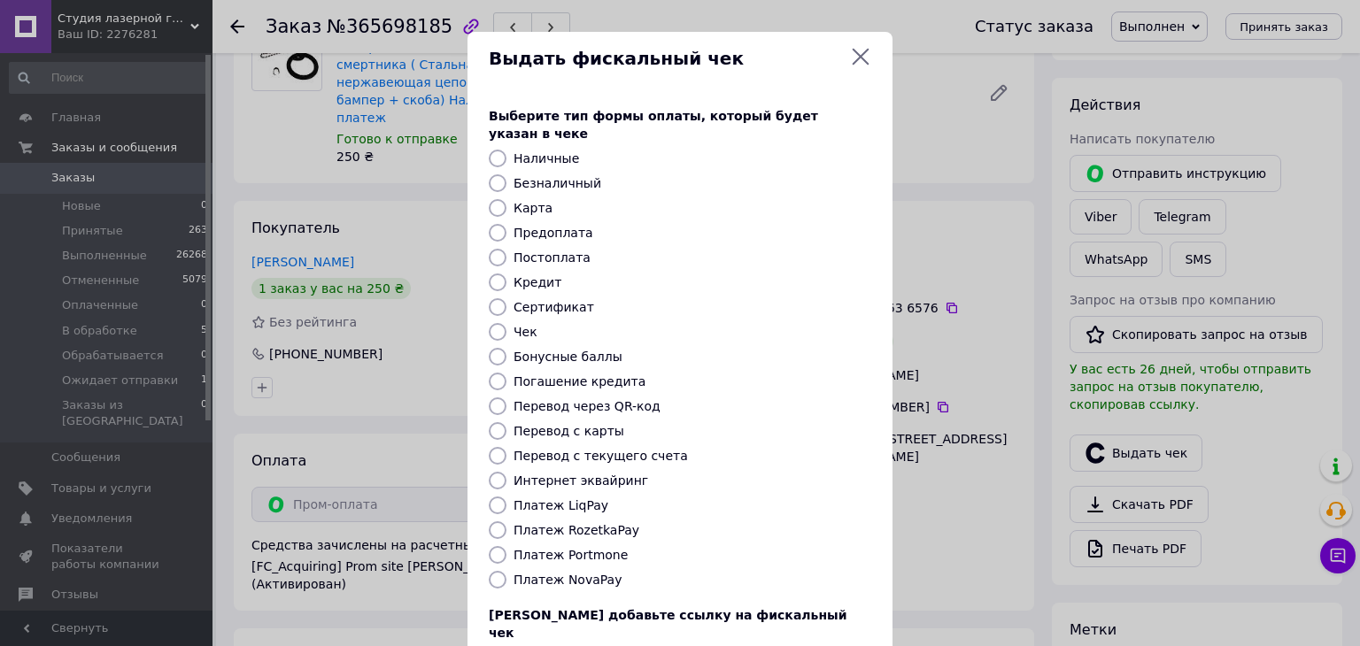
click at [582, 523] on label "Платеж RozetkaPay" at bounding box center [577, 530] width 126 height 14
click at [507, 522] on input "Платеж RozetkaPay" at bounding box center [498, 531] width 18 height 18
radio input "true"
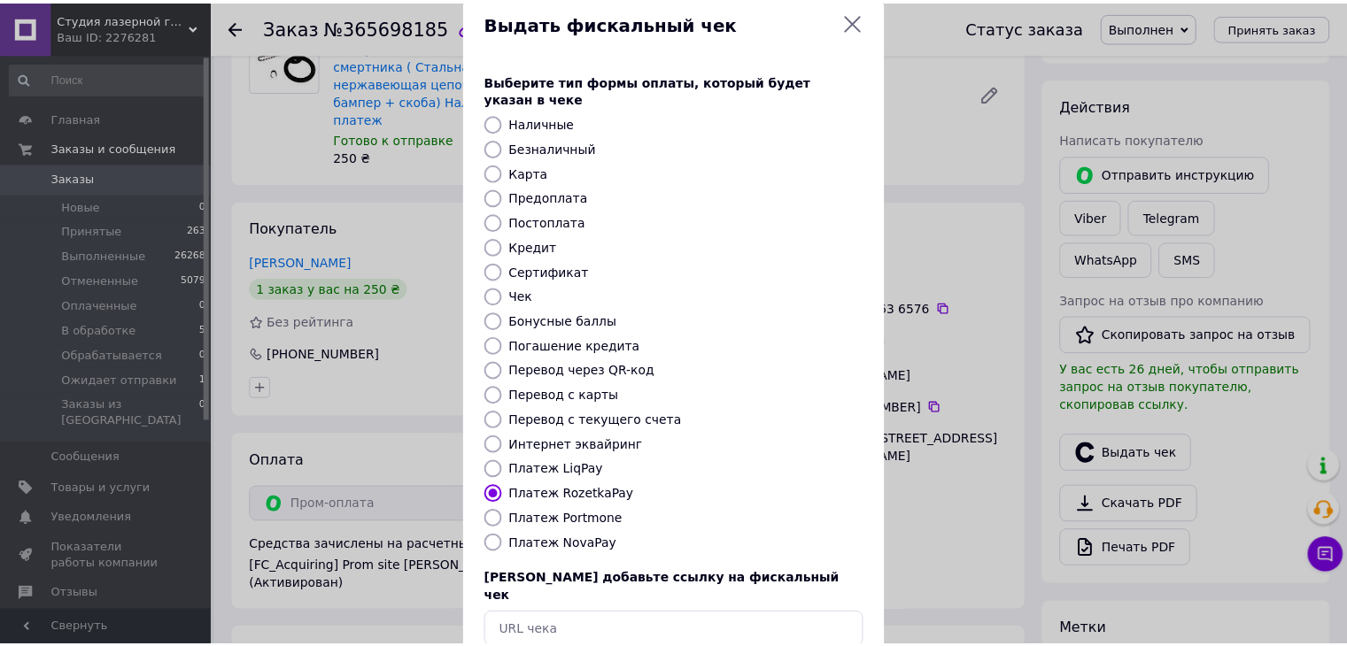
scroll to position [113, 0]
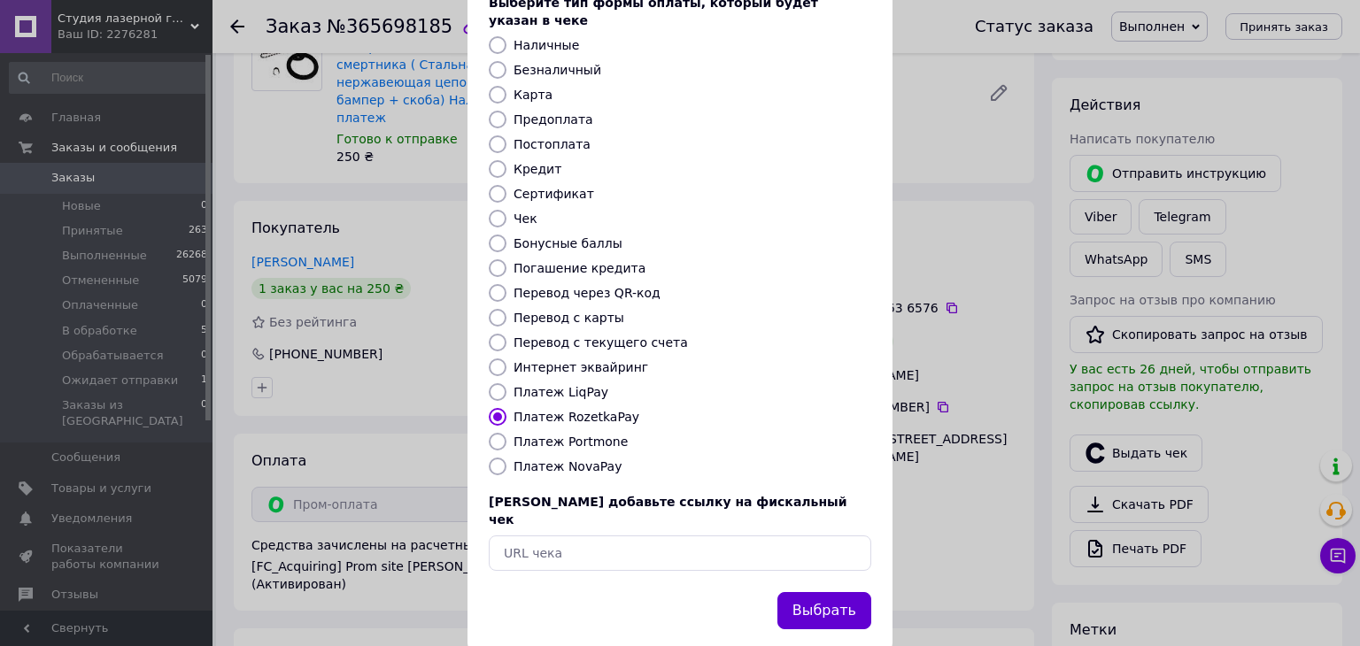
click at [830, 592] on button "Выбрать" at bounding box center [824, 611] width 94 height 38
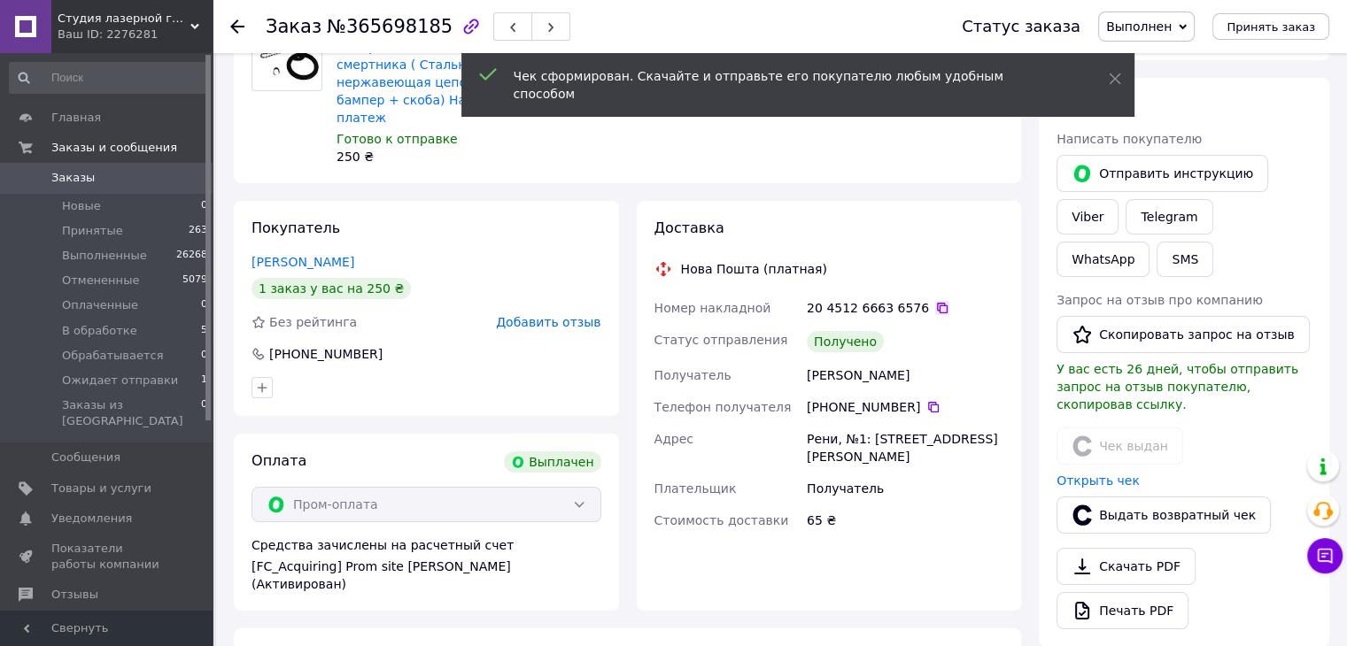
click at [935, 301] on icon at bounding box center [942, 308] width 14 height 14
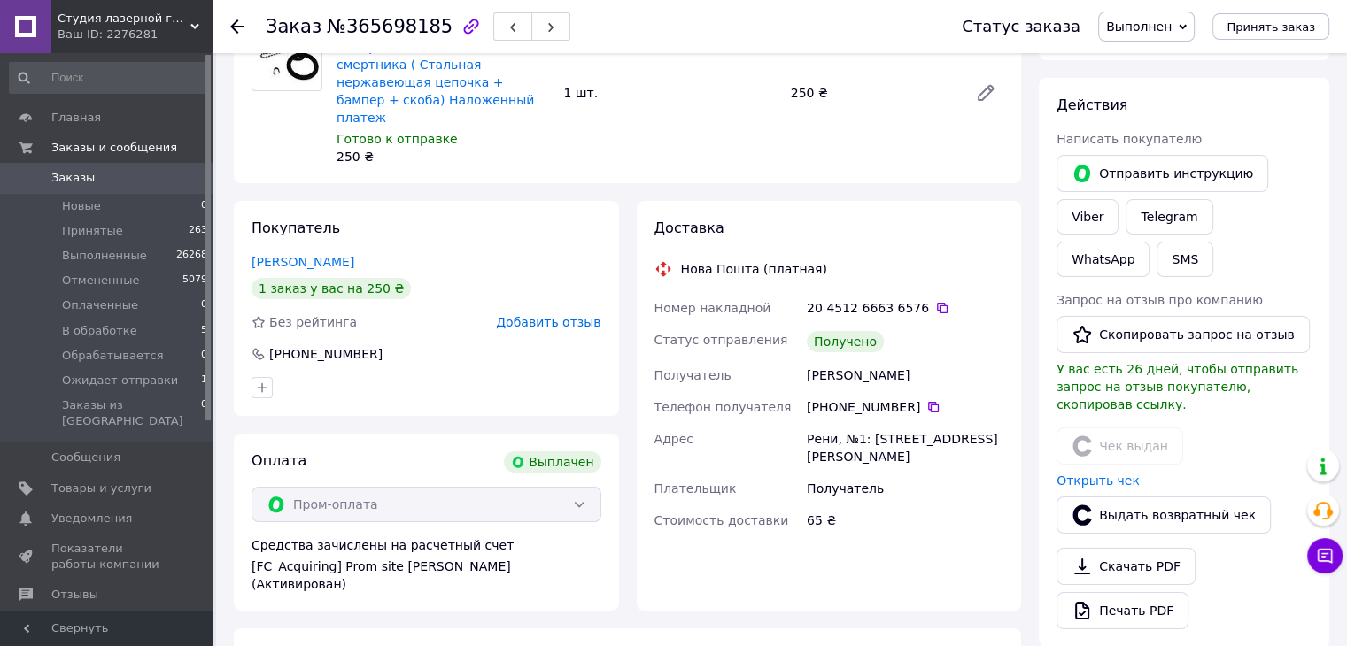
click at [239, 27] on icon at bounding box center [237, 26] width 14 height 14
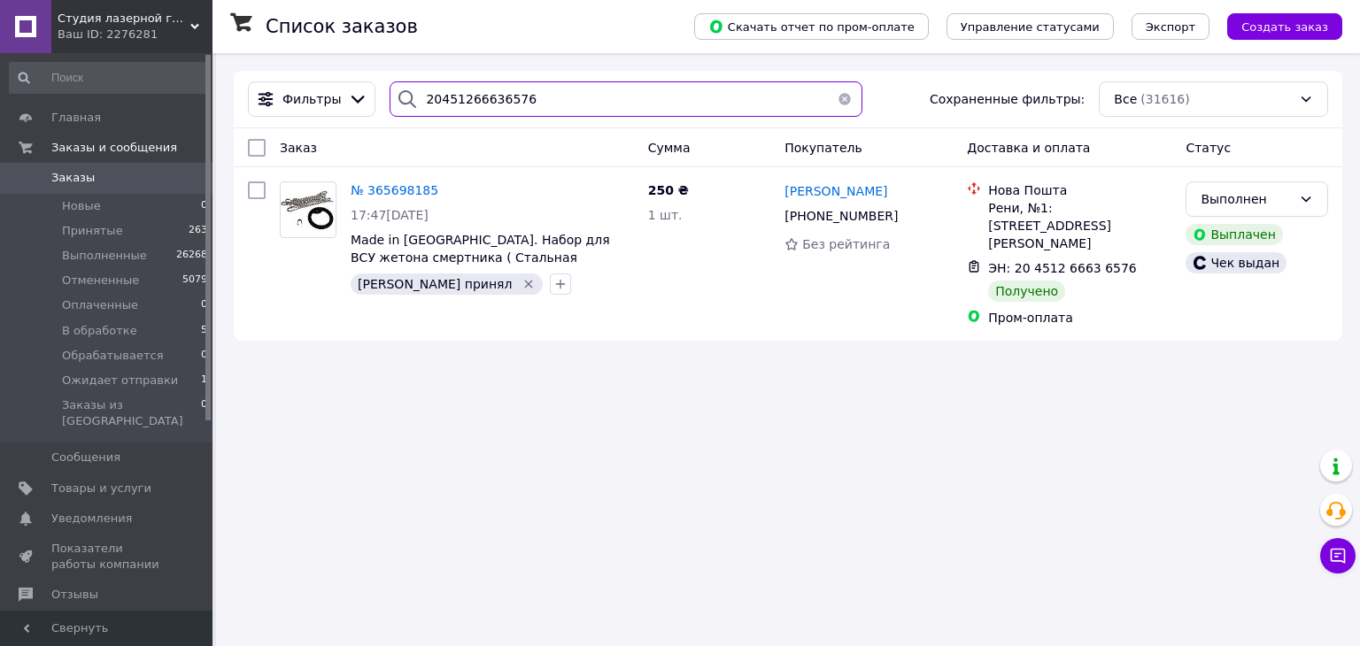
click at [532, 112] on input "20451266636576" at bounding box center [626, 98] width 472 height 35
paste input "40518"
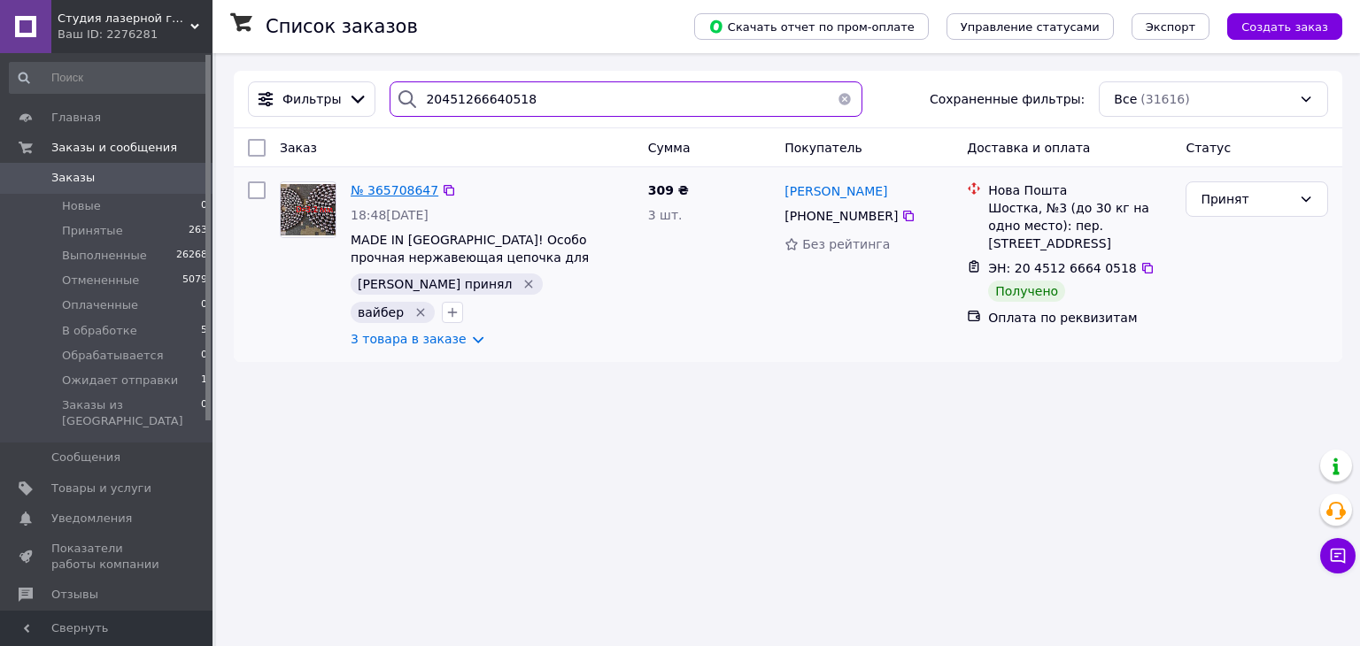
type input "20451266640518"
click at [397, 187] on span "№ 365708647" at bounding box center [395, 190] width 88 height 14
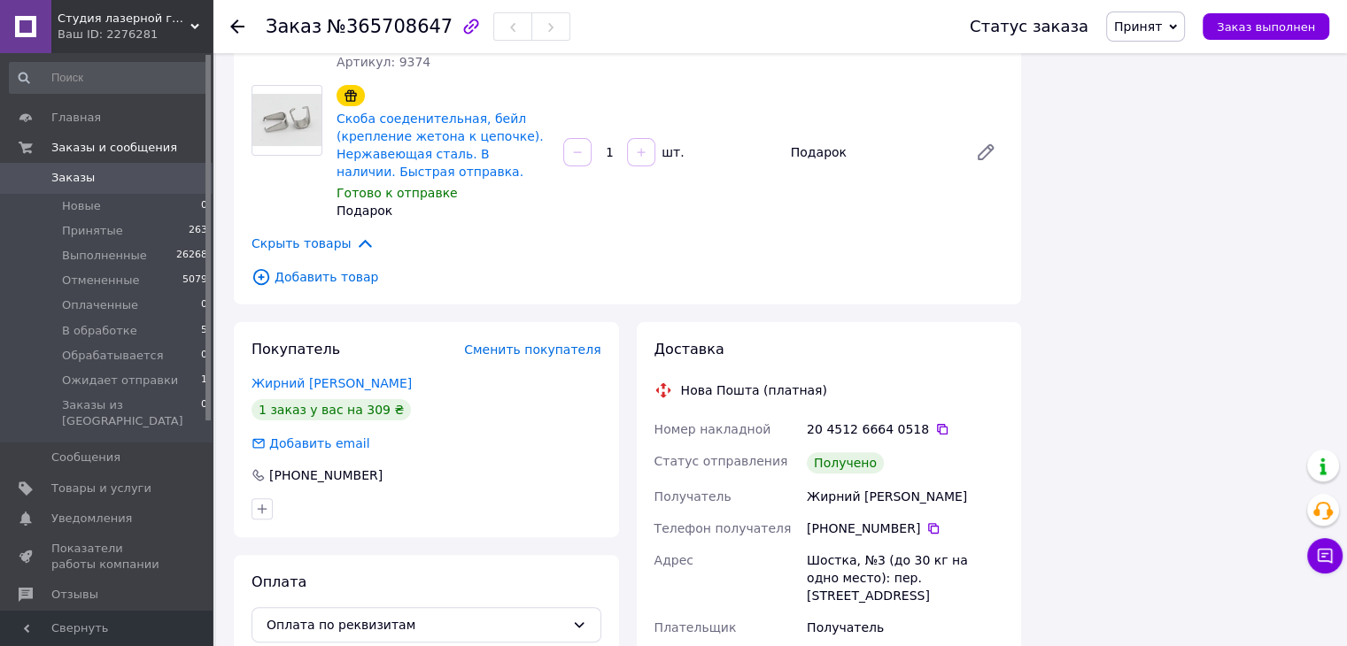
scroll to position [493, 0]
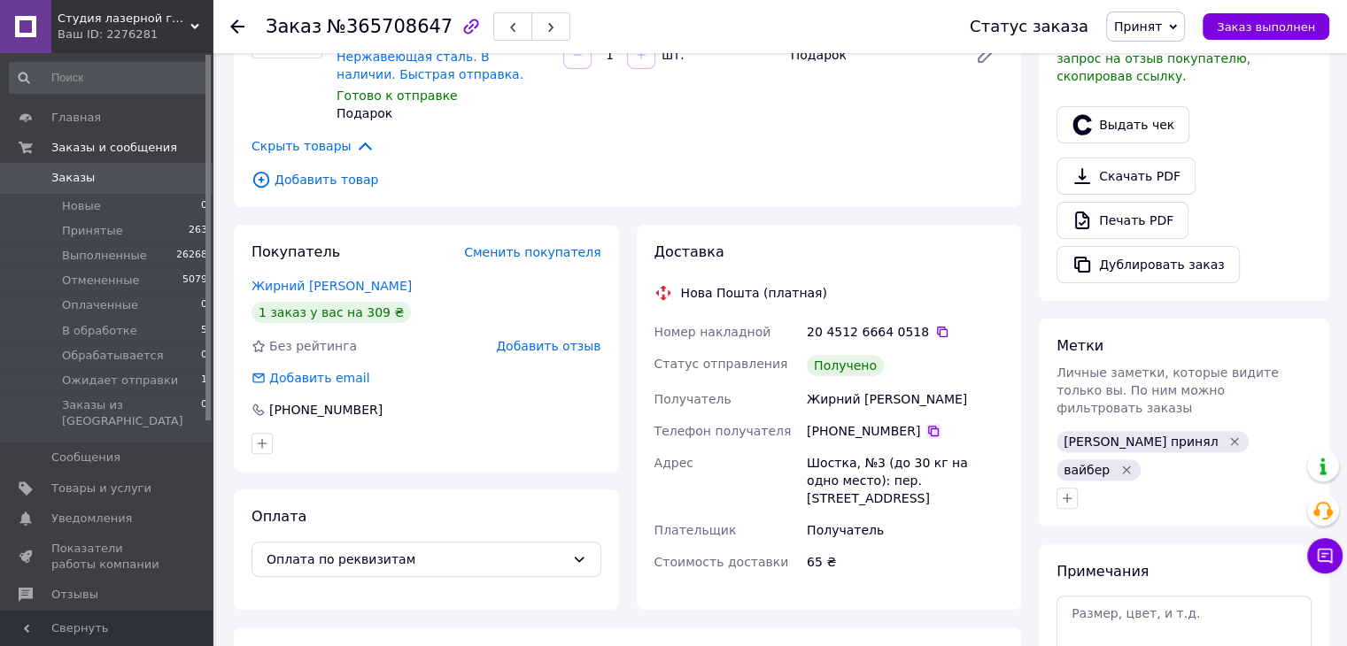
click at [926, 424] on icon at bounding box center [933, 431] width 14 height 14
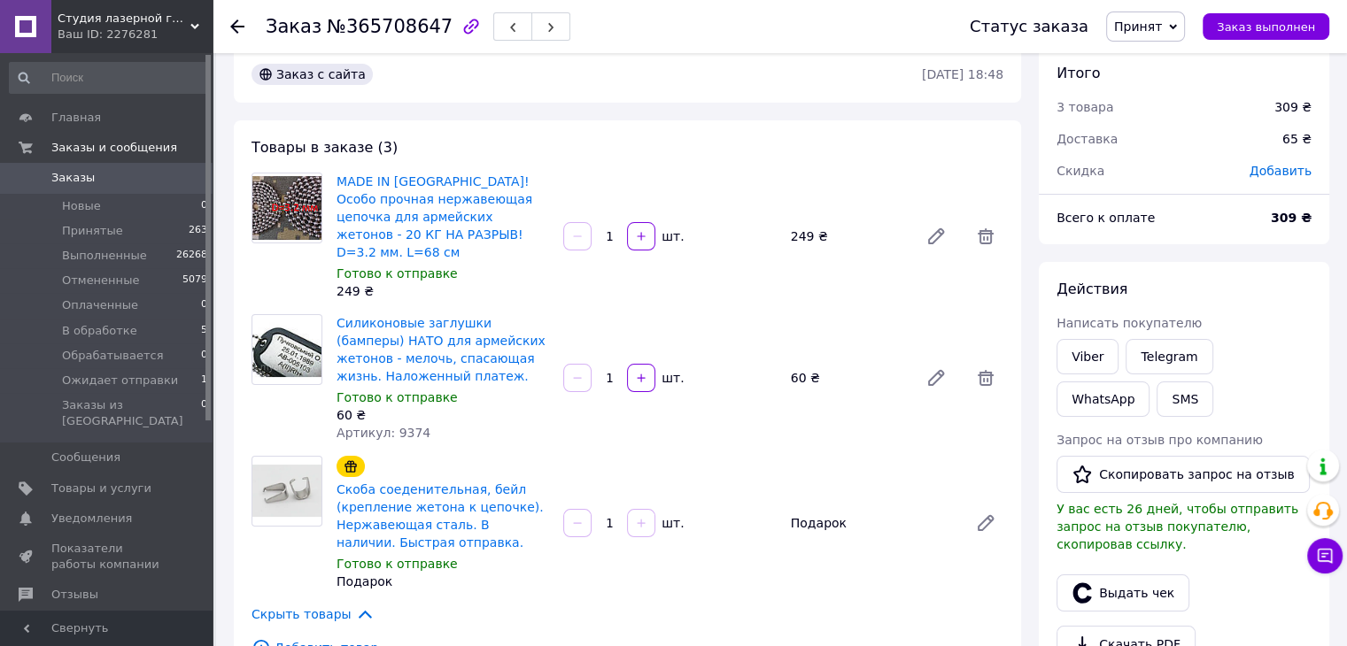
scroll to position [0, 0]
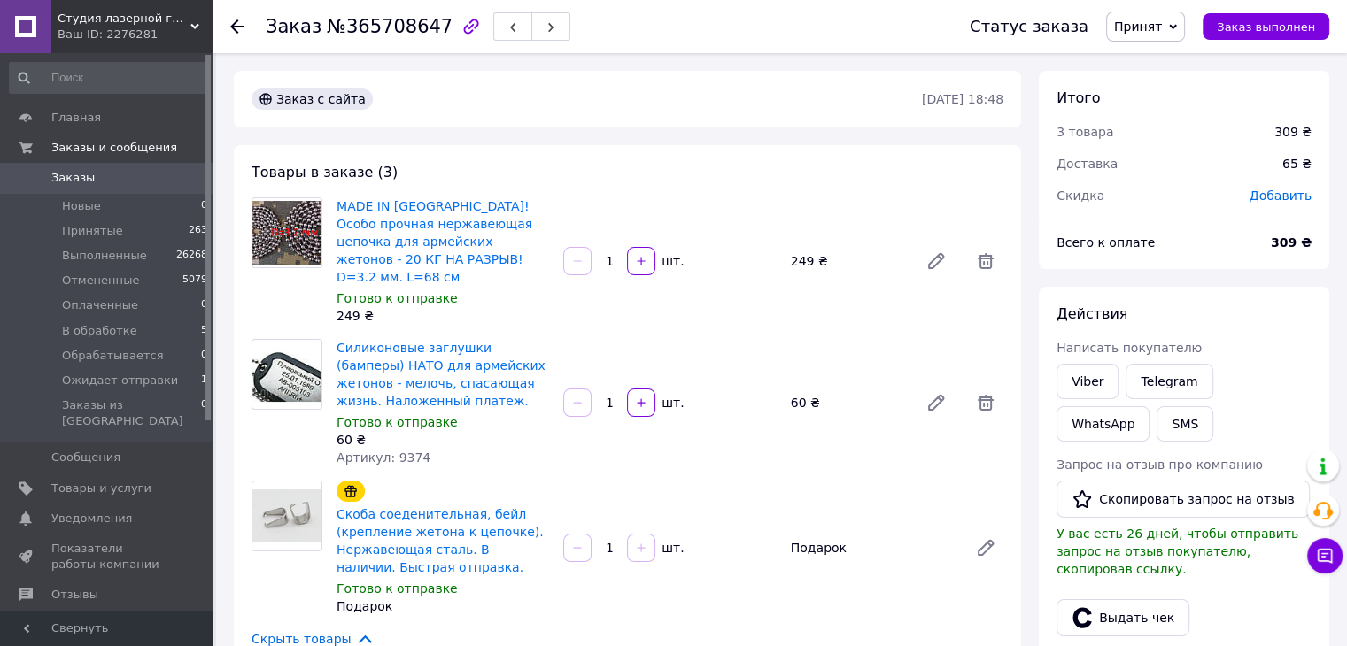
click at [1138, 27] on span "Принят" at bounding box center [1138, 26] width 48 height 14
click at [1141, 54] on li "Выполнен" at bounding box center [1174, 62] width 134 height 27
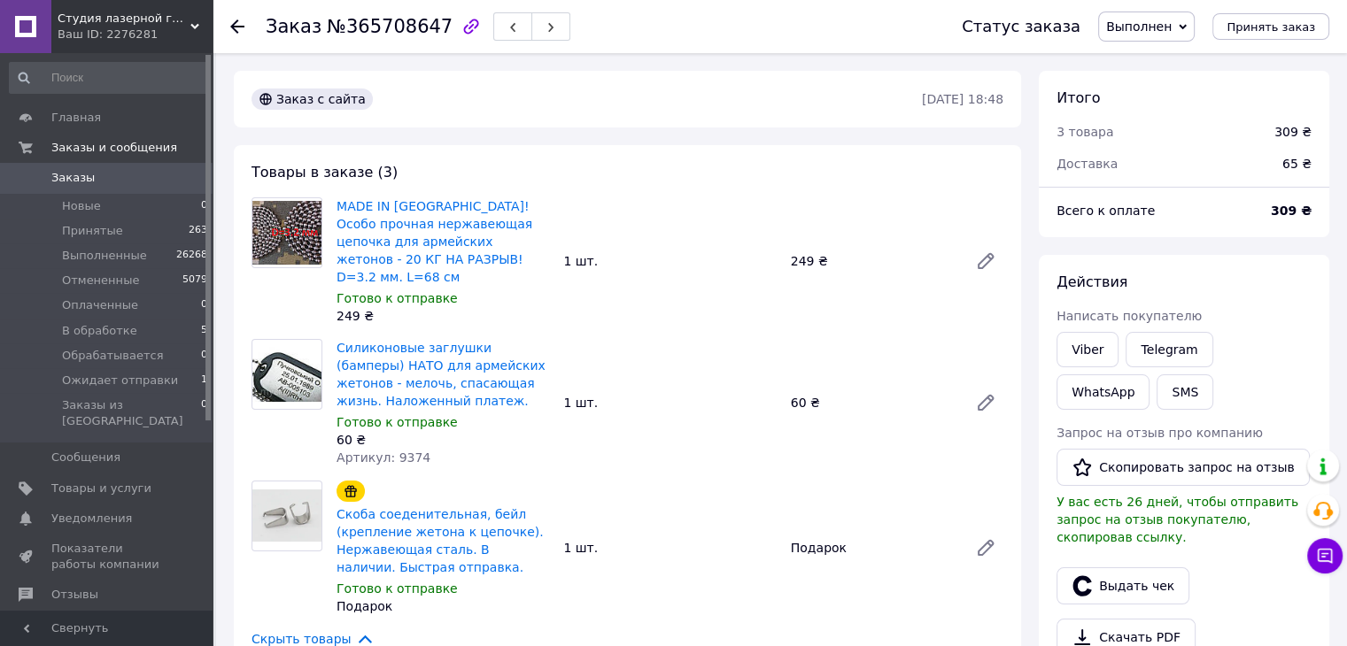
click at [238, 22] on icon at bounding box center [237, 26] width 14 height 14
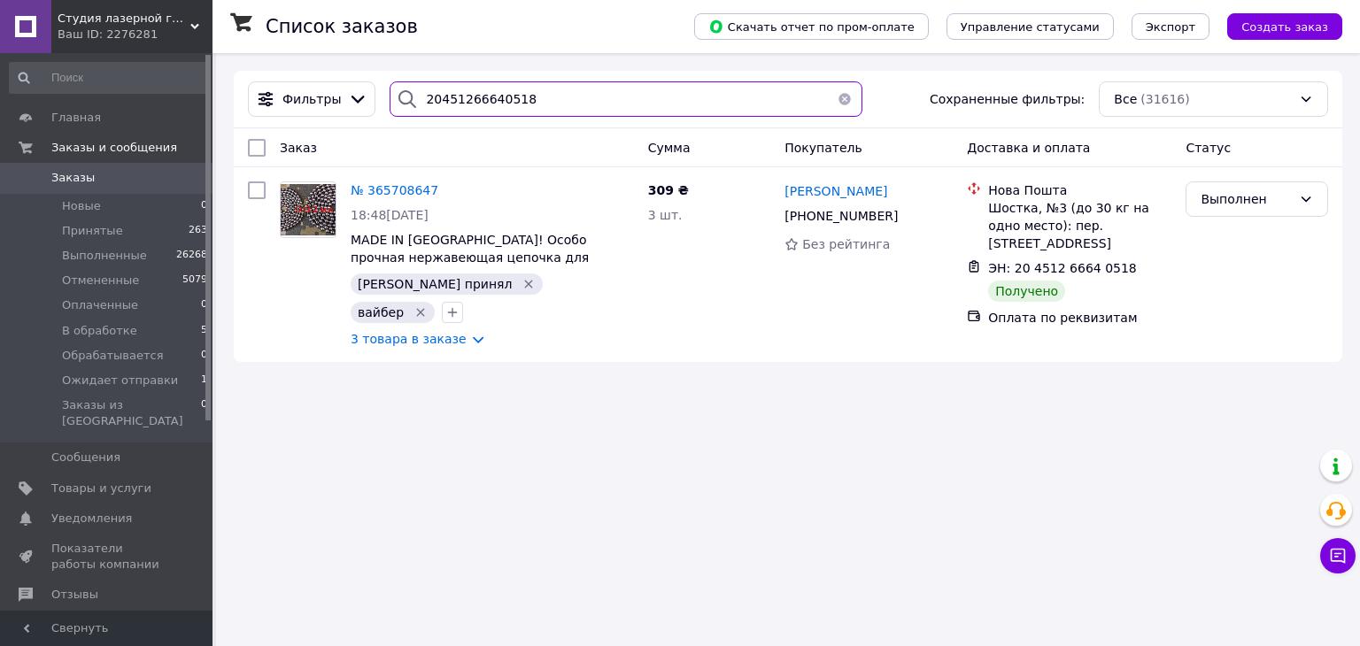
click at [520, 107] on input "20451266640518" at bounding box center [626, 98] width 472 height 35
paste input "854604"
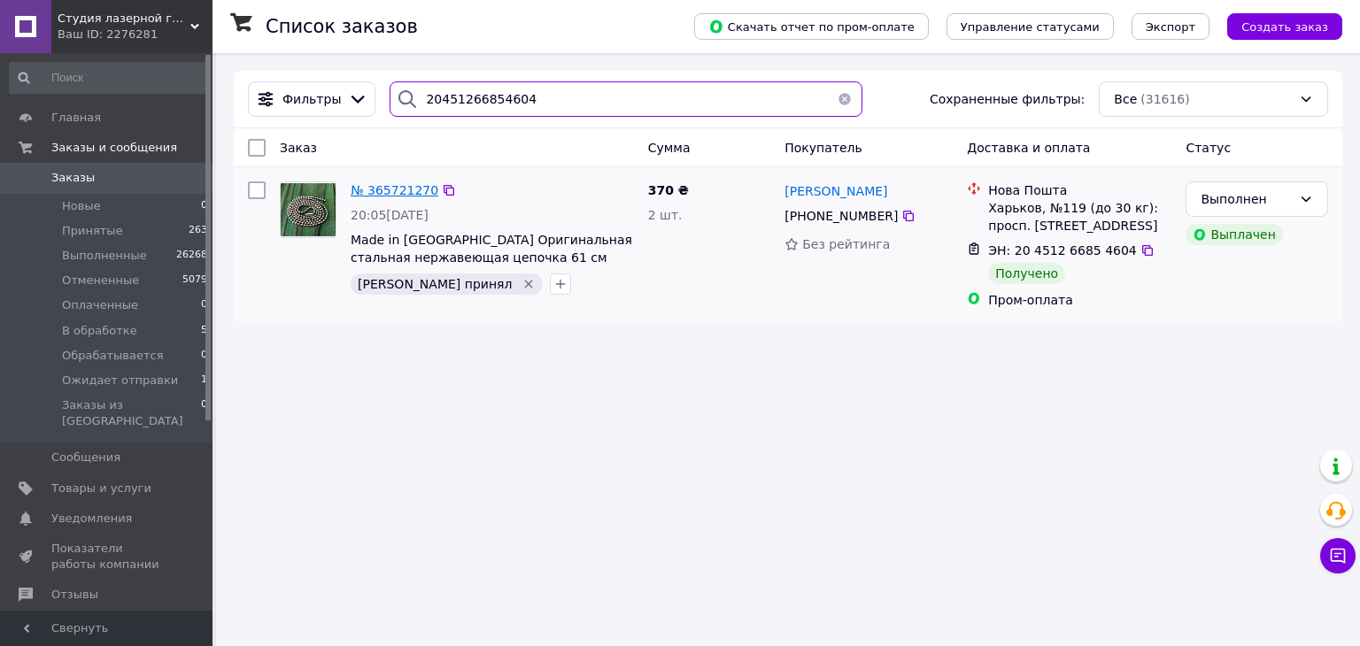
type input "20451266854604"
click at [394, 195] on span "№ 365721270" at bounding box center [395, 190] width 88 height 14
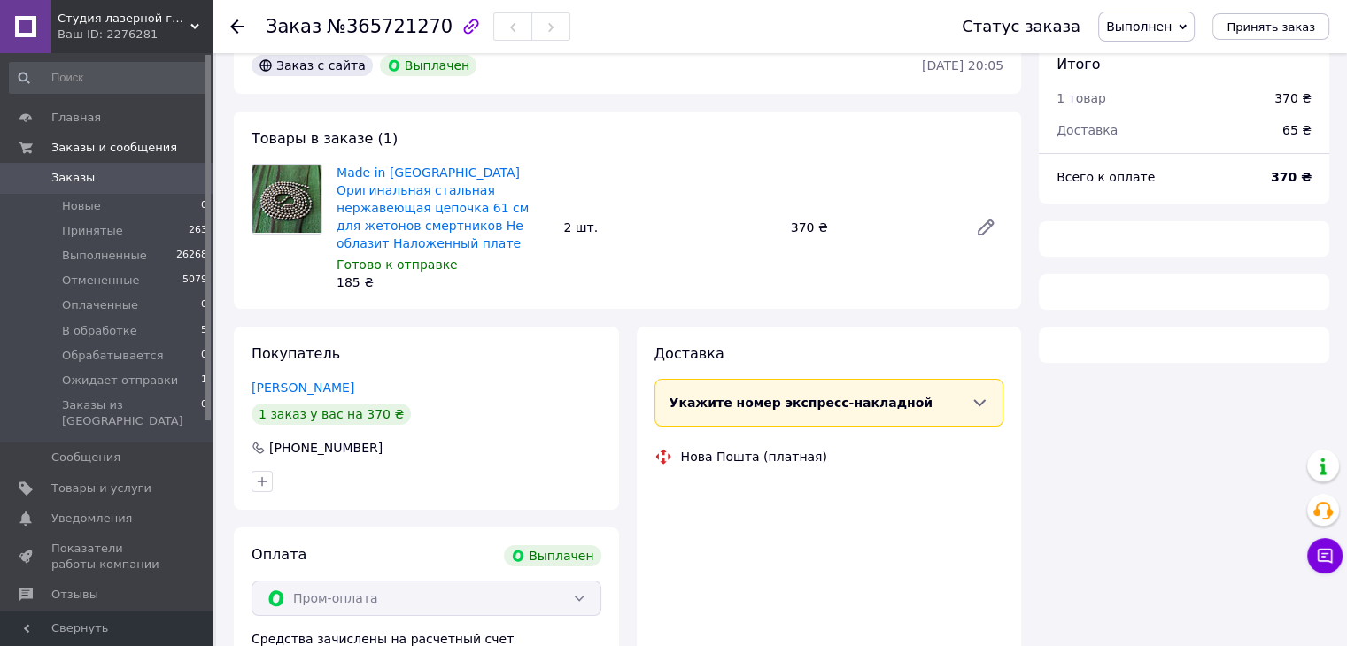
scroll to position [146, 0]
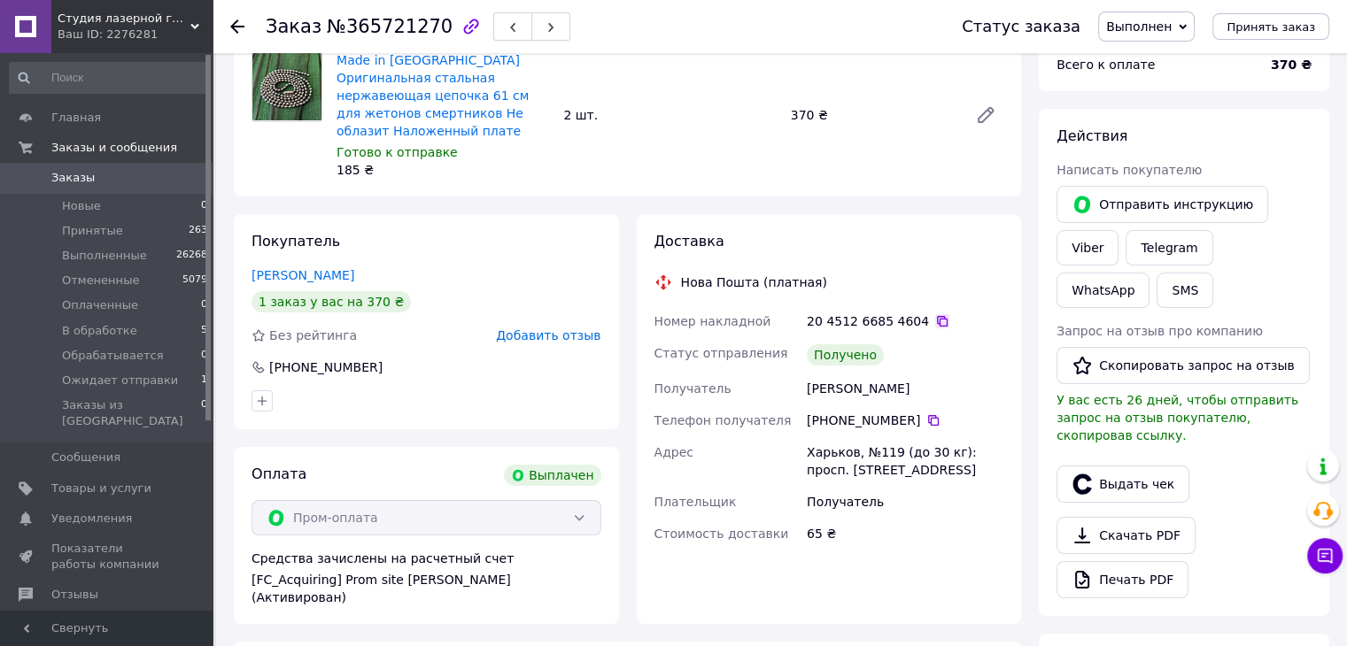
click at [935, 314] on icon at bounding box center [942, 321] width 14 height 14
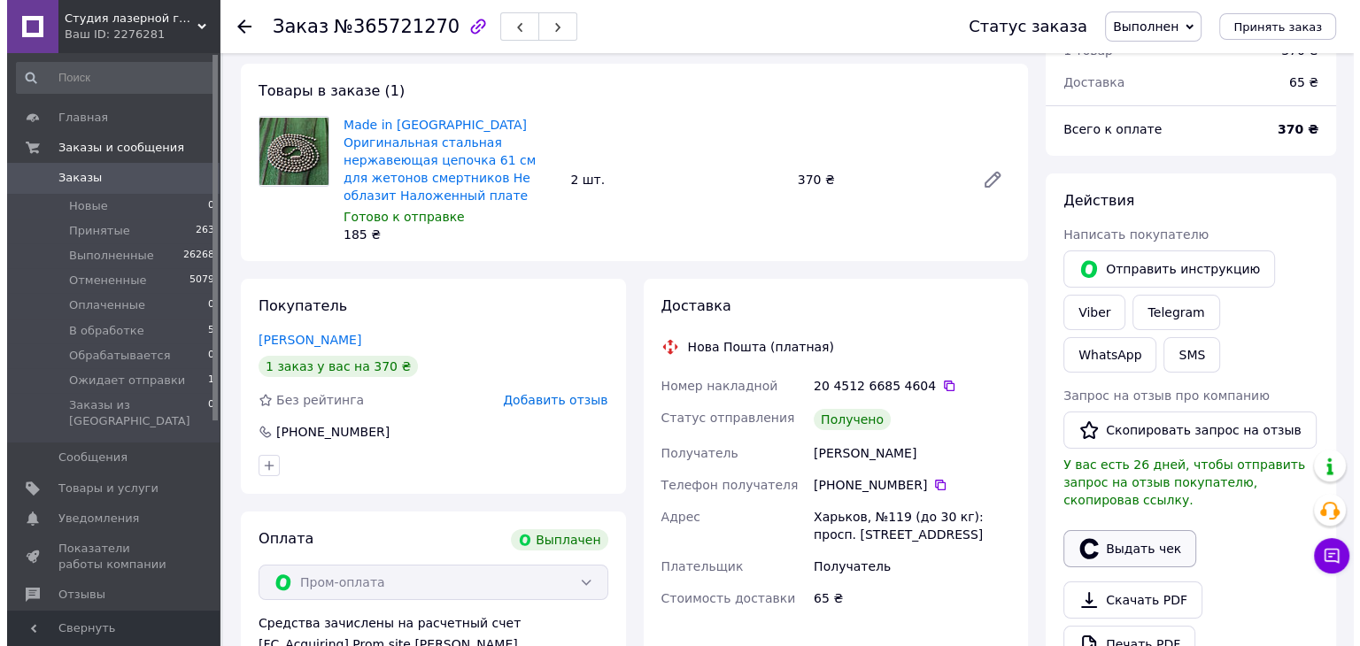
scroll to position [89, 0]
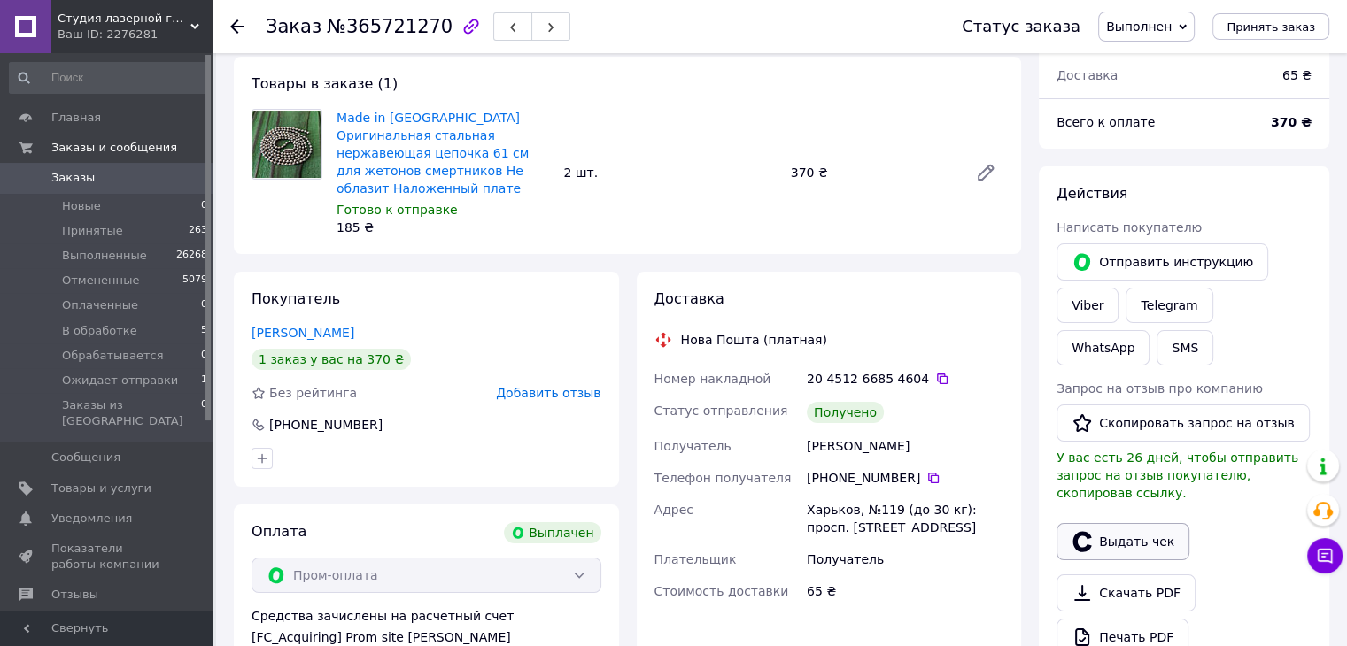
click at [1144, 523] on button "Выдать чек" at bounding box center [1122, 541] width 133 height 37
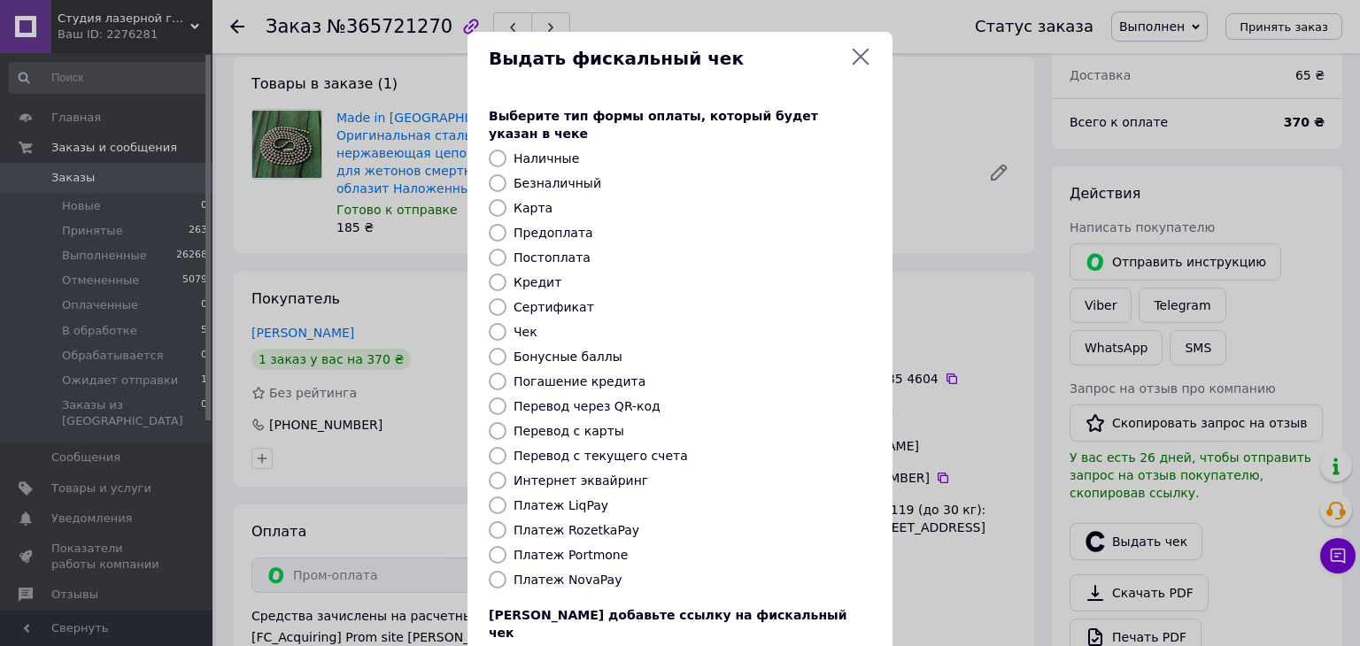
click at [578, 523] on label "Платеж RozetkaPay" at bounding box center [577, 530] width 126 height 14
click at [507, 522] on input "Платеж RozetkaPay" at bounding box center [498, 531] width 18 height 18
radio input "true"
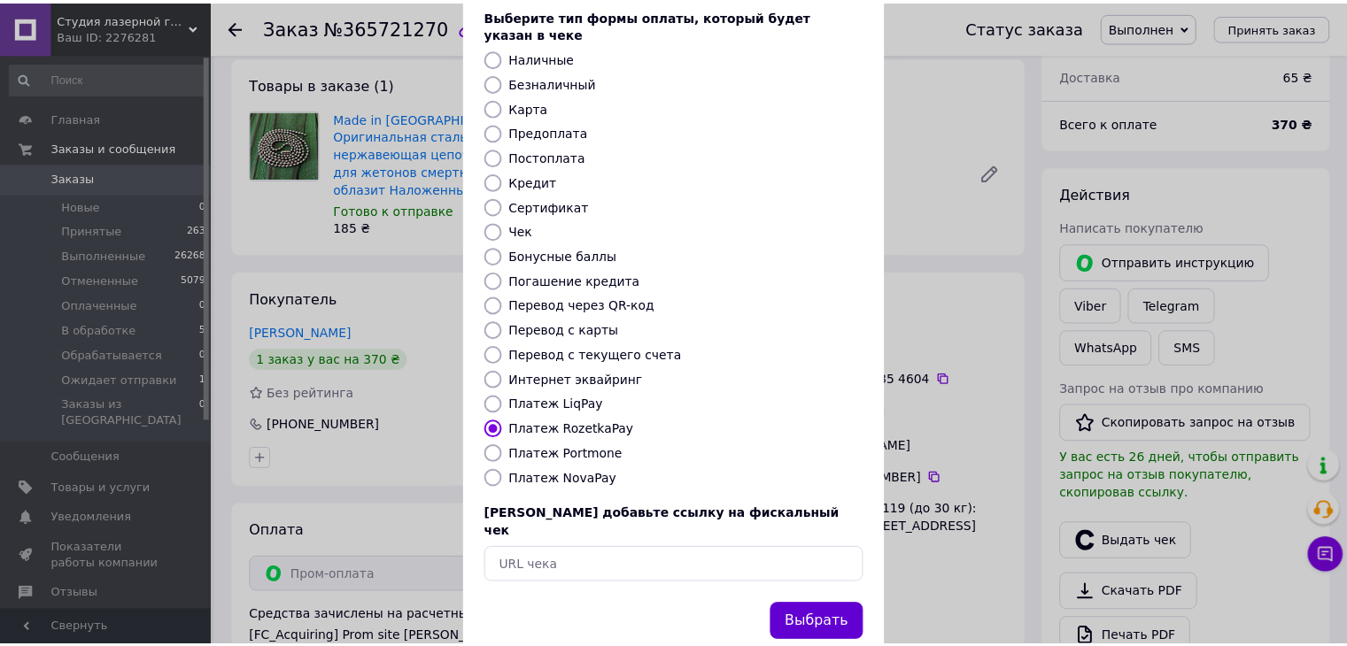
scroll to position [113, 0]
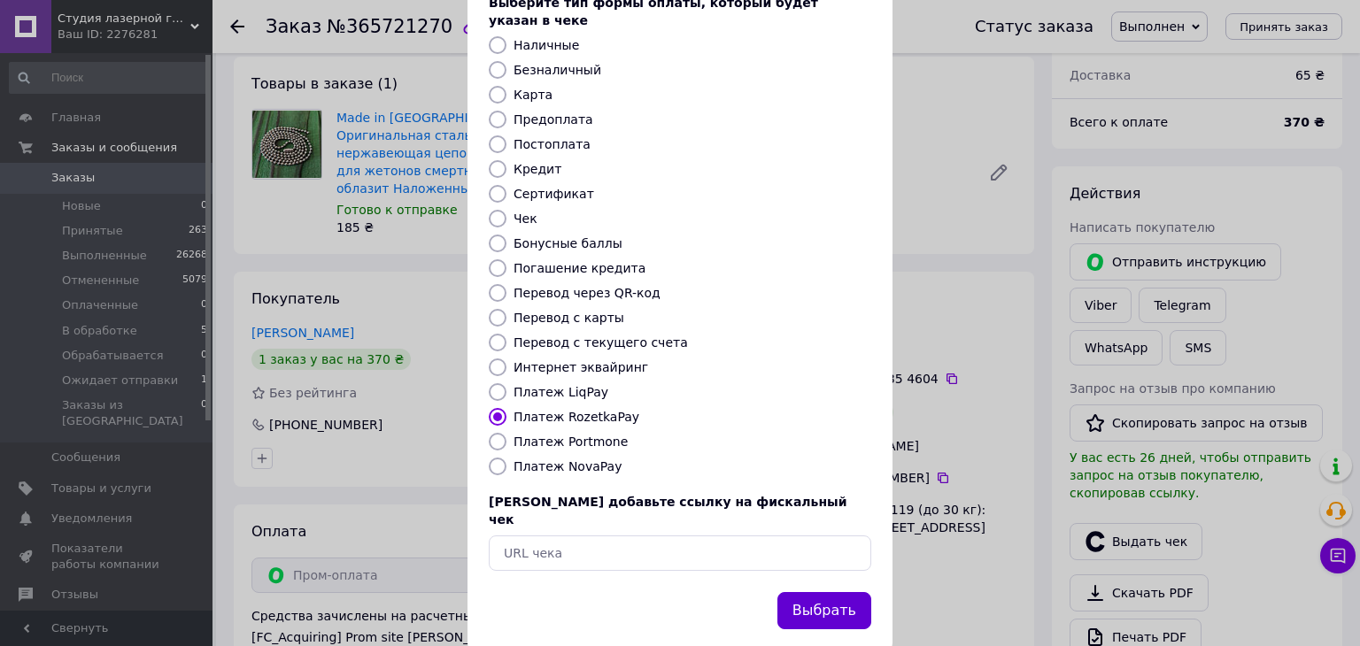
click at [818, 592] on button "Выбрать" at bounding box center [824, 611] width 94 height 38
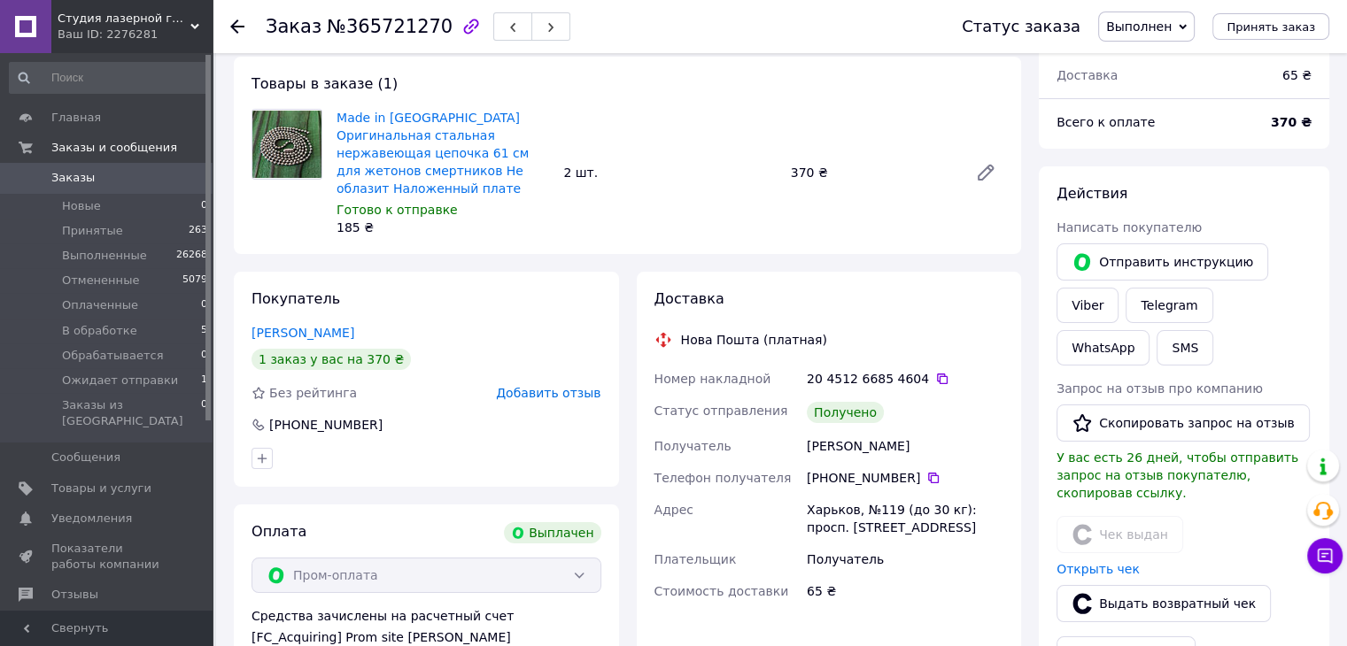
click at [236, 27] on icon at bounding box center [237, 26] width 14 height 14
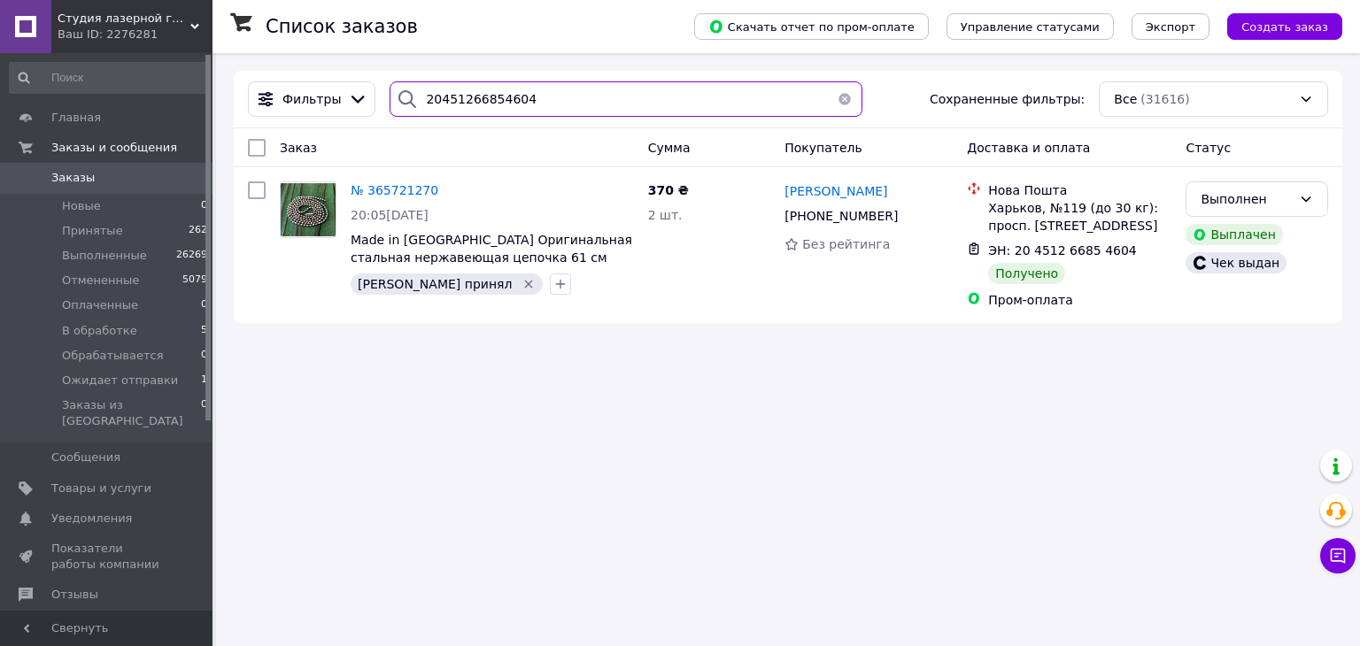
click at [510, 109] on input "20451266854604" at bounding box center [626, 98] width 472 height 35
paste input "8863"
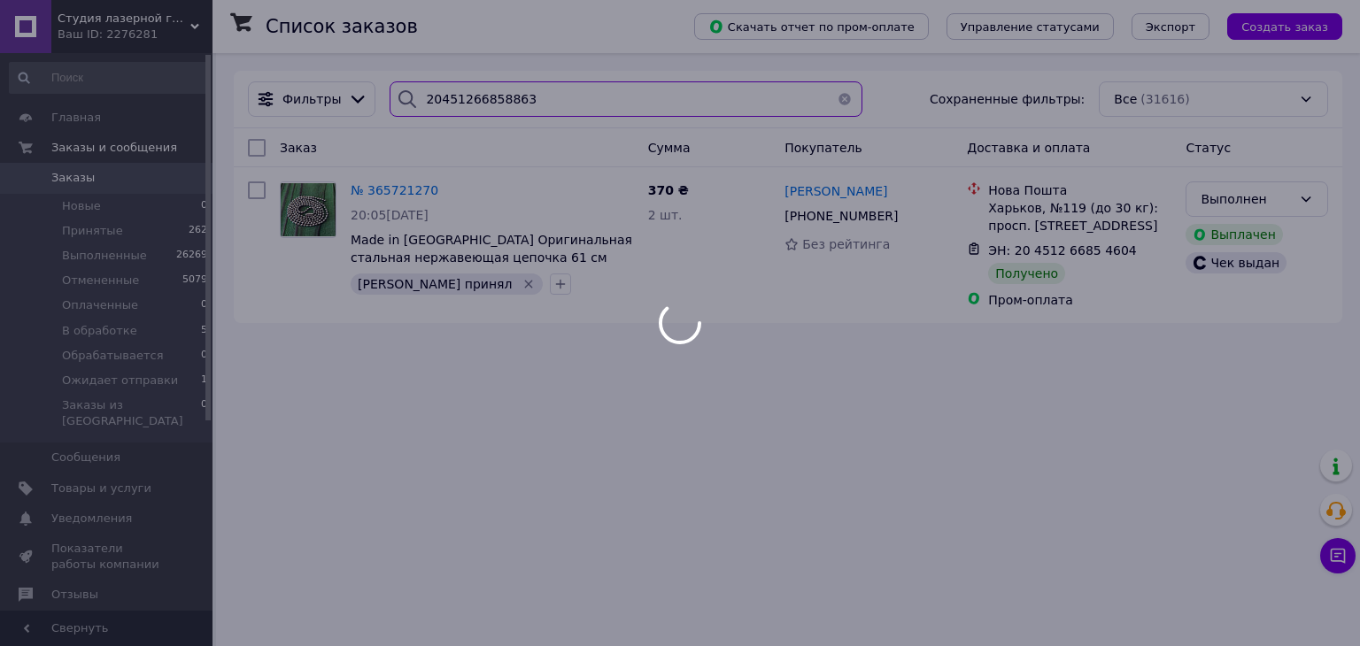
type input "20451266858863"
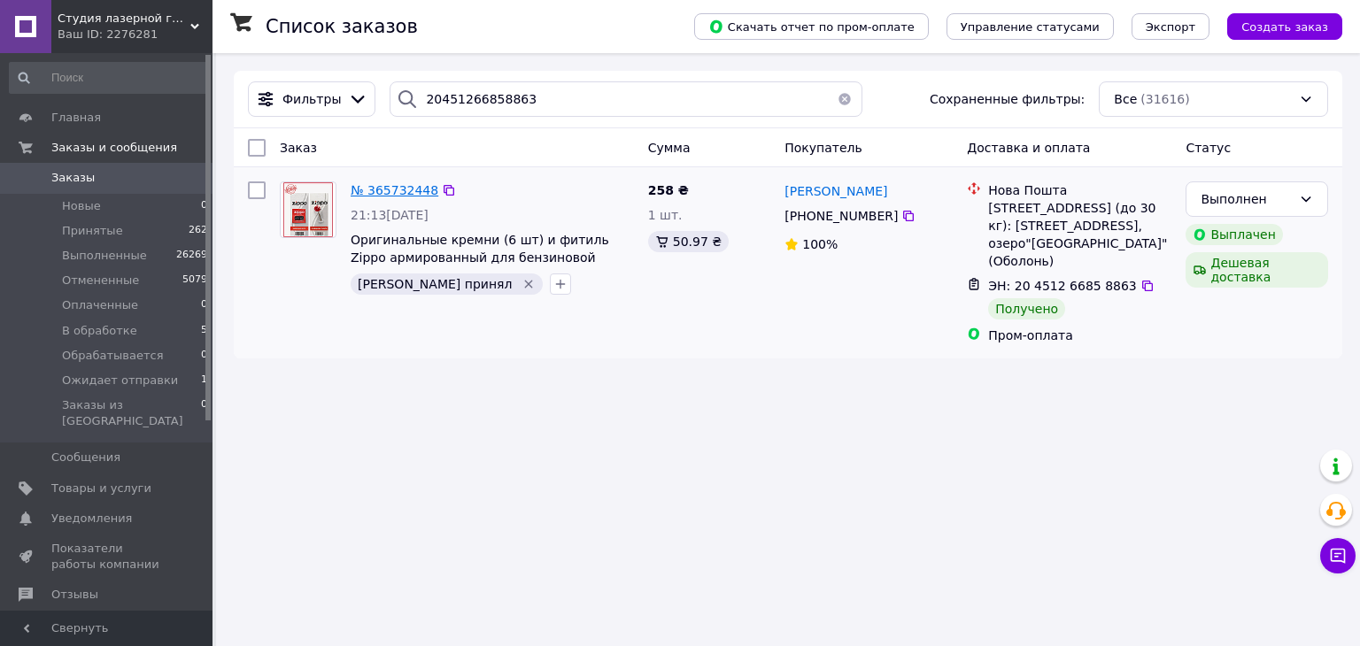
click at [393, 189] on span "№ 365732448" at bounding box center [395, 190] width 88 height 14
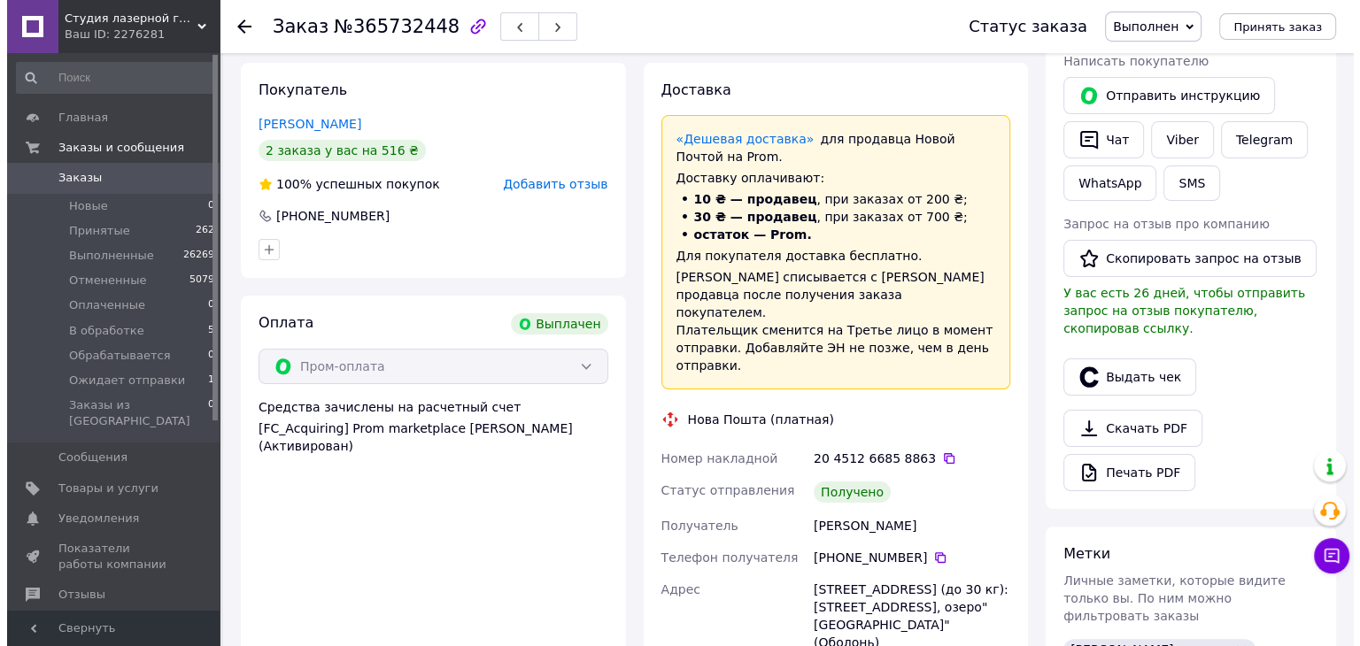
scroll to position [354, 0]
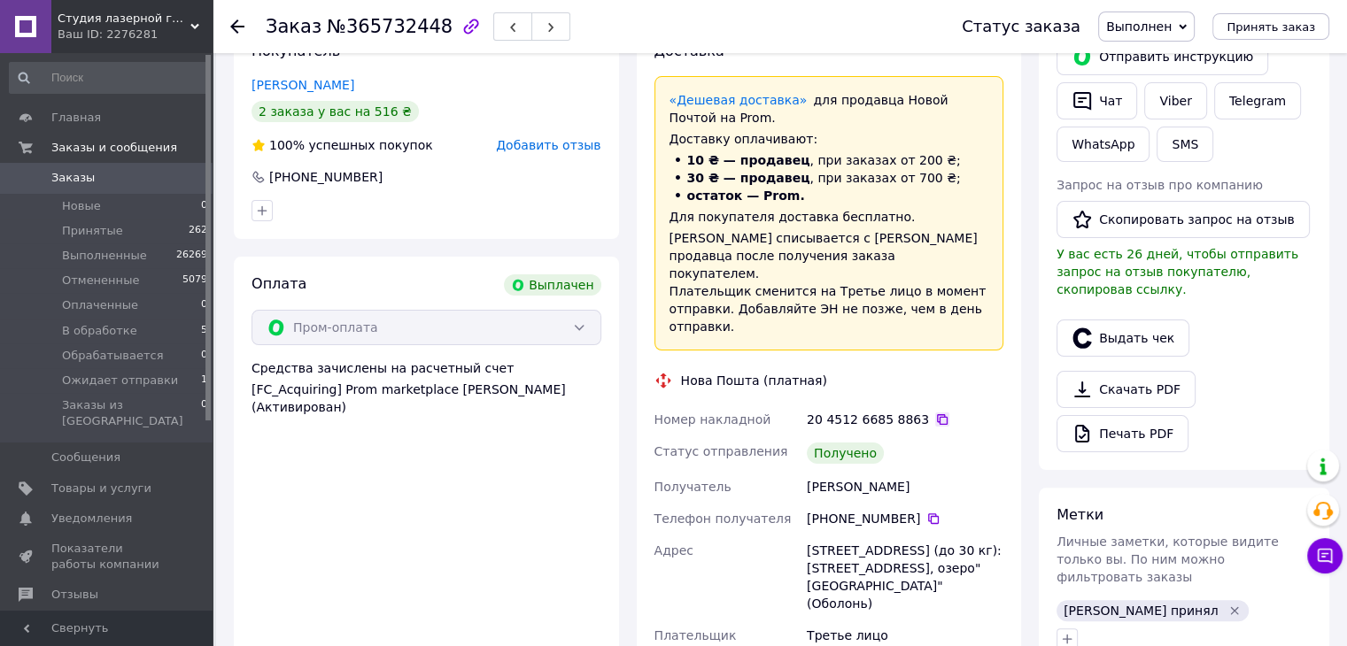
drag, startPoint x: 925, startPoint y: 392, endPoint x: 921, endPoint y: 384, distance: 9.1
click at [925, 411] on div "20 4512 6685 8863" at bounding box center [905, 420] width 197 height 18
click at [937, 414] on icon at bounding box center [942, 419] width 11 height 11
click at [1112, 320] on button "Выдать чек" at bounding box center [1122, 338] width 133 height 37
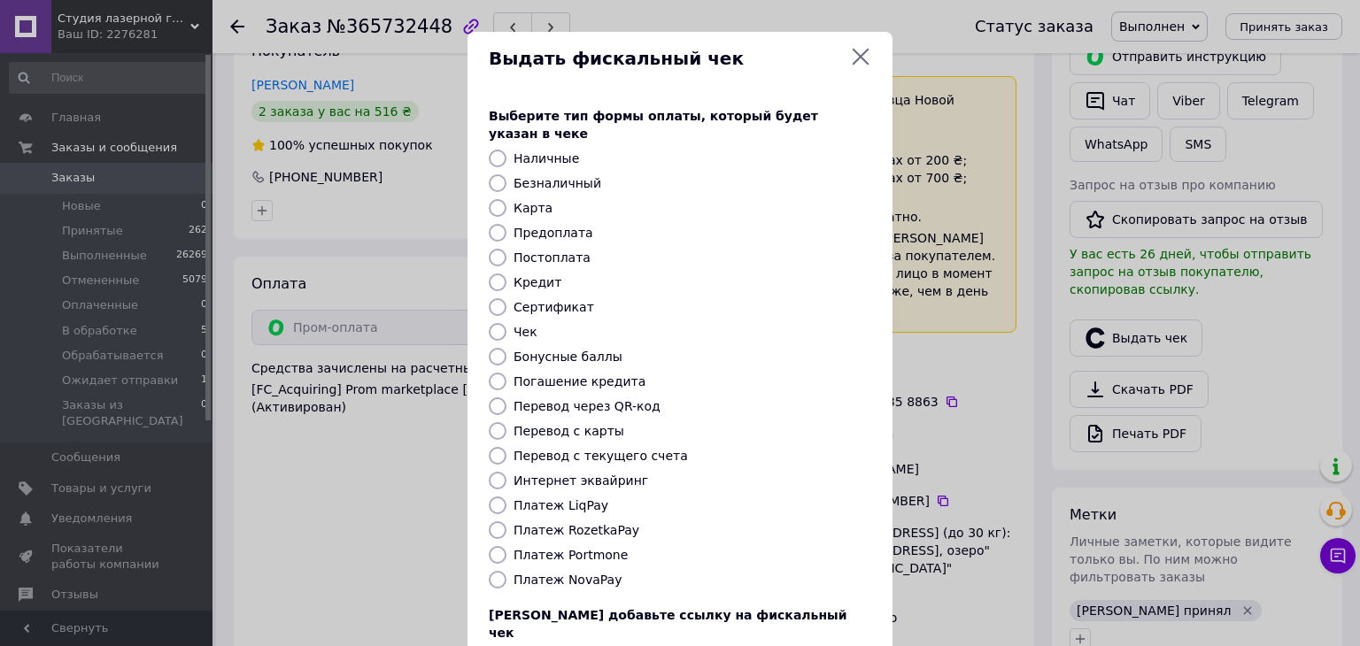
click at [570, 523] on label "Платеж RozetkaPay" at bounding box center [577, 530] width 126 height 14
click at [507, 522] on input "Платеж RozetkaPay" at bounding box center [498, 531] width 18 height 18
radio input "true"
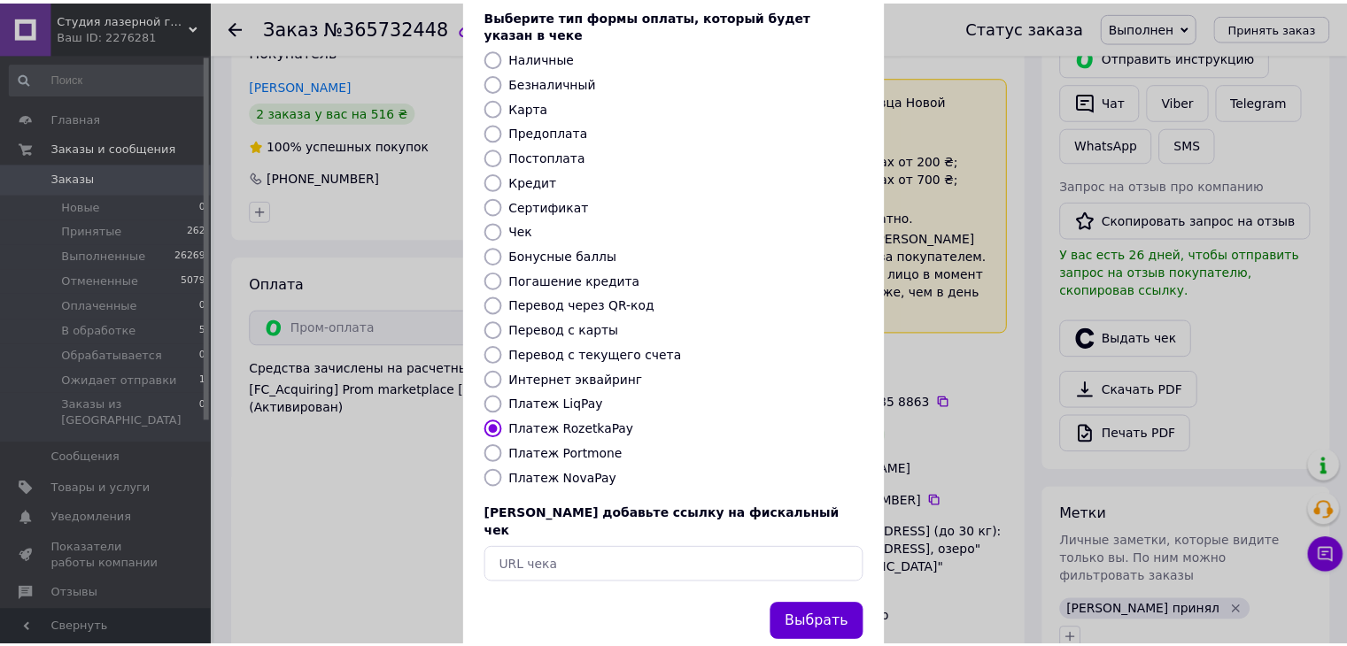
scroll to position [113, 0]
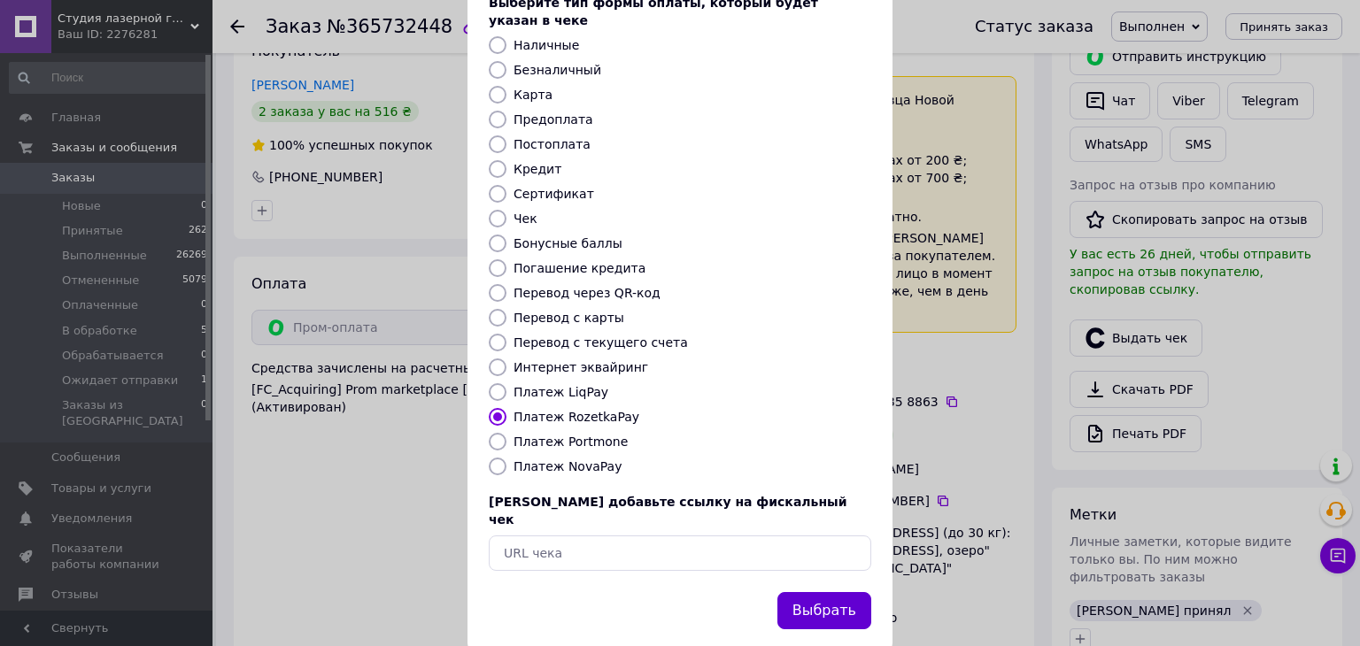
click at [812, 592] on button "Выбрать" at bounding box center [824, 611] width 94 height 38
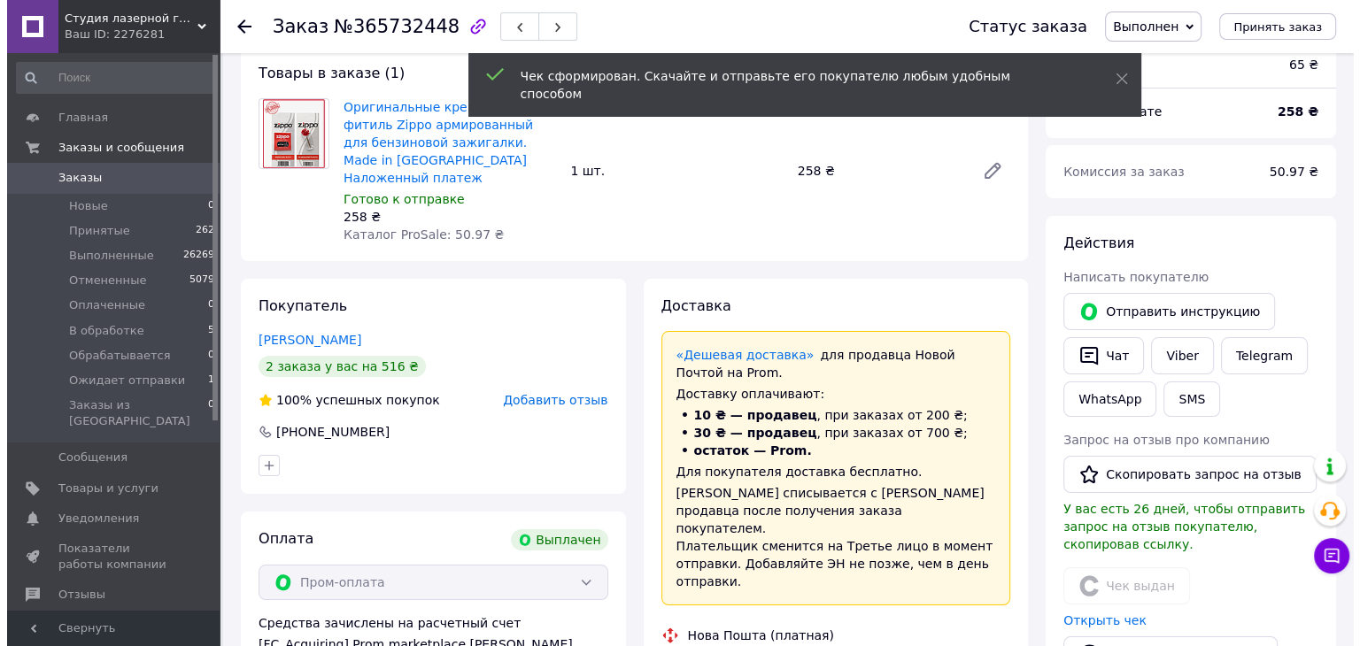
scroll to position [177, 0]
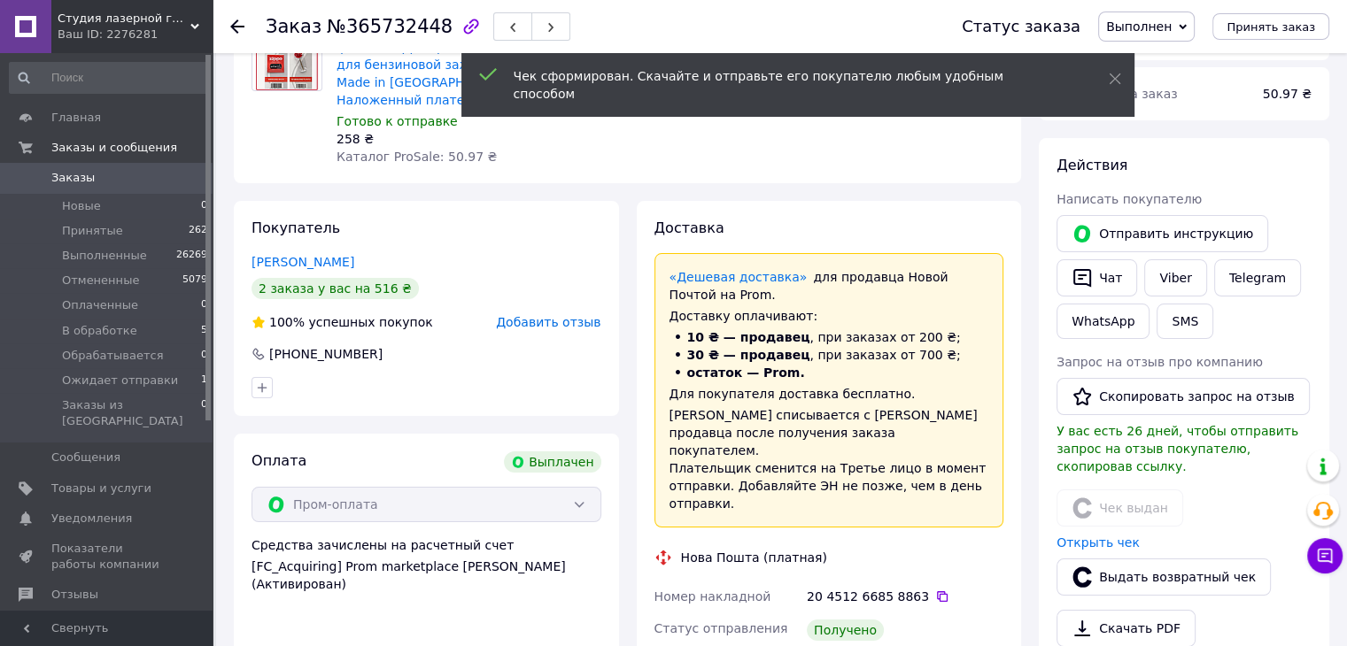
click at [586, 315] on span "Добавить отзыв" at bounding box center [548, 322] width 104 height 14
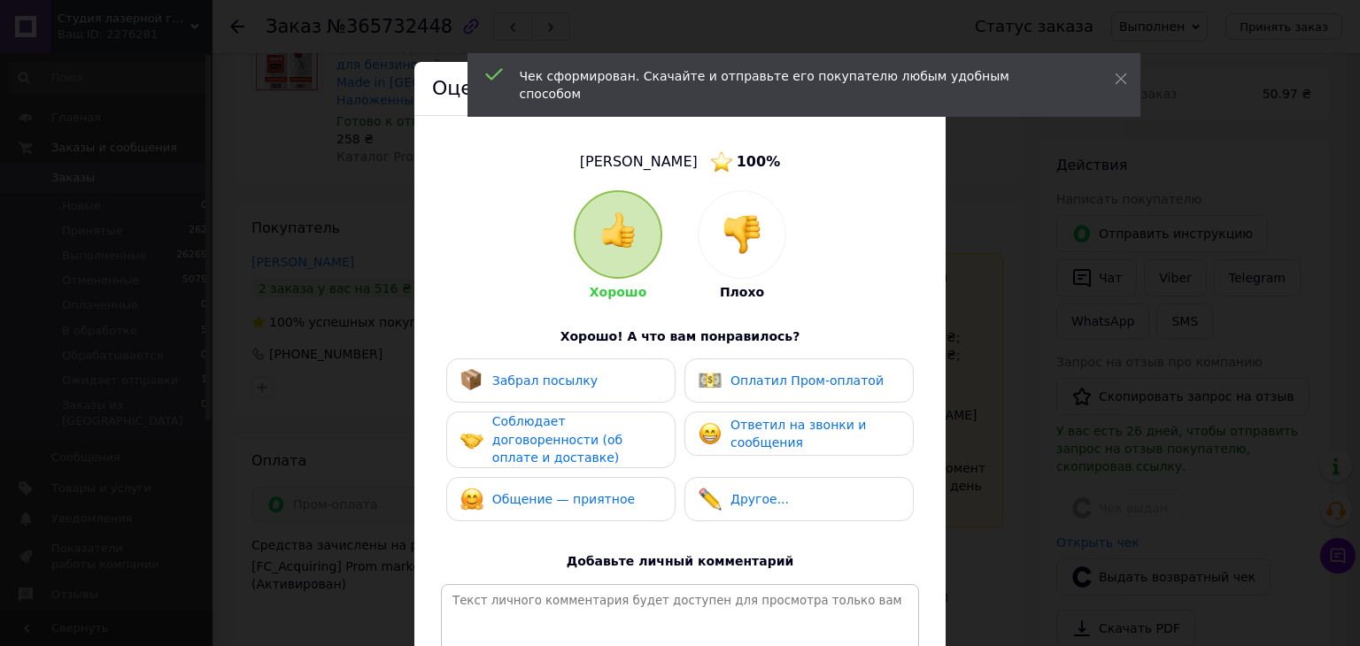
click at [607, 391] on div "Забрал посылку" at bounding box center [560, 380] width 201 height 23
click at [594, 439] on span "Соблюдает договоренности (об оплате и доставке)" at bounding box center [557, 439] width 130 height 50
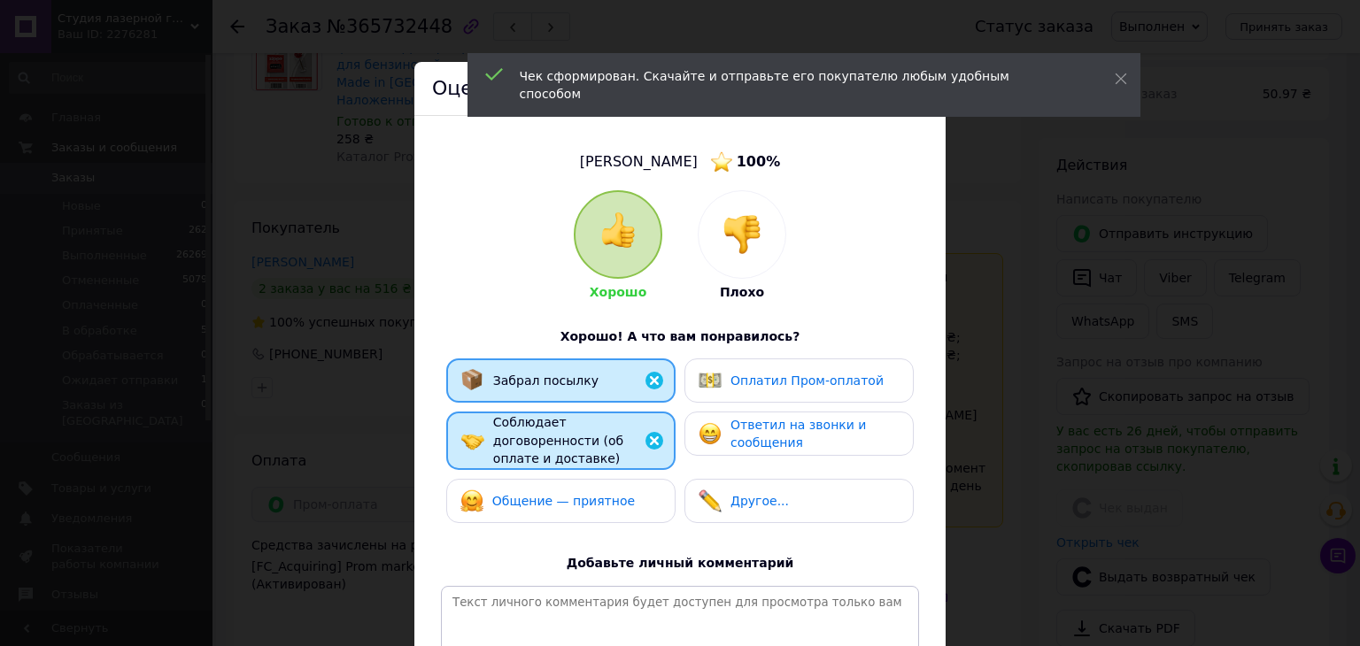
drag, startPoint x: 586, startPoint y: 489, endPoint x: 719, endPoint y: 431, distance: 144.8
click at [593, 494] on span "Общение — приятное" at bounding box center [563, 501] width 143 height 14
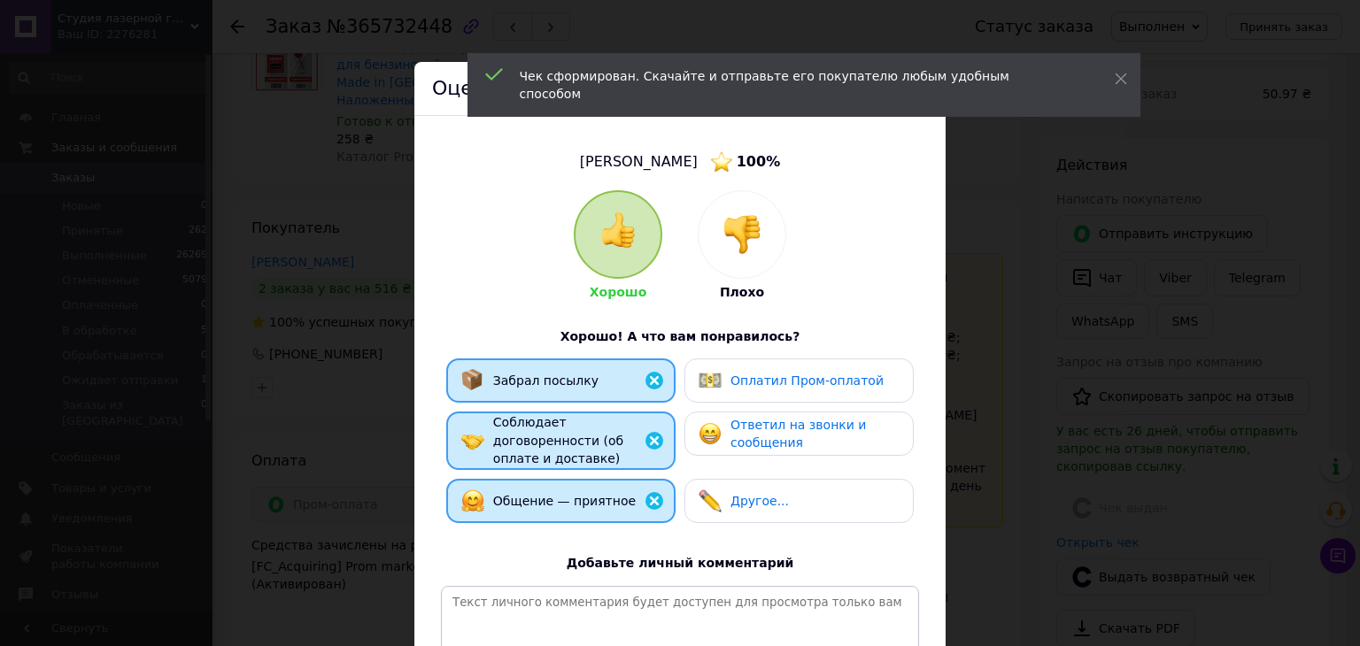
drag, startPoint x: 739, startPoint y: 431, endPoint x: 754, endPoint y: 403, distance: 31.7
click at [740, 429] on span "Ответил на звонки и сообщения" at bounding box center [798, 434] width 135 height 33
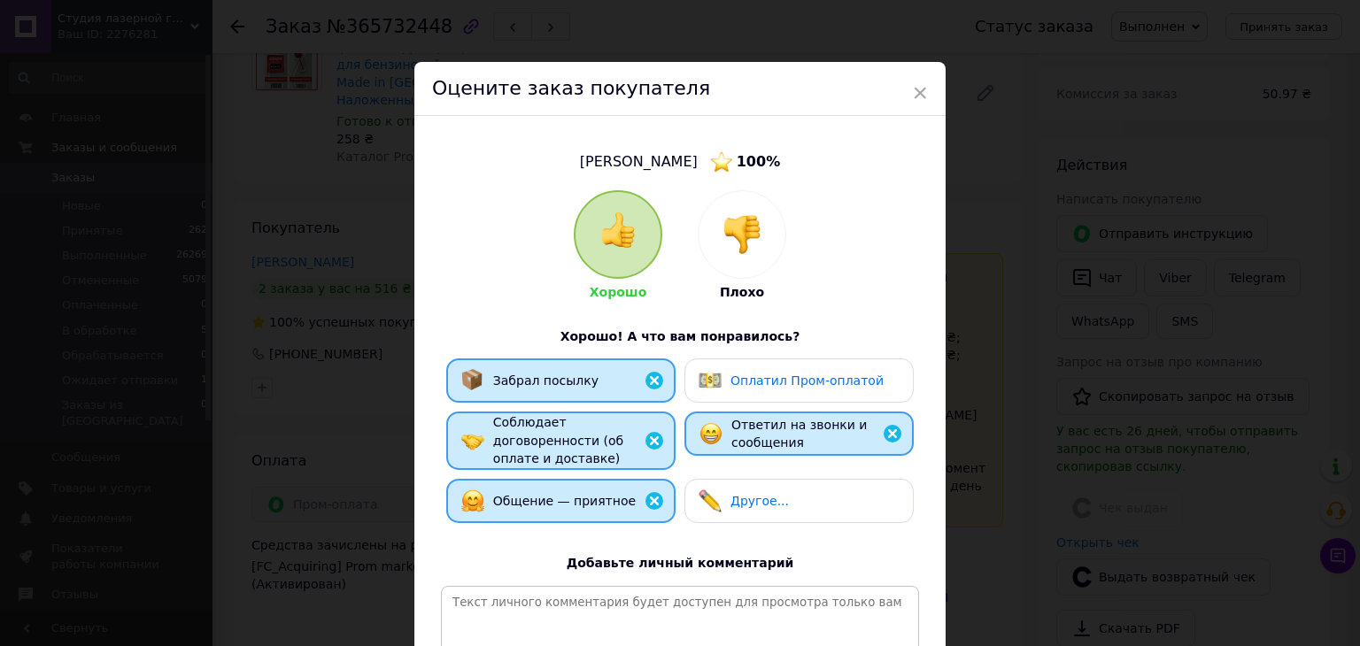
click at [763, 384] on div "Оплатил Пром-оплатой" at bounding box center [798, 381] width 229 height 44
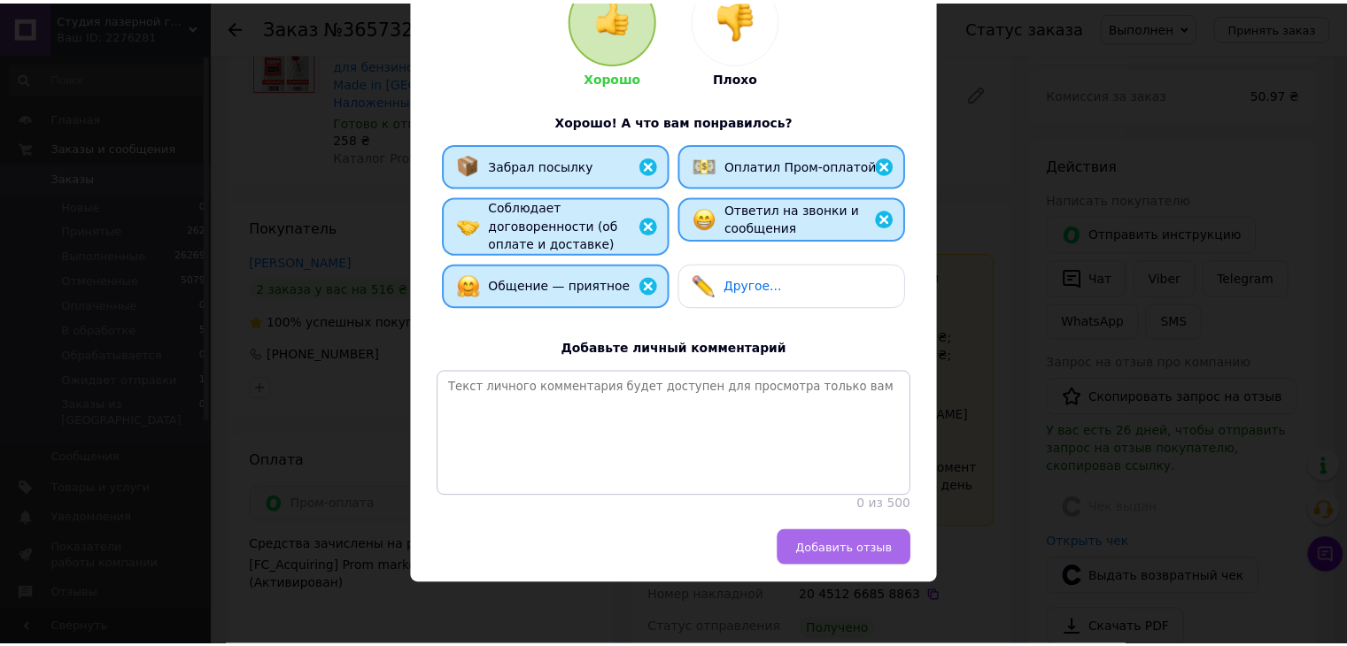
scroll to position [220, 0]
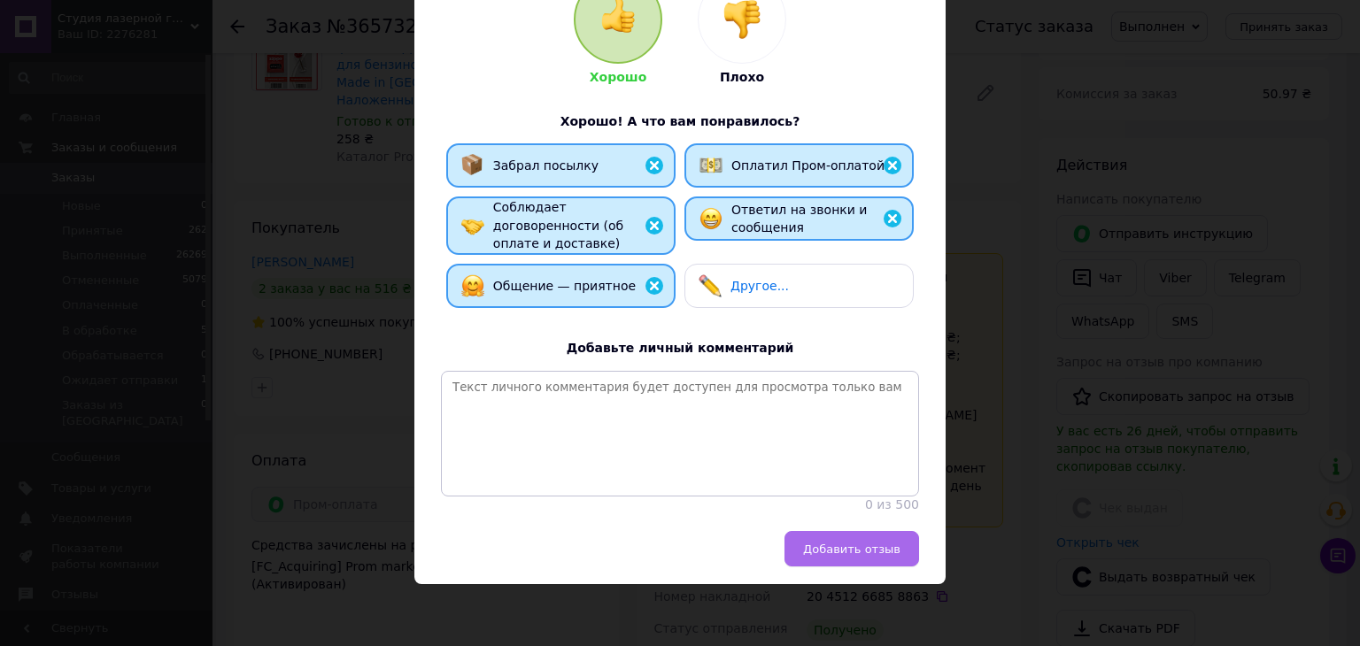
click at [884, 545] on span "Добавить отзыв" at bounding box center [851, 549] width 97 height 13
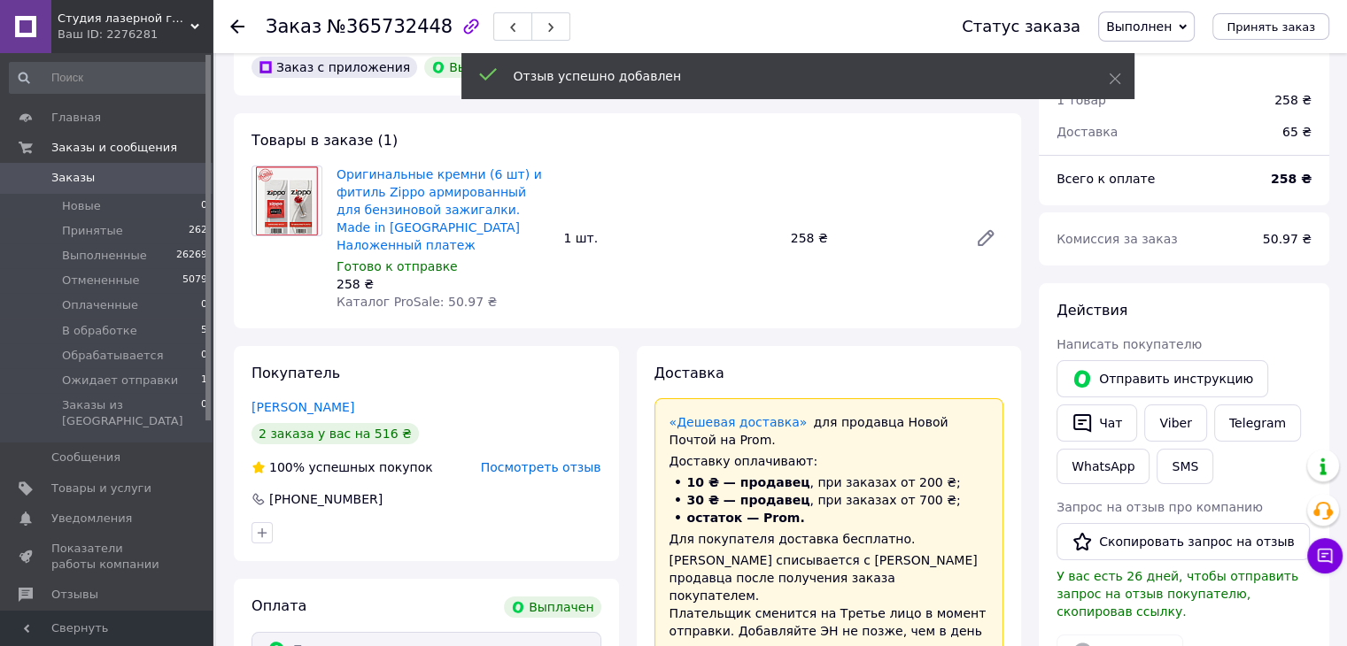
scroll to position [0, 0]
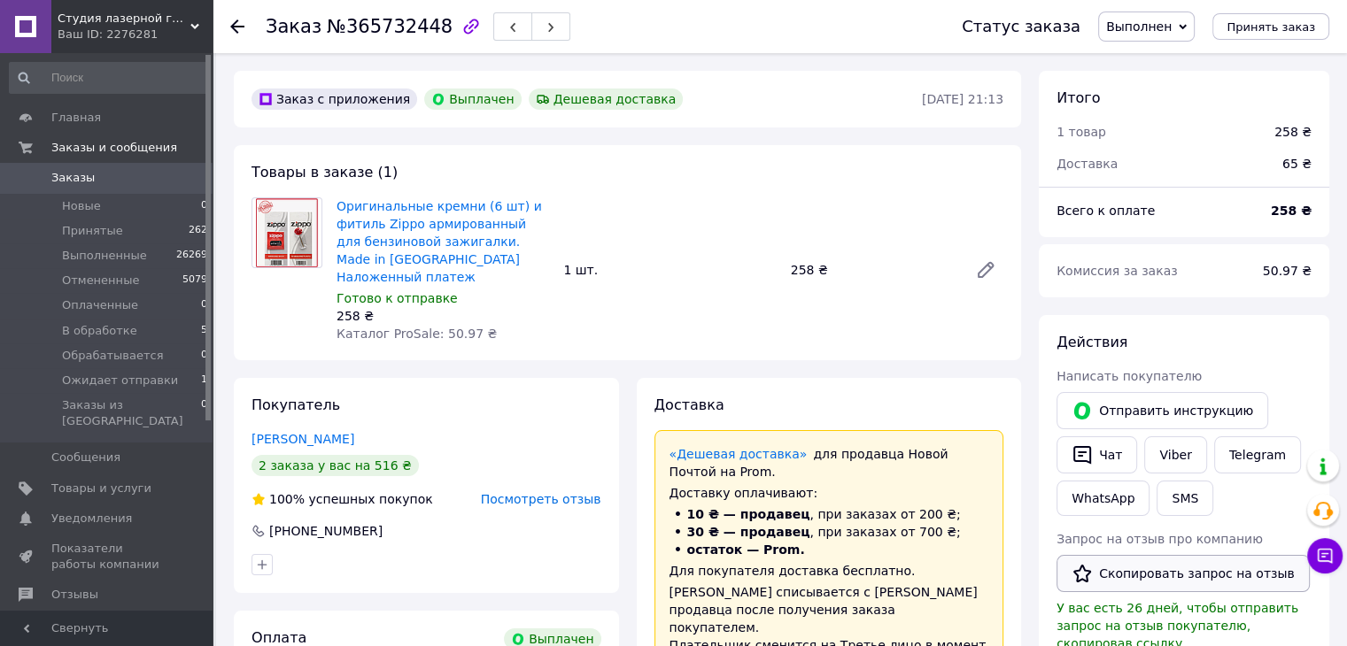
click at [1125, 573] on button "Скопировать запрос на отзыв" at bounding box center [1182, 573] width 253 height 37
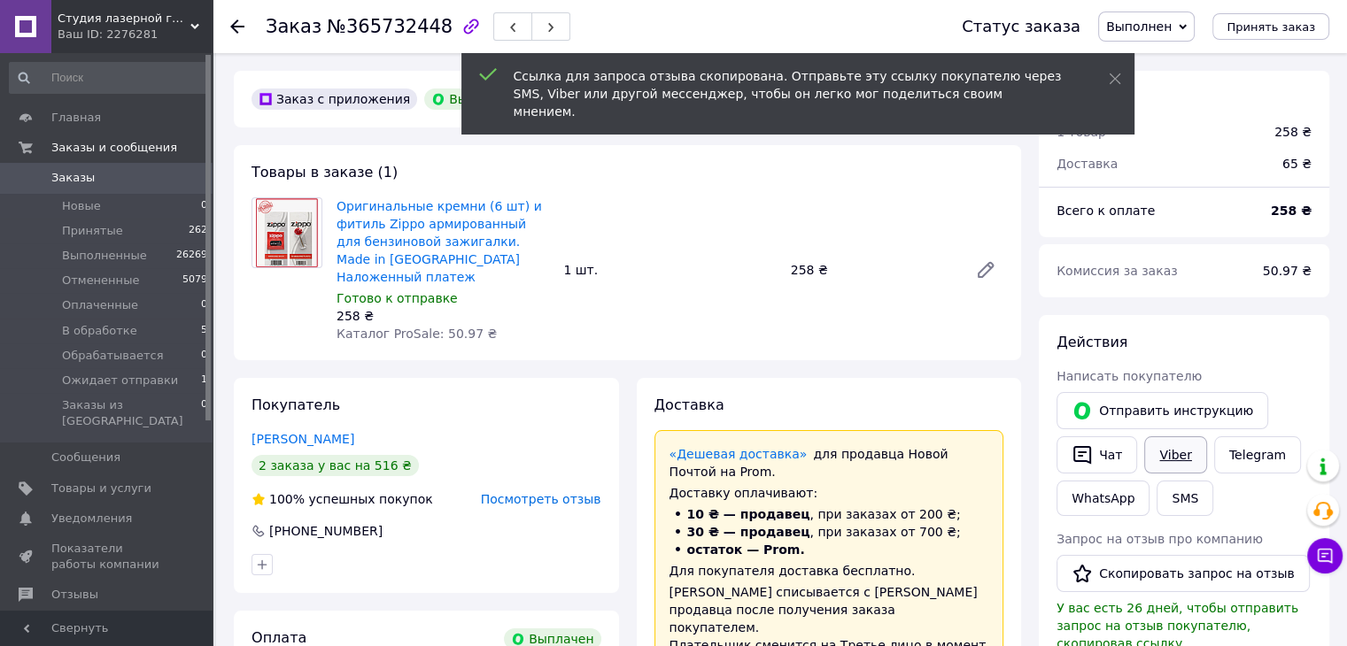
click at [1176, 445] on link "Viber" at bounding box center [1175, 455] width 62 height 37
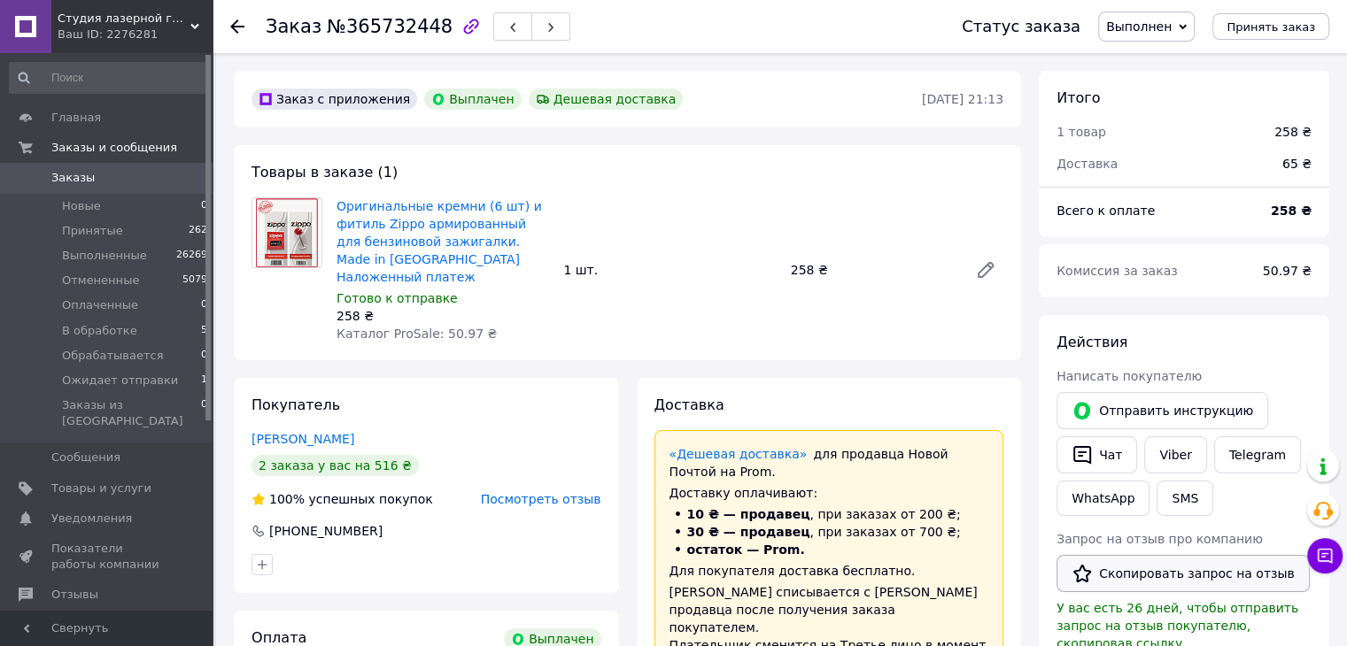
click at [1135, 575] on button "Скопировать запрос на отзыв" at bounding box center [1182, 573] width 253 height 37
click at [244, 22] on div at bounding box center [247, 26] width 35 height 53
click at [240, 23] on icon at bounding box center [237, 26] width 14 height 14
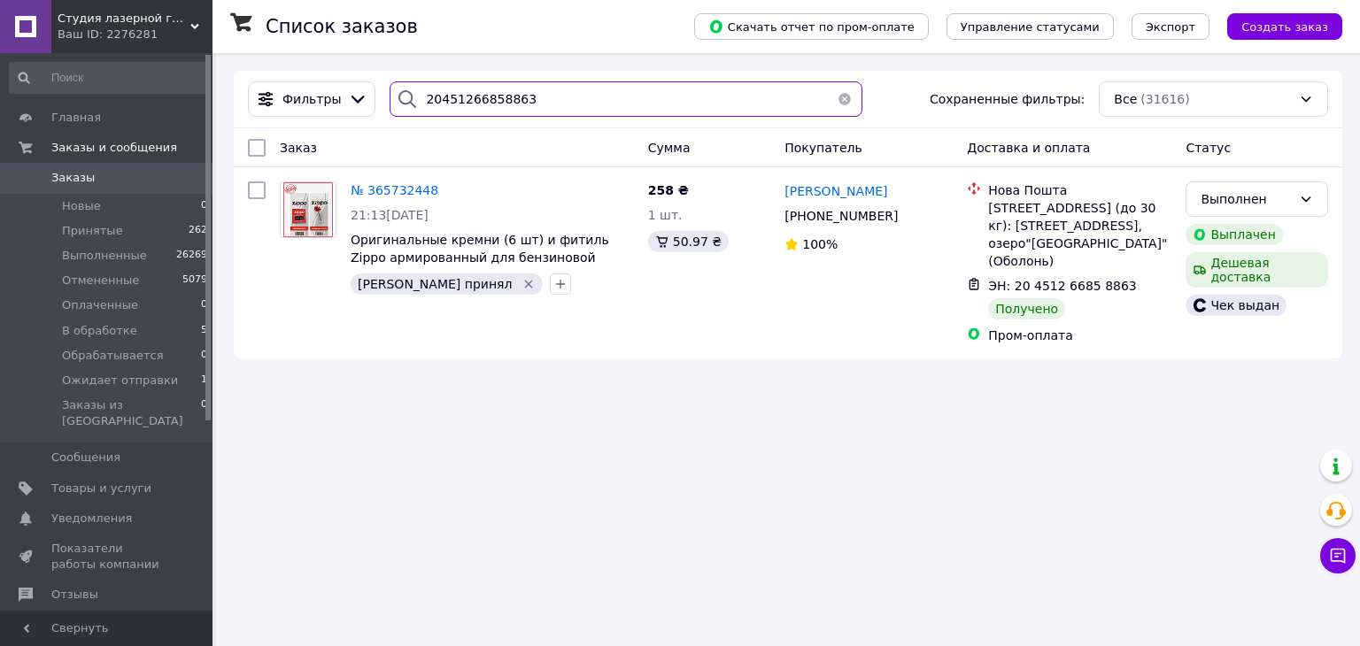
click at [542, 91] on input "20451266858863" at bounding box center [626, 98] width 472 height 35
paste input "65319"
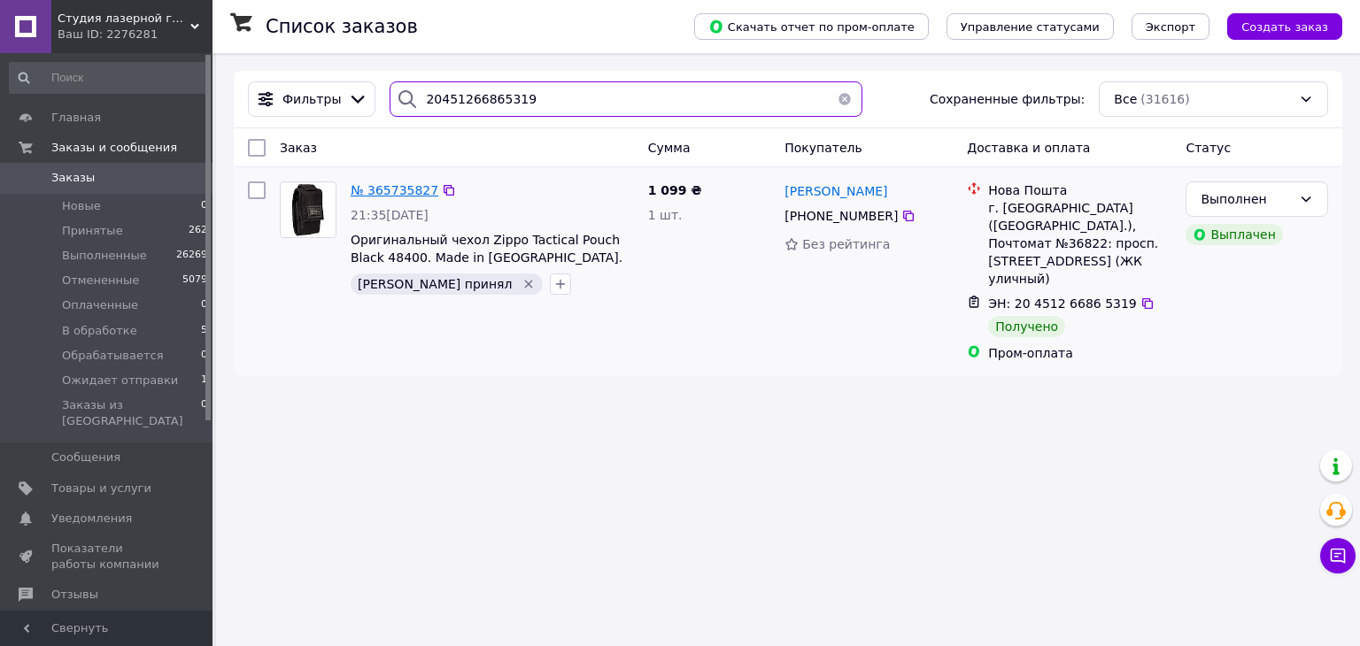
type input "20451266865319"
click at [387, 185] on span "№ 365735827" at bounding box center [395, 190] width 88 height 14
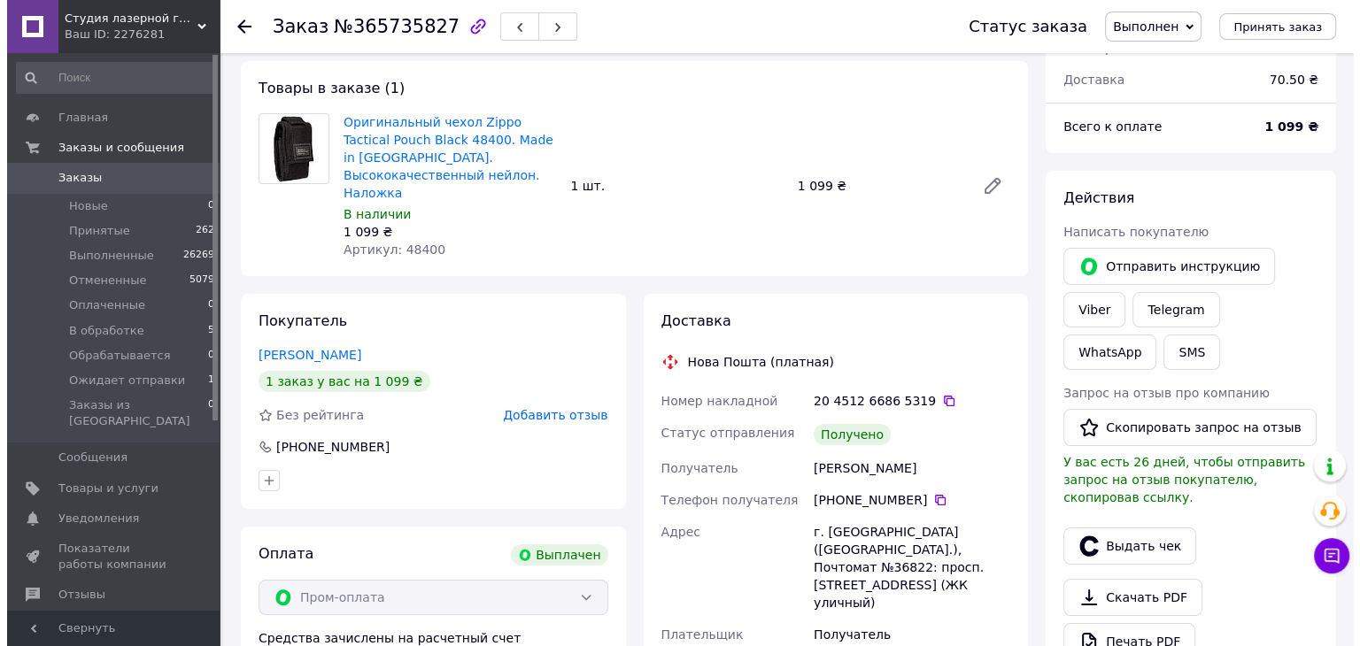
scroll to position [89, 0]
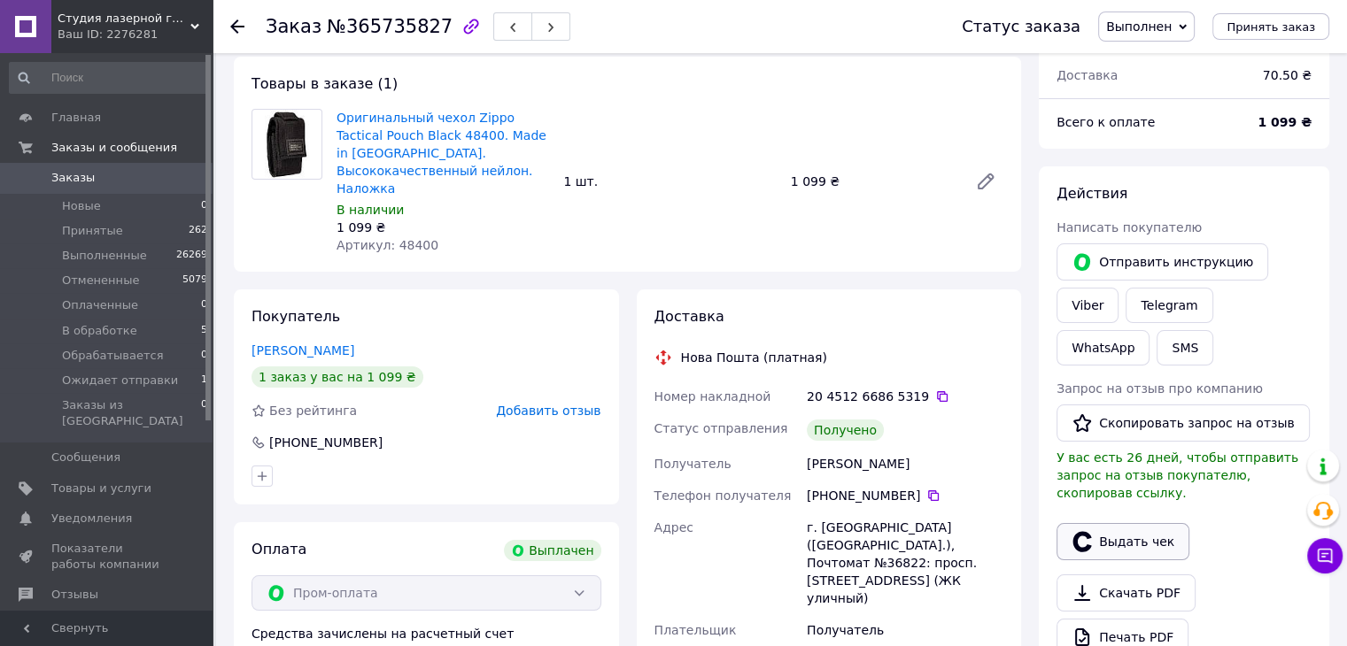
click at [1103, 523] on button "Выдать чек" at bounding box center [1122, 541] width 133 height 37
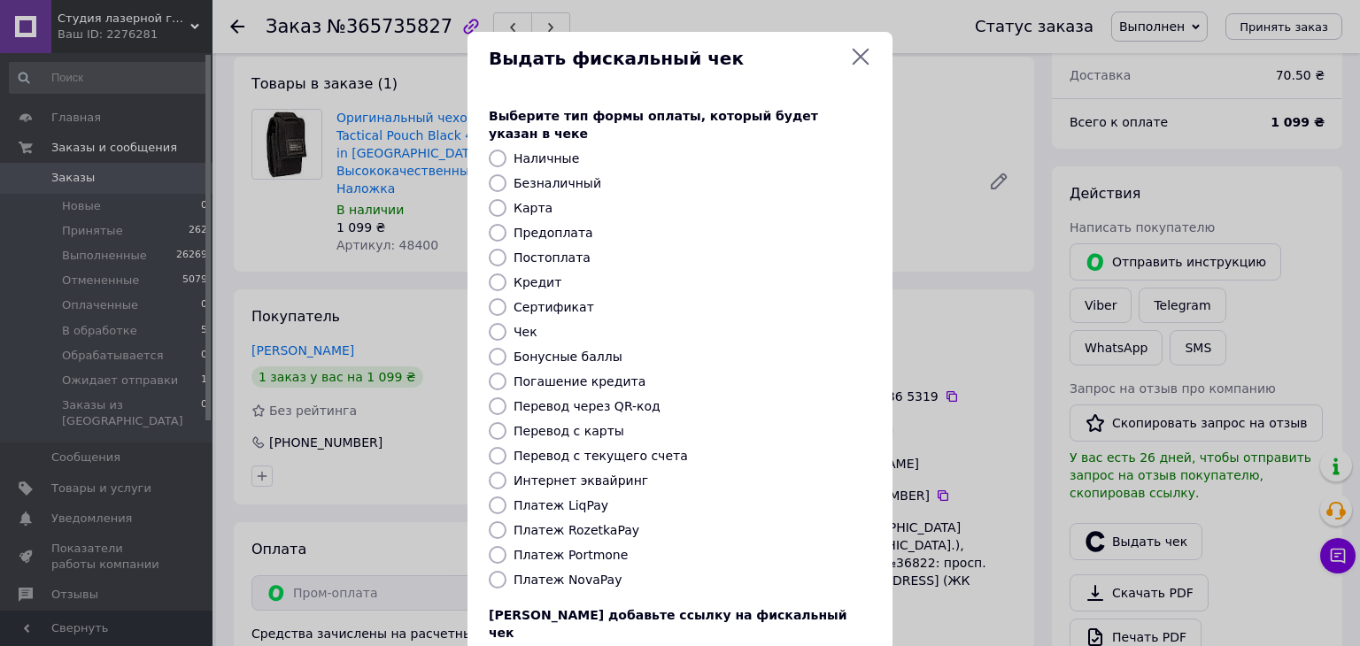
click at [581, 523] on label "Платеж RozetkaPay" at bounding box center [577, 530] width 126 height 14
click at [507, 522] on input "Платеж RozetkaPay" at bounding box center [498, 531] width 18 height 18
radio input "true"
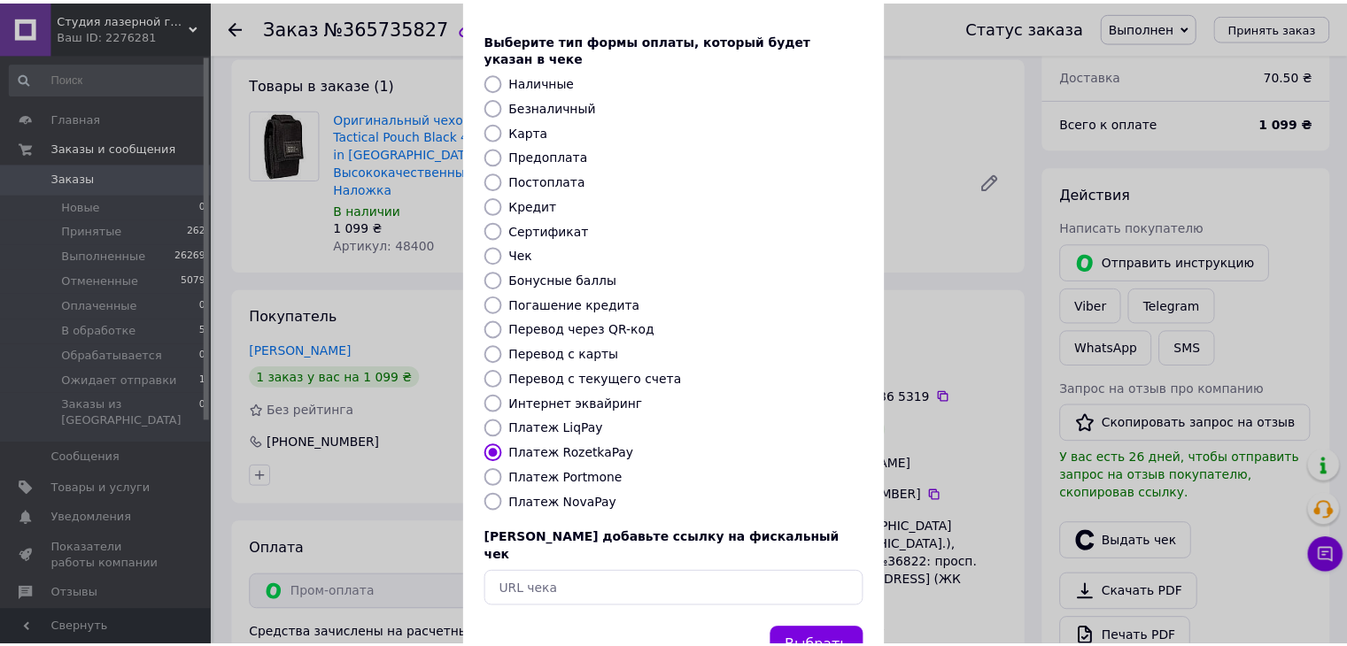
scroll to position [113, 0]
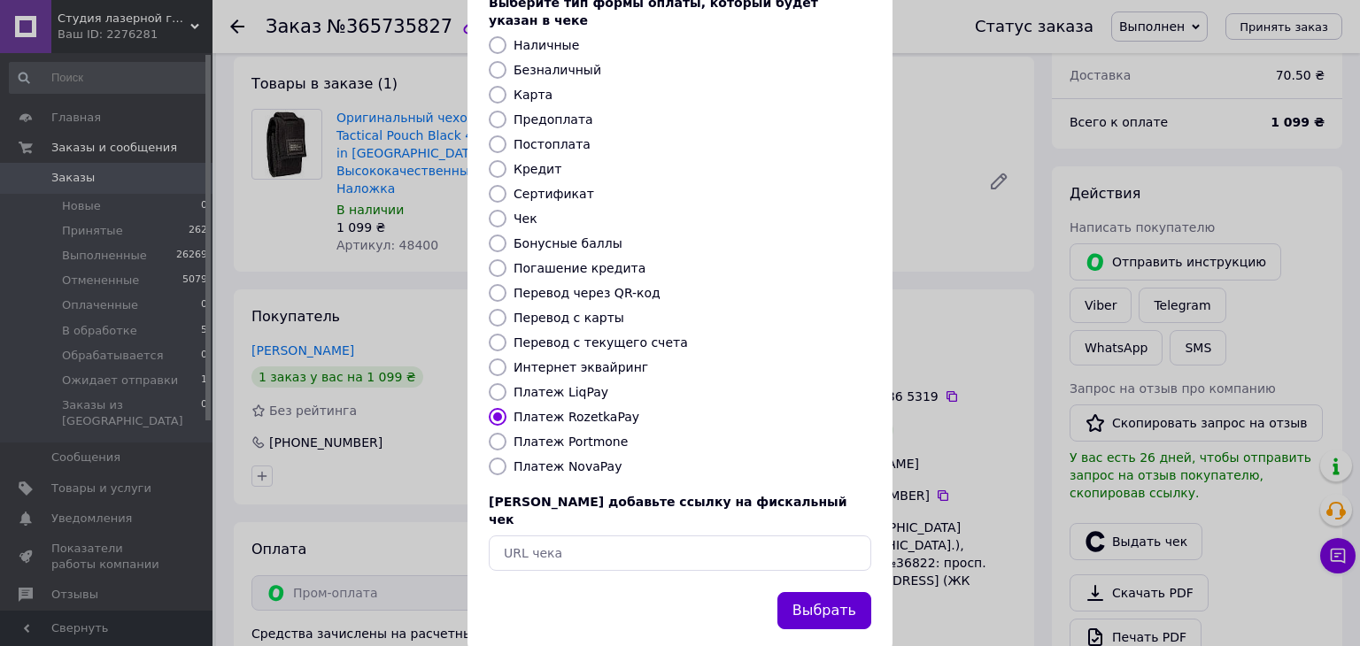
click at [822, 592] on button "Выбрать" at bounding box center [824, 611] width 94 height 38
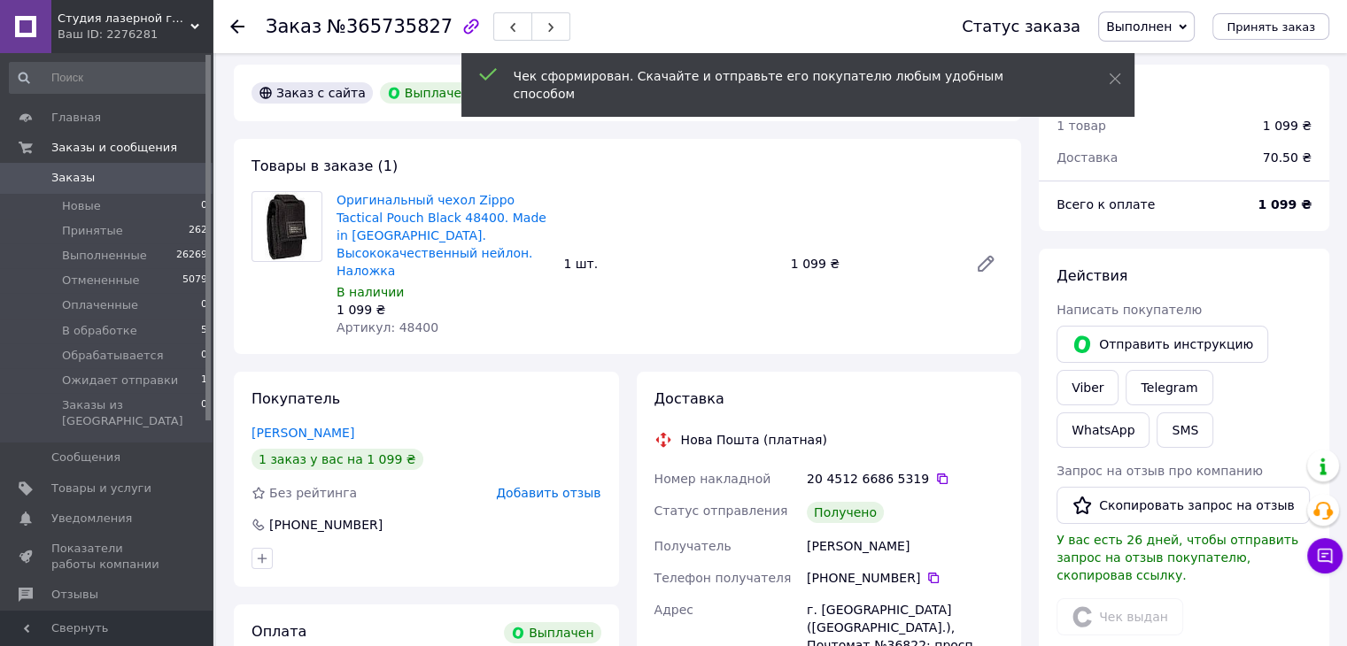
scroll to position [0, 0]
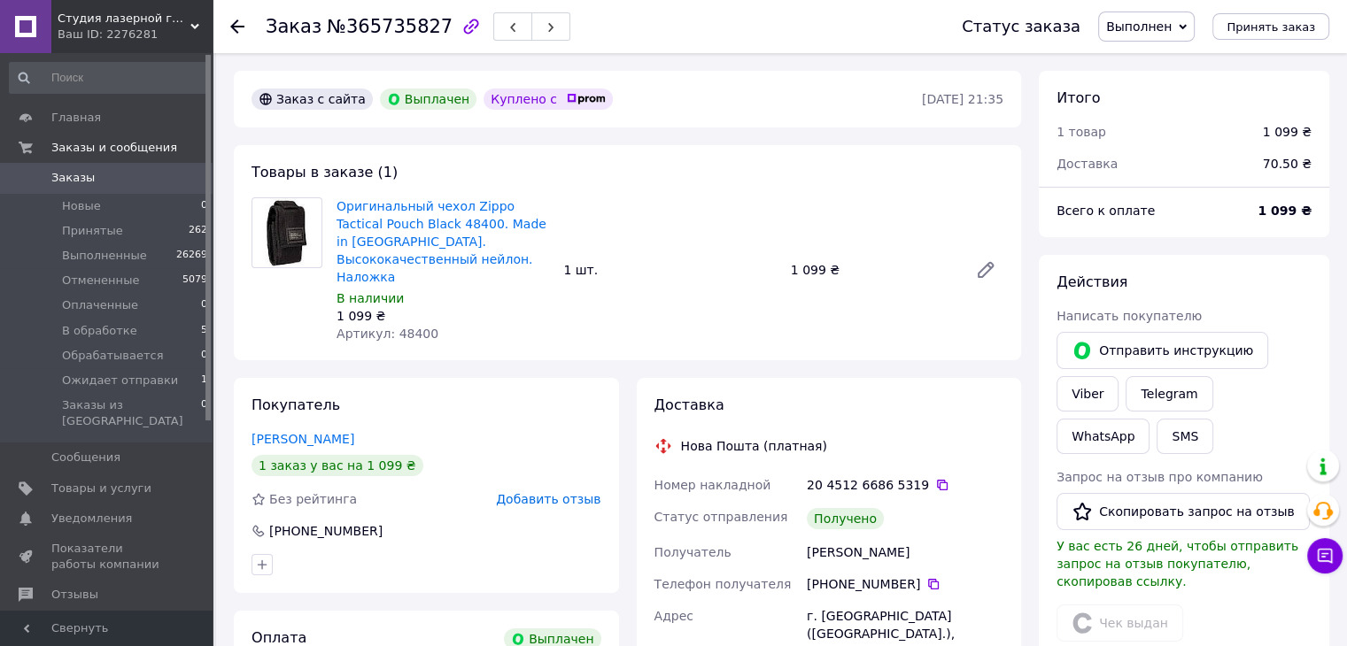
drag, startPoint x: 924, startPoint y: 463, endPoint x: 915, endPoint y: 465, distance: 9.9
click at [937, 480] on icon at bounding box center [942, 485] width 11 height 11
click at [244, 24] on div at bounding box center [247, 26] width 35 height 53
click at [237, 24] on icon at bounding box center [237, 26] width 14 height 14
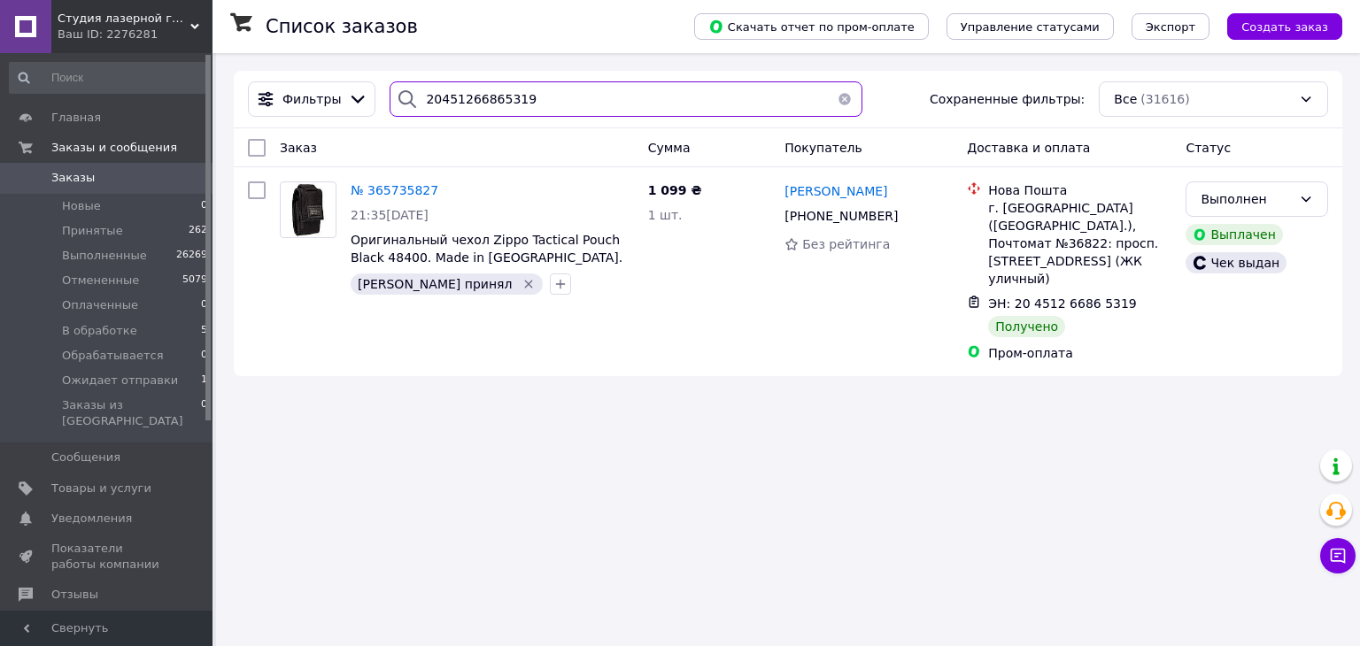
click at [478, 93] on input "20451266865319" at bounding box center [626, 98] width 472 height 35
paste input "8478"
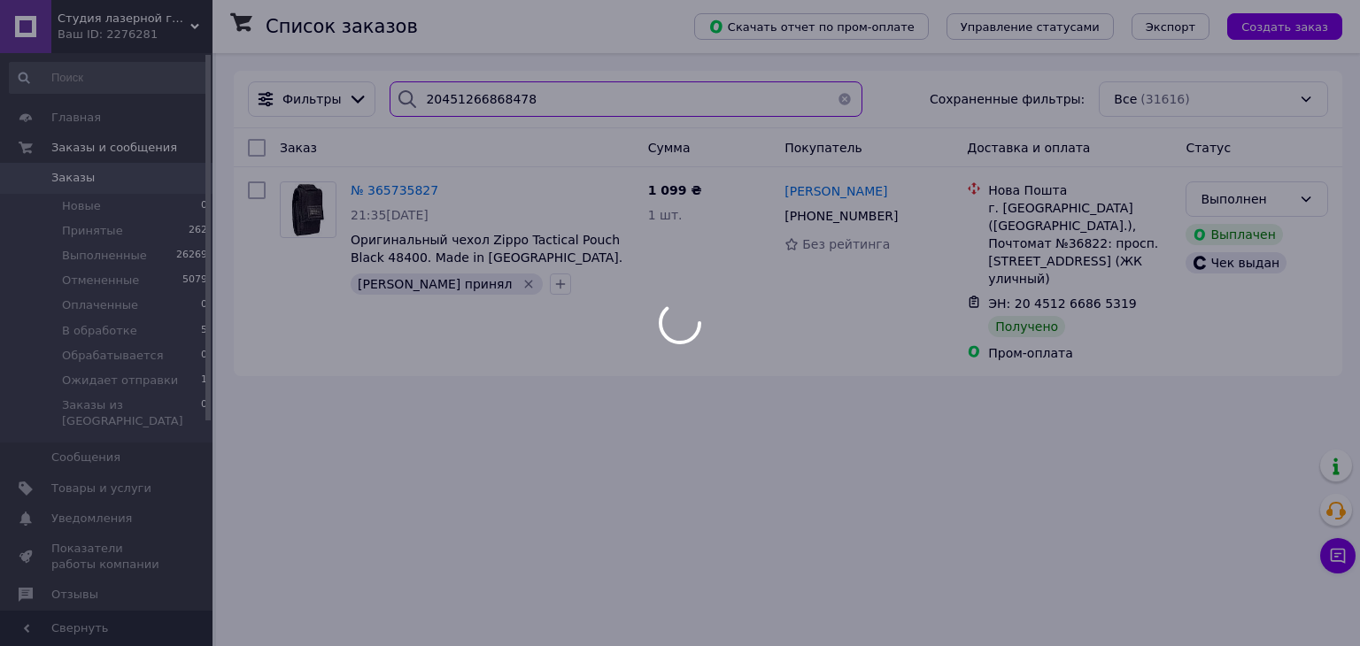
type input "20451266868478"
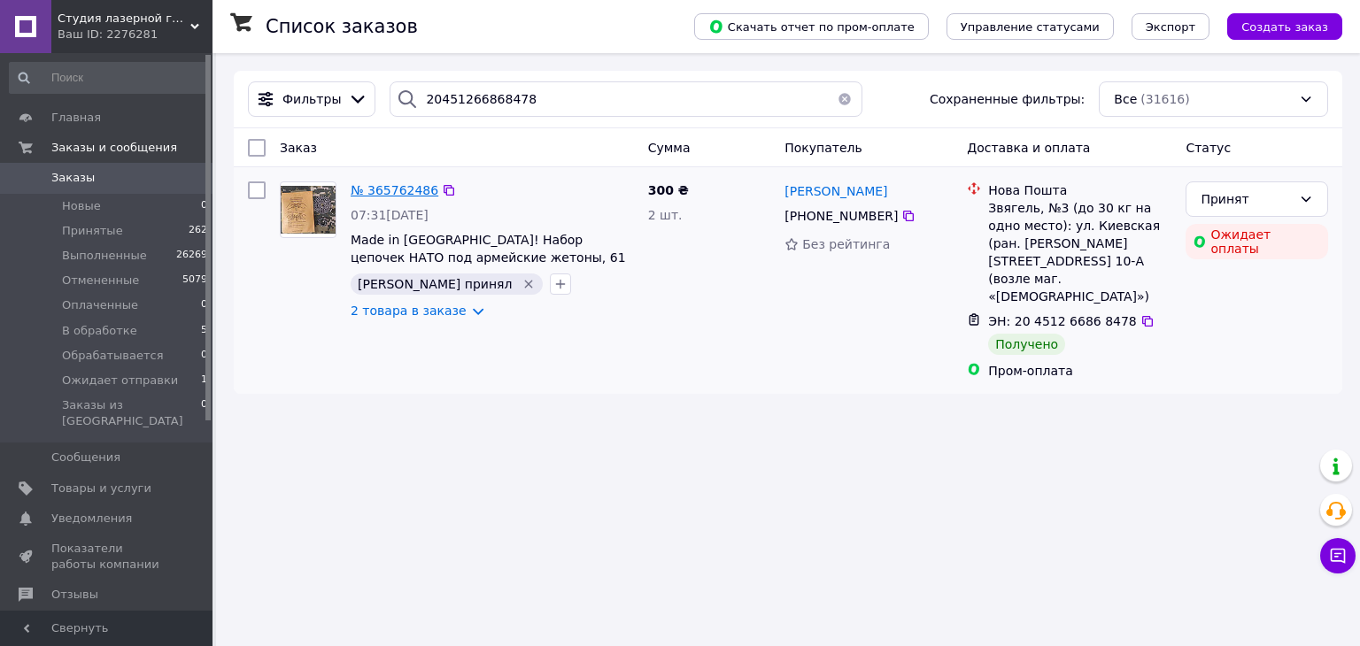
click at [365, 194] on span "№ 365762486" at bounding box center [395, 190] width 88 height 14
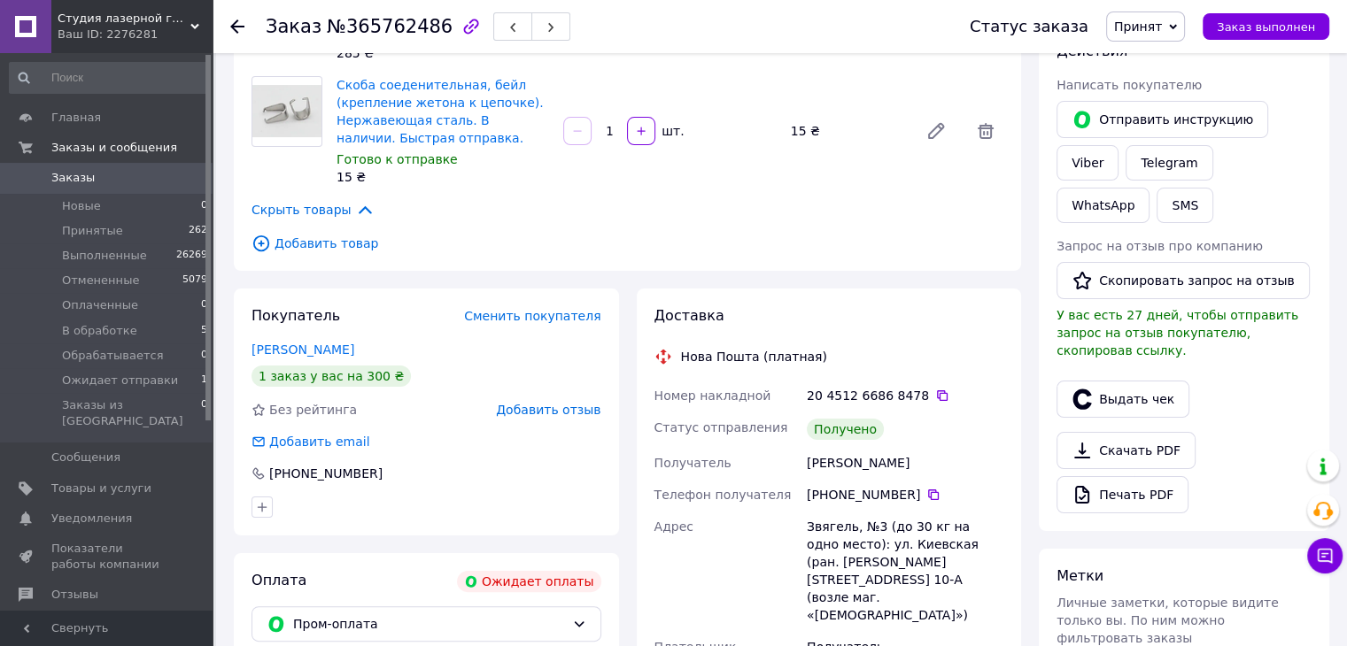
scroll to position [266, 0]
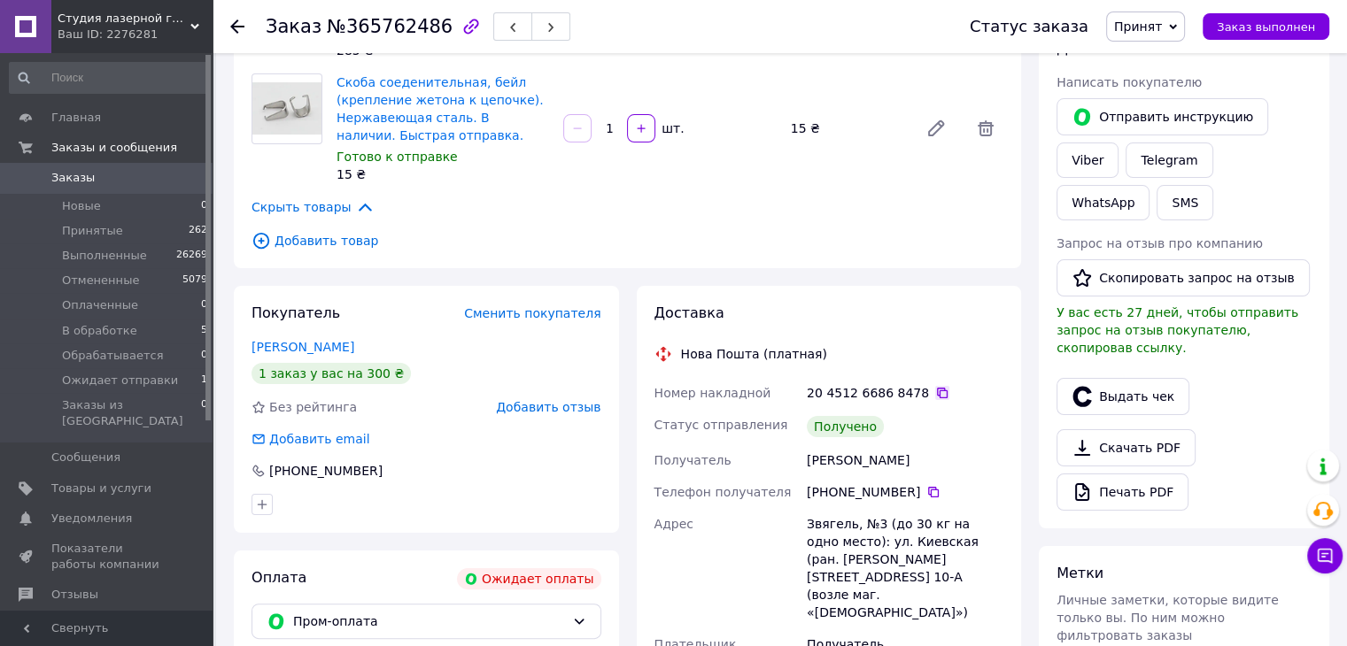
click at [937, 388] on icon at bounding box center [942, 393] width 11 height 11
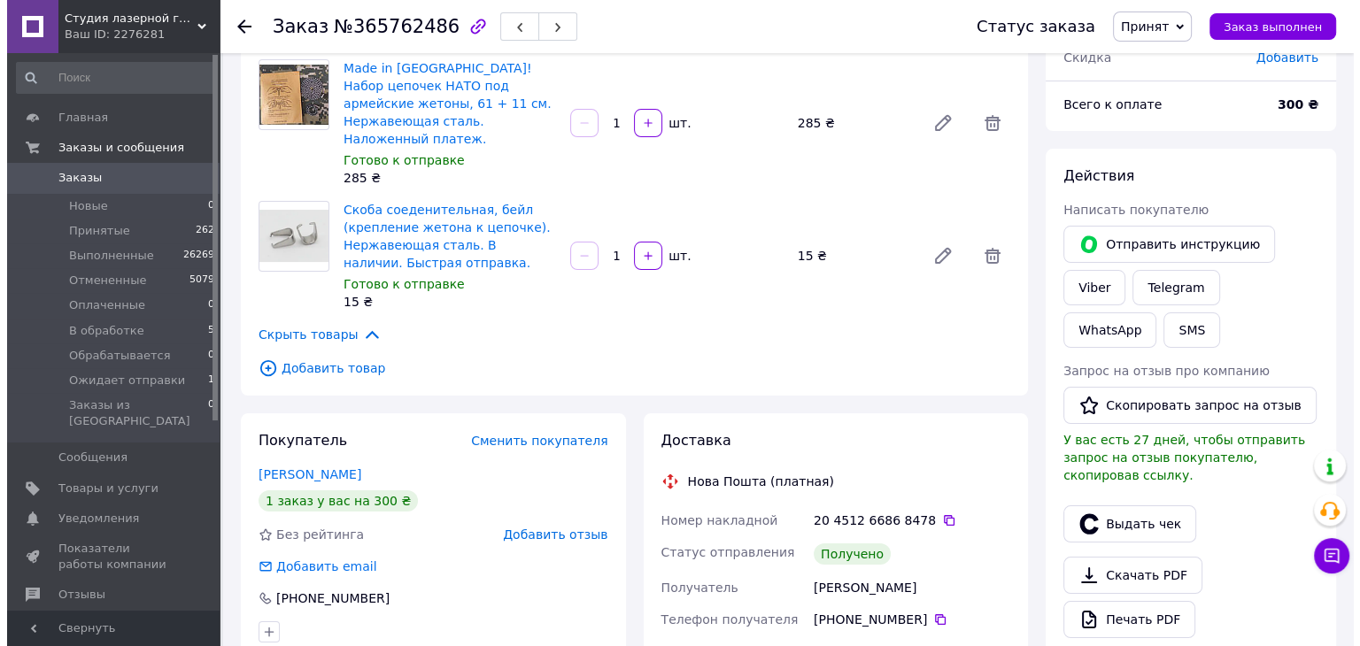
scroll to position [177, 0]
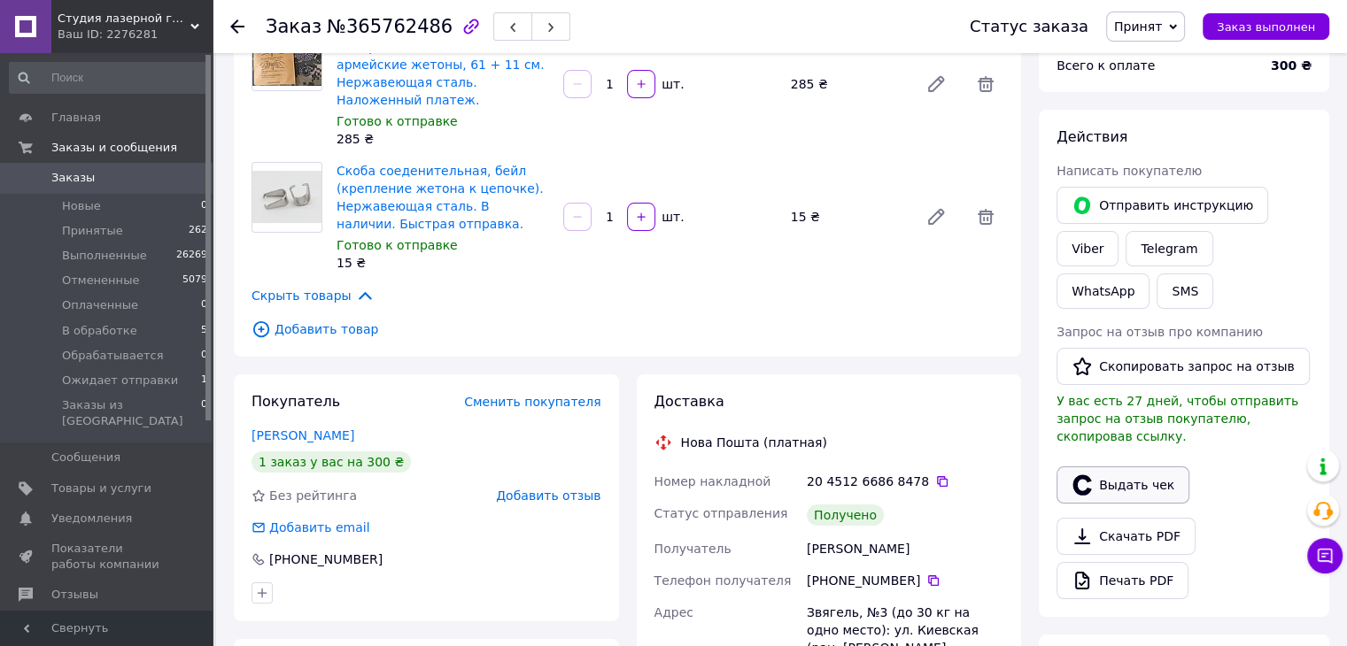
click at [1129, 470] on button "Выдать чек" at bounding box center [1122, 485] width 133 height 37
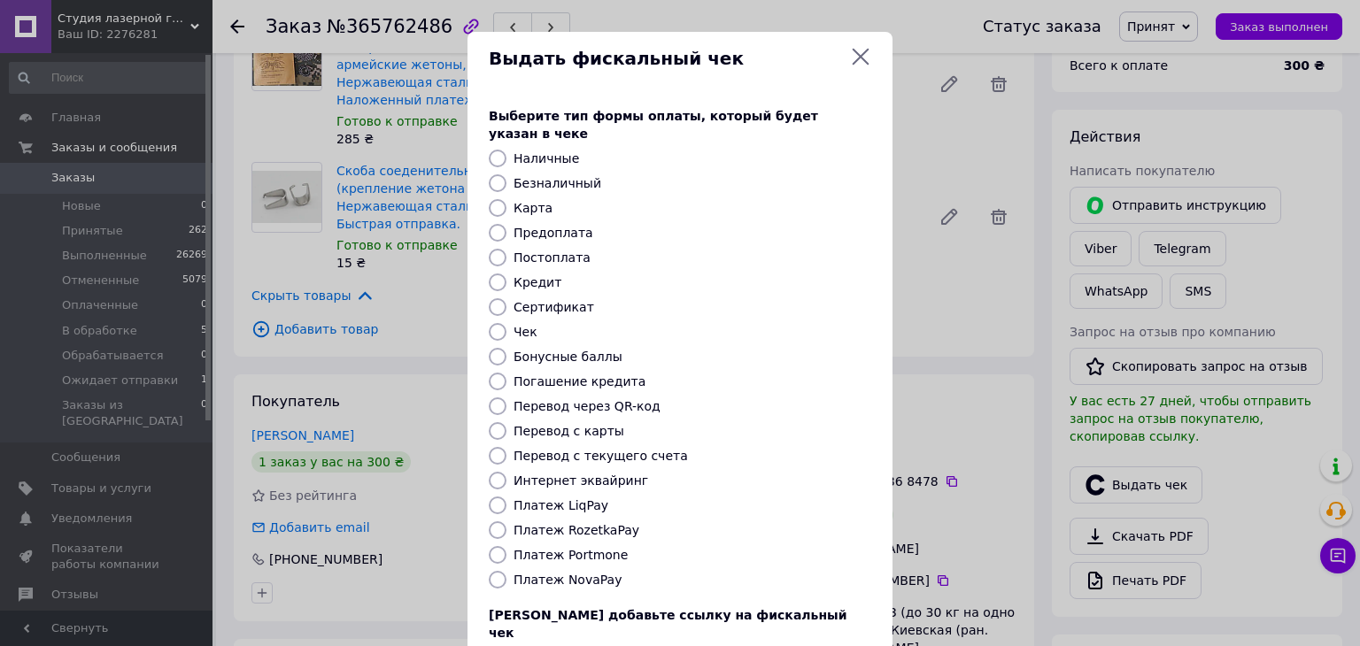
click at [528, 251] on label "Постоплата" at bounding box center [552, 258] width 77 height 14
click at [507, 249] on input "Постоплата" at bounding box center [498, 258] width 18 height 18
radio input "true"
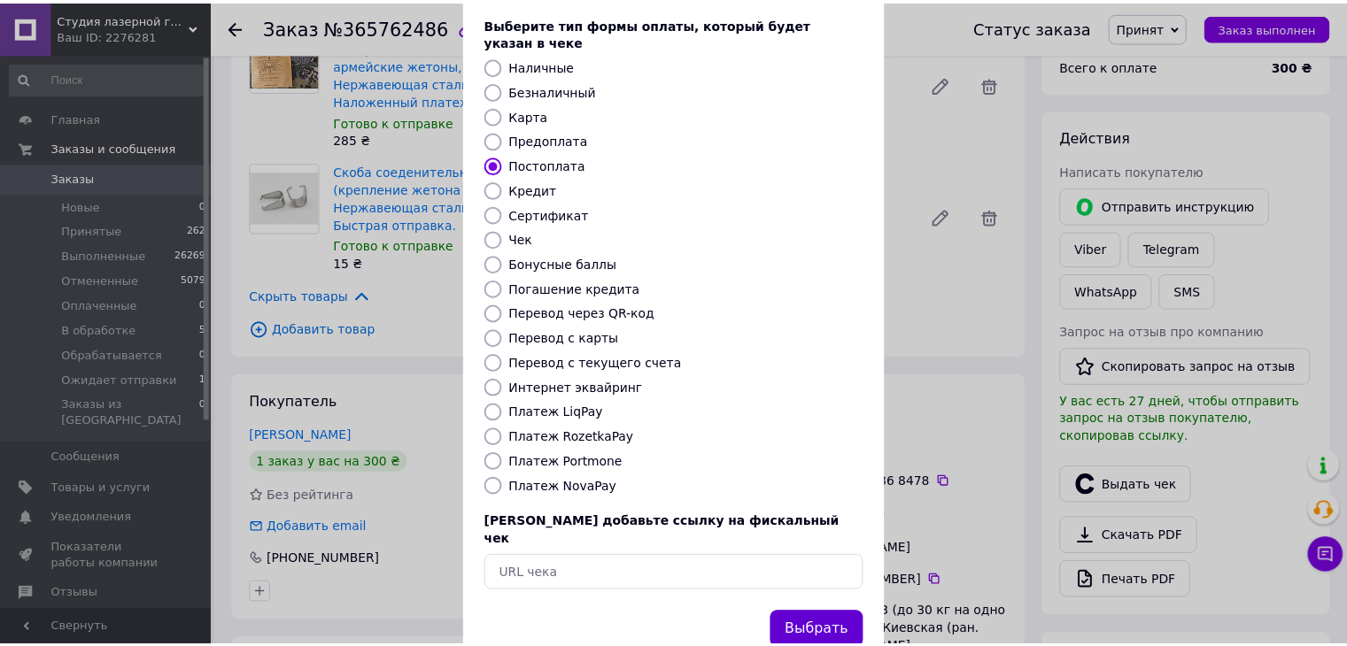
scroll to position [113, 0]
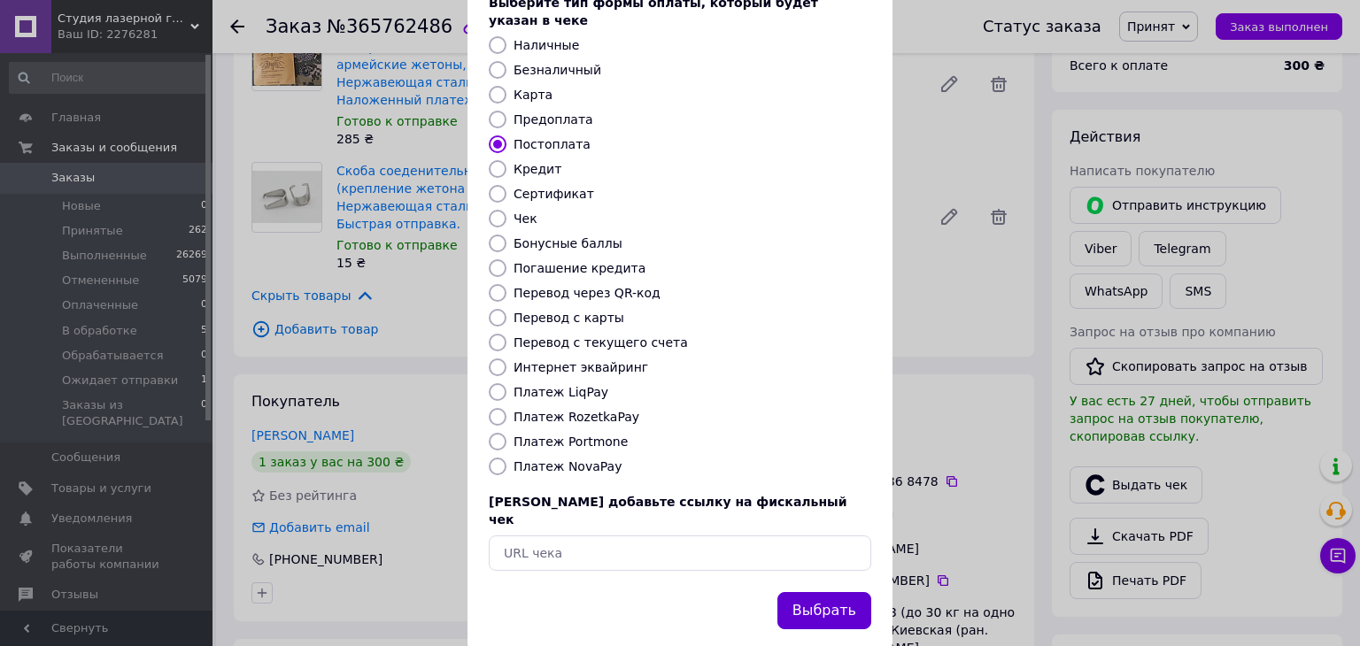
click at [823, 592] on button "Выбрать" at bounding box center [824, 611] width 94 height 38
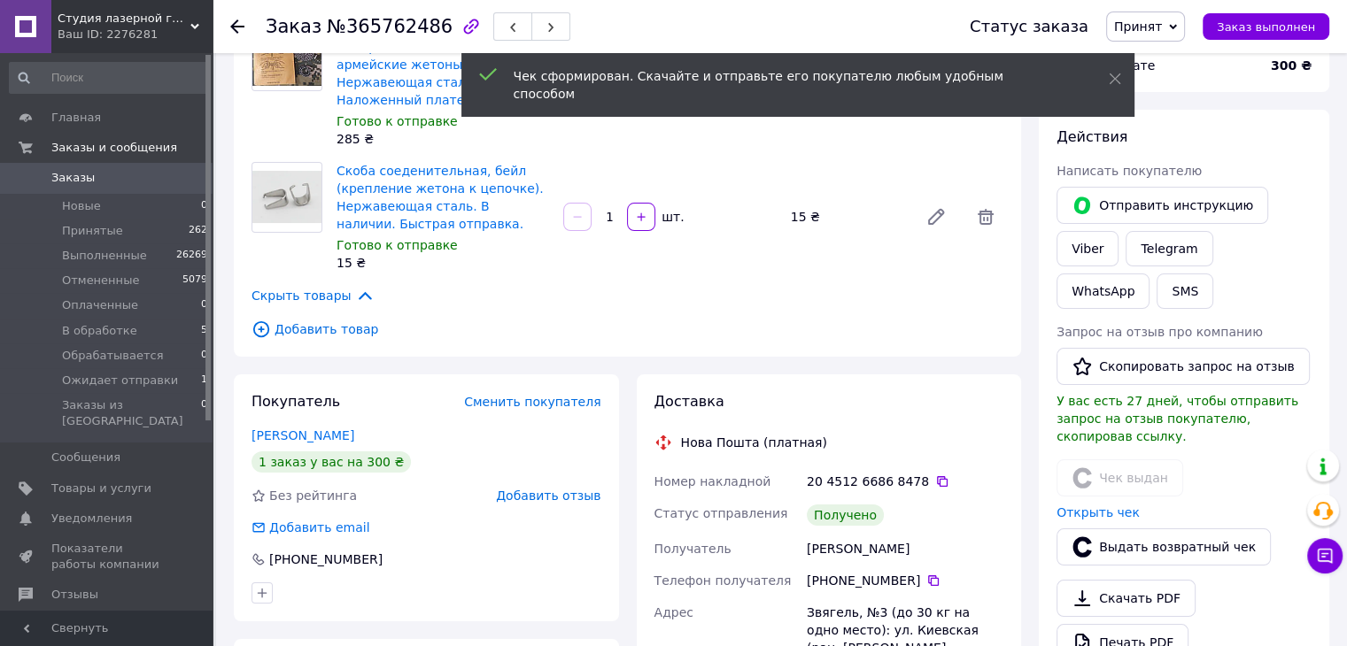
click at [1145, 28] on span "Принят" at bounding box center [1138, 26] width 48 height 14
click at [1161, 58] on li "Выполнен" at bounding box center [1174, 62] width 134 height 27
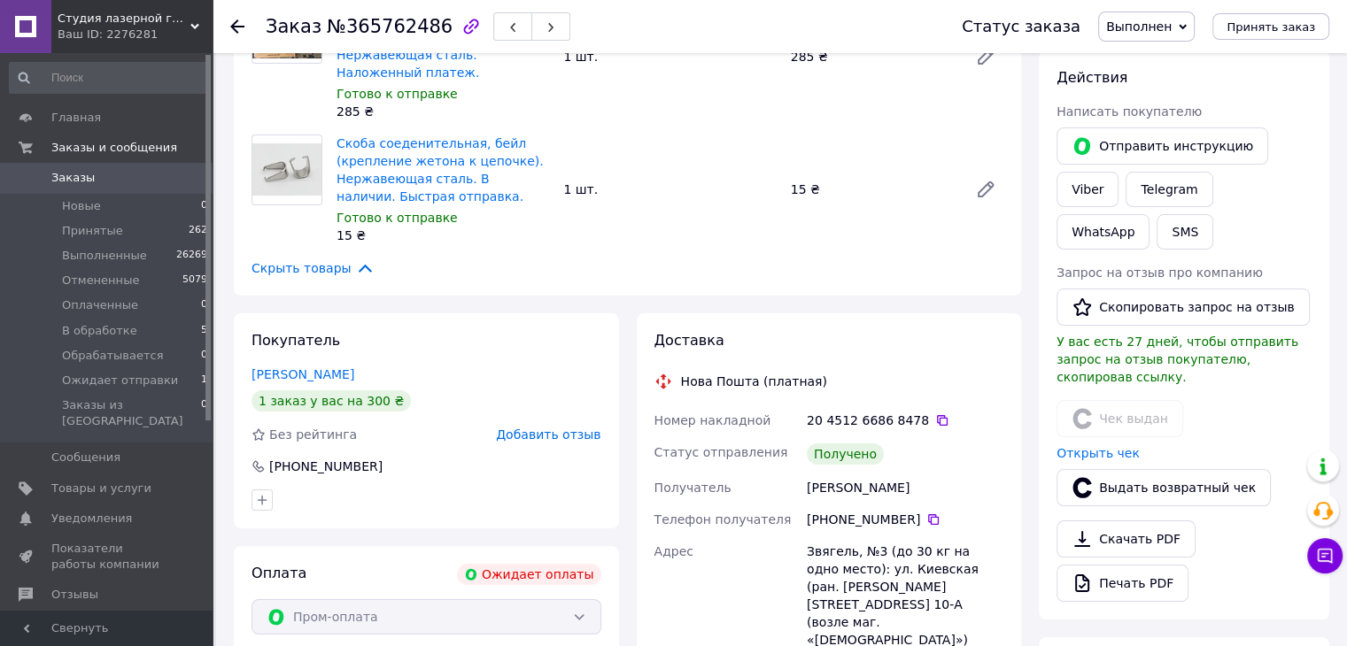
scroll to position [266, 0]
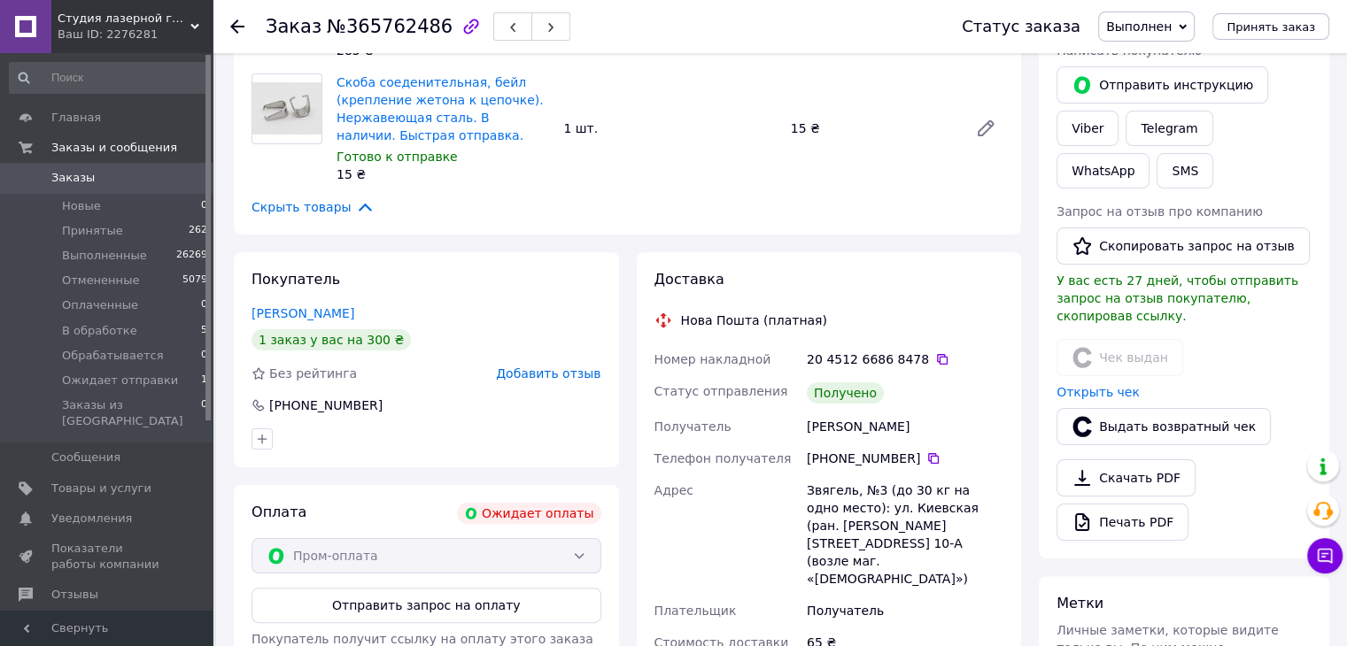
click at [236, 27] on icon at bounding box center [237, 26] width 14 height 14
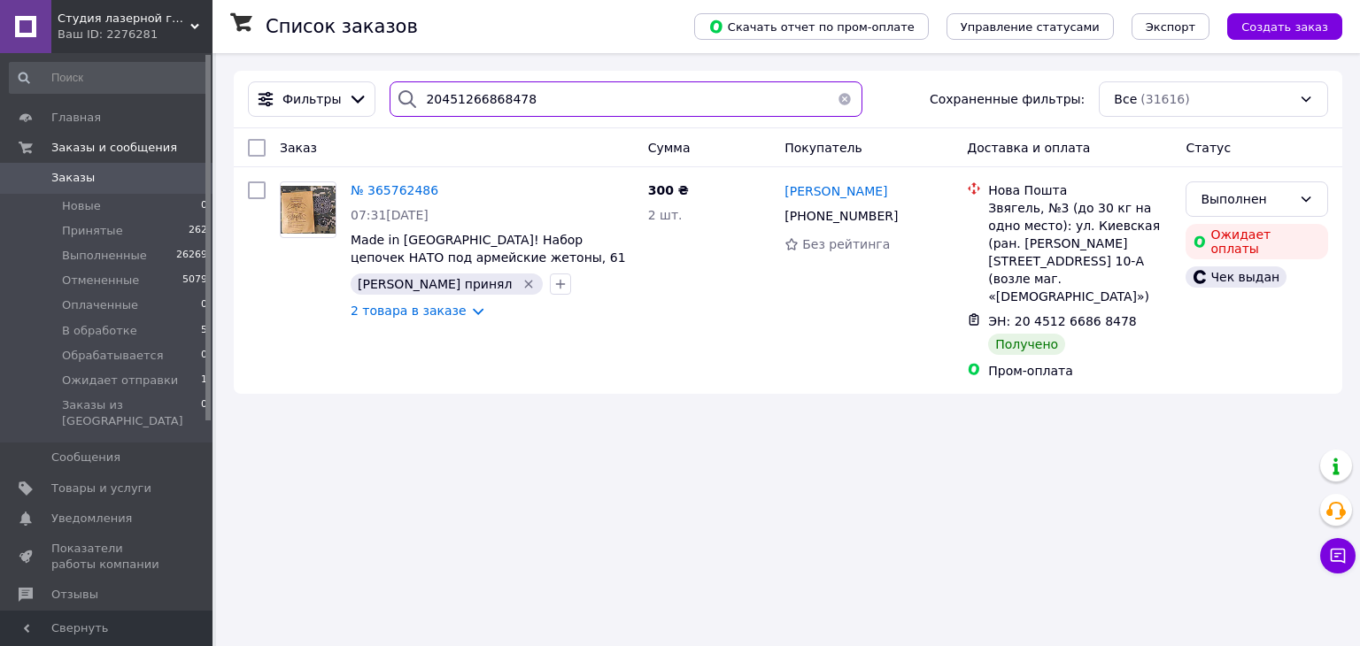
click at [565, 104] on input "20451266868478" at bounding box center [626, 98] width 472 height 35
paste input "7311"
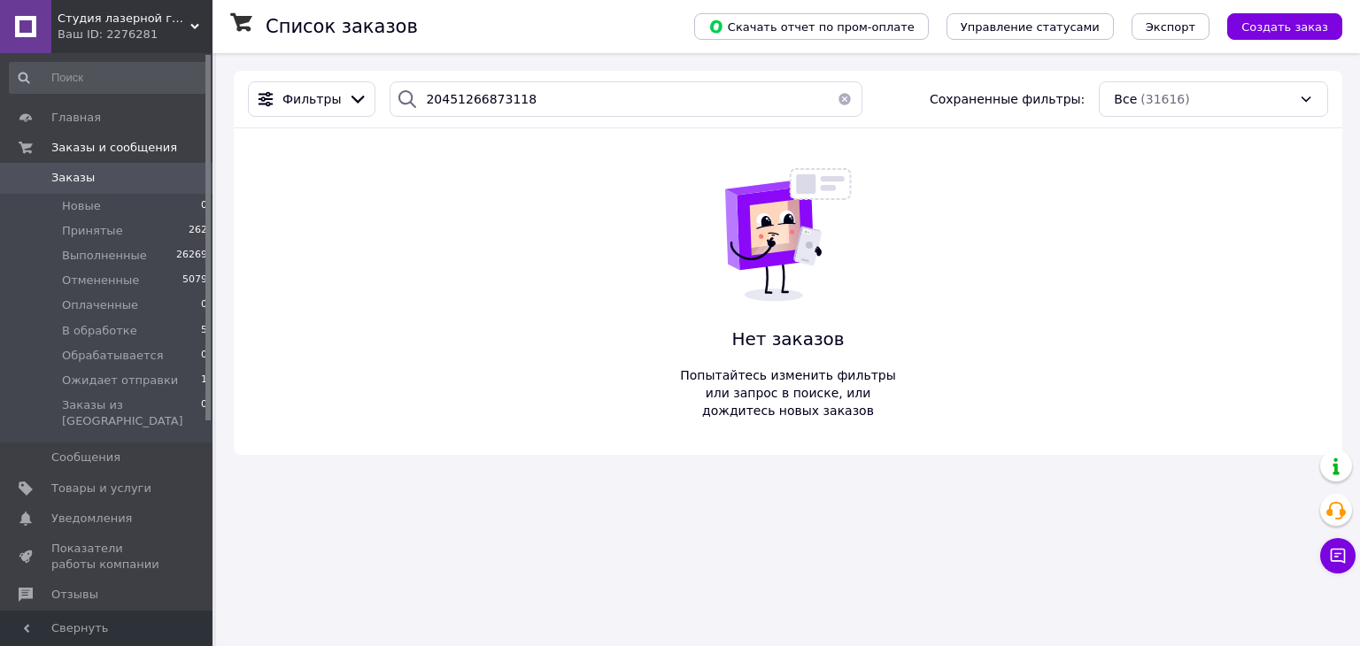
click at [390, 81] on div at bounding box center [407, 98] width 35 height 35
click at [450, 103] on input "20451266873118" at bounding box center [626, 98] width 472 height 35
paste input "380664708093"
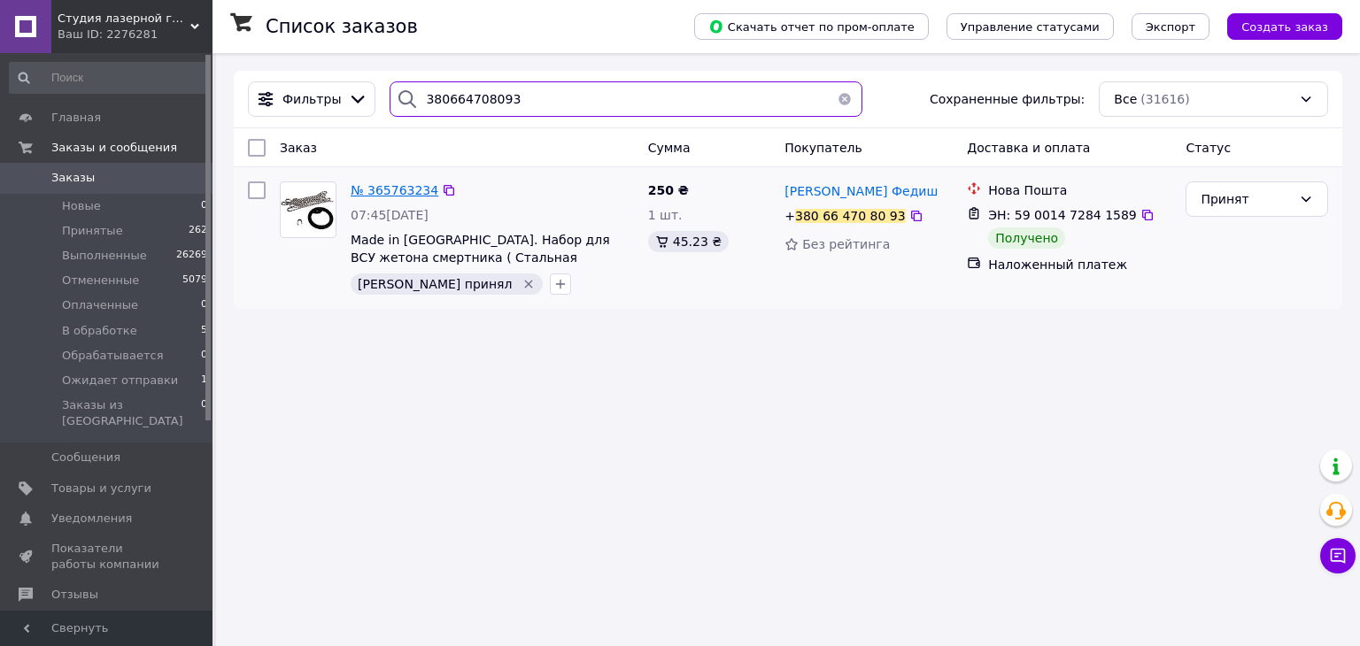
type input "380664708093"
click at [400, 186] on span "№ 365763234" at bounding box center [395, 190] width 88 height 14
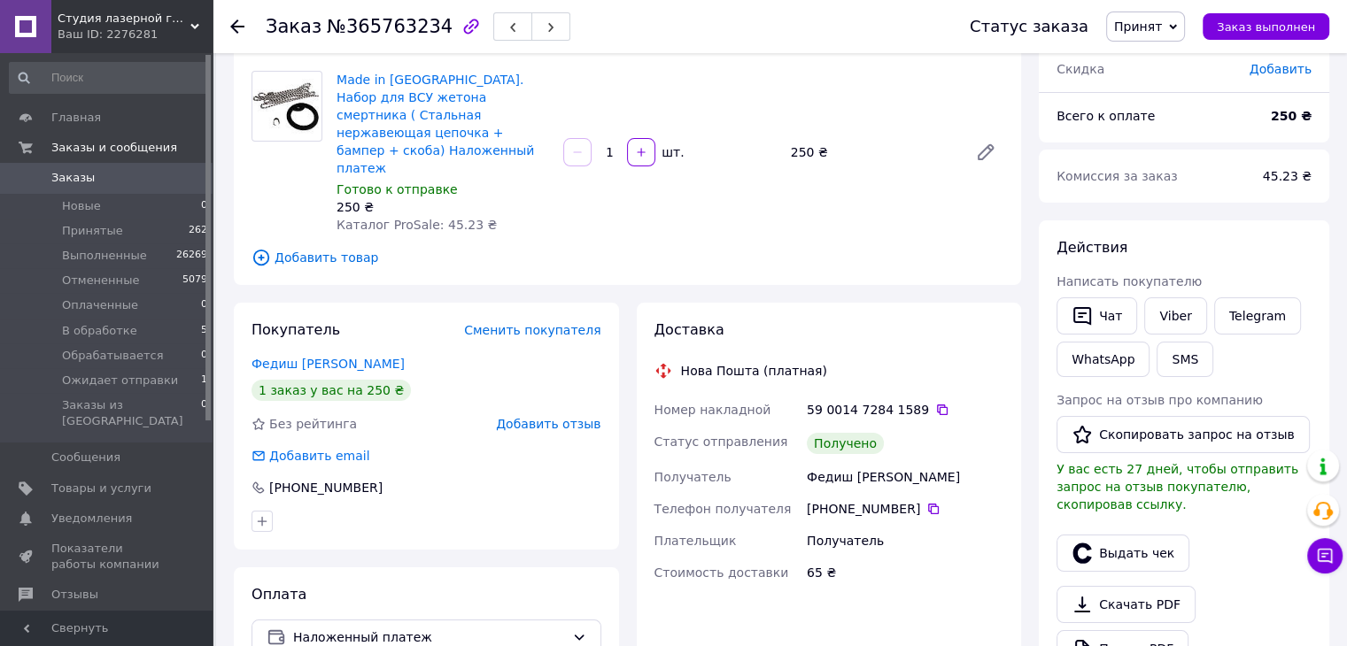
scroll to position [177, 0]
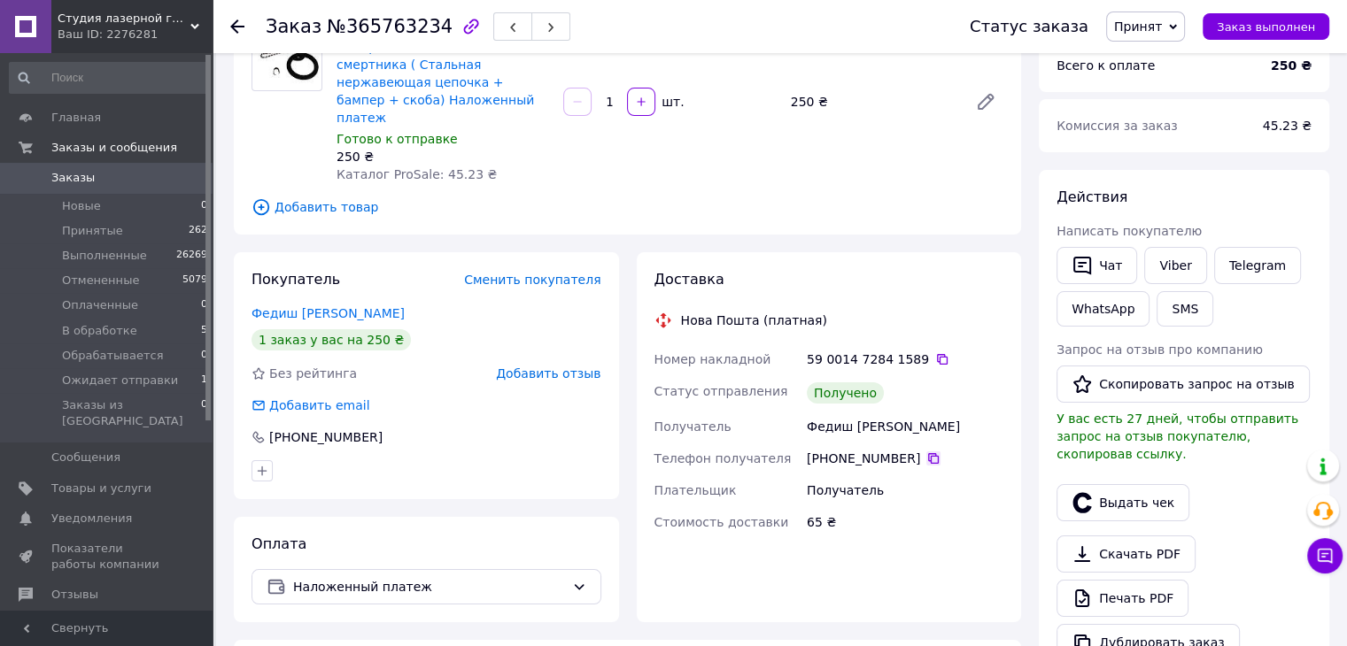
click at [926, 452] on icon at bounding box center [933, 459] width 14 height 14
click at [1102, 484] on button "Выдать чек" at bounding box center [1122, 502] width 133 height 37
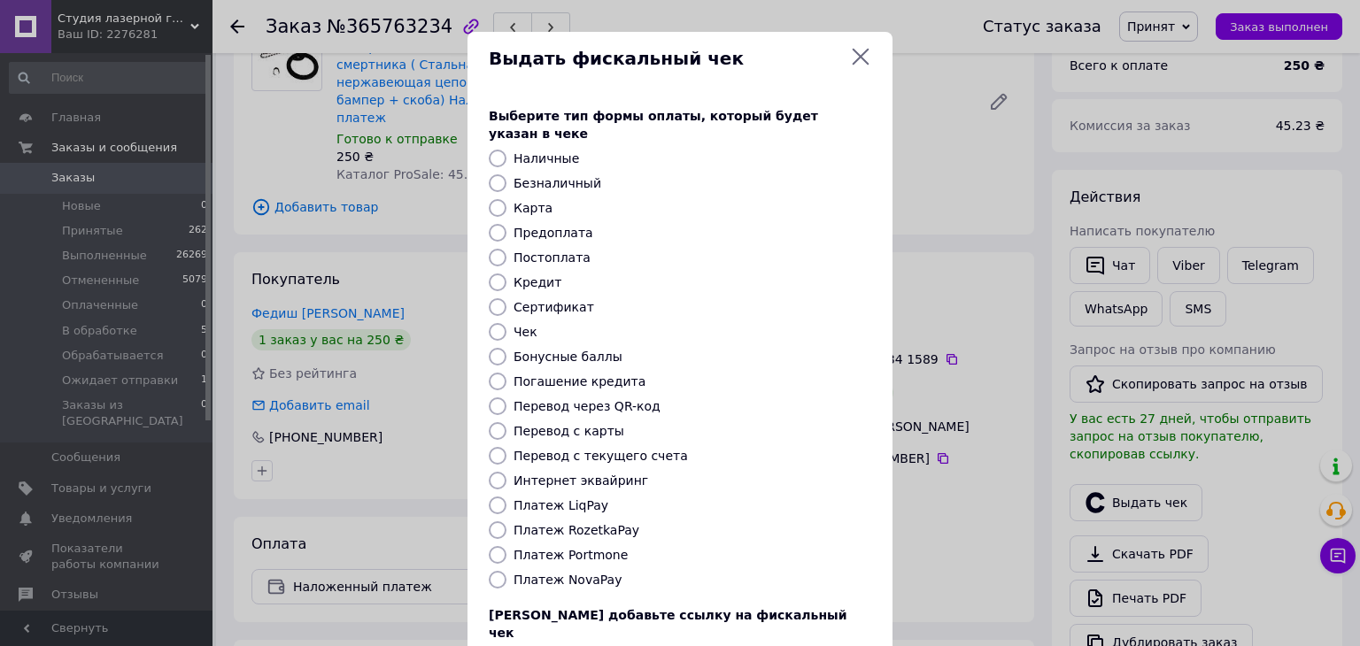
click at [556, 251] on label "Постоплата" at bounding box center [552, 258] width 77 height 14
click at [507, 249] on input "Постоплата" at bounding box center [498, 258] width 18 height 18
radio input "true"
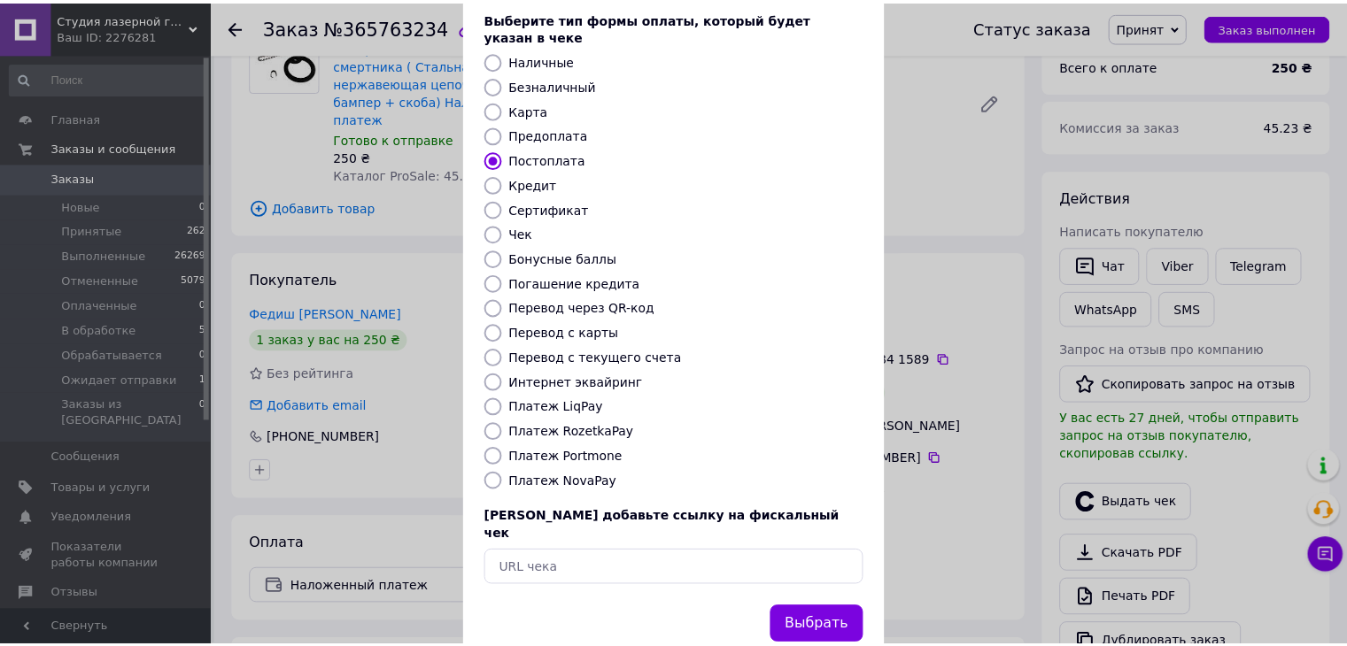
scroll to position [113, 0]
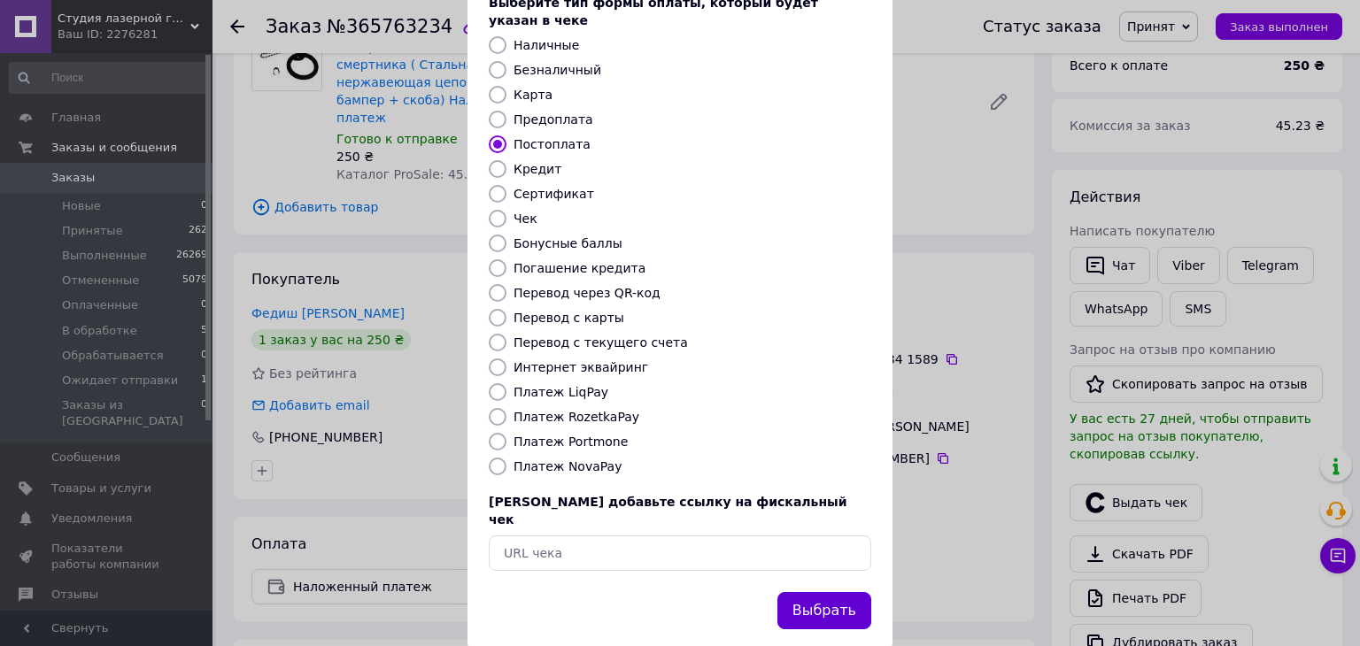
click at [850, 592] on button "Выбрать" at bounding box center [824, 611] width 94 height 38
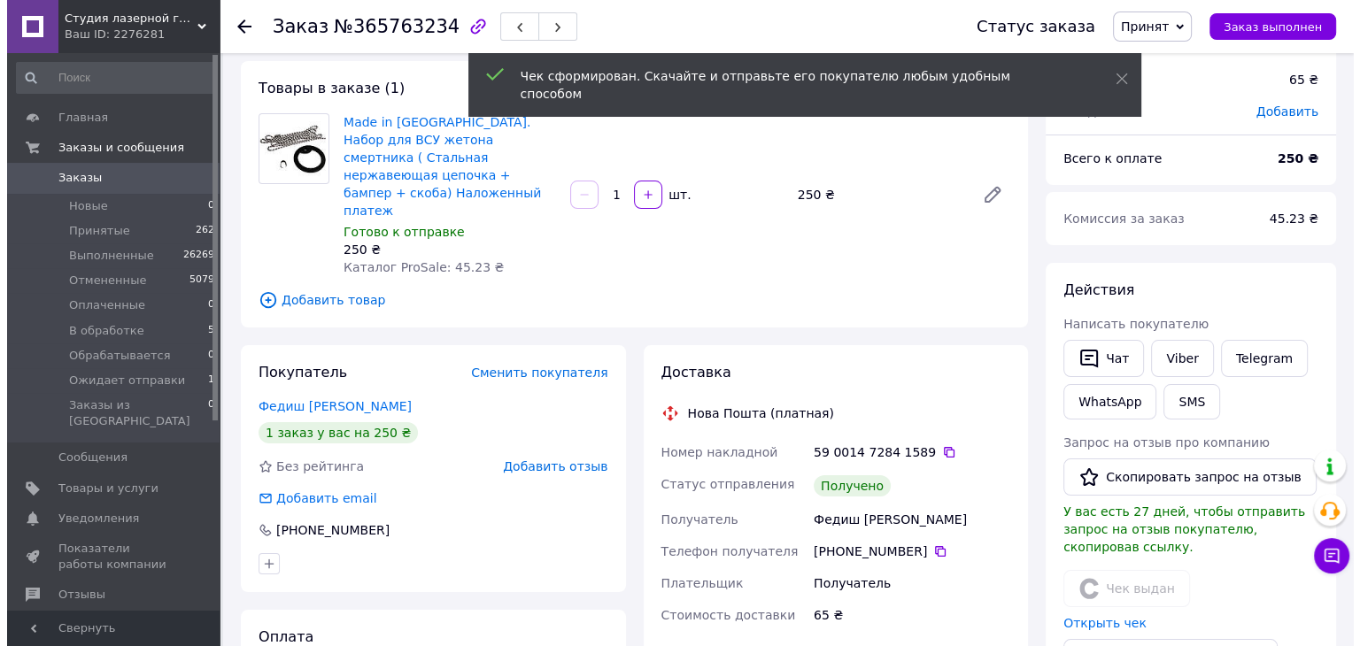
scroll to position [89, 0]
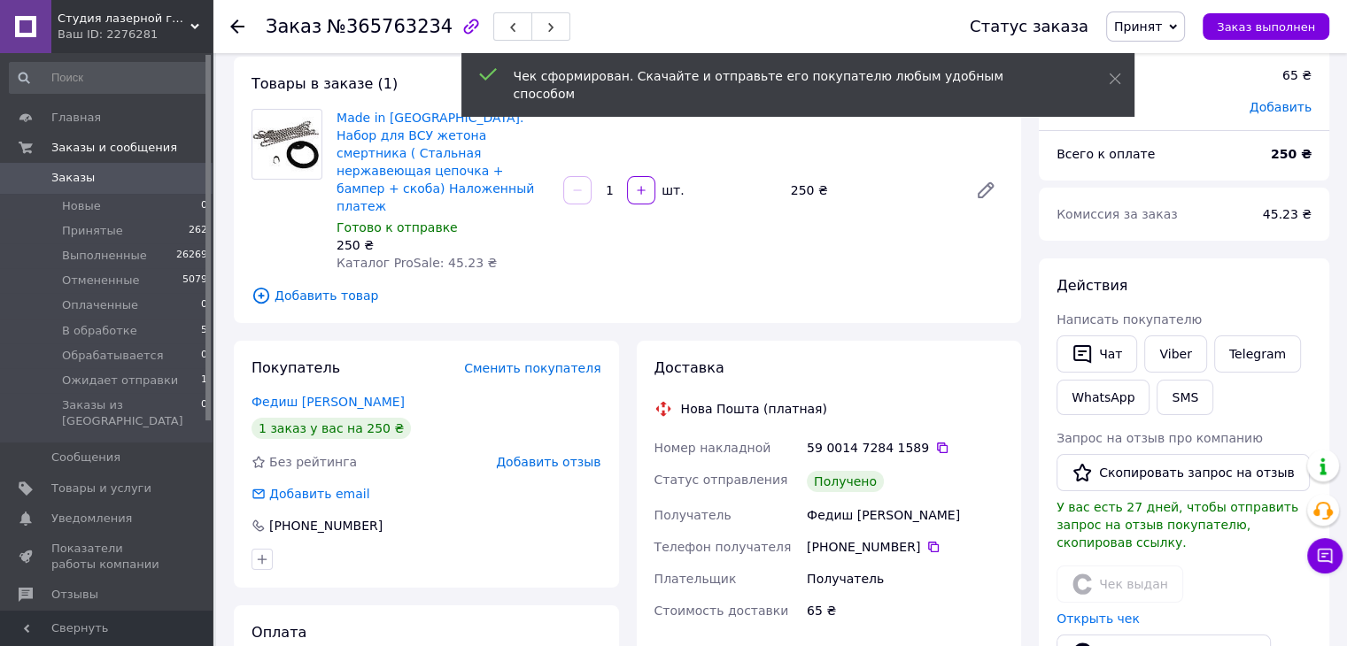
click at [581, 455] on span "Добавить отзыв" at bounding box center [548, 462] width 104 height 14
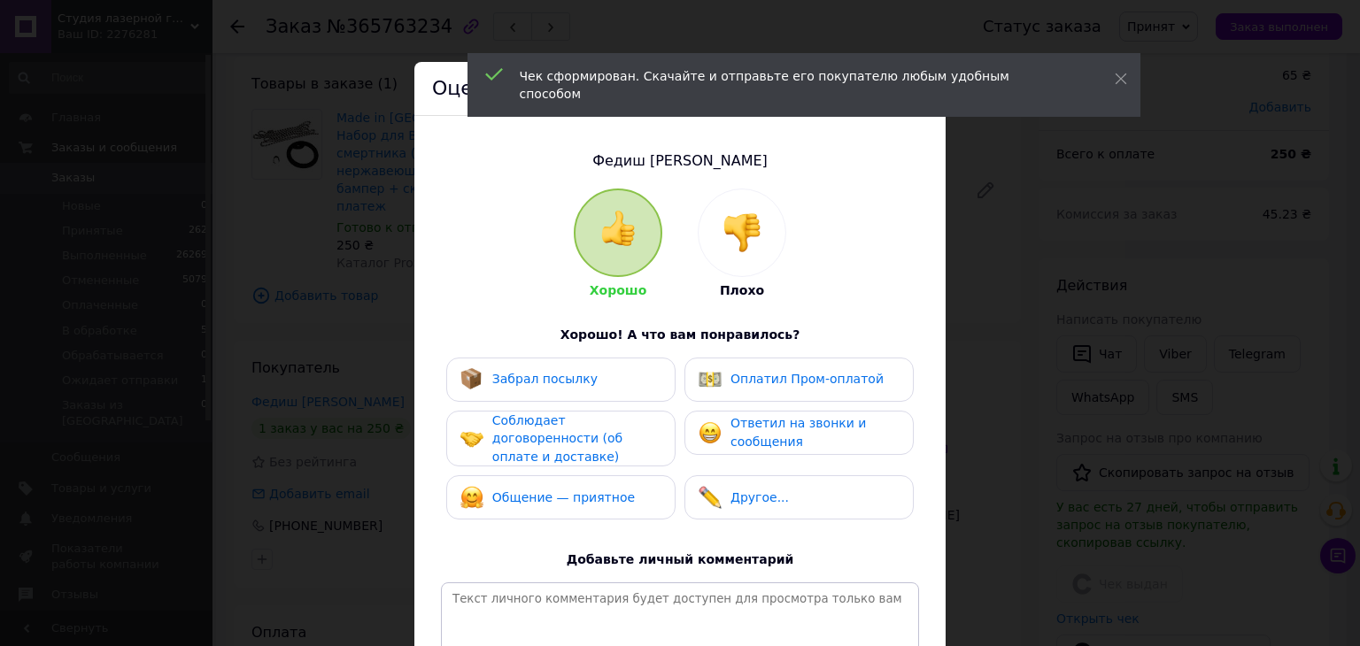
click at [582, 393] on div "Забрал посылку" at bounding box center [560, 380] width 229 height 44
click at [572, 439] on span "Соблюдает договоренности (об оплате и доставке)" at bounding box center [557, 439] width 130 height 50
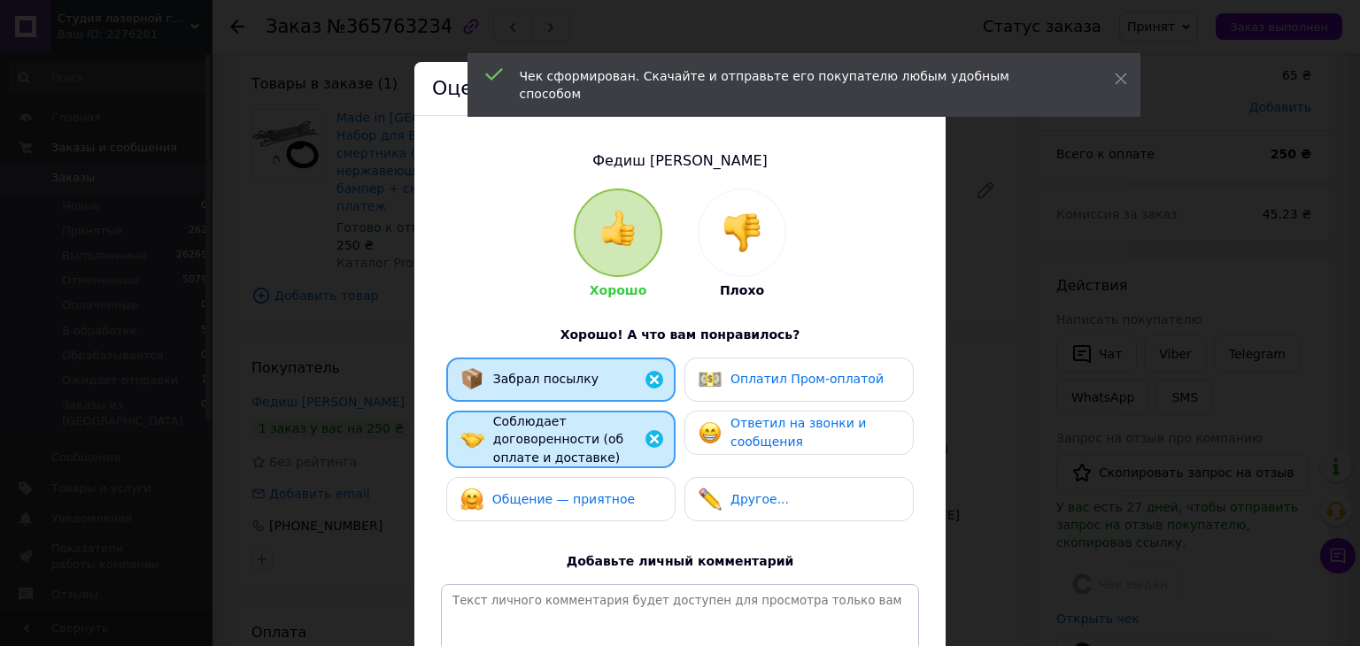
drag, startPoint x: 572, startPoint y: 505, endPoint x: 715, endPoint y: 432, distance: 160.8
click at [582, 497] on div "Забрал посылку Оплатил Пром-оплатой Соблюдает договоренности (об оплате и доста…" at bounding box center [680, 445] width 478 height 174
click at [790, 433] on span "Ответил на звонки и сообщения" at bounding box center [798, 432] width 135 height 33
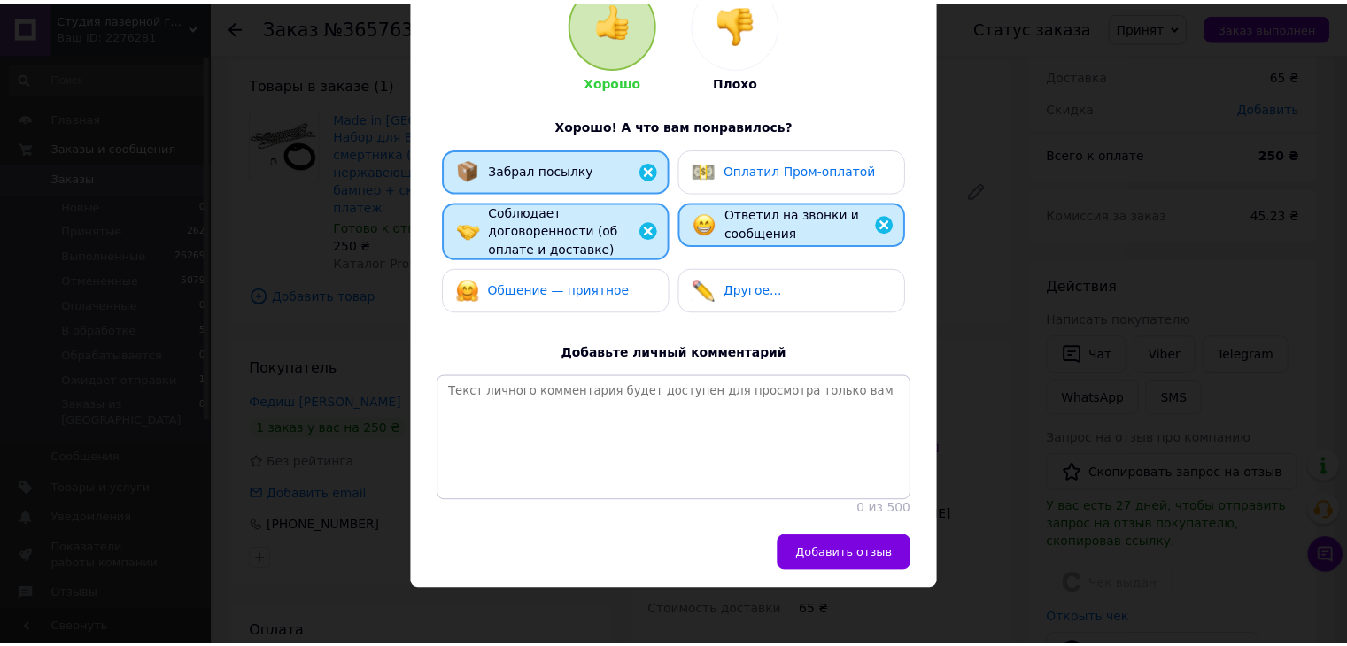
scroll to position [218, 0]
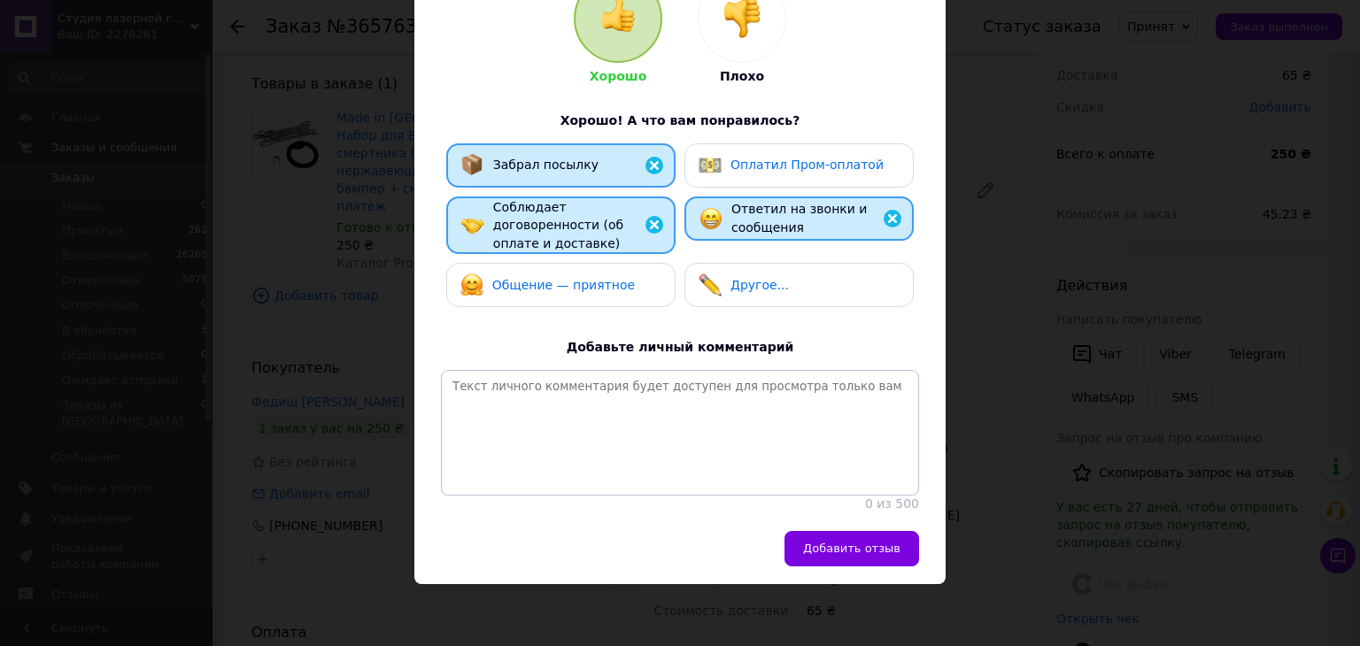
click at [557, 263] on div "Общение — приятное" at bounding box center [560, 285] width 229 height 44
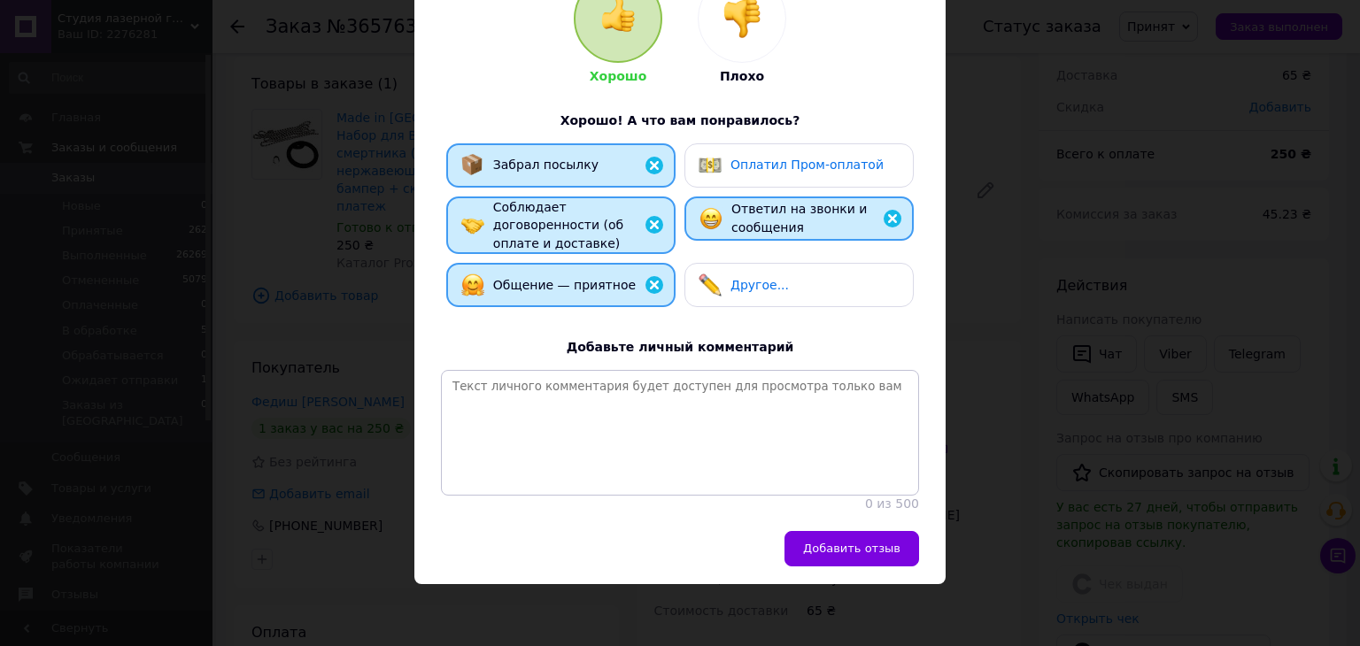
click at [862, 538] on button "Добавить отзыв" at bounding box center [852, 548] width 135 height 35
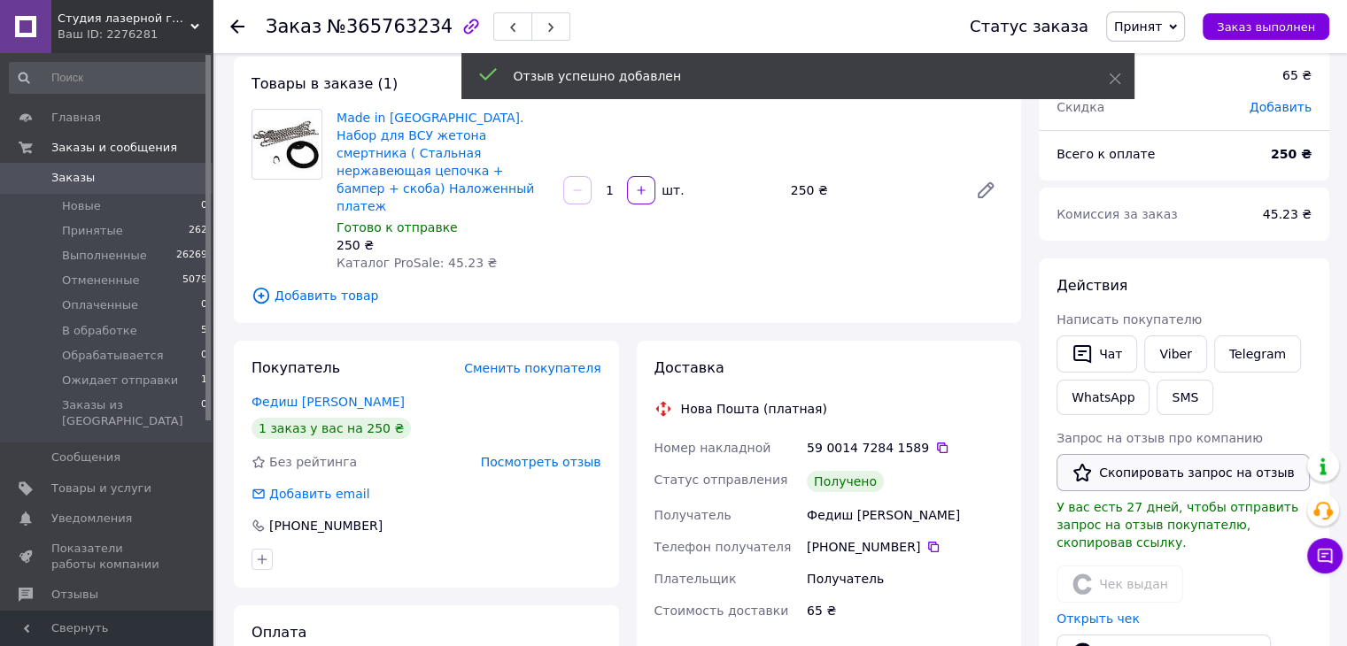
click at [1120, 474] on button "Скопировать запрос на отзыв" at bounding box center [1182, 472] width 253 height 37
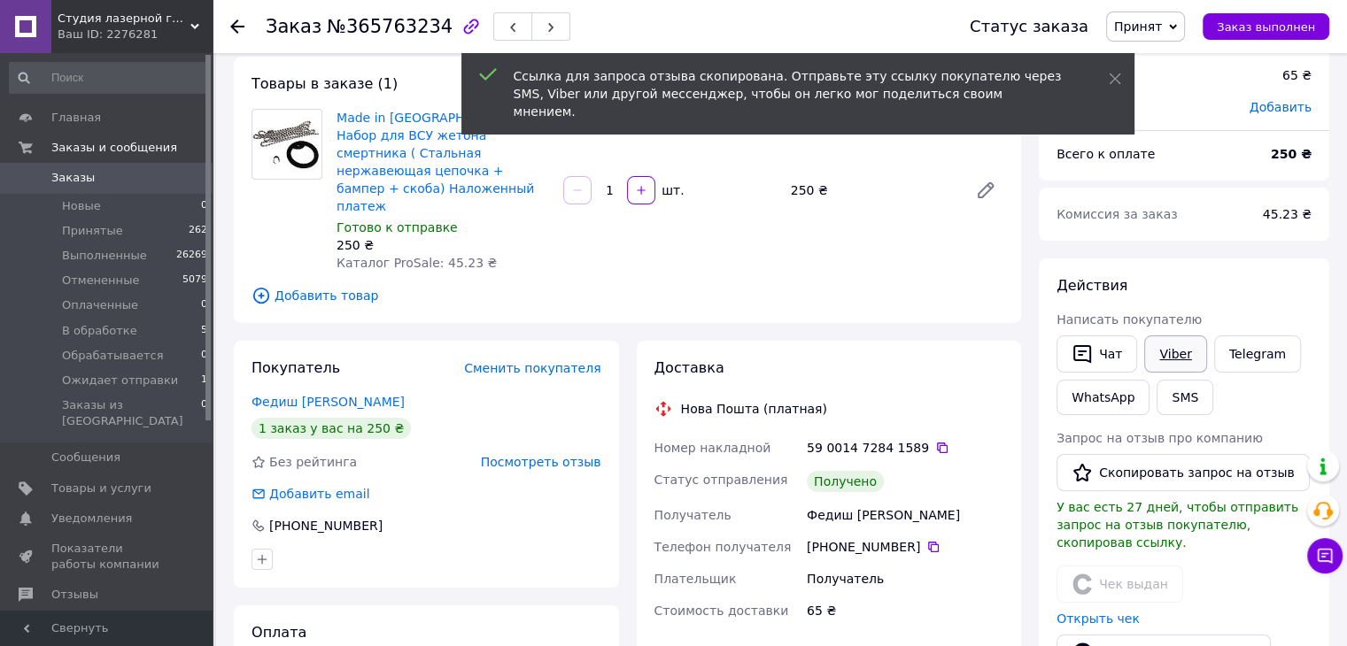
click at [1166, 357] on link "Viber" at bounding box center [1175, 354] width 62 height 37
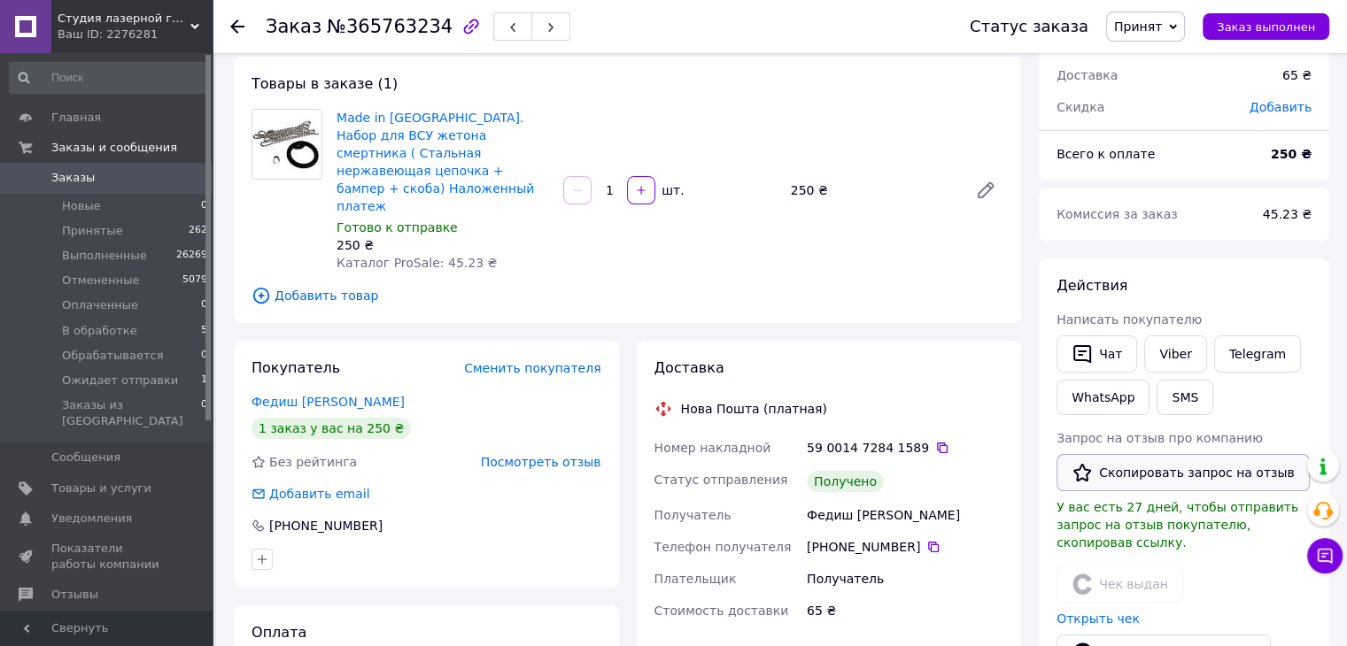
click at [1124, 473] on button "Скопировать запрос на отзыв" at bounding box center [1182, 472] width 253 height 37
click at [1162, 33] on span "Принят" at bounding box center [1138, 26] width 48 height 14
click at [1165, 54] on li "Выполнен" at bounding box center [1174, 62] width 134 height 27
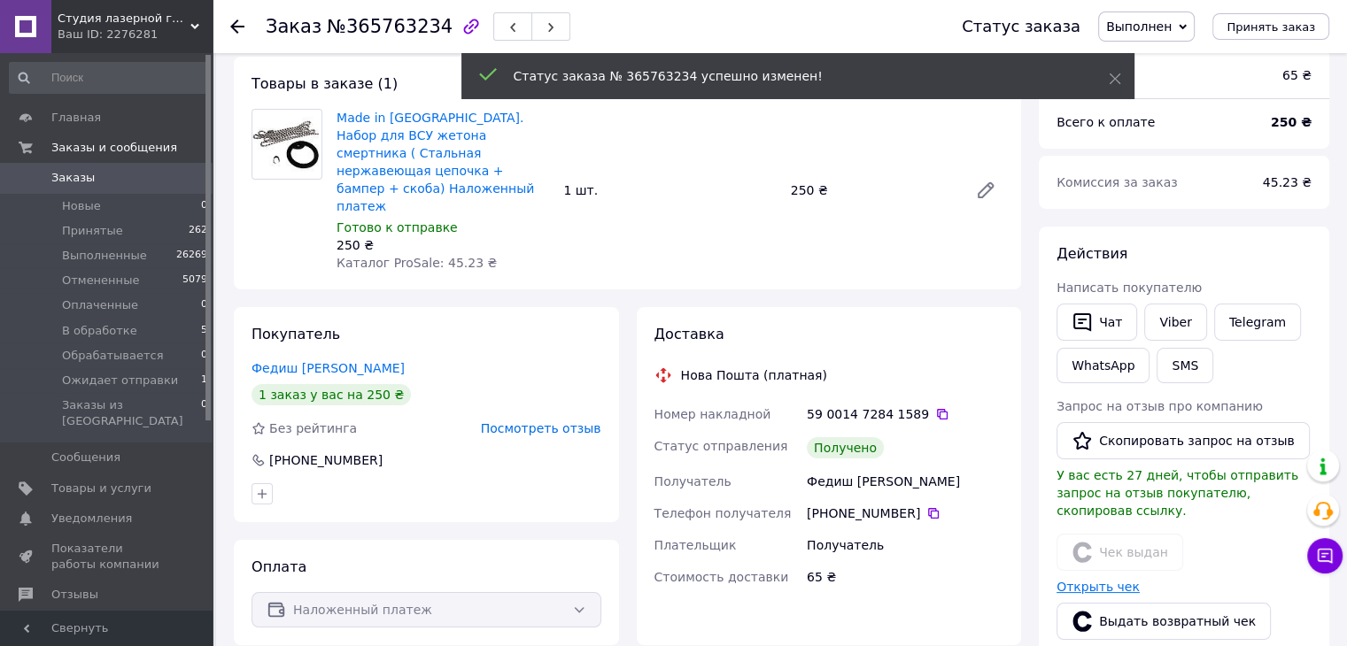
click at [1095, 580] on link "Открыть чек" at bounding box center [1097, 587] width 83 height 14
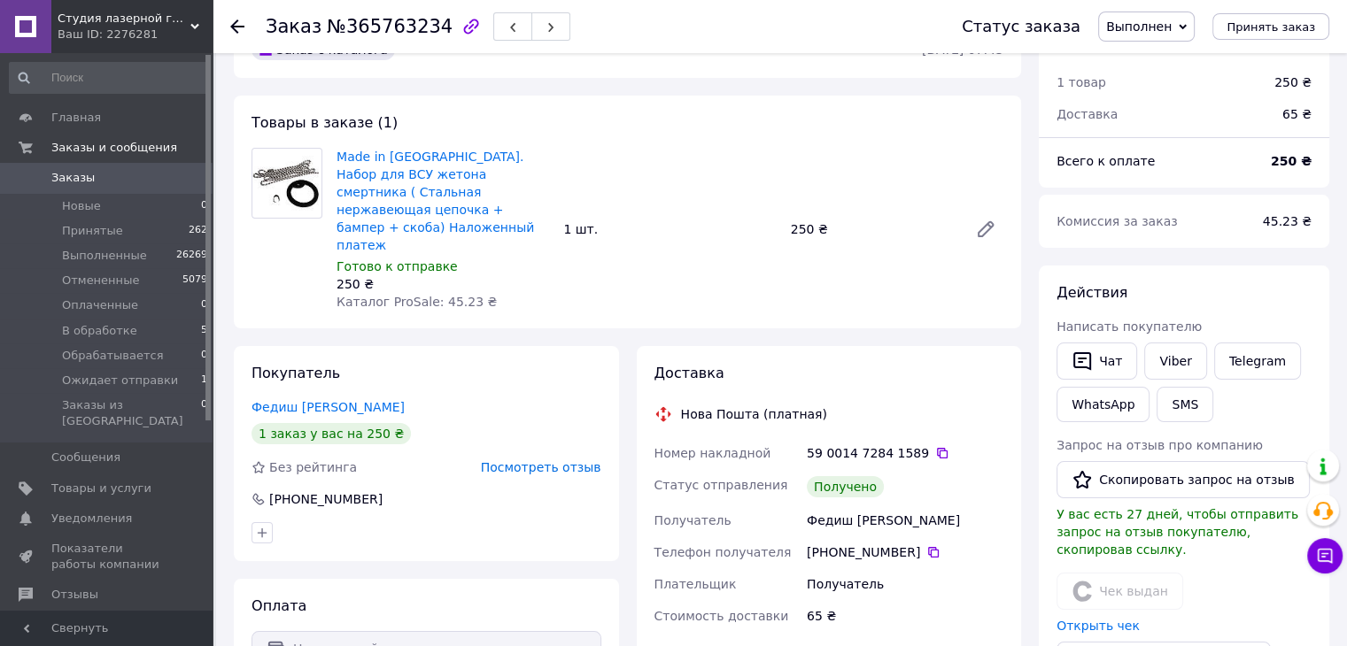
scroll to position [0, 0]
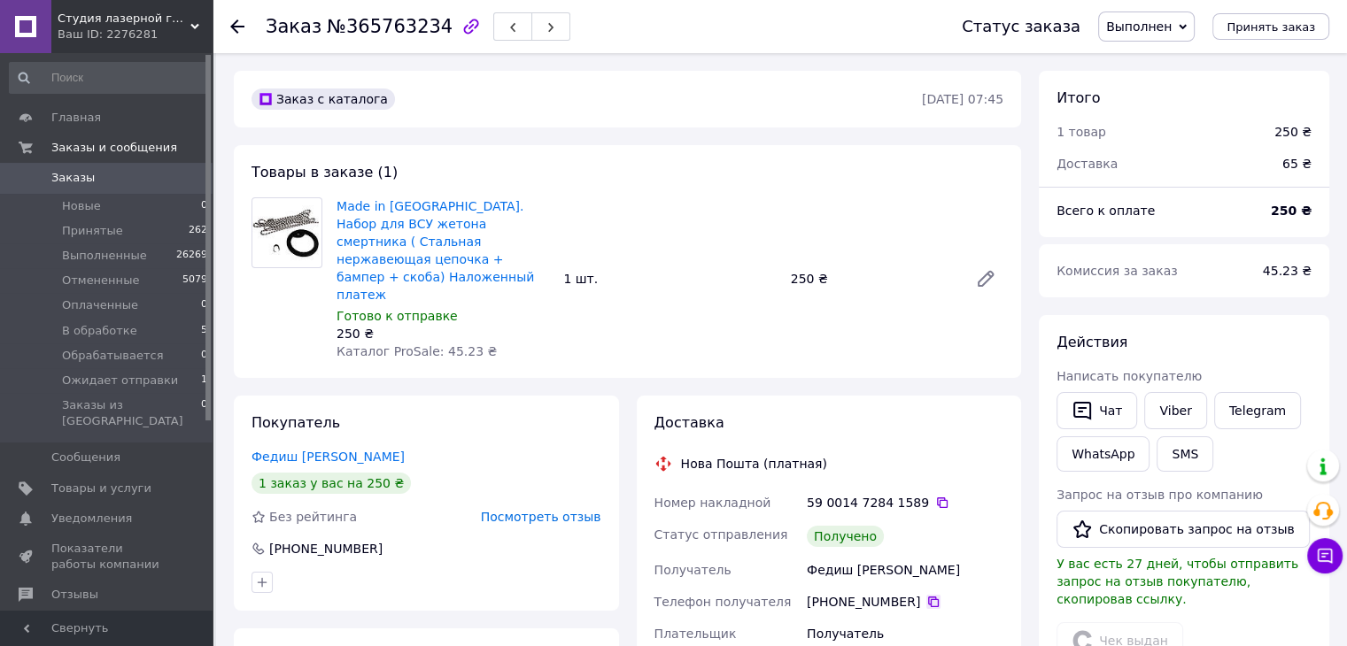
click at [926, 595] on icon at bounding box center [933, 602] width 14 height 14
click at [237, 27] on icon at bounding box center [237, 26] width 14 height 14
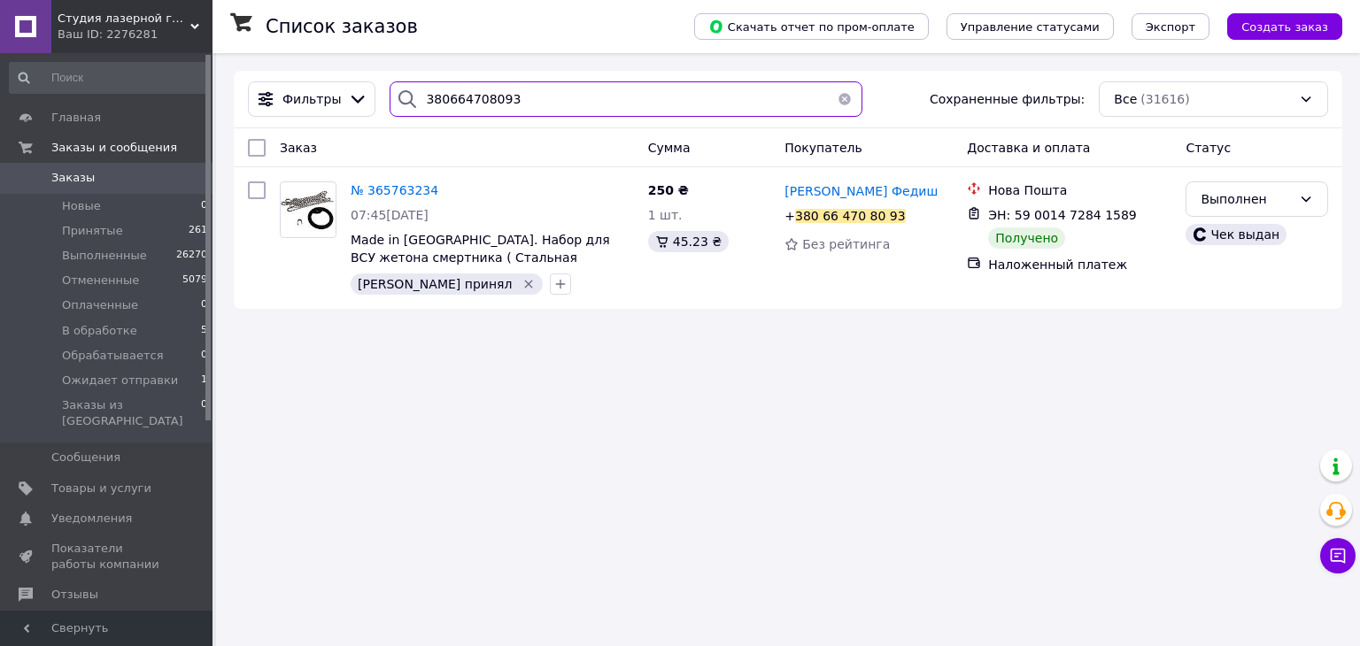
click at [466, 104] on input "380664708093" at bounding box center [626, 98] width 472 height 35
paste input "731221374"
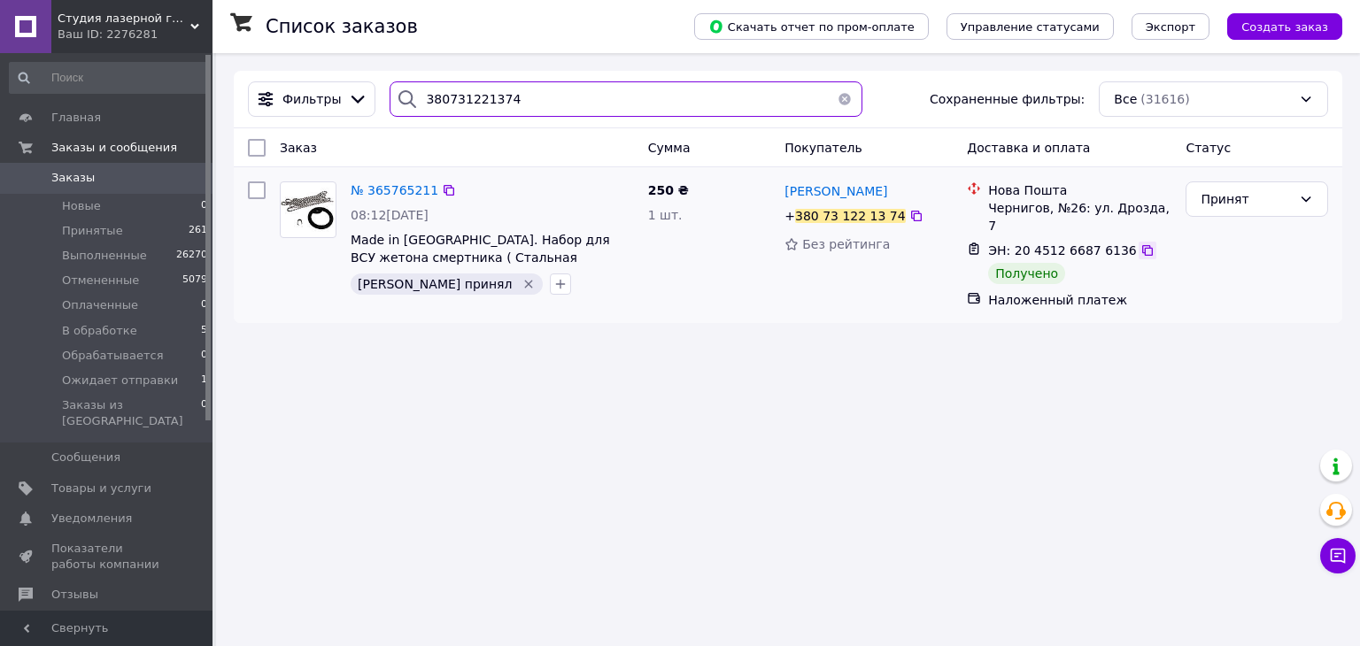
type input "380731221374"
click at [1141, 244] on icon at bounding box center [1148, 251] width 14 height 14
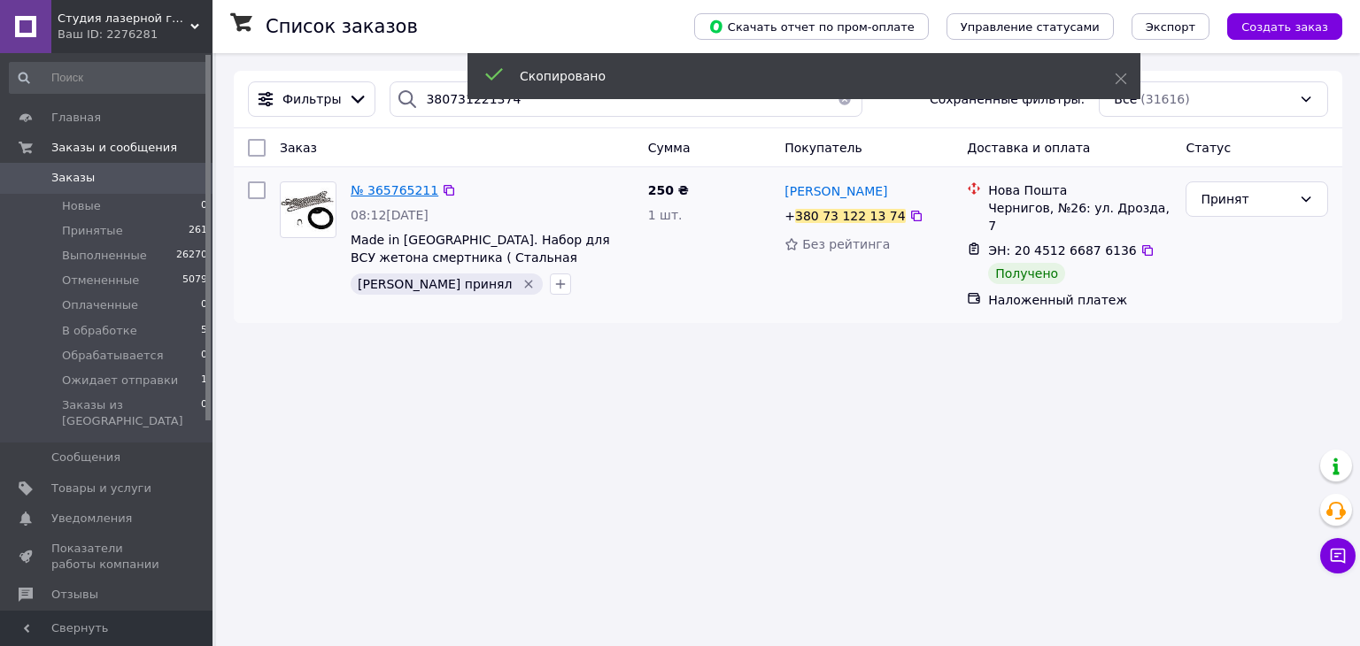
click at [395, 187] on span "№ 365765211" at bounding box center [395, 190] width 88 height 14
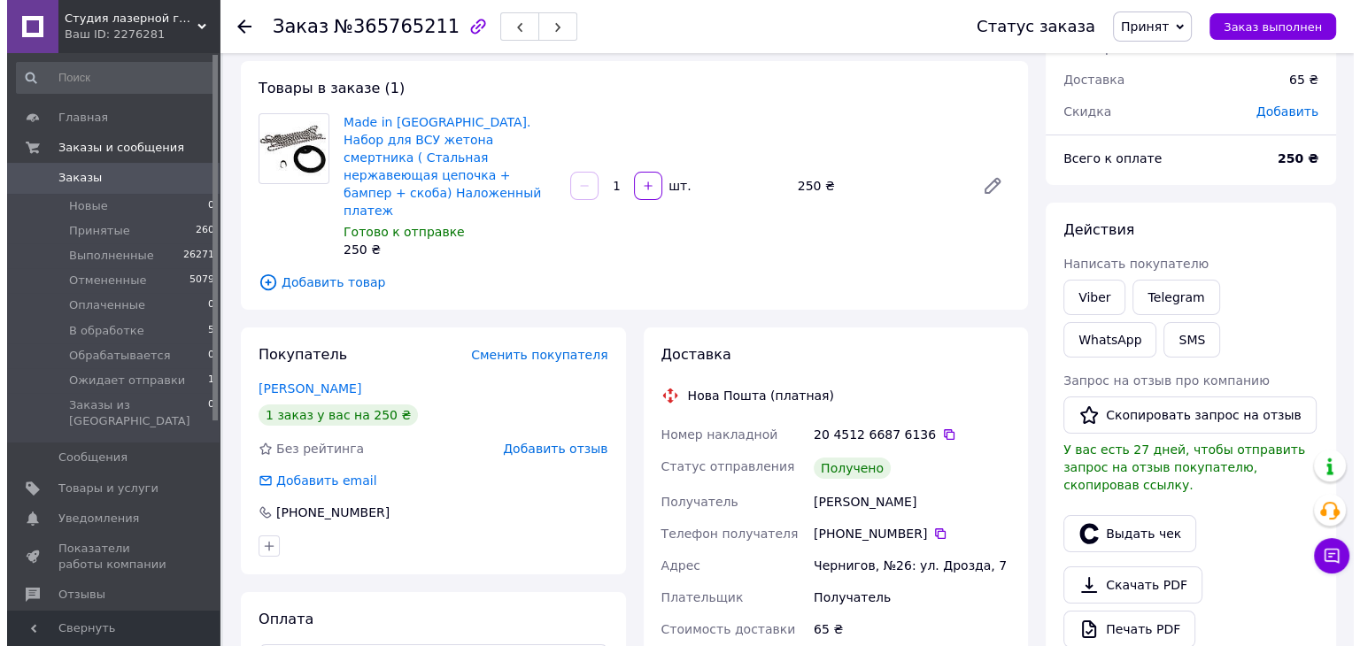
scroll to position [89, 0]
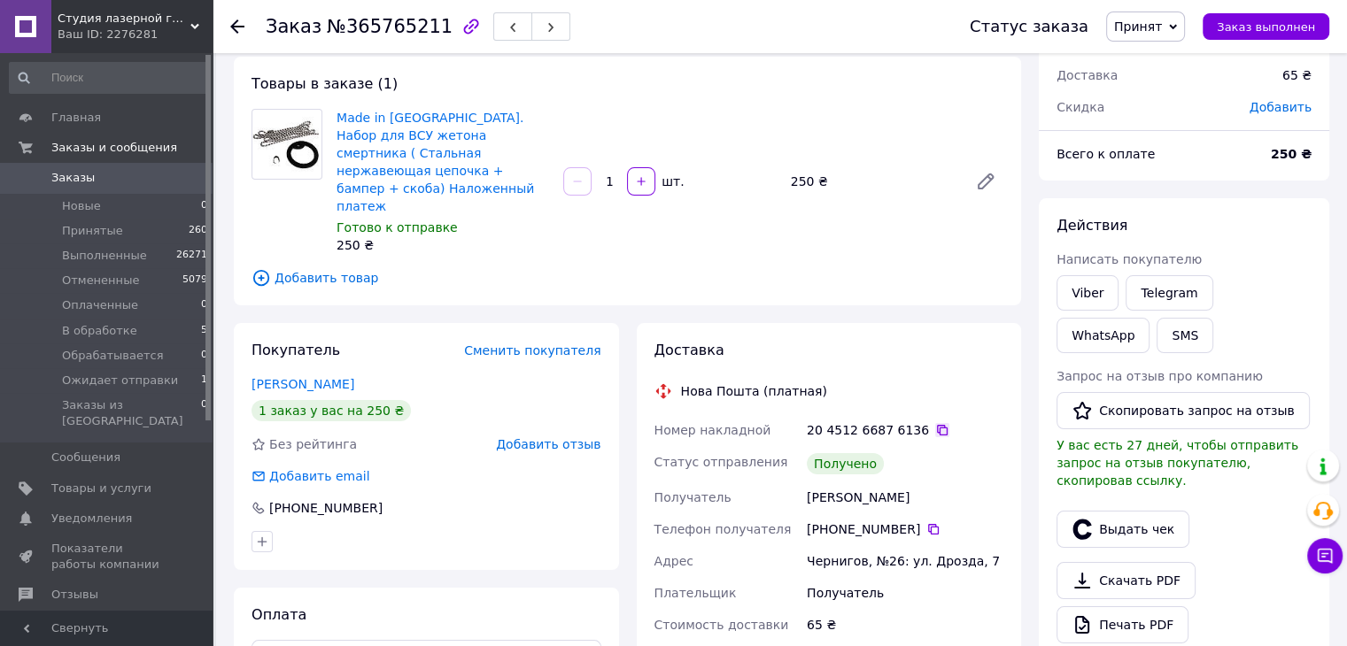
click at [935, 423] on icon at bounding box center [942, 430] width 14 height 14
click at [1106, 515] on button "Выдать чек" at bounding box center [1122, 529] width 133 height 37
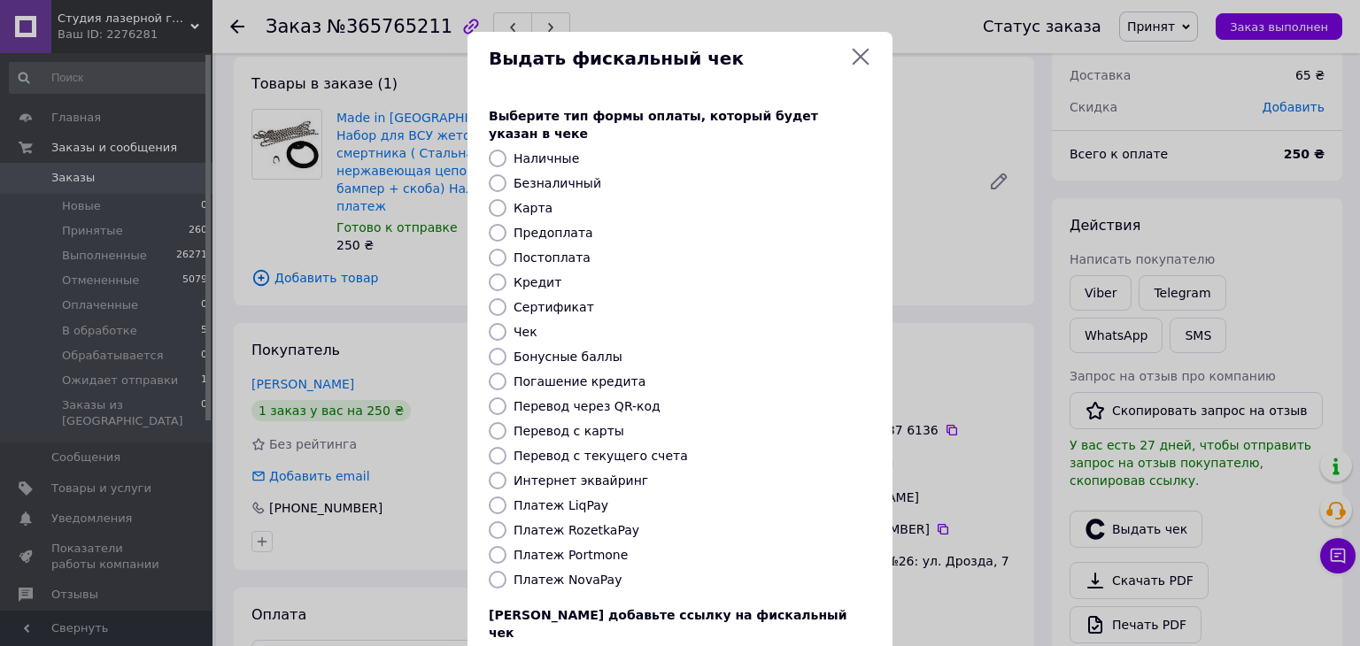
click at [514, 251] on label "Постоплата" at bounding box center [552, 258] width 77 height 14
click at [507, 249] on input "Постоплата" at bounding box center [498, 258] width 18 height 18
radio input "true"
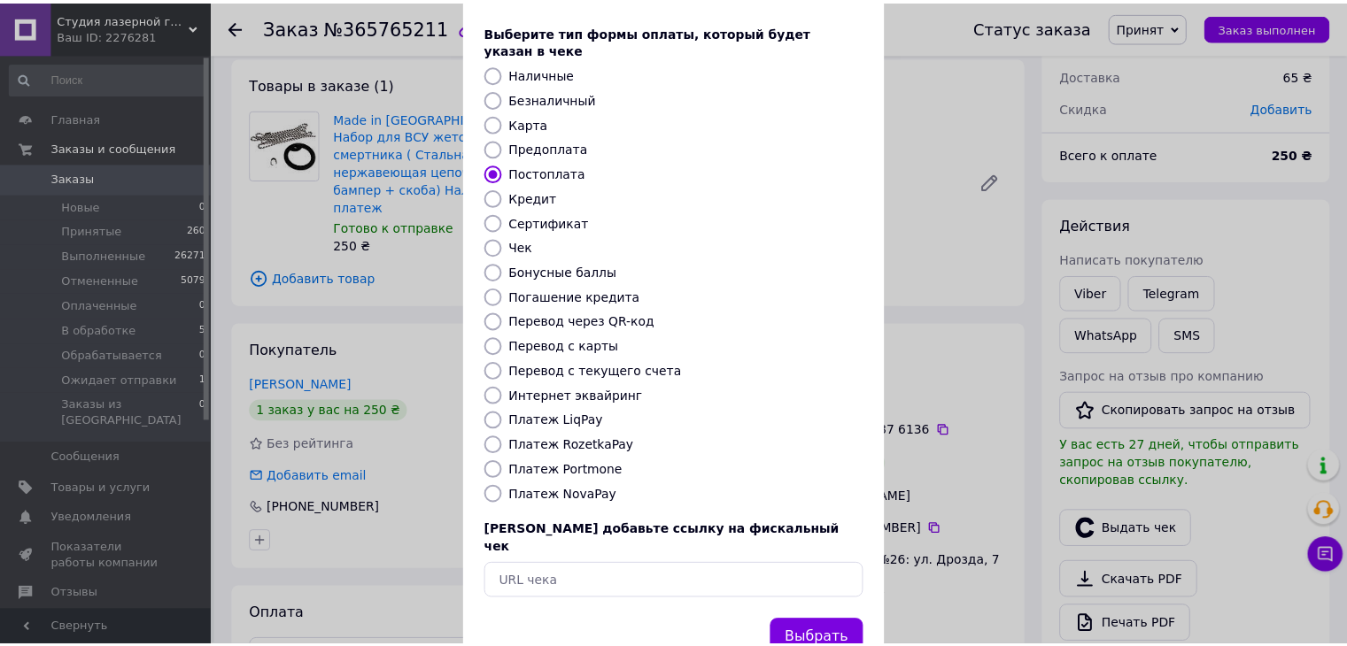
scroll to position [113, 0]
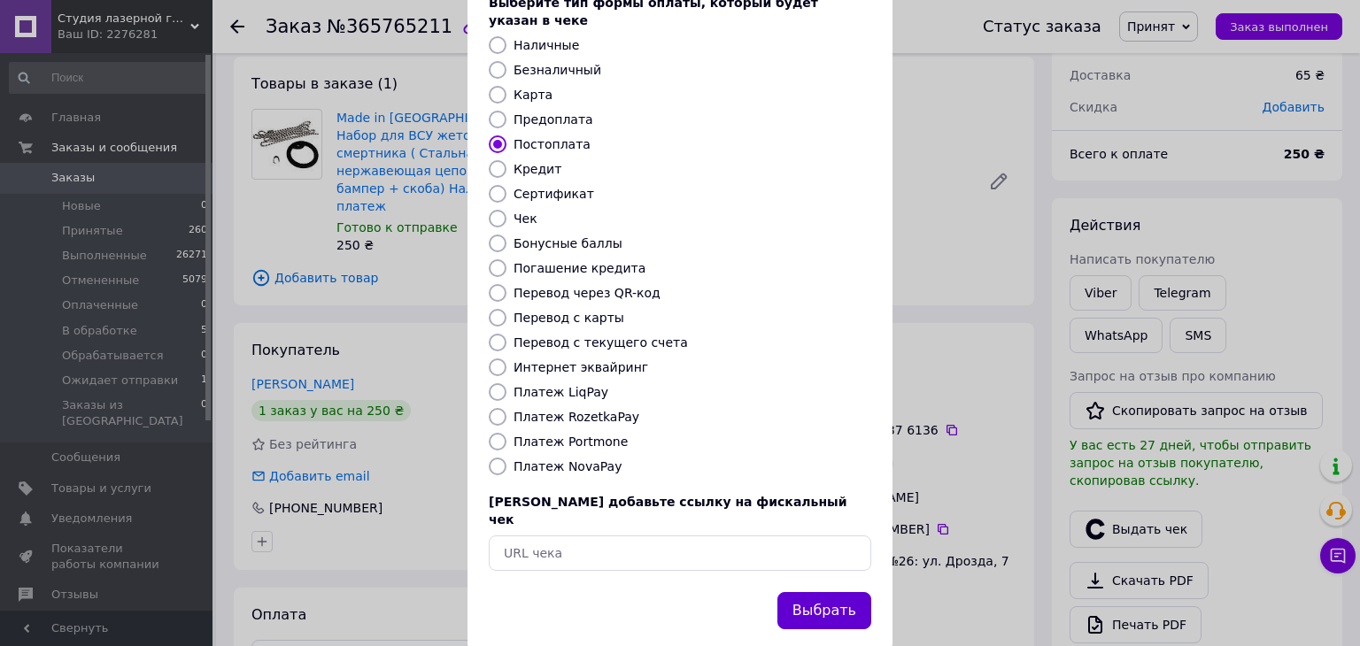
click at [822, 592] on button "Выбрать" at bounding box center [824, 611] width 94 height 38
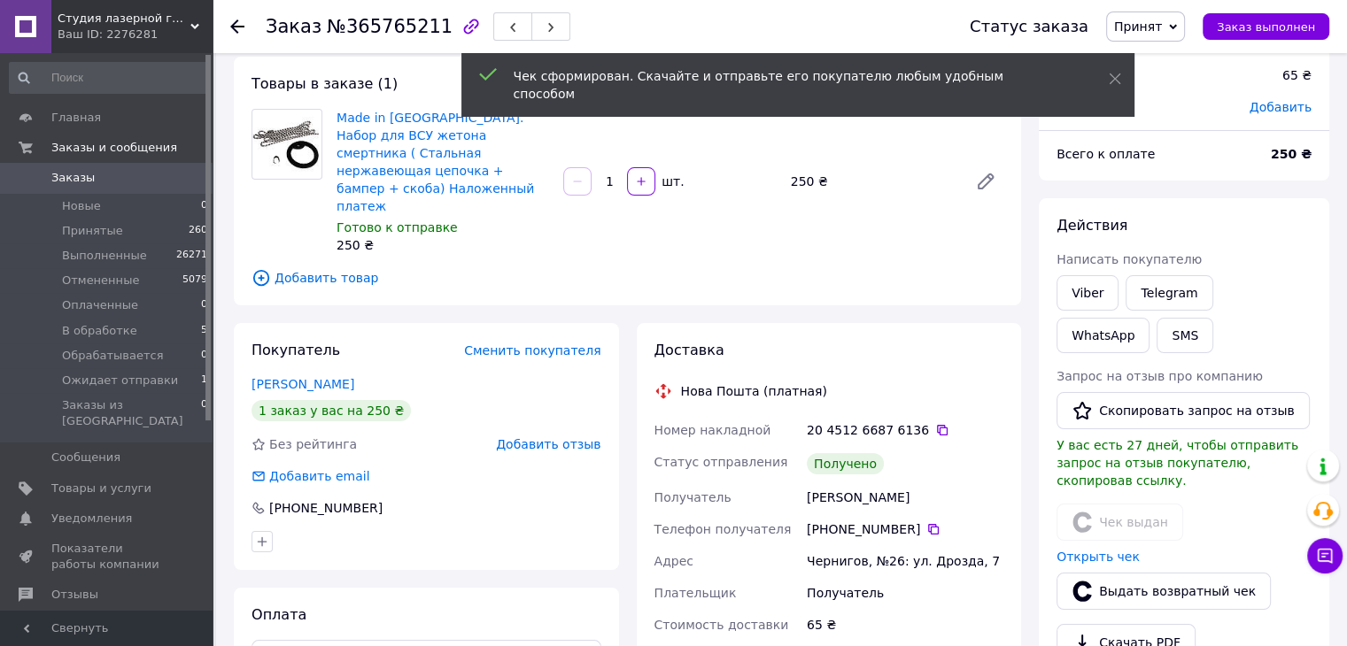
click at [1162, 25] on span "Принят" at bounding box center [1138, 26] width 48 height 14
click at [1169, 50] on li "Выполнен" at bounding box center [1174, 62] width 134 height 27
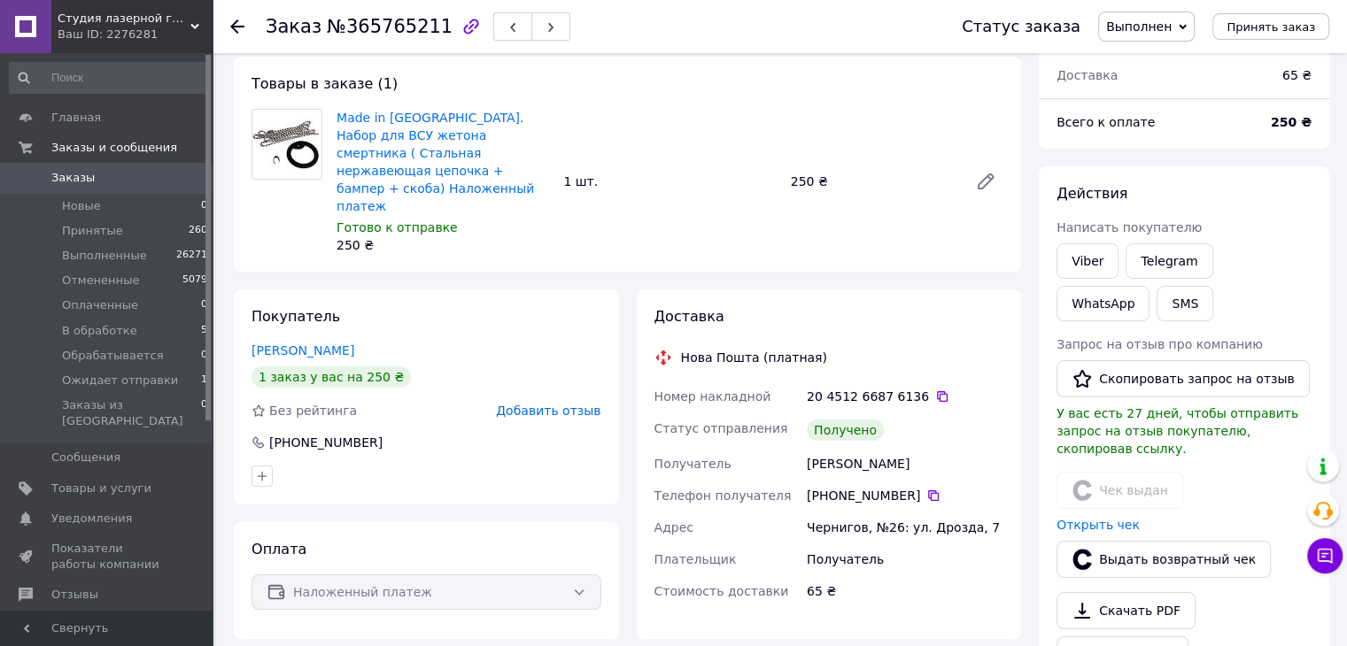
click at [230, 34] on div at bounding box center [237, 27] width 14 height 18
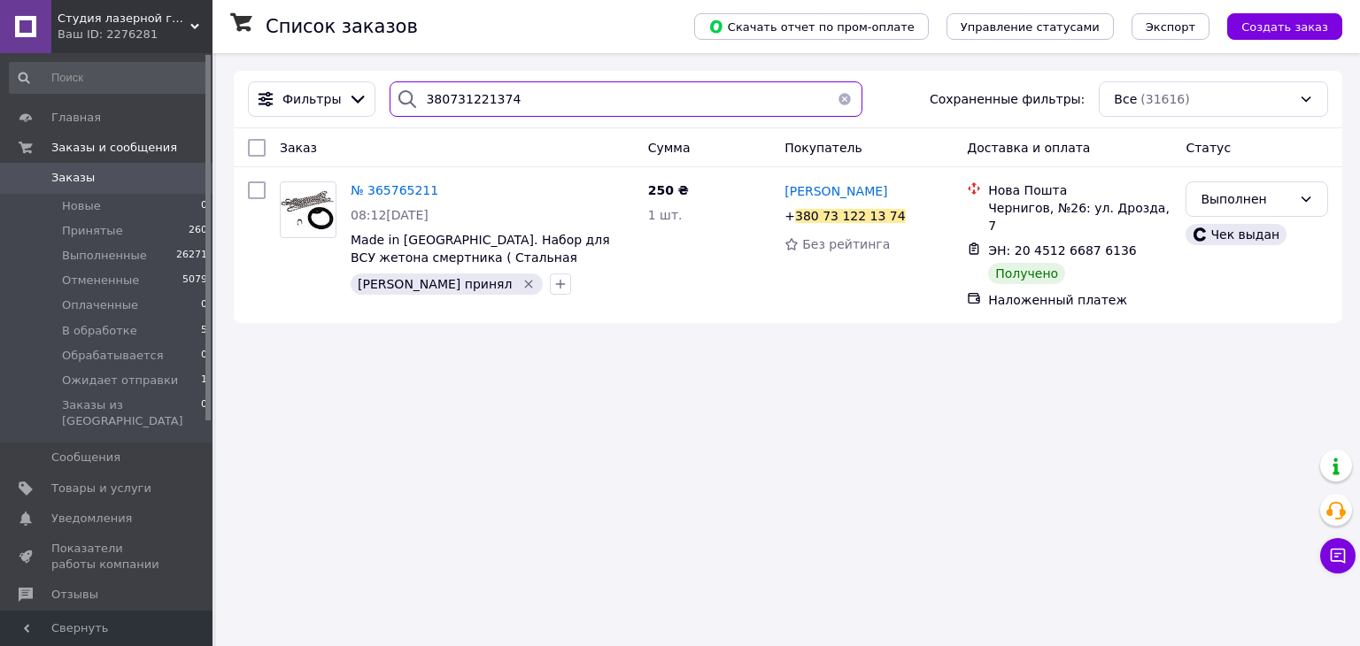
click at [516, 97] on input "380731221374" at bounding box center [626, 98] width 472 height 35
paste input "20451267511120"
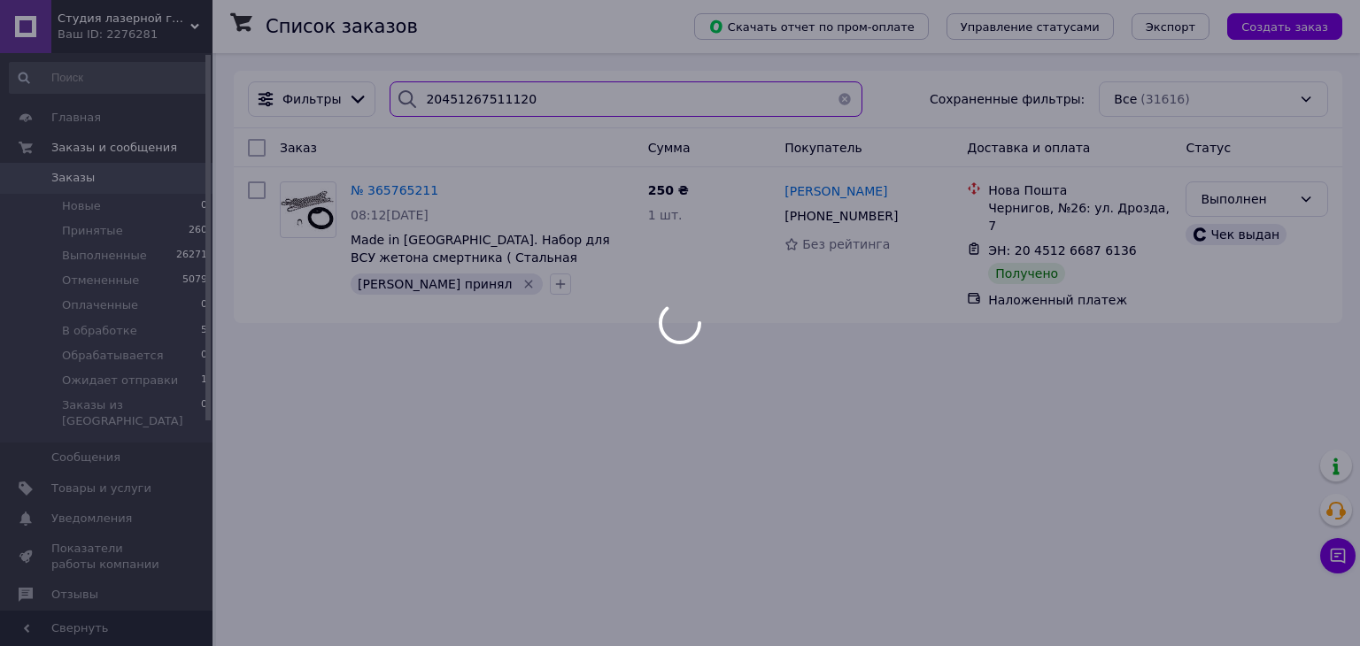
type input "20451267511120"
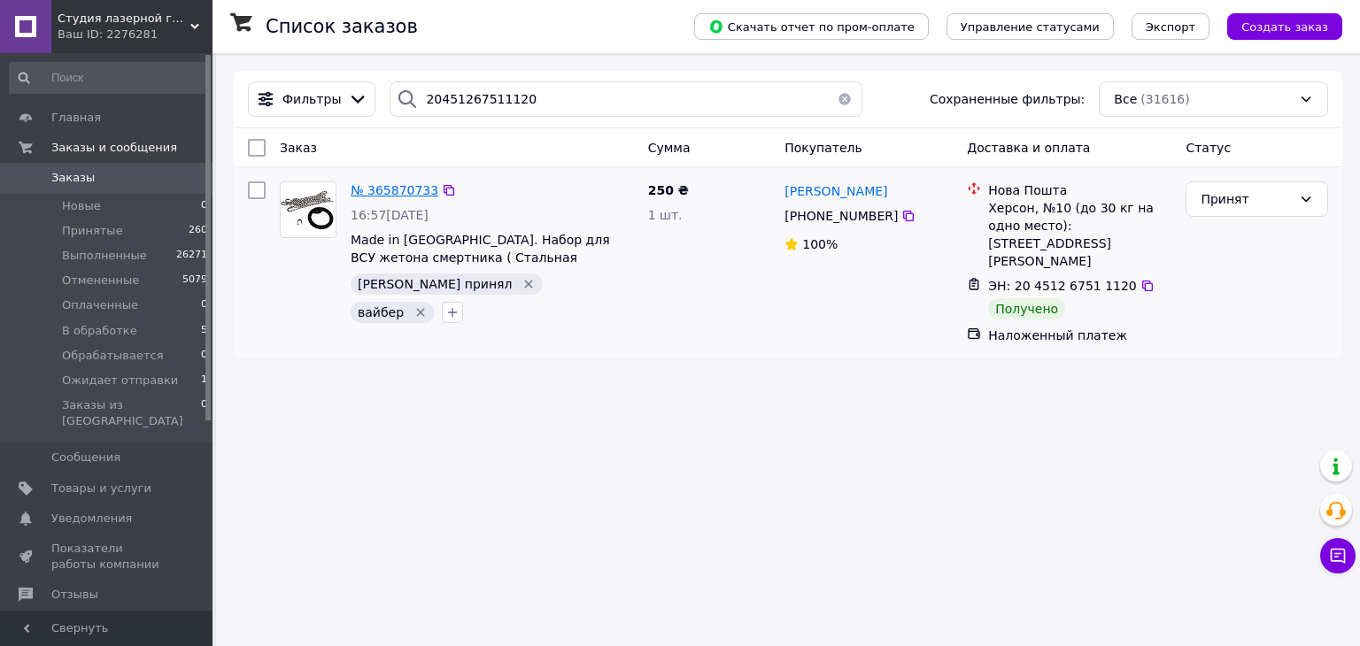
click at [379, 193] on span "№ 365870733" at bounding box center [395, 190] width 88 height 14
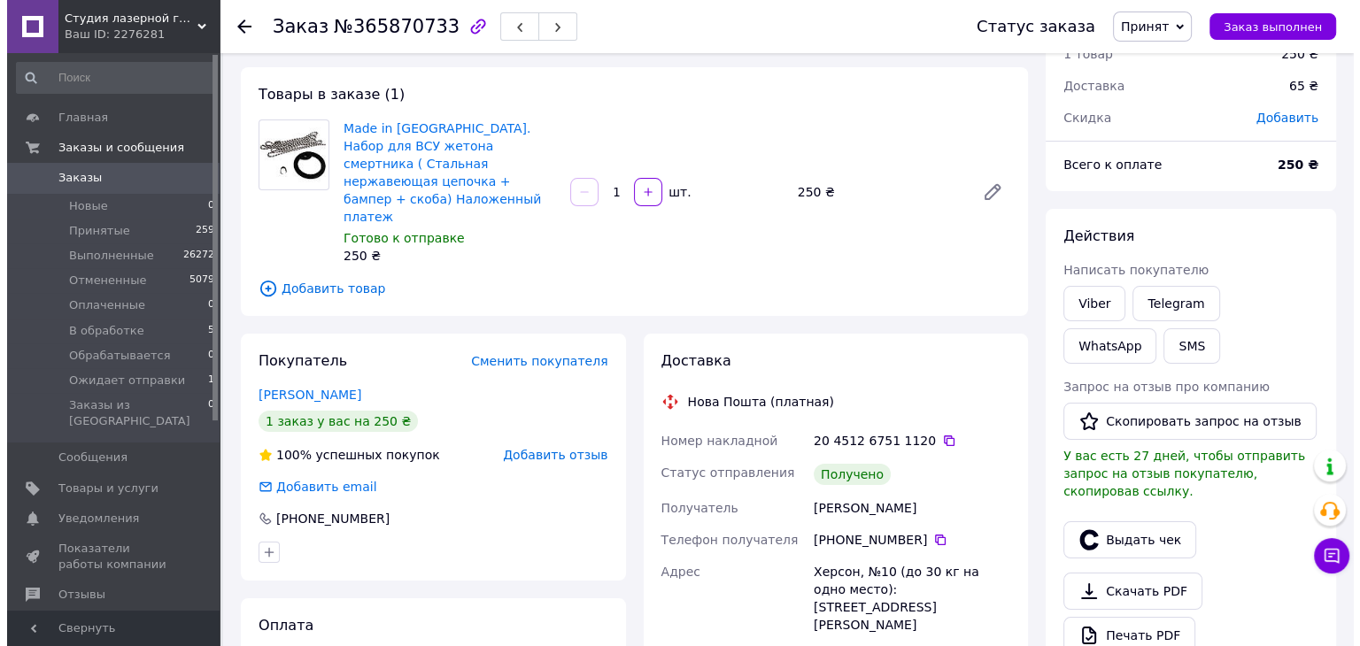
scroll to position [89, 0]
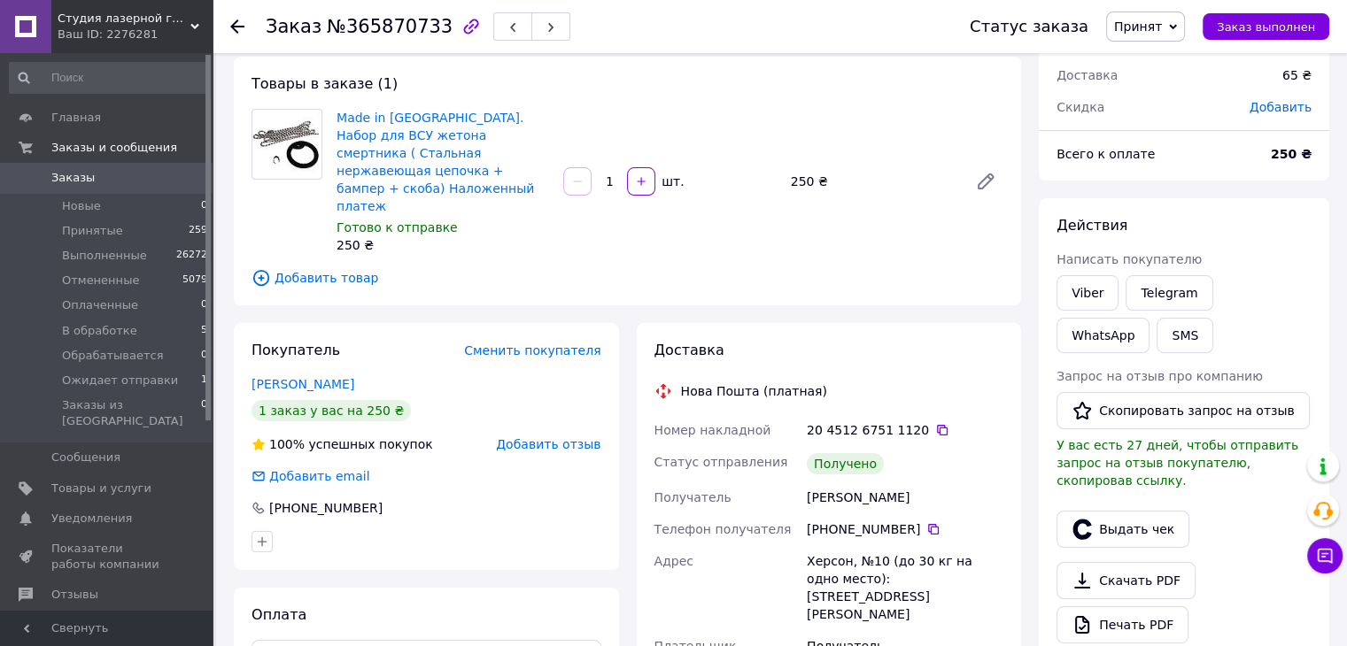
click at [915, 422] on div "20 4512 6751 1120" at bounding box center [905, 431] width 197 height 18
click at [935, 423] on icon at bounding box center [942, 430] width 14 height 14
click at [1141, 518] on button "Выдать чек" at bounding box center [1122, 529] width 133 height 37
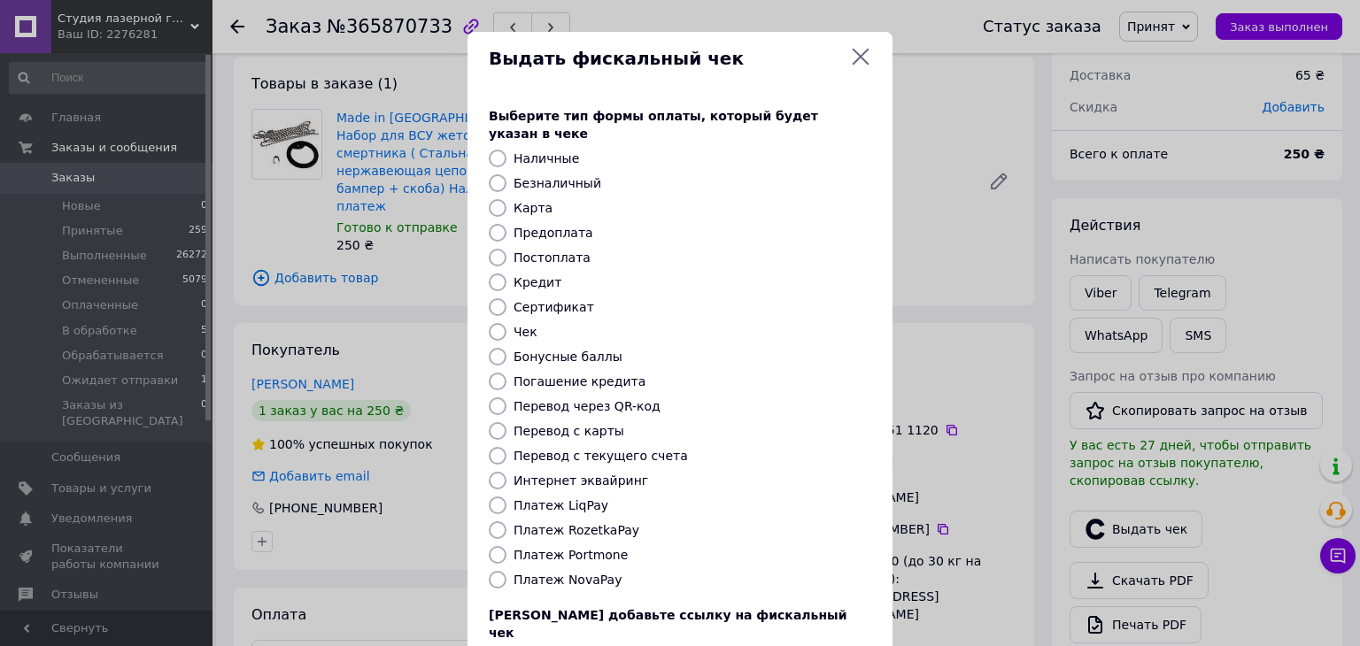
click at [559, 251] on label "Постоплата" at bounding box center [552, 258] width 77 height 14
click at [507, 249] on input "Постоплата" at bounding box center [498, 258] width 18 height 18
radio input "true"
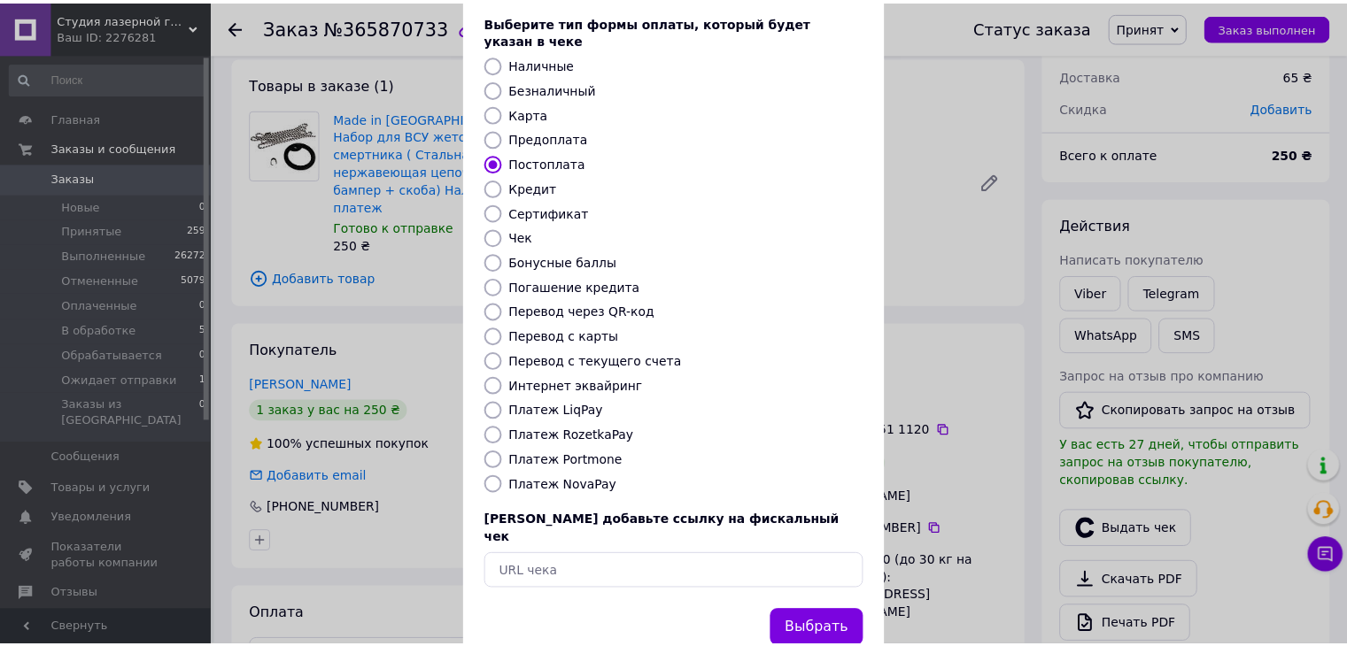
scroll to position [113, 0]
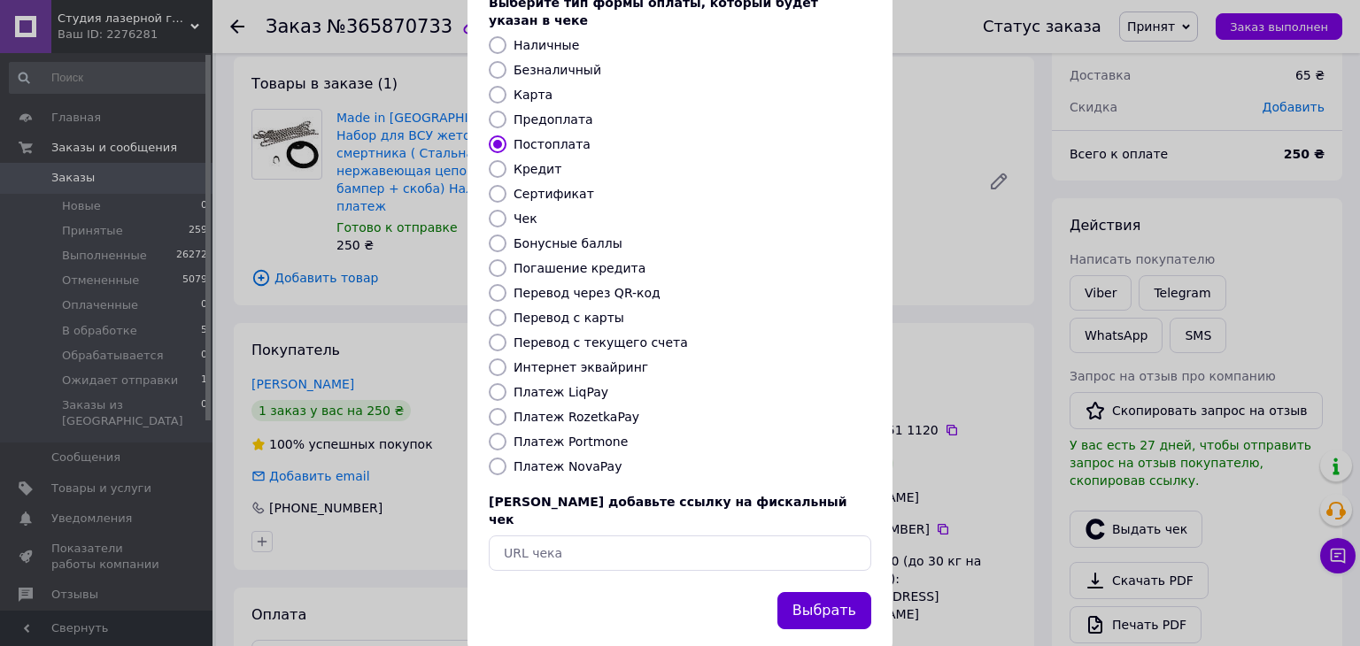
click at [830, 592] on button "Выбрать" at bounding box center [824, 611] width 94 height 38
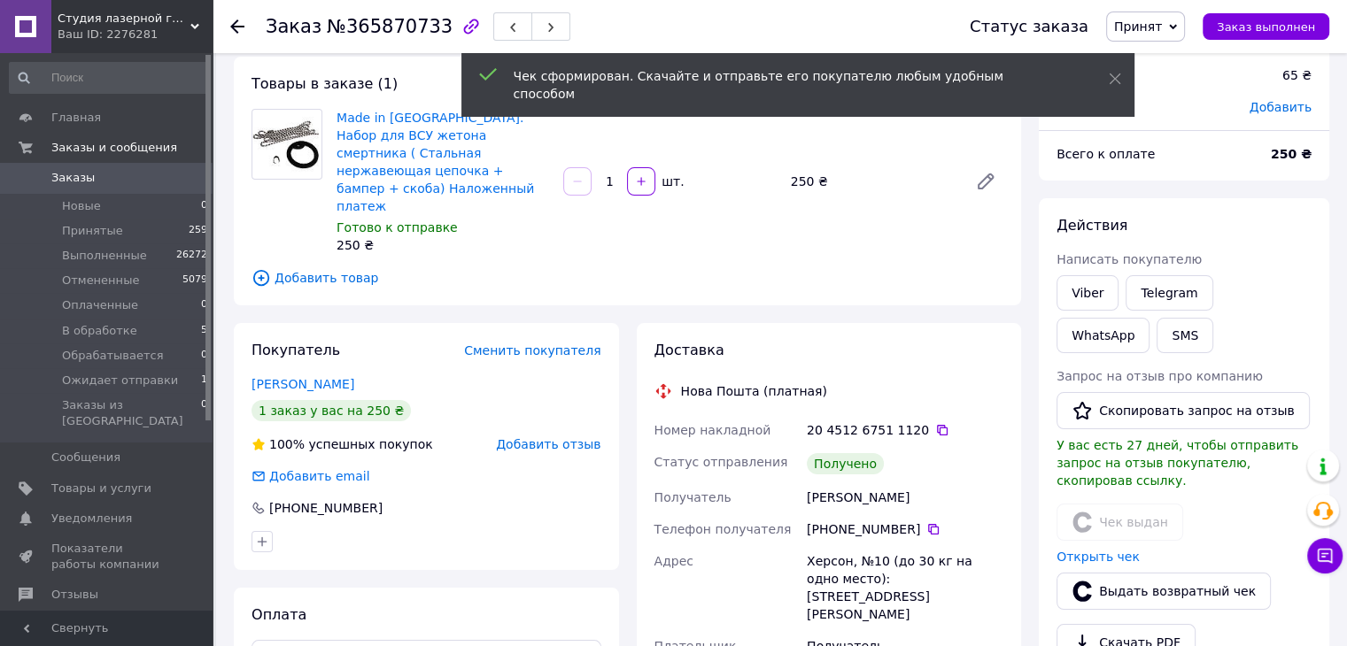
click at [1162, 23] on span "Принят" at bounding box center [1138, 26] width 48 height 14
click at [1169, 60] on li "Выполнен" at bounding box center [1174, 62] width 134 height 27
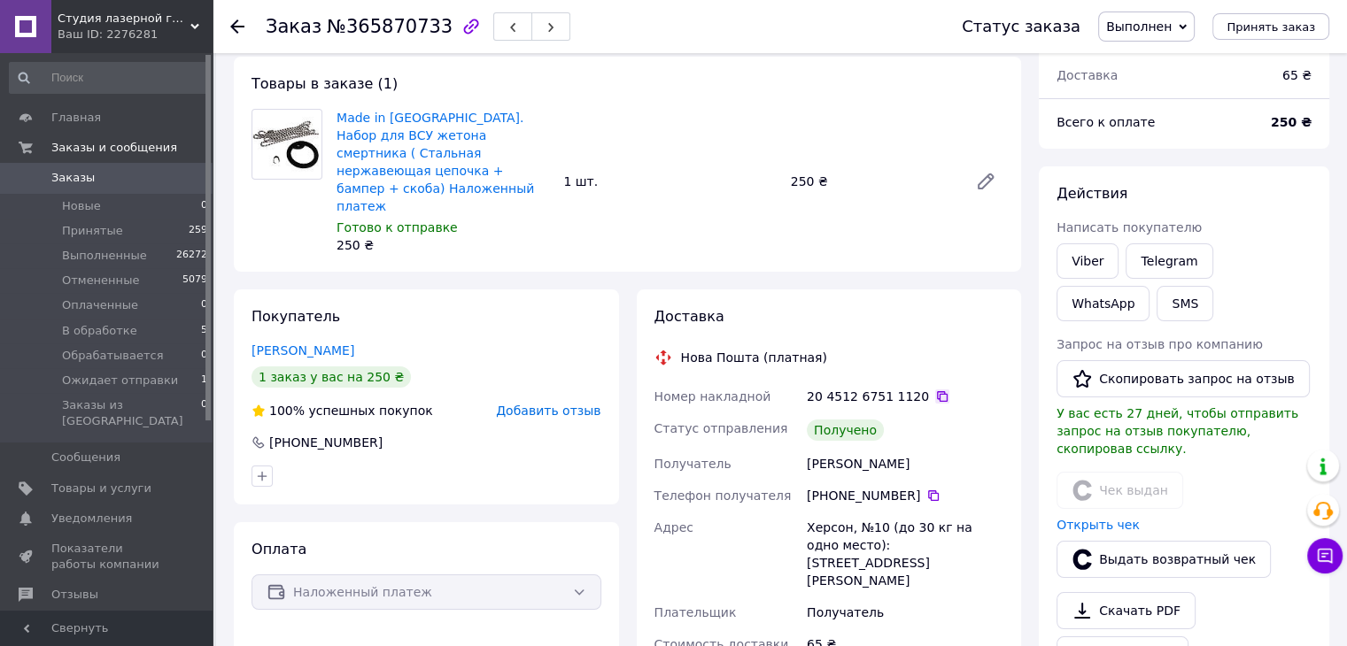
click at [935, 390] on icon at bounding box center [942, 397] width 14 height 14
click at [231, 24] on icon at bounding box center [237, 26] width 14 height 14
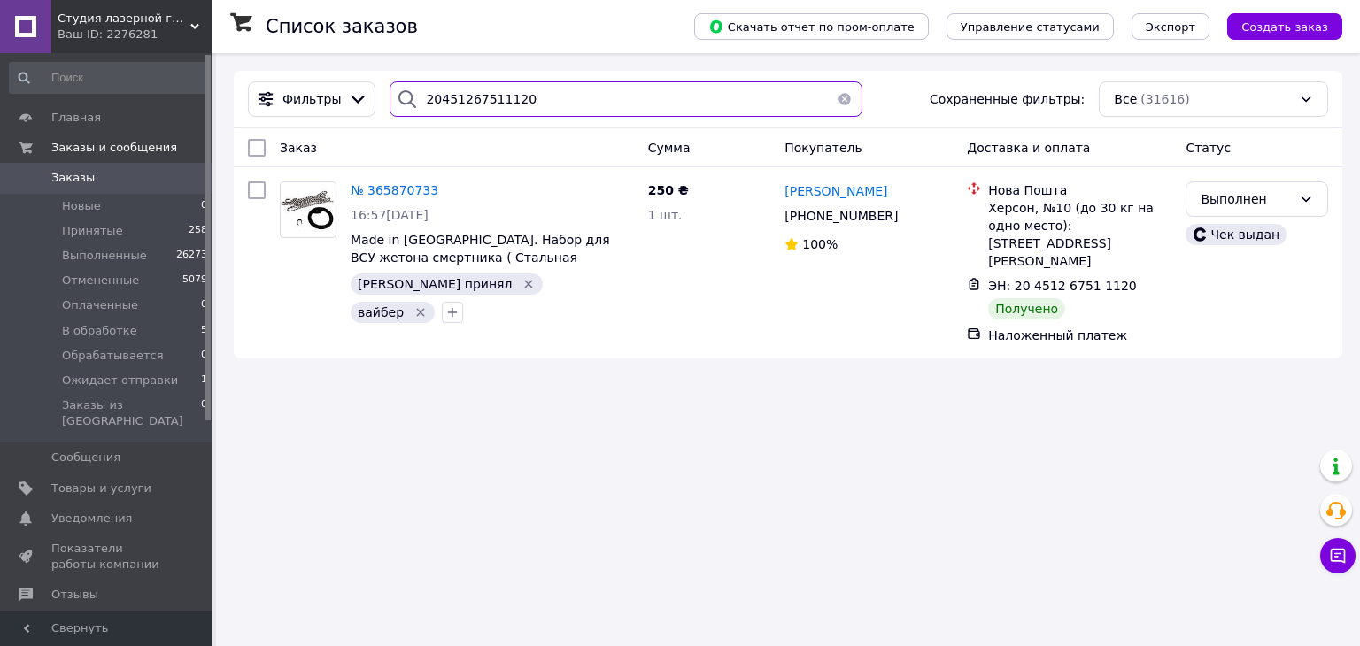
click at [546, 94] on input "20451267511120" at bounding box center [626, 98] width 472 height 35
paste input "916876"
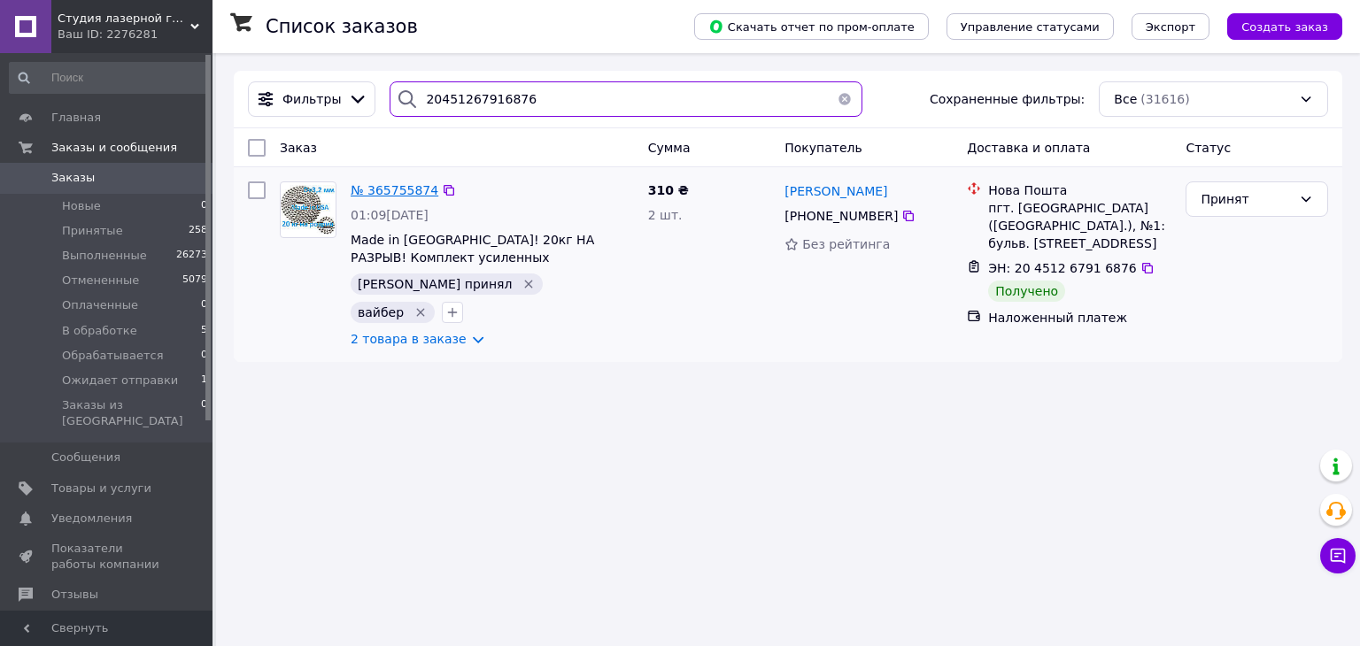
type input "20451267916876"
click at [396, 189] on span "№ 365755874" at bounding box center [395, 190] width 88 height 14
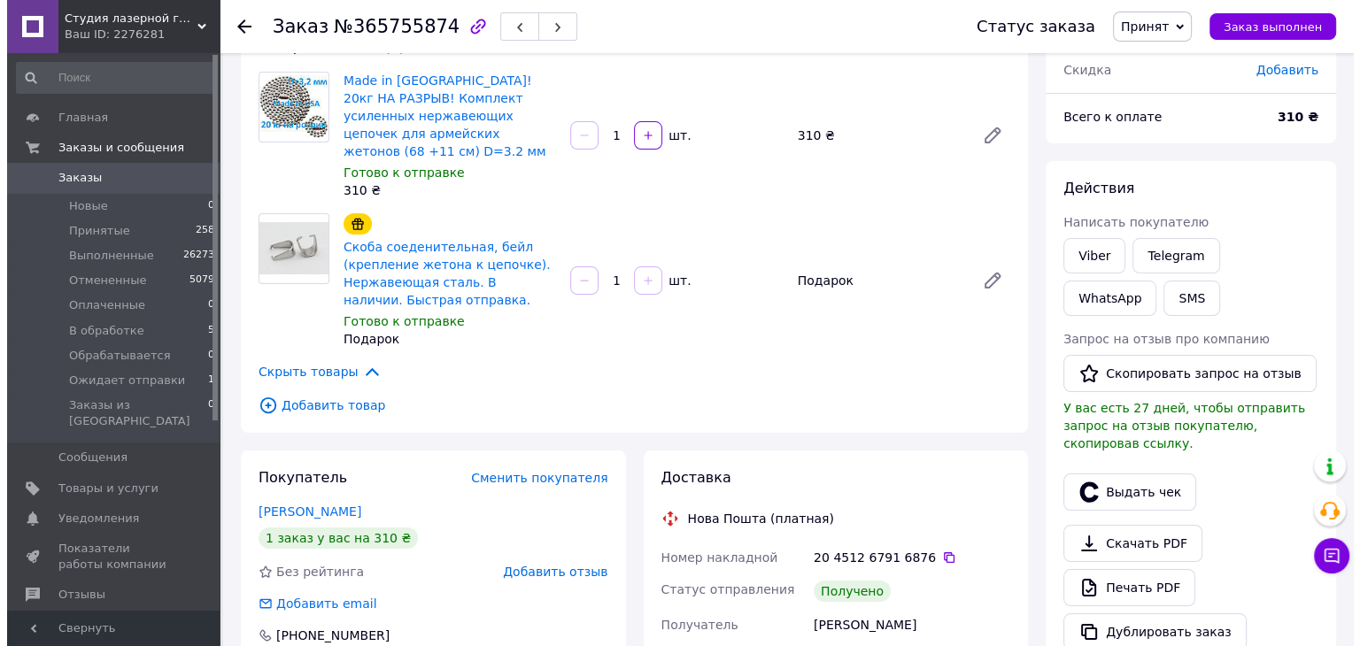
scroll to position [177, 0]
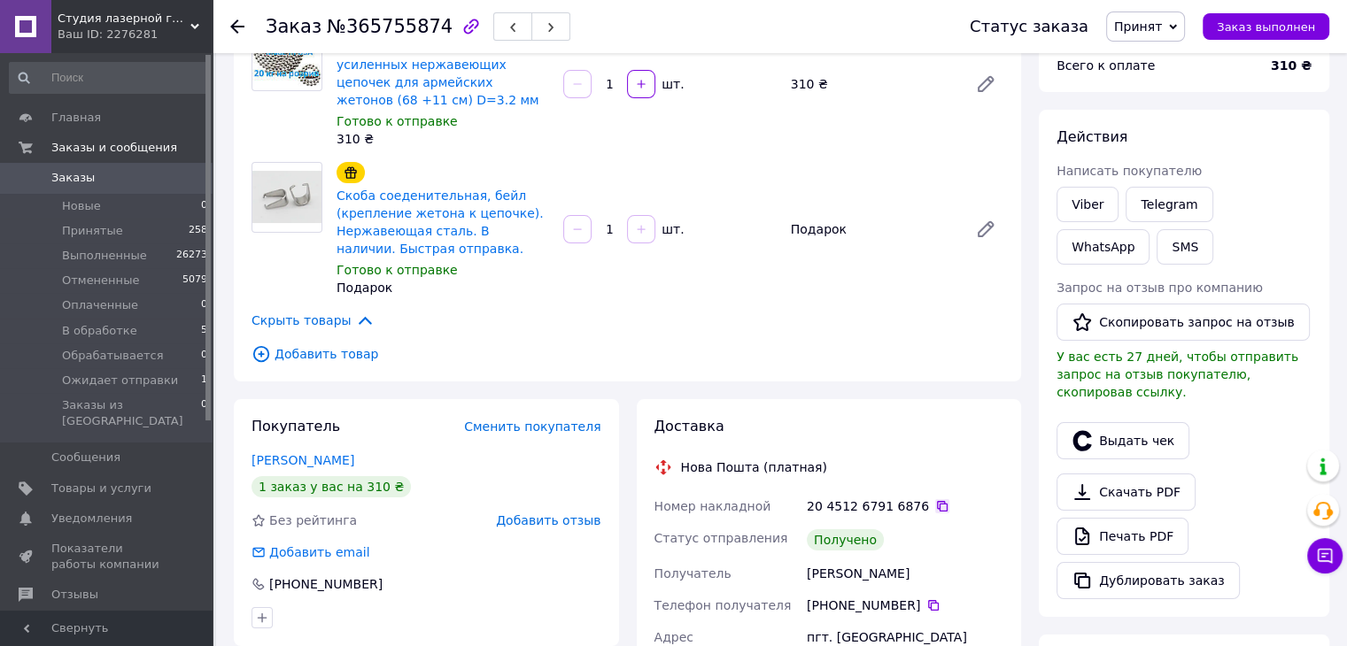
click at [937, 501] on icon at bounding box center [942, 506] width 11 height 11
click at [1114, 429] on button "Выдать чек" at bounding box center [1122, 440] width 133 height 37
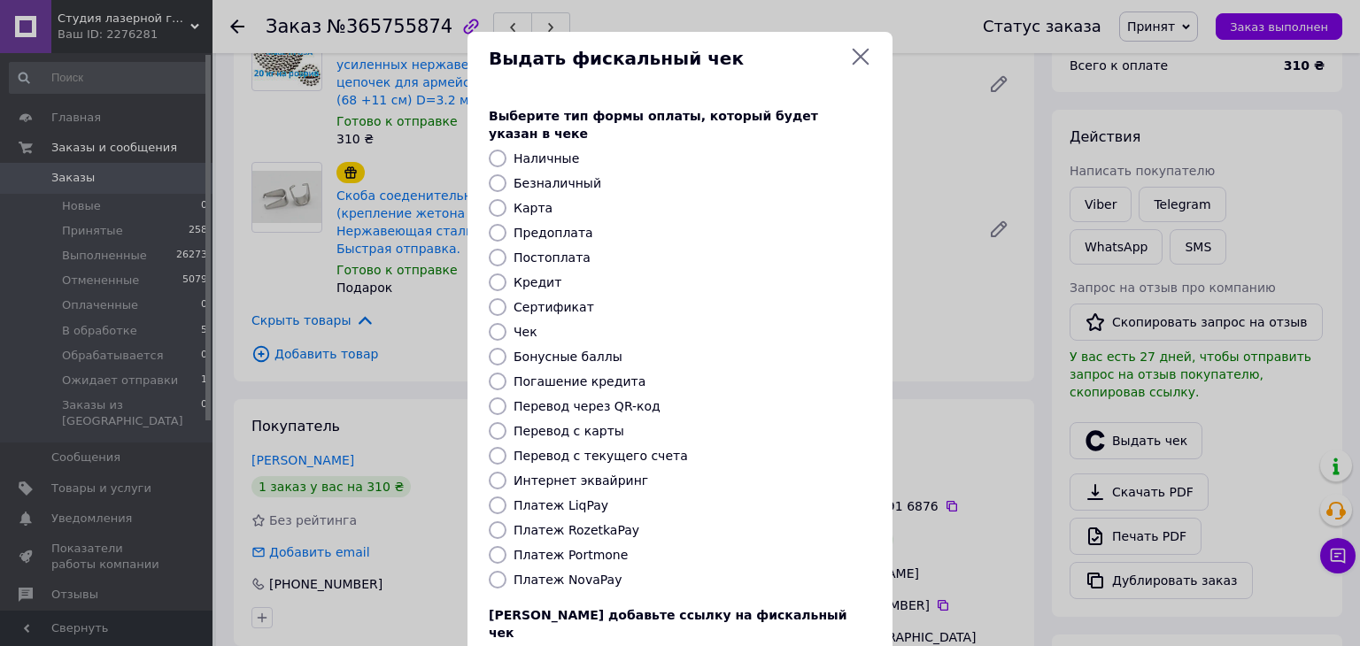
click at [550, 251] on label "Постоплата" at bounding box center [552, 258] width 77 height 14
click at [507, 249] on input "Постоплата" at bounding box center [498, 258] width 18 height 18
radio input "true"
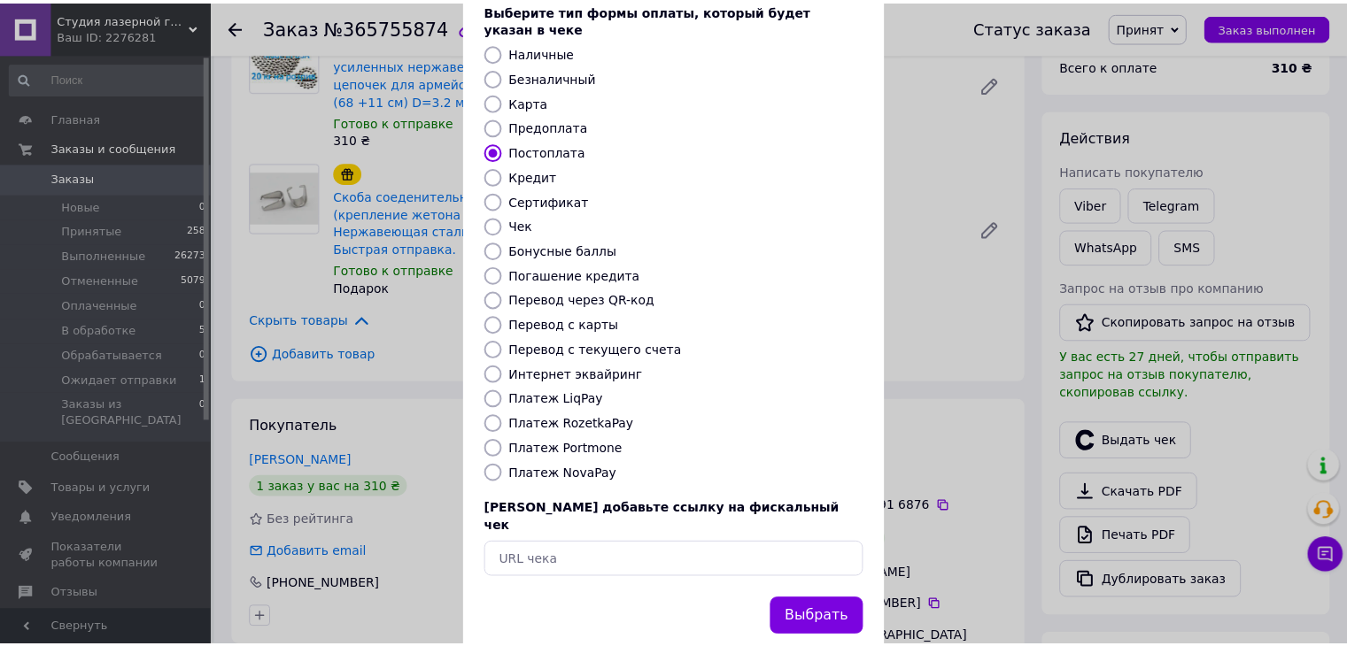
scroll to position [113, 0]
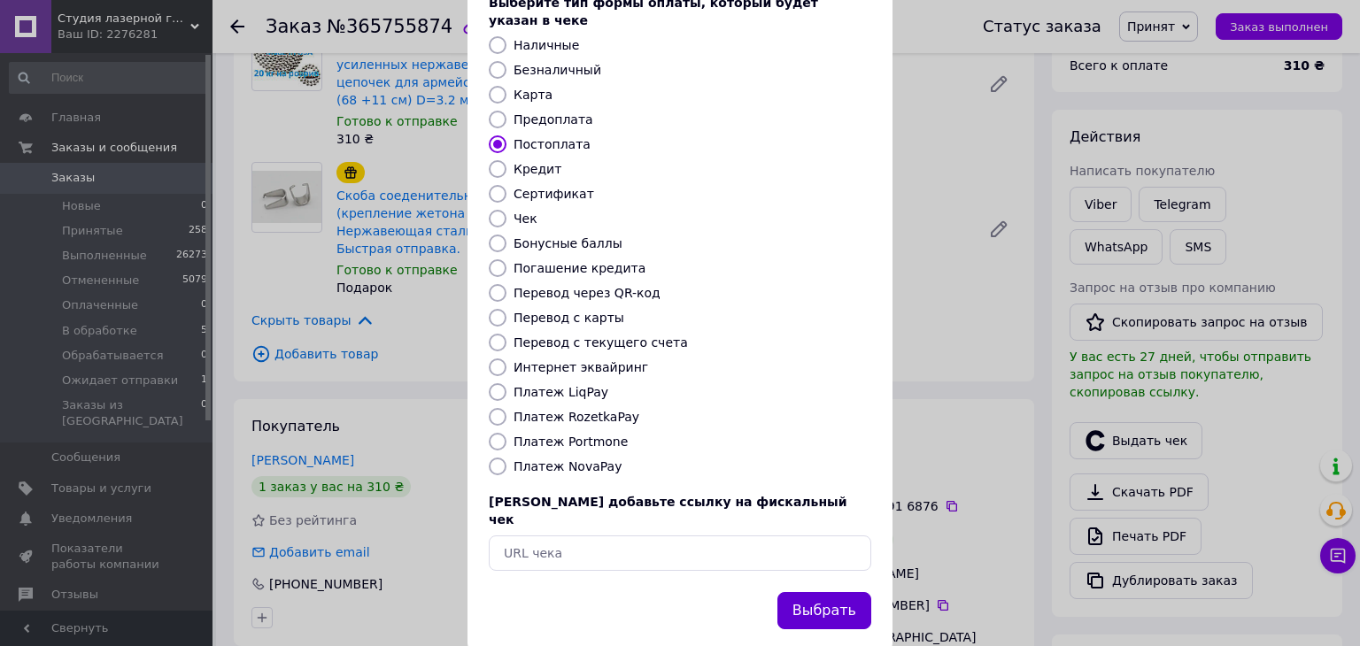
click at [838, 592] on button "Выбрать" at bounding box center [824, 611] width 94 height 38
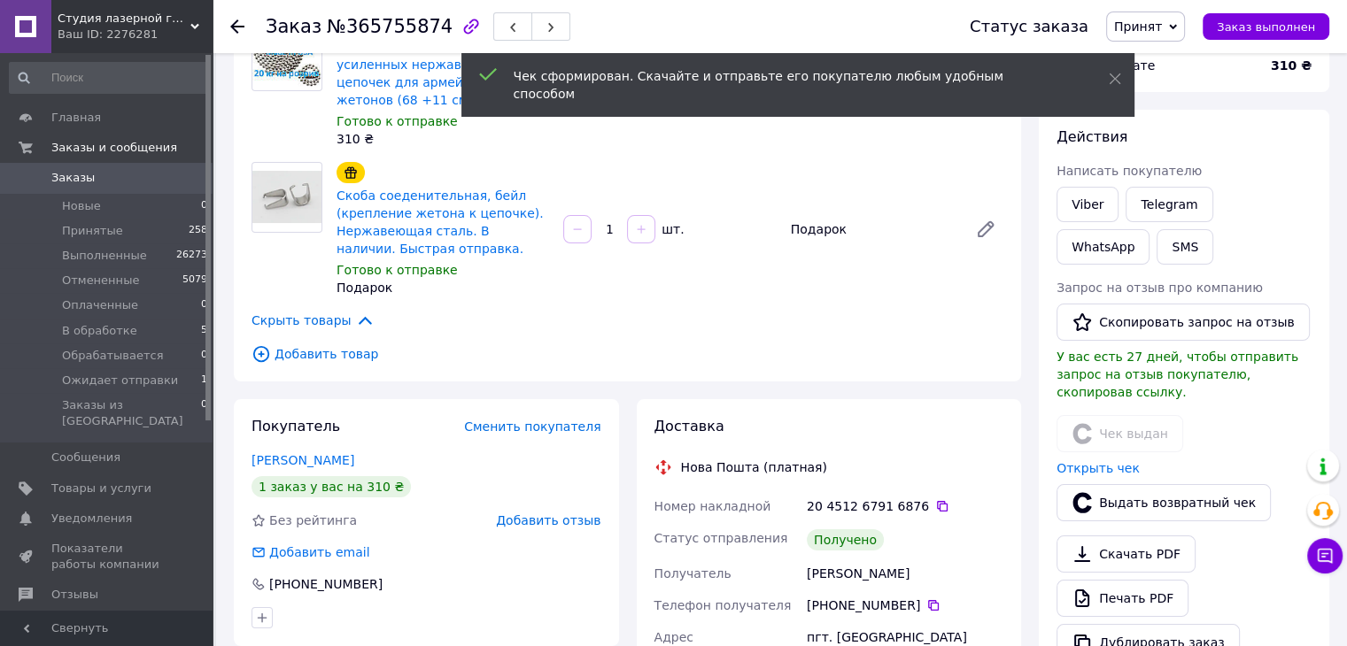
click at [1160, 43] on div "Статус заказа Принят Выполнен Отменен Оплаченный В обработке Обрабатывается Ожи…" at bounding box center [1131, 26] width 395 height 53
click at [1164, 35] on span "Принят" at bounding box center [1145, 27] width 79 height 30
click at [1167, 56] on li "Выполнен" at bounding box center [1174, 62] width 134 height 27
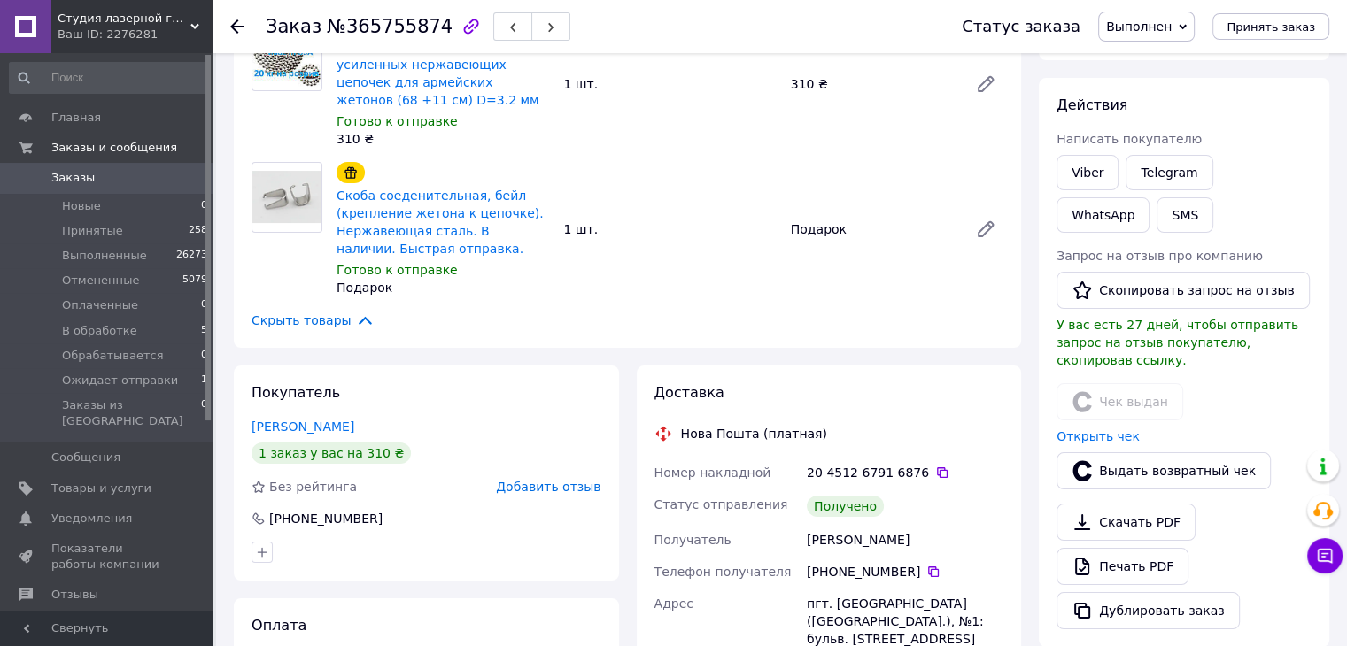
click at [230, 26] on icon at bounding box center [237, 26] width 14 height 14
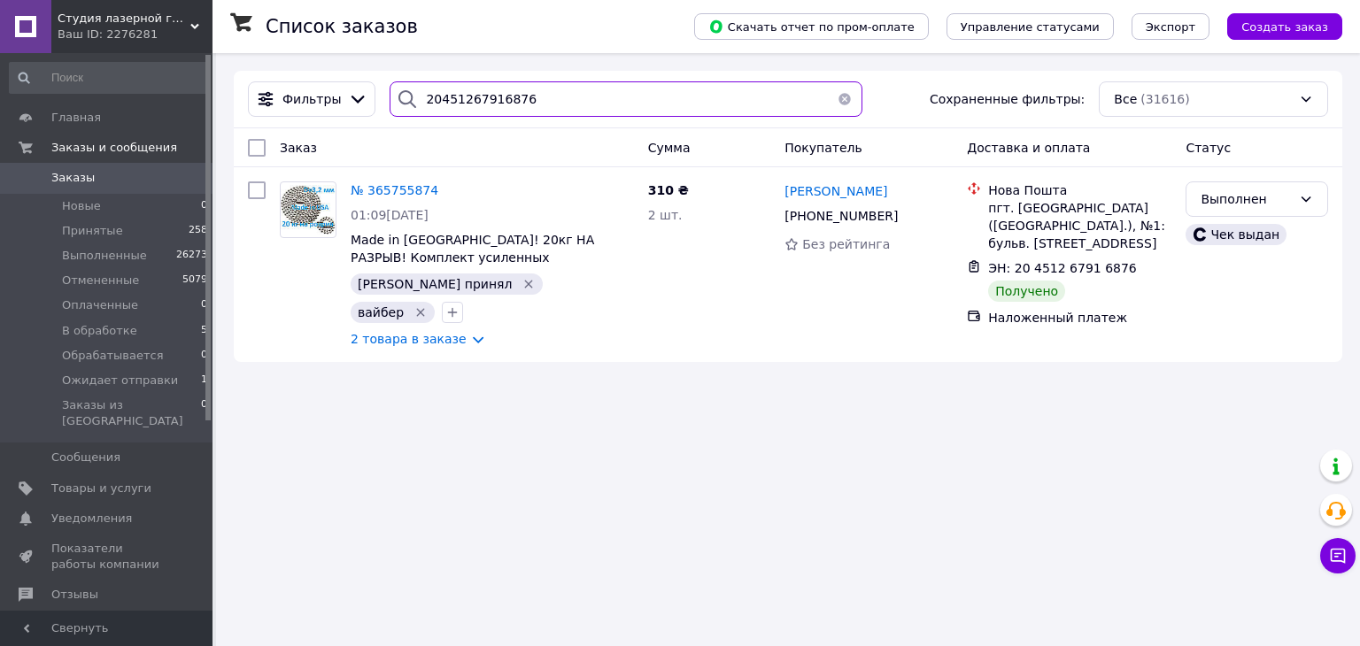
click at [492, 104] on input "20451267916876" at bounding box center [626, 98] width 472 height 35
paste input "20179"
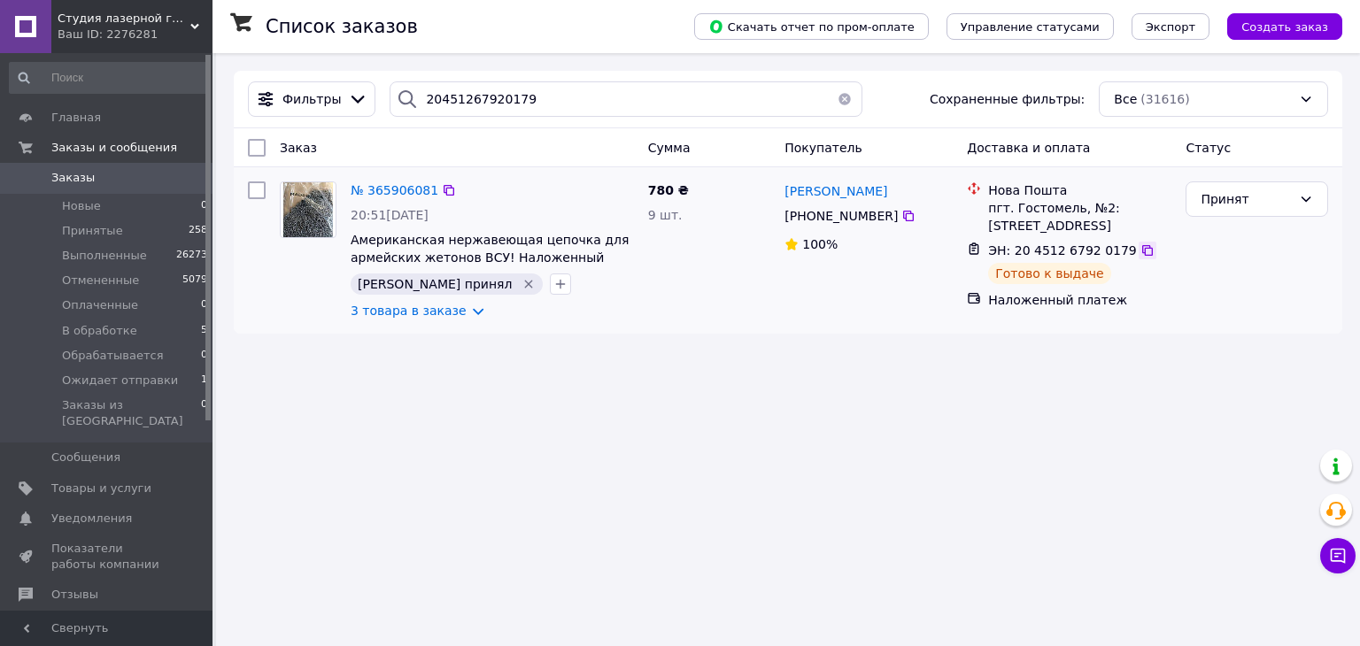
click at [1142, 250] on icon at bounding box center [1147, 250] width 11 height 11
click at [527, 110] on input "20451267920179" at bounding box center [626, 98] width 472 height 35
paste input "5105"
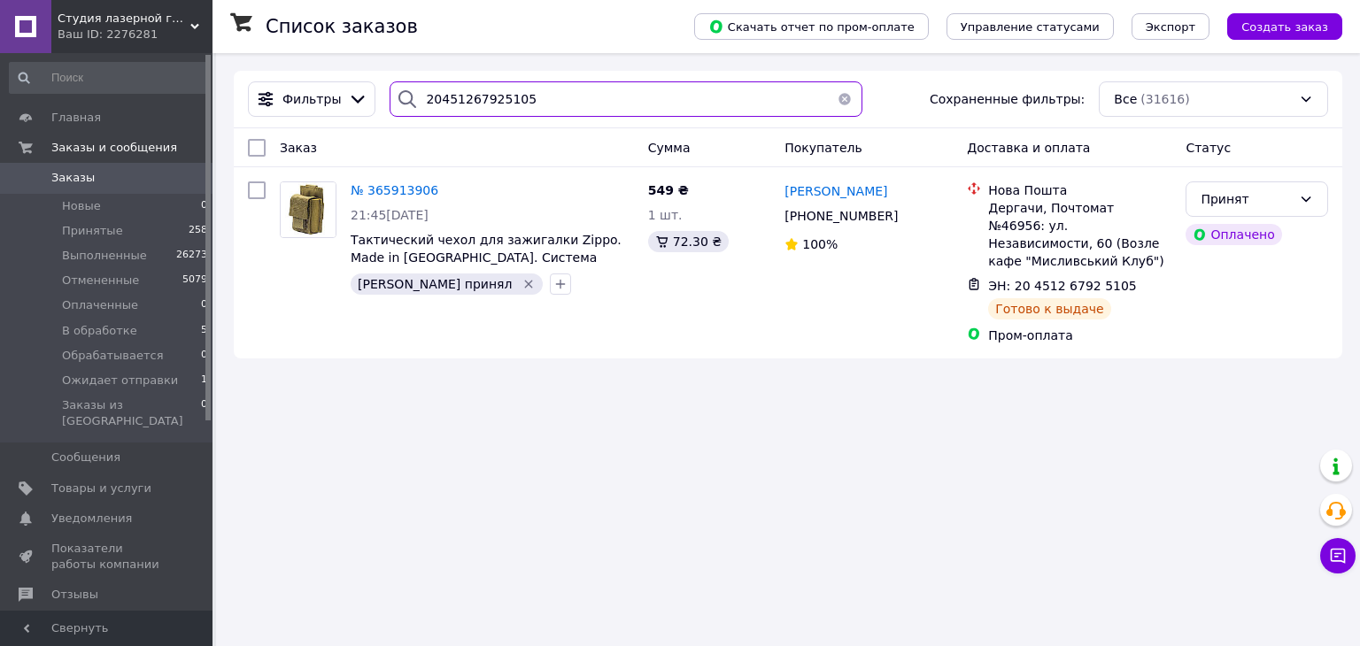
click at [425, 93] on input "20451267925105" at bounding box center [626, 98] width 472 height 35
paste input "31799"
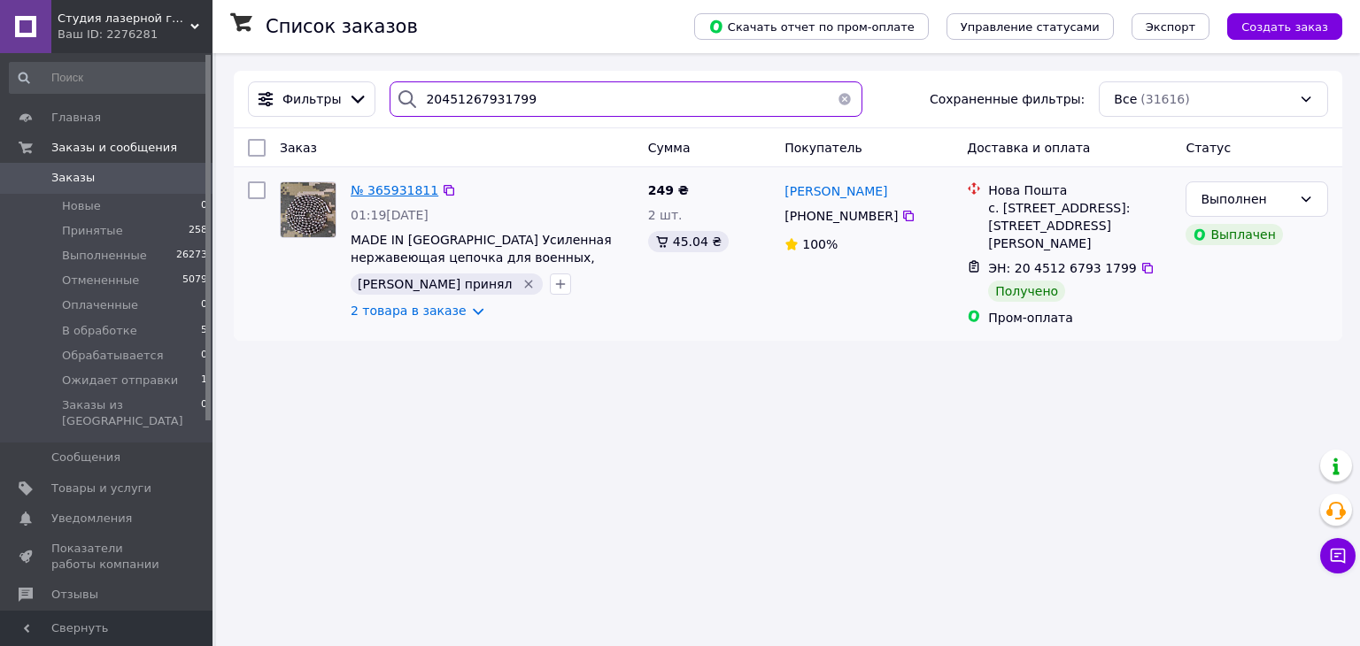
type input "20451267931799"
click at [392, 191] on span "№ 365931811" at bounding box center [395, 190] width 88 height 14
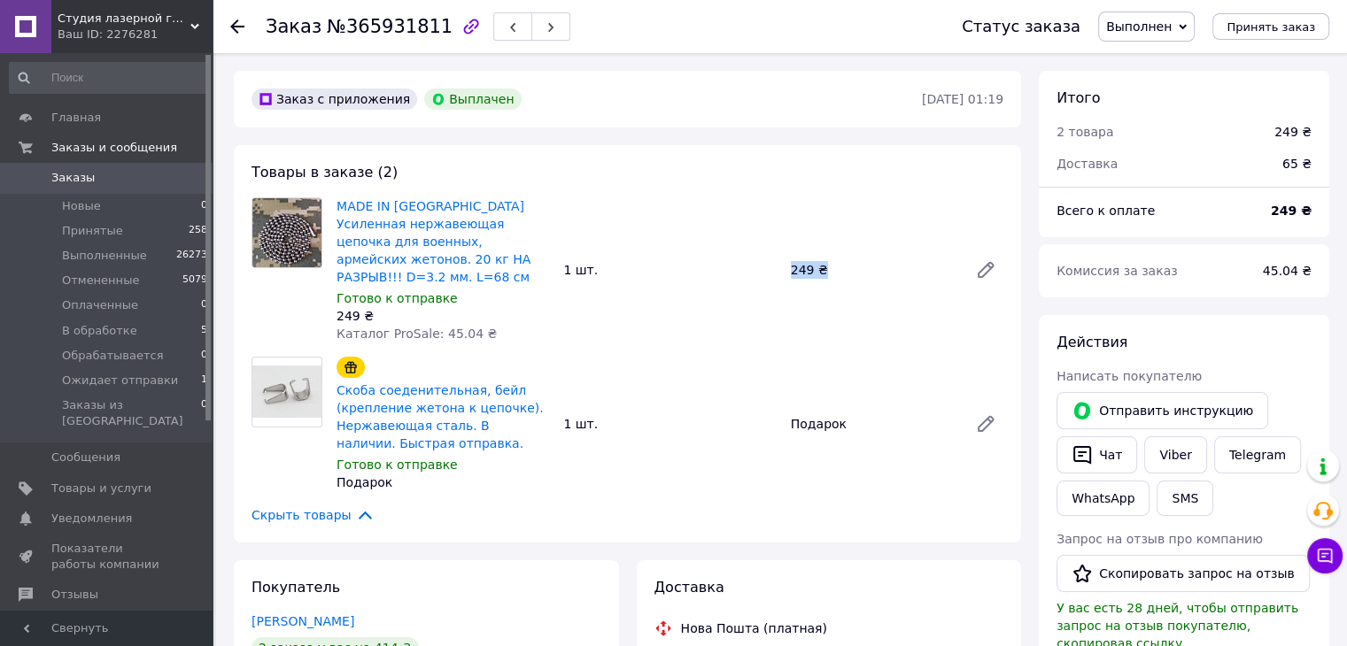
drag, startPoint x: 769, startPoint y: 259, endPoint x: 829, endPoint y: 264, distance: 60.4
click at [829, 264] on div "MADE IN [GEOGRAPHIC_DATA] Усиленная нержавеющая цепочка для военных, армейских …" at bounding box center [669, 270] width 681 height 152
click at [829, 264] on div "249 ₴" at bounding box center [872, 270] width 177 height 25
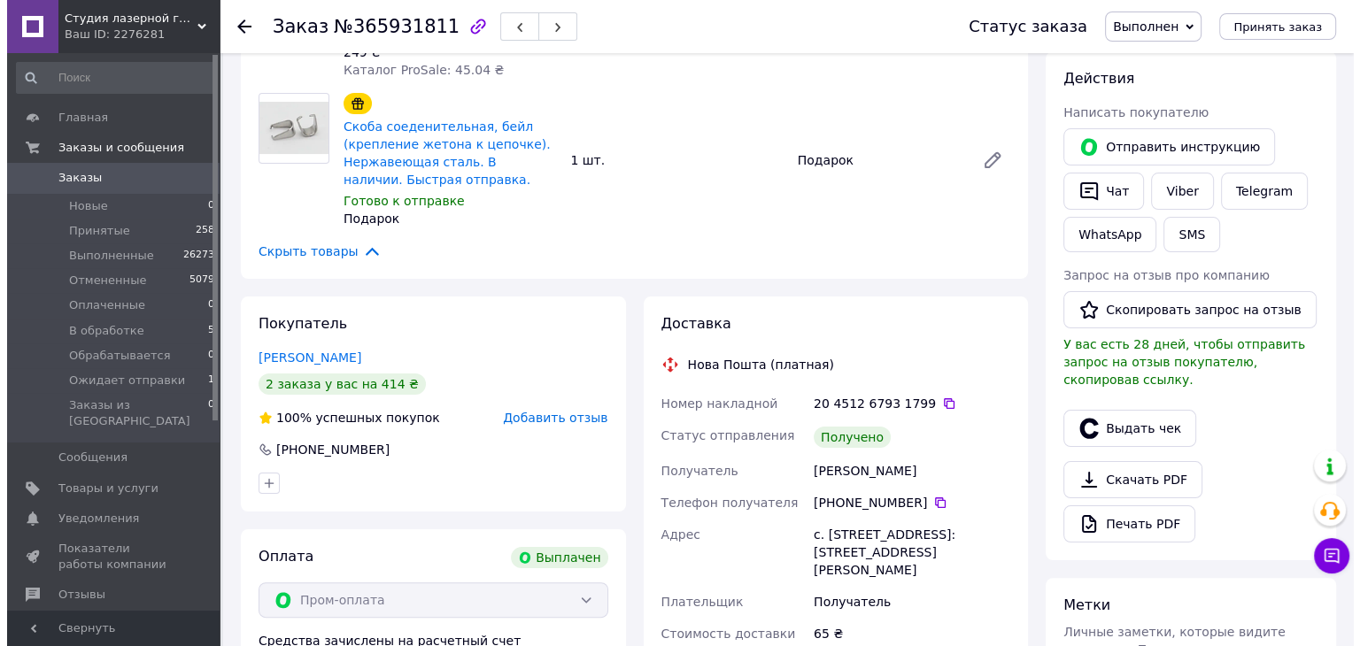
scroll to position [266, 0]
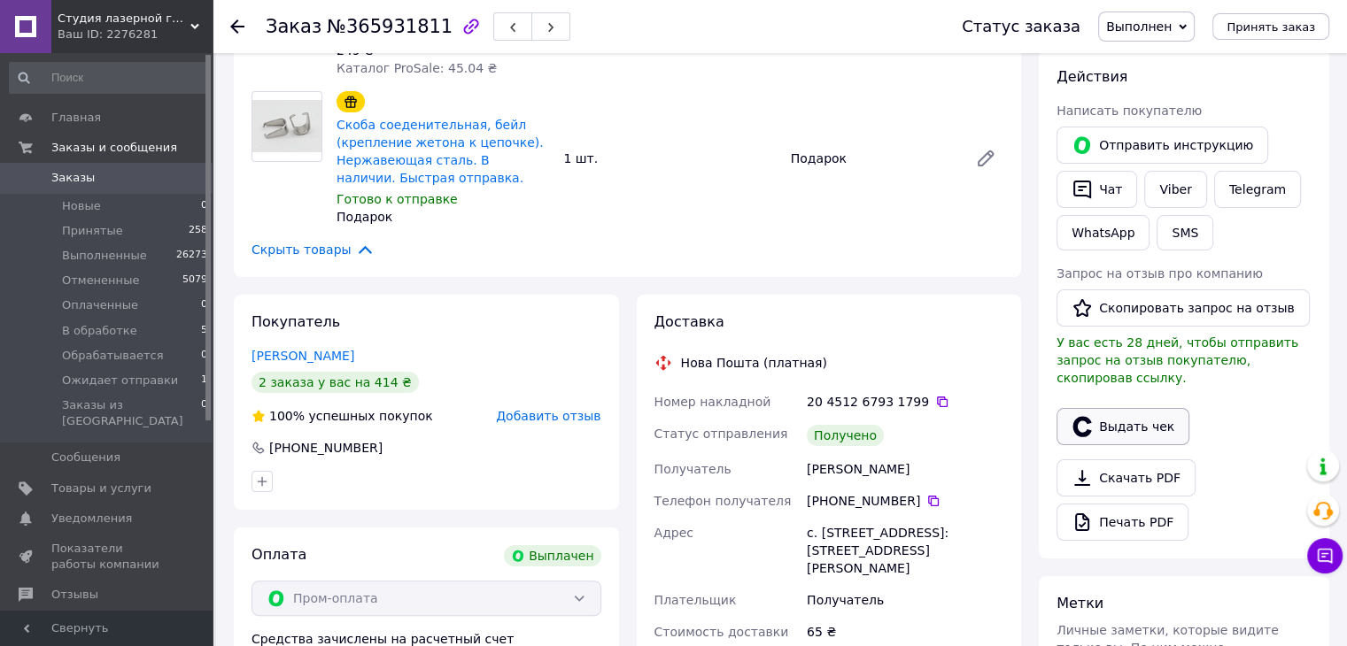
click at [1113, 408] on button "Выдать чек" at bounding box center [1122, 426] width 133 height 37
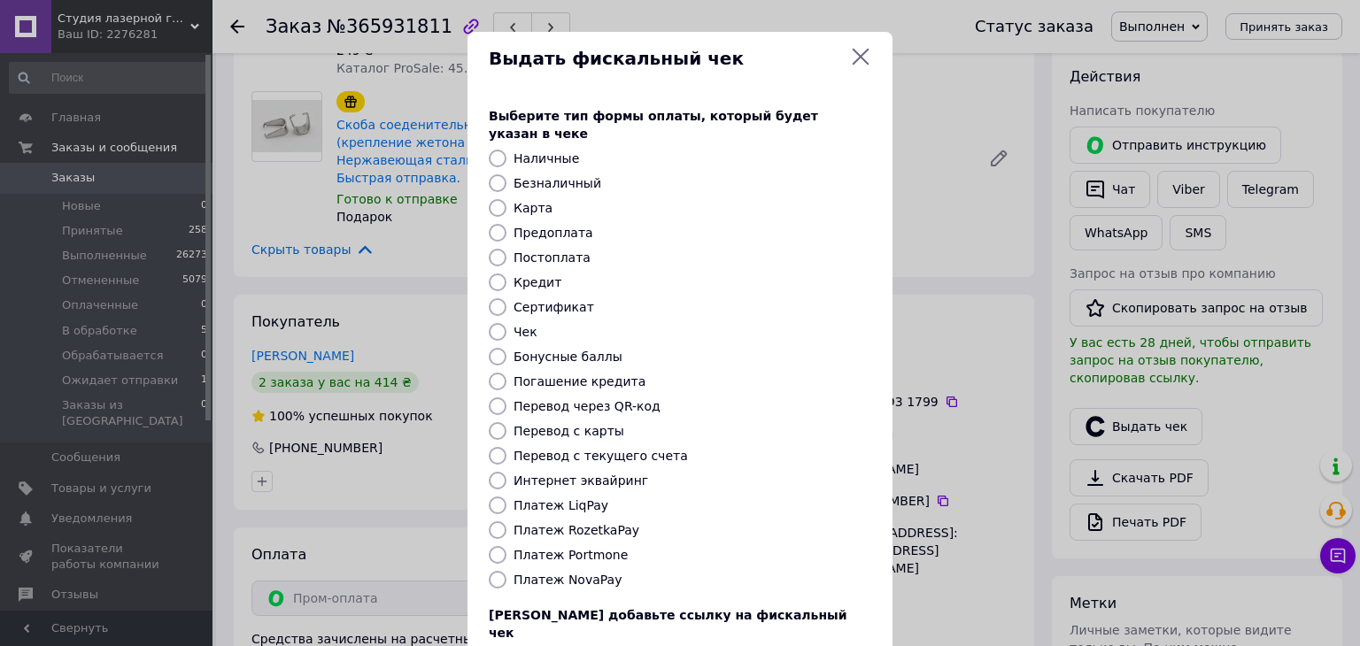
click at [588, 522] on div "Платеж RozetkaPay" at bounding box center [692, 531] width 365 height 18
click at [598, 523] on label "Платеж RozetkaPay" at bounding box center [577, 530] width 126 height 14
click at [507, 522] on input "Платеж RozetkaPay" at bounding box center [498, 531] width 18 height 18
radio input "true"
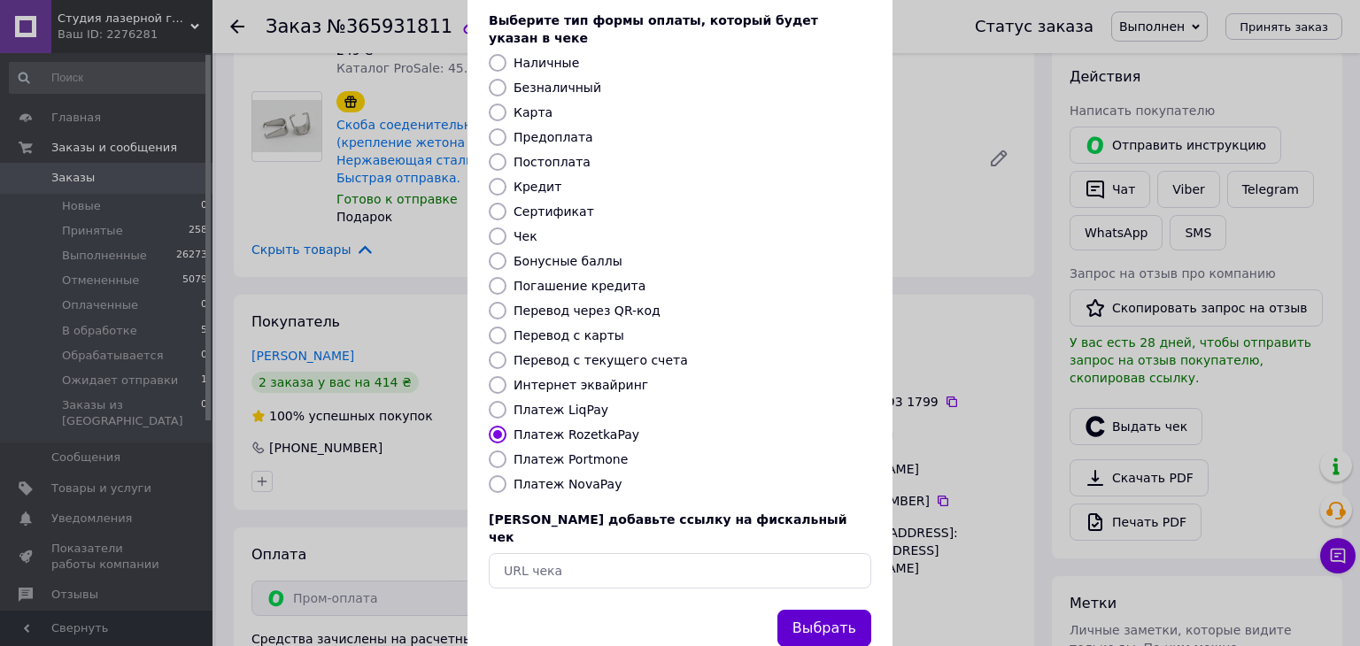
scroll to position [113, 0]
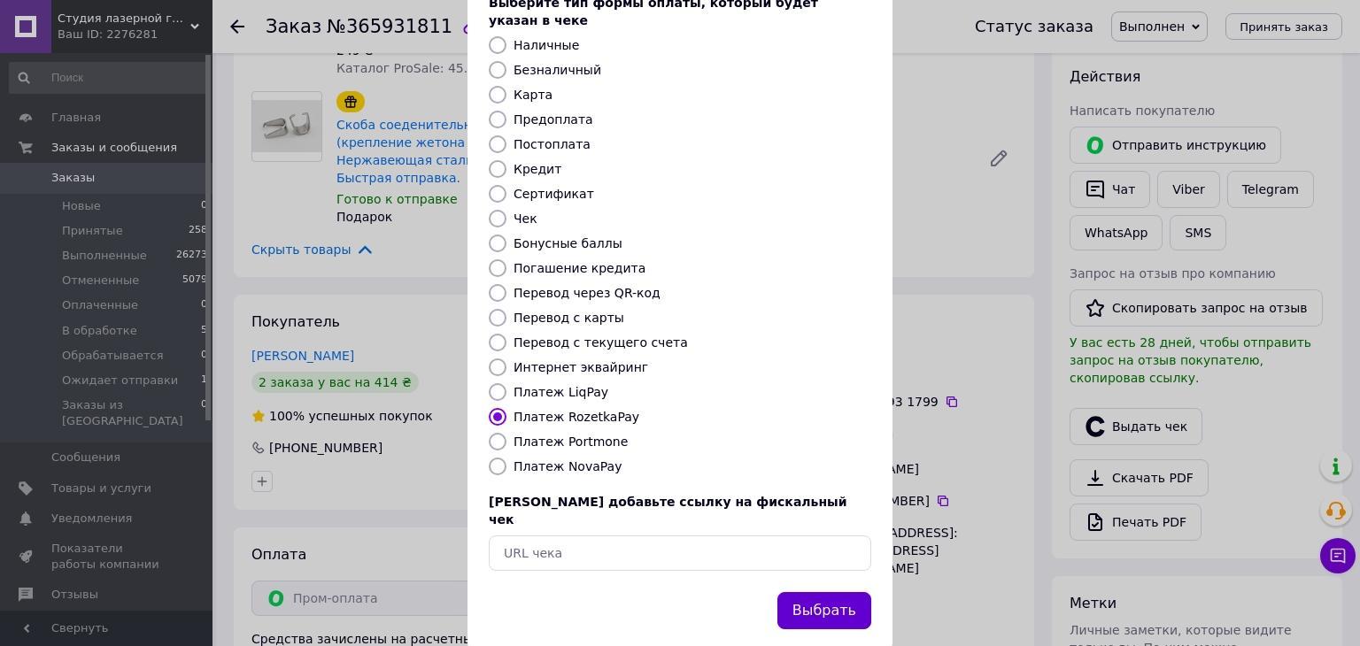
click at [835, 592] on button "Выбрать" at bounding box center [824, 611] width 94 height 38
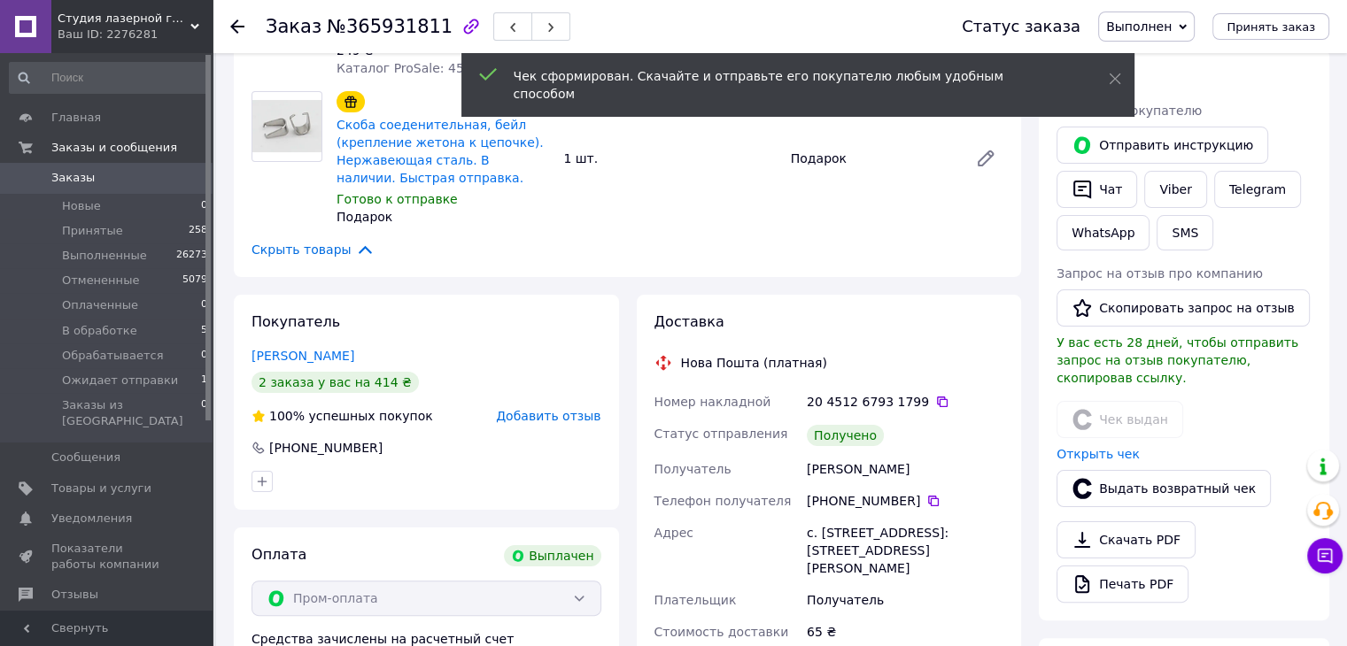
click at [546, 409] on span "Добавить отзыв" at bounding box center [548, 416] width 104 height 14
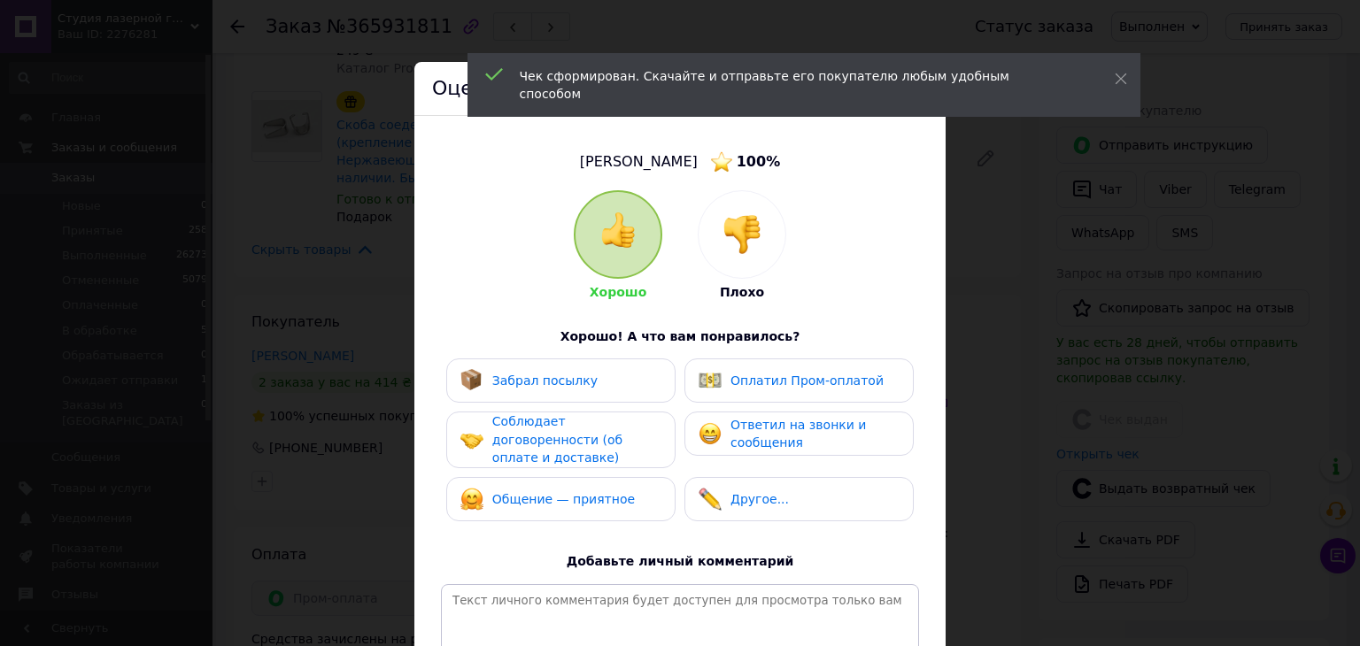
drag, startPoint x: 557, startPoint y: 385, endPoint x: 563, endPoint y: 447, distance: 62.3
click at [557, 391] on div "Забрал посылку" at bounding box center [528, 380] width 137 height 23
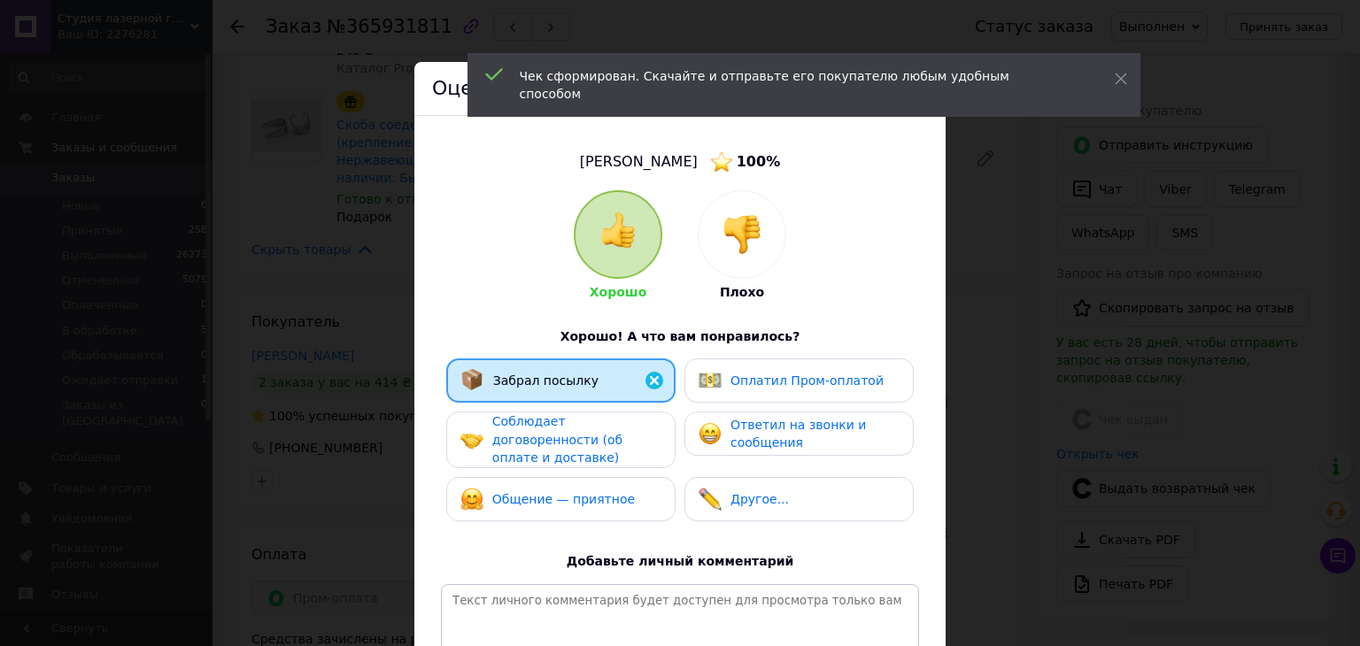
click at [563, 447] on span "Соблюдает договоренности (об оплате и доставке)" at bounding box center [557, 439] width 130 height 50
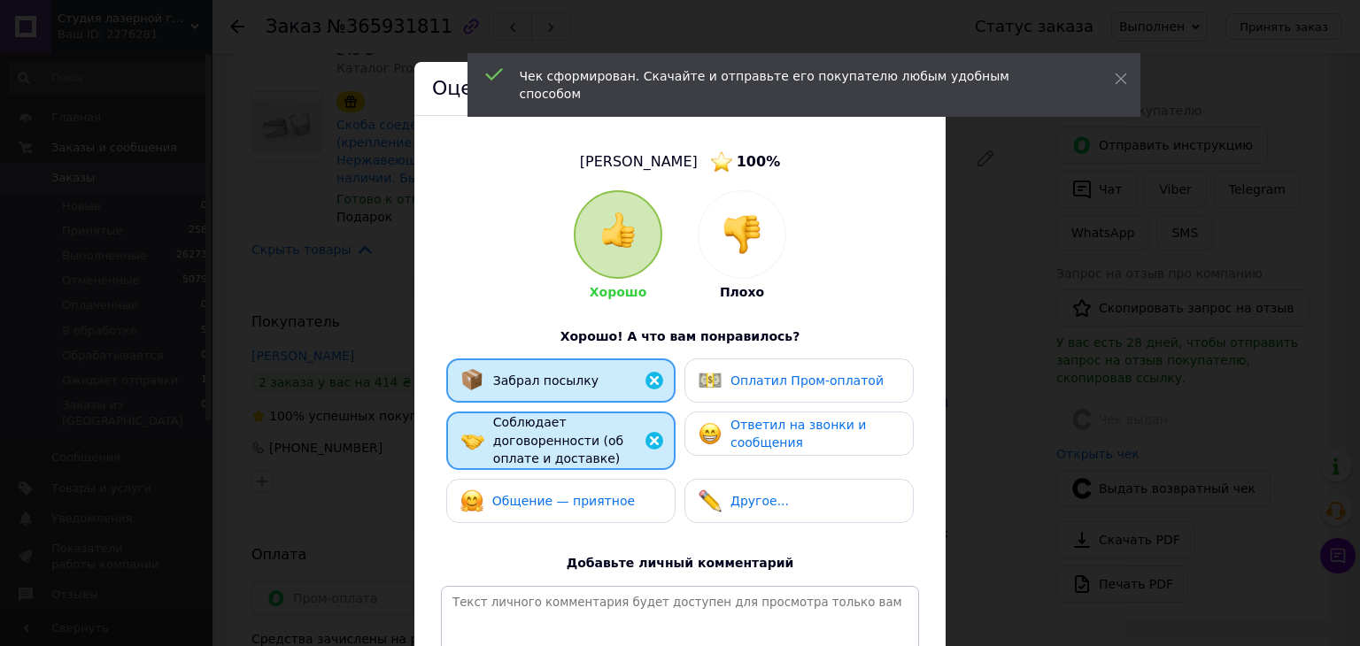
drag, startPoint x: 563, startPoint y: 498, endPoint x: 704, endPoint y: 454, distance: 147.3
click at [570, 495] on div "Общение — приятное" at bounding box center [547, 501] width 174 height 23
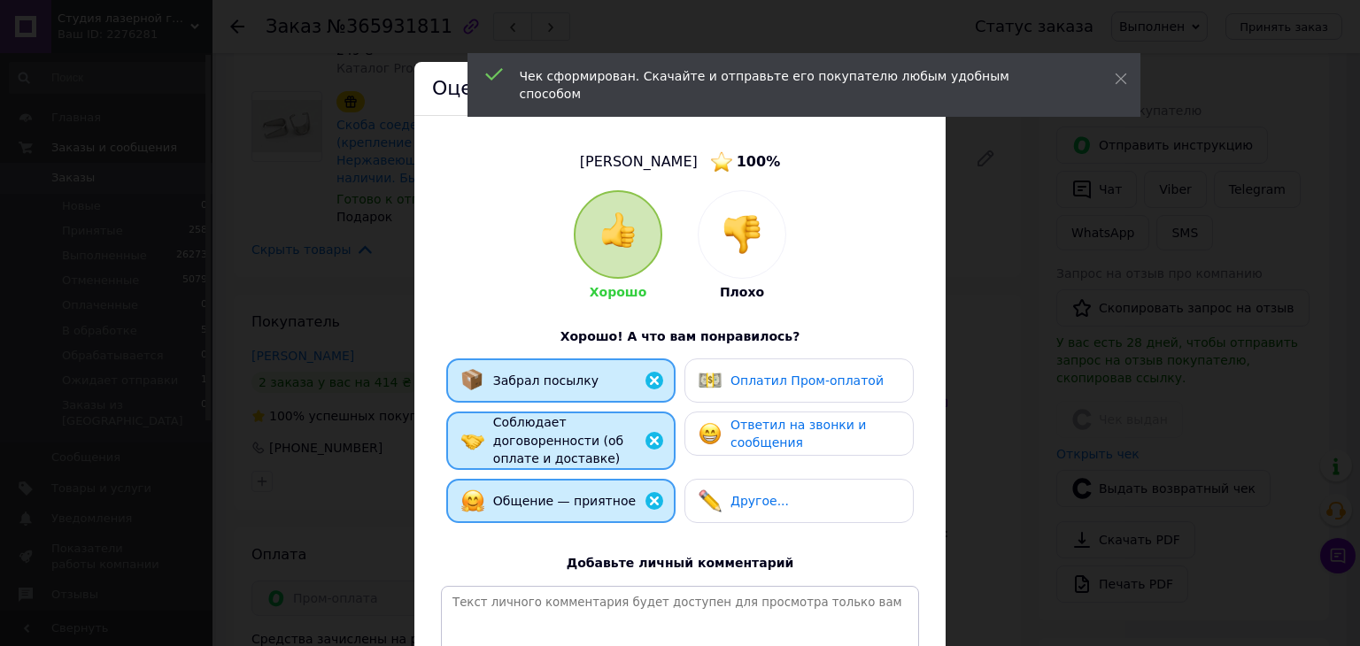
click at [778, 430] on span "Ответил на звонки и сообщения" at bounding box center [798, 434] width 135 height 33
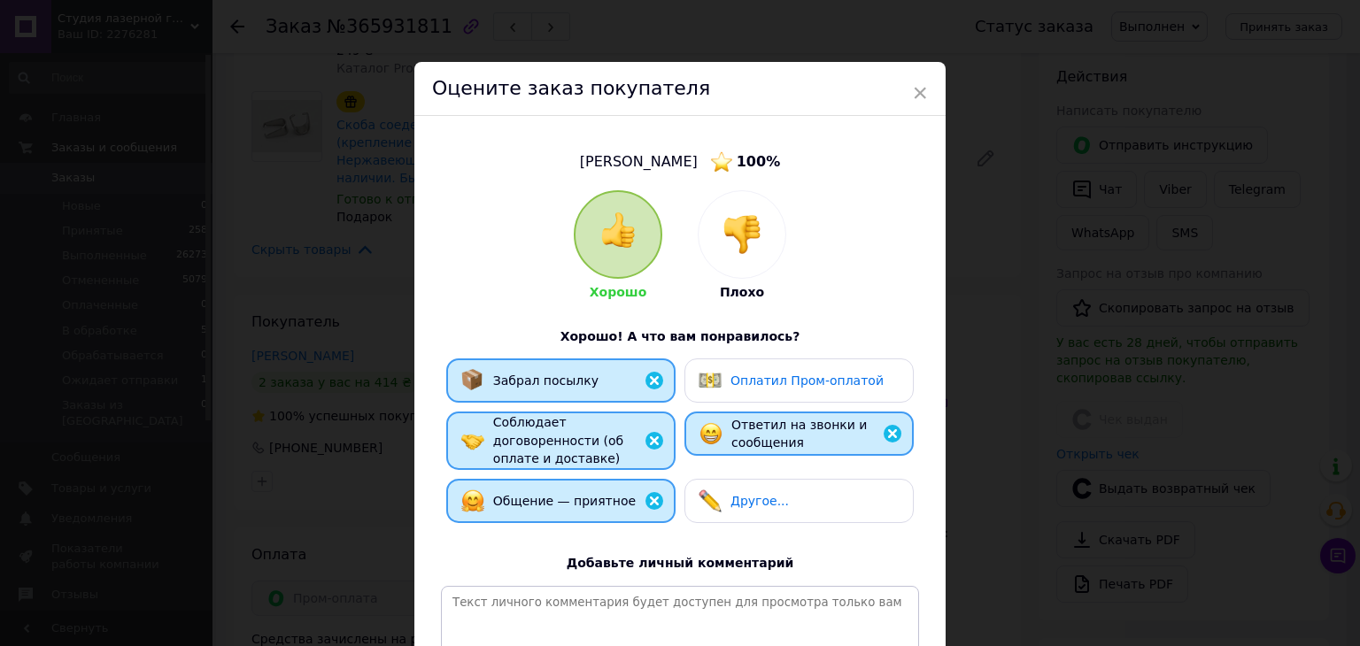
click at [804, 393] on div "Оплатил Пром-оплатой" at bounding box center [798, 381] width 229 height 44
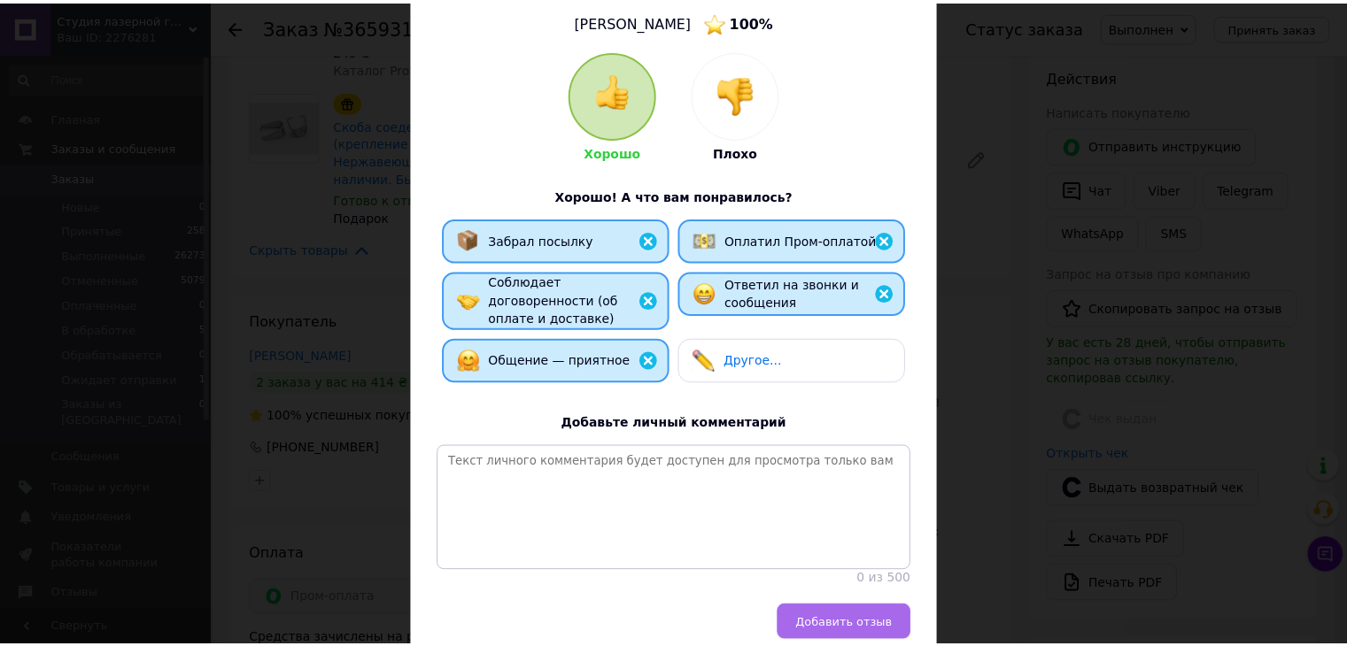
scroll to position [220, 0]
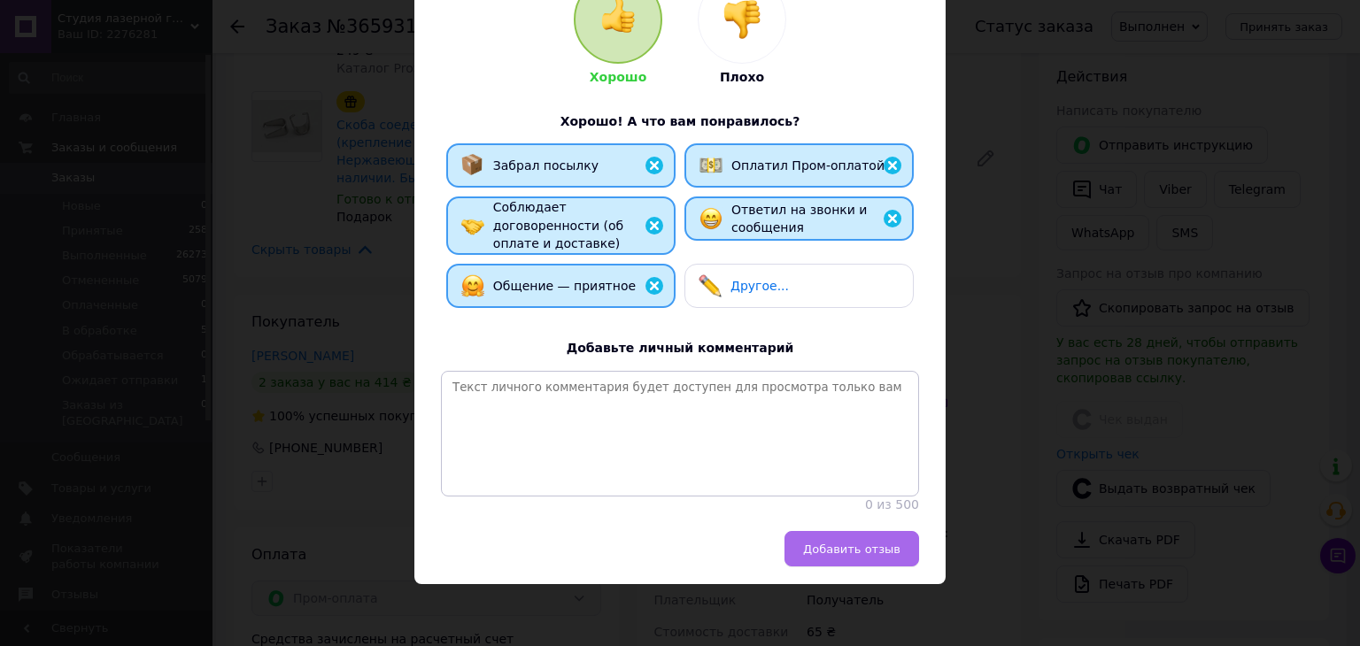
click at [869, 544] on span "Добавить отзыв" at bounding box center [851, 549] width 97 height 13
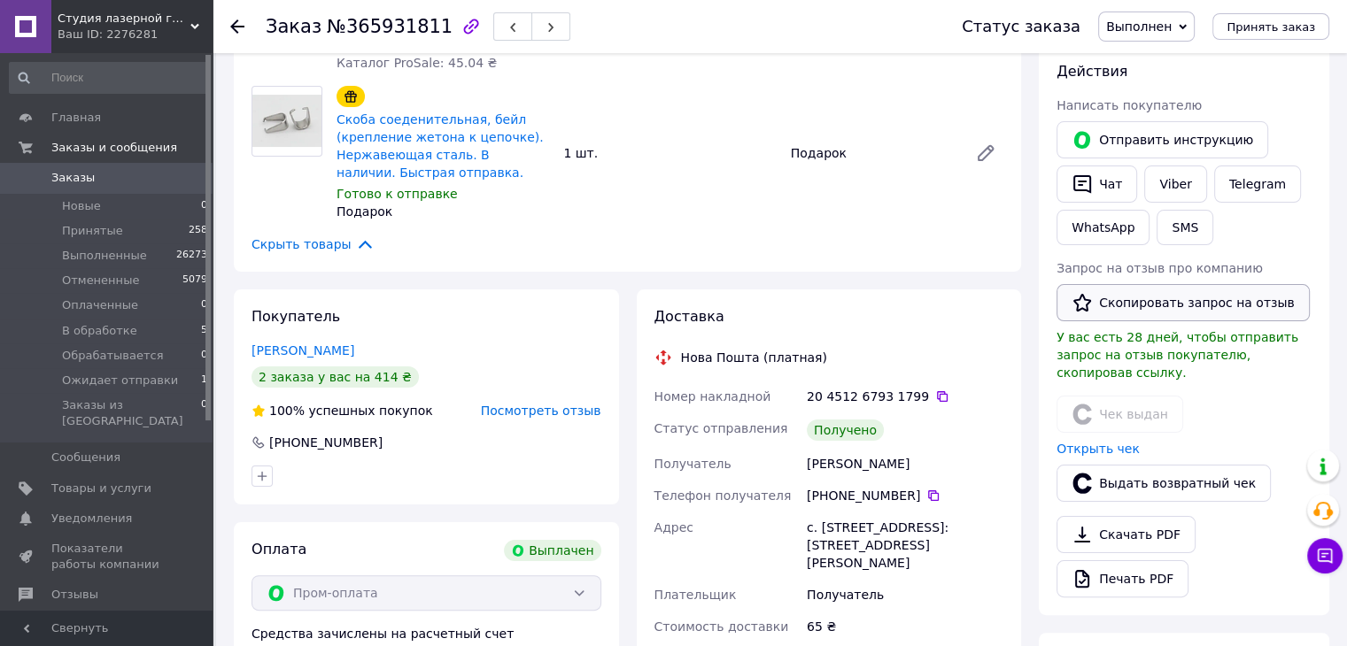
scroll to position [266, 0]
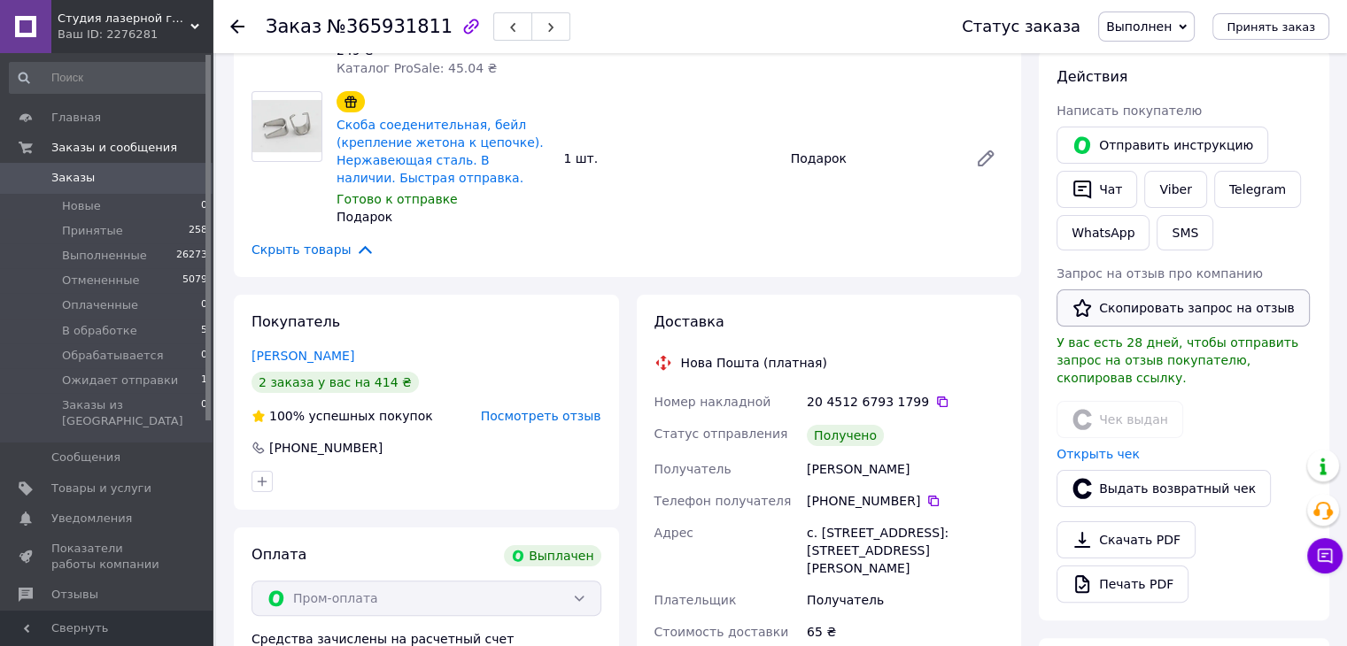
click at [1133, 307] on button "Скопировать запрос на отзыв" at bounding box center [1182, 308] width 253 height 37
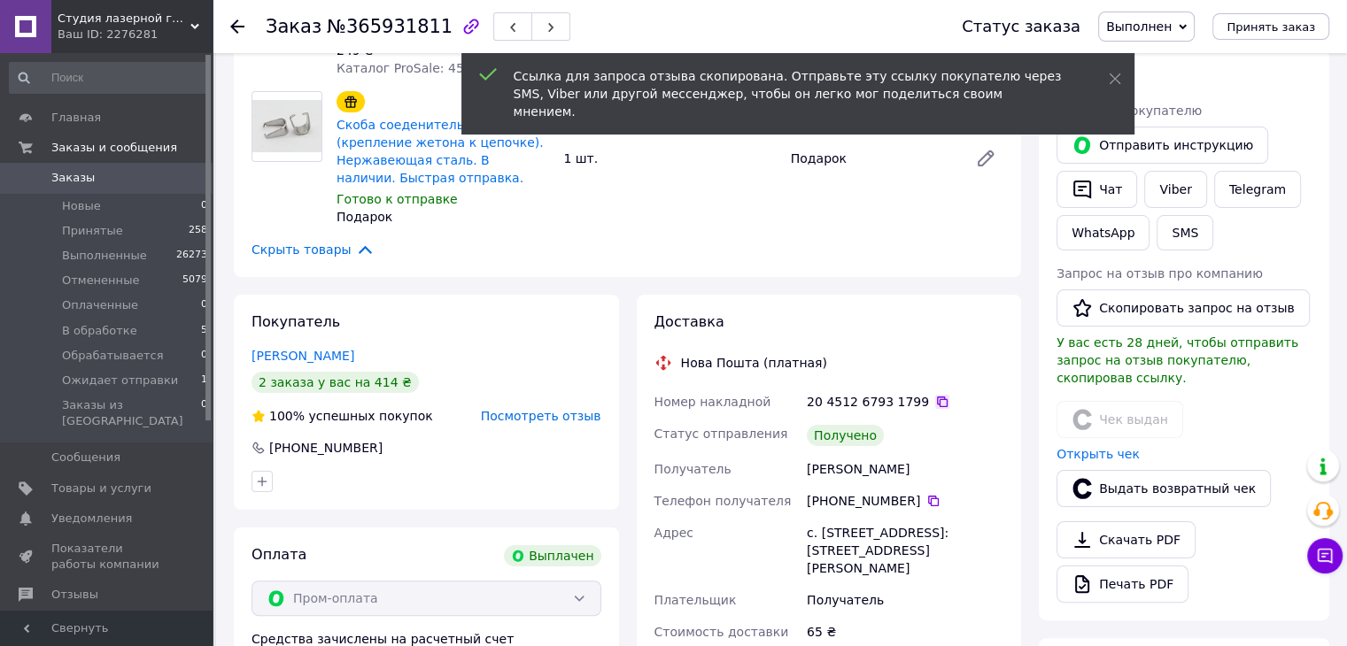
click at [937, 397] on icon at bounding box center [942, 402] width 11 height 11
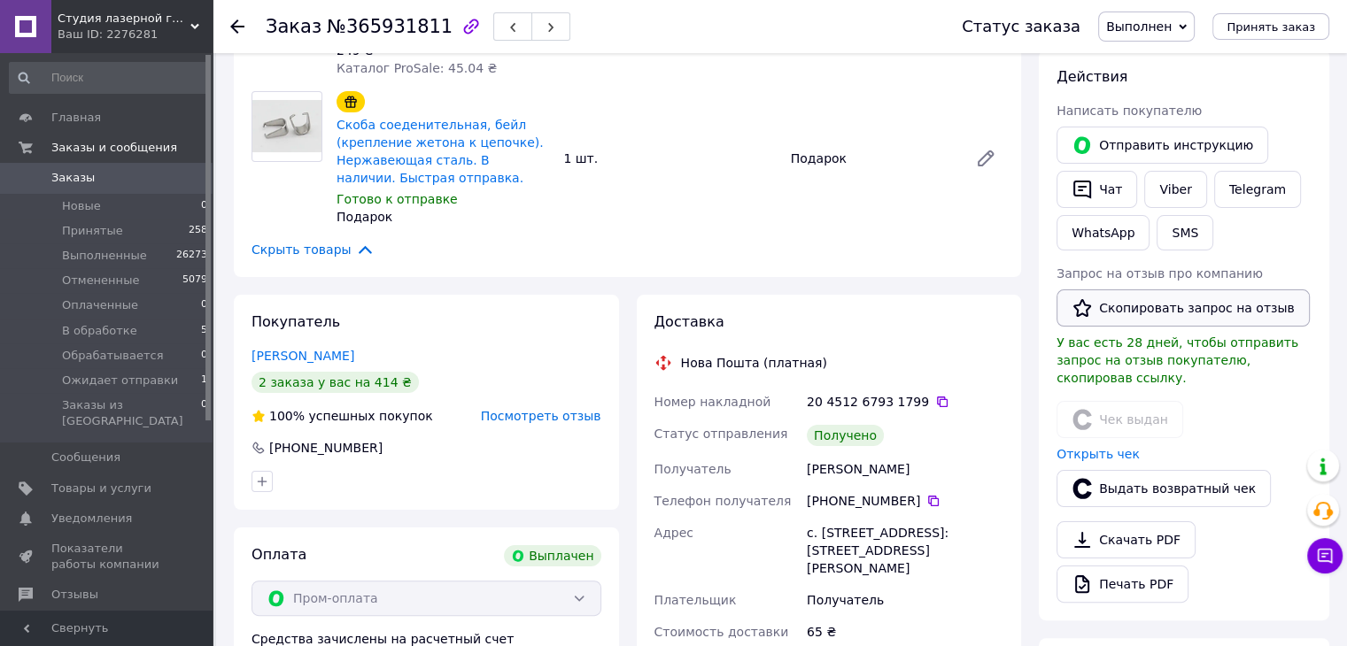
click at [1133, 307] on button "Скопировать запрос на отзыв" at bounding box center [1182, 308] width 253 height 37
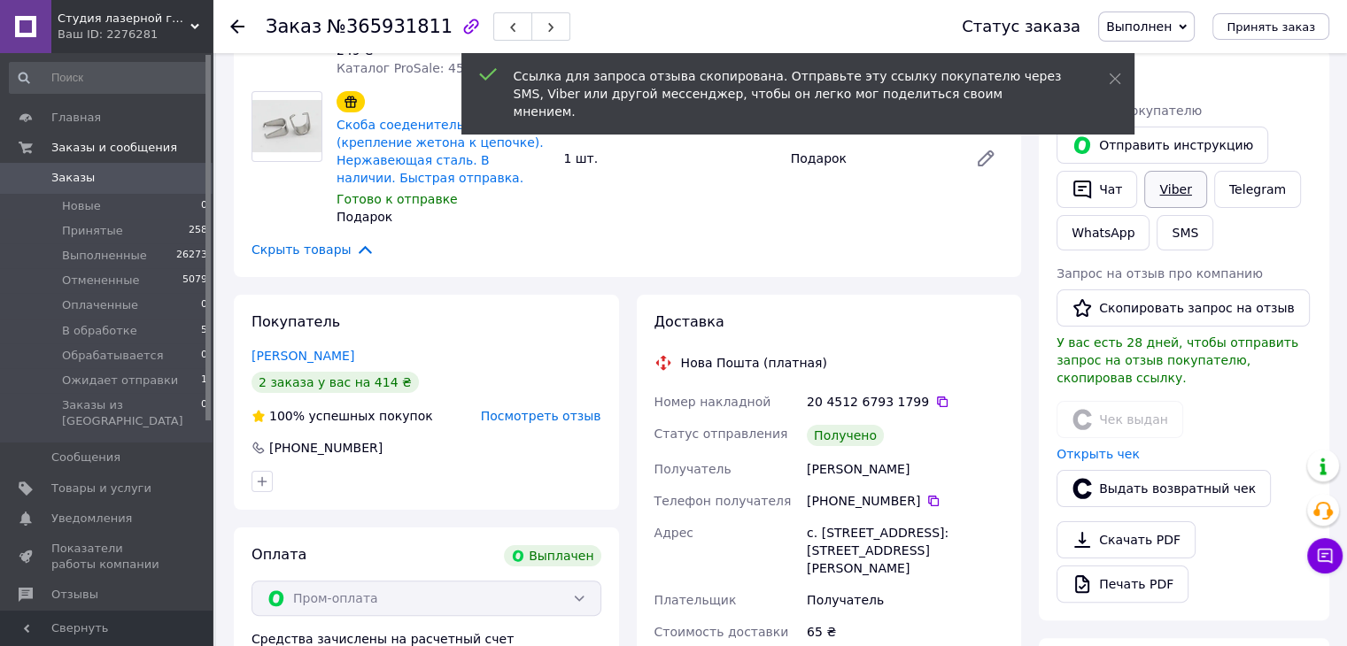
click at [1178, 192] on link "Viber" at bounding box center [1175, 189] width 62 height 37
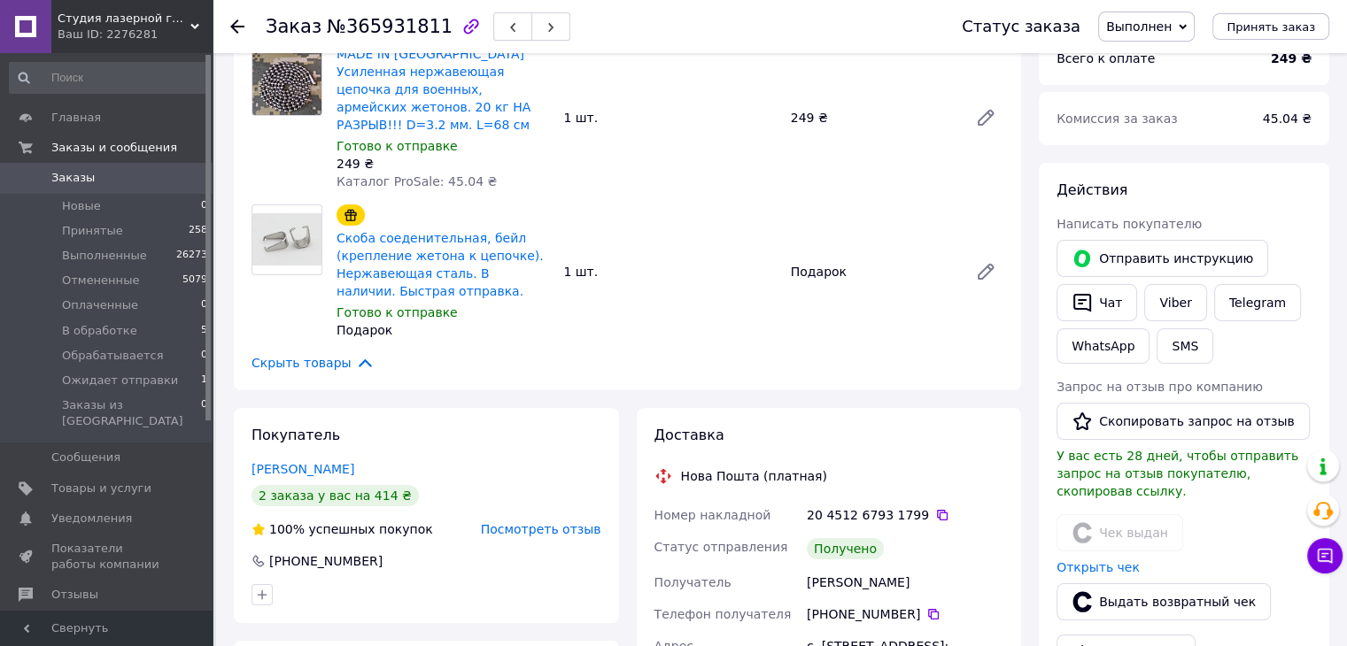
scroll to position [0, 0]
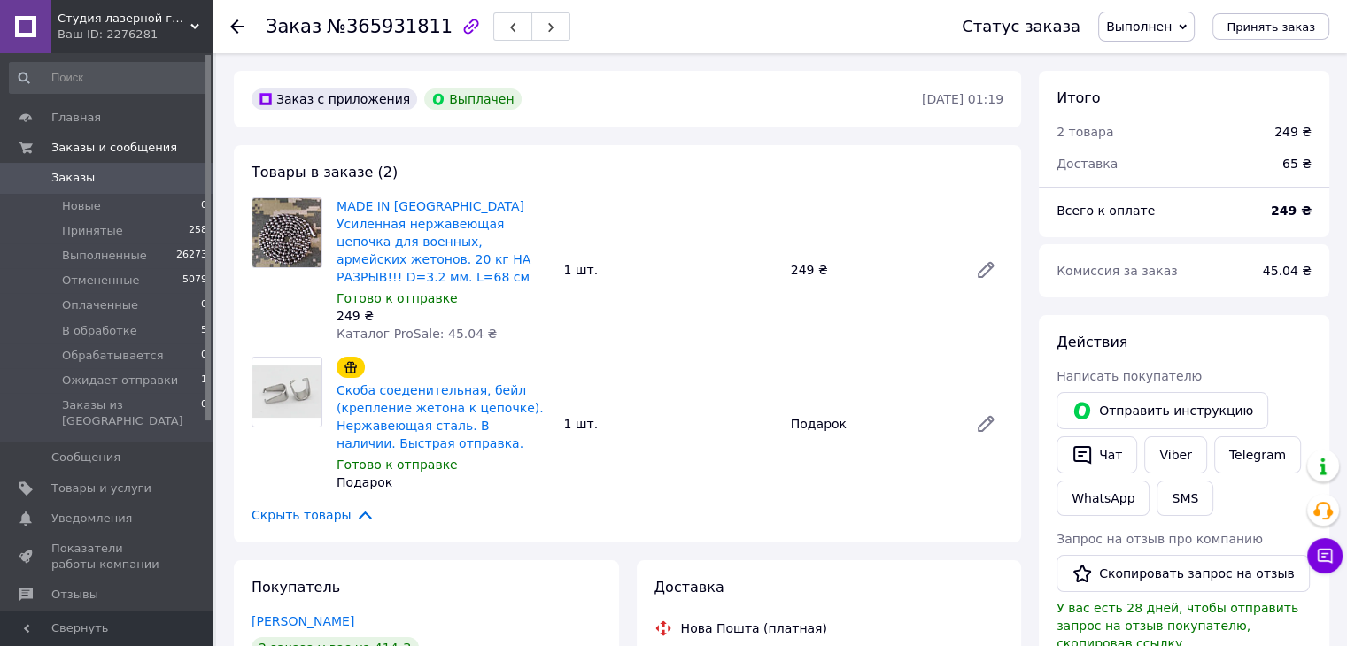
click at [236, 19] on icon at bounding box center [237, 26] width 14 height 14
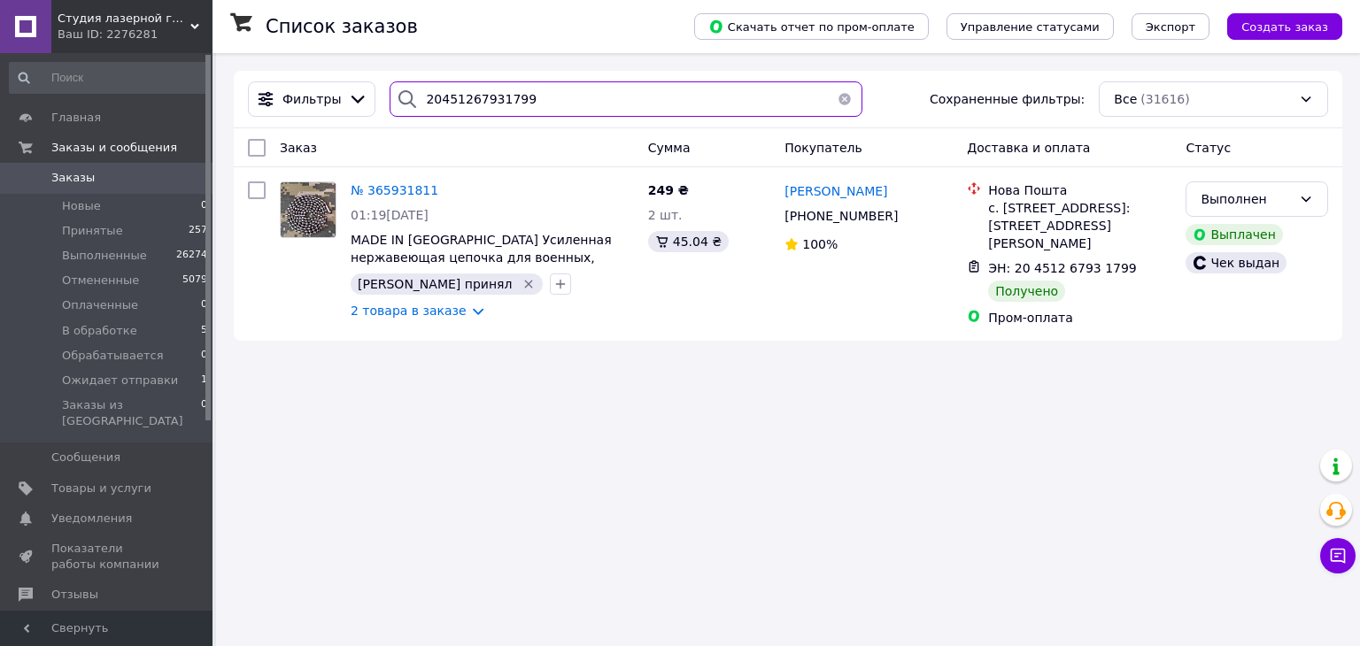
click at [522, 93] on input "20451267931799" at bounding box center [626, 98] width 472 height 35
paste input "7616"
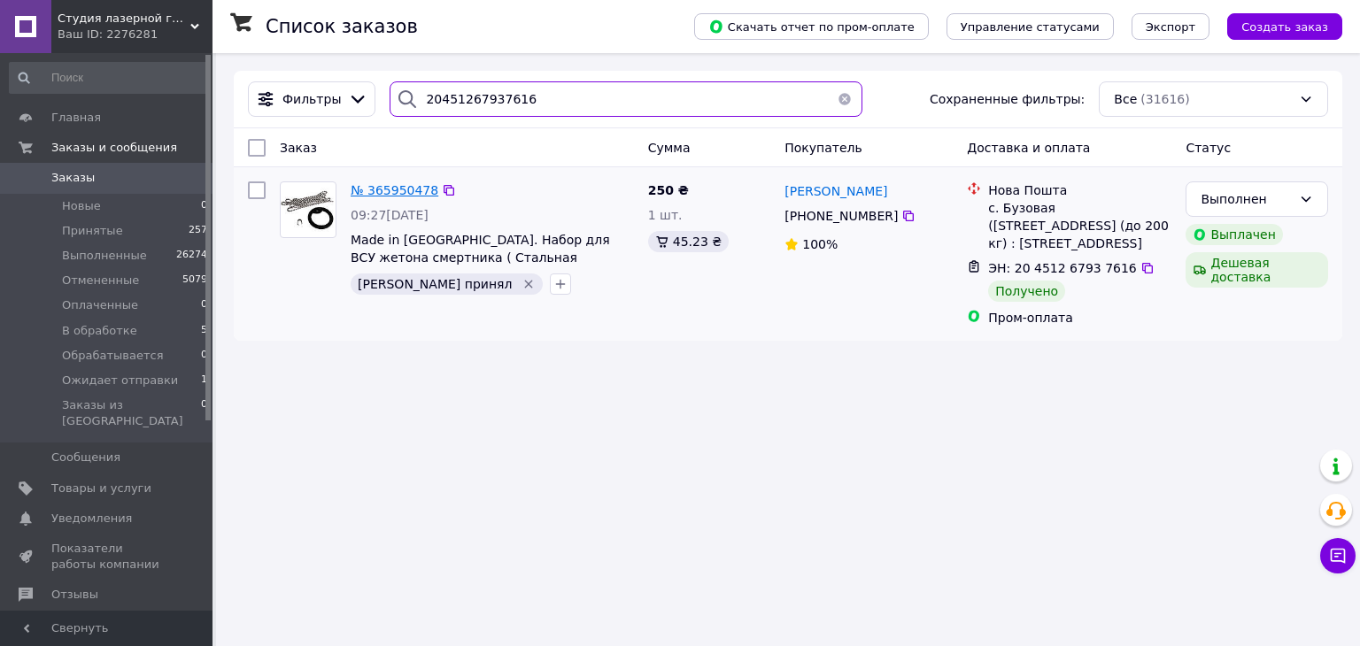
type input "20451267937616"
click at [383, 186] on span "№ 365950478" at bounding box center [395, 190] width 88 height 14
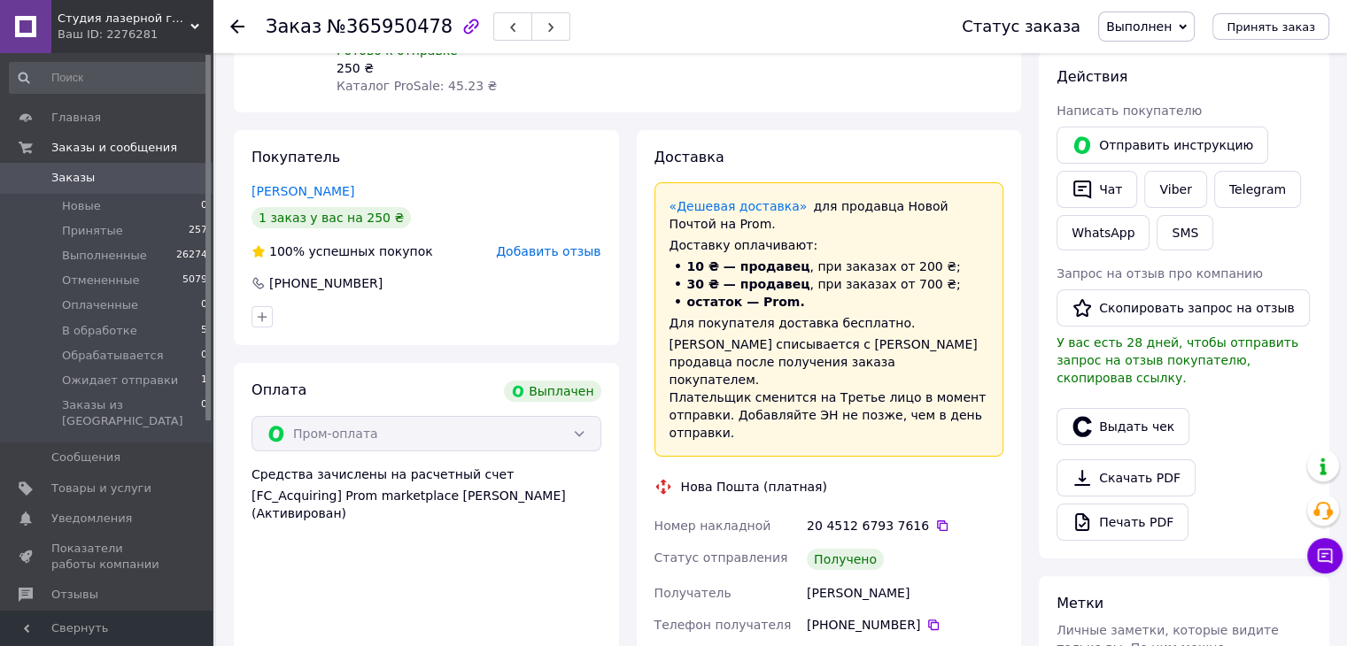
scroll to position [354, 0]
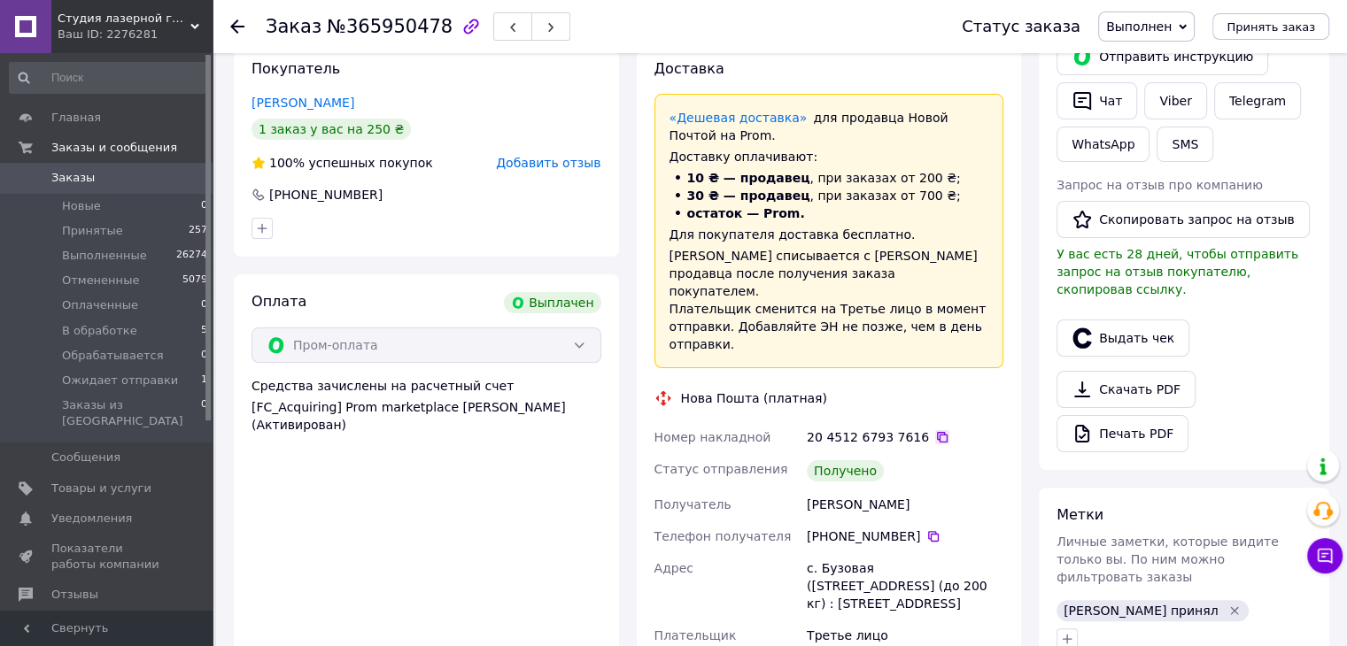
click at [935, 430] on icon at bounding box center [942, 437] width 14 height 14
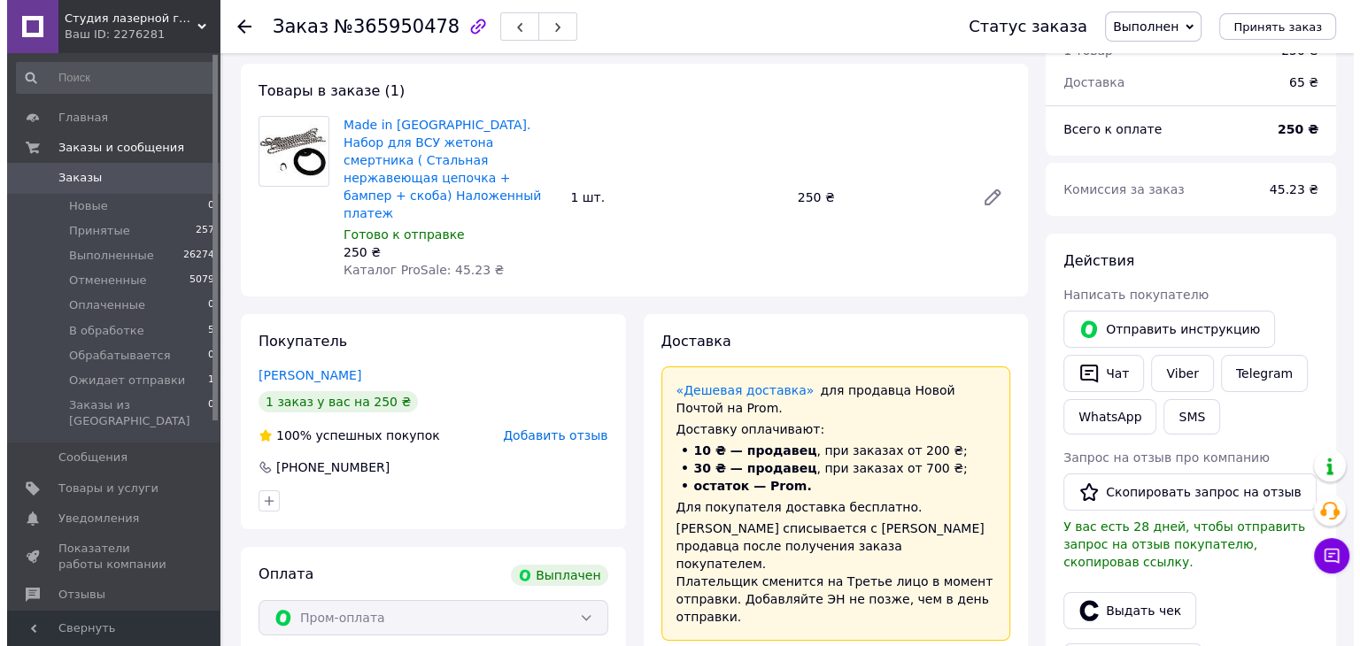
scroll to position [89, 0]
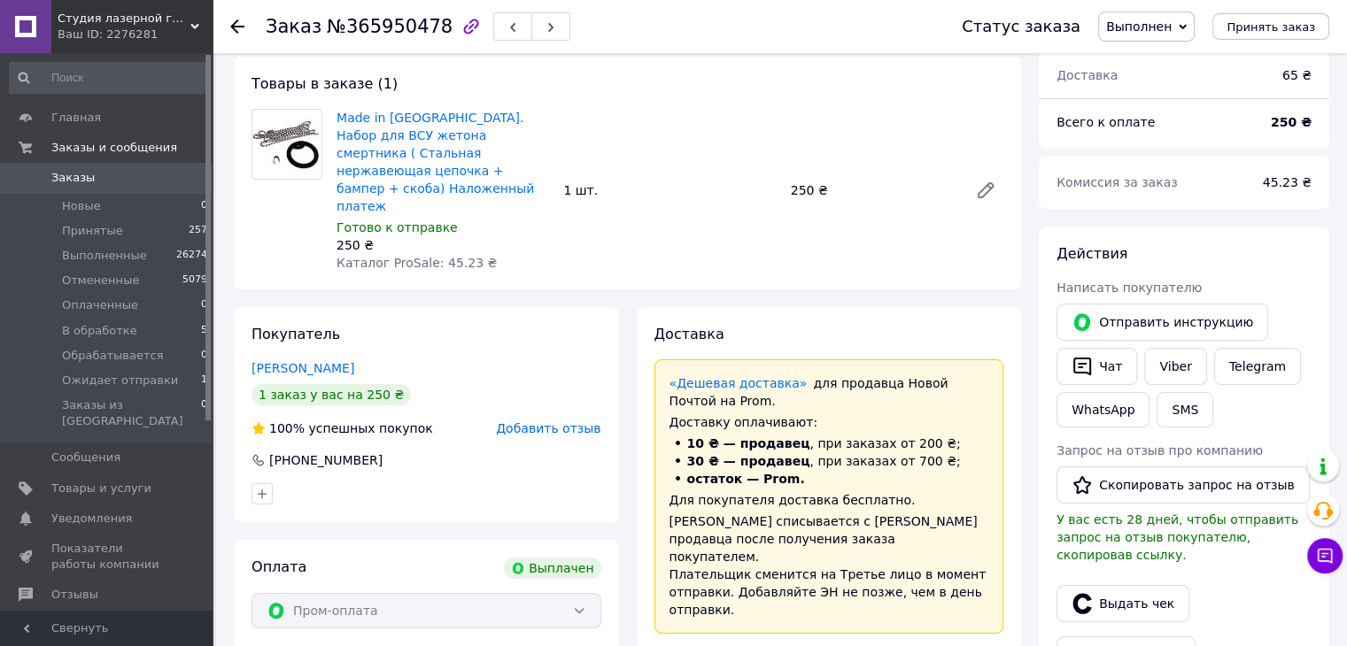
click at [567, 422] on span "Добавить отзыв" at bounding box center [548, 429] width 104 height 14
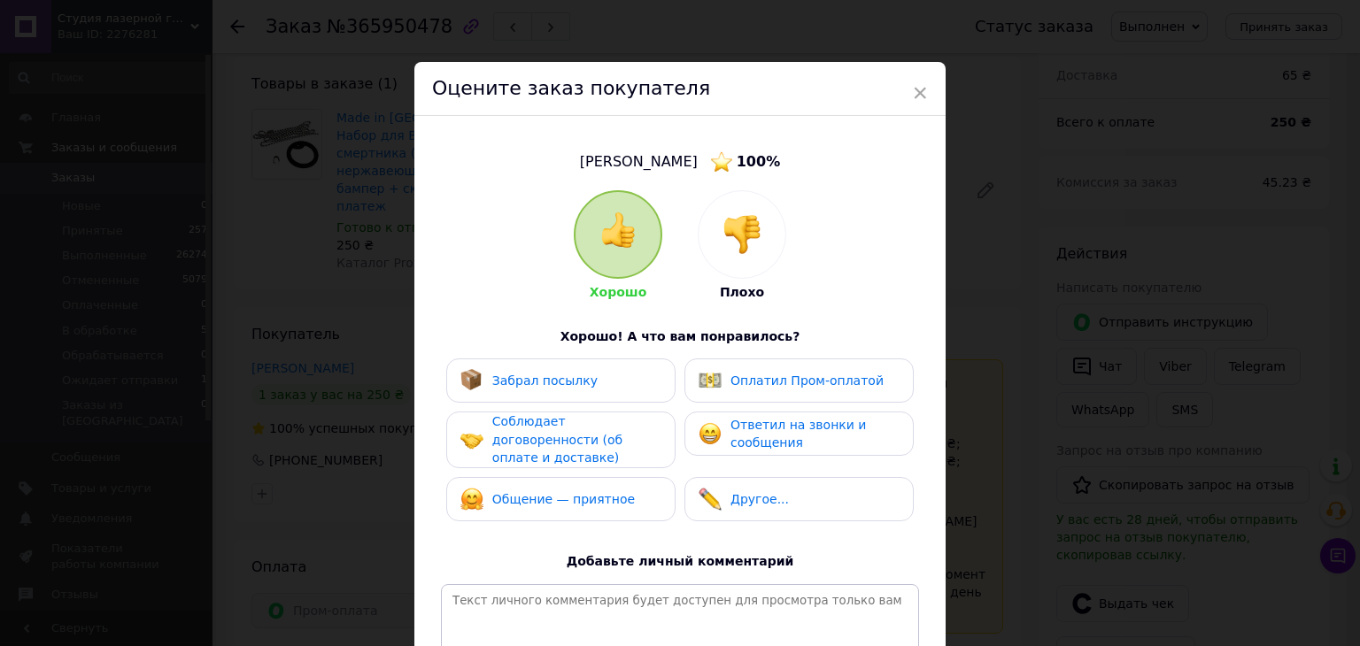
click at [561, 403] on div "Забрал посылку Оплатил Пром-оплатой Соблюдает договоренности (об оплате и доста…" at bounding box center [680, 445] width 478 height 172
drag, startPoint x: 579, startPoint y: 380, endPoint x: 576, endPoint y: 423, distance: 43.5
click at [579, 380] on span "Забрал посылку" at bounding box center [544, 381] width 105 height 14
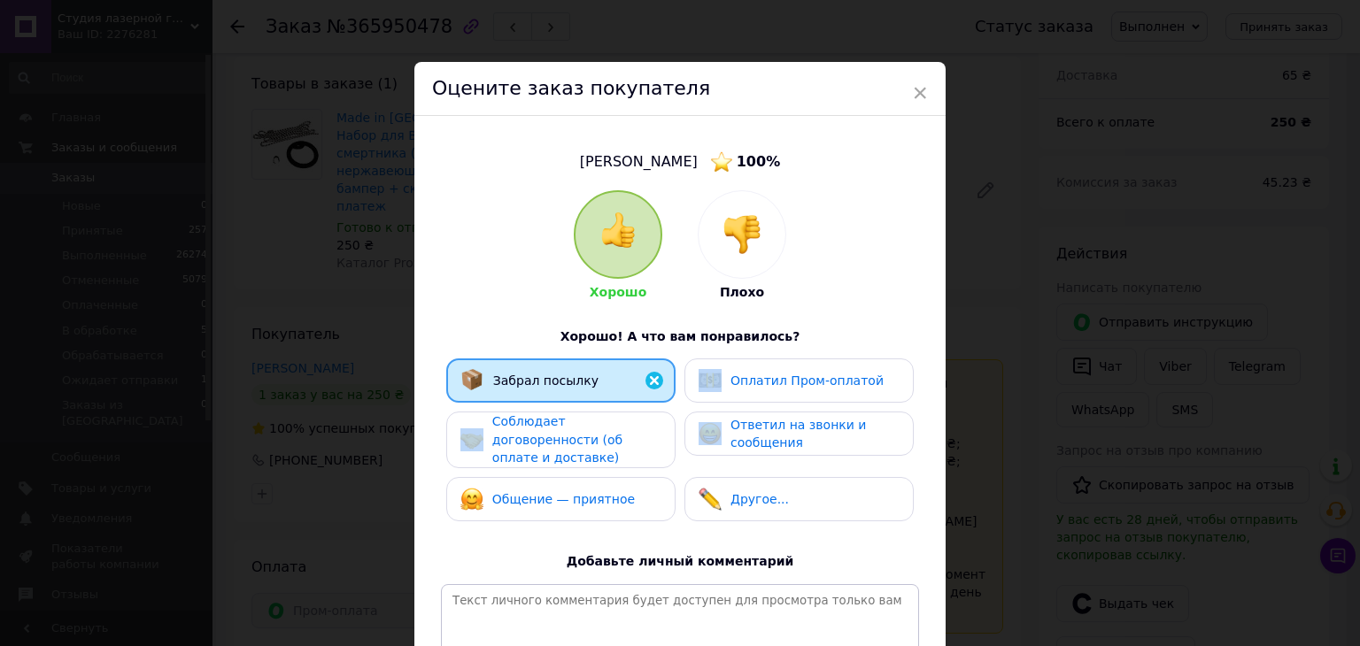
click at [576, 423] on span "Соблюдает договоренности (об оплате и доставке)" at bounding box center [557, 439] width 130 height 50
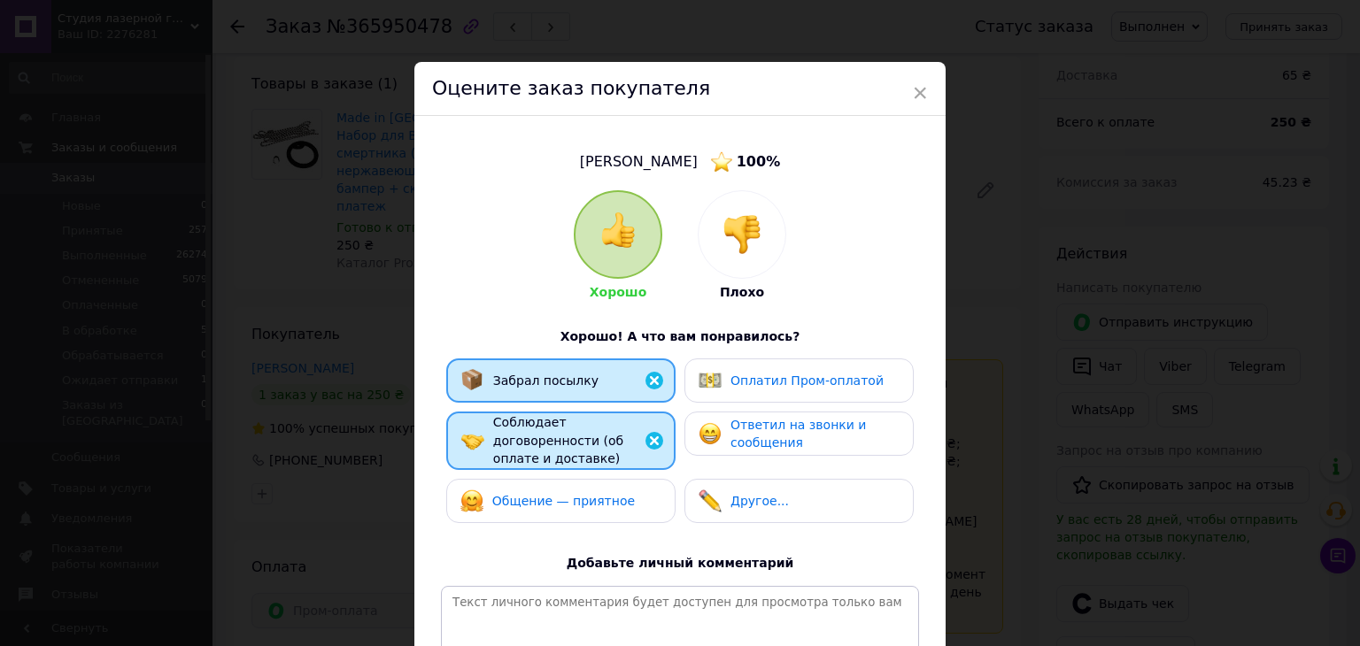
drag, startPoint x: 572, startPoint y: 472, endPoint x: 747, endPoint y: 425, distance: 181.5
click at [574, 479] on div "Общение — приятное" at bounding box center [560, 501] width 229 height 44
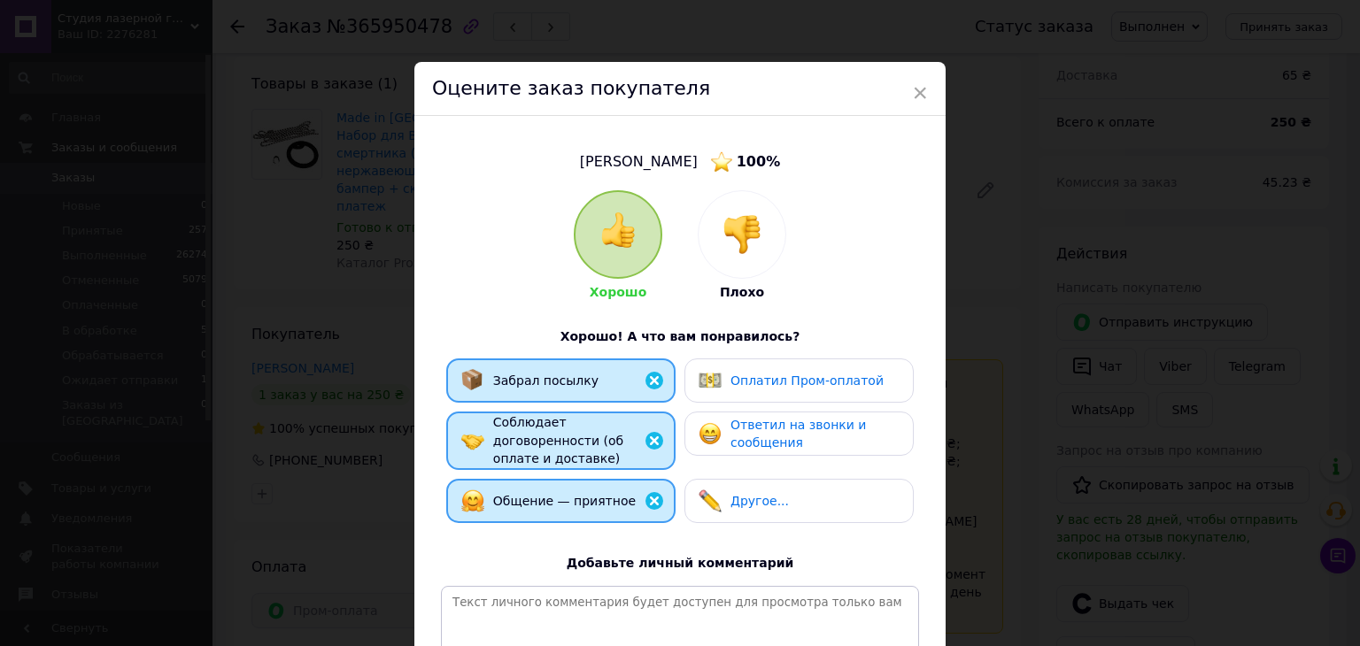
drag, startPoint x: 761, startPoint y: 425, endPoint x: 774, endPoint y: 401, distance: 27.4
click at [762, 422] on span "Ответил на звонки и сообщения" at bounding box center [798, 434] width 135 height 33
click at [778, 391] on div "Оплатил Пром-оплатой" at bounding box center [798, 381] width 229 height 44
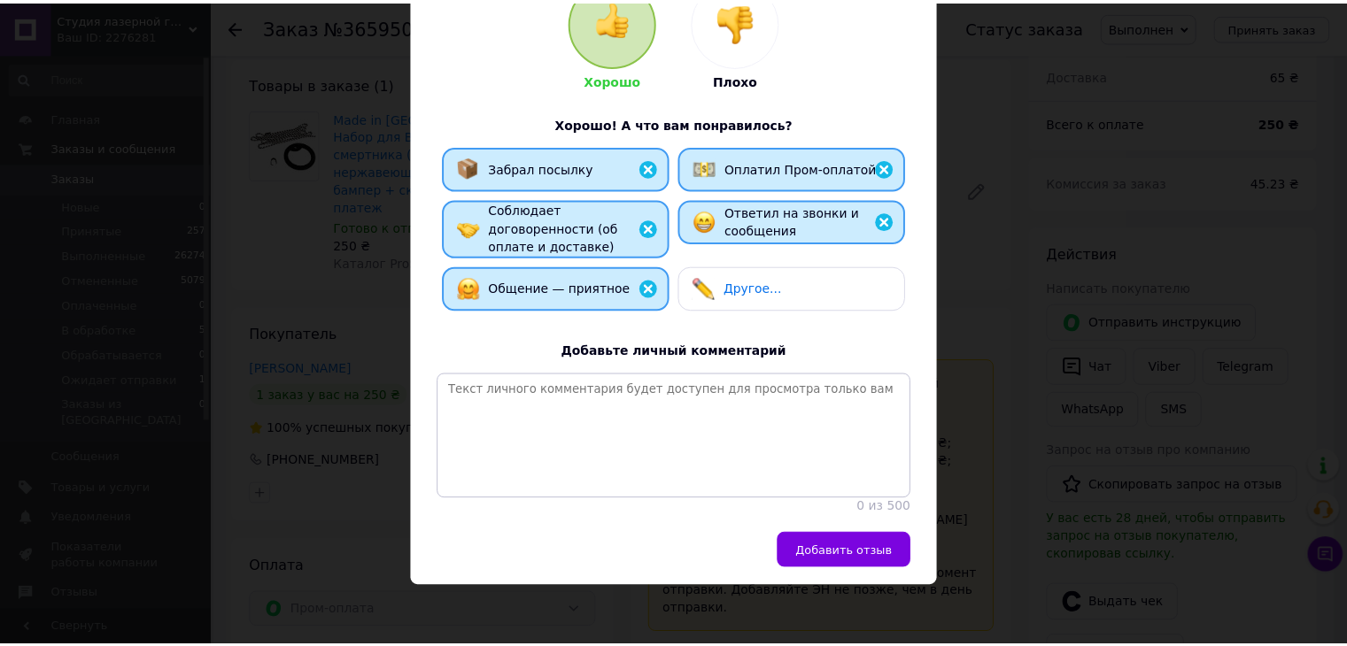
scroll to position [220, 0]
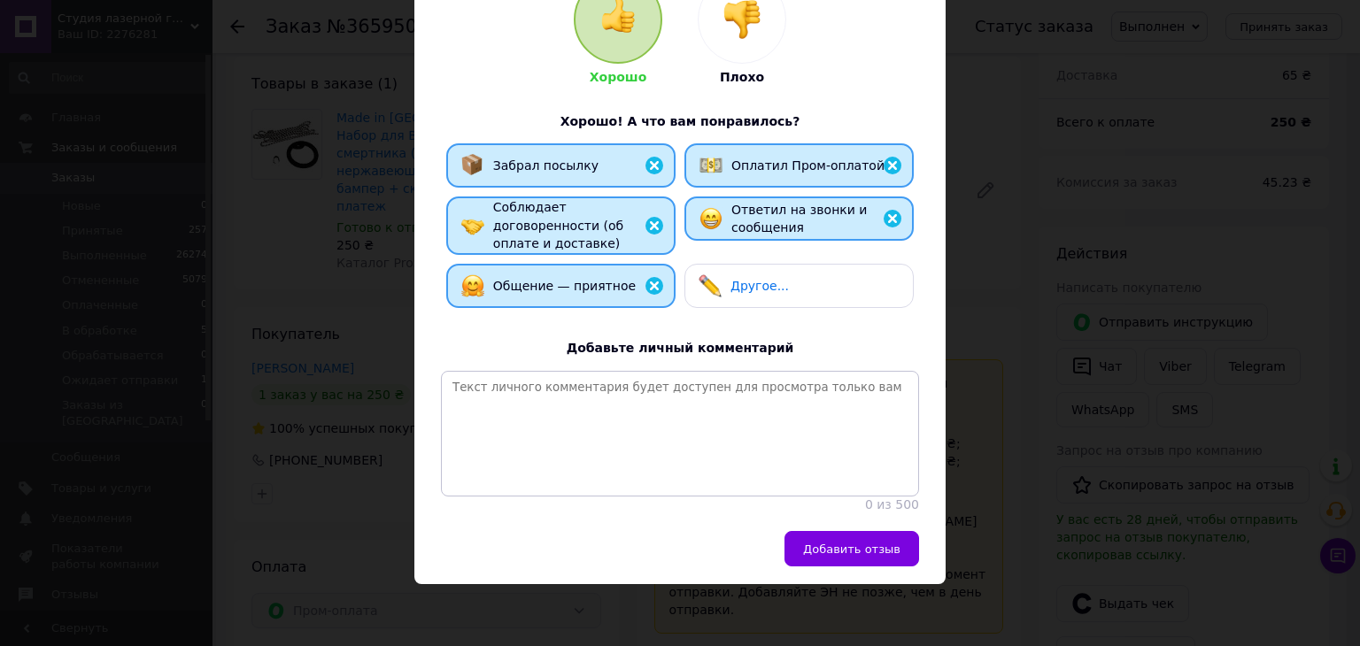
click at [864, 544] on span "Добавить отзыв" at bounding box center [851, 549] width 97 height 13
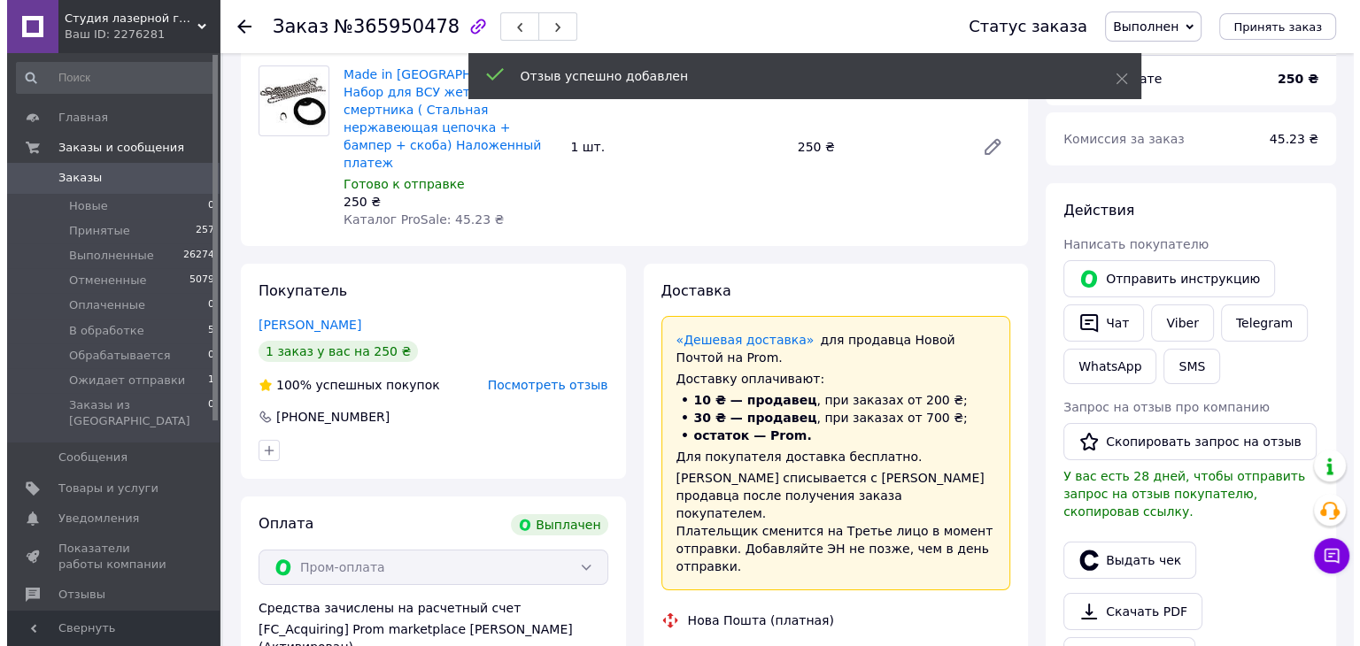
scroll to position [177, 0]
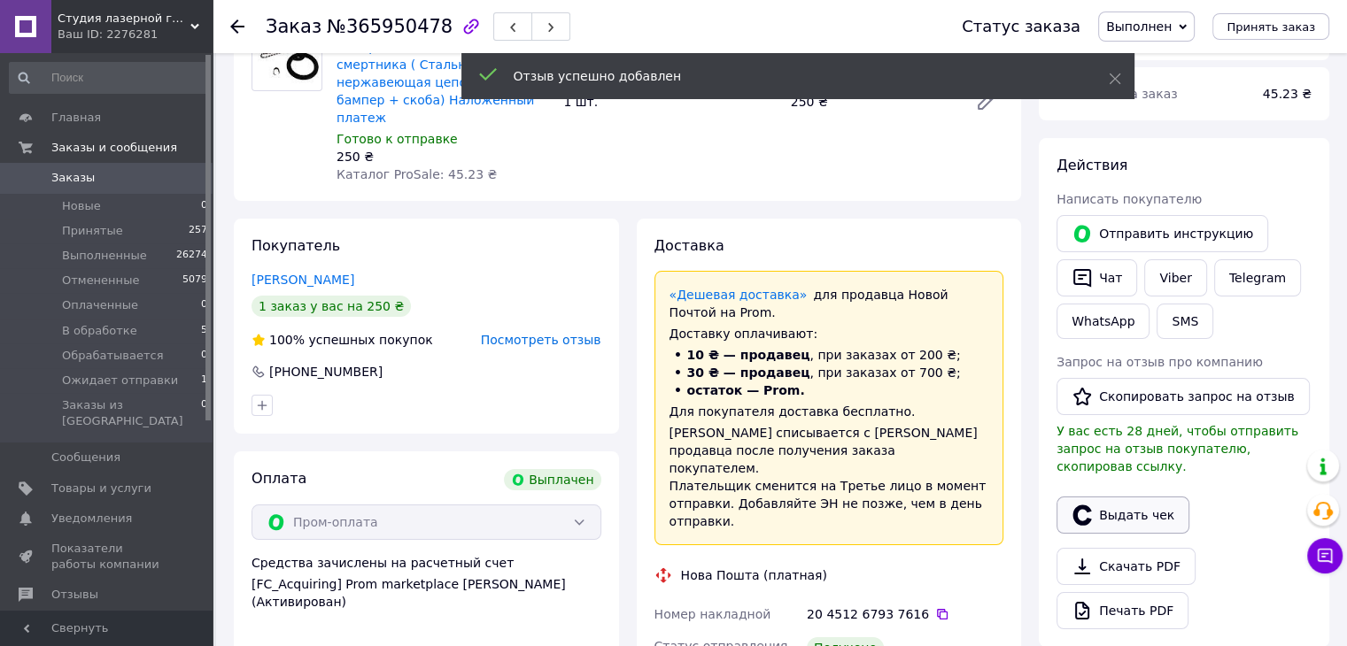
click at [1088, 505] on icon "button" at bounding box center [1081, 515] width 19 height 20
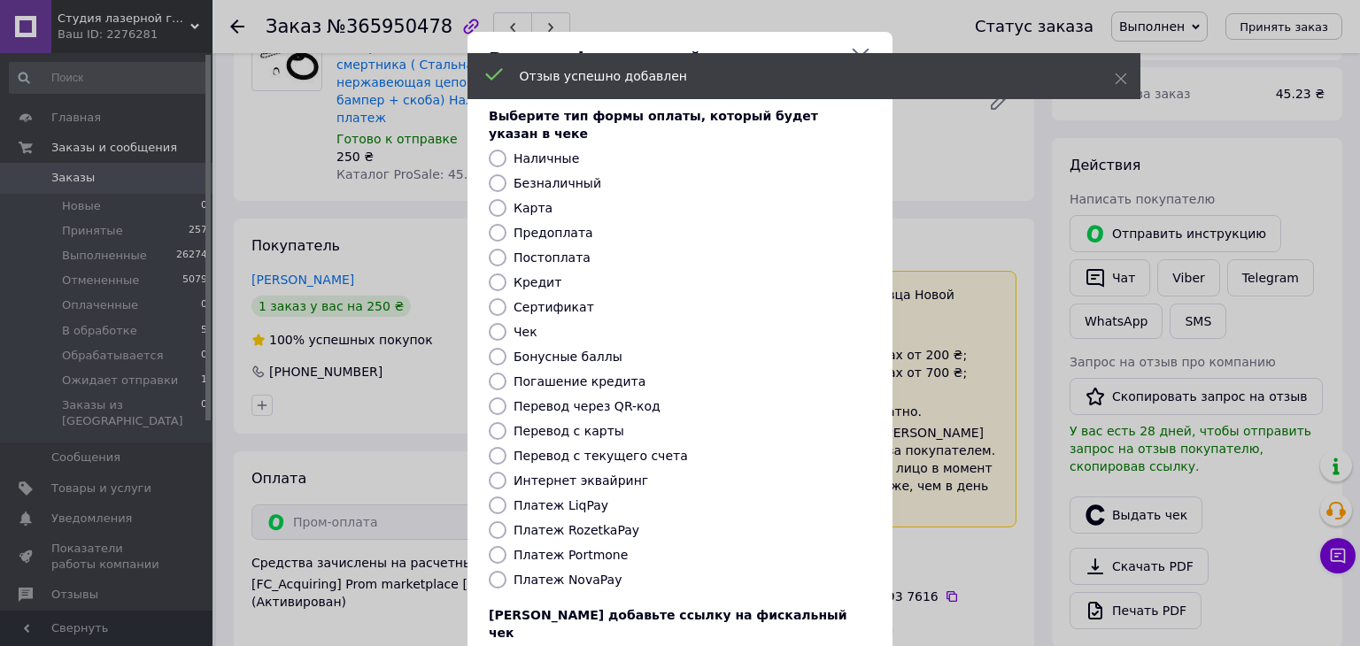
click at [584, 523] on label "Платеж RozetkaPay" at bounding box center [577, 530] width 126 height 14
click at [507, 522] on input "Платеж RozetkaPay" at bounding box center [498, 531] width 18 height 18
radio input "true"
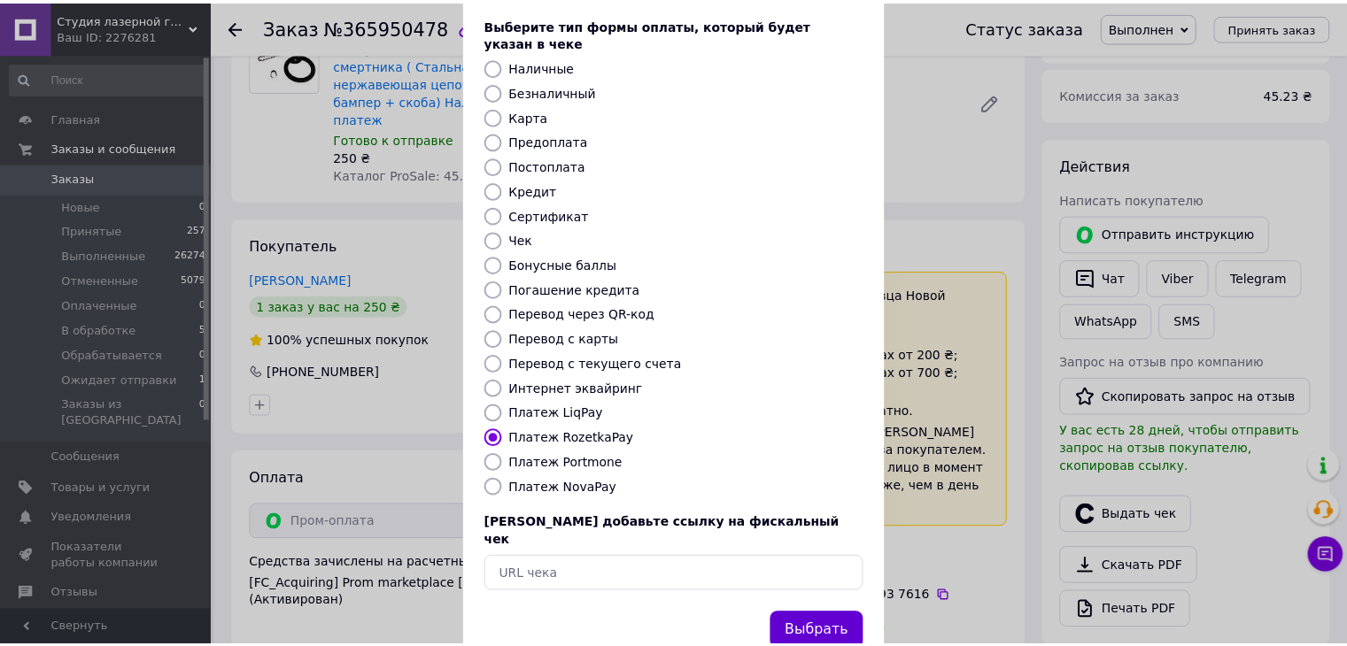
scroll to position [113, 0]
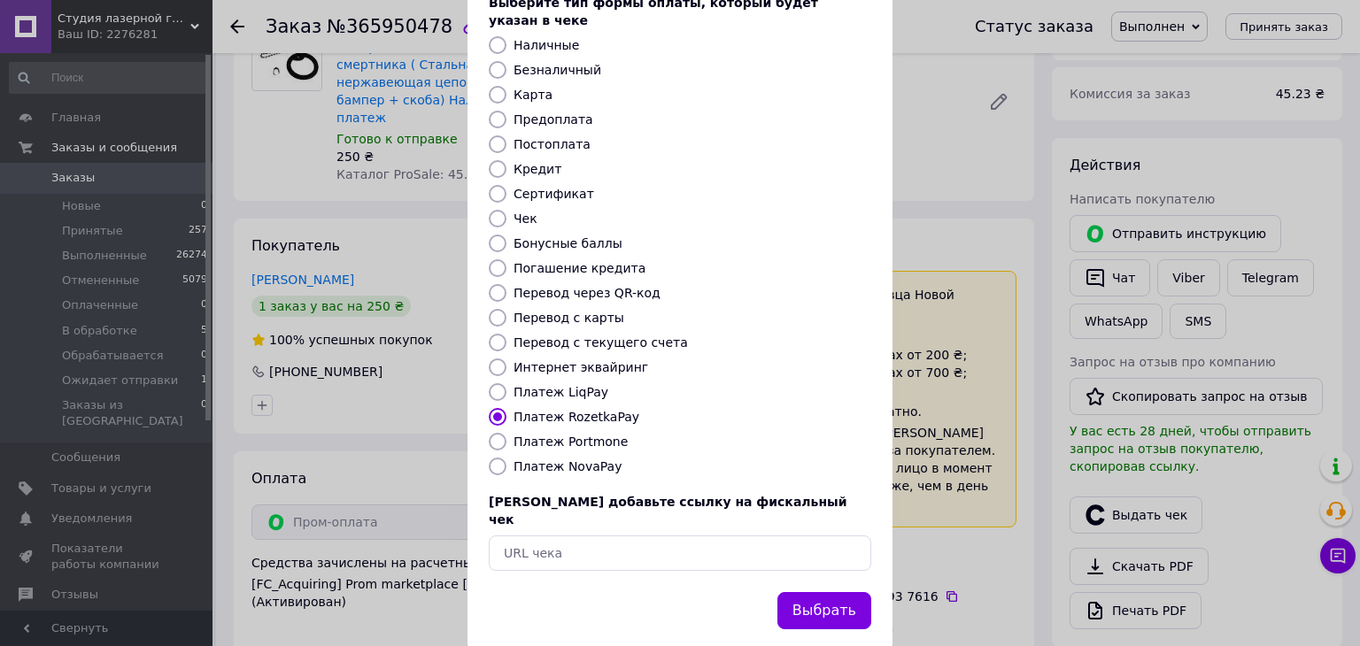
click at [847, 592] on button "Выбрать" at bounding box center [824, 611] width 94 height 38
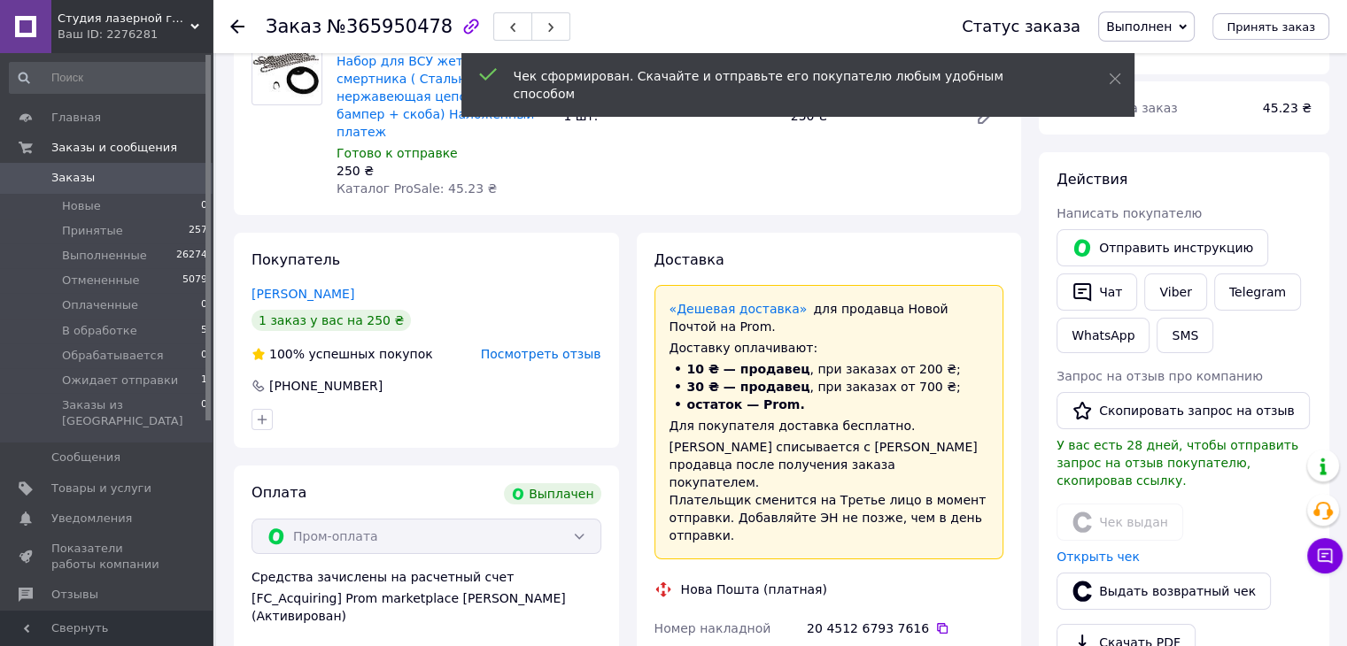
scroll to position [177, 0]
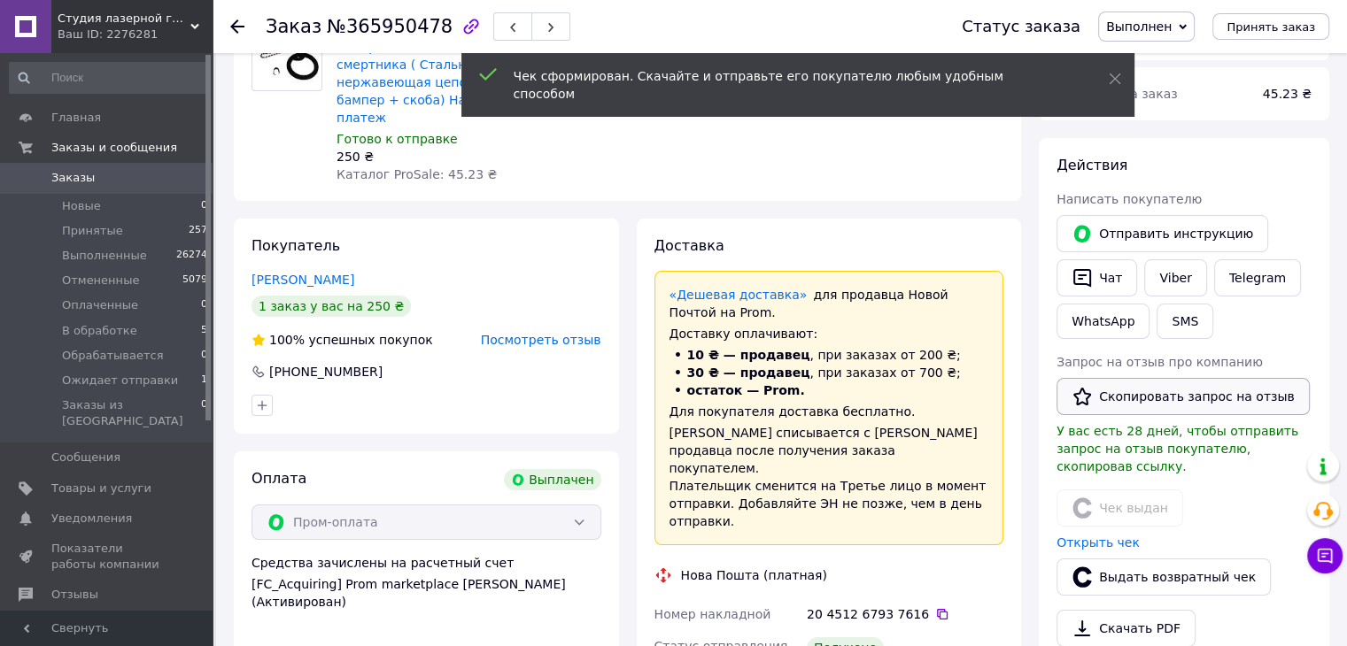
click at [1126, 407] on button "Скопировать запрос на отзыв" at bounding box center [1182, 396] width 253 height 37
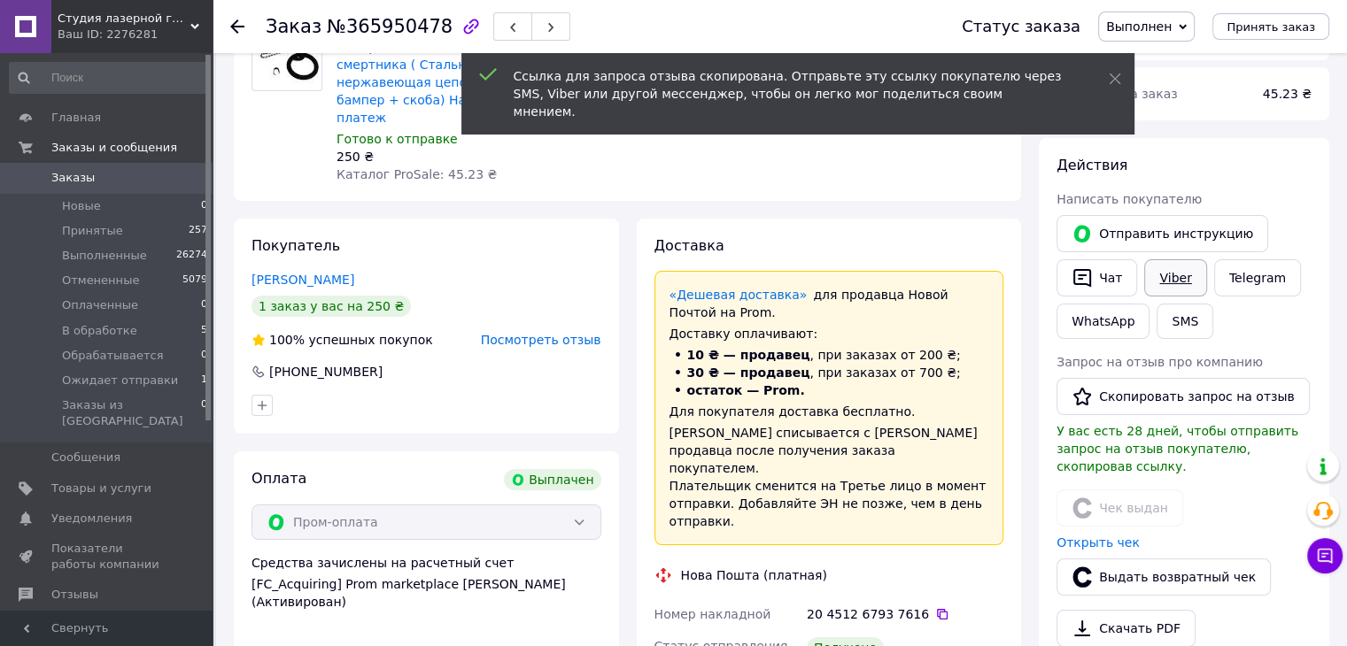
click at [1160, 279] on link "Viber" at bounding box center [1175, 277] width 62 height 37
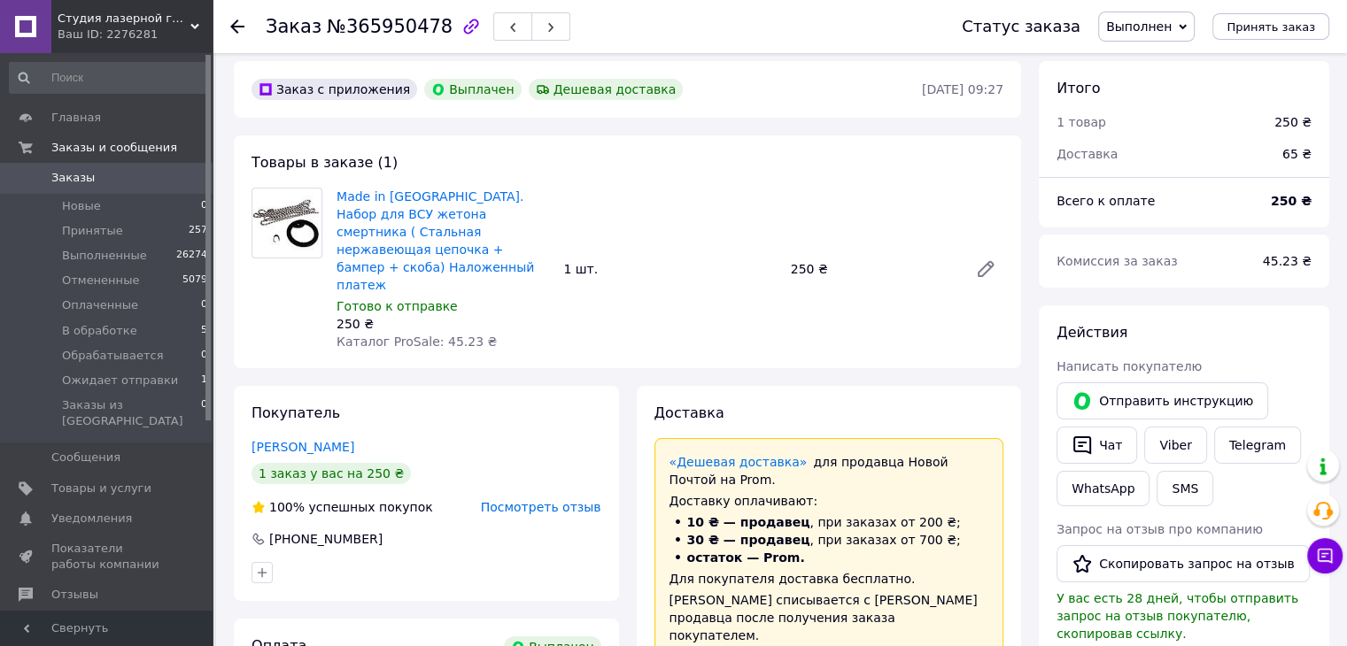
scroll to position [0, 0]
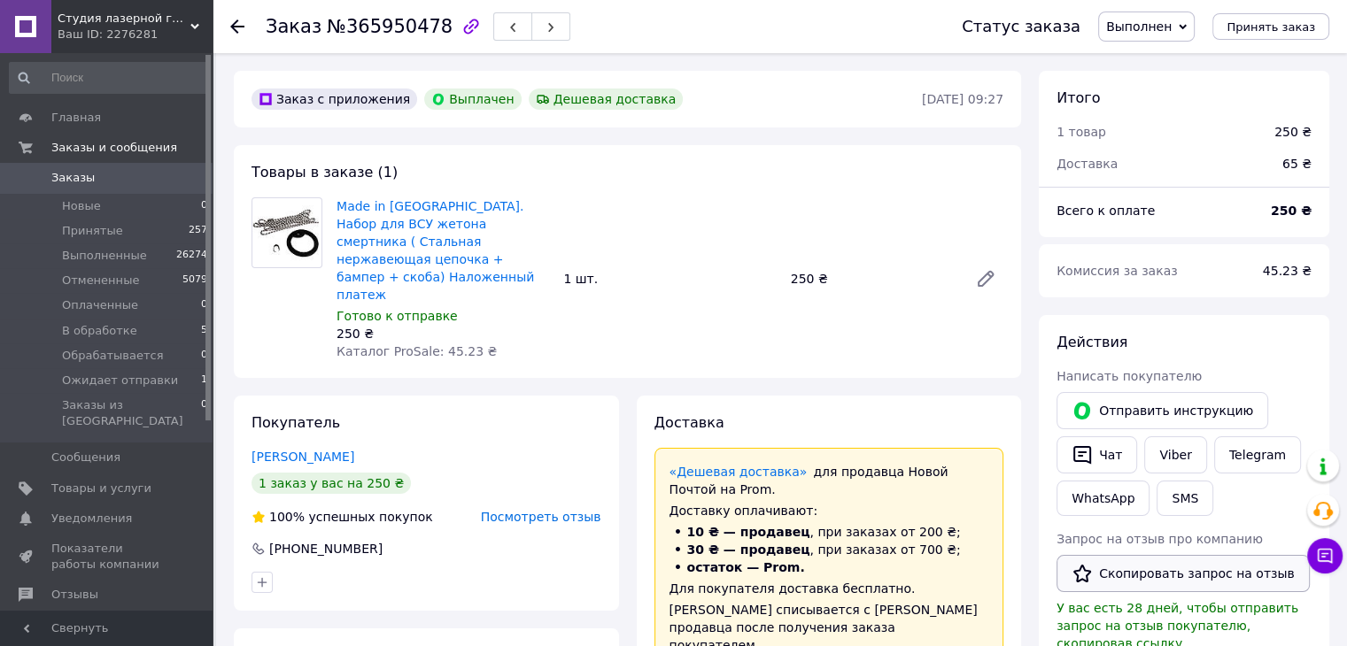
click at [1153, 565] on button "Скопировать запрос на отзыв" at bounding box center [1182, 573] width 253 height 37
click at [239, 21] on icon at bounding box center [237, 26] width 14 height 14
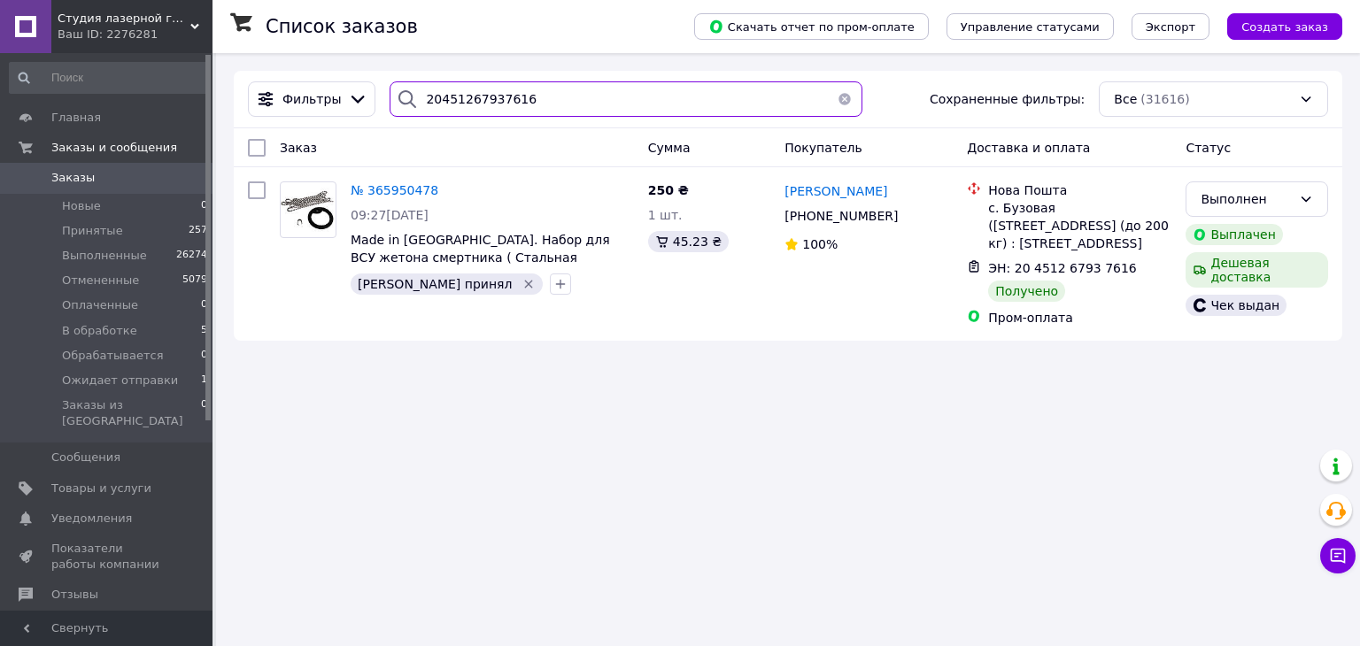
click at [554, 97] on input "20451267937616" at bounding box center [626, 98] width 472 height 35
paste input "44335"
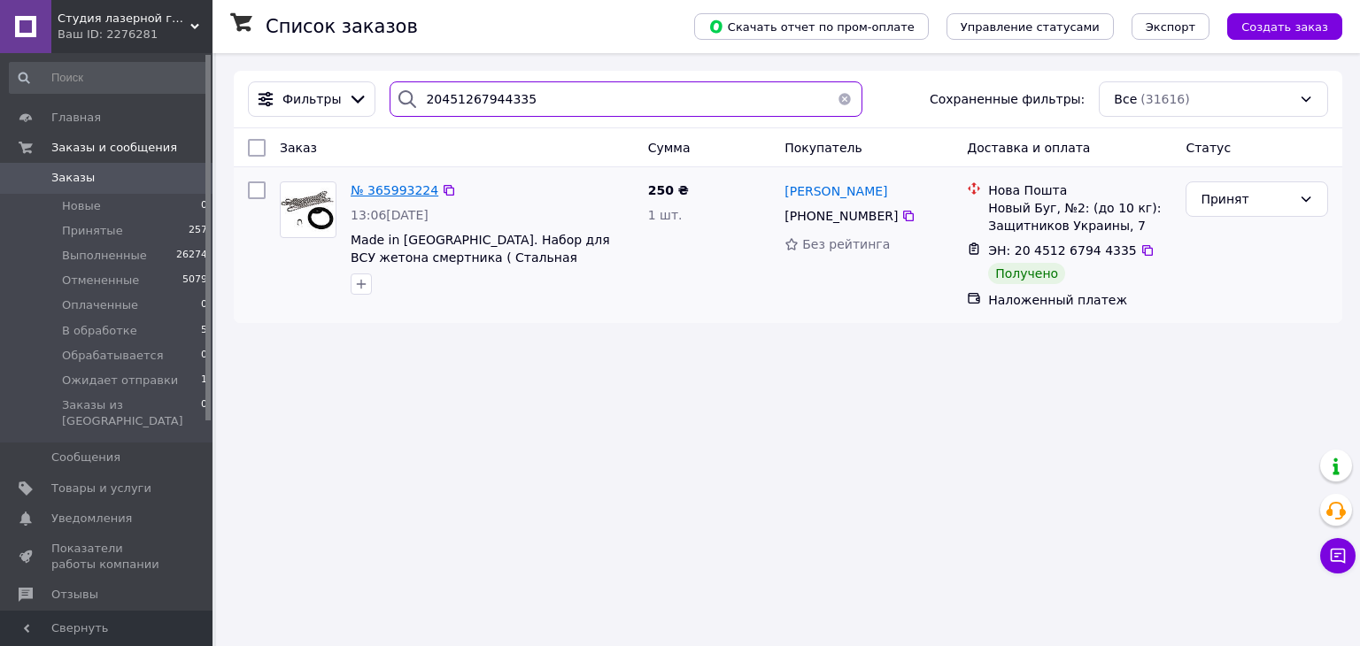
type input "20451267944335"
click at [388, 191] on span "№ 365993224" at bounding box center [395, 190] width 88 height 14
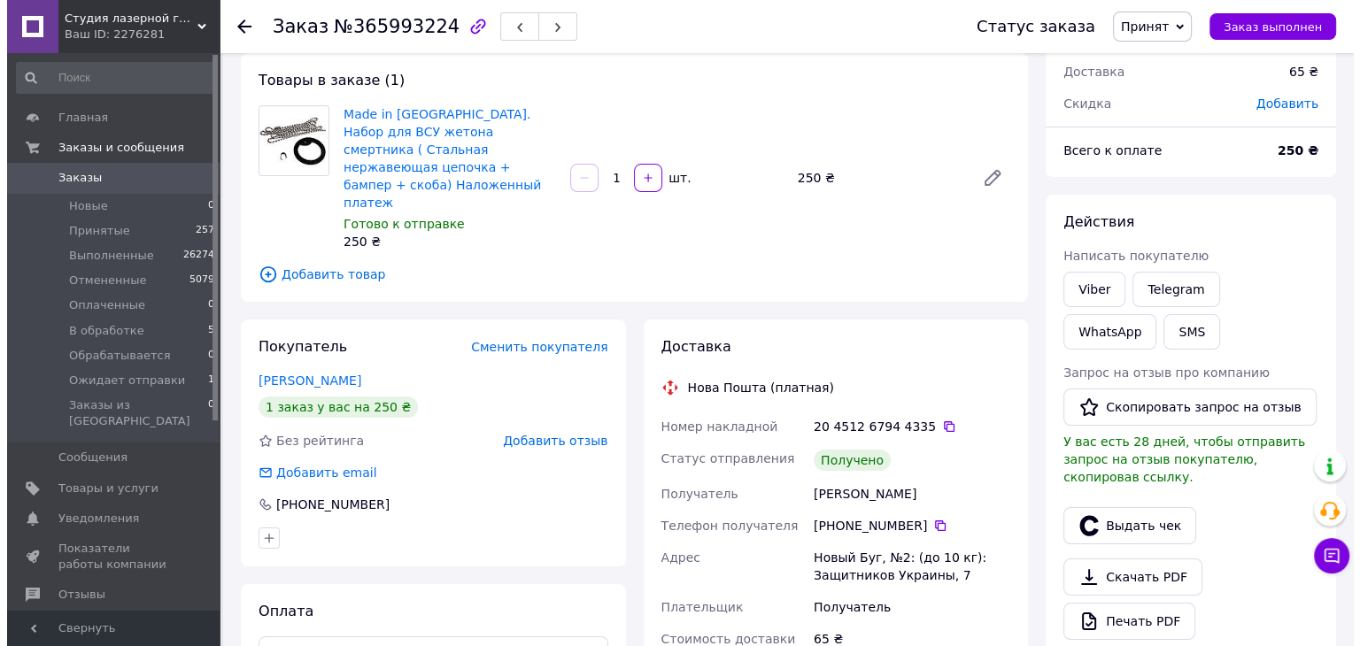
scroll to position [89, 0]
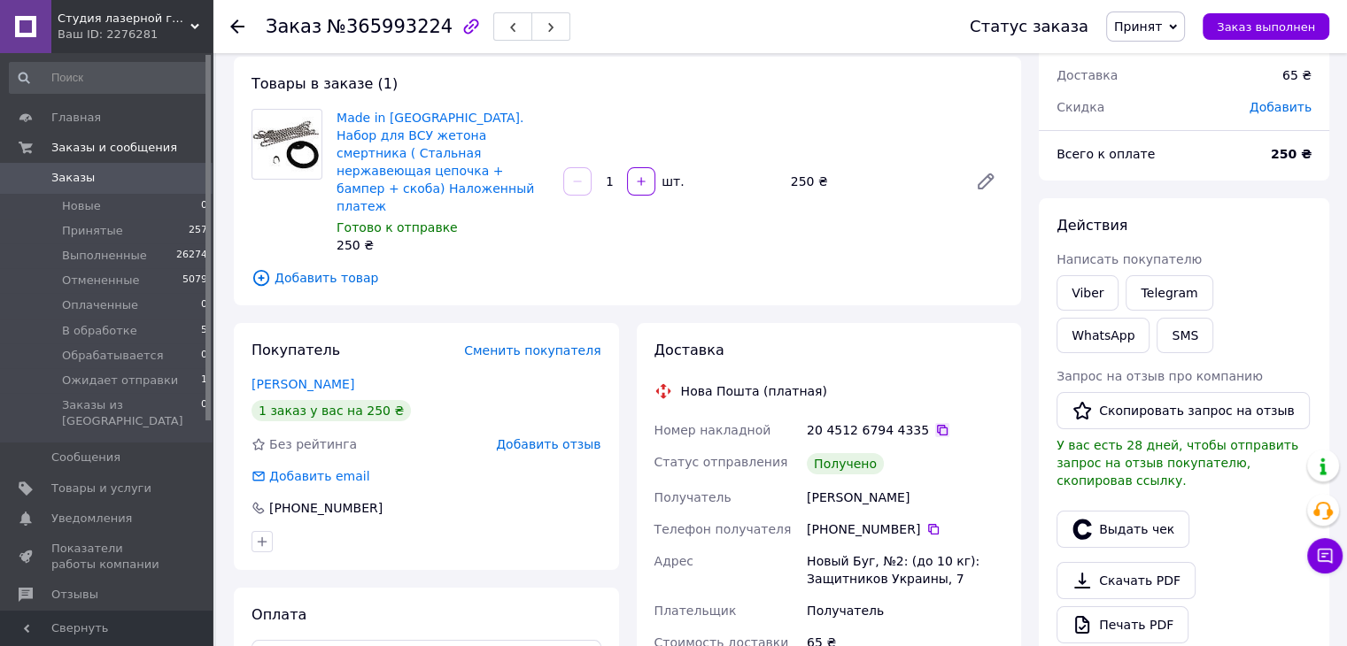
click at [937, 425] on icon at bounding box center [942, 430] width 11 height 11
click at [1091, 519] on icon "button" at bounding box center [1081, 529] width 21 height 21
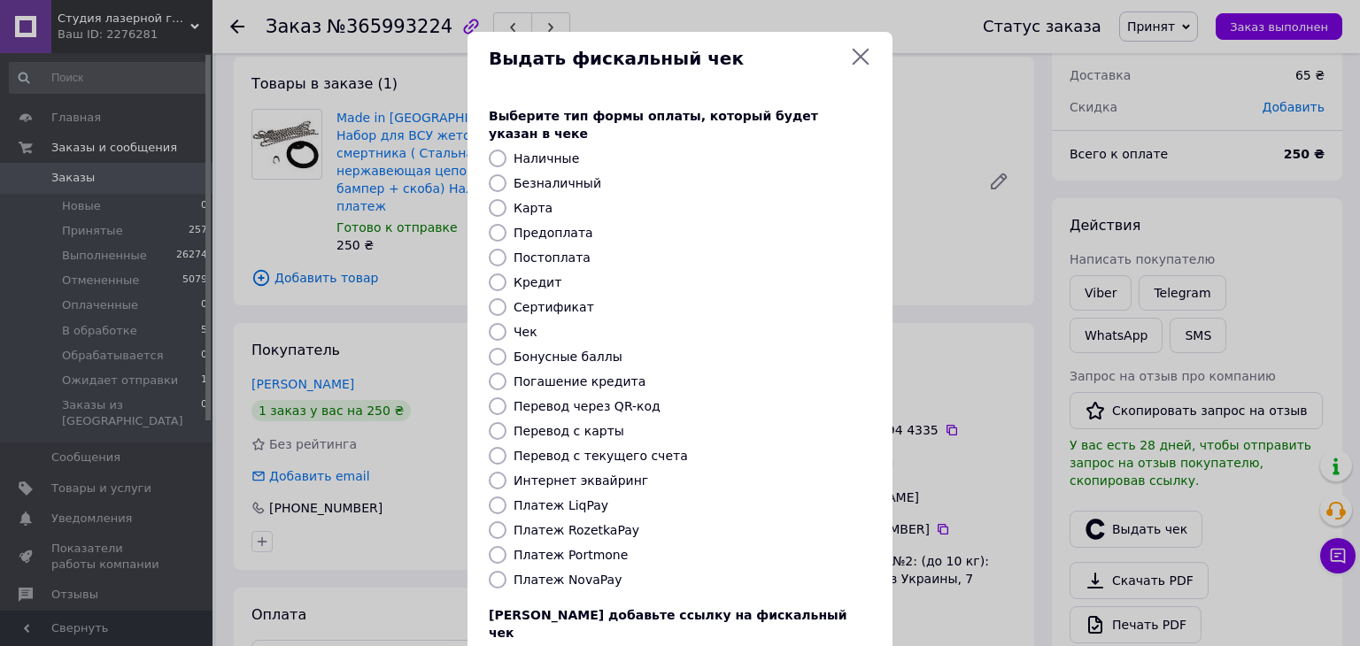
click at [532, 251] on label "Постоплата" at bounding box center [552, 258] width 77 height 14
click at [507, 249] on input "Постоплата" at bounding box center [498, 258] width 18 height 18
radio input "true"
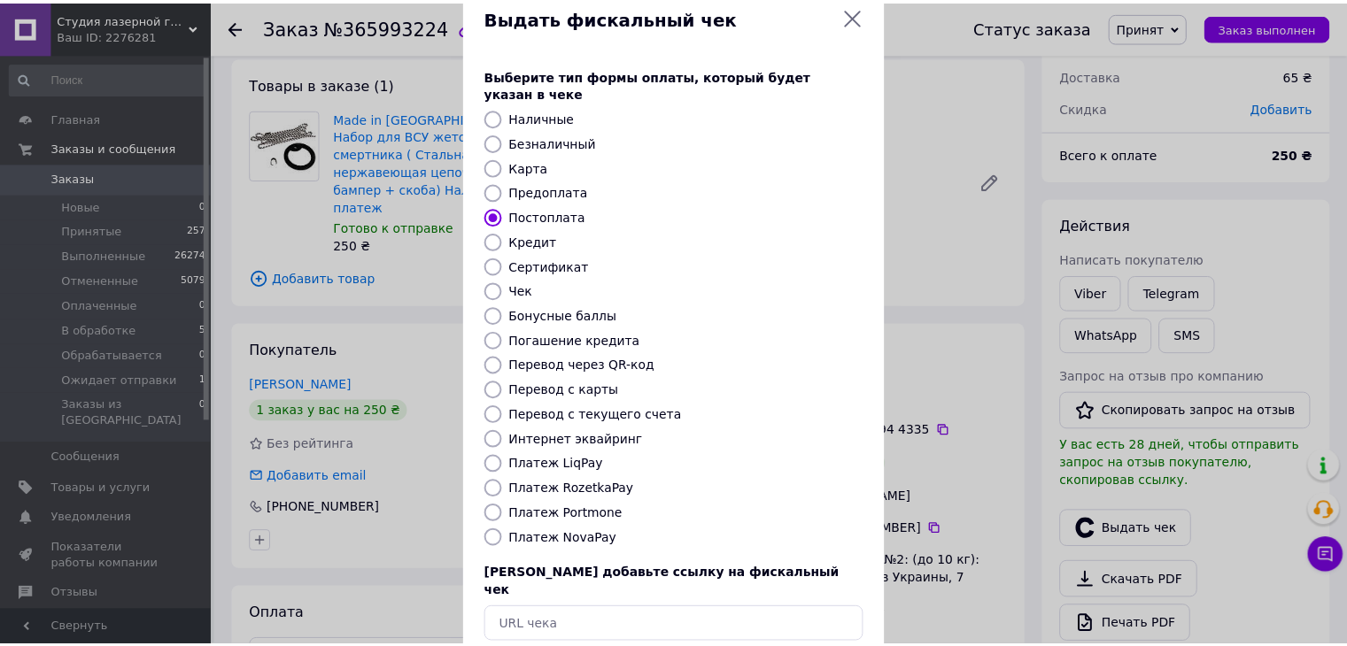
scroll to position [113, 0]
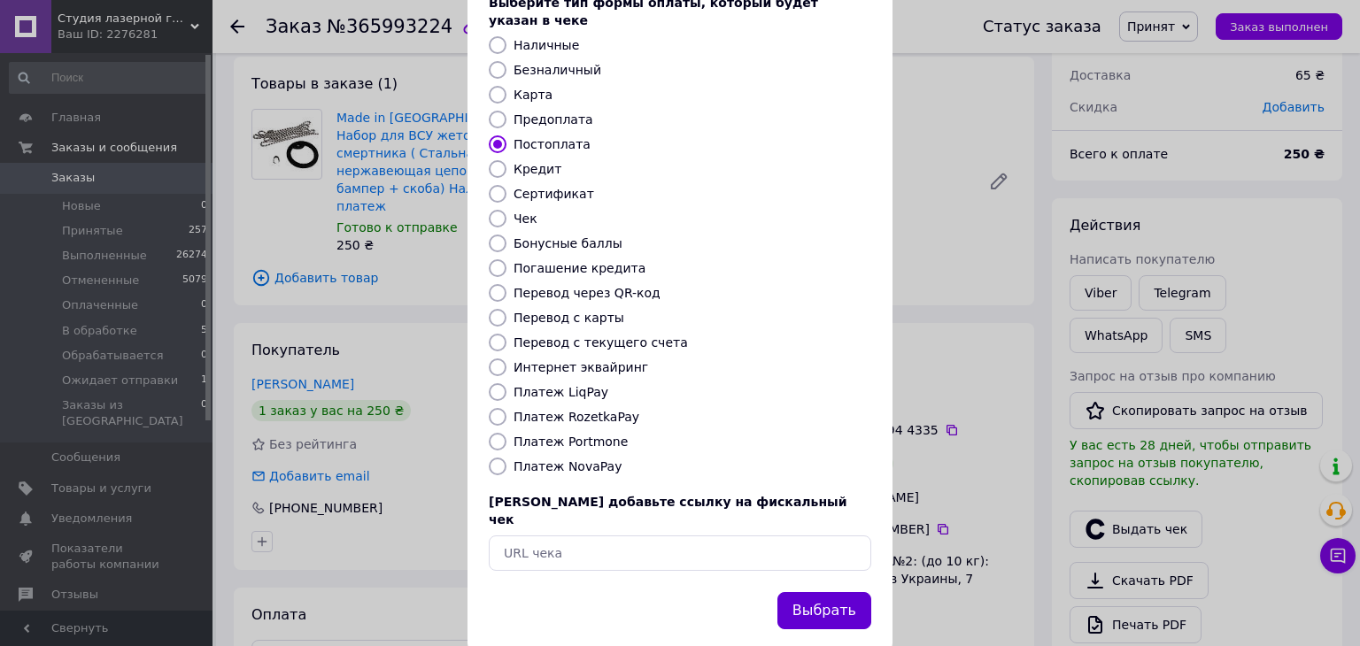
click at [817, 592] on button "Выбрать" at bounding box center [824, 611] width 94 height 38
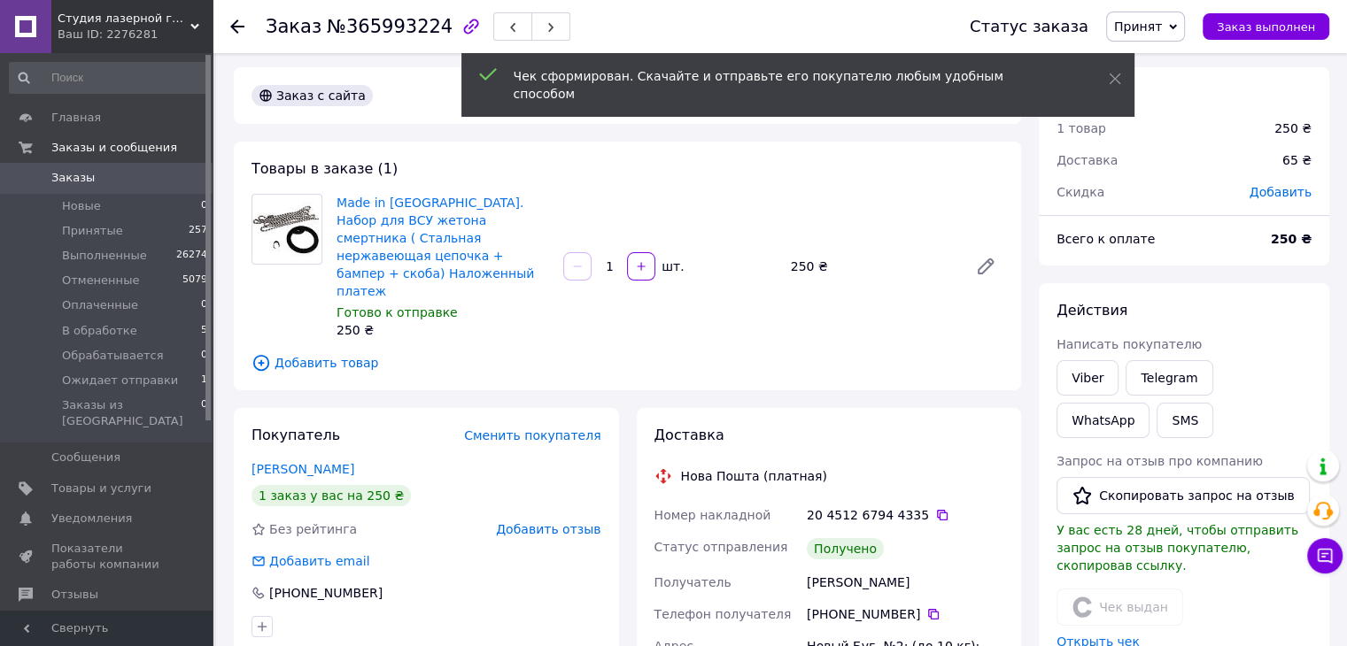
scroll to position [0, 0]
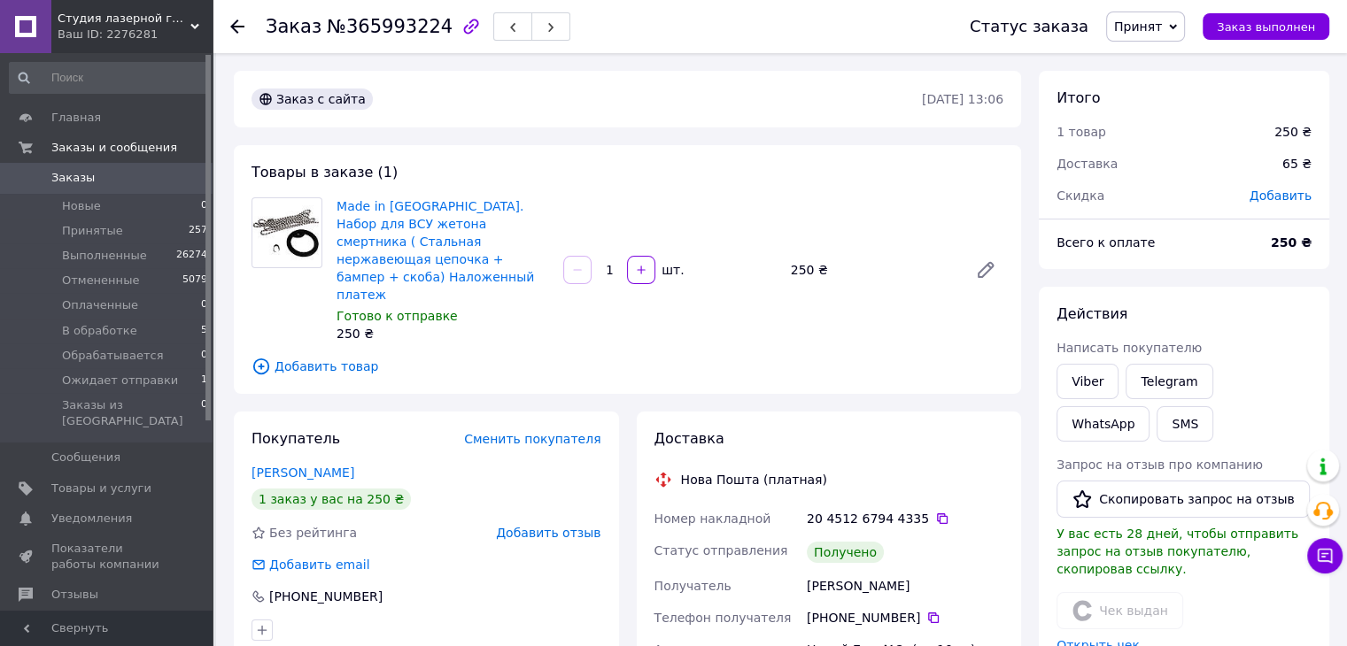
click at [1141, 20] on span "Принят" at bounding box center [1138, 26] width 48 height 14
click at [1139, 62] on li "Выполнен" at bounding box center [1174, 62] width 134 height 27
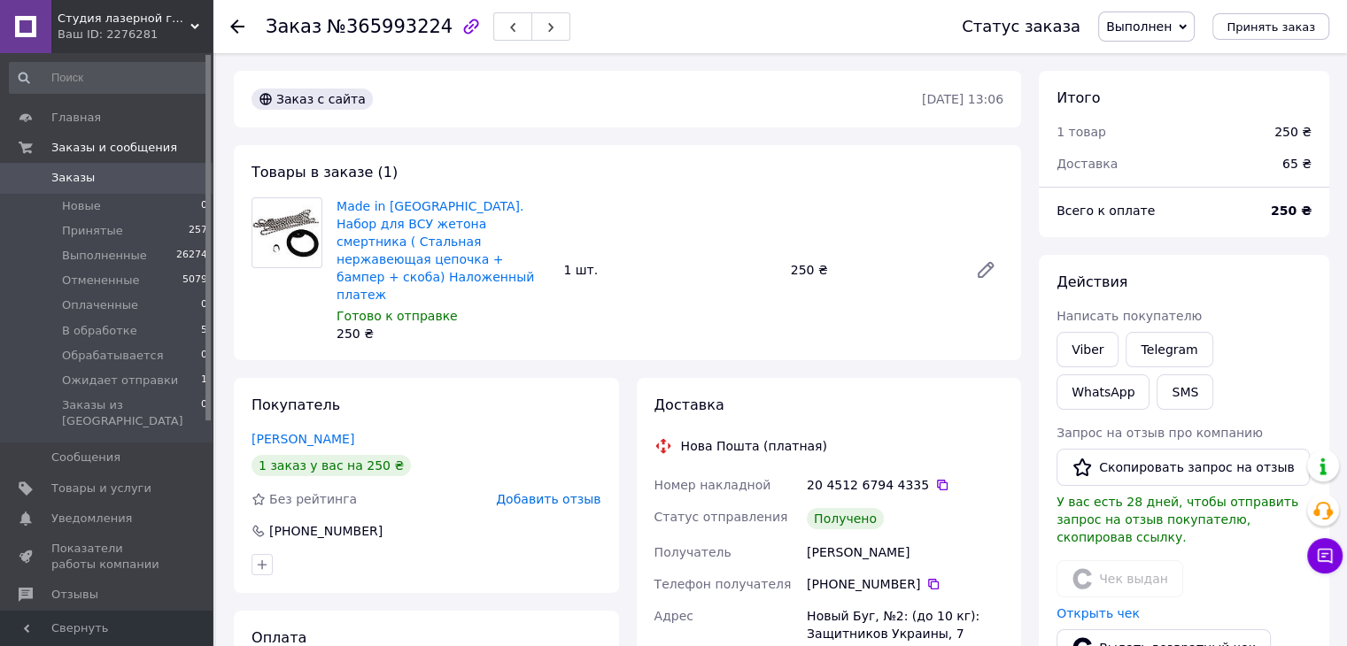
click at [166, 174] on span "0" at bounding box center [188, 178] width 49 height 16
